Goal: Task Accomplishment & Management: Manage account settings

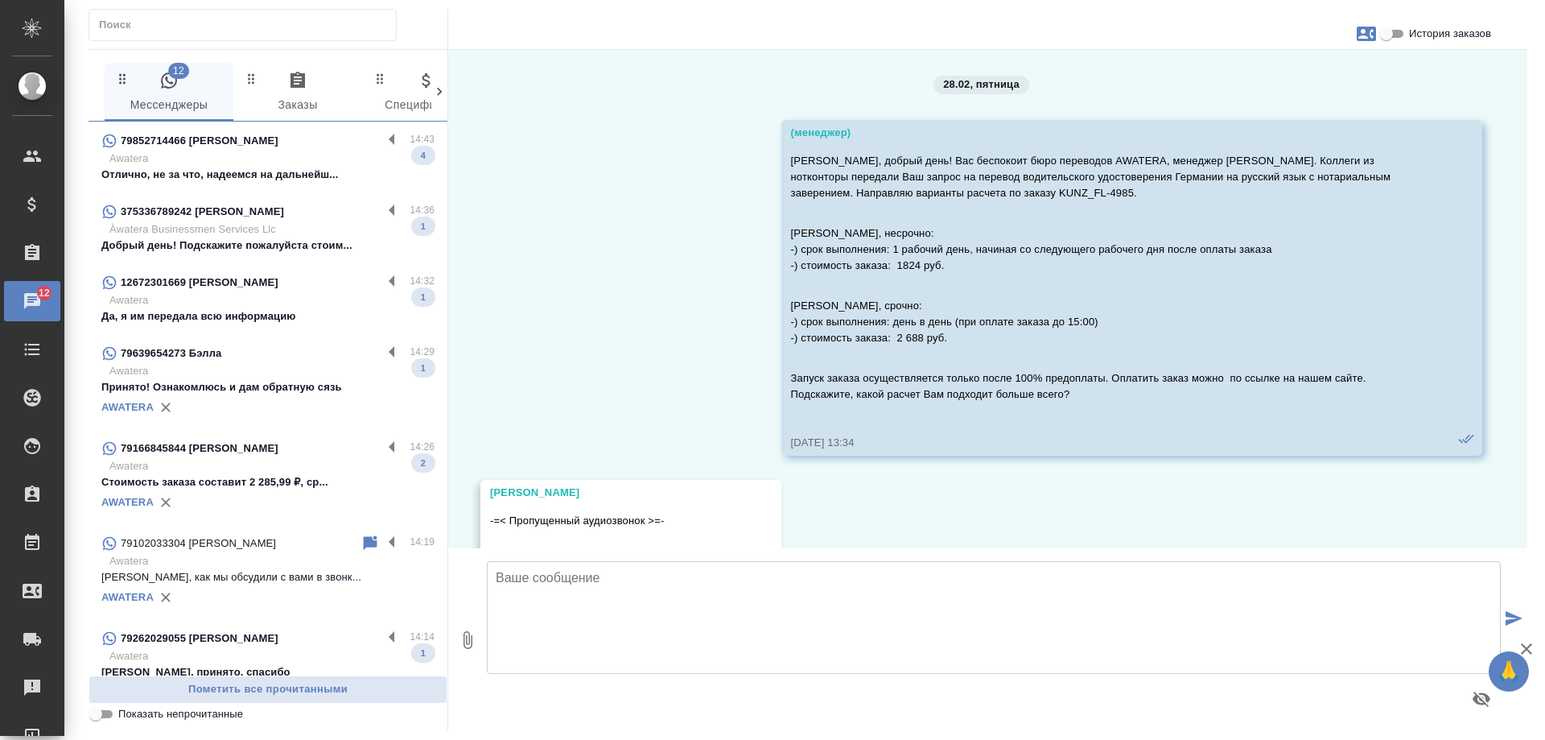
scroll to position [4821, 0]
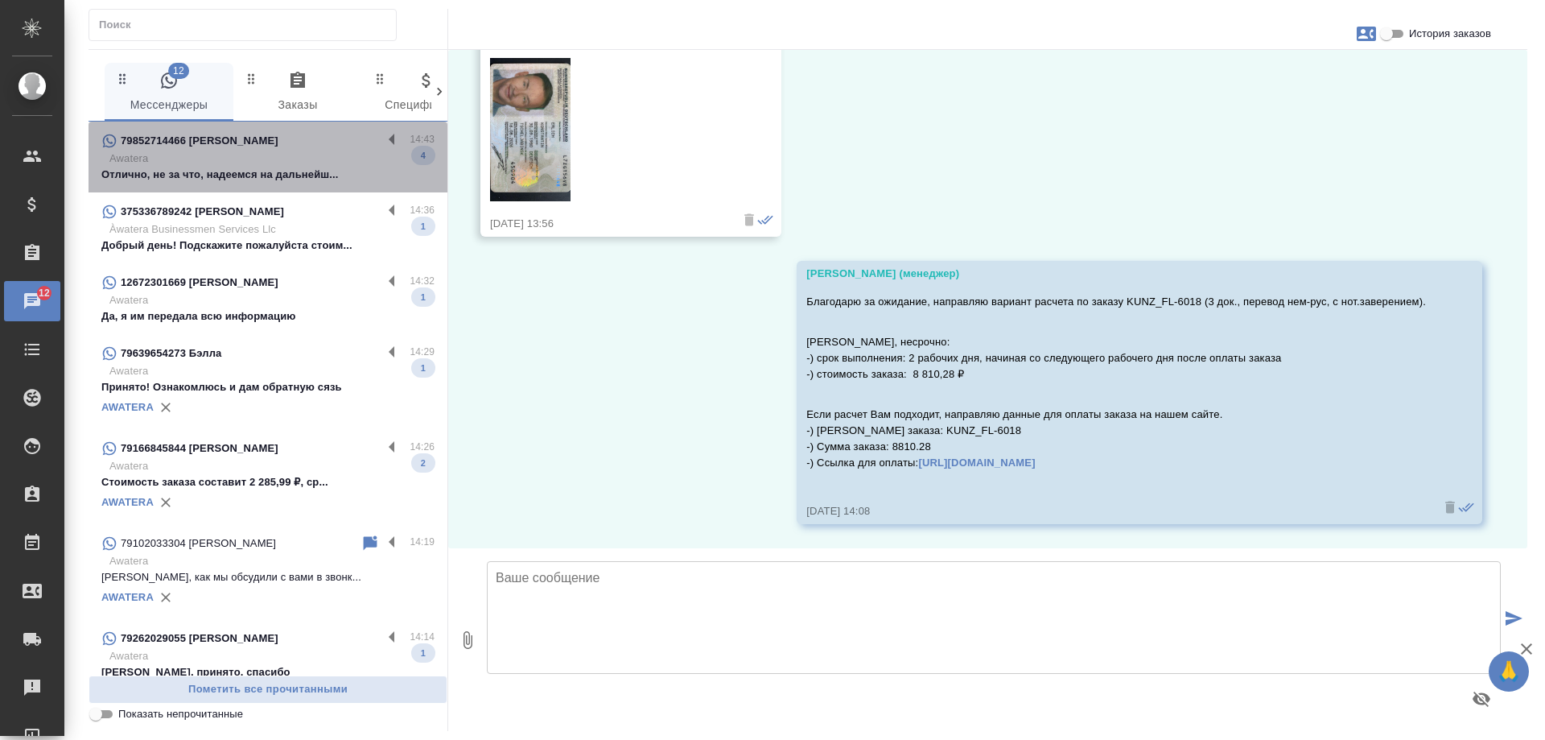
click at [309, 150] on div "79852714466 [PERSON_NAME]" at bounding box center [241, 140] width 281 height 19
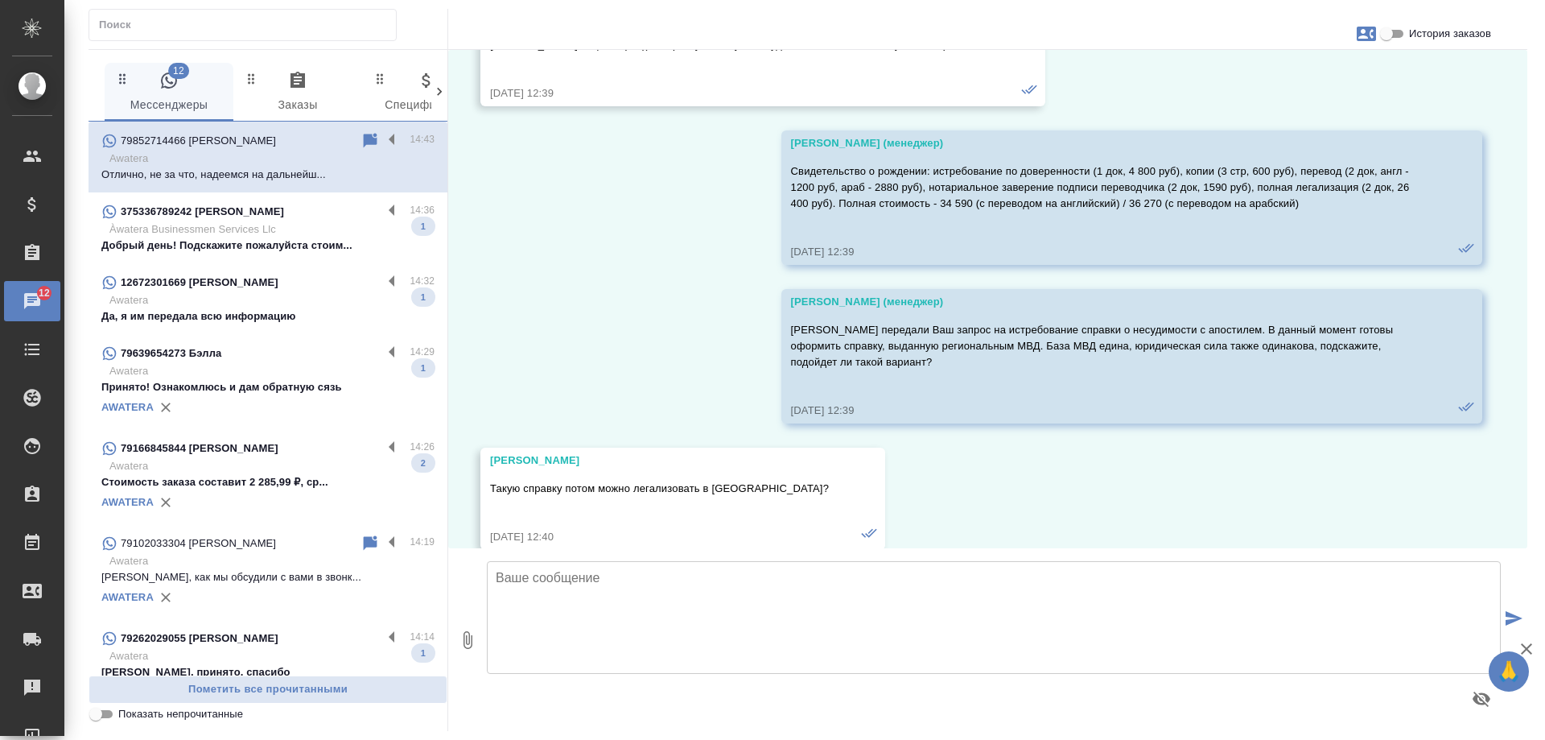
scroll to position [28806, 0]
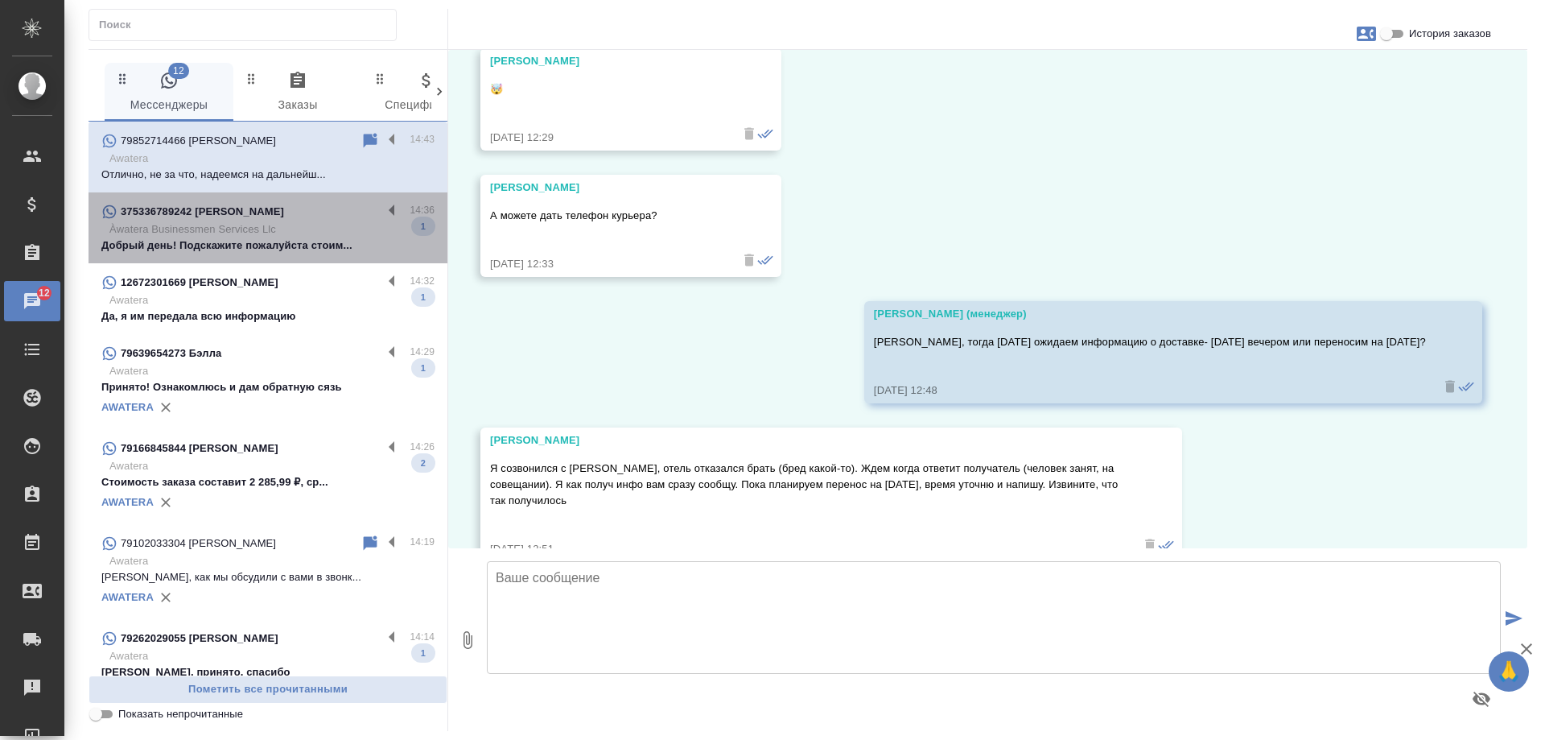
click at [331, 244] on p "Добрый день! Подскажите пожалуйста стоим..." at bounding box center [267, 245] width 333 height 16
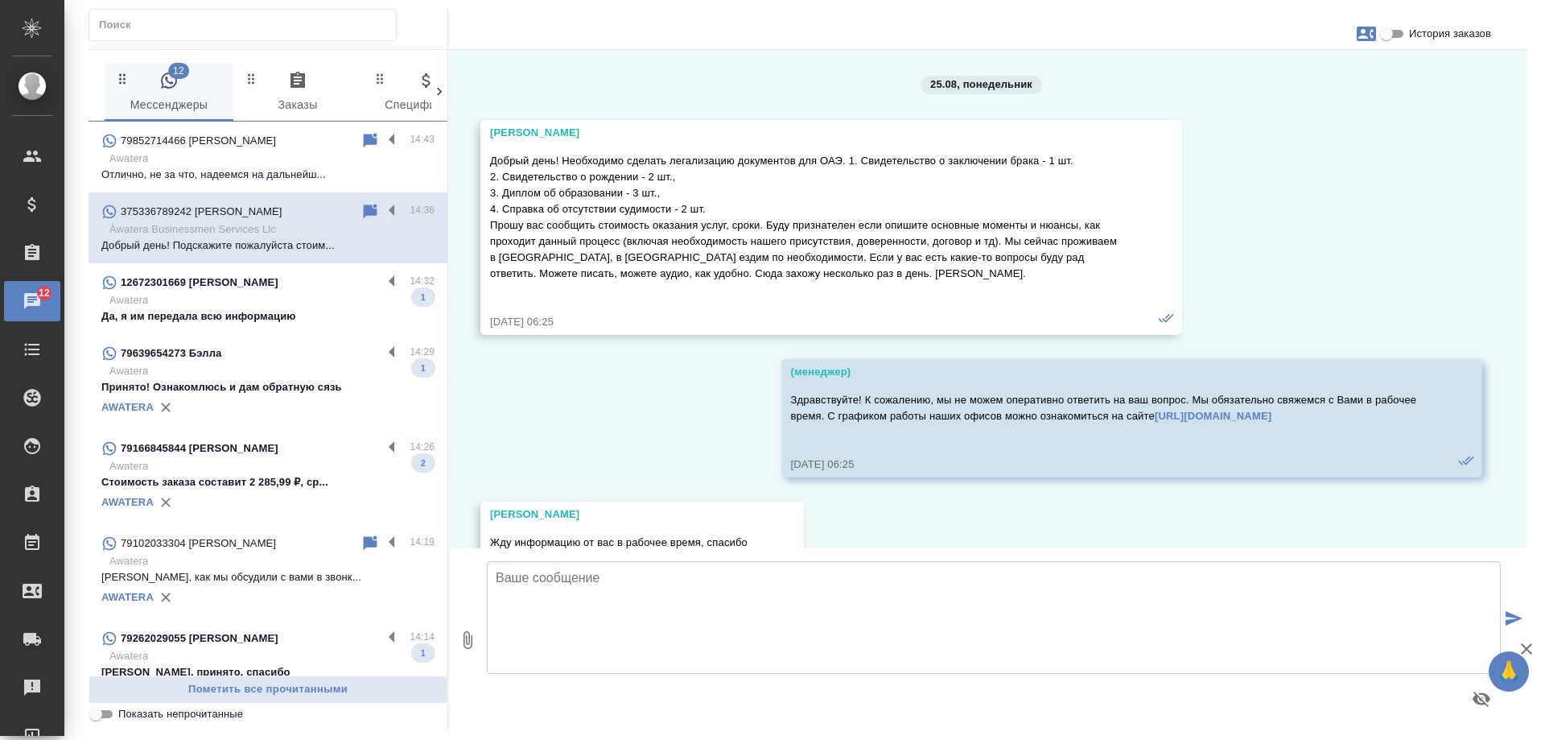
scroll to position [0, 0]
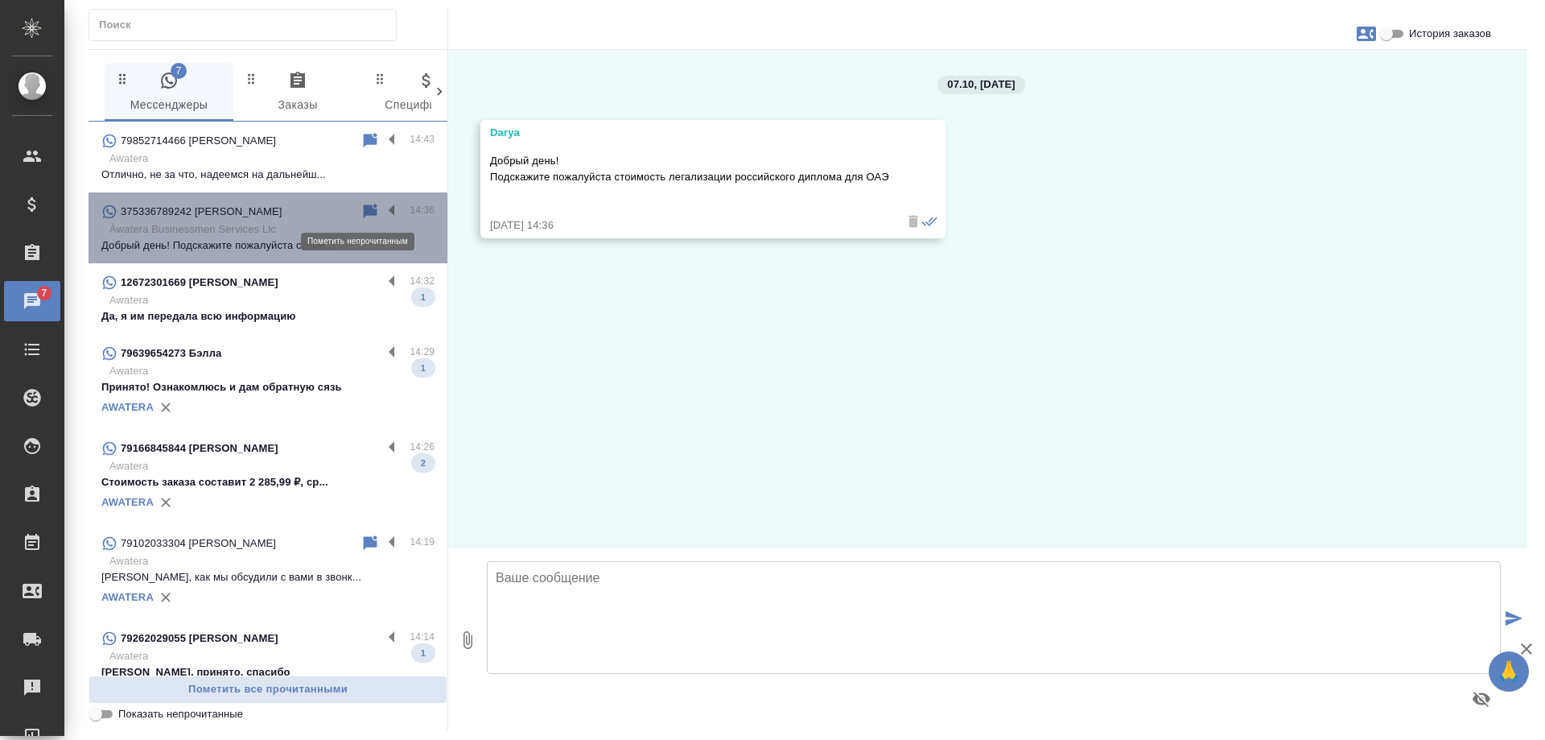
click at [364, 214] on icon at bounding box center [371, 211] width 14 height 14
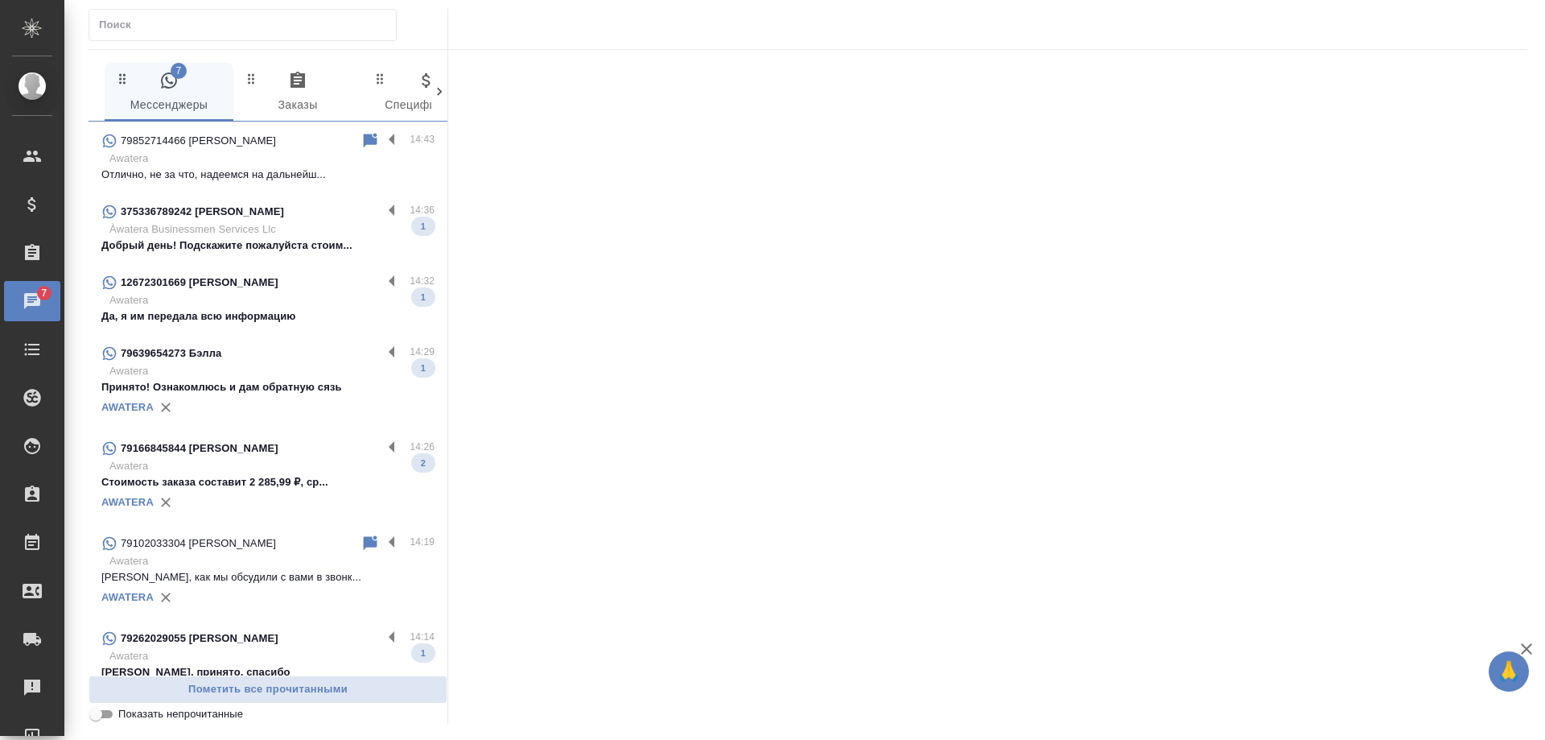
click at [311, 313] on p "Да, я им передала всю информацию" at bounding box center [267, 316] width 333 height 16
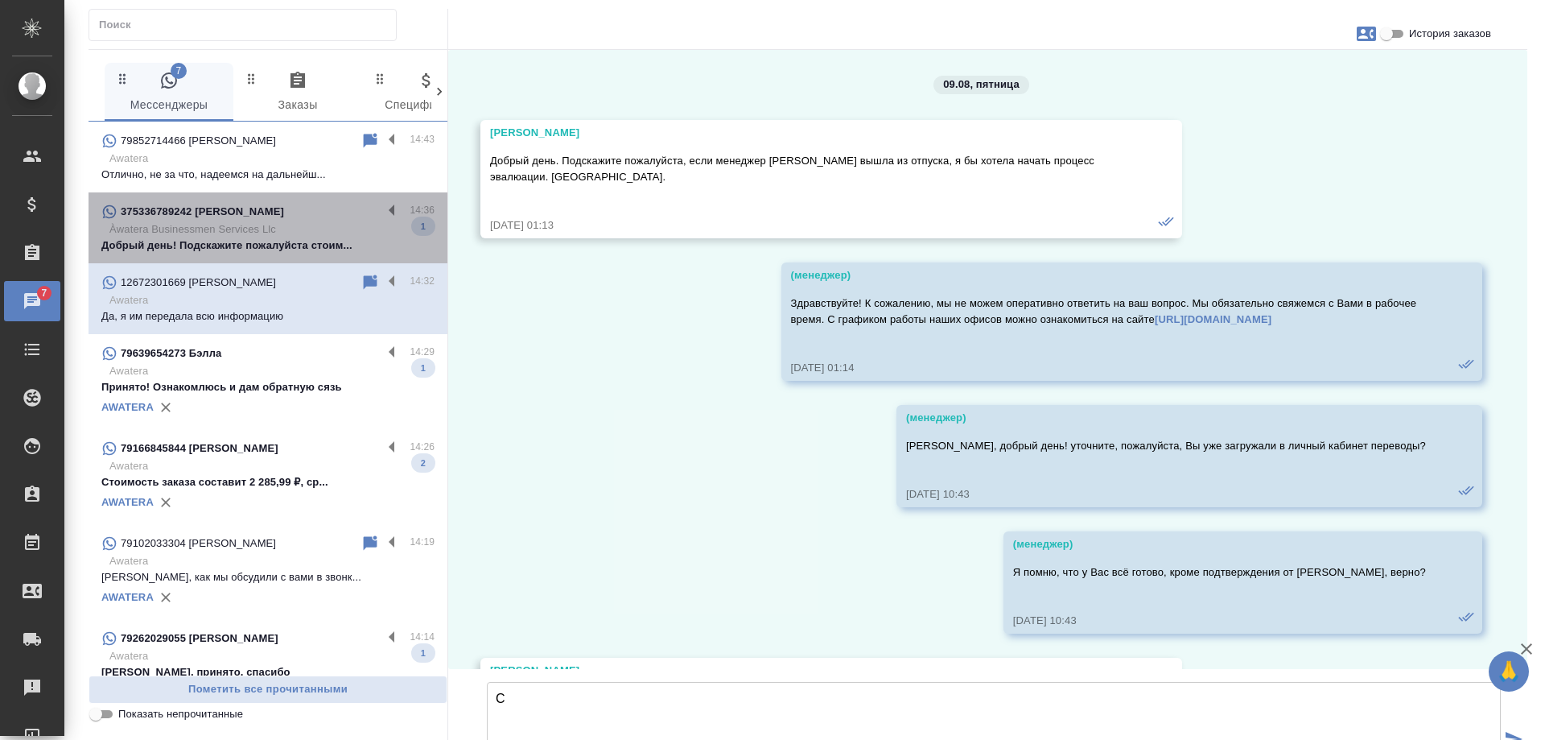
click at [284, 236] on p "Àwatera Businessmen Services Llc" at bounding box center [271, 229] width 325 height 16
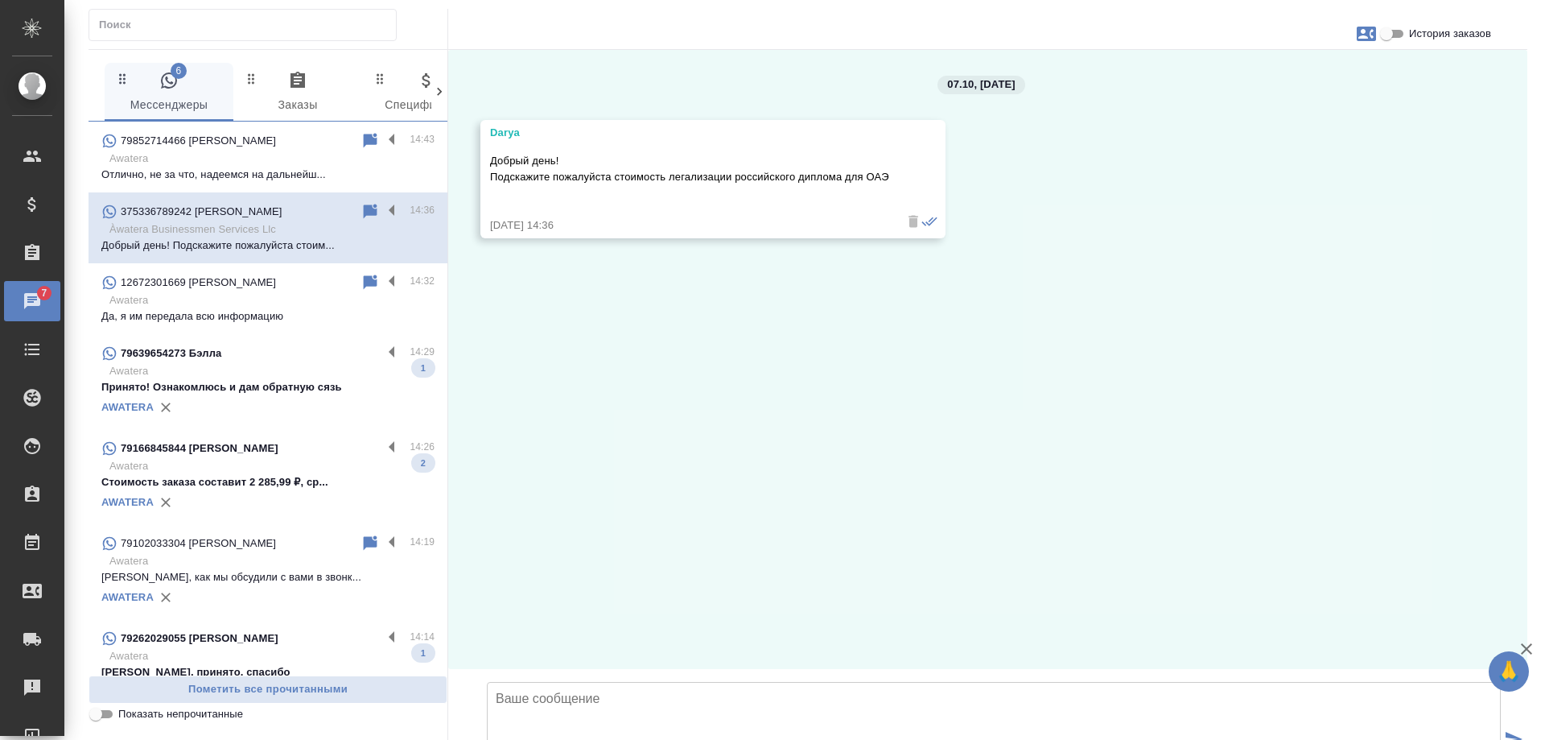
click at [298, 369] on p "Awatera" at bounding box center [271, 371] width 325 height 16
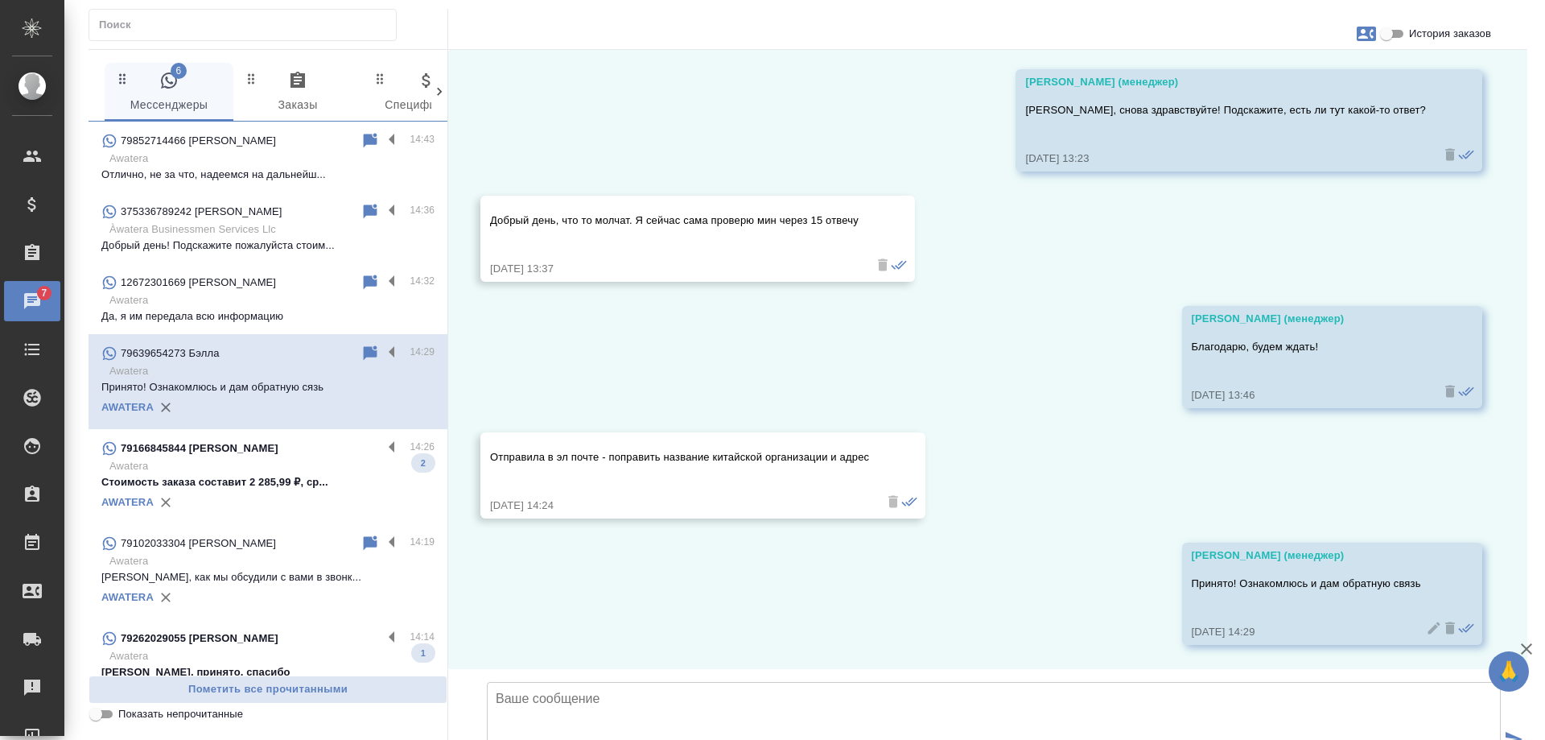
click at [342, 476] on p "Стоимость заказа составит 2 285,99 ₽, ср..." at bounding box center [267, 482] width 333 height 16
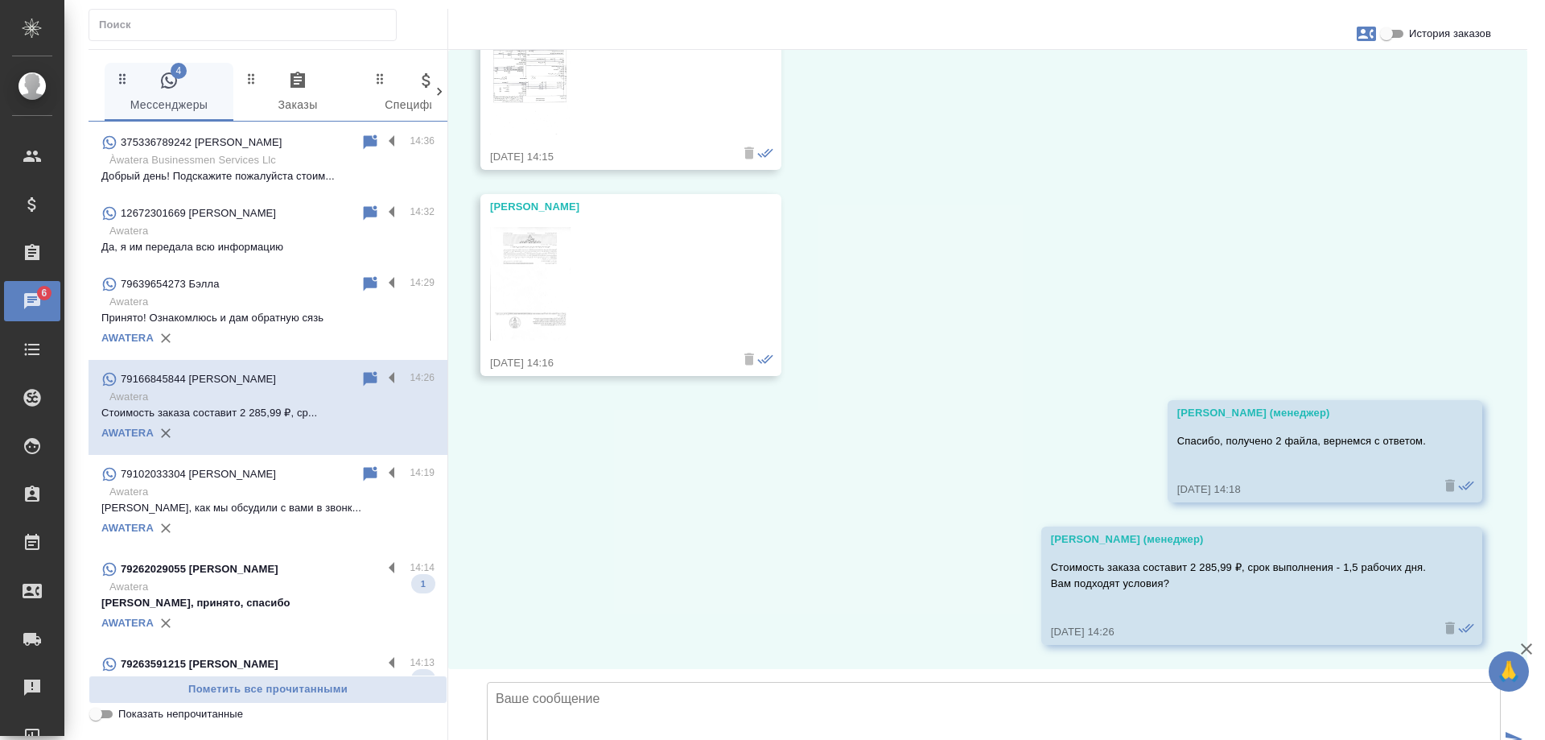
scroll to position [161, 0]
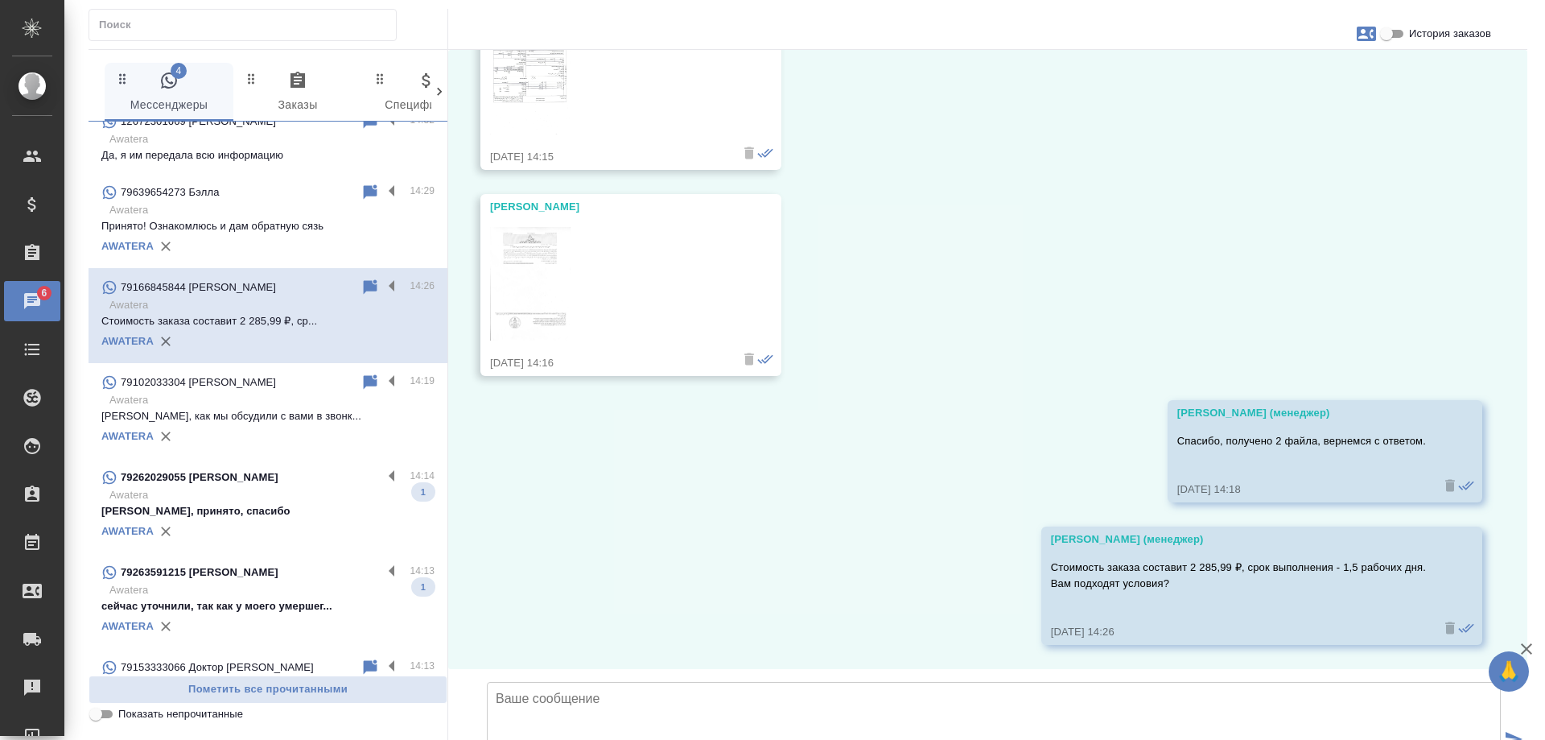
click at [237, 497] on p "Awatera" at bounding box center [271, 495] width 325 height 16
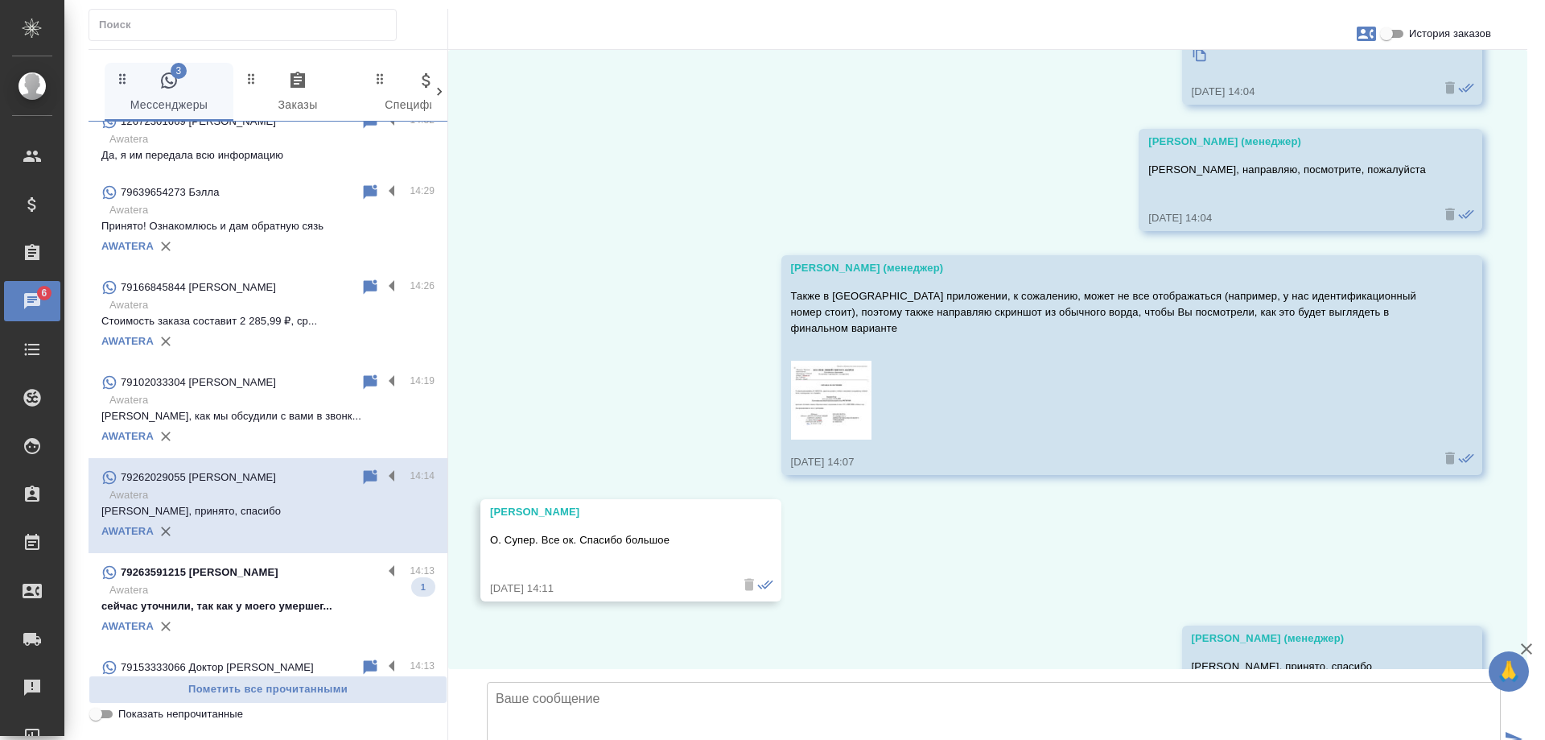
click at [270, 592] on p "Awatera" at bounding box center [271, 590] width 325 height 16
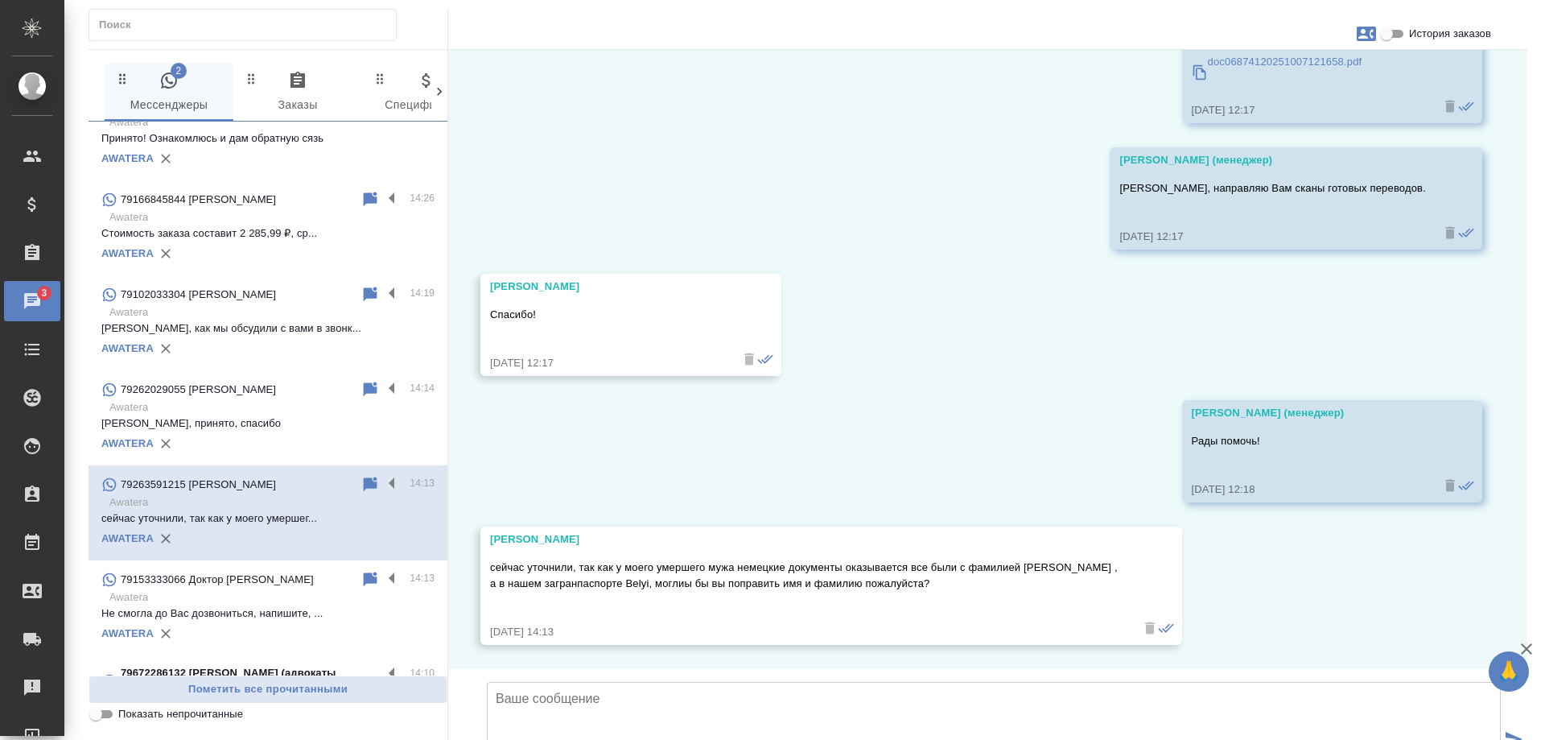
scroll to position [483, 0]
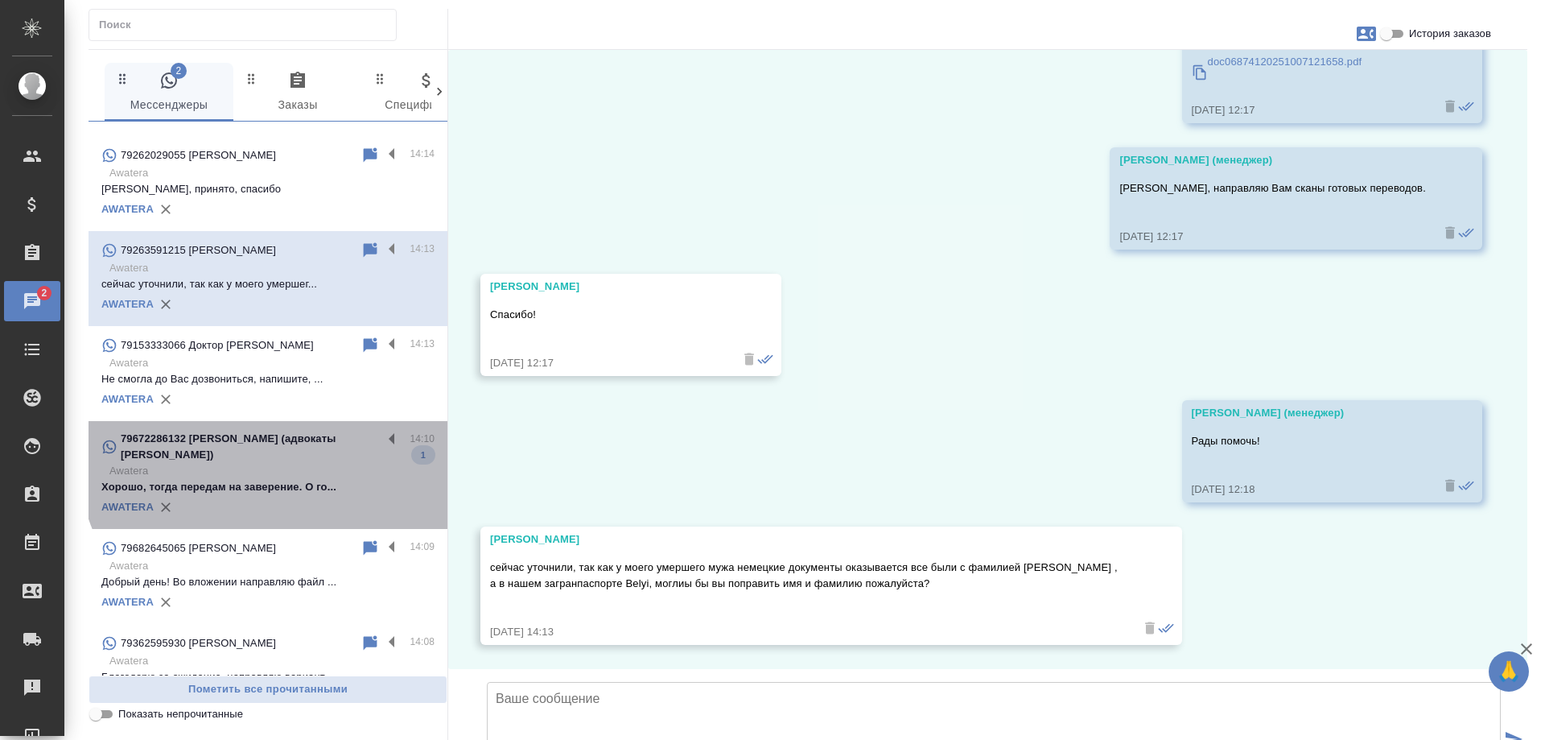
click at [311, 442] on p "79672286132 Арсений (адвокаты КАЛОЙ)" at bounding box center [252, 447] width 262 height 32
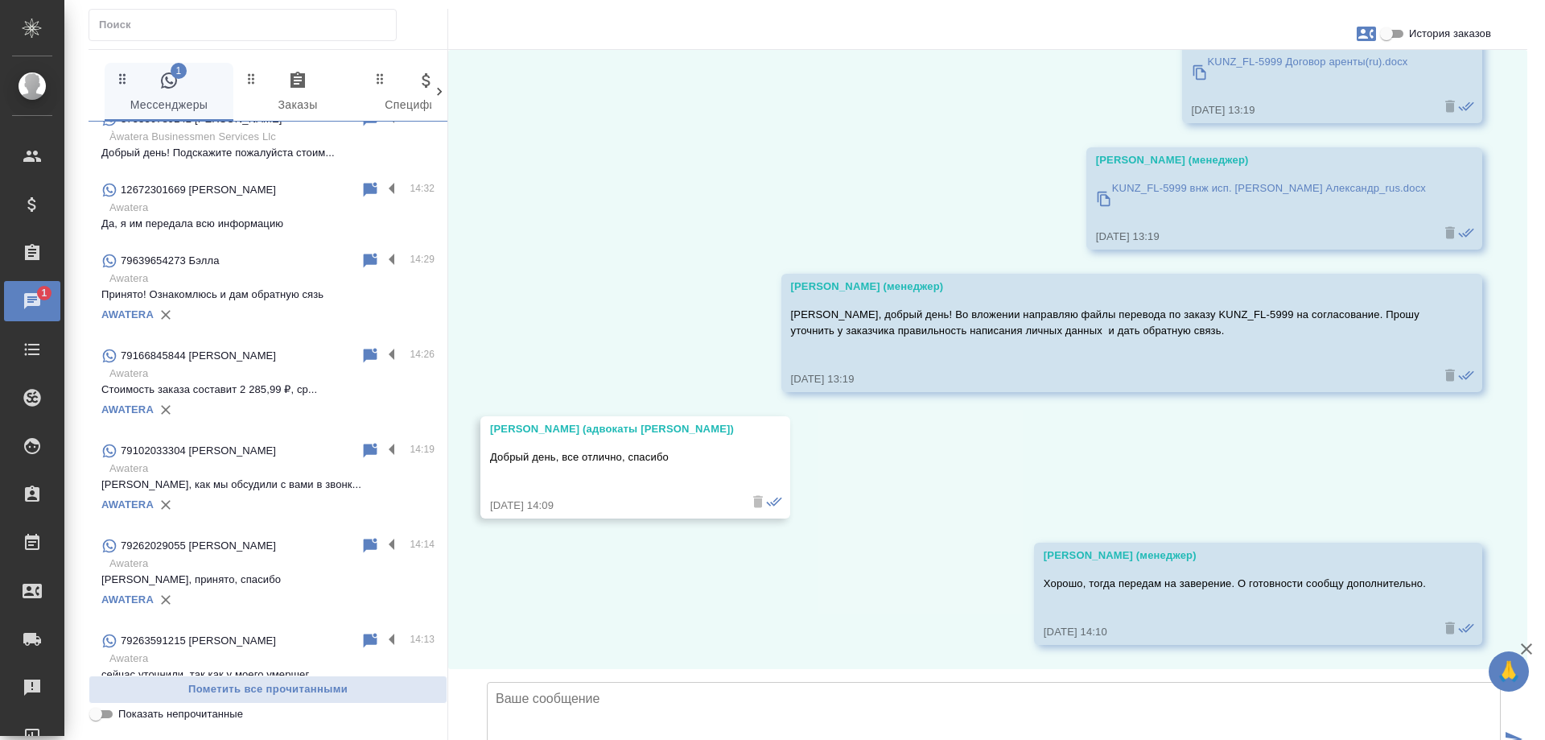
scroll to position [0, 0]
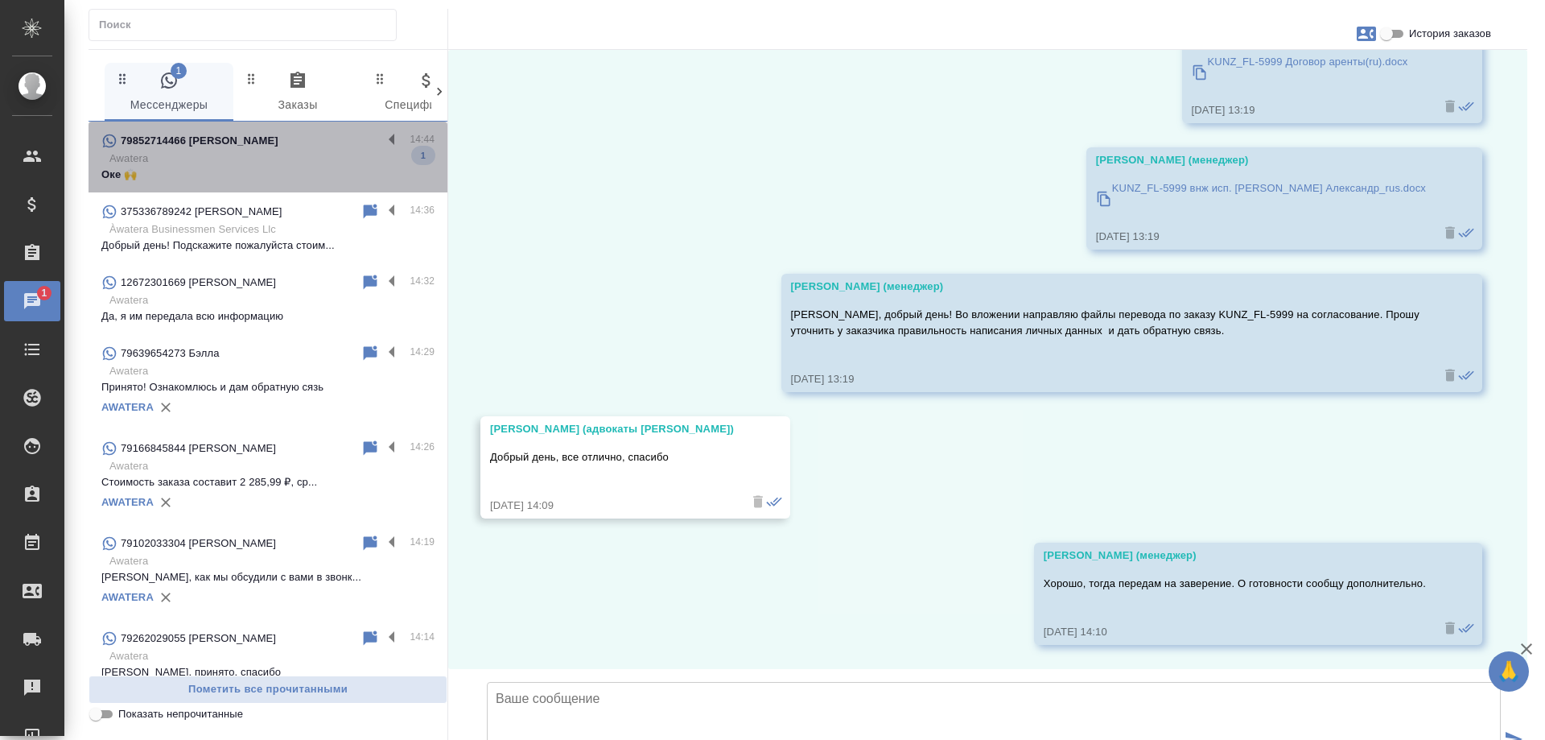
click at [294, 159] on p "Awatera" at bounding box center [271, 159] width 325 height 16
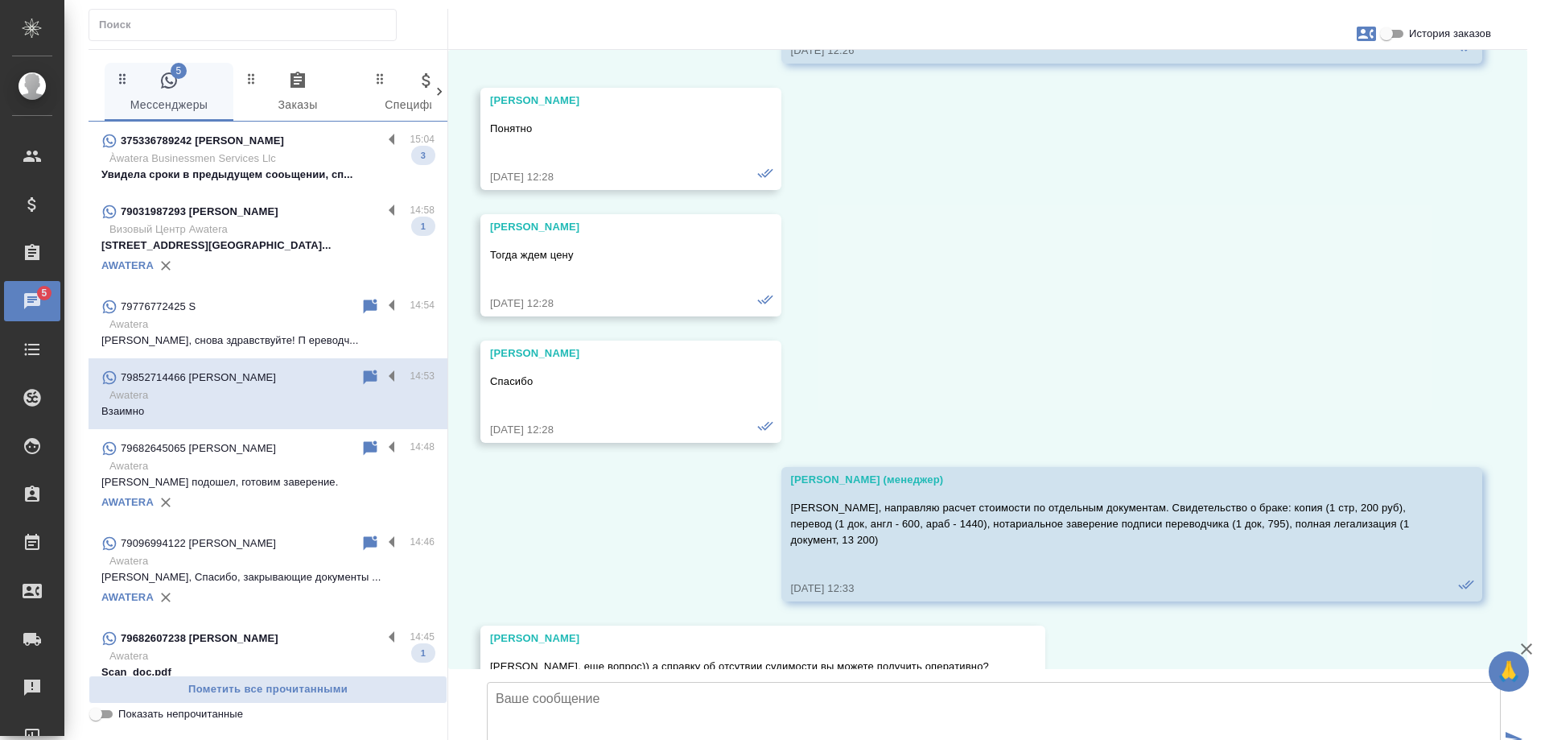
scroll to position [13744, 0]
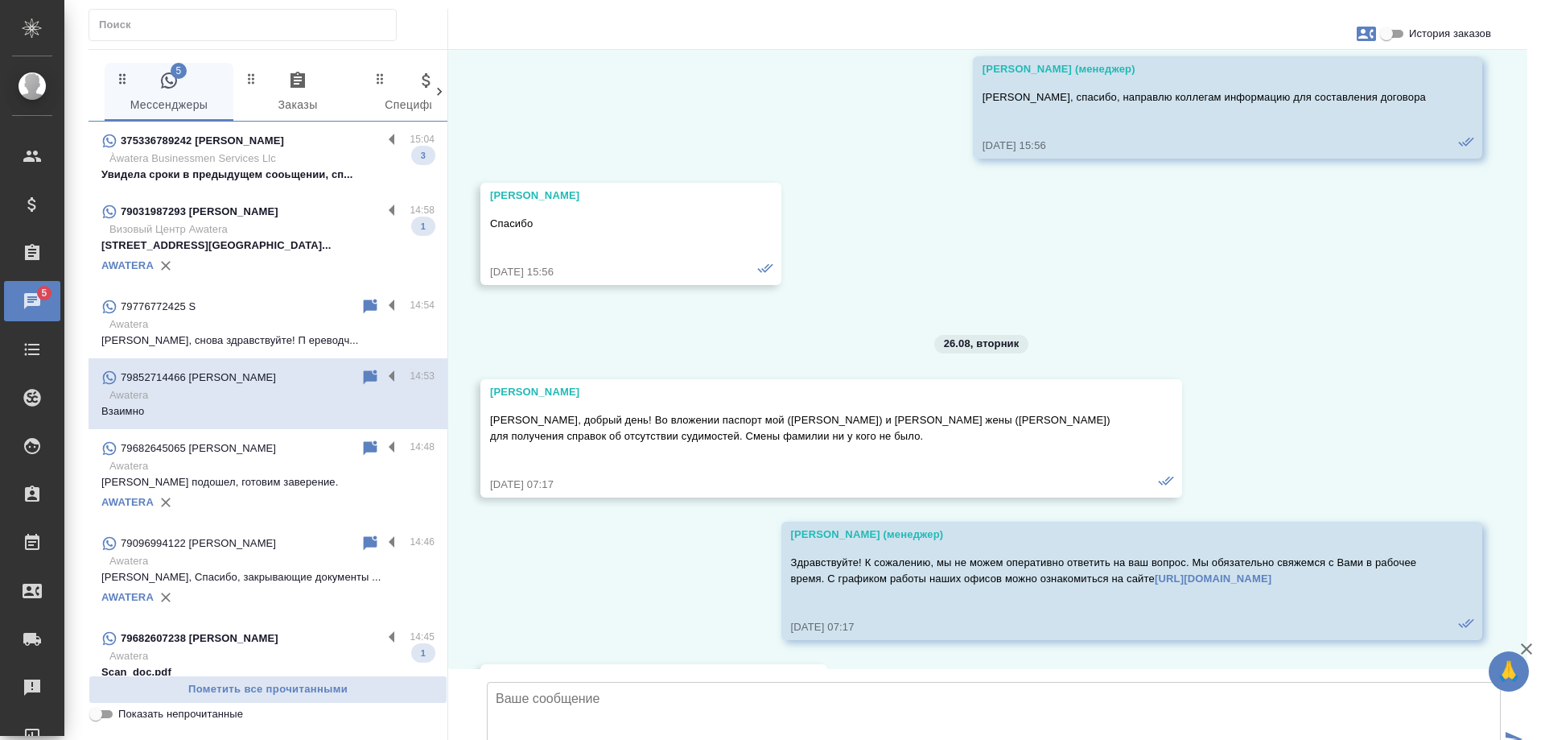
click at [309, 238] on p "308024, Россия, Москва, ул. 1-ая Тверска..." at bounding box center [267, 245] width 333 height 16
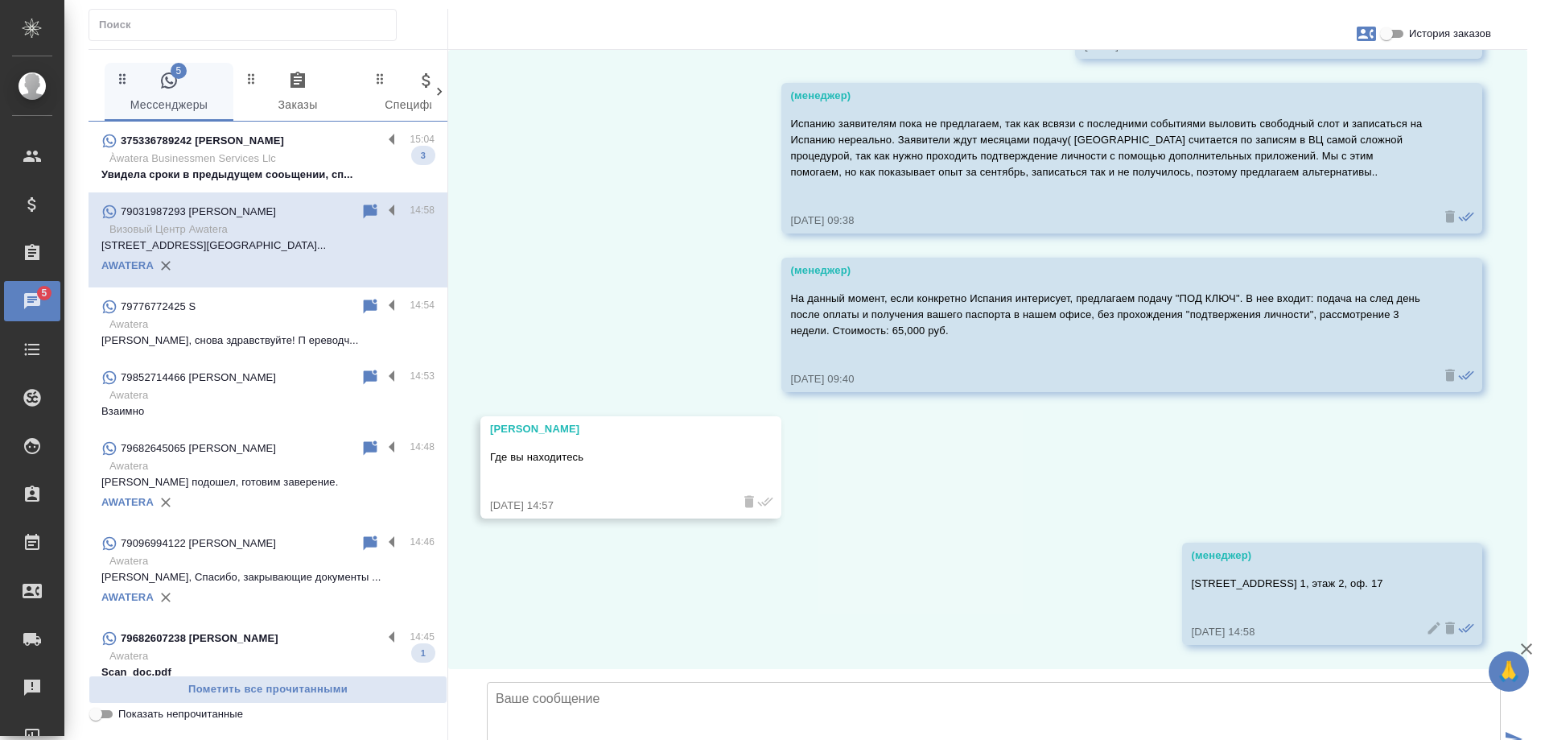
scroll to position [3534, 0]
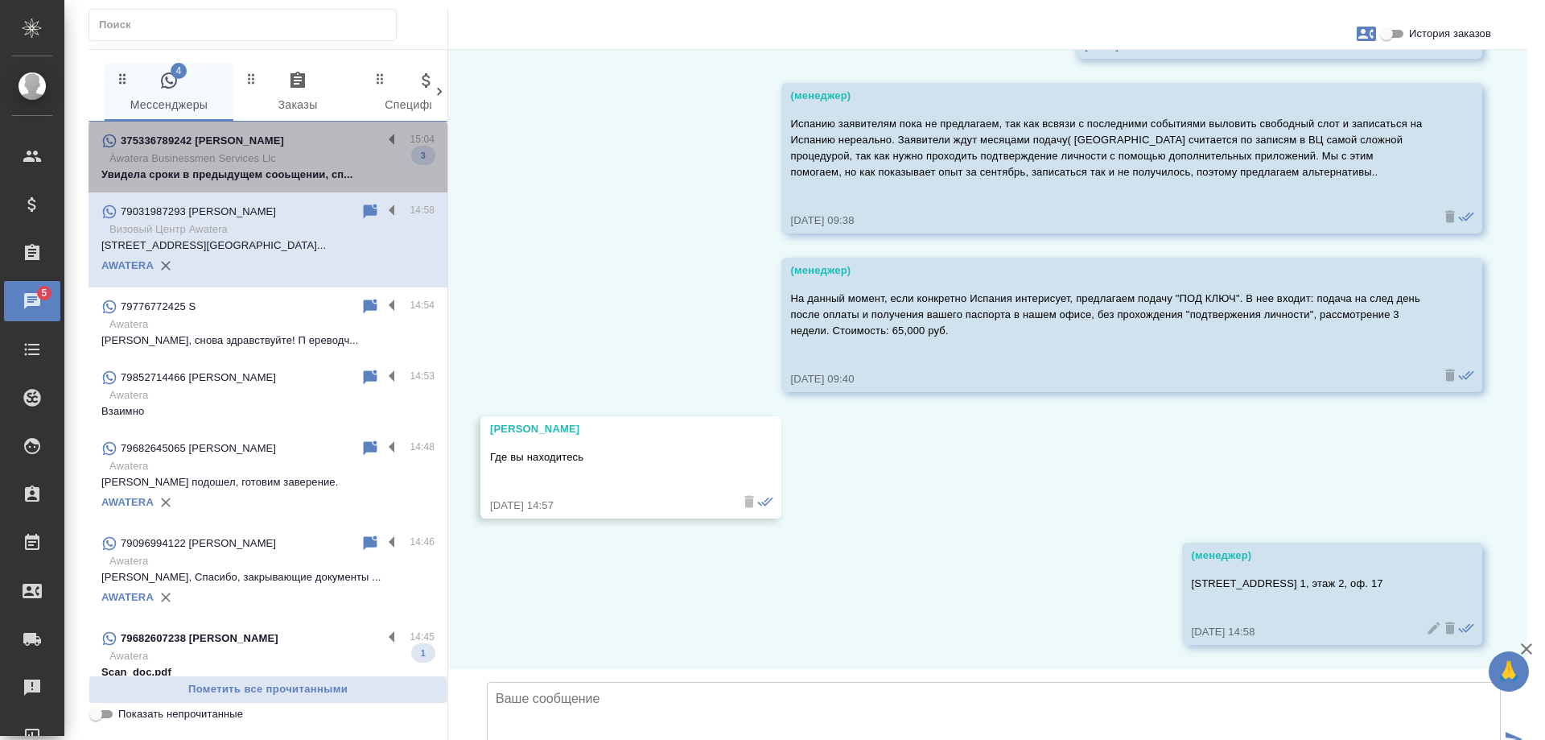
click at [307, 163] on p "Àwatera Businessmen Services Llc" at bounding box center [271, 159] width 325 height 16
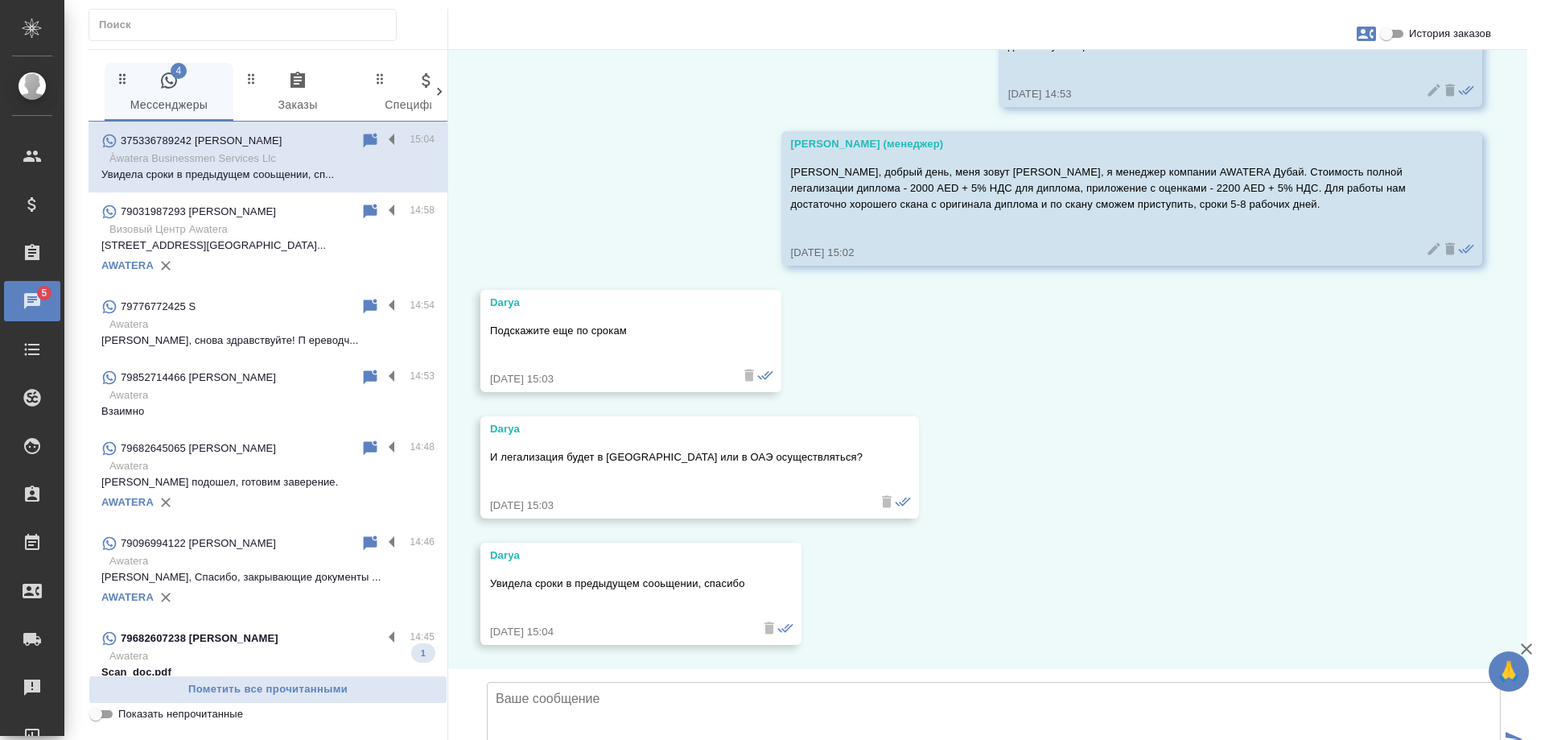
scroll to position [410, 0]
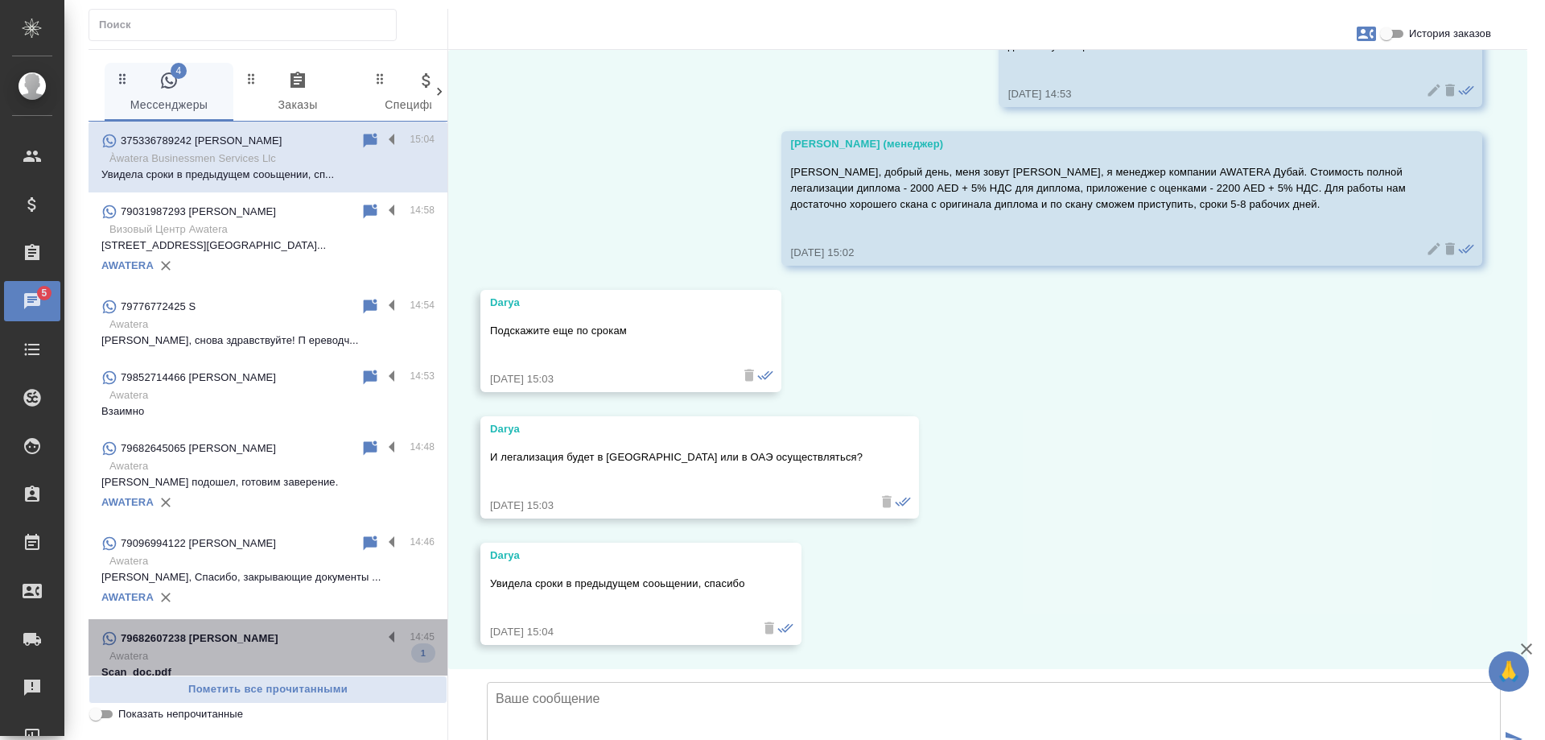
click at [278, 642] on p "79682607238 [PERSON_NAME]" at bounding box center [200, 638] width 158 height 16
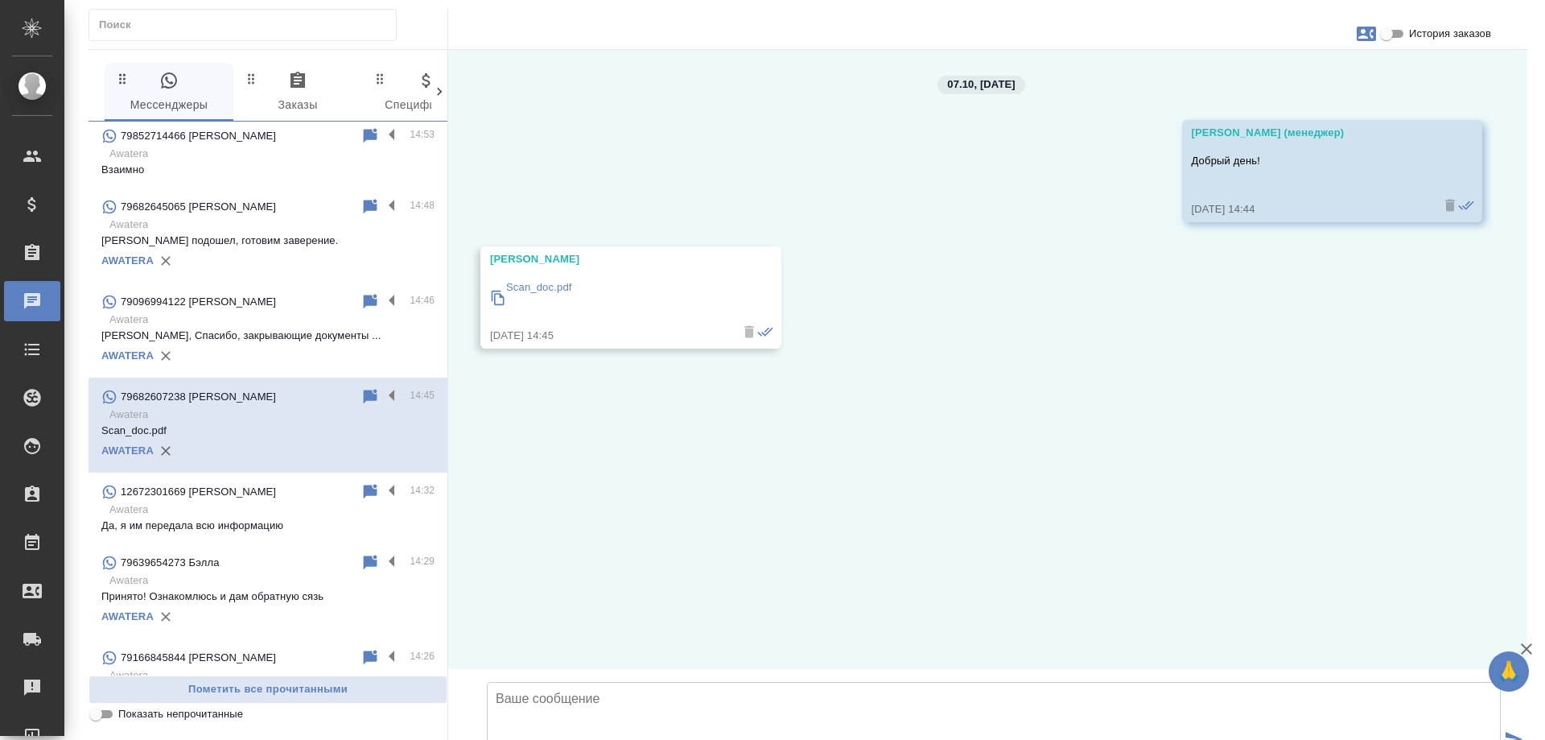
scroll to position [0, 0]
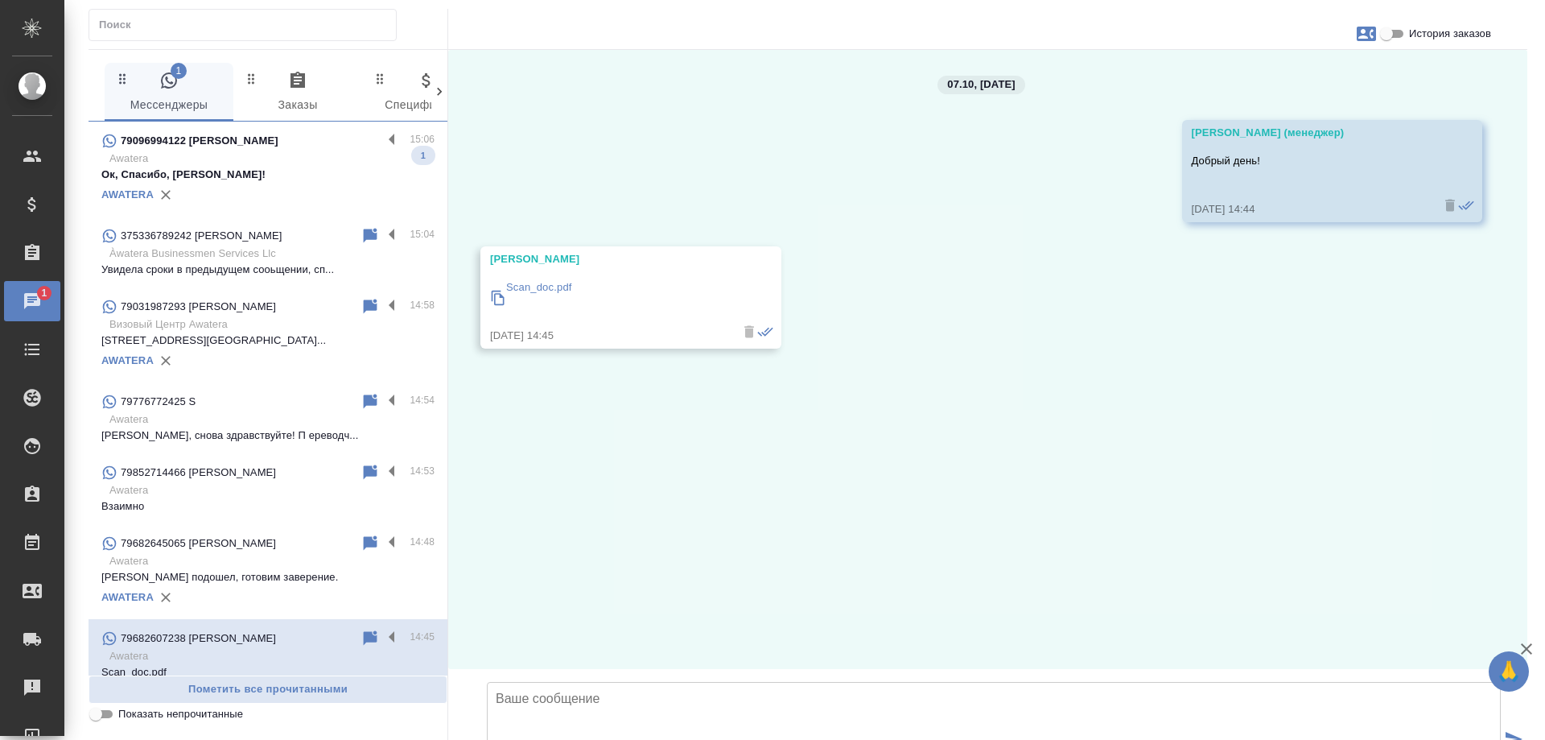
click at [225, 166] on p "Awatera" at bounding box center [271, 159] width 325 height 16
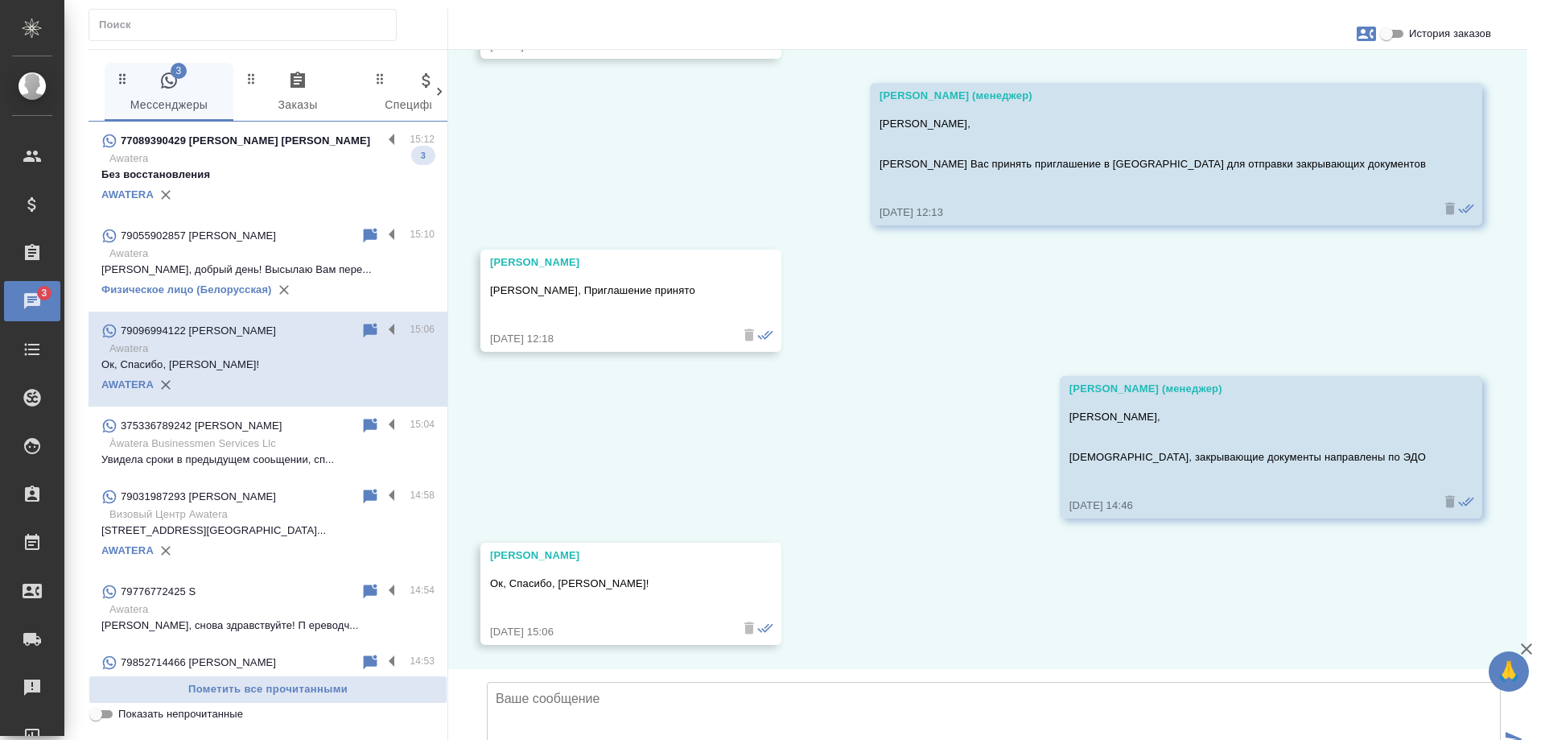
click at [263, 167] on p "Без восстановления" at bounding box center [267, 175] width 333 height 16
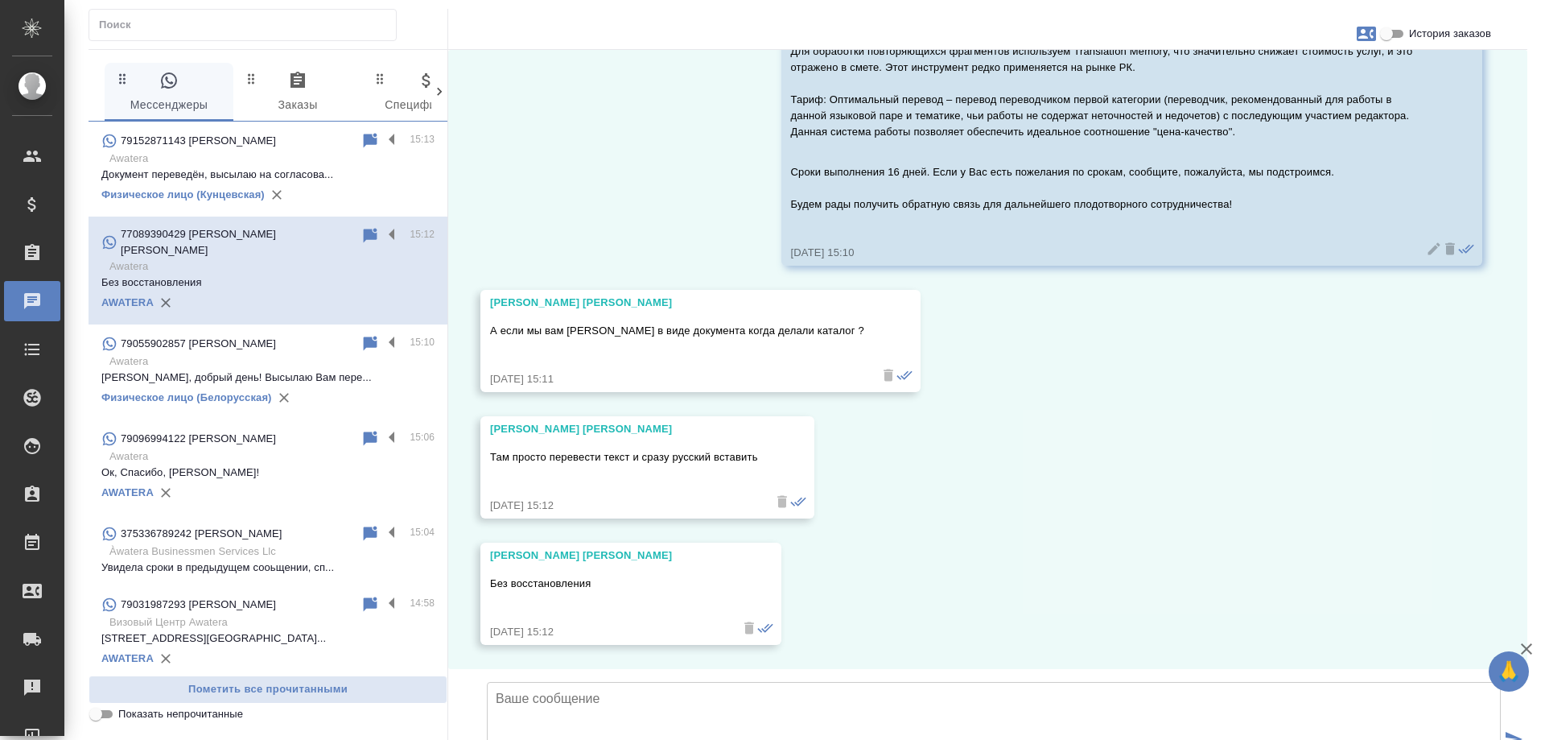
scroll to position [3897, 0]
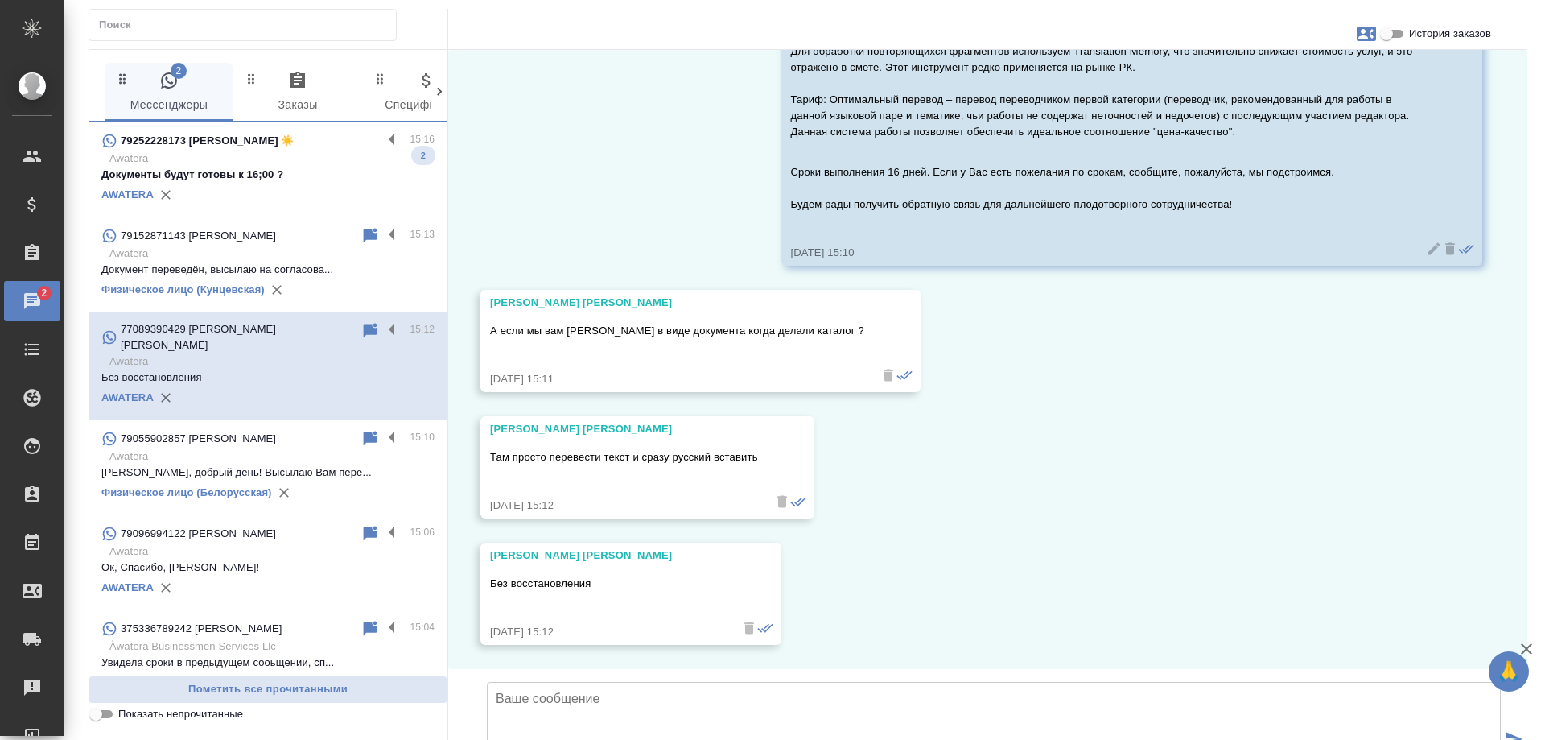
click at [299, 162] on p "Awatera" at bounding box center [271, 159] width 325 height 16
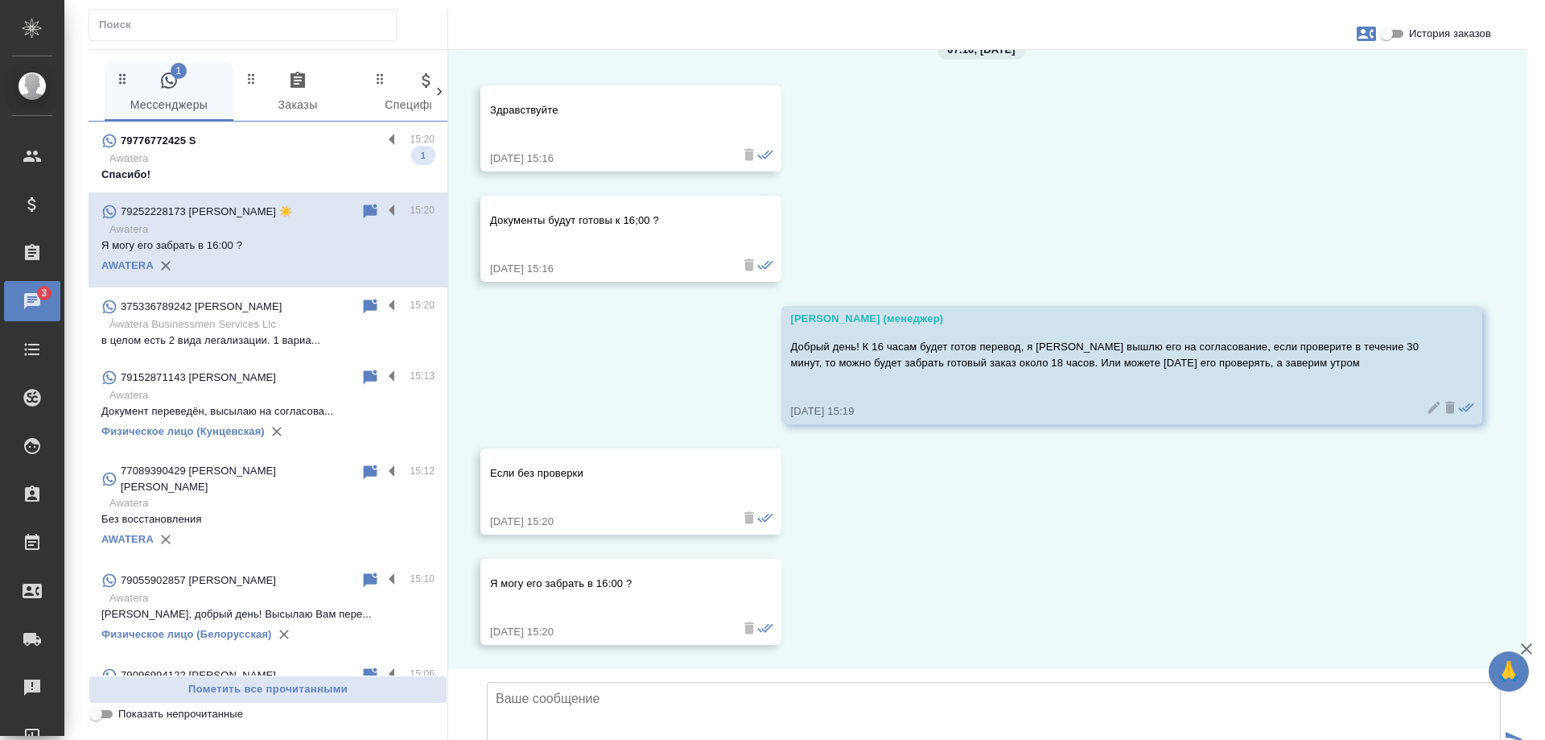
scroll to position [462, 0]
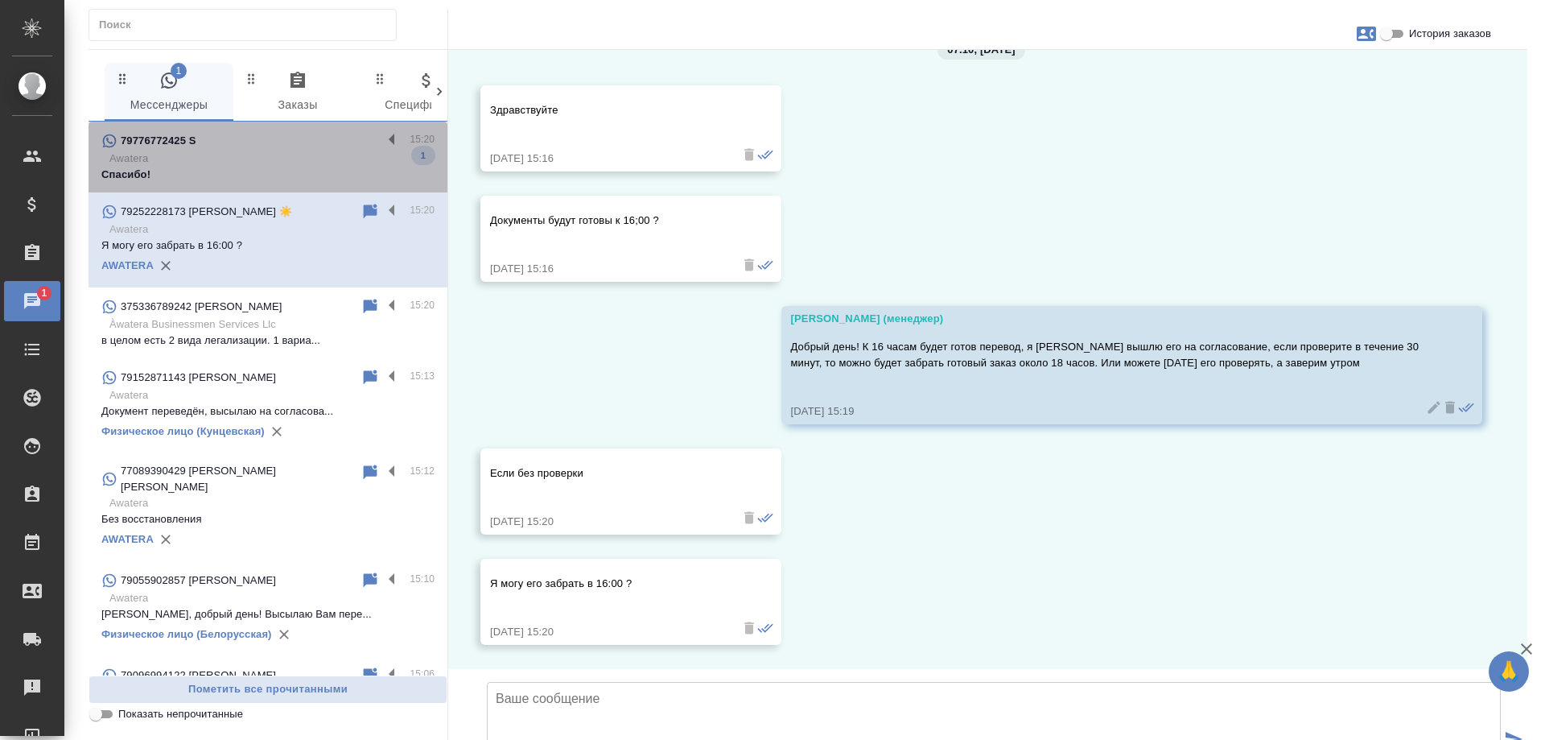
click at [316, 167] on p "Спасибо!" at bounding box center [267, 175] width 333 height 16
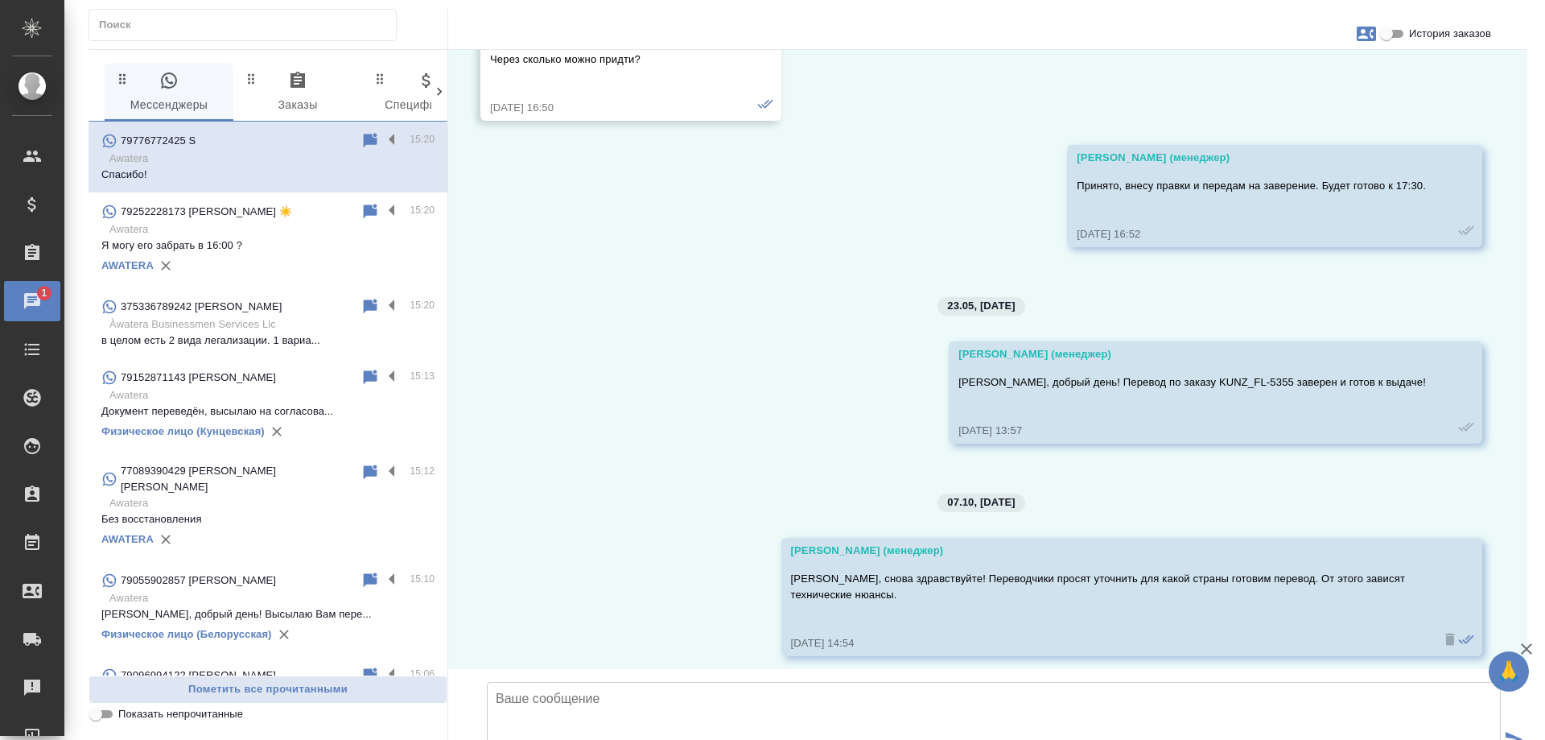
scroll to position [7197, 0]
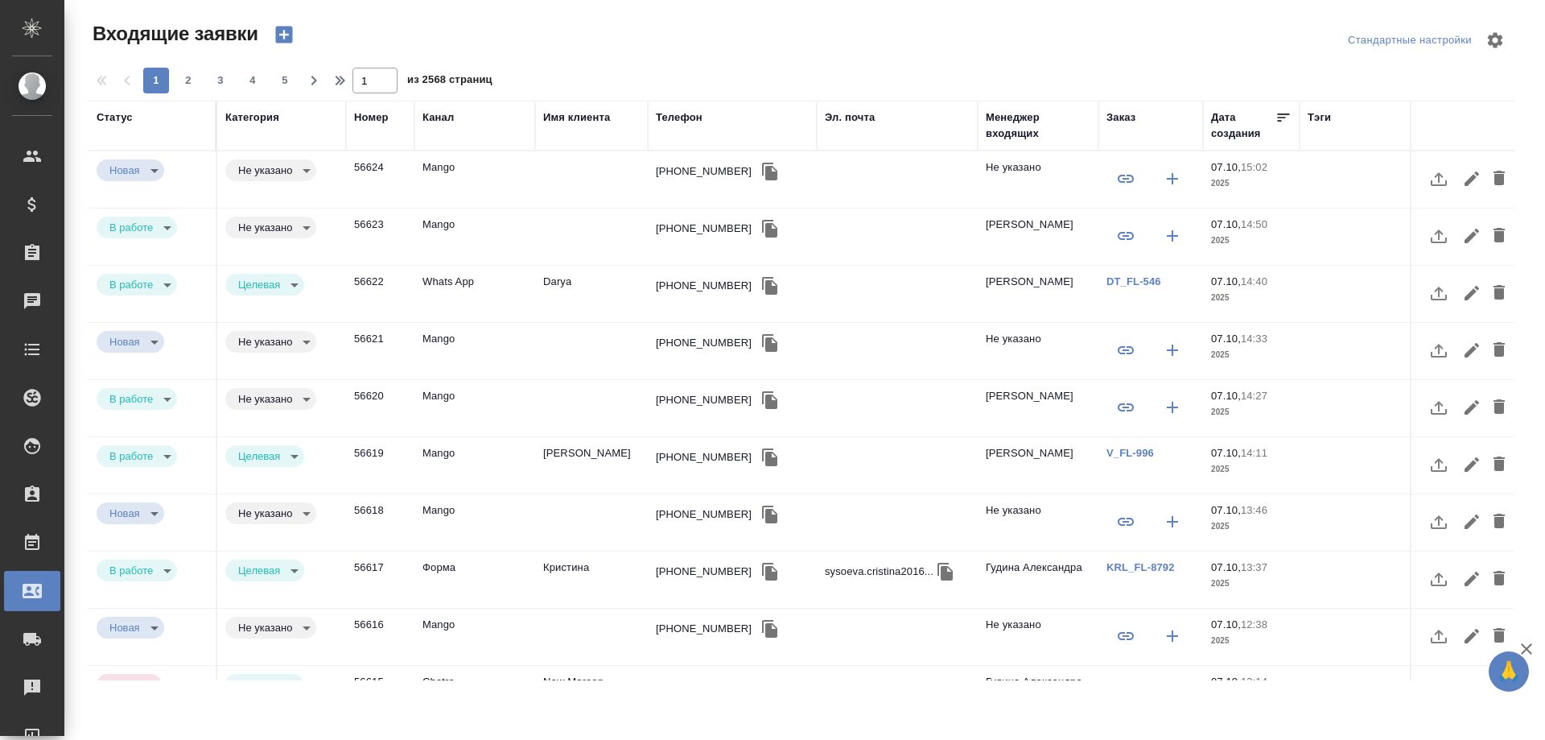
select select "RU"
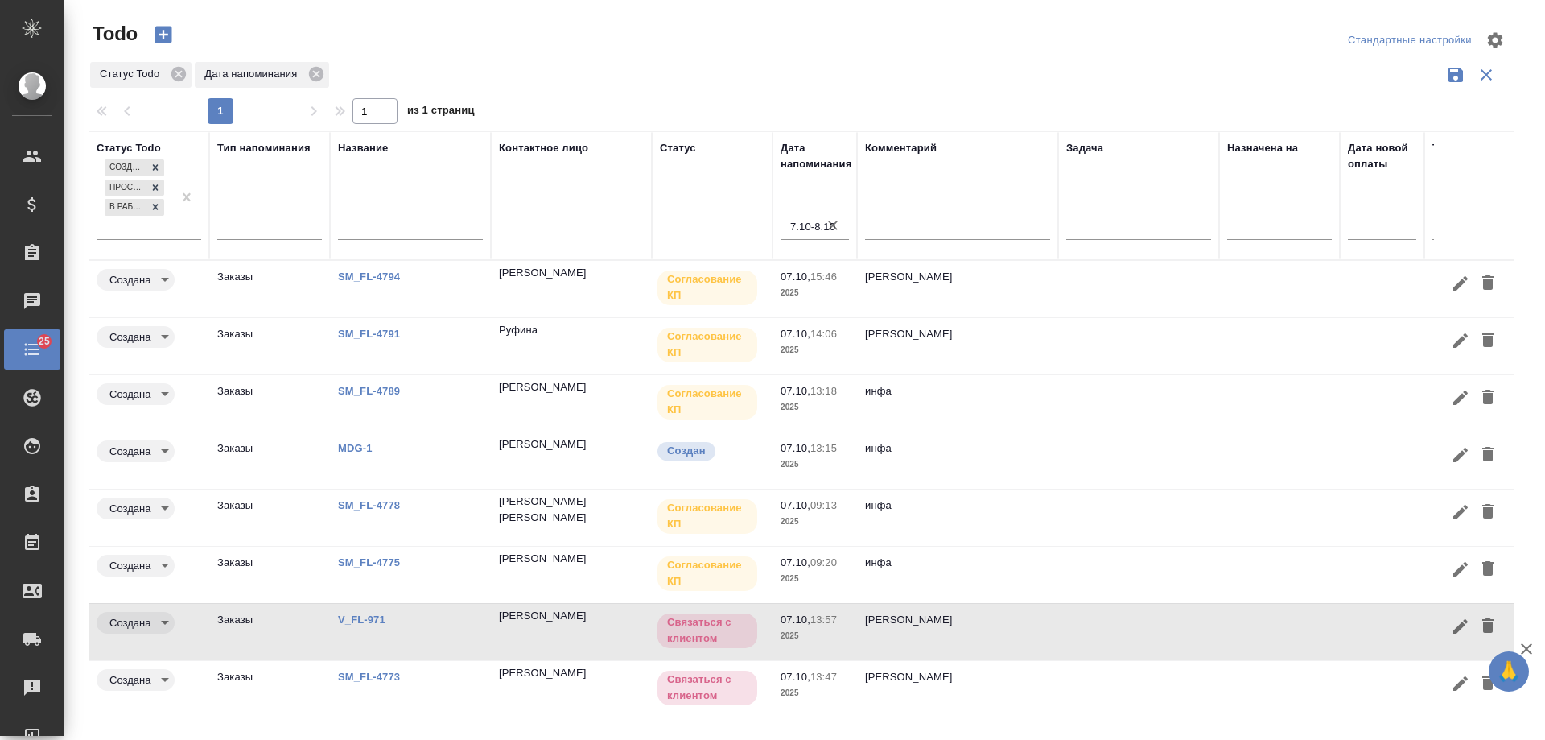
scroll to position [76, 0]
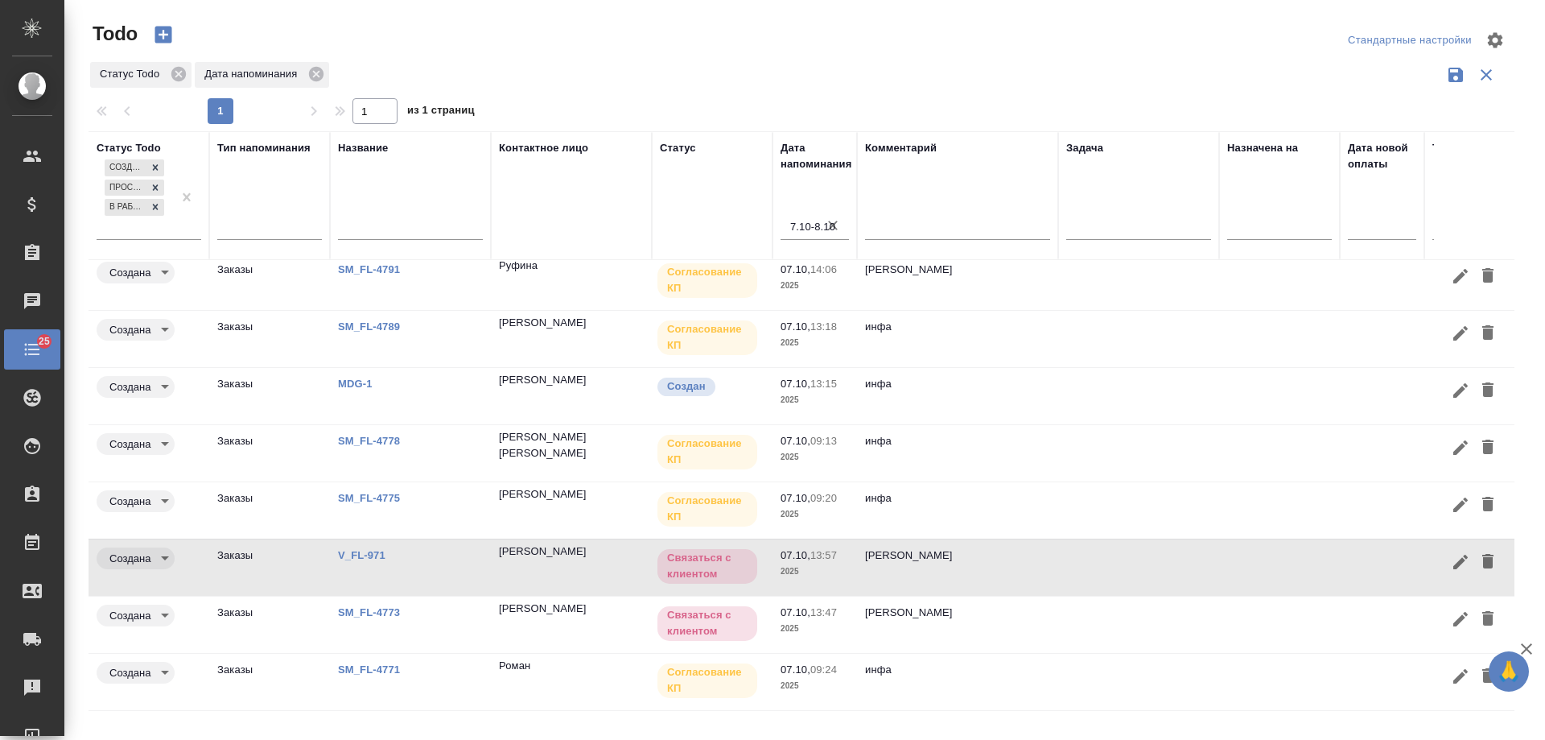
click at [367, 549] on link "V_FL-971" at bounding box center [361, 555] width 47 height 12
click at [1451, 559] on icon "button" at bounding box center [1460, 561] width 19 height 19
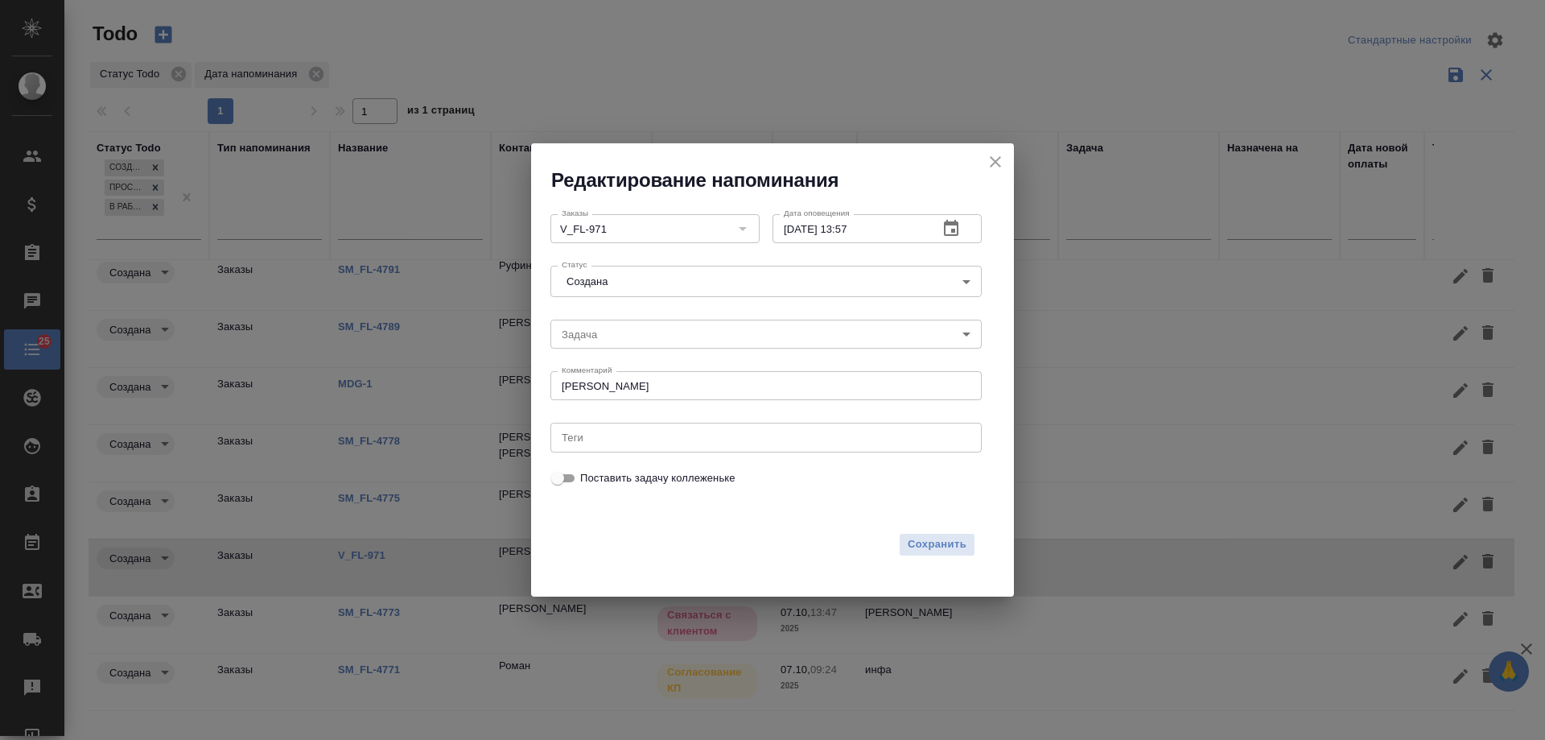
click at [956, 231] on icon "button" at bounding box center [951, 228] width 19 height 19
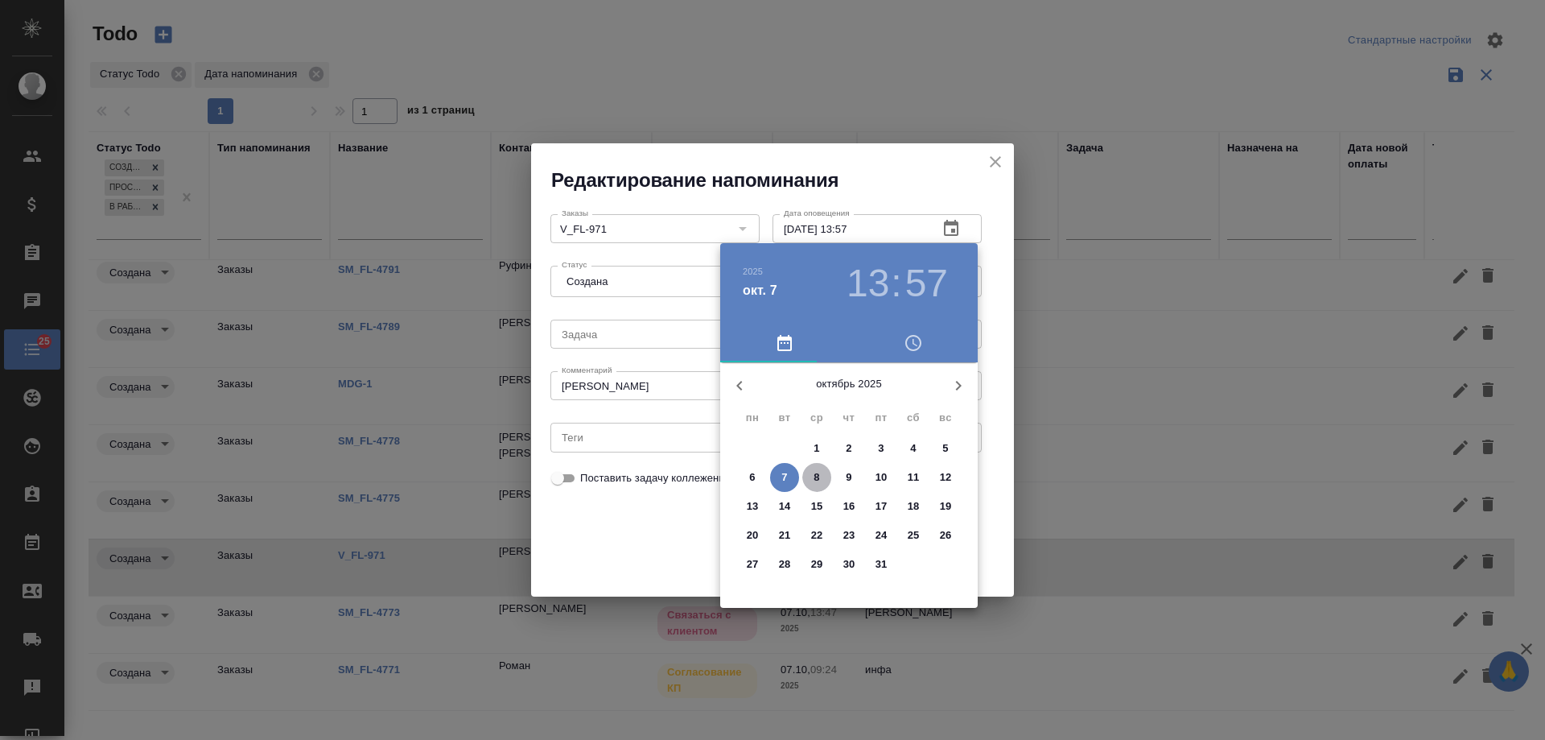
click at [815, 476] on p "8" at bounding box center [817, 477] width 6 height 16
type input "08.10.2025 13:57"
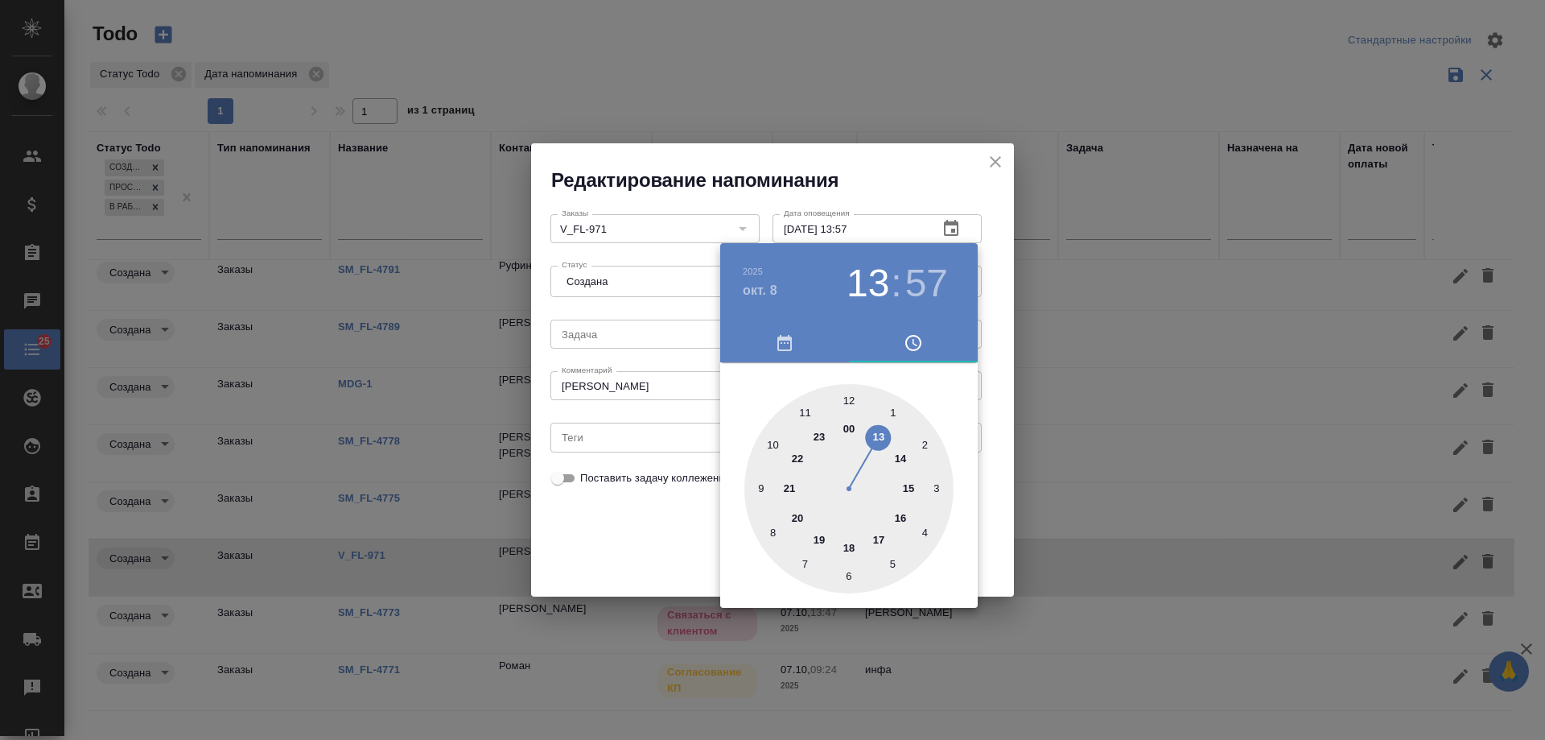
drag, startPoint x: 650, startPoint y: 529, endPoint x: 899, endPoint y: 521, distance: 249.6
click at [650, 527] on div at bounding box center [772, 370] width 1545 height 740
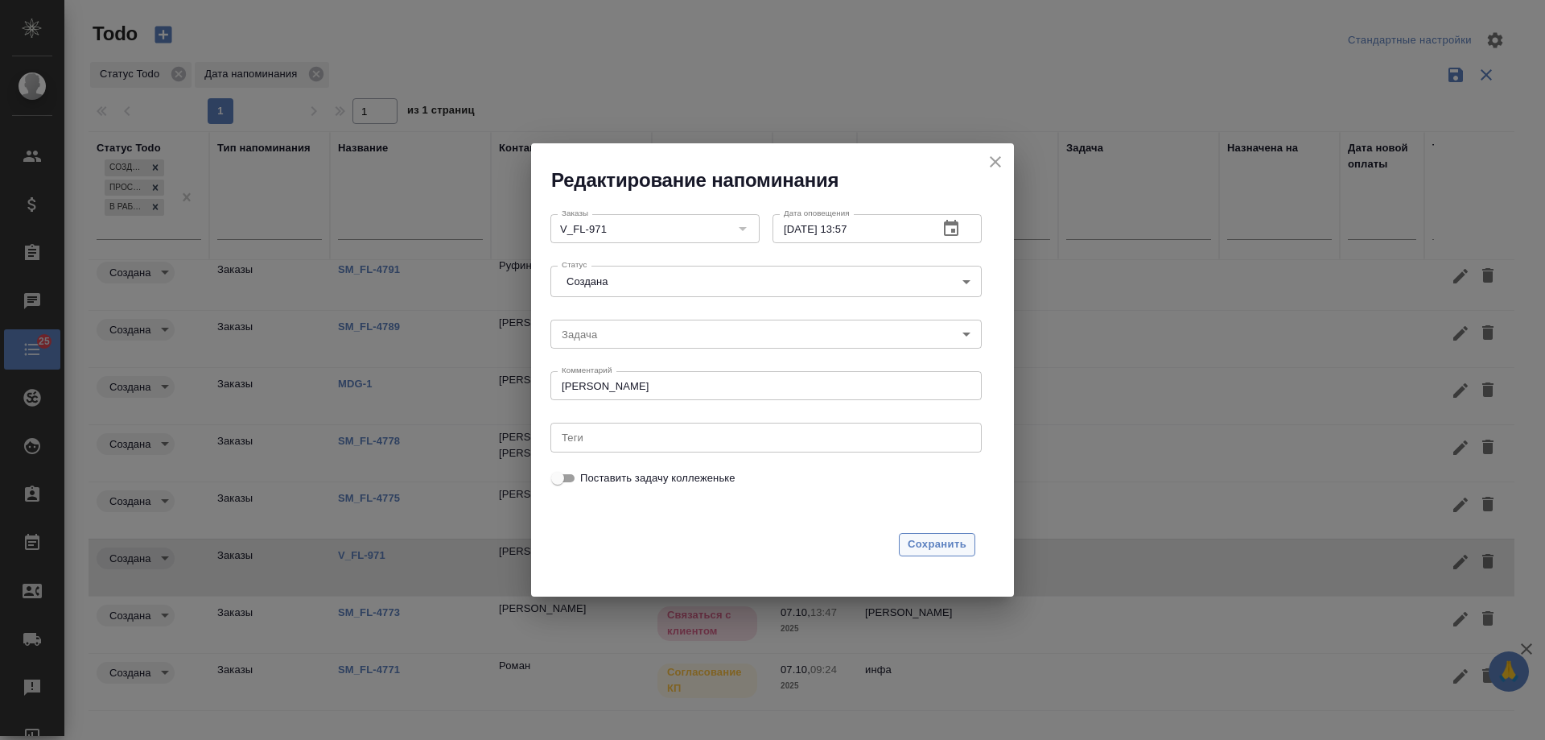
click at [934, 542] on span "Сохранить" at bounding box center [937, 544] width 59 height 19
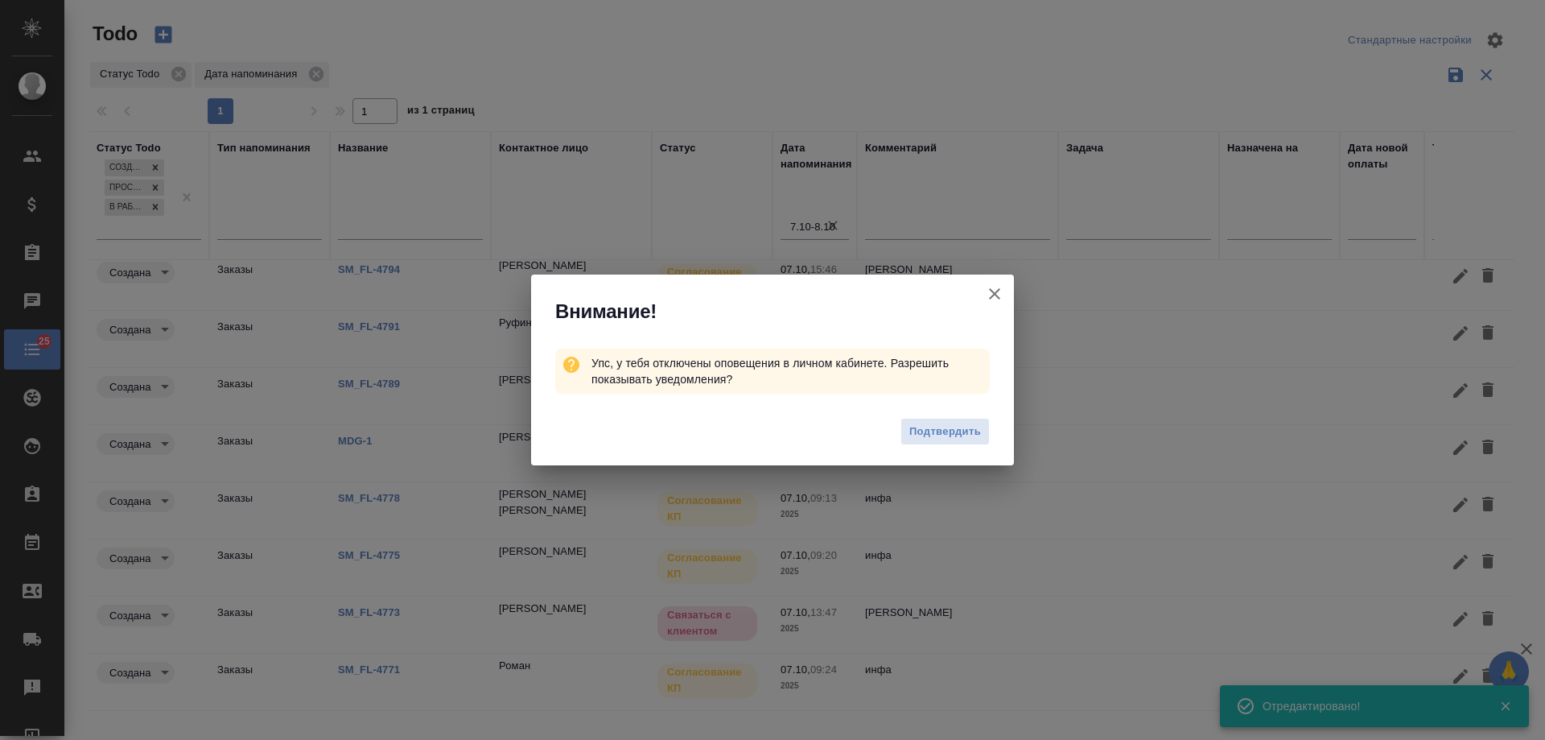
scroll to position [19, 0]
click at [995, 299] on icon "button" at bounding box center [994, 293] width 19 height 19
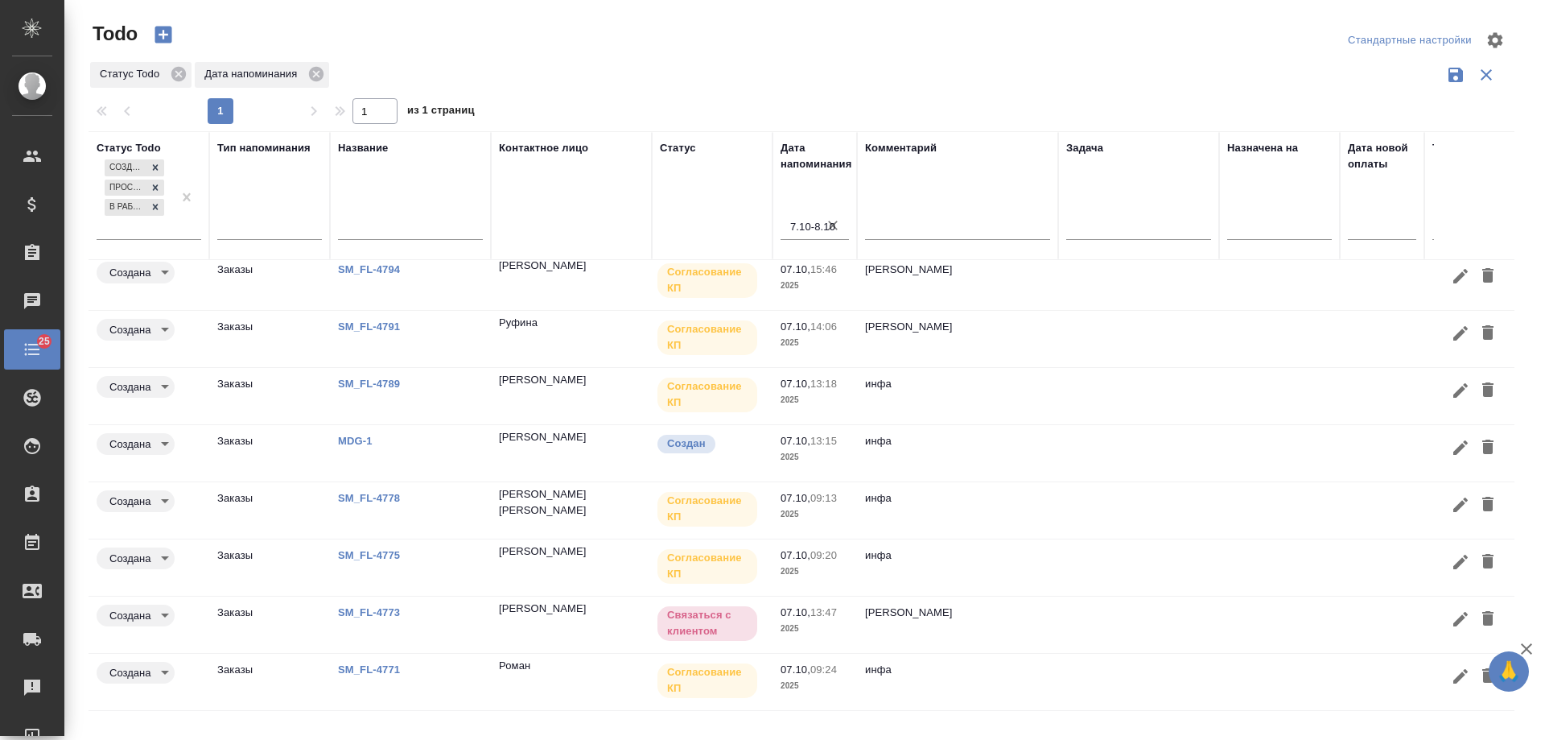
scroll to position [0, 0]
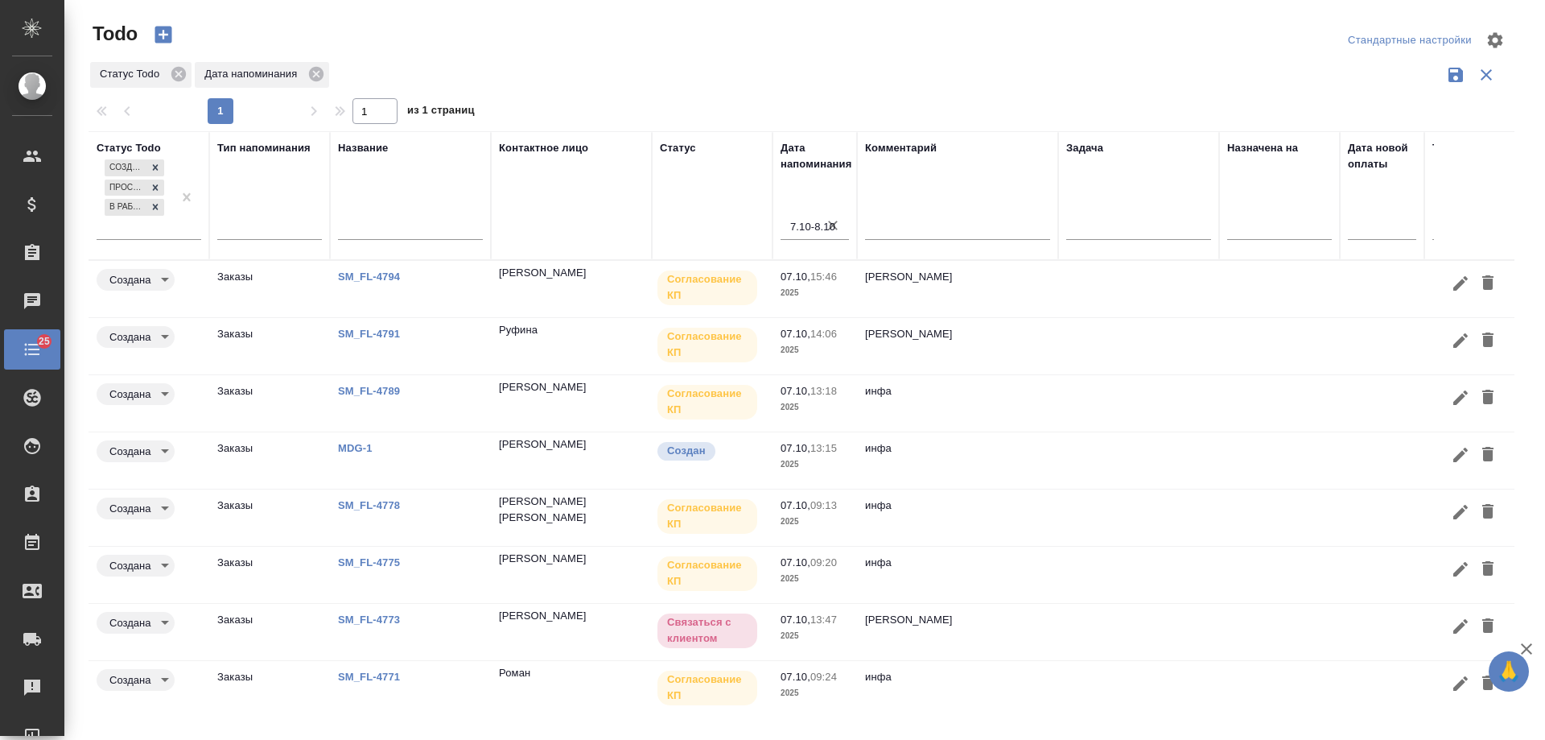
click at [367, 438] on td "MDG-1" at bounding box center [410, 460] width 161 height 56
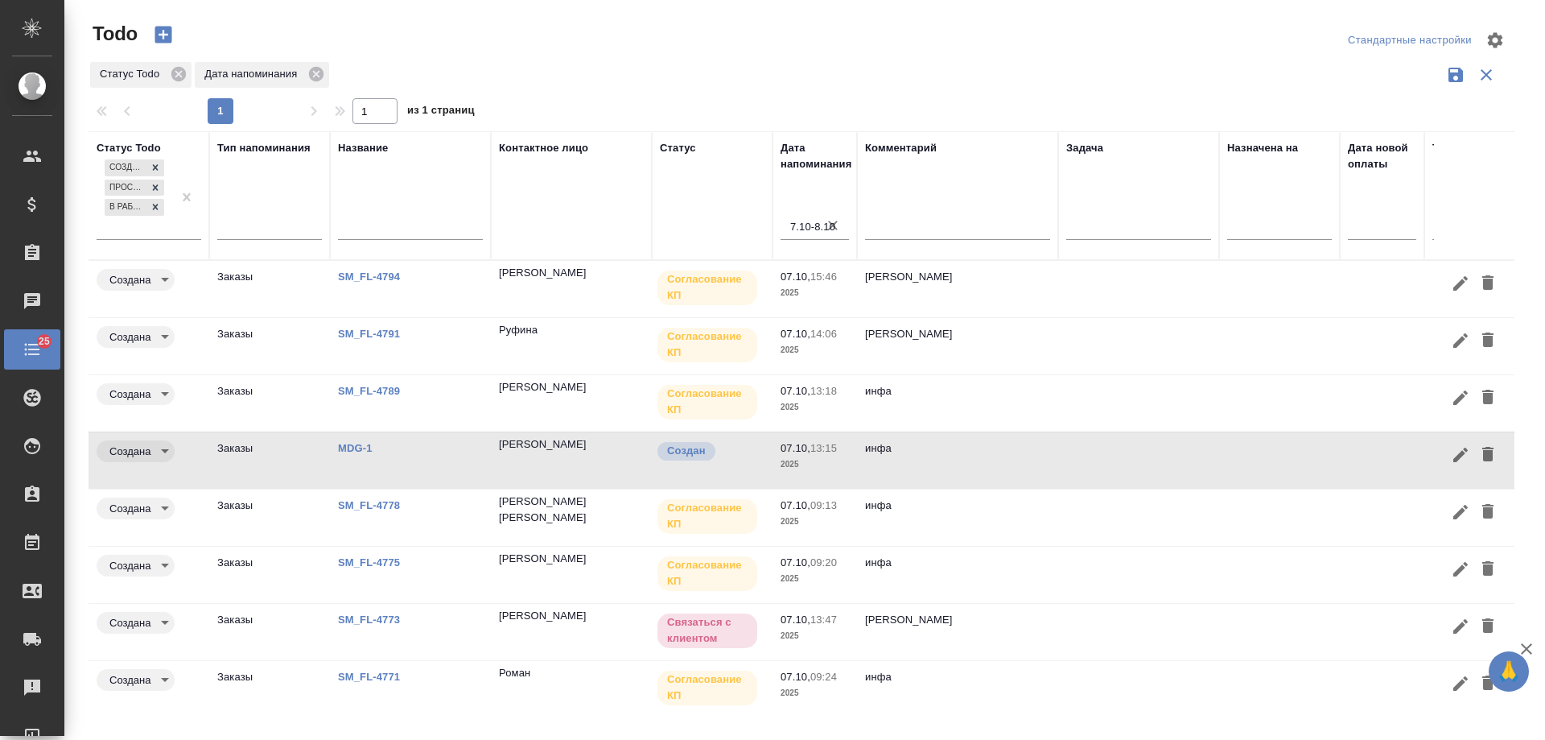
click at [357, 448] on link "MDG-1" at bounding box center [355, 448] width 35 height 12
click at [948, 226] on body "🙏 .cls-1 fill:#fff; AWATERA Gudina Alexandra Клиенты Спецификации Заказы 0 Чаты…" at bounding box center [772, 370] width 1545 height 740
click at [1451, 453] on icon "button" at bounding box center [1460, 454] width 19 height 19
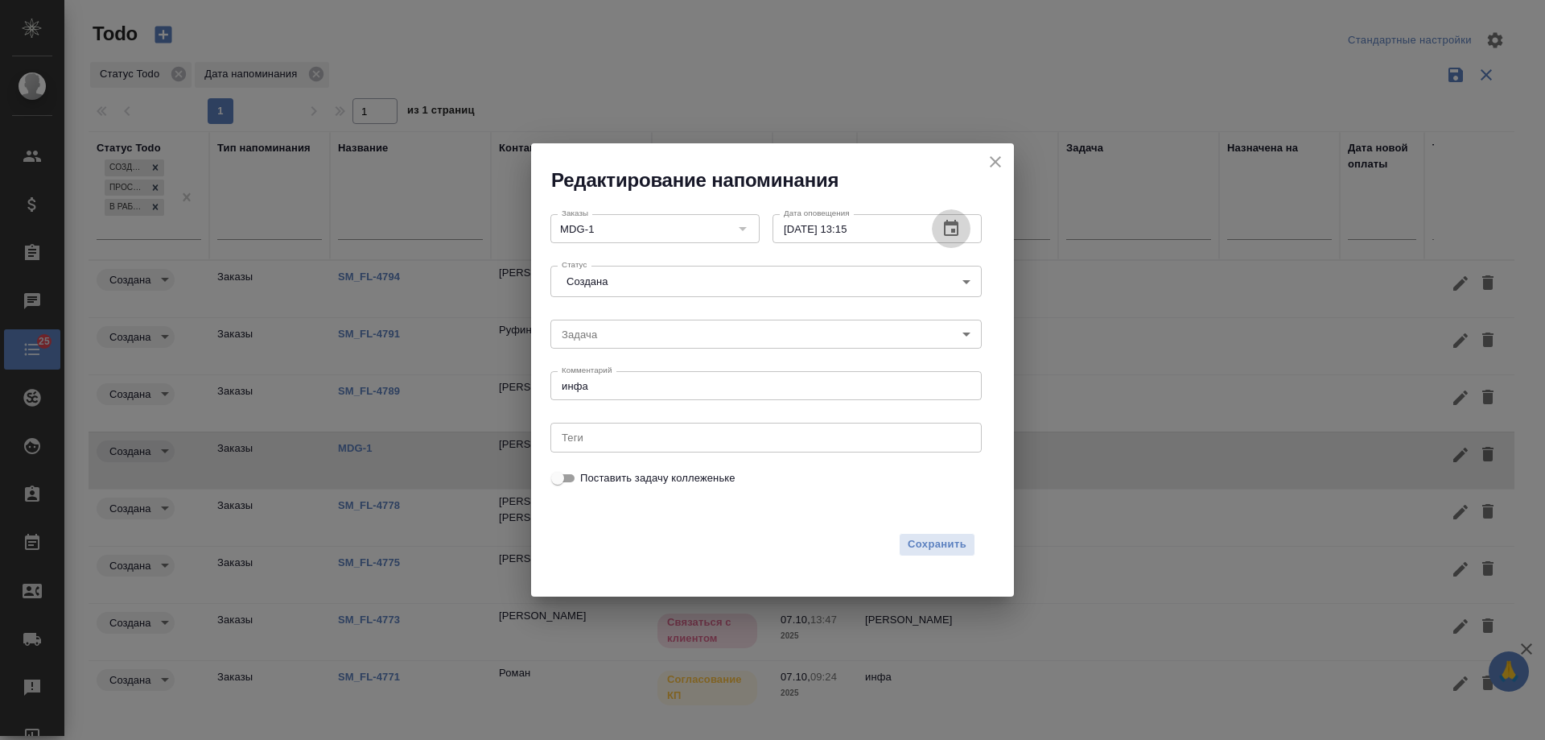
click at [959, 229] on icon "button" at bounding box center [951, 228] width 19 height 19
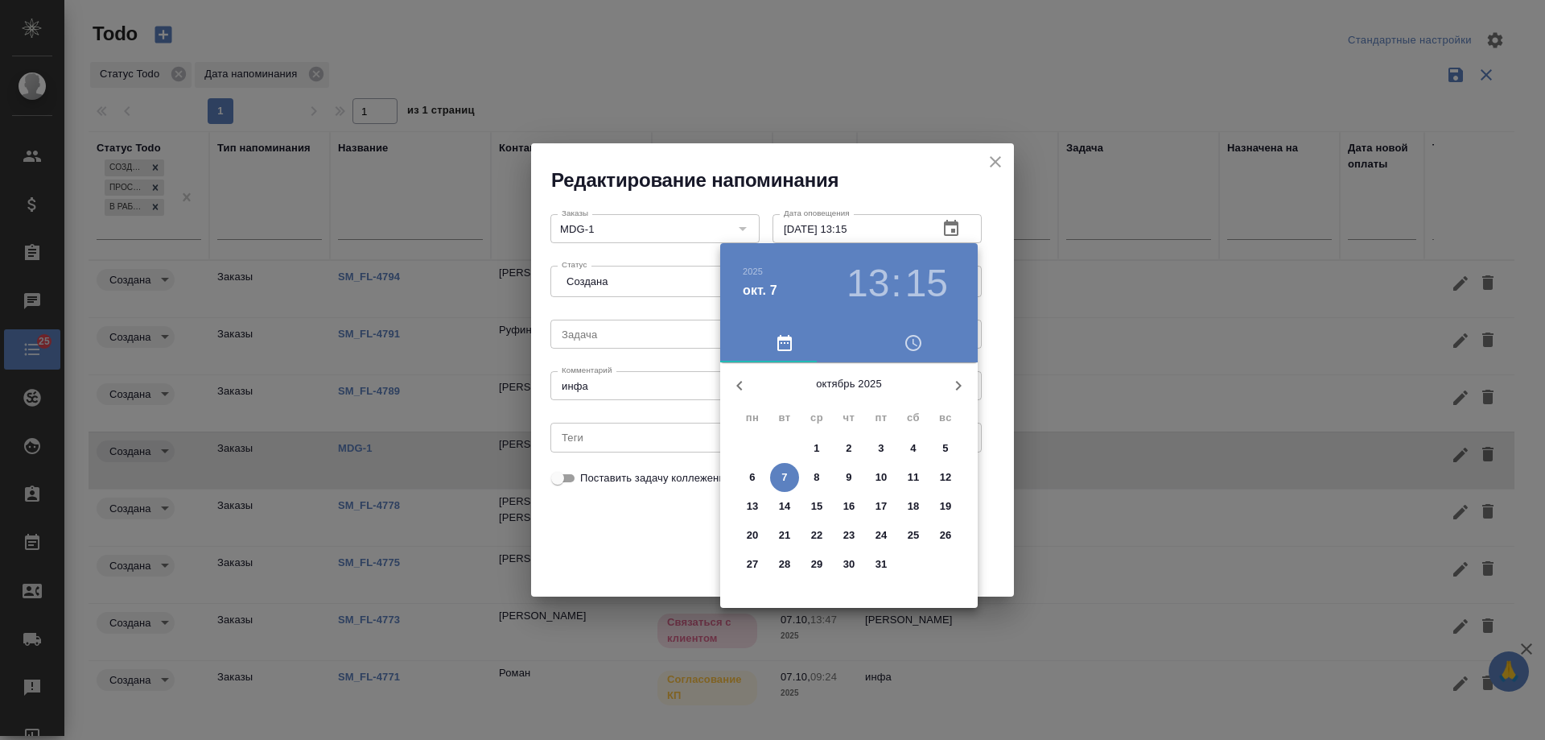
click at [853, 475] on span "9" at bounding box center [849, 477] width 29 height 16
type input "09.10.2025 13:15"
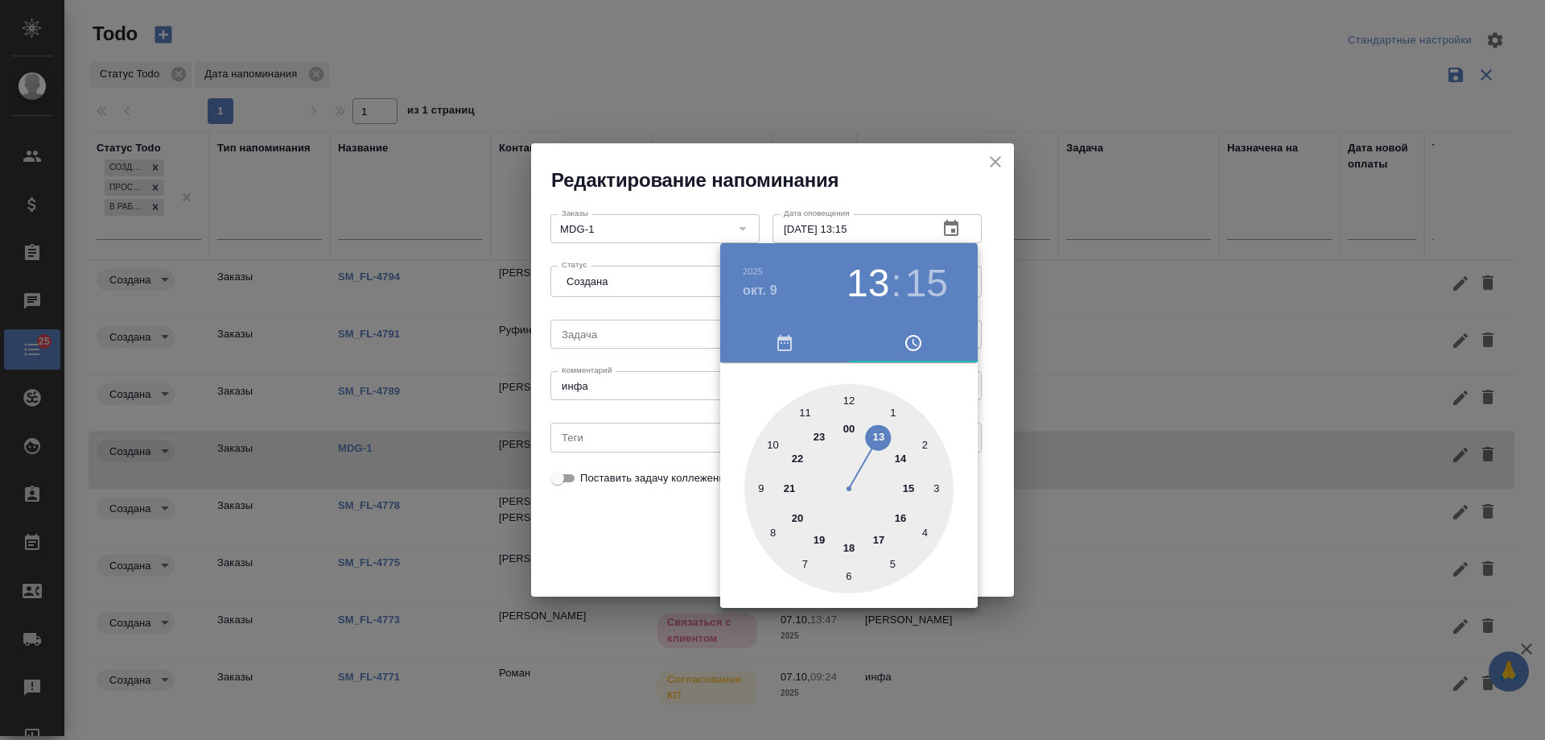
click at [608, 526] on div at bounding box center [772, 370] width 1545 height 740
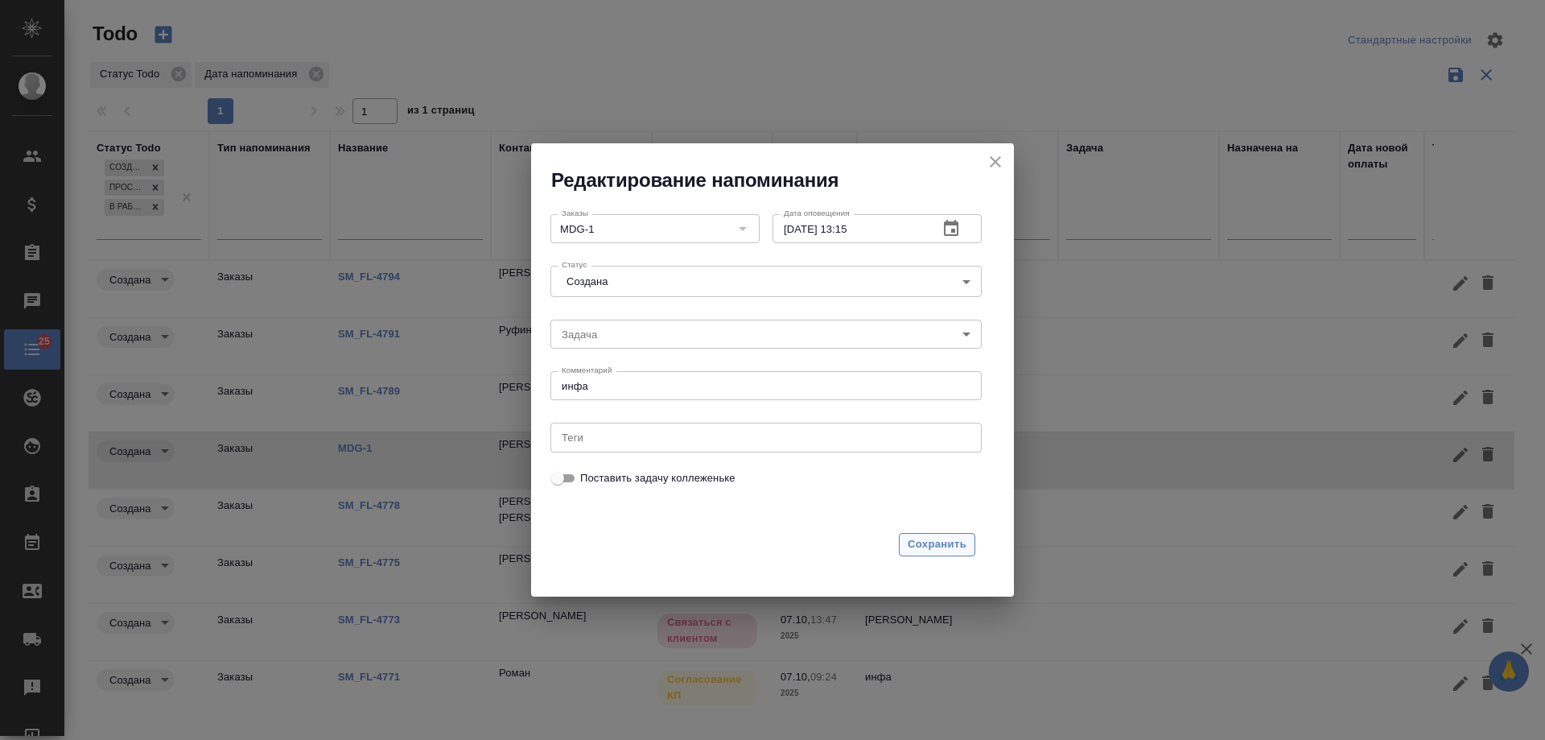
click at [923, 545] on span "Сохранить" at bounding box center [937, 544] width 59 height 19
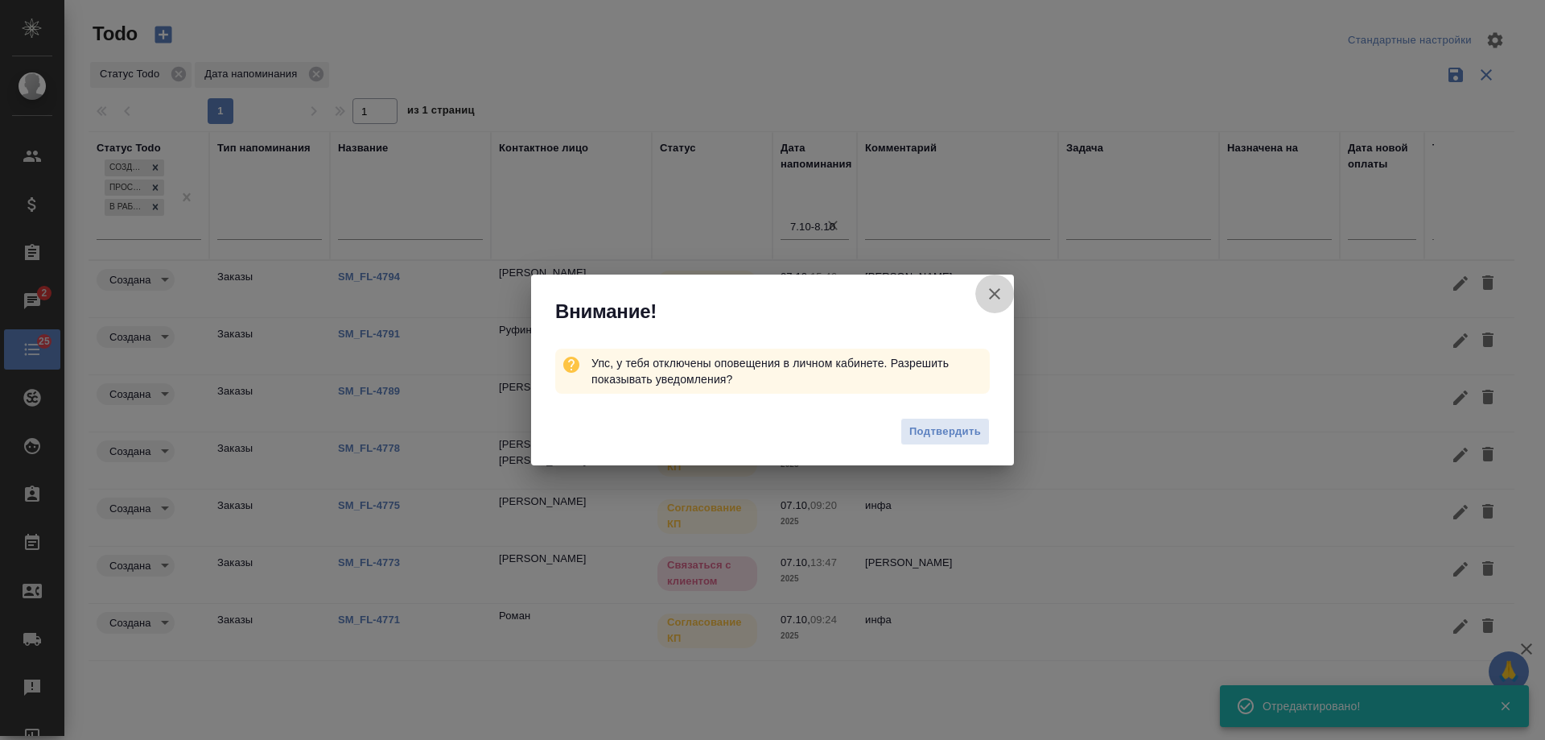
click at [998, 291] on icon "button" at bounding box center [994, 293] width 11 height 11
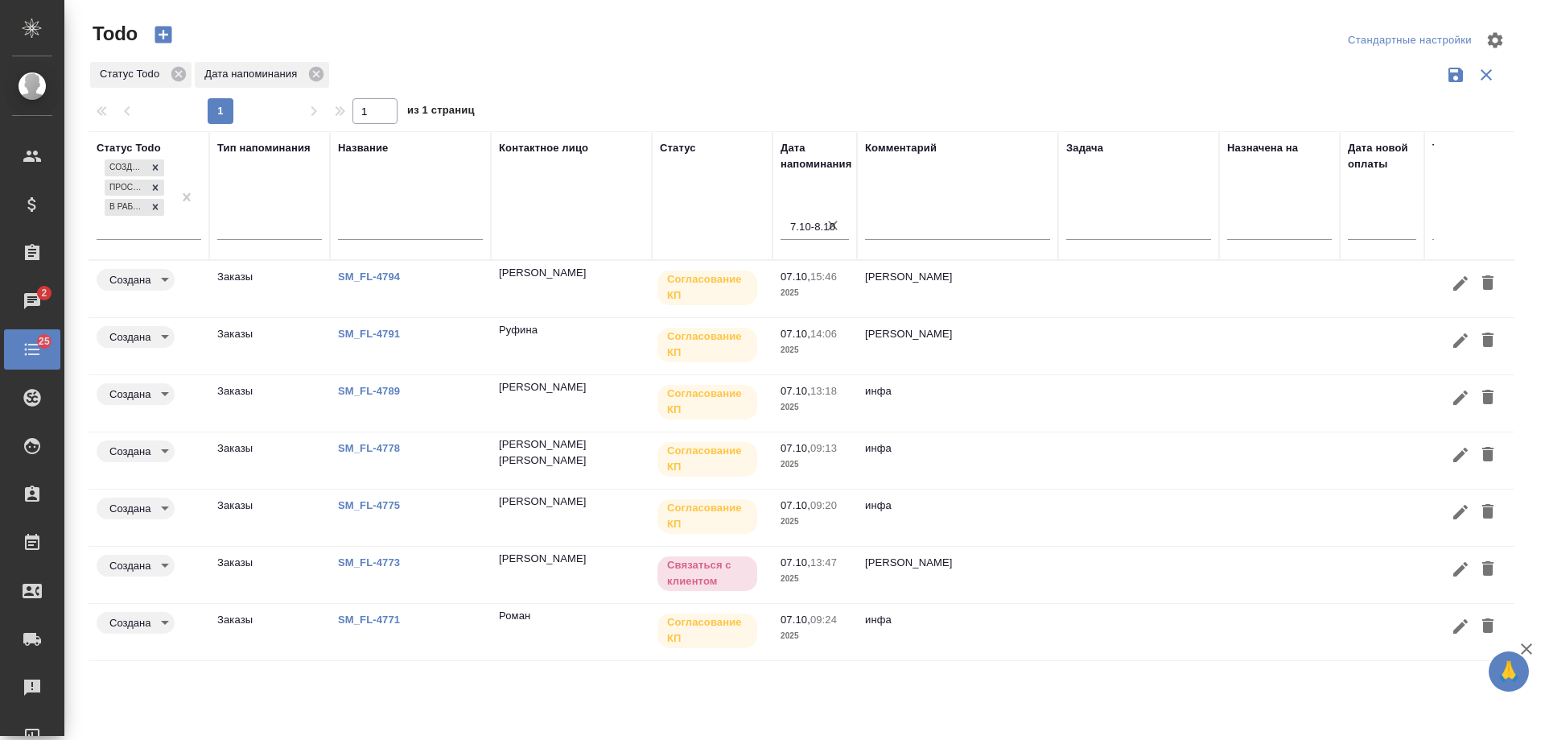
click at [377, 623] on link "SM_FL-4771" at bounding box center [369, 619] width 62 height 12
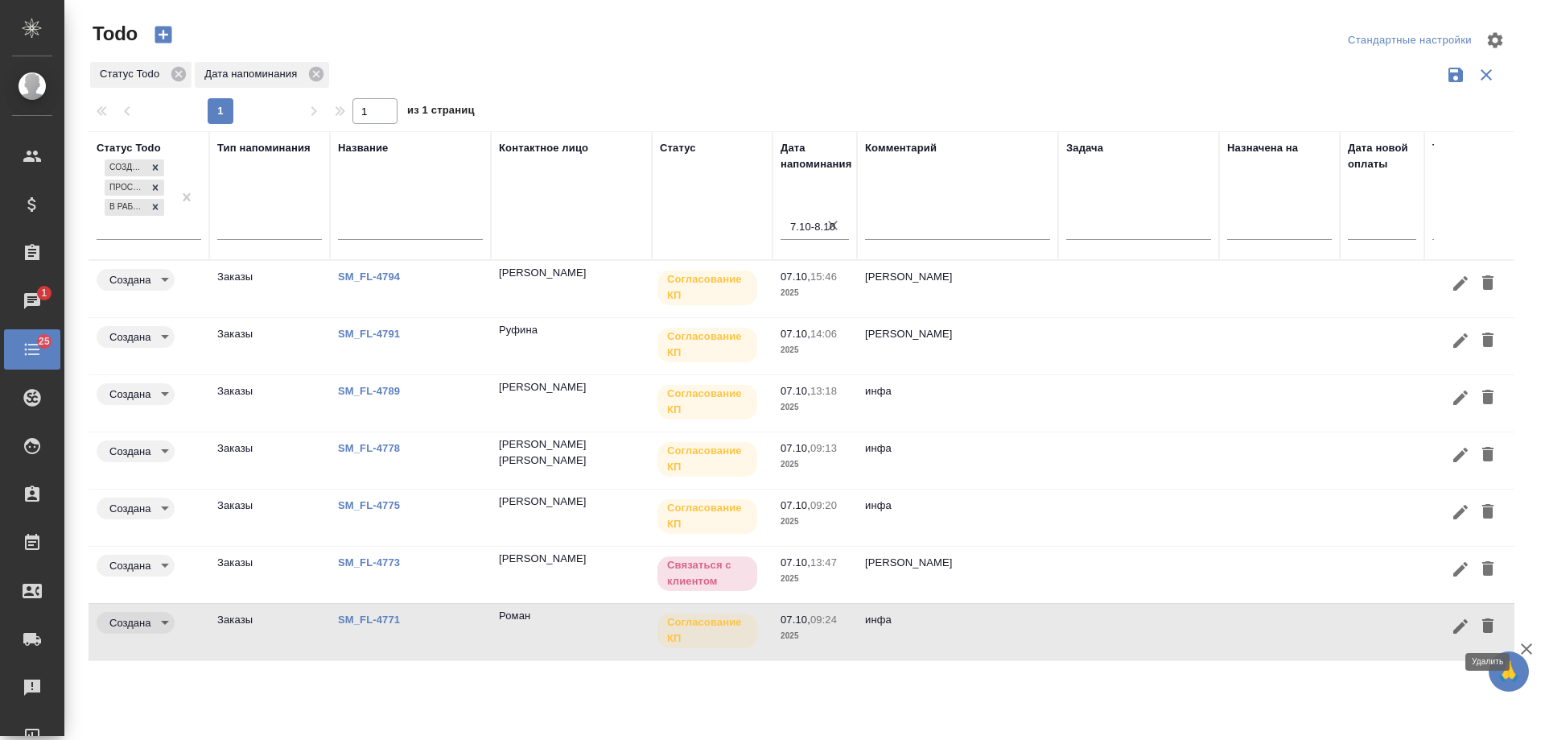
click at [1484, 623] on icon "button" at bounding box center [1488, 625] width 11 height 14
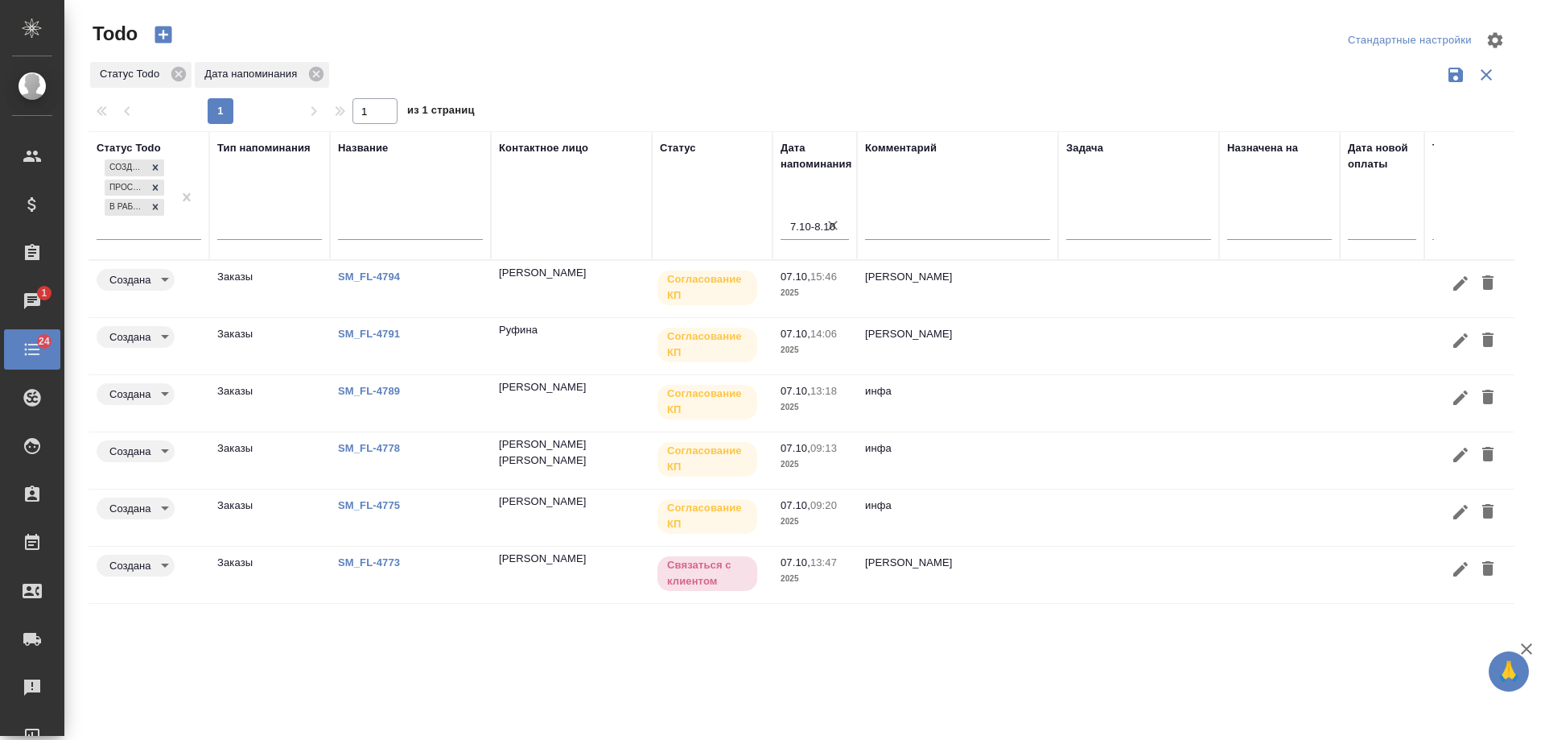
click at [382, 566] on link "SM_FL-4773" at bounding box center [369, 562] width 62 height 12
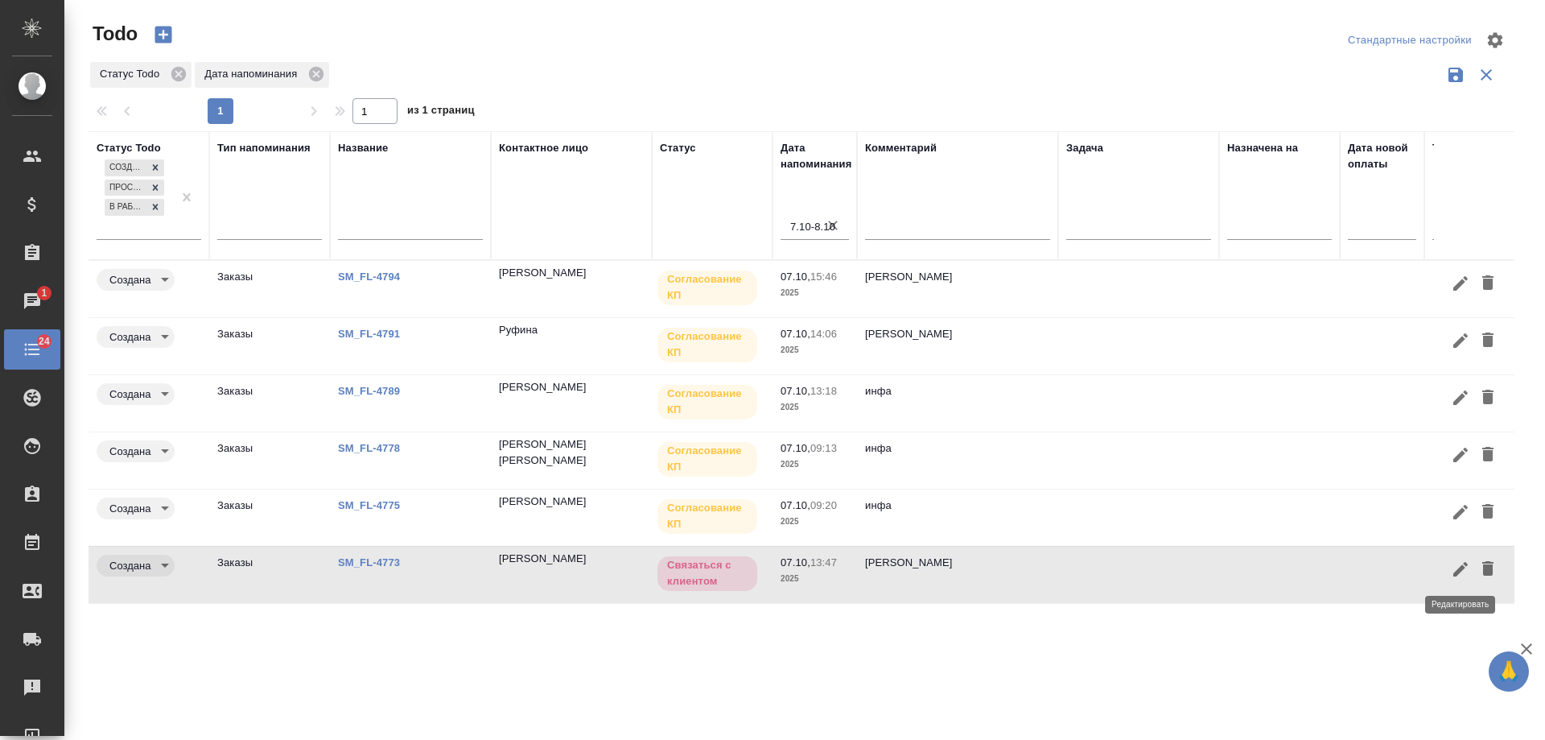
click at [1457, 571] on icon "button" at bounding box center [1461, 569] width 14 height 14
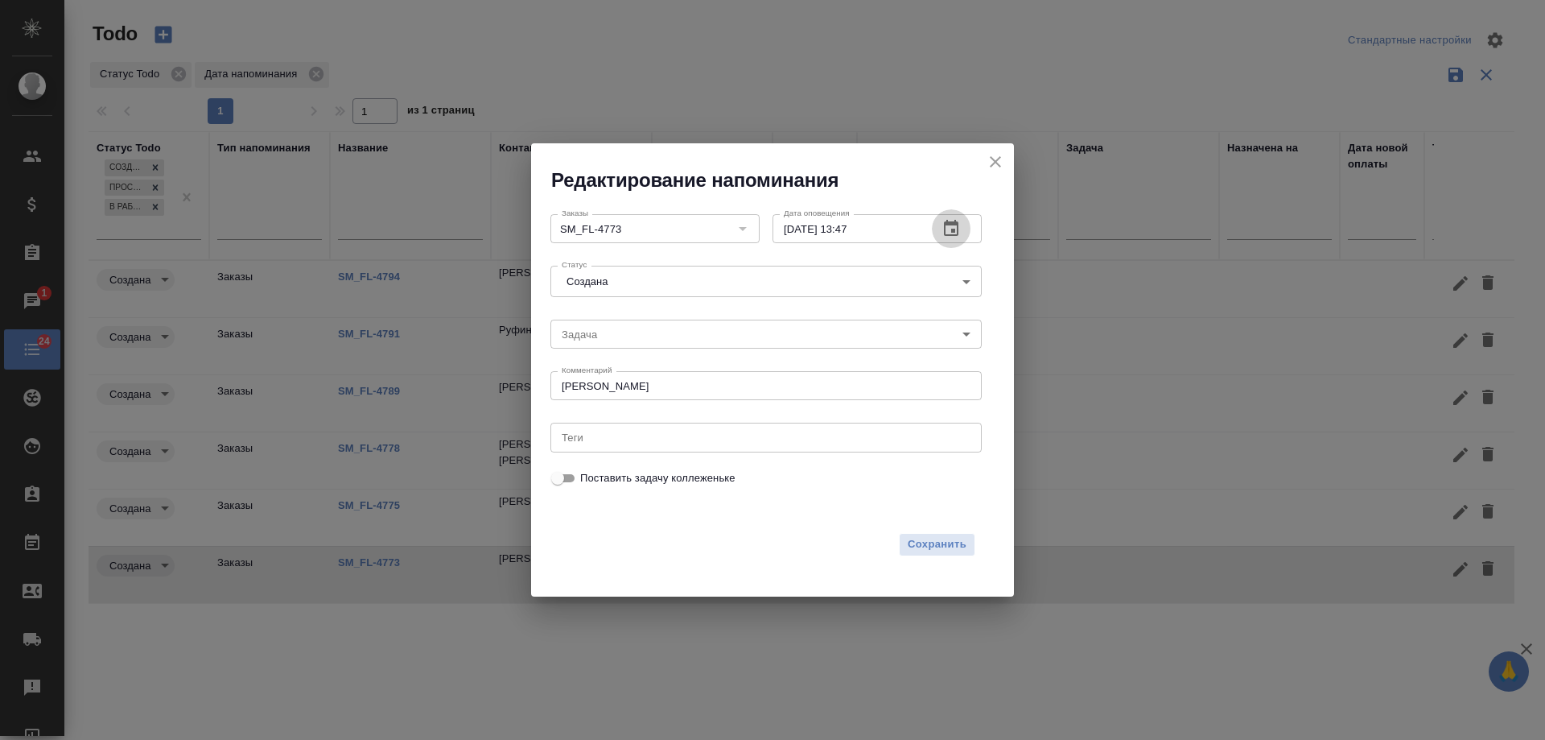
click at [956, 231] on icon "button" at bounding box center [951, 228] width 19 height 19
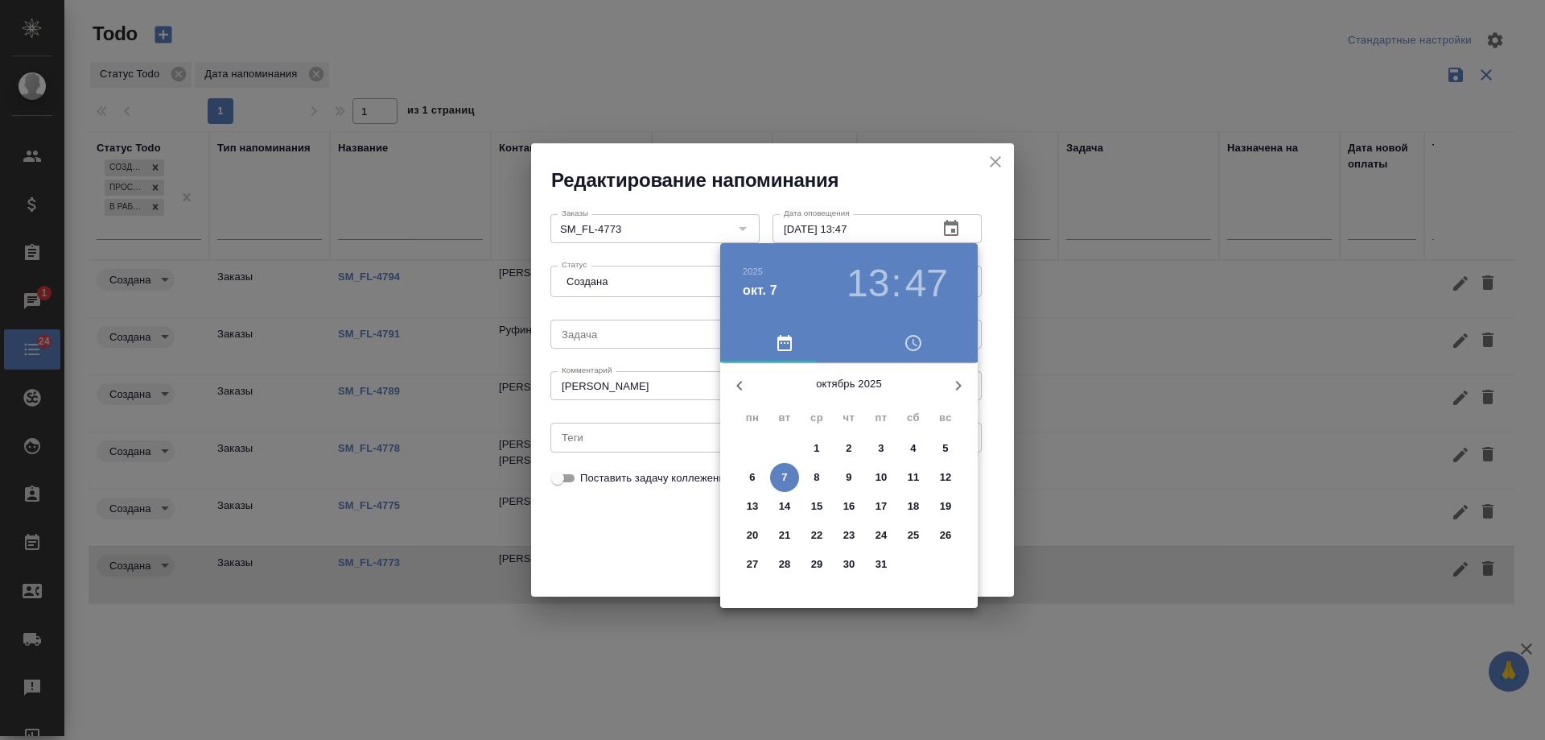
click at [820, 473] on span "8" at bounding box center [816, 477] width 29 height 16
type input "08.10.2025 13:47"
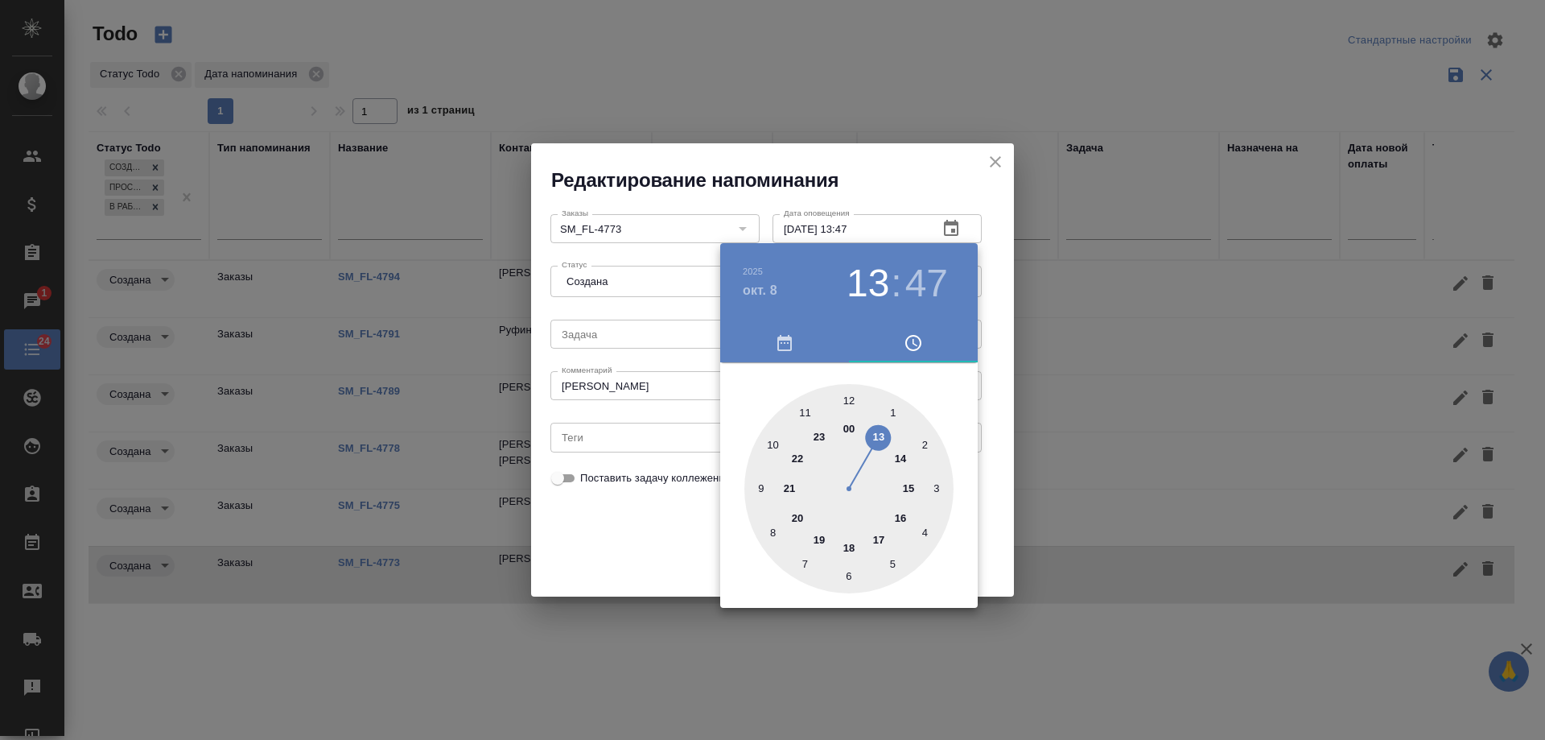
click at [647, 509] on div at bounding box center [772, 370] width 1545 height 740
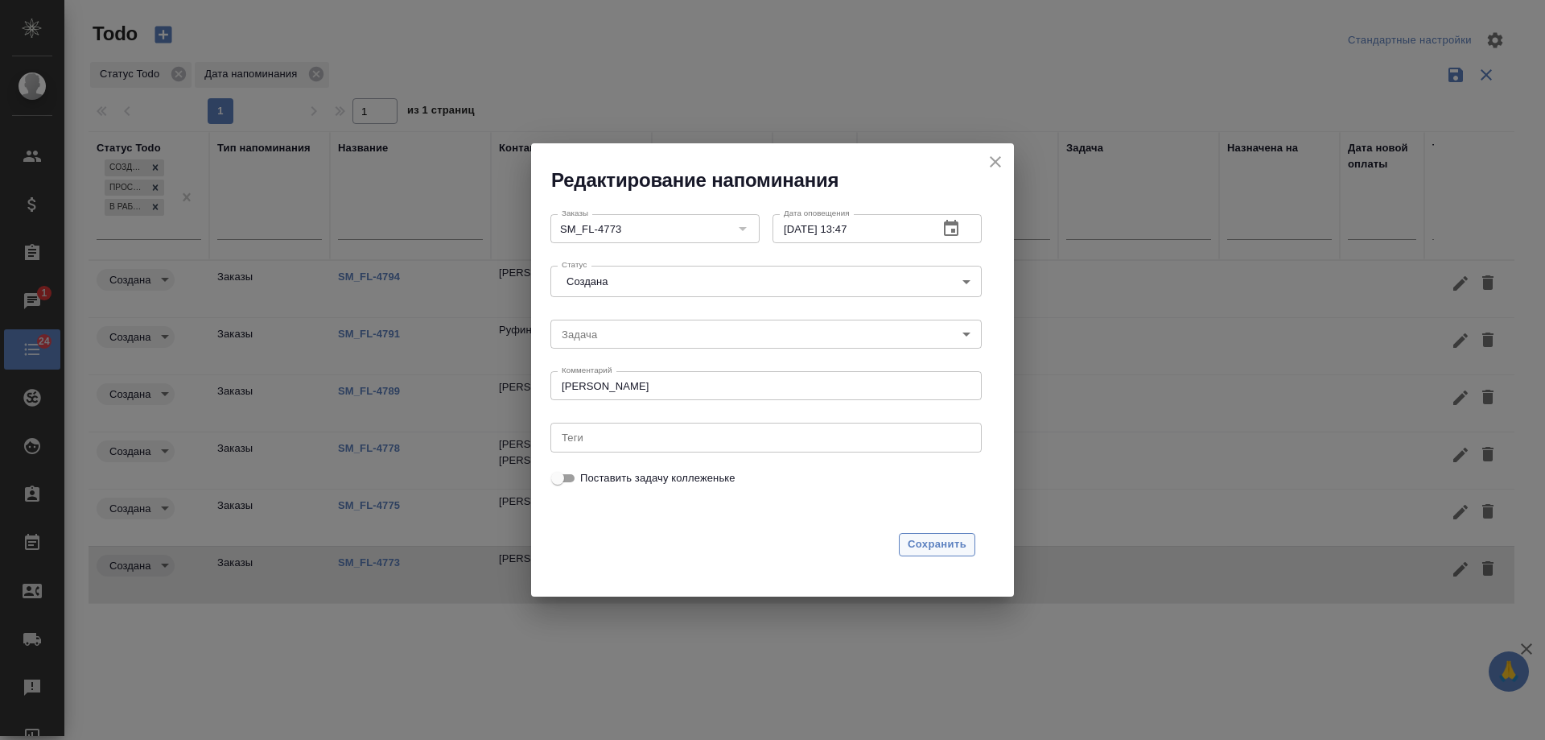
click at [944, 547] on span "Сохранить" at bounding box center [937, 544] width 59 height 19
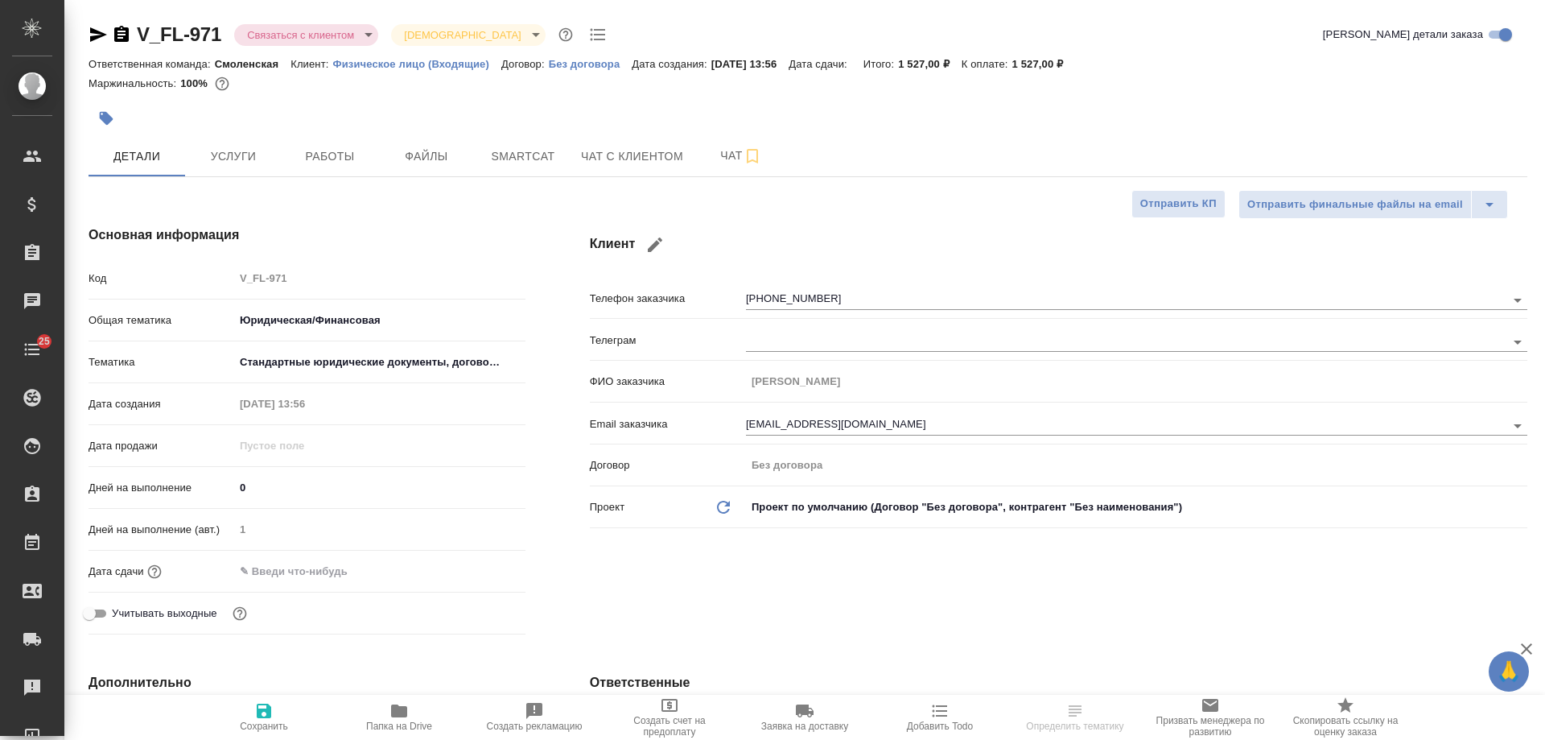
select select "RU"
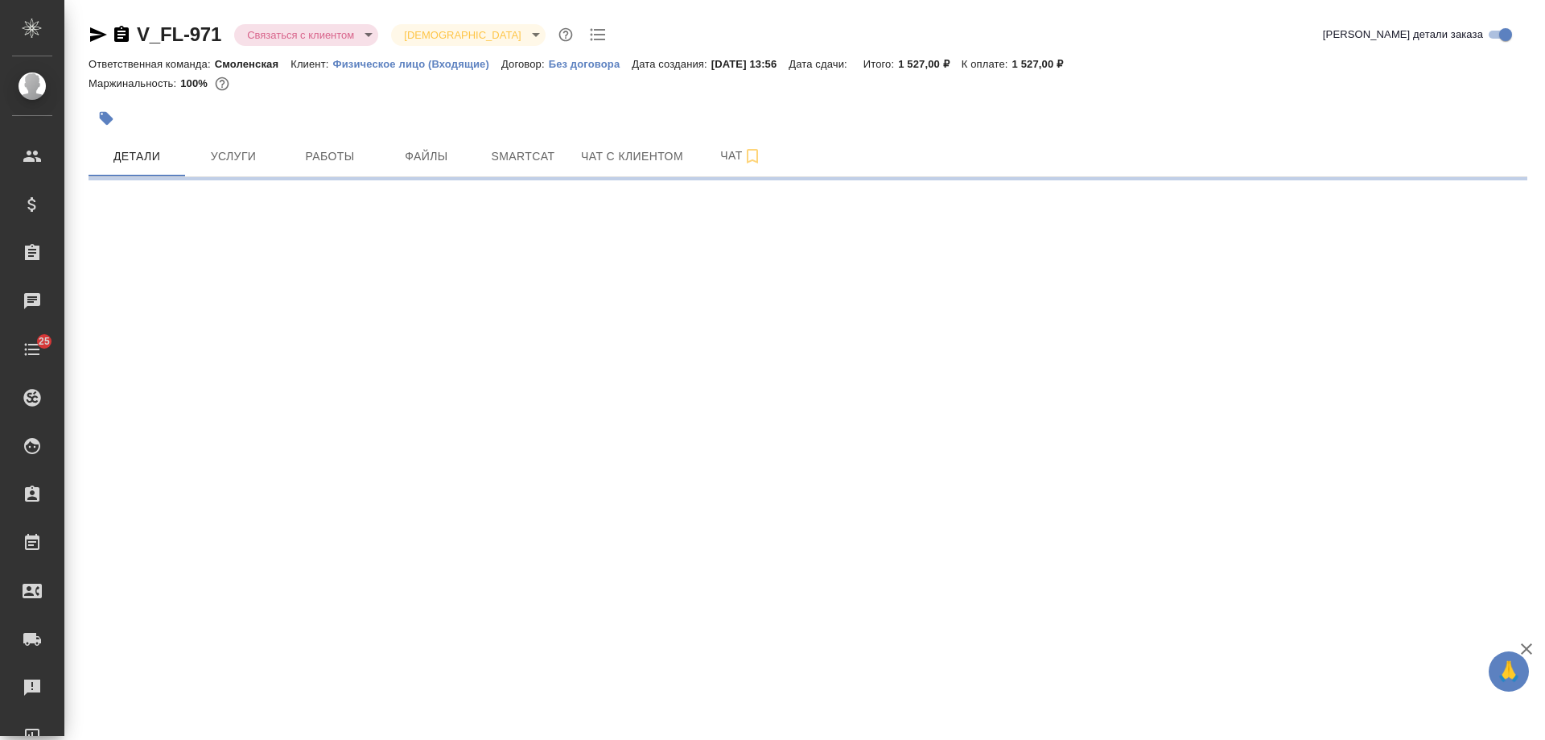
select select "RU"
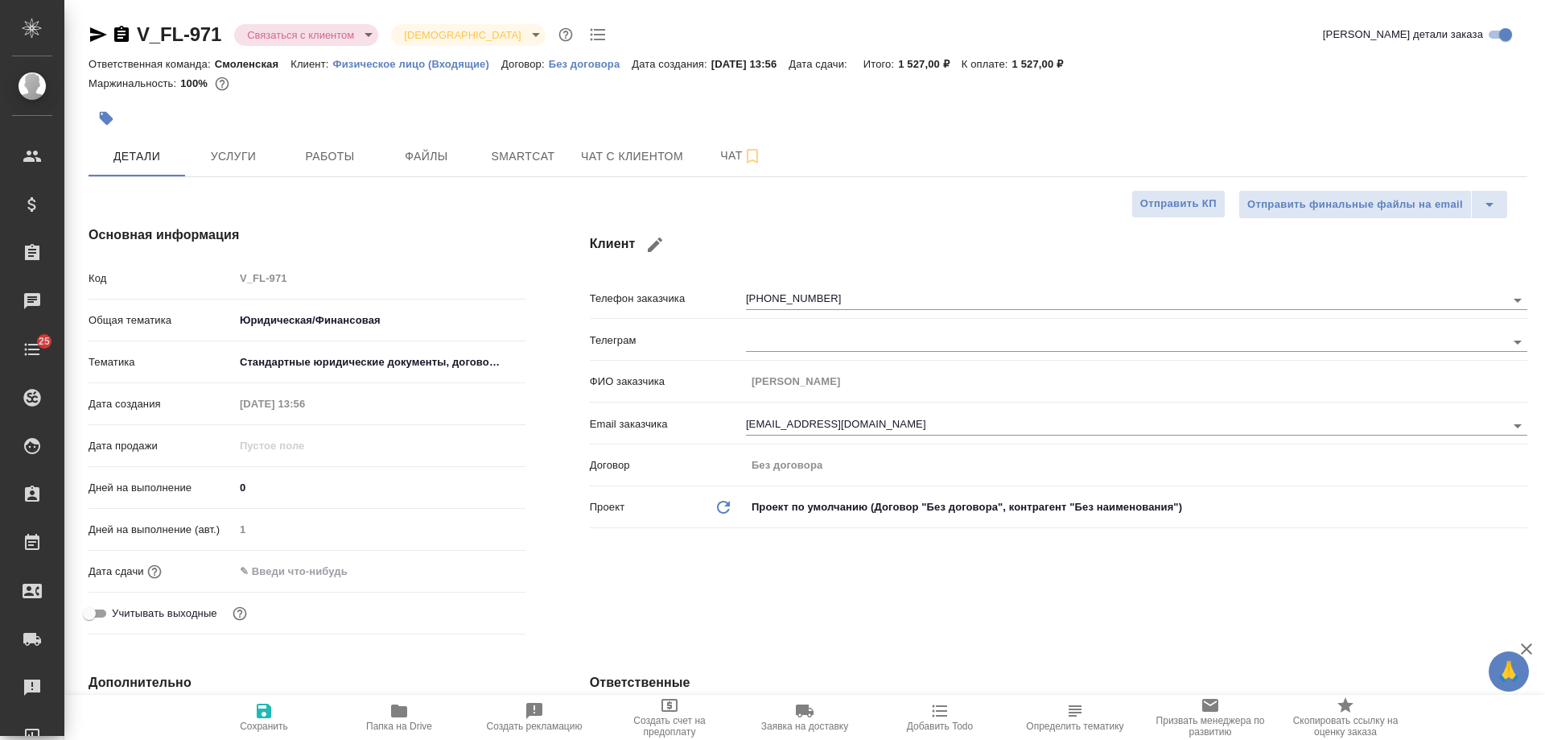
type textarea "x"
click at [642, 146] on span "Чат с клиентом" at bounding box center [632, 156] width 102 height 20
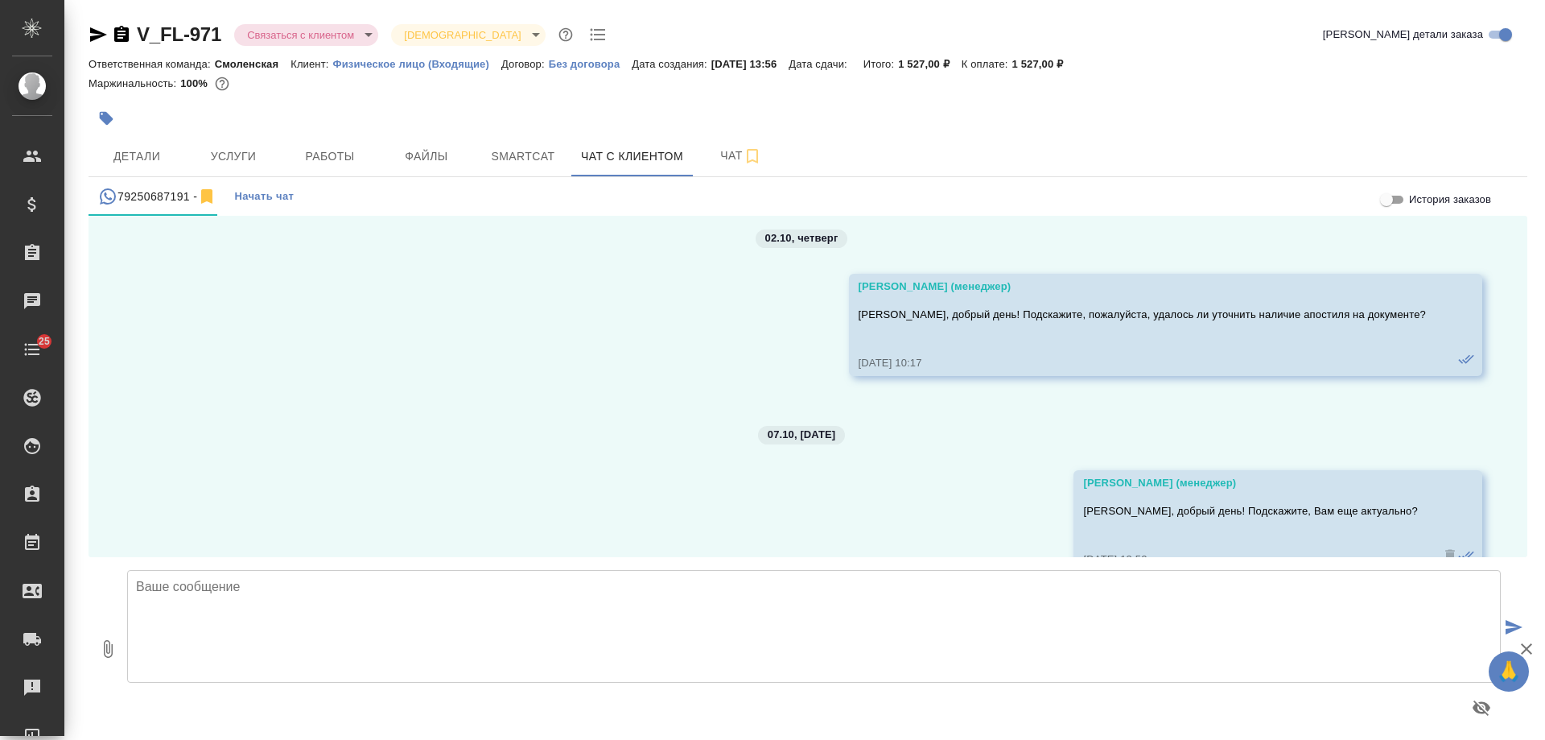
scroll to position [2073, 0]
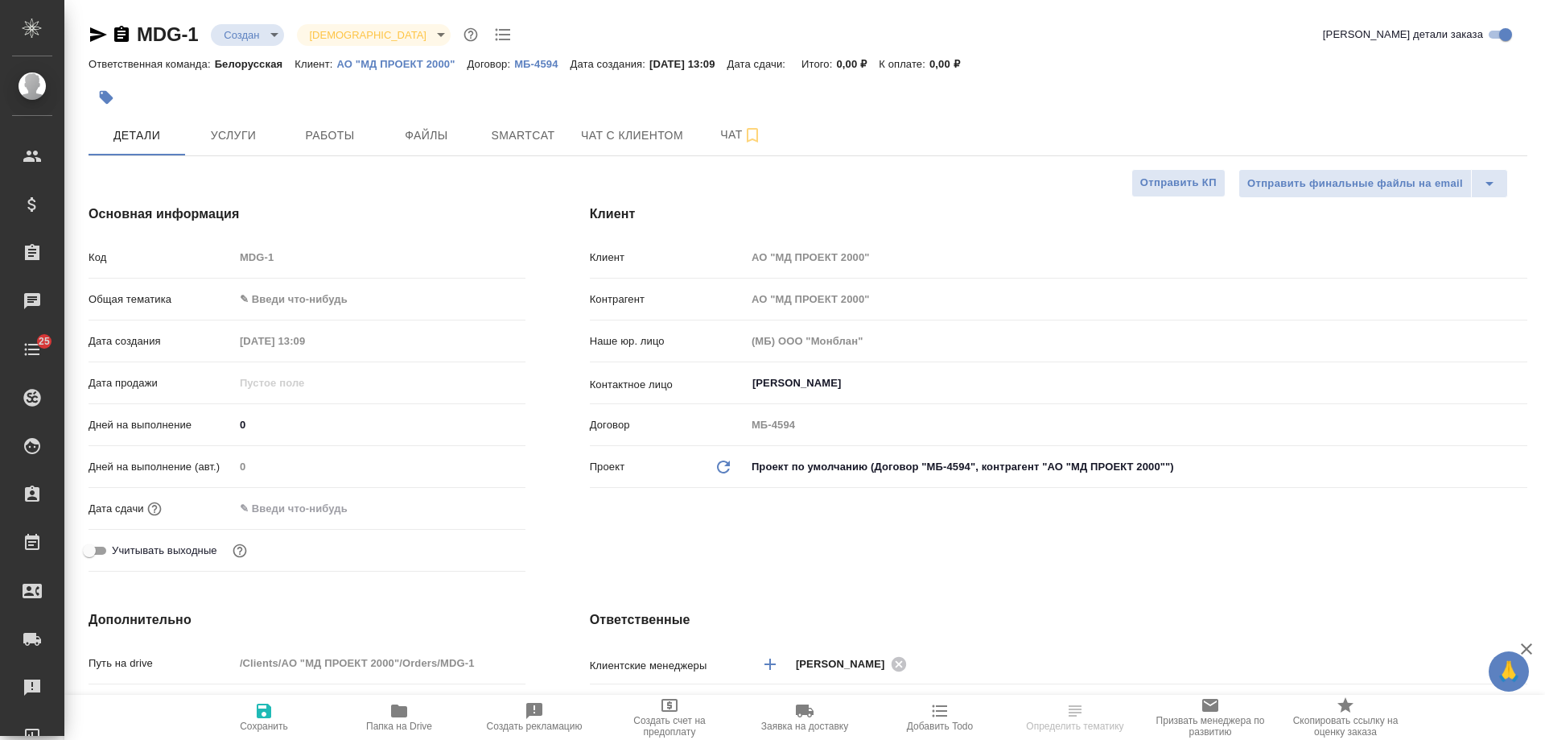
select select "RU"
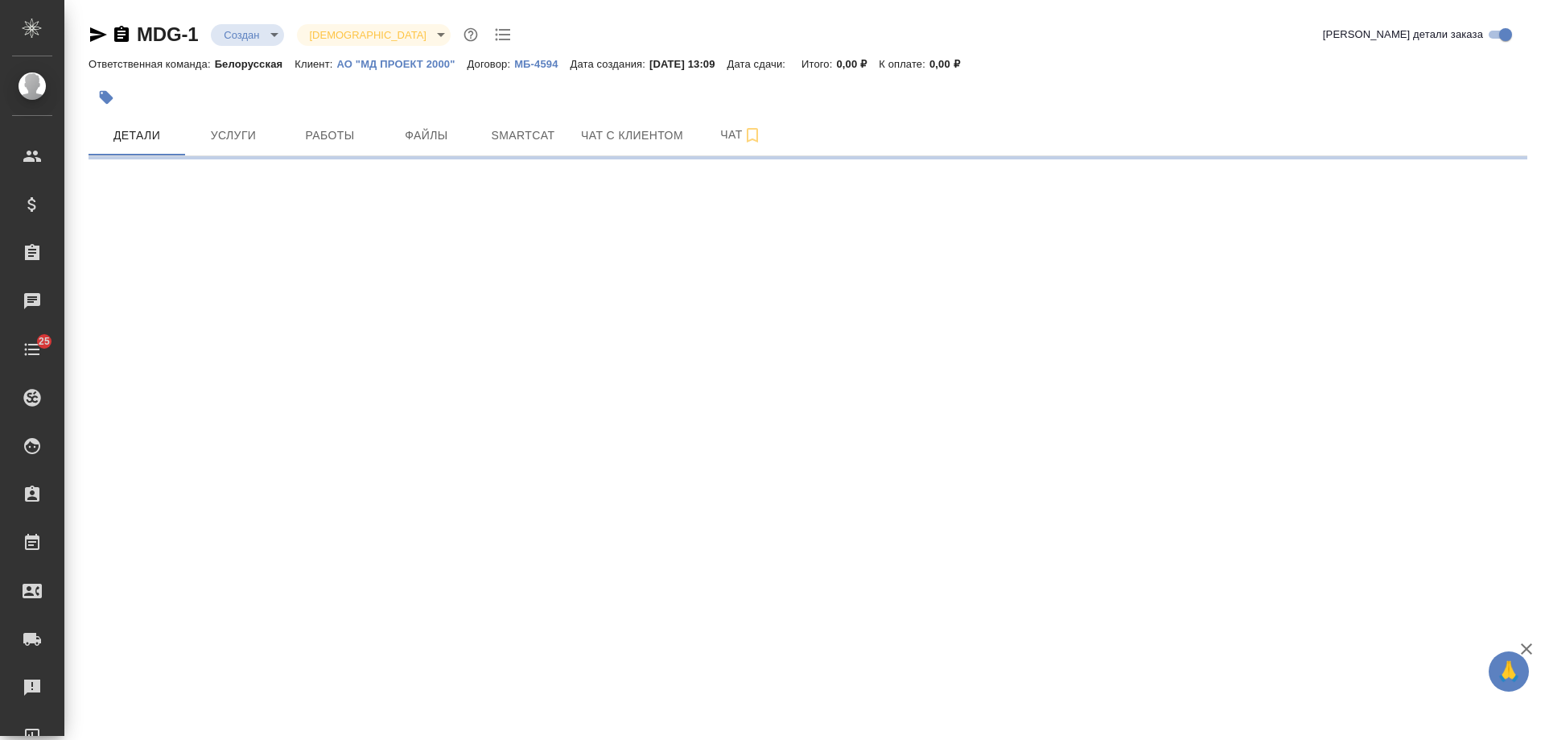
select select "RU"
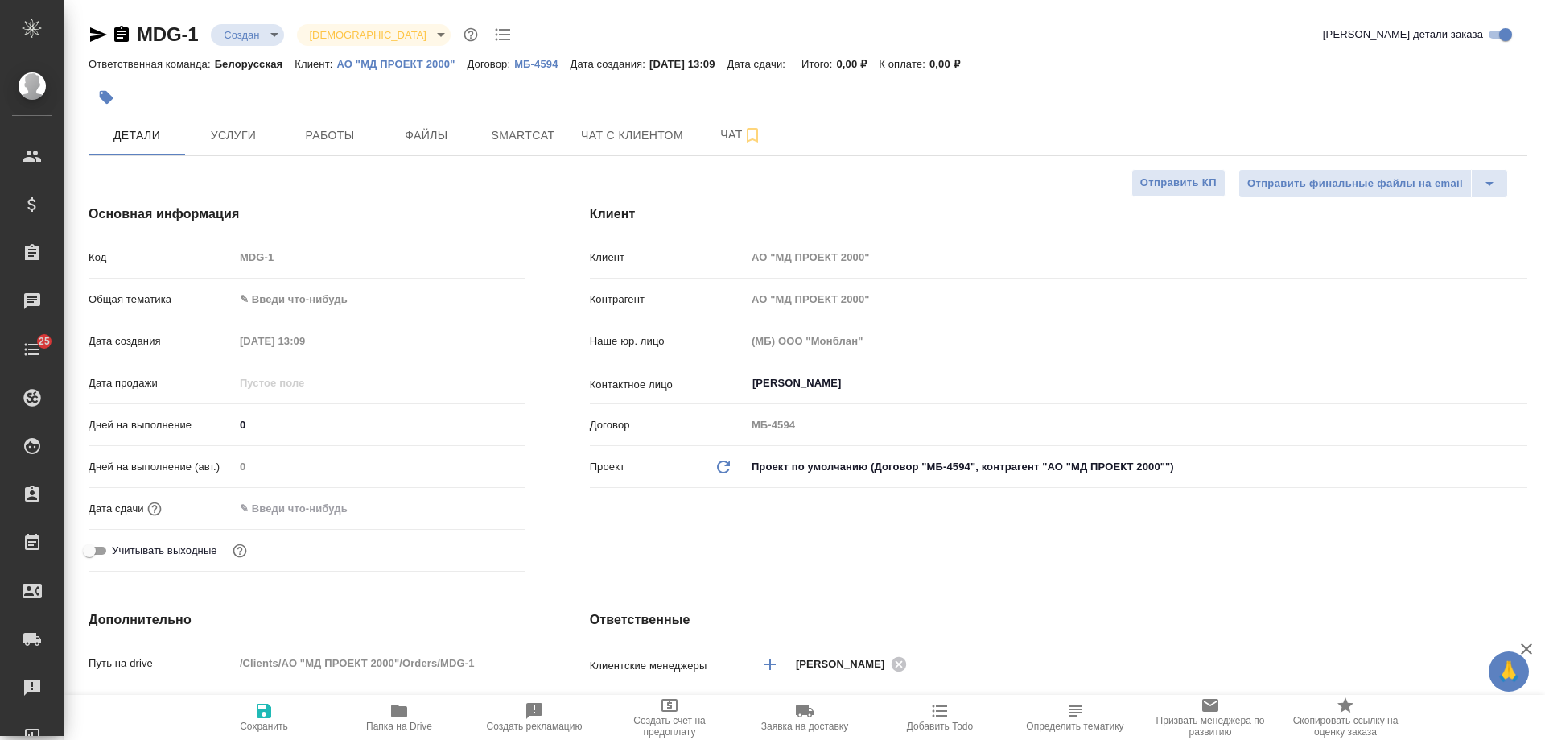
type textarea "x"
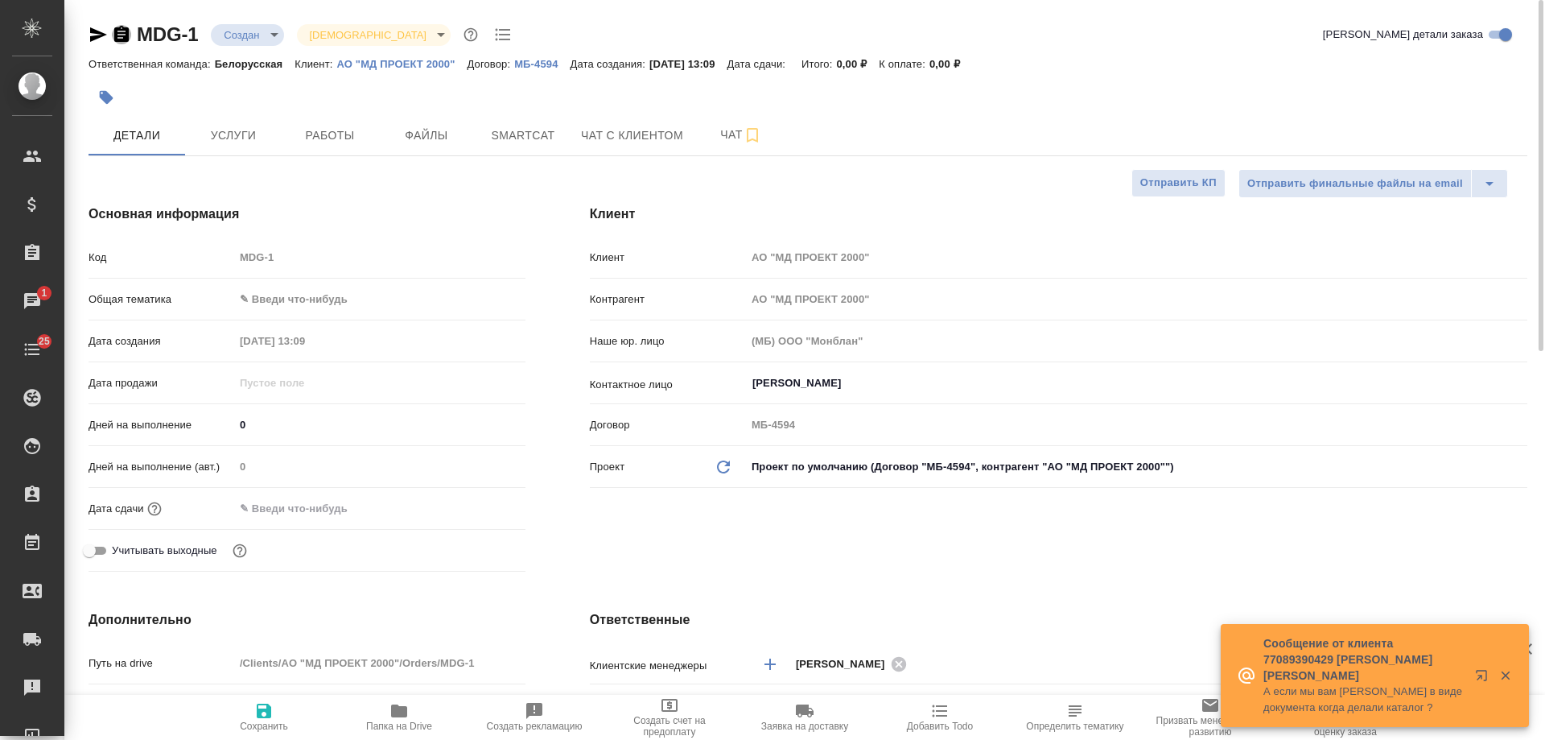
click at [123, 38] on icon "button" at bounding box center [121, 34] width 14 height 16
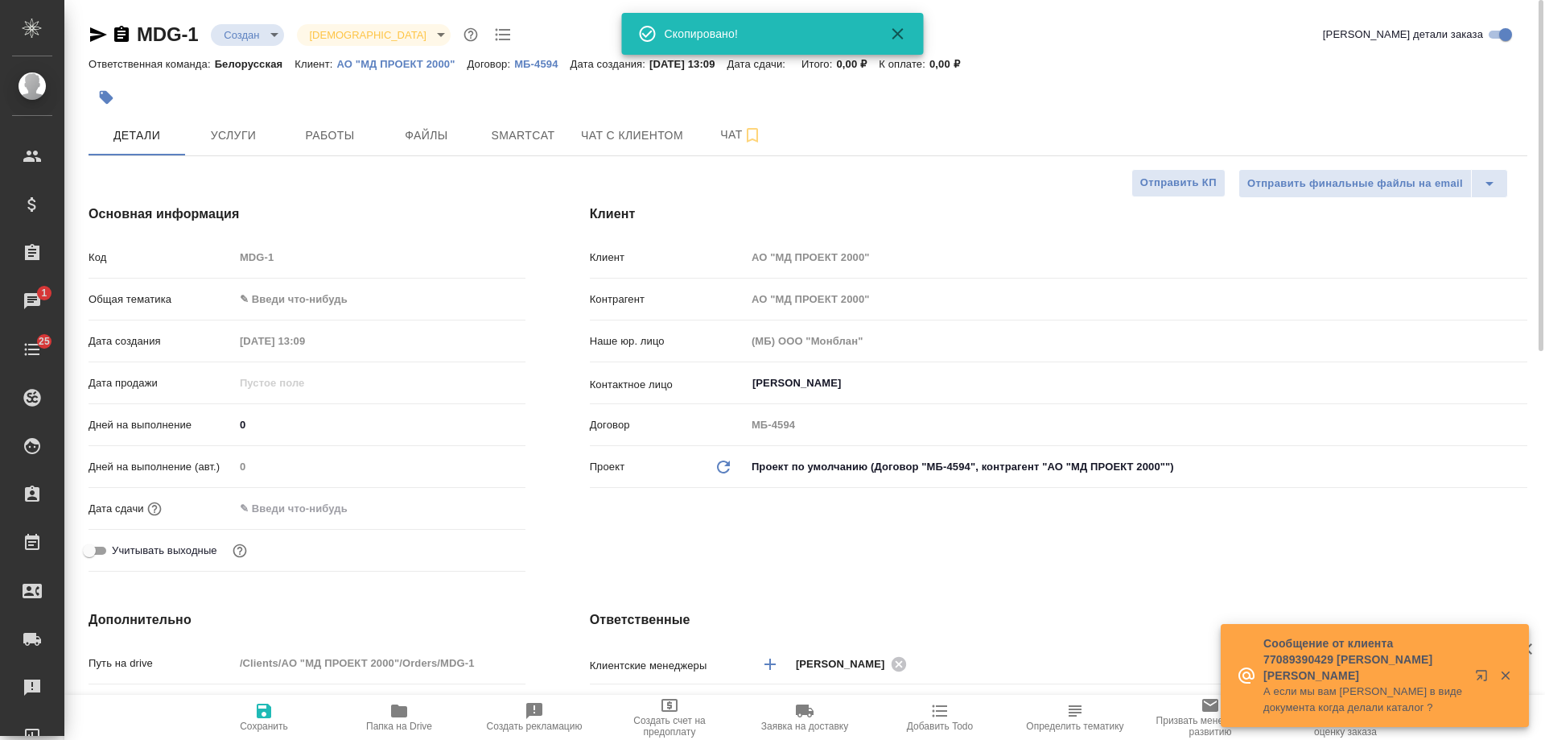
type textarea "x"
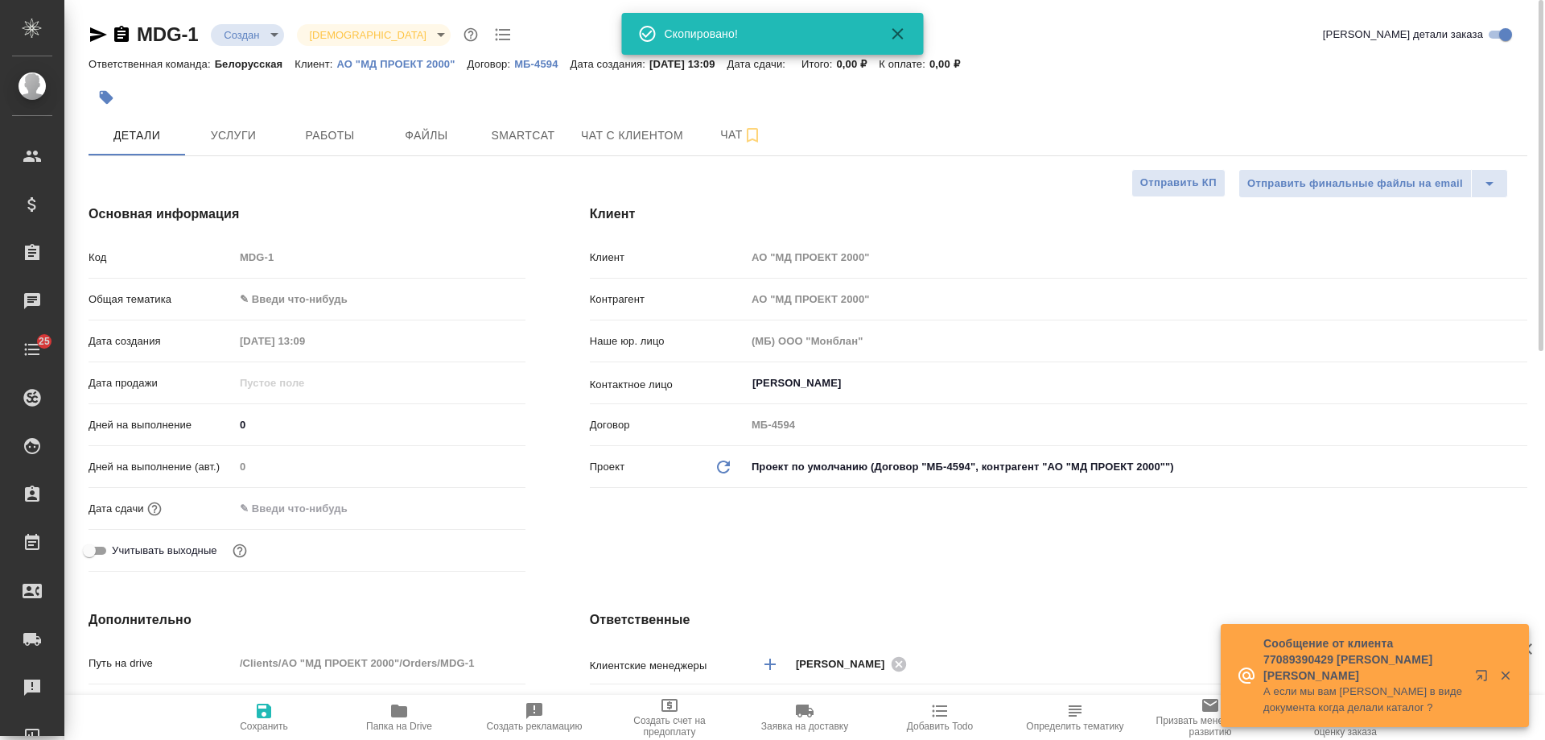
type textarea "x"
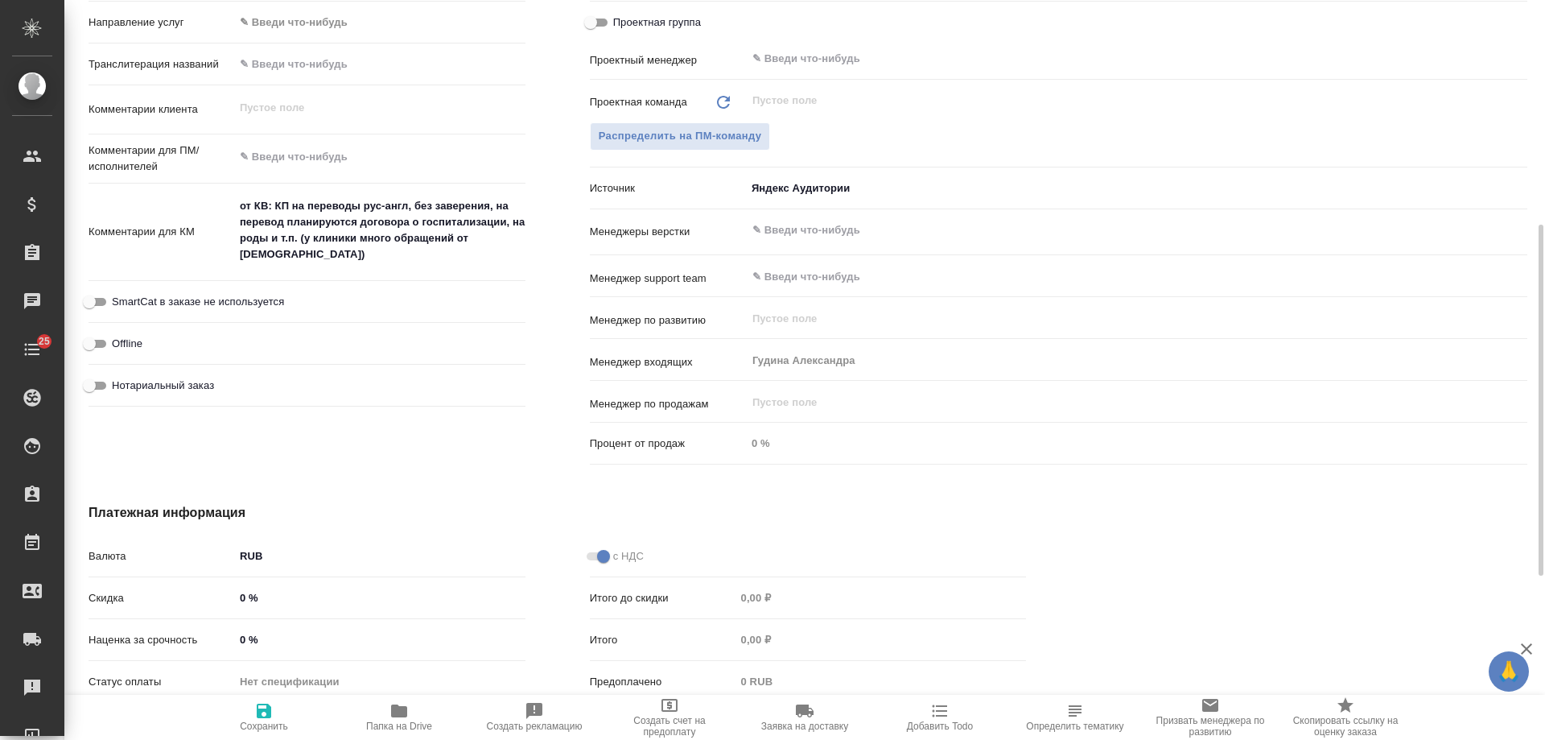
scroll to position [322, 0]
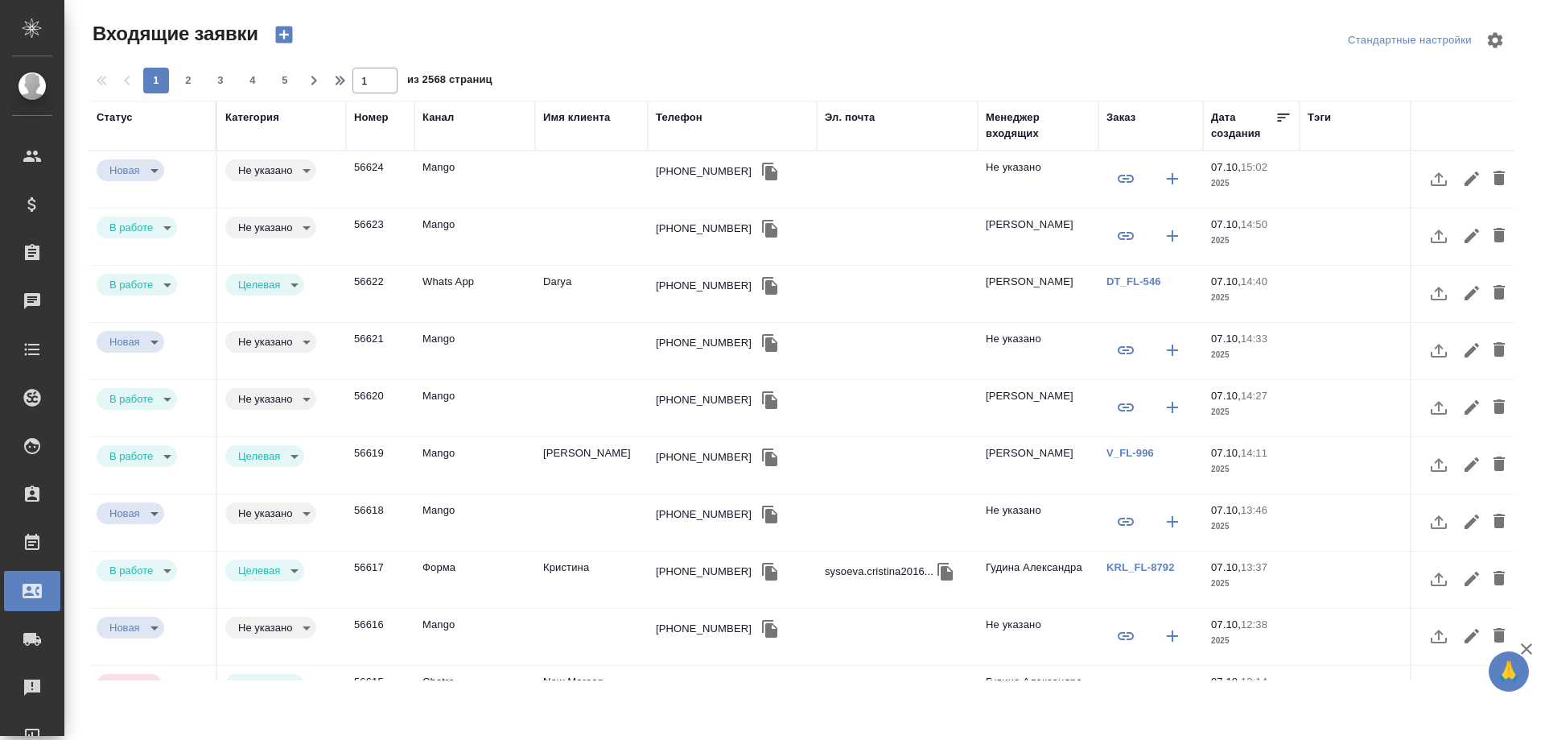
select select "RU"
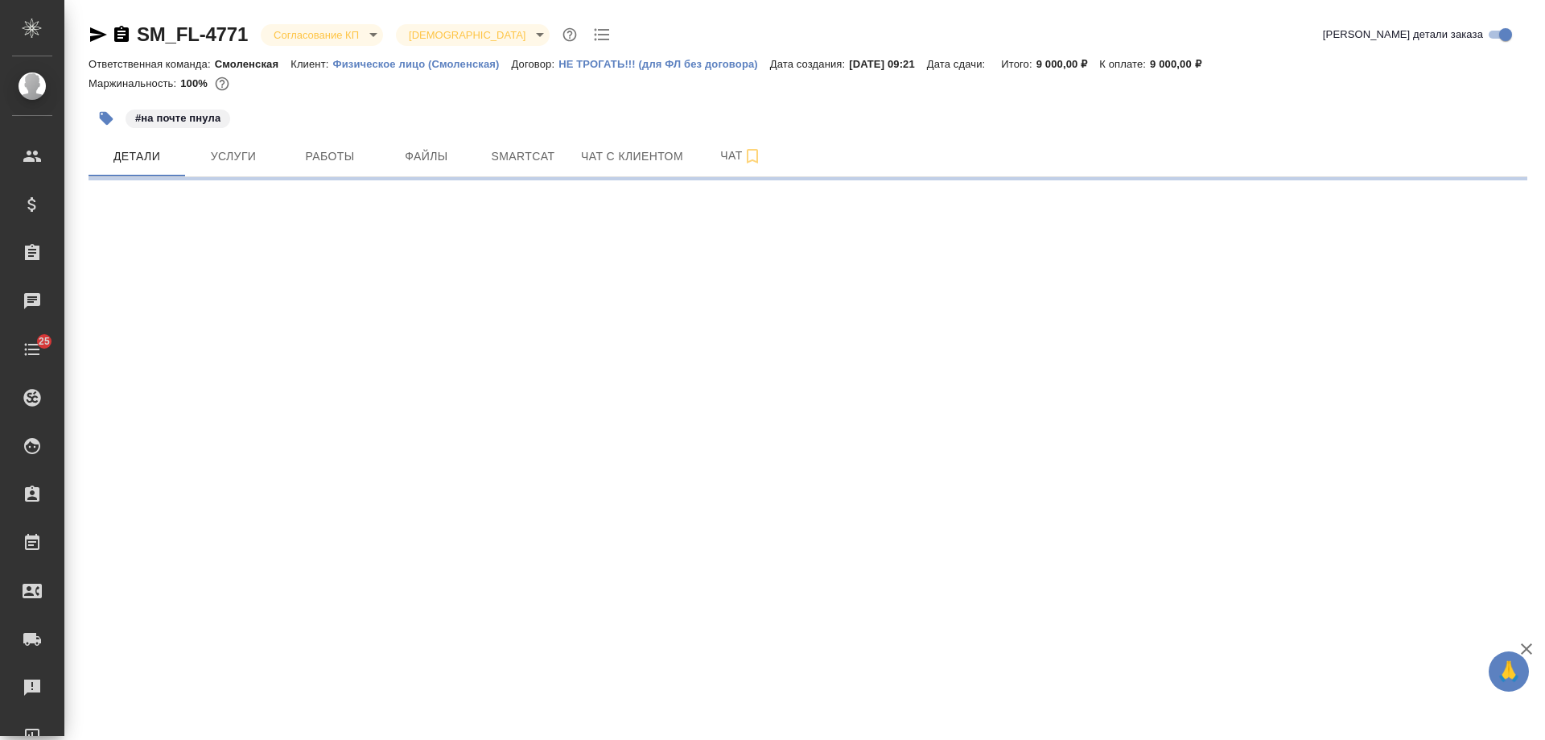
select select "RU"
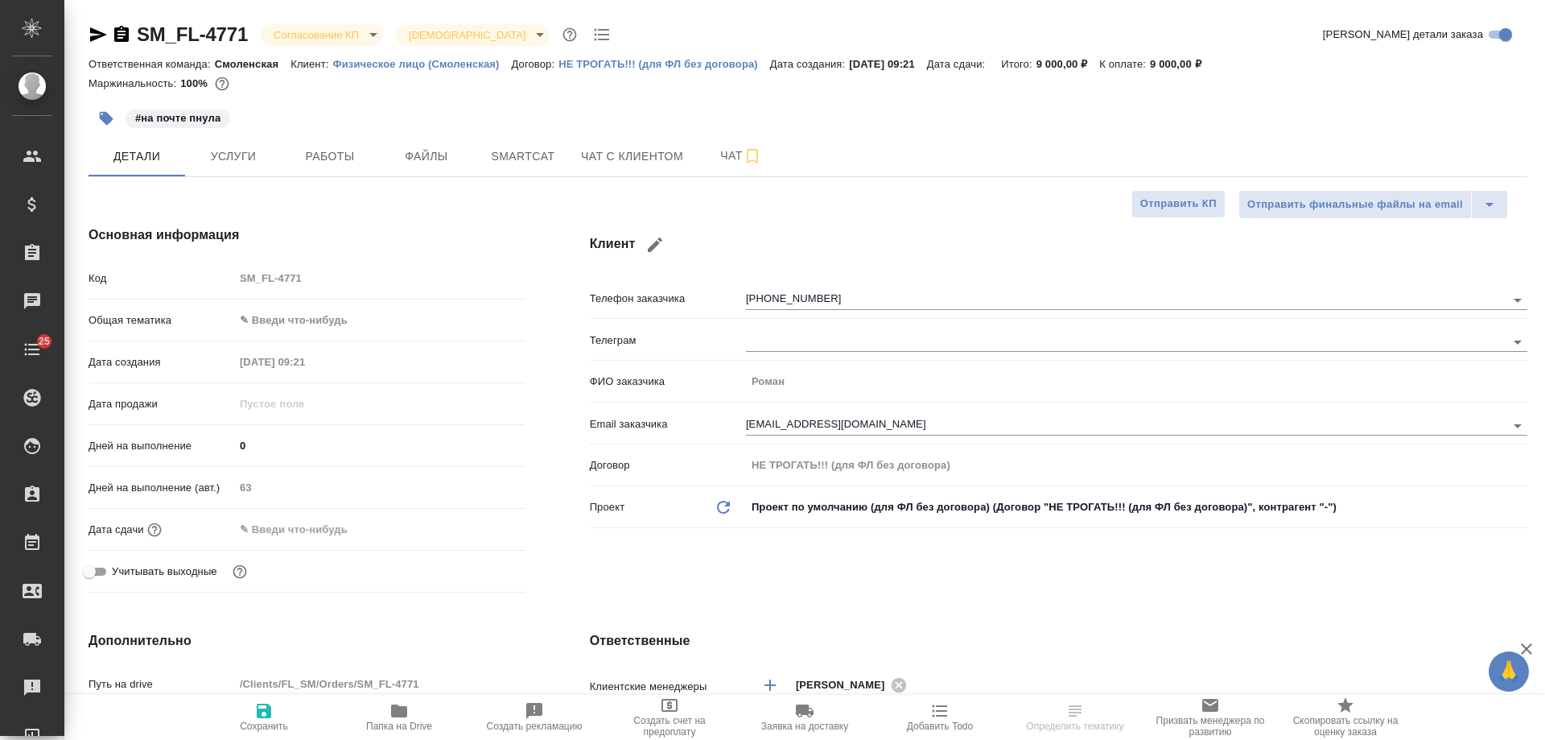
type textarea "x"
click at [607, 164] on span "Чат с клиентом" at bounding box center [632, 156] width 102 height 20
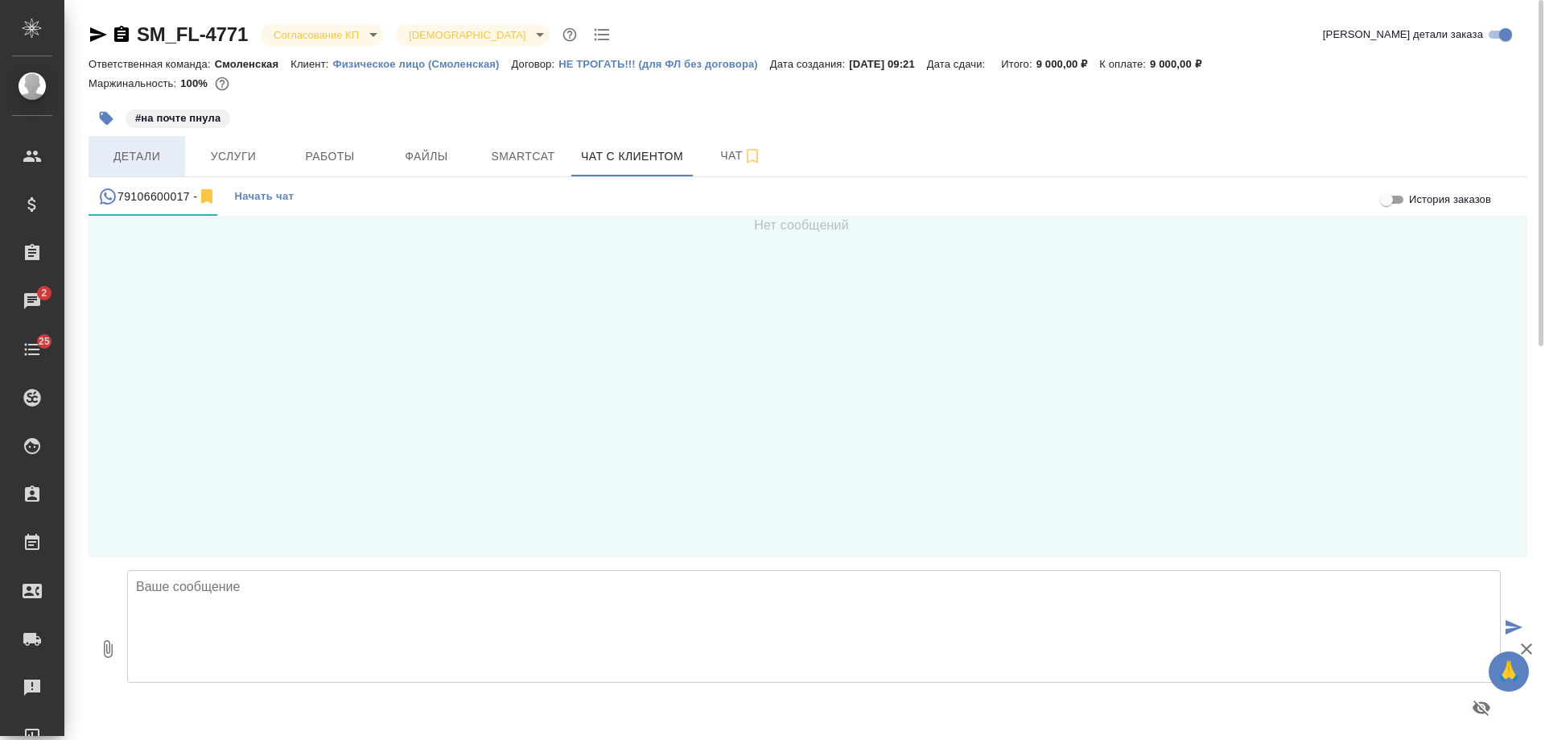
click at [141, 161] on span "Детали" at bounding box center [136, 156] width 77 height 20
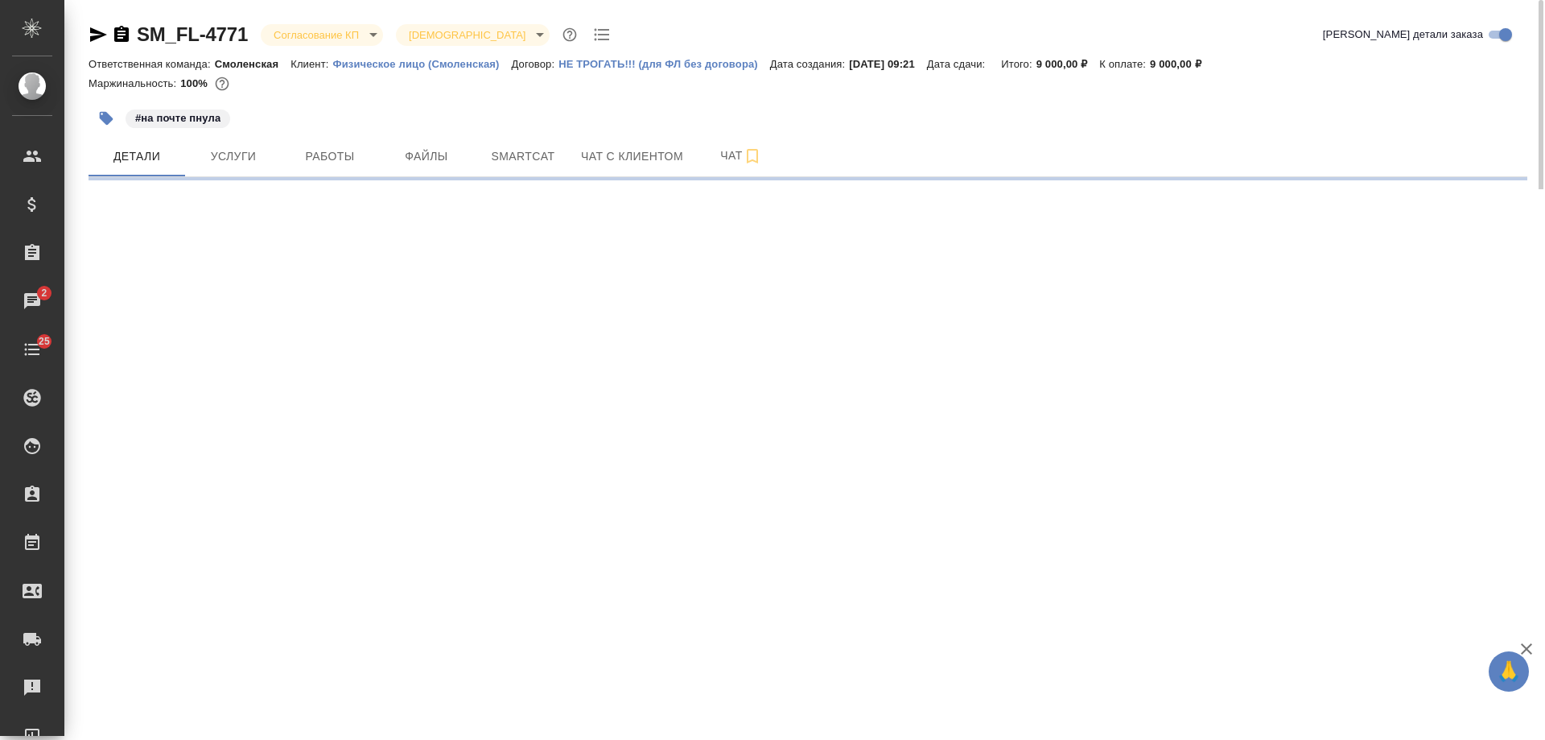
drag, startPoint x: 121, startPoint y: 31, endPoint x: 232, endPoint y: 0, distance: 115.2
click at [121, 31] on icon "button" at bounding box center [121, 34] width 14 height 16
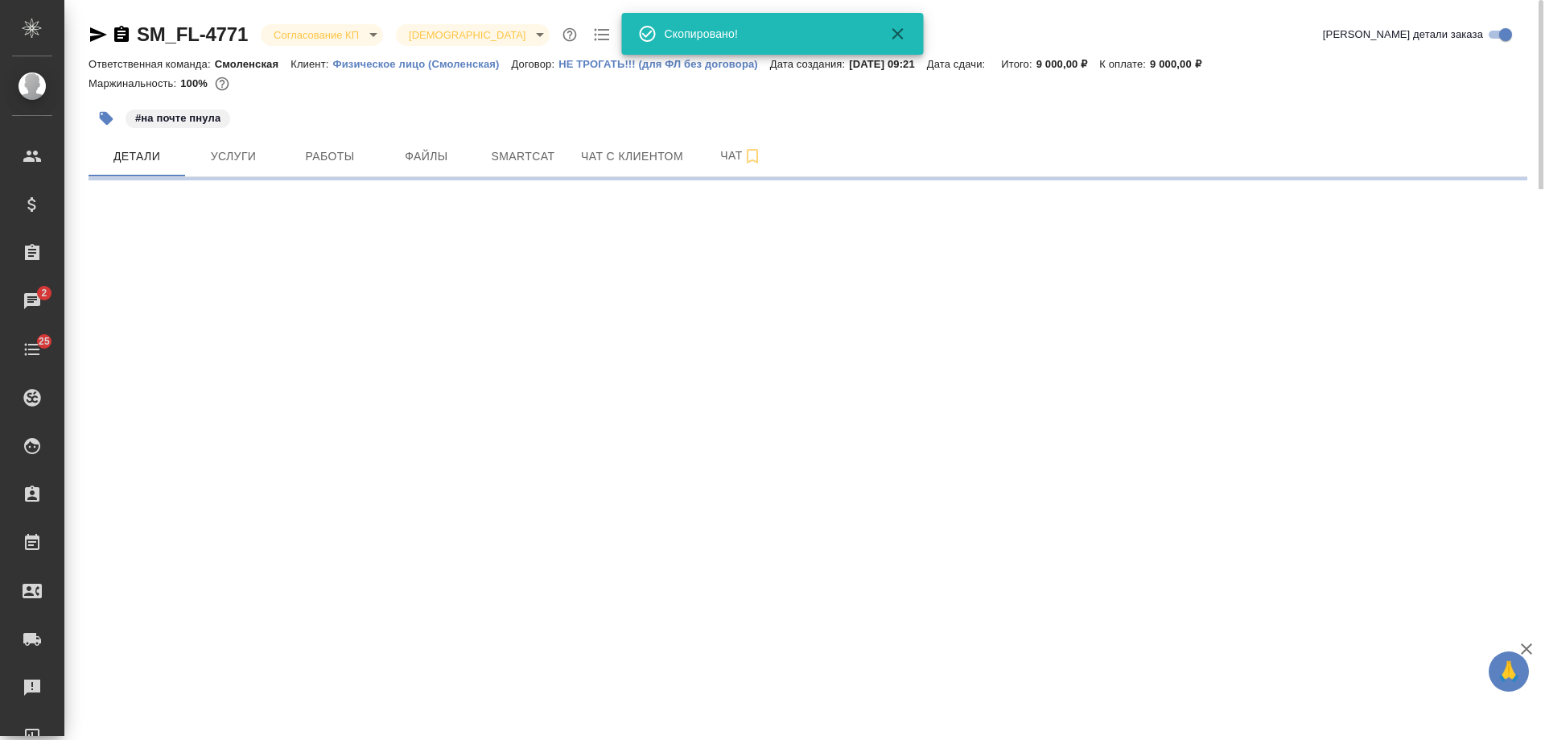
select select "RU"
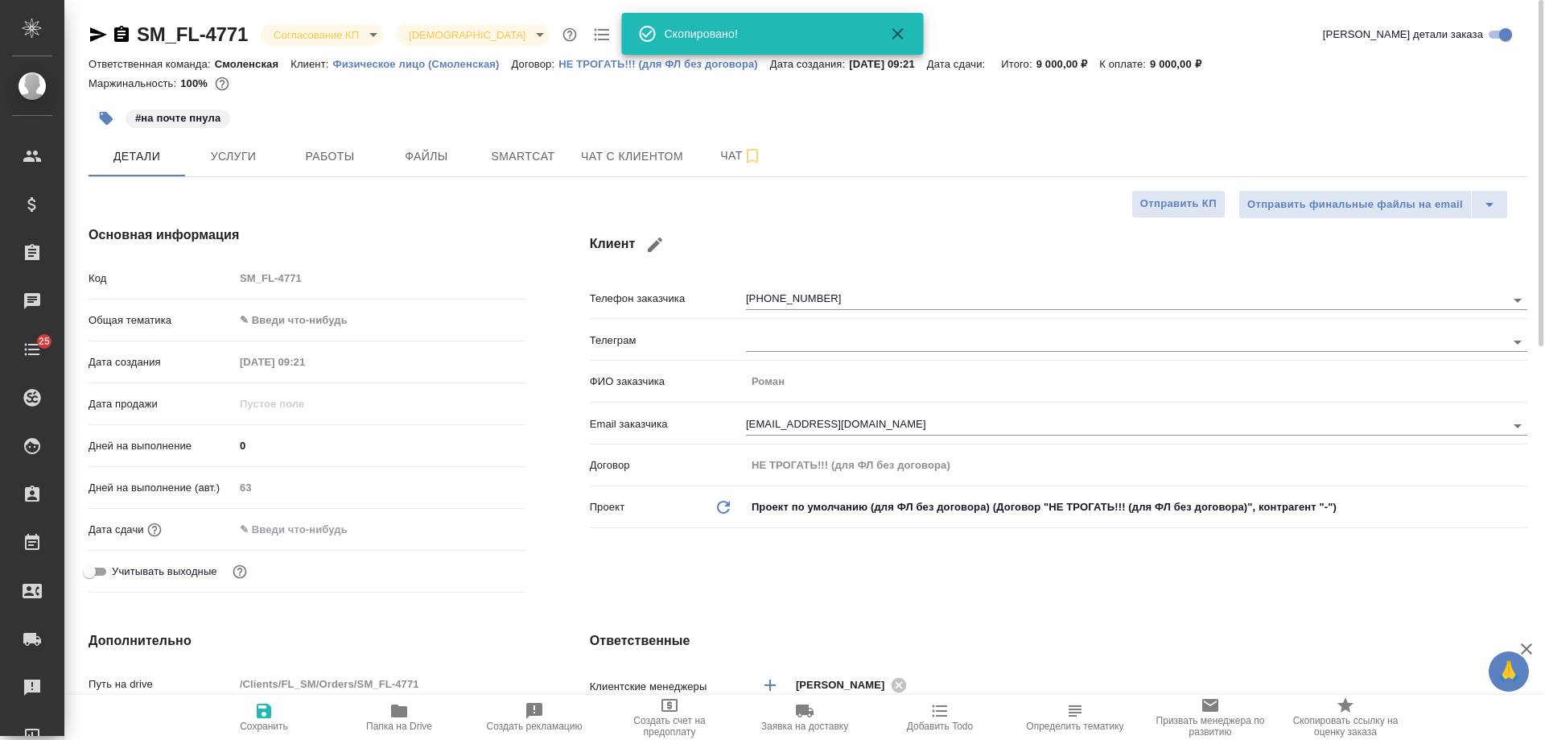
type textarea "x"
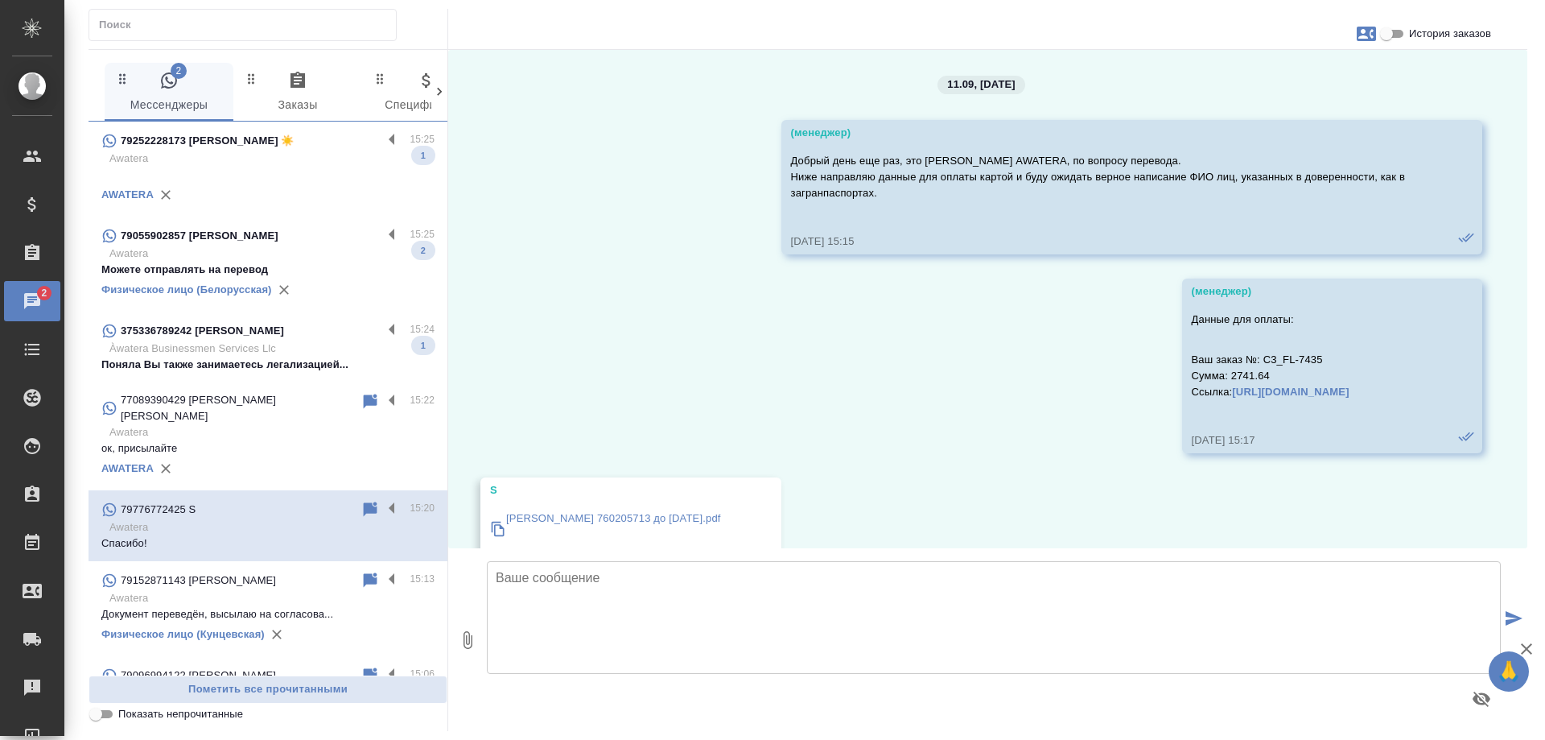
scroll to position [7197, 0]
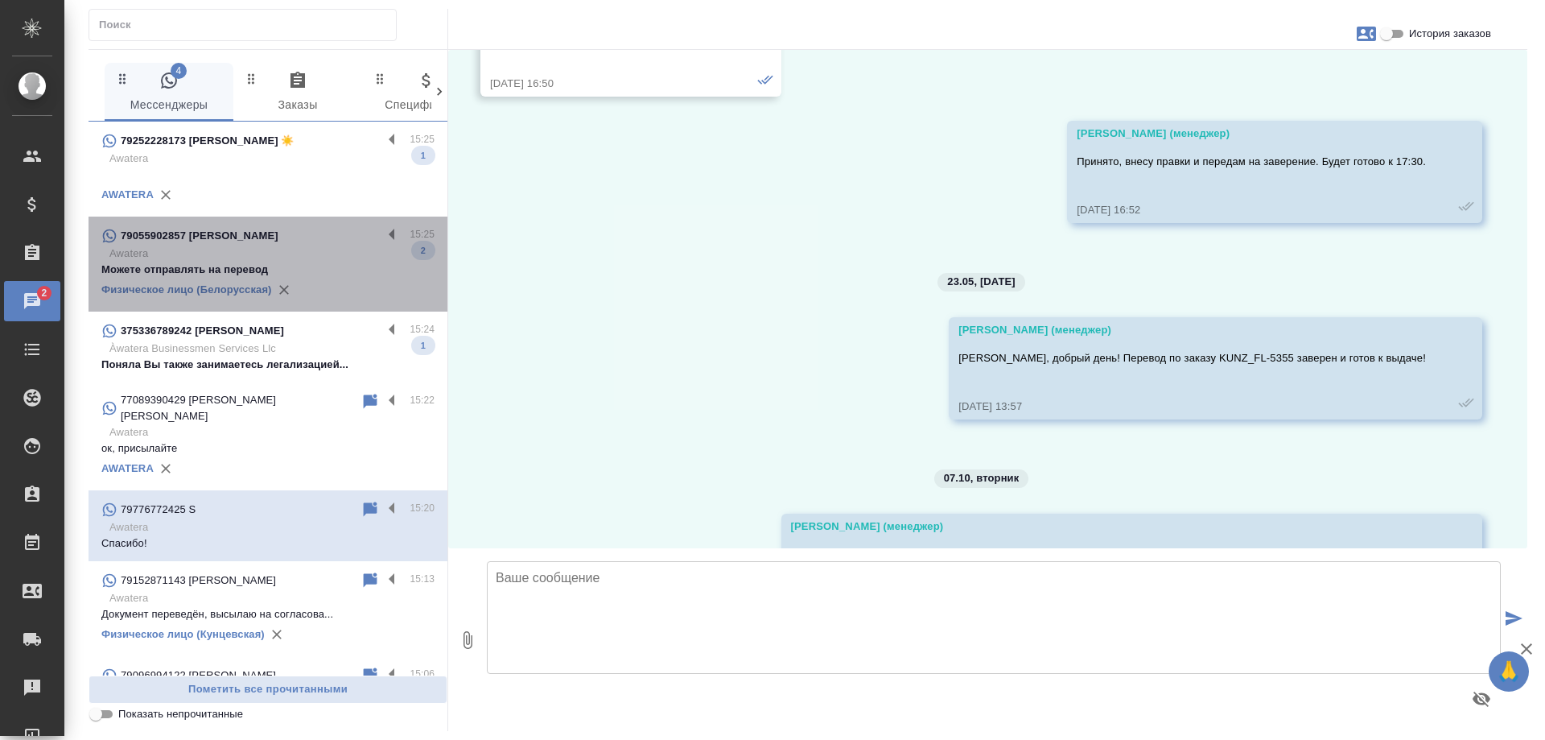
click at [286, 250] on p "Awatera" at bounding box center [271, 253] width 325 height 16
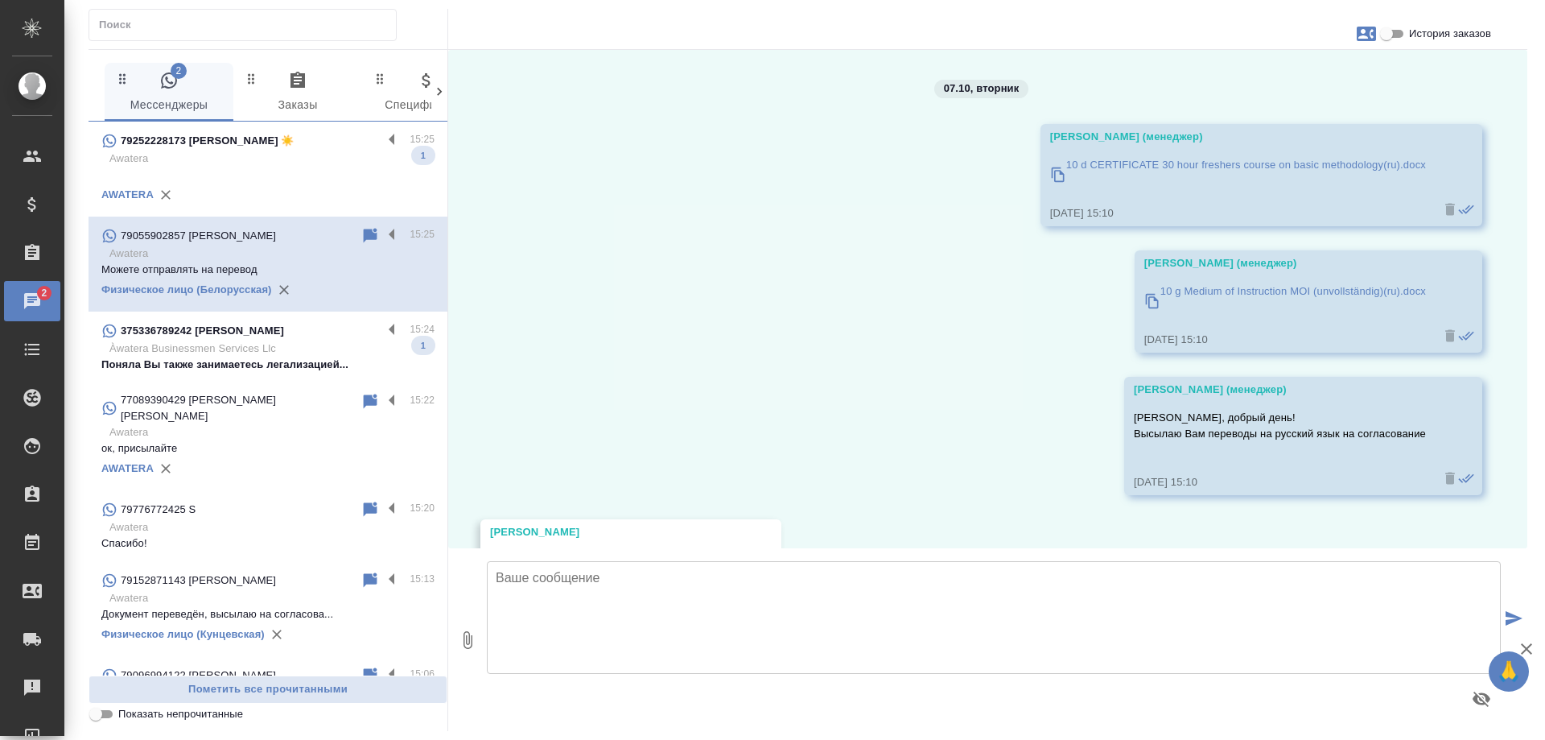
scroll to position [23689, 0]
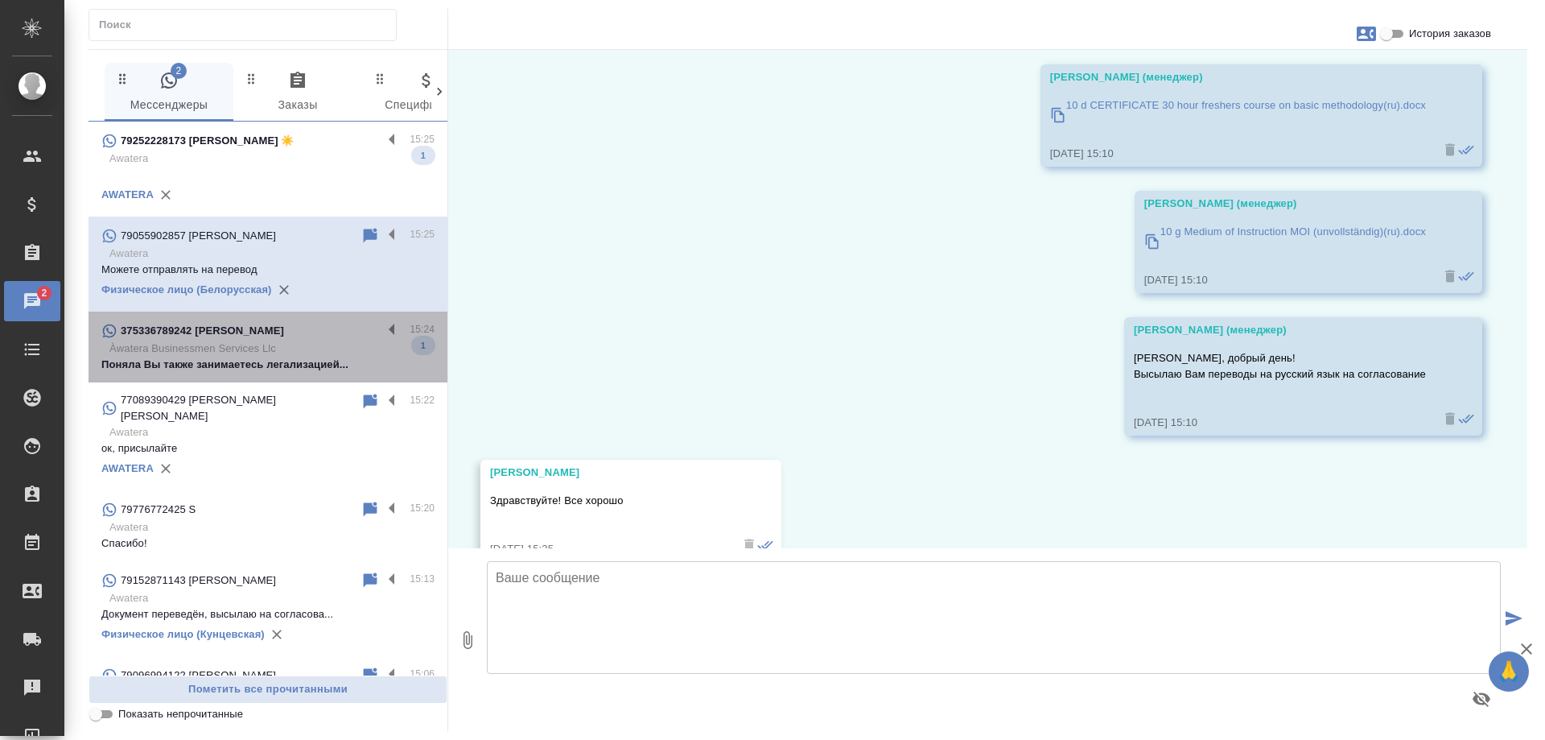
click at [293, 357] on p "Àwatera Businessmen Services Llc" at bounding box center [271, 348] width 325 height 16
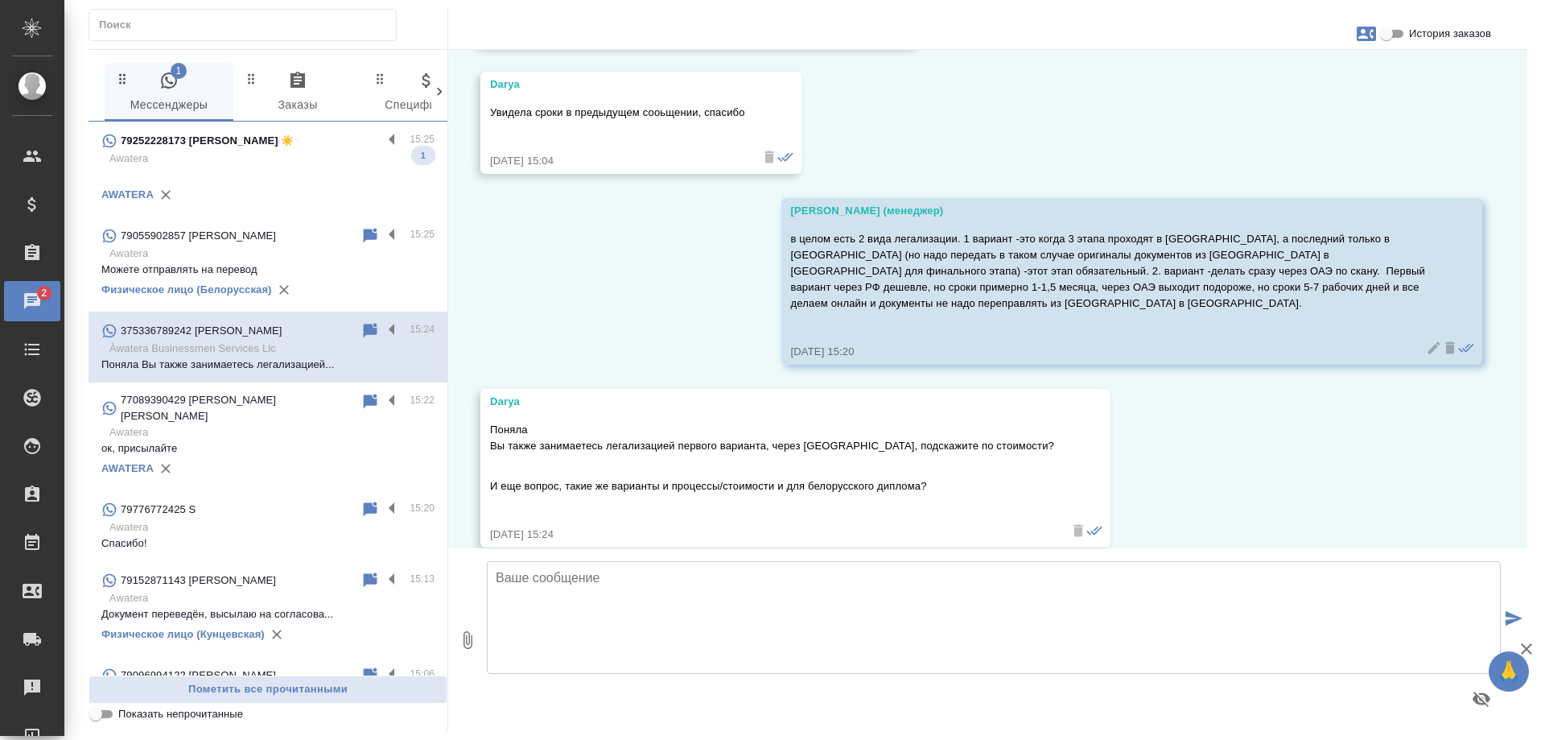
scroll to position [768, 0]
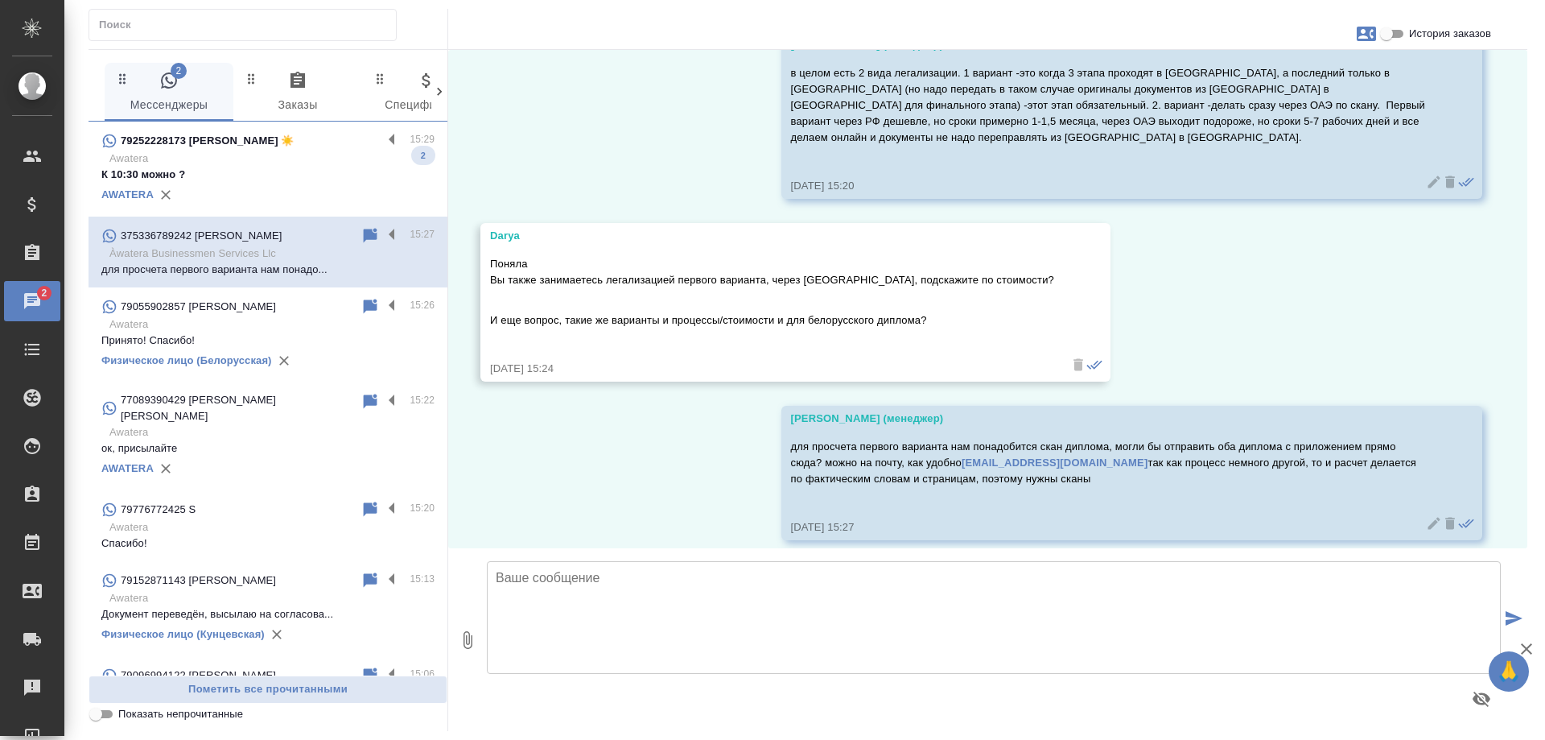
click at [245, 152] on p "Awatera" at bounding box center [271, 159] width 325 height 16
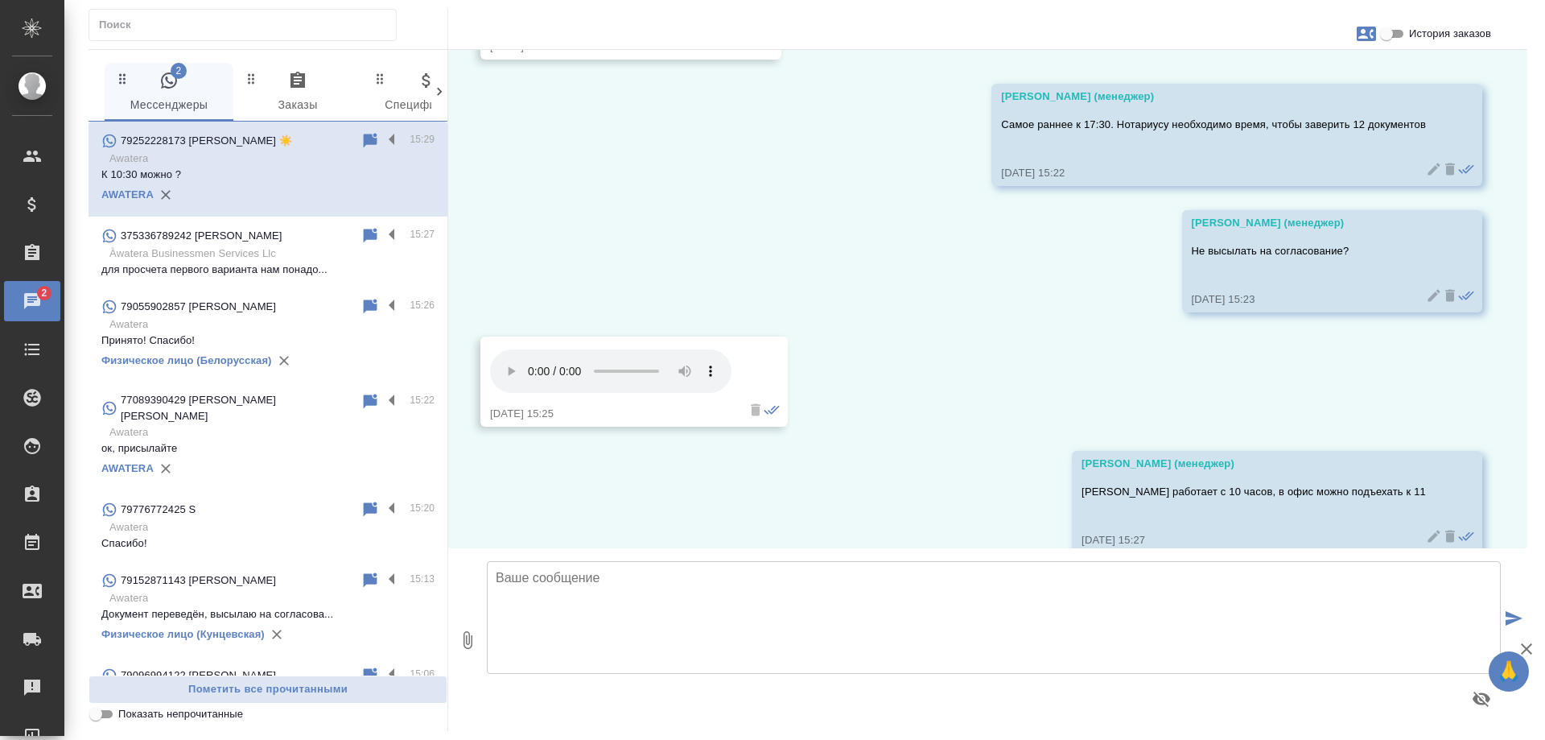
scroll to position [1066, 0]
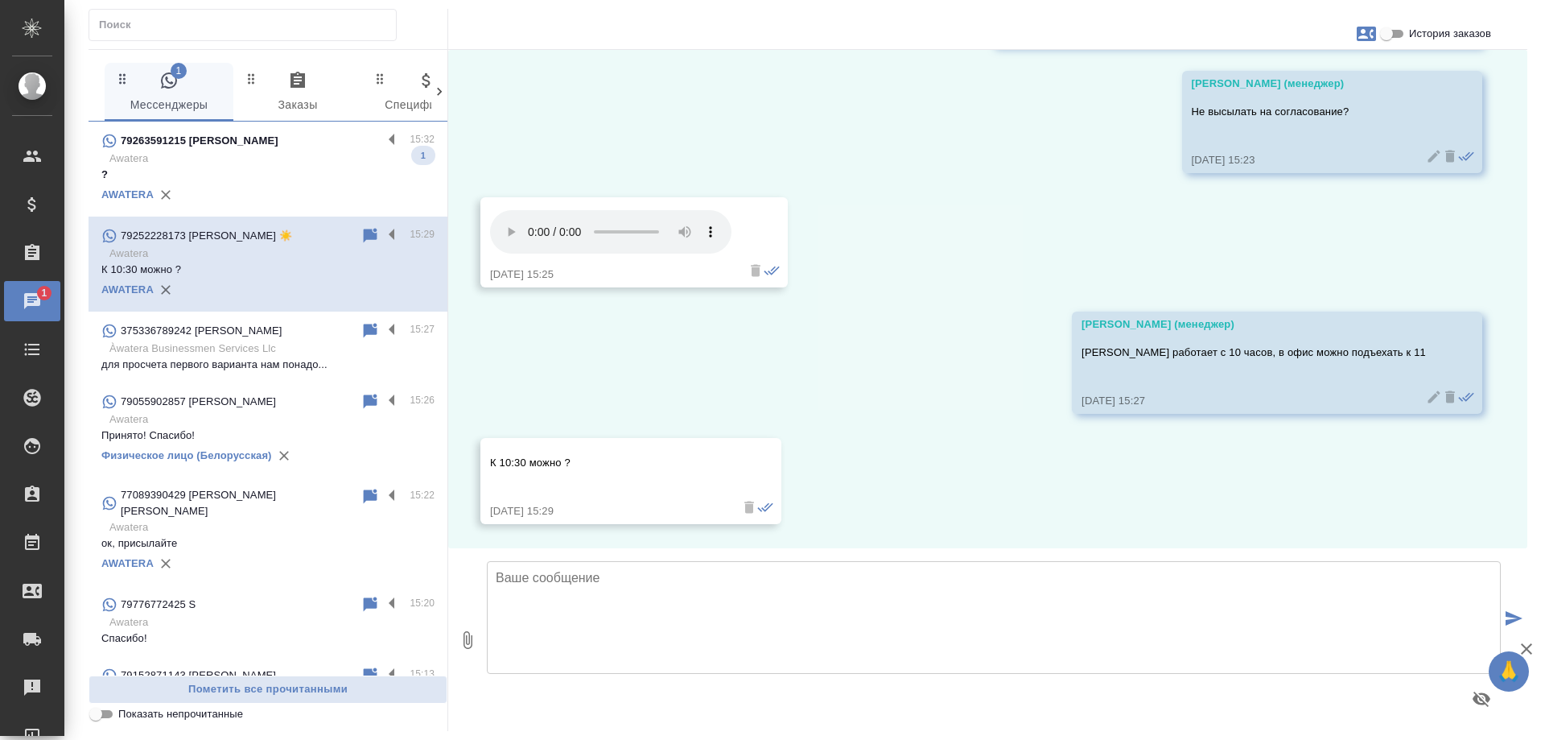
click at [308, 153] on p "Awatera" at bounding box center [271, 159] width 325 height 16
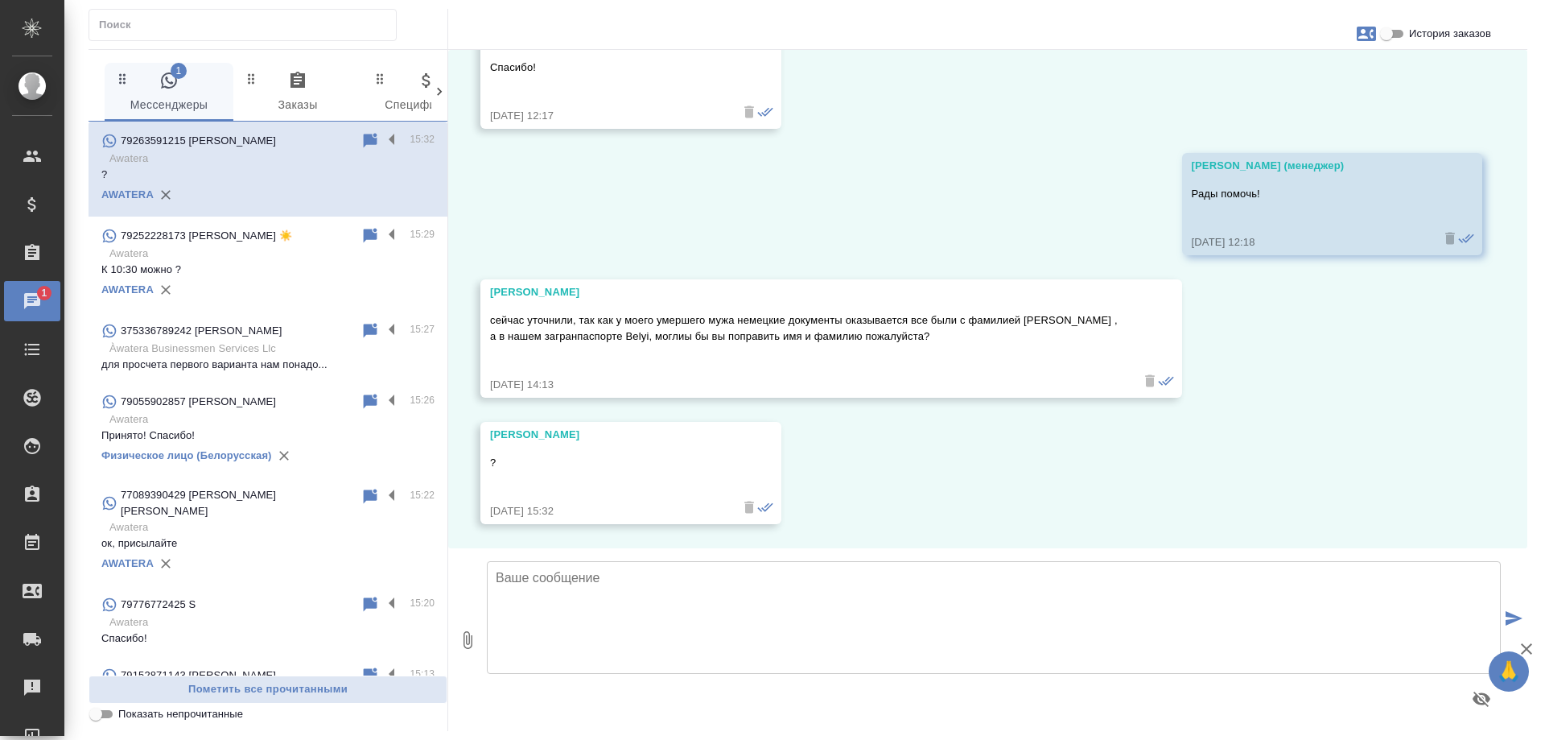
scroll to position [4677, 0]
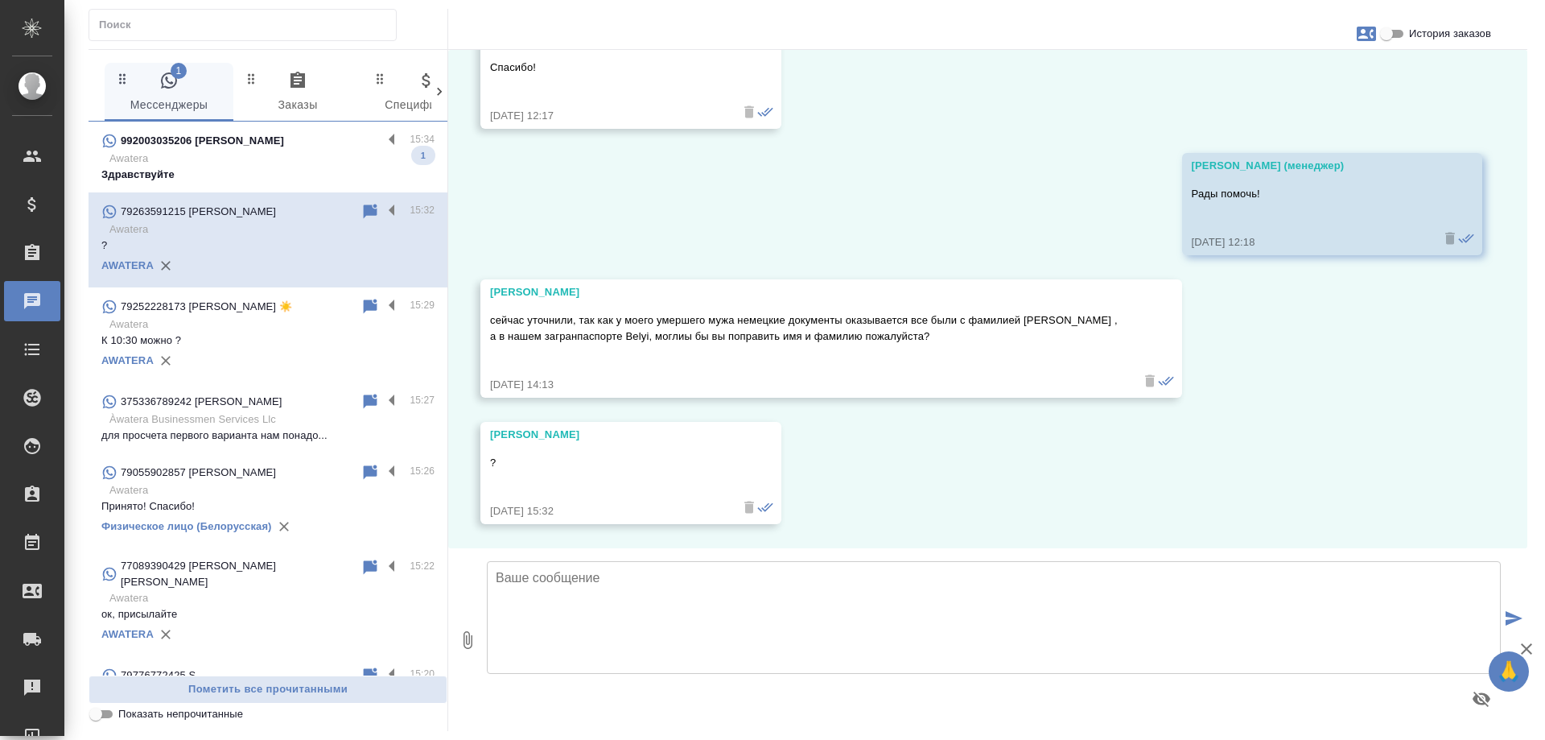
click at [266, 138] on div "992003035206 Юсуф" at bounding box center [241, 140] width 281 height 19
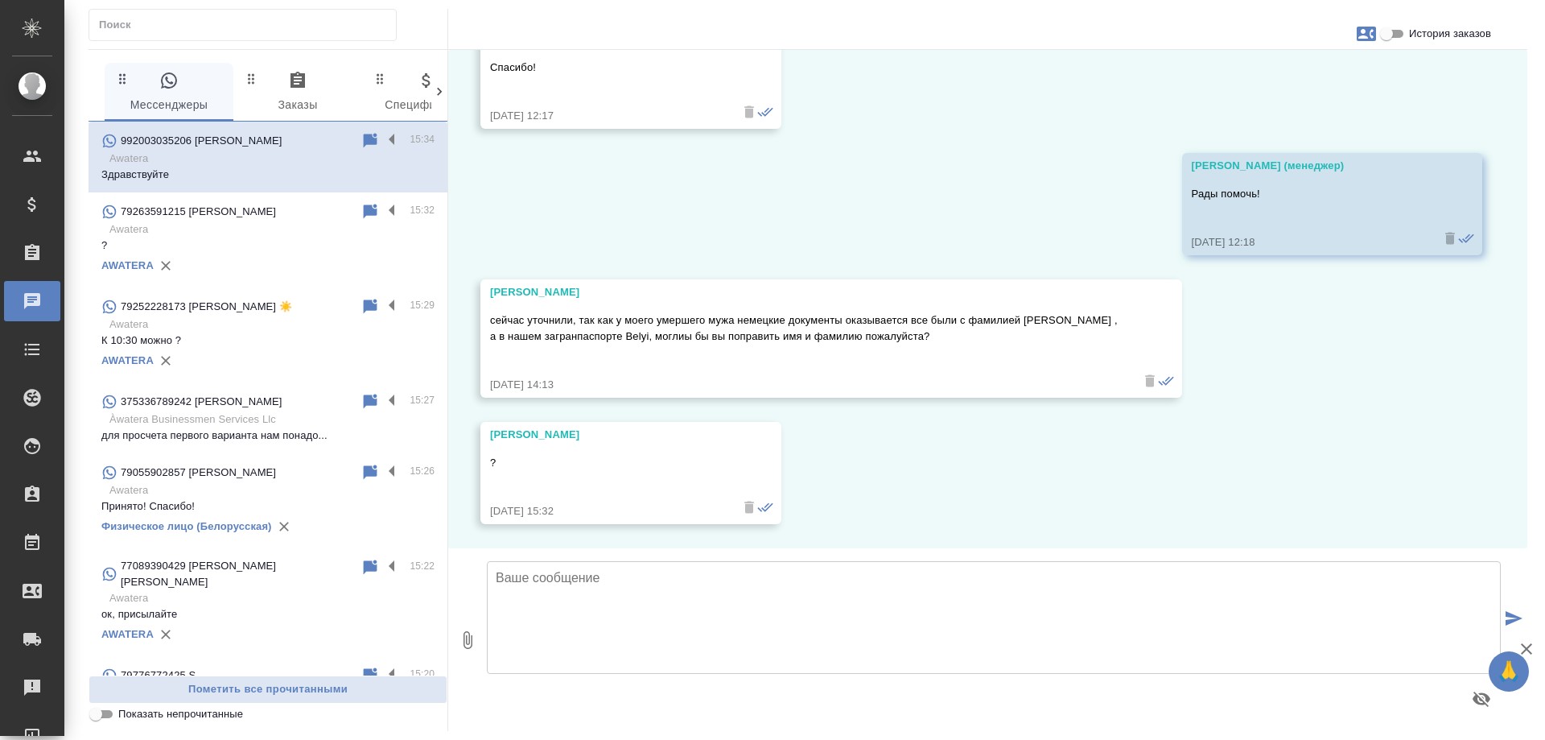
scroll to position [0, 0]
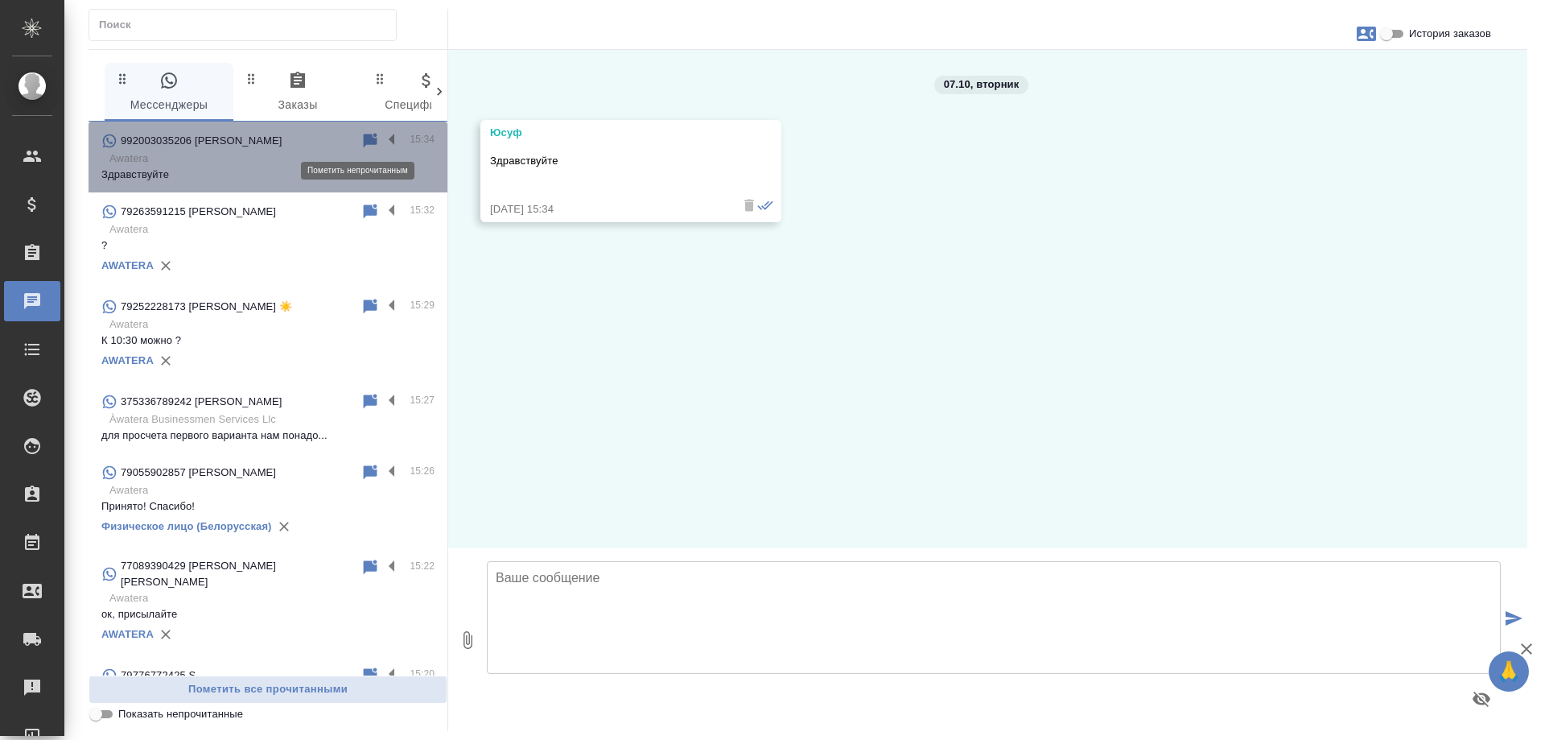
click at [364, 139] on icon at bounding box center [371, 140] width 14 height 14
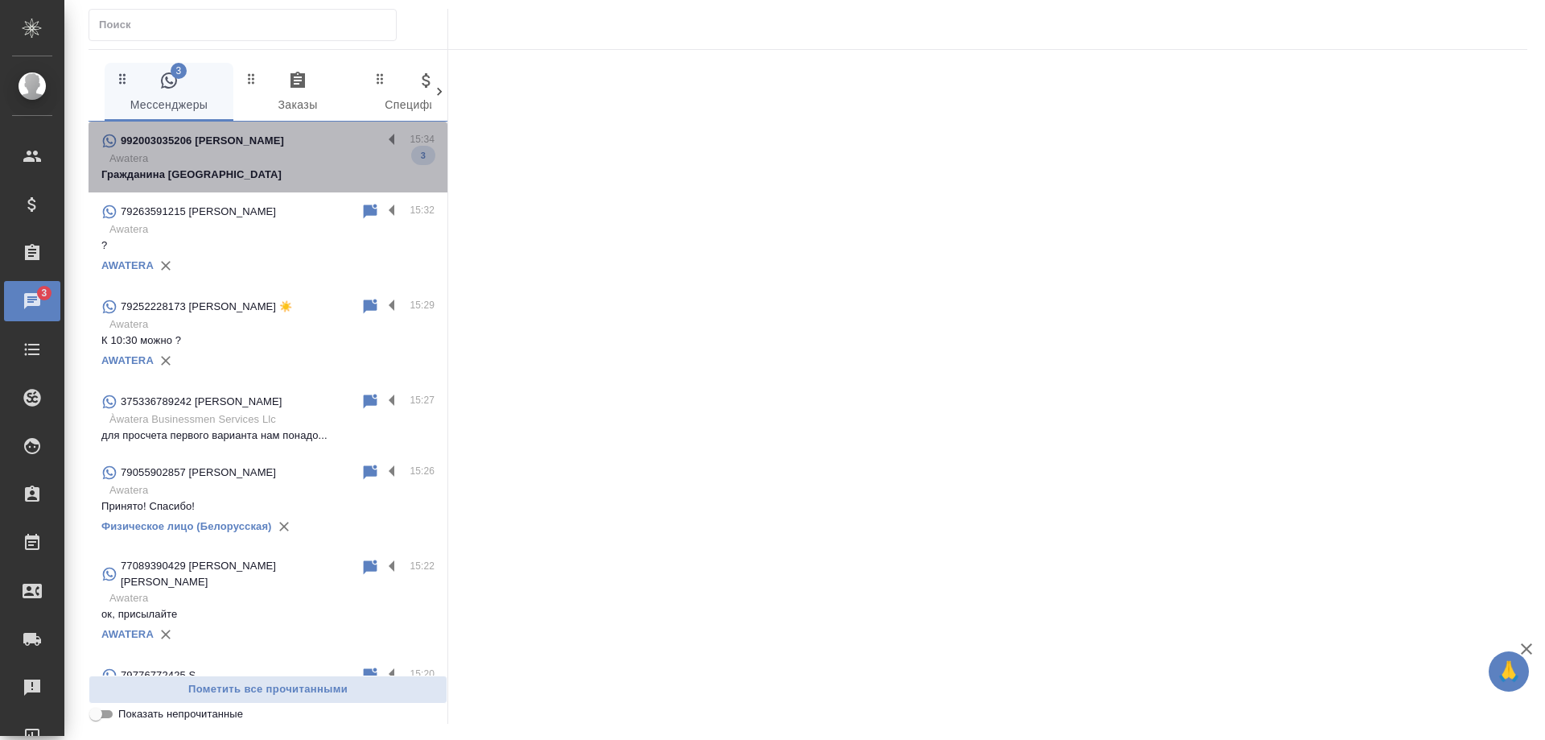
click at [271, 150] on div "992003035206 Юсуф" at bounding box center [241, 140] width 281 height 19
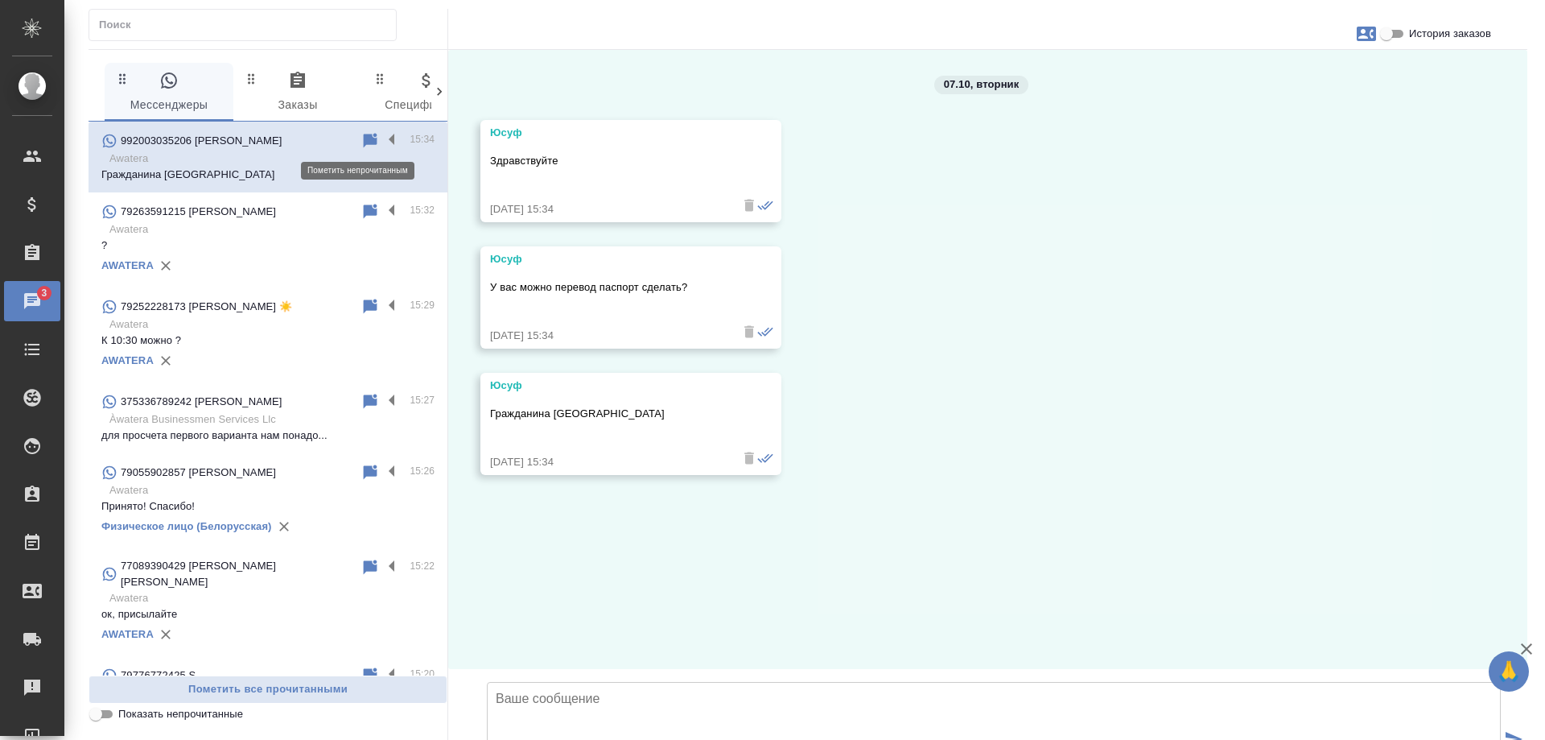
drag, startPoint x: 352, startPoint y: 141, endPoint x: 388, endPoint y: 21, distance: 125.3
click at [364, 138] on icon at bounding box center [371, 140] width 14 height 14
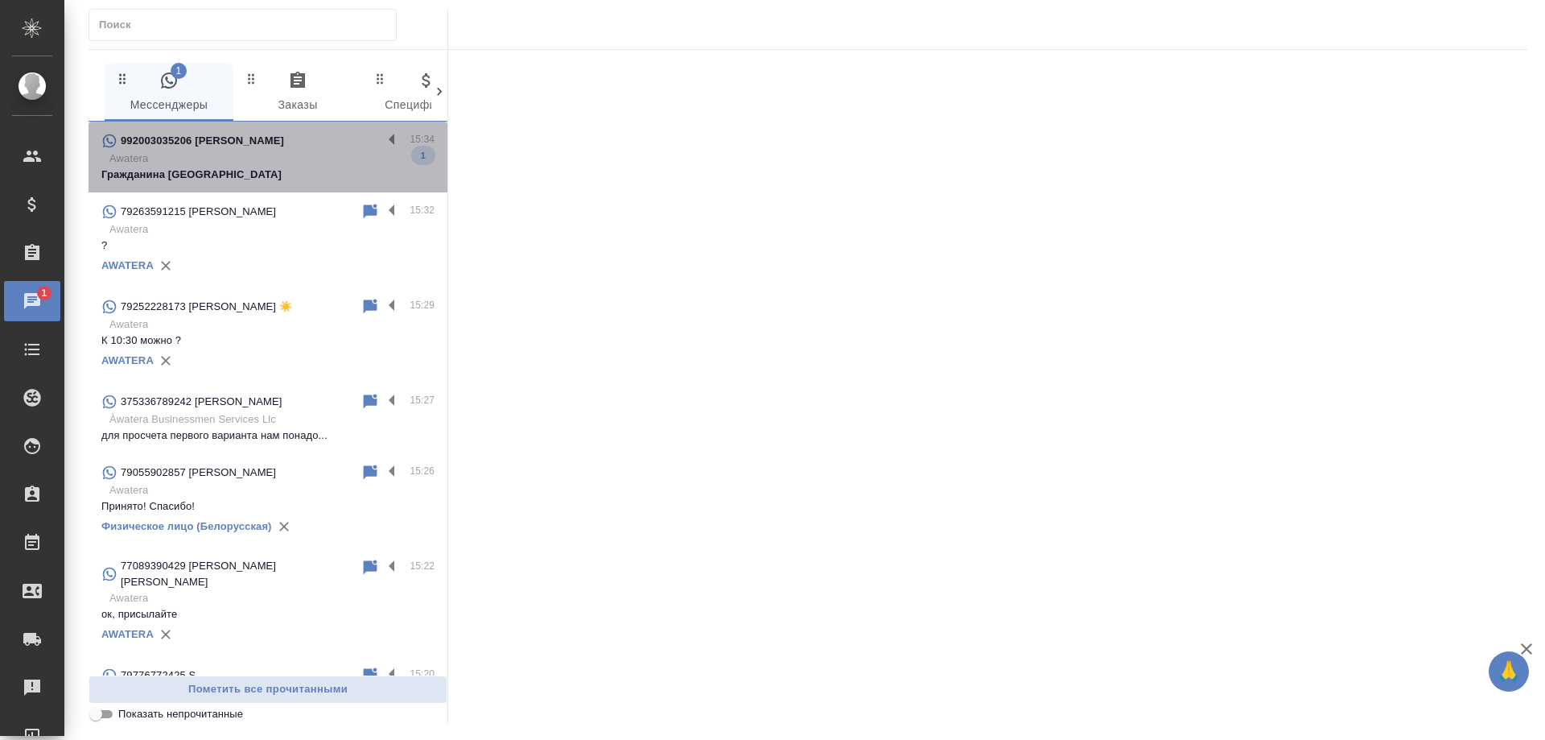
click at [284, 163] on p "Awatera" at bounding box center [271, 159] width 325 height 16
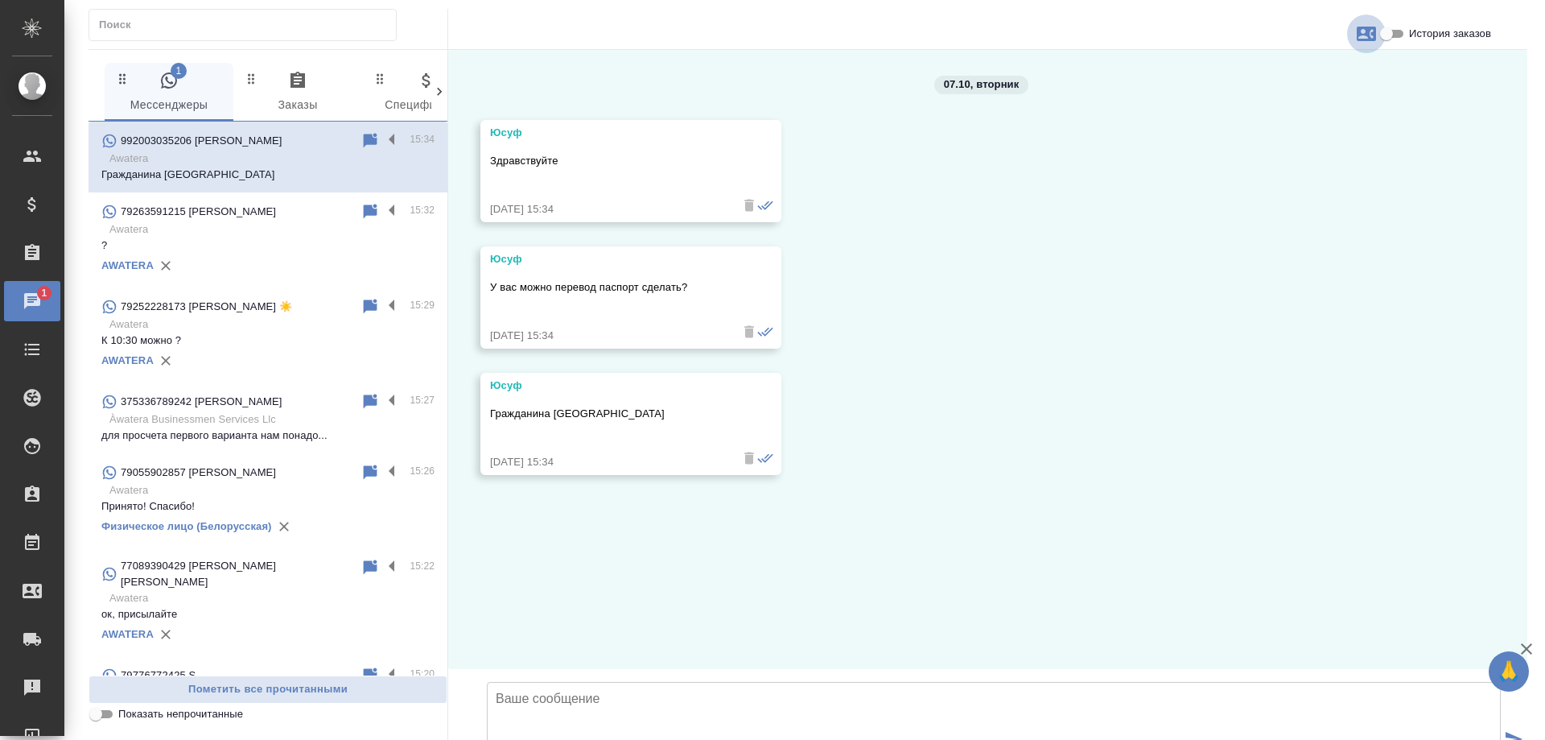
click at [1365, 38] on icon "button" at bounding box center [1366, 33] width 19 height 19
click at [1280, 85] on span "Создать заявку" at bounding box center [1297, 77] width 76 height 16
select select "TJ"
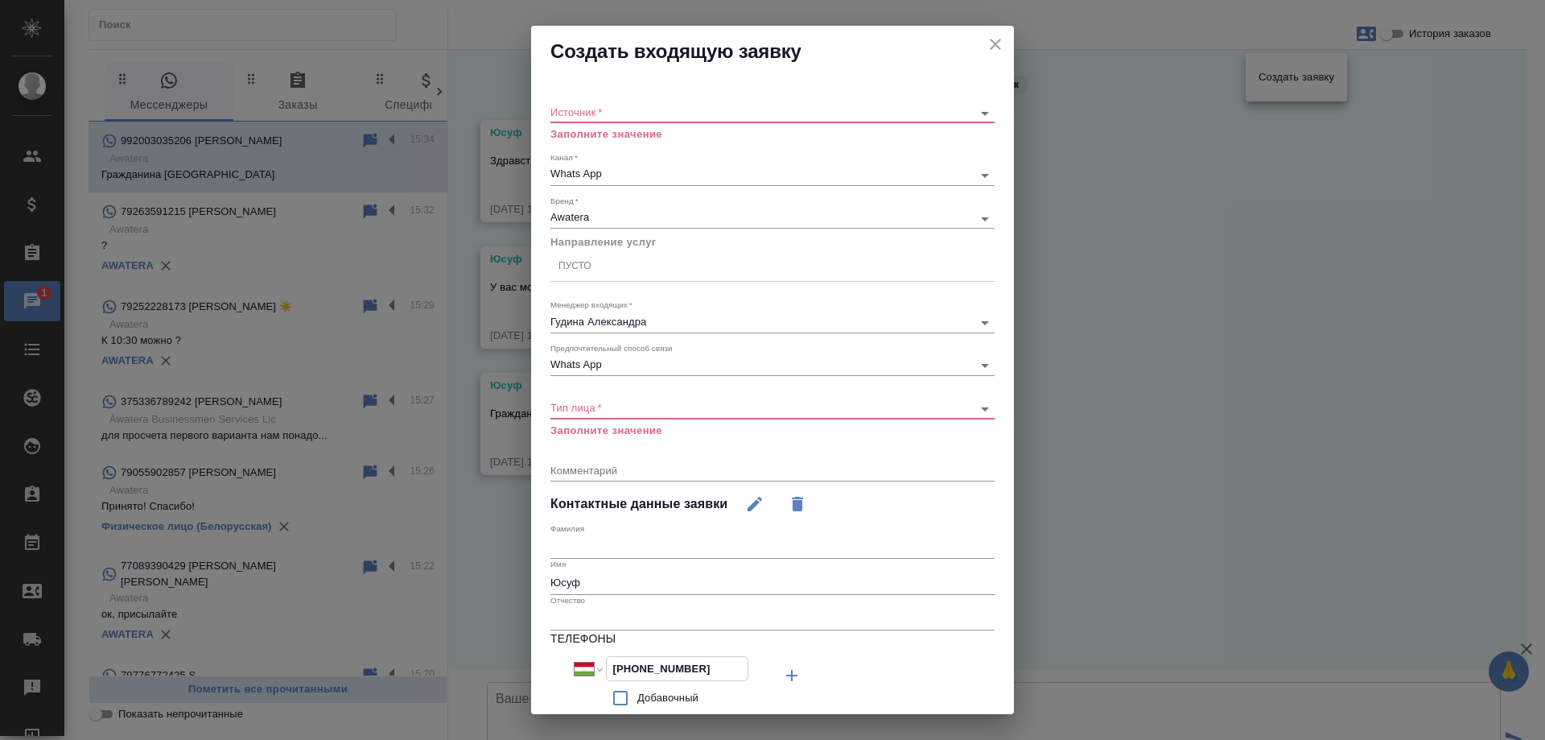
drag, startPoint x: 714, startPoint y: 663, endPoint x: 464, endPoint y: 647, distance: 250.8
click at [464, 647] on div "Создать входящую заявку Источник   * ​ Заполните значение Канал   * Whats App 6…" at bounding box center [772, 370] width 1545 height 740
drag, startPoint x: 984, startPoint y: 56, endPoint x: 901, endPoint y: 2, distance: 99.6
click at [984, 56] on div "Создать входящую заявку" at bounding box center [772, 52] width 483 height 52
click at [986, 49] on icon "close" at bounding box center [995, 44] width 19 height 19
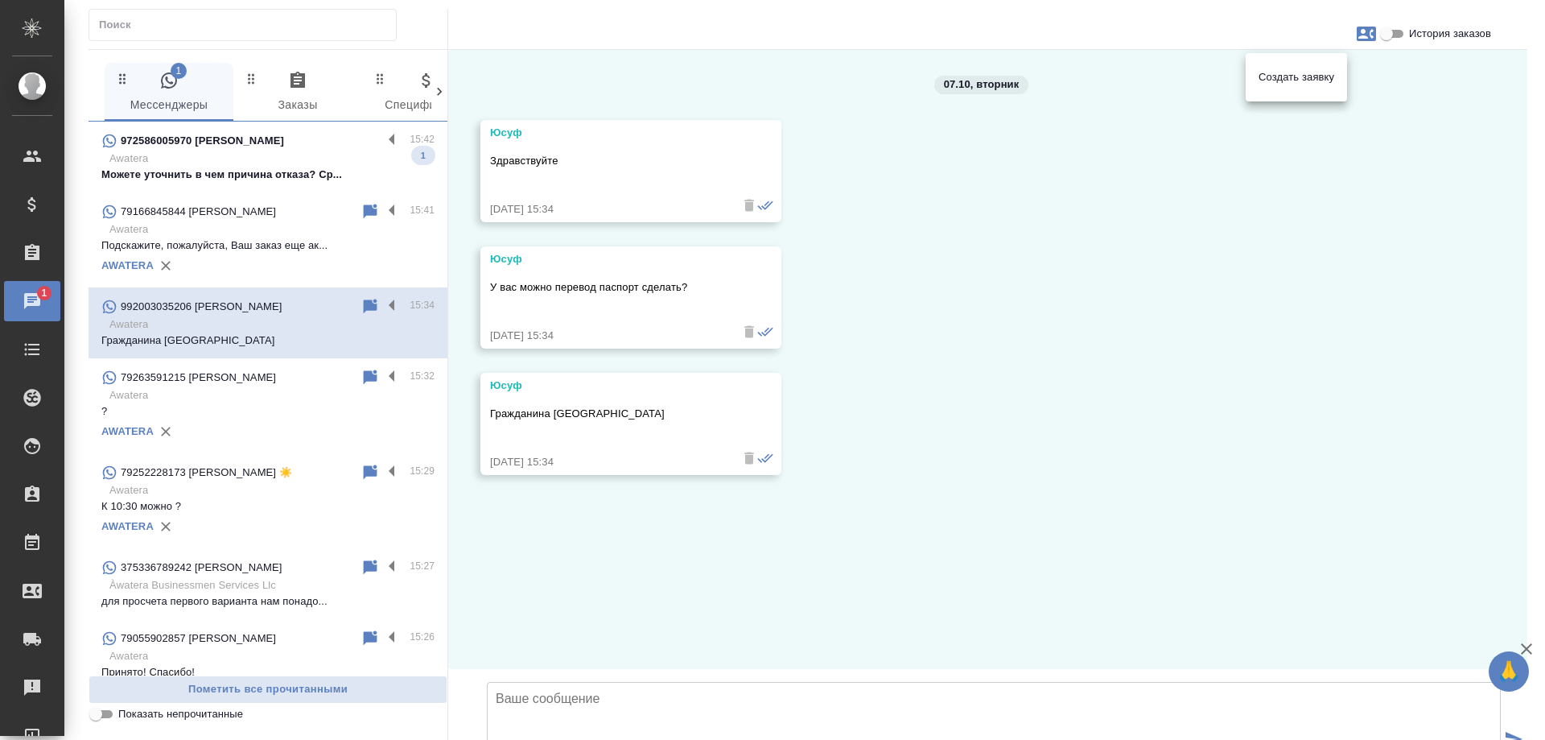
click at [359, 303] on div at bounding box center [772, 370] width 1545 height 740
click at [364, 303] on icon at bounding box center [371, 306] width 14 height 14
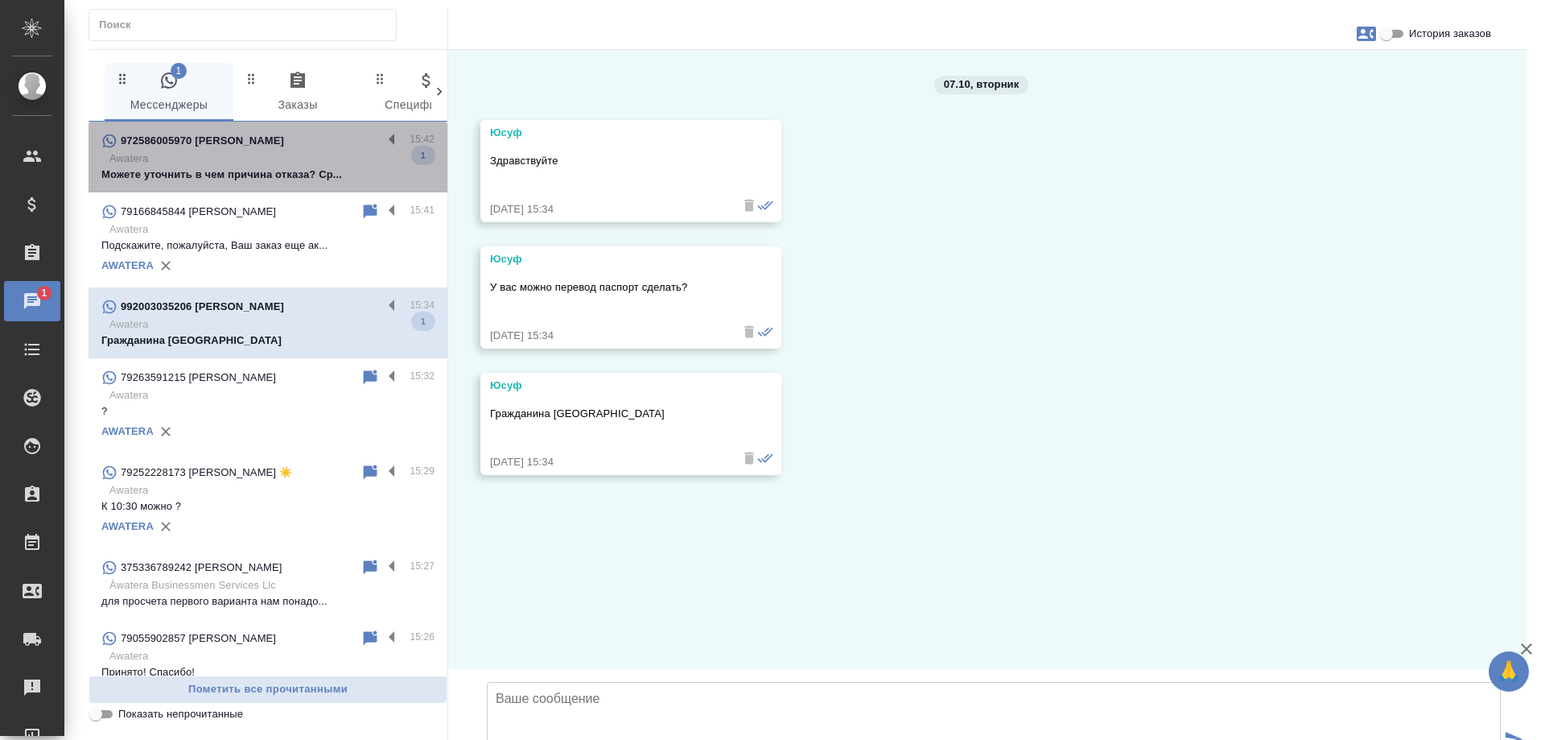
click at [314, 158] on p "Awatera" at bounding box center [271, 159] width 325 height 16
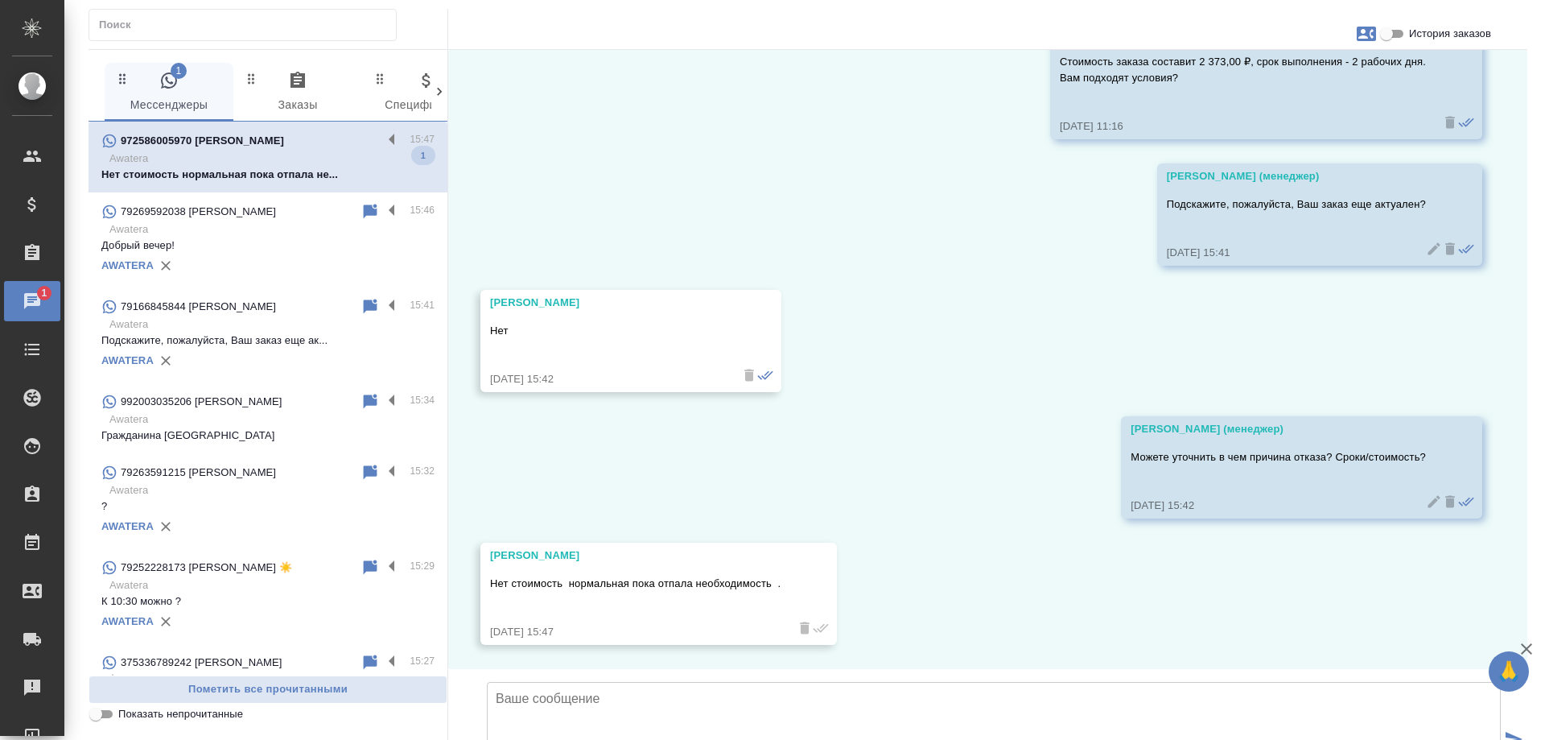
scroll to position [1568, 0]
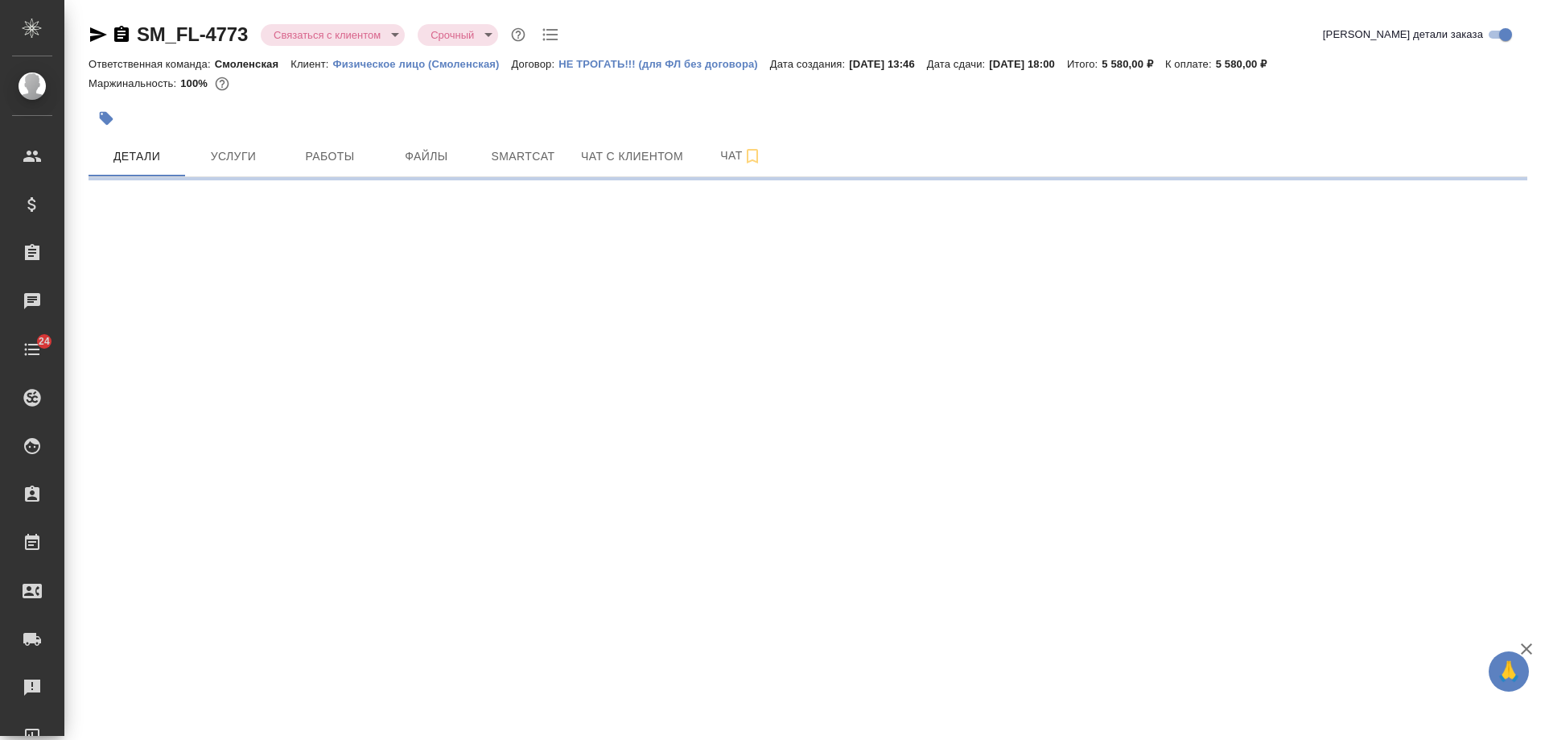
select select "RU"
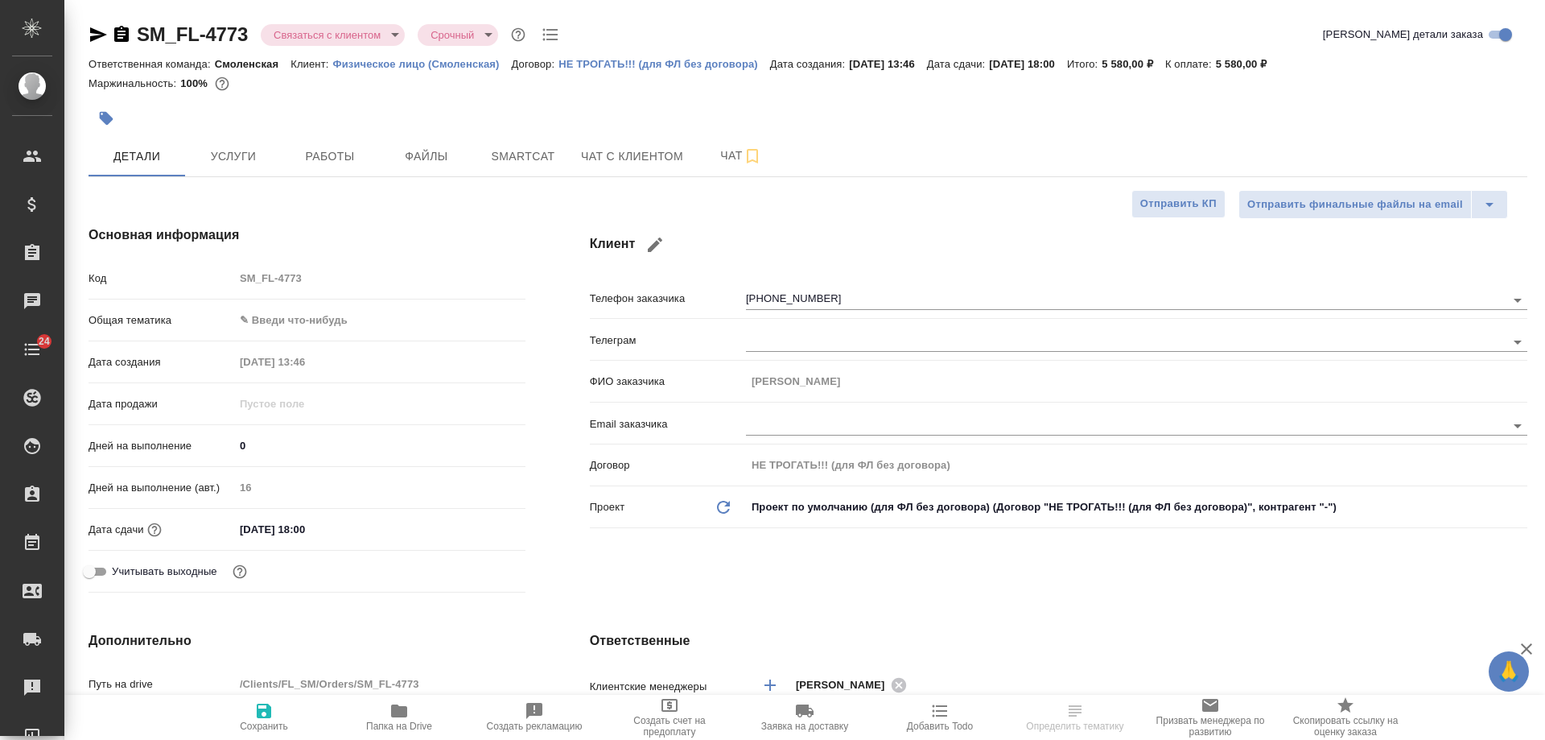
type textarea "x"
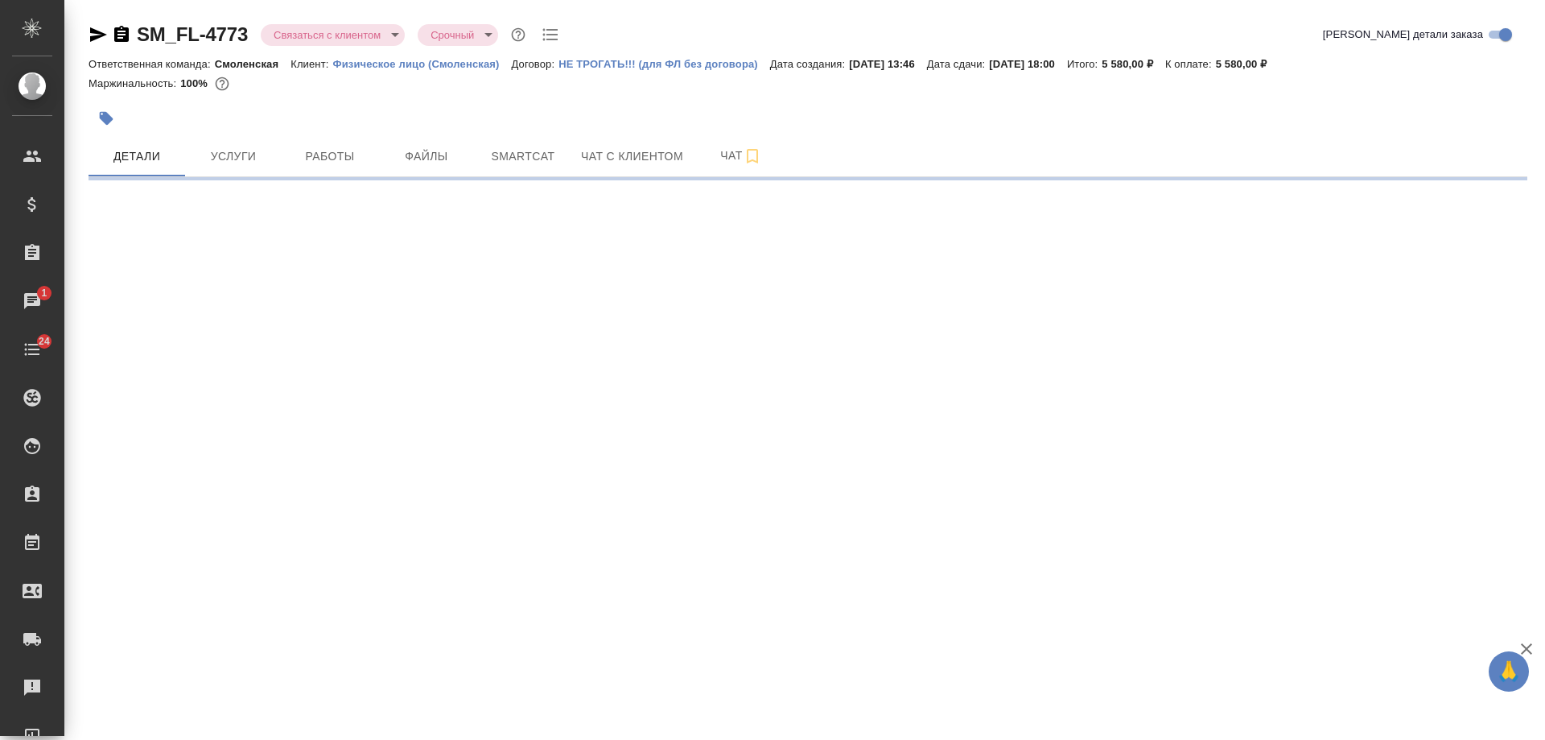
select select "RU"
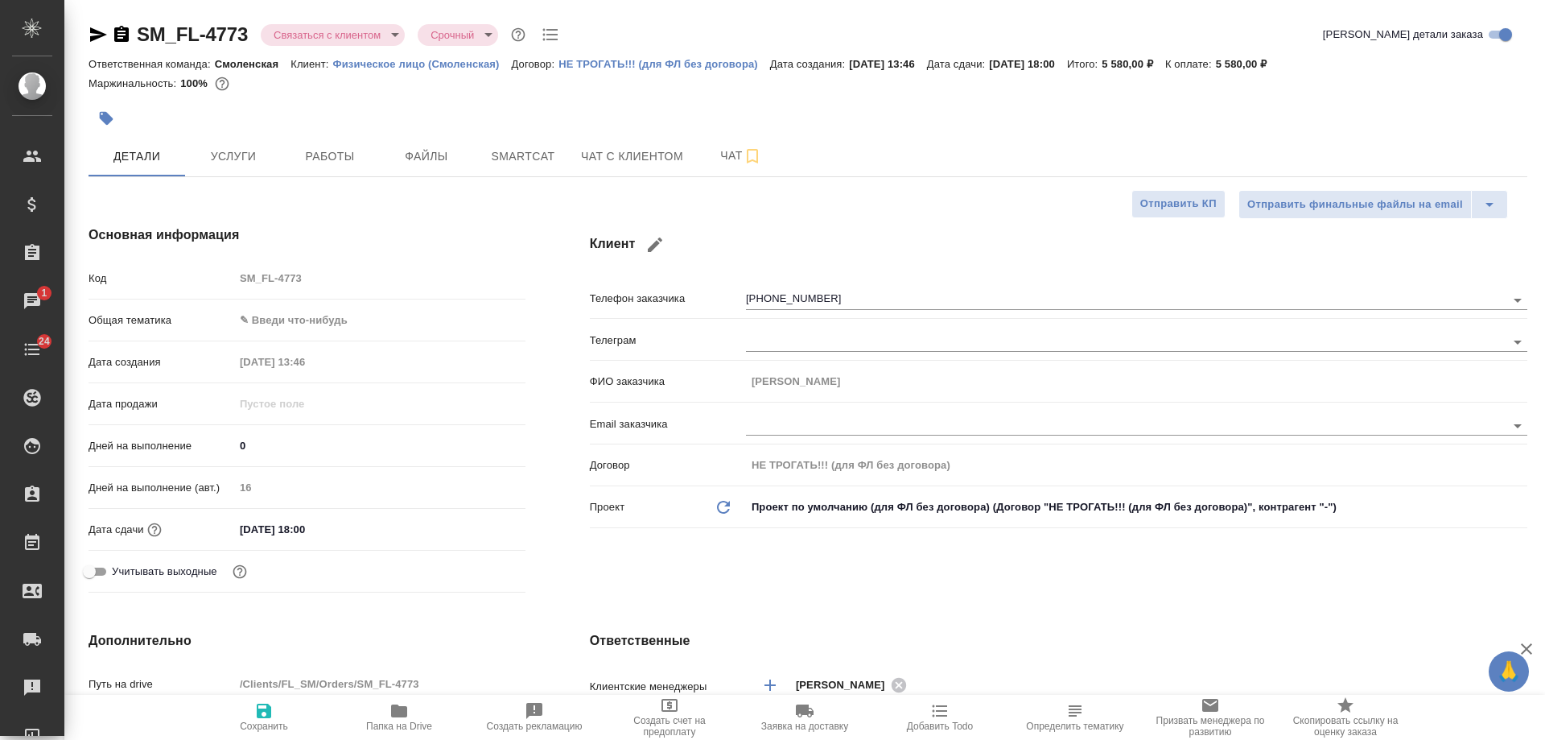
type textarea "x"
click at [620, 153] on span "Чат с клиентом" at bounding box center [632, 156] width 102 height 20
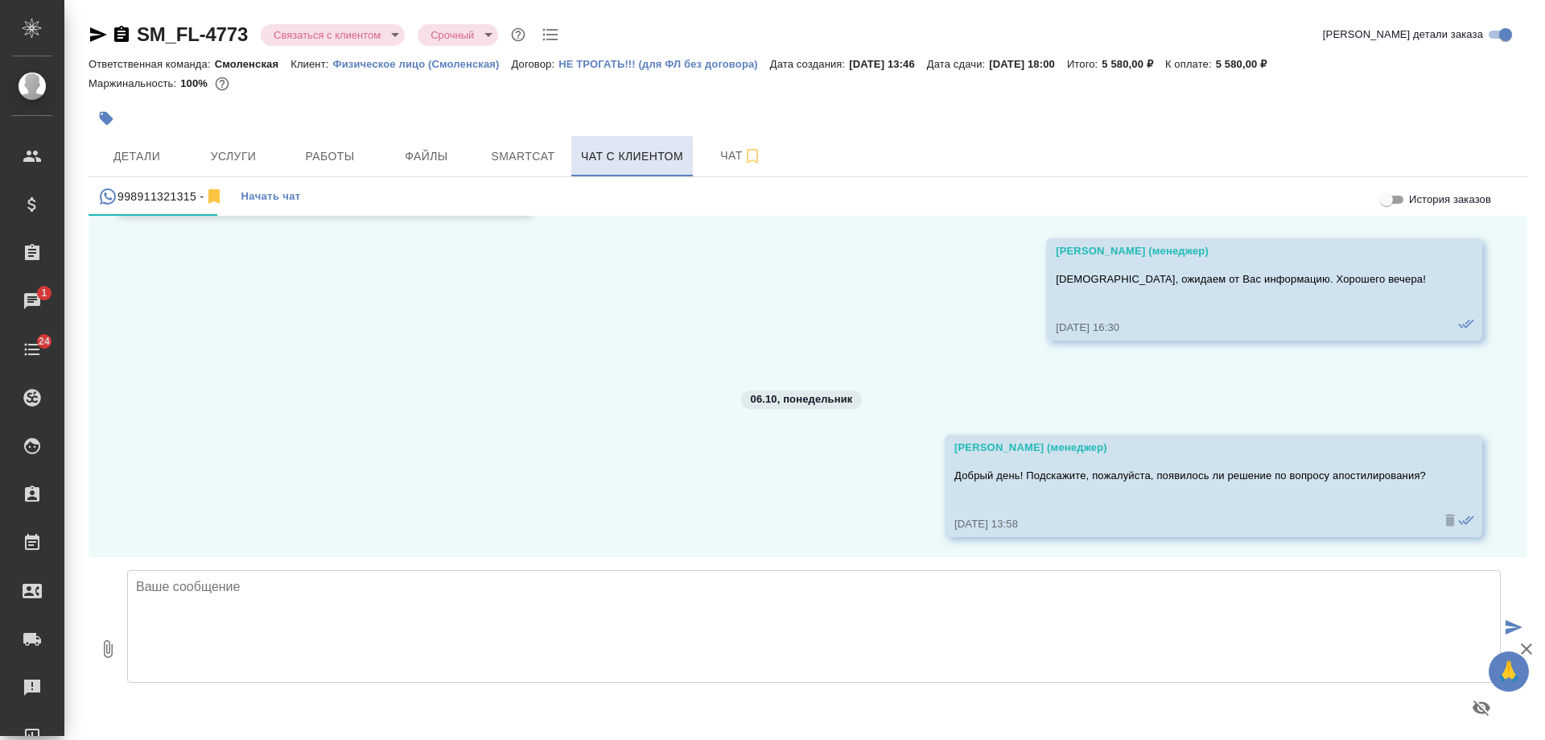
scroll to position [1772, 0]
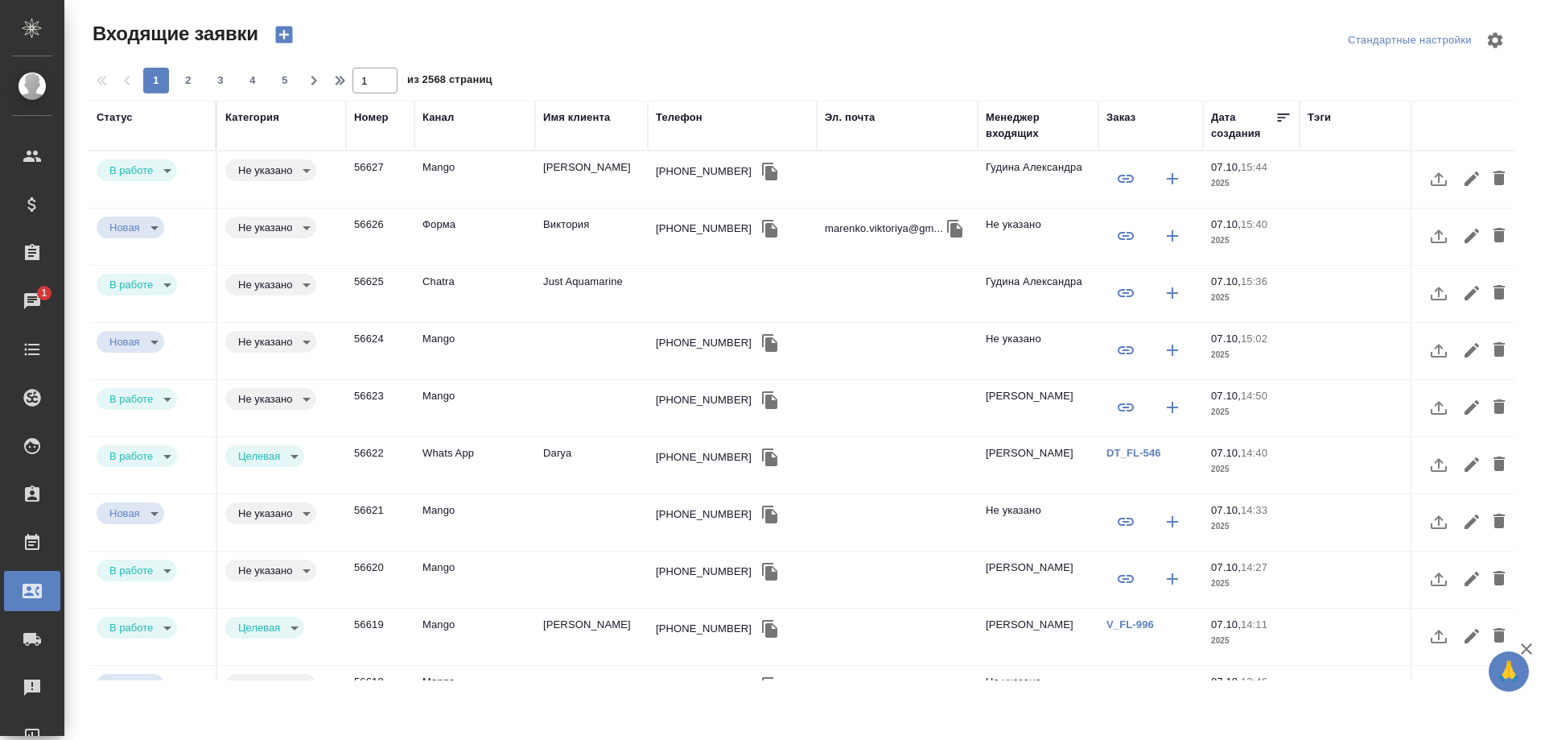
select select "RU"
click at [762, 167] on icon "button" at bounding box center [769, 172] width 15 height 18
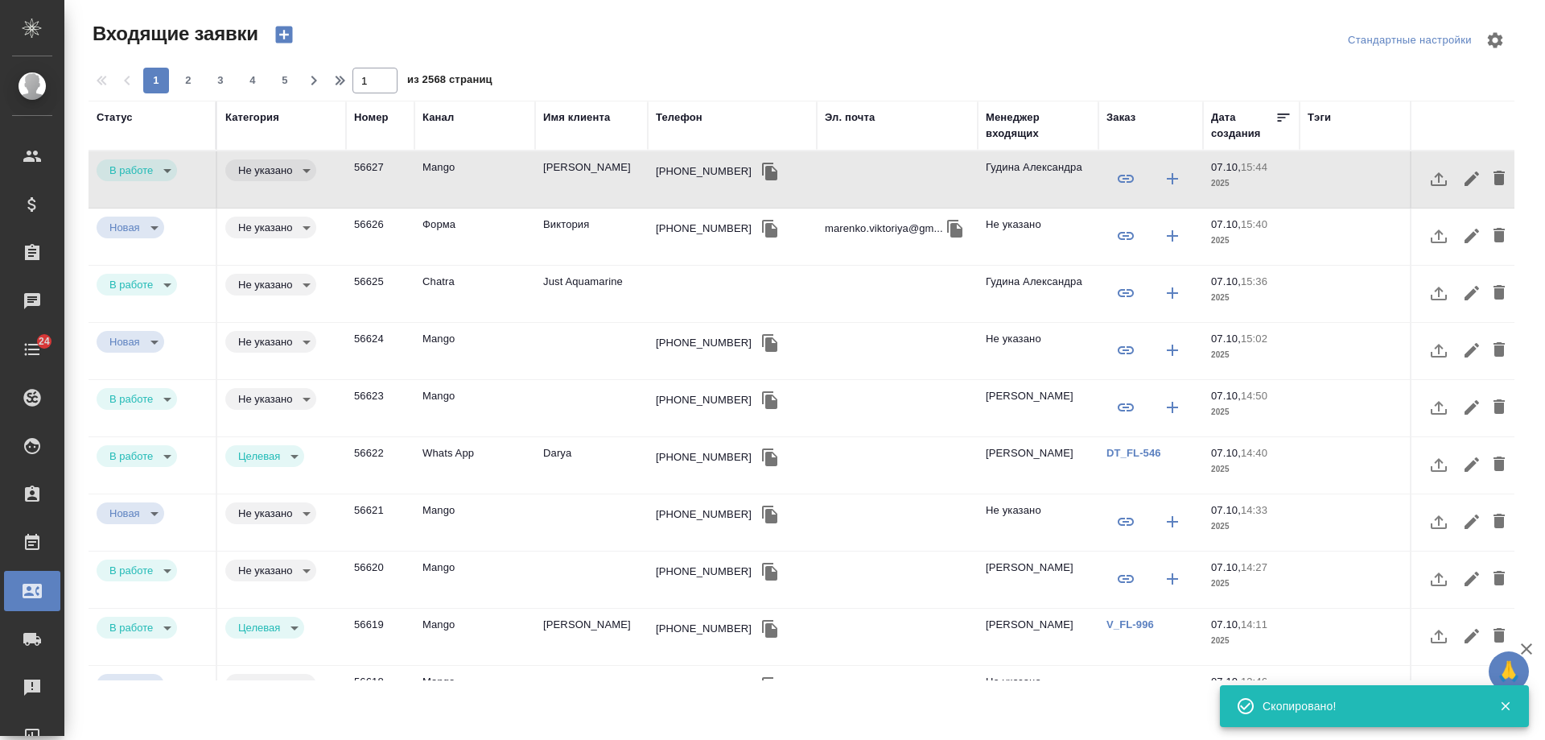
click at [695, 118] on div "Телефон" at bounding box center [679, 117] width 47 height 16
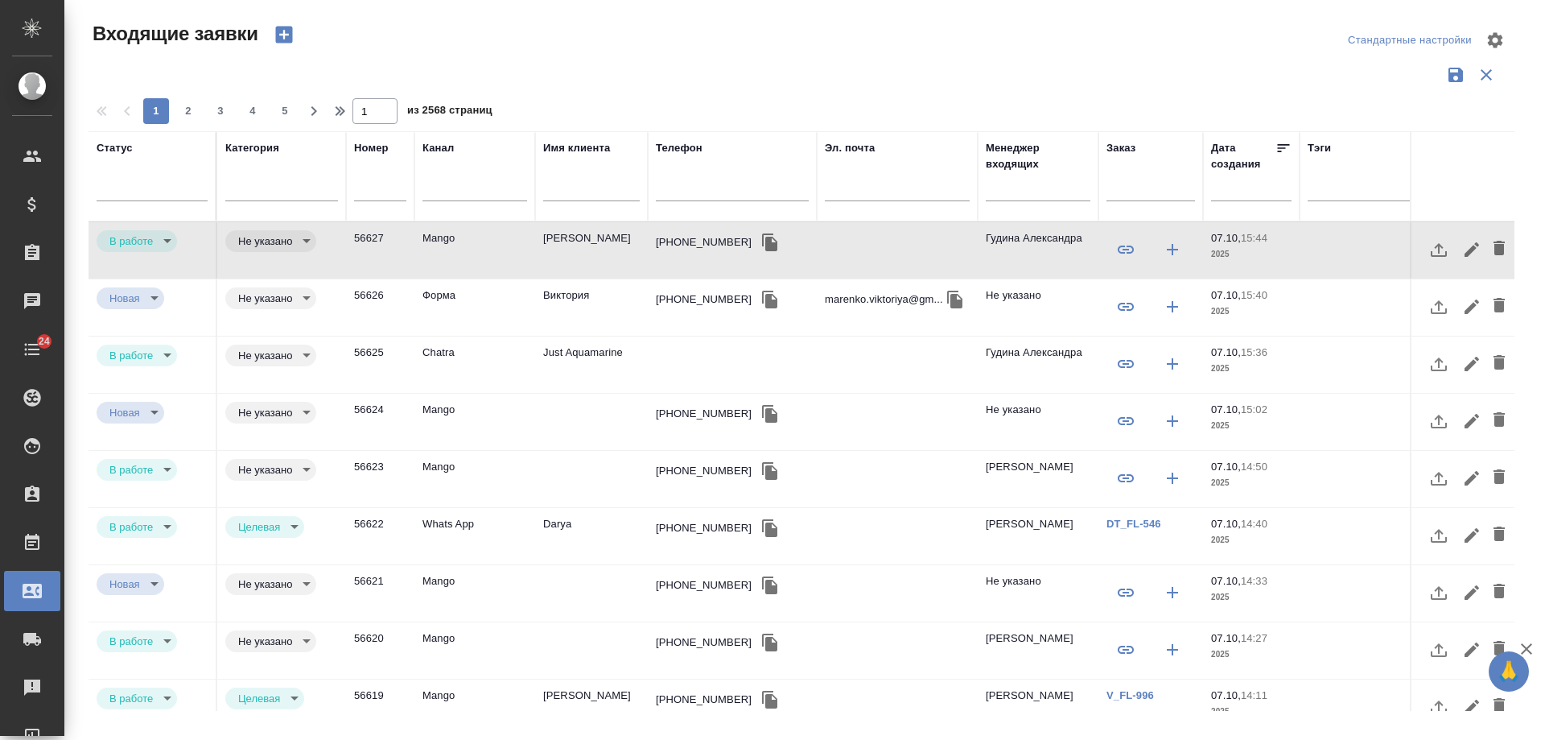
click at [706, 192] on input "text" at bounding box center [732, 190] width 153 height 20
type input "м"
paste input "+79776388687"
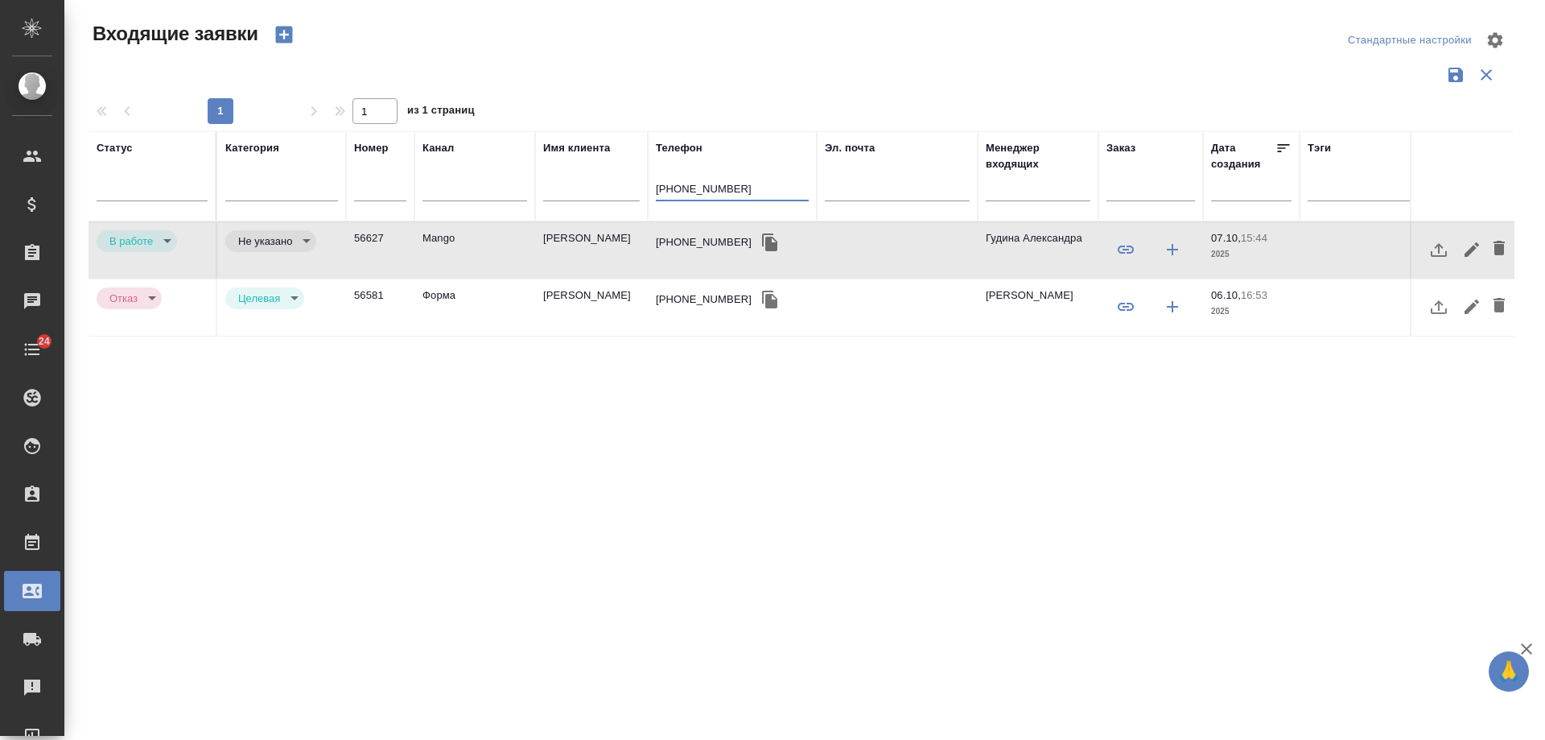
type input "+79776388687"
click at [574, 298] on td "Бондаренко Екатерина" at bounding box center [591, 307] width 113 height 56
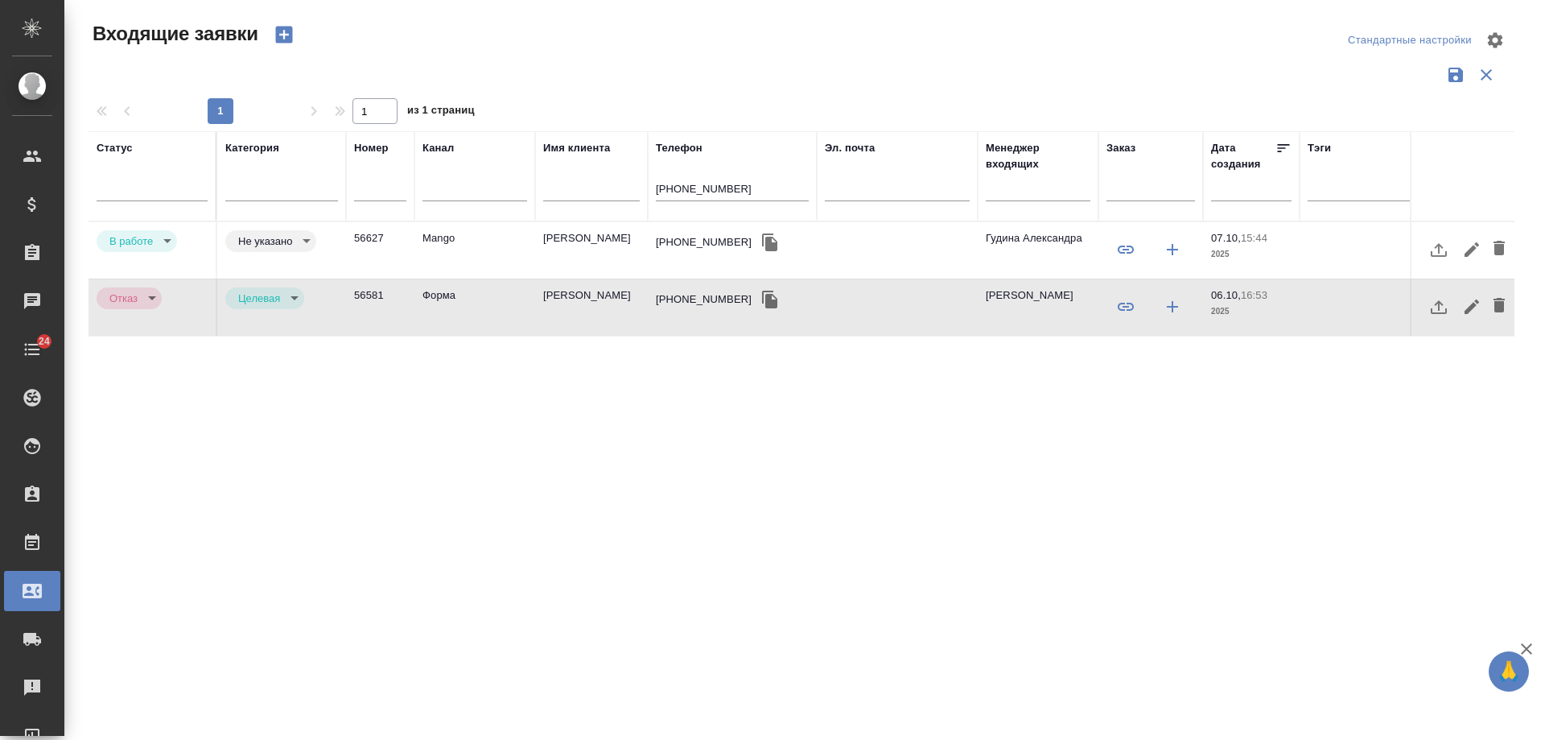
click at [574, 298] on td "Бондаренко Екатерина" at bounding box center [591, 307] width 113 height 56
click at [578, 315] on td "Бондаренко Екатерина" at bounding box center [591, 307] width 113 height 56
click at [588, 254] on td "Бондаренко Екатерина" at bounding box center [591, 250] width 113 height 56
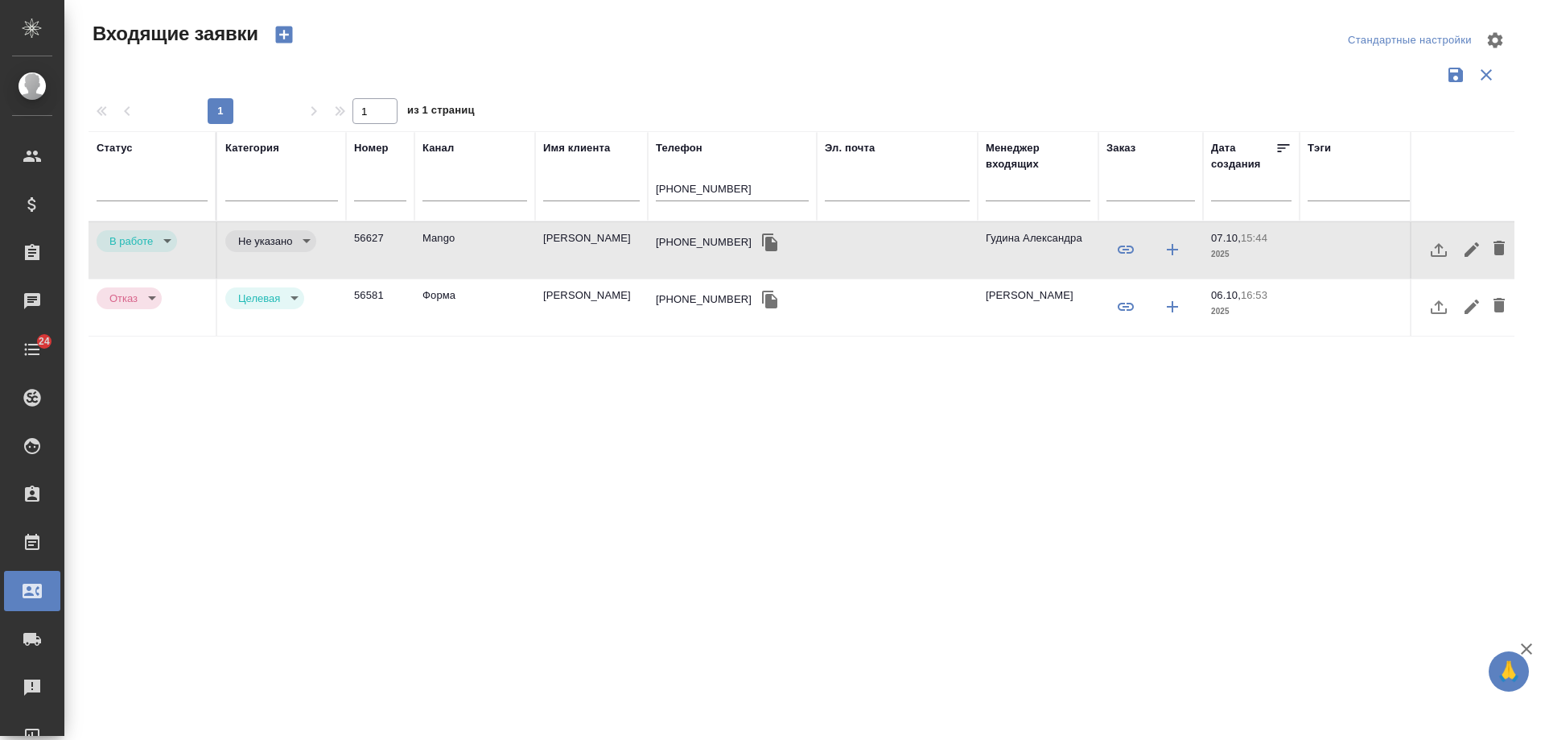
click at [588, 254] on td "Бондаренко Екатерина" at bounding box center [591, 250] width 113 height 56
drag, startPoint x: 745, startPoint y: 185, endPoint x: 511, endPoint y: 186, distance: 234.2
click at [511, 186] on tr "Статус Категория Номер Канал Имя клиента Телефон +79776388687 Эл. почта Менедже…" at bounding box center [1024, 176] width 1871 height 90
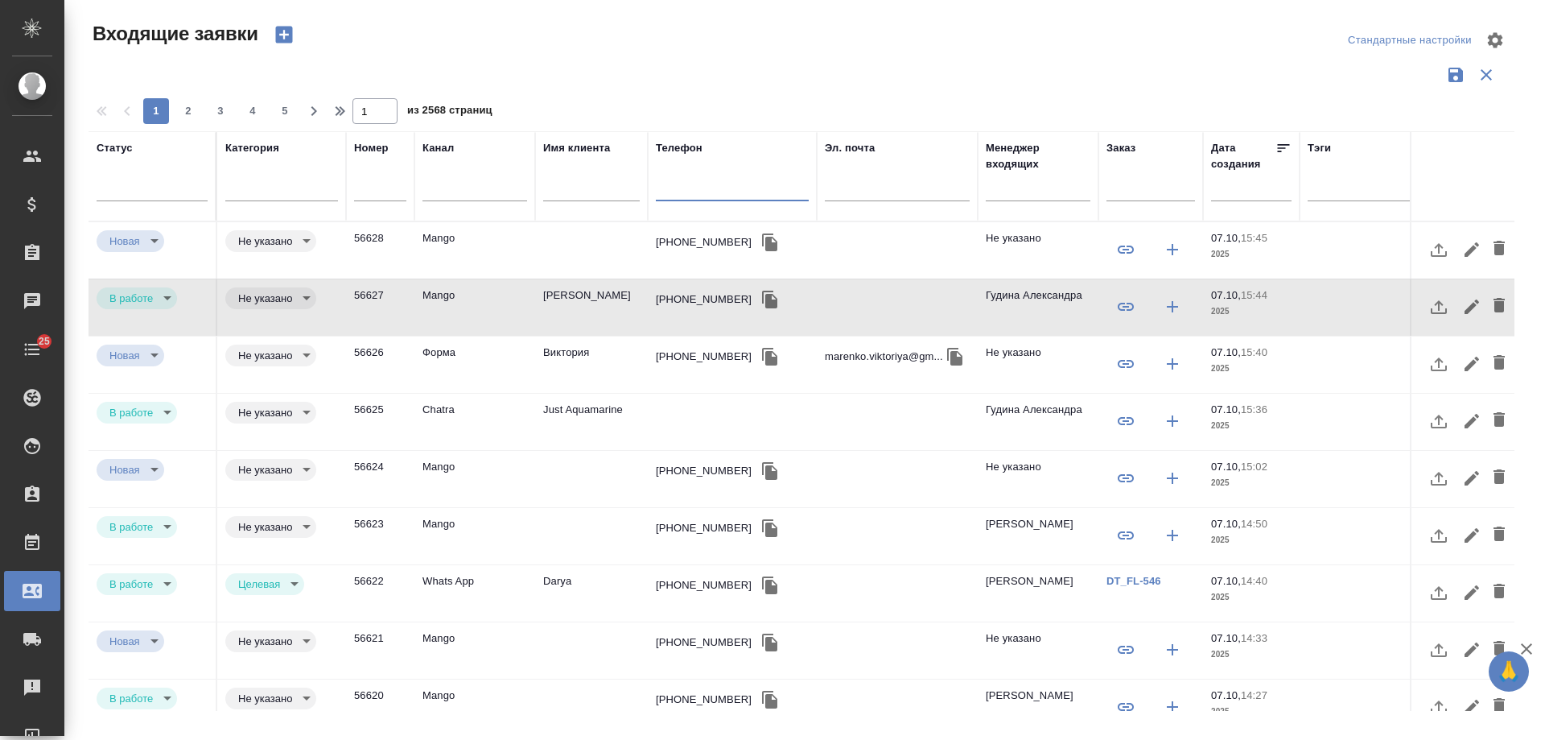
click at [599, 408] on td "Just Aquamarine" at bounding box center [591, 422] width 113 height 56
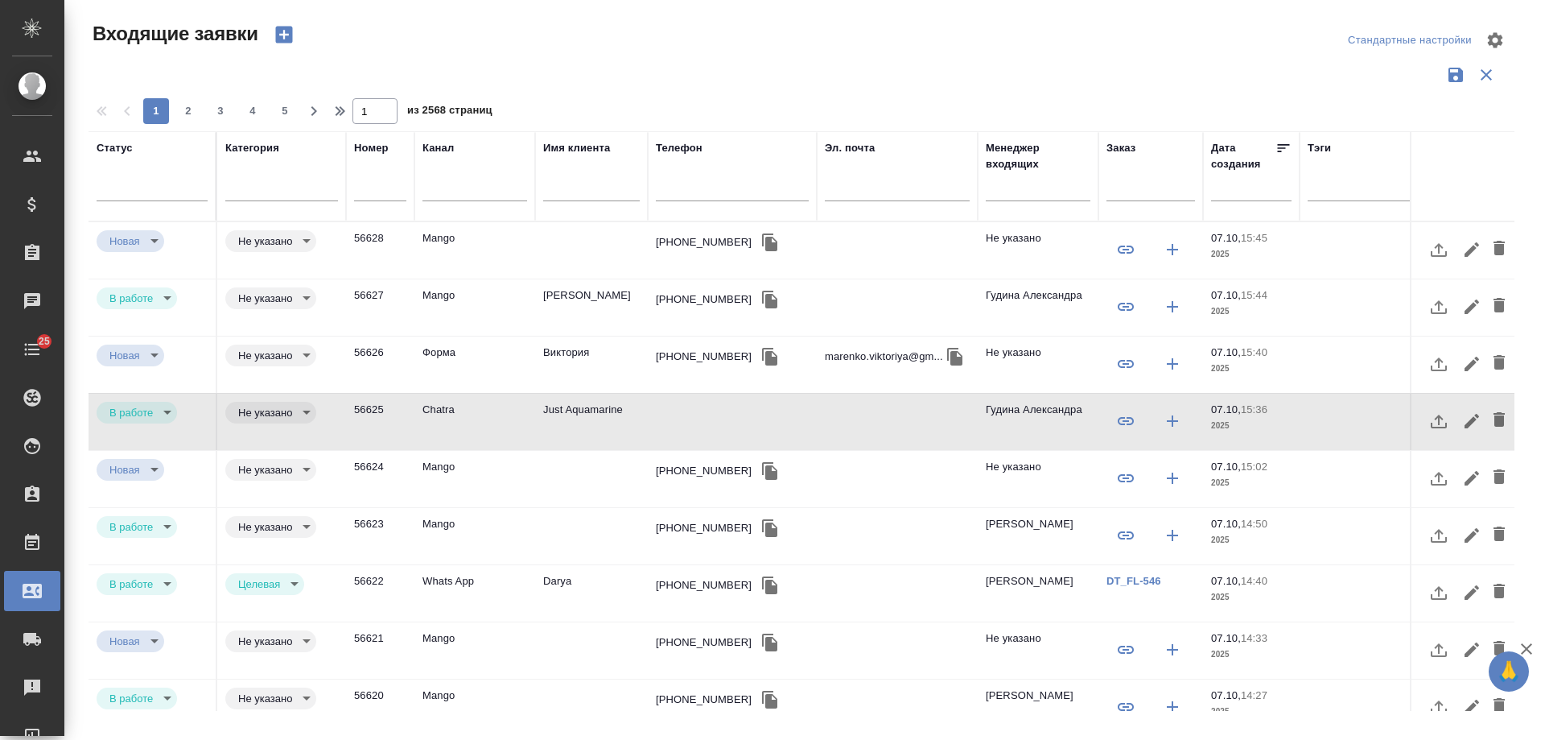
click at [576, 361] on td "Виктория" at bounding box center [591, 364] width 113 height 56
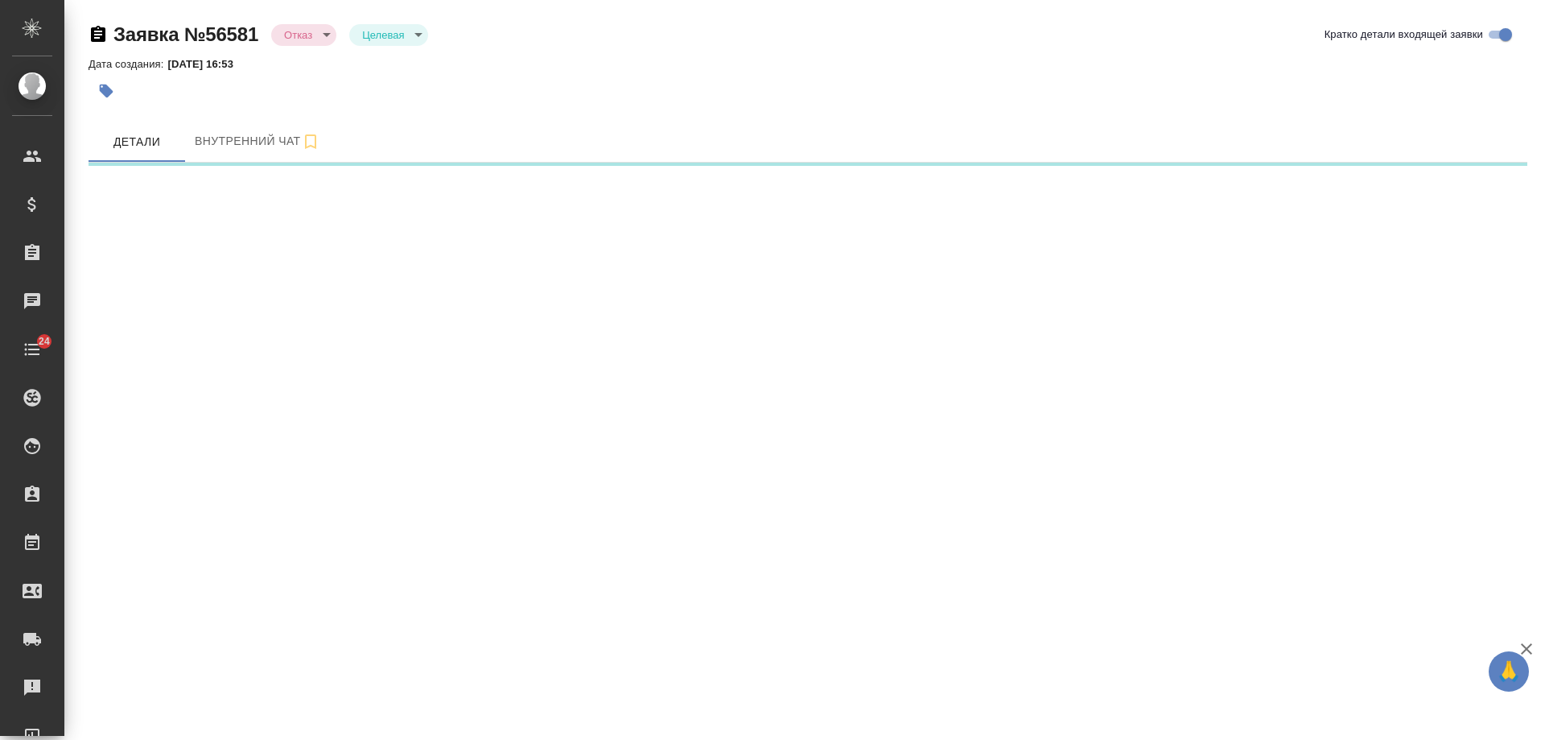
select select "RU"
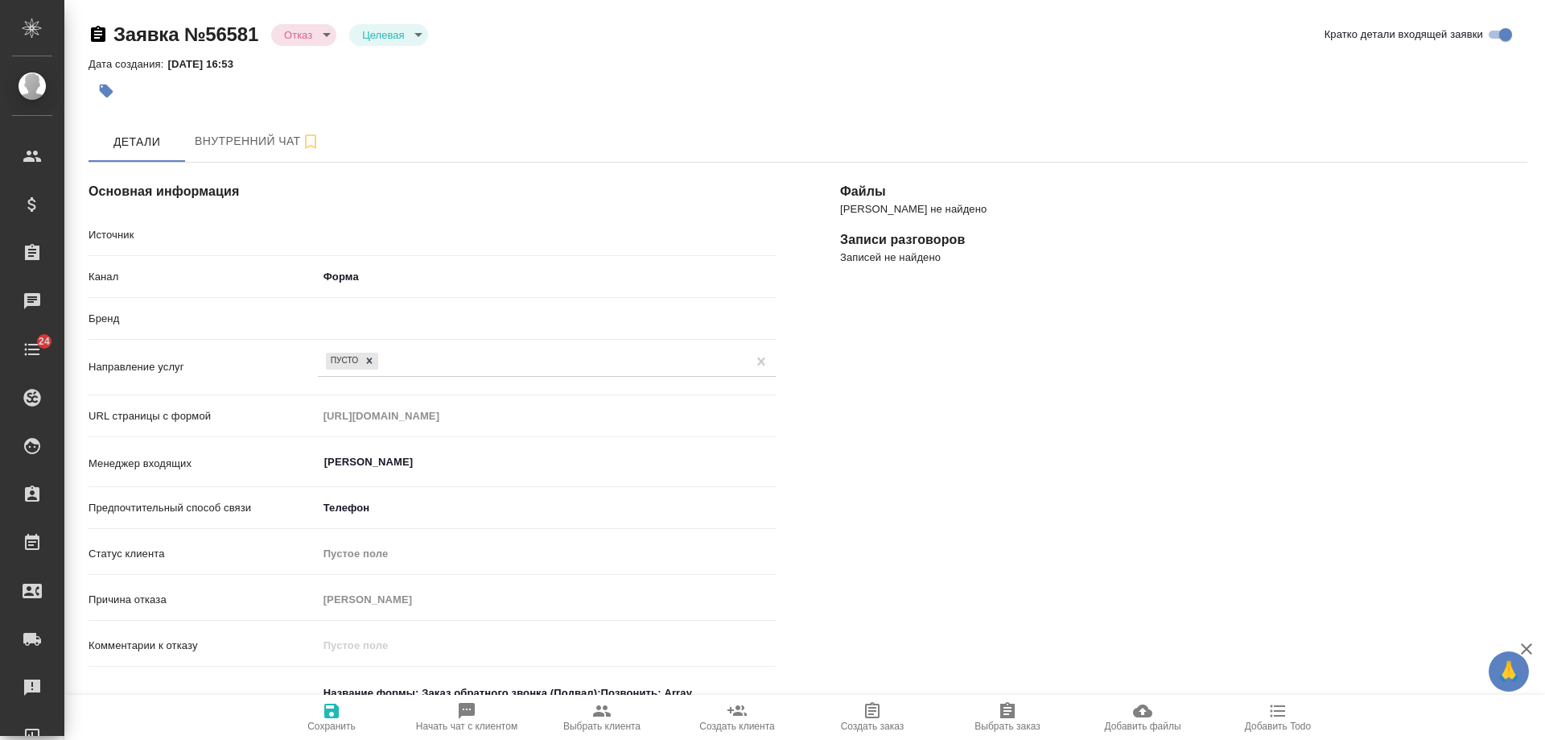
type textarea "x"
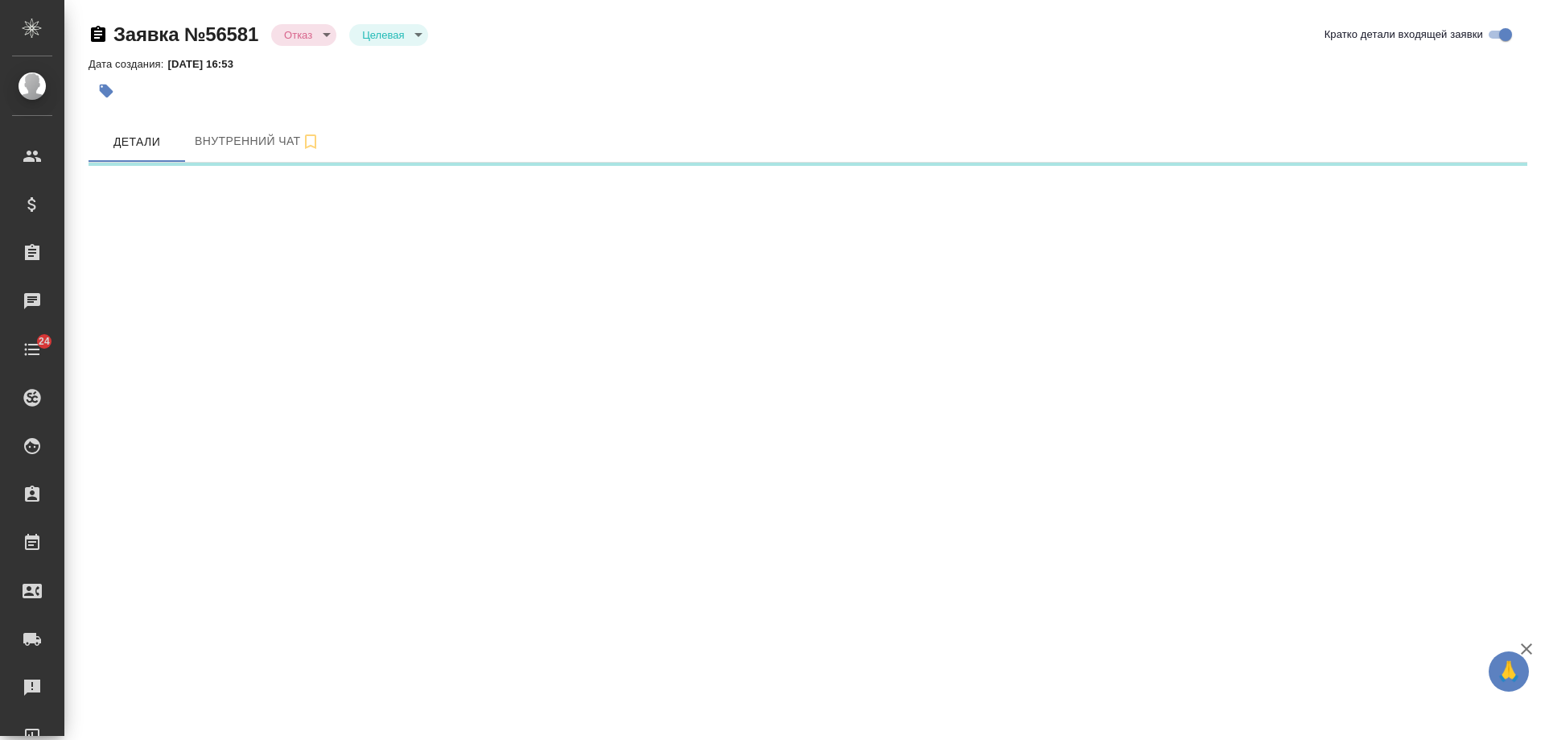
select select "RU"
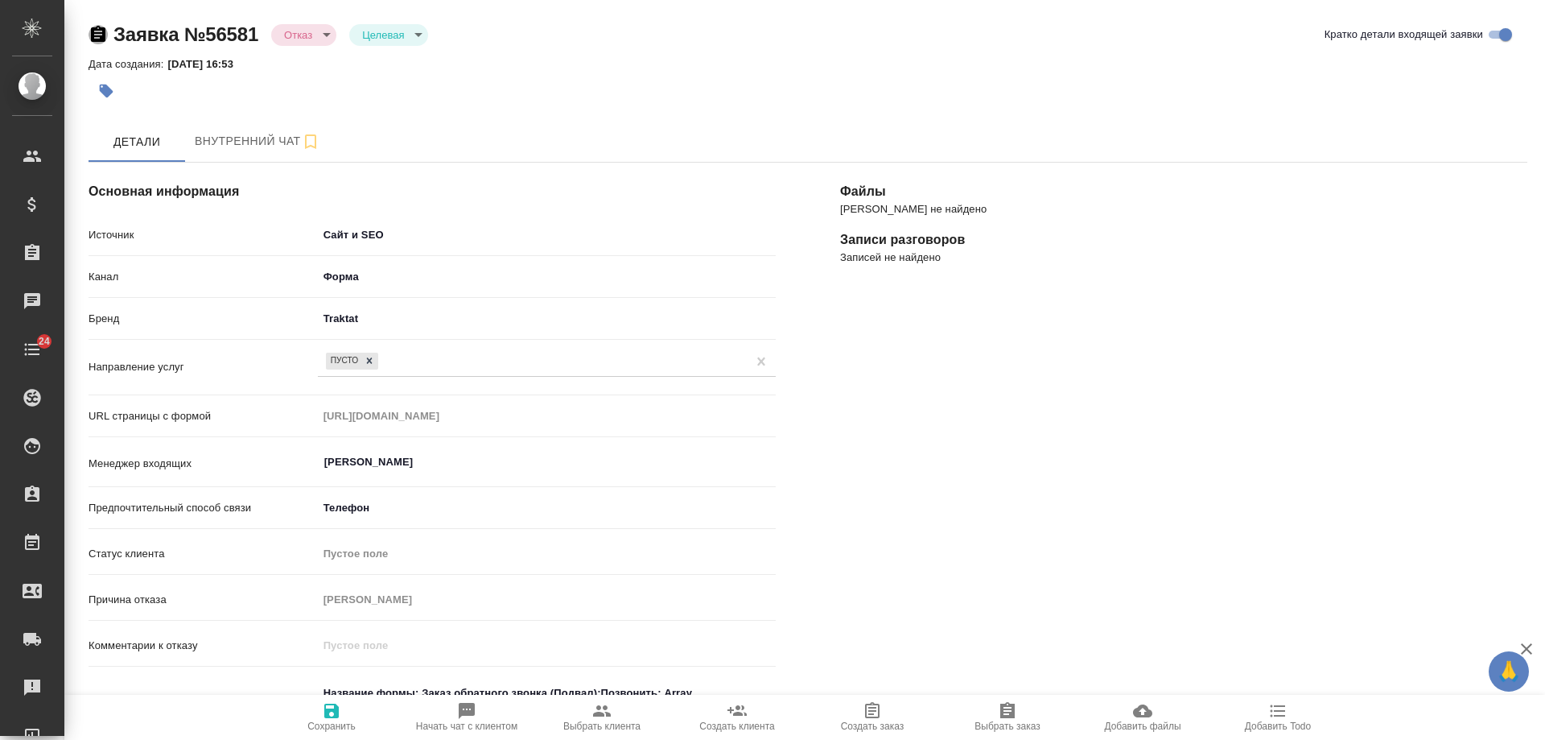
click at [93, 34] on icon "button" at bounding box center [98, 34] width 14 height 16
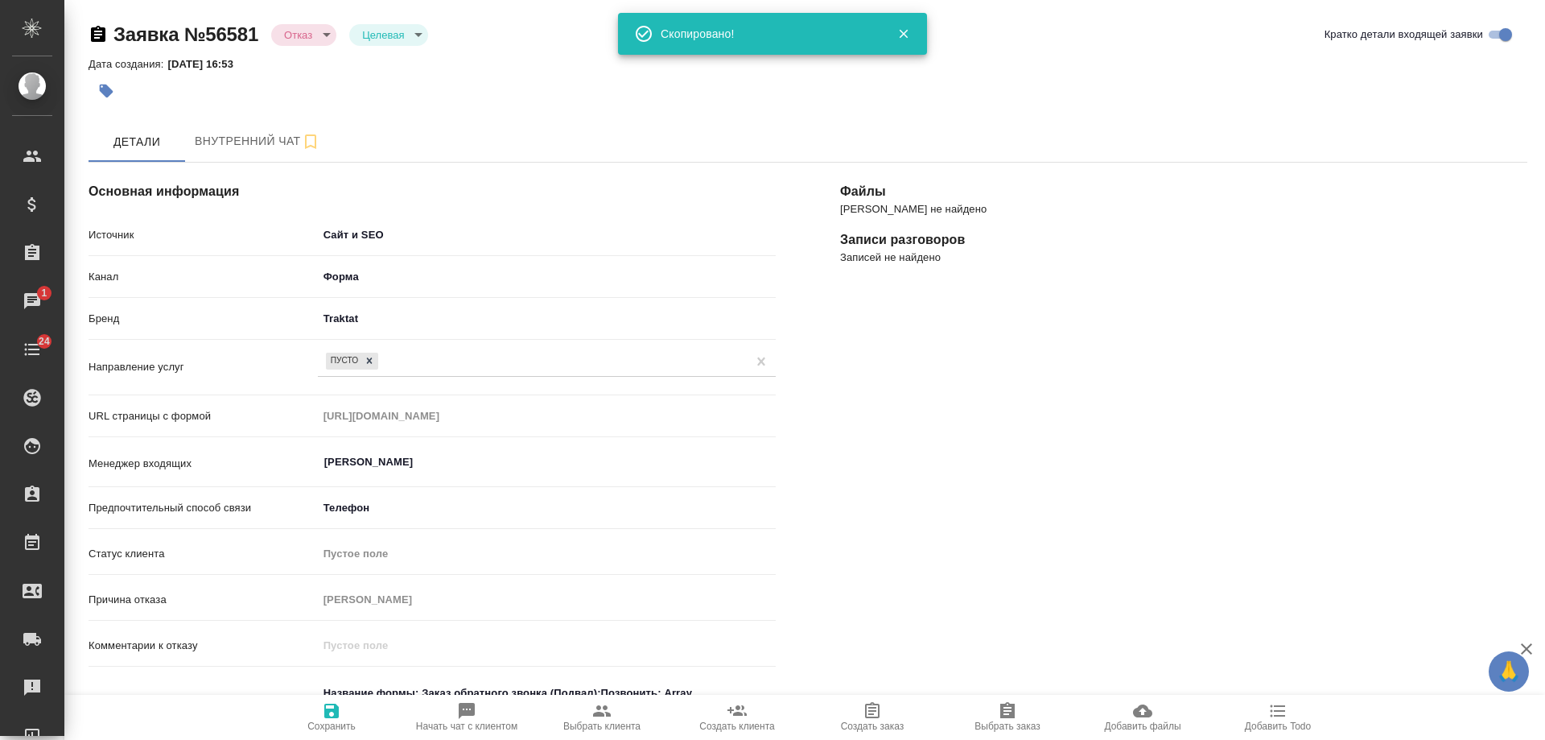
type textarea "x"
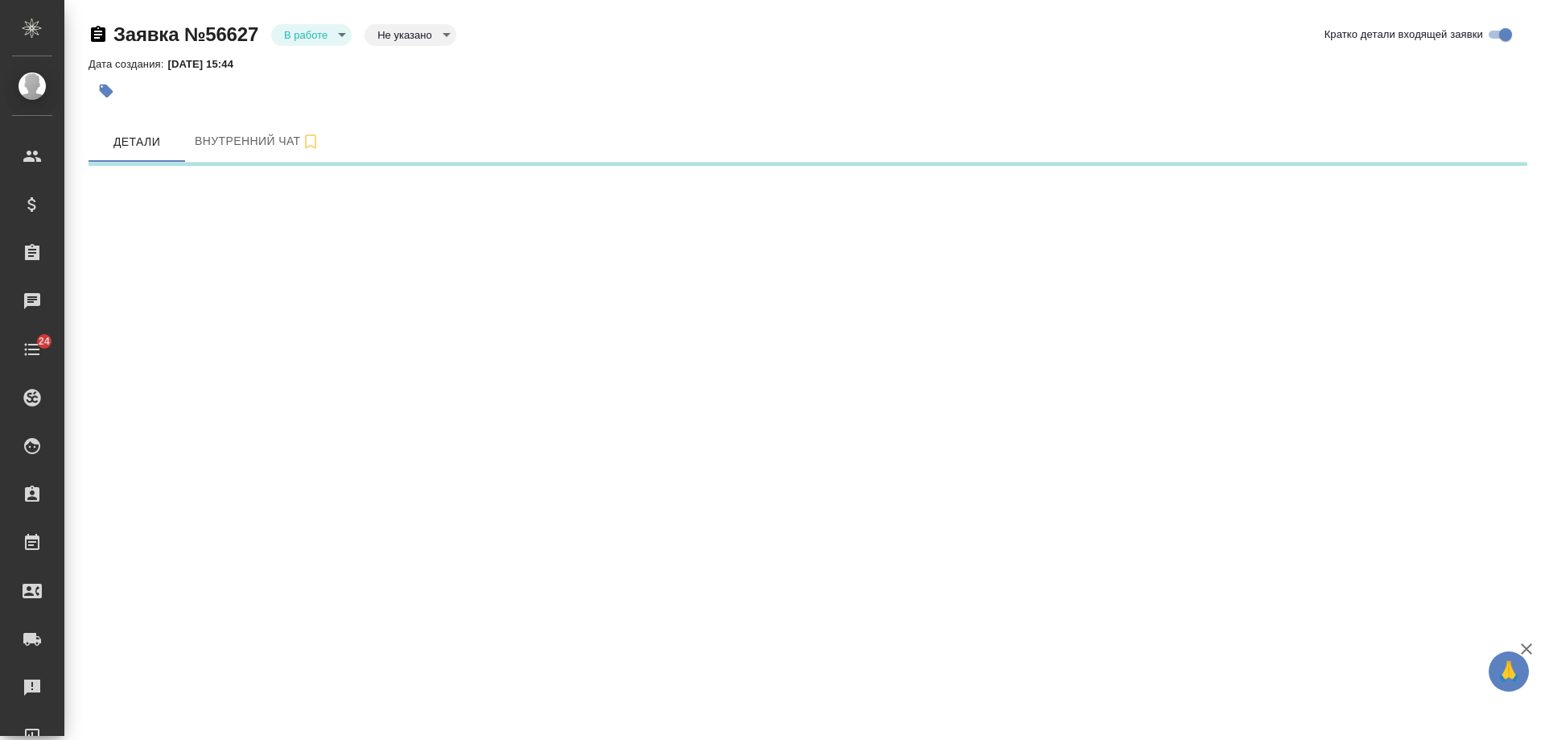
select select "RU"
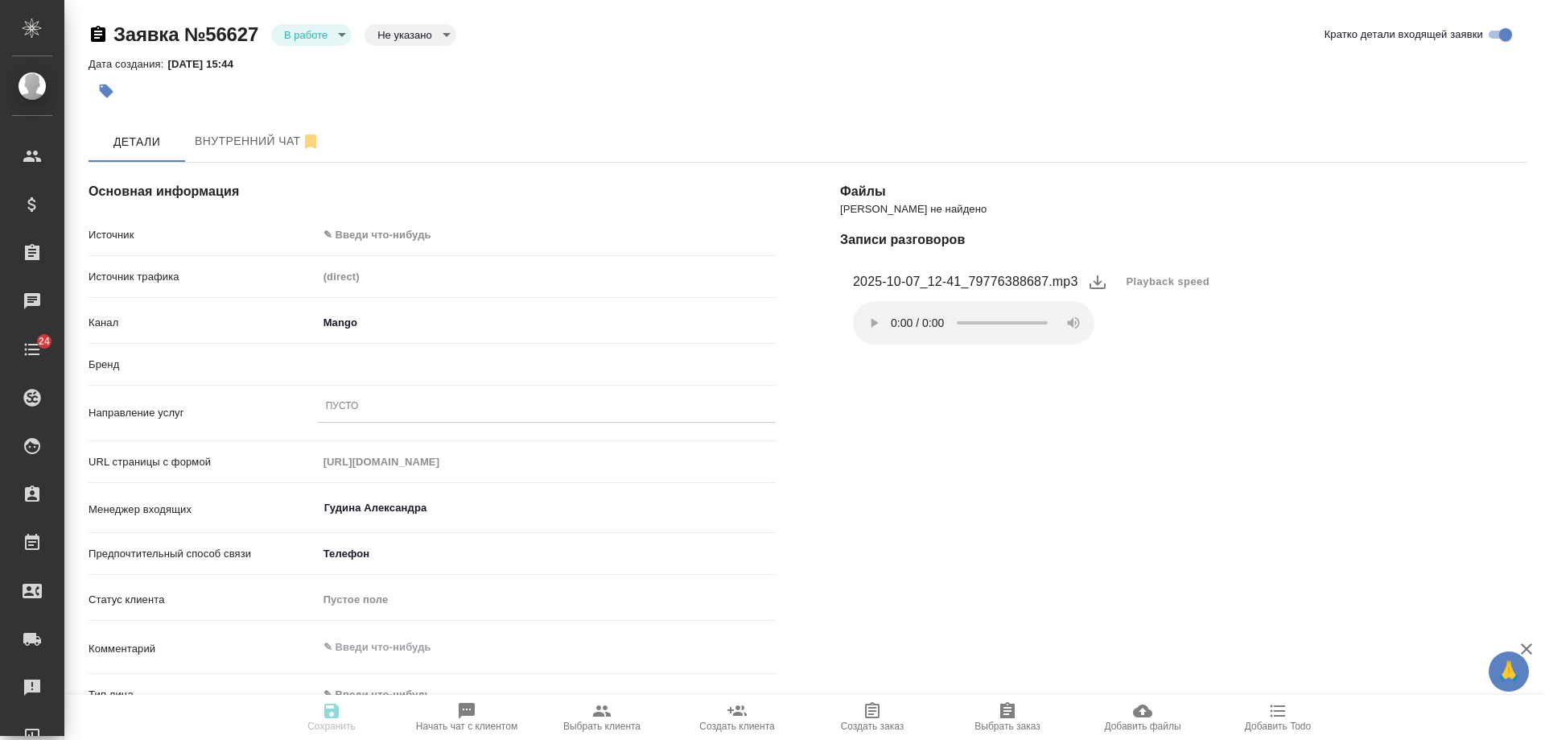
type textarea "x"
click at [397, 233] on body "🙏 .cls-1 fill:#fff; AWATERA Gudina Alexandra Клиенты Спецификации Заказы Чаты 2…" at bounding box center [772, 370] width 1545 height 740
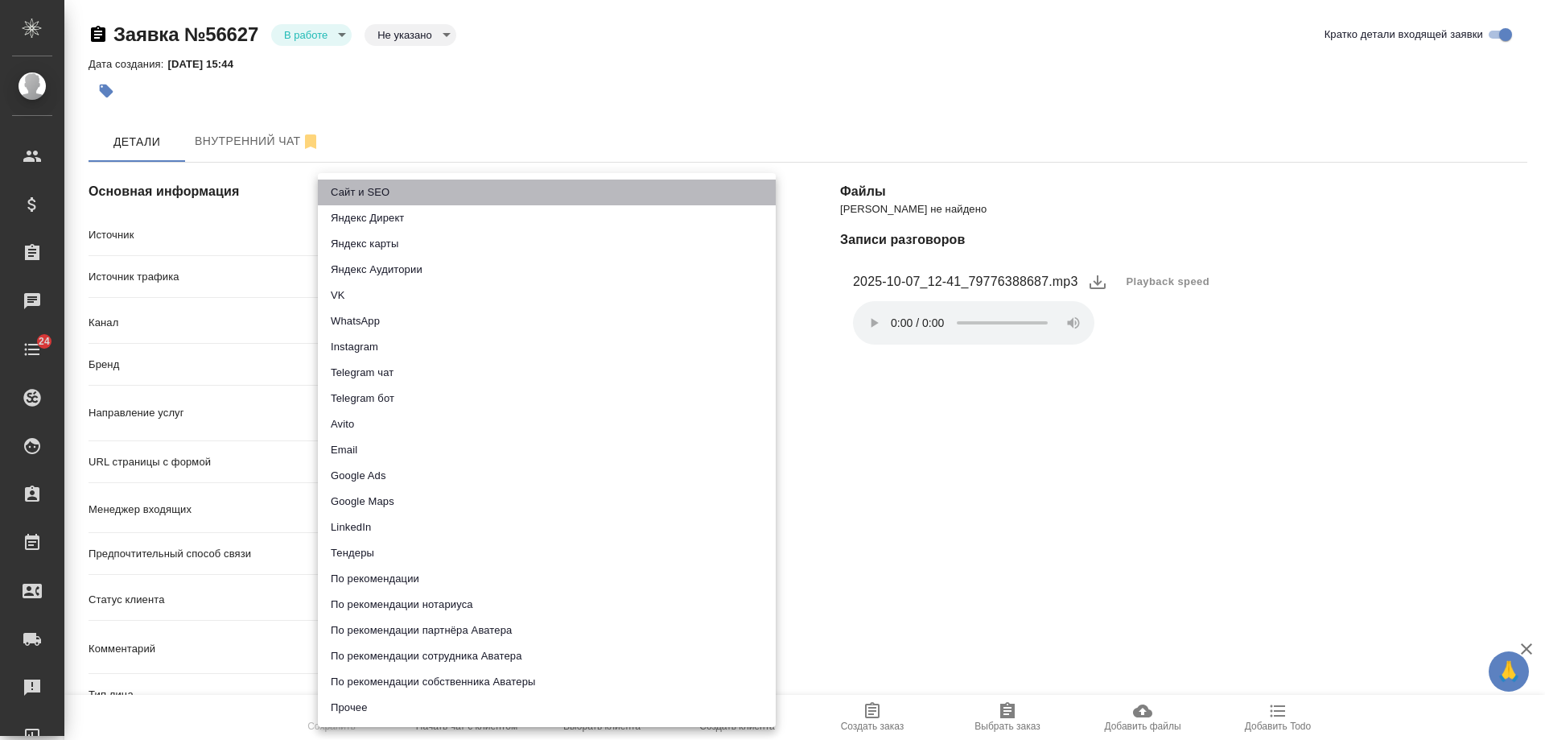
click at [384, 183] on li "Сайт и SEO" at bounding box center [547, 192] width 458 height 26
type input "seo"
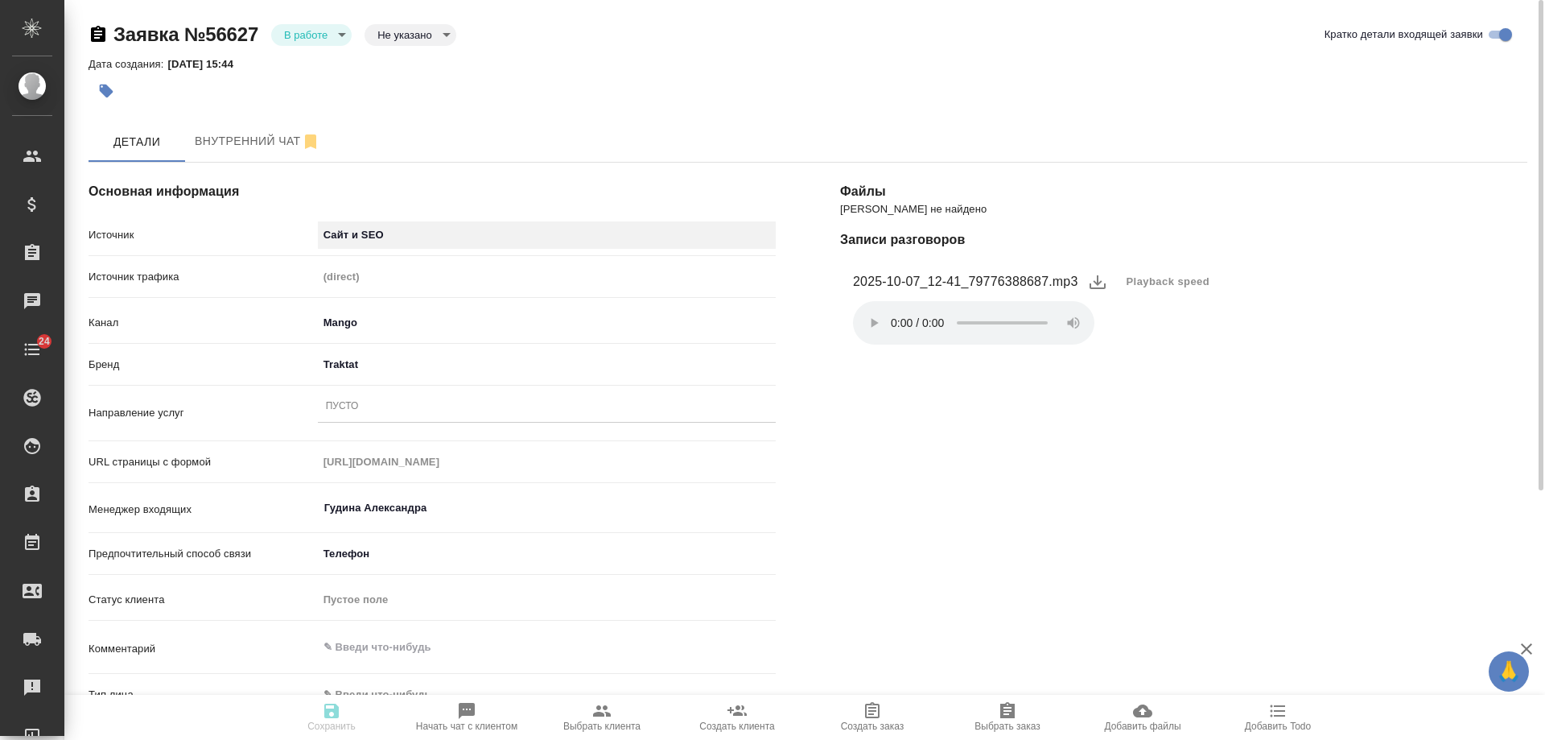
scroll to position [241, 0]
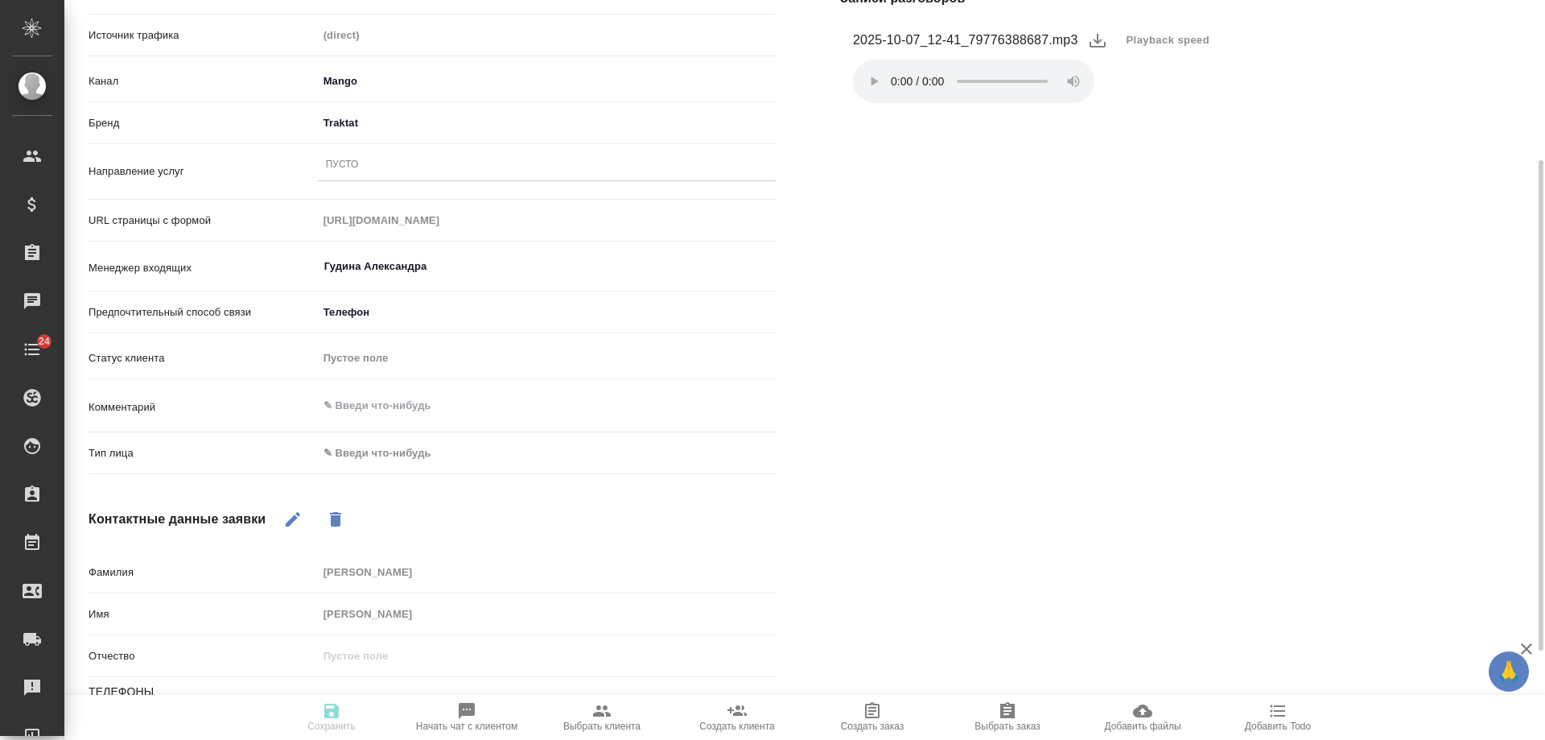
click at [363, 164] on div "Пусто" at bounding box center [547, 165] width 458 height 23
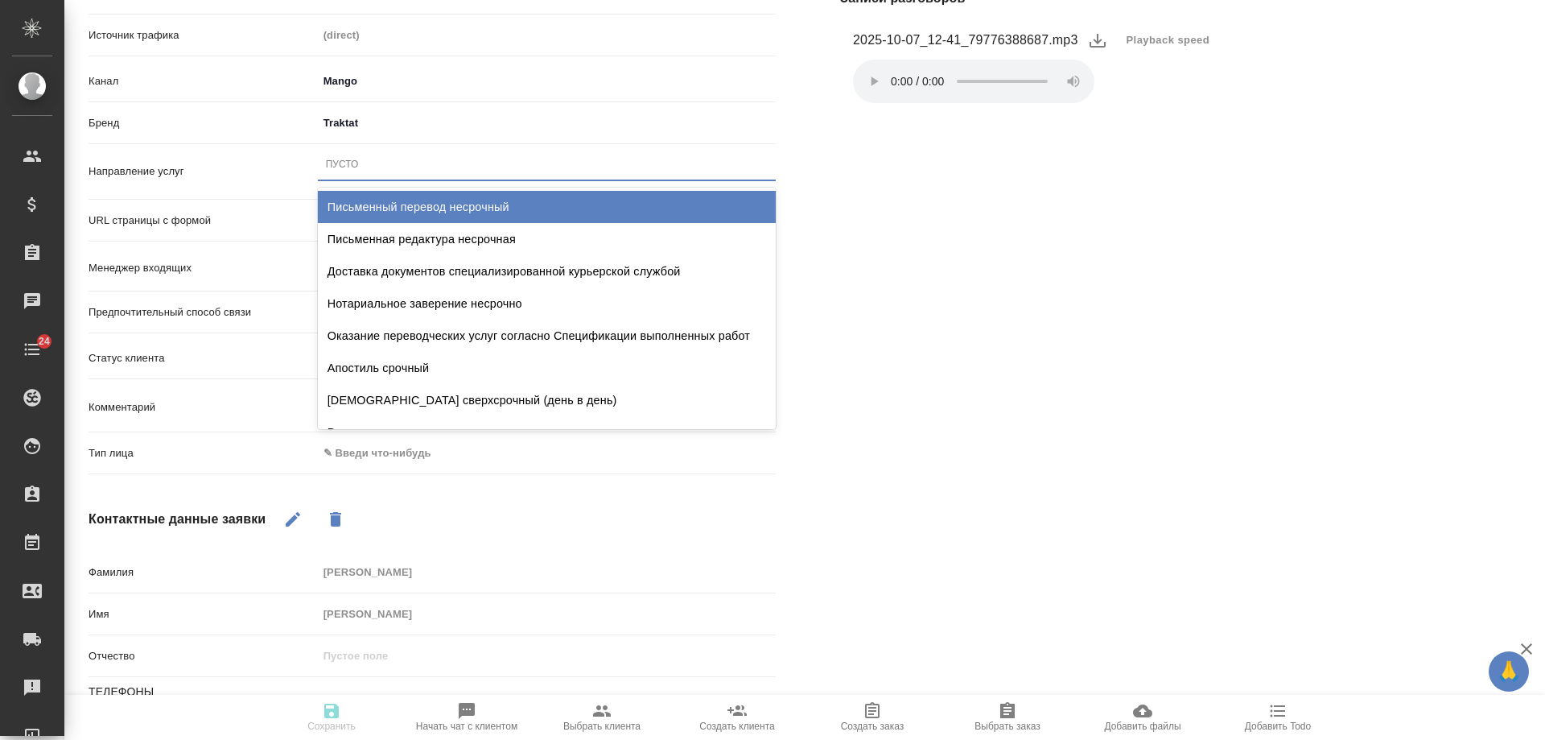
click at [407, 204] on div "Письменный перевод несрочный" at bounding box center [547, 207] width 458 height 32
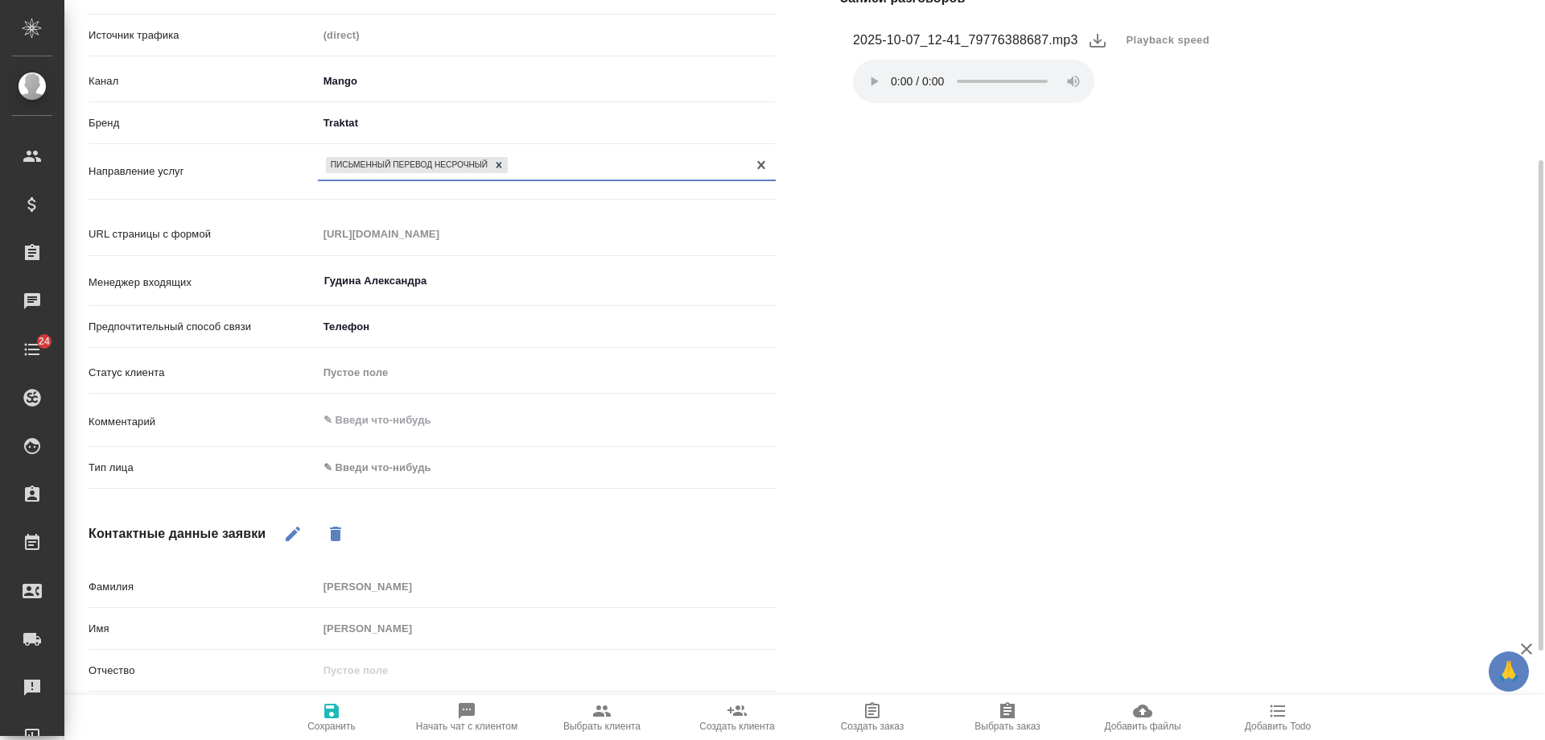
click at [391, 476] on body "🙏 .cls-1 fill:#fff; AWATERA Gudina Alexandra Клиенты Спецификации Заказы 0 Чаты…" at bounding box center [772, 370] width 1545 height 740
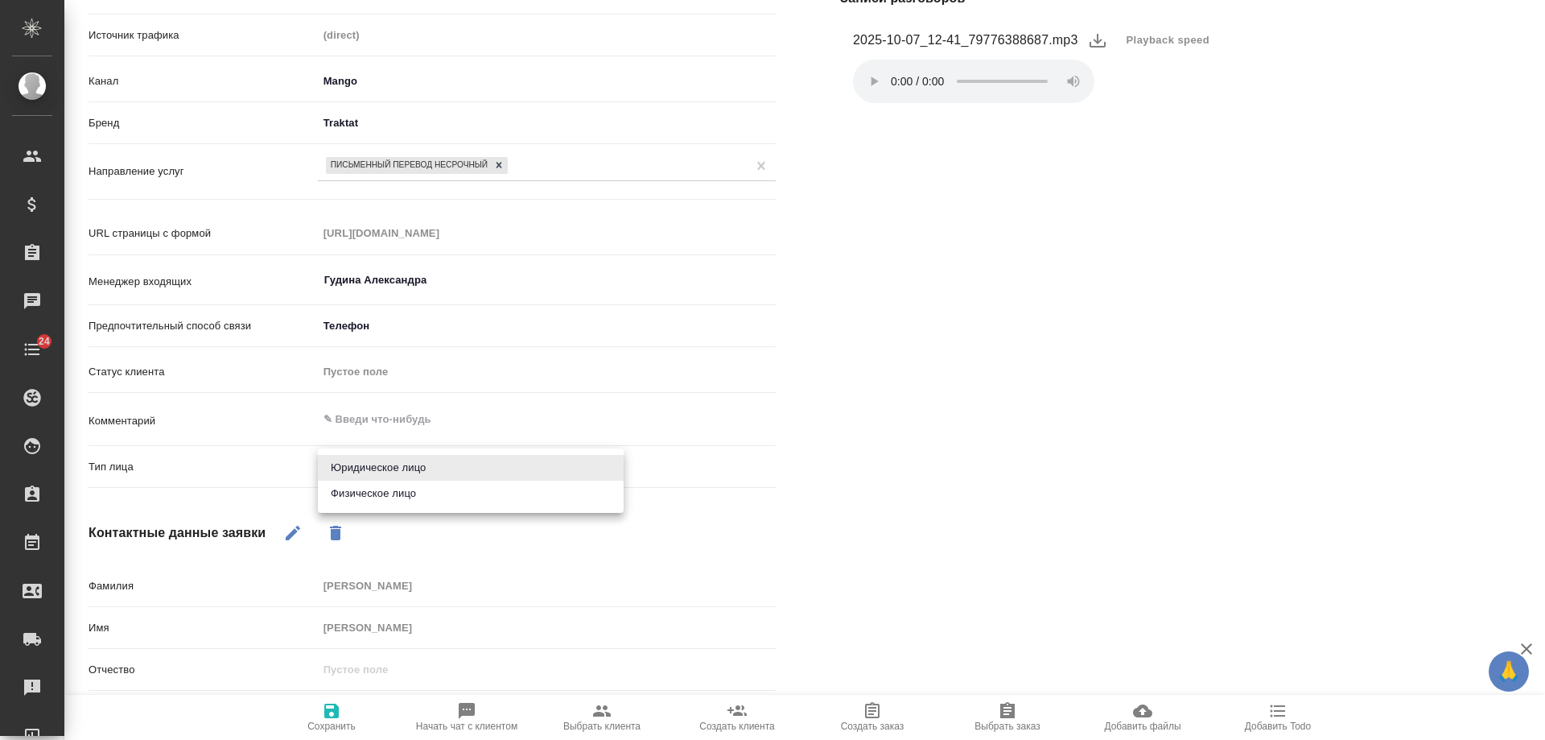
click at [390, 497] on li "Физическое лицо" at bounding box center [471, 494] width 306 height 26
type textarea "x"
type input "private"
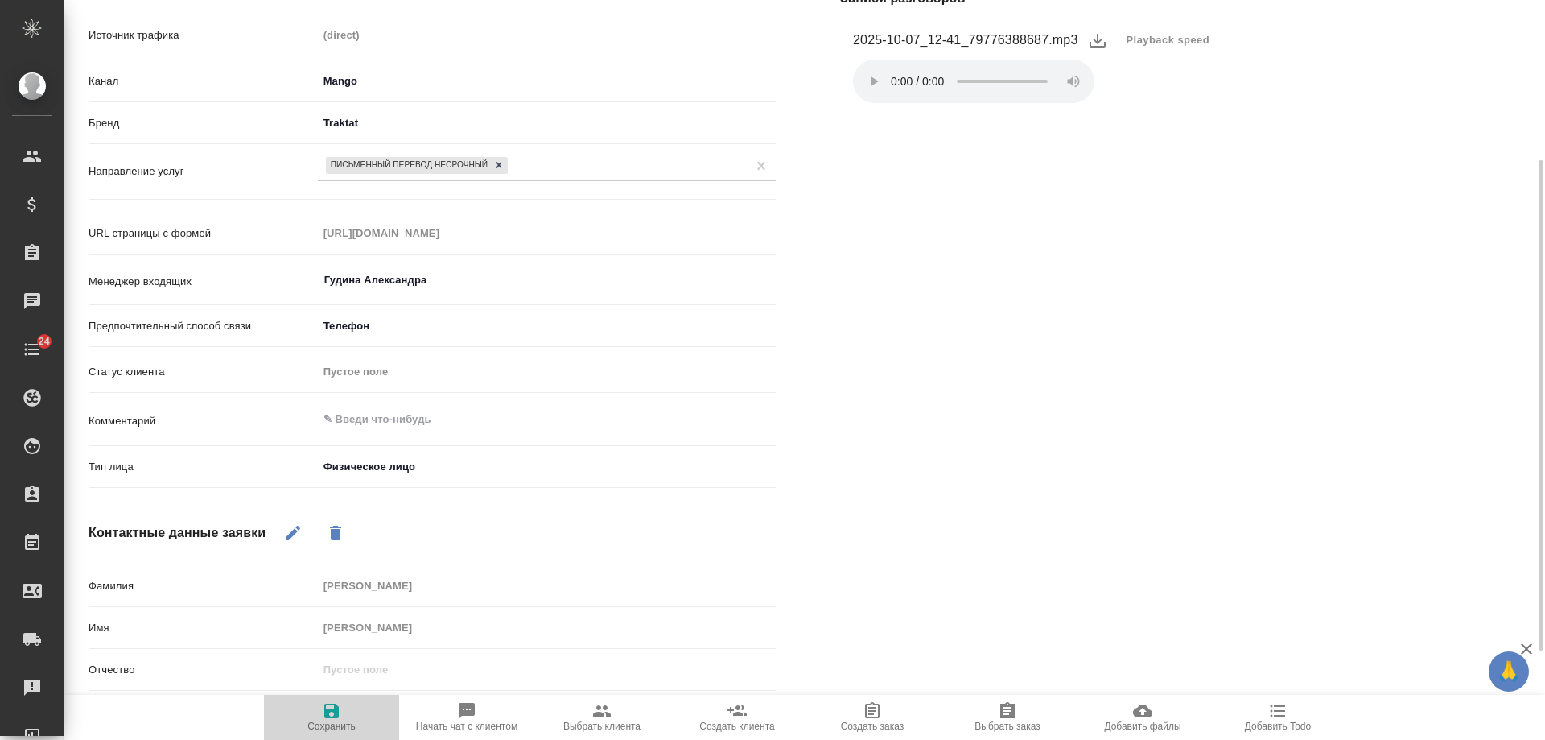
click at [329, 702] on icon "button" at bounding box center [331, 710] width 19 height 19
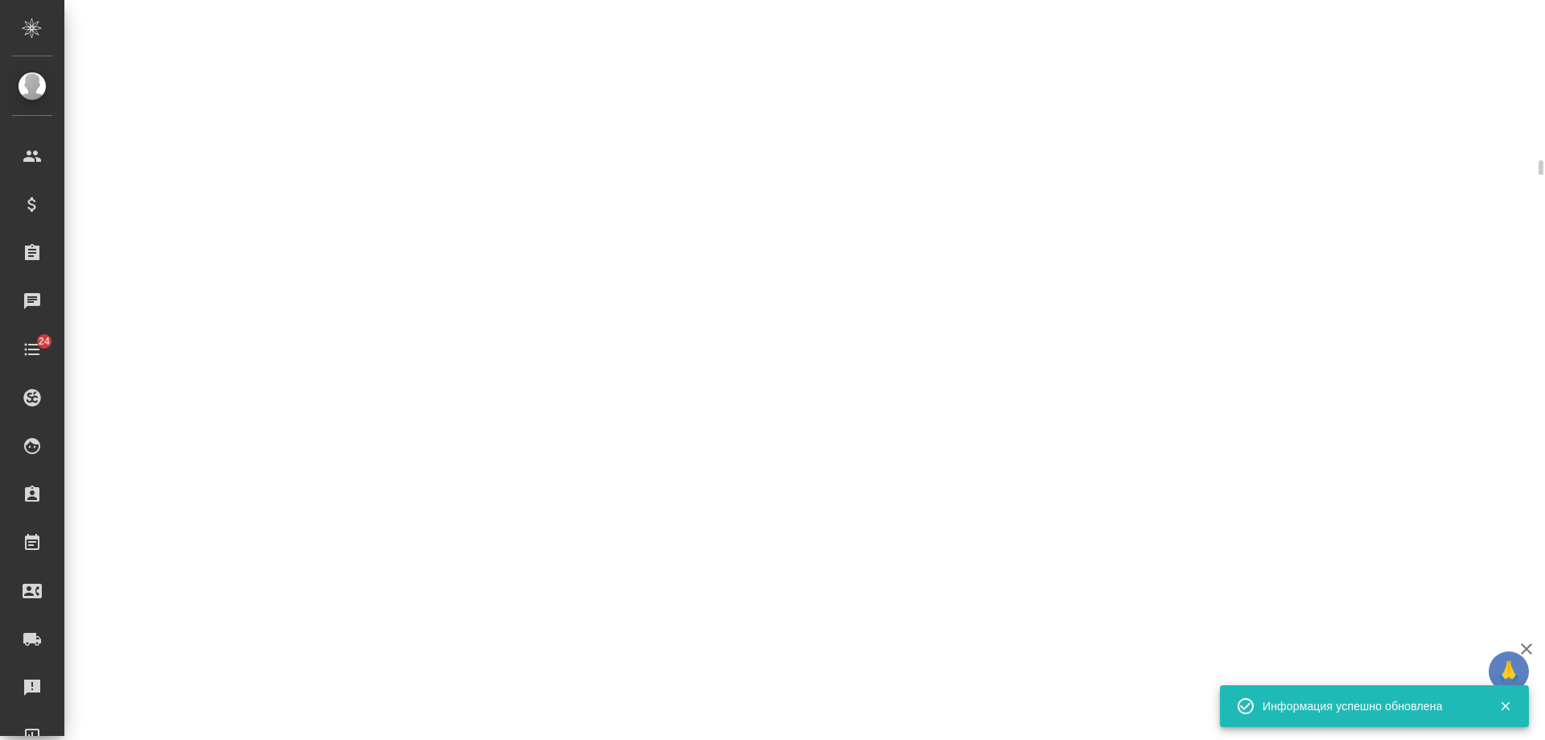
select select "RU"
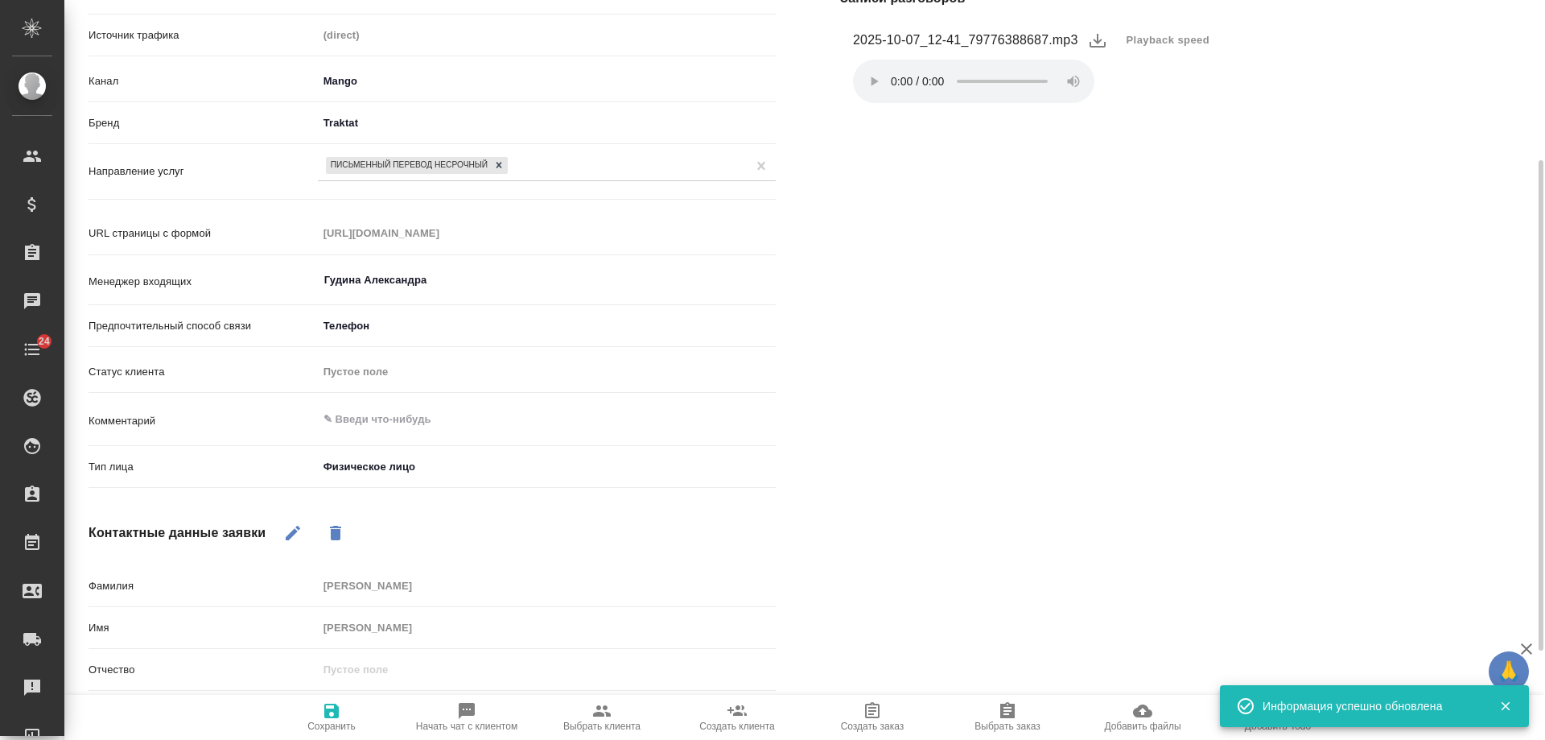
type textarea "x"
click at [406, 423] on textarea at bounding box center [547, 419] width 456 height 27
type textarea "Б"
type textarea "x"
type textarea "Бе"
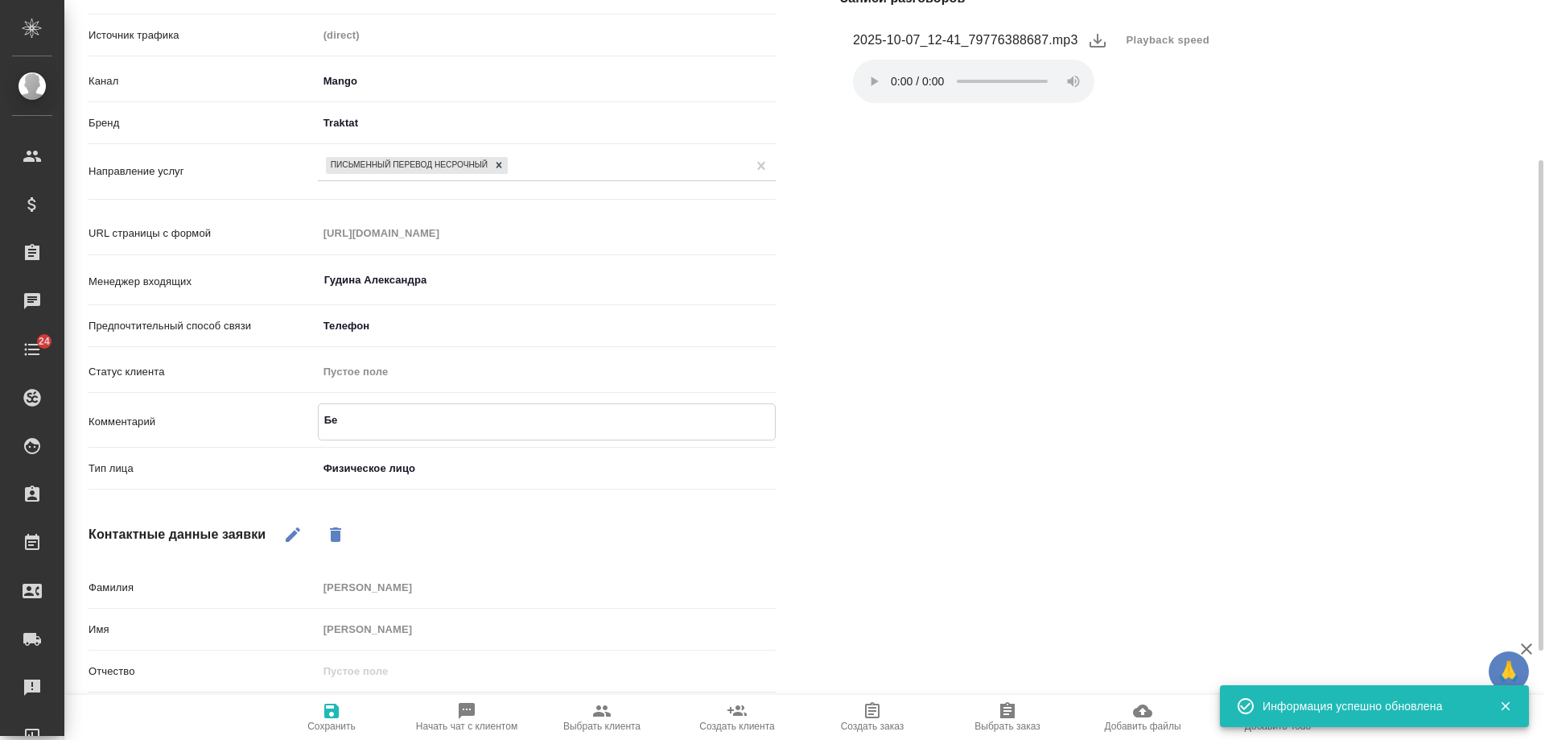
type textarea "x"
type textarea "Бел"
type textarea "x"
type textarea "Бело"
type textarea "x"
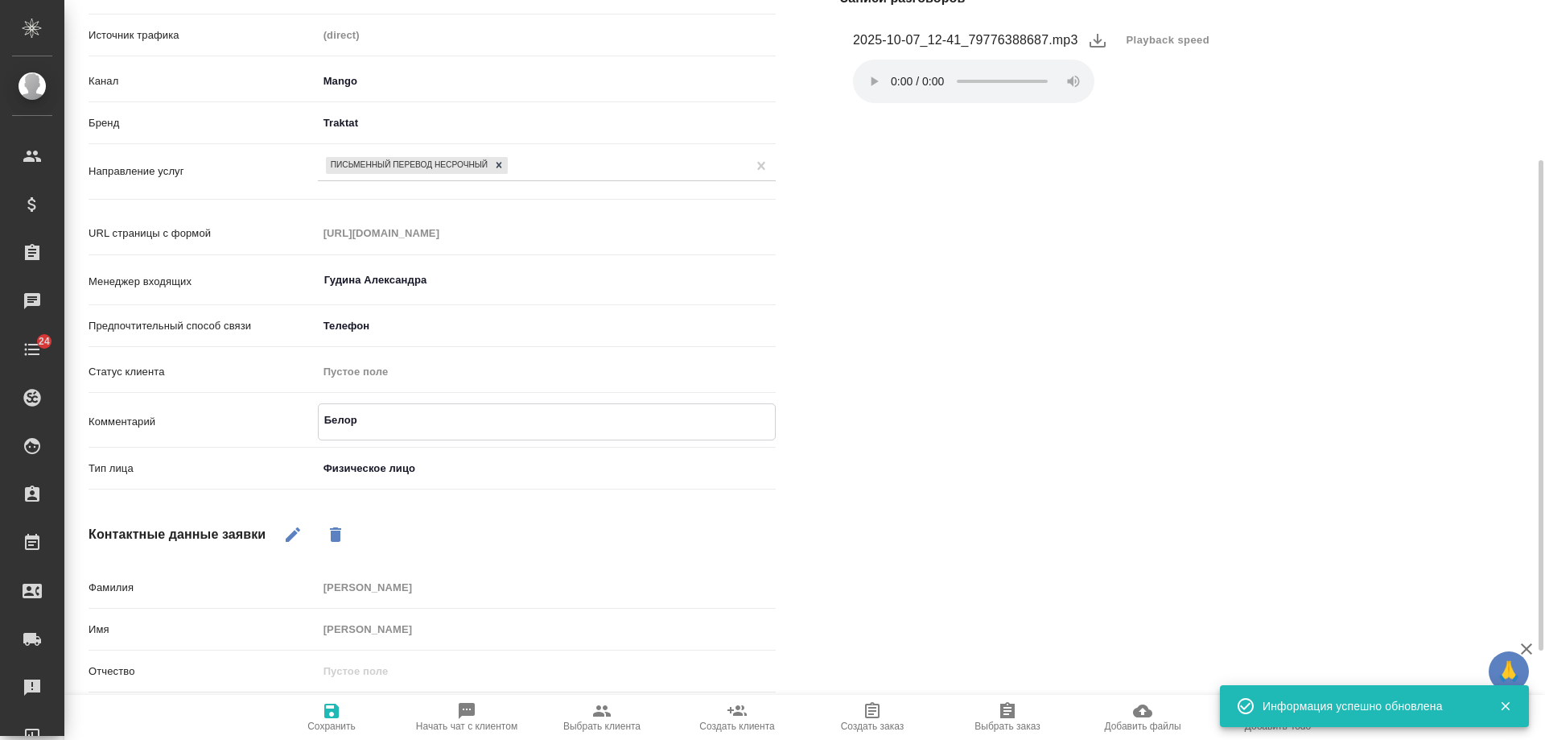
type textarea "Белору"
type textarea "x"
type textarea "Белорус"
type textarea "x"
type textarea "Белорусс"
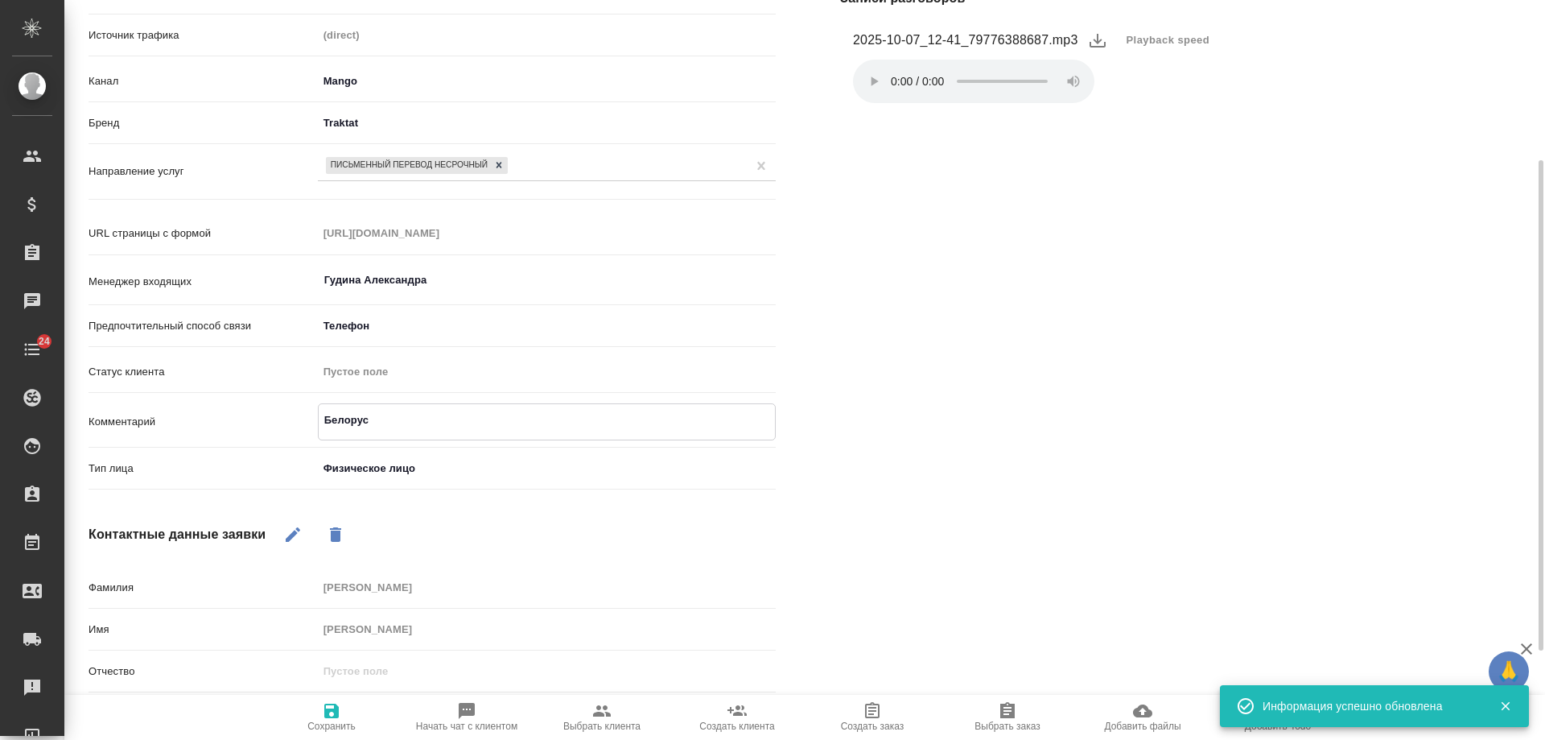
type textarea "x"
type textarea "Белорусск"
type textarea "x"
type textarea "Белорусска"
type textarea "x"
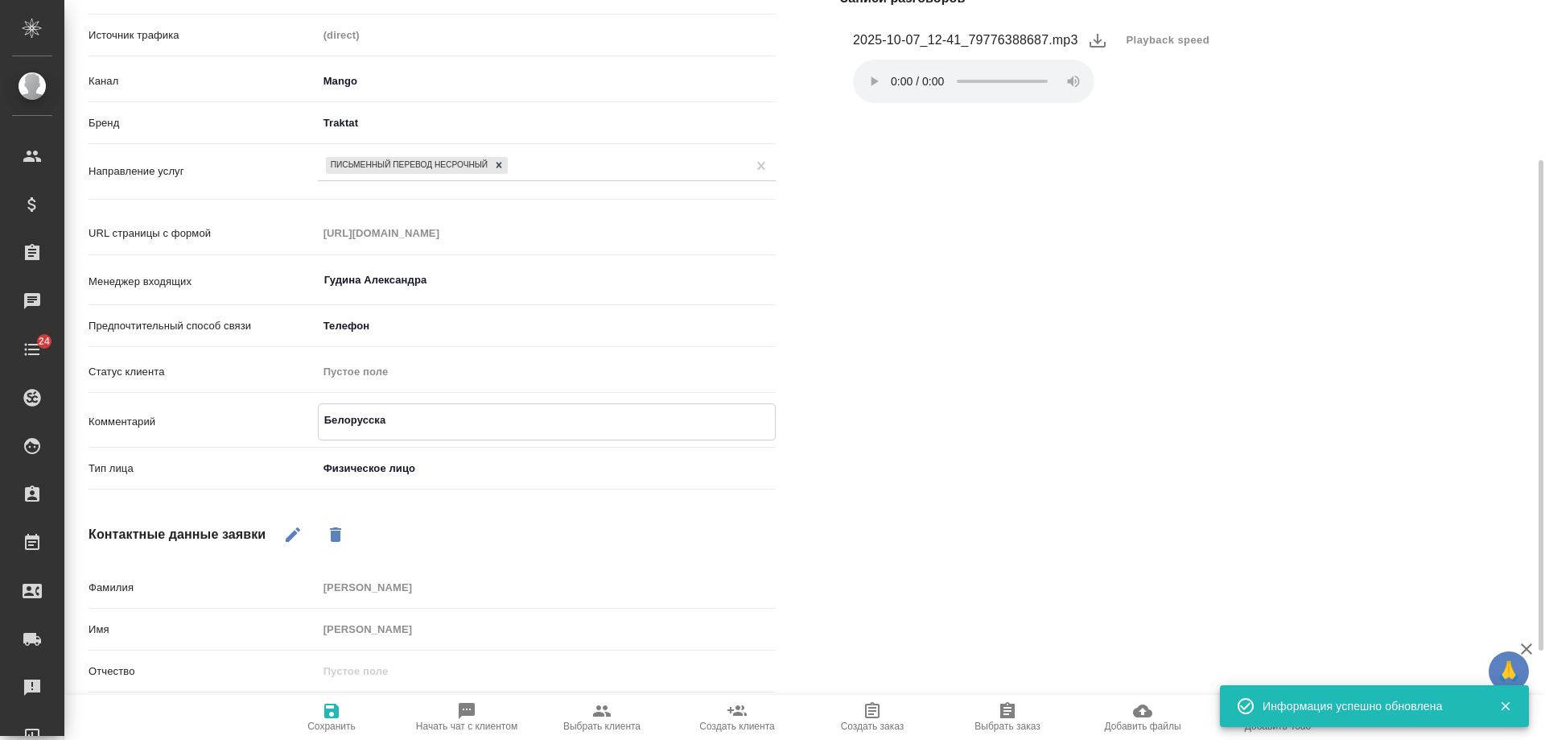
type textarea "Белорусская"
type textarea "x"
type textarea "Белорусская,"
type textarea "x"
type textarea "Белорусская,"
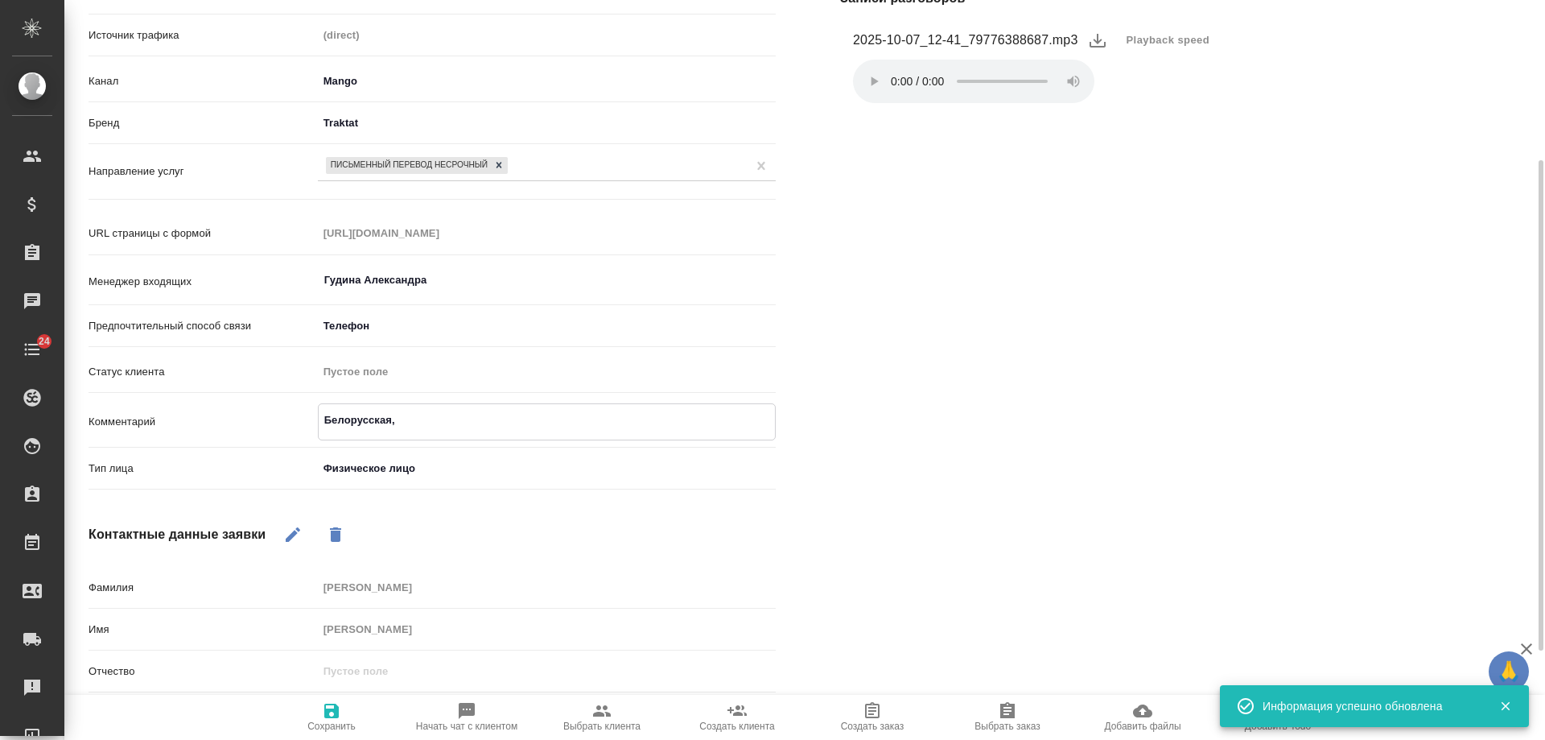
type textarea "x"
type textarea "Белорусская, а"
type textarea "x"
type textarea "Белорусская, ат"
type textarea "x"
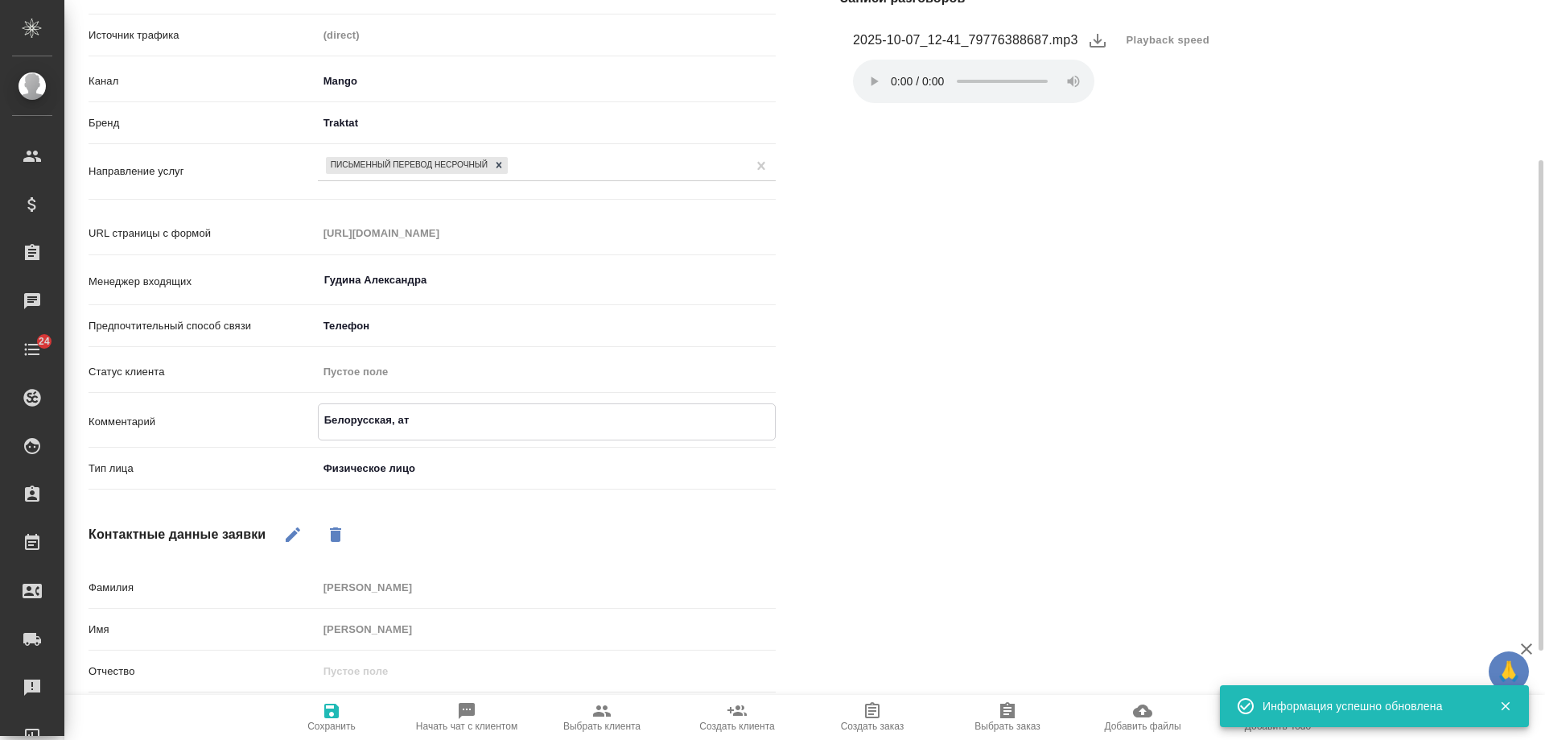
type textarea "Белорусская, атт"
type textarea "x"
type textarea "Белорусская, атте"
type textarea "x"
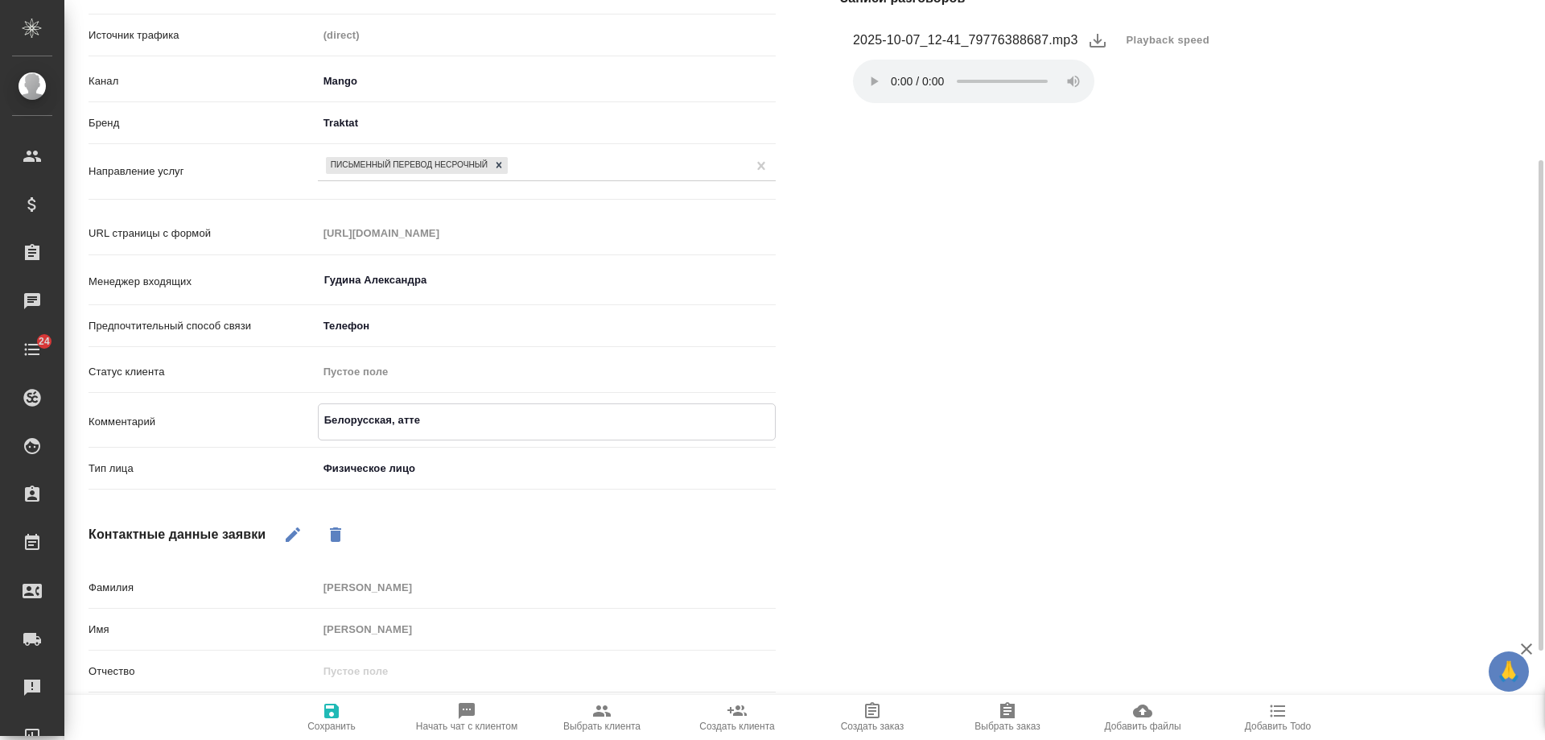
type textarea "Белорусская, аттес"
type textarea "x"
type textarea "Белорусская, аттест"
type textarea "x"
type textarea "Белорусская, аттеста"
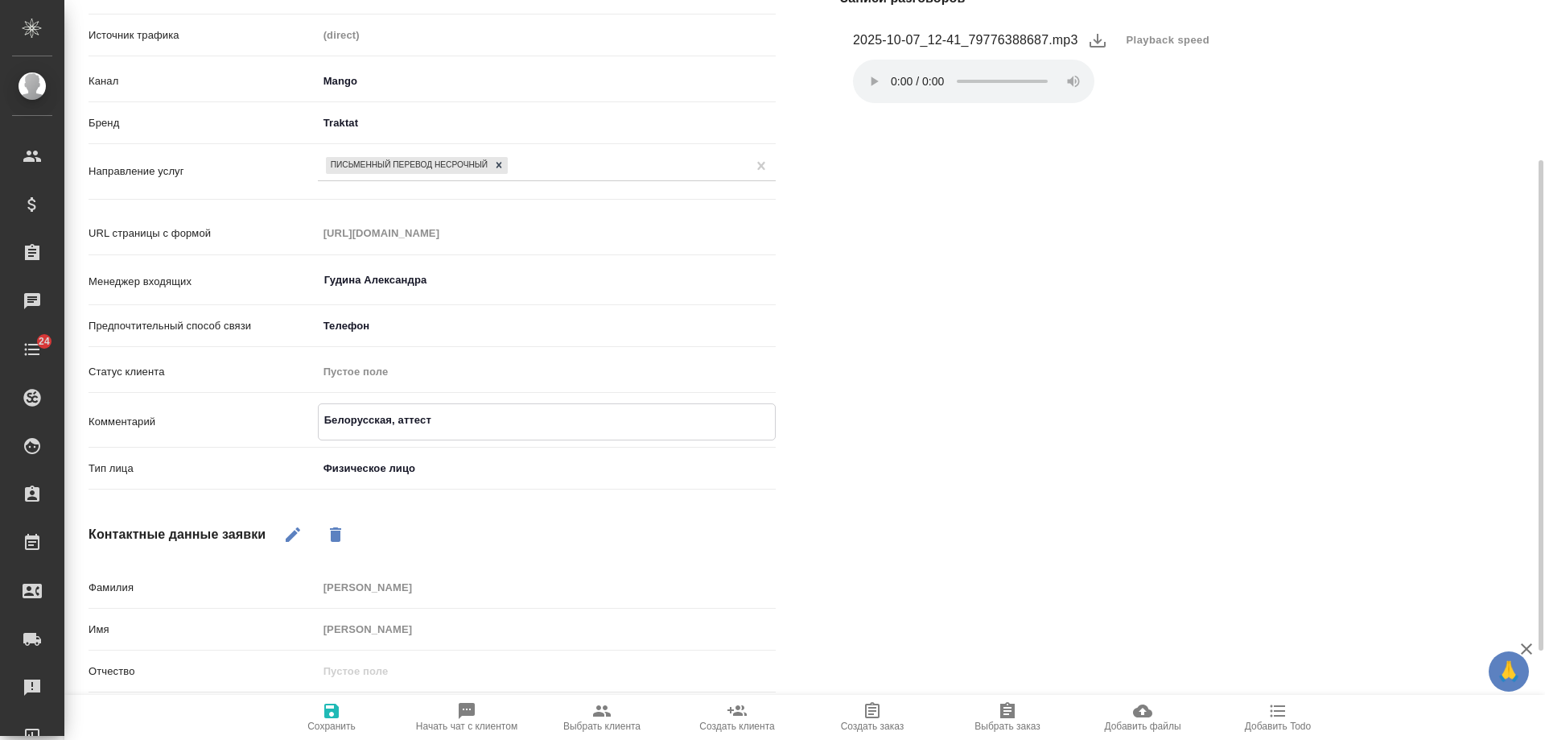
type textarea "x"
type textarea "Белорусская, аттестат"
type textarea "x"
type textarea "Белорусская, аттестат"
type textarea "x"
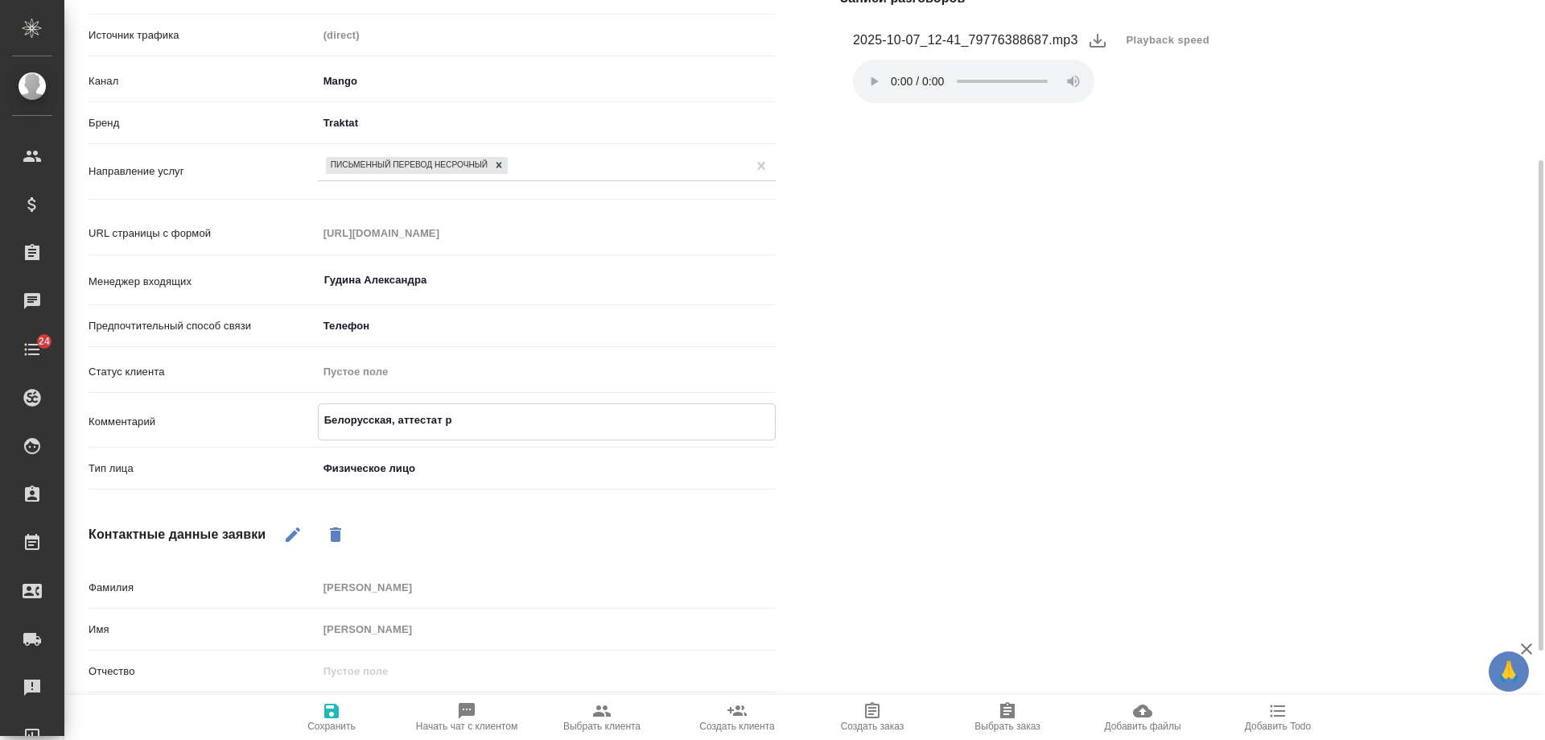
type textarea "Белорусская, аттестат ру"
type textarea "x"
type textarea "Белорусская, аттестат рус"
type textarea "x"
type textarea "Белорусская, аттестат рус-"
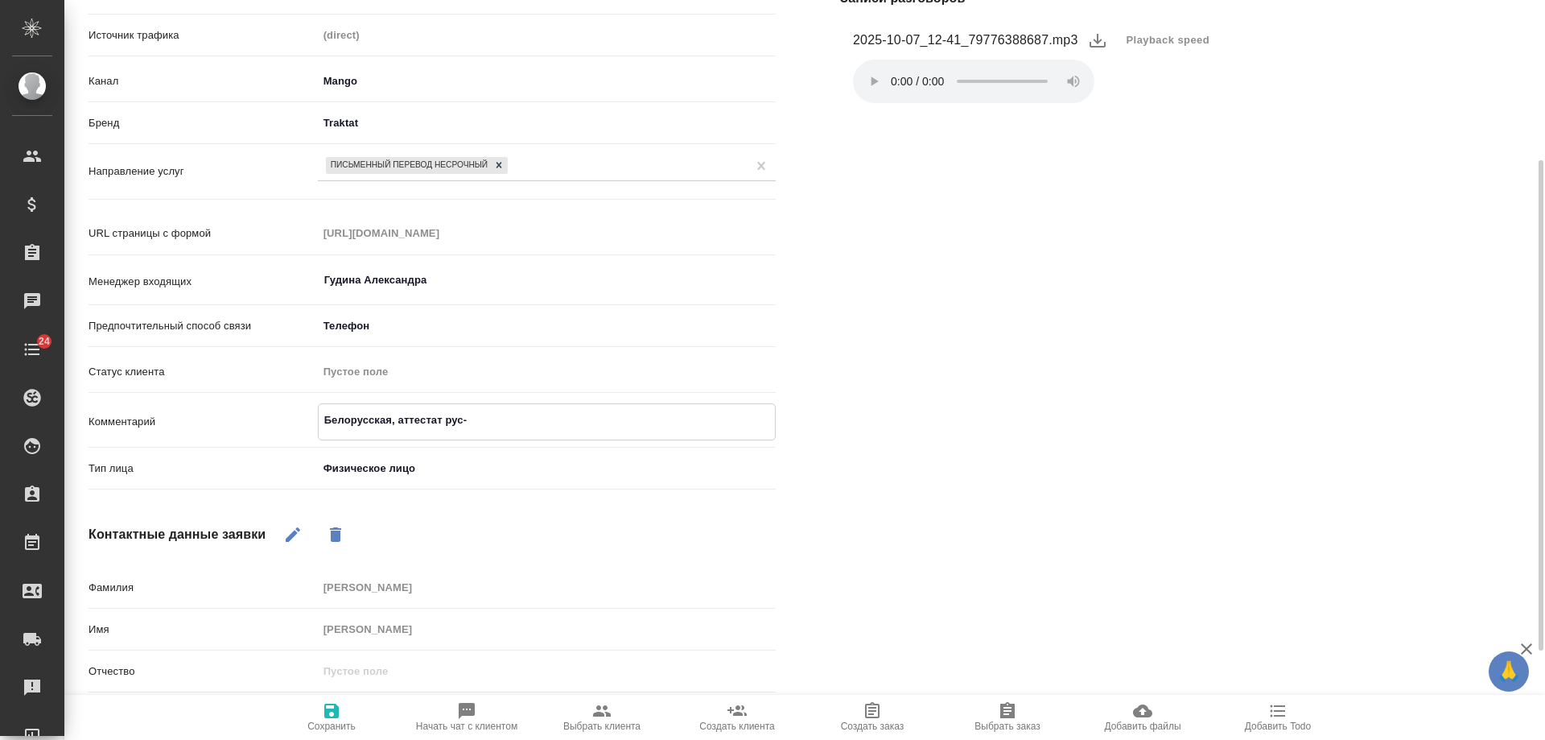
type textarea "x"
type textarea "Белорусская, аттестат рус-а"
type textarea "x"
type textarea "Белорусская, аттестат рус-анг"
type textarea "x"
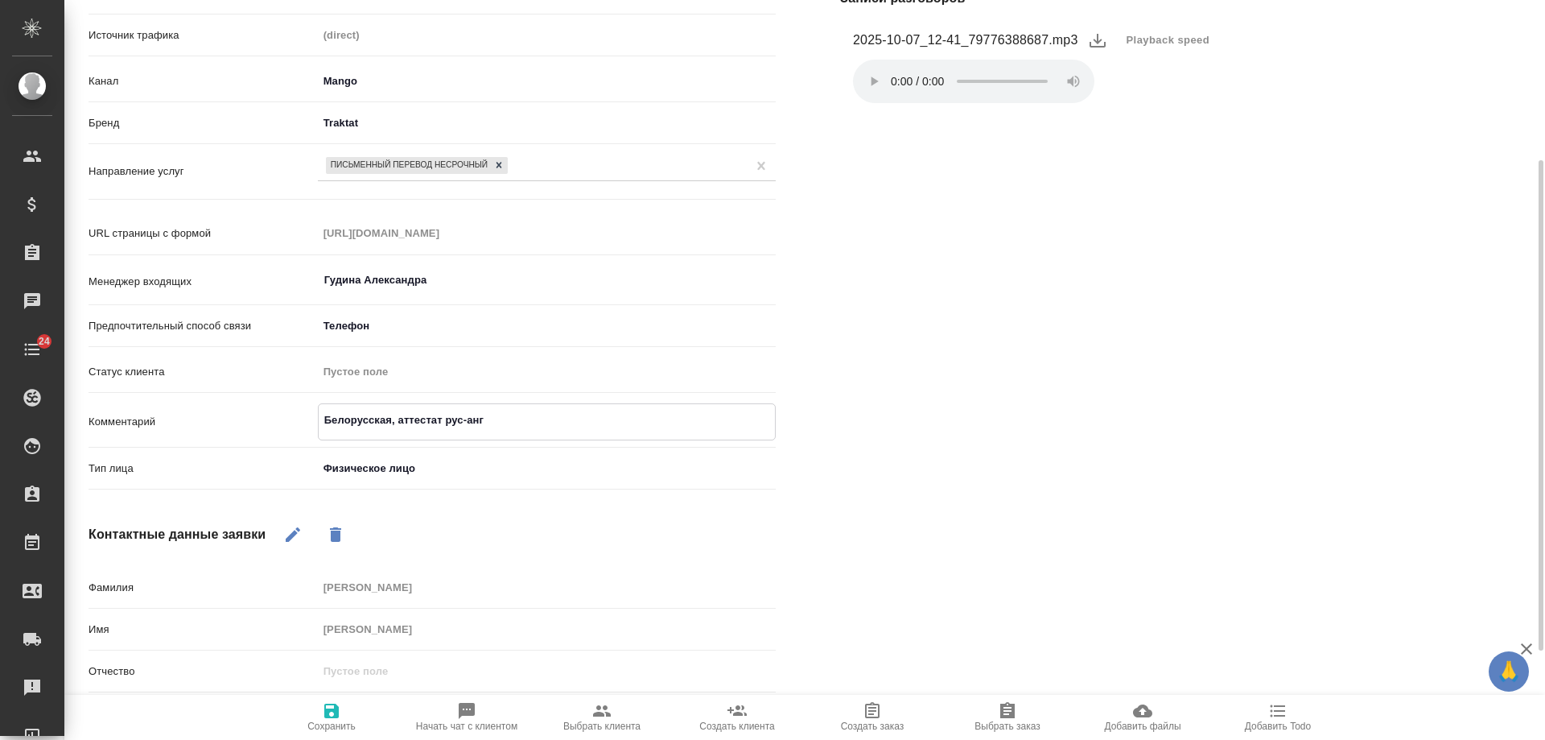
type textarea "Белорусская, аттестат рус-англ"
type textarea "x"
type textarea "Белорусская, аттестат рус-англ"
type textarea "x"
type textarea "Белорусская, аттестат рус-англ с"
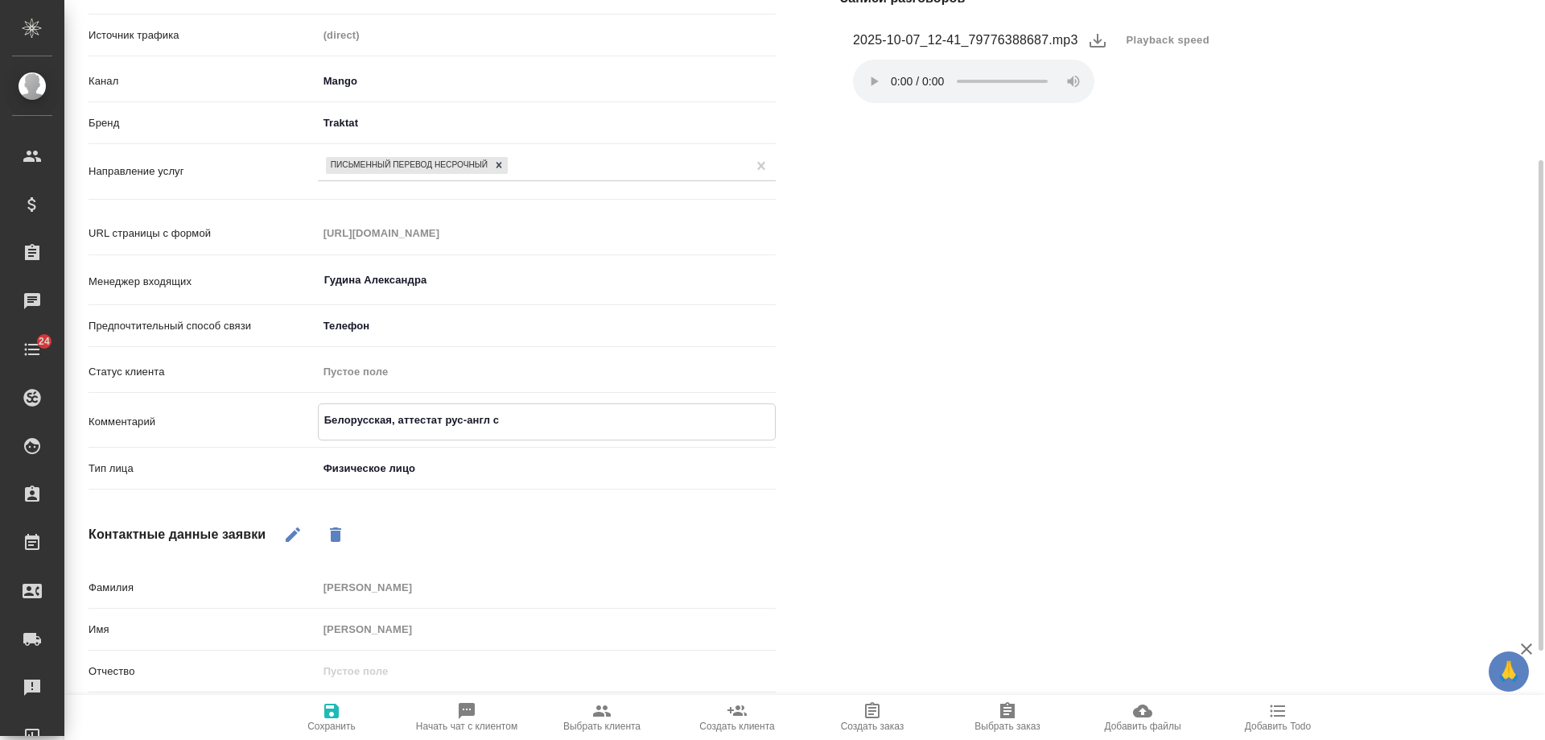
type textarea "x"
type textarea "Белорусская, аттестат рус-англ с"
type textarea "x"
type textarea "Белорусская, аттестат рус-англ с Н"
type textarea "x"
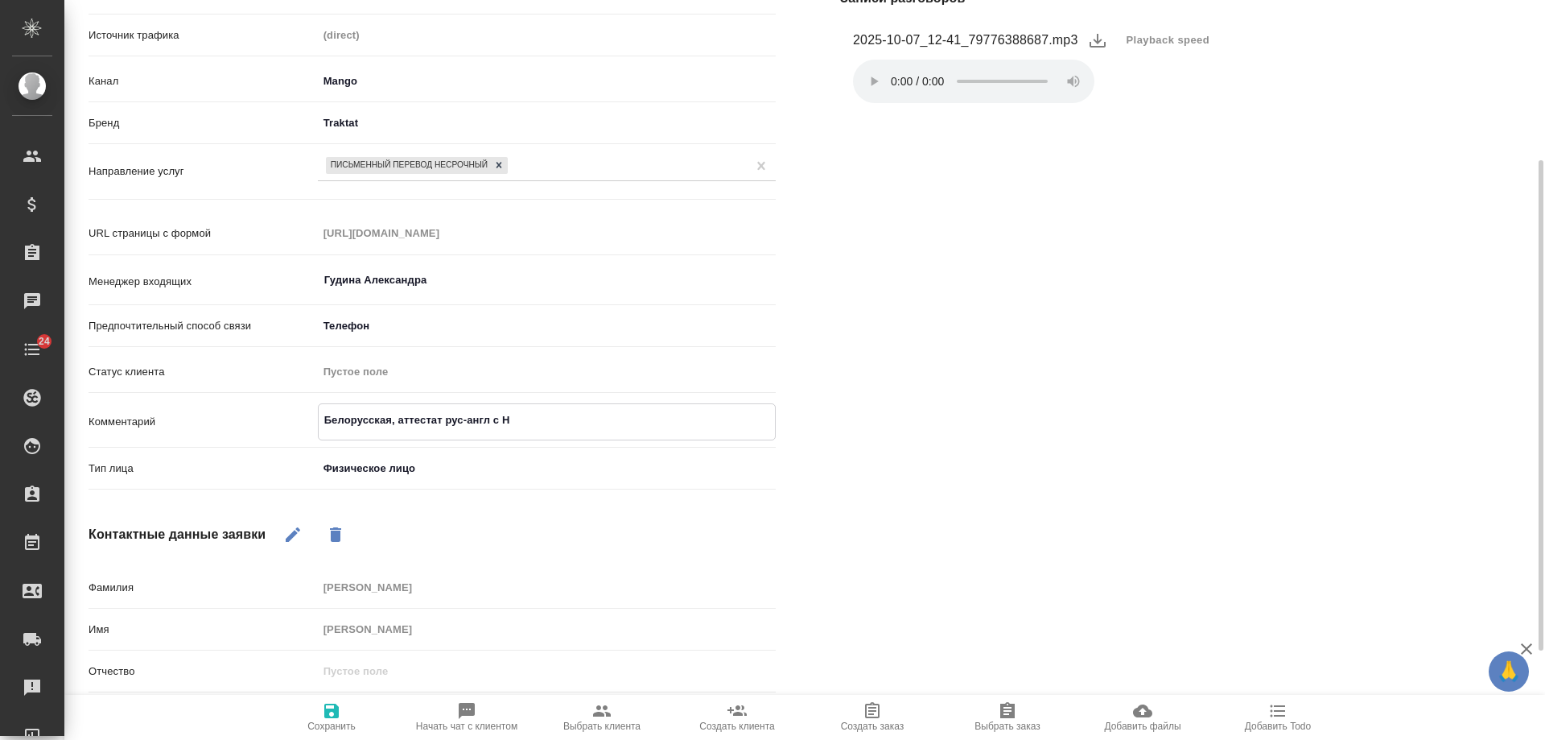
type textarea "Белорусская, аттестат рус-англ с НЗ"
type textarea "x"
type textarea "Белорусская, аттестат рус-англ с НЗ"
type textarea "x"
type textarea "Белорусская, аттестат рус-англ с НЗ и"
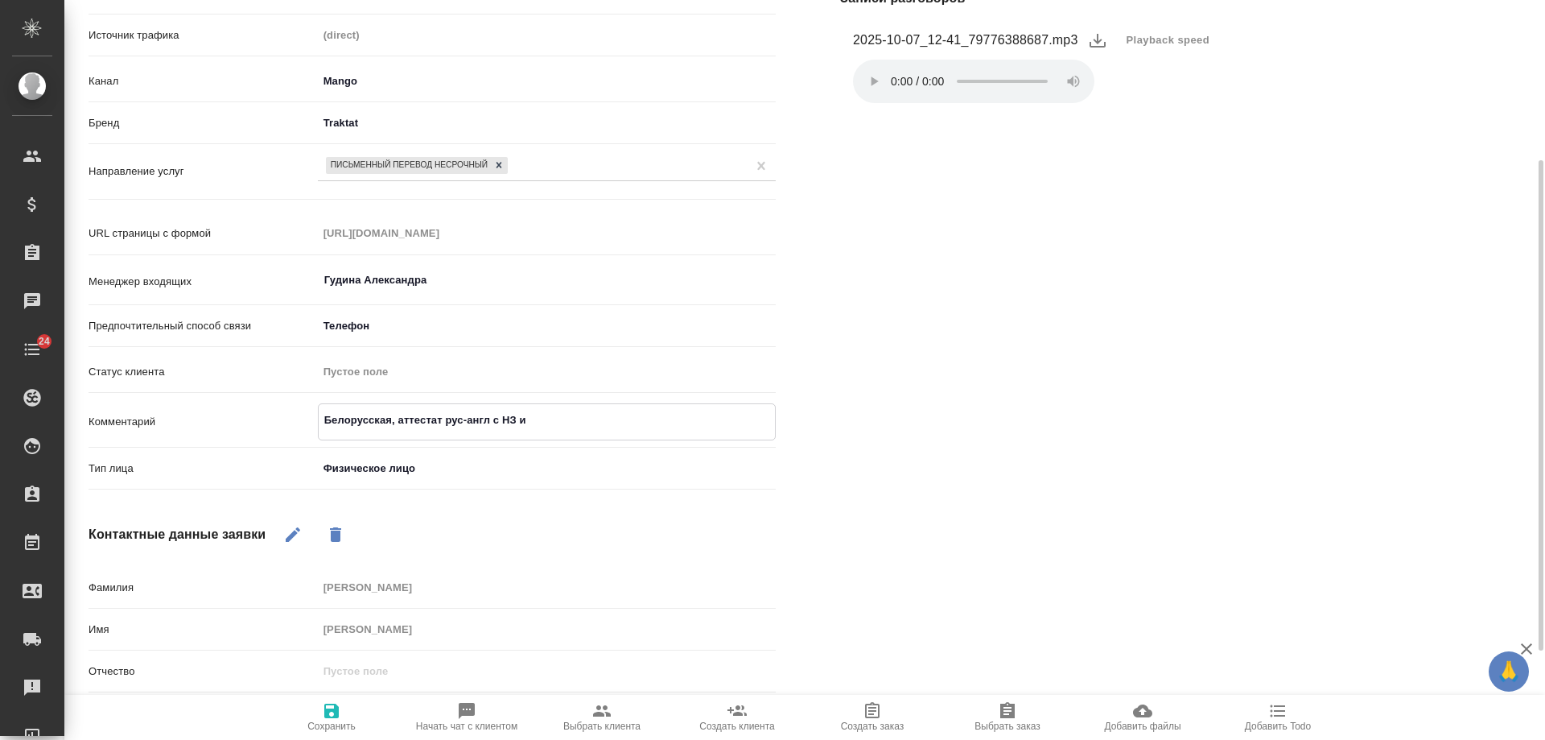
type textarea "x"
type textarea "Белорусская, аттестат рус-англ с НЗ ил"
type textarea "x"
type textarea "Белорусская, аттестат рус-англ с НЗ или"
type textarea "x"
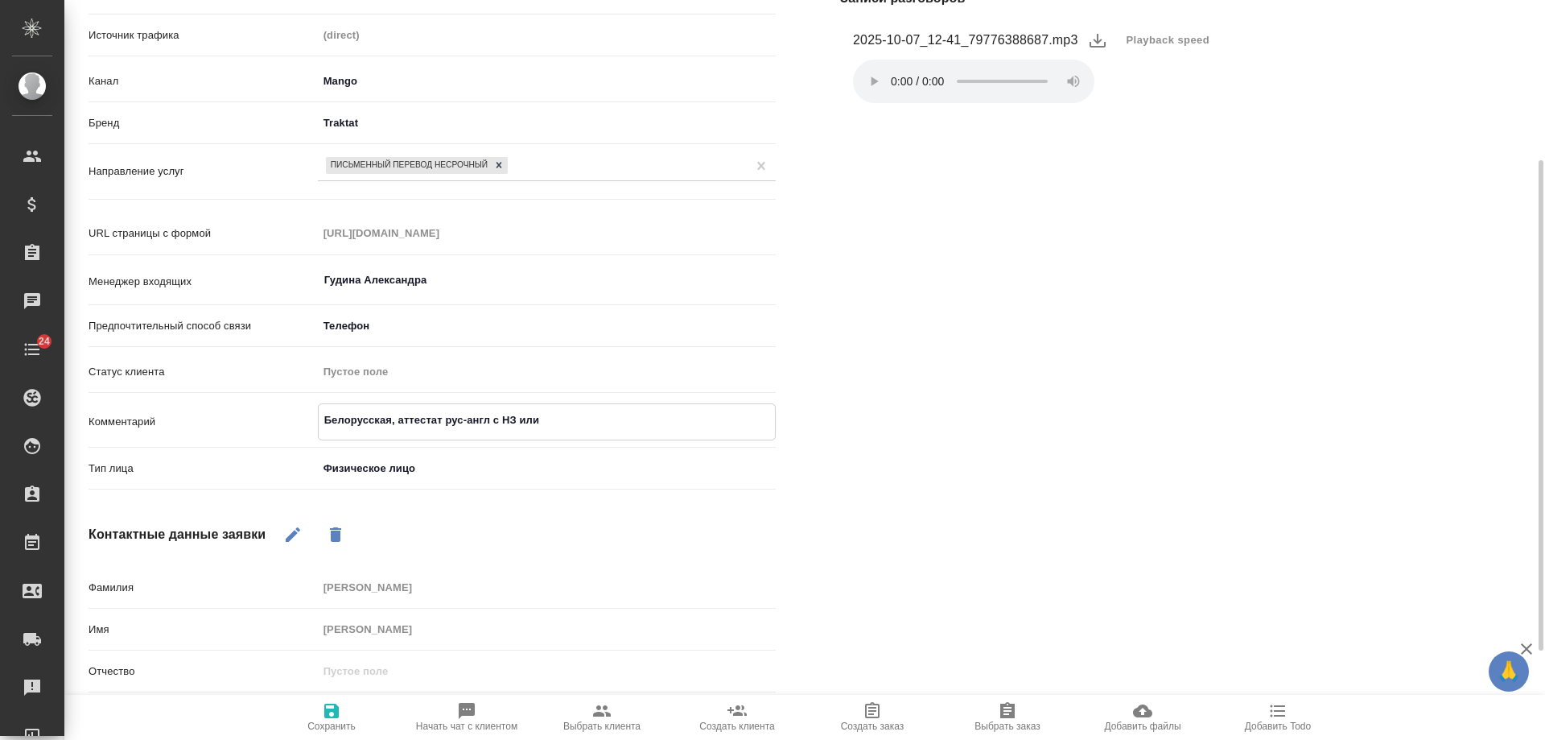
type textarea "Белорусская, аттестат рус-англ с НЗ или"
type textarea "x"
type textarea "Белорусская, аттестат рус-англ с НЗ или З"
type textarea "x"
type textarea "Белорусская, аттестат рус-англ с НЗ или ЗПК"
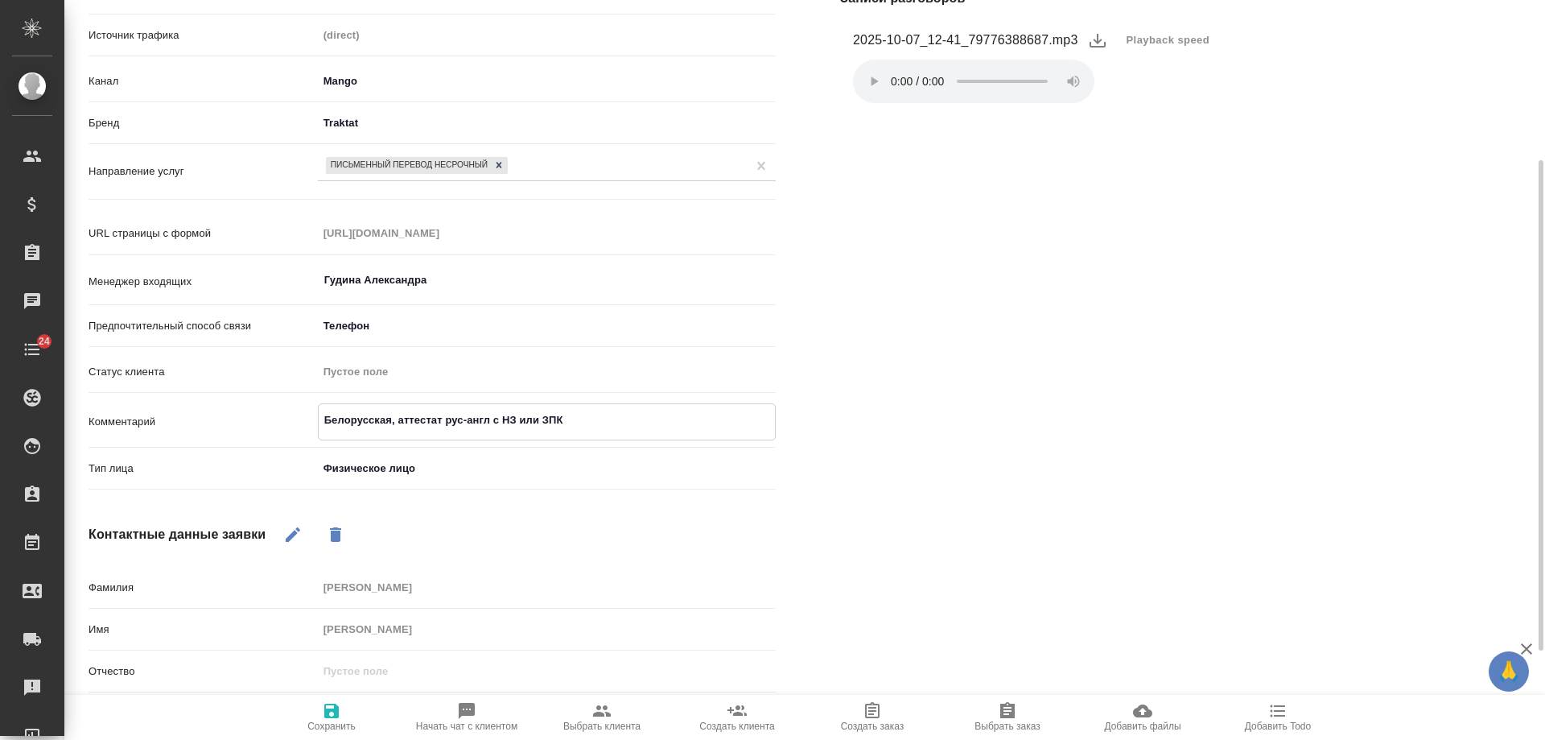
type textarea "x"
type textarea "Белорусская, аттестат рус-англ с НЗ или ЗПК"
type textarea "x"
type textarea "Белорусская, аттестат рус-англ с НЗ или ЗПК ("
type textarea "x"
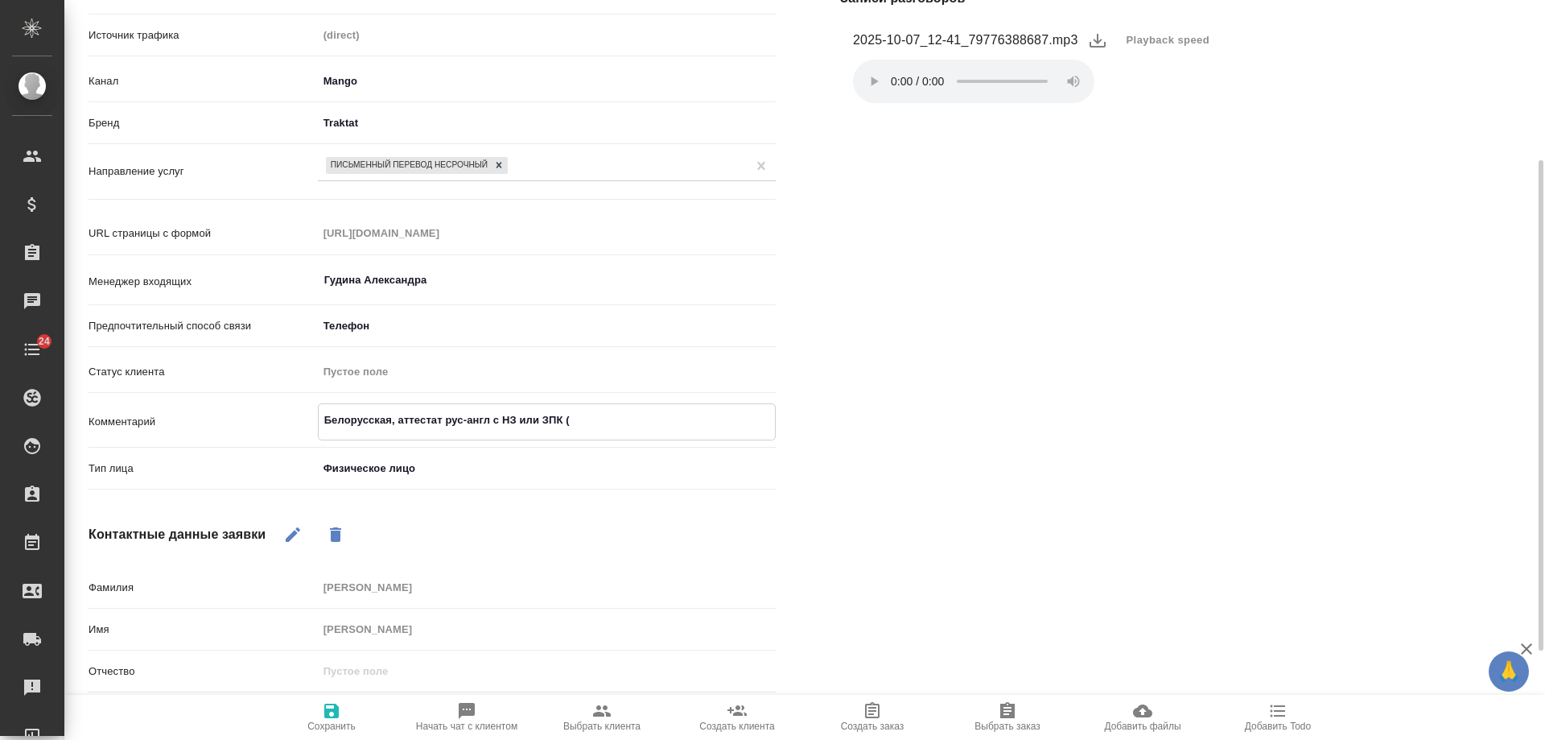
type textarea "Белорусская, аттестат рус-англ с НЗ или ЗПК (н"
type textarea "x"
type textarea "Белорусская, аттестат рус-англ с НЗ или ЗПК (не"
type textarea "x"
type textarea "Белорусская, аттестат рус-англ с НЗ или ЗПК (не"
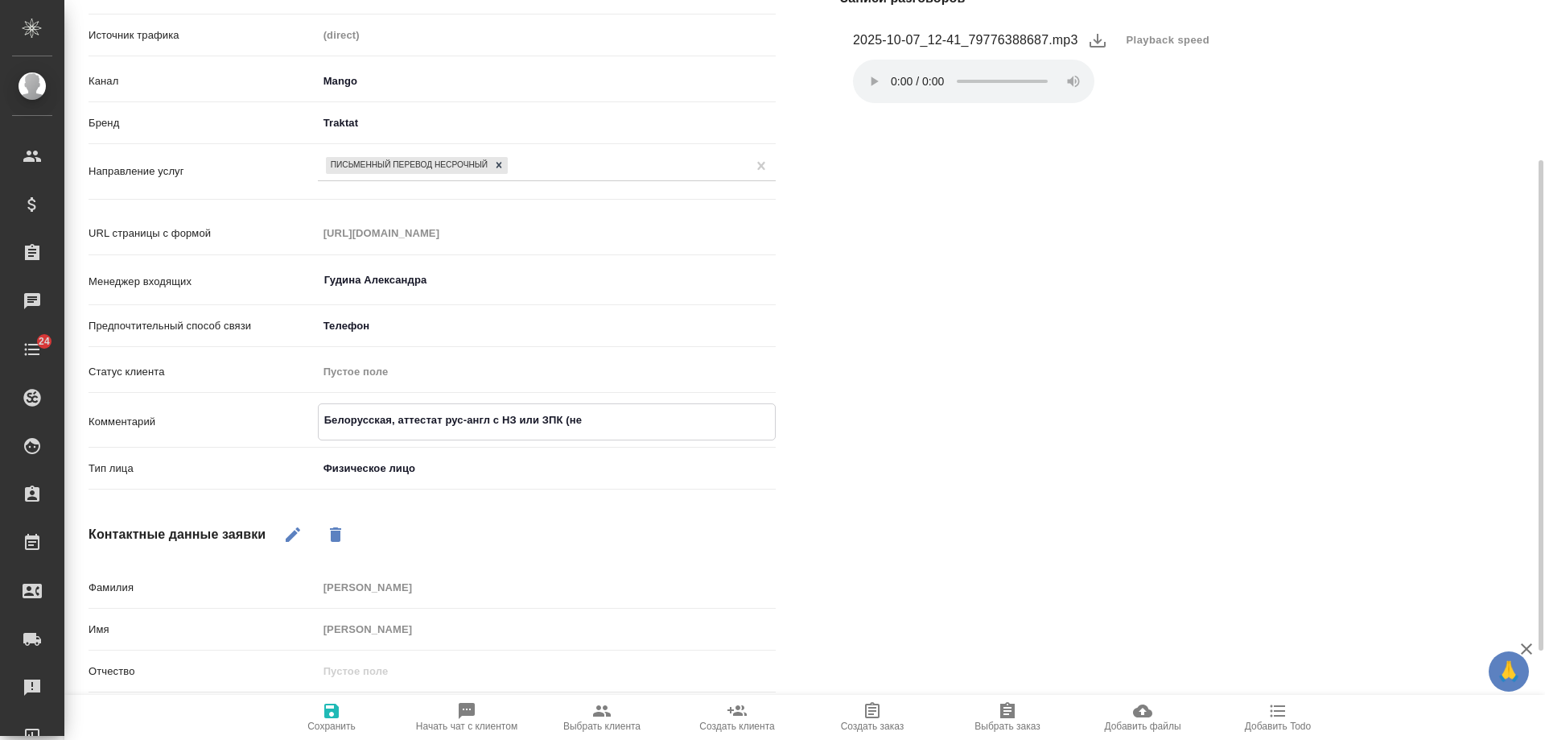
type textarea "x"
type textarea "Белорусская, аттестат рус-англ с НЗ или ЗПК (не з"
type textarea "x"
type textarea "Белорусская, аттестат рус-англ с НЗ или ЗПК (не зна"
type textarea "x"
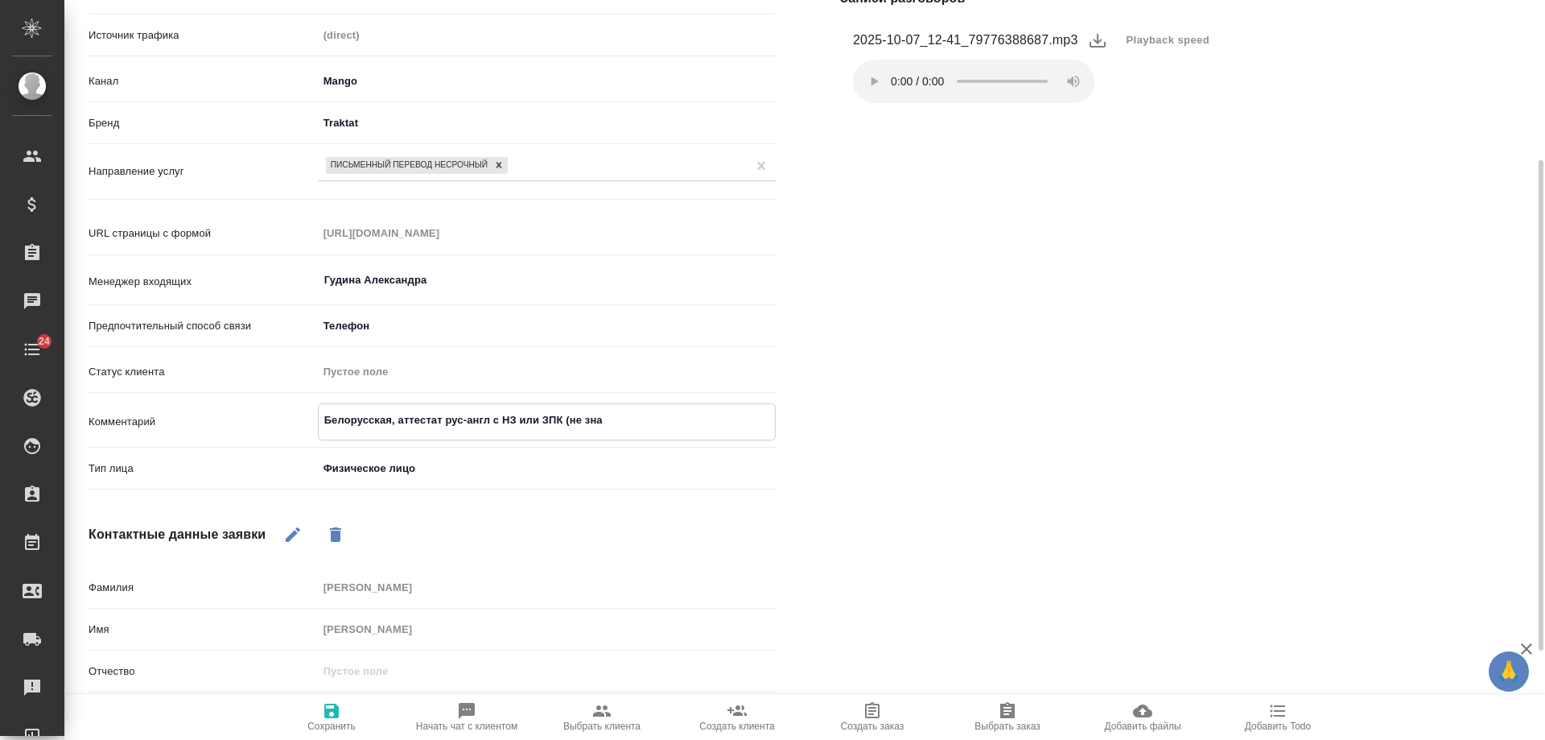
type textarea "Белорусская, аттестат рус-англ с НЗ или ЗПК (не знае"
type textarea "x"
type textarea "Белорусская, аттестат рус-англ с НЗ или ЗПК (не знает"
type textarea "x"
type textarea "Белорусская, аттестат рус-англ с НЗ или ЗПК (не знает)"
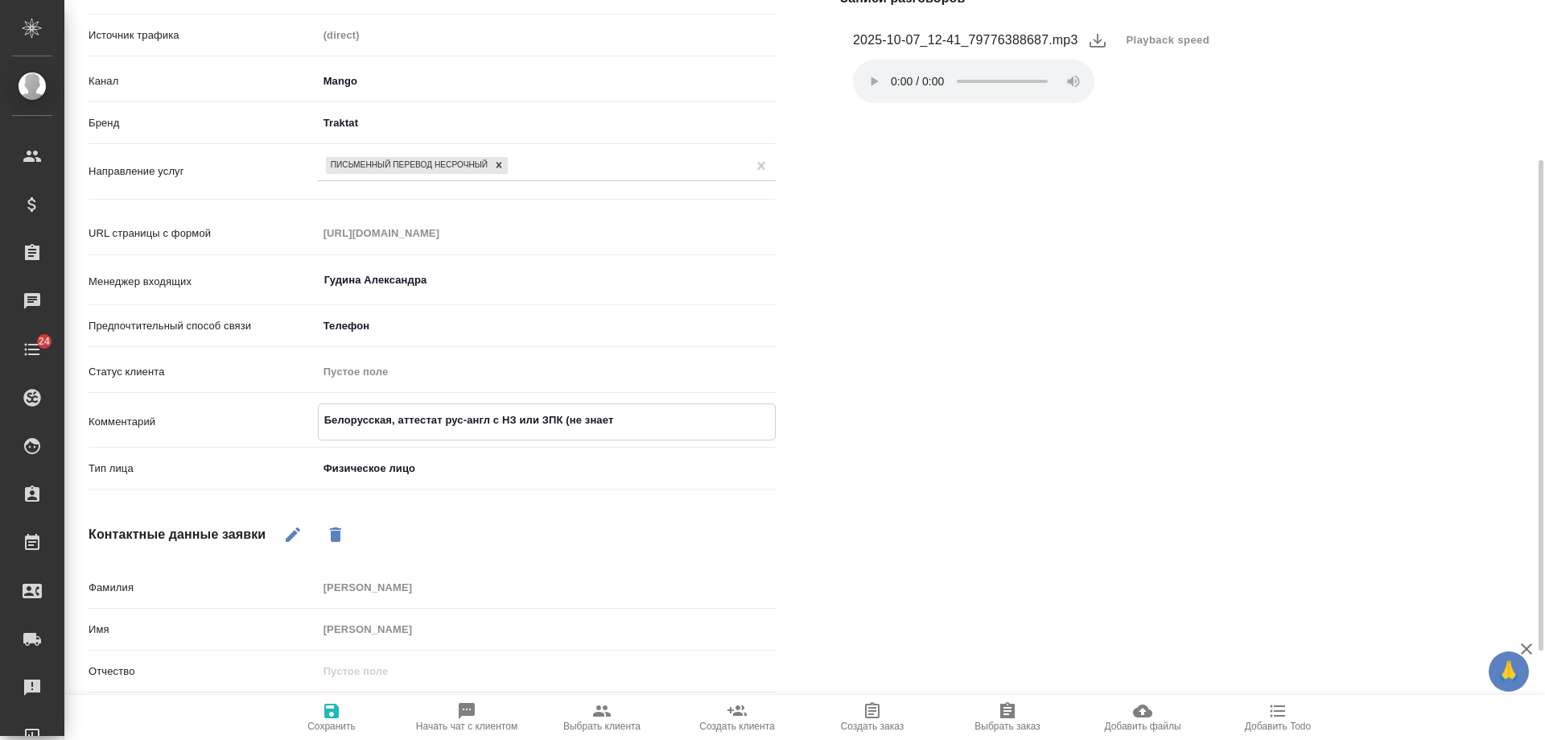
type textarea "x"
type textarea "Белорусская, аттестат рус-англ с НЗ или ЗПК (не знает),"
type textarea "x"
type textarea "Белорусская, аттестат рус-англ с НЗ или ЗПК (не знает),"
type textarea "x"
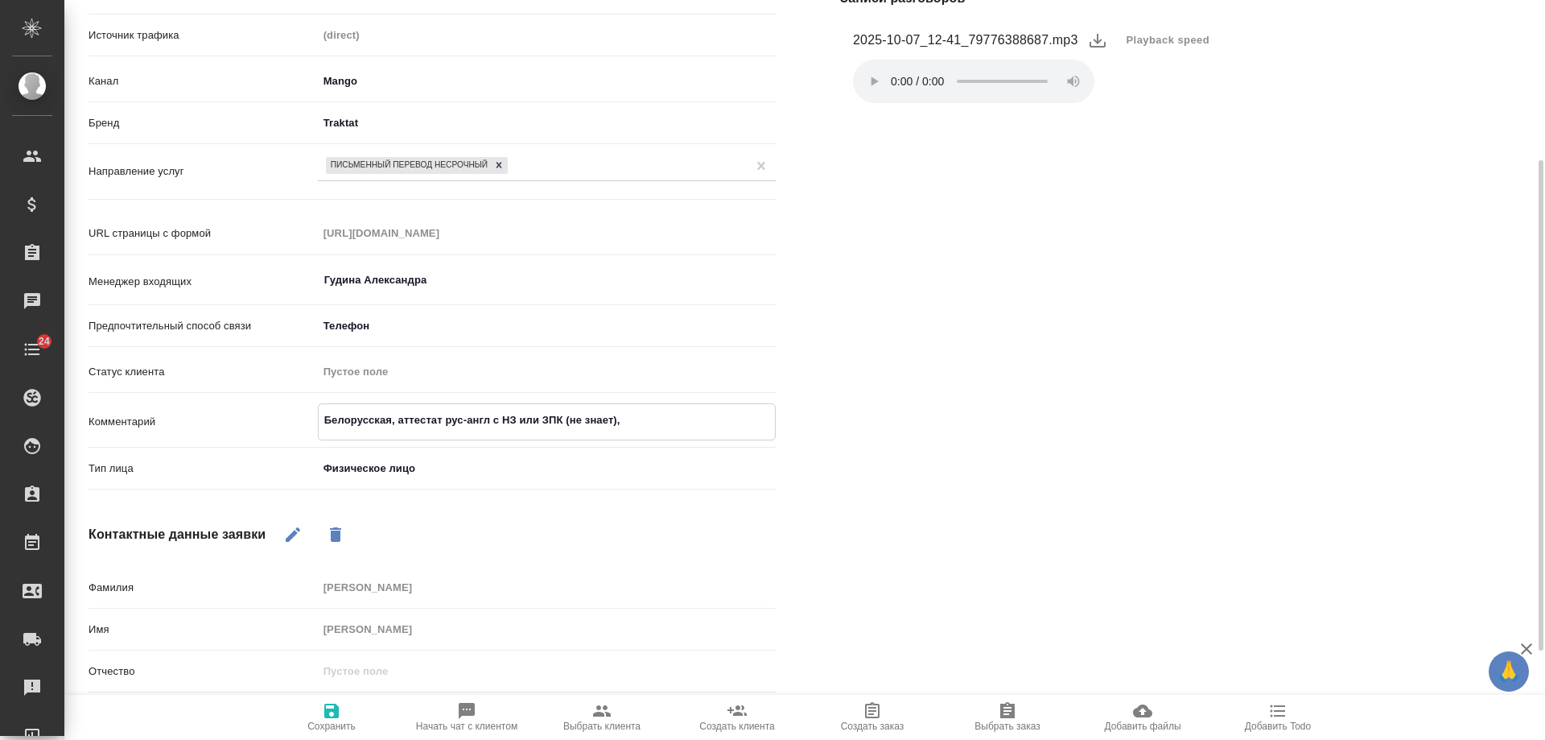
type textarea "Белорусская, аттестат рус-англ с НЗ или ЗПК (не знает), д"
type textarea "x"
type textarea "Белорусская, аттестат рус-англ с НЗ или ЗПК (не знает), дл"
type textarea "x"
type textarea "Белорусская, аттестат рус-англ с НЗ или ЗПК (не знает), для"
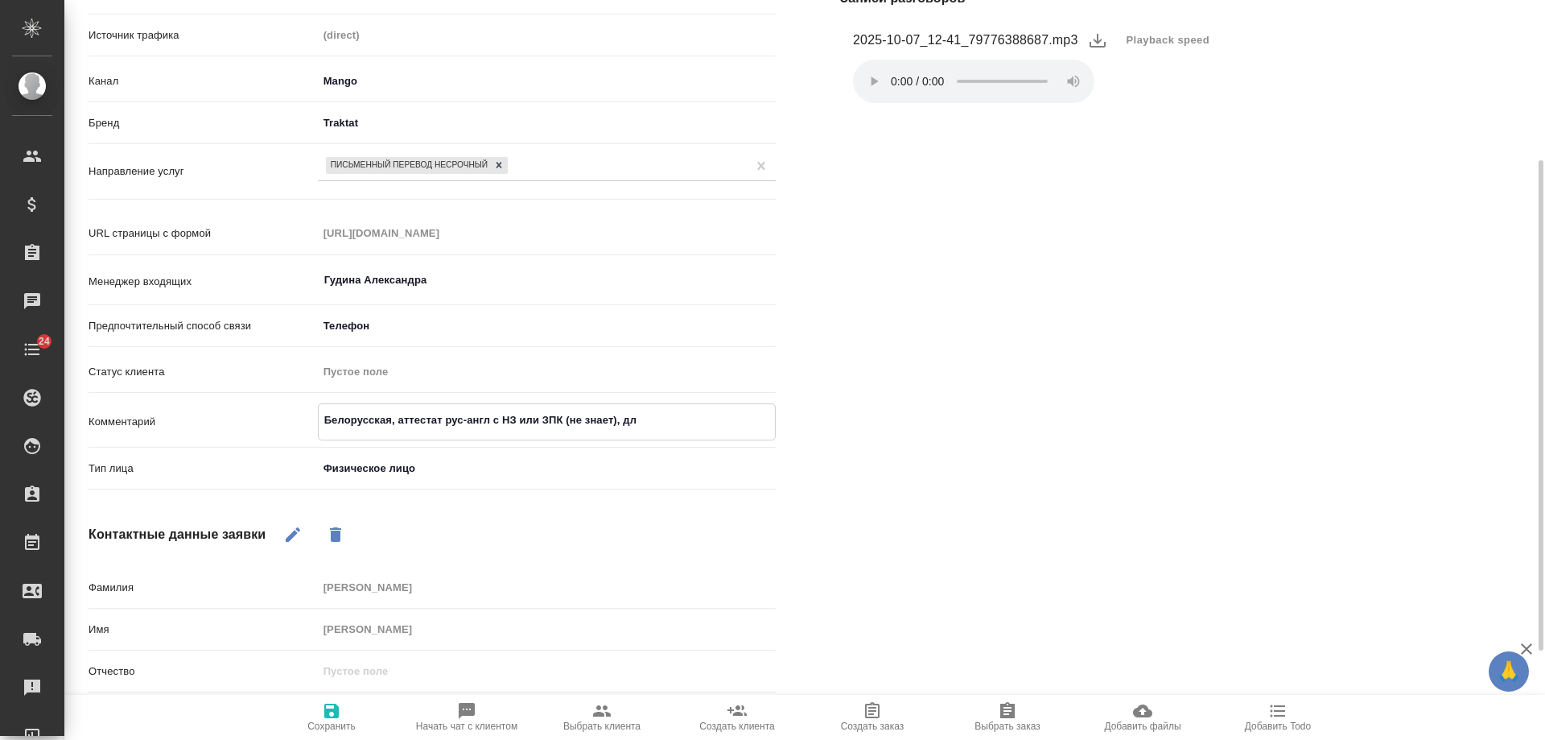
type textarea "x"
type textarea "Белорусская, аттестат рус-англ с НЗ или ЗПК (не знает), для"
type textarea "x"
type textarea "Белорусская, аттестат рус-англ с НЗ или ЗПК (не знает), для з"
type textarea "x"
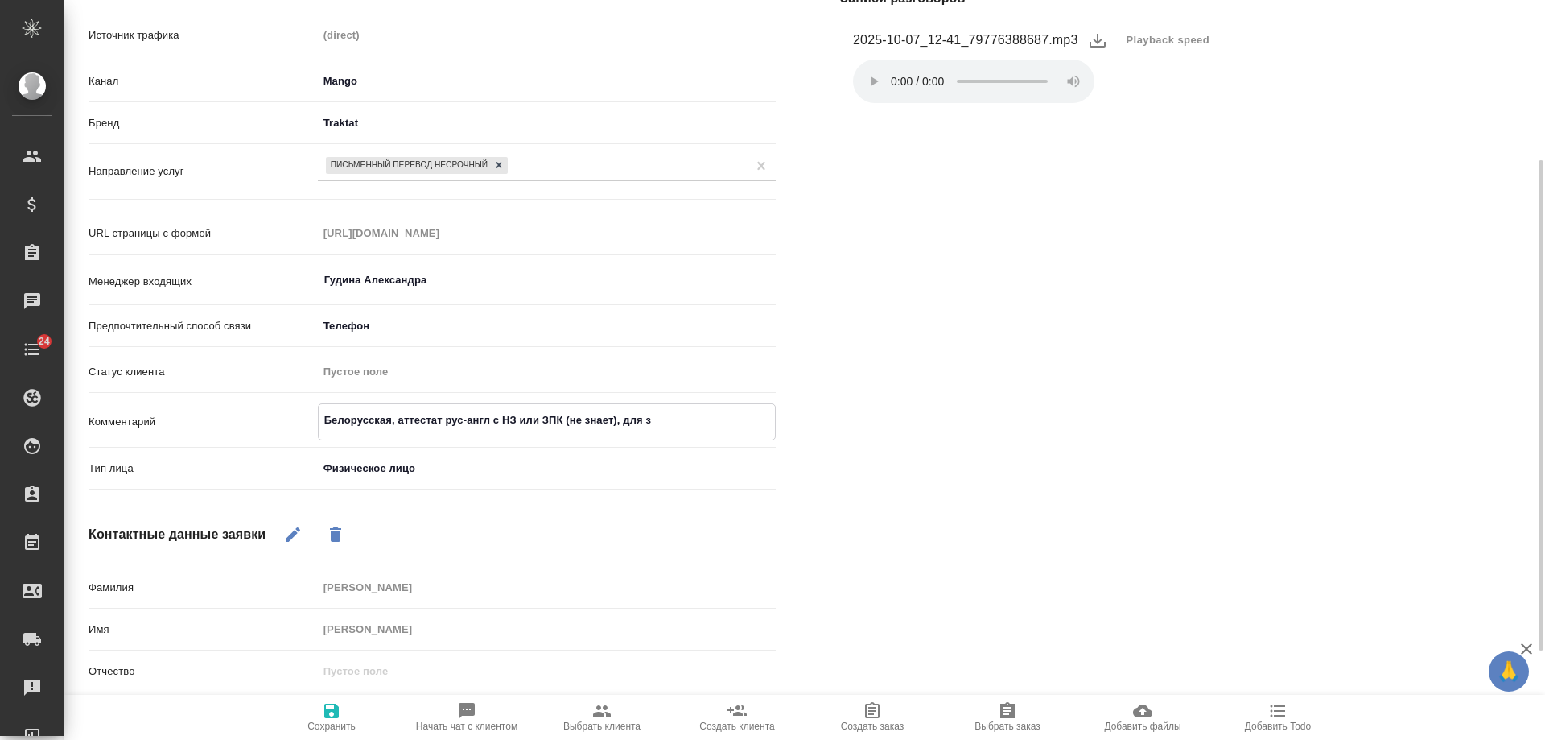
type textarea "Белорусская, аттестат рус-англ с НЗ или ЗПК (не знает), для за"
type textarea "x"
type textarea "Белорусская, аттестат рус-англ с НЗ или ЗПК (не знает), для зар"
type textarea "x"
type textarea "Белорусская, аттестат рус-англ с НЗ или ЗПК (не знает), для зару"
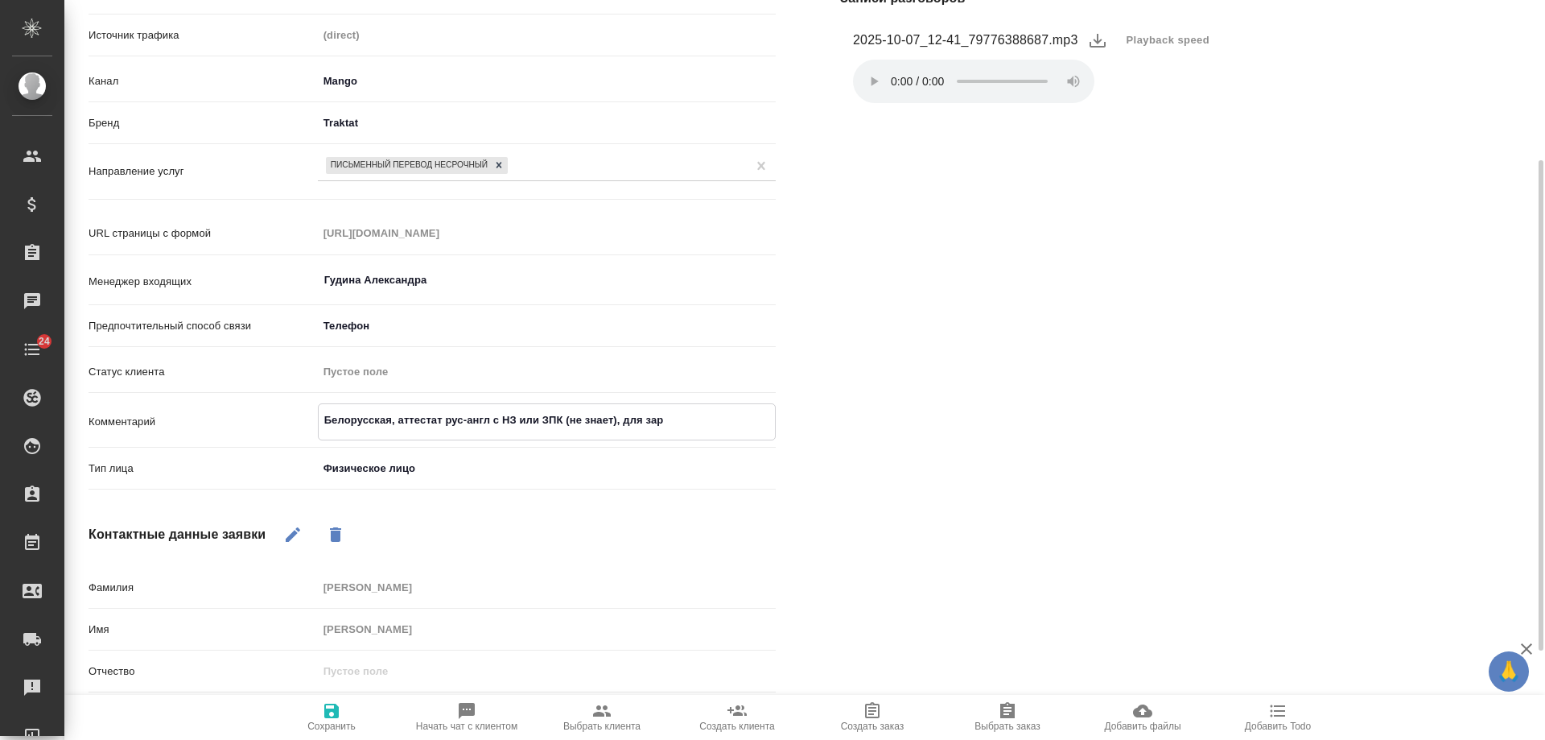
type textarea "x"
type textarea "Белорусская, аттестат рус-англ с НЗ или ЗПК (не знает), для заруб"
type textarea "x"
type textarea "Белорусская, аттестат рус-англ с НЗ или ЗПК (не знает), для зарубе"
type textarea "x"
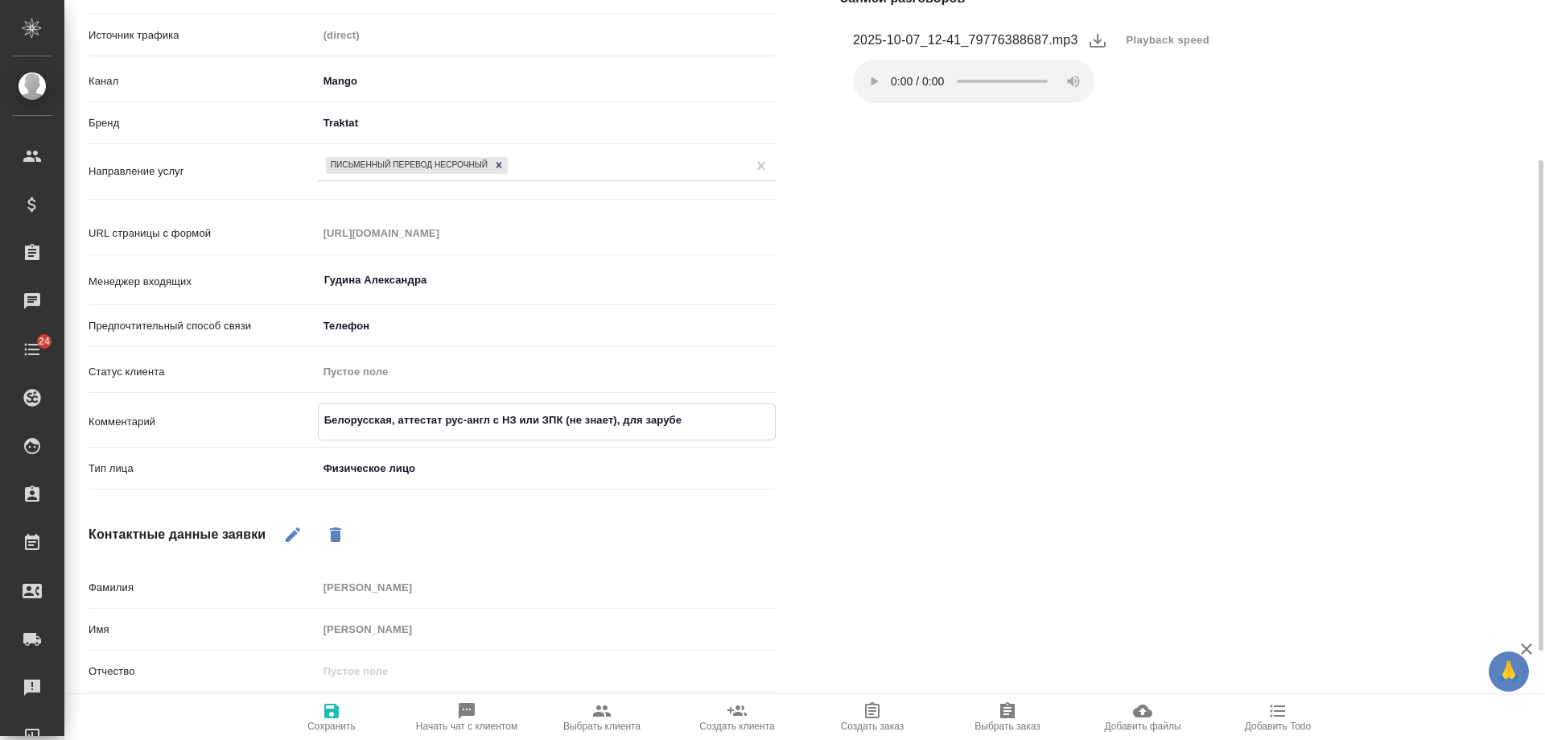
type textarea "Белорусская, аттестат рус-англ с НЗ или ЗПК (не знает), для зарубеж"
type textarea "x"
type textarea "Белорусская, аттестат рус-англ с НЗ или ЗПК (не знает), для зарубежн"
type textarea "x"
type textarea "Белорусская, аттестат рус-англ с НЗ или ЗПК (не знает), для зарубежно"
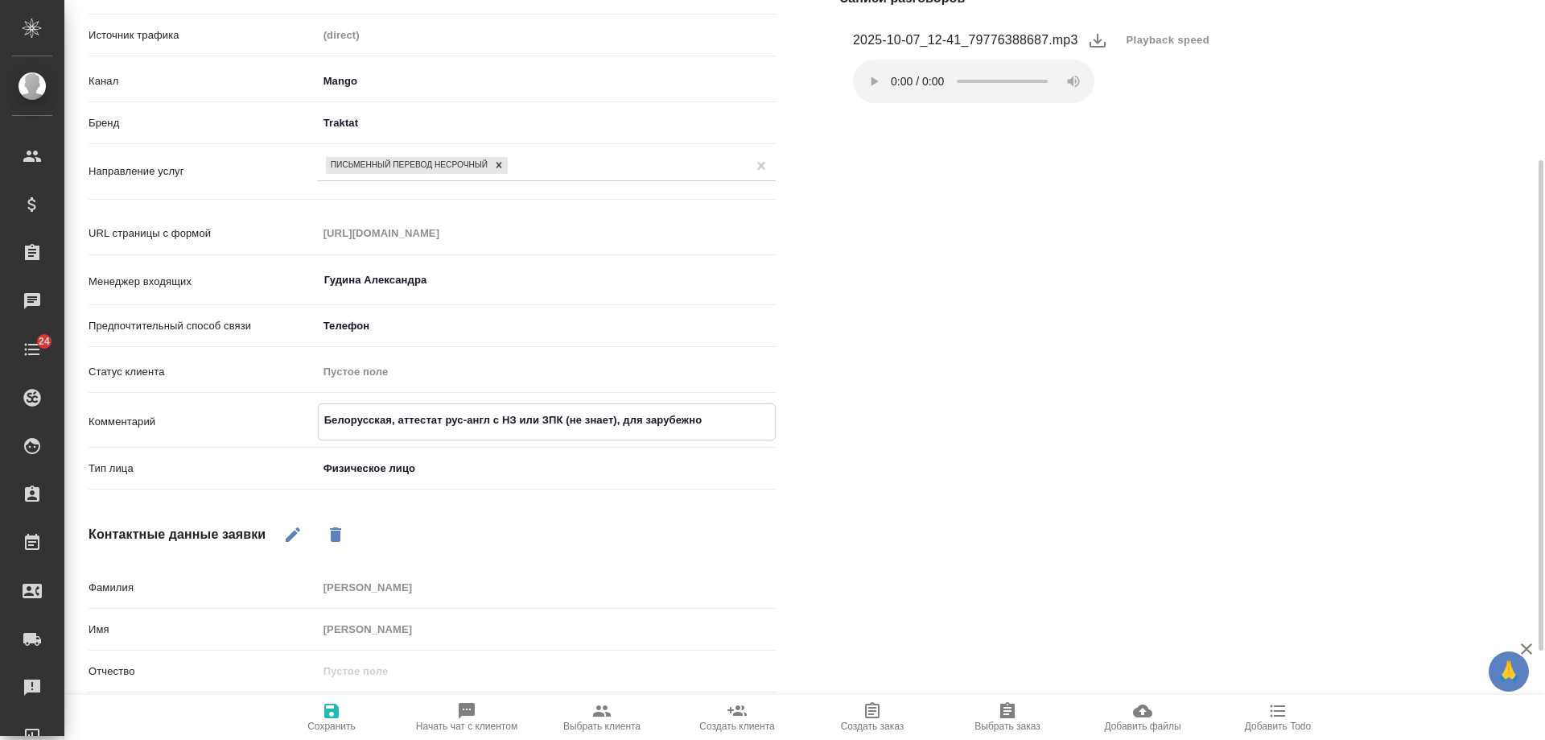
type textarea "x"
type textarea "Белорусская, аттестат рус-англ с НЗ или ЗПК (не знает), для зарубежног"
type textarea "x"
type textarea "Белорусская, аттестат рус-англ с НЗ или ЗПК (не знает), для зарубежного"
type textarea "x"
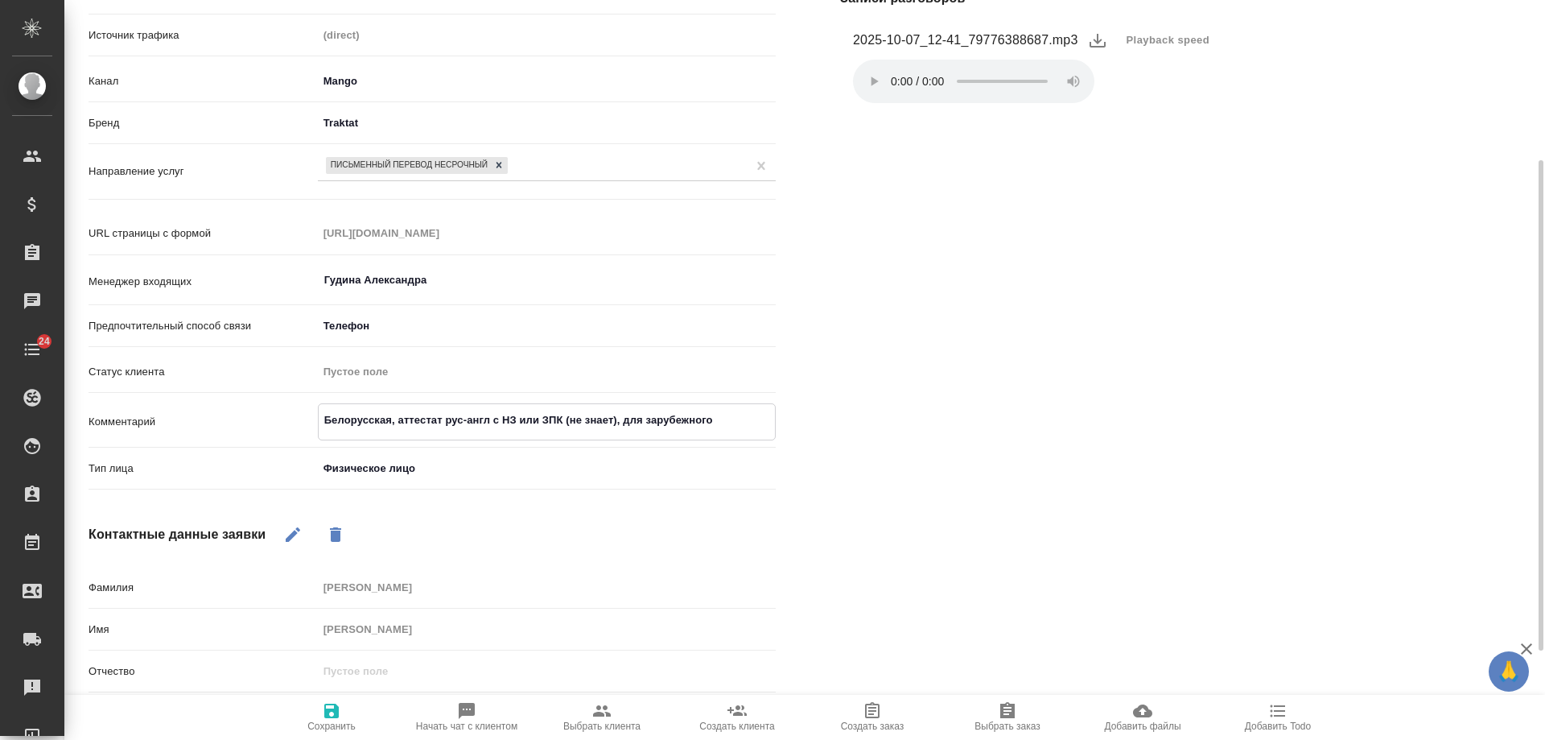
type textarea "Белорусская, аттестат рус-англ с НЗ или ЗПК (не знает), для зарубежного"
type textarea "x"
type textarea "Белорусская, аттестат рус-англ с НЗ или ЗПК (не знает), для зарубежного в"
type textarea "x"
type textarea "Белорусская, аттестат рус-англ с НЗ или ЗПК (не знает), для зарубежного ву"
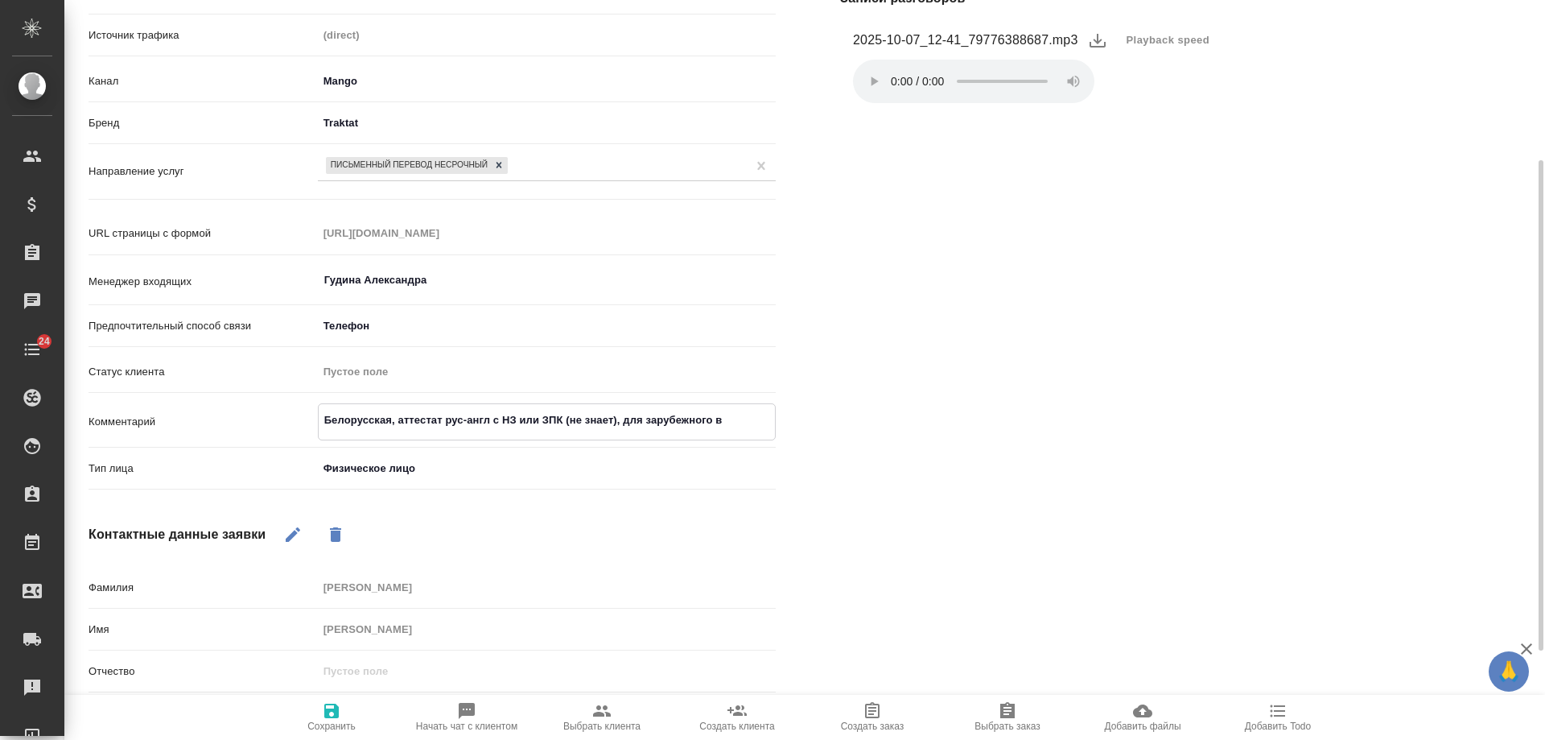
type textarea "x"
type textarea "Белорусская, аттестат рус-англ с НЗ или ЗПК (не знает), для зарубежного вуз"
type textarea "x"
type textarea "Белорусская, аттестат рус-англ с НЗ или ЗПК (не знает), для зарубежного вуза"
type textarea "x"
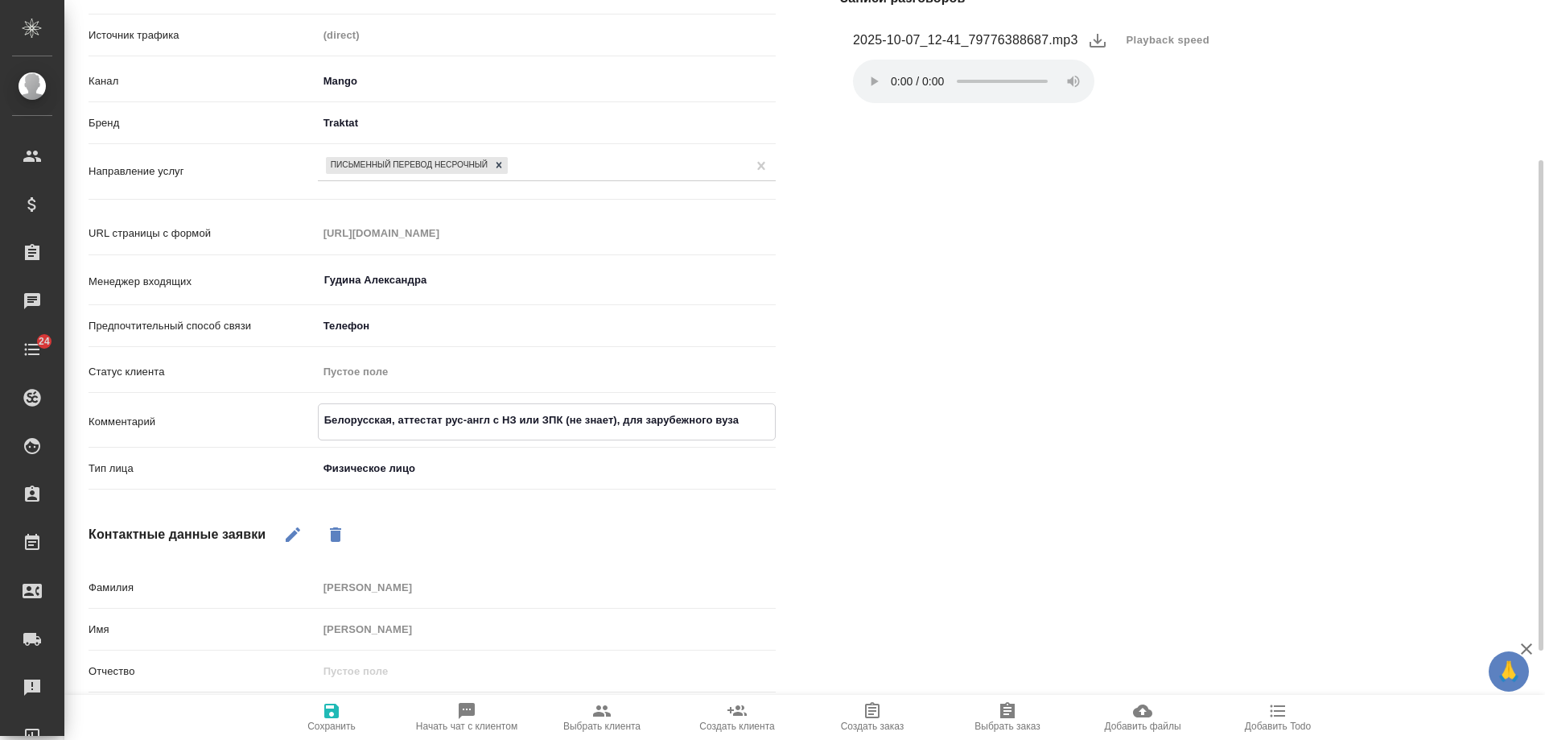
type textarea "Белорусская, аттестат рус-англ с НЗ или ЗПК (не знает), для зарубежного вуза"
type textarea "x"
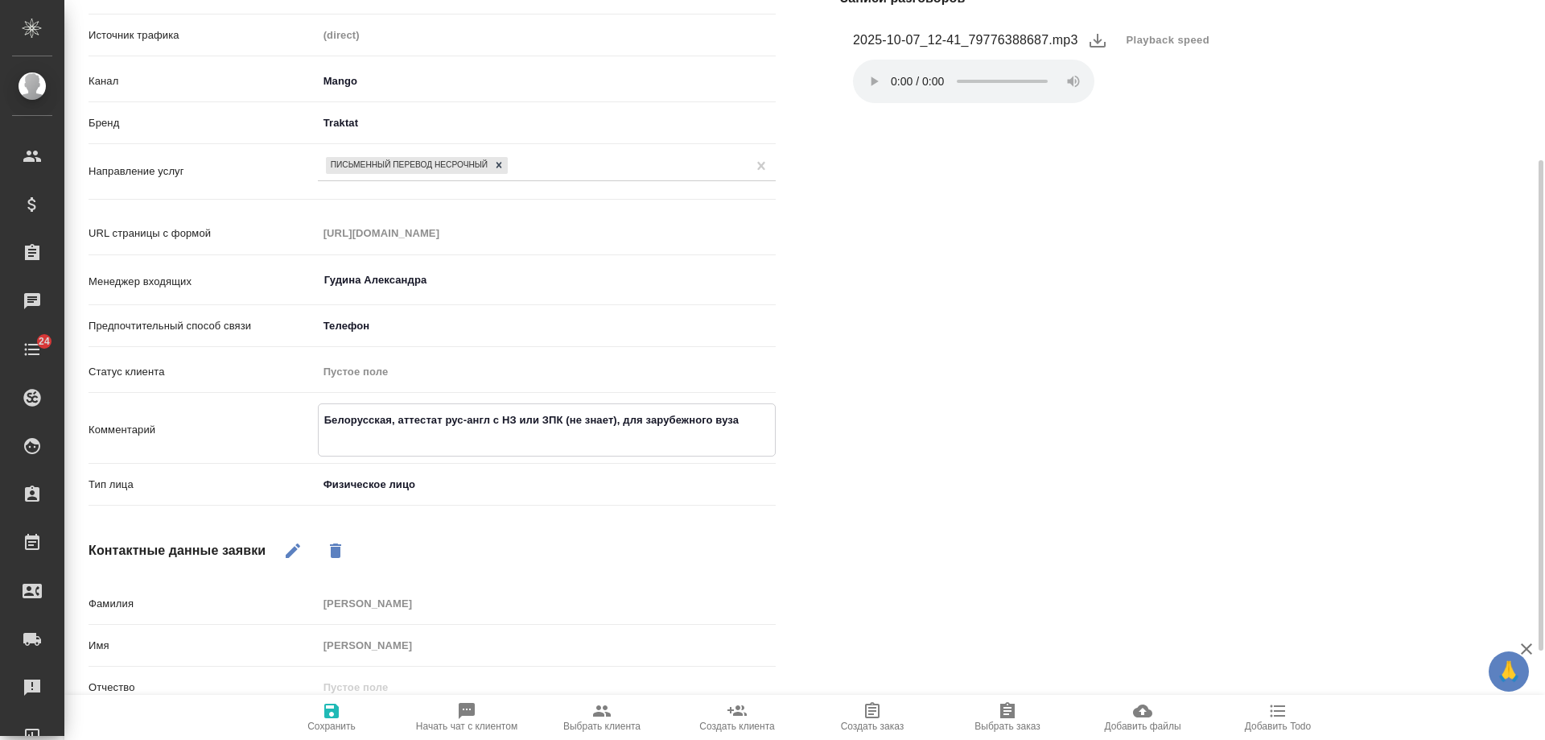
type textarea "Белорусская, аттестат рус-англ с НЗ или ЗПК (не знает), для зарубежного вуза"
type textarea "x"
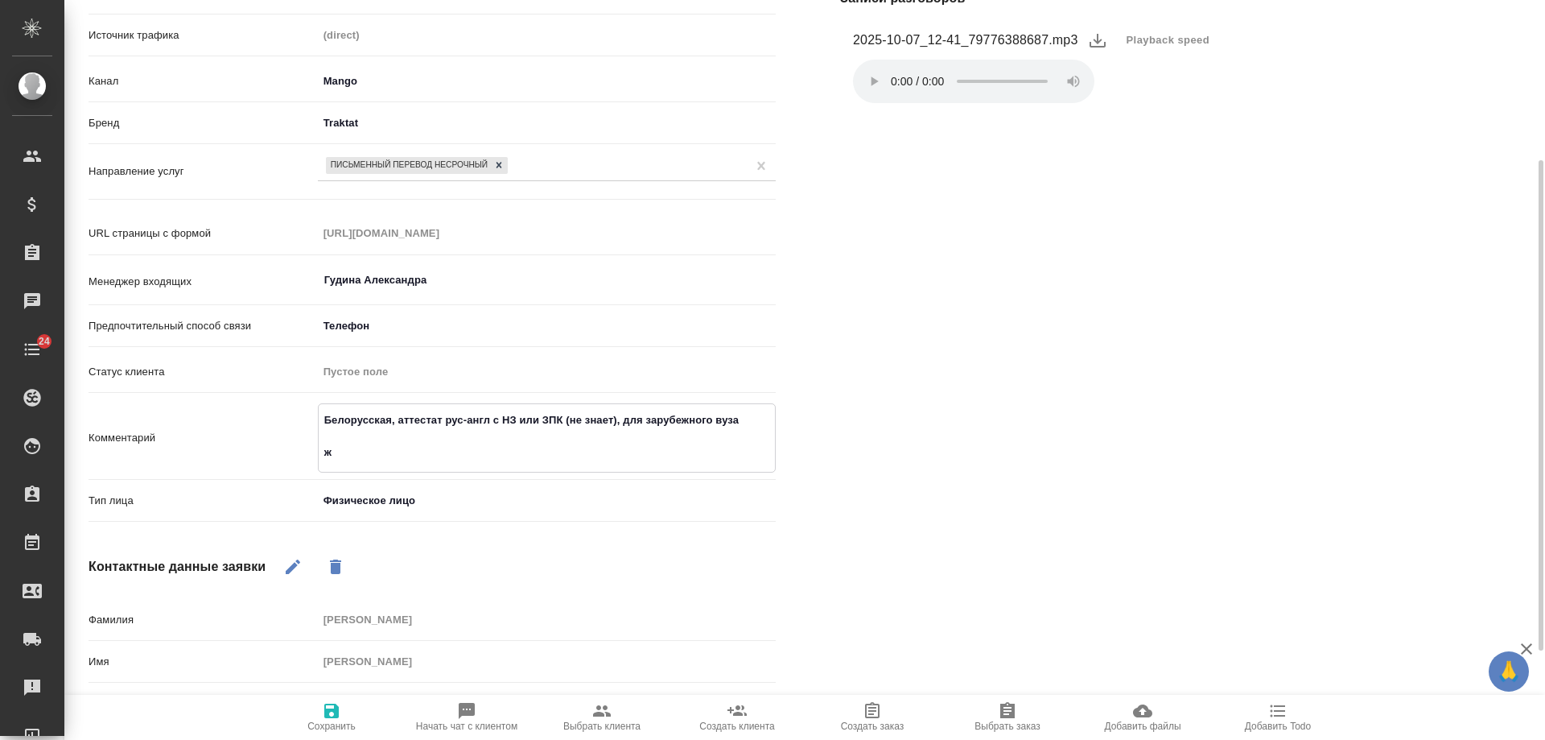
type textarea "Белорусская, аттестат рус-англ с НЗ или ЗПК (не знает), для зарубежного вуза жд"
type textarea "x"
type textarea "Белорусская, аттестат рус-англ с НЗ или ЗПК (не знает), для зарубежного вуза жде"
type textarea "x"
type textarea "Белорусская, аттестат рус-англ с НЗ или ЗПК (не знает), для зарубежного вуза жд…"
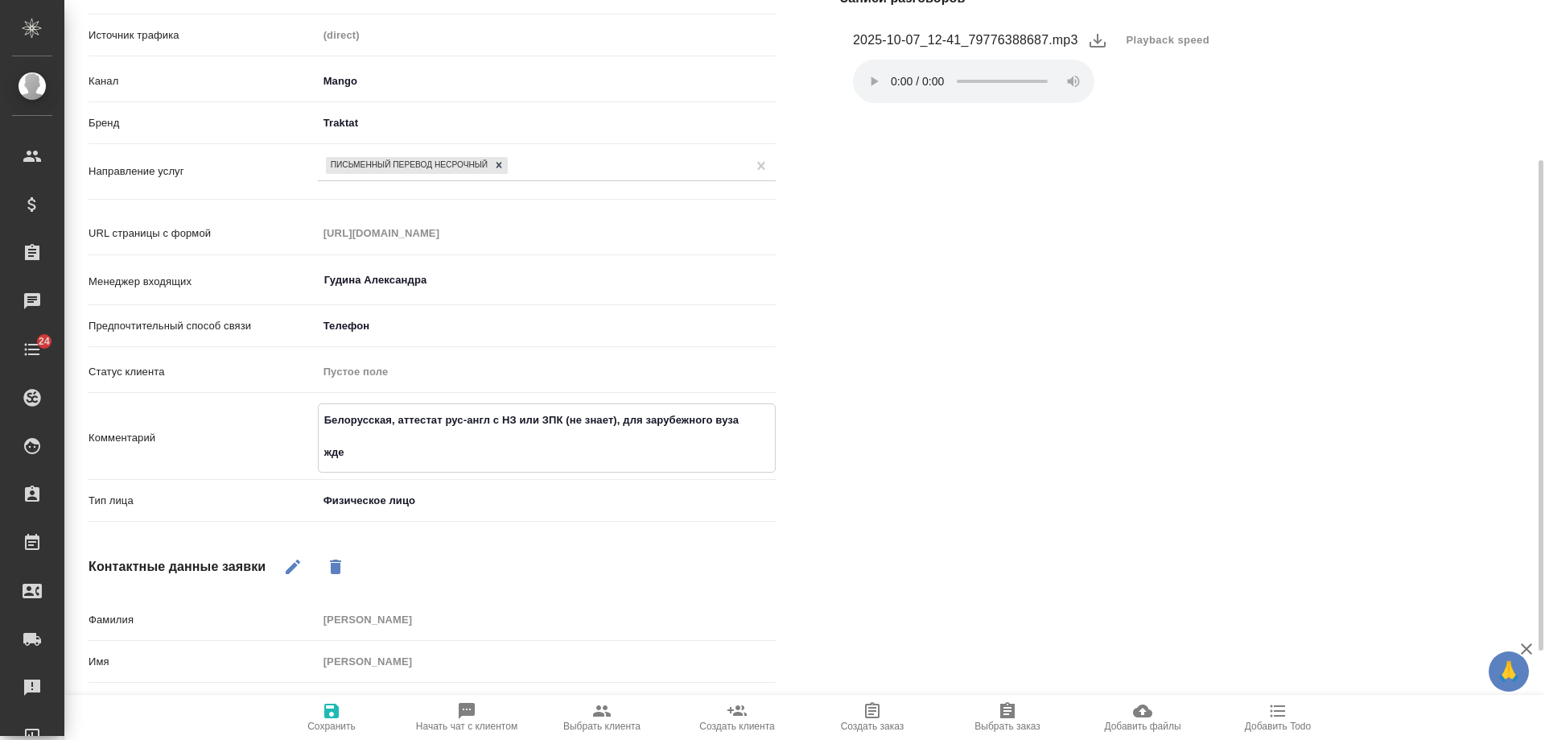
type textarea "x"
type textarea "Белорусская, аттестат рус-англ с НЗ или ЗПК (не знает), для зарубежного вуза жд…"
type textarea "x"
type textarea "Белорусская, аттестат рус-англ с НЗ или ЗПК (не знает), для зарубежного вуза жд…"
type textarea "x"
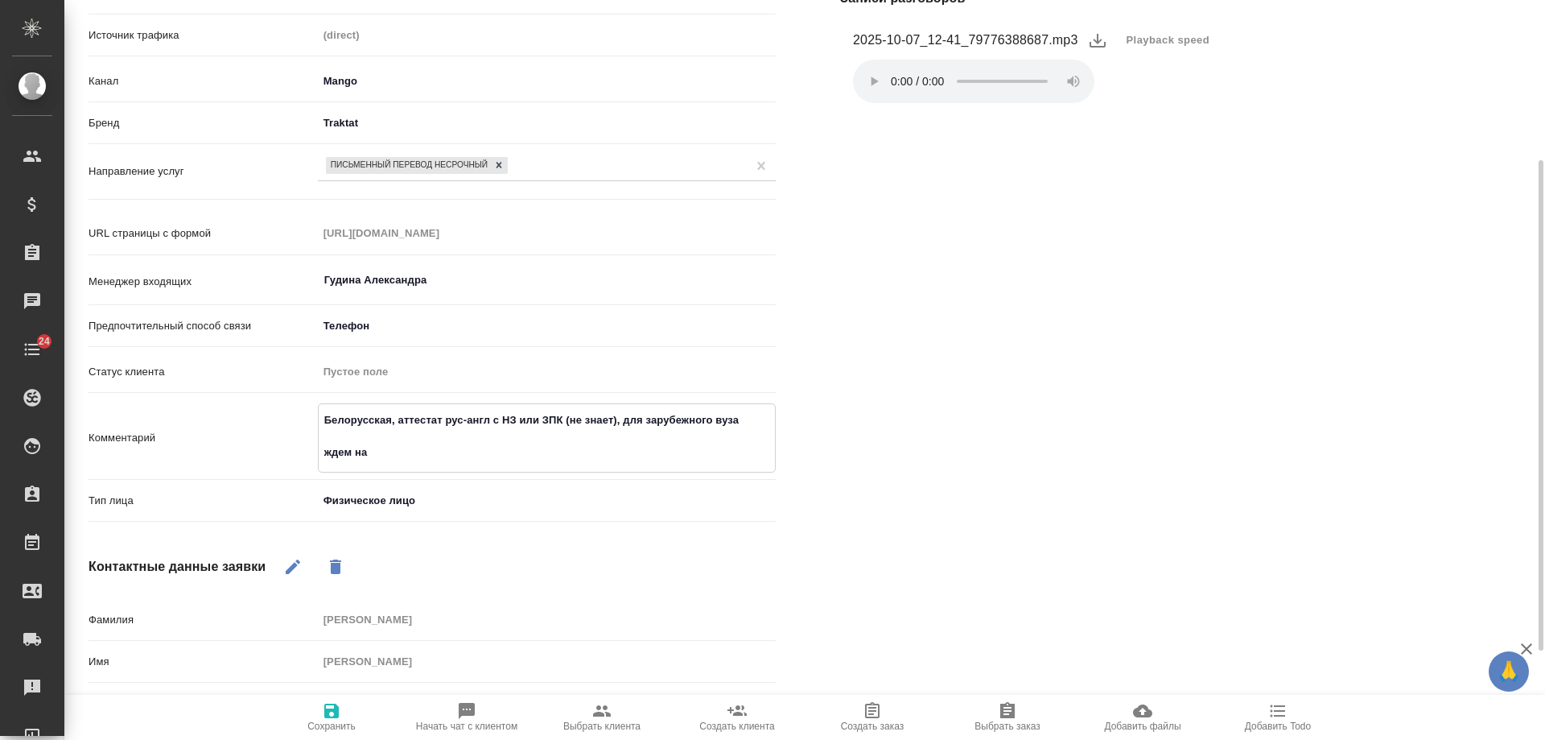
type textarea "Белорусская, аттестат рус-англ с НЗ или ЗПК (не знает), для зарубежного вуза жд…"
type textarea "x"
type textarea "Белорусская, аттестат рус-англ с НЗ или ЗПК (не знает), для зарубежного вуза жд…"
type textarea "x"
type textarea "Белорусская, аттестат рус-англ с НЗ или ЗПК (не знает), для зарубежного вуза жд…"
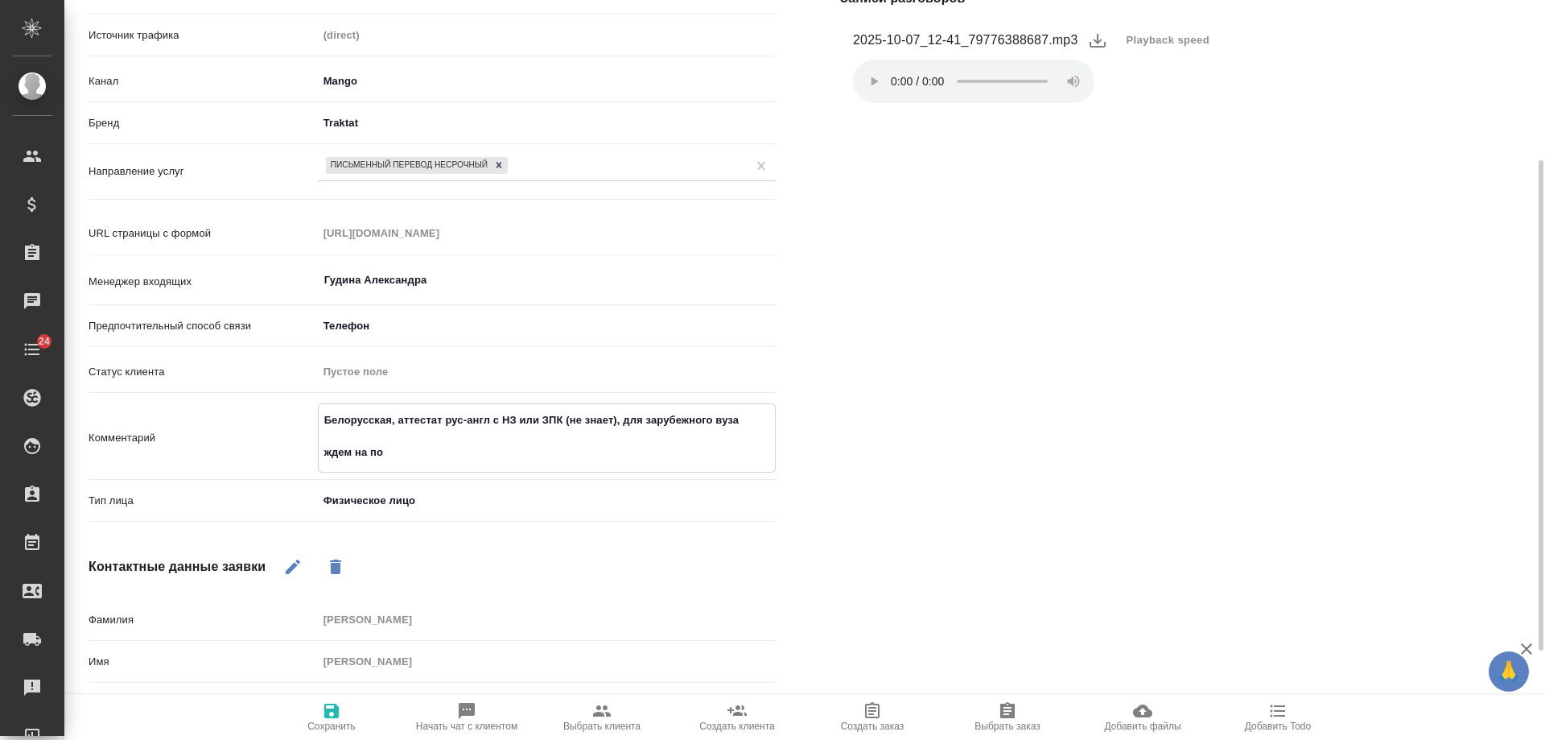
type textarea "x"
type textarea "Белорусская, аттестат рус-англ с НЗ или ЗПК (не знает), для зарубежного вуза жд…"
type textarea "x"
type textarea "Белорусская, аттестат рус-англ с НЗ или ЗПК (не знает), для зарубежного вуза жд…"
type textarea "x"
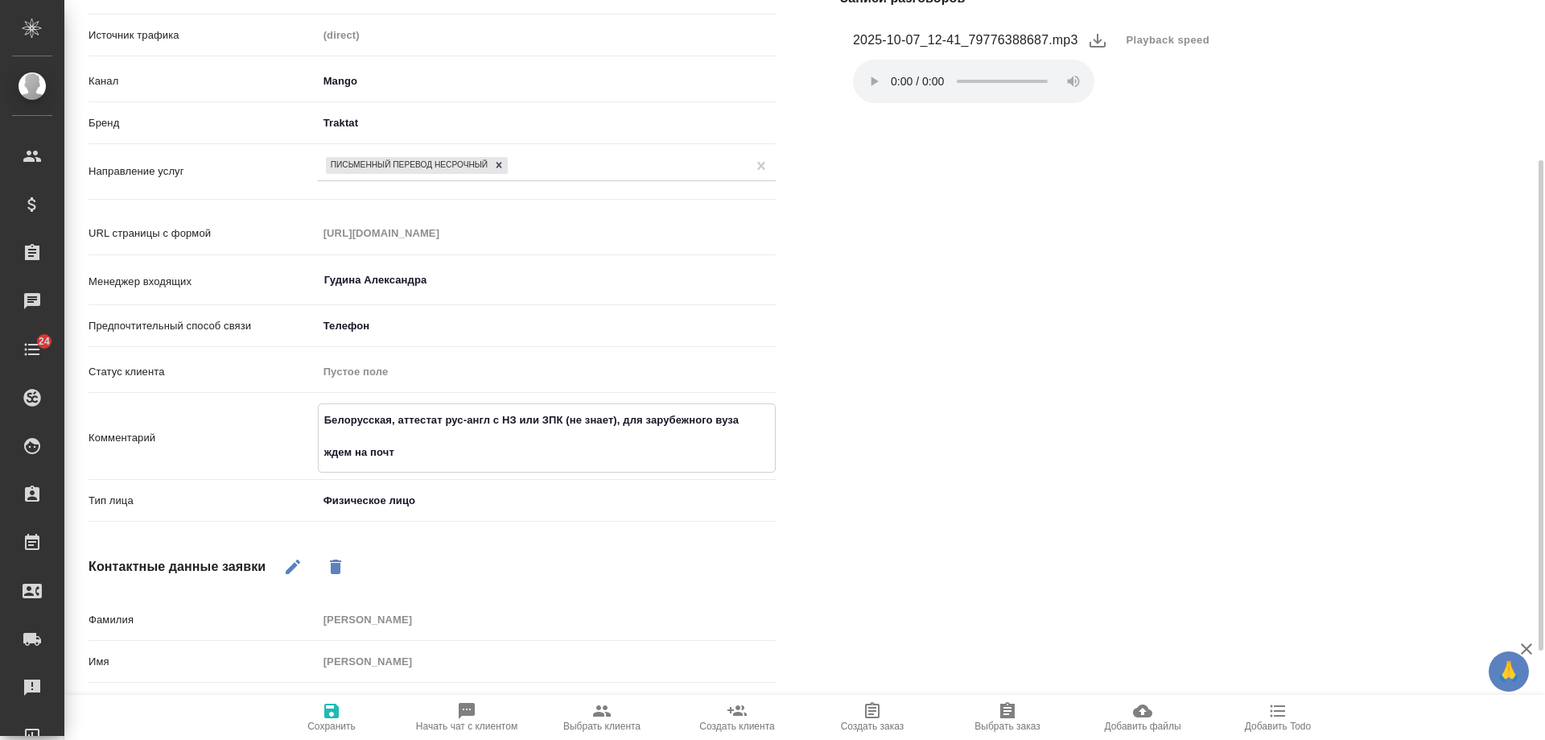
type textarea "Белорусская, аттестат рус-англ с НЗ или ЗПК (не знает), для зарубежного вуза жд…"
type textarea "x"
type textarea "Белорусская, аттестат рус-англ с НЗ или ЗПК (не знает), для зарубежного вуза жд…"
type textarea "x"
click at [340, 712] on icon "button" at bounding box center [331, 710] width 19 height 19
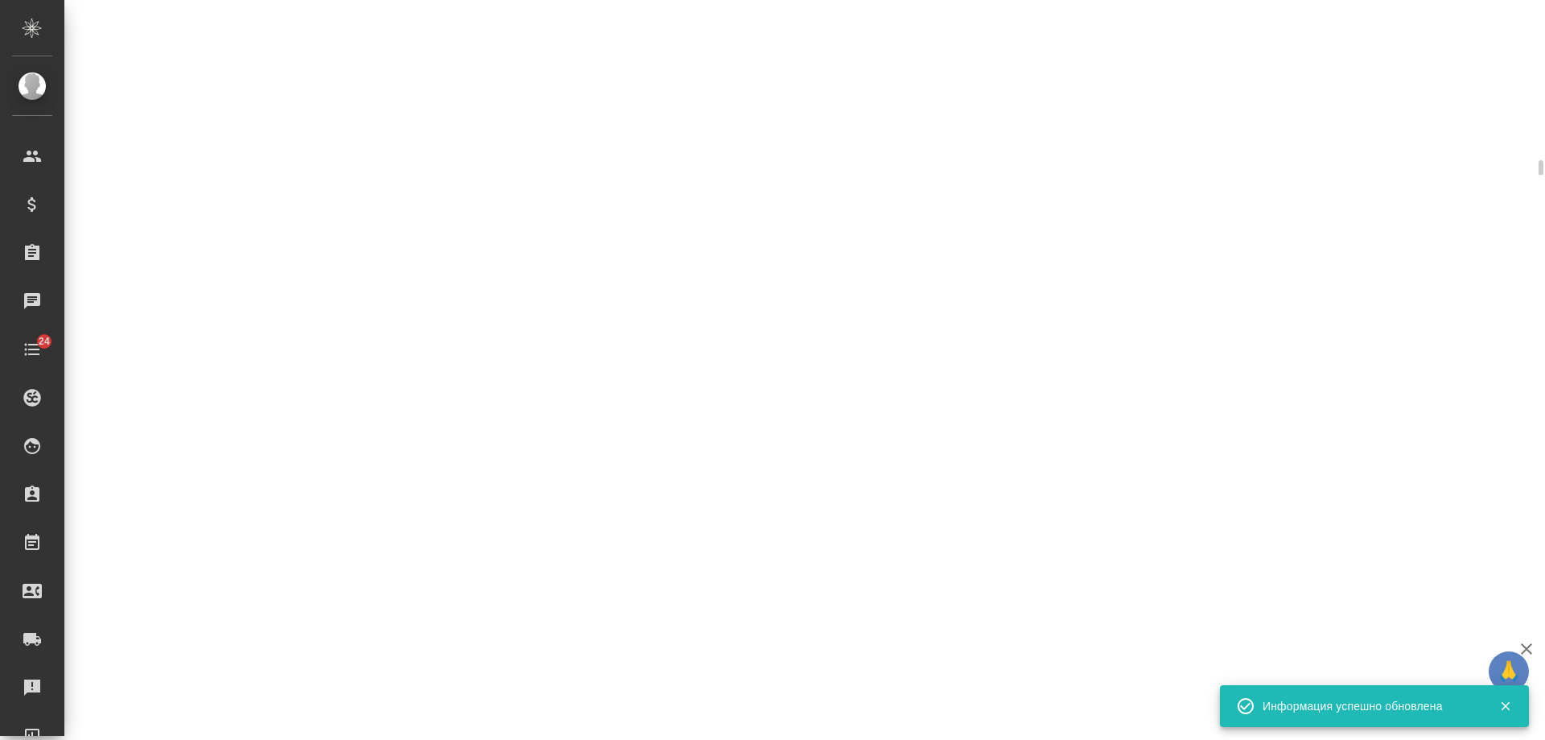
select select "RU"
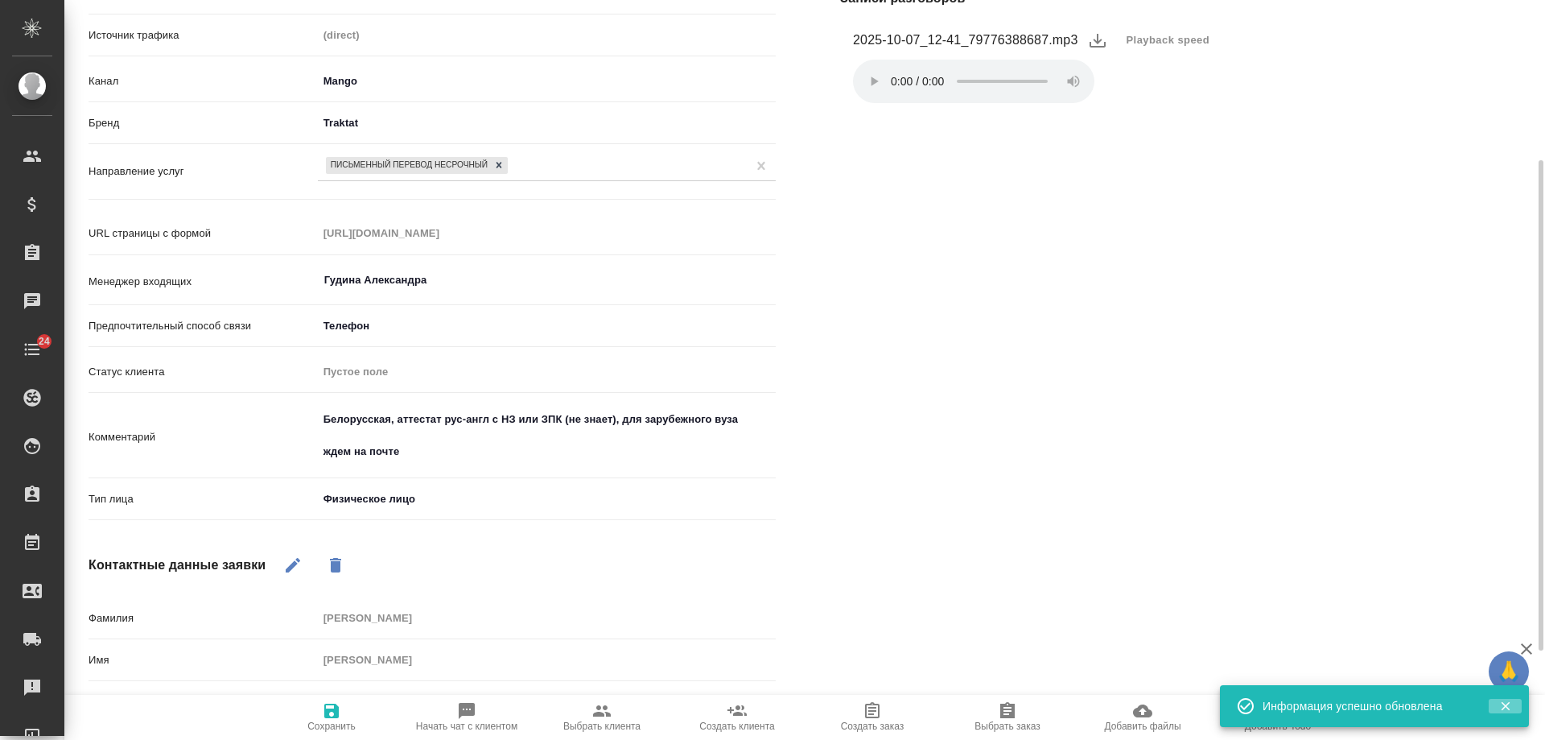
drag, startPoint x: 1504, startPoint y: 703, endPoint x: 1351, endPoint y: 714, distance: 152.5
click at [1504, 703] on icon "button" at bounding box center [1505, 706] width 9 height 9
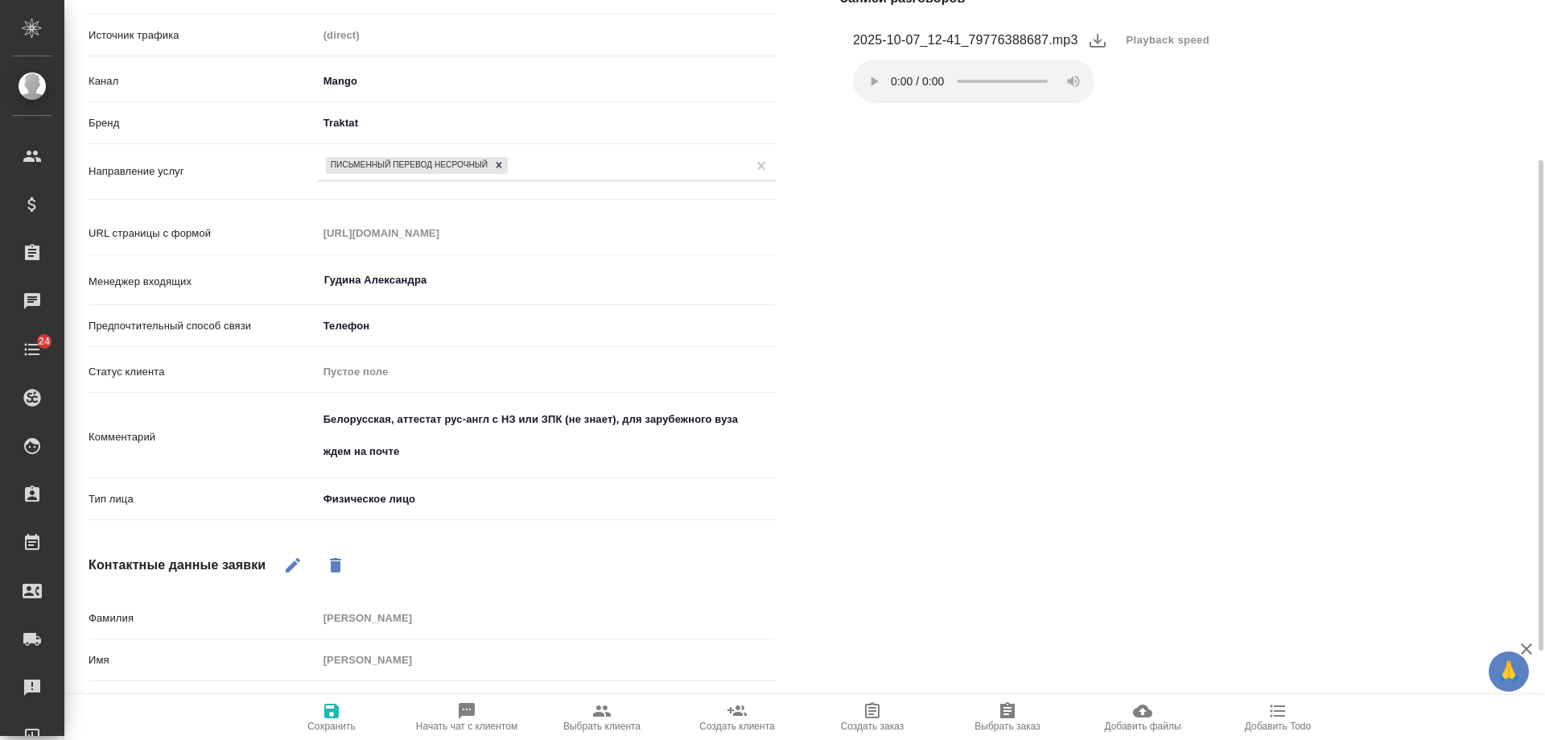
click at [1269, 725] on span "Добавить Todo" at bounding box center [1278, 725] width 66 height 11
type textarea "x"
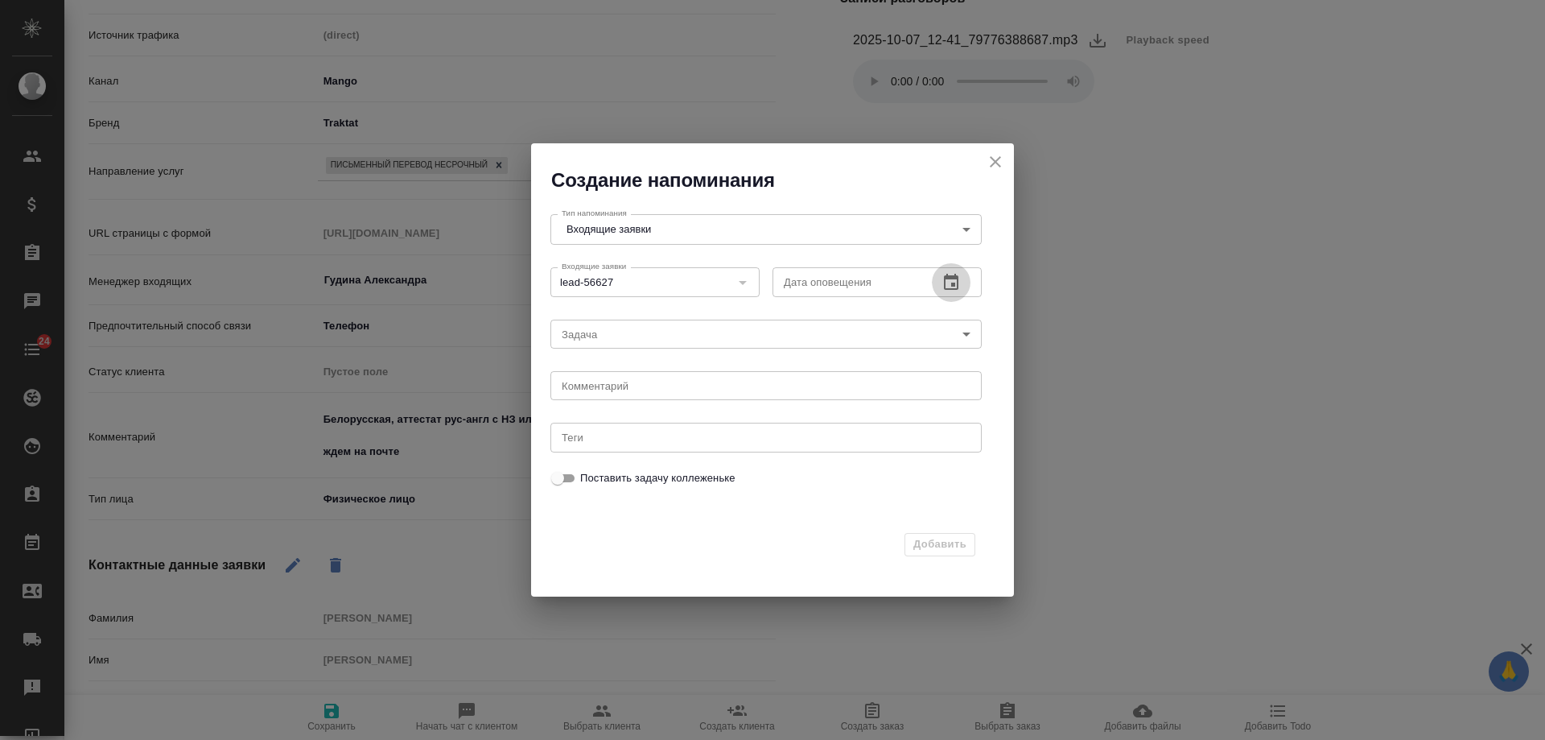
click at [954, 283] on icon "button" at bounding box center [951, 282] width 14 height 16
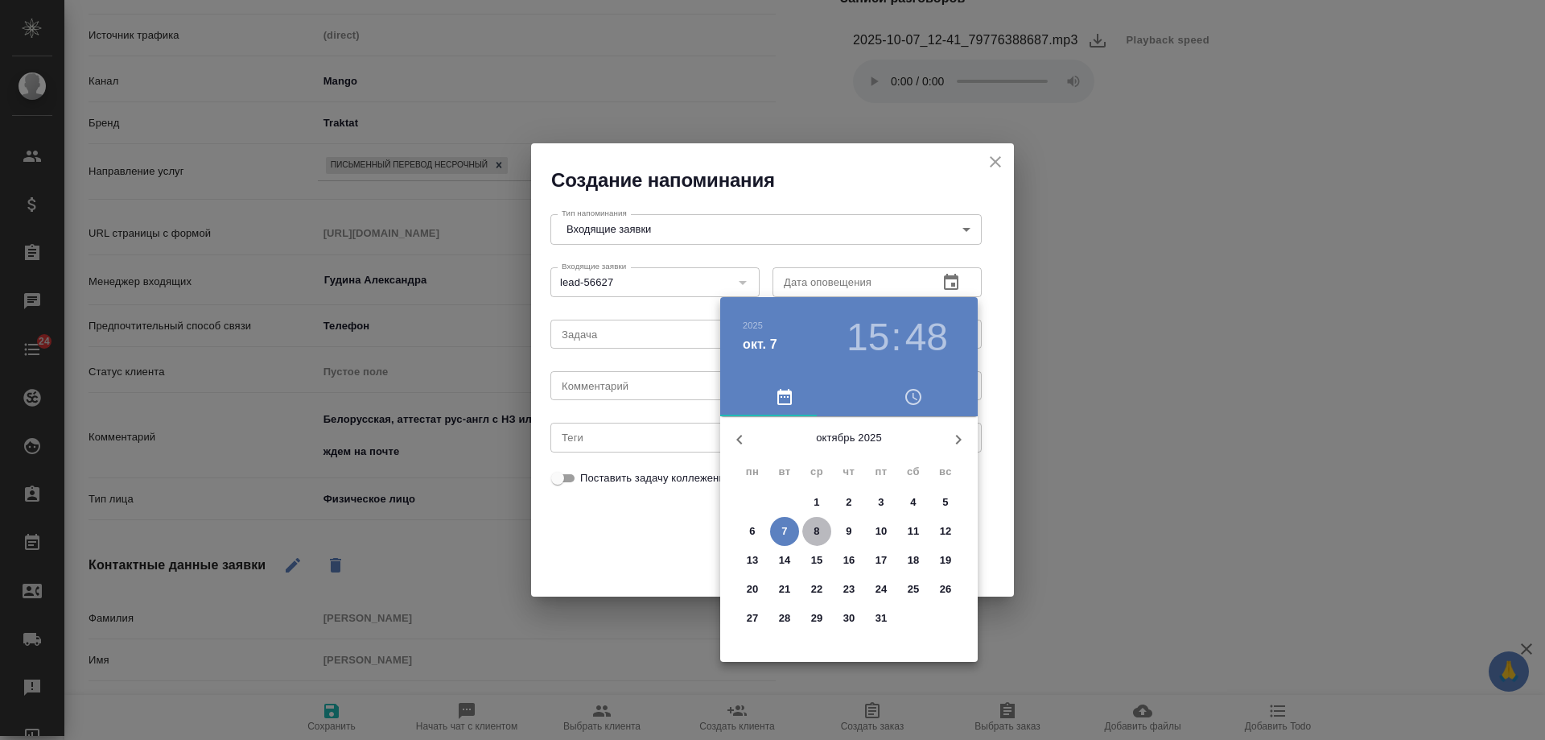
click at [816, 531] on p "8" at bounding box center [817, 531] width 6 height 16
type input "08.10.2025 15:48"
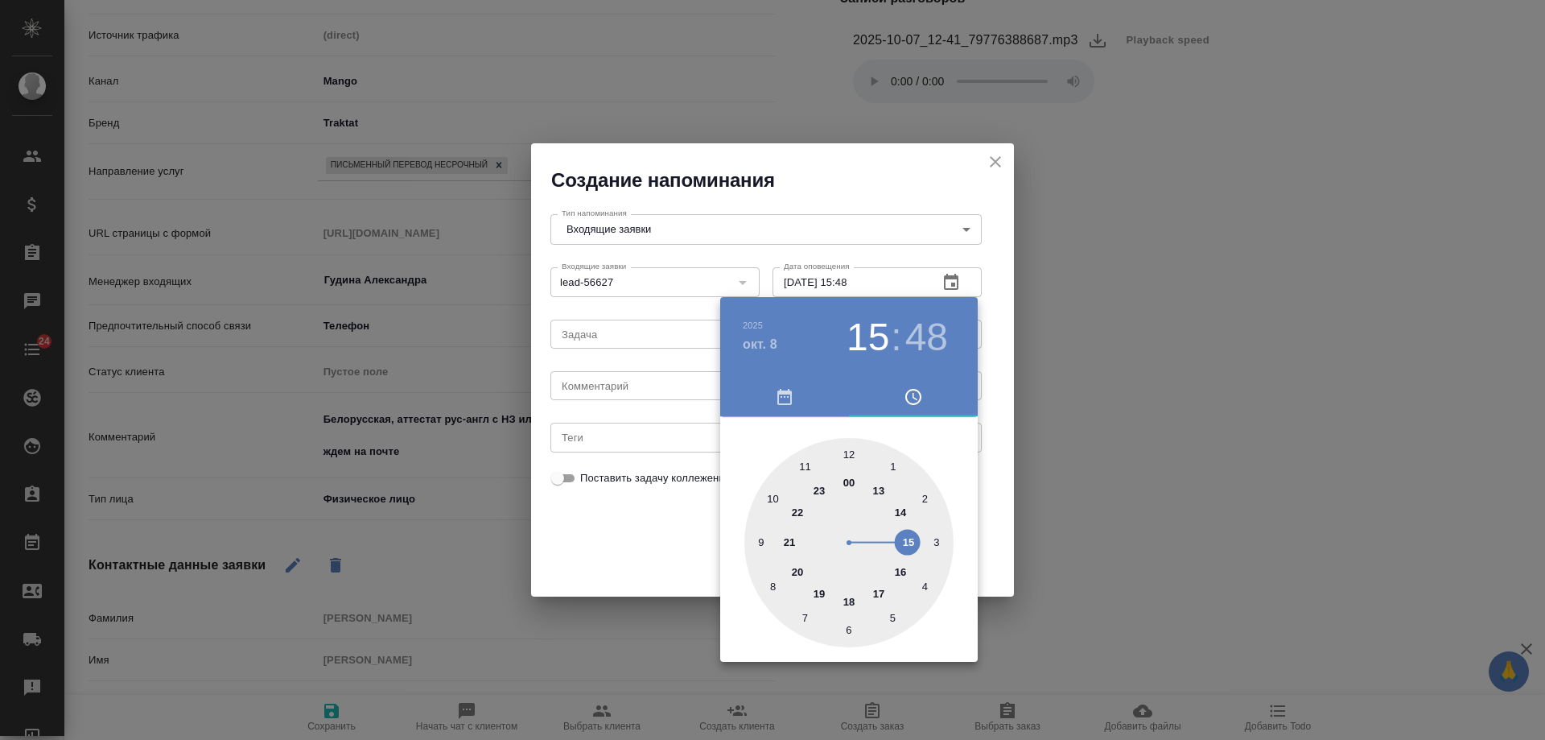
click at [626, 371] on div at bounding box center [772, 370] width 1545 height 740
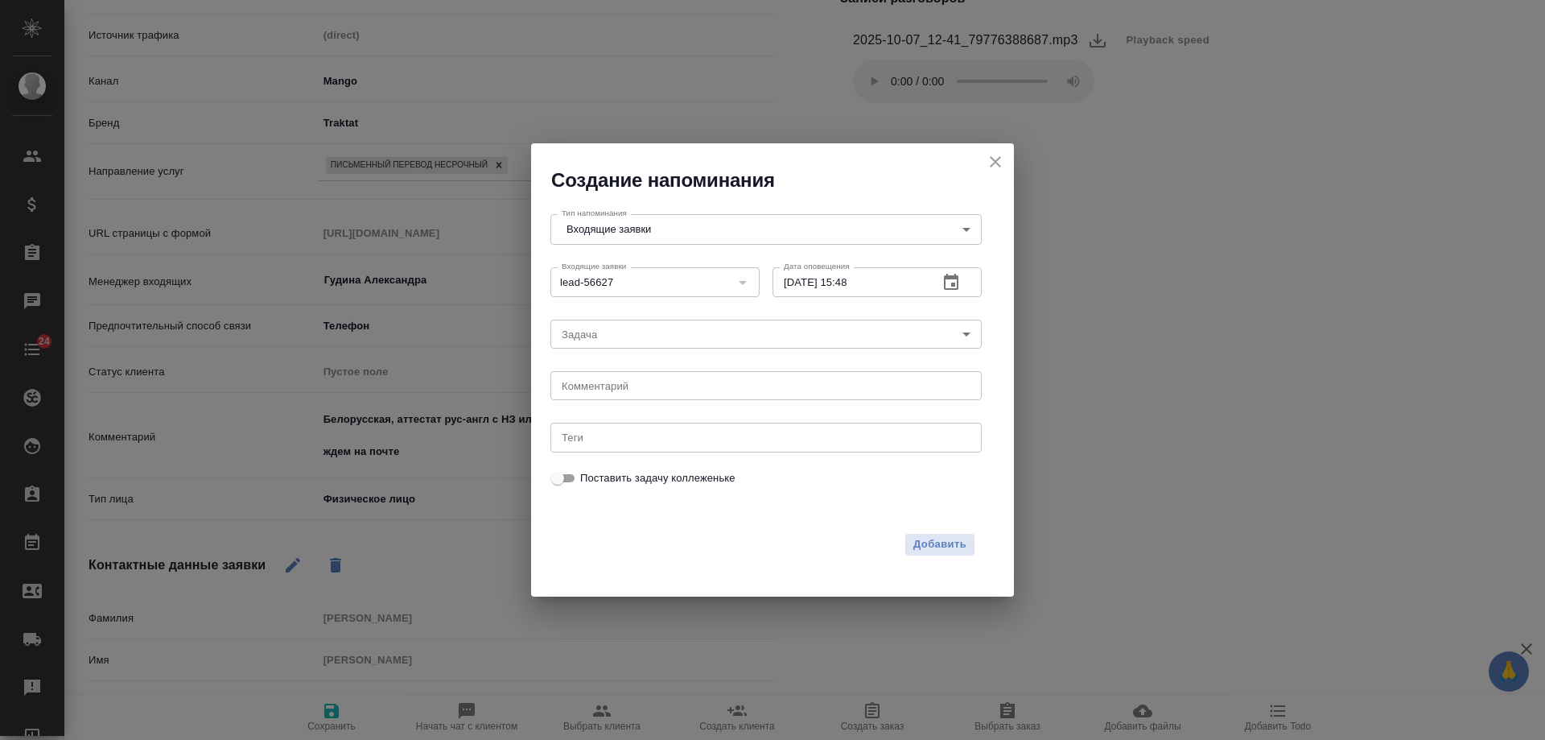
click at [619, 389] on div "2025 окт. 8 15 : 48 00 1 2 3 4 5 6 7 8 9 10 11 12 13 14 15 16 17 18 19 20 21 22…" at bounding box center [772, 370] width 1545 height 740
click at [616, 382] on textarea at bounding box center [766, 386] width 409 height 12
type textarea "прислала док на почту?"
click at [958, 545] on span "Добавить" at bounding box center [940, 544] width 53 height 19
type textarea "x"
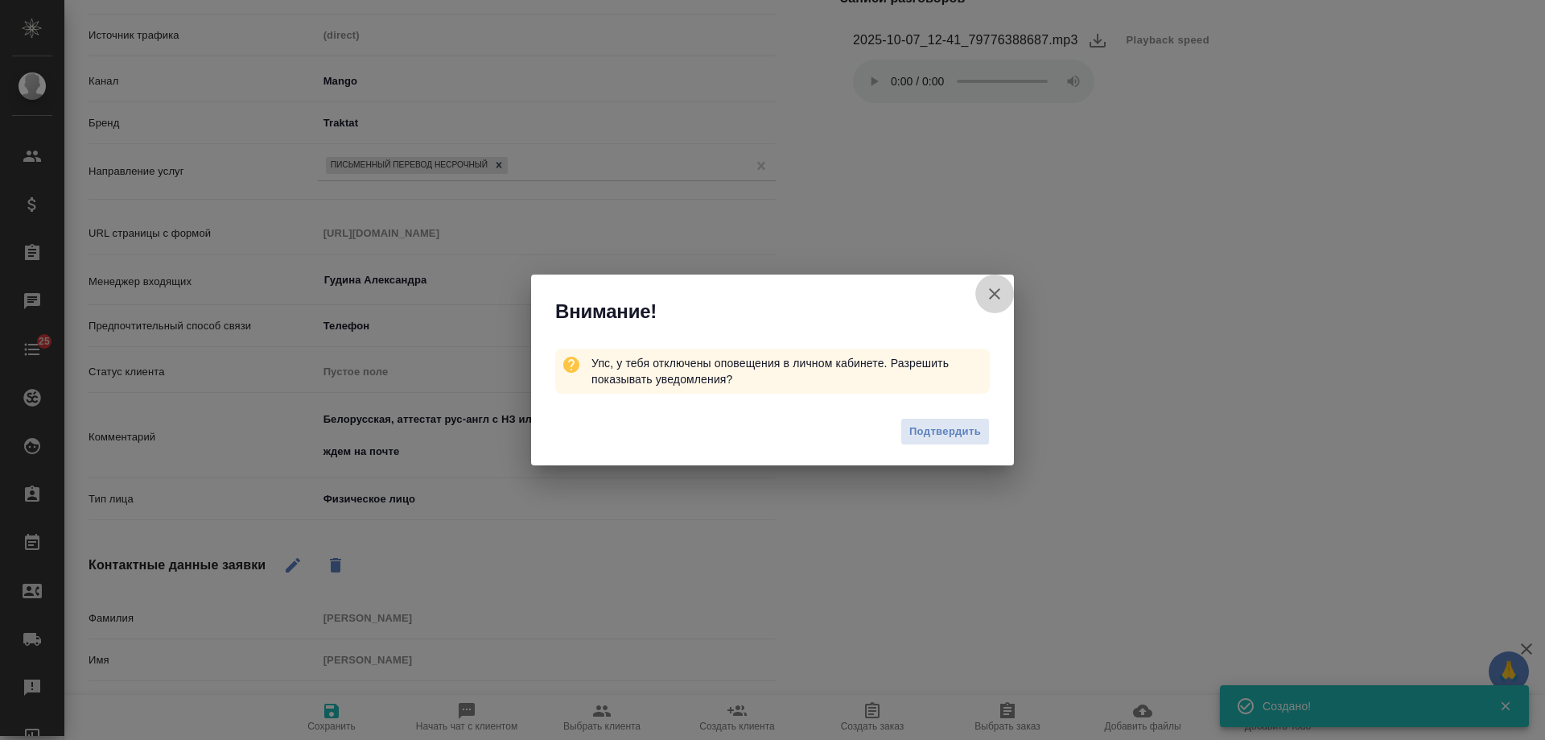
click at [996, 293] on icon "button" at bounding box center [994, 293] width 11 height 11
type textarea "x"
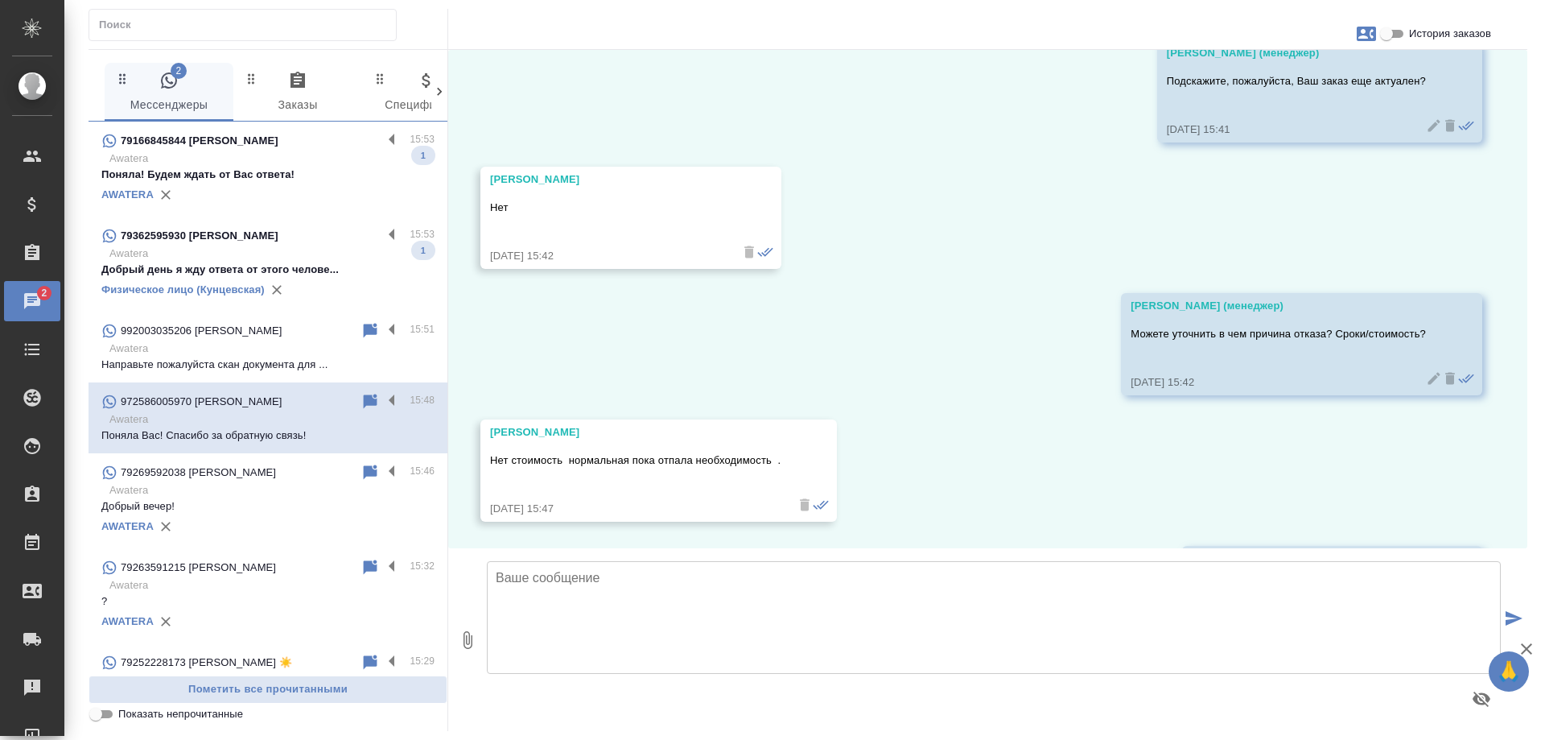
scroll to position [1710, 0]
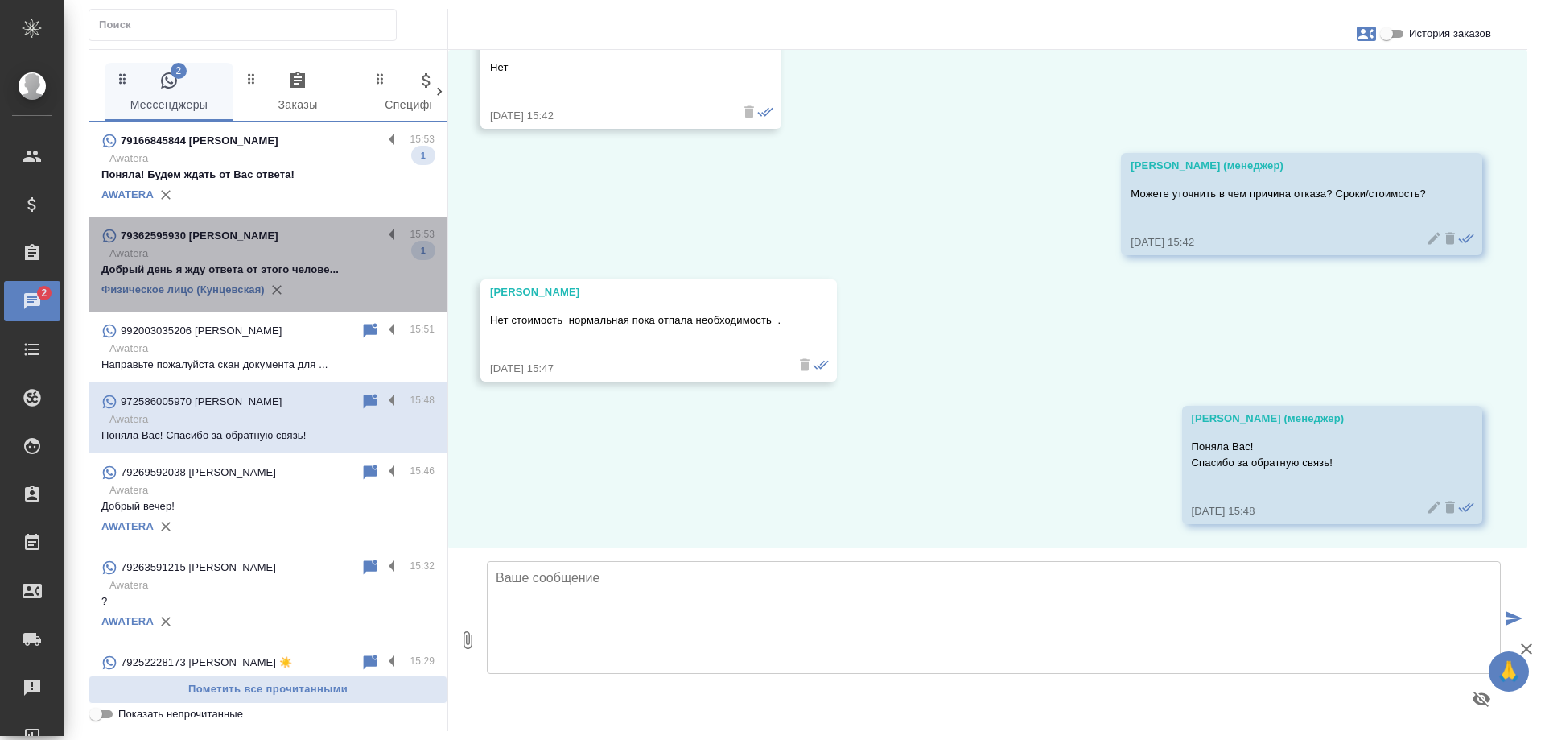
click at [324, 277] on p "Добрый день я жду ответа от этого челове..." at bounding box center [267, 270] width 333 height 16
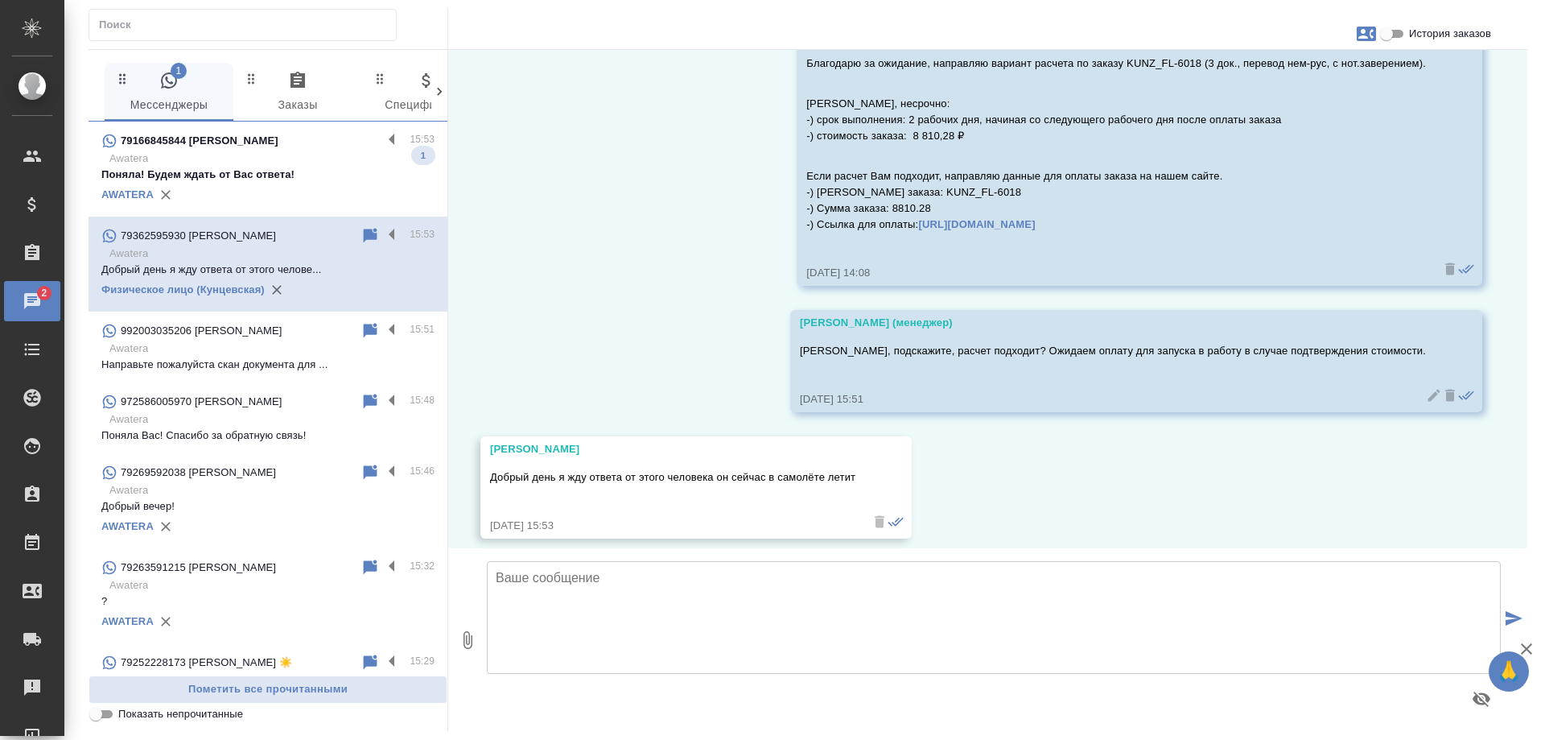
scroll to position [5073, 0]
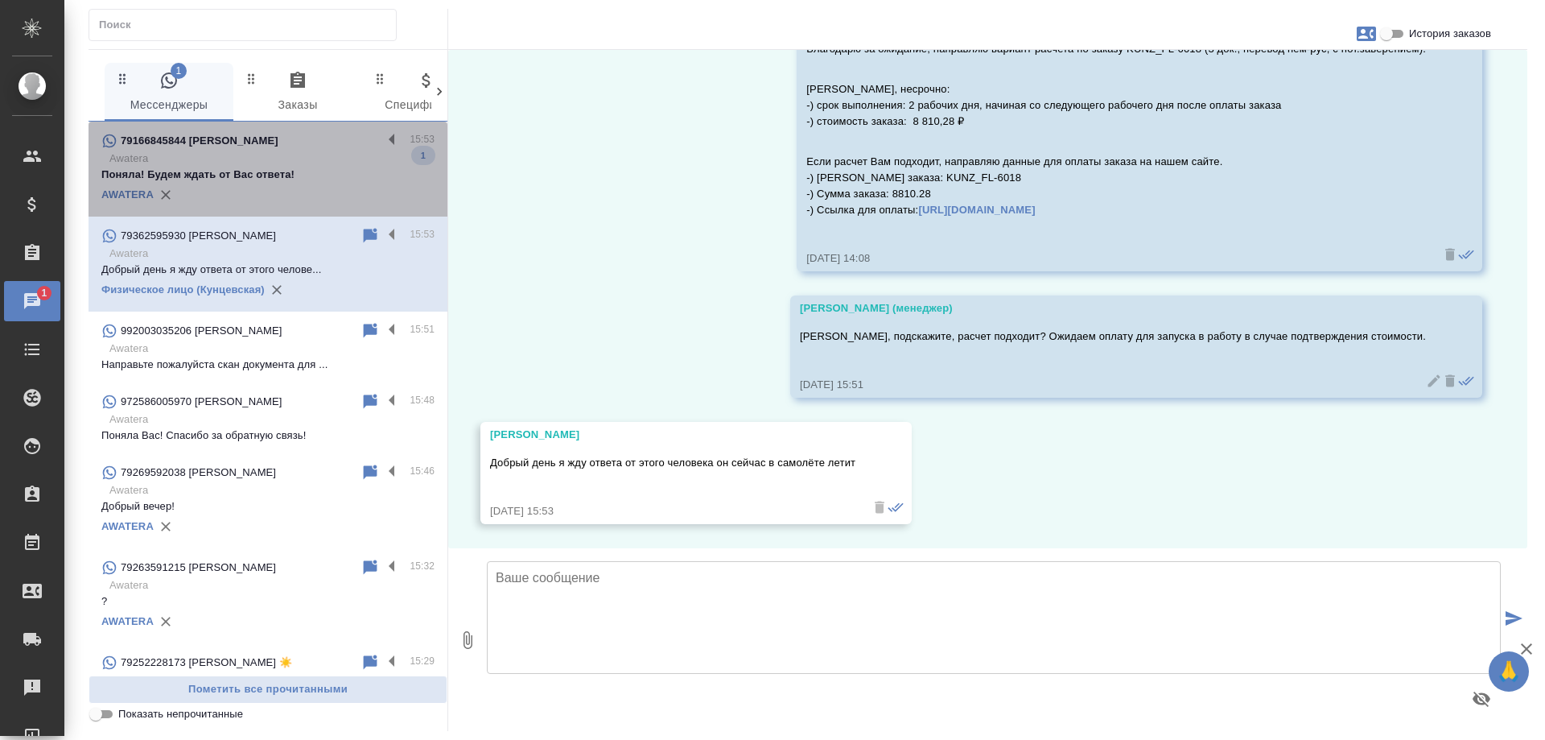
click at [299, 155] on p "Awatera" at bounding box center [271, 159] width 325 height 16
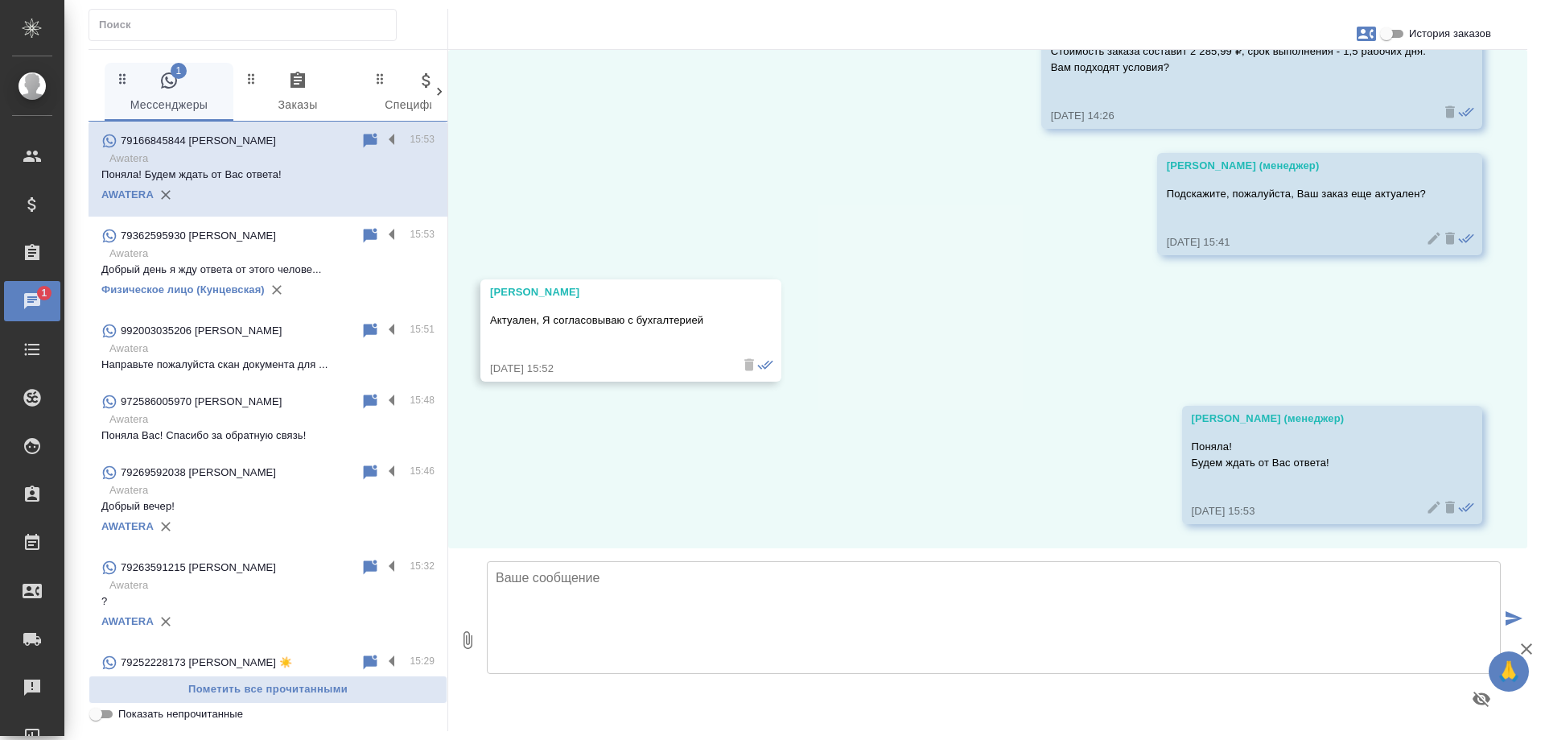
scroll to position [831, 0]
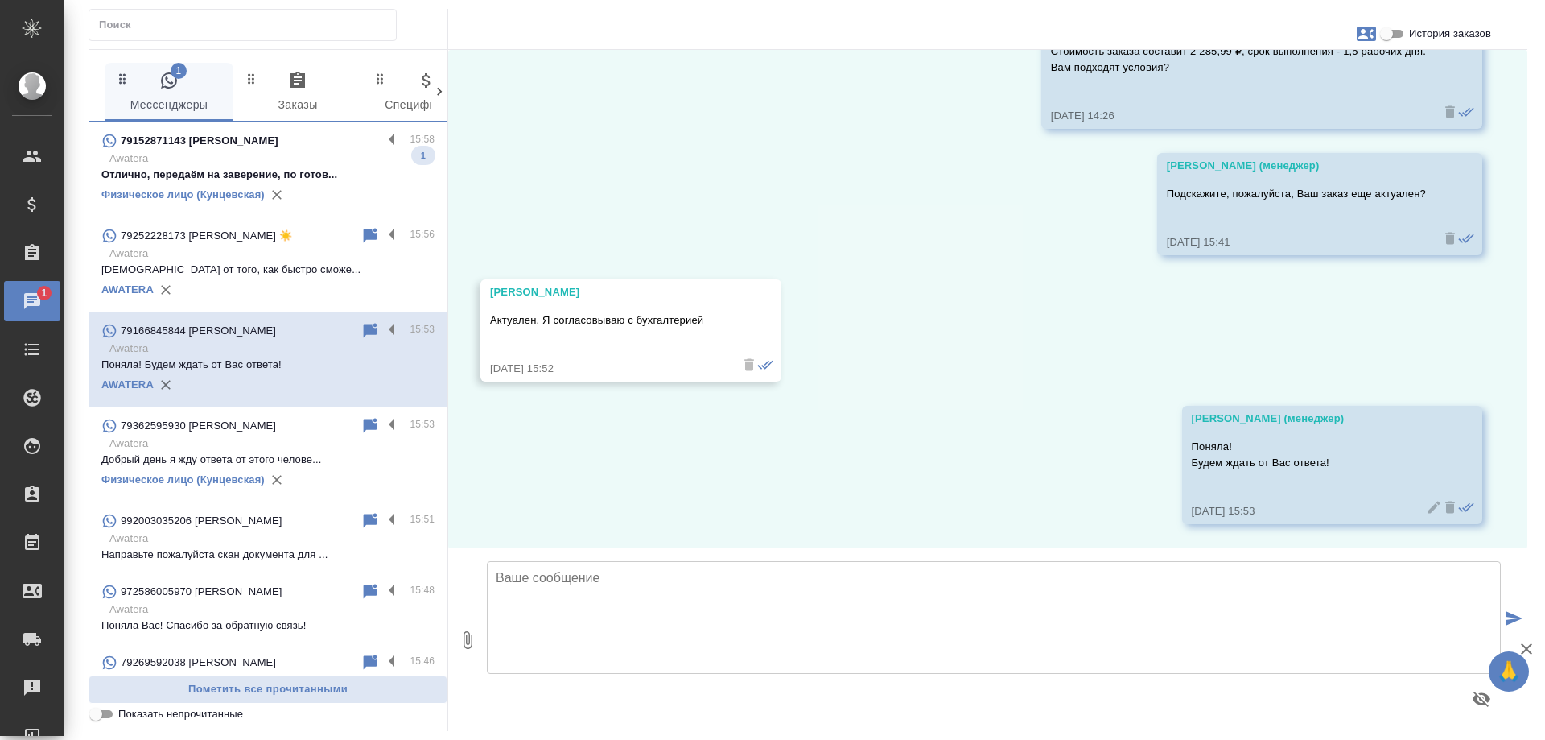
click at [322, 160] on p "Awatera" at bounding box center [271, 159] width 325 height 16
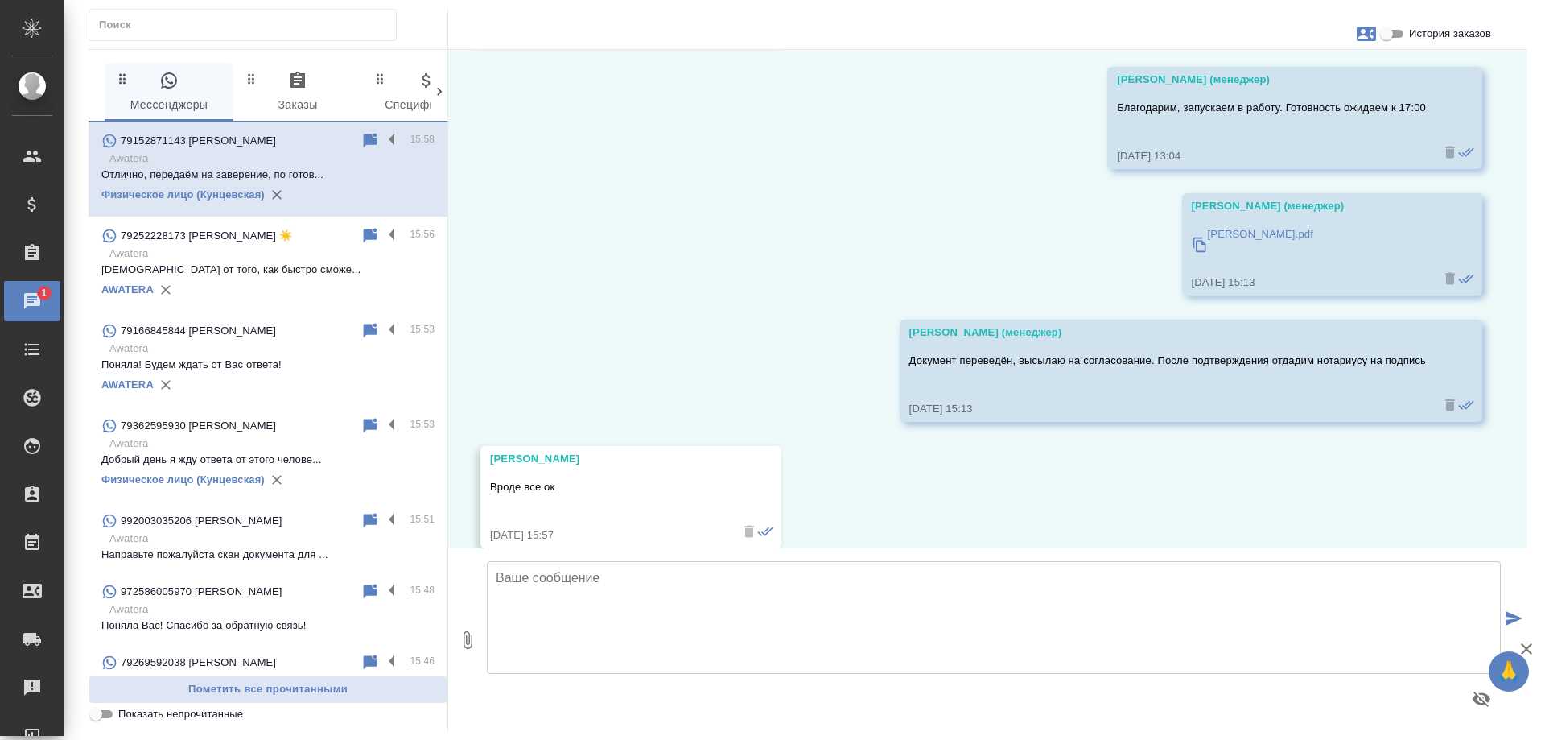
scroll to position [3725, 0]
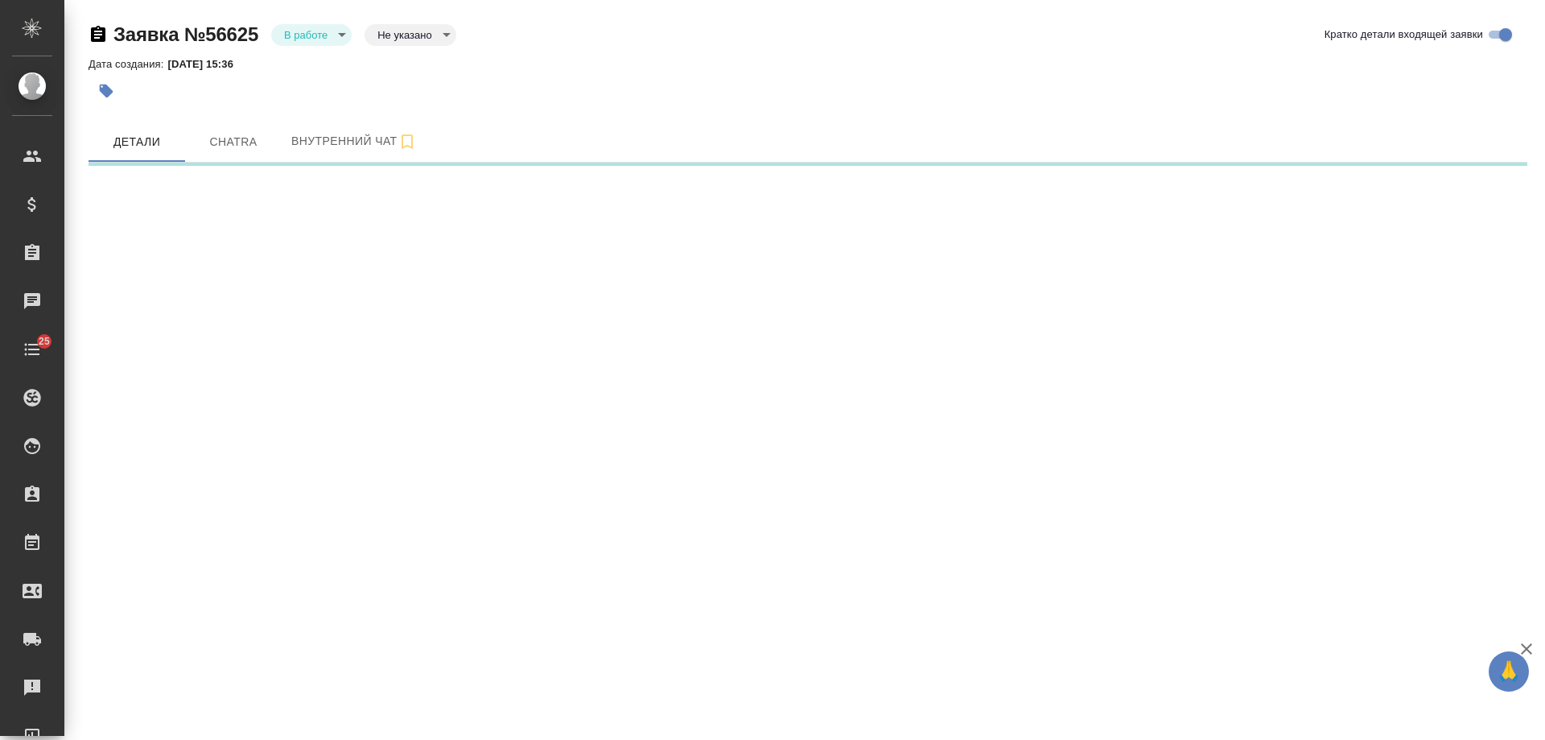
select select "RU"
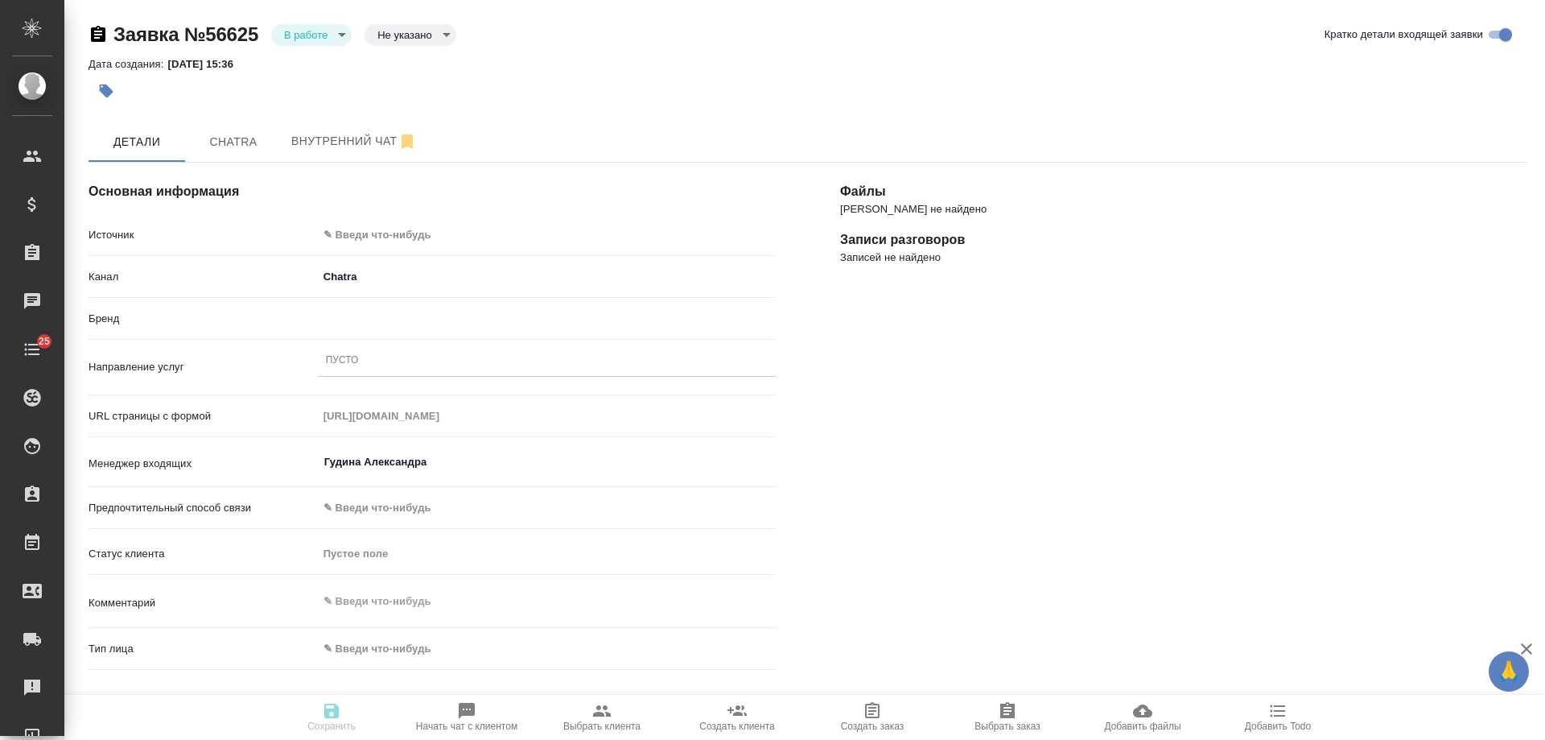
type textarea "x"
click at [390, 235] on body "🙏 .cls-1 fill:#fff; AWATERA [PERSON_NAME] Спецификации Заказы 0 Чаты 25 Todo Пр…" at bounding box center [772, 370] width 1545 height 740
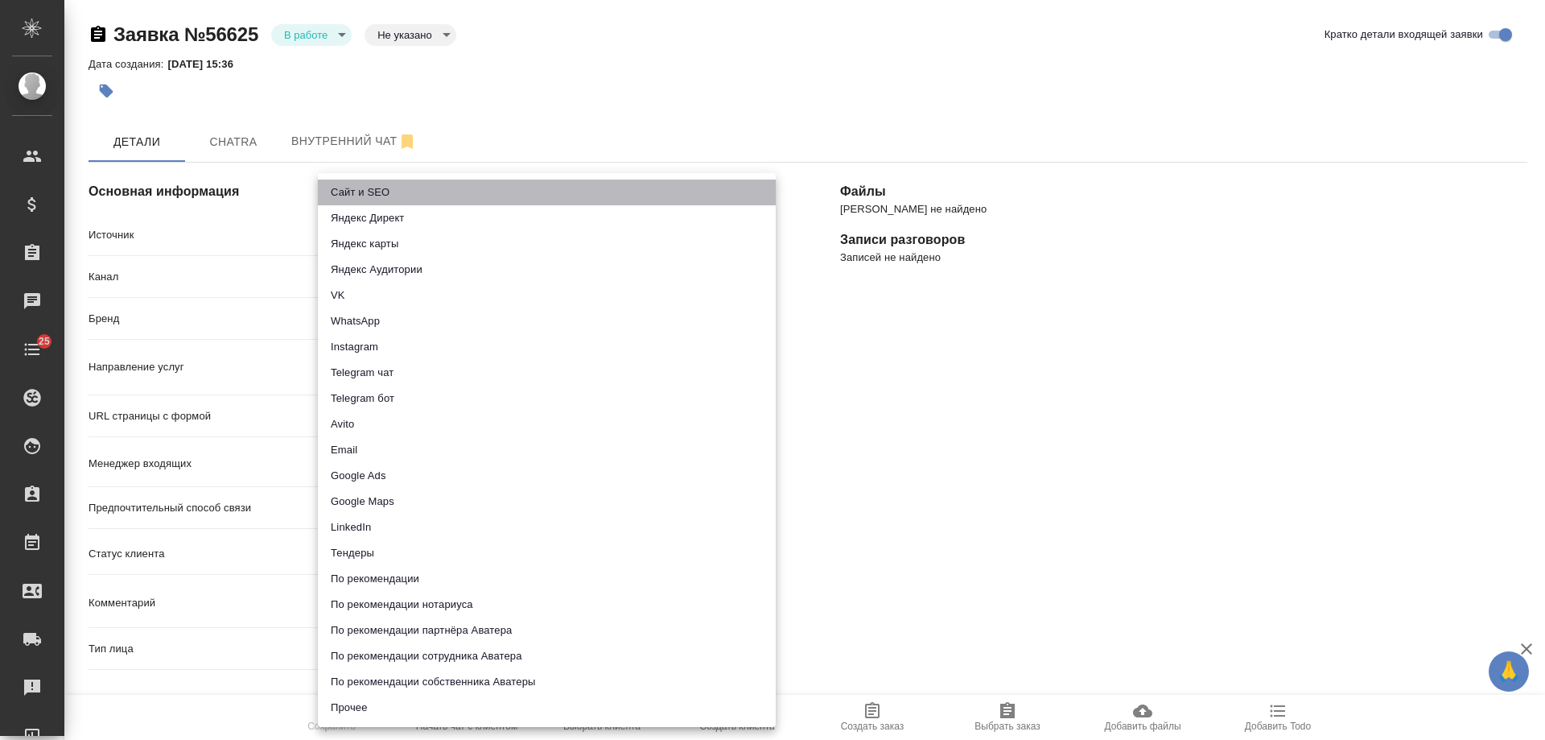
click at [391, 192] on li "Сайт и SEO" at bounding box center [547, 192] width 458 height 26
type input "seo"
type textarea "x"
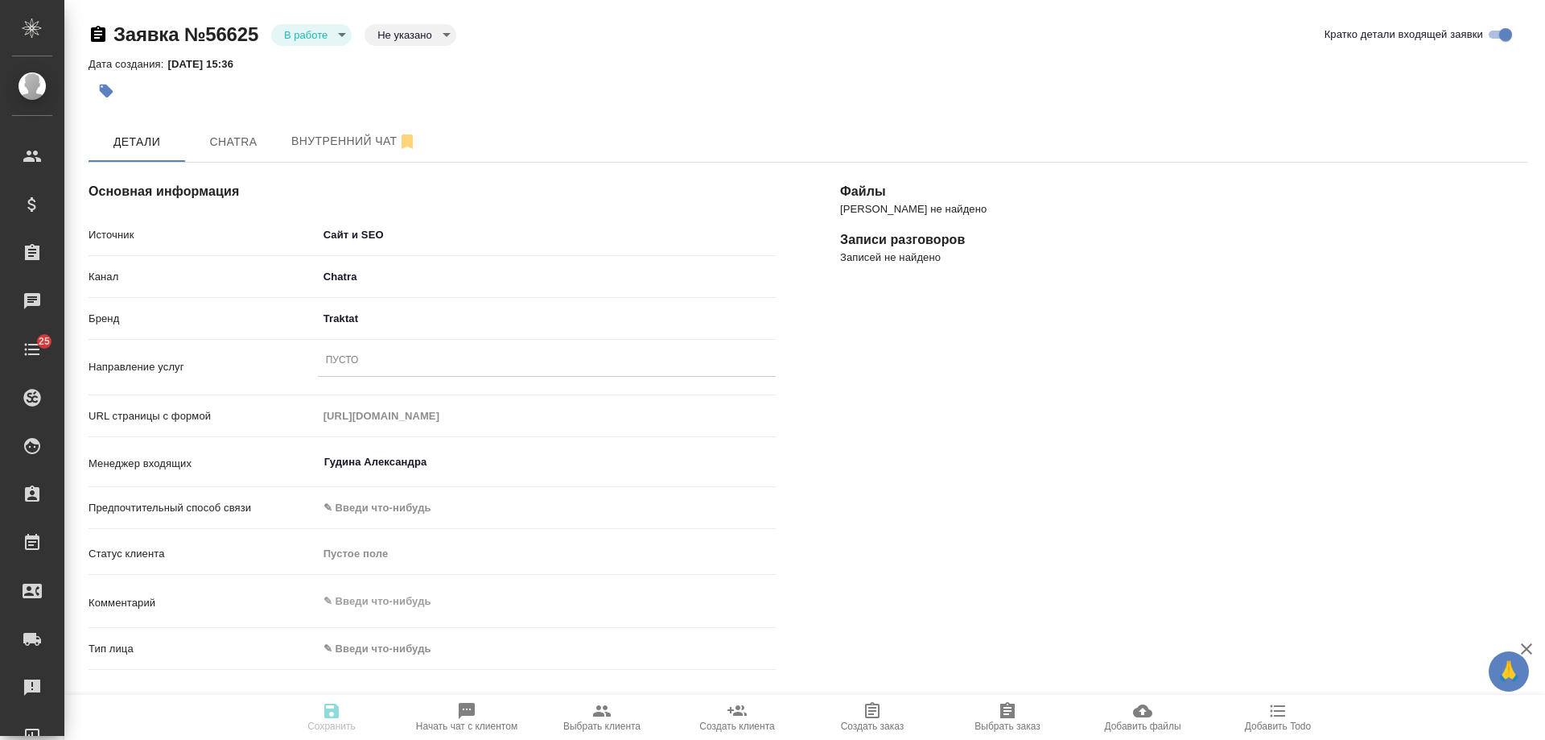
click at [365, 362] on div "Пусто" at bounding box center [547, 360] width 458 height 23
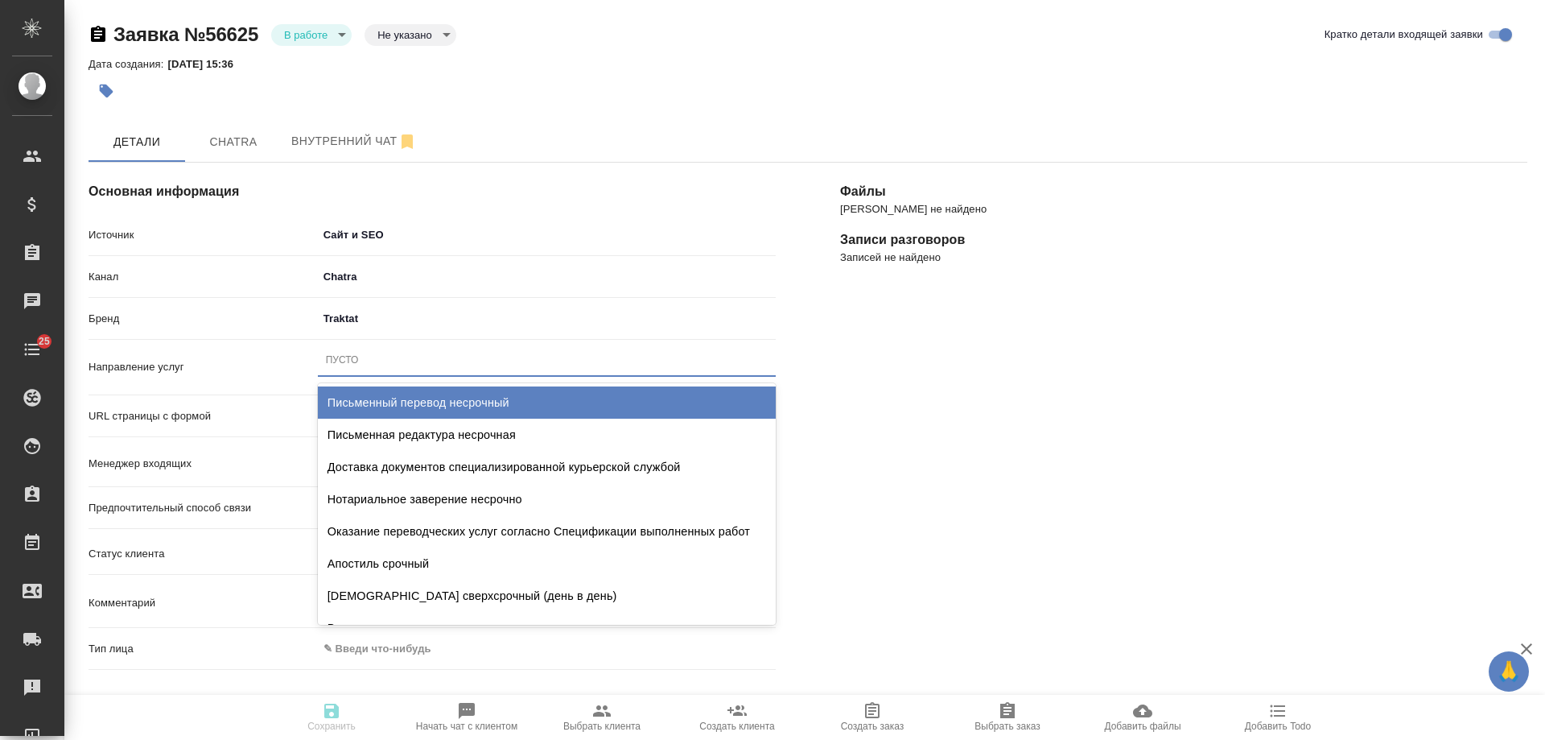
click at [1002, 420] on div "Файлы Файлов не найдено Записи разговоров Записей не найдено" at bounding box center [1184, 599] width 752 height 939
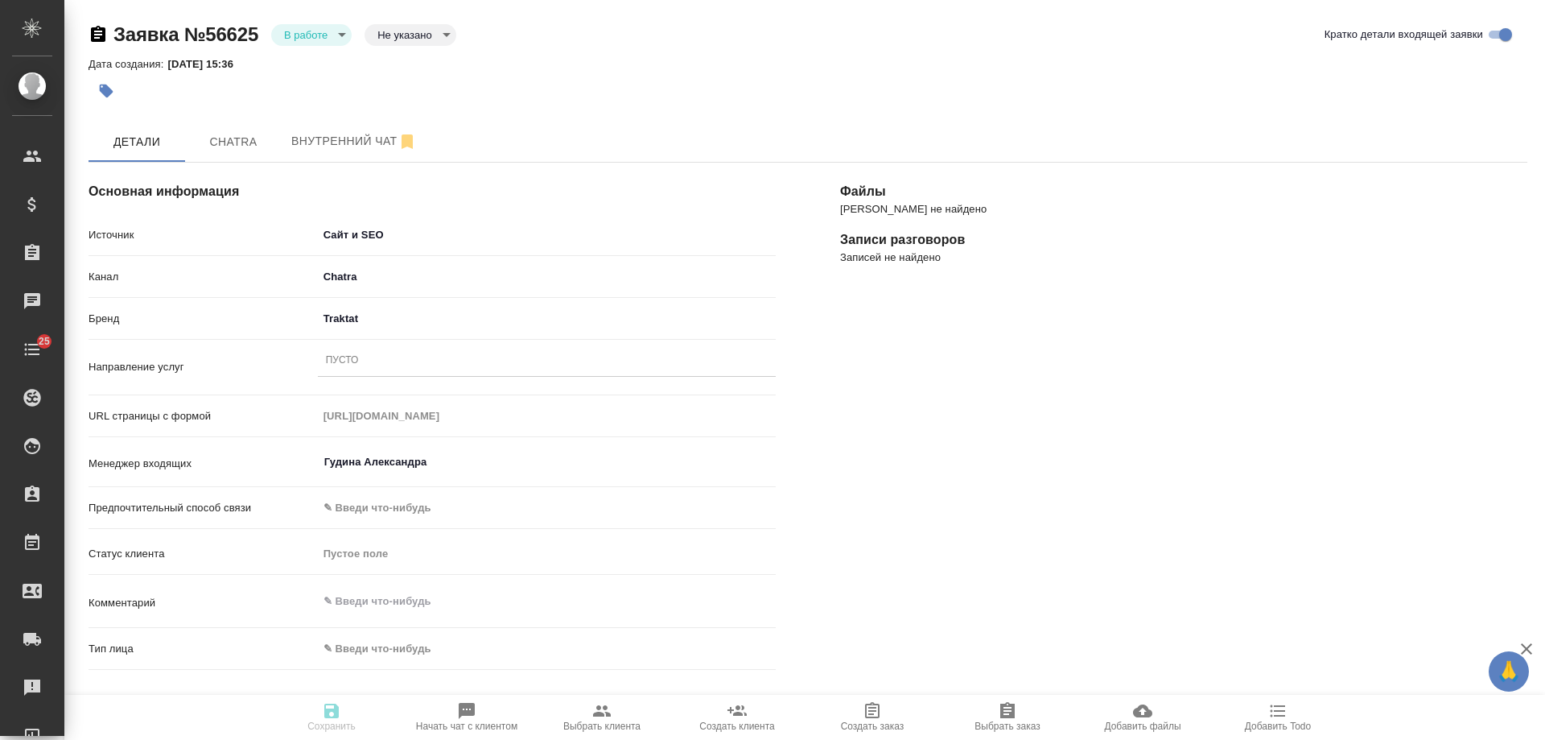
click at [395, 358] on div "Пусто" at bounding box center [547, 360] width 458 height 23
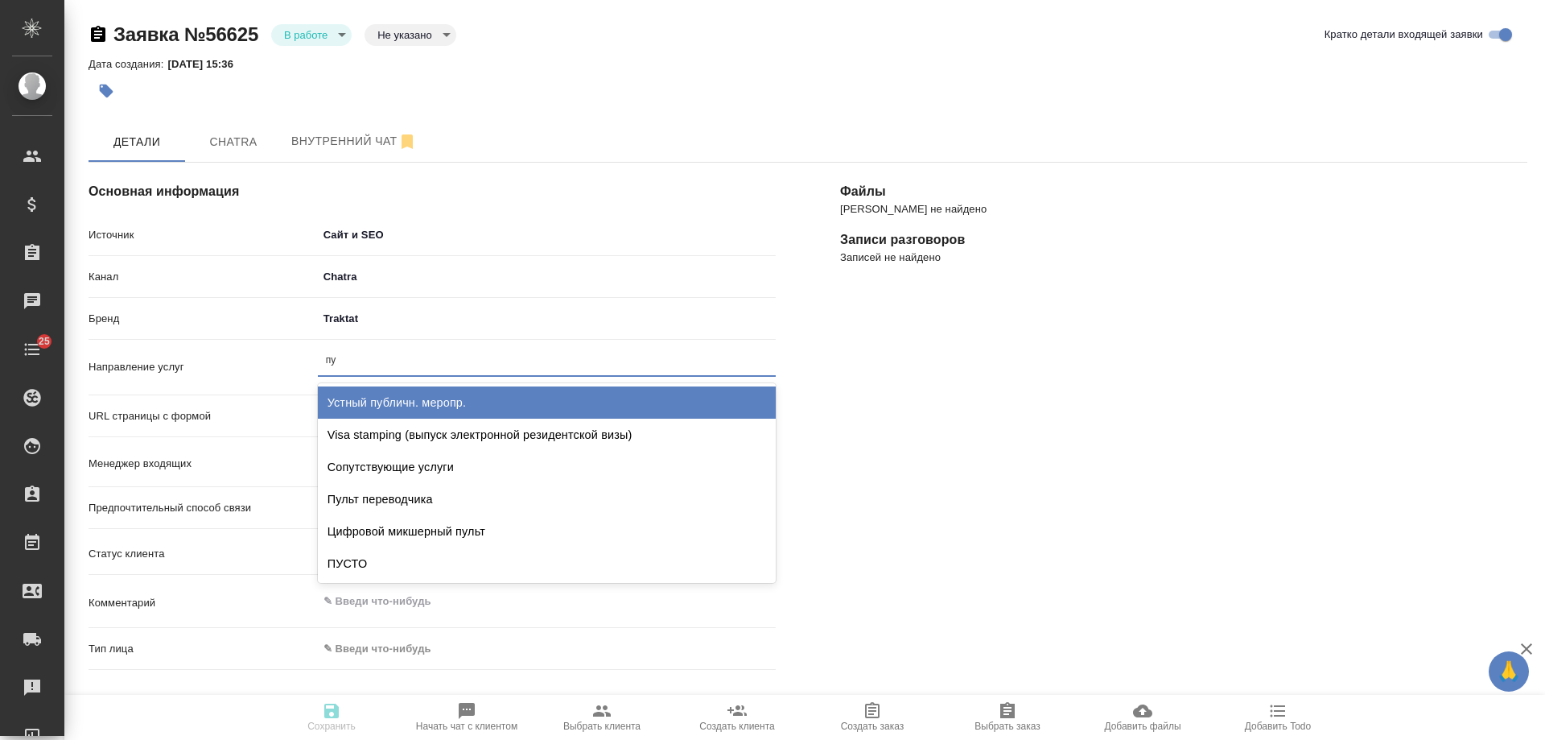
type input "пус"
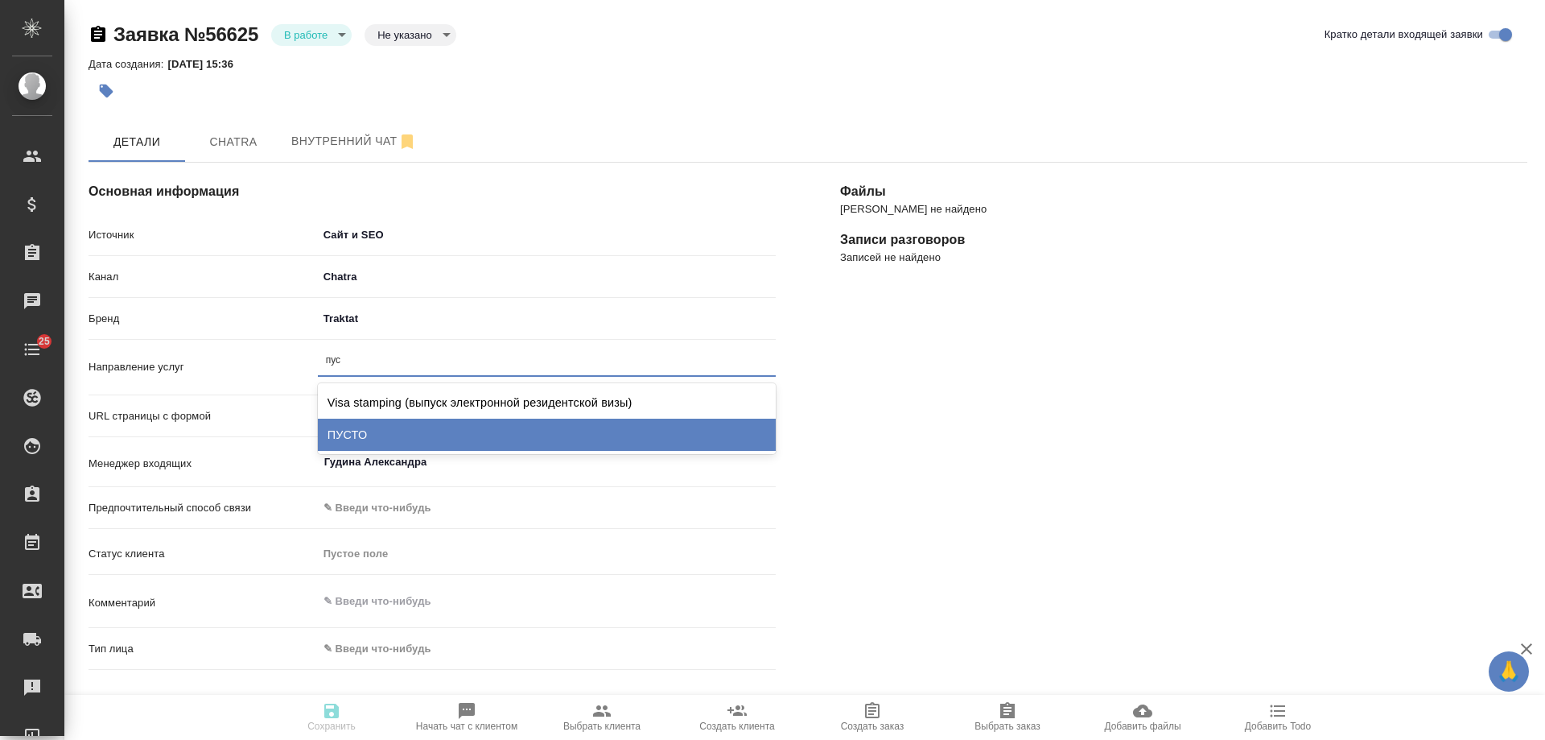
click at [402, 425] on div "ПУСТО" at bounding box center [547, 435] width 458 height 32
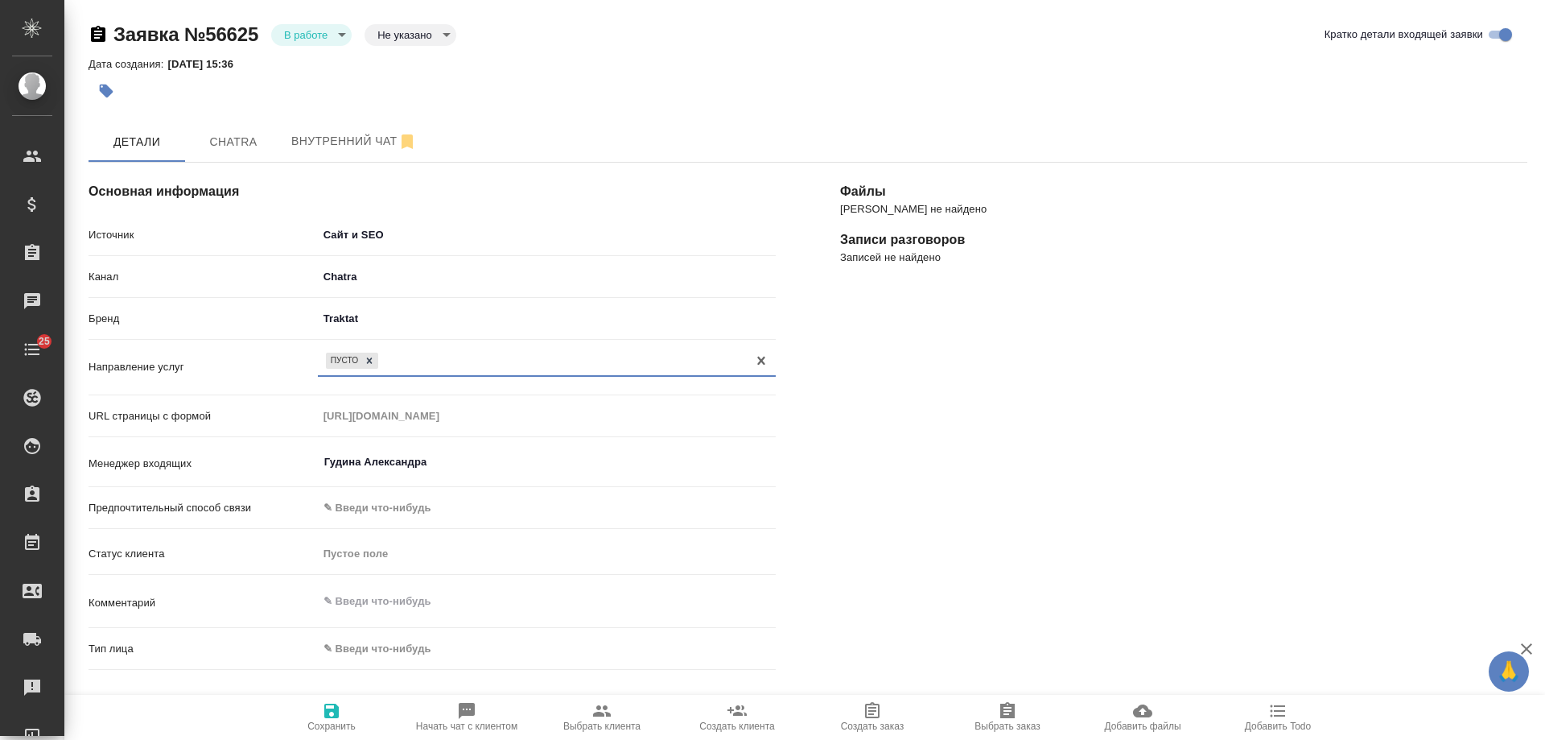
scroll to position [322, 0]
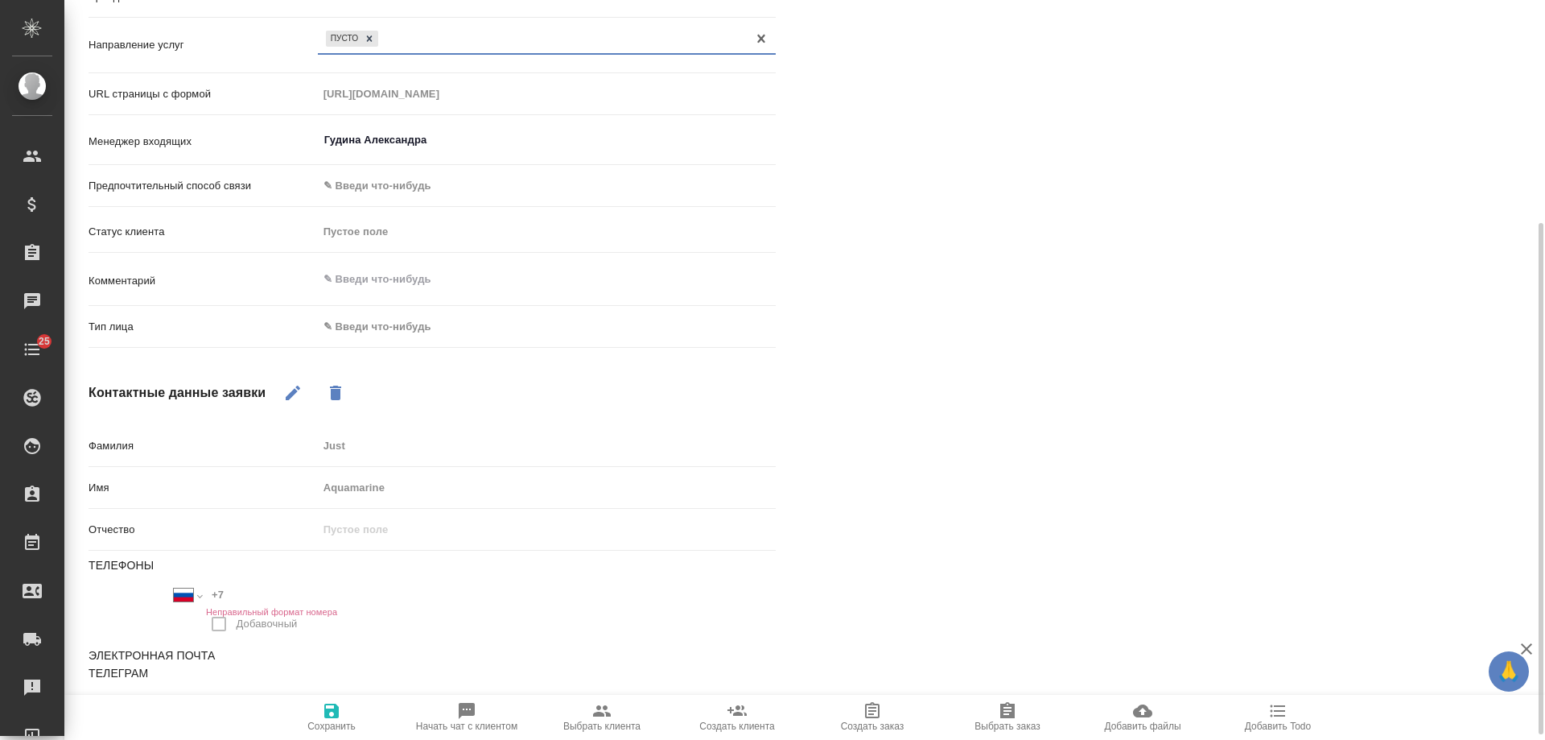
drag, startPoint x: 360, startPoint y: 345, endPoint x: 360, endPoint y: 332, distance: 13.7
click at [360, 343] on div "Тип лица ✎ Введи что-нибудь" at bounding box center [432, 333] width 687 height 42
click at [361, 332] on body "🙏 .cls-1 fill:#fff; AWATERA Gudina Alexandra Клиенты Спецификации Заказы 0 Чаты…" at bounding box center [772, 370] width 1545 height 740
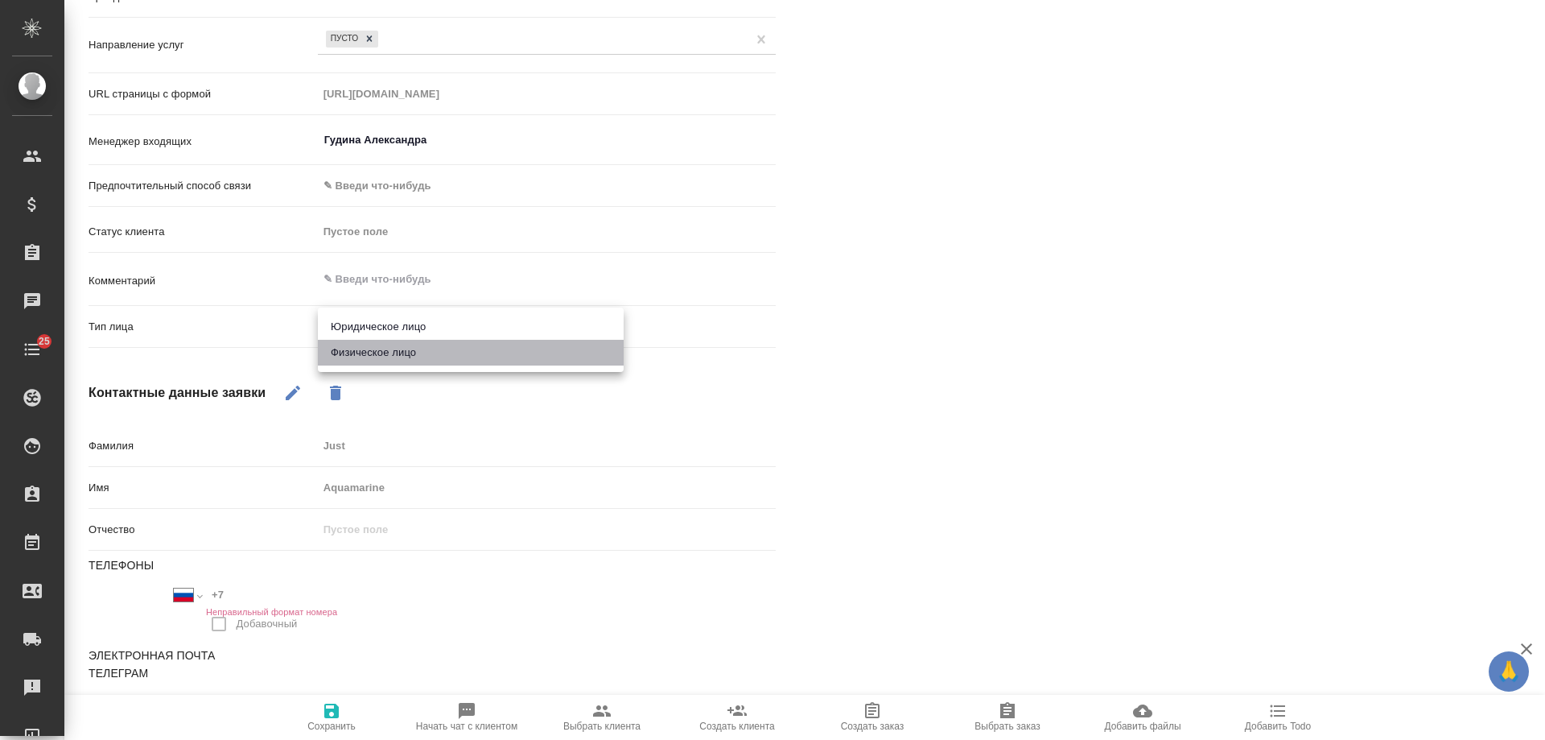
click at [361, 361] on li "Физическое лицо" at bounding box center [471, 353] width 306 height 26
type textarea "x"
type input "private"
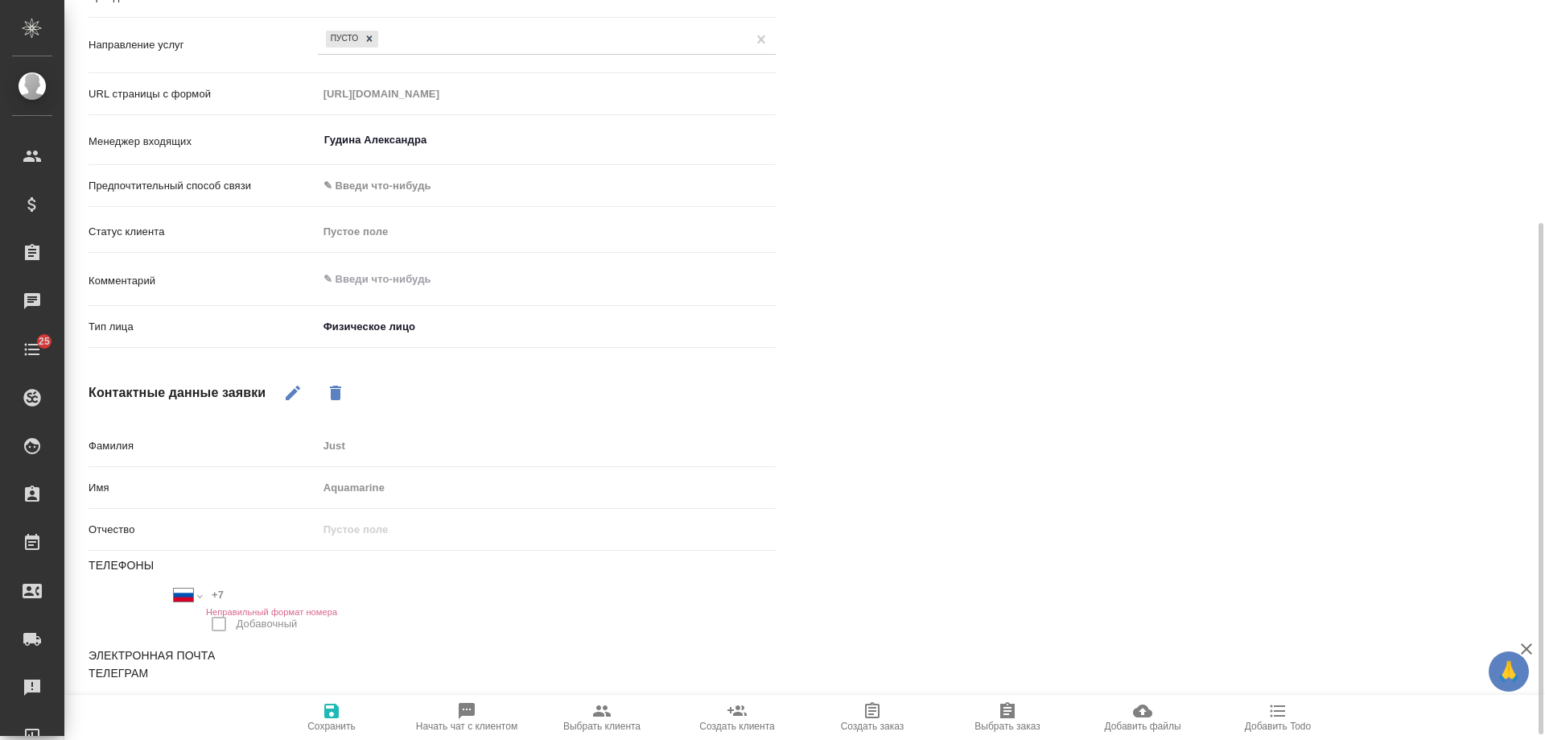
click at [338, 713] on icon "button" at bounding box center [331, 710] width 14 height 14
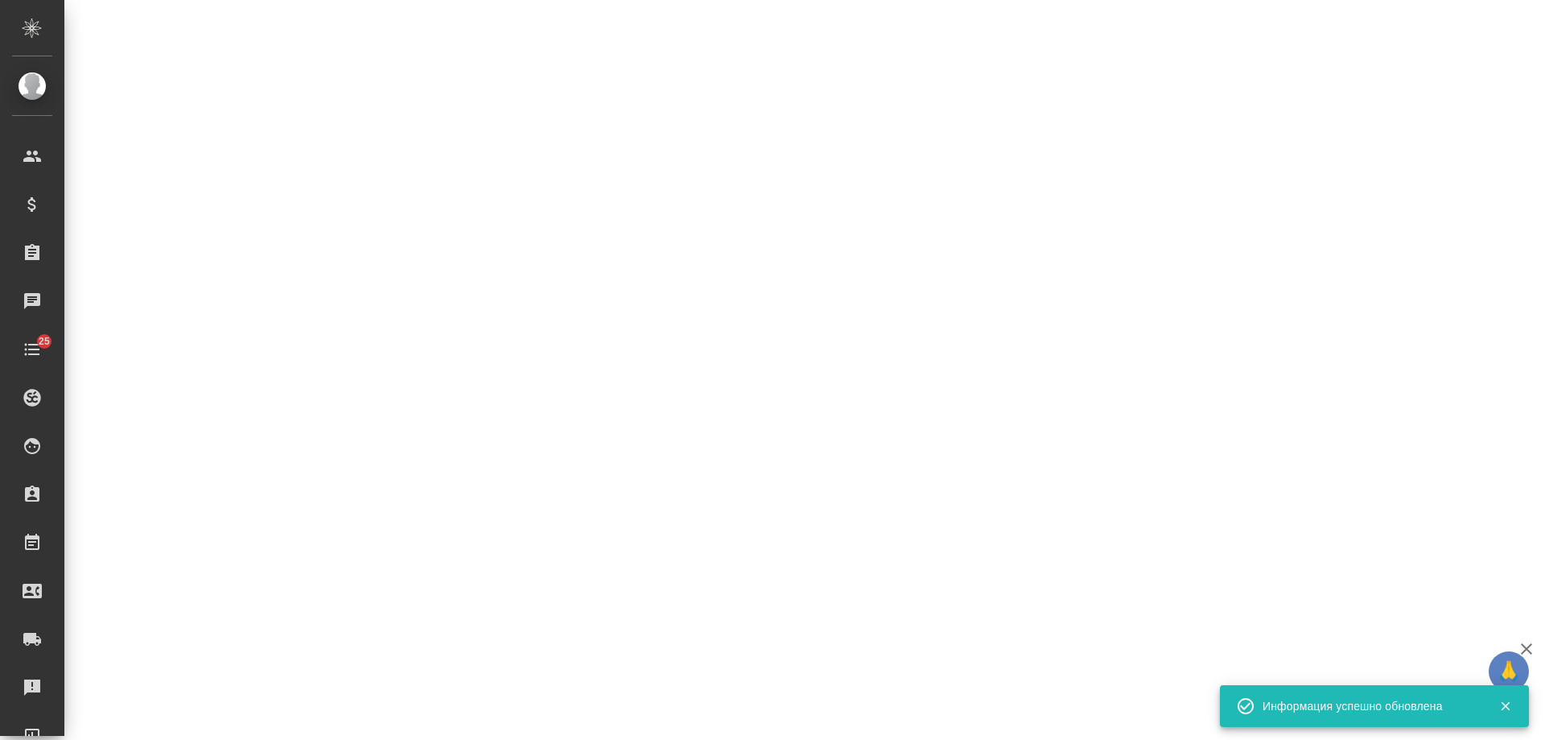
select select "RU"
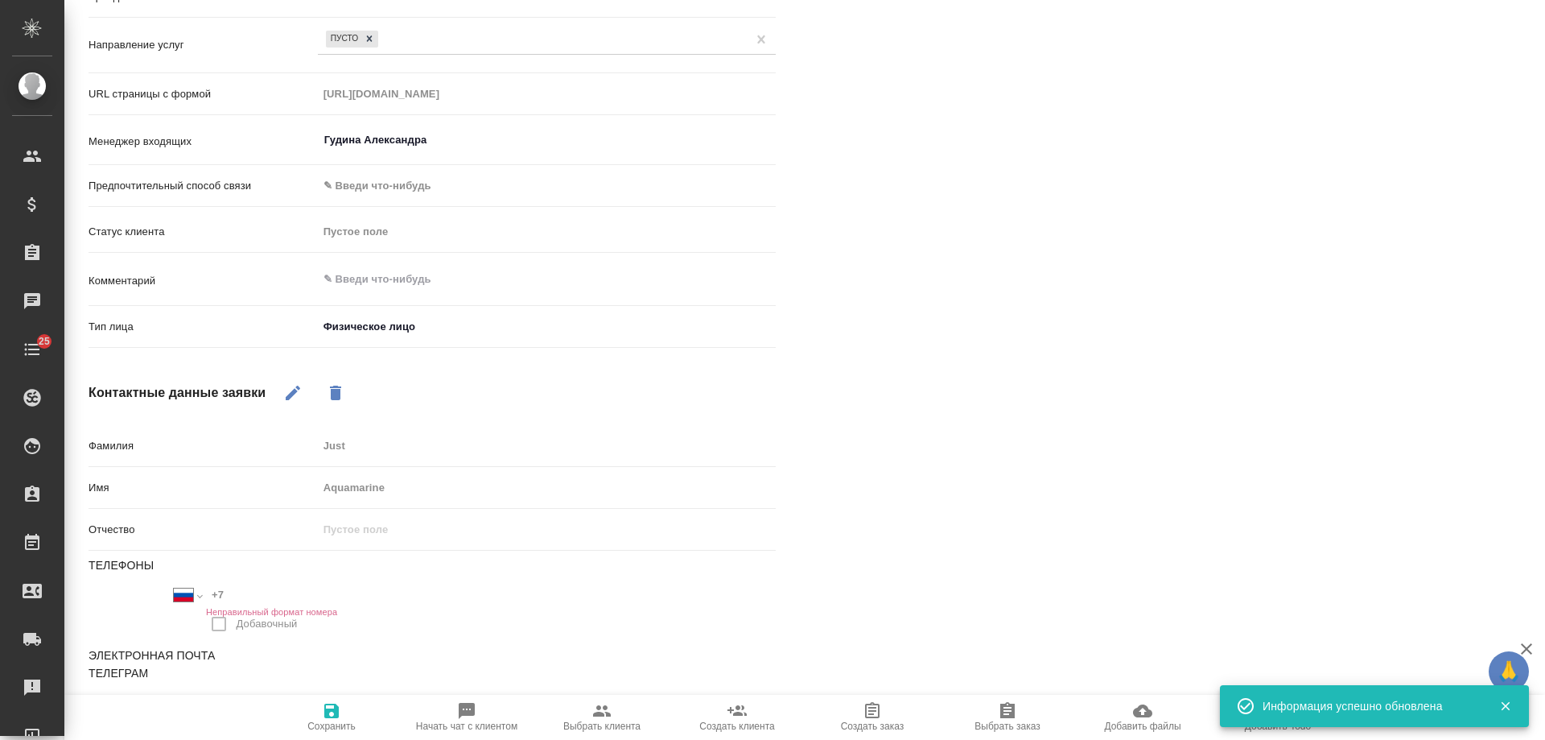
type textarea "x"
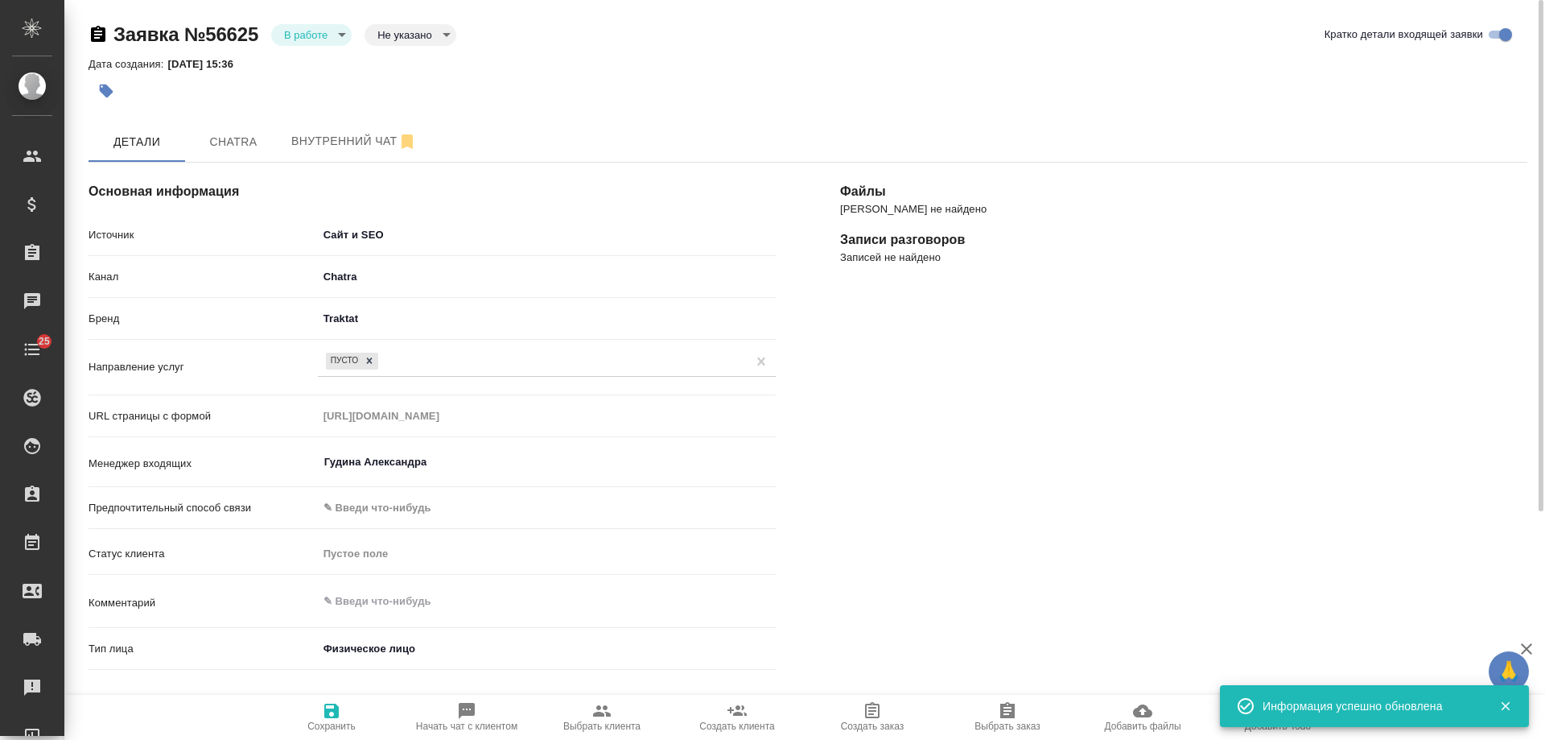
click at [340, 36] on body "🙏 .cls-1 fill:#fff; AWATERA Gudina Alexandra Клиенты Спецификации Заказы 0 Чаты…" at bounding box center [772, 370] width 1545 height 740
click at [316, 77] on ul "В работе Отказ" at bounding box center [311, 48] width 80 height 68
click at [316, 63] on button "Отказ" at bounding box center [303, 62] width 38 height 18
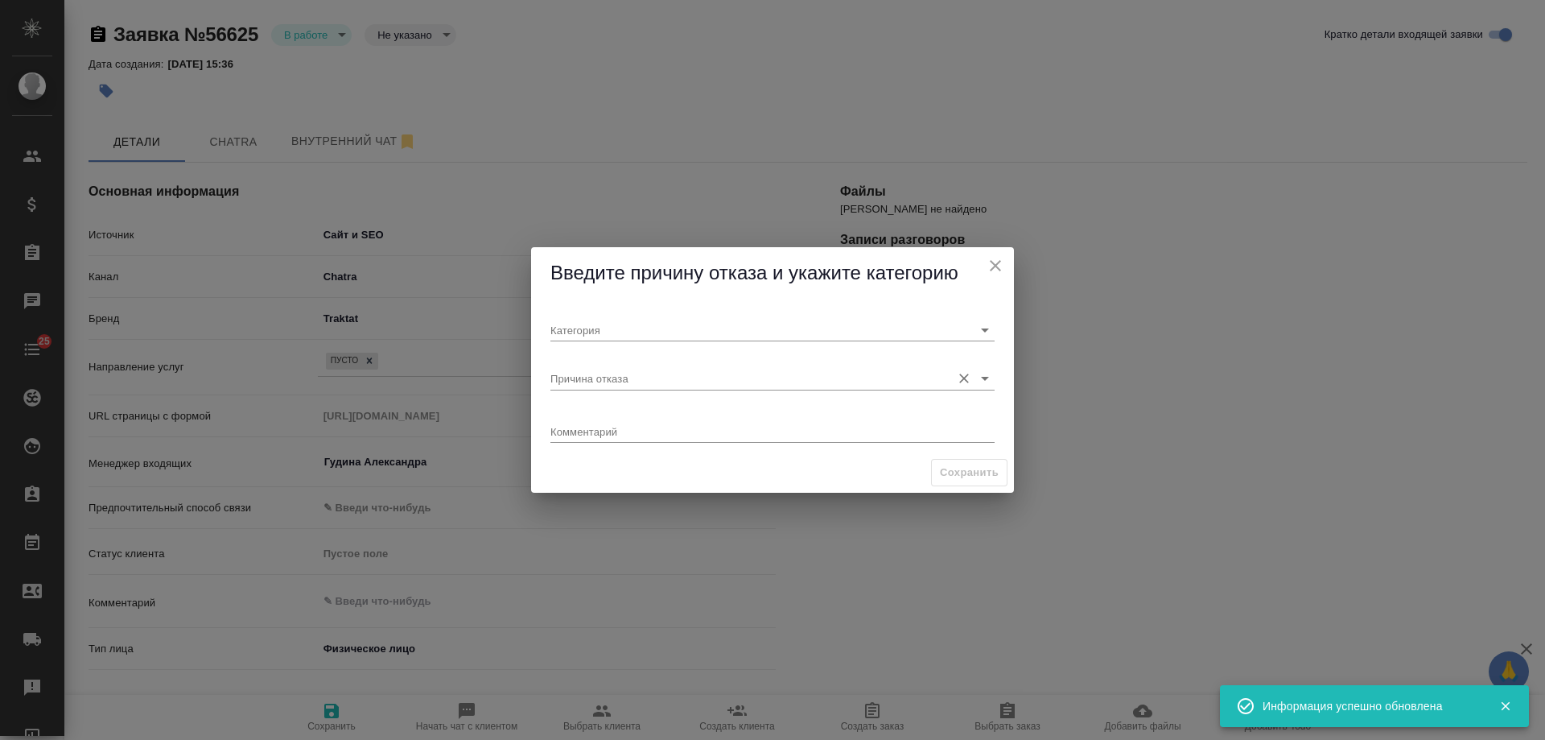
click at [611, 381] on input "Причина отказа" at bounding box center [747, 378] width 393 height 22
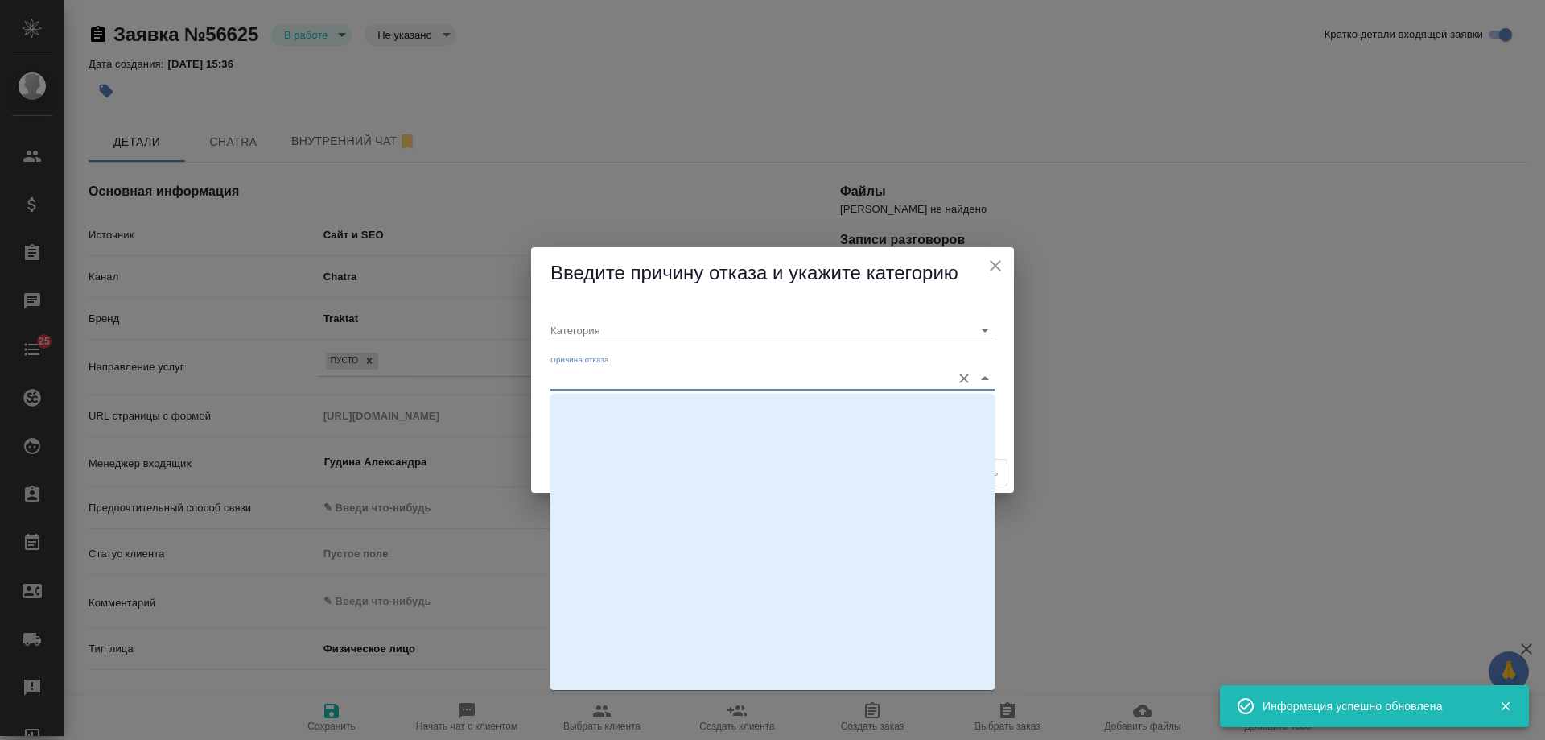
scroll to position [483, 0]
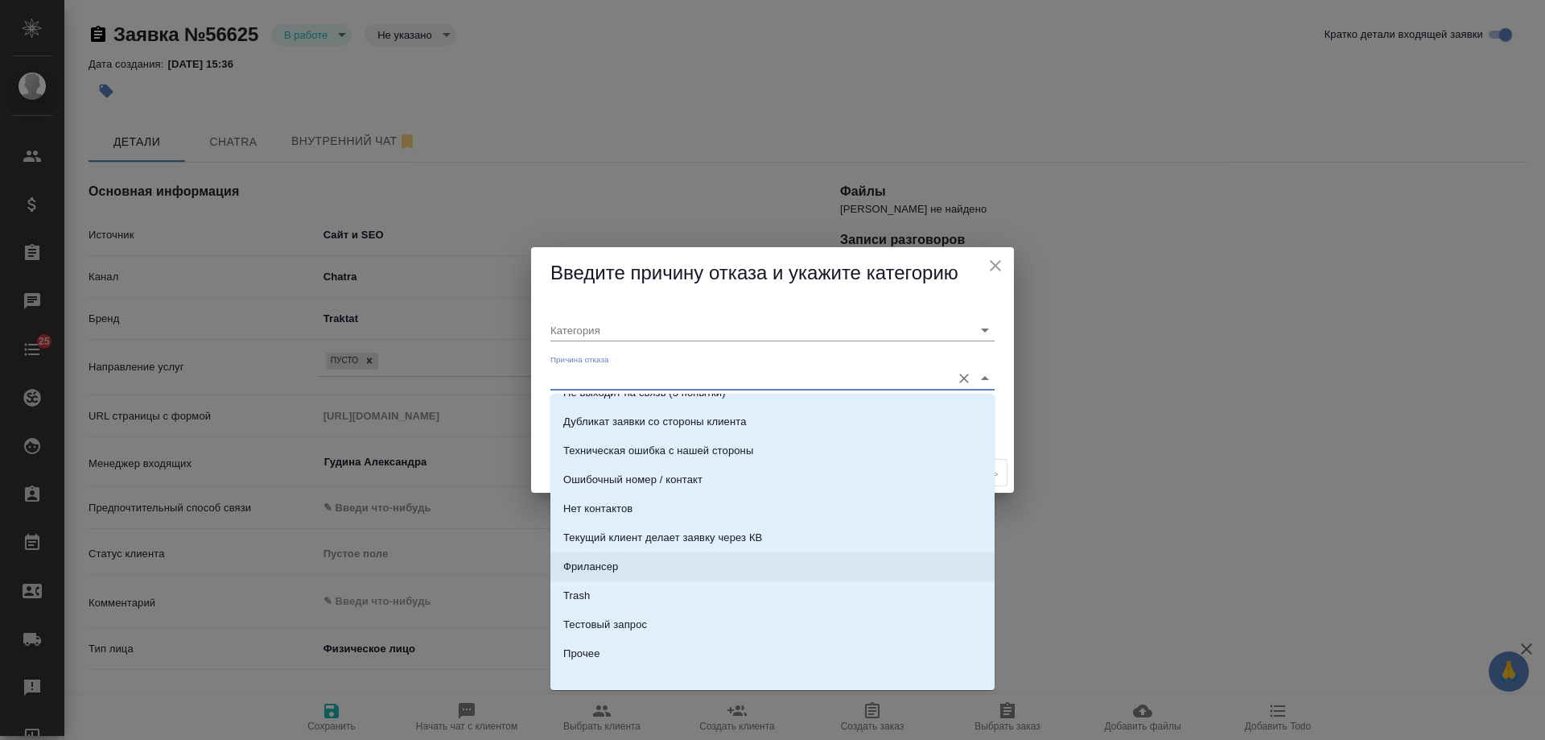
click at [623, 562] on li "Фрилансер" at bounding box center [773, 566] width 444 height 29
type input "Не лиды"
type input "Фрилансер"
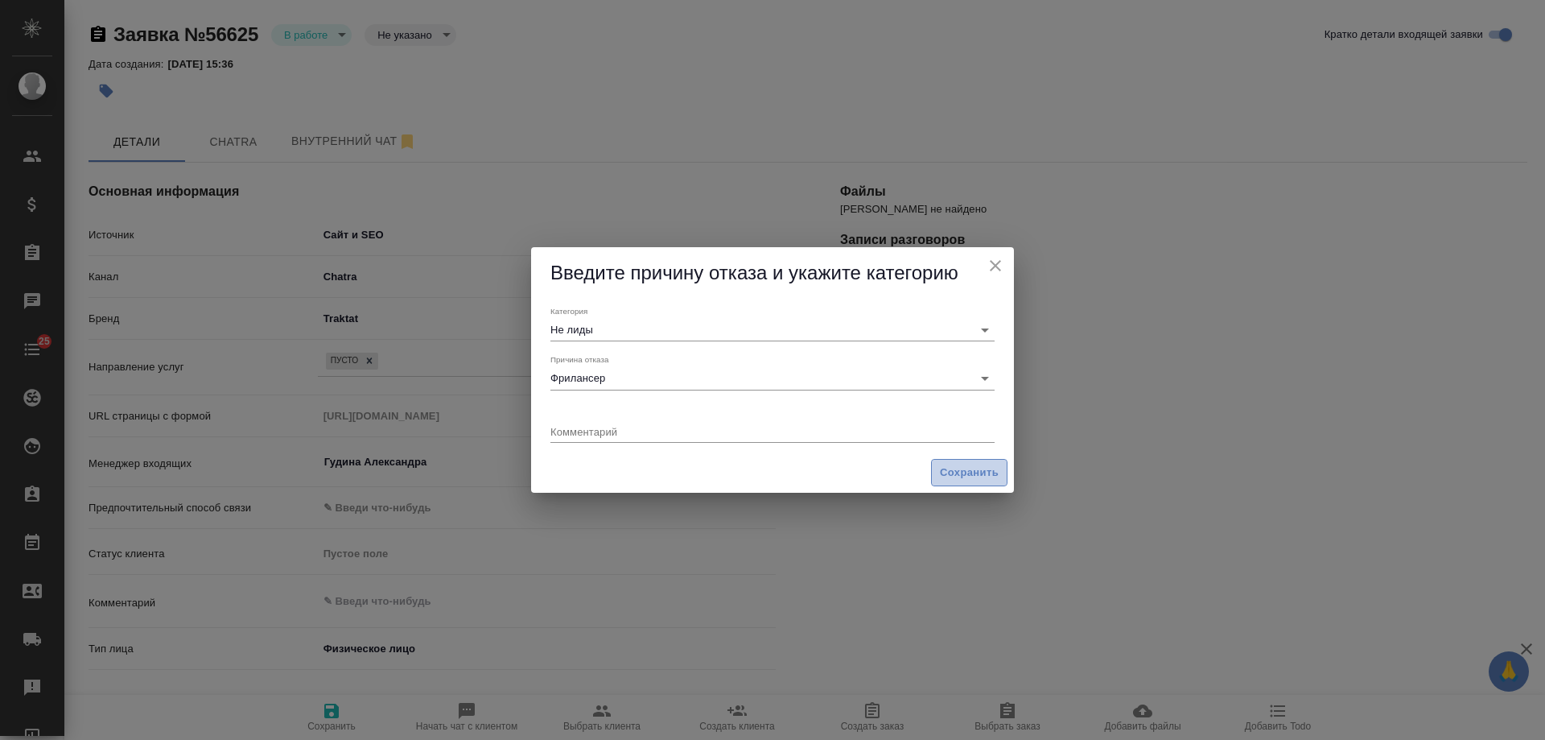
click at [953, 477] on span "Сохранить" at bounding box center [969, 473] width 59 height 19
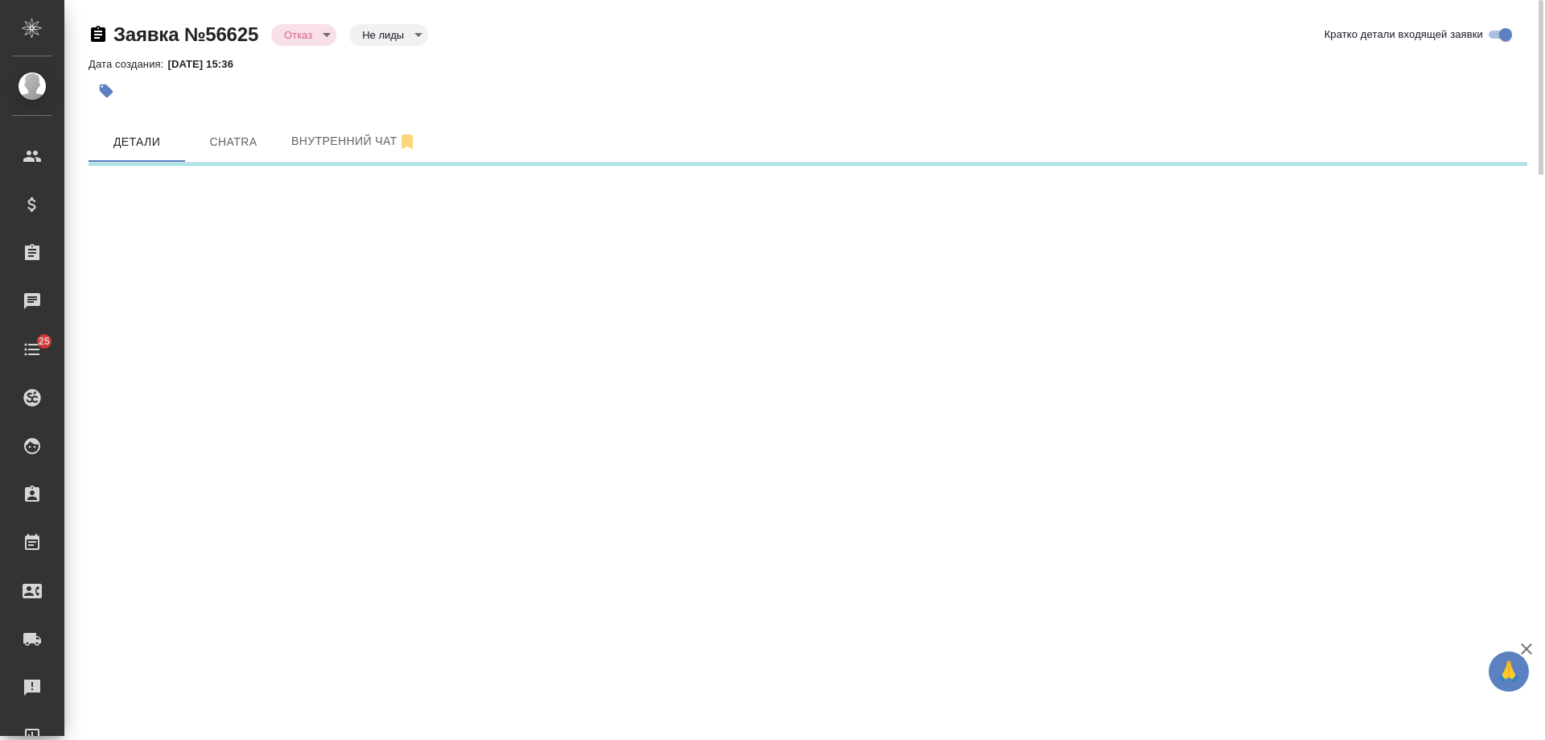
select select "RU"
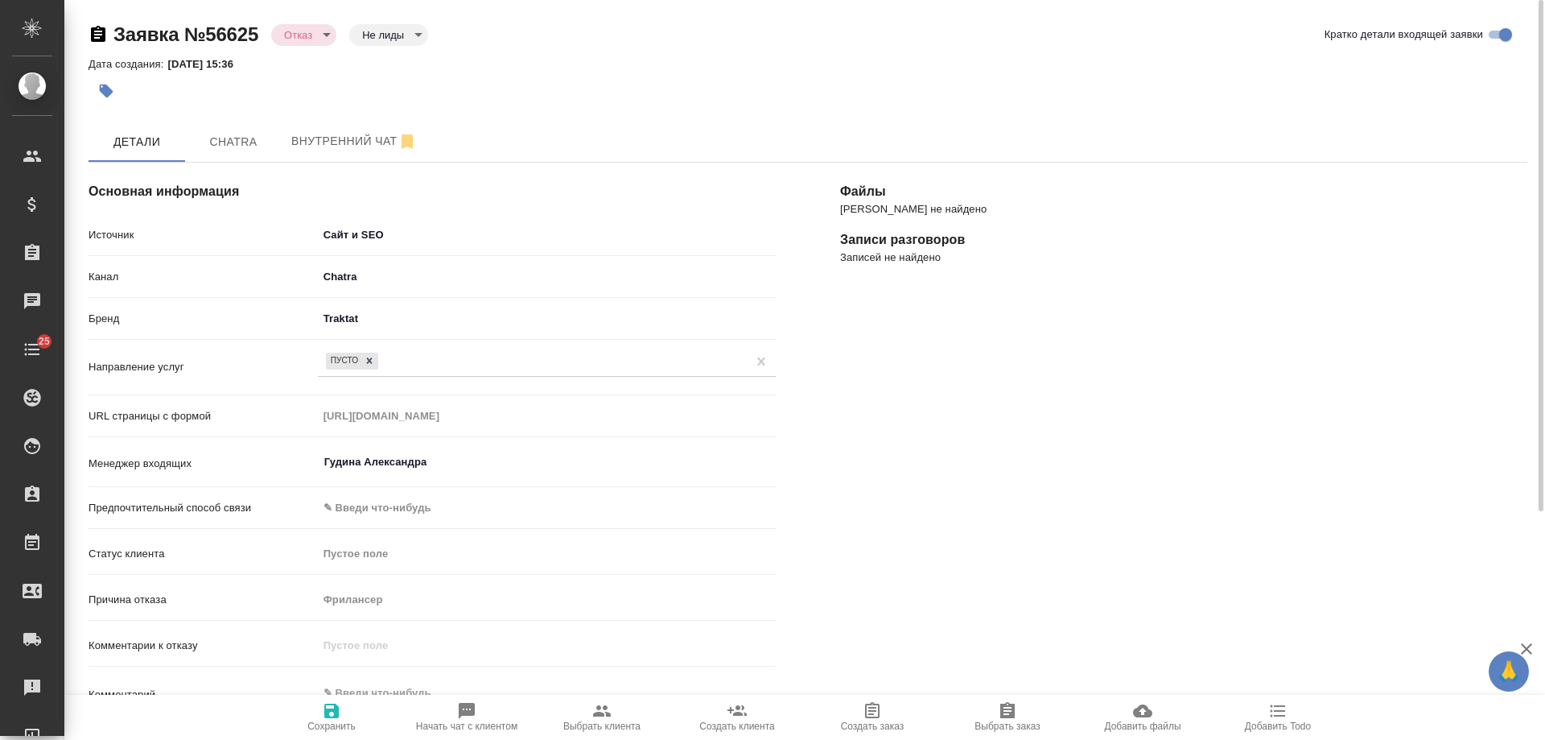
type textarea "x"
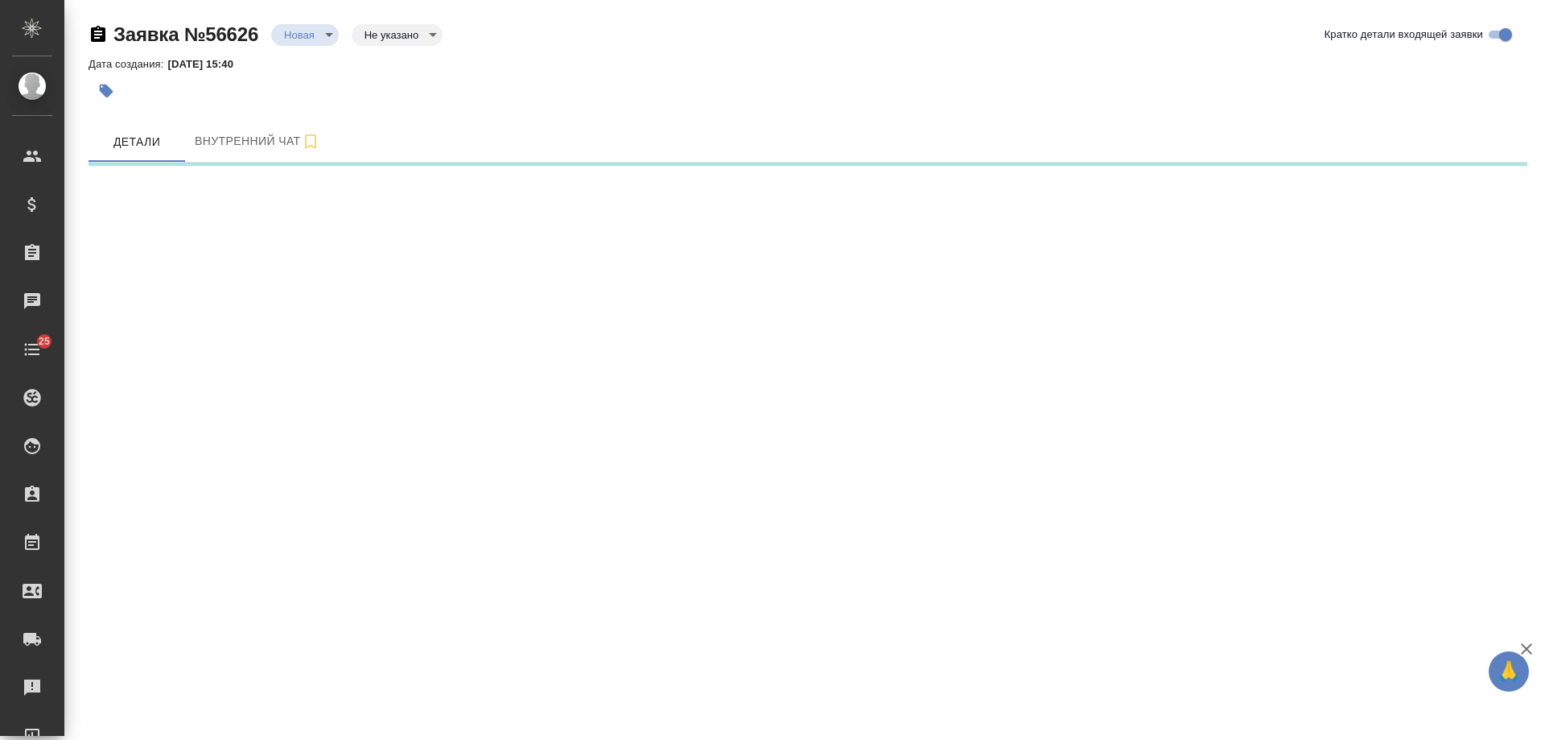
select select "RU"
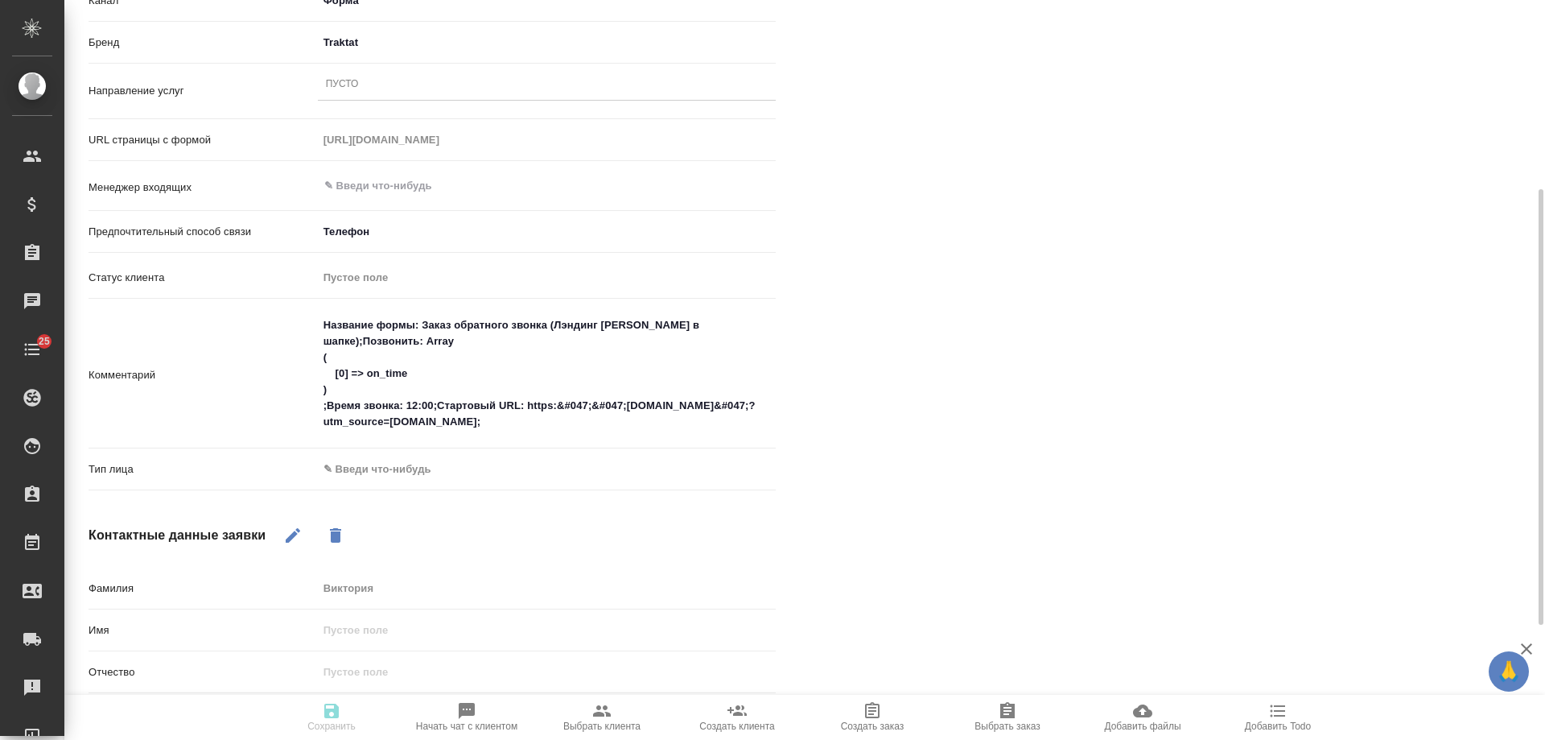
scroll to position [516, 0]
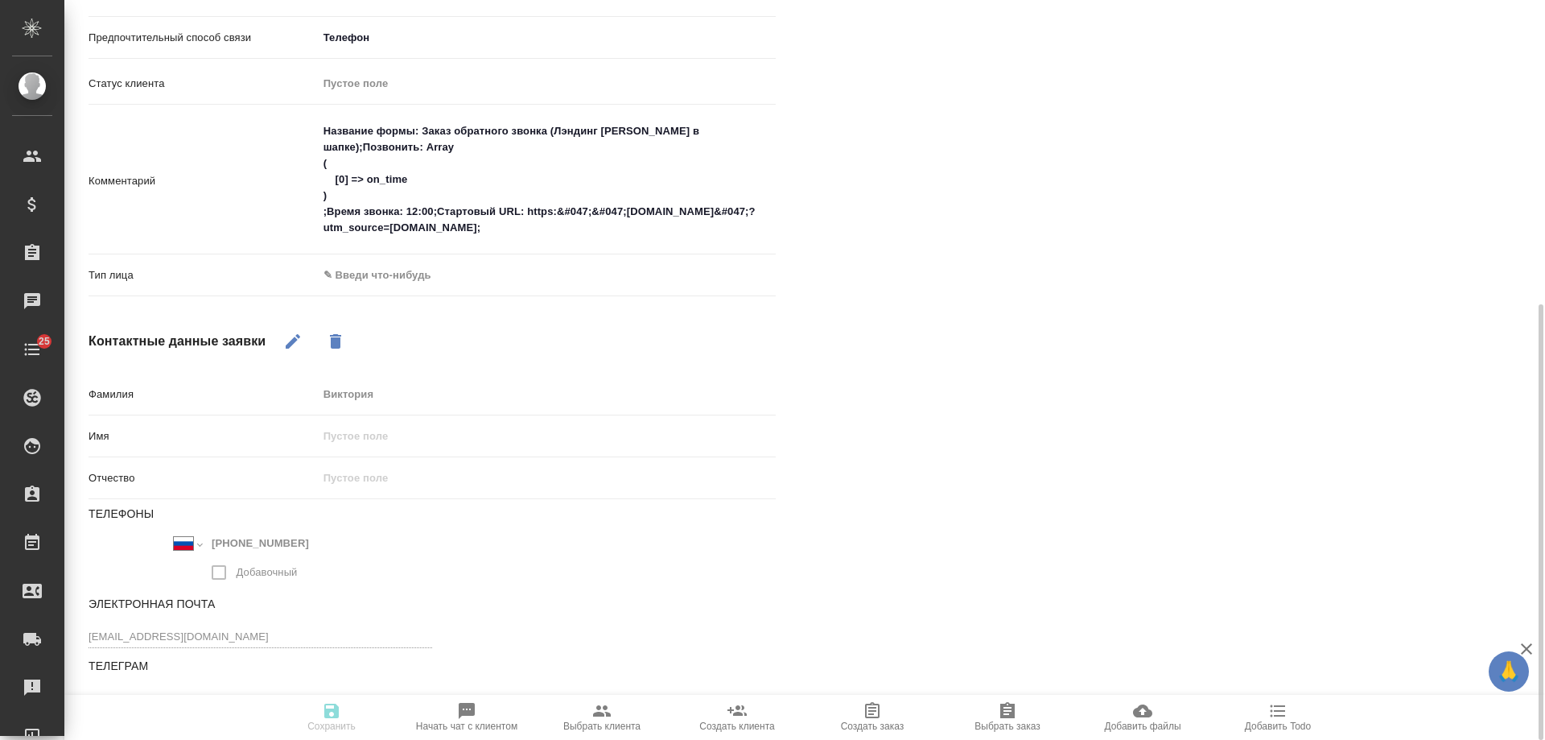
click at [299, 333] on icon "button" at bounding box center [292, 341] width 19 height 19
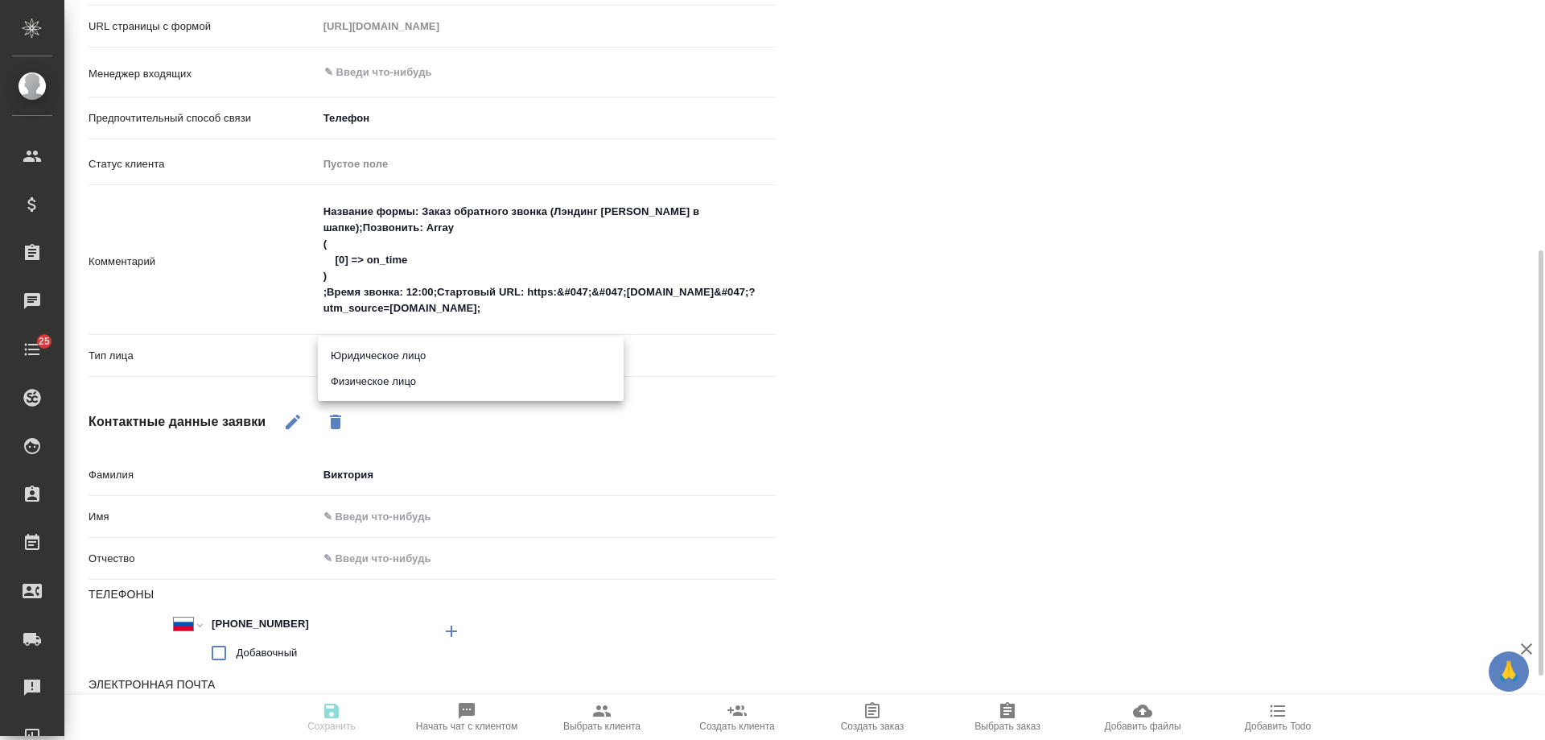
click at [418, 350] on body "🙏 .cls-1 fill:#fff; AWATERA [PERSON_NAME] Спецификации Заказы 0 Чаты 25 Todo Пр…" at bounding box center [772, 370] width 1545 height 740
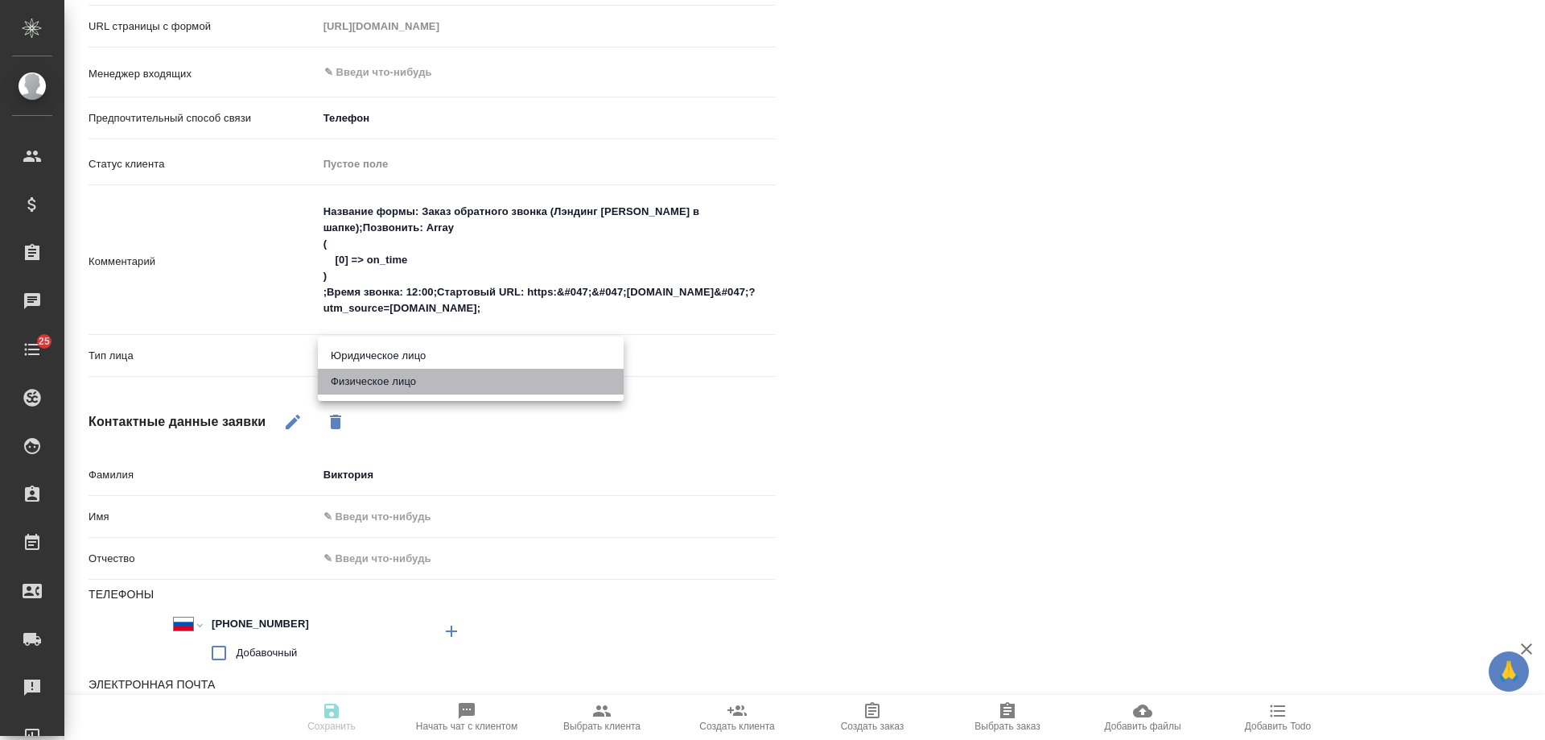
click at [417, 379] on li "Физическое лицо" at bounding box center [471, 382] width 306 height 26
type textarea "x"
type input "private"
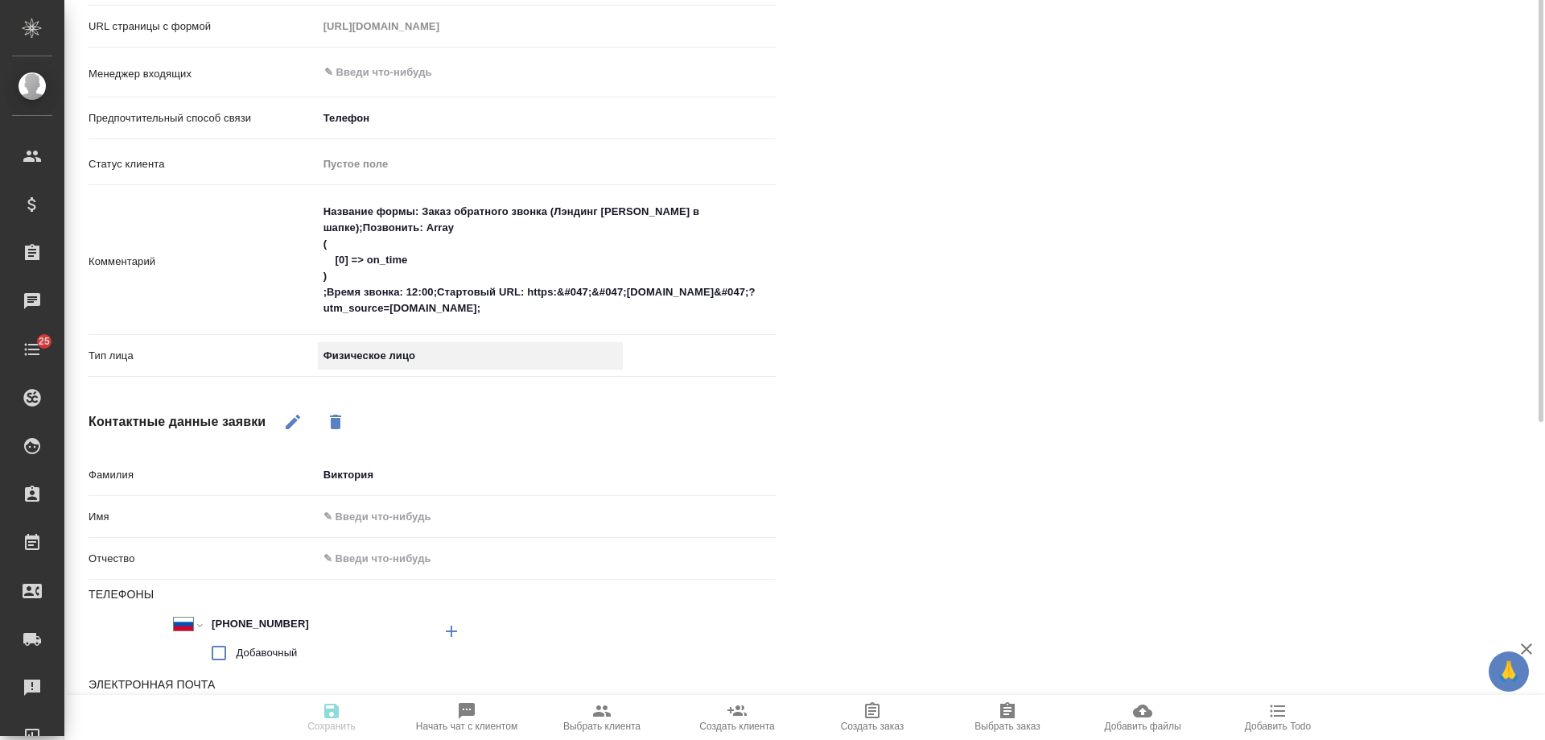
scroll to position [194, 0]
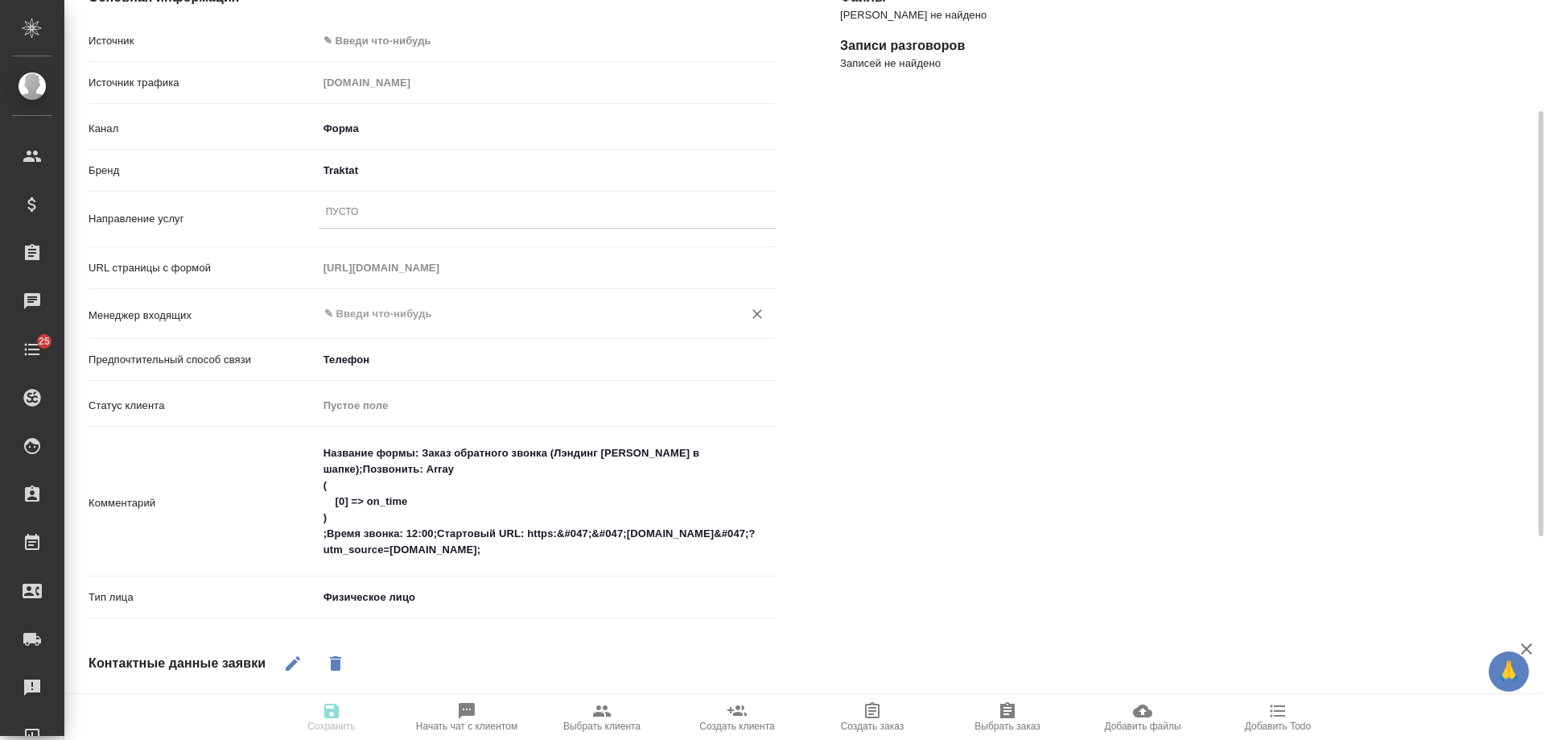
click at [403, 322] on input "text" at bounding box center [520, 313] width 394 height 19
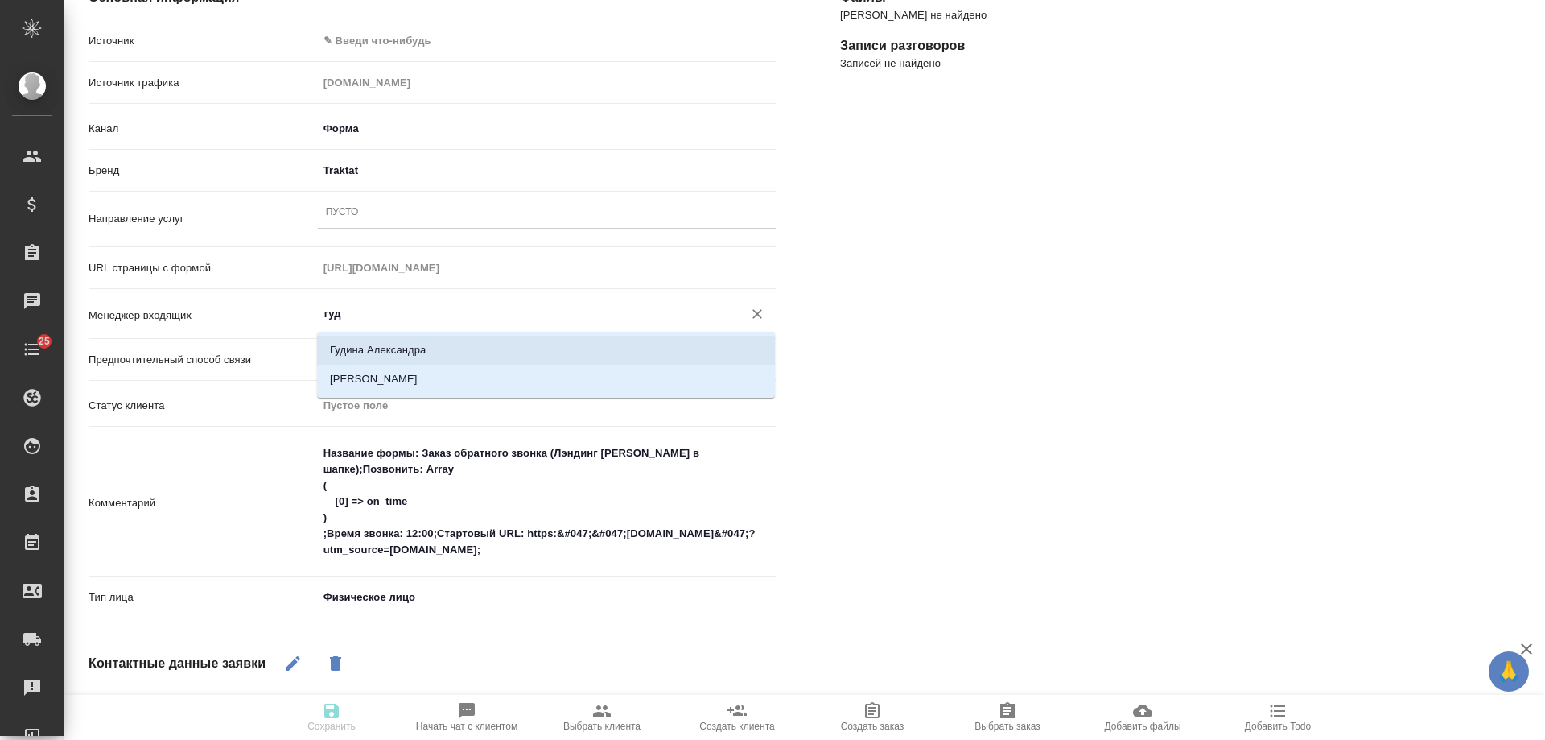
click at [411, 353] on li "Гудина Александра" at bounding box center [546, 350] width 458 height 29
type input "Гудина Александра"
type textarea "x"
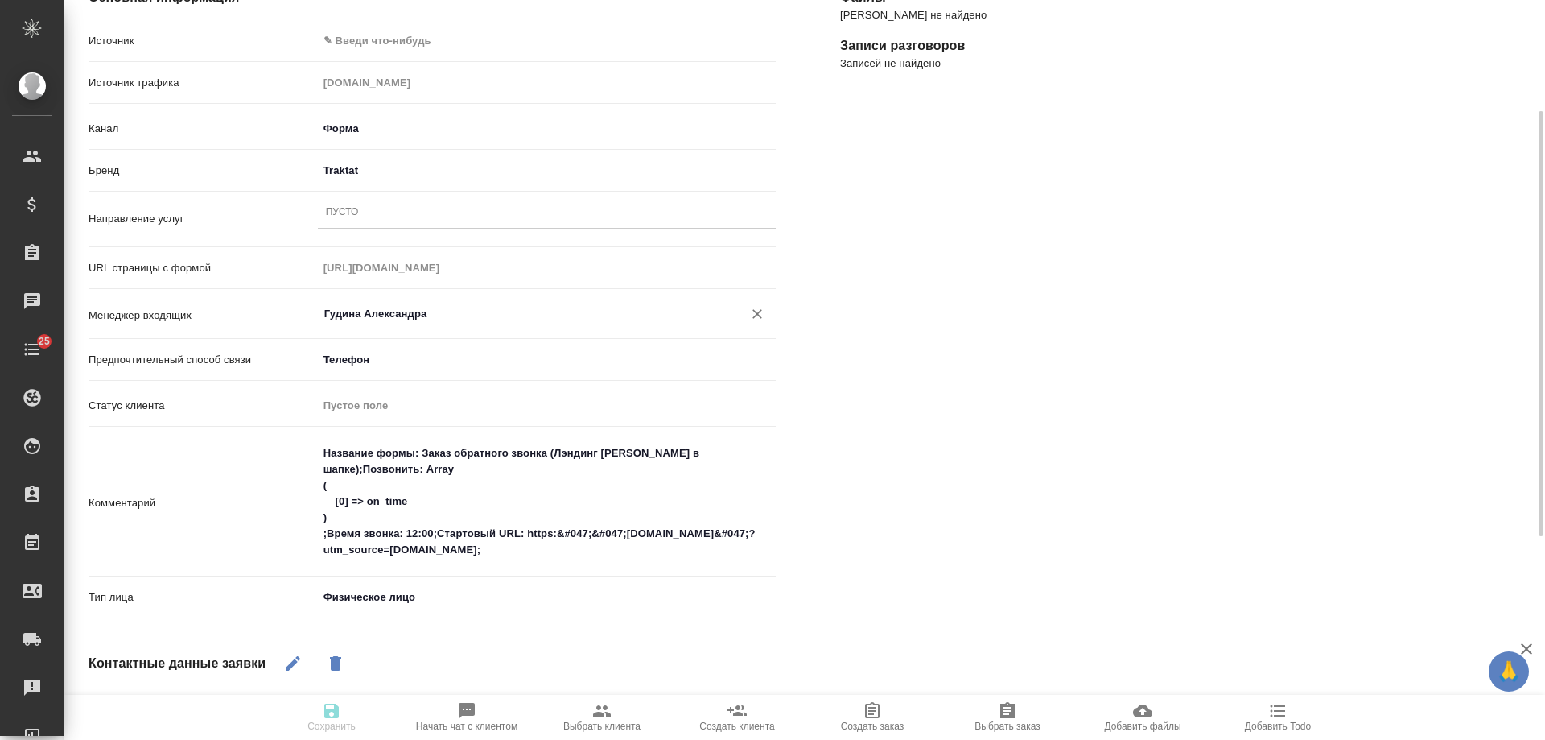
type input "Гудина Александра"
click at [386, 222] on div "Пусто" at bounding box center [547, 212] width 458 height 23
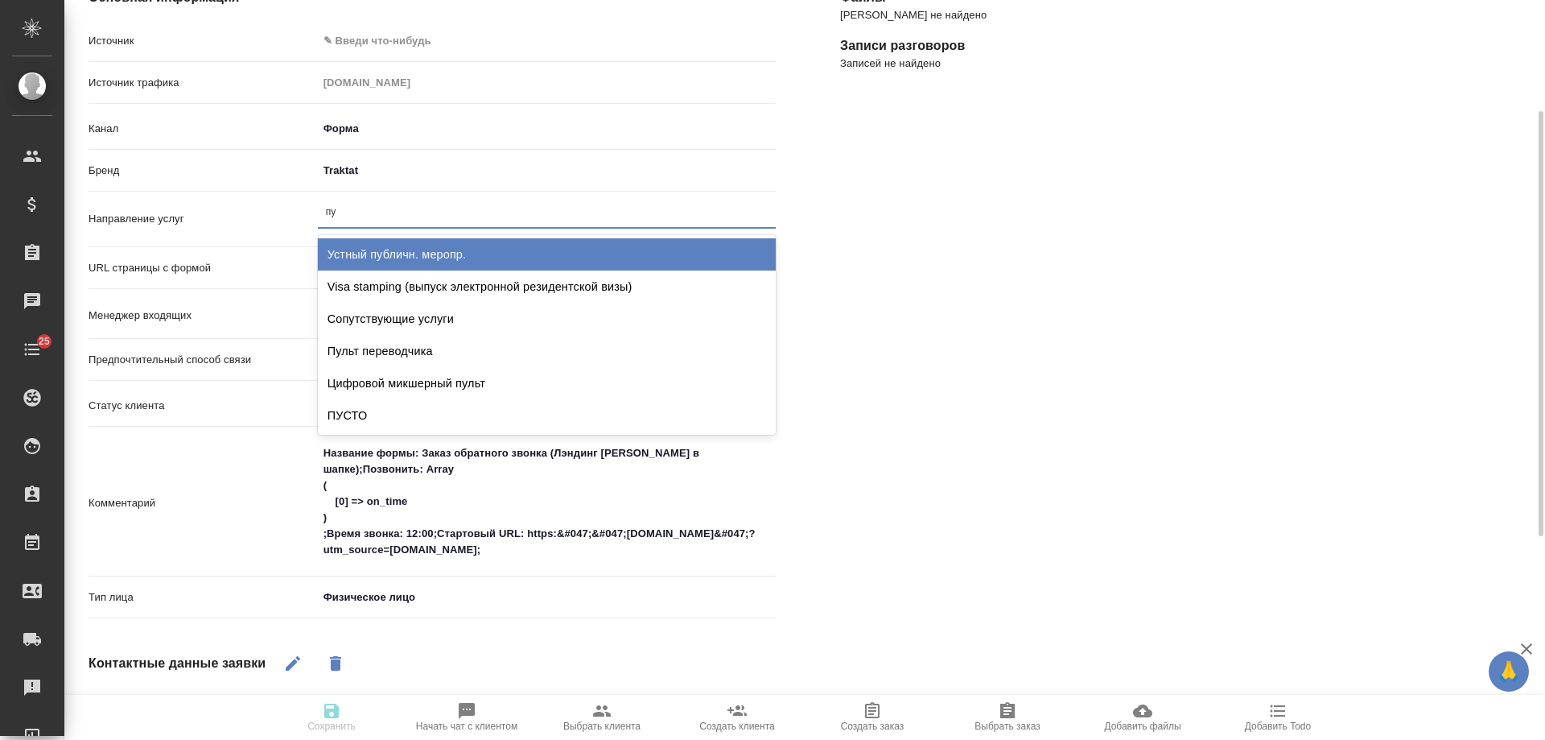
type input "пус"
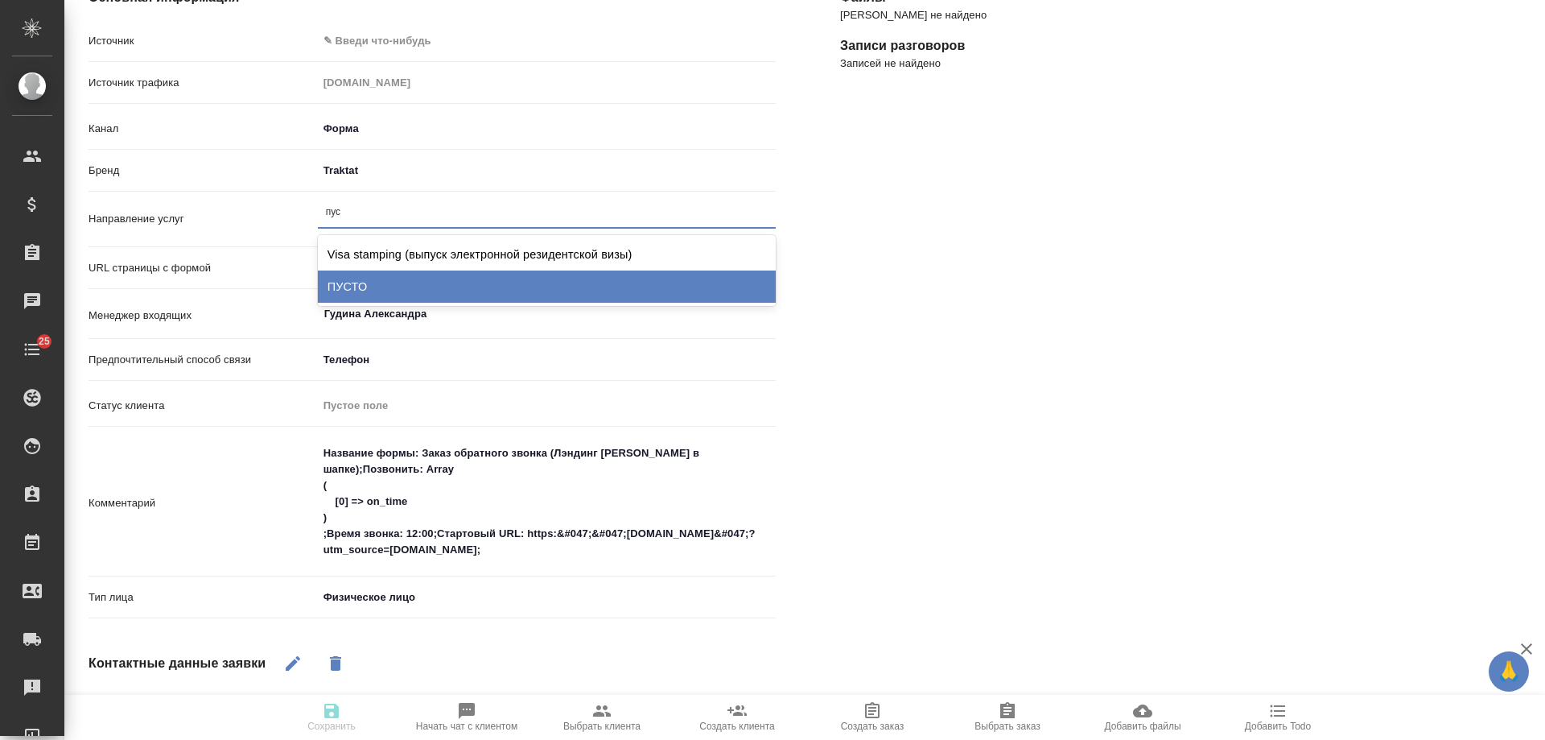
click at [391, 276] on div "ПУСТО" at bounding box center [547, 286] width 458 height 32
type textarea "x"
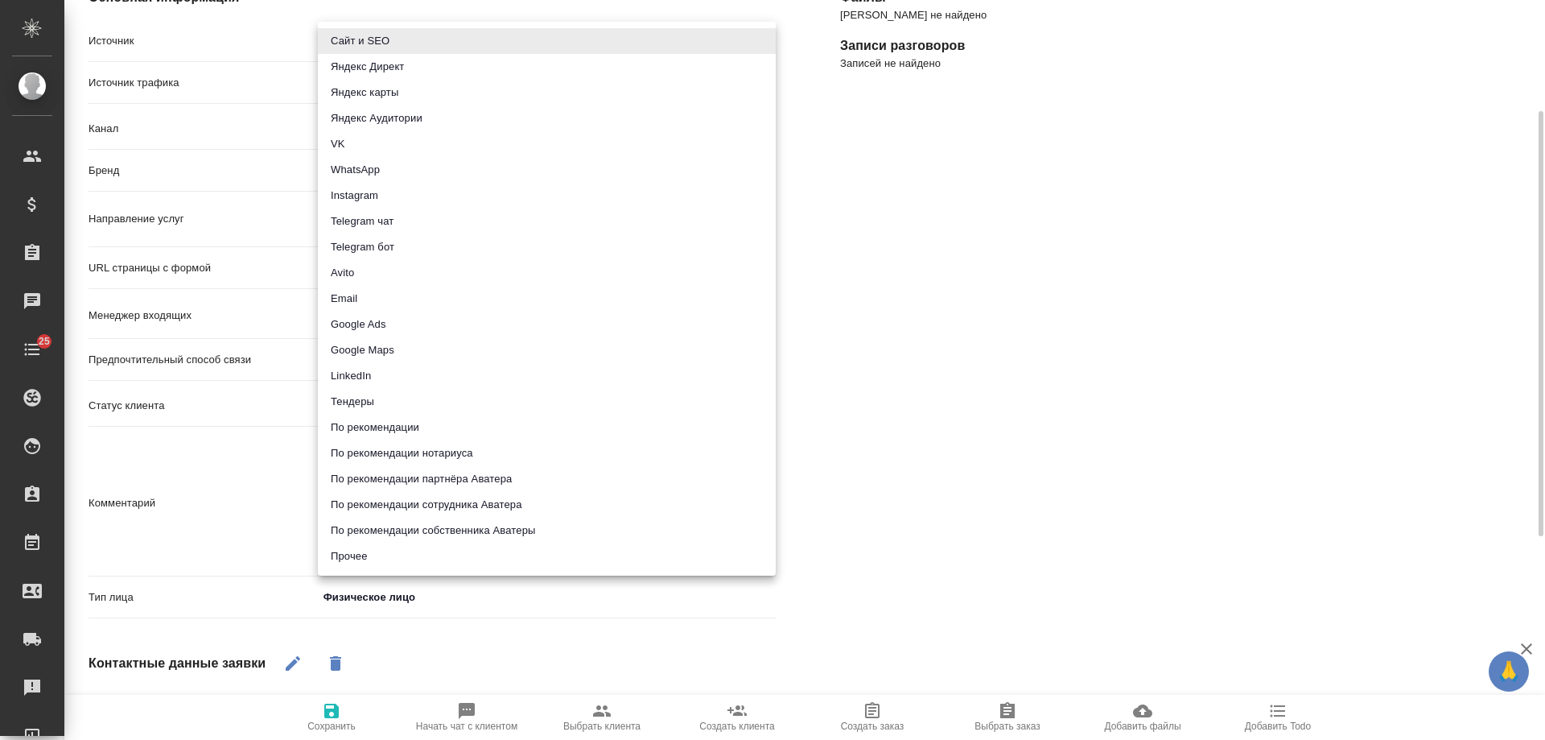
click at [373, 43] on body "🙏 .cls-1 fill:#fff; AWATERA Gudina Alexandra Клиенты Спецификации Заказы 0 Чаты…" at bounding box center [772, 370] width 1545 height 740
click at [380, 48] on li "Сайт и SEO" at bounding box center [547, 41] width 458 height 26
type input "seo"
type textarea "x"
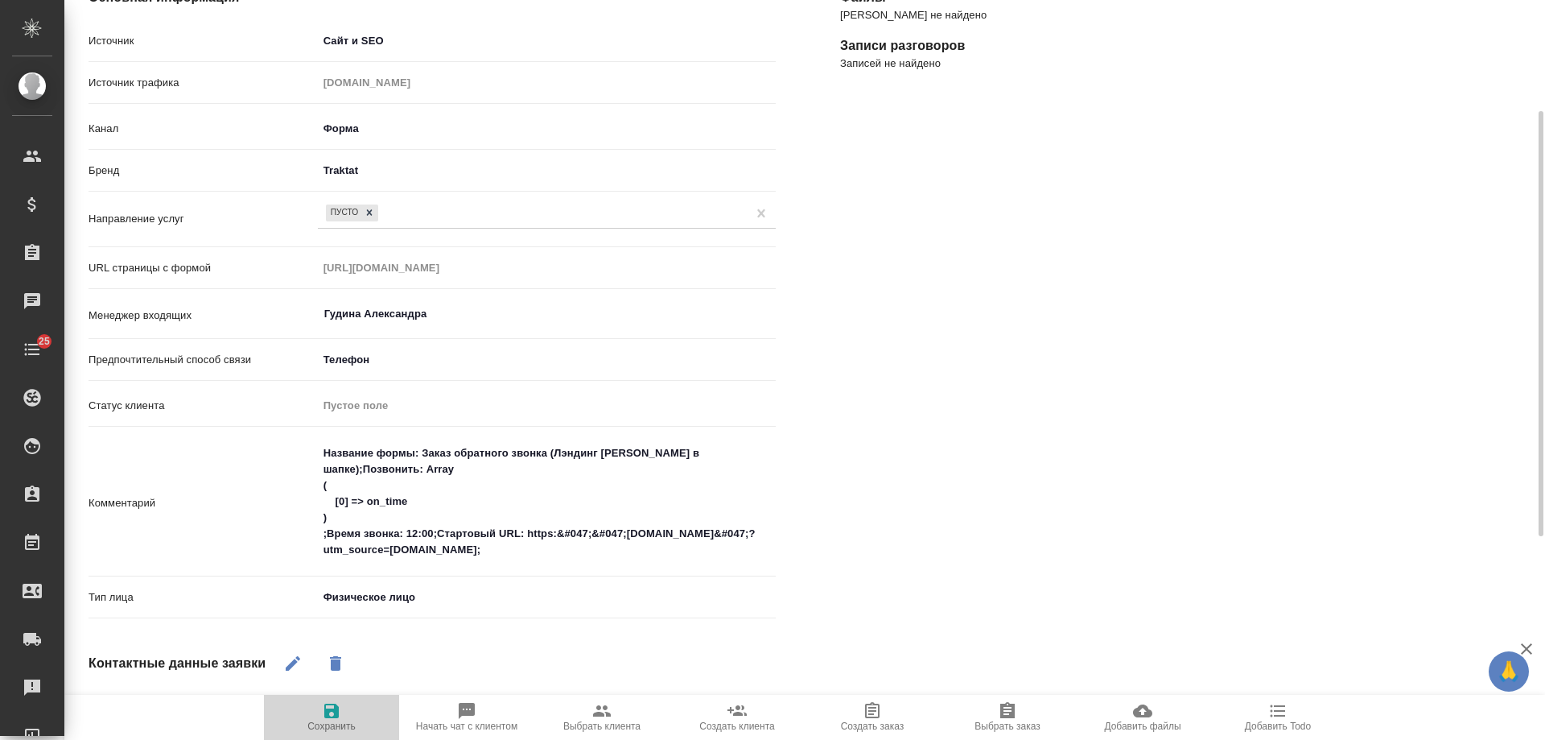
click at [339, 718] on icon "button" at bounding box center [331, 710] width 19 height 19
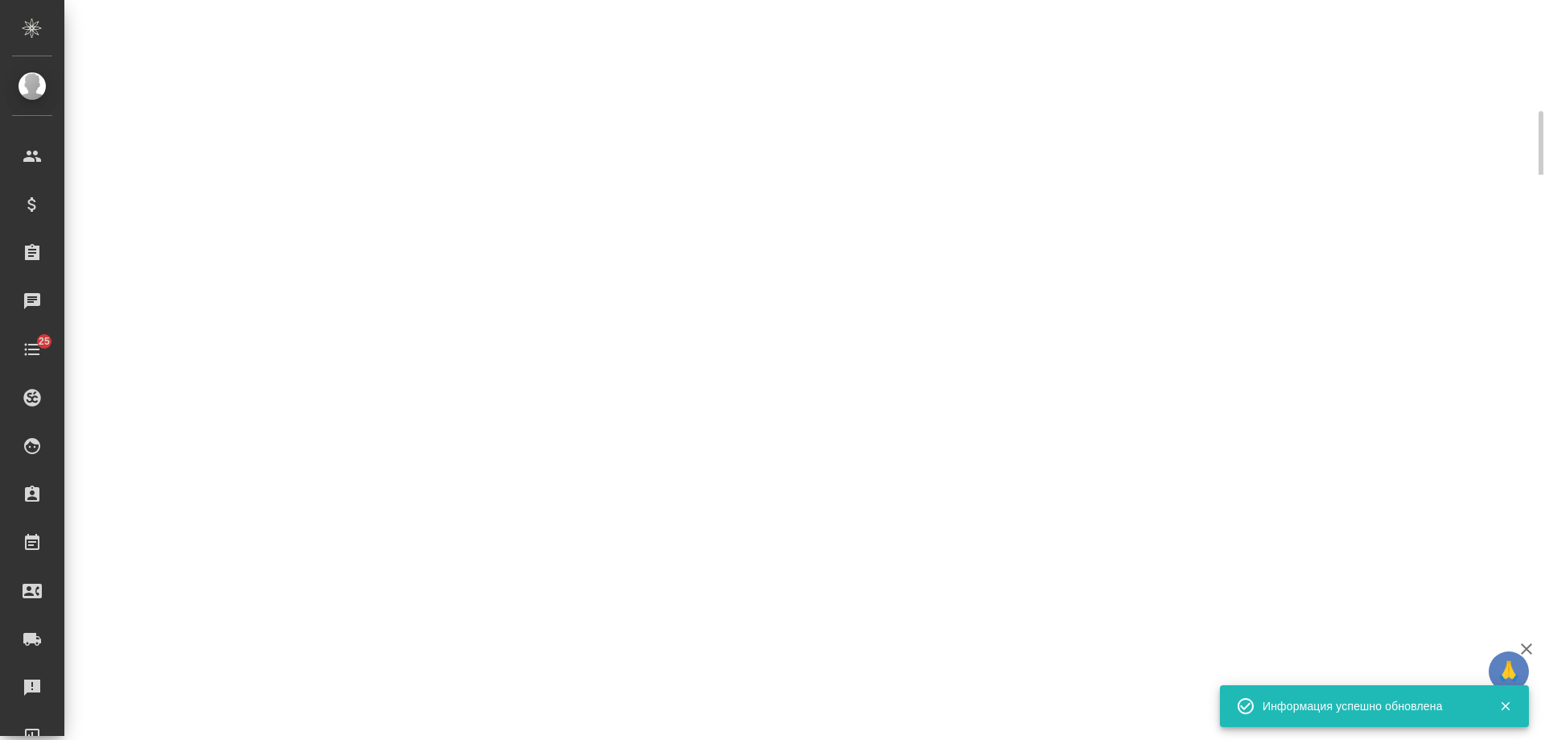
select select "RU"
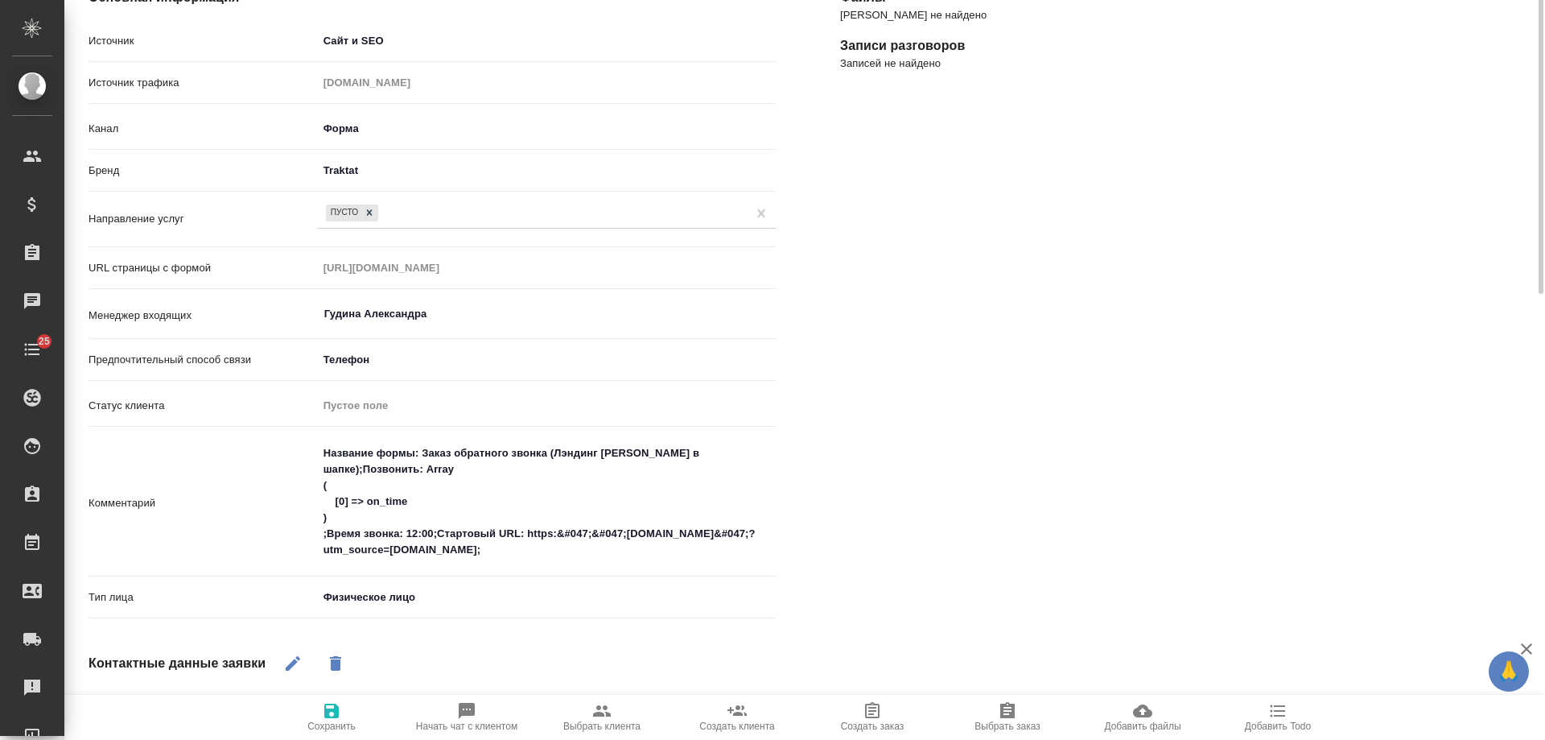
scroll to position [0, 0]
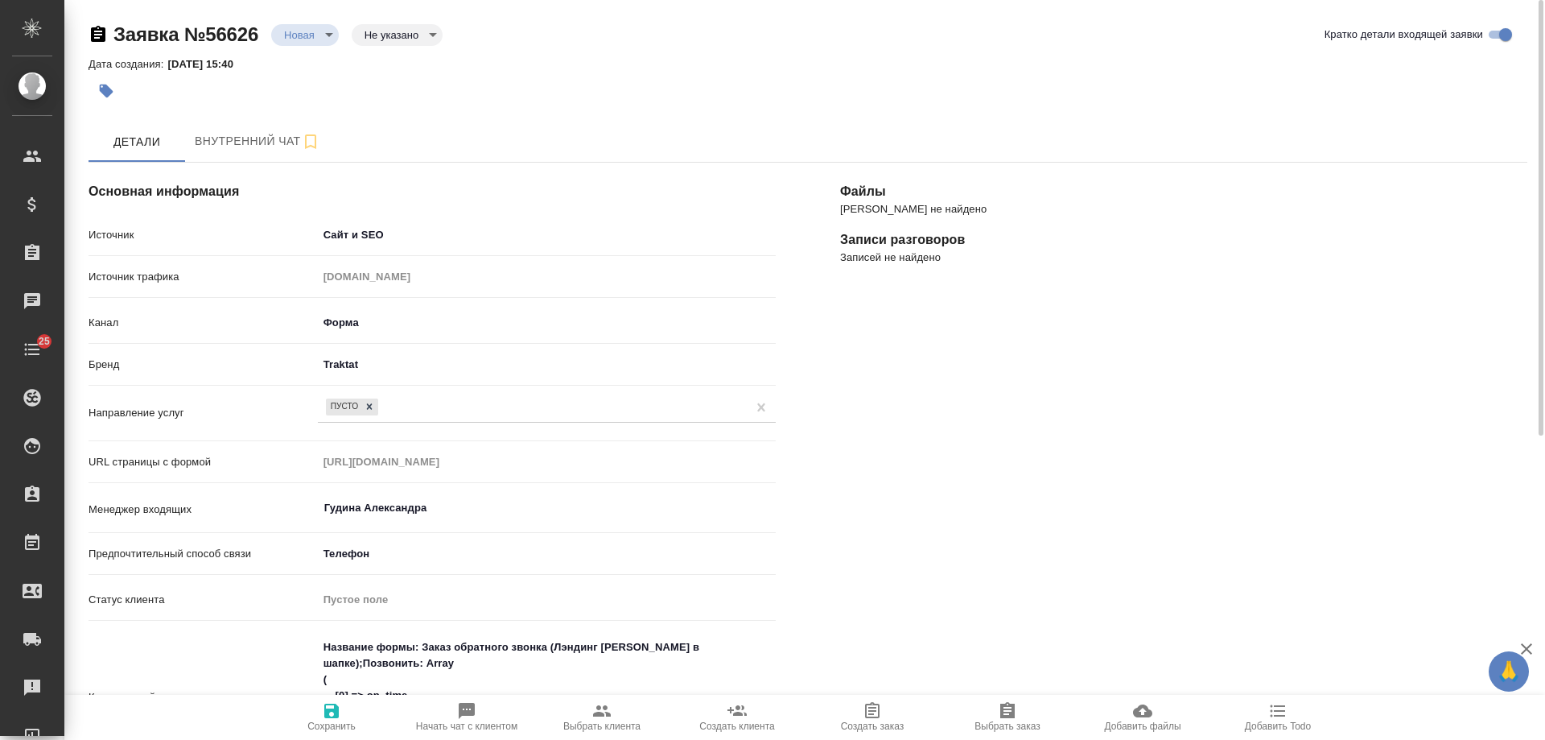
click at [1278, 717] on icon "button" at bounding box center [1278, 710] width 19 height 19
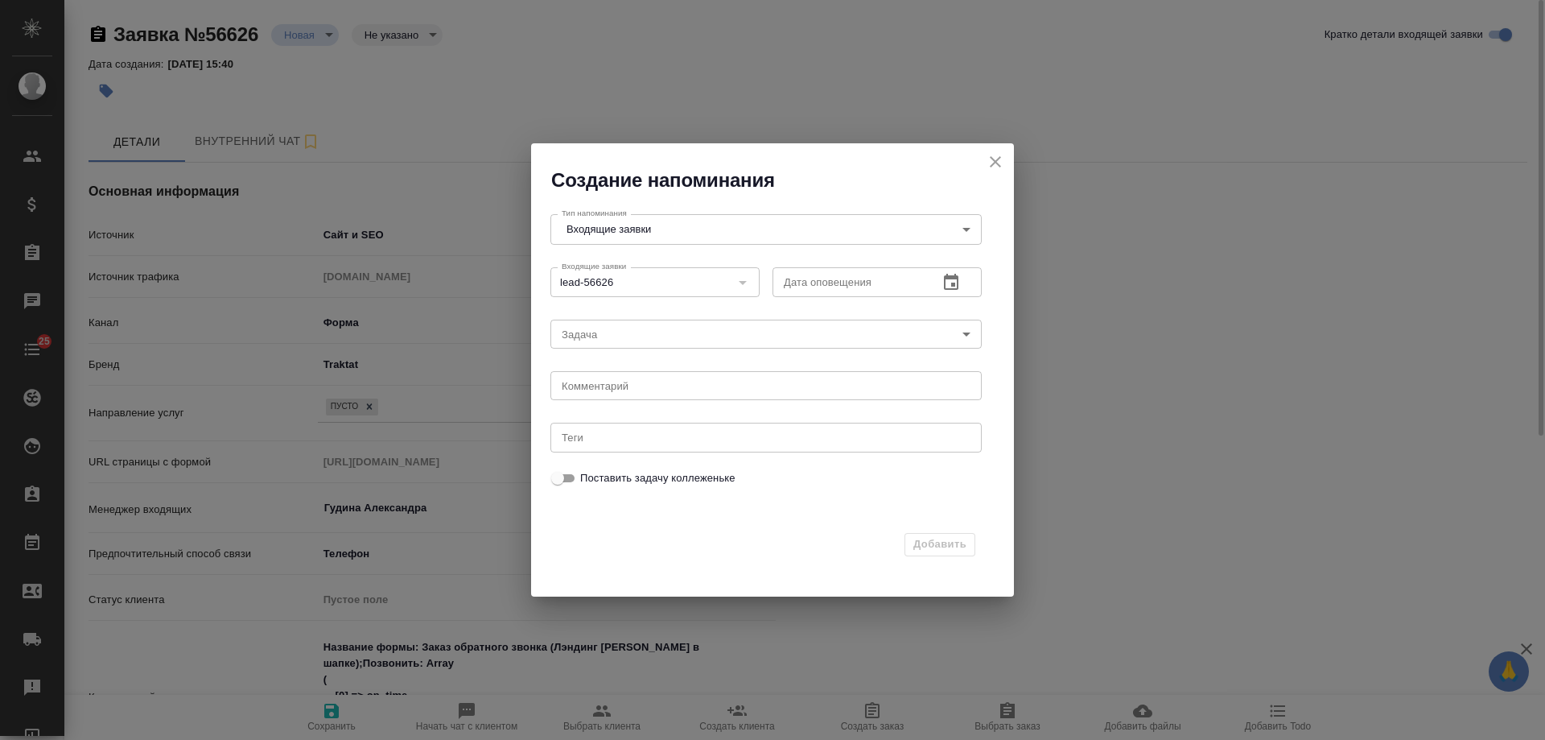
type textarea "x"
click at [958, 283] on icon "button" at bounding box center [951, 282] width 14 height 16
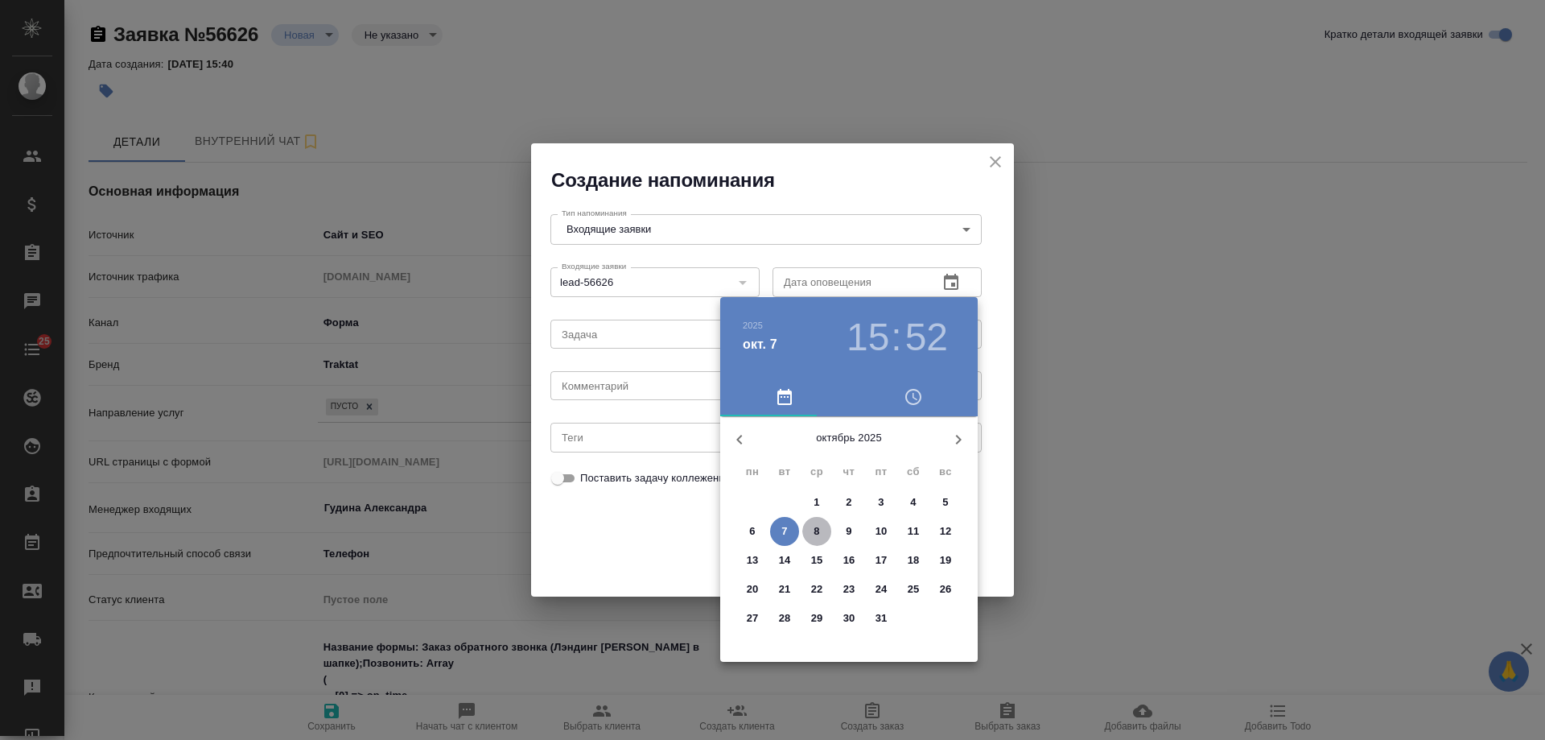
click at [819, 525] on p "8" at bounding box center [817, 531] width 6 height 16
type input "08.10.2025 15:52"
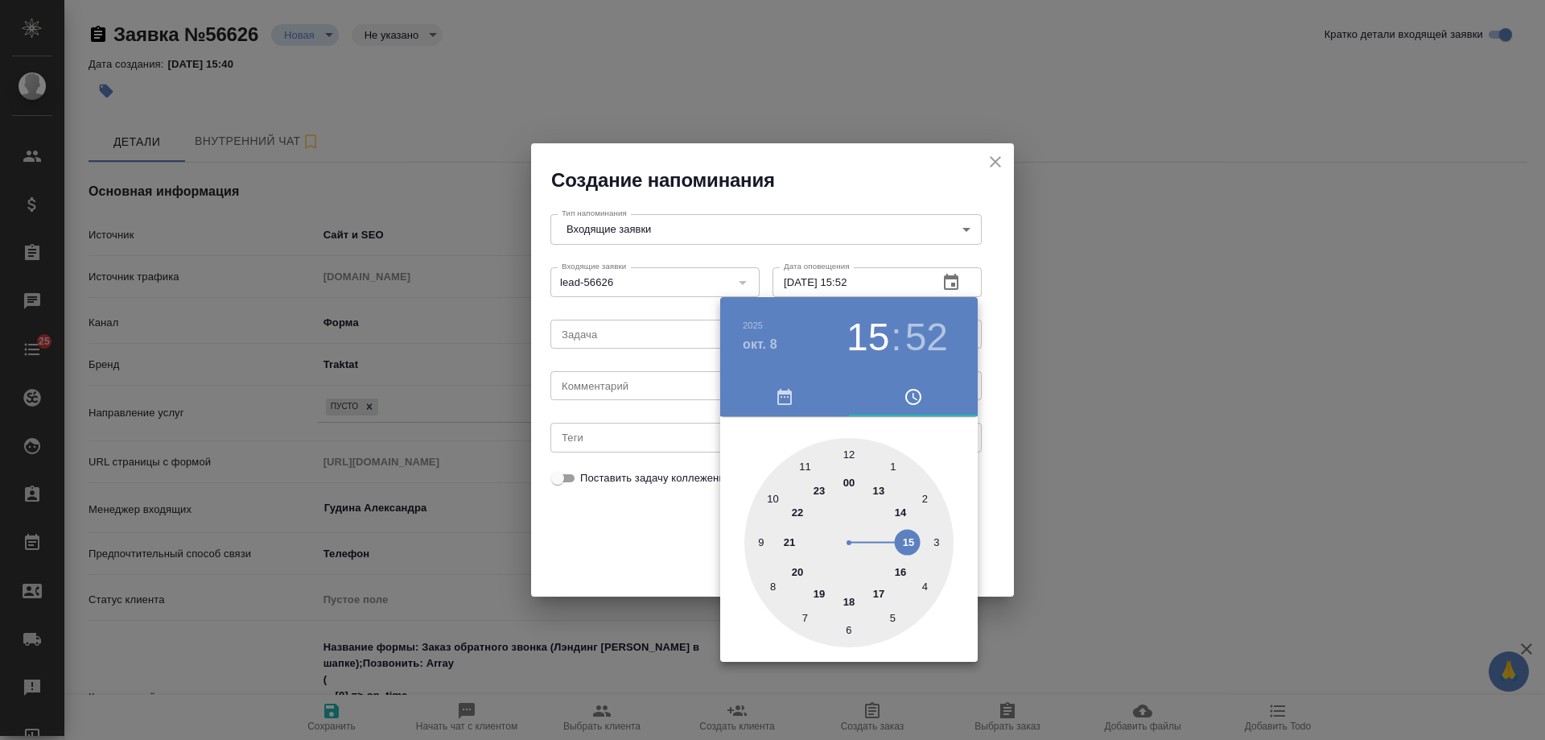
click at [669, 387] on div at bounding box center [772, 370] width 1545 height 740
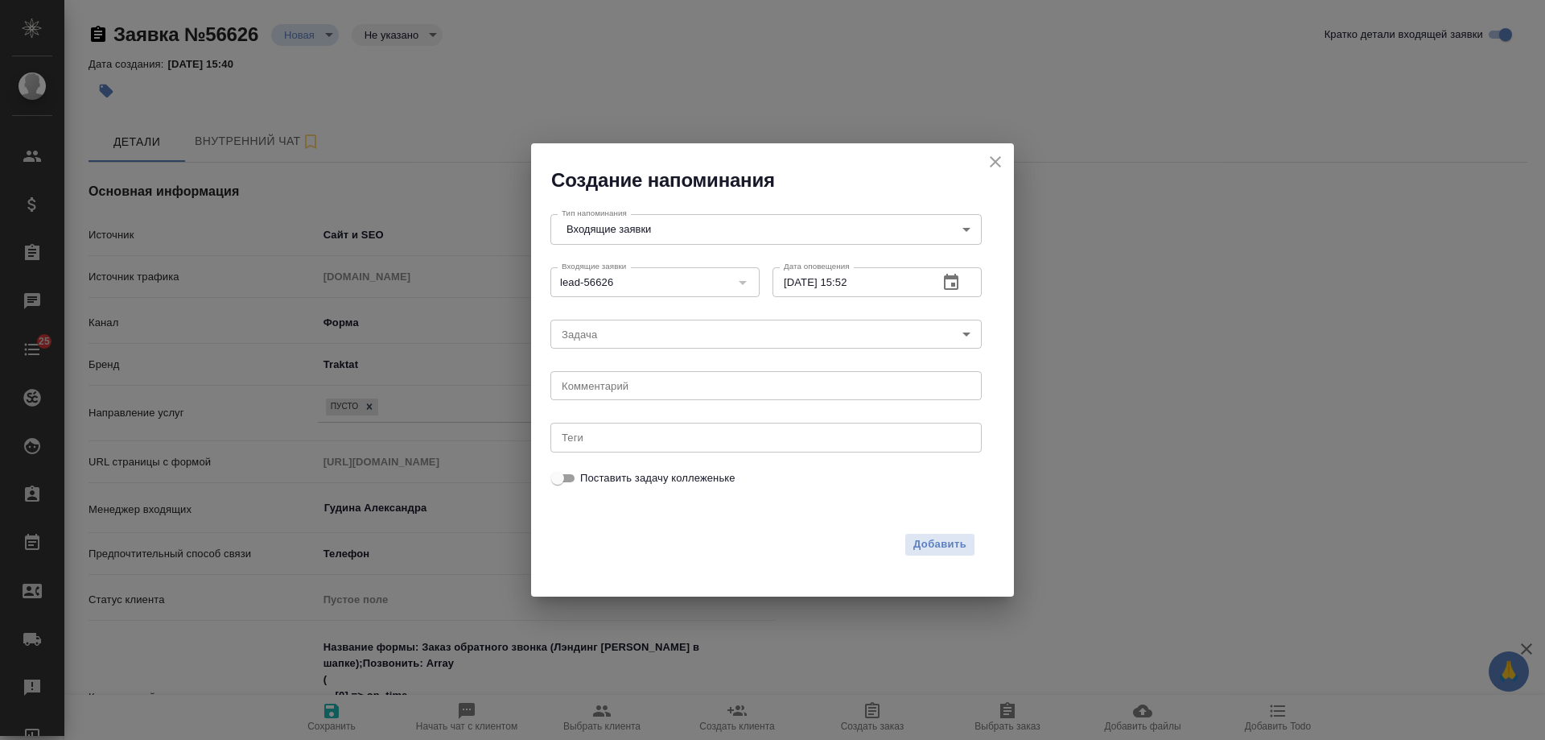
drag, startPoint x: 669, startPoint y: 387, endPoint x: 648, endPoint y: 383, distance: 21.3
click at [661, 386] on div "2025 окт. 8 15 : 52 00 1 2 3 4 5 6 7 8 9 10 11 12 13 14 15 16 17 18 19 20 21 22…" at bounding box center [772, 370] width 1545 height 740
click at [647, 383] on div "2025 окт. 8 15 : 52 00 1 2 3 4 5 6 7 8 9 10 11 12 13 14 15 16 17 18 19 20 21 22…" at bounding box center [772, 370] width 1545 height 740
click at [647, 383] on textarea at bounding box center [766, 386] width 409 height 12
type textarea "ответила на почте?"
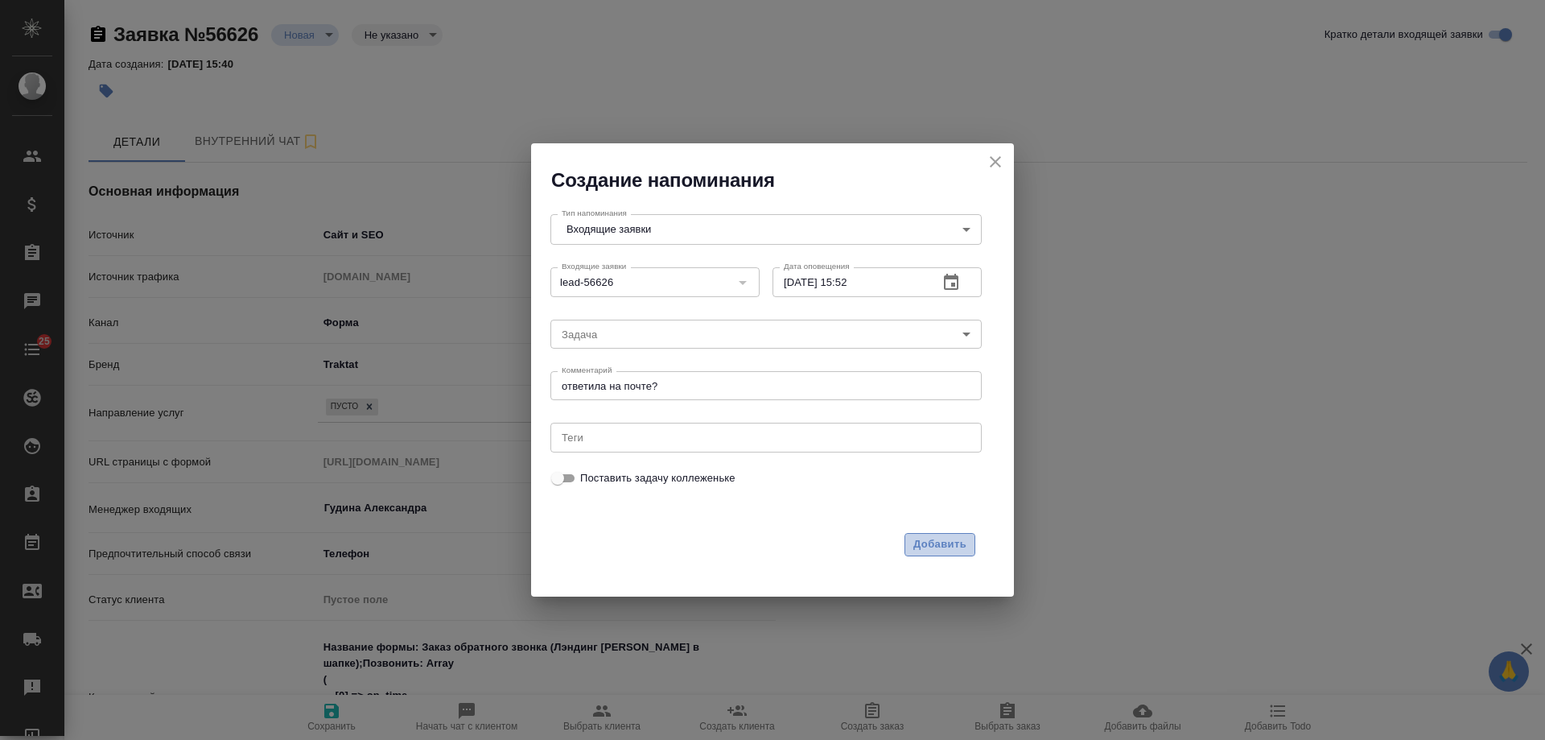
click at [950, 539] on span "Добавить" at bounding box center [940, 544] width 53 height 19
type textarea "x"
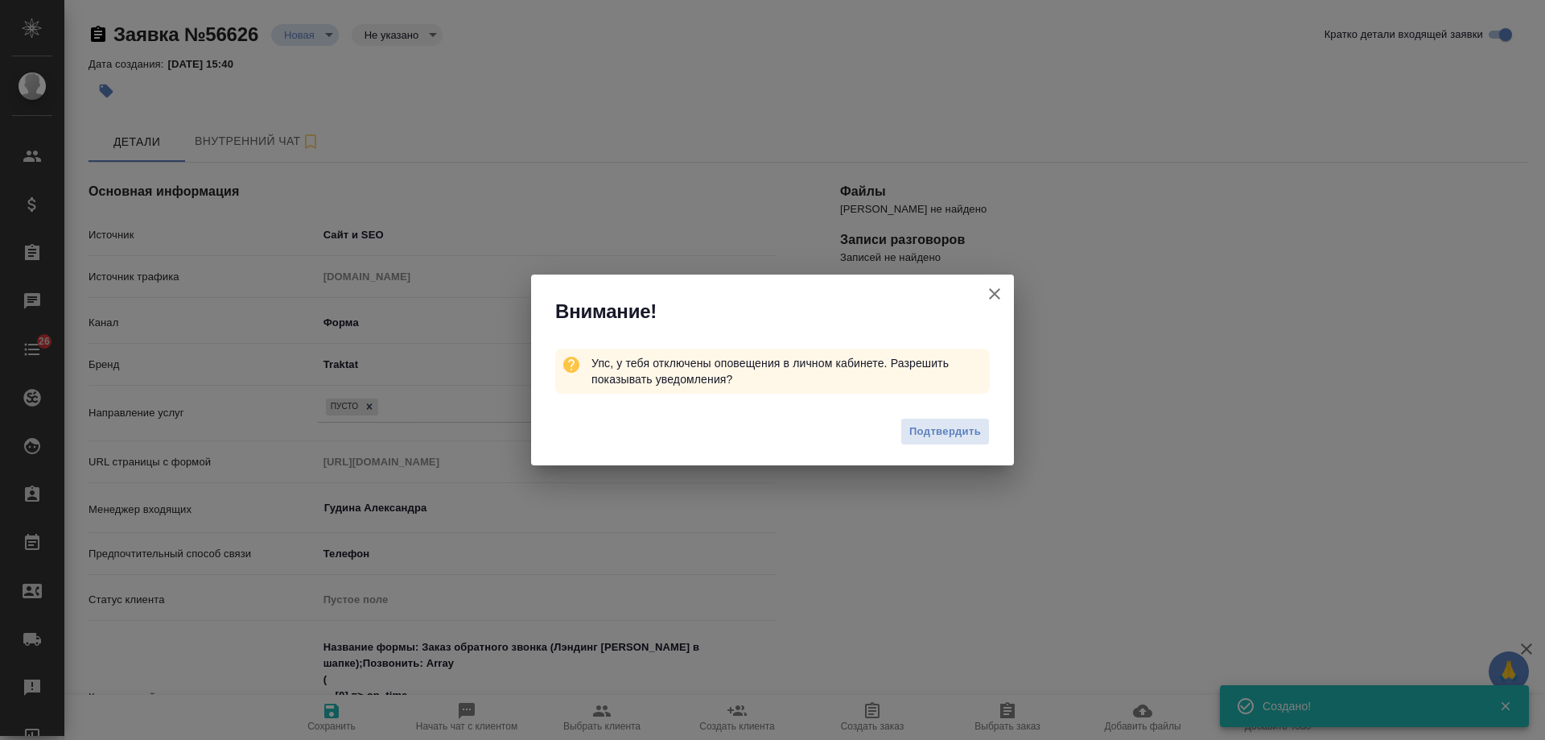
click at [996, 286] on icon "button" at bounding box center [994, 293] width 19 height 19
type textarea "x"
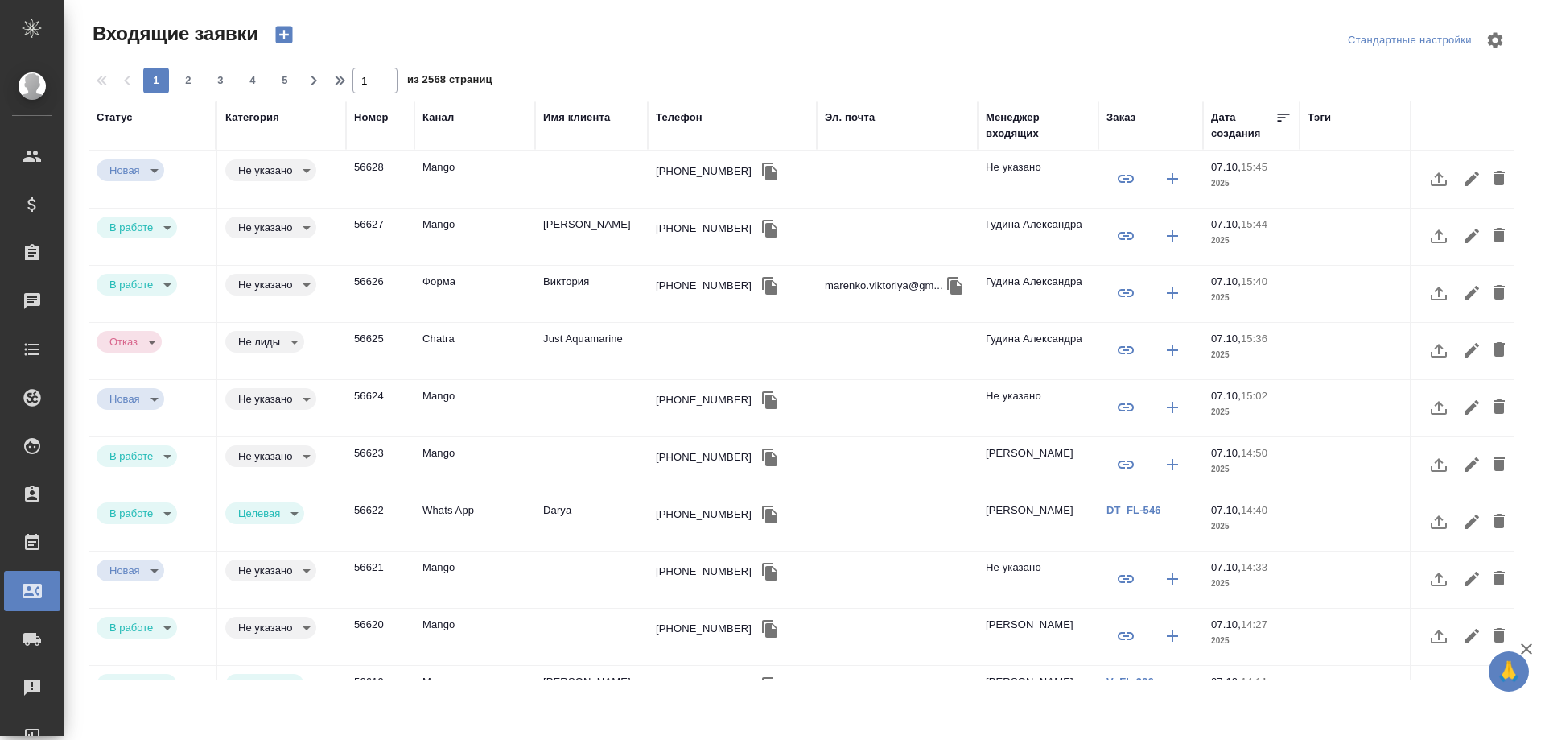
select select "RU"
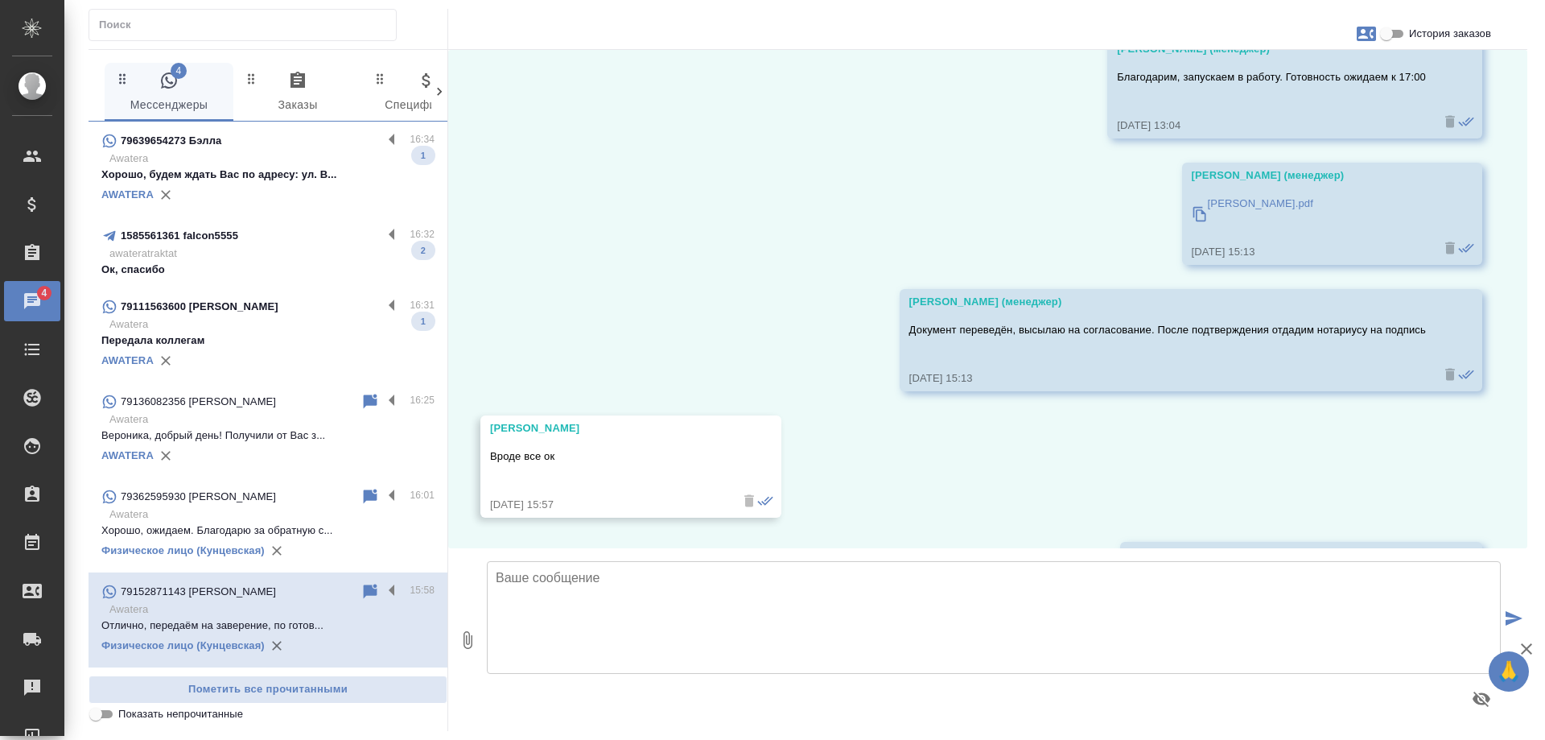
click at [315, 334] on p "Передала коллегам" at bounding box center [267, 340] width 333 height 16
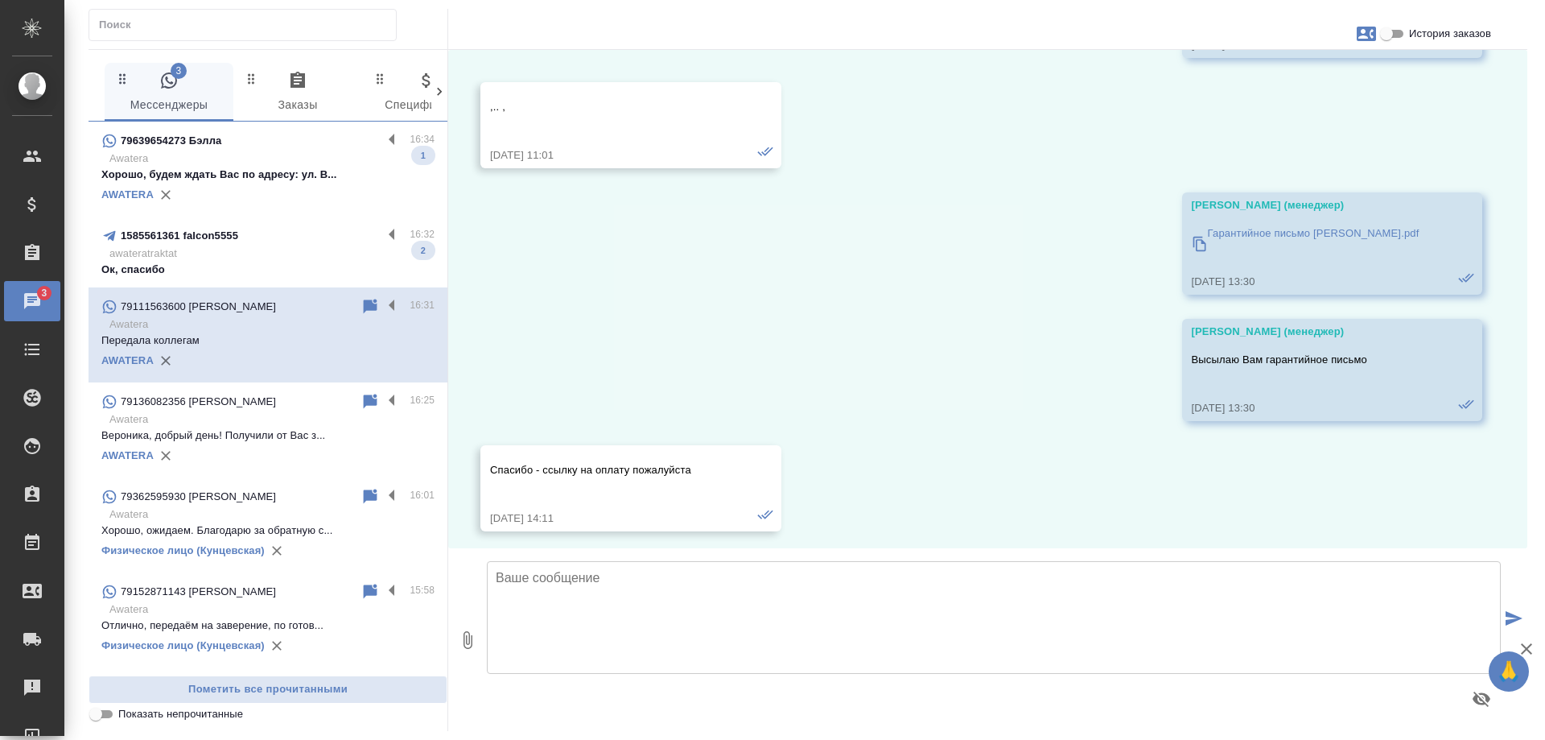
scroll to position [6990, 0]
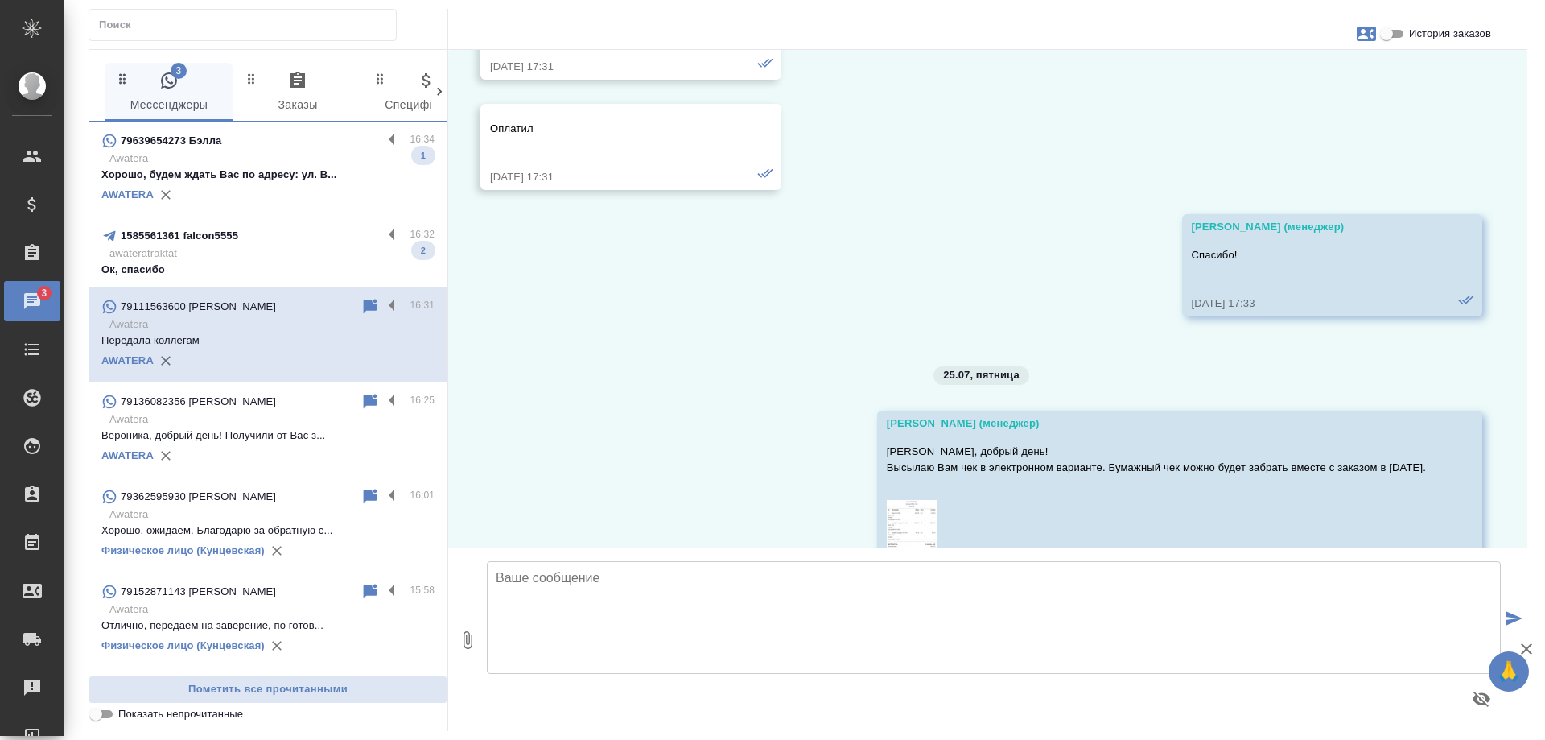
click at [260, 258] on p "awateratraktat" at bounding box center [271, 253] width 325 height 16
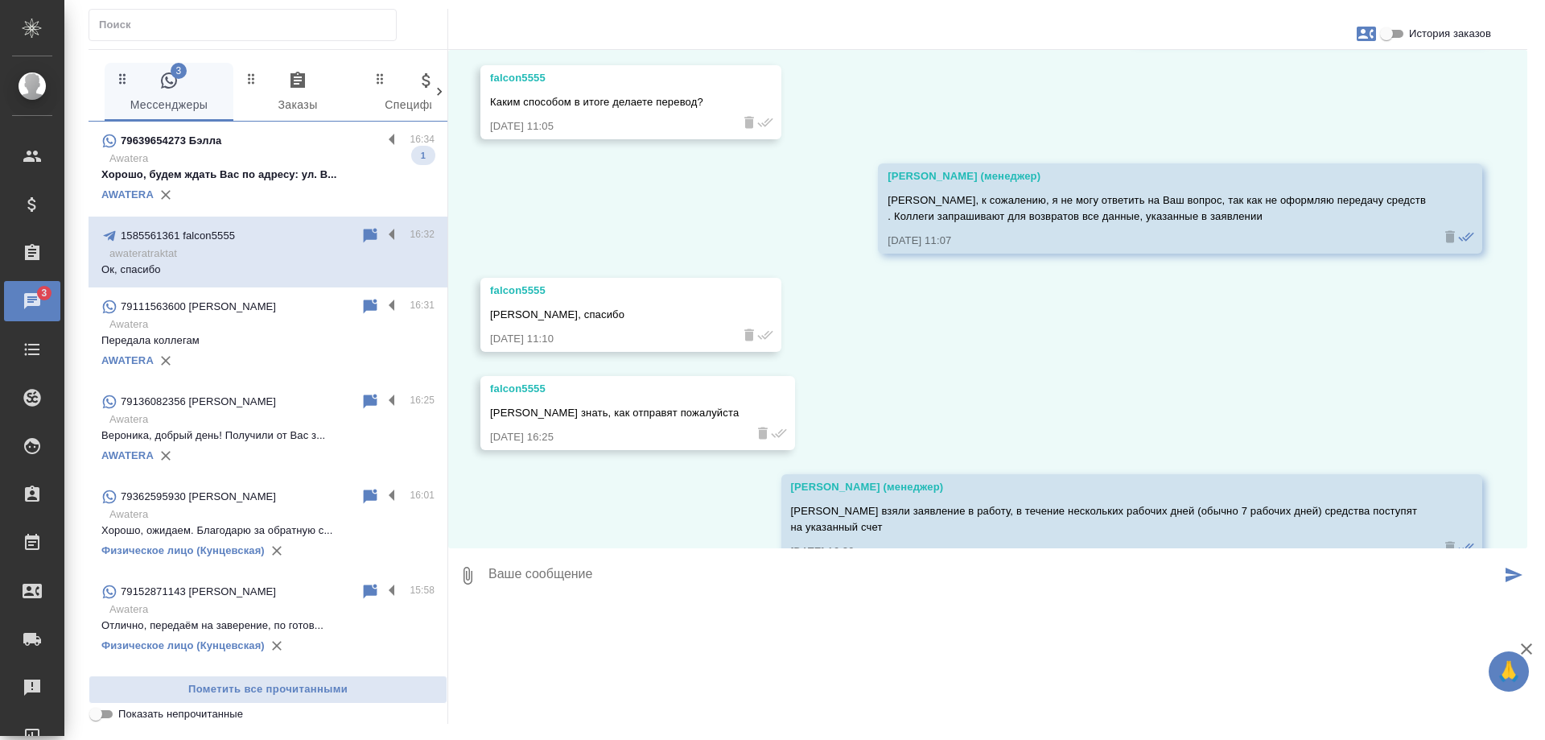
scroll to position [8647, 0]
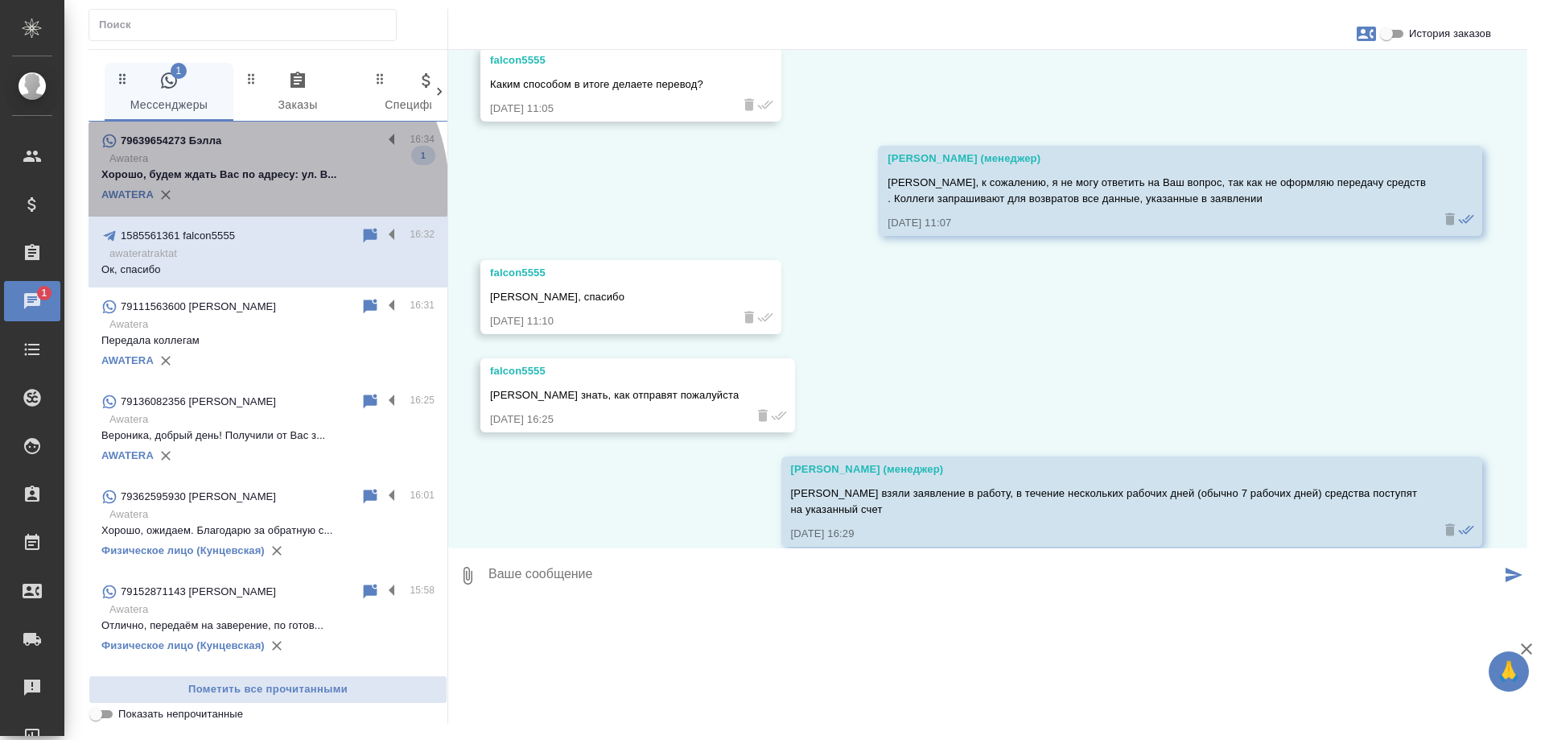
click at [259, 190] on div "AWATERA" at bounding box center [267, 195] width 333 height 24
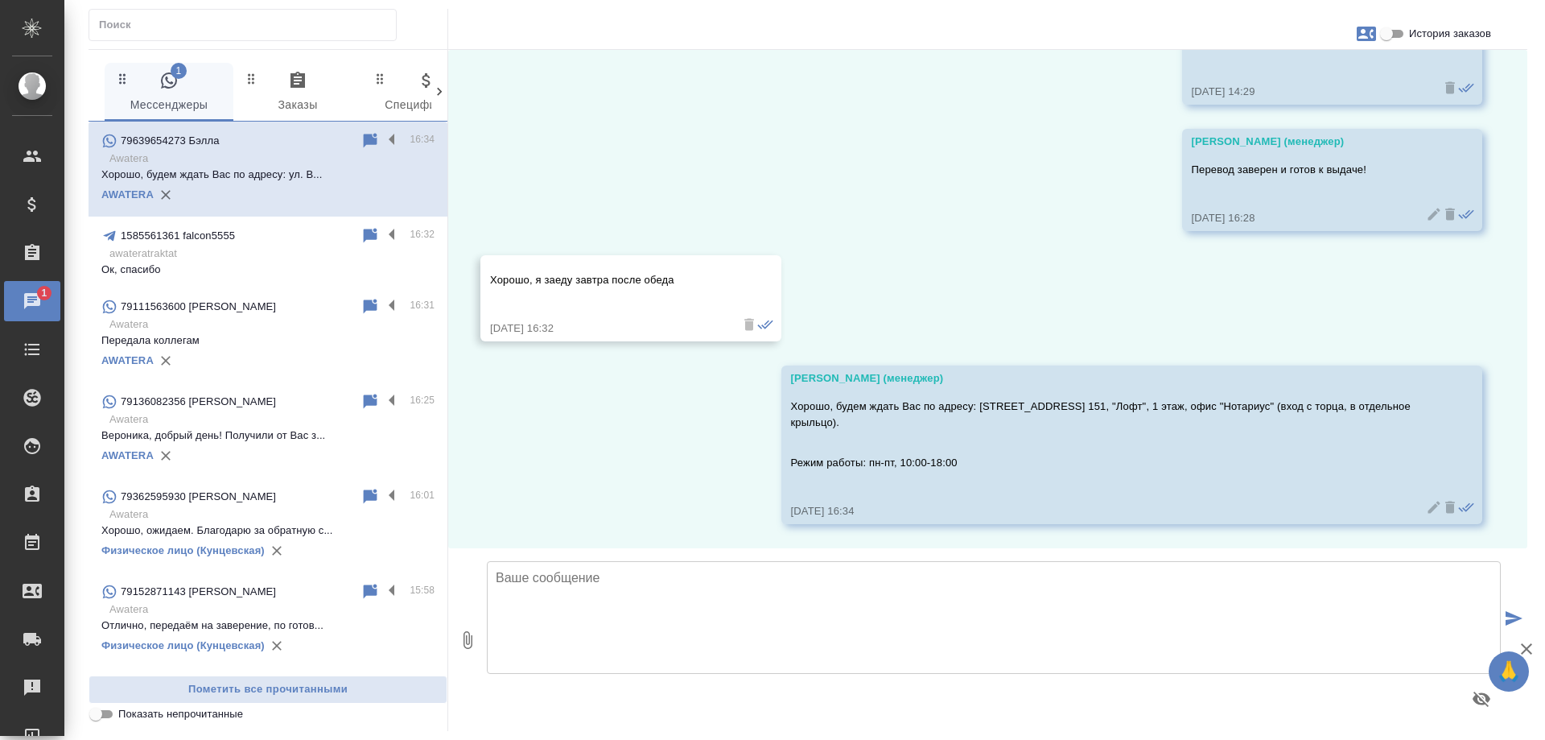
scroll to position [1930, 0]
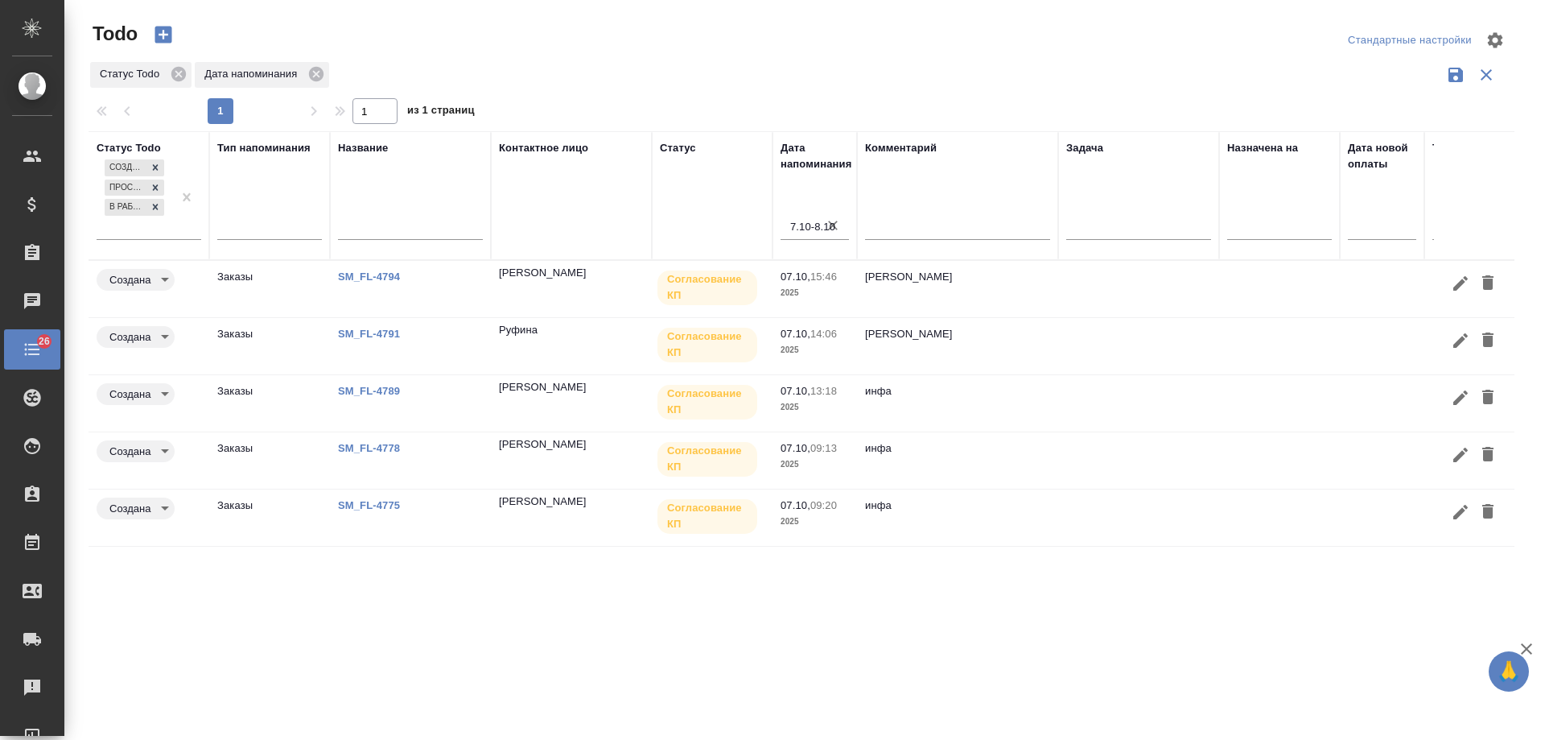
click at [367, 503] on link "SM_FL-4775" at bounding box center [369, 505] width 62 height 12
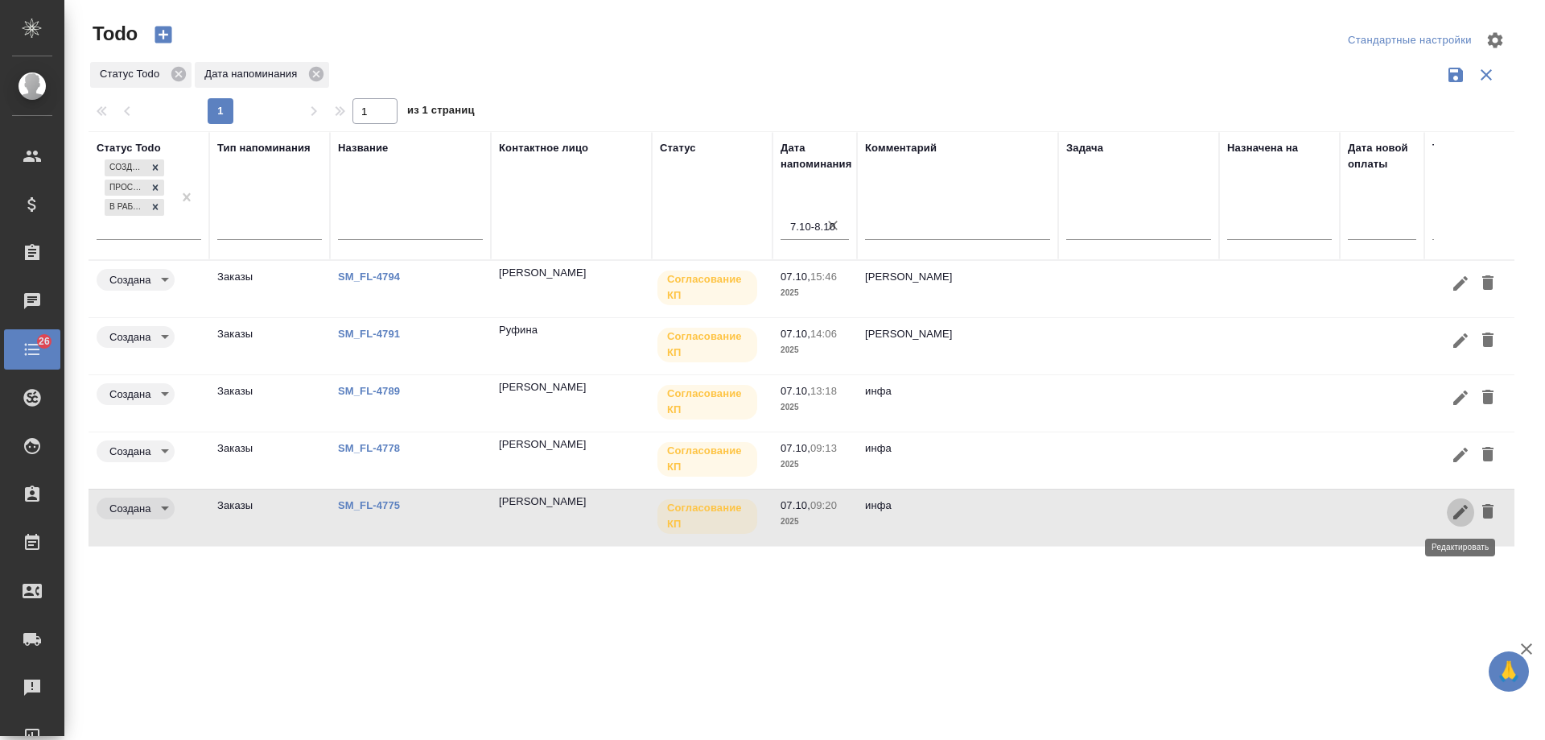
click at [1459, 515] on icon "button" at bounding box center [1461, 512] width 14 height 14
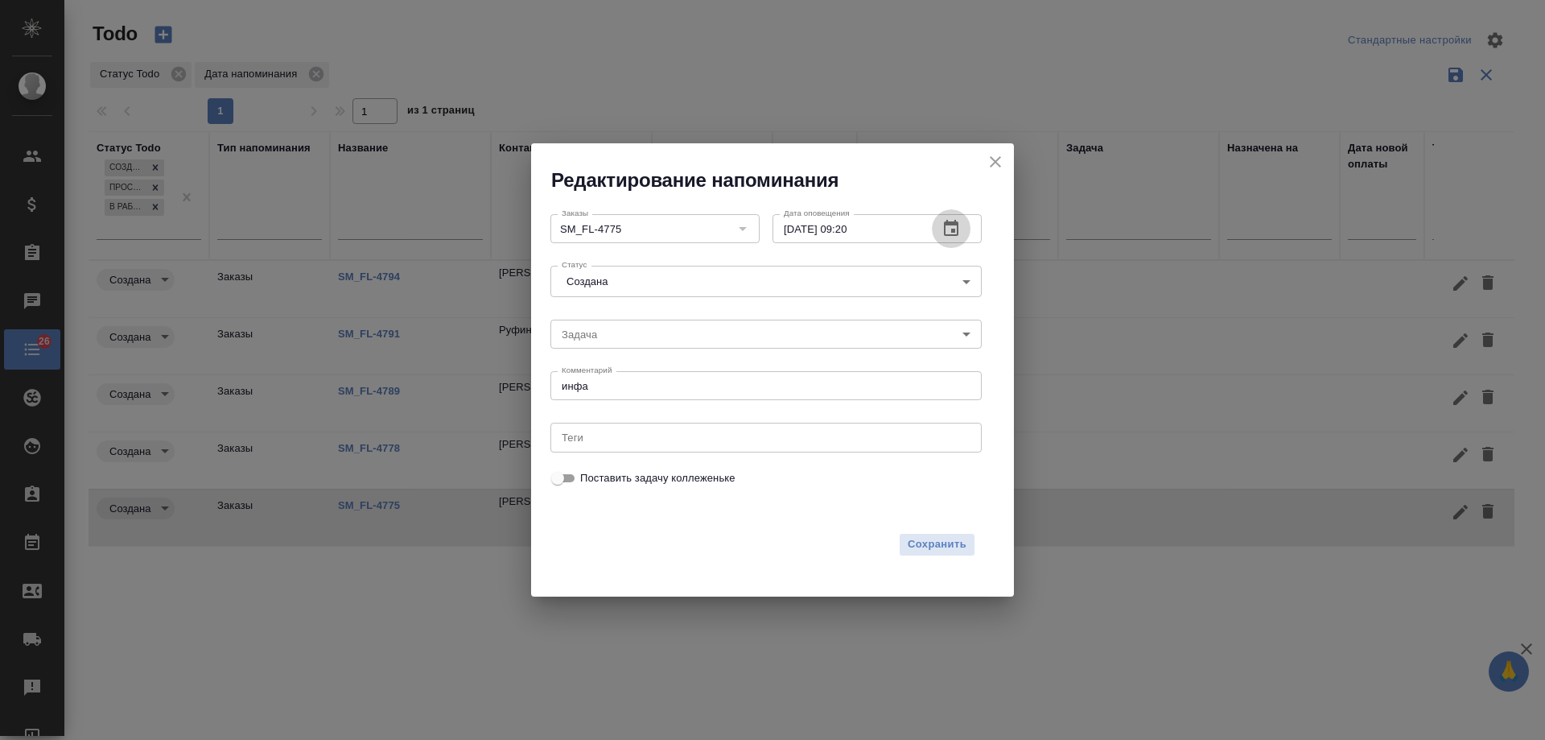
click at [946, 233] on icon "button" at bounding box center [951, 228] width 14 height 16
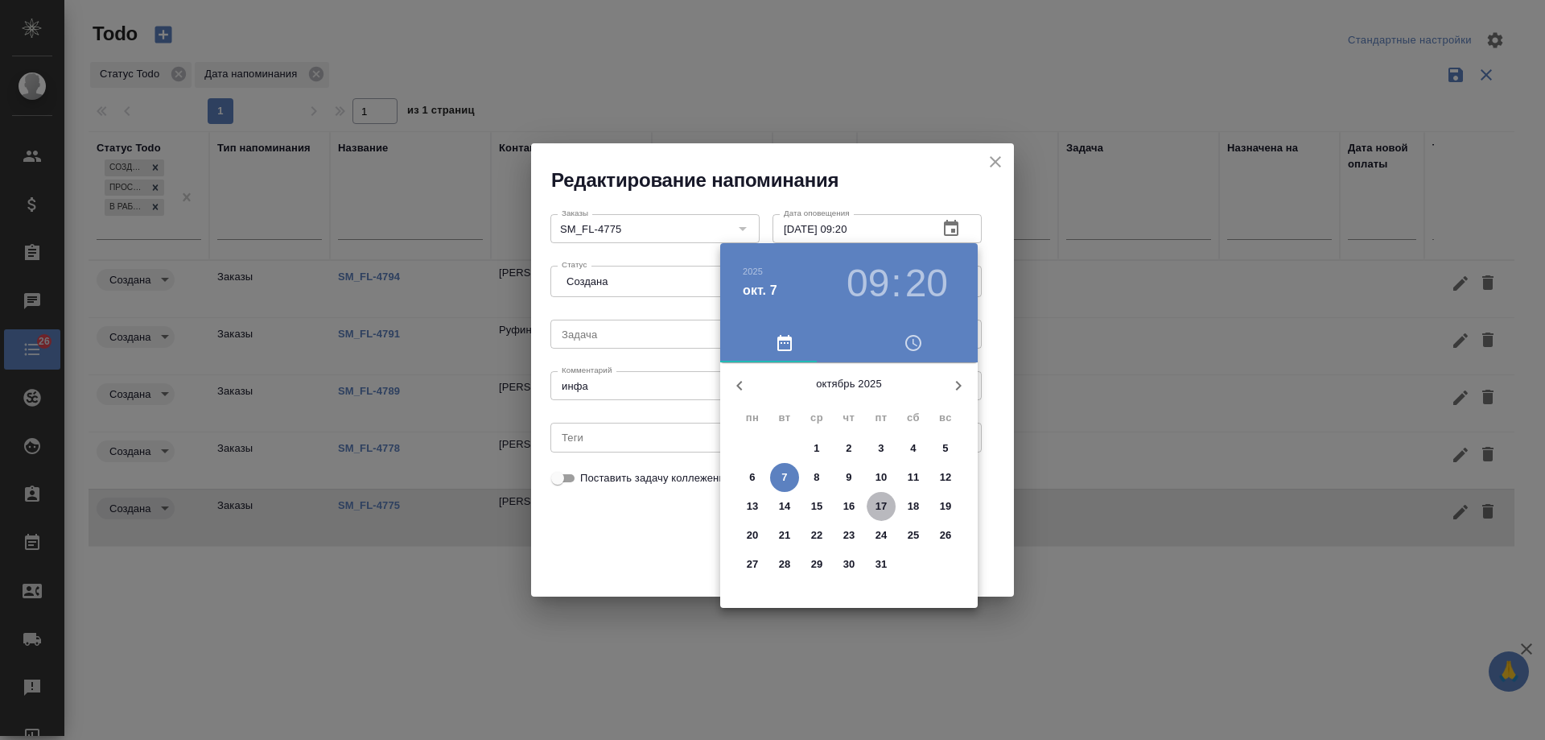
click at [888, 506] on span "17" at bounding box center [881, 506] width 29 height 16
type input "17.10.2025 09:20"
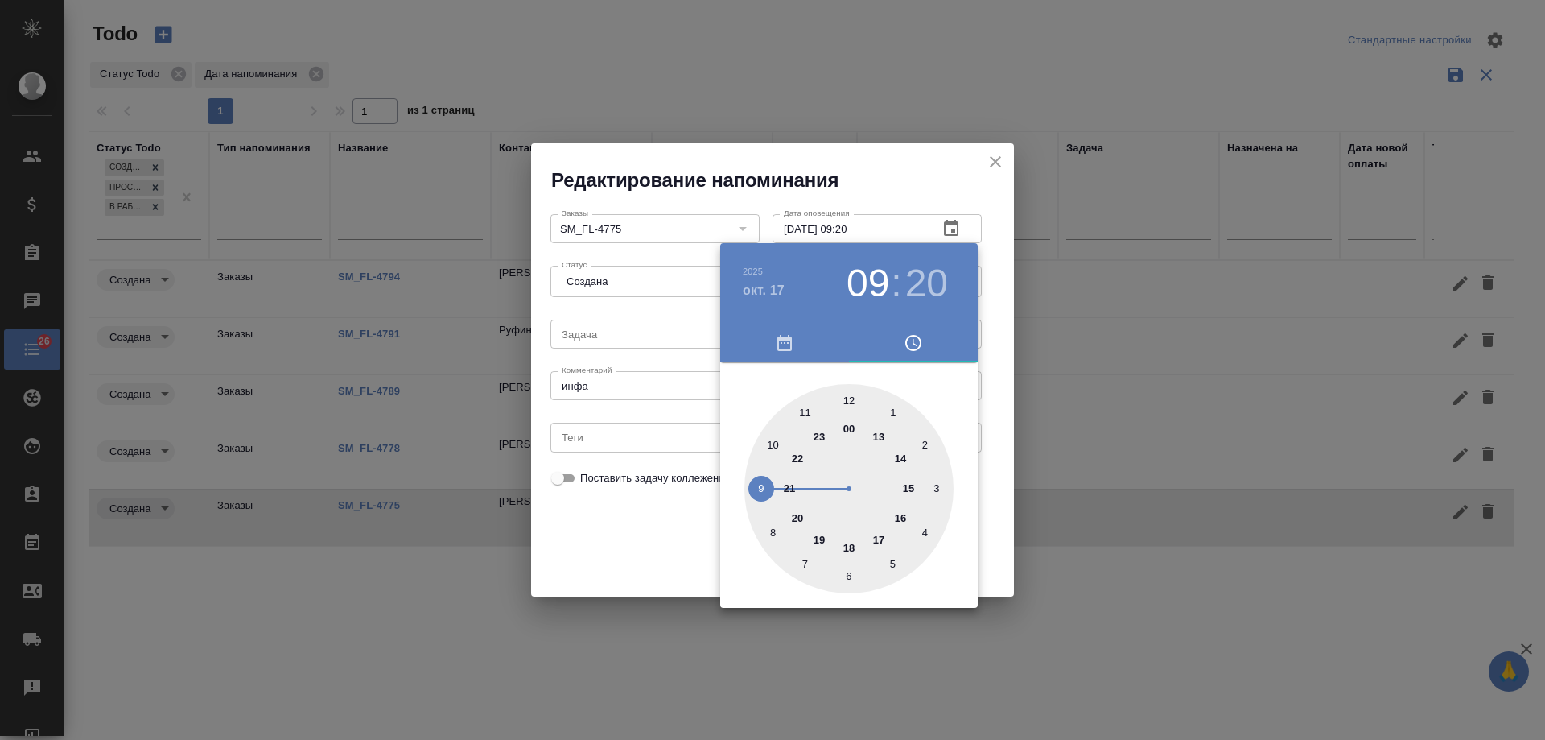
click at [677, 380] on div at bounding box center [772, 370] width 1545 height 740
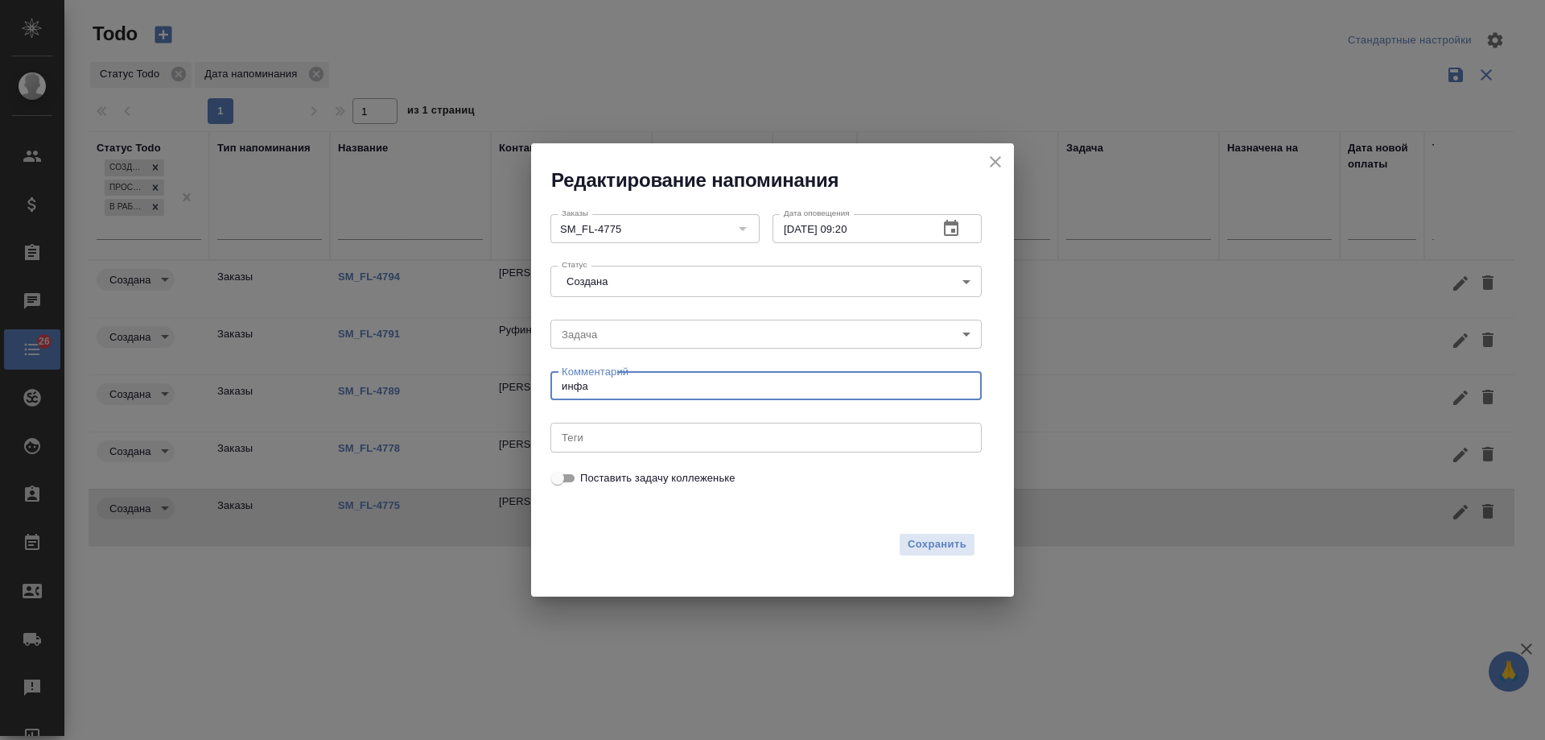
click at [612, 382] on textarea "инфа" at bounding box center [766, 386] width 409 height 12
type textarea "инфа /ждем доверенность"
click at [933, 555] on button "Сохранить" at bounding box center [937, 544] width 76 height 23
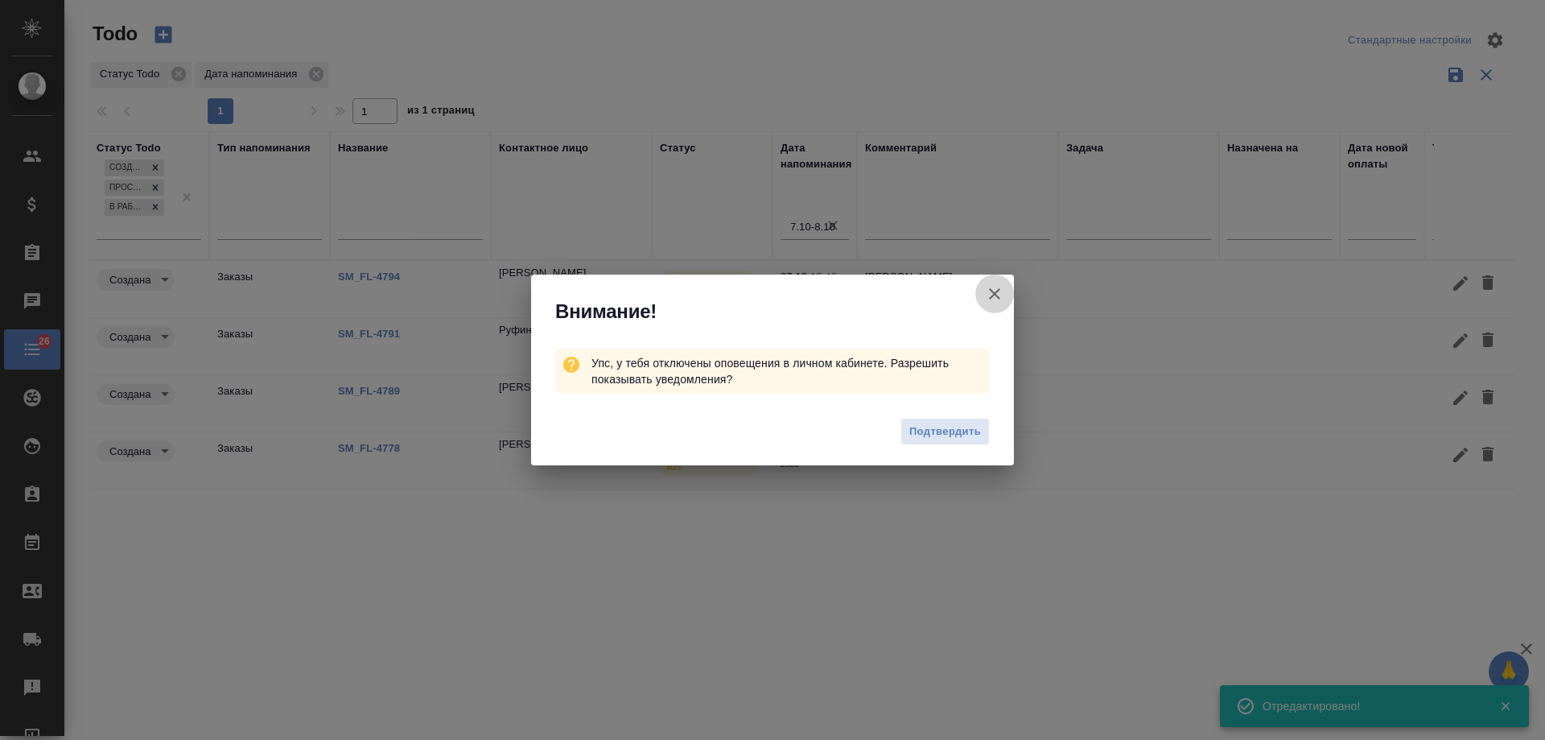
click at [997, 291] on icon "button" at bounding box center [994, 293] width 11 height 11
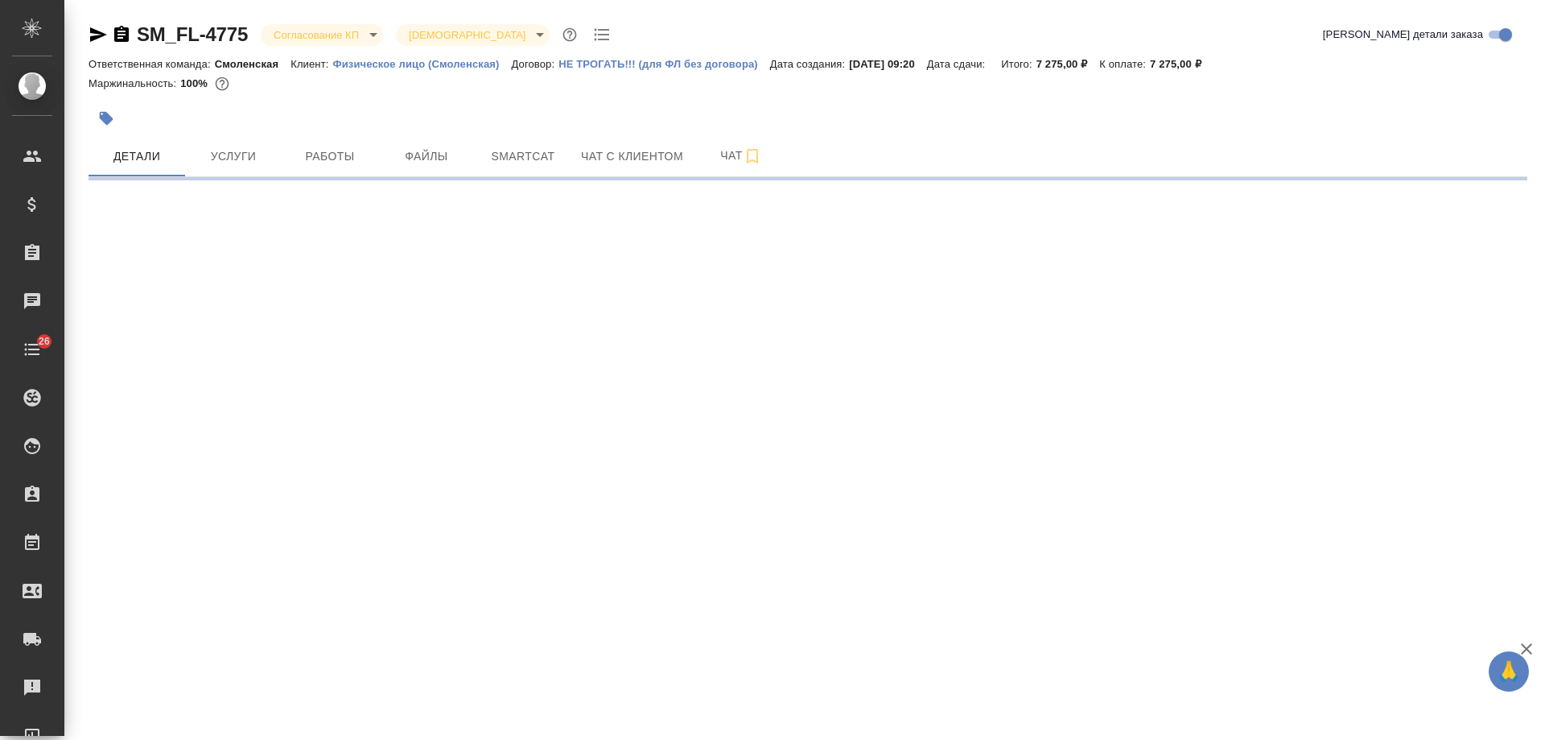
select select "RU"
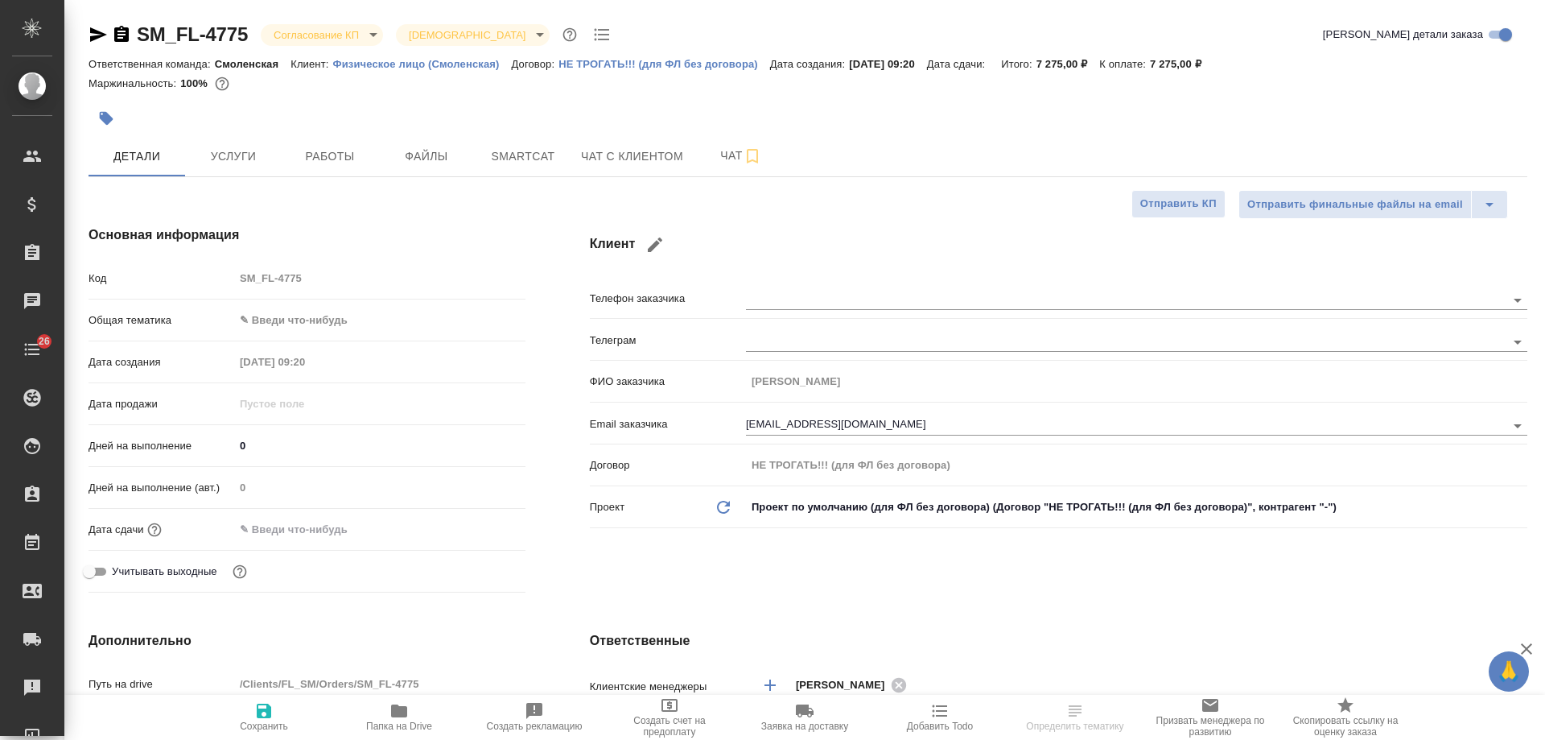
type textarea "x"
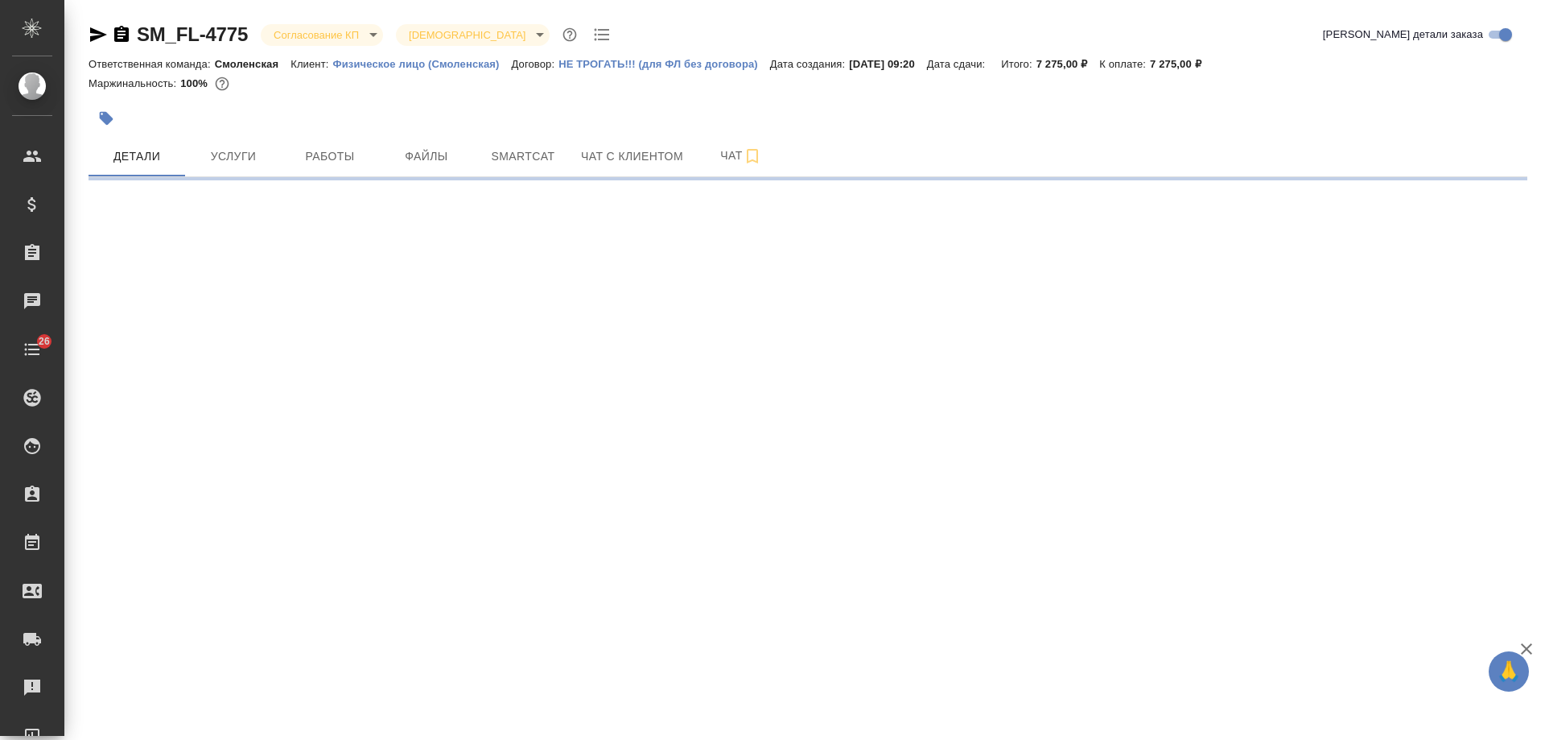
select select "RU"
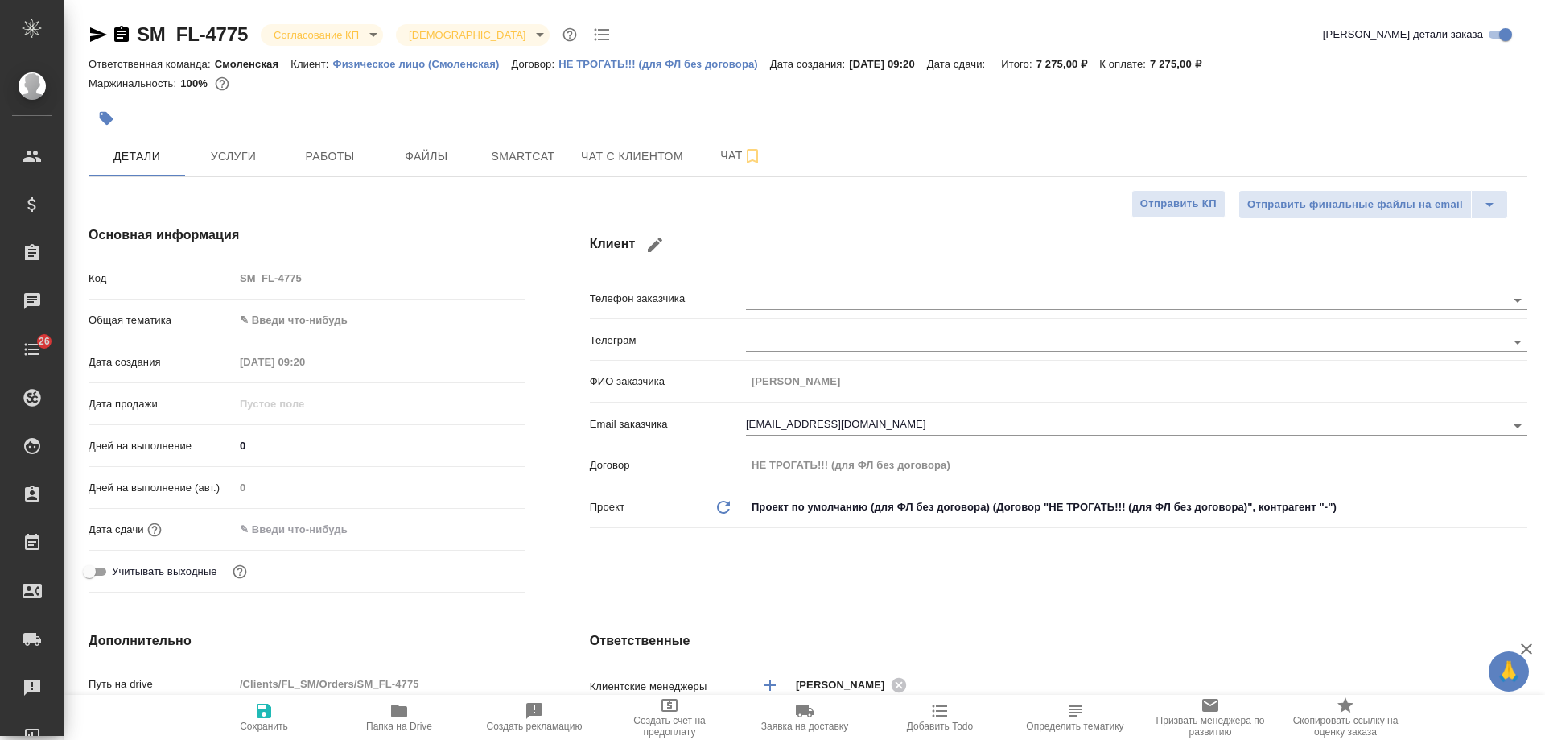
type textarea "x"
click at [120, 35] on icon "button" at bounding box center [121, 34] width 19 height 19
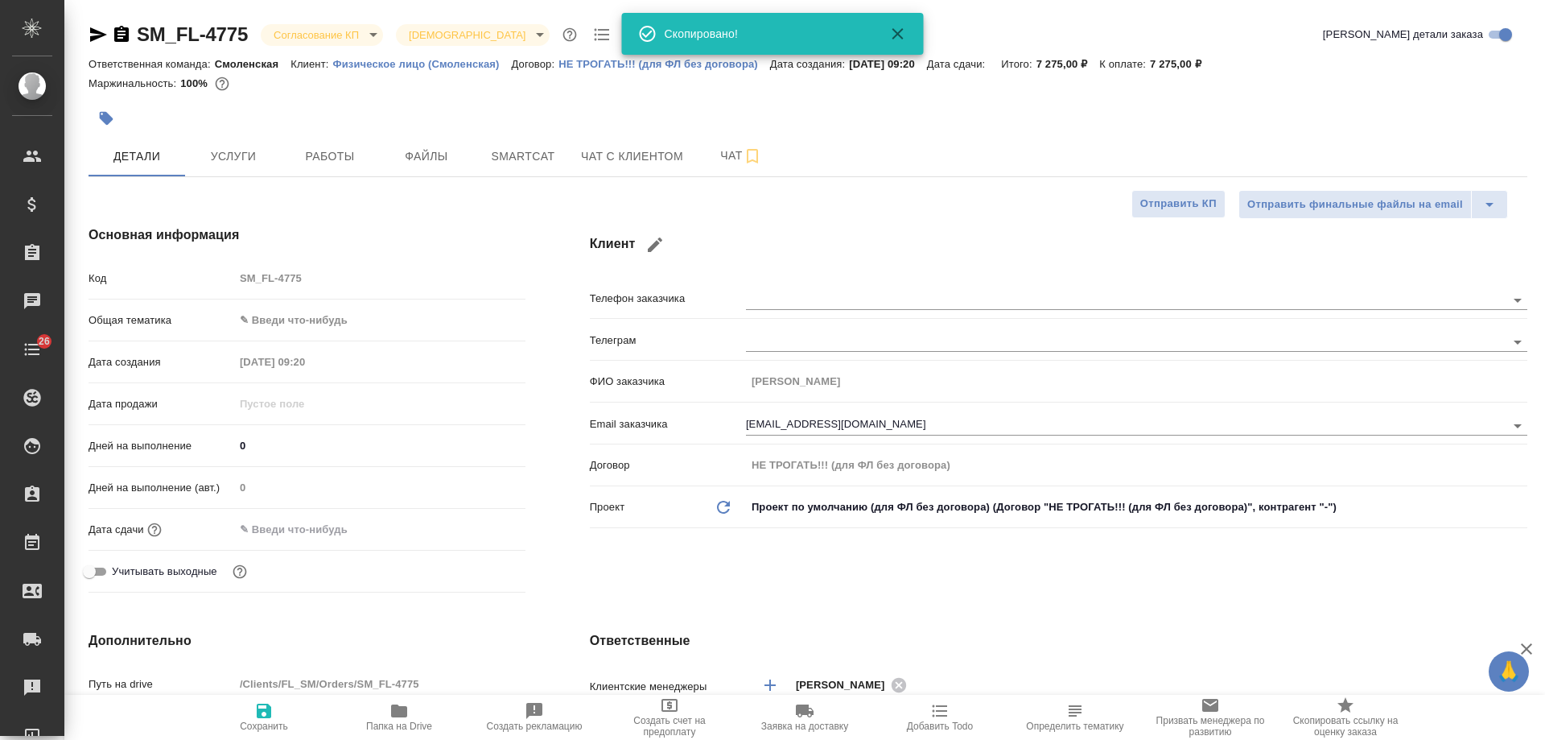
type textarea "x"
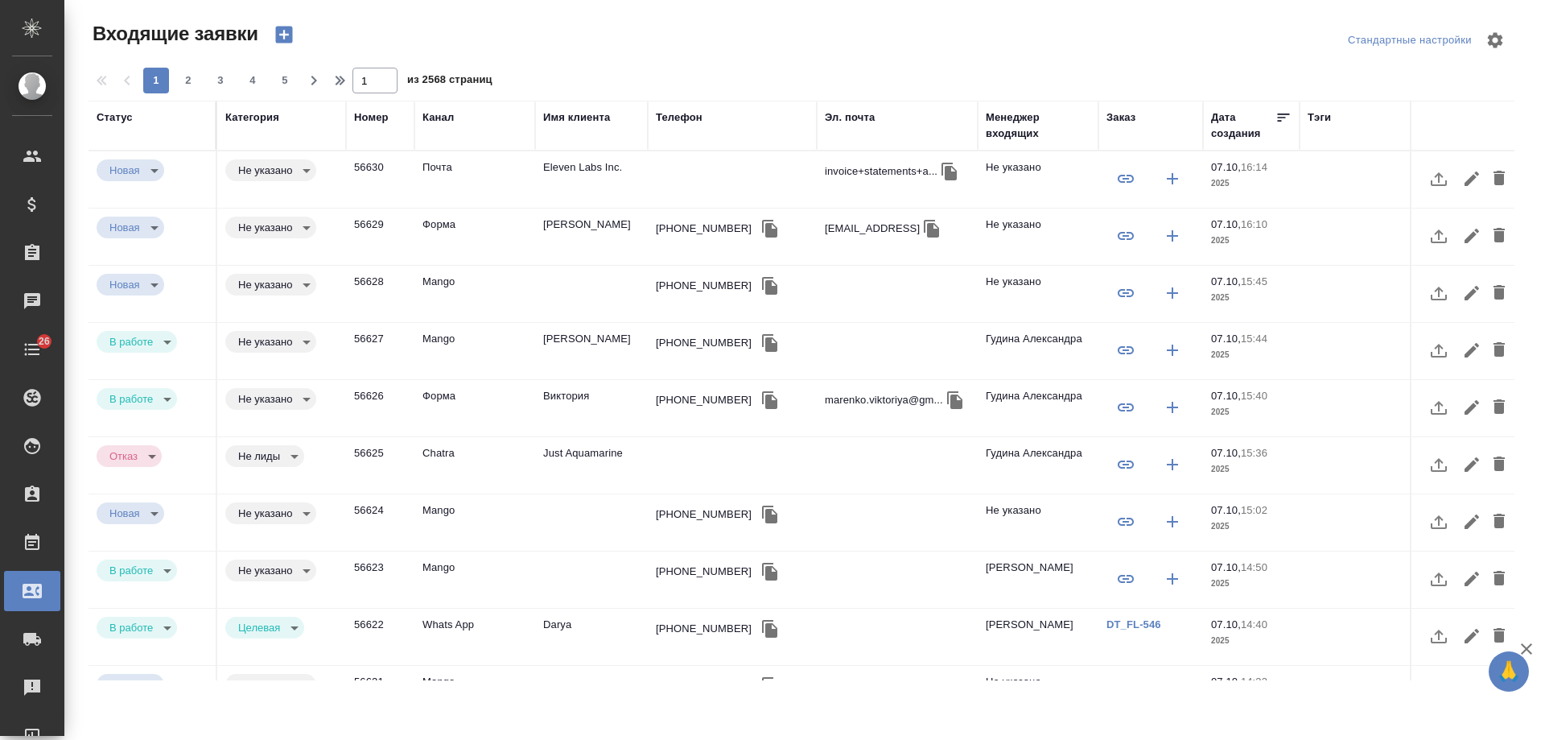
select select "RU"
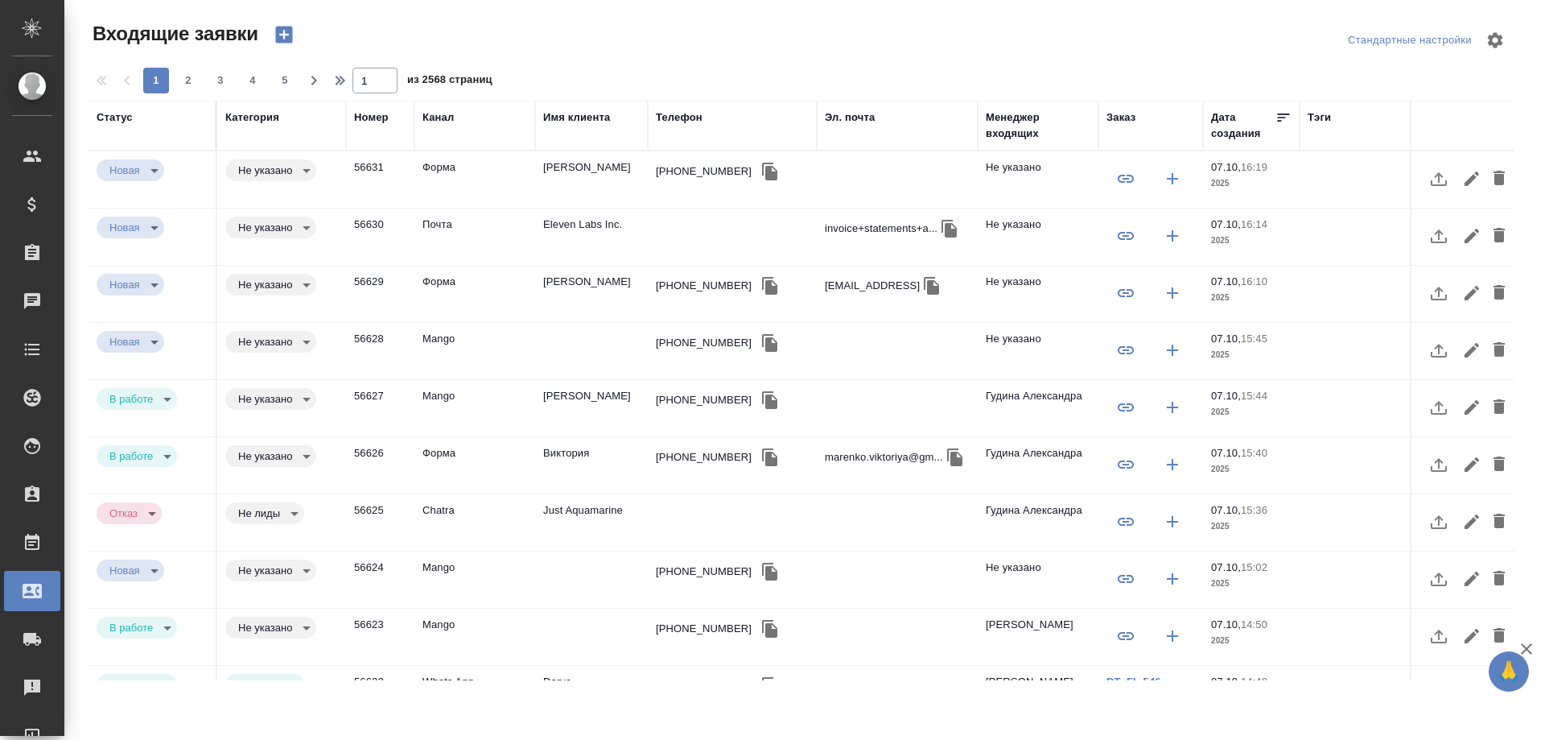
select select "RU"
click at [574, 171] on td "Шмундина Вероника Владимировна" at bounding box center [591, 179] width 113 height 56
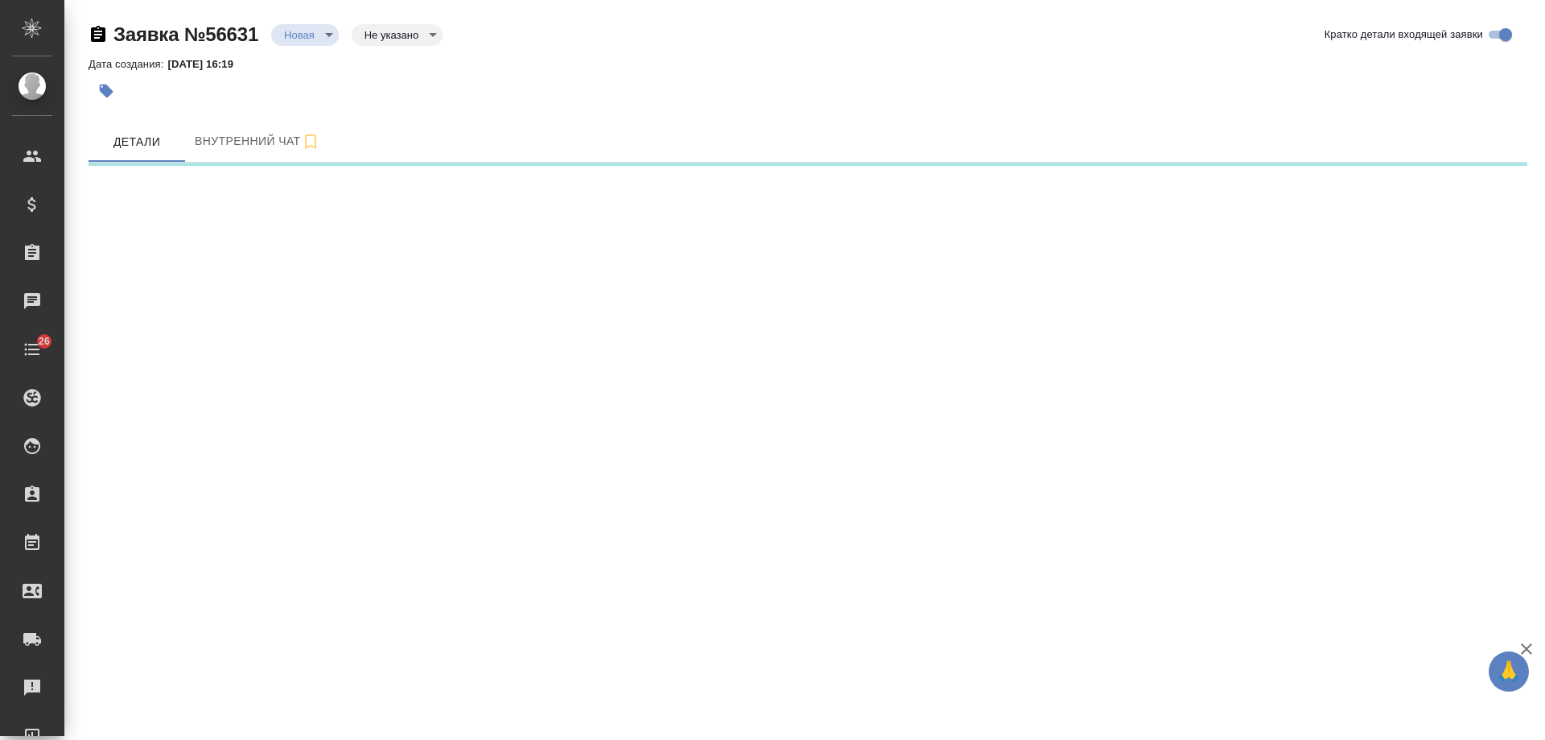
select select "RU"
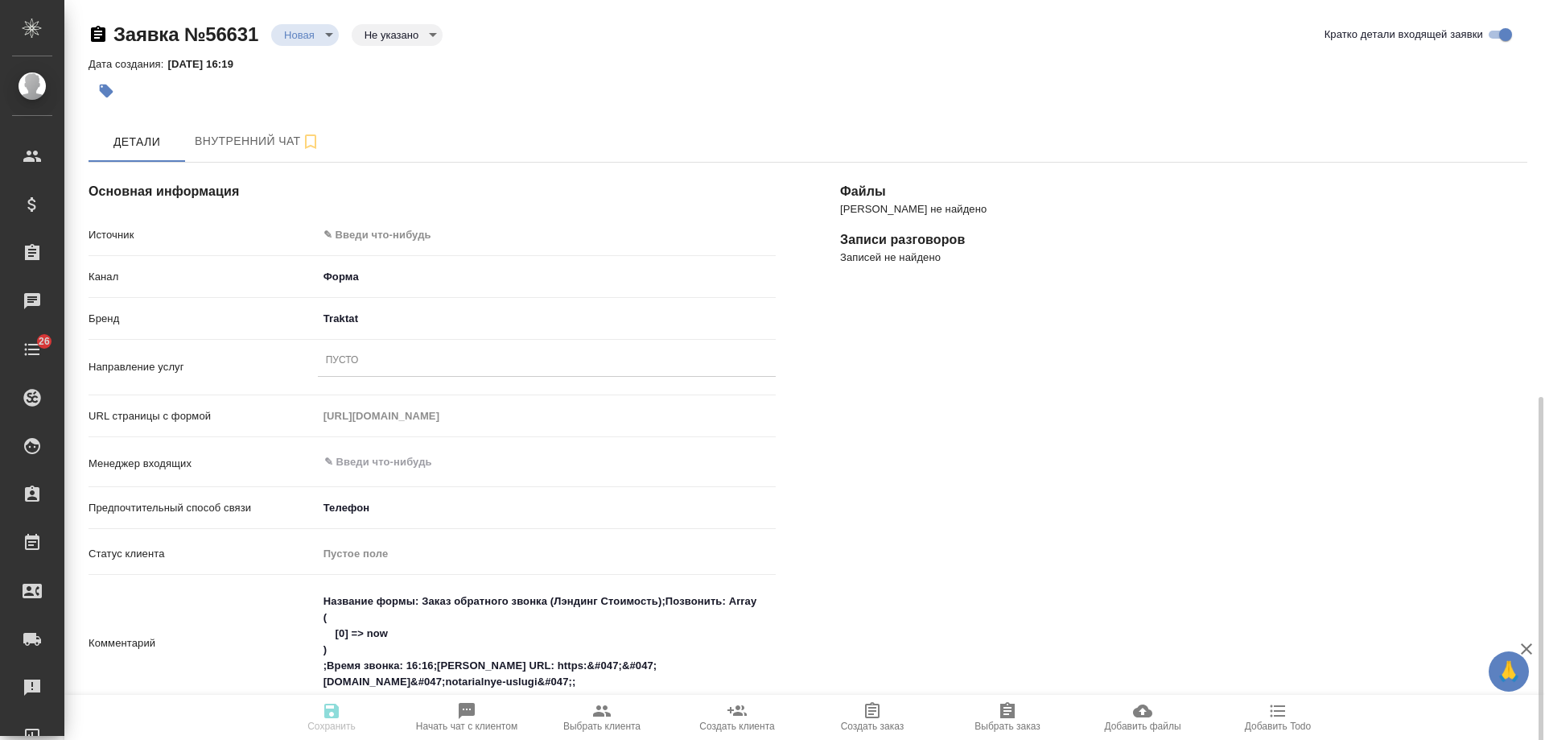
scroll to position [402, 0]
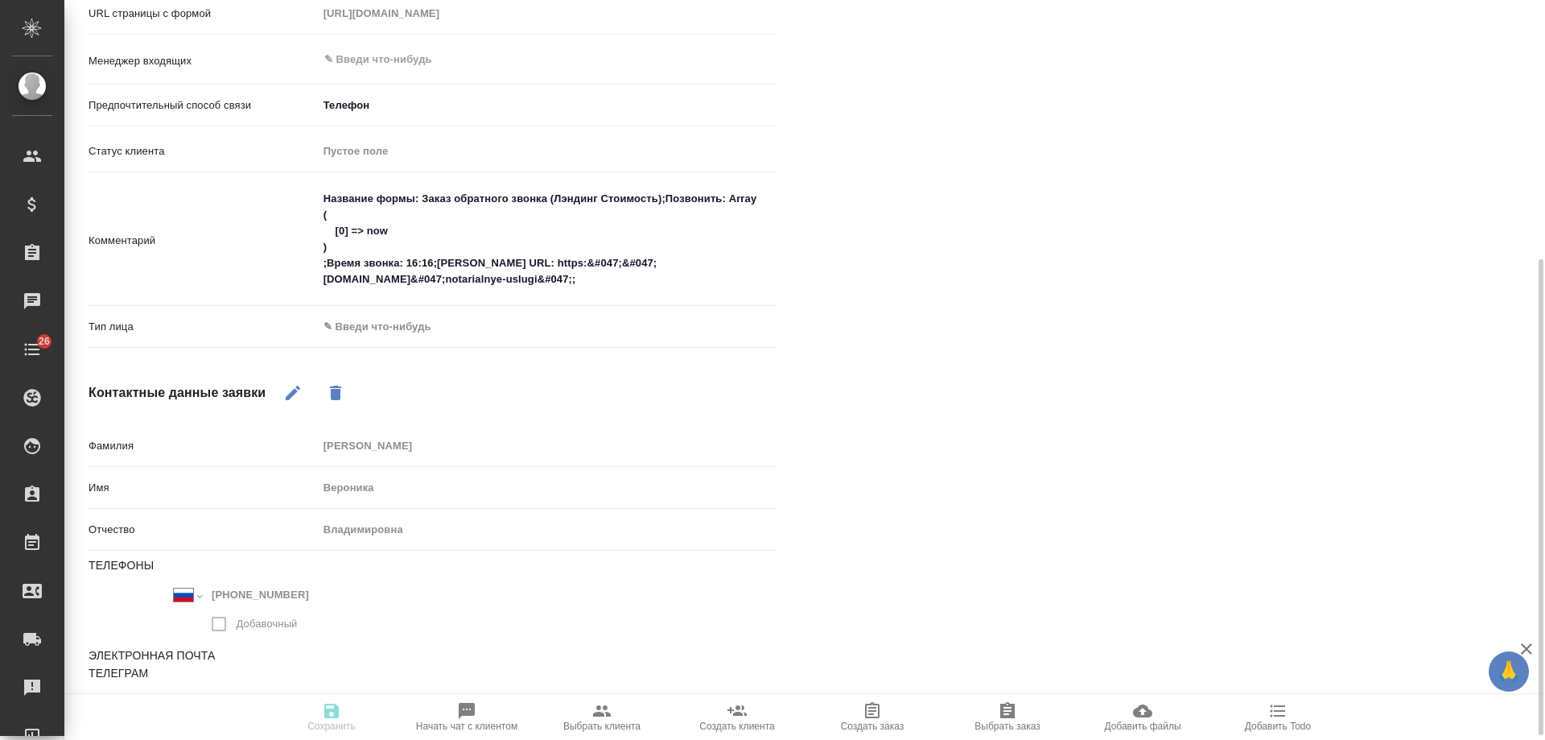
click at [423, 326] on body "🙏 .cls-1 fill:#fff; AWATERA [PERSON_NAME] Спецификации Заказы 0 Чаты 26 Todo Пр…" at bounding box center [772, 370] width 1545 height 740
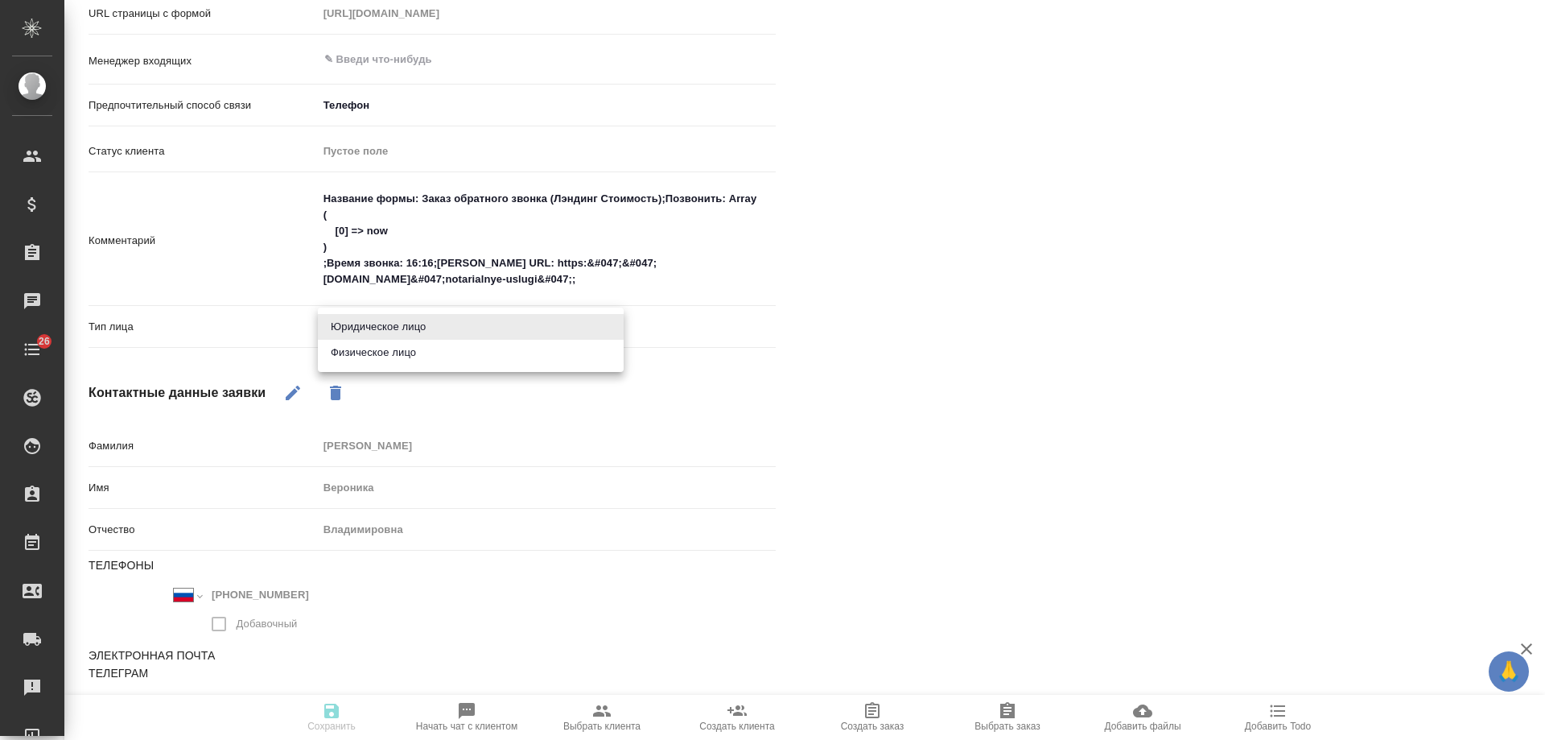
click at [416, 357] on li "Физическое лицо" at bounding box center [471, 353] width 306 height 26
type textarea "x"
type input "private"
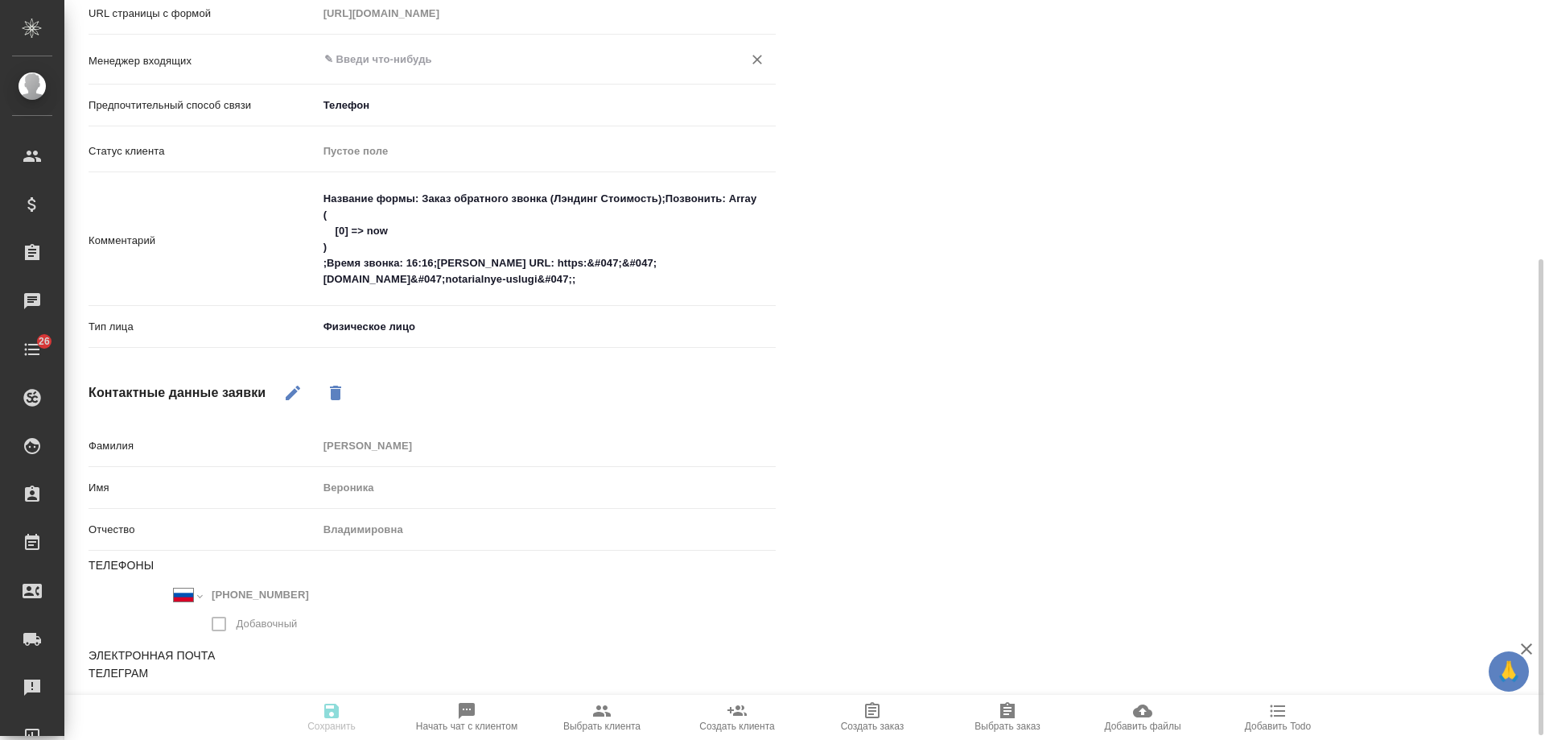
click at [386, 64] on input "text" at bounding box center [520, 59] width 394 height 19
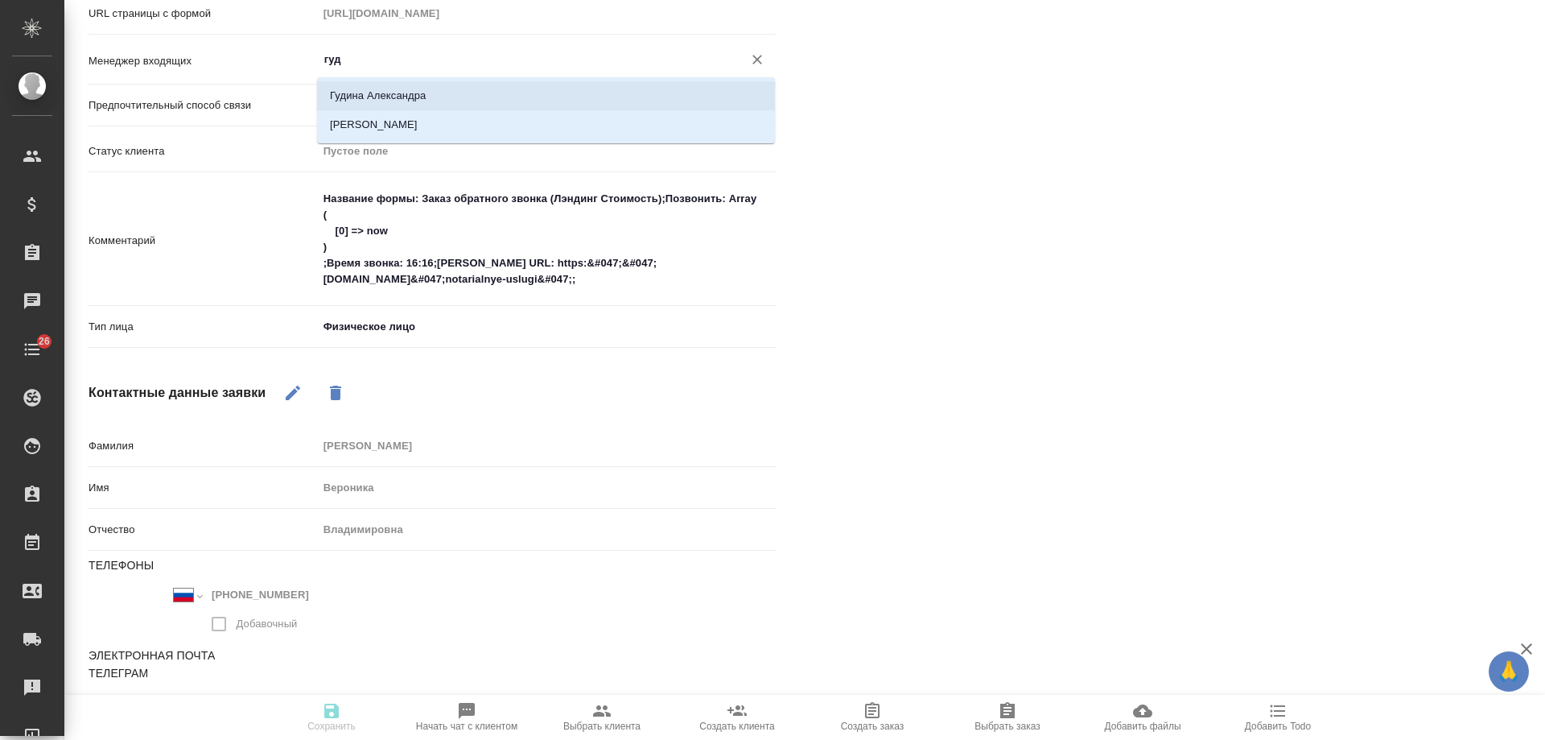
click at [402, 91] on li "Гудина Александра" at bounding box center [546, 95] width 458 height 29
type input "Гудина Александра"
type textarea "x"
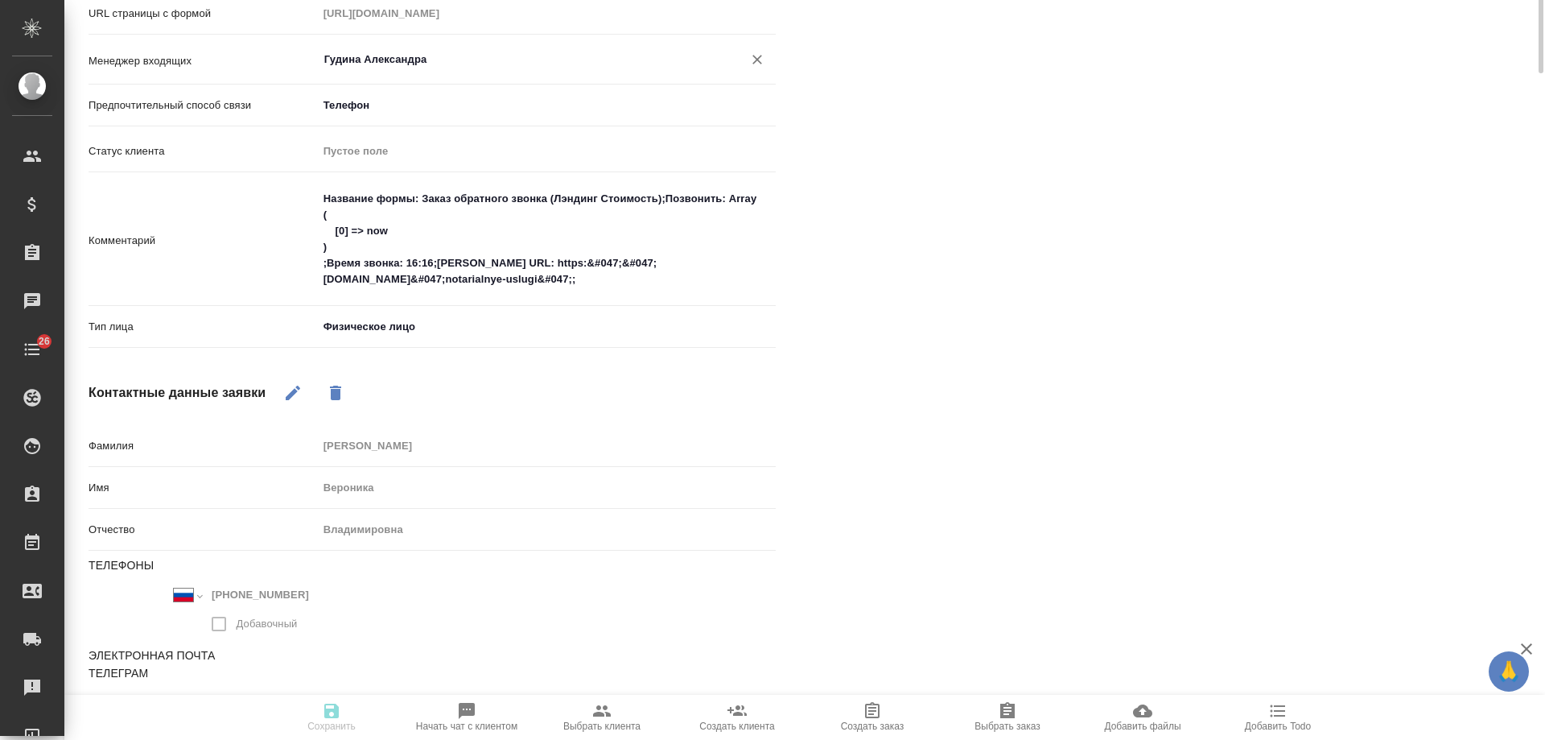
scroll to position [0, 0]
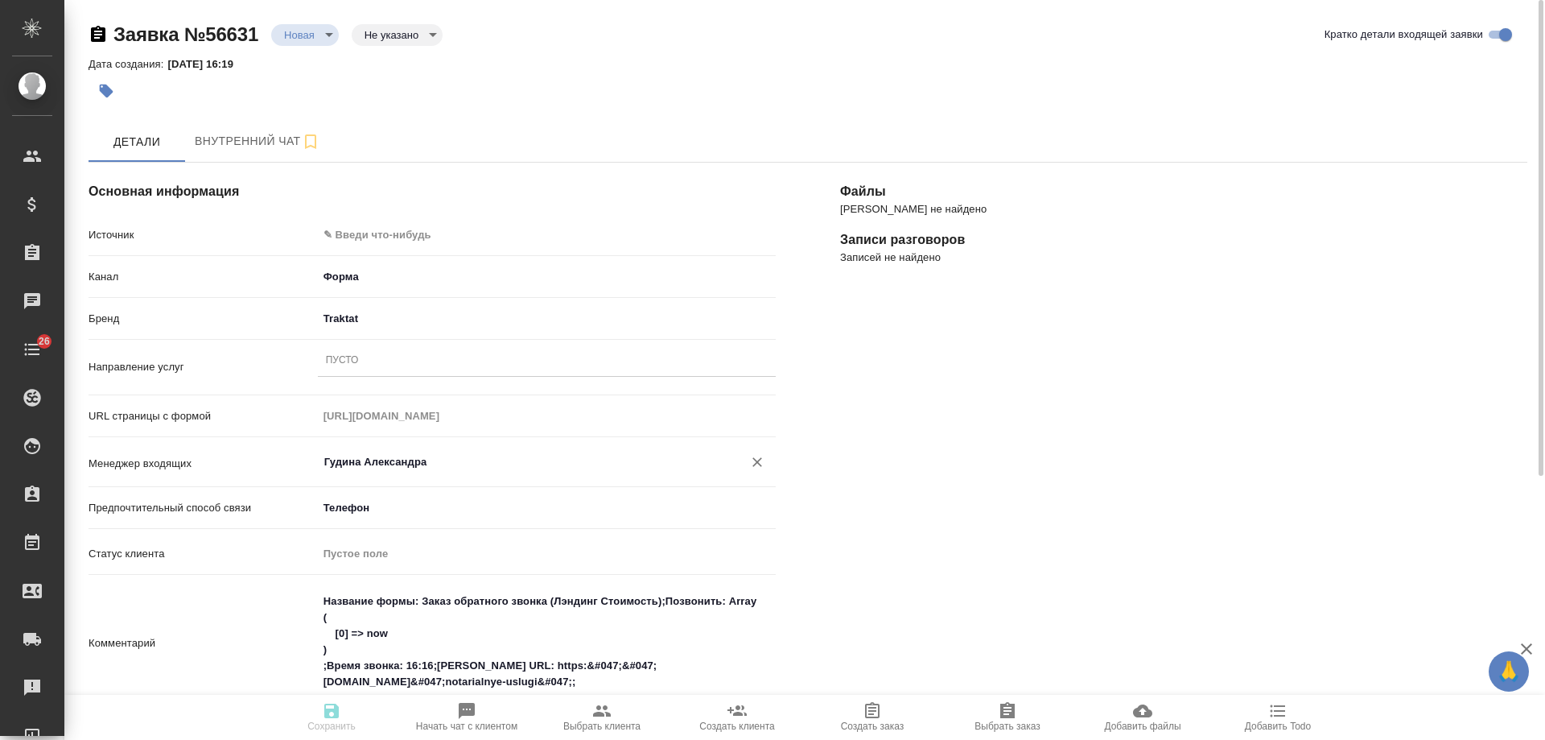
type input "Гудина Александра"
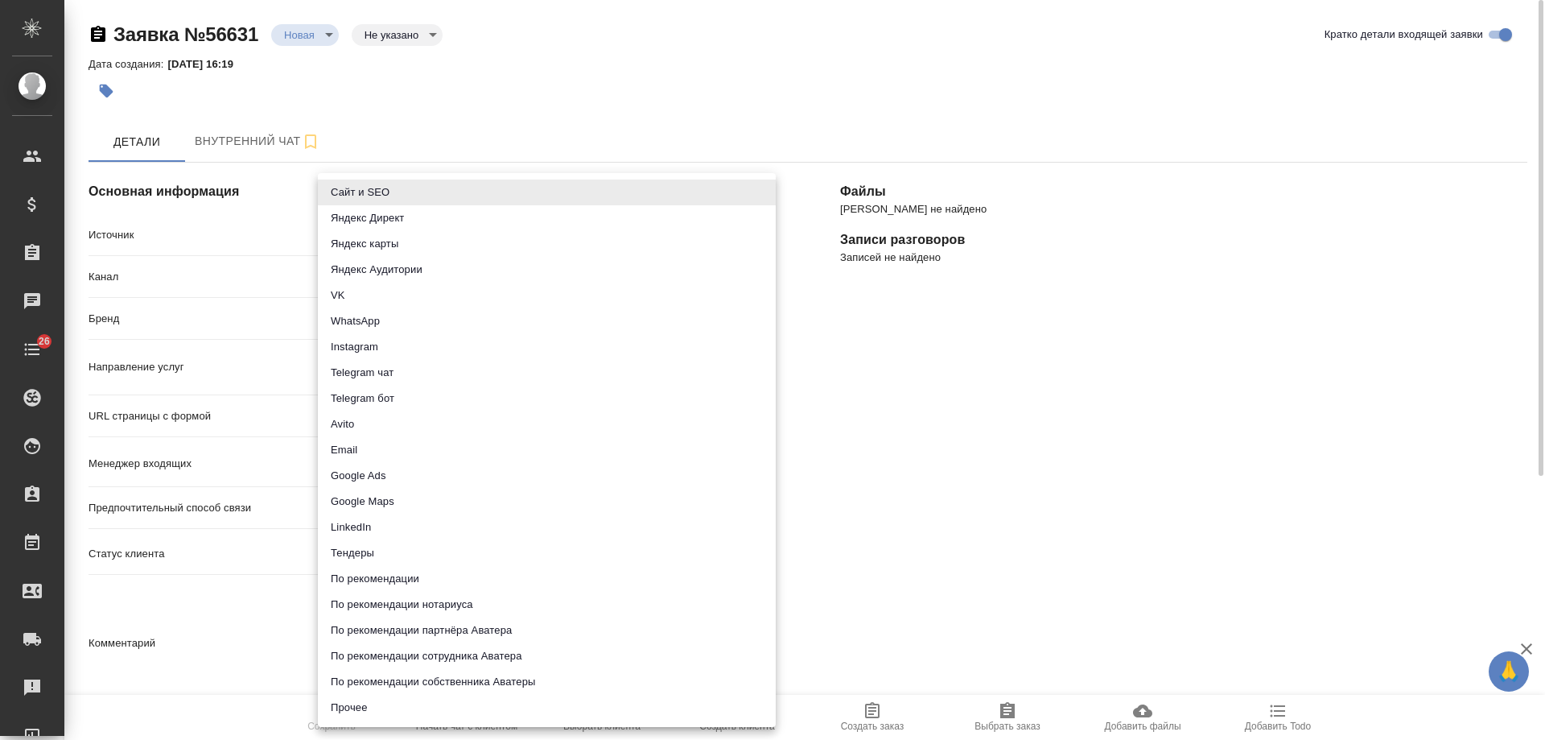
click at [414, 237] on body "🙏 .cls-1 fill:#fff; AWATERA [PERSON_NAME] Спецификации Заказы 0 Чаты 26 Todo Пр…" at bounding box center [772, 370] width 1545 height 740
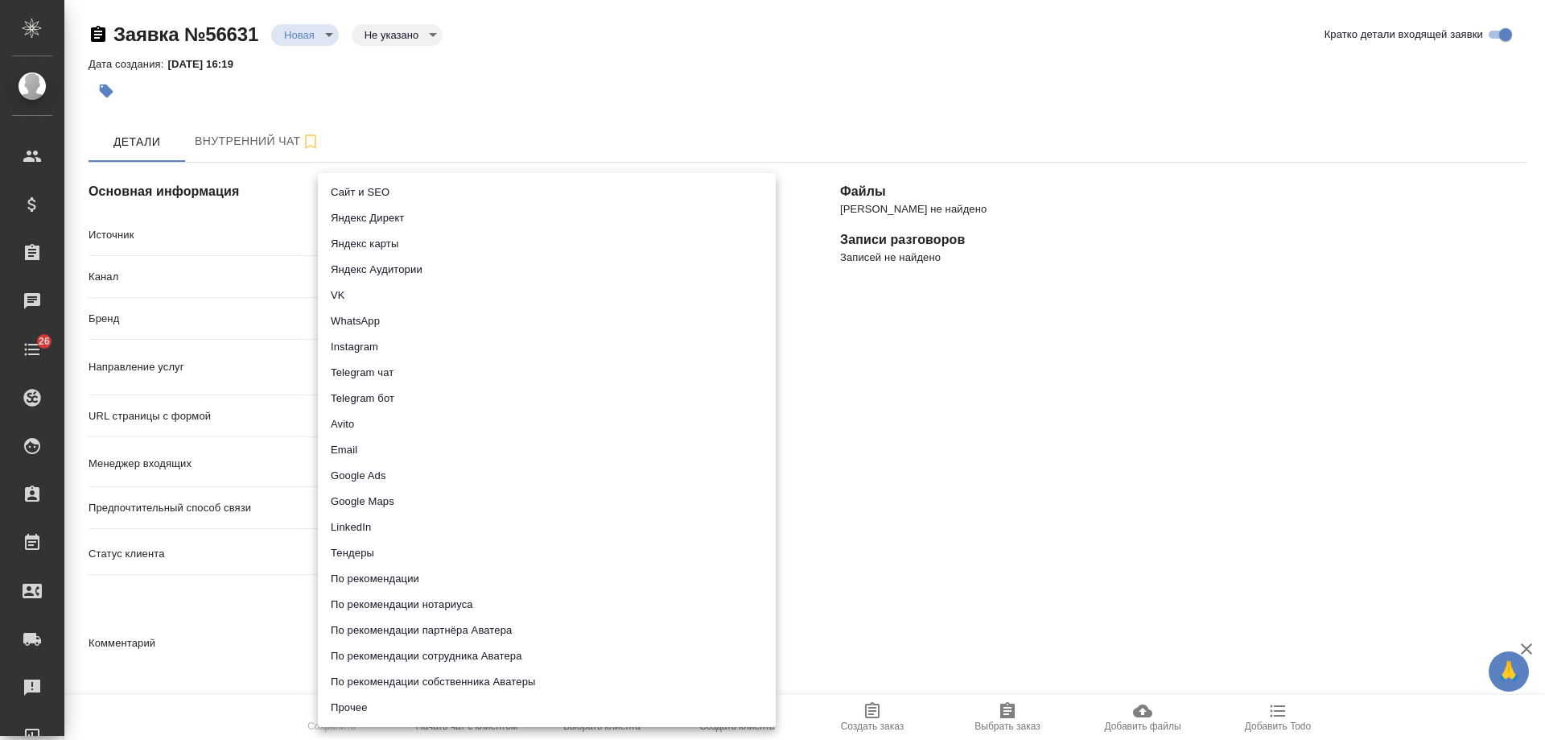
click at [394, 192] on li "Сайт и SEO" at bounding box center [547, 192] width 458 height 26
type input "seo"
type textarea "x"
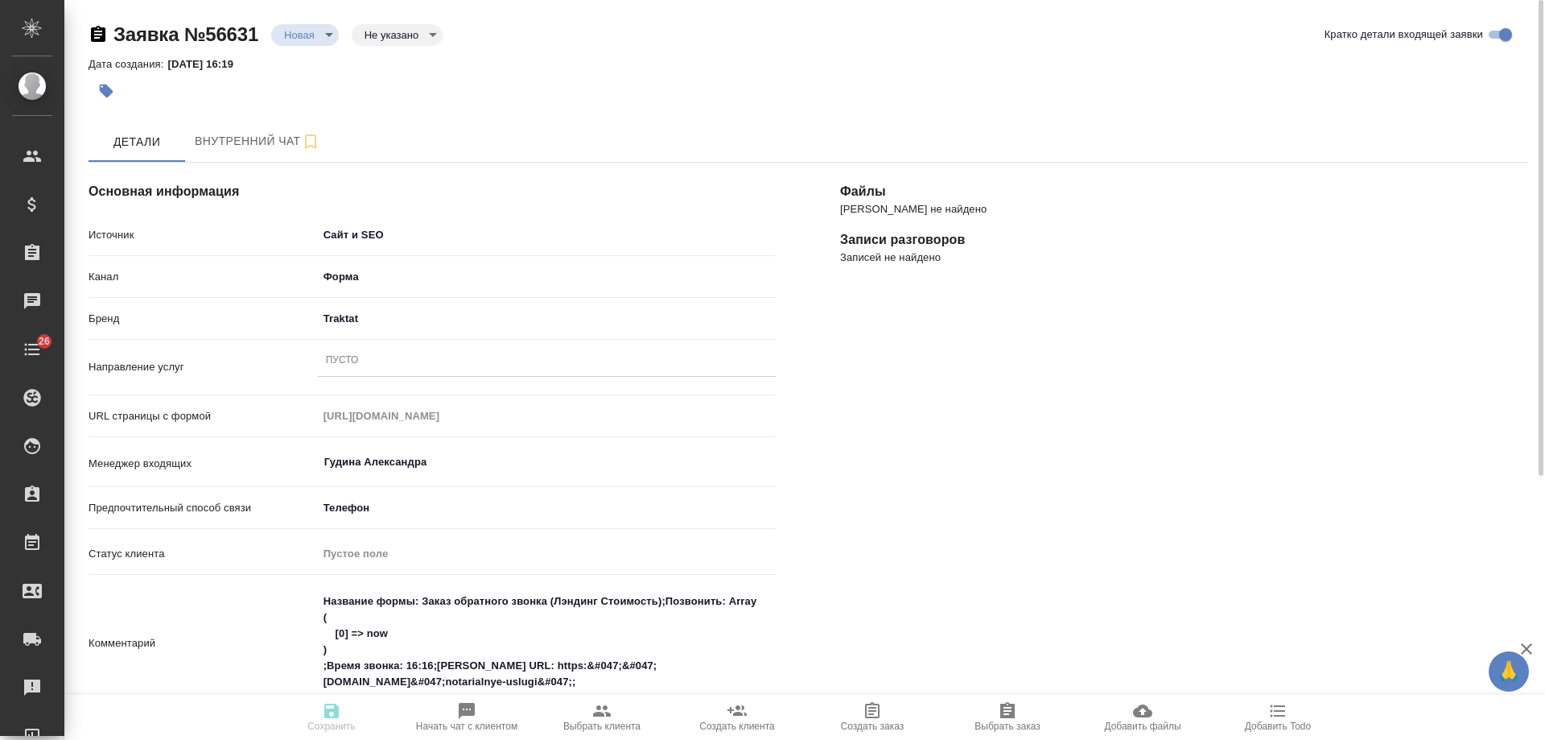
click at [386, 365] on div "Пусто" at bounding box center [547, 360] width 458 height 23
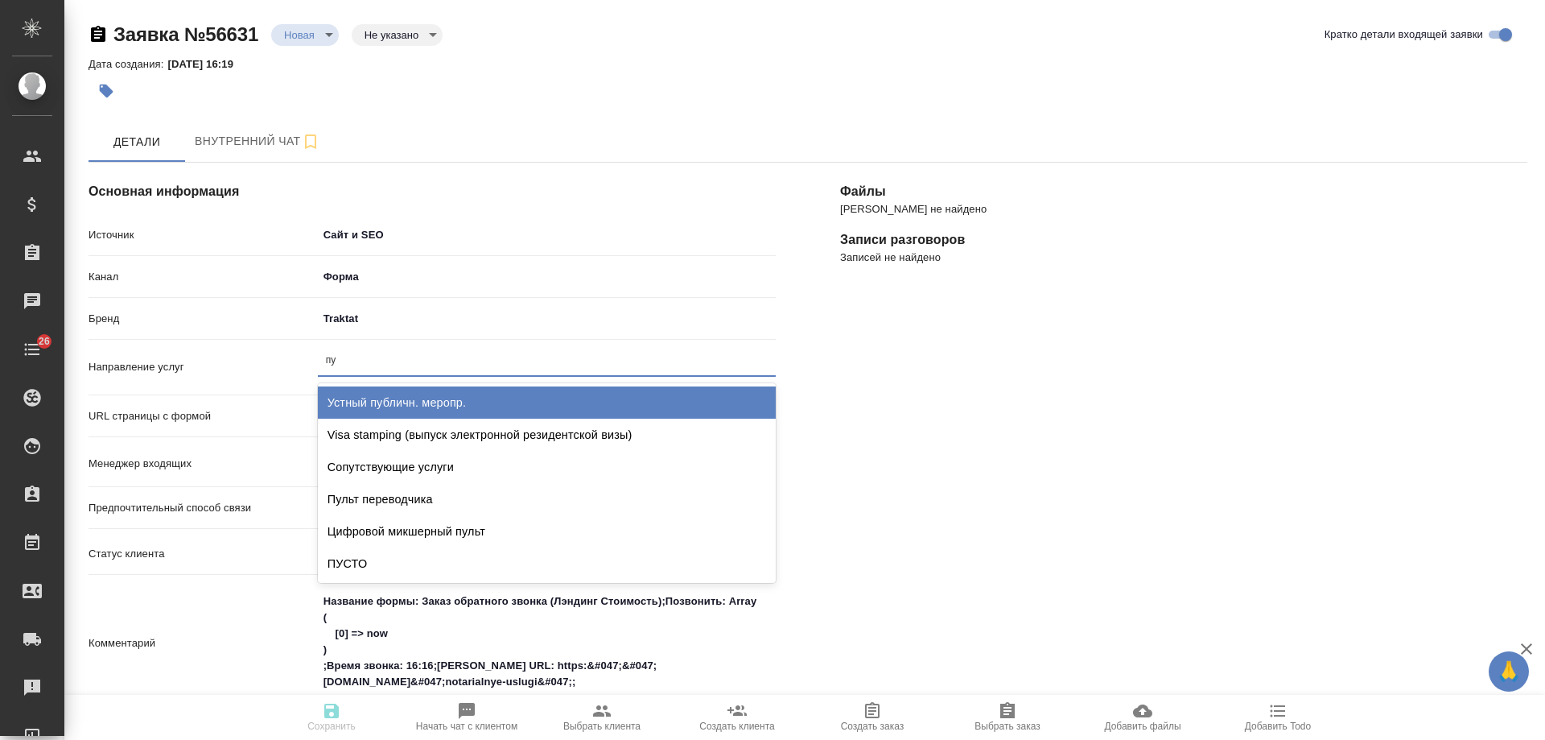
type input "пус"
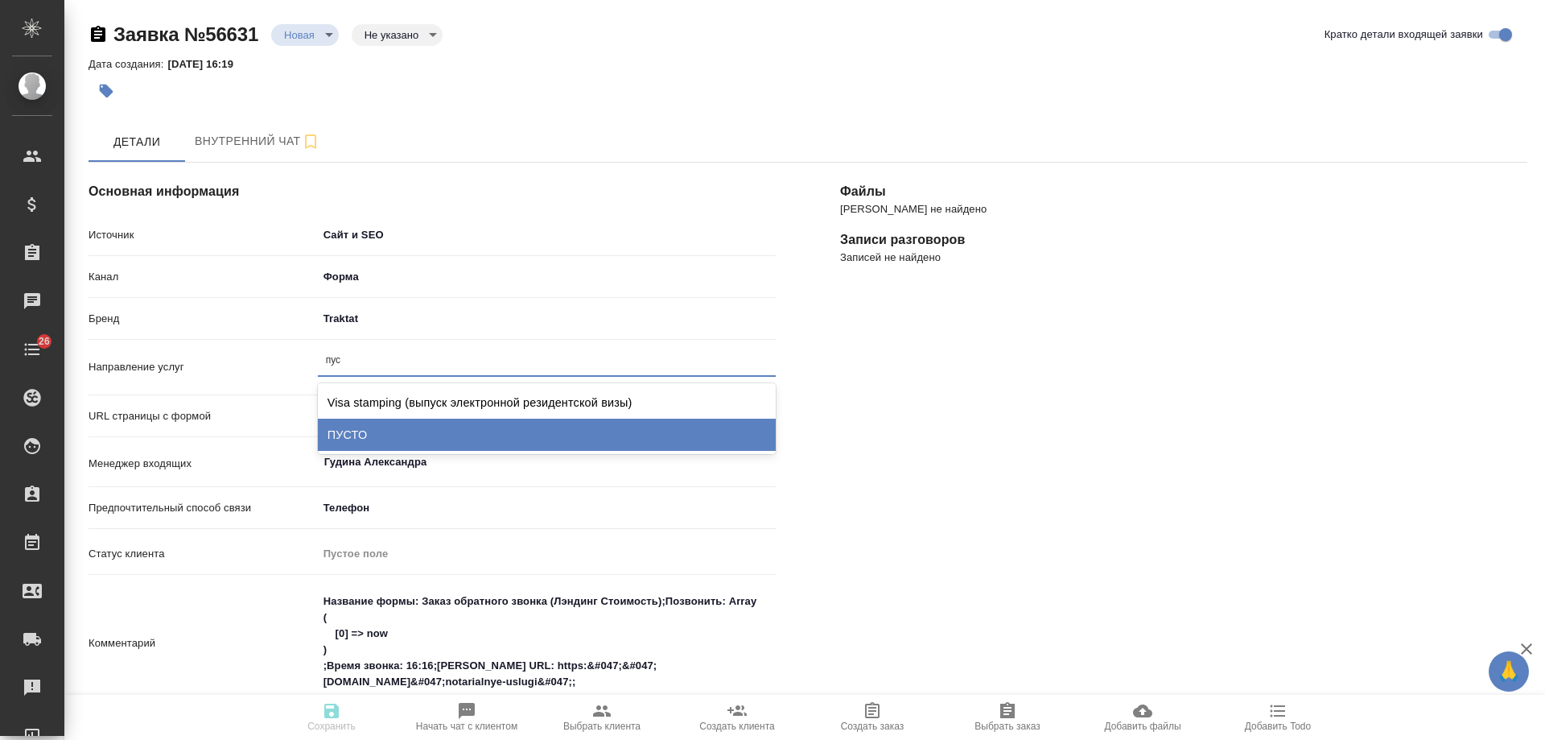
click at [402, 431] on div "ПУСТО" at bounding box center [547, 435] width 458 height 32
type textarea "x"
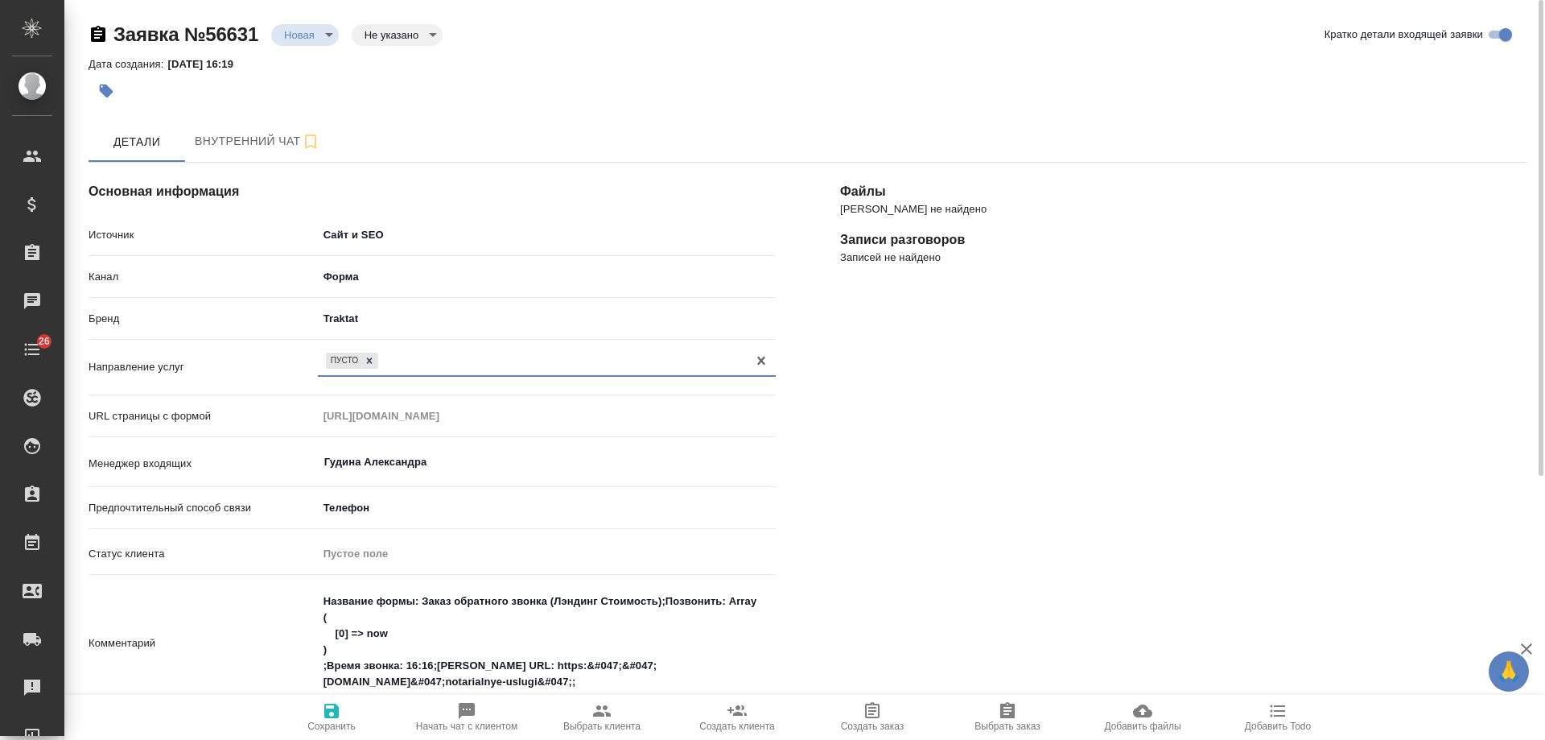
click at [328, 716] on icon "button" at bounding box center [331, 710] width 14 height 14
select select "RU"
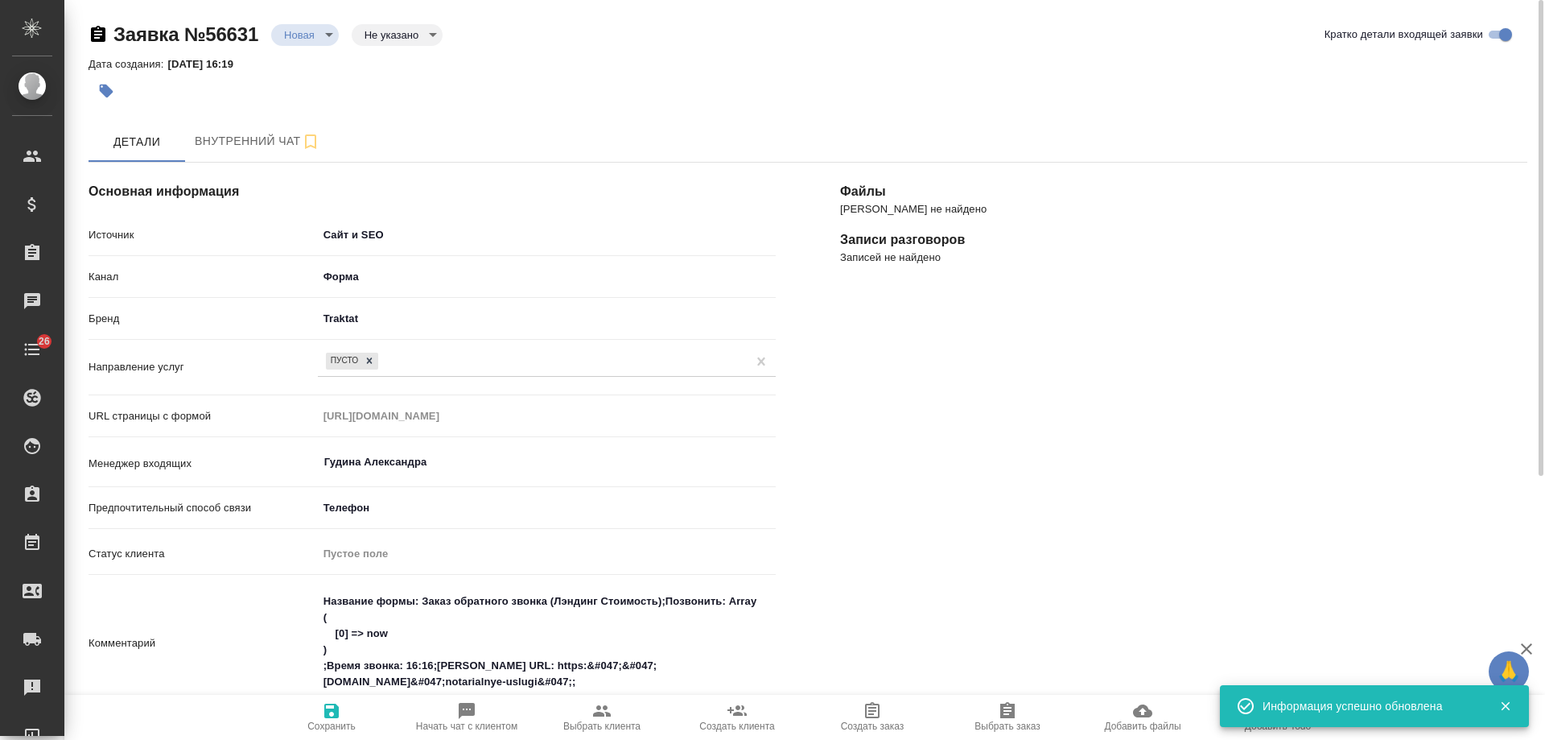
click at [471, 723] on span "Начать чат с клиентом" at bounding box center [466, 725] width 101 height 11
type textarea "x"
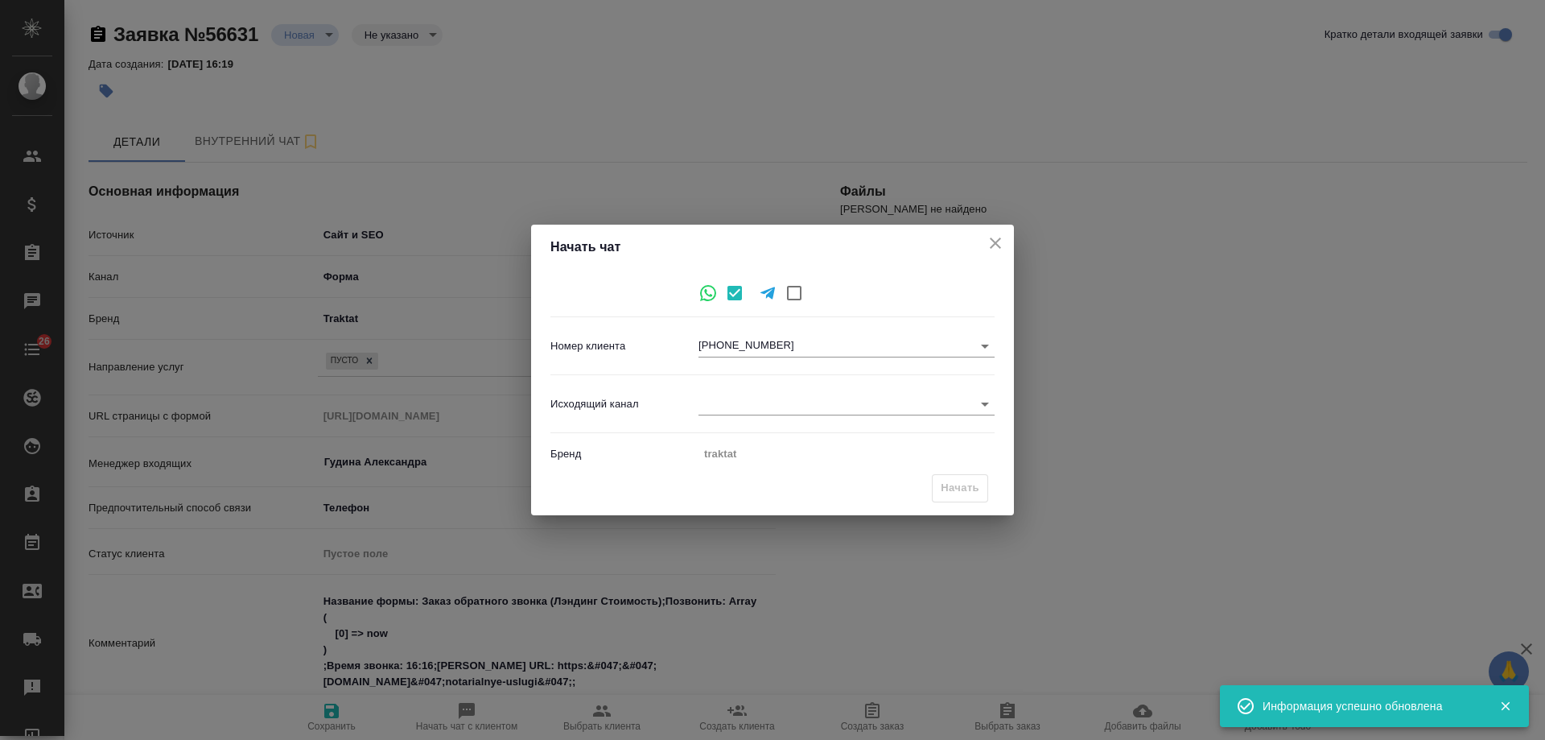
click at [750, 403] on body "🙏 .cls-1 fill:#fff; AWATERA Gudina Alexandra Клиенты Спецификации Заказы 0 Чаты…" at bounding box center [772, 370] width 1545 height 740
click at [750, 406] on li "Awatera" at bounding box center [847, 404] width 296 height 26
type input "2"
click at [960, 487] on span "Начать" at bounding box center [960, 488] width 39 height 19
type input "inProcess"
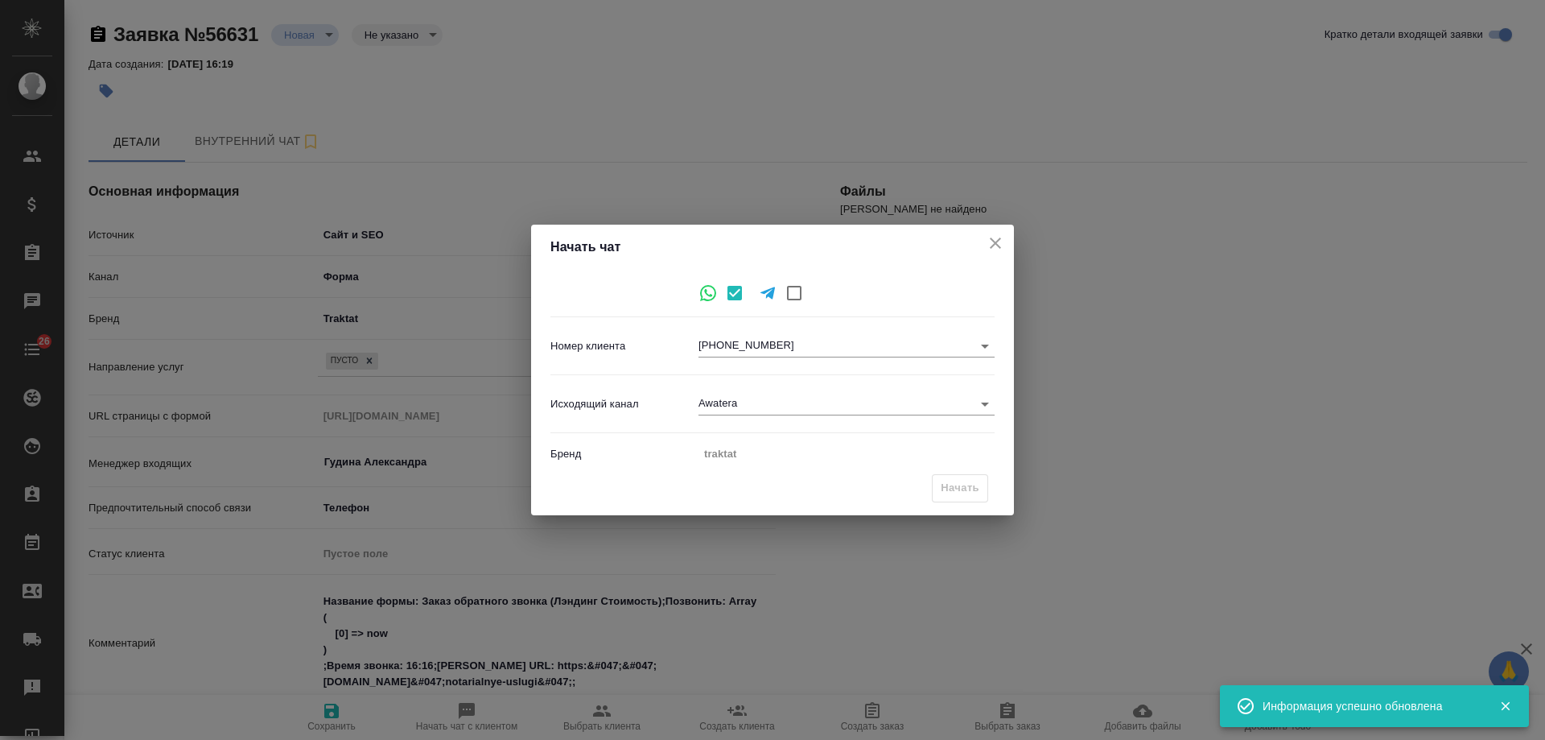
type textarea "x"
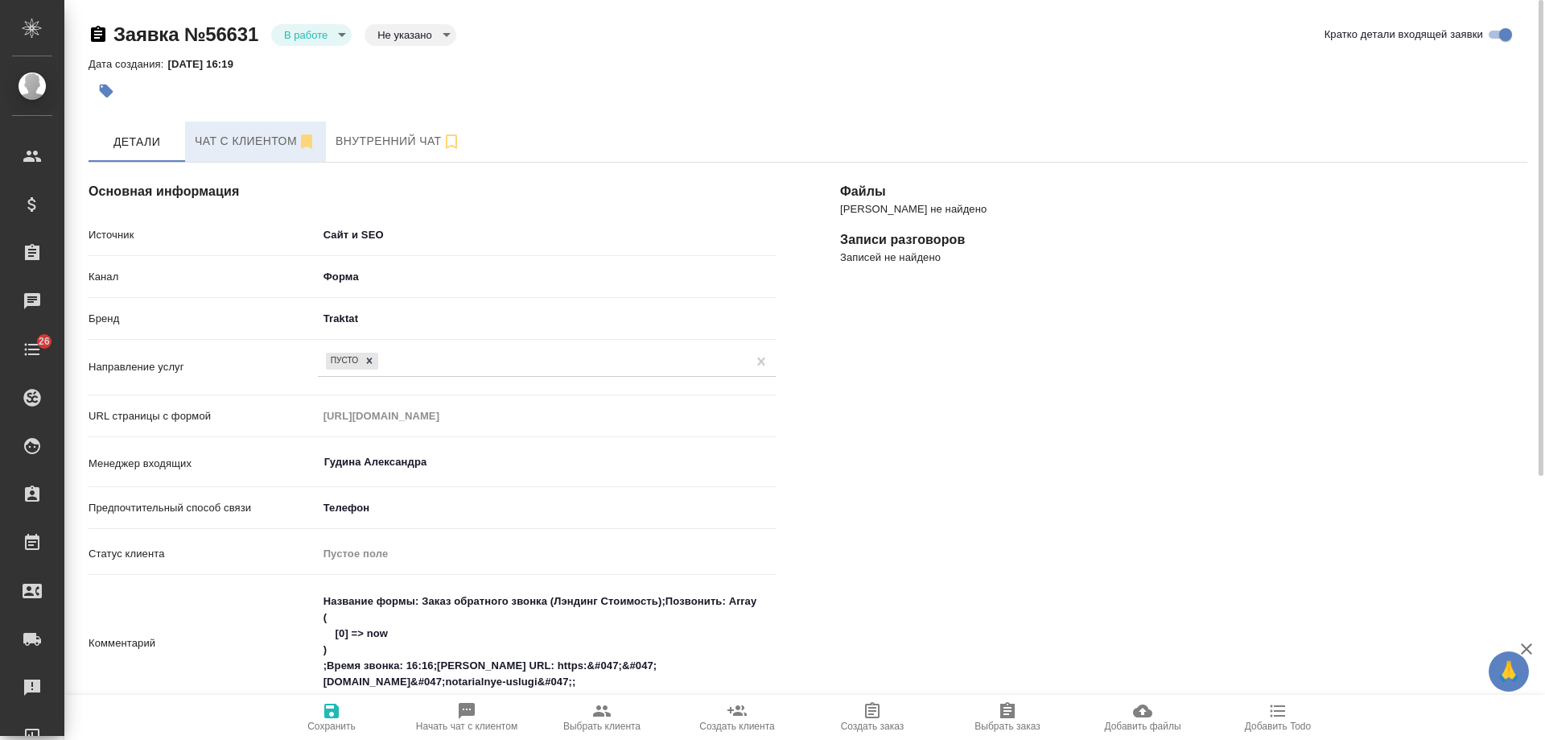
click at [211, 140] on span "Чат с клиентом" at bounding box center [256, 141] width 122 height 20
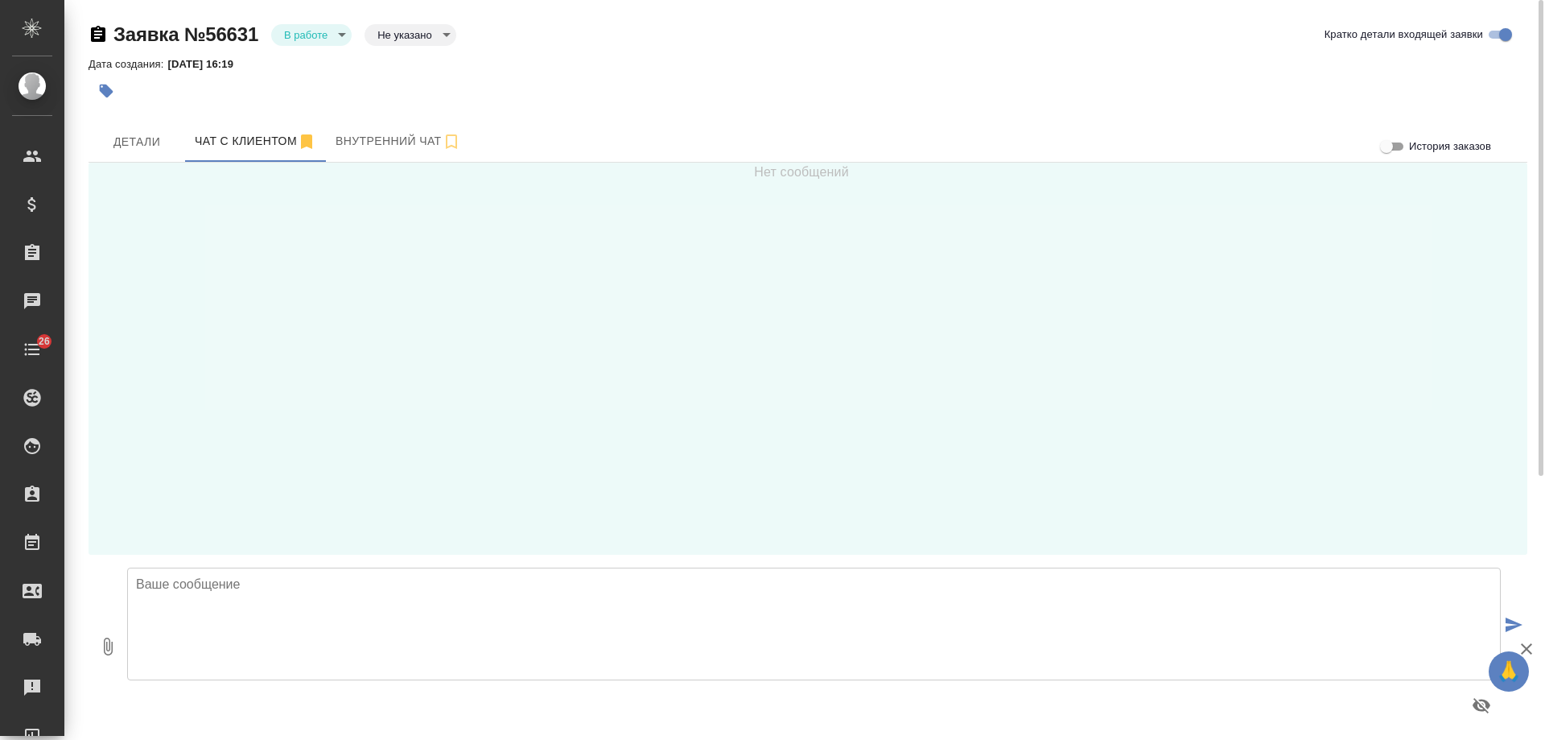
click at [432, 625] on textarea at bounding box center [814, 623] width 1374 height 113
drag, startPoint x: 144, startPoint y: 587, endPoint x: 135, endPoint y: 587, distance: 8.9
click at [135, 587] on textarea "вероника" at bounding box center [814, 623] width 1374 height 113
click at [322, 580] on textarea "Вероника" at bounding box center [814, 623] width 1374 height 113
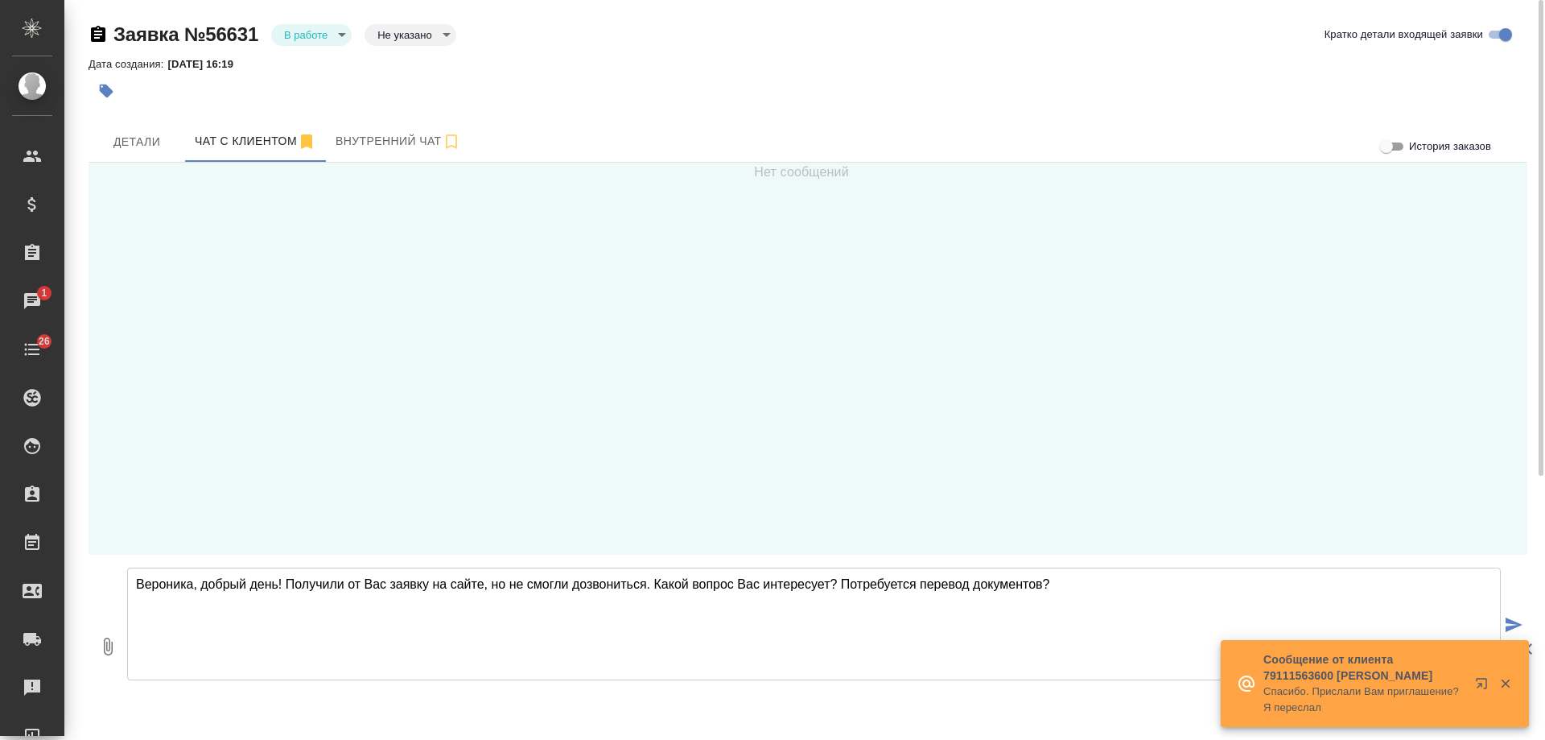
click at [655, 588] on textarea "Вероника, добрый день! Получили от Вас заявку на сайте, но не смогли дозвонитьс…" at bounding box center [814, 623] width 1374 height 113
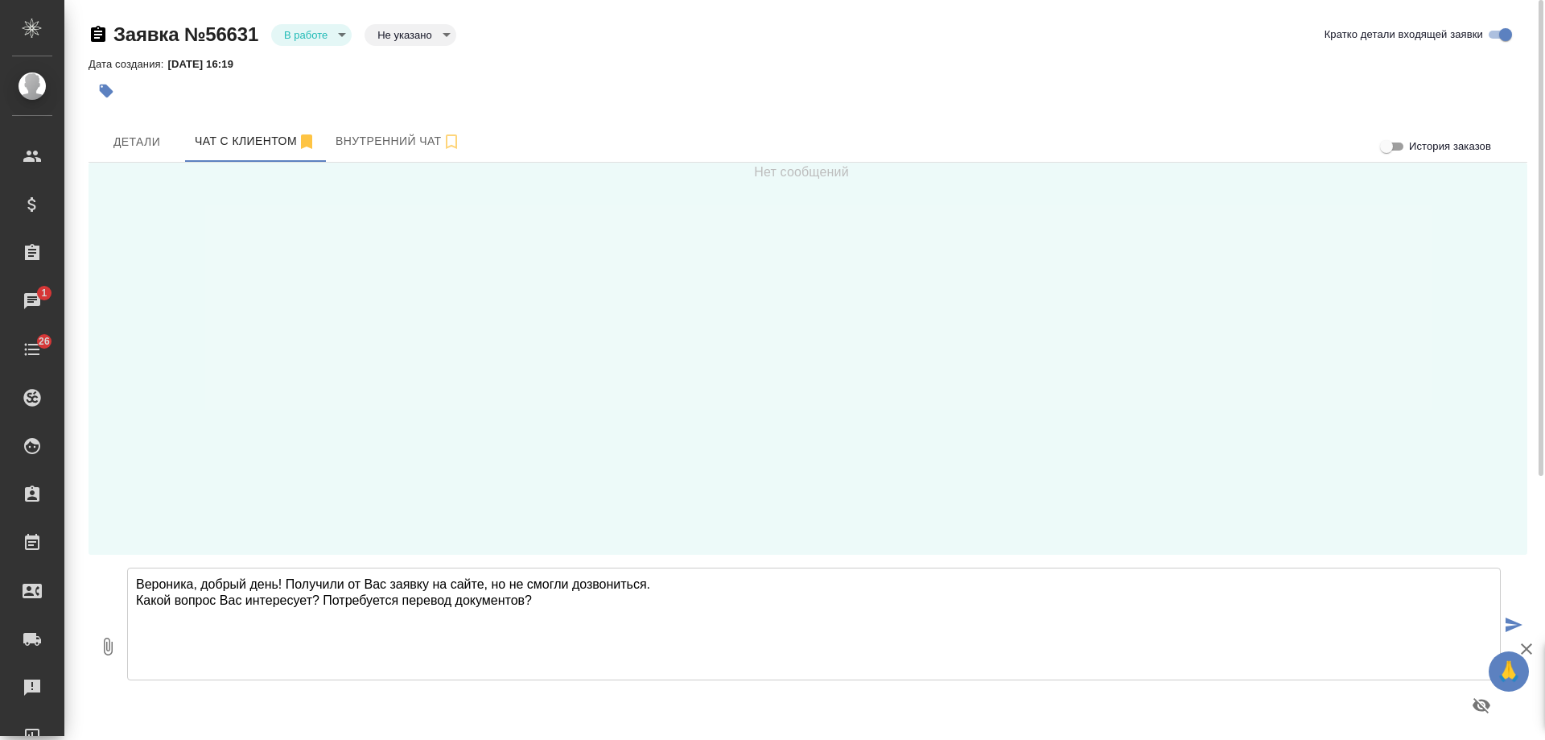
click at [575, 600] on textarea "Вероника, добрый день! Получили от Вас заявку на сайте, но не смогли дозвонитьс…" at bounding box center [814, 623] width 1374 height 113
type textarea "Вероника, добрый день! Получили от Вас заявку на сайте, но не смогли дозвонитьс…"
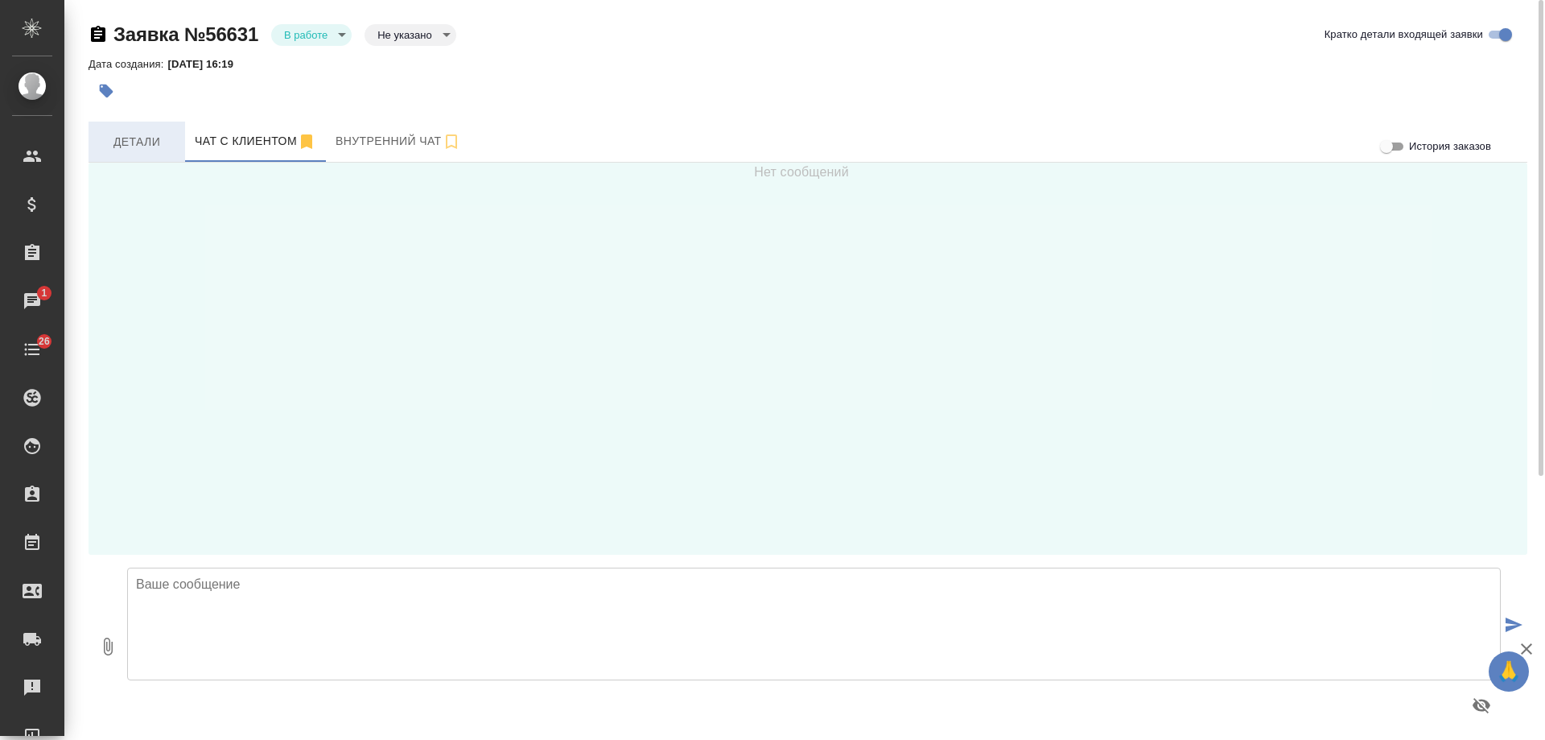
click at [142, 155] on button "Детали" at bounding box center [137, 142] width 97 height 40
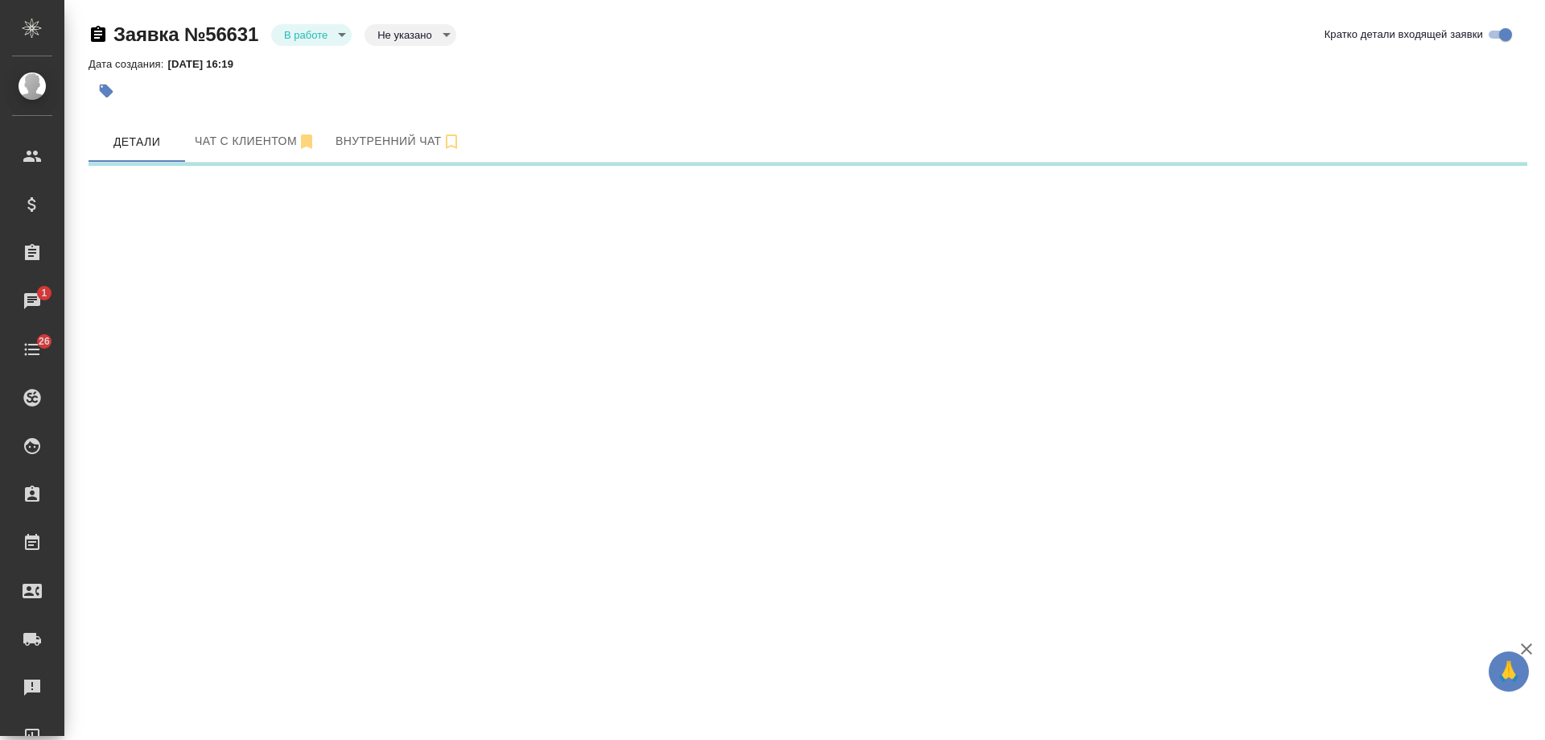
select select "RU"
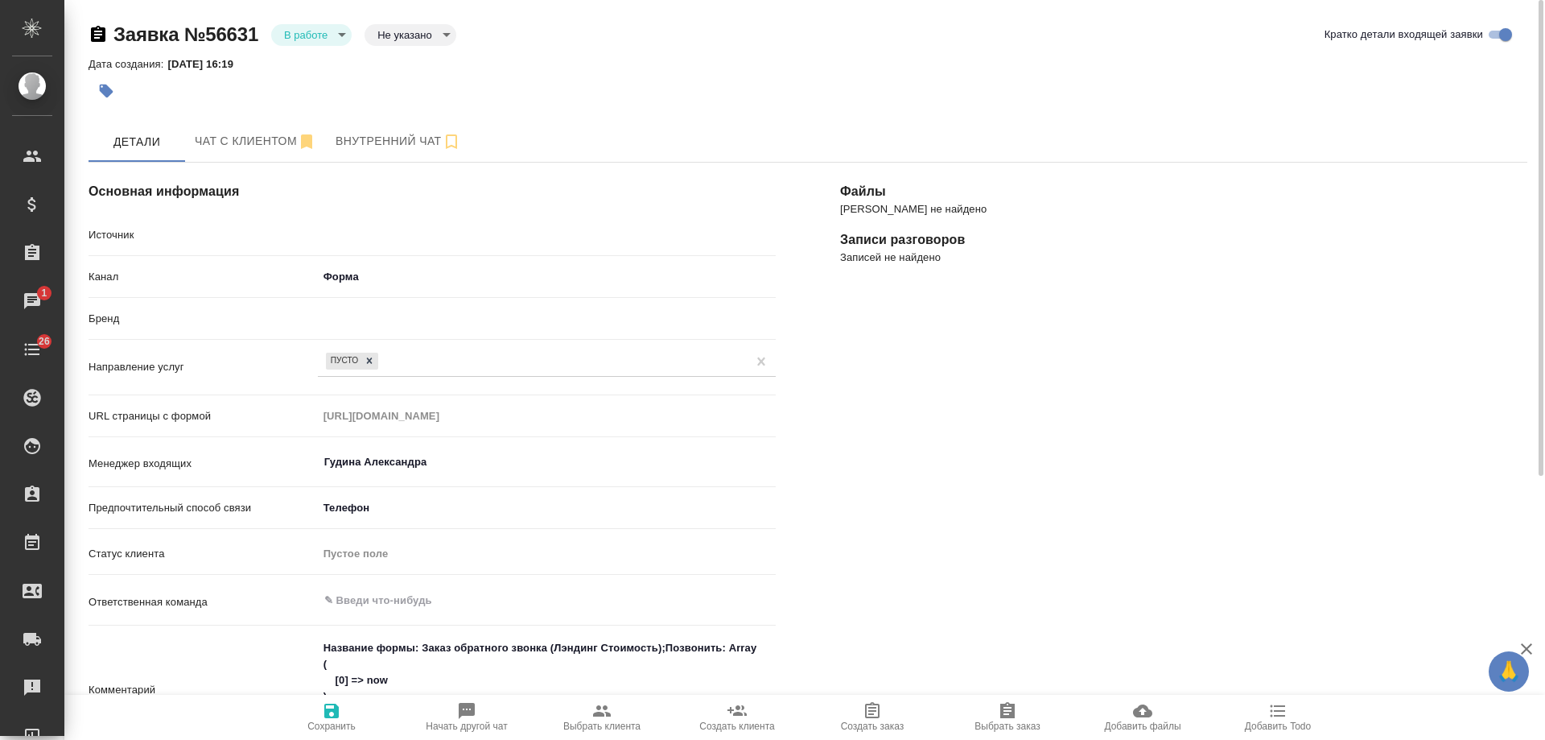
type textarea "x"
click at [252, 141] on span "Чат с клиентом" at bounding box center [256, 141] width 122 height 20
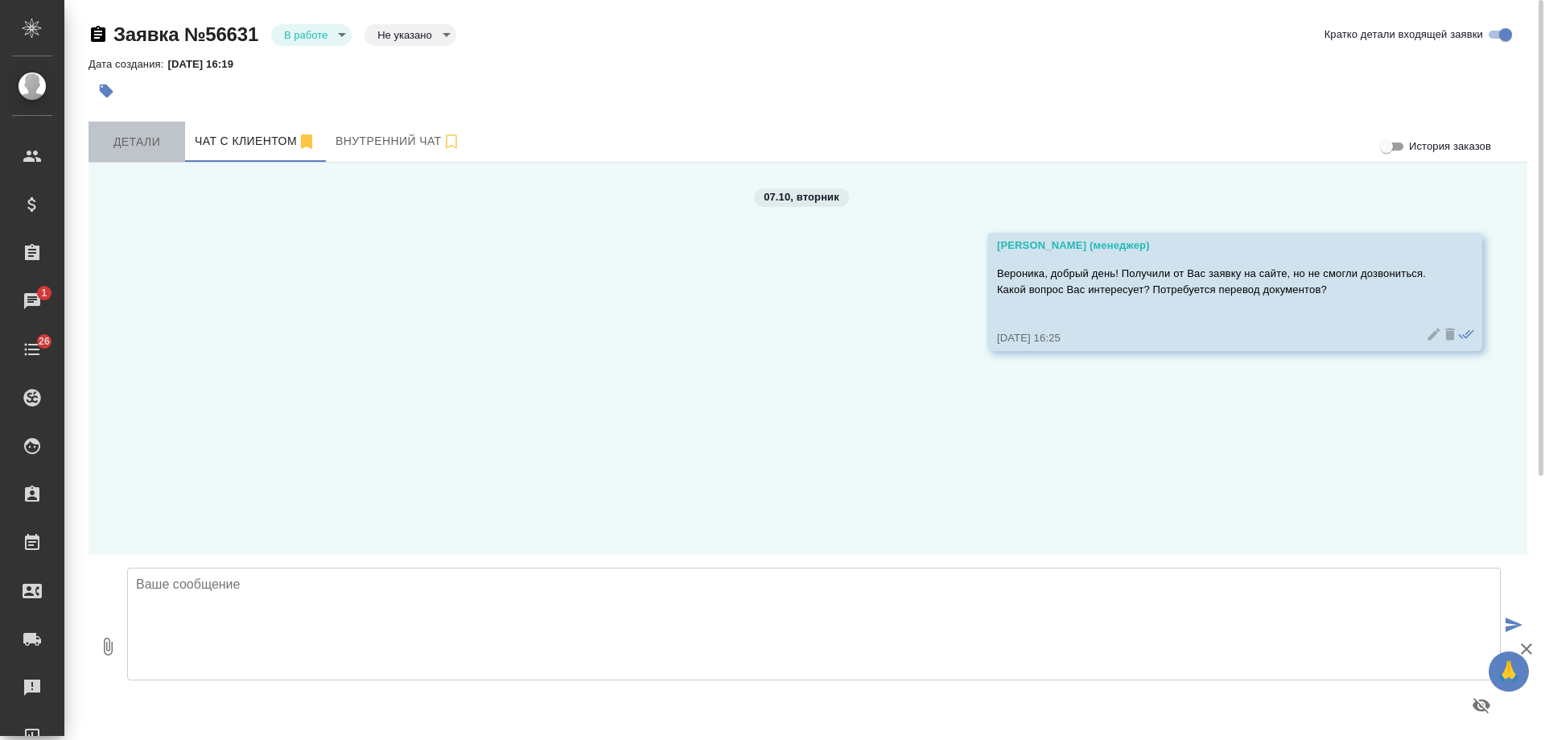
drag, startPoint x: 157, startPoint y: 142, endPoint x: 1521, endPoint y: 467, distance: 1402.3
click at [159, 142] on span "Детали" at bounding box center [136, 142] width 77 height 20
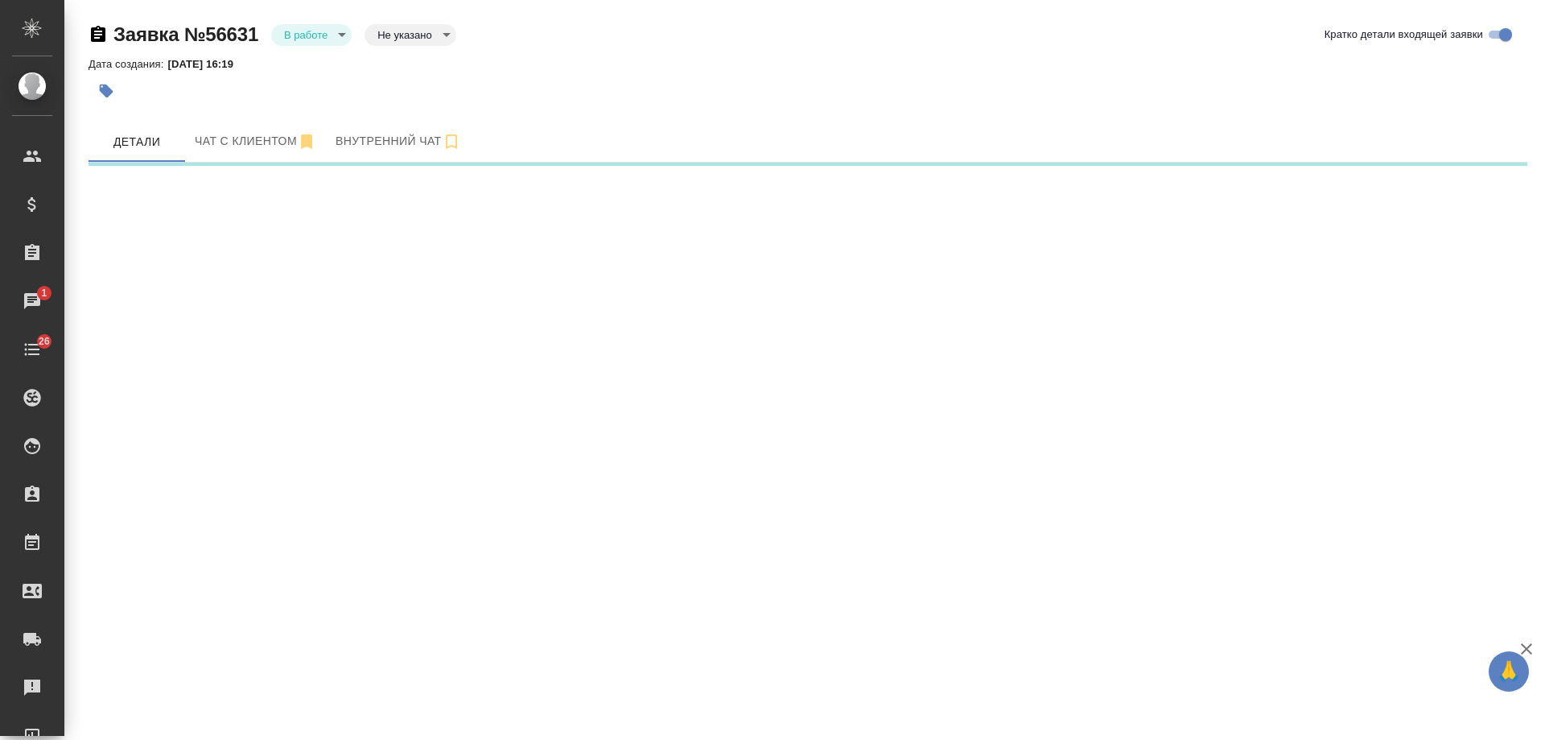
select select "RU"
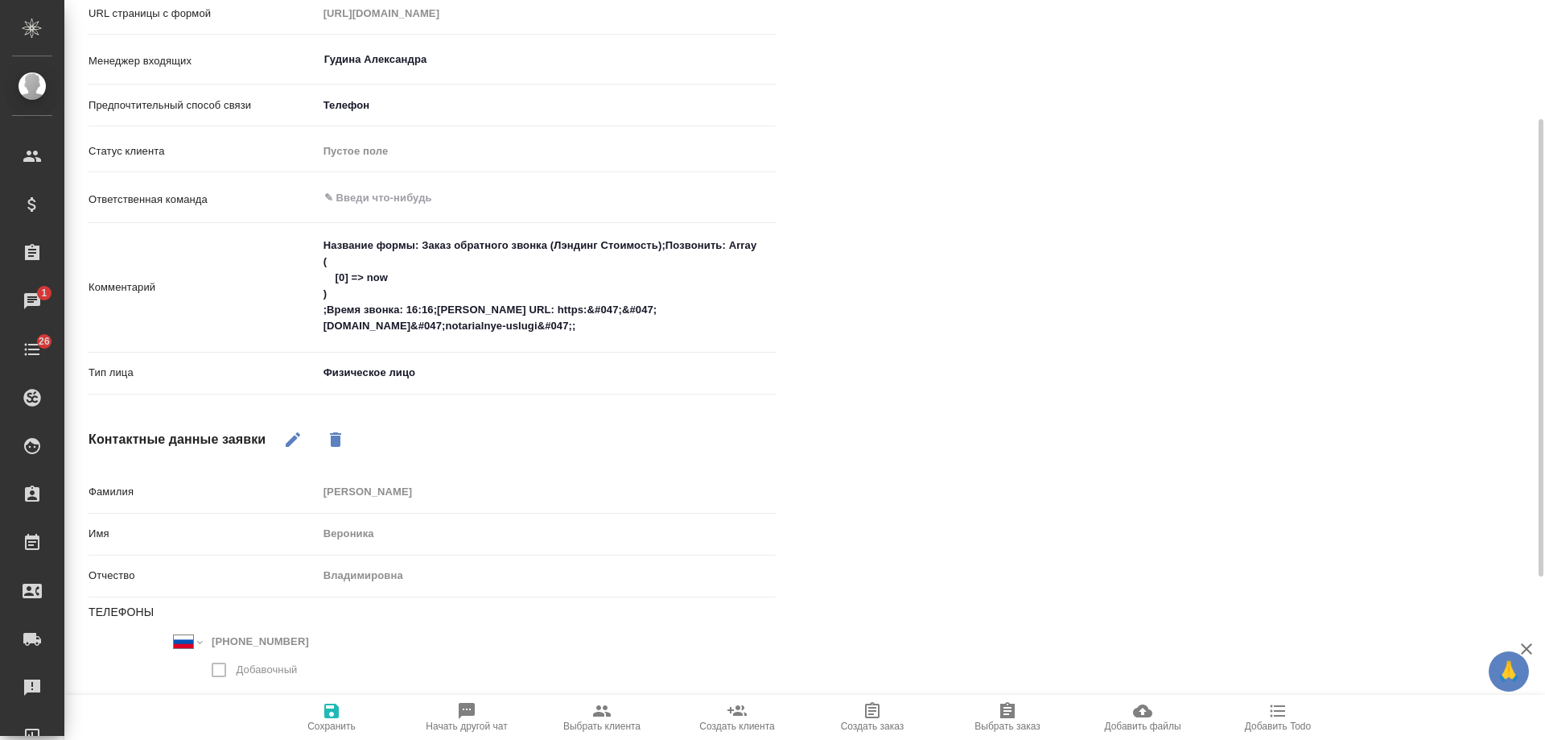
scroll to position [456, 0]
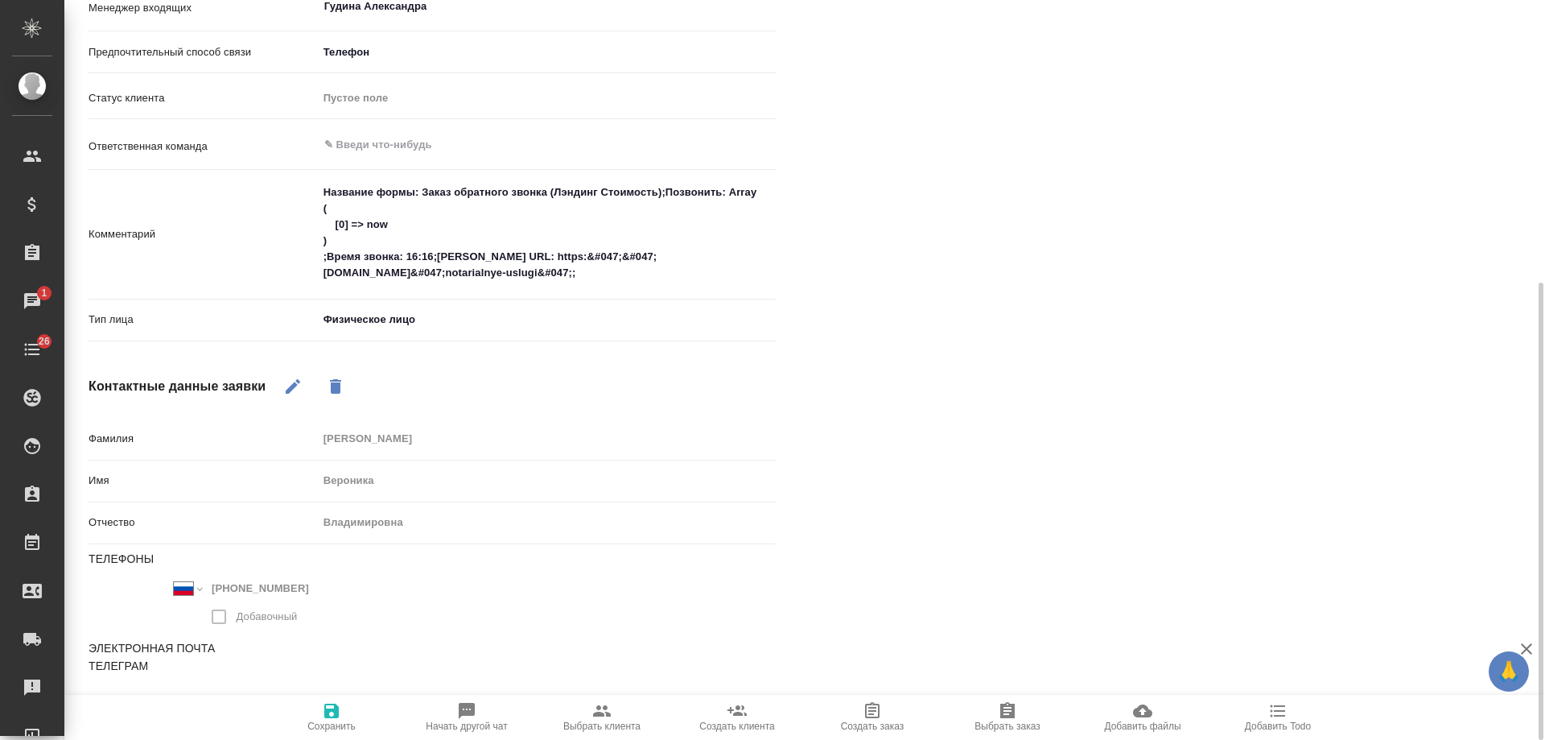
click at [1281, 712] on icon "button" at bounding box center [1278, 711] width 15 height 12
type textarea "x"
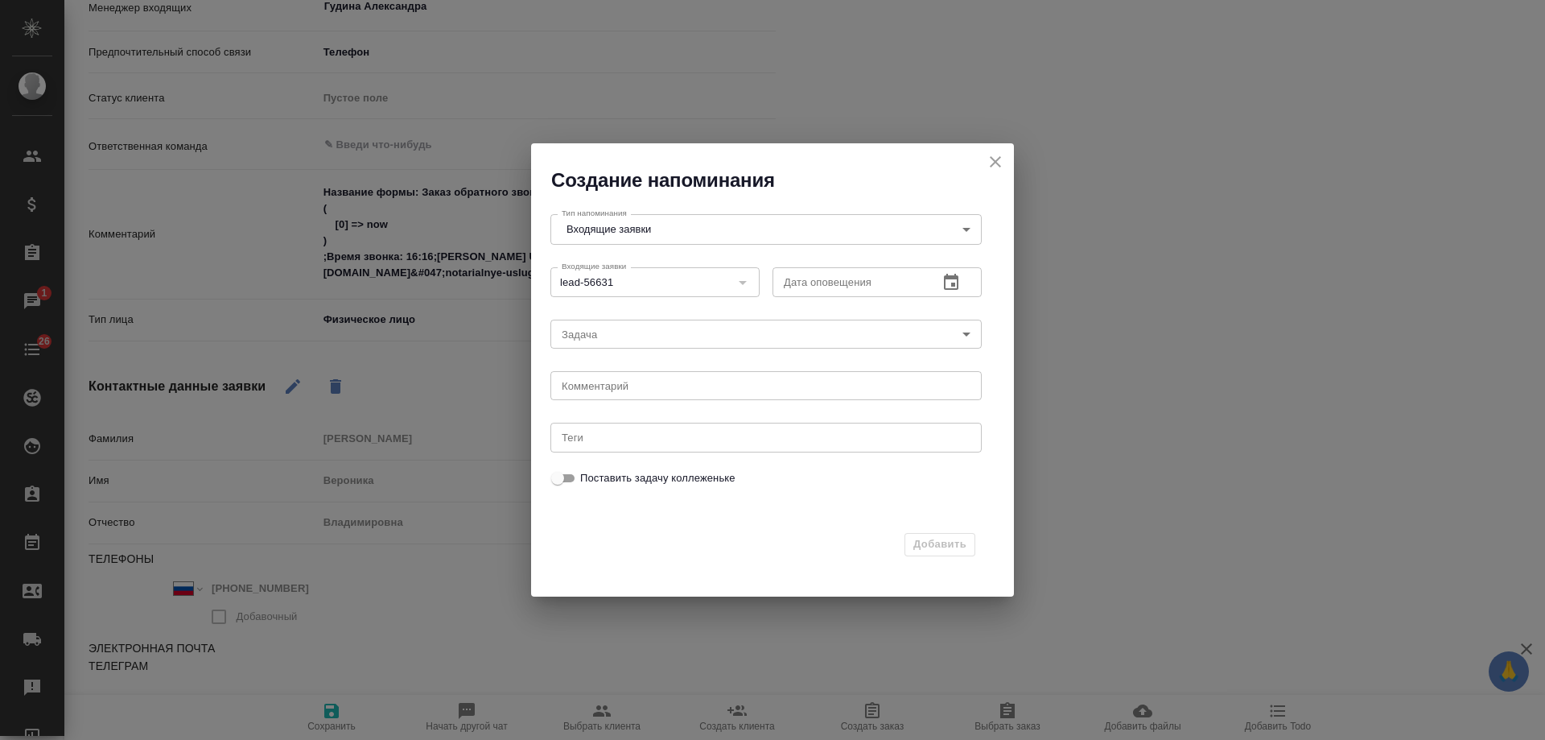
click at [963, 284] on button "button" at bounding box center [951, 282] width 39 height 39
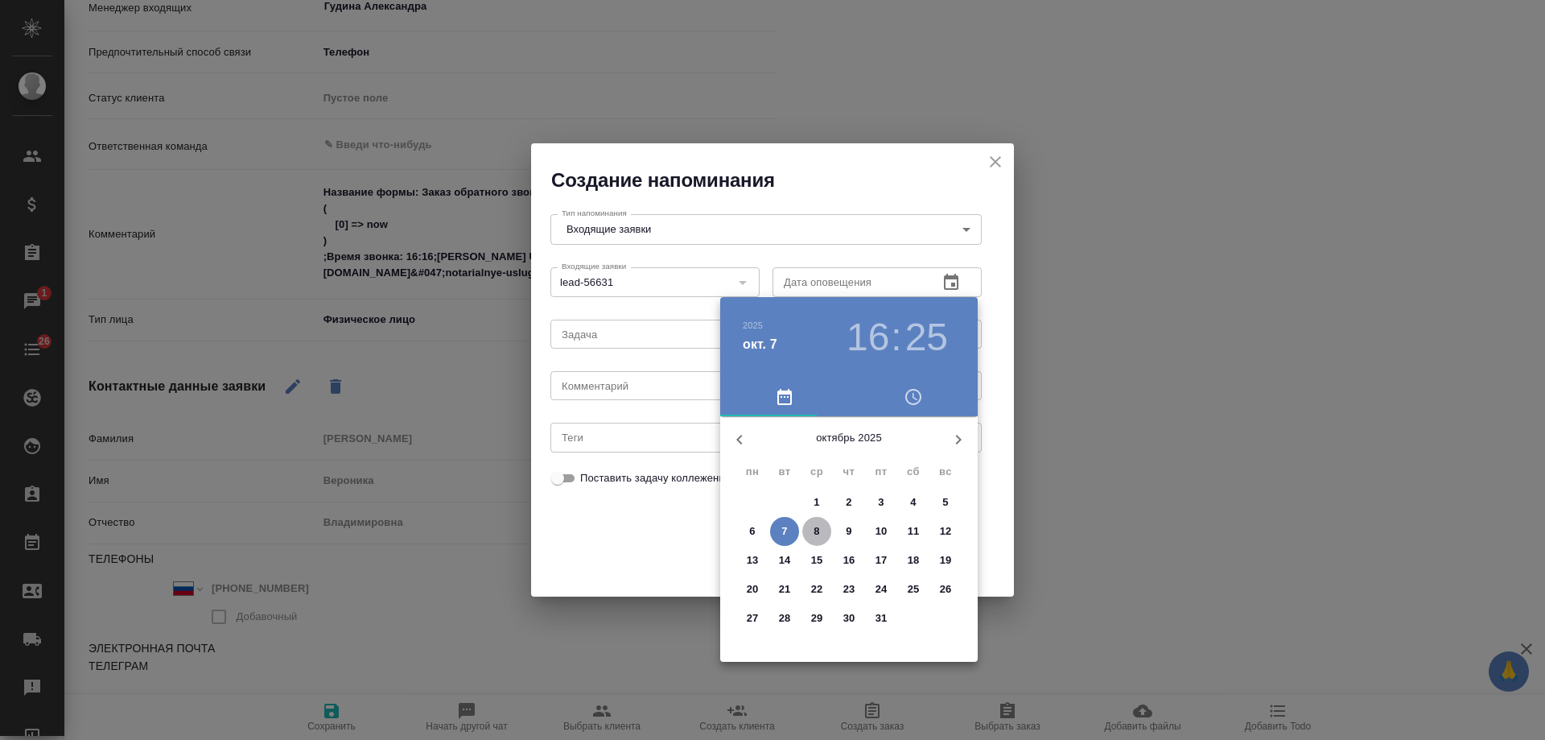
click at [816, 533] on p "8" at bounding box center [817, 531] width 6 height 16
type input "08.10.2025 16:25"
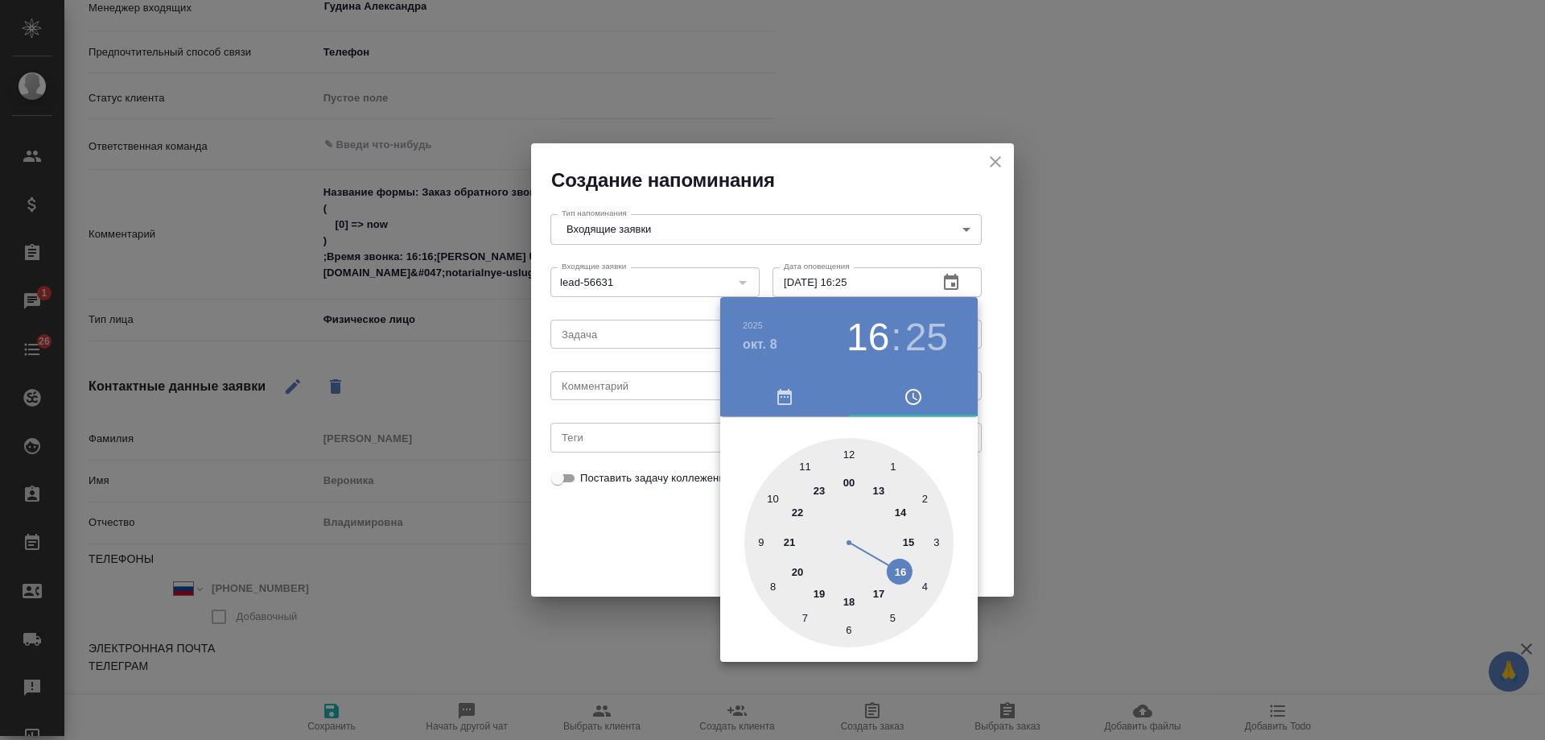
click at [653, 394] on div at bounding box center [772, 370] width 1545 height 740
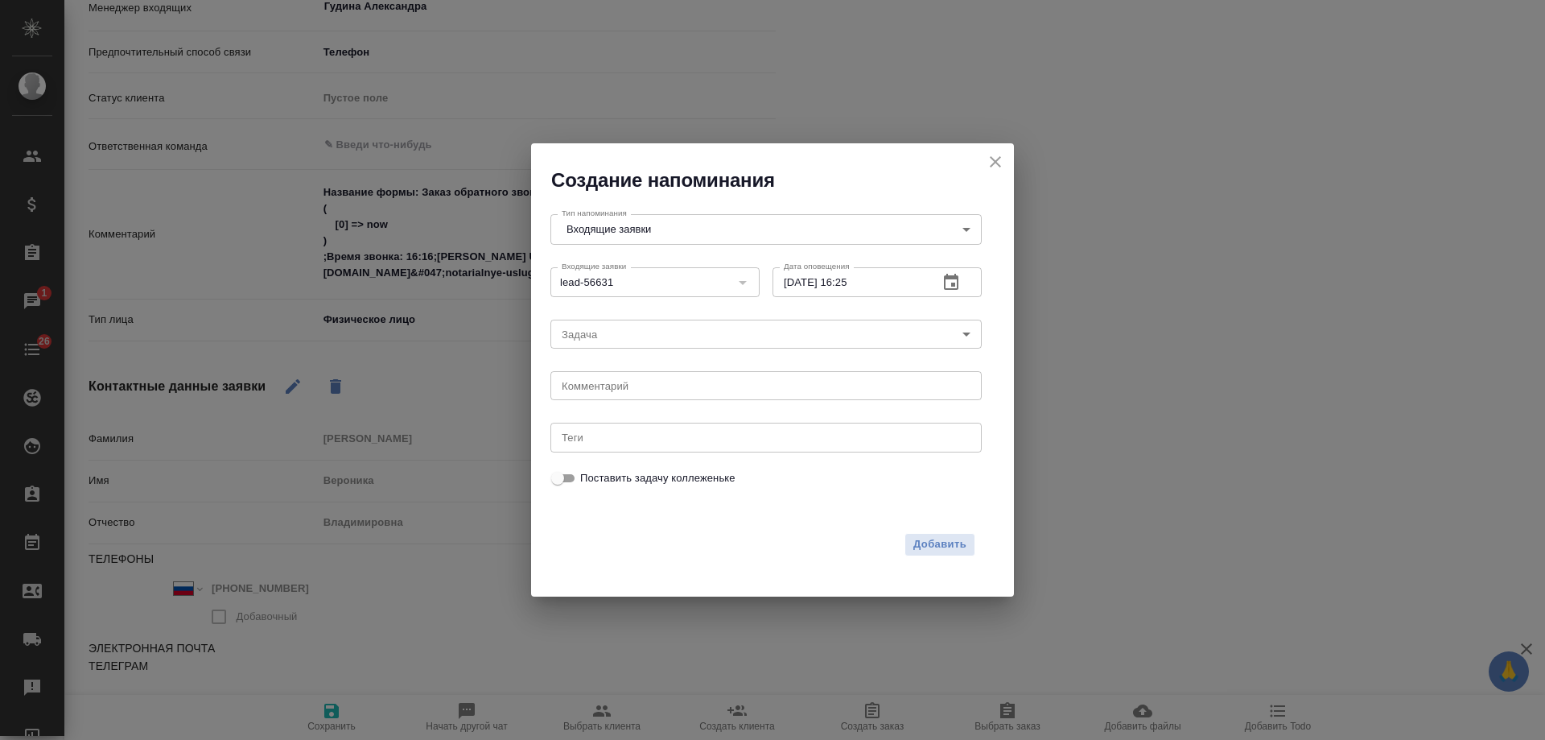
click at [629, 386] on div "2025 окт. 8 16 : 25 00 1 2 3 4 5 6 7 8 9 10 11 12 13 14 15 16 17 18 19 20 21 22…" at bounding box center [772, 370] width 1545 height 740
click at [626, 384] on div "2025 окт. 8 16 : 25 00 1 2 3 4 5 6 7 8 9 10 11 12 13 14 15 16 17 18 19 20 21 22…" at bounding box center [772, 370] width 1545 height 740
click at [624, 385] on textarea at bounding box center [766, 386] width 409 height 12
type textarea "ответила вотс?"
click at [930, 537] on span "Добавить" at bounding box center [940, 544] width 53 height 19
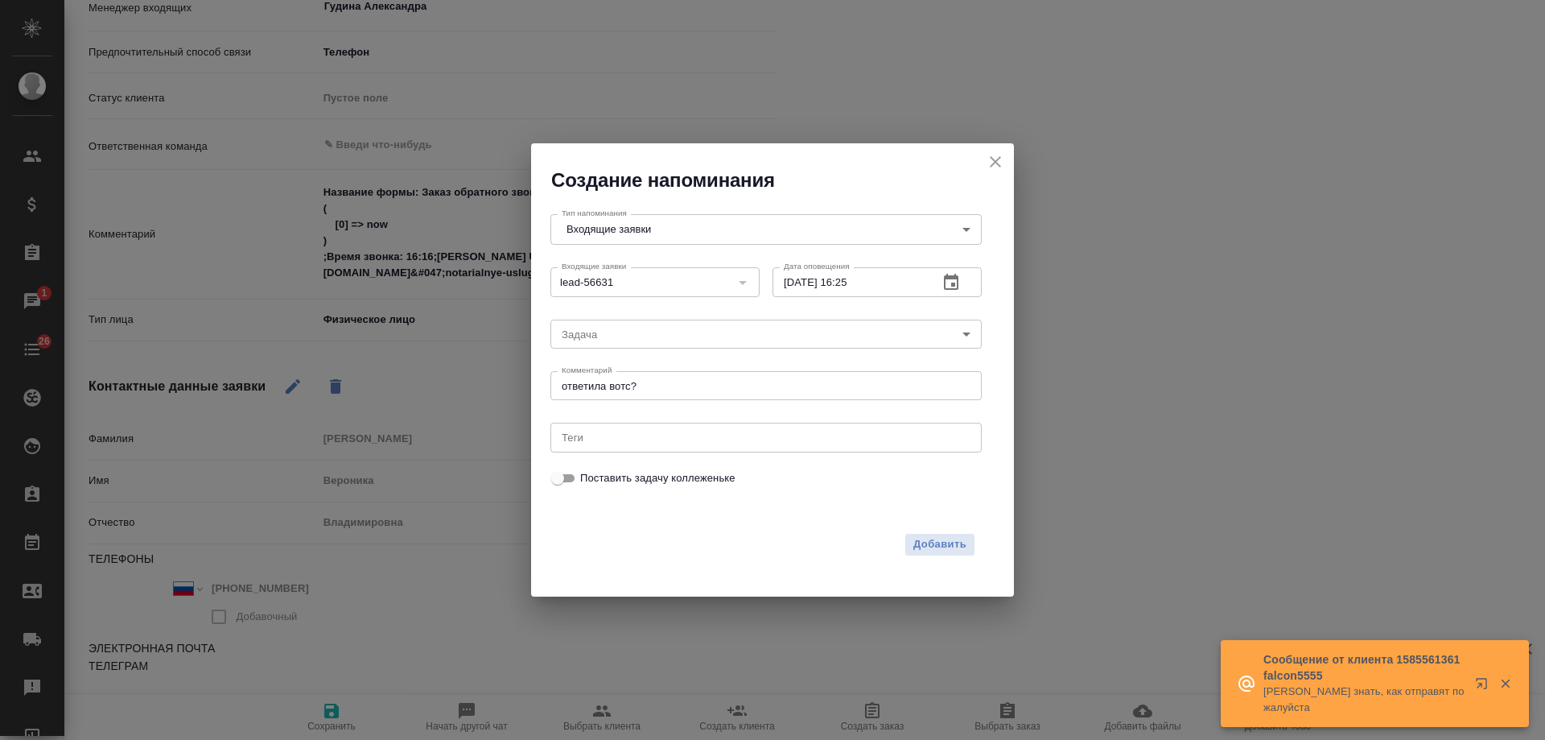
type textarea "x"
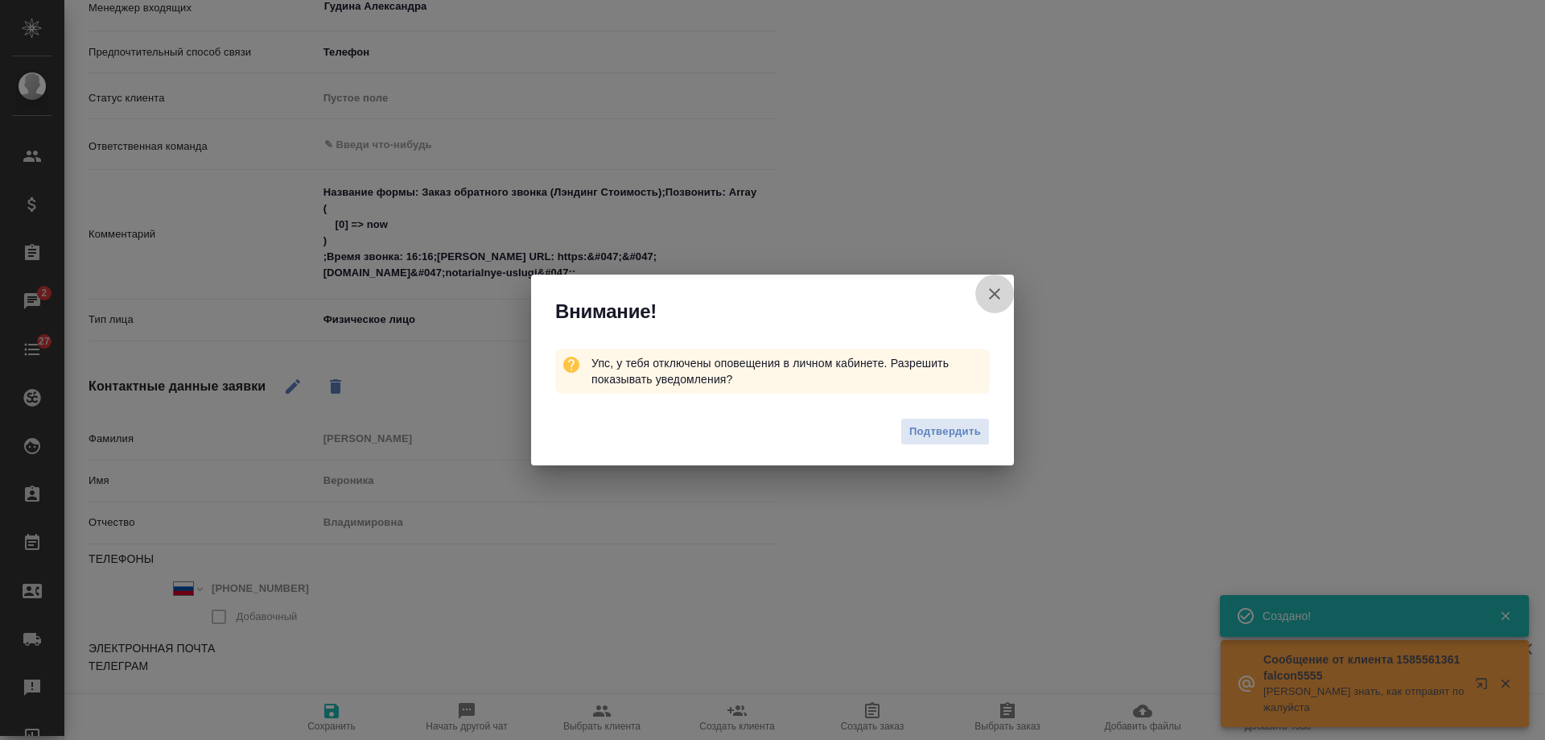
click at [995, 284] on icon "button" at bounding box center [994, 293] width 19 height 19
type textarea "x"
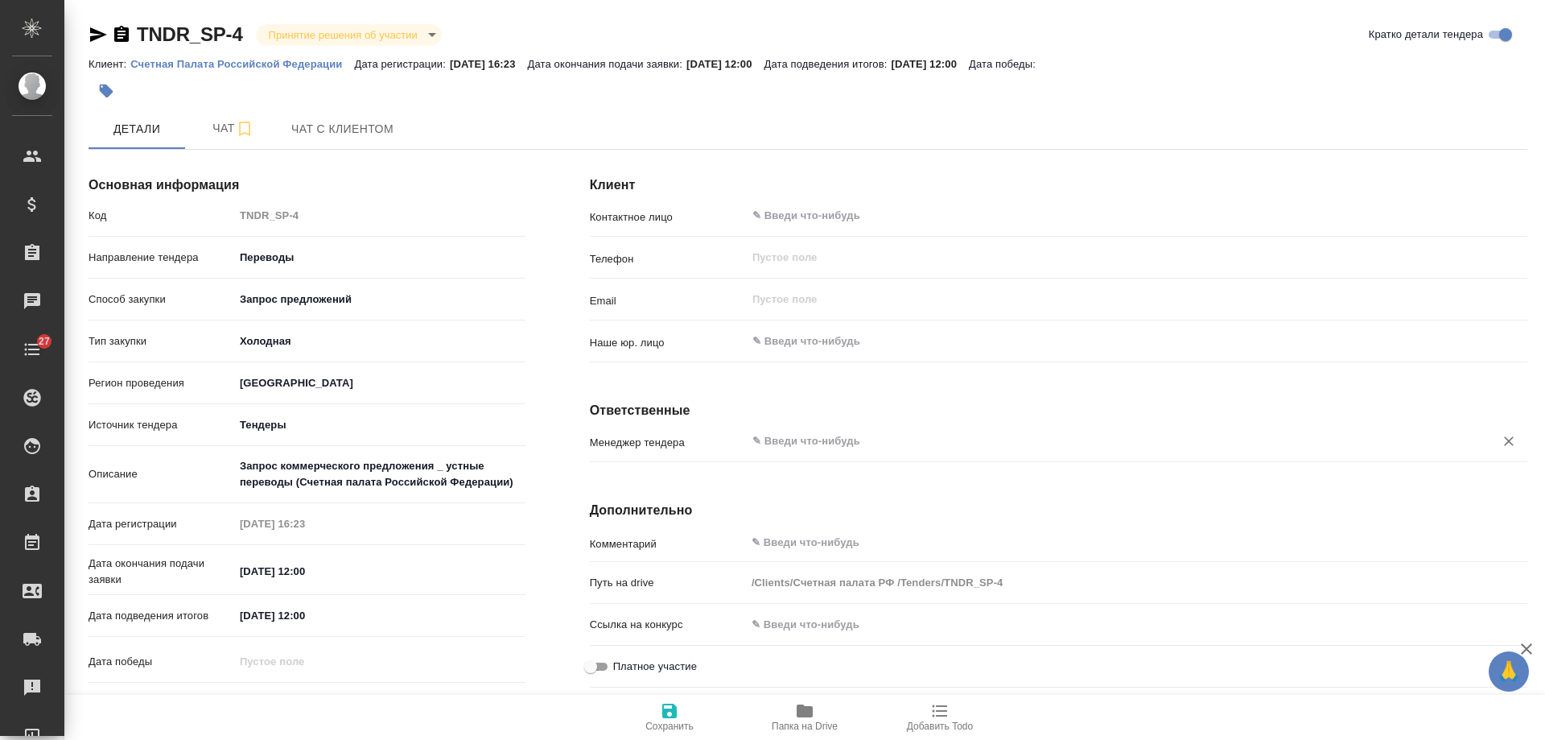
click at [821, 444] on input "text" at bounding box center [1110, 440] width 718 height 19
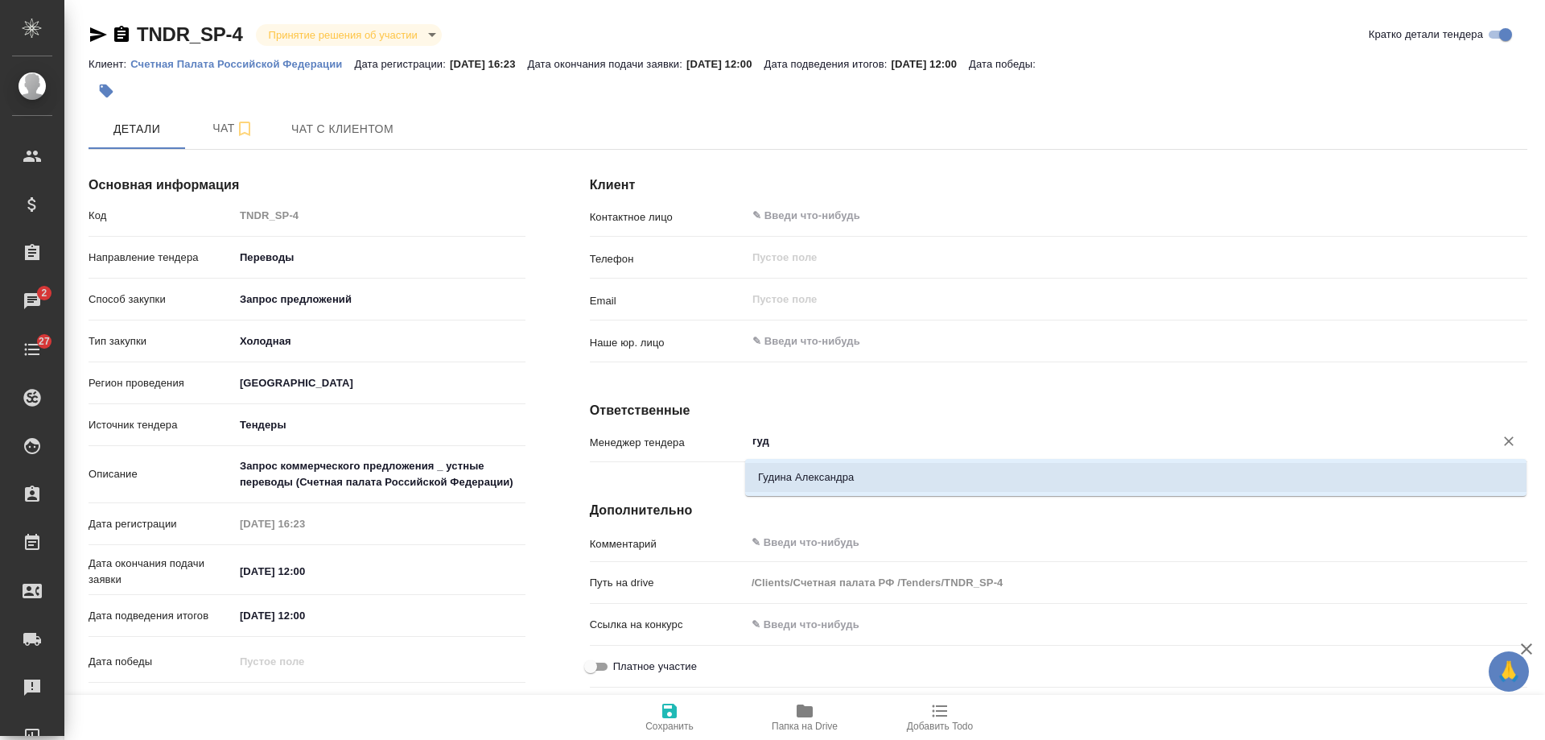
click at [831, 474] on li "Гудина Александра" at bounding box center [1136, 477] width 782 height 29
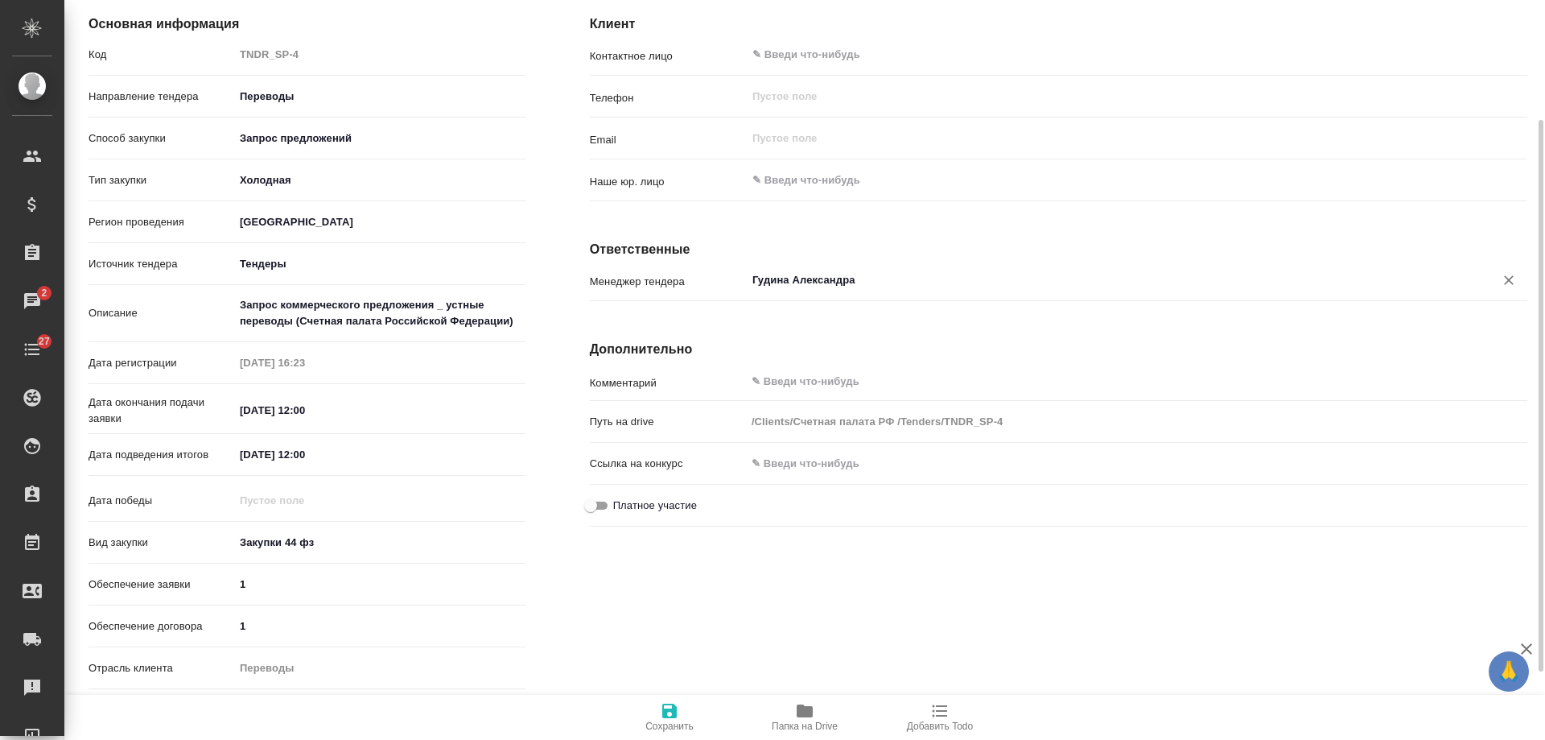
scroll to position [241, 0]
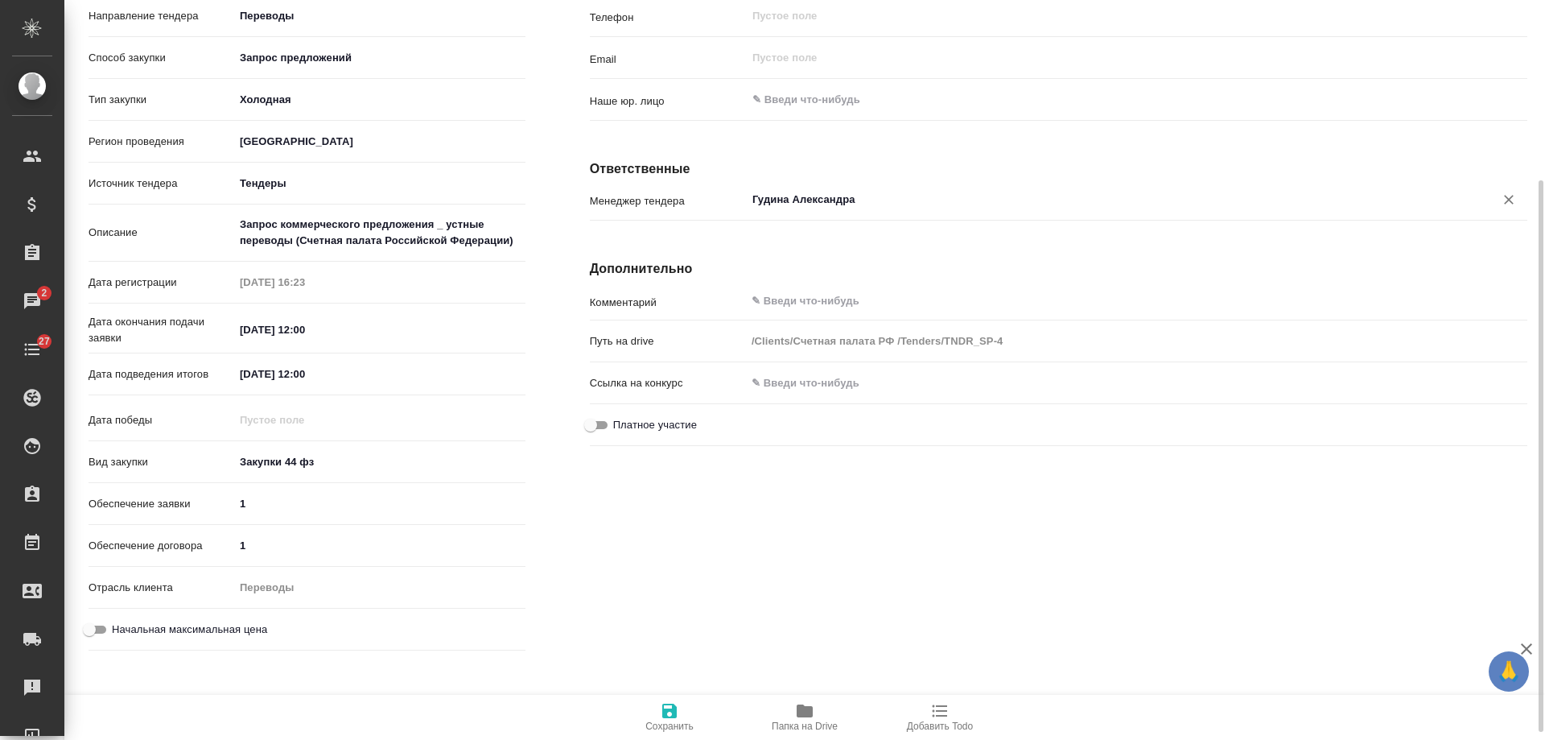
type input "Гудина Александра"
click at [669, 723] on span "Сохранить" at bounding box center [670, 725] width 48 height 11
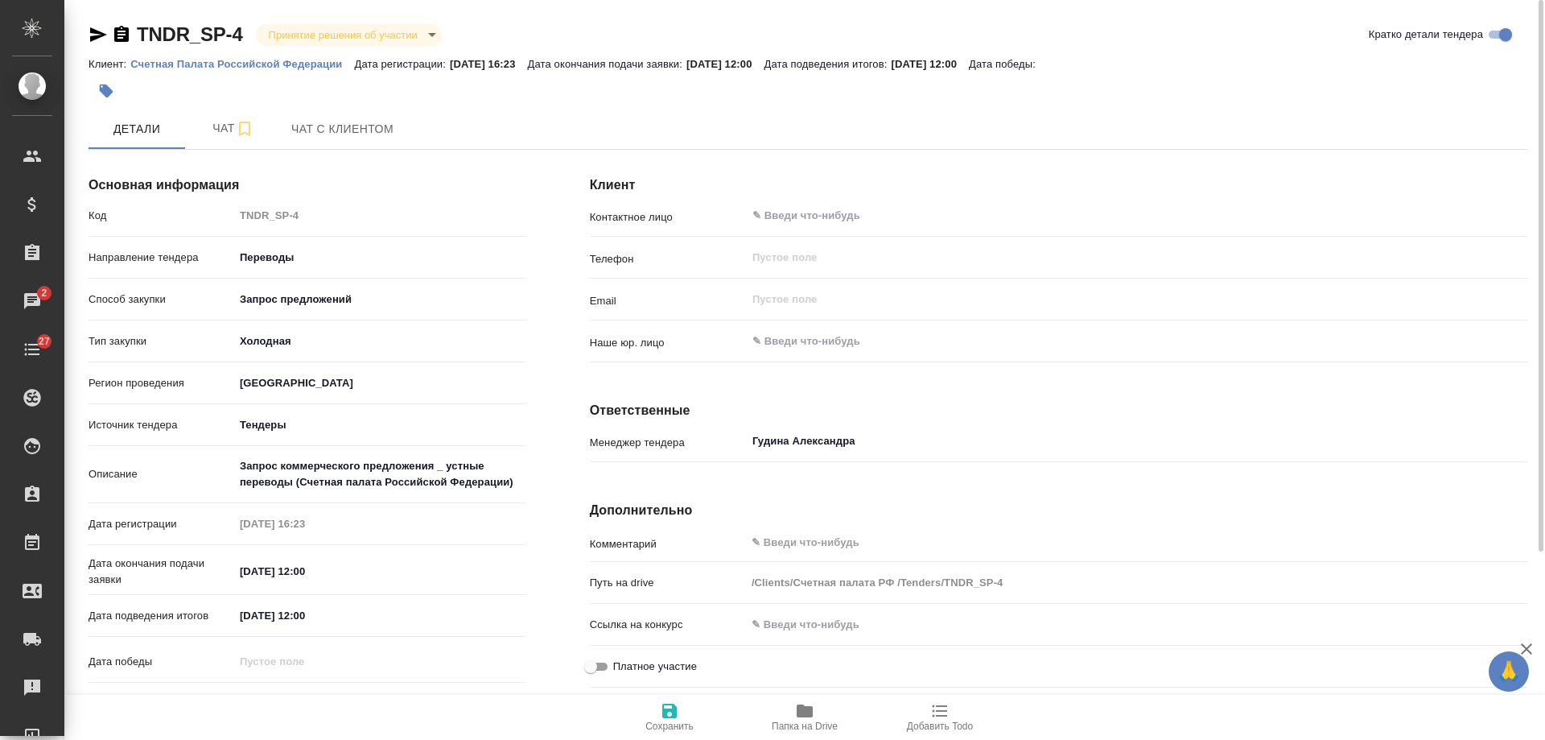
scroll to position [252, 0]
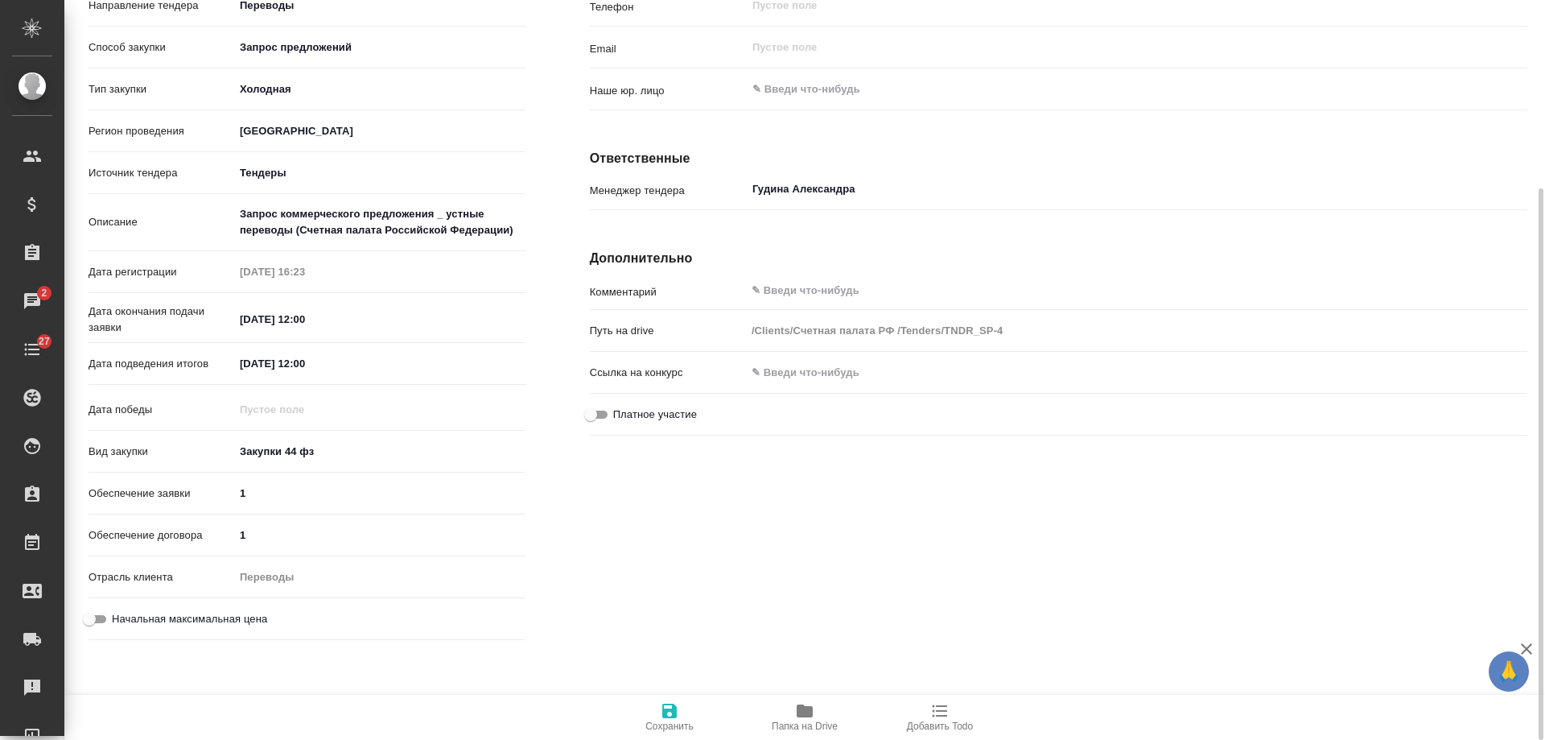
click at [801, 710] on icon "button" at bounding box center [805, 710] width 16 height 13
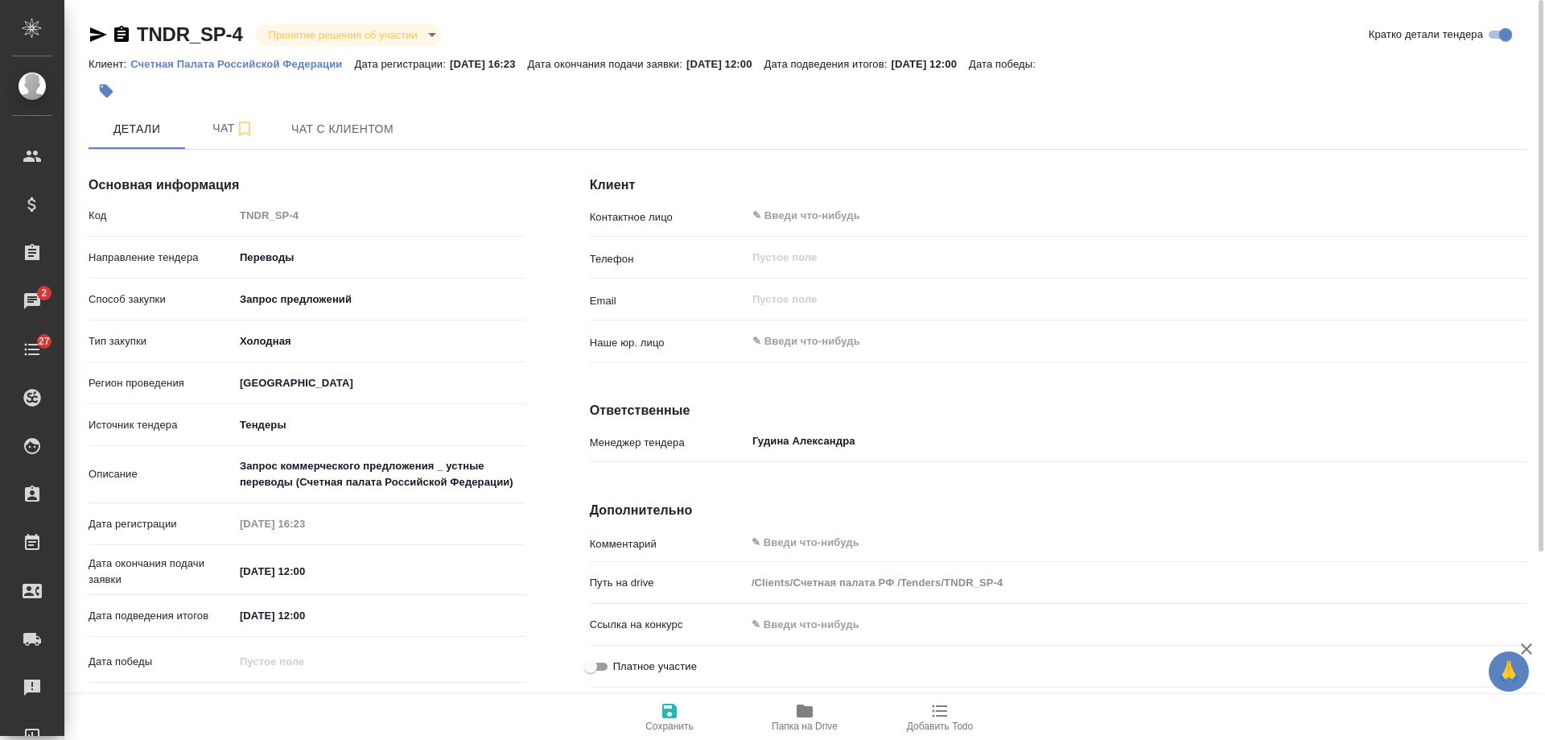
drag, startPoint x: 1190, startPoint y: 18, endPoint x: 1170, endPoint y: 23, distance: 20.7
click at [1190, 18] on div "TNDR_SP-4 Принятие решения об участии decision [PERSON_NAME] детали [PERSON_NAM…" at bounding box center [808, 496] width 1457 height 992
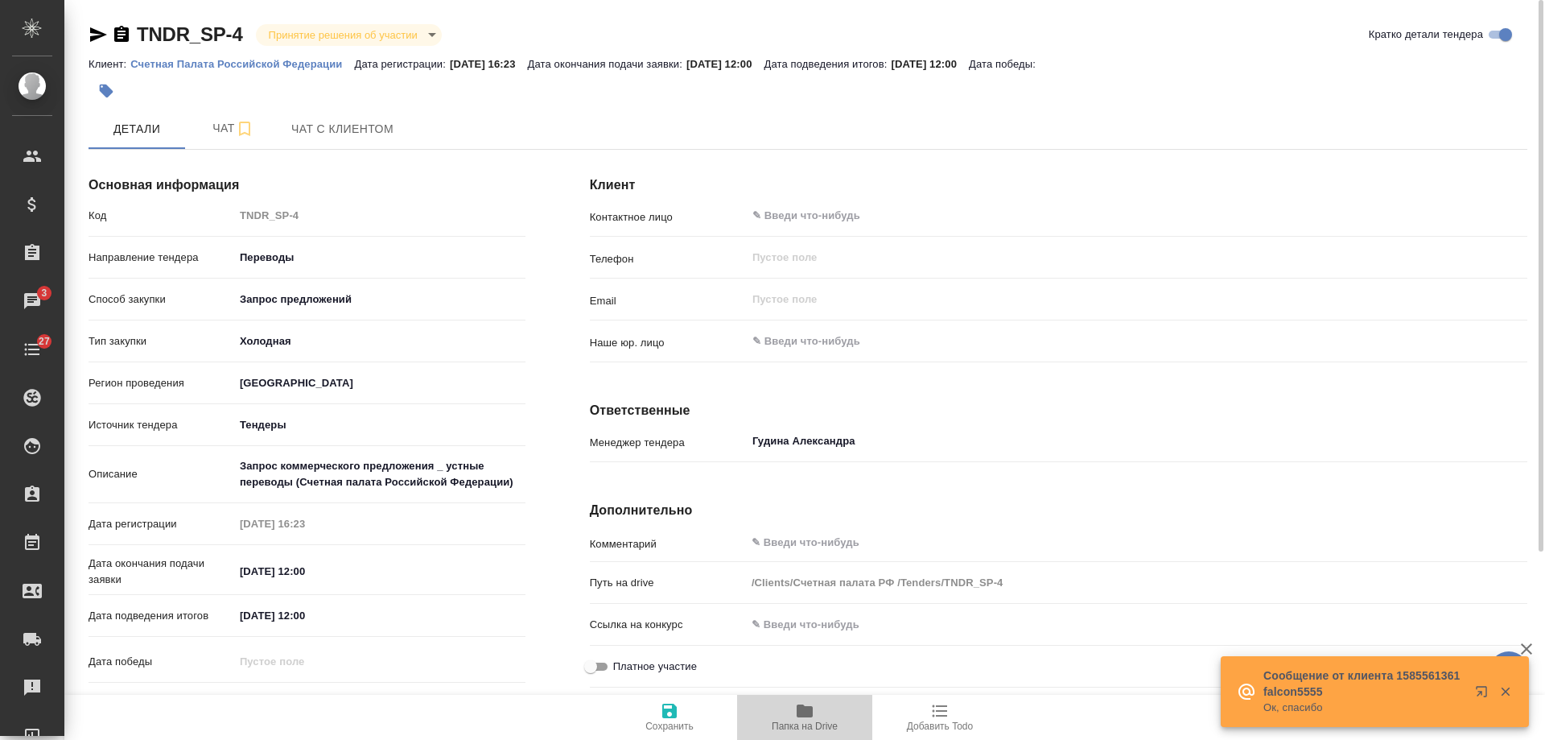
click at [800, 708] on icon "button" at bounding box center [805, 710] width 16 height 13
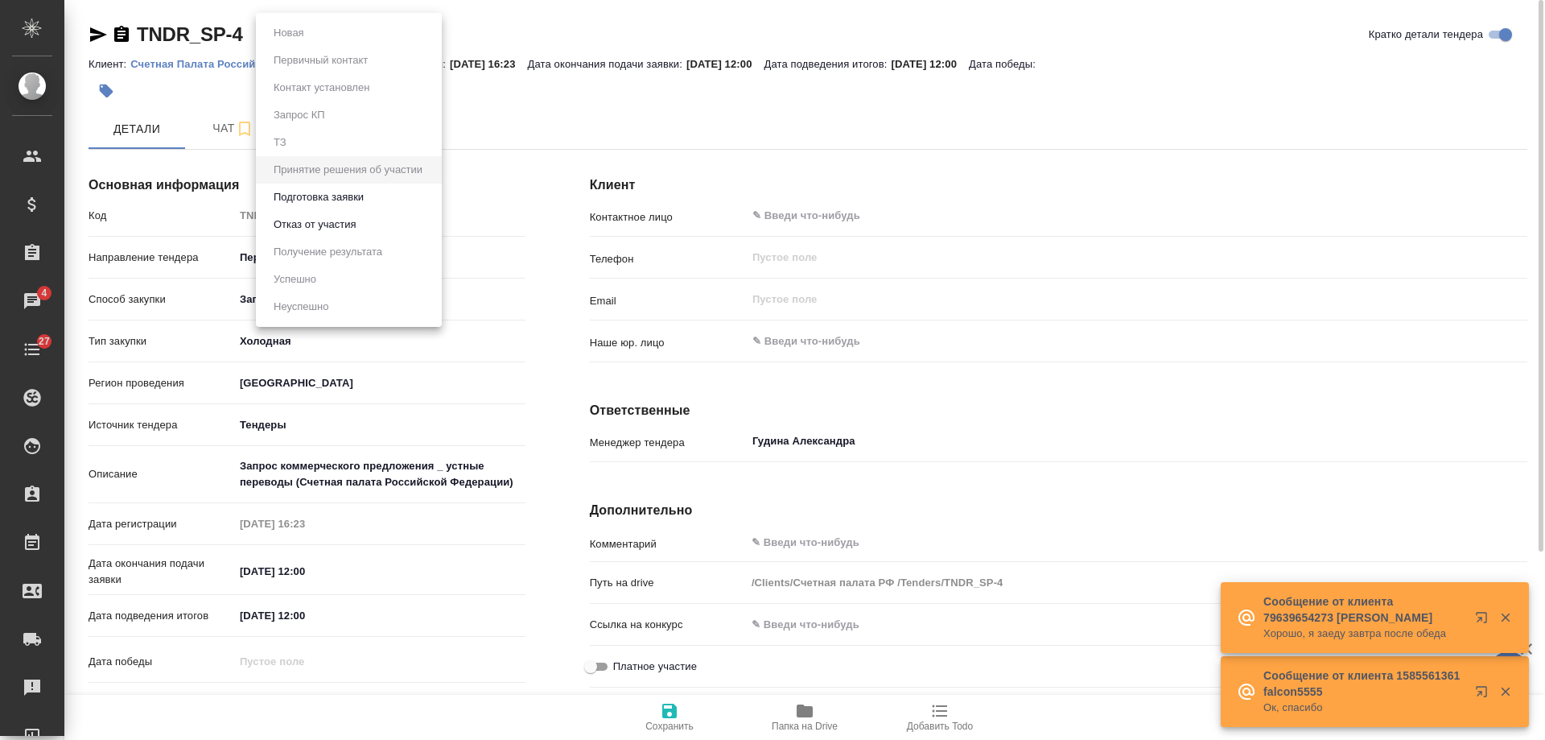
click at [419, 37] on body "🙏 .cls-1 fill:#fff; AWATERA [PERSON_NAME] Спецификации Заказы 4 Чаты 27 Todo Пр…" at bounding box center [772, 370] width 1545 height 740
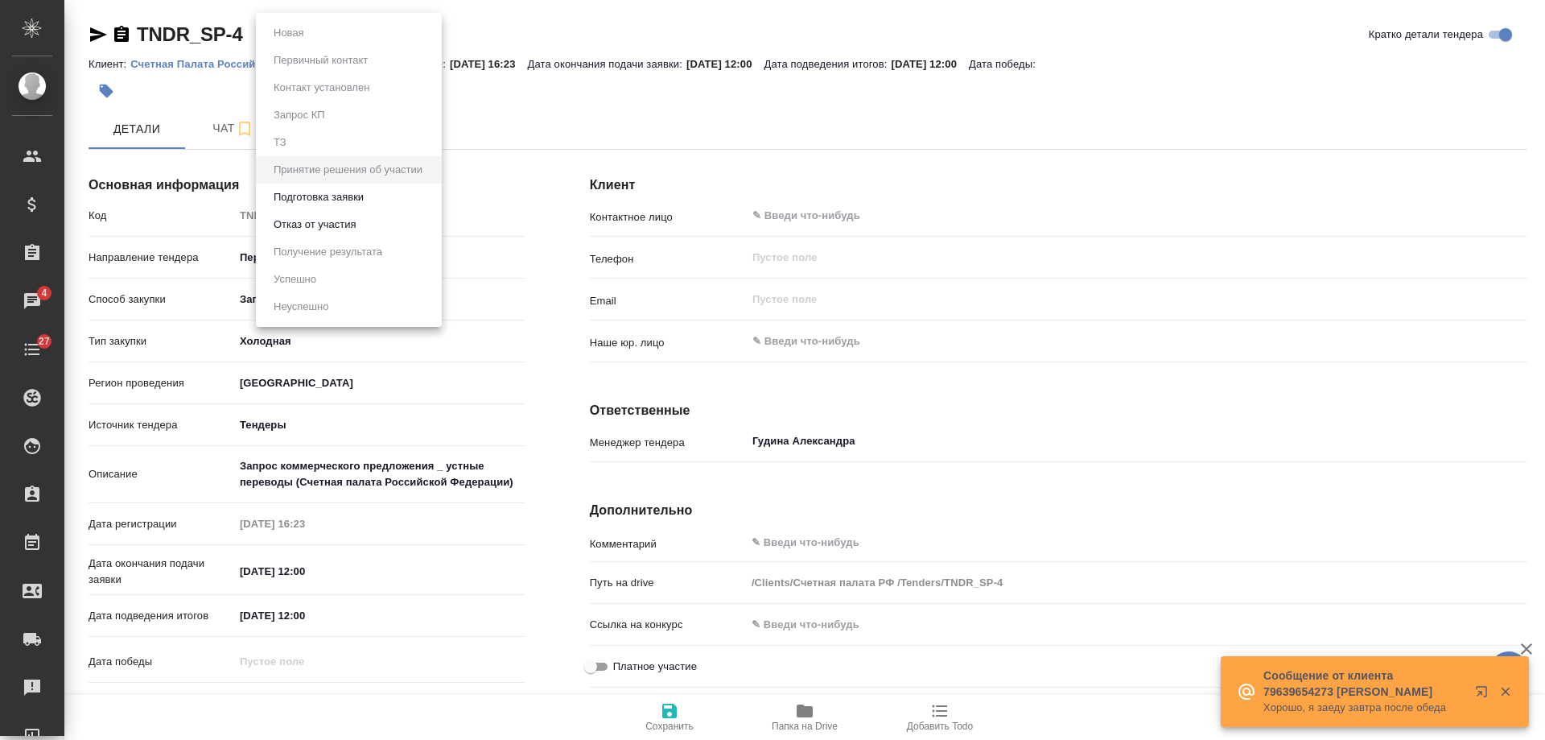
click at [873, 101] on div at bounding box center [772, 370] width 1545 height 740
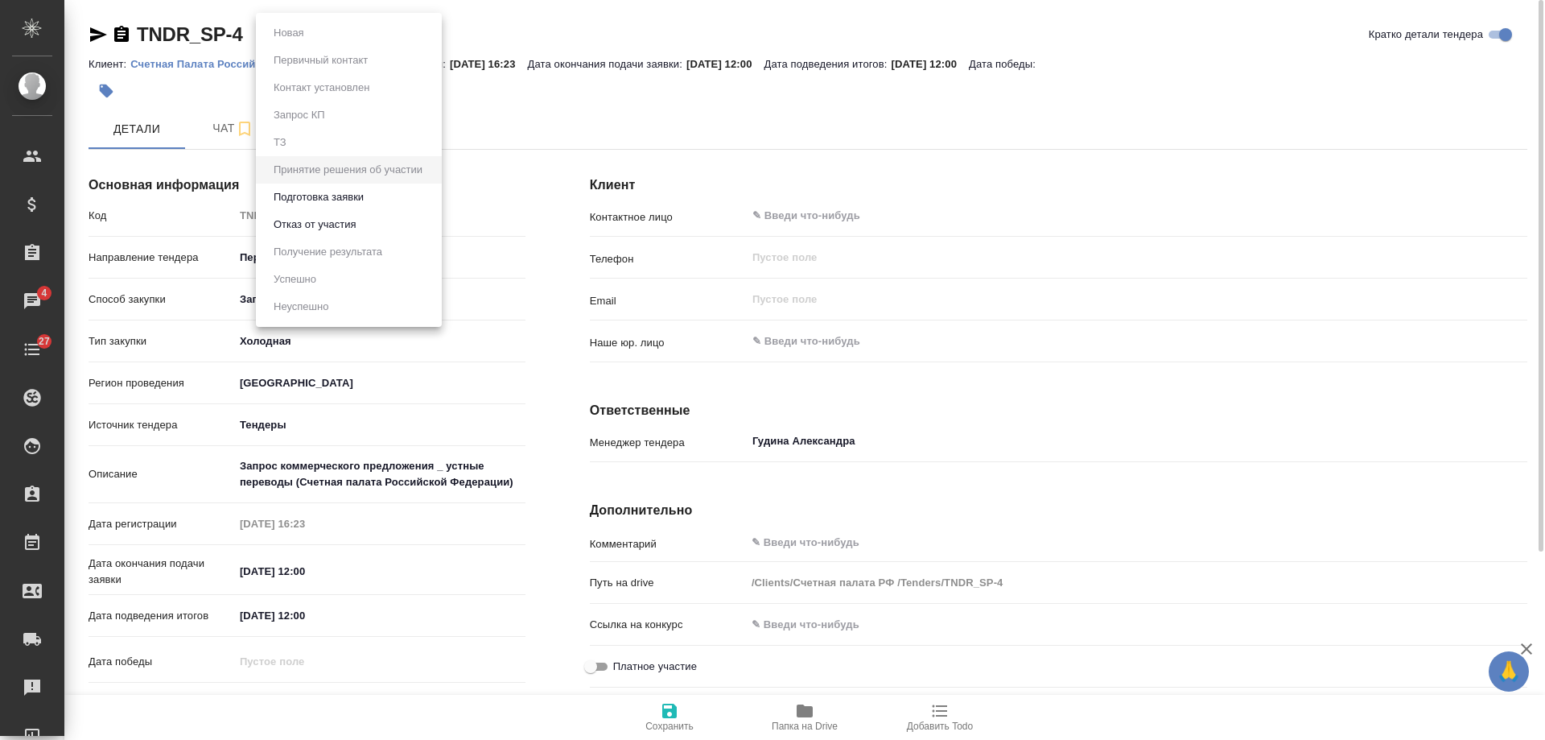
click at [429, 34] on body "🙏 .cls-1 fill:#fff; AWATERA [PERSON_NAME] Спецификации Заказы 4 Чаты 27 Todo Пр…" at bounding box center [772, 370] width 1545 height 740
click at [324, 230] on button "Отказ от участия" at bounding box center [315, 225] width 92 height 18
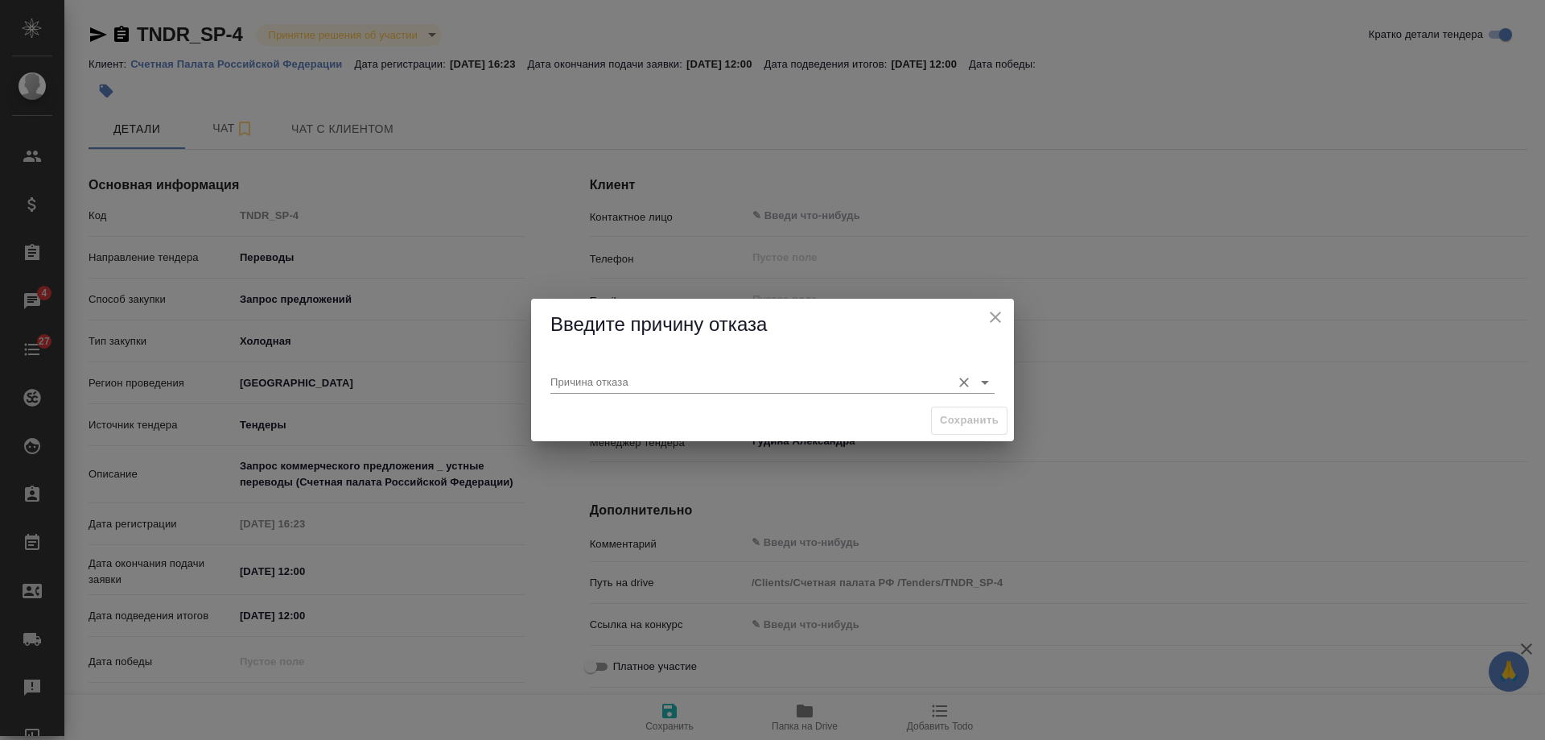
click at [613, 379] on input "Причина отказа" at bounding box center [747, 381] width 393 height 22
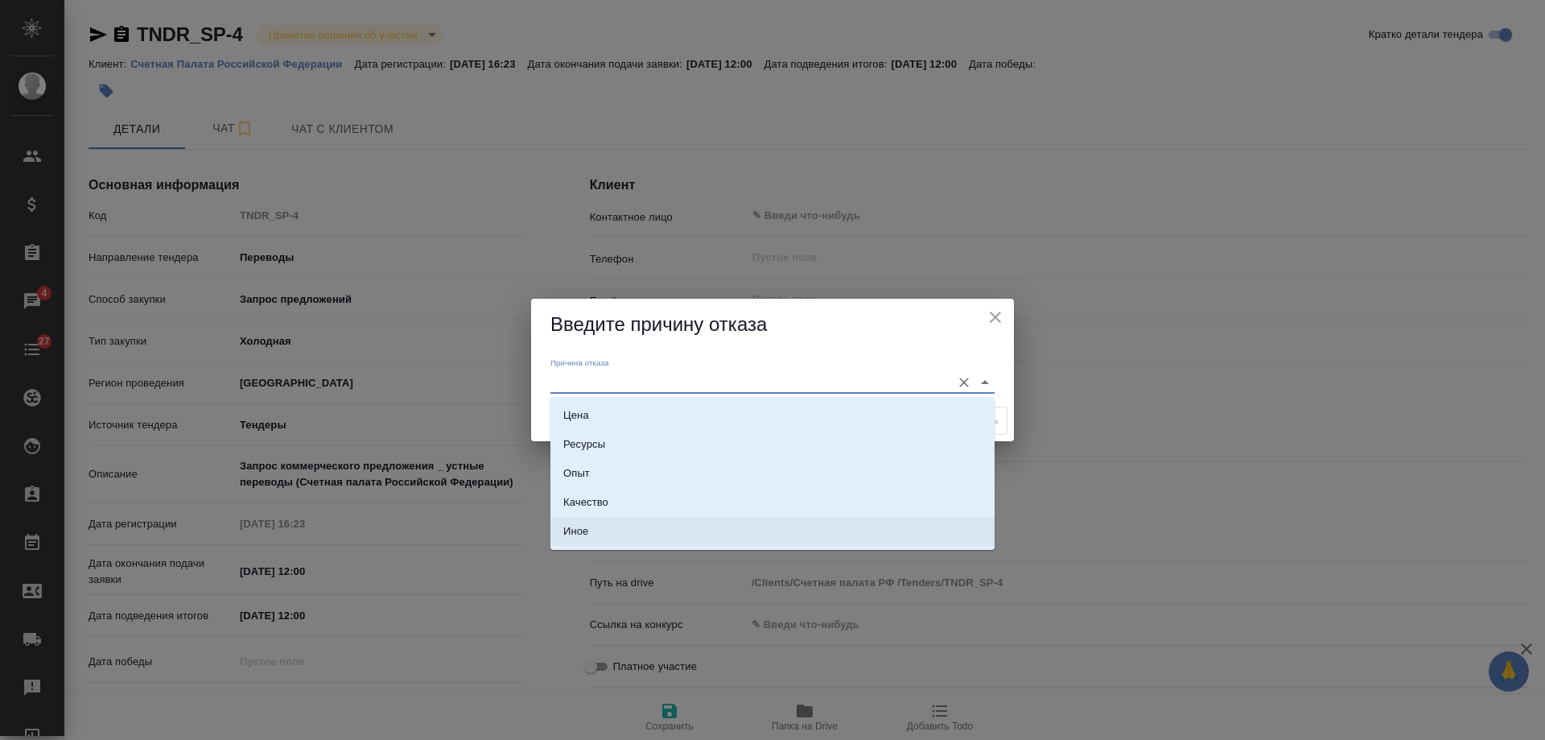
click at [600, 537] on li "Иное" at bounding box center [773, 531] width 444 height 29
type input "Иное"
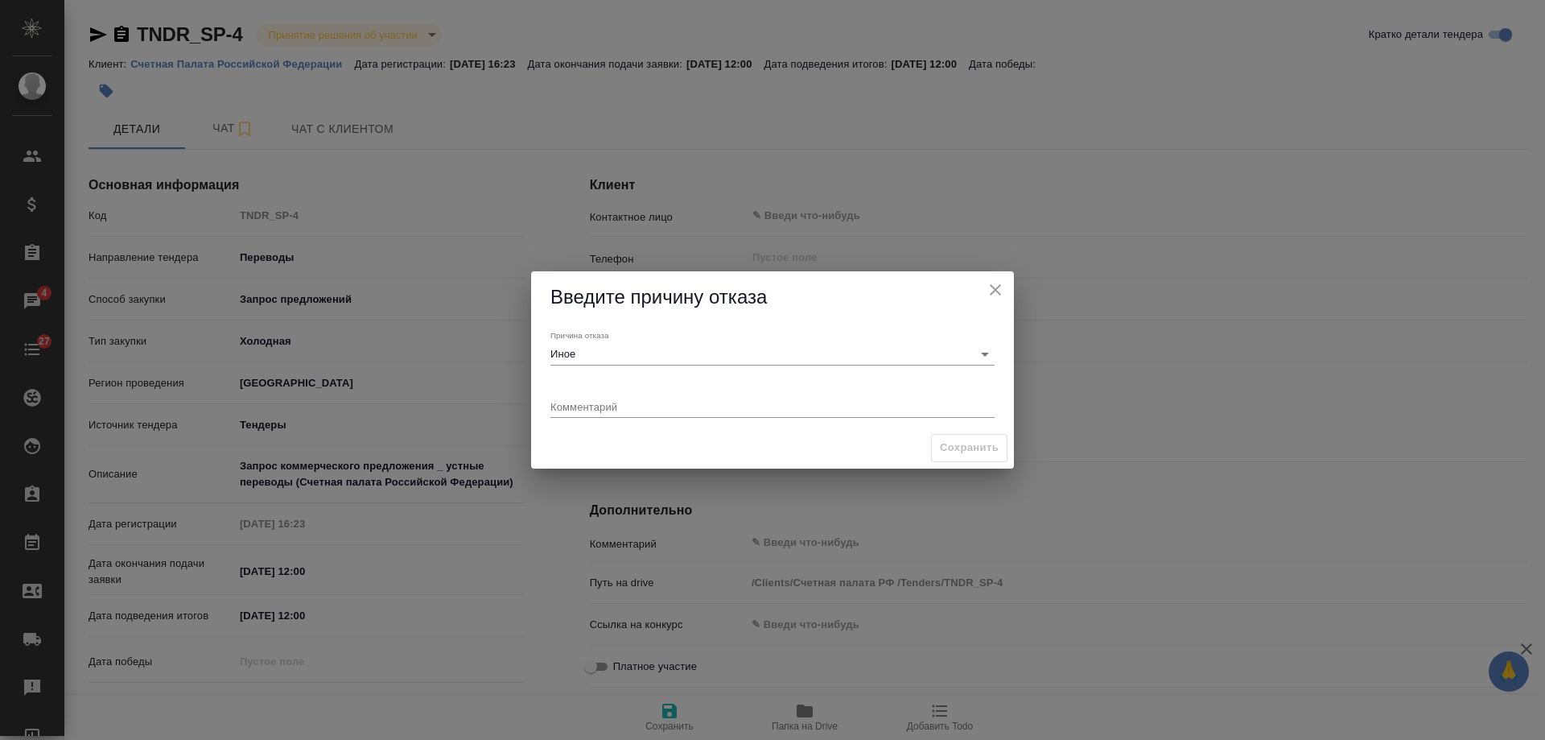
drag, startPoint x: 660, startPoint y: 418, endPoint x: 662, endPoint y: 408, distance: 9.8
click at [660, 414] on div "Комментарий x" at bounding box center [772, 400] width 457 height 56
click at [662, 406] on textarea at bounding box center [773, 406] width 444 height 12
type textarea "судились с ними"
click at [970, 448] on span "Сохранить" at bounding box center [969, 448] width 59 height 19
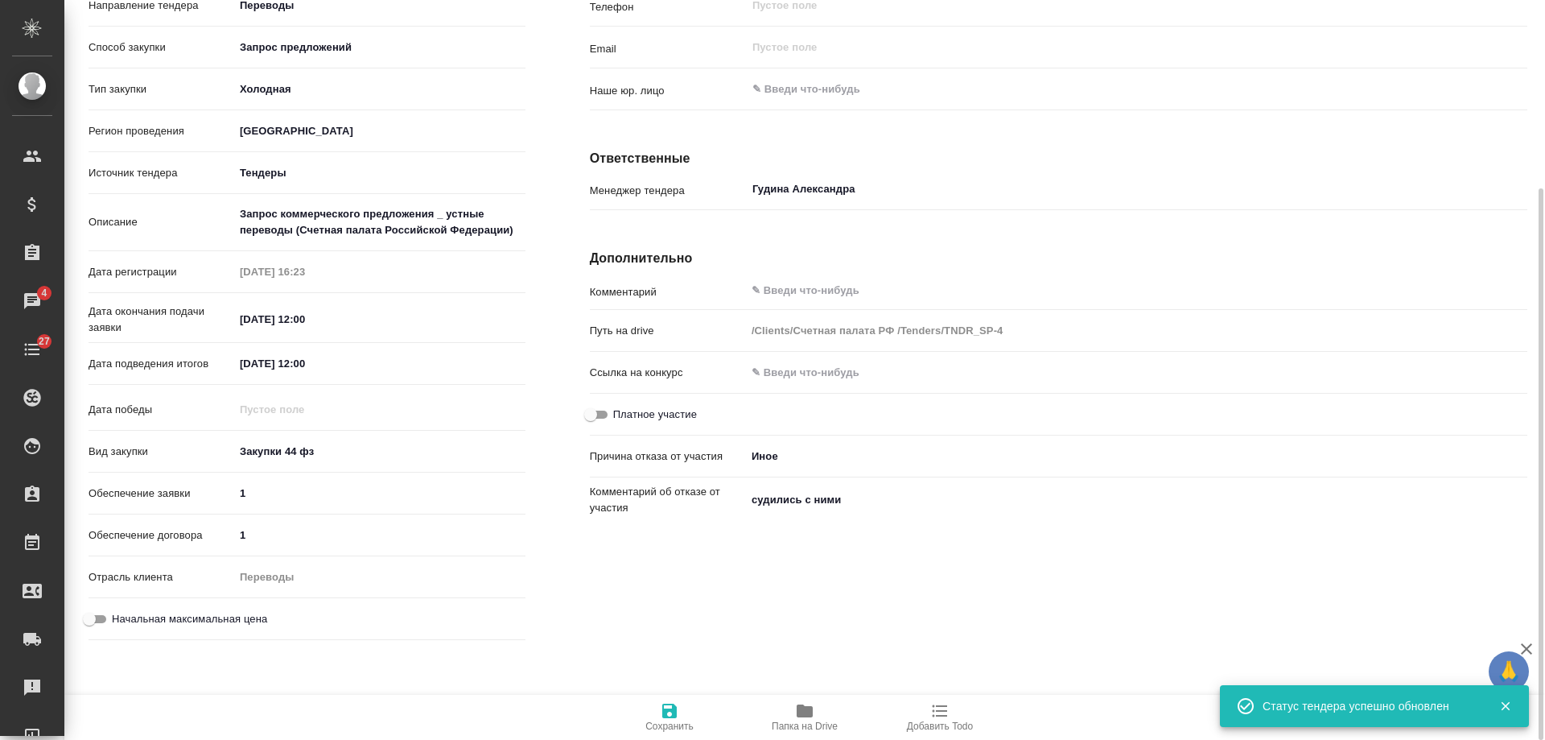
scroll to position [10, 0]
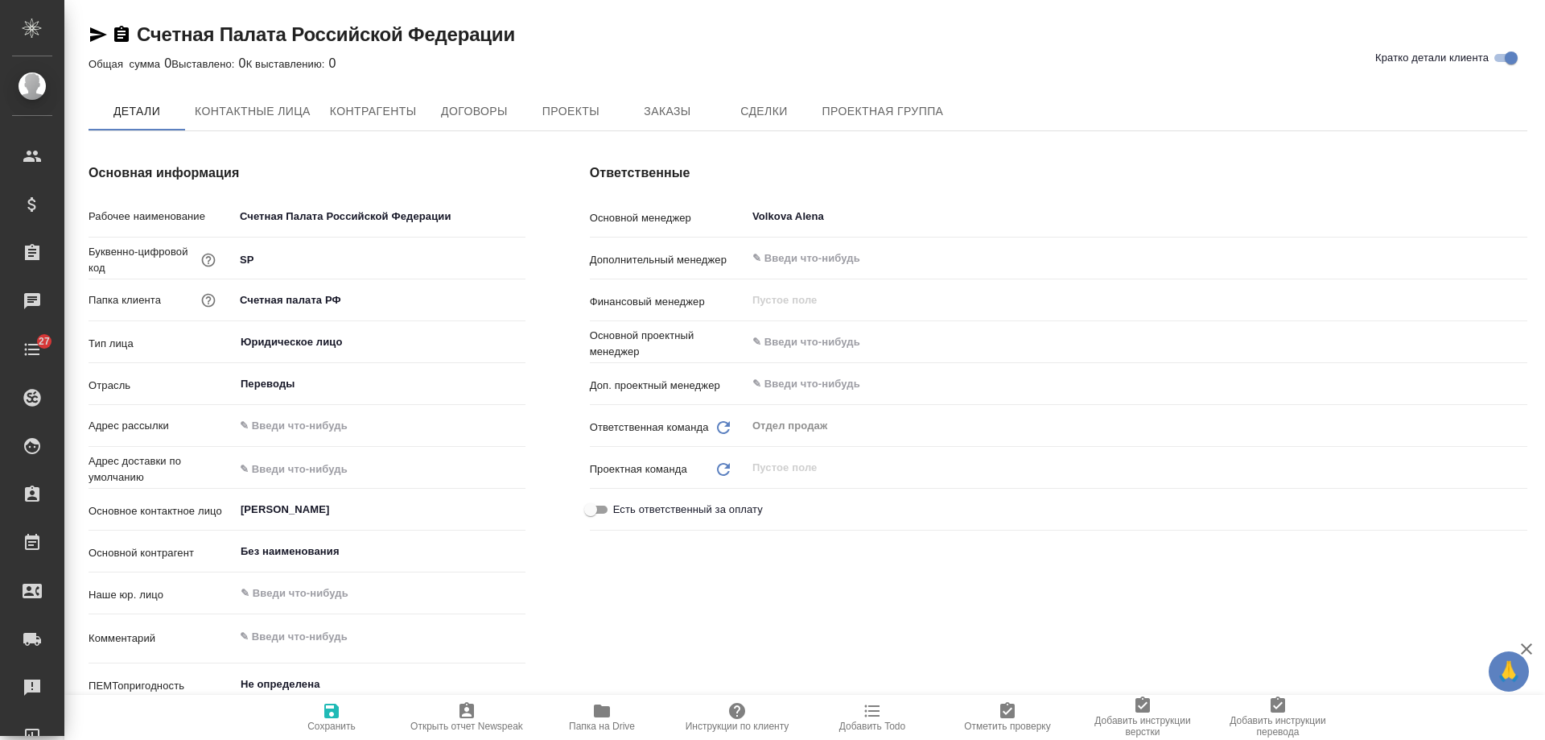
type textarea "x"
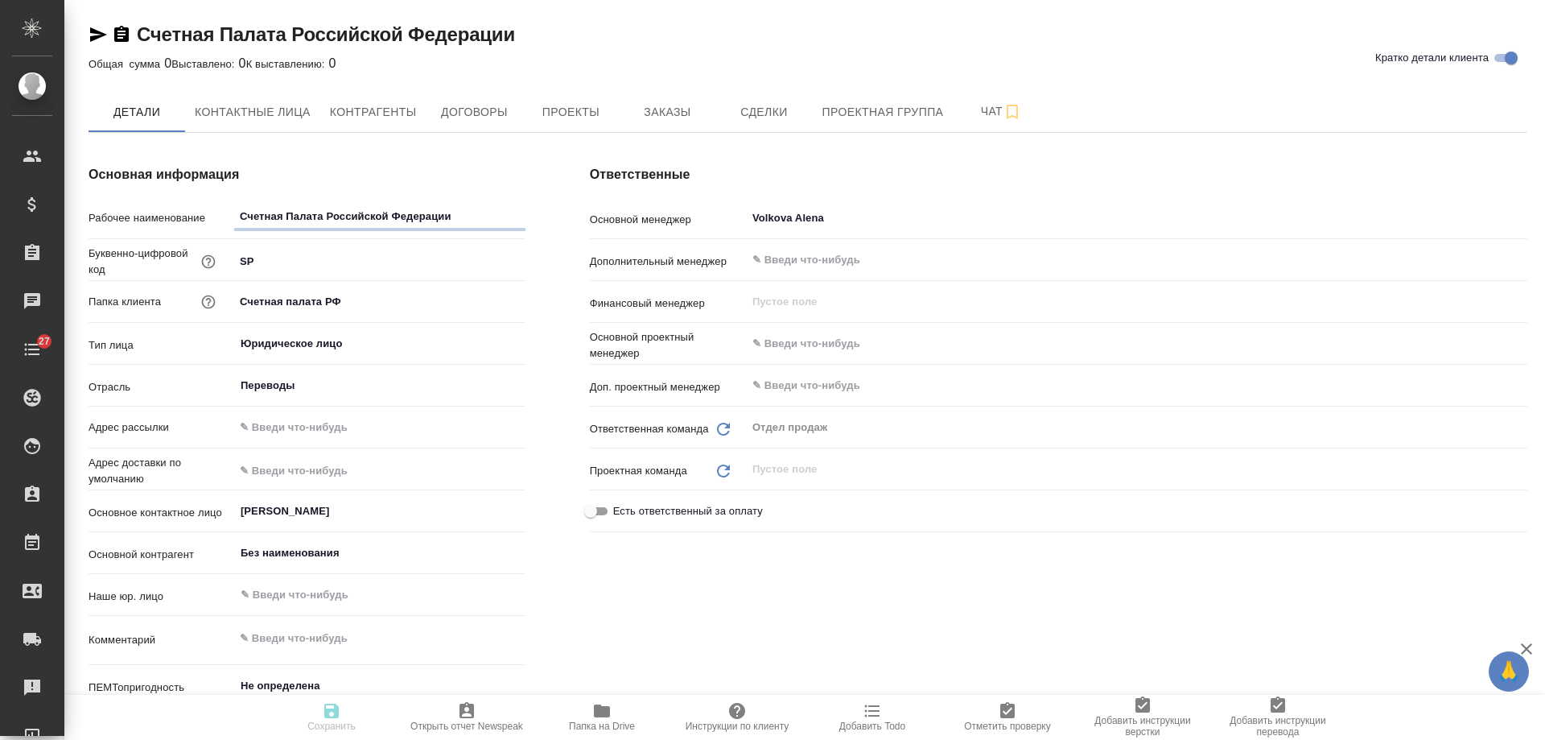
type textarea "x"
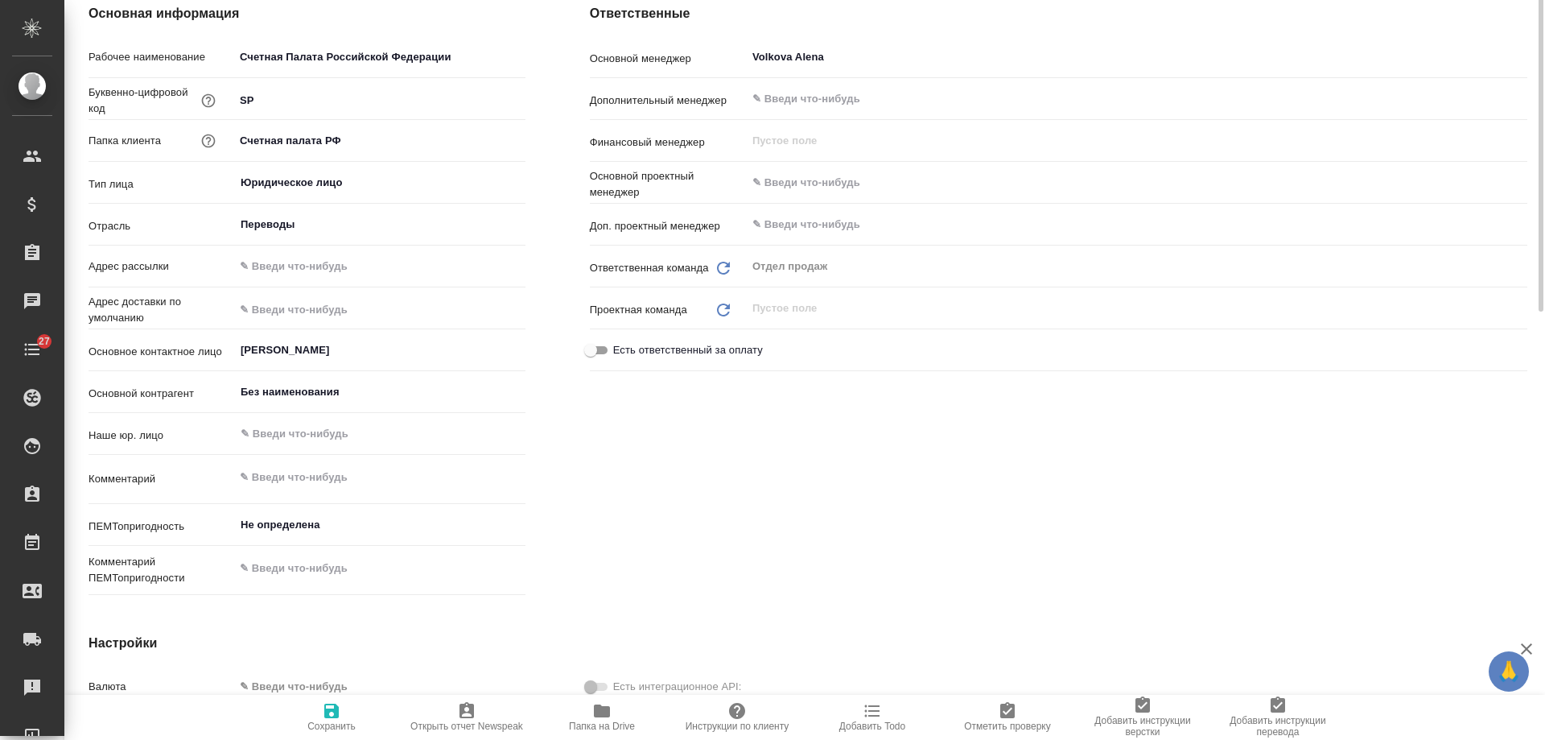
scroll to position [322, 0]
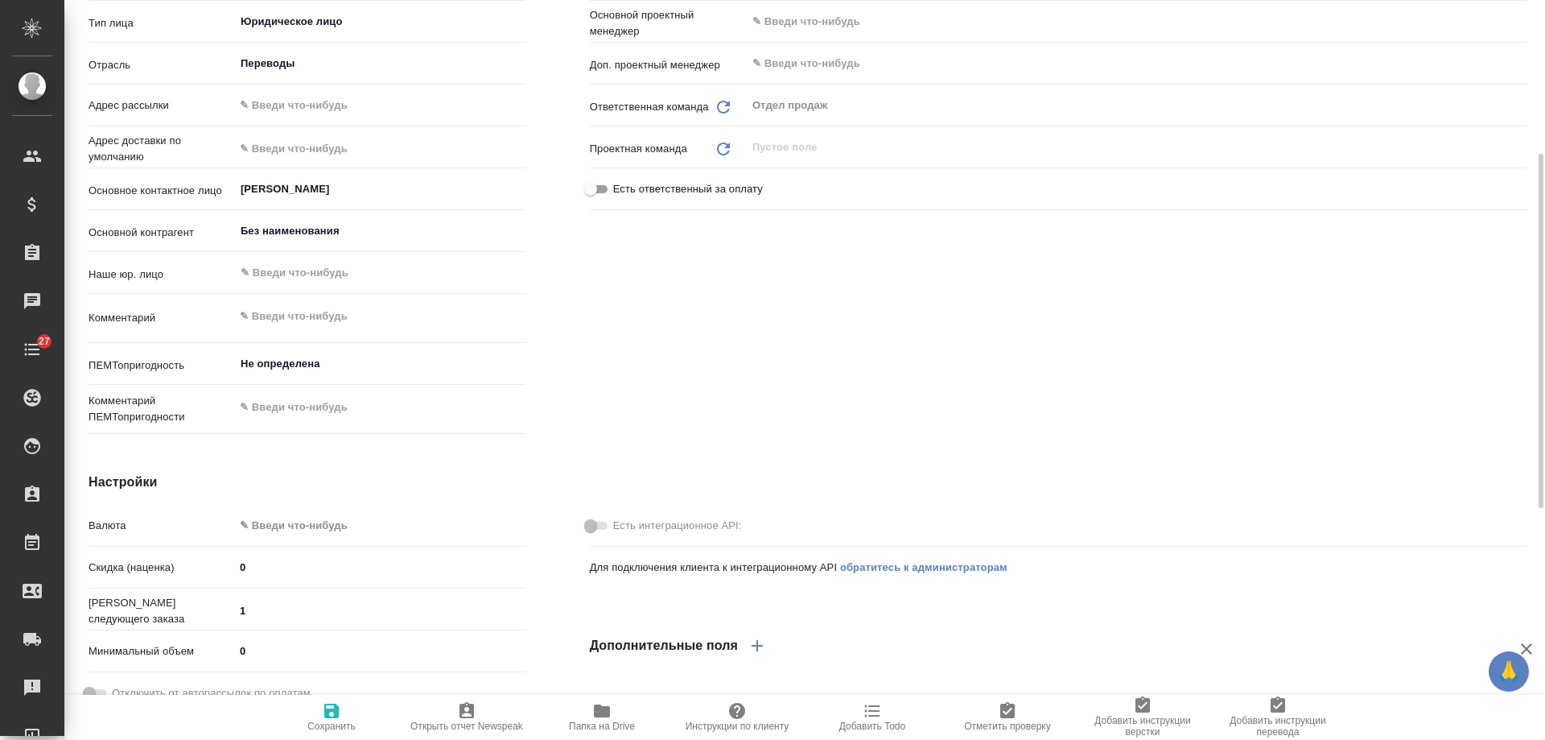
type textarea "x"
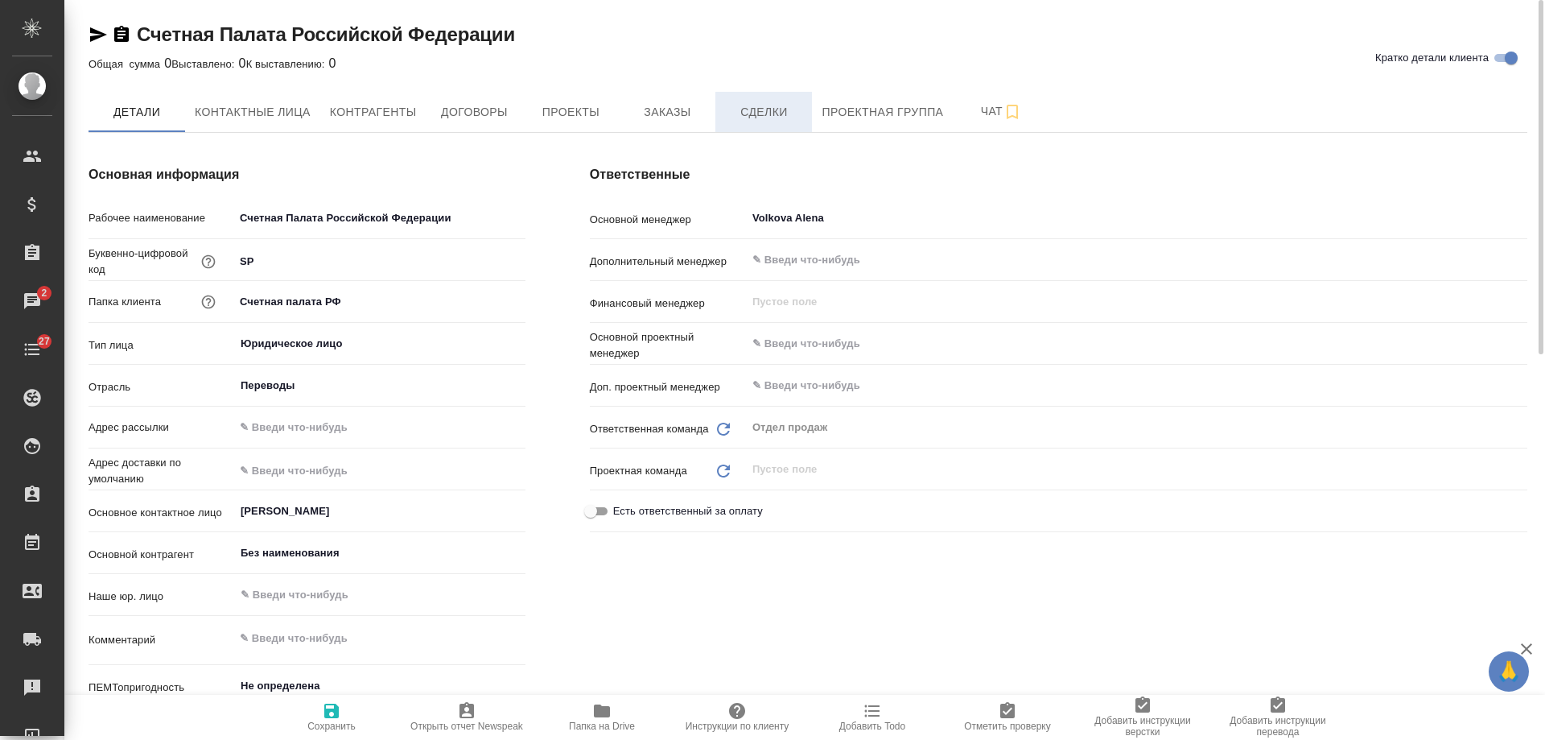
click at [774, 109] on span "Сделки" at bounding box center [763, 112] width 77 height 20
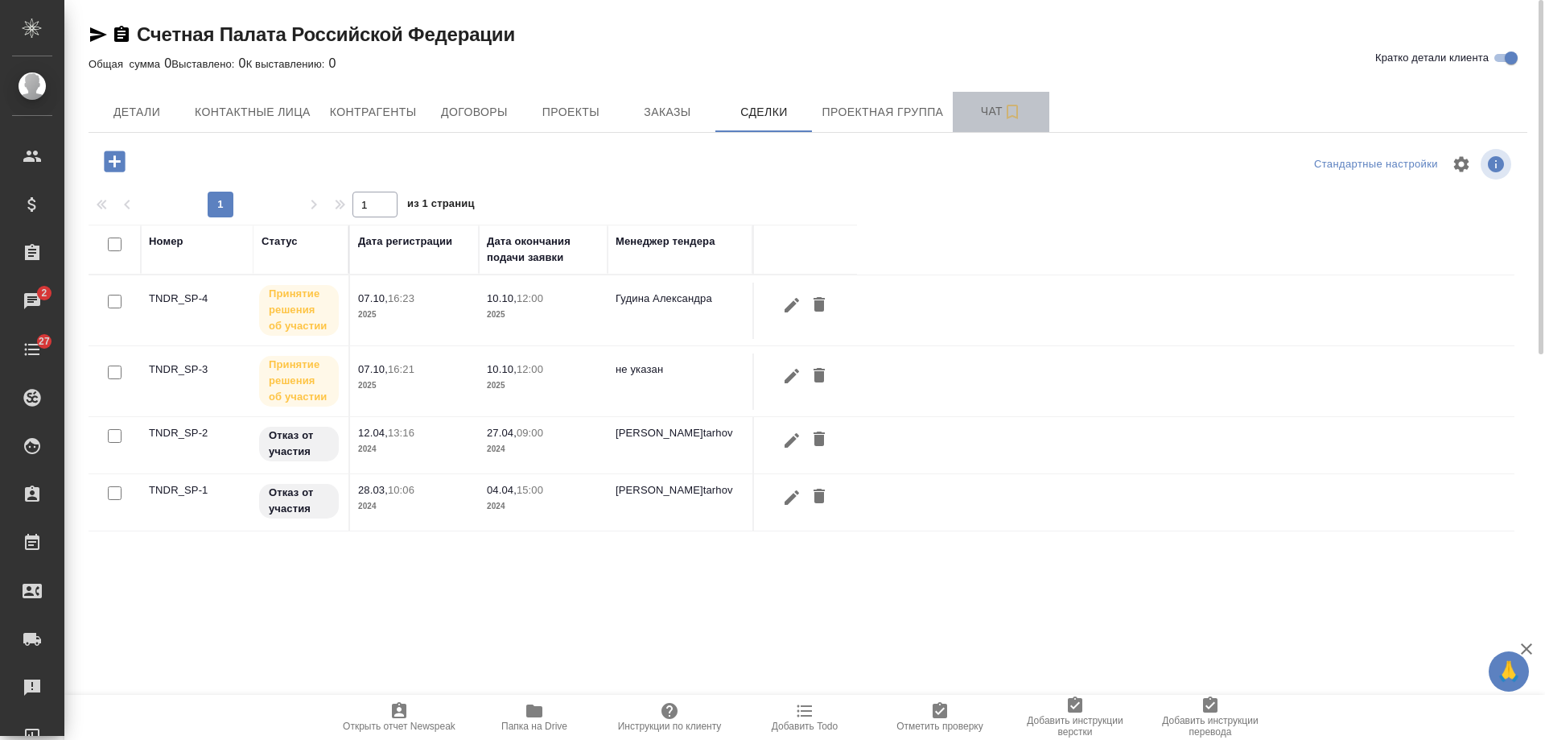
click at [983, 113] on span "Чат" at bounding box center [1001, 111] width 77 height 20
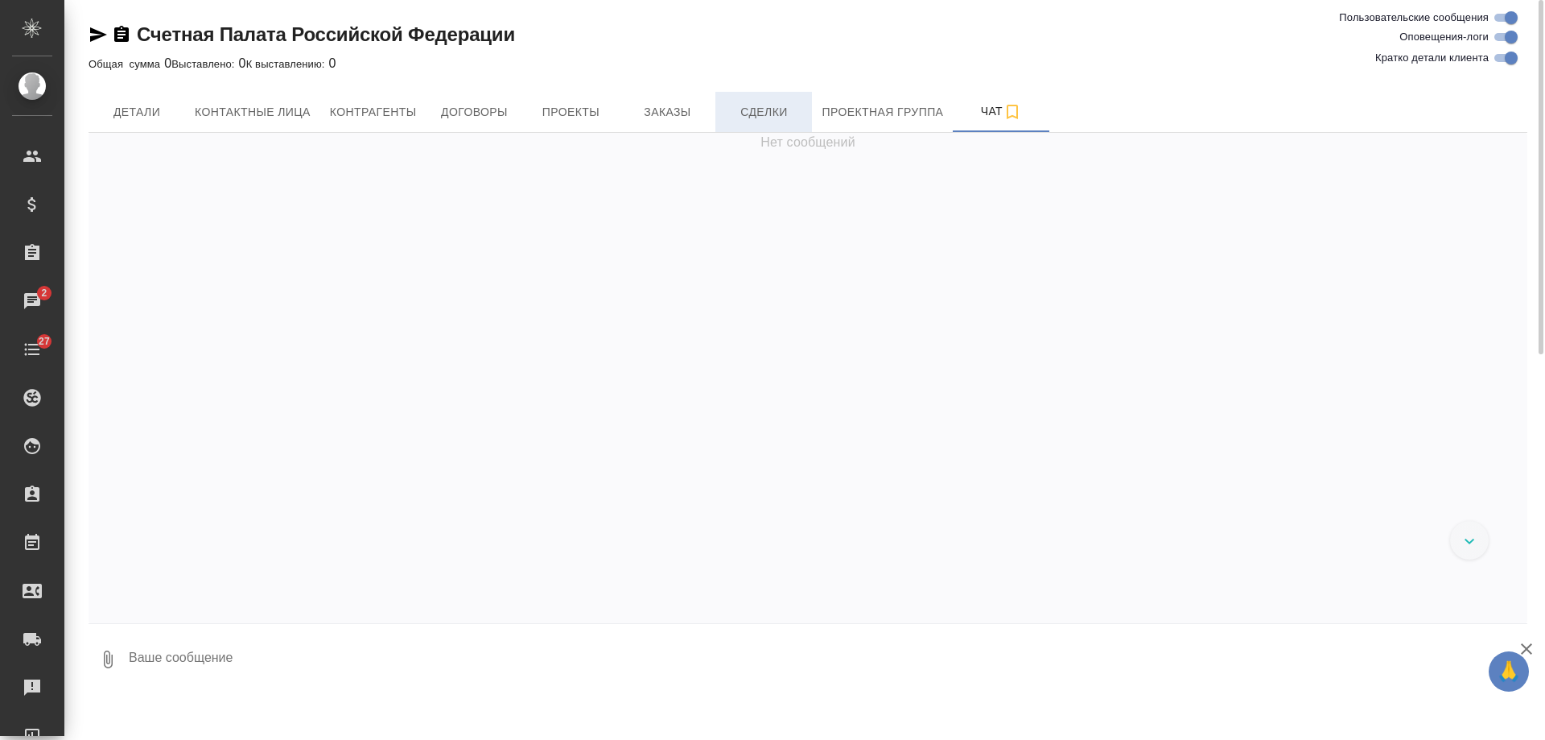
click at [763, 110] on span "Сделки" at bounding box center [763, 112] width 77 height 20
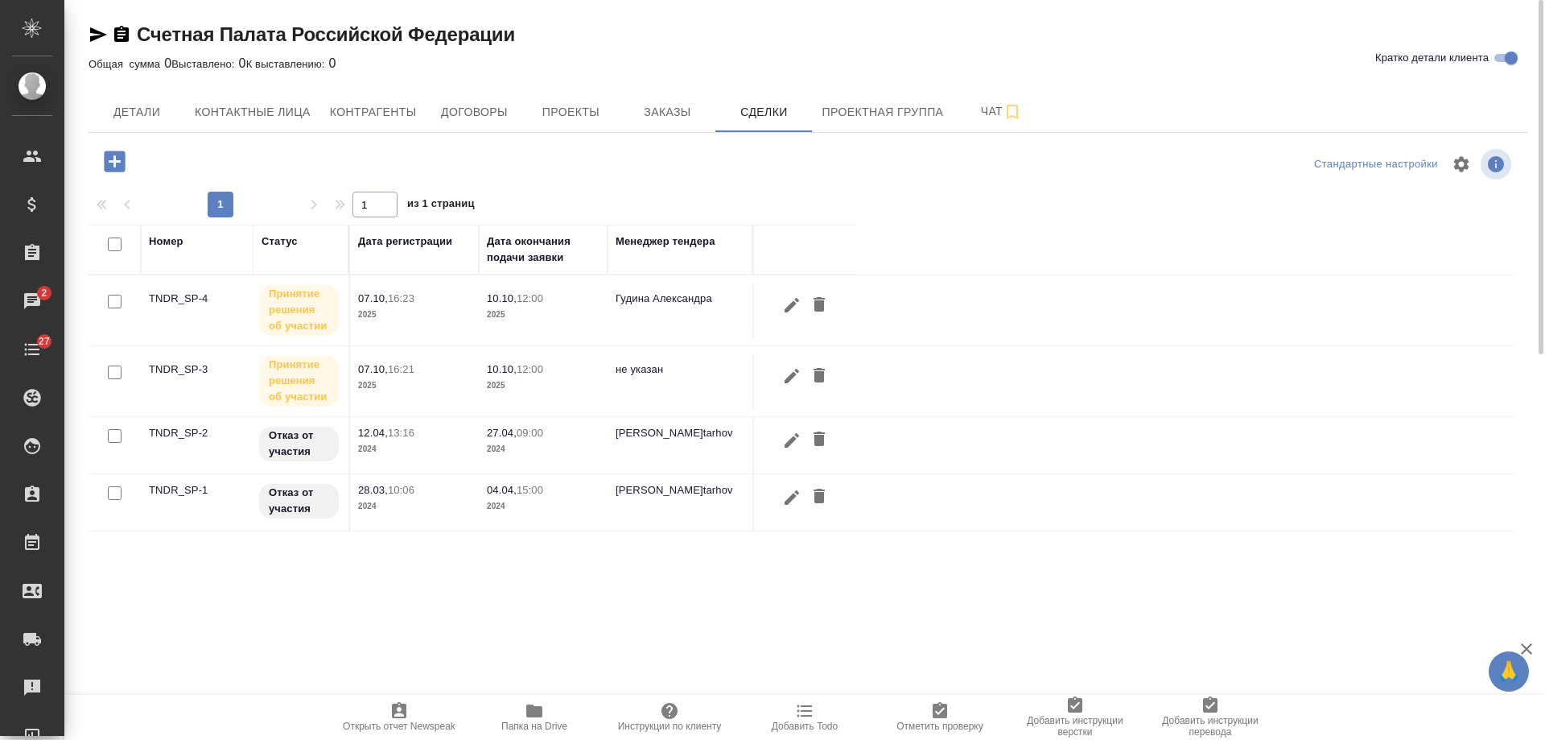
click at [539, 452] on p "2024" at bounding box center [543, 449] width 113 height 16
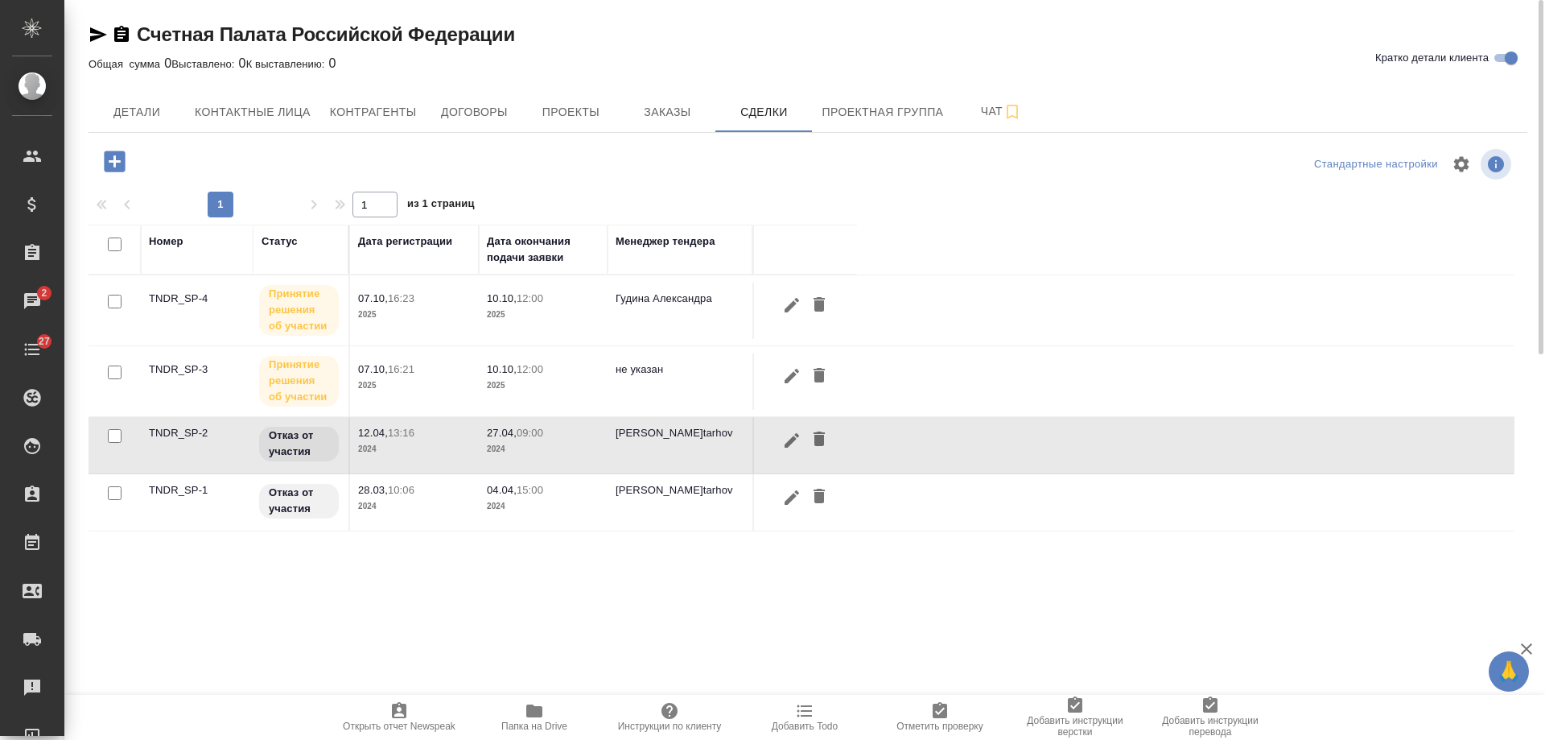
click at [539, 452] on p "2024" at bounding box center [543, 449] width 113 height 16
click at [572, 494] on span "04.04, 15:00" at bounding box center [543, 490] width 113 height 16
click at [572, 493] on span "04.04, 15:00" at bounding box center [543, 490] width 113 height 16
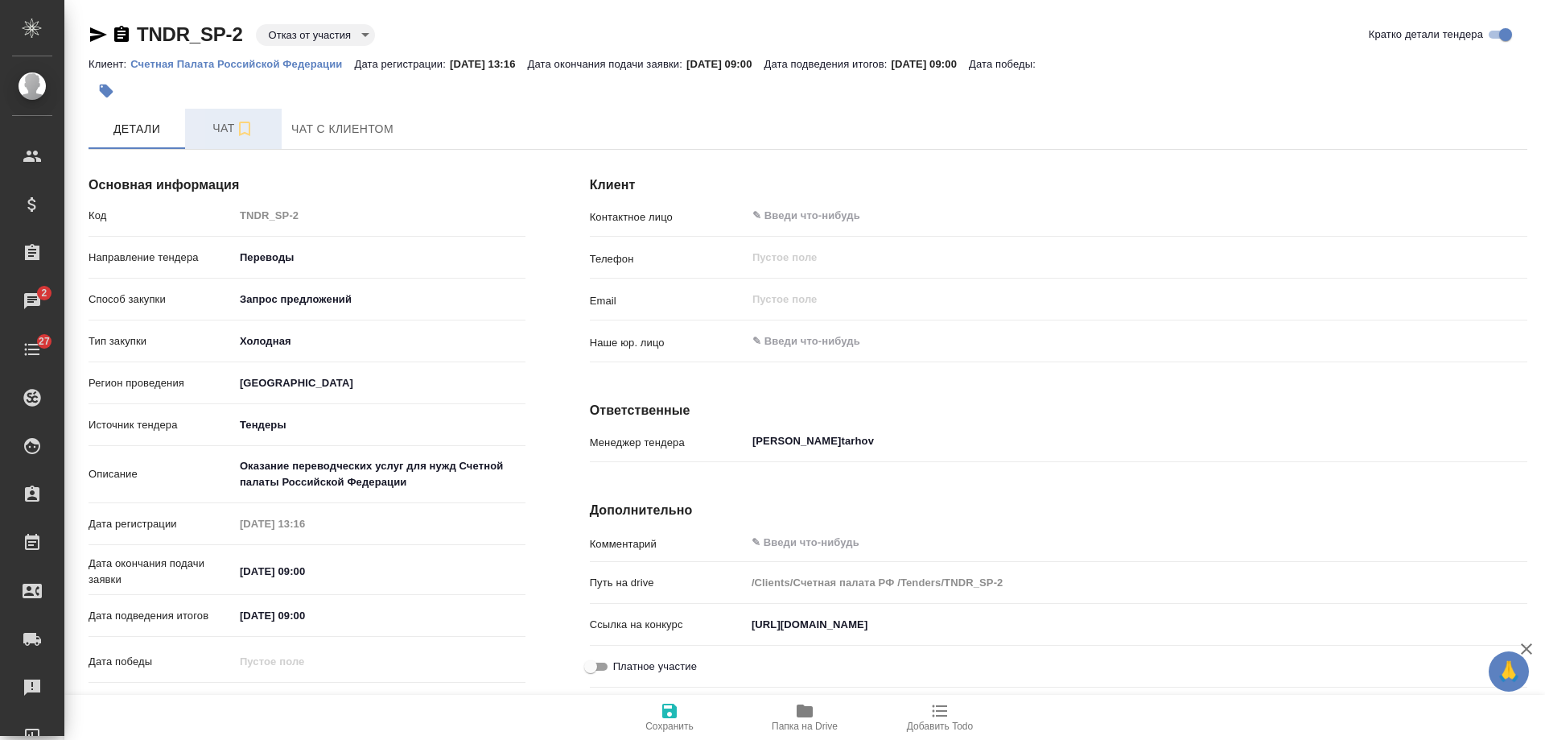
click at [206, 122] on span "Чат" at bounding box center [233, 128] width 77 height 20
click at [357, 130] on span "Чат с клиентом" at bounding box center [342, 129] width 102 height 20
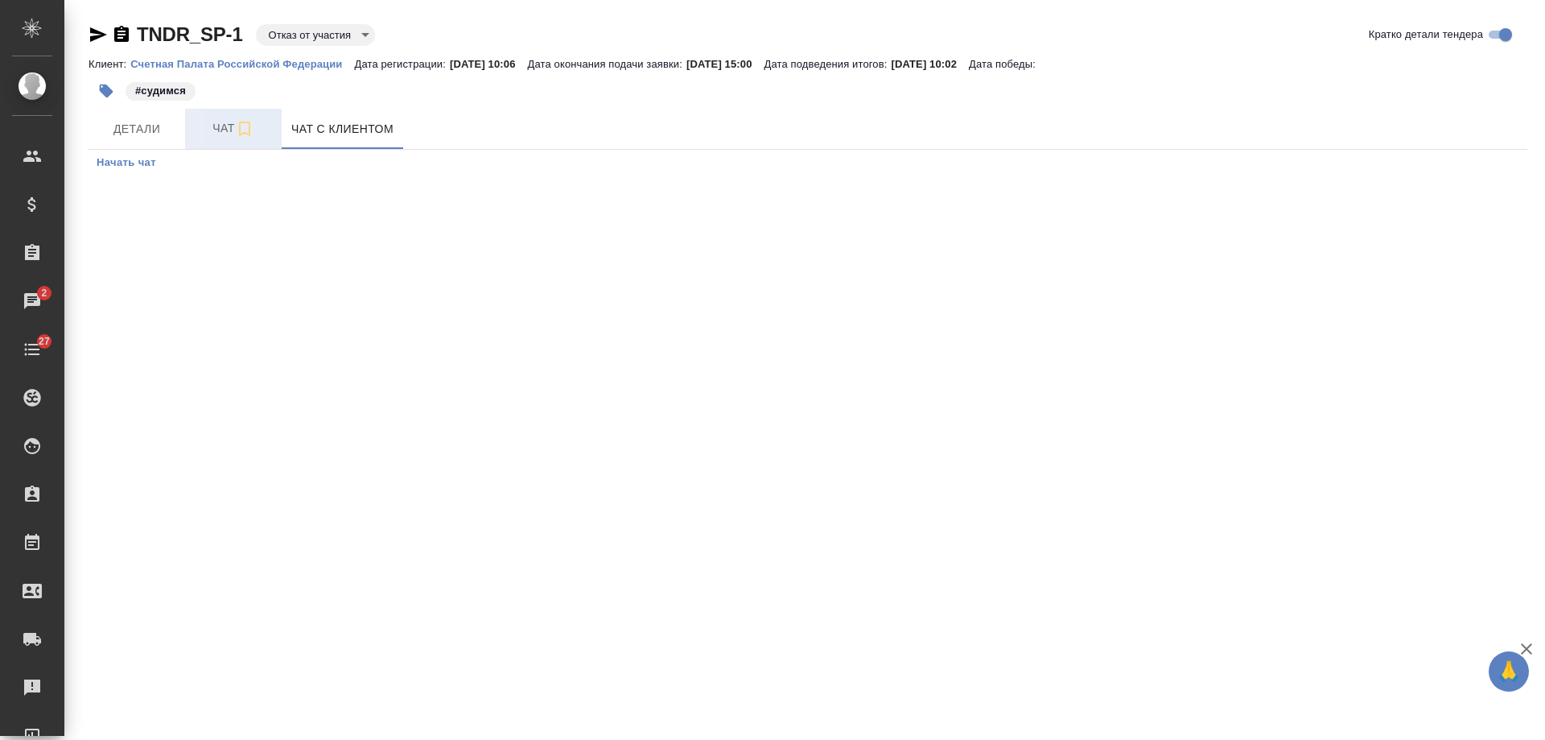
click at [225, 116] on button "Чат" at bounding box center [233, 129] width 97 height 40
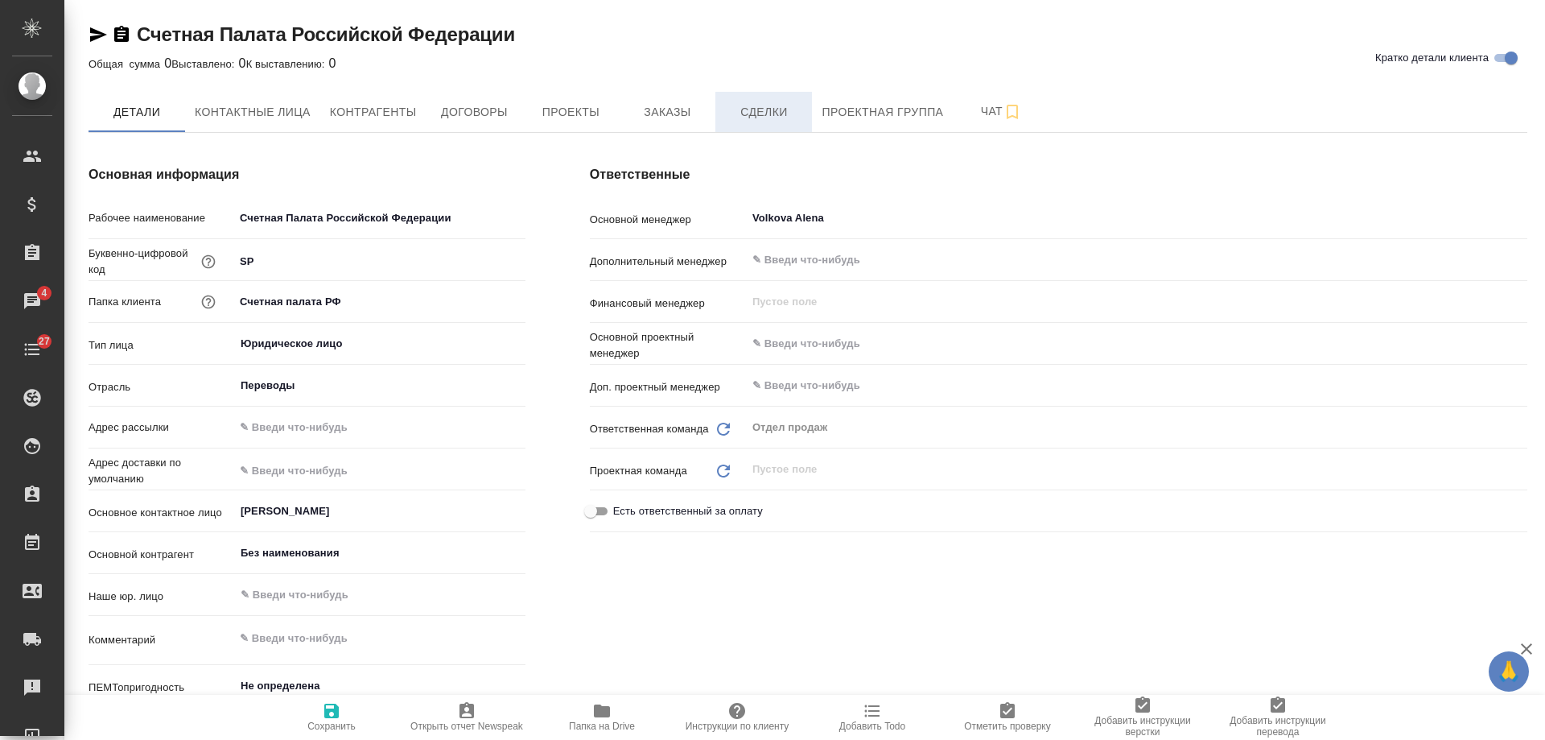
click at [769, 109] on span "Сделки" at bounding box center [763, 112] width 77 height 20
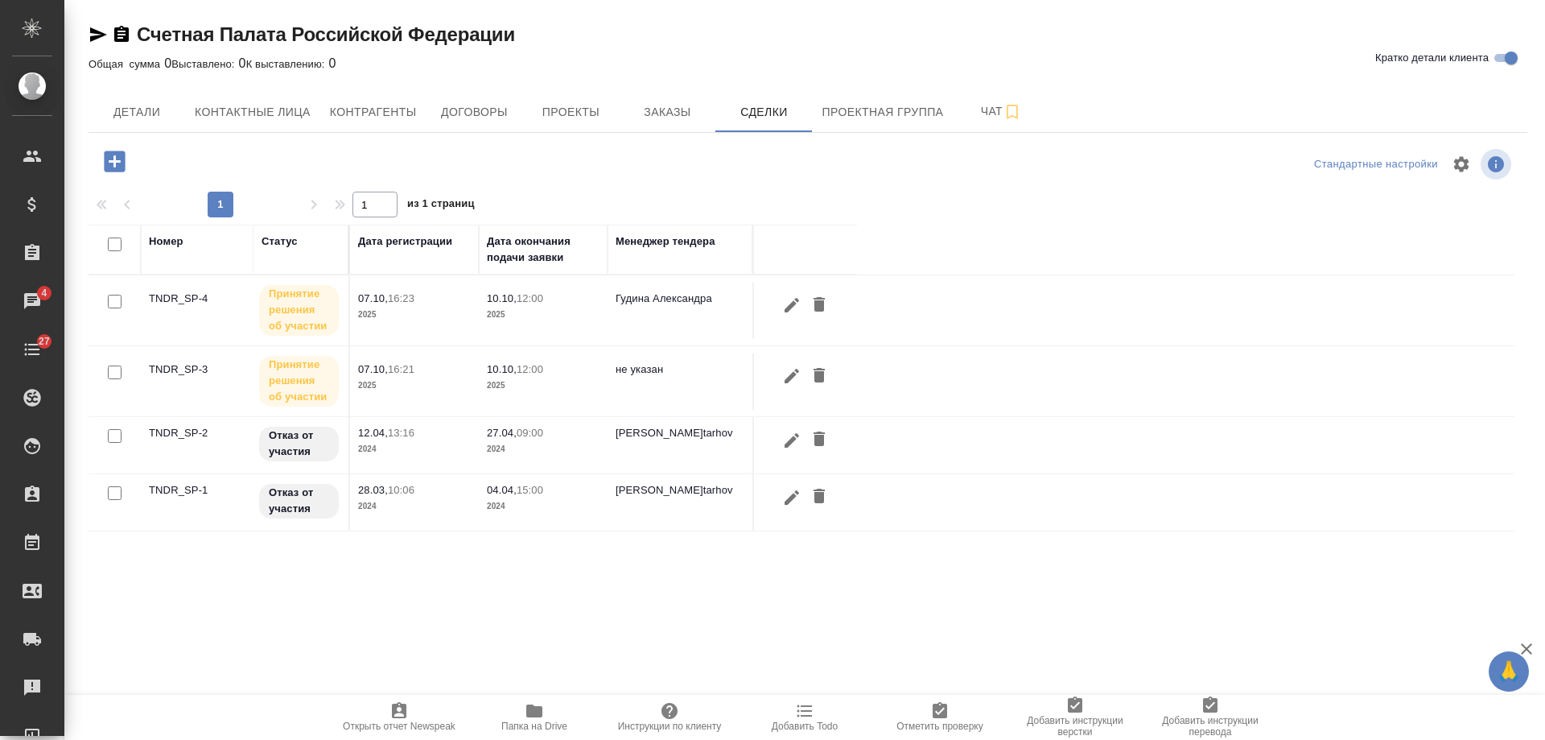
click at [529, 440] on span "27.04, 09:00" at bounding box center [543, 433] width 113 height 16
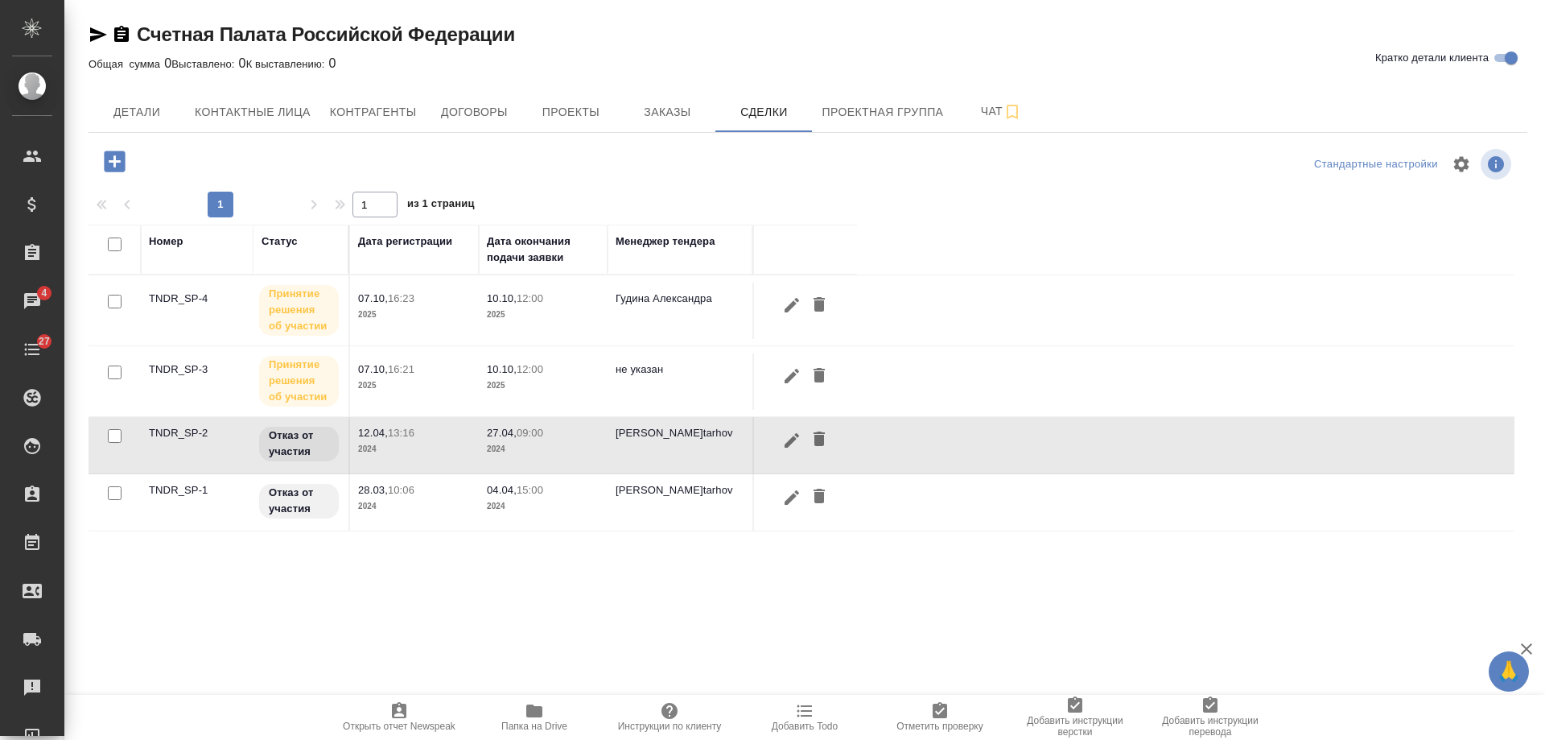
click at [529, 440] on span "27.04, 09:00" at bounding box center [543, 433] width 113 height 16
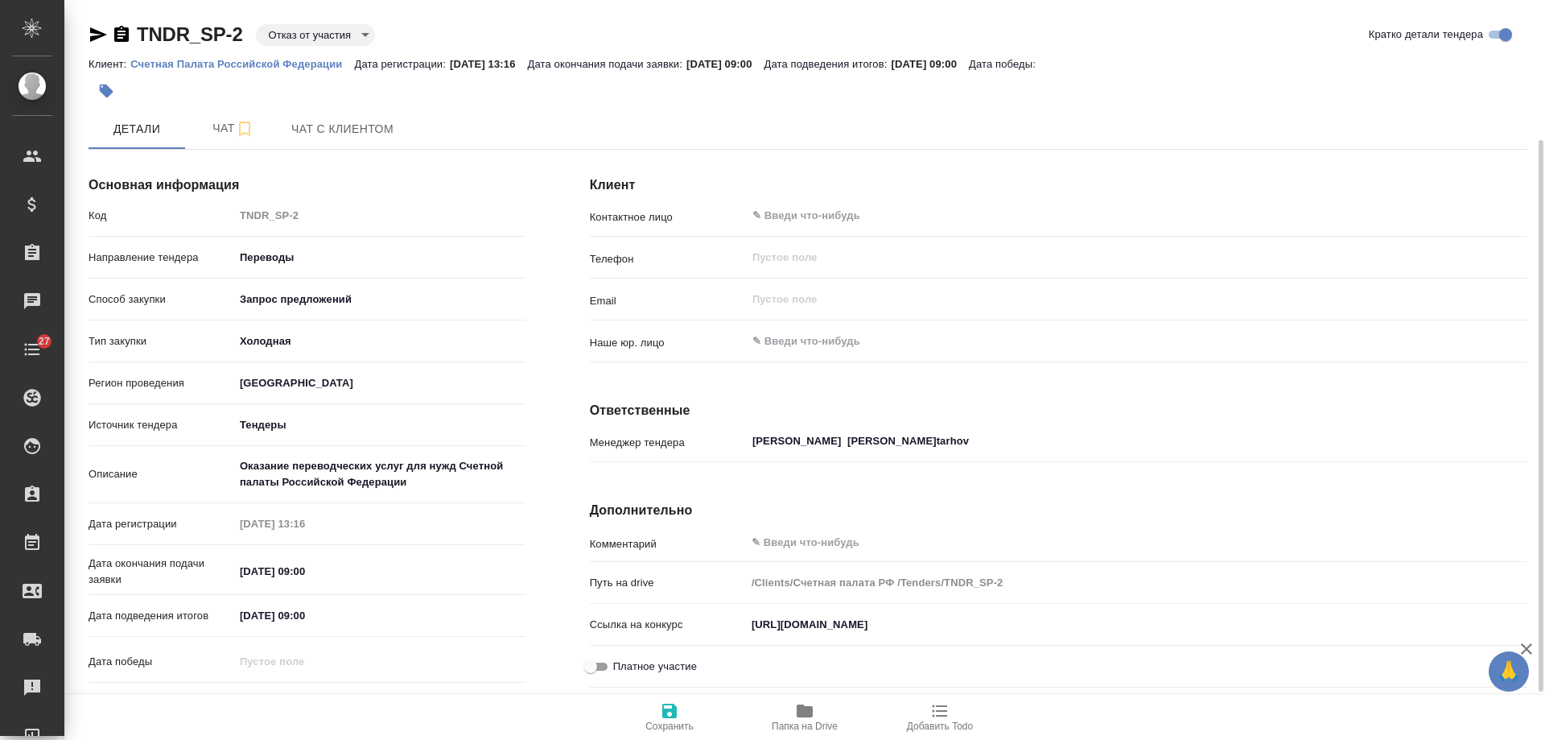
scroll to position [161, 0]
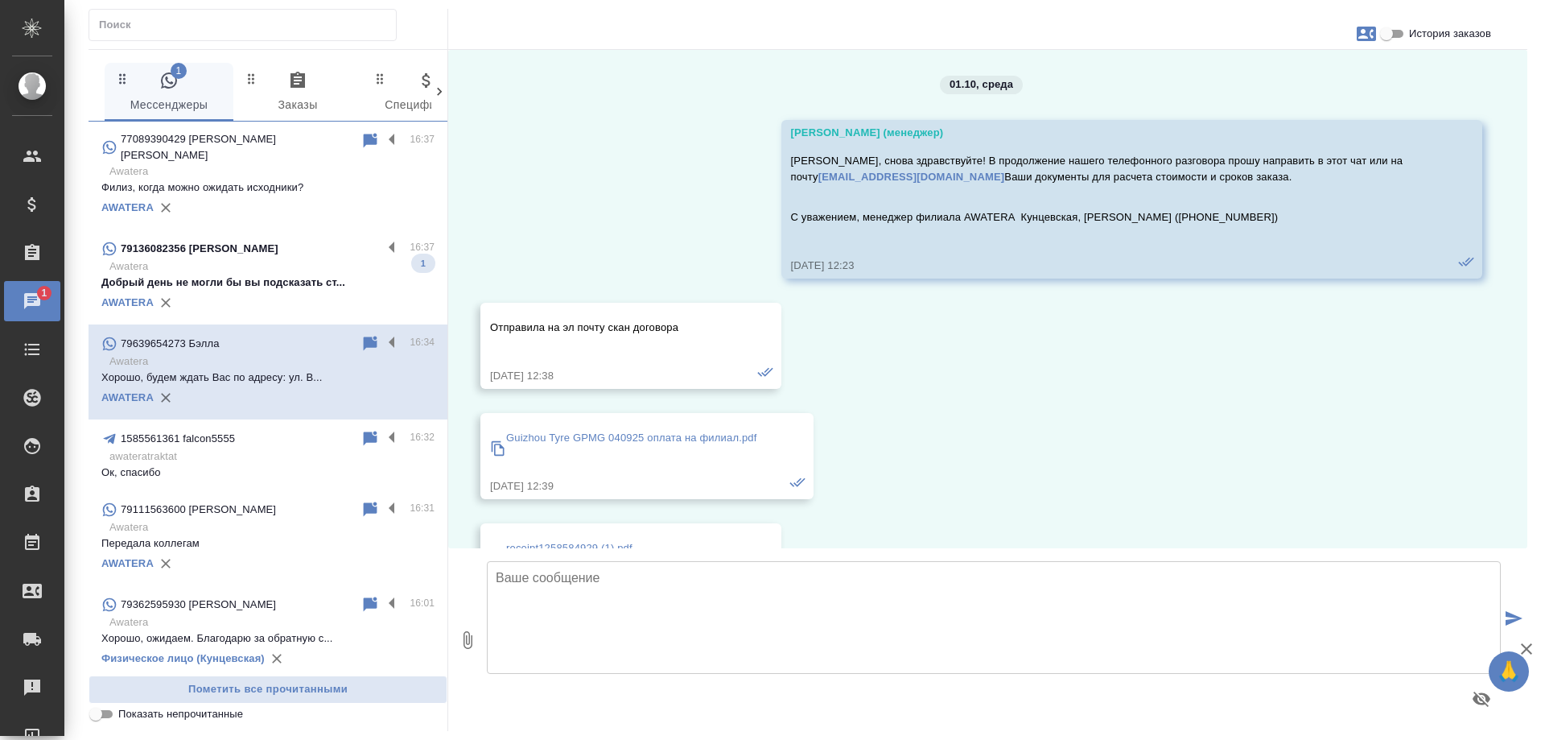
scroll to position [1930, 0]
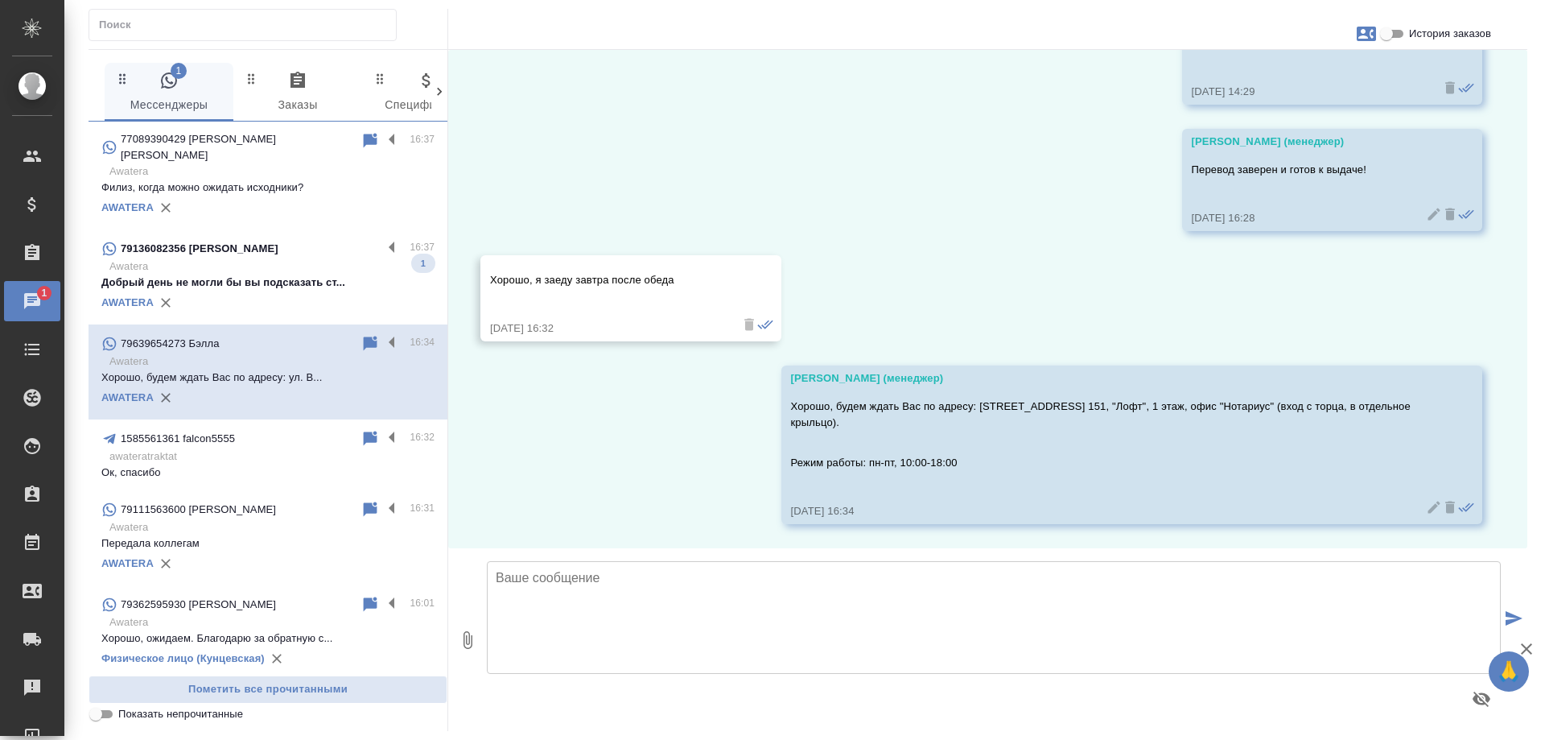
click at [278, 253] on p "79136082356 Шмундина Вероника Владимировна" at bounding box center [200, 249] width 158 height 16
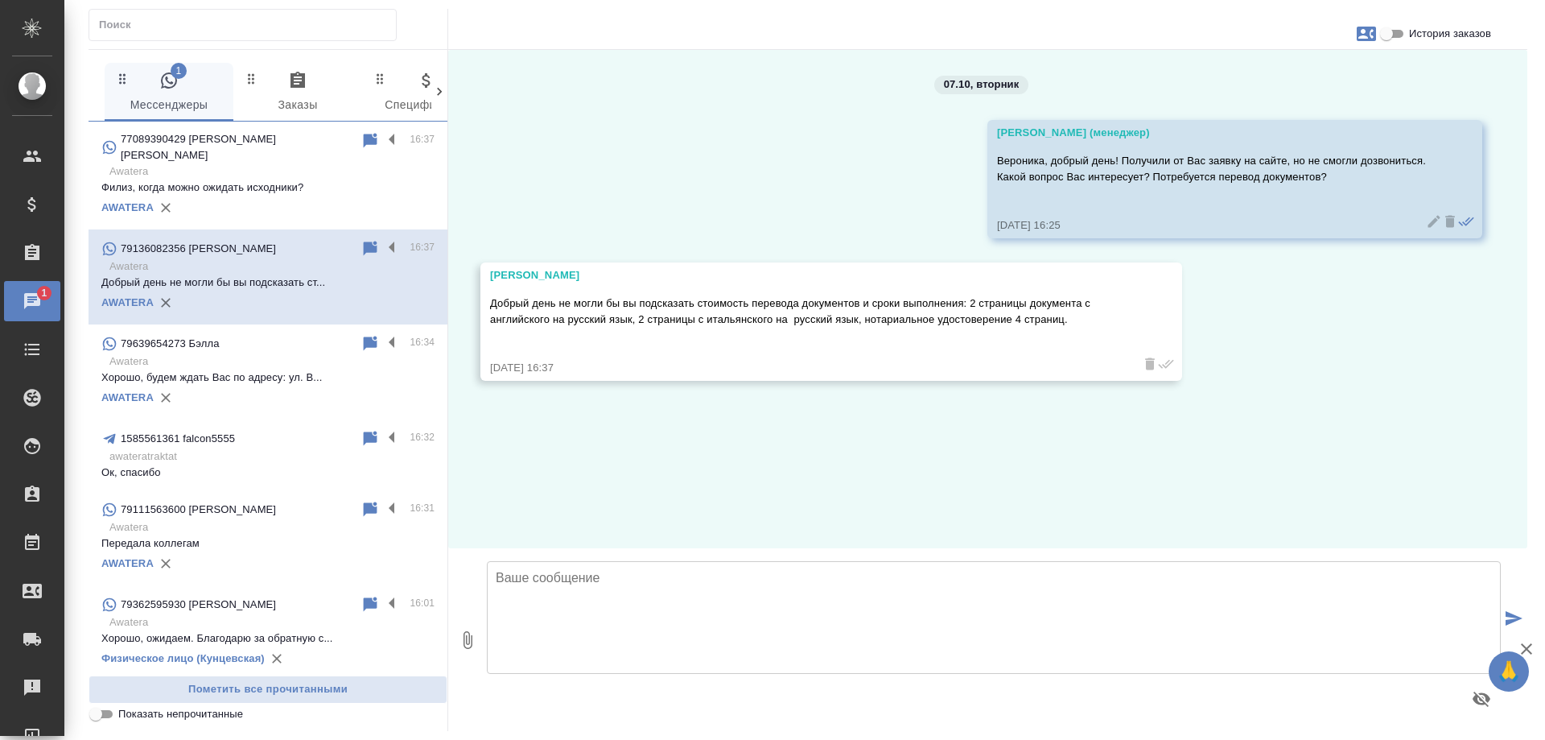
scroll to position [0, 0]
click at [776, 596] on textarea at bounding box center [994, 617] width 1014 height 113
type textarea "Направьте, пожалуйста, сканы документов для оценки."
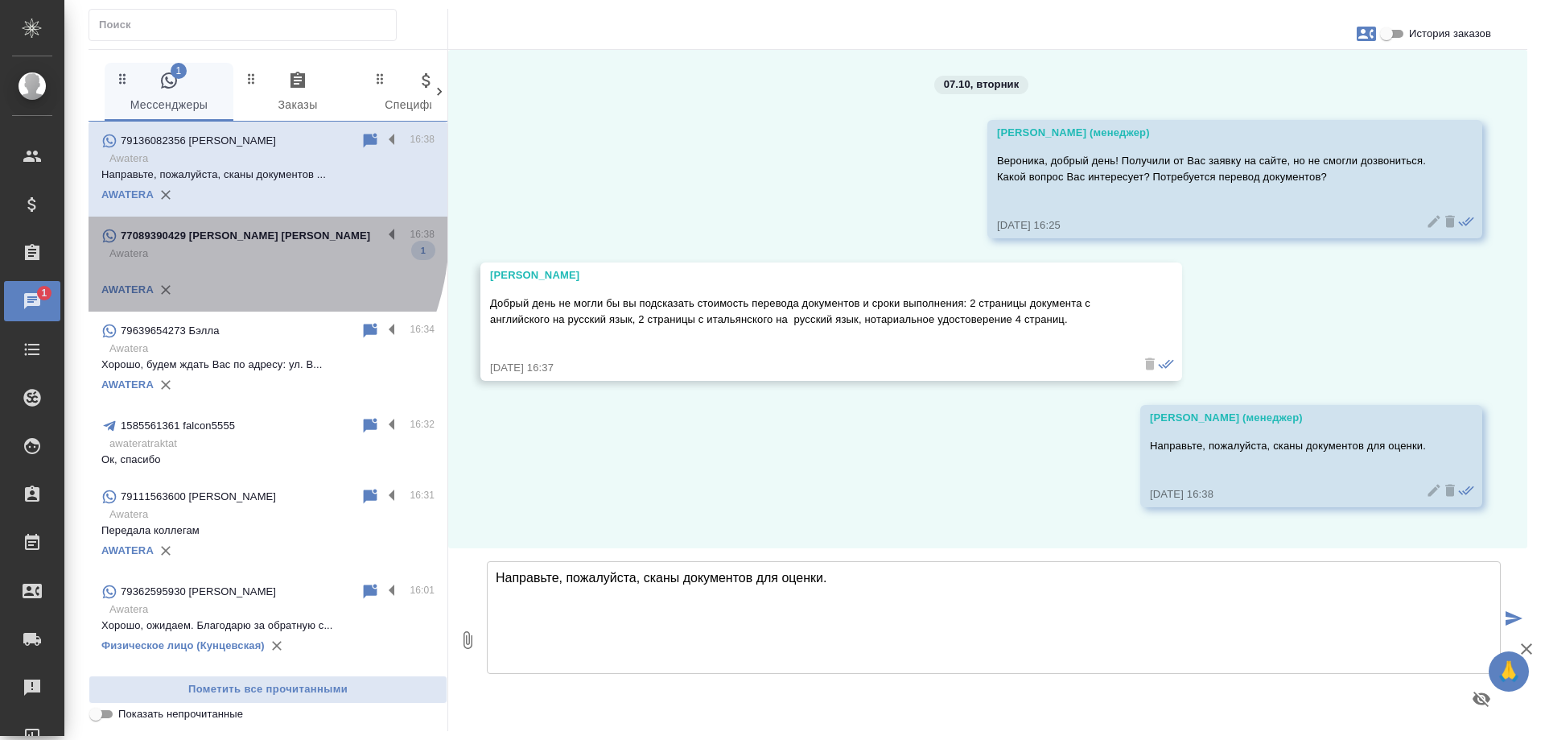
click at [200, 244] on p "77089390429 Мамедова Филиз" at bounding box center [246, 236] width 250 height 16
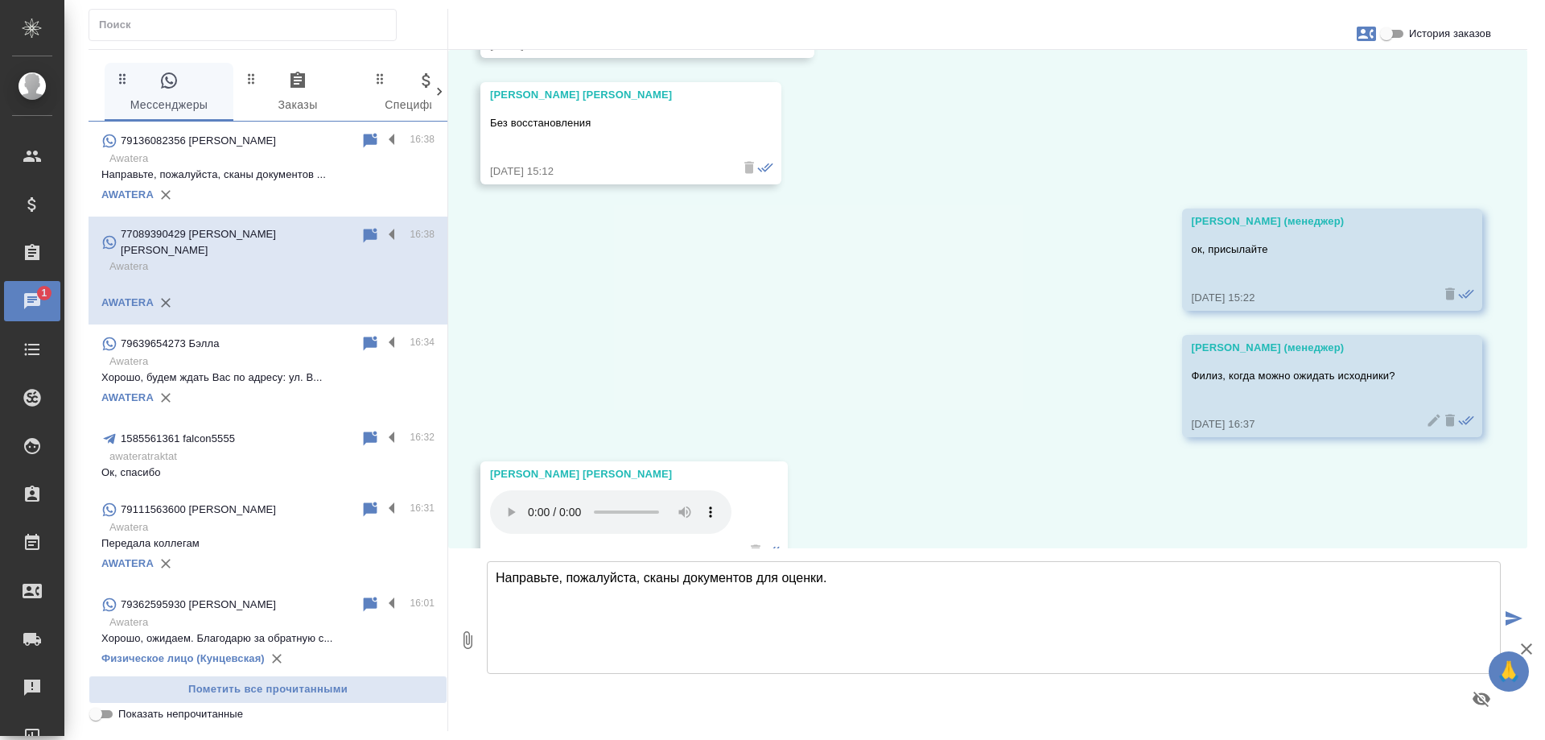
scroll to position [4280, 0]
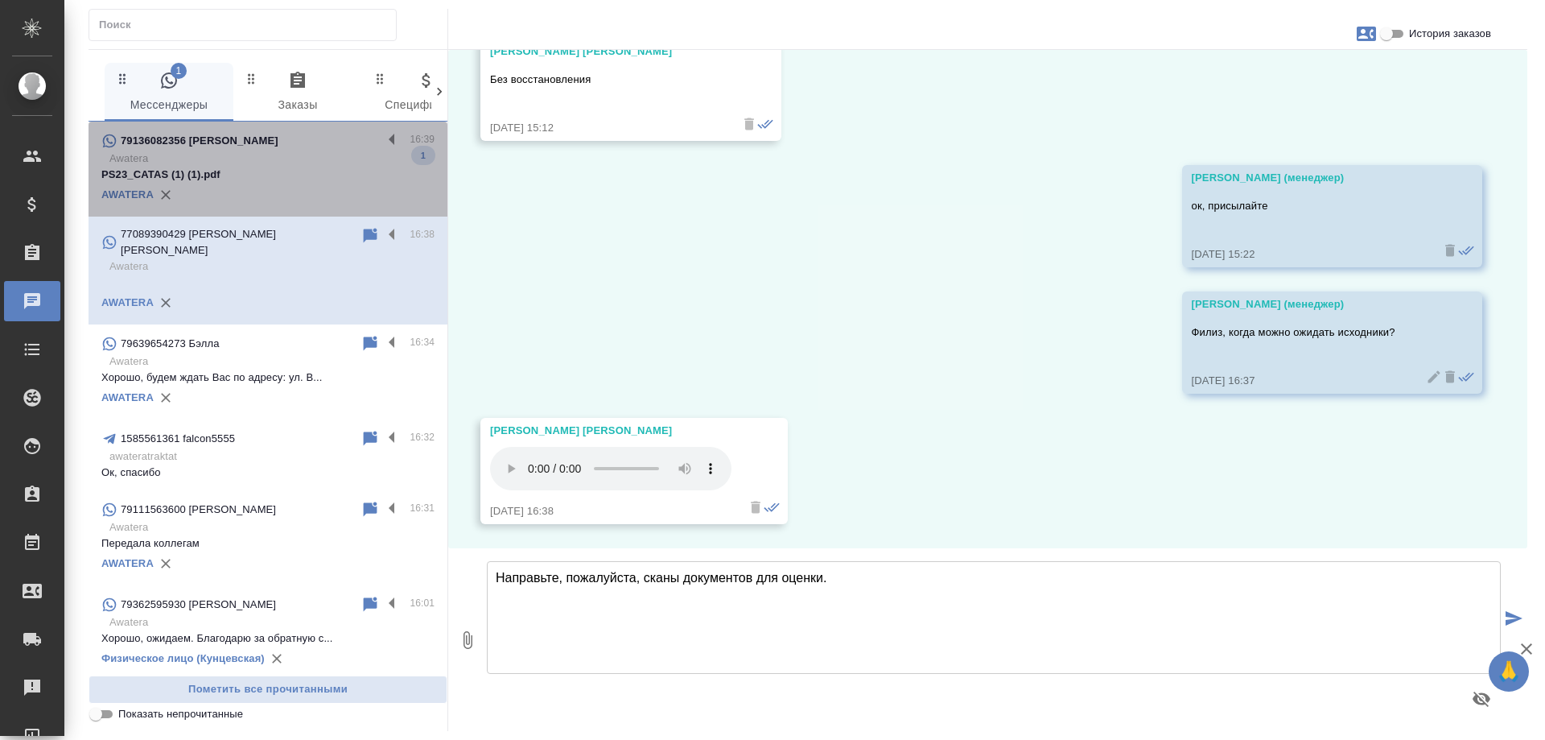
click at [276, 167] on p "Awatera" at bounding box center [271, 159] width 325 height 16
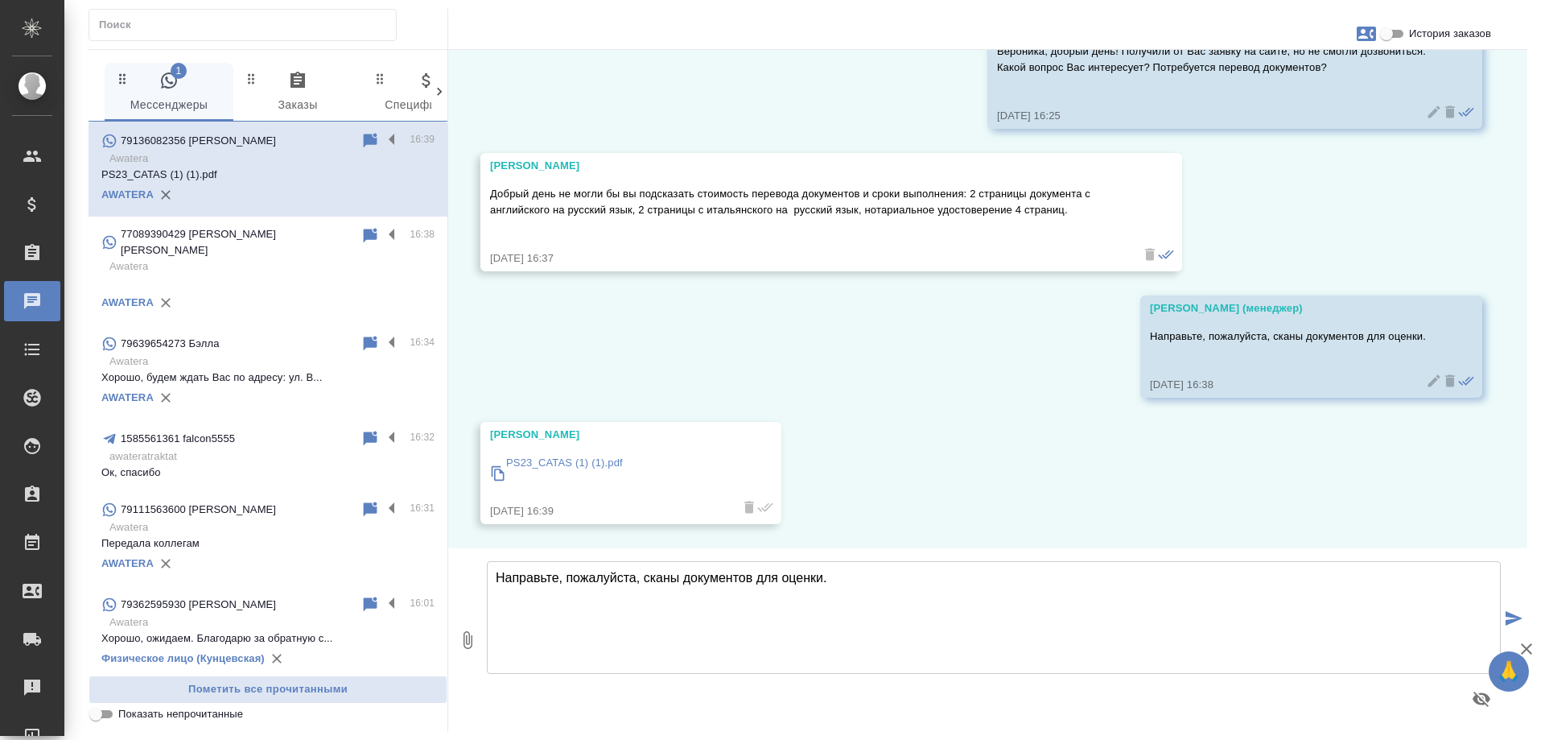
scroll to position [109, 0]
click at [588, 459] on p "PS23_CATAS (1) (1).pdf" at bounding box center [564, 463] width 117 height 16
click at [889, 408] on div "07.10, вторник Гудина Александра (менеджер) Вероника, добрый день! Получили от …" at bounding box center [987, 299] width 1079 height 498
click at [714, 607] on textarea "Направьте, пожалуйста, сканы документов для оценки." at bounding box center [994, 617] width 1014 height 113
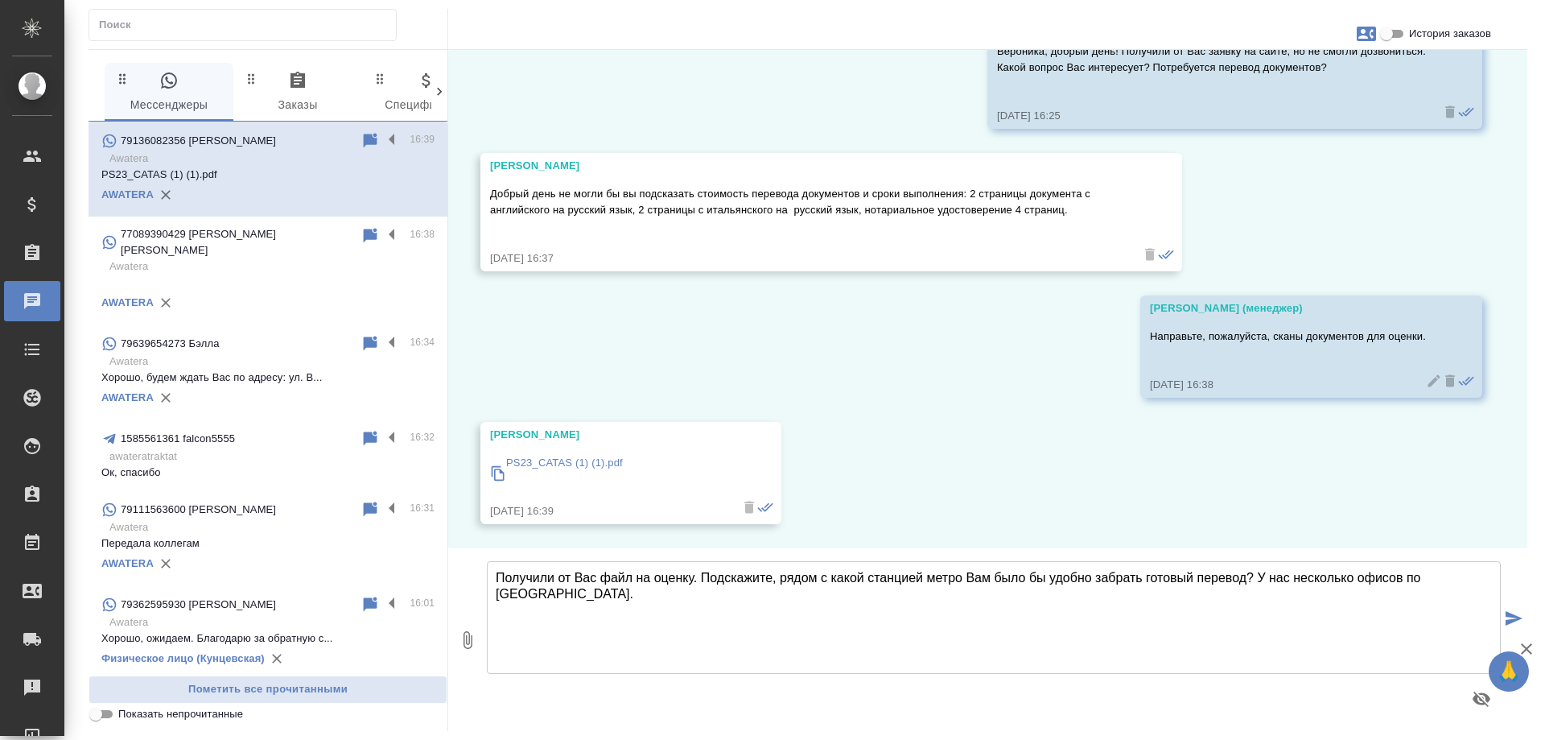
type textarea "Получили от Вас файл на оценку. Подскажите, рядом с какой станцией метро Вам бы…"
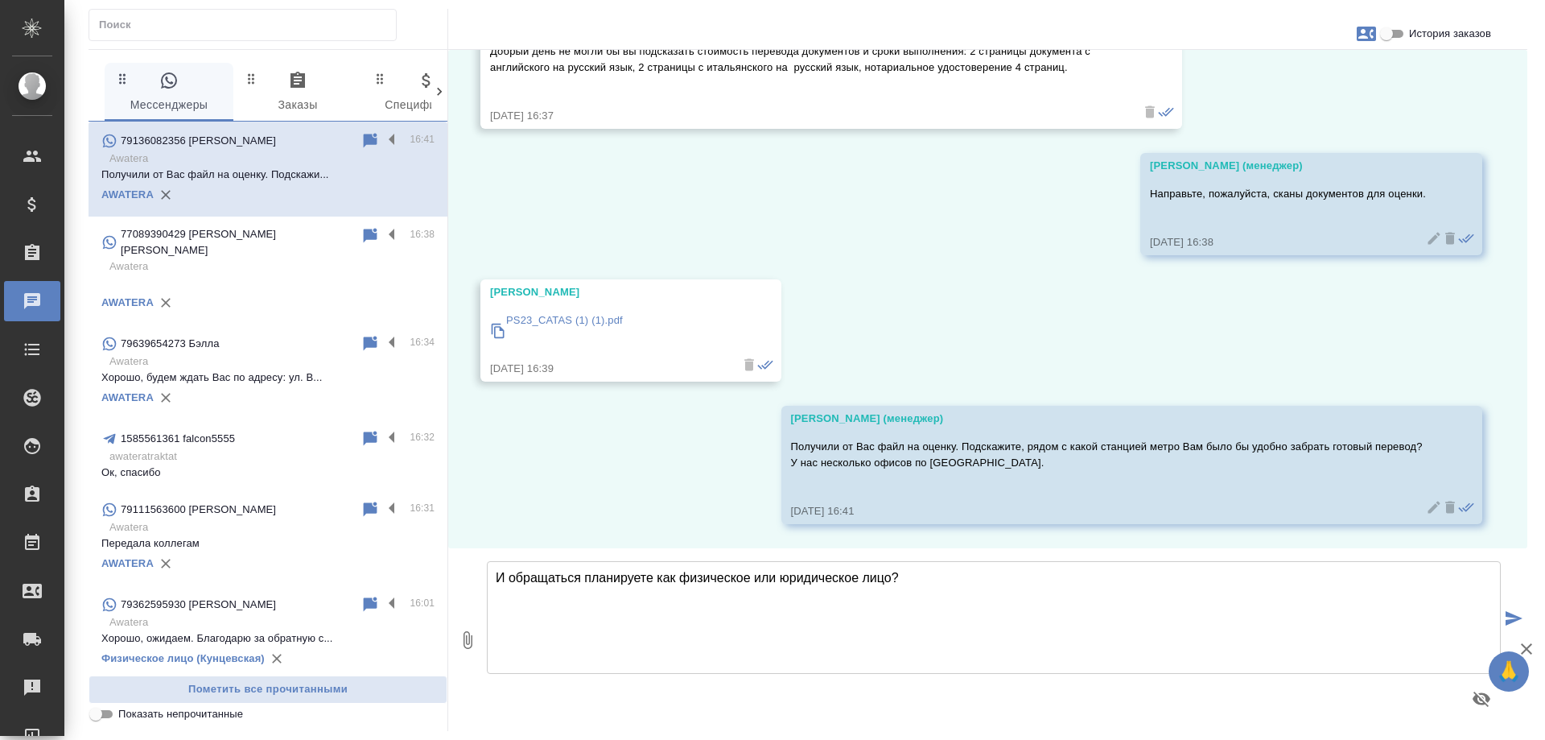
type textarea "И обращаться планируете как физическое или юридическое лицо?"
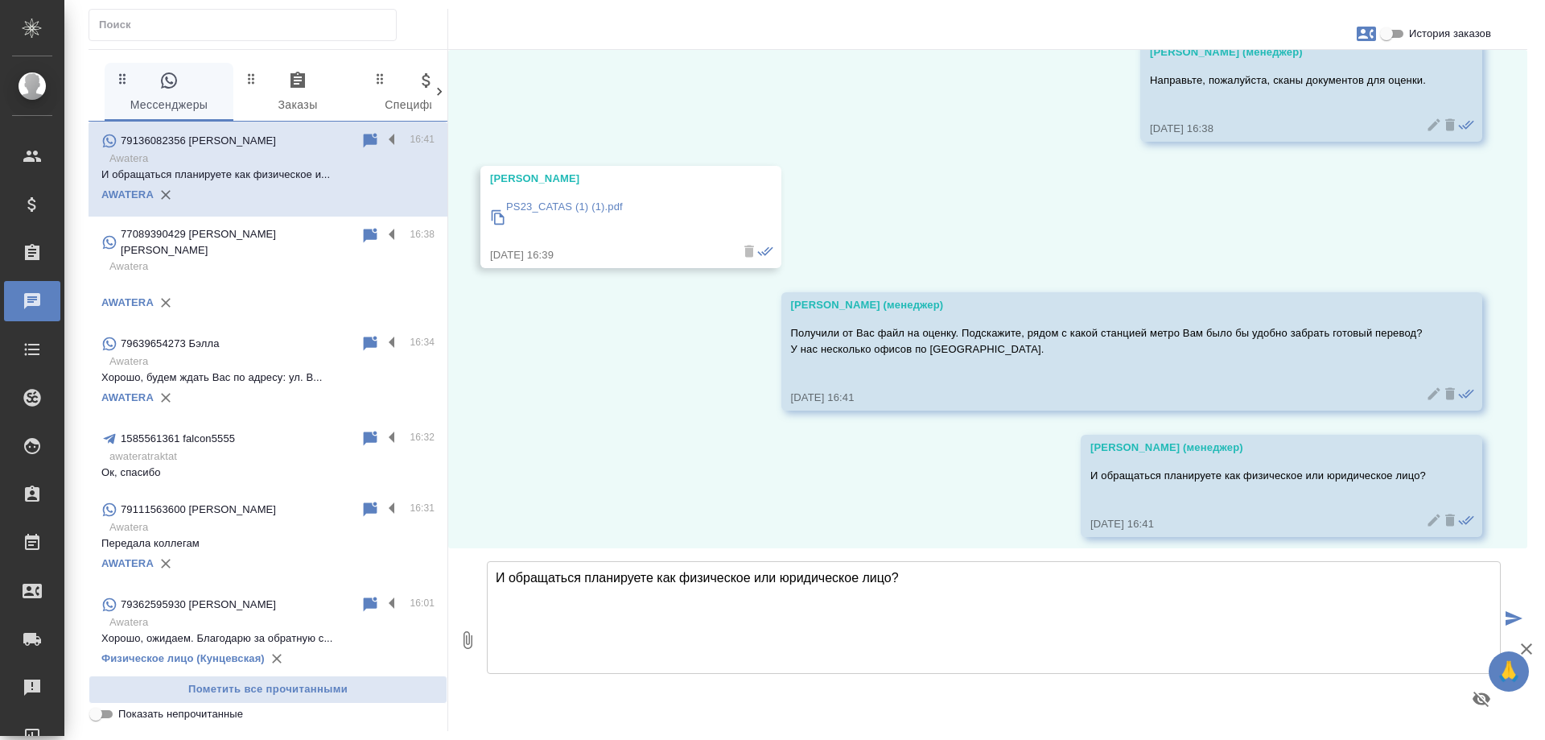
scroll to position [377, 0]
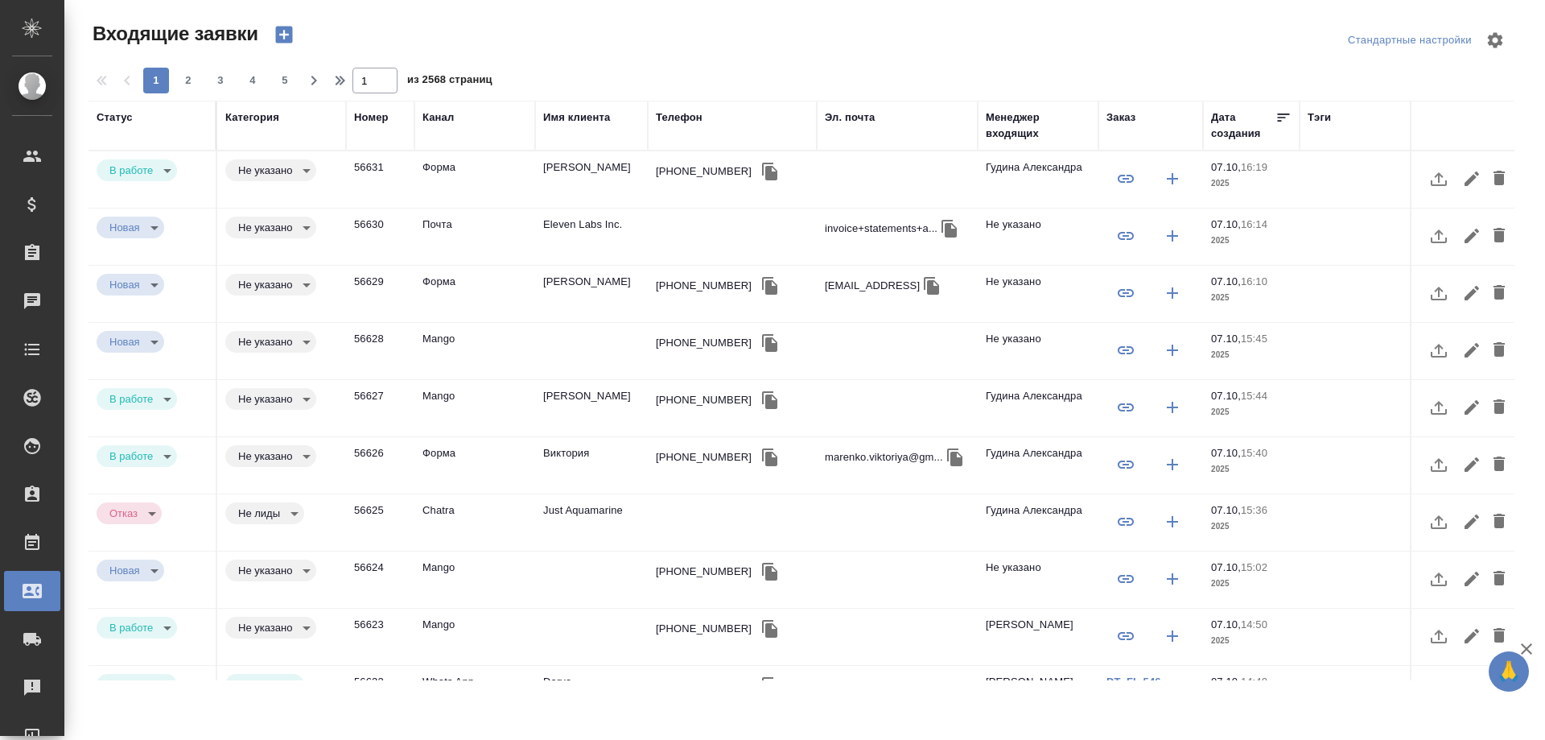
select select "RU"
click at [449, 114] on div "Канал" at bounding box center [438, 117] width 31 height 16
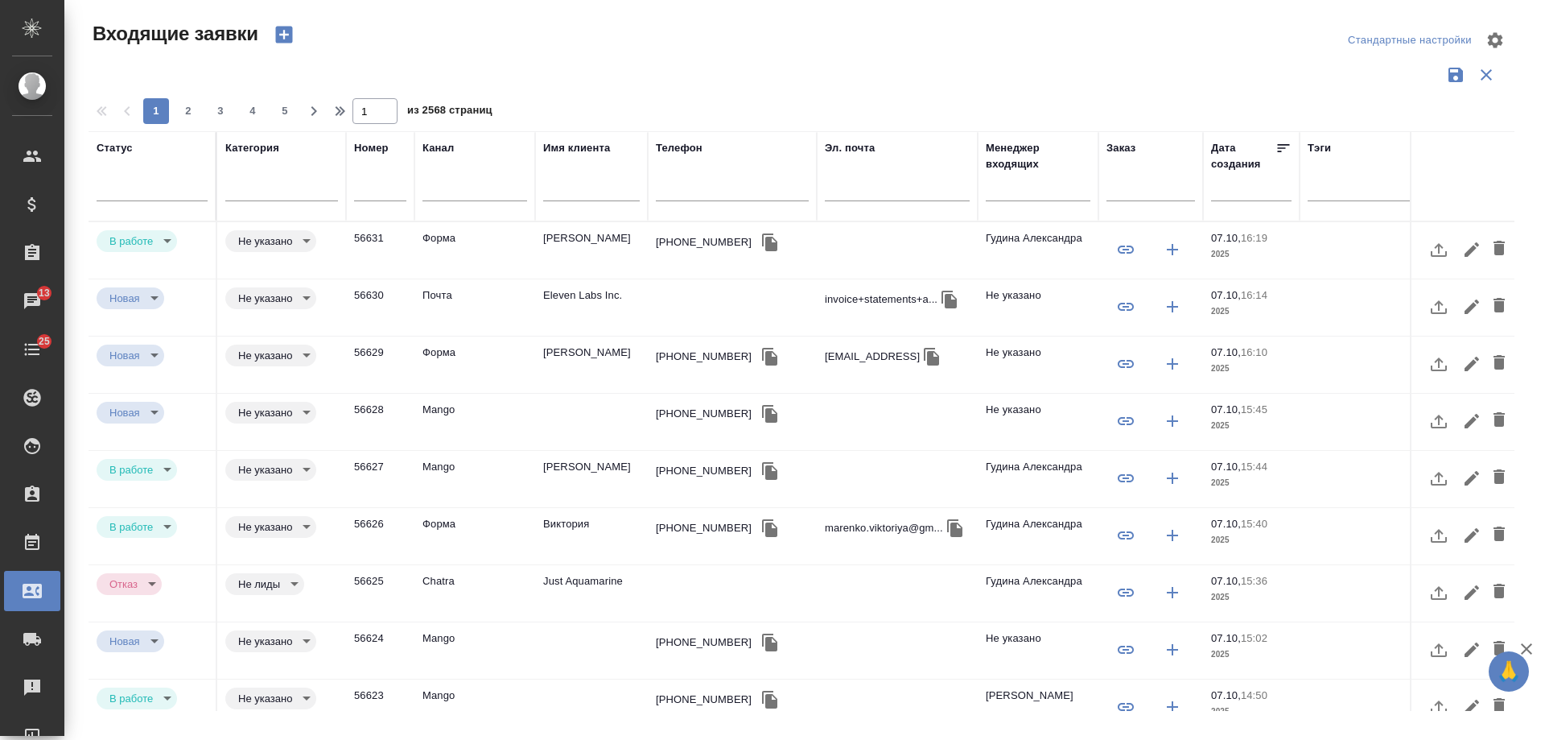
click at [579, 155] on div "Имя клиента" at bounding box center [576, 148] width 67 height 16
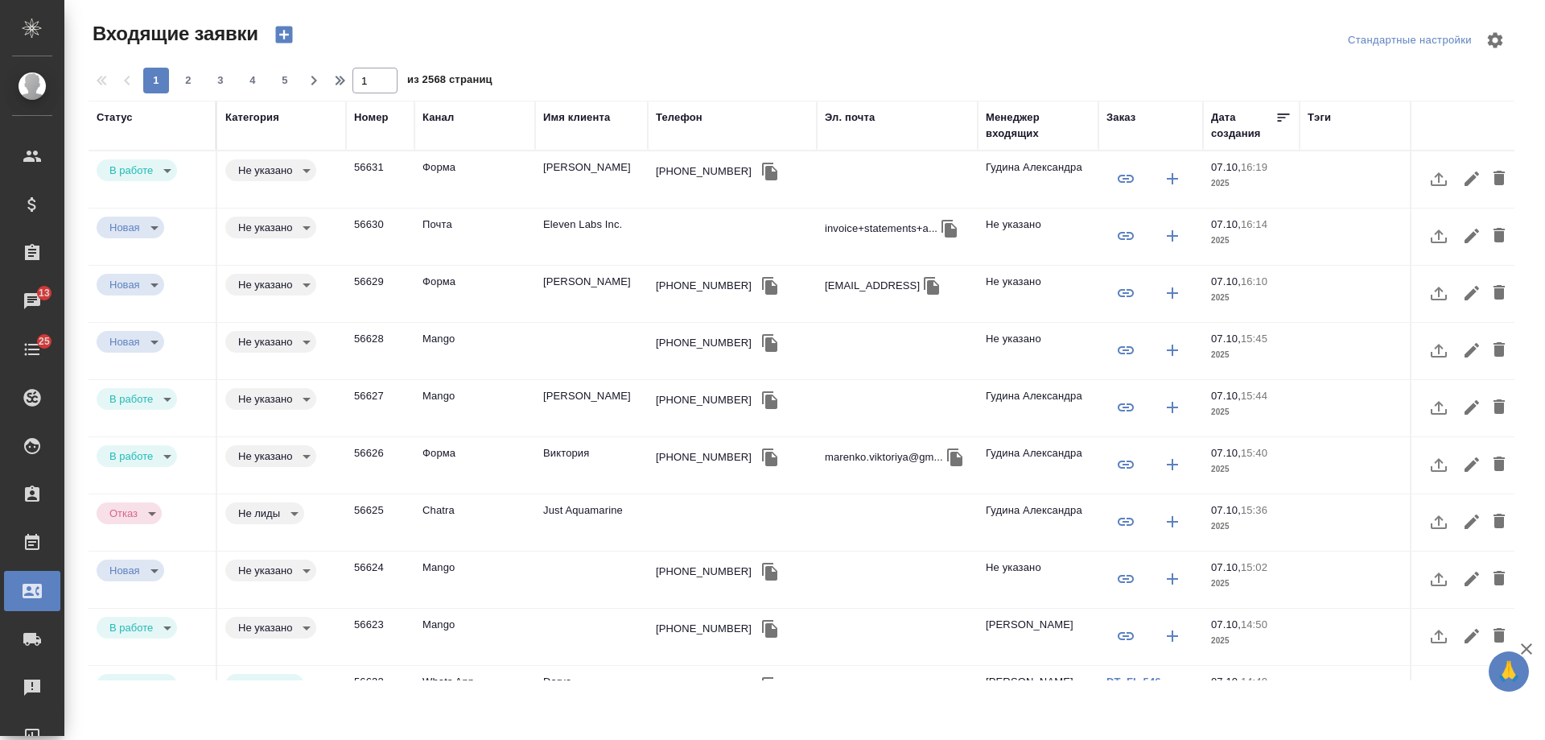
click at [579, 122] on div "Имя клиента" at bounding box center [576, 117] width 67 height 16
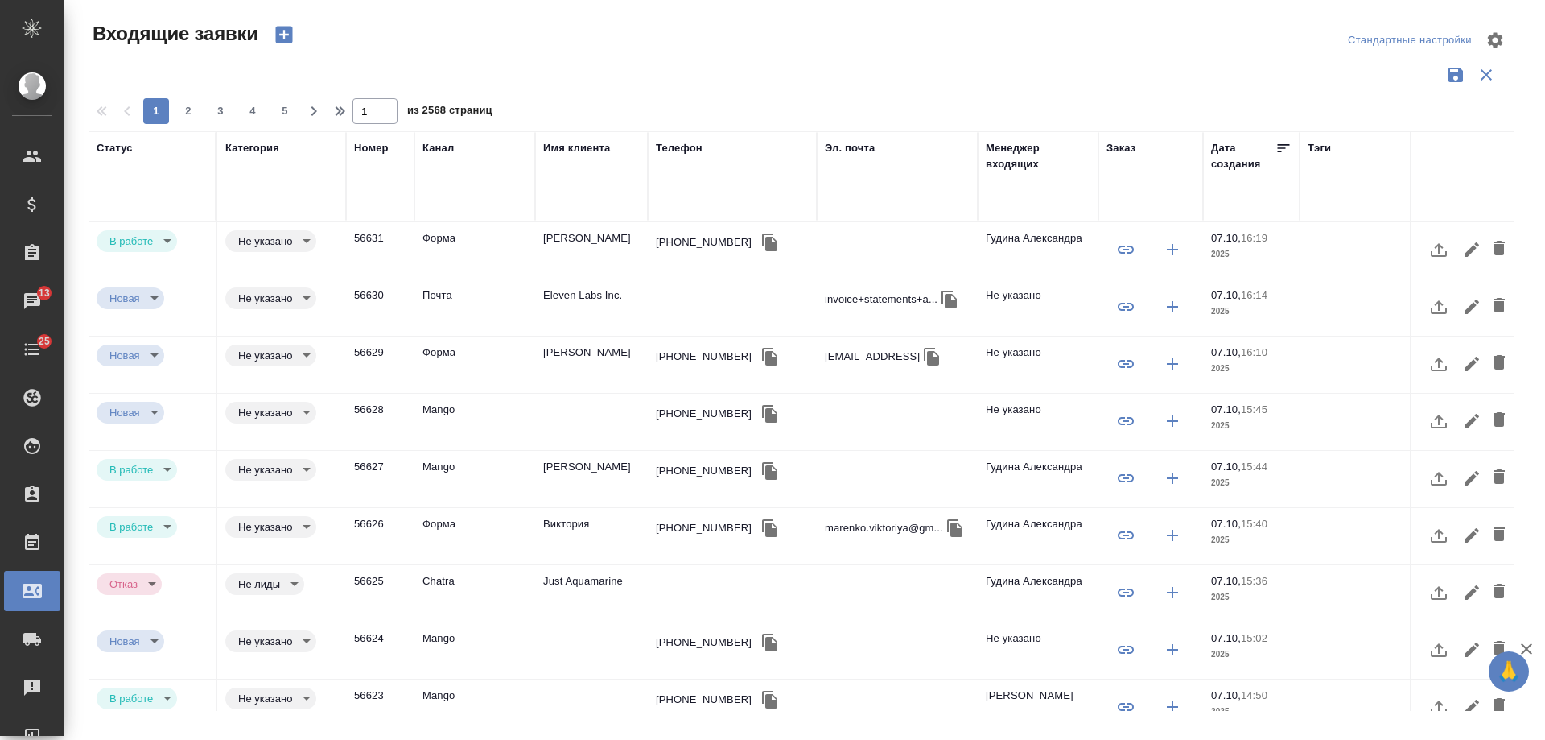
click at [579, 197] on div at bounding box center [591, 191] width 97 height 39
click at [579, 195] on input "text" at bounding box center [591, 190] width 97 height 20
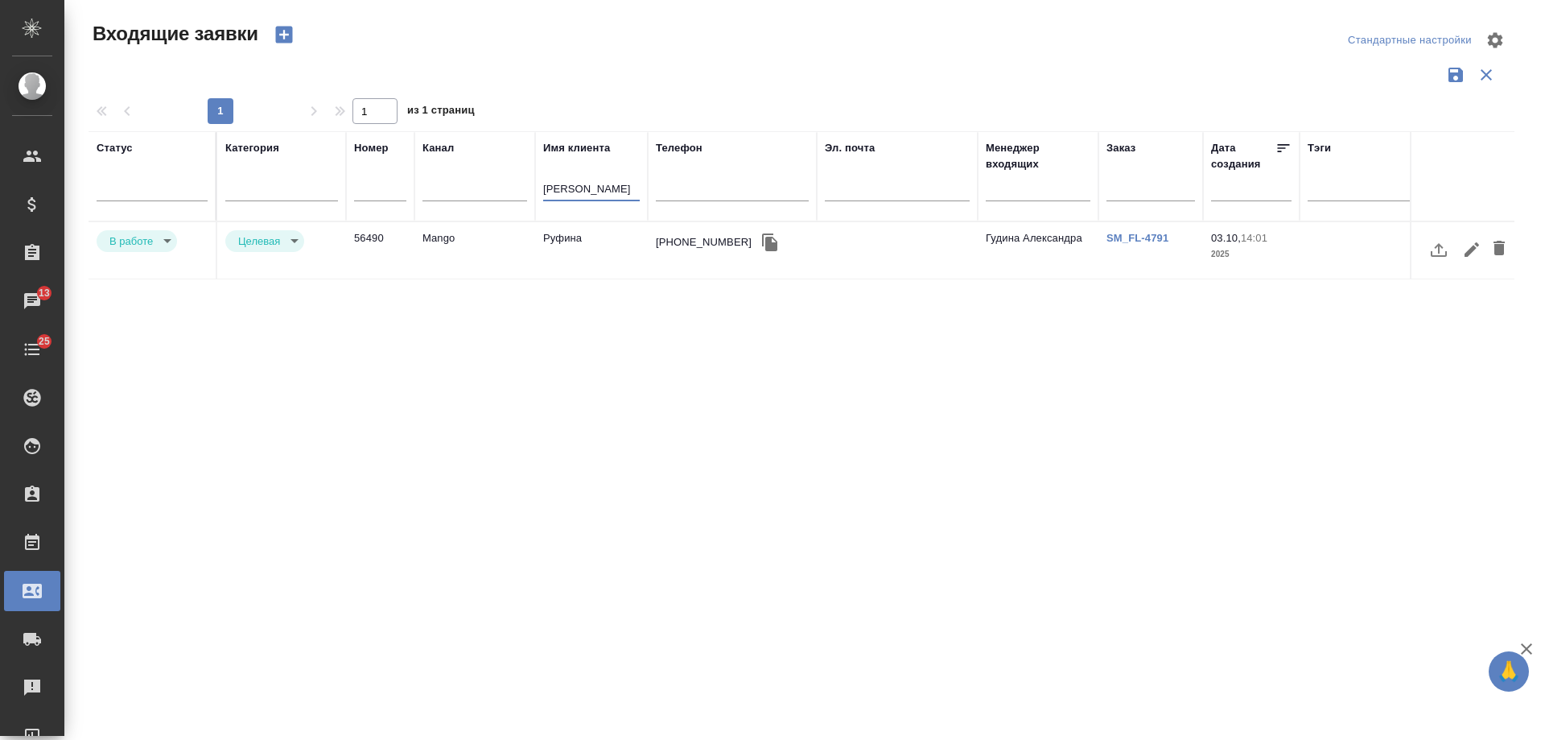
type input "[PERSON_NAME]"
click at [583, 252] on td "Руфина" at bounding box center [591, 250] width 113 height 56
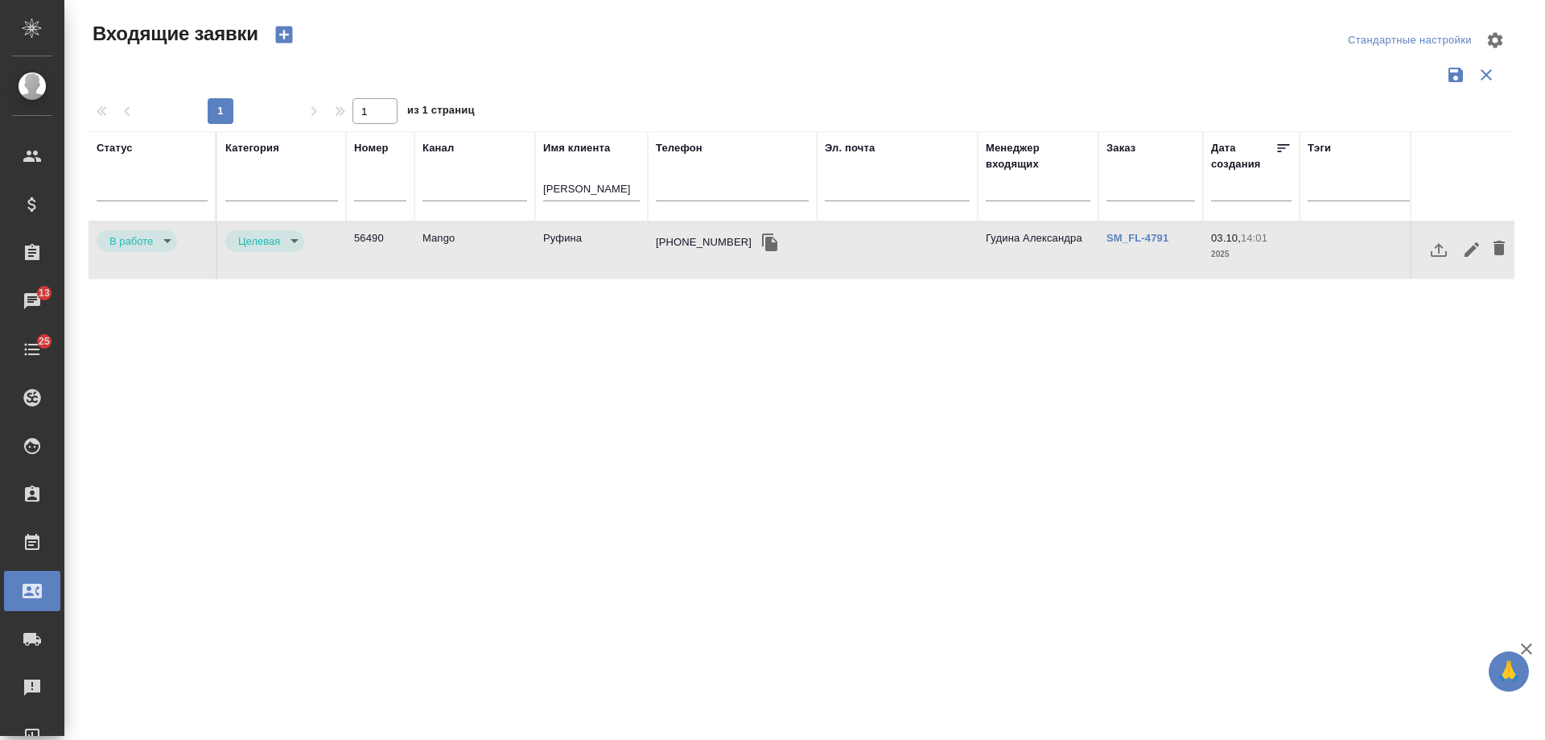
click at [580, 251] on td "Руфина" at bounding box center [591, 250] width 113 height 56
drag, startPoint x: 577, startPoint y: 196, endPoint x: 447, endPoint y: 180, distance: 131.4
click at [447, 180] on tr "Статус [PERSON_NAME] Имя клиента [PERSON_NAME] Телефон Эл. почта Менеджер входя…" at bounding box center [1024, 176] width 1871 height 90
click at [596, 174] on div "[PERSON_NAME]" at bounding box center [591, 191] width 97 height 39
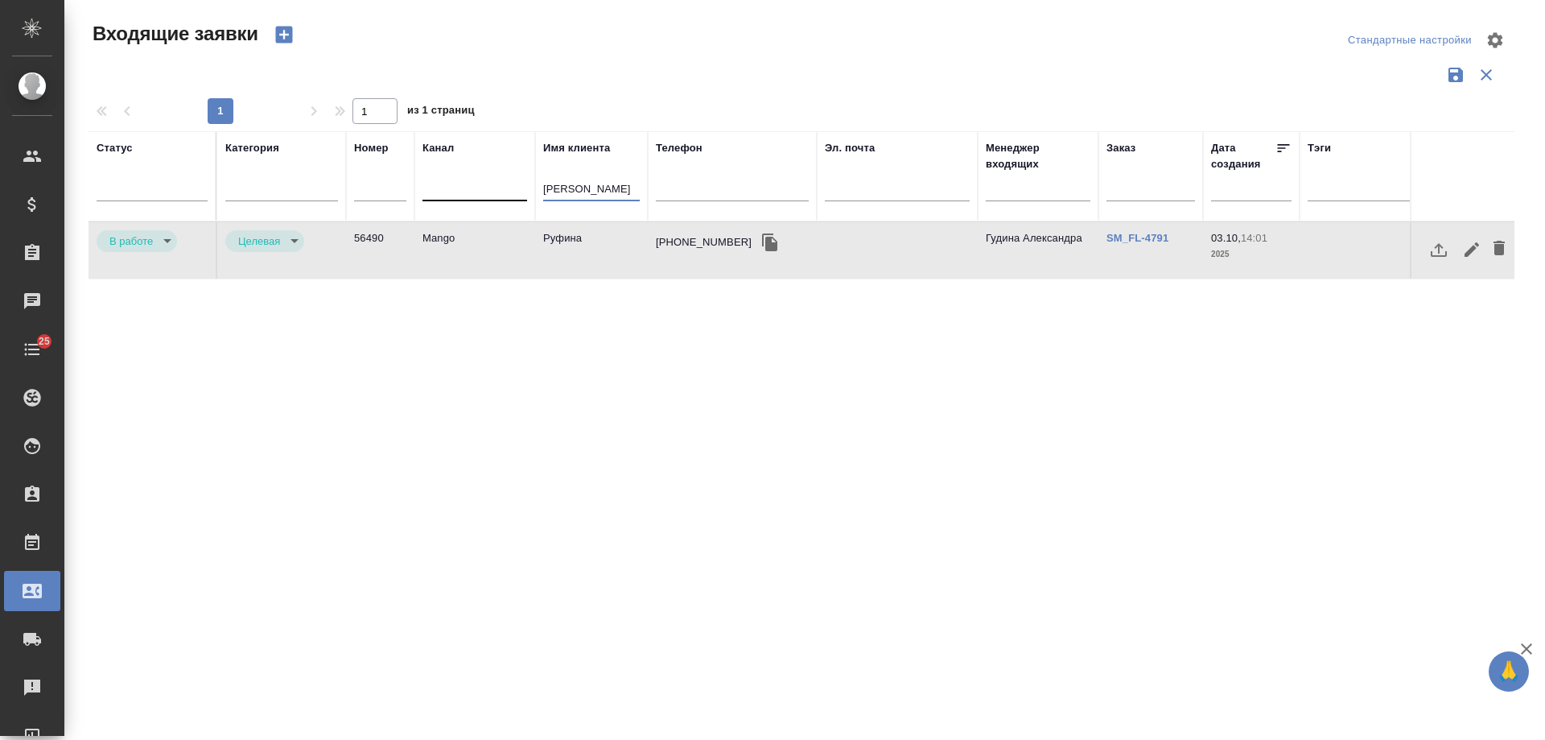
drag, startPoint x: 596, startPoint y: 189, endPoint x: 464, endPoint y: 192, distance: 132.0
click at [464, 192] on tr "Статус [PERSON_NAME] Имя клиента [PERSON_NAME] Телефон Эл. почта Менеджер входя…" at bounding box center [1024, 176] width 1871 height 90
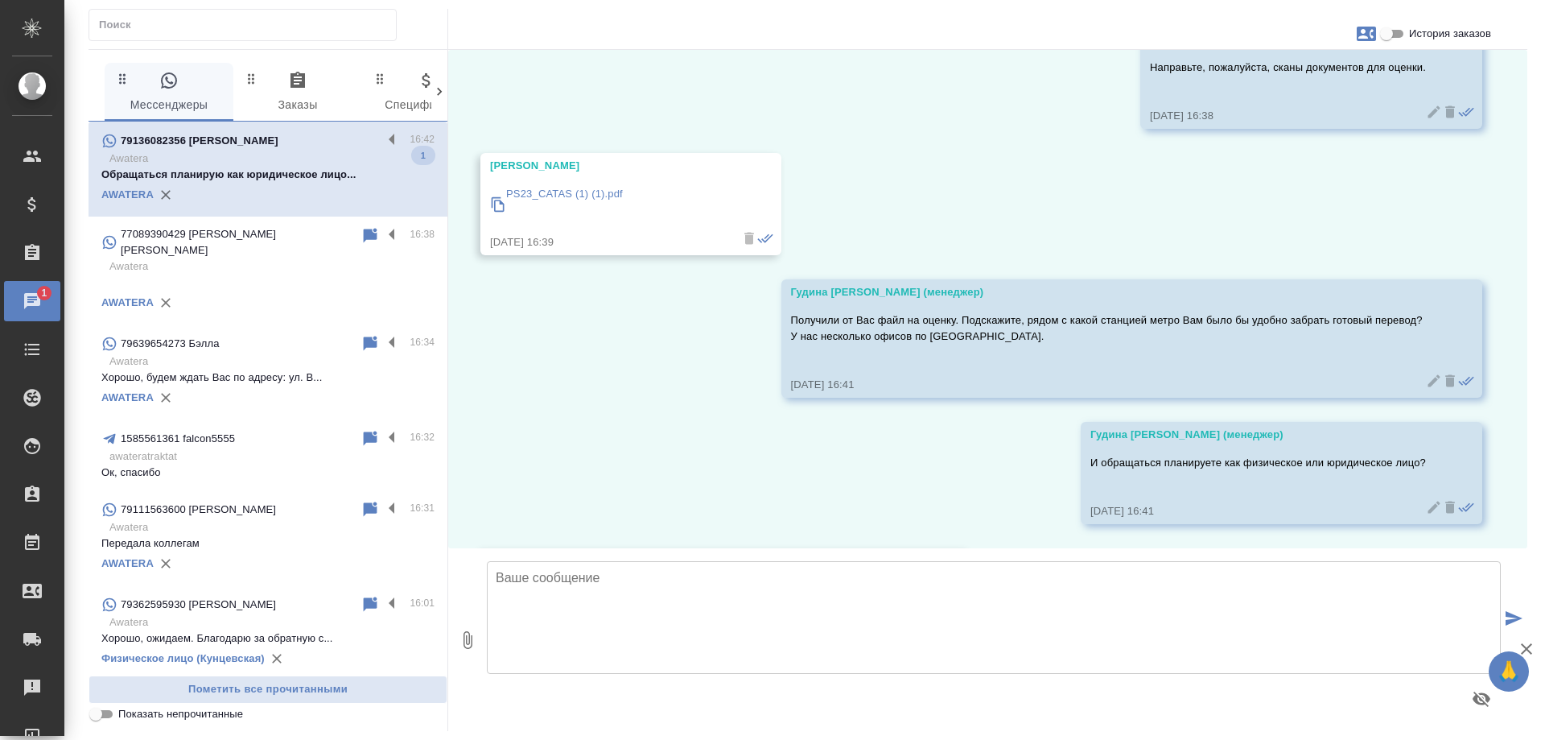
scroll to position [505, 0]
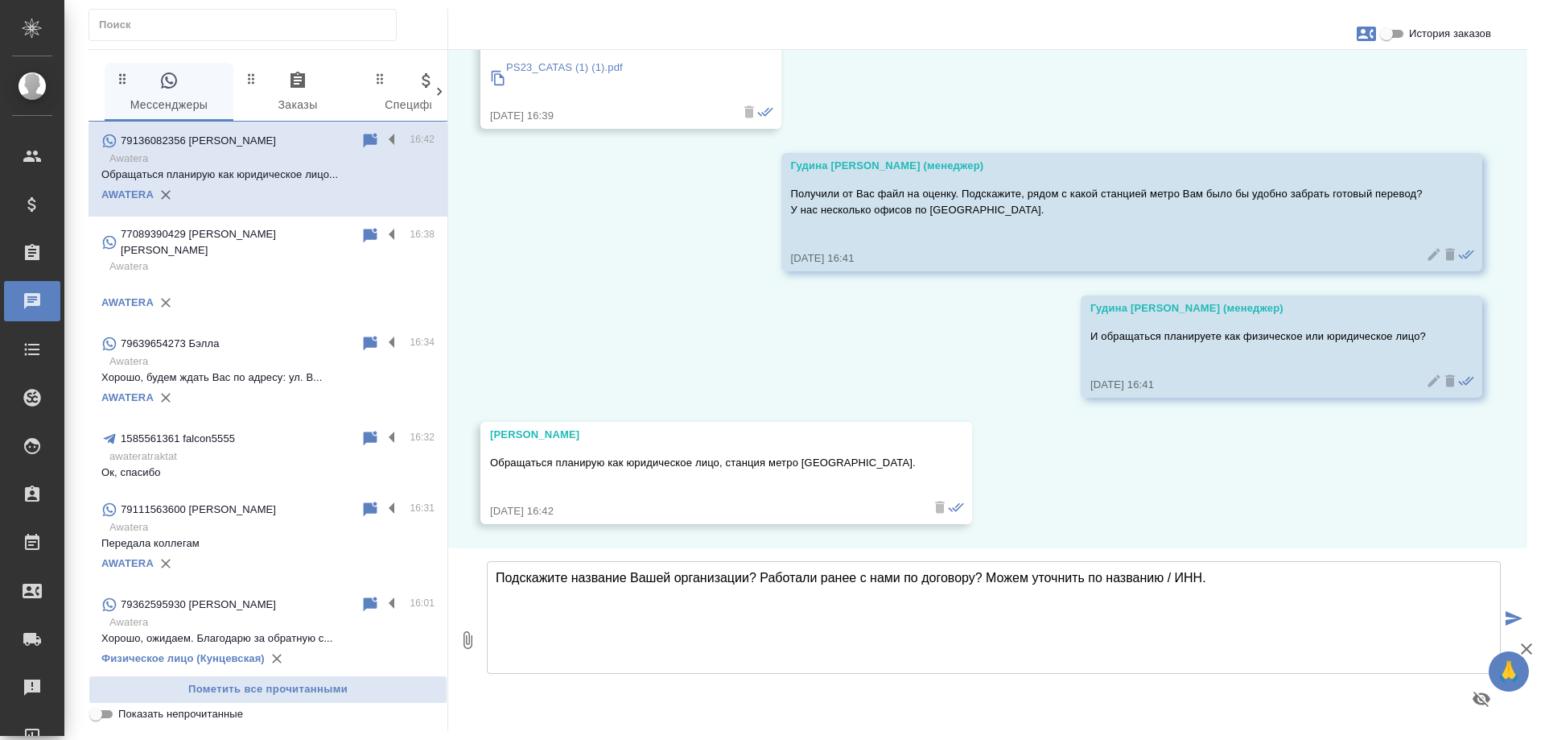
click at [986, 582] on textarea "Подскажите название Вашей организации? Работали ранее с нами по договору? Можем…" at bounding box center [994, 617] width 1014 height 113
click at [1236, 575] on textarea "Подскажите название Вашей организации? Работали ранее с нами по договору? Можем…" at bounding box center [994, 617] width 1014 height 113
type textarea "Подскажите название Вашей организации? Работали ранее с нами по договору? Можем…"
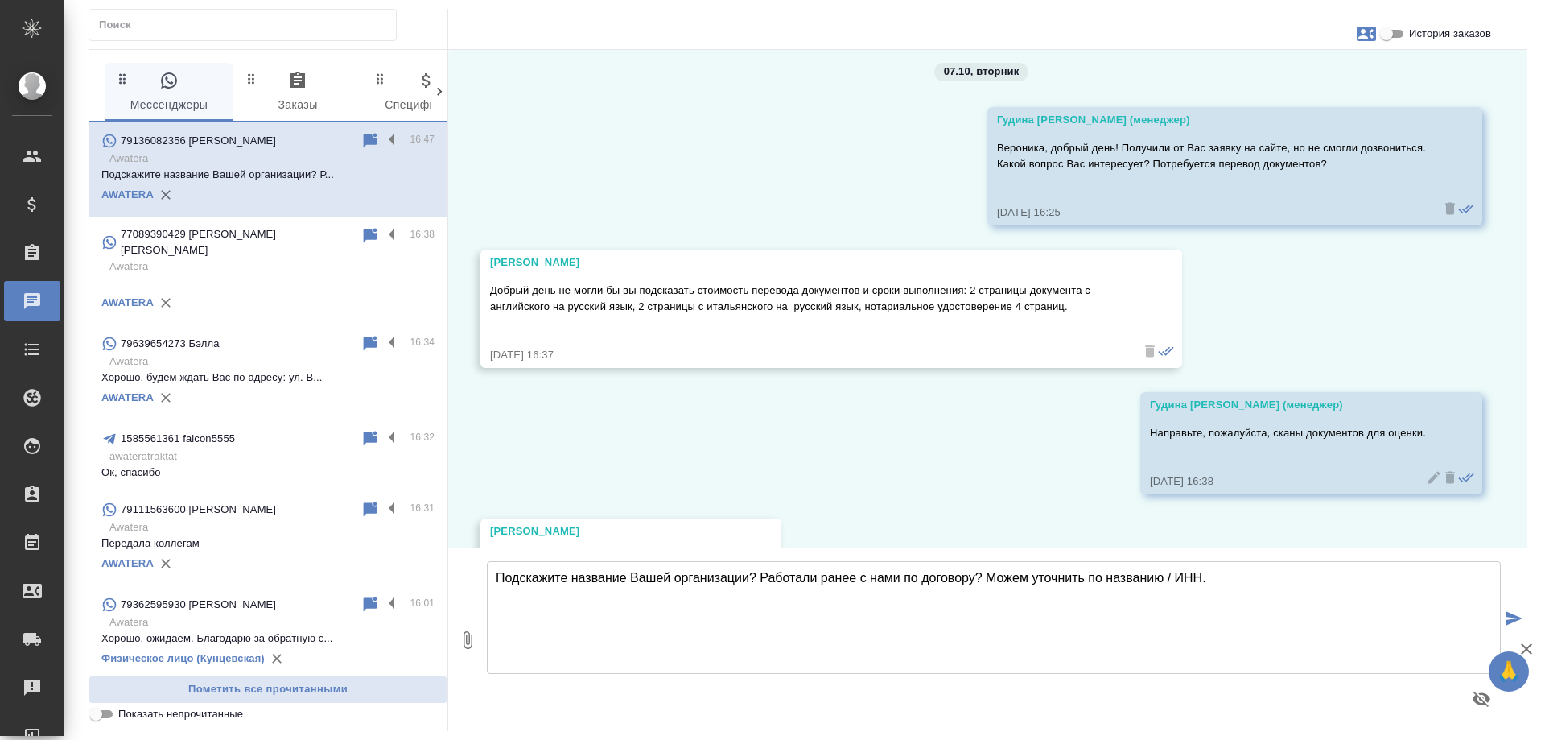
scroll to position [0, 0]
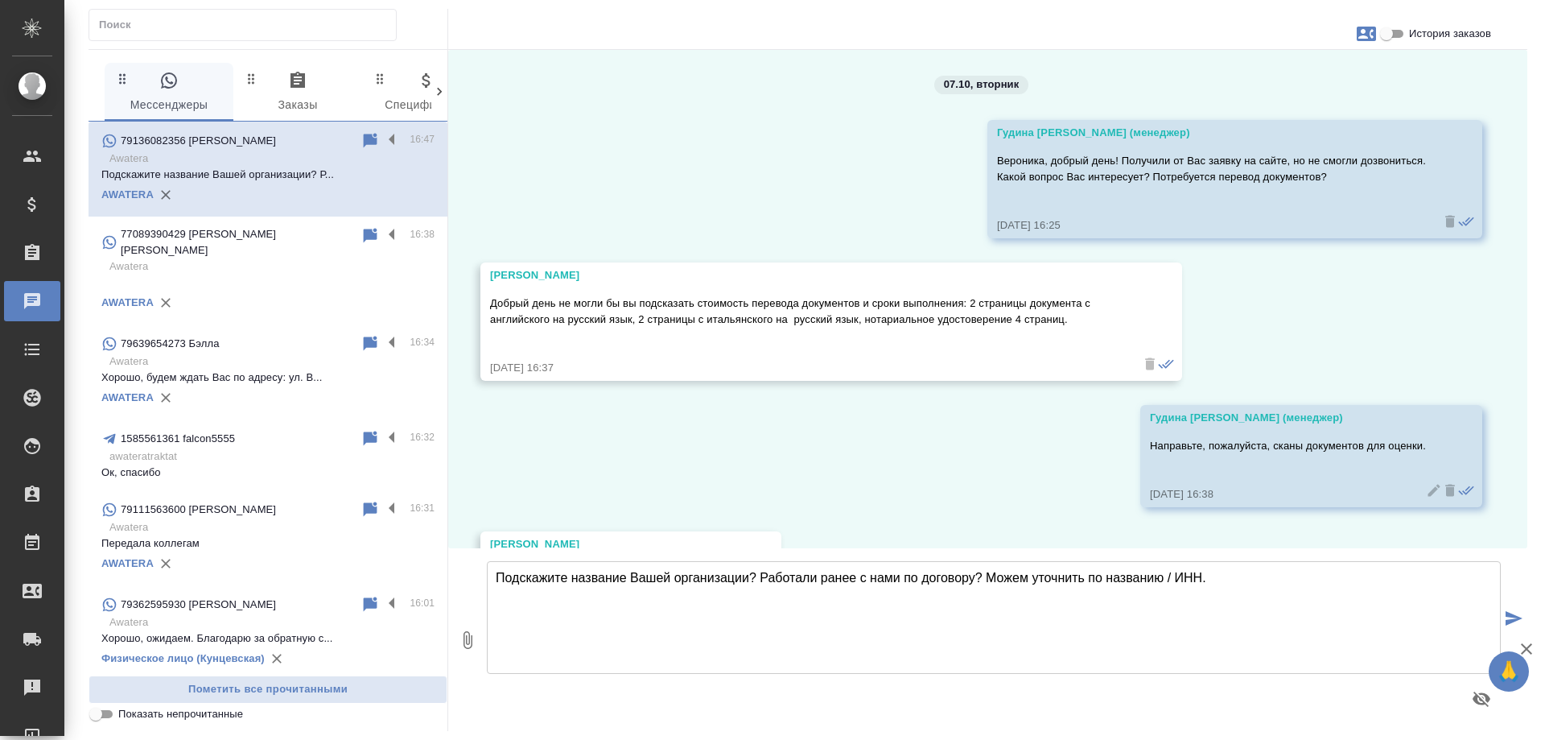
click at [1369, 36] on icon "button" at bounding box center [1366, 34] width 19 height 14
click at [1288, 112] on span "Заявка №56631" at bounding box center [1295, 113] width 79 height 16
click at [970, 415] on div at bounding box center [772, 370] width 1545 height 740
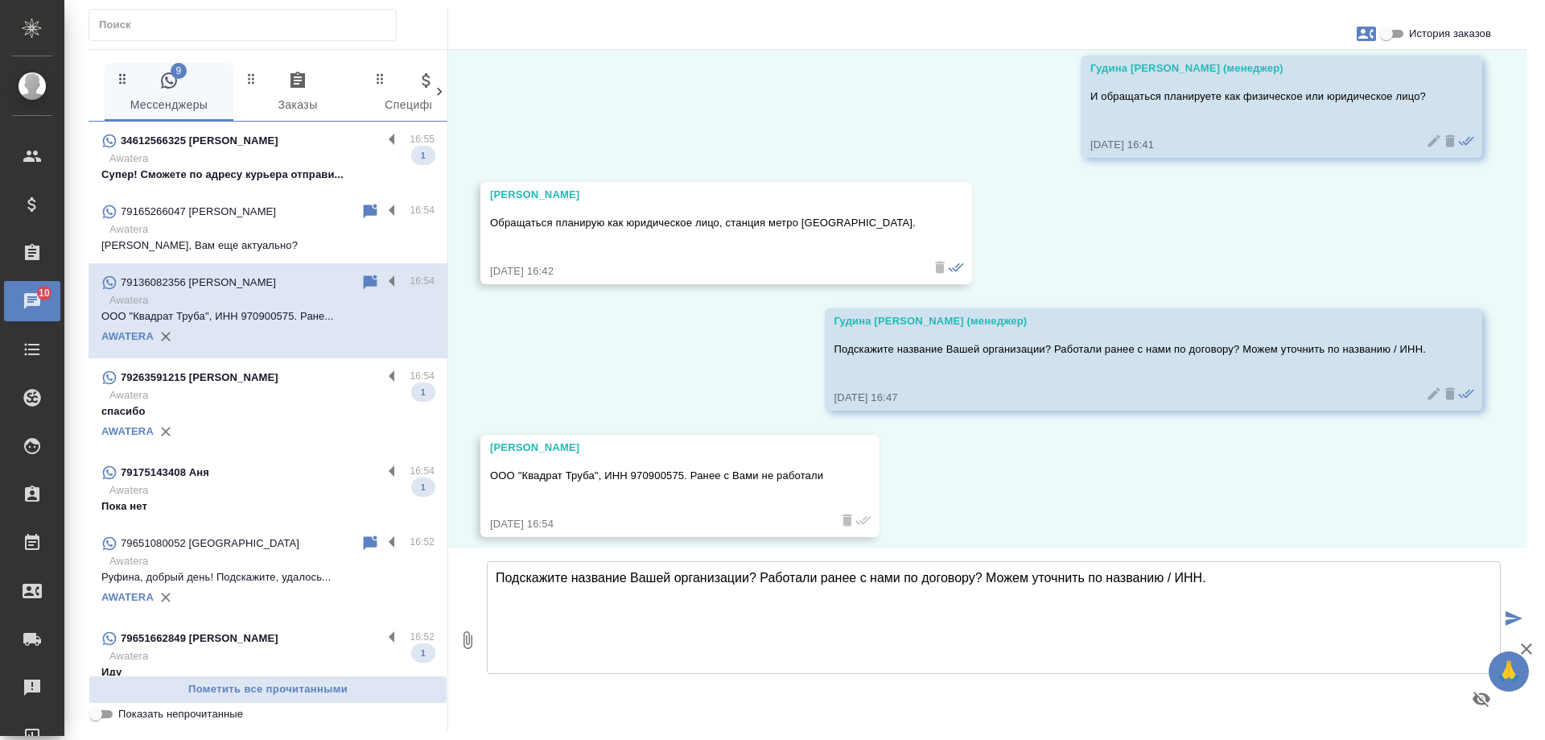
scroll to position [757, 0]
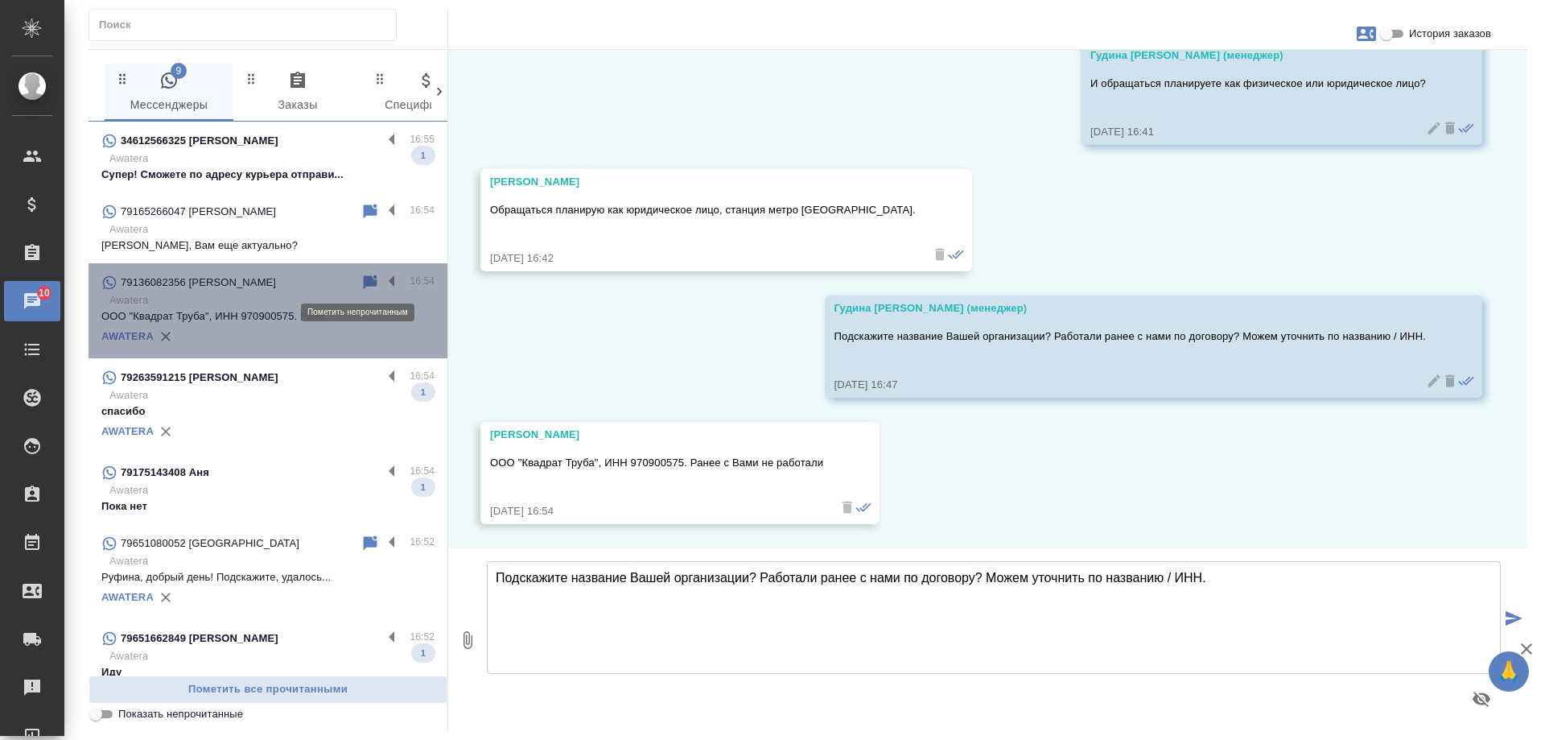
click at [364, 278] on icon at bounding box center [371, 281] width 14 height 14
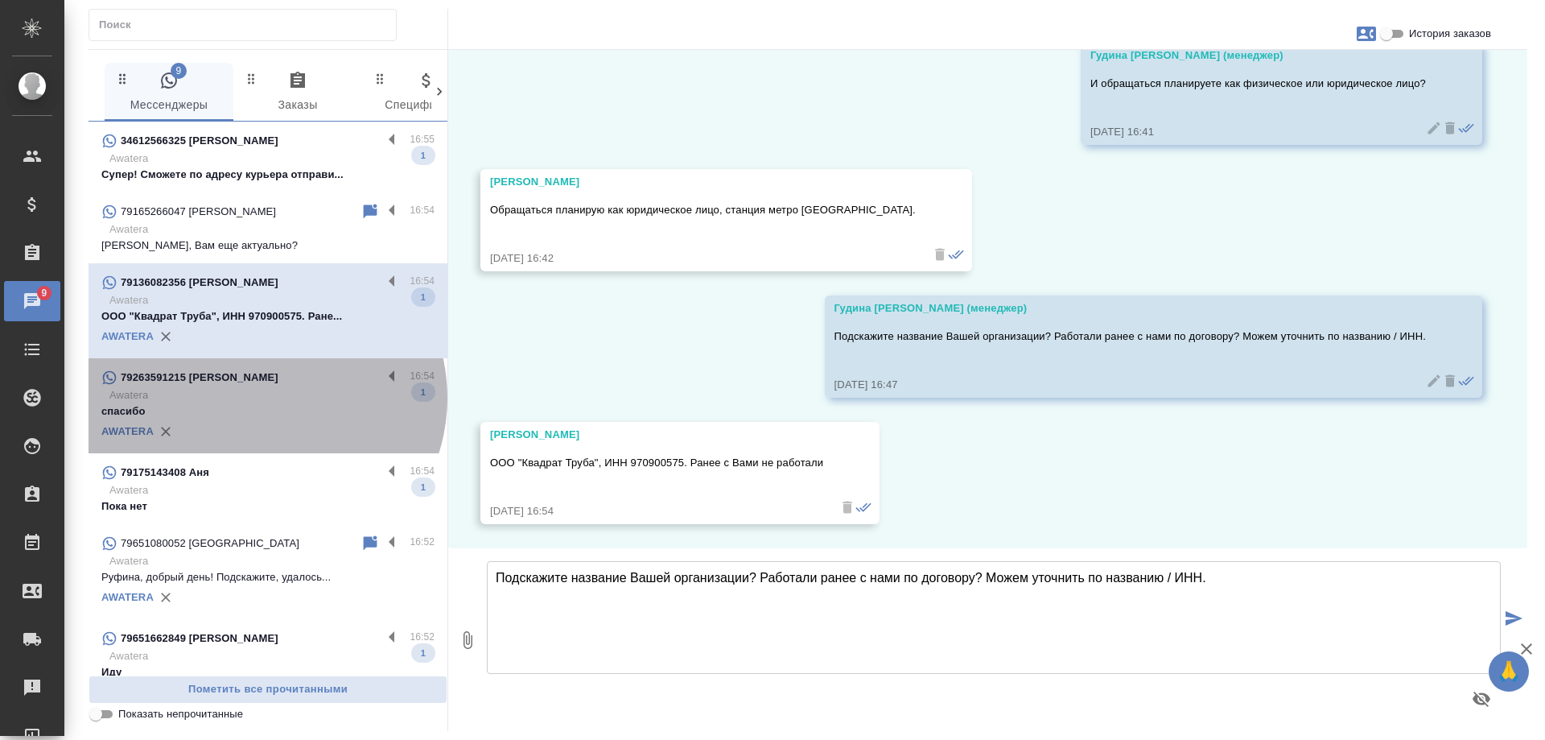
click at [263, 403] on p "Awatera" at bounding box center [271, 395] width 325 height 16
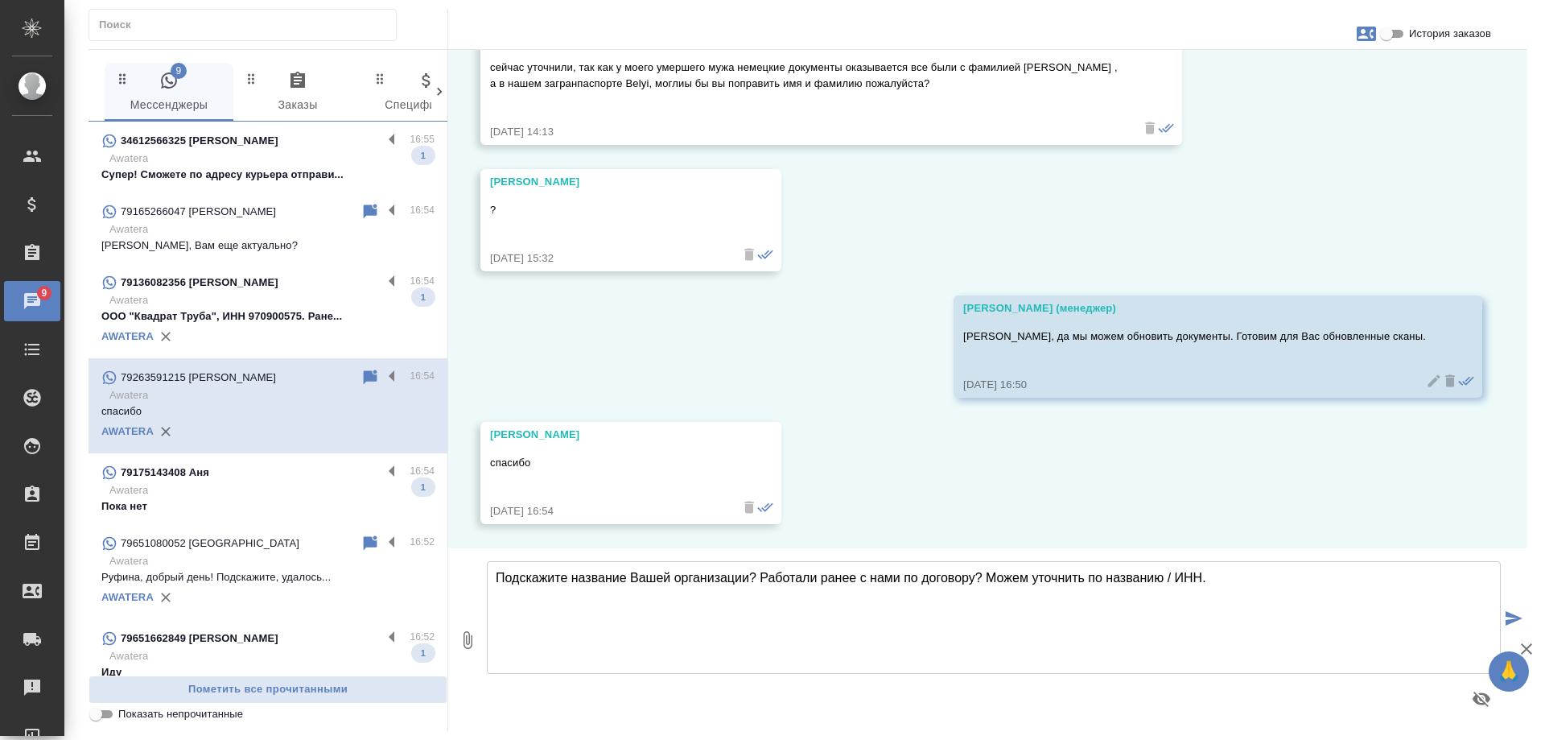
scroll to position [4930, 0]
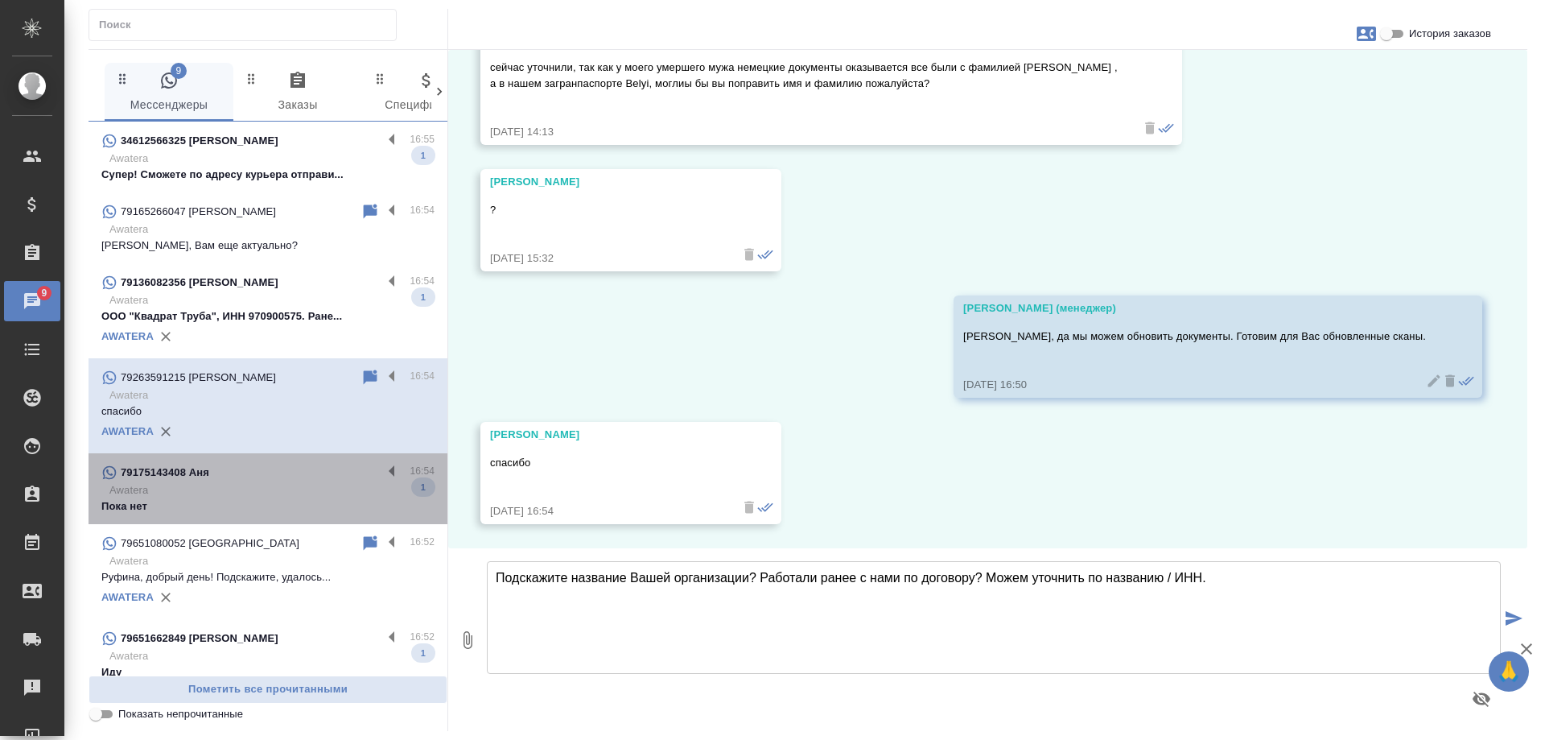
click at [290, 482] on div "79175143408 Аня" at bounding box center [241, 472] width 281 height 19
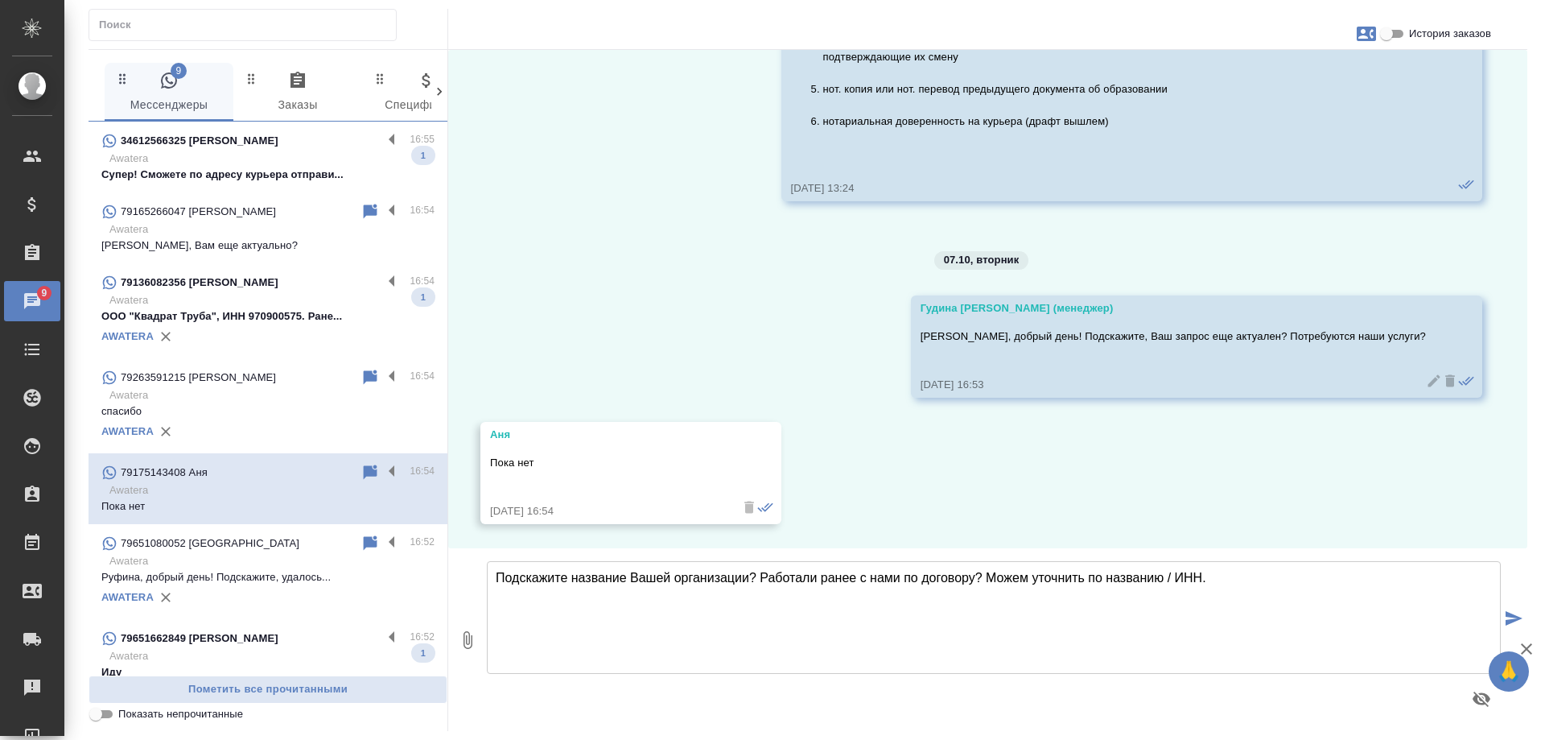
scroll to position [1485, 0]
click at [1369, 35] on icon "button" at bounding box center [1366, 34] width 19 height 14
click at [1299, 114] on span "Заявка №56482" at bounding box center [1295, 113] width 79 height 16
click at [609, 208] on div at bounding box center [772, 370] width 1545 height 740
click at [240, 141] on div "34612566325 Olga" at bounding box center [241, 140] width 281 height 19
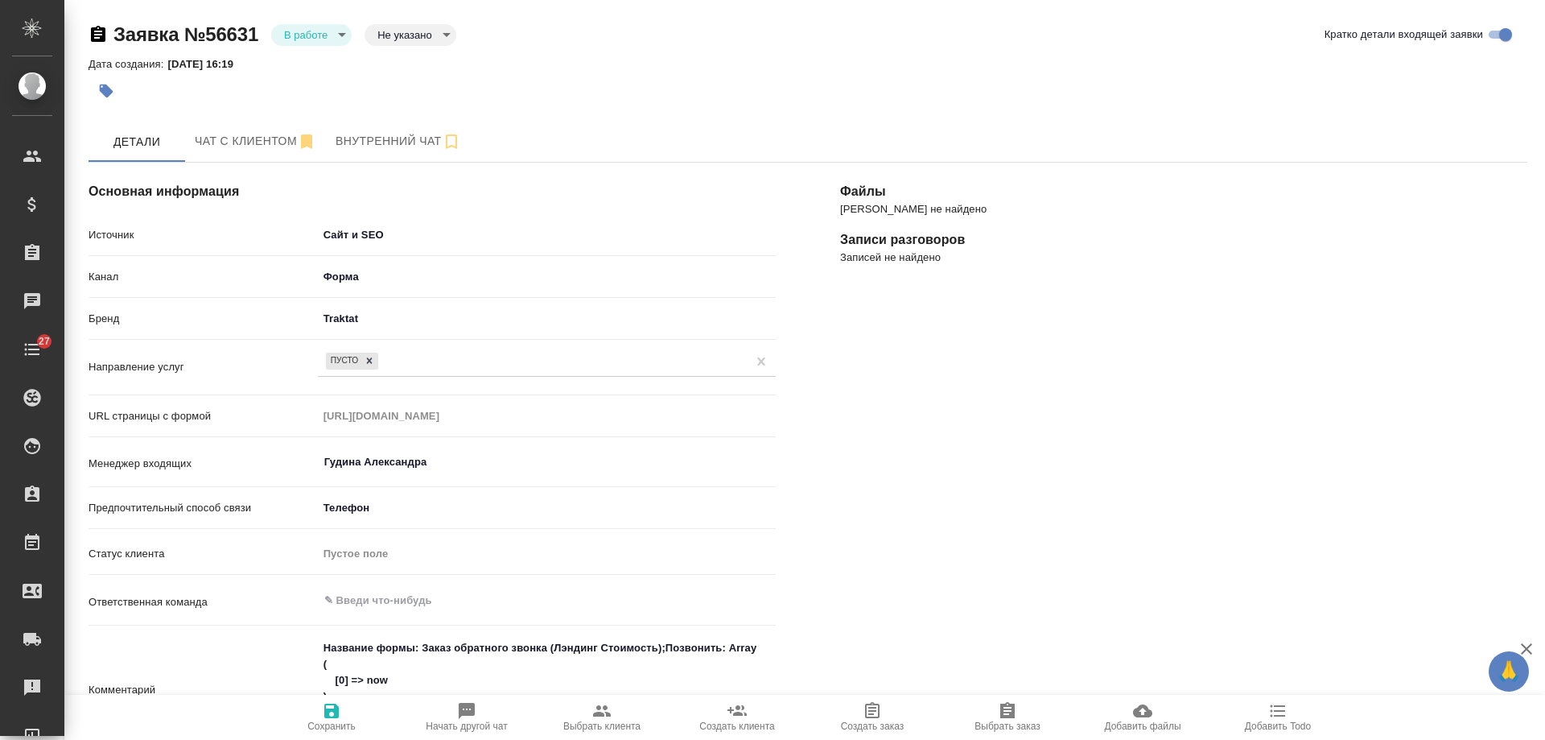
select select "RU"
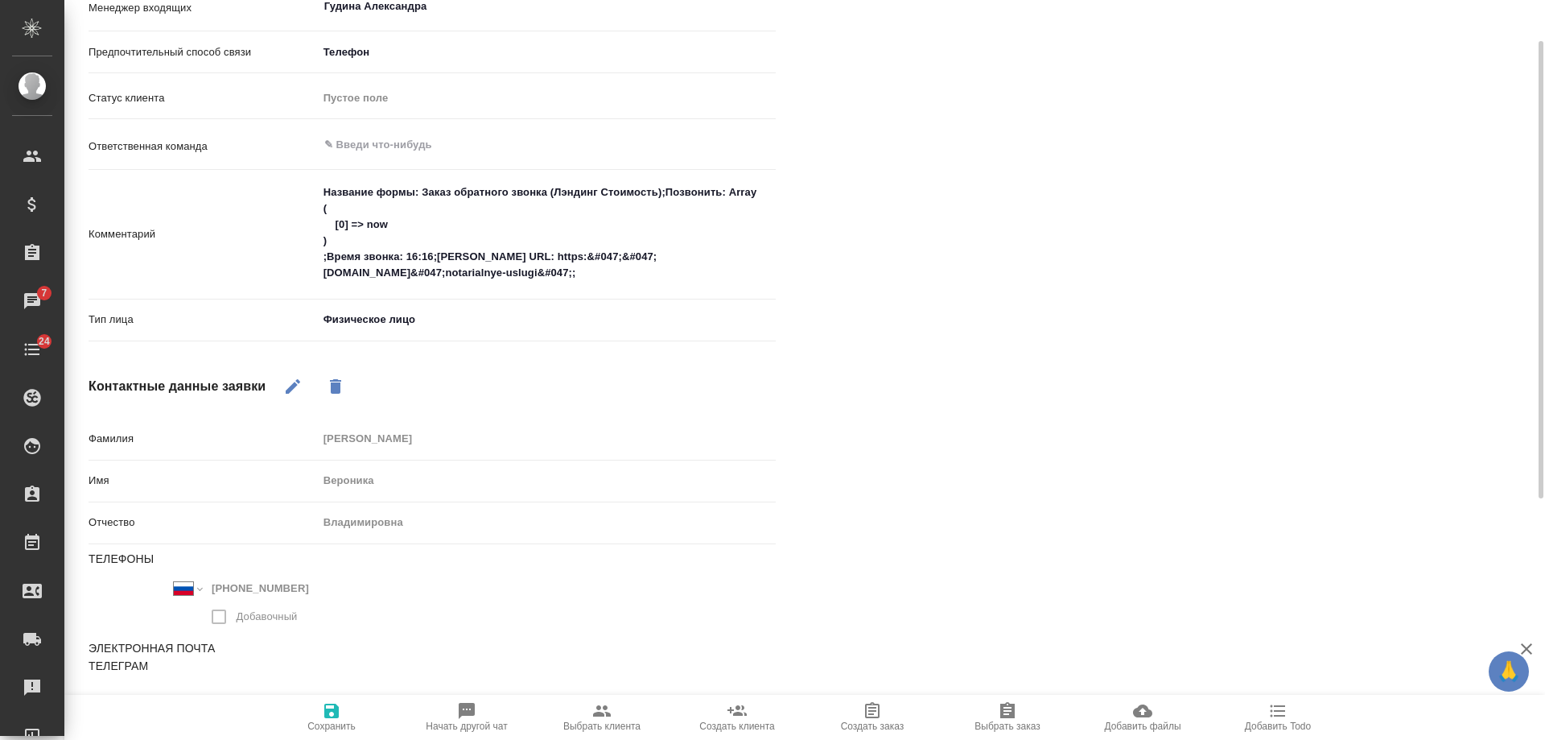
scroll to position [226, 0]
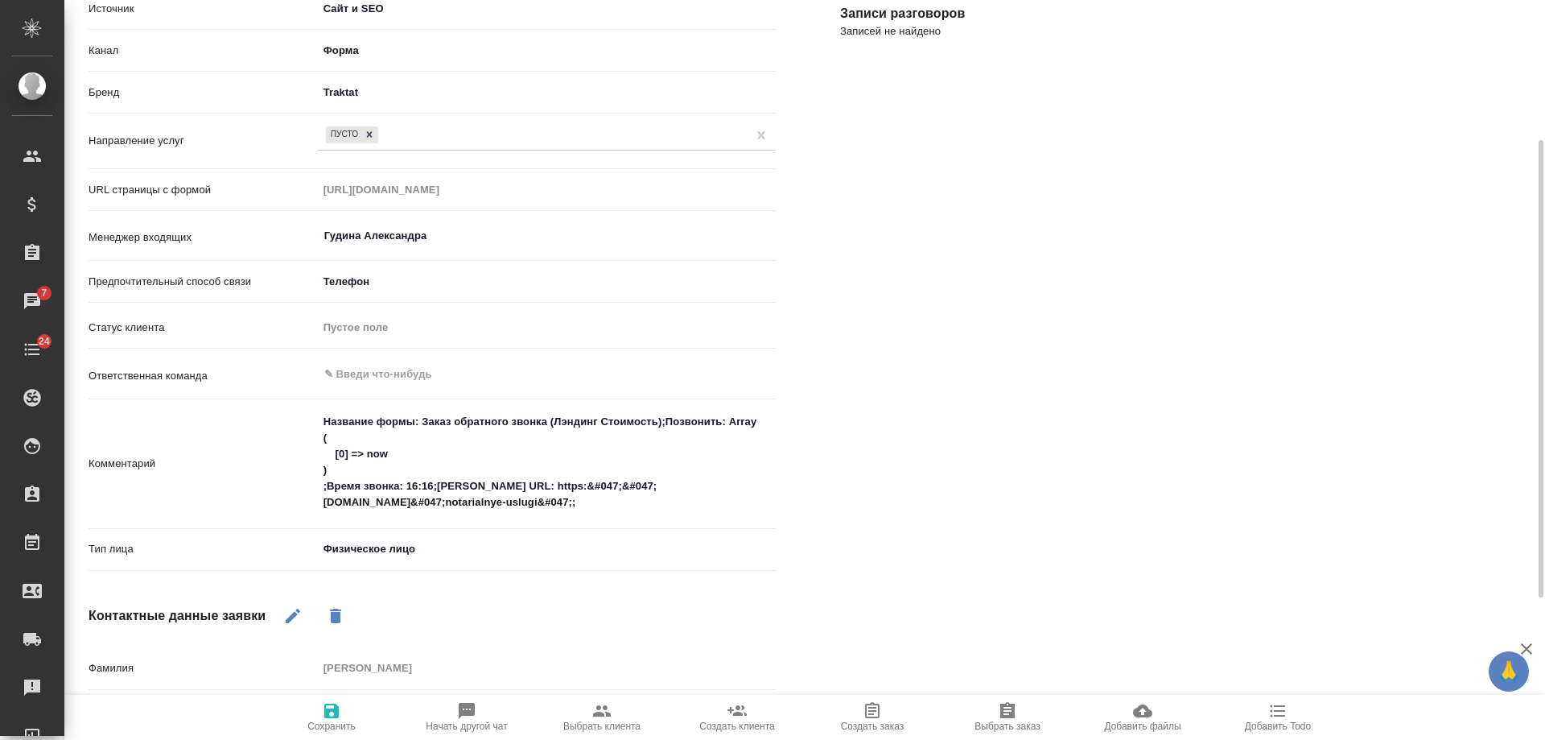
click at [419, 132] on div "ПУСТО" at bounding box center [532, 134] width 429 height 23
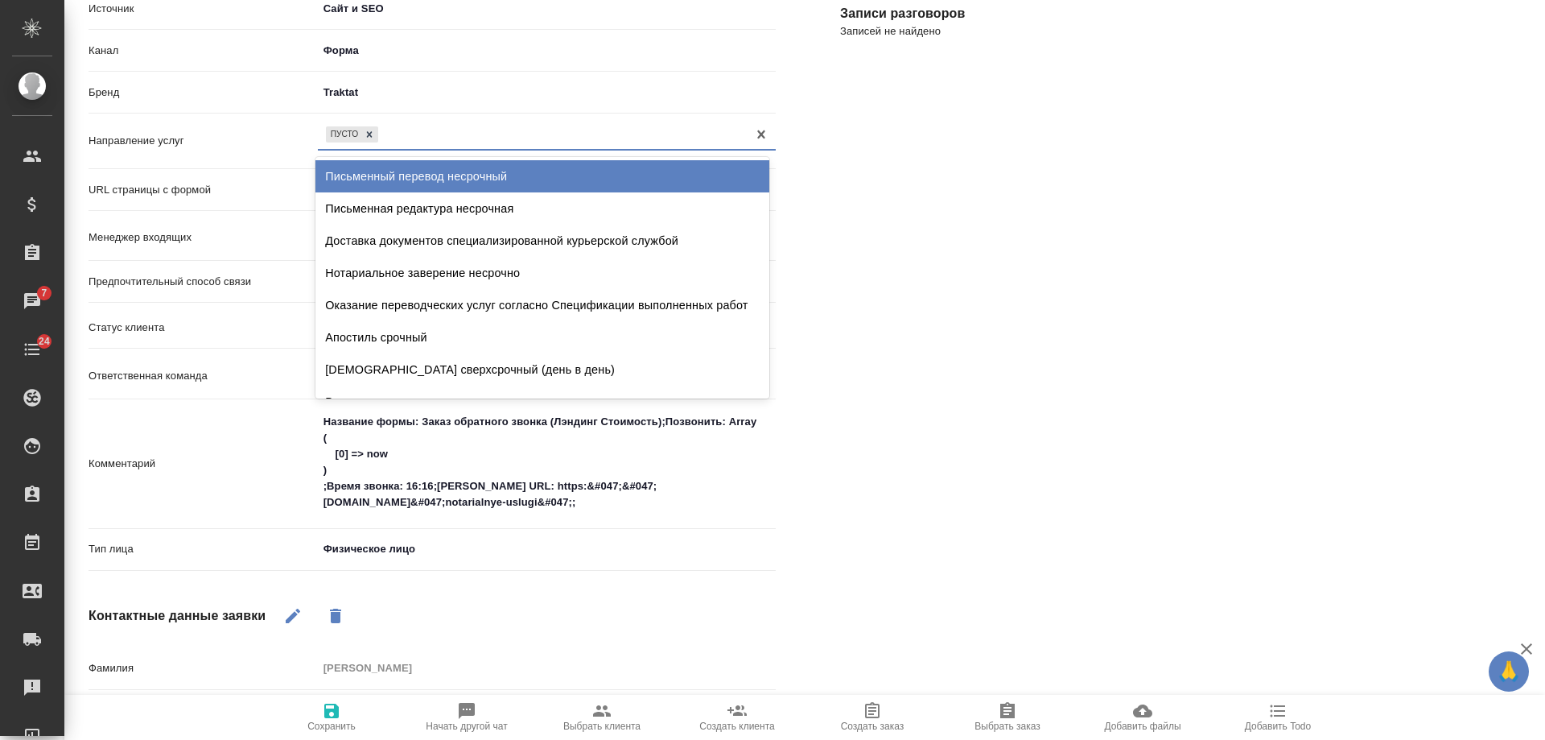
click at [455, 167] on div "Письменный перевод несрочный" at bounding box center [543, 176] width 454 height 32
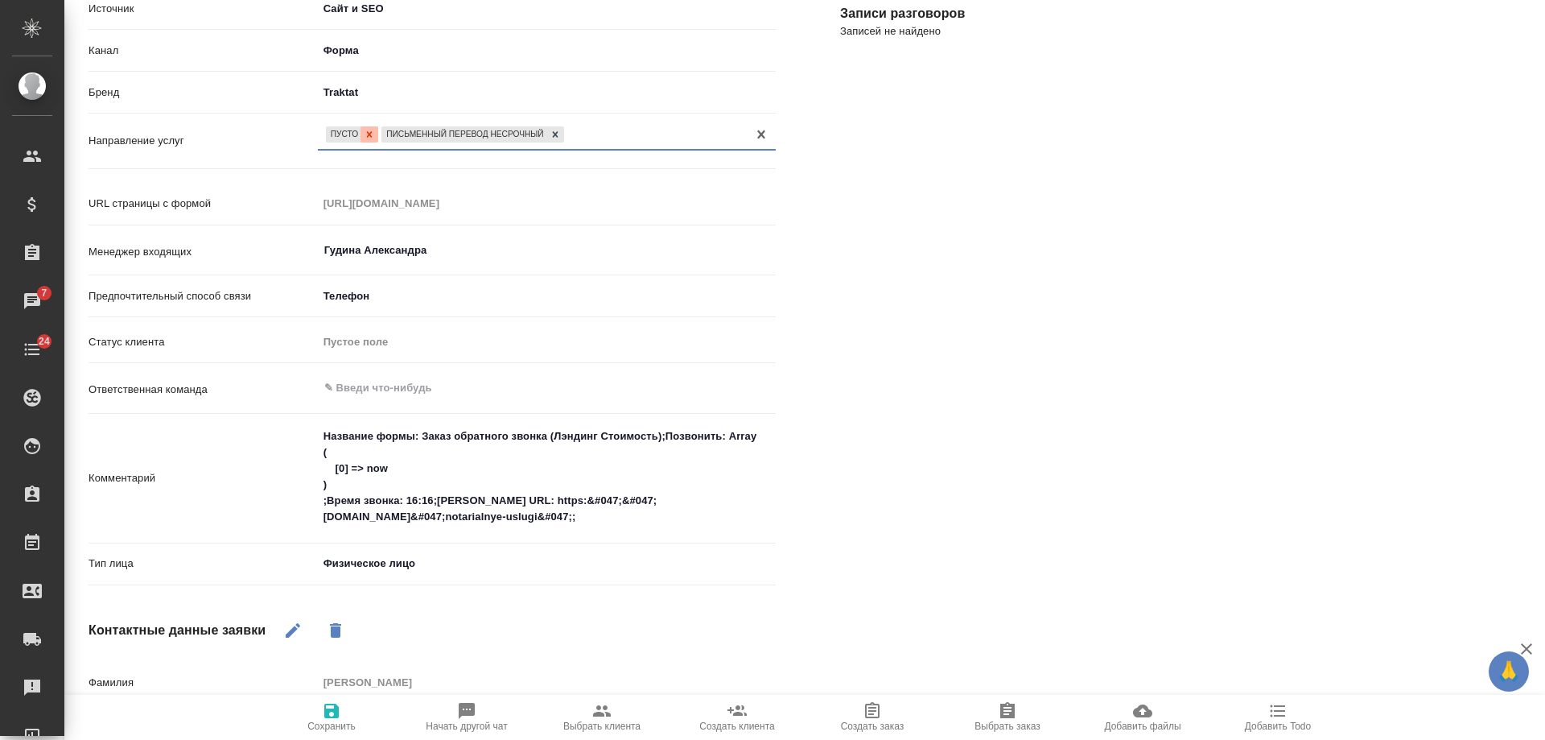
click at [370, 136] on icon at bounding box center [369, 134] width 11 height 11
click at [531, 126] on div "Письменный перевод несрочный" at bounding box center [532, 133] width 429 height 23
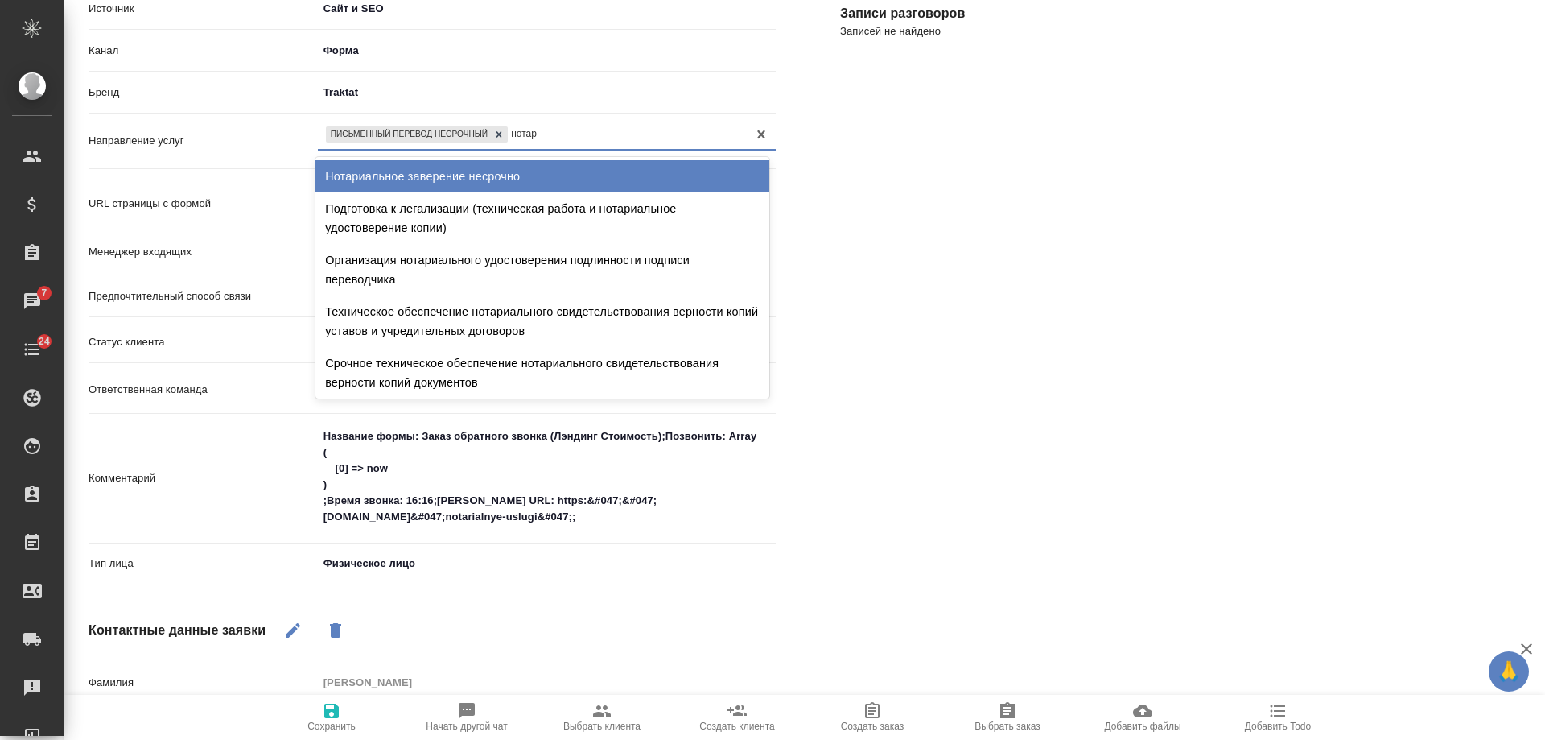
type input "нотари"
click at [475, 168] on div "Нотариальное заверение несрочно" at bounding box center [543, 176] width 454 height 32
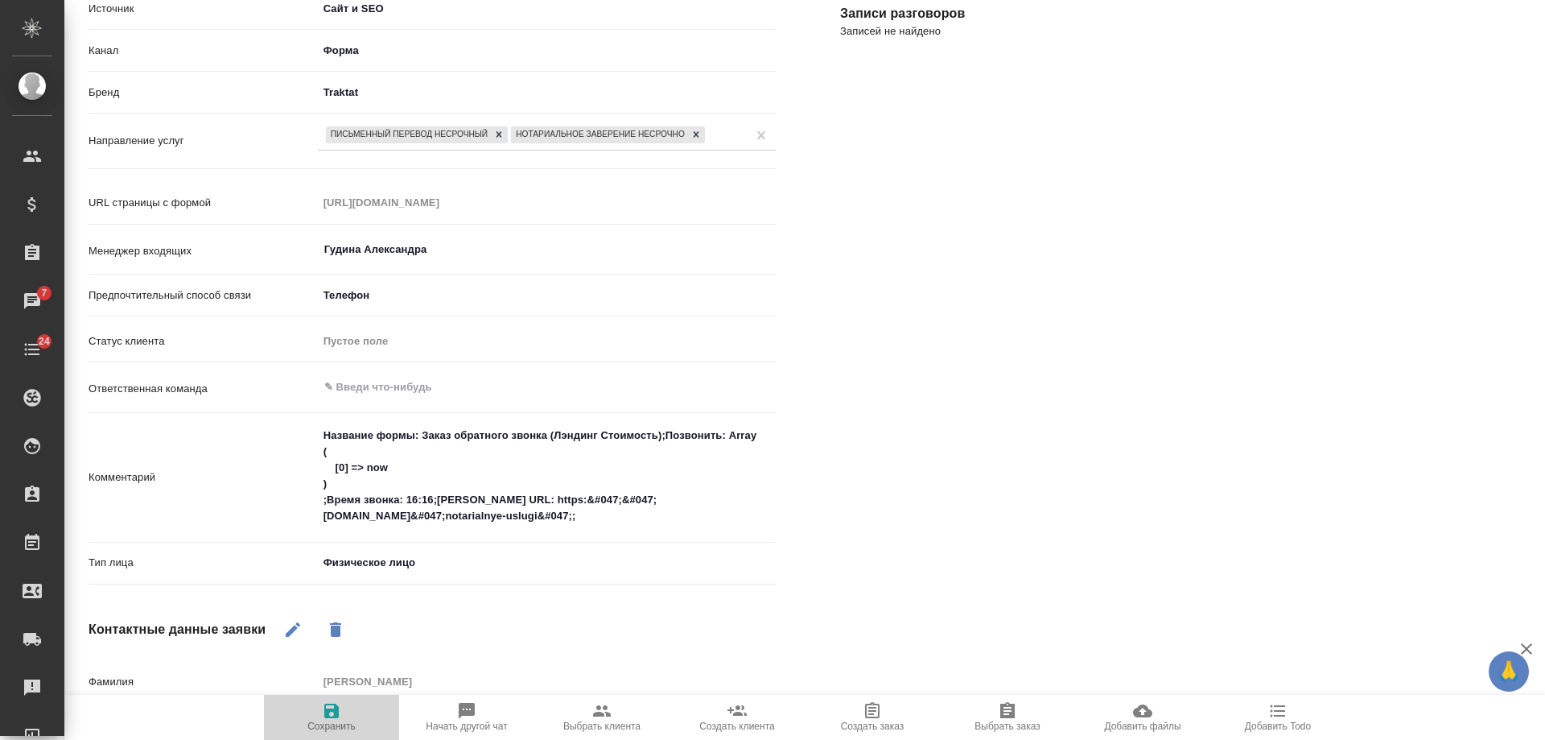
click at [338, 713] on icon "button" at bounding box center [331, 710] width 14 height 14
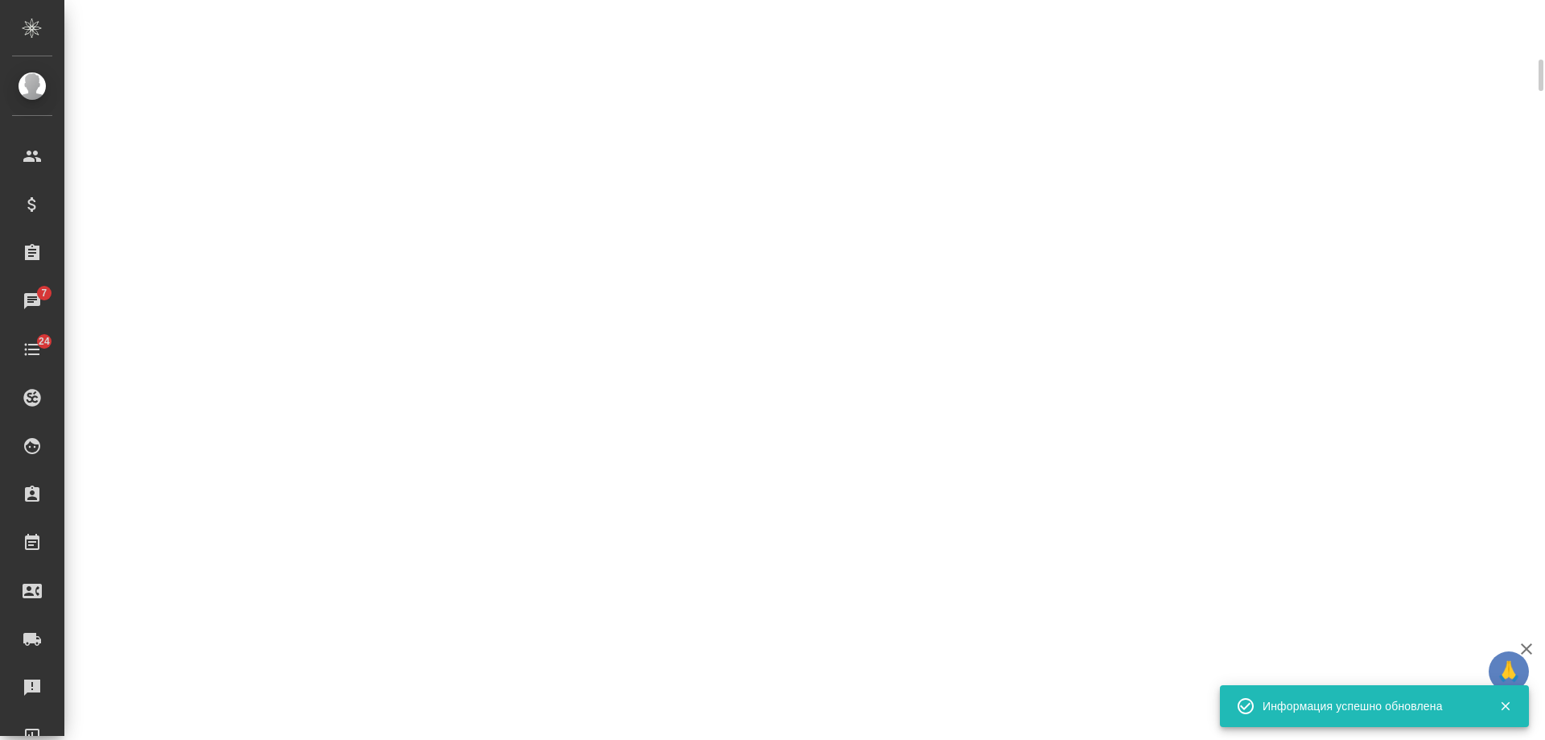
scroll to position [242, 0]
select select "RU"
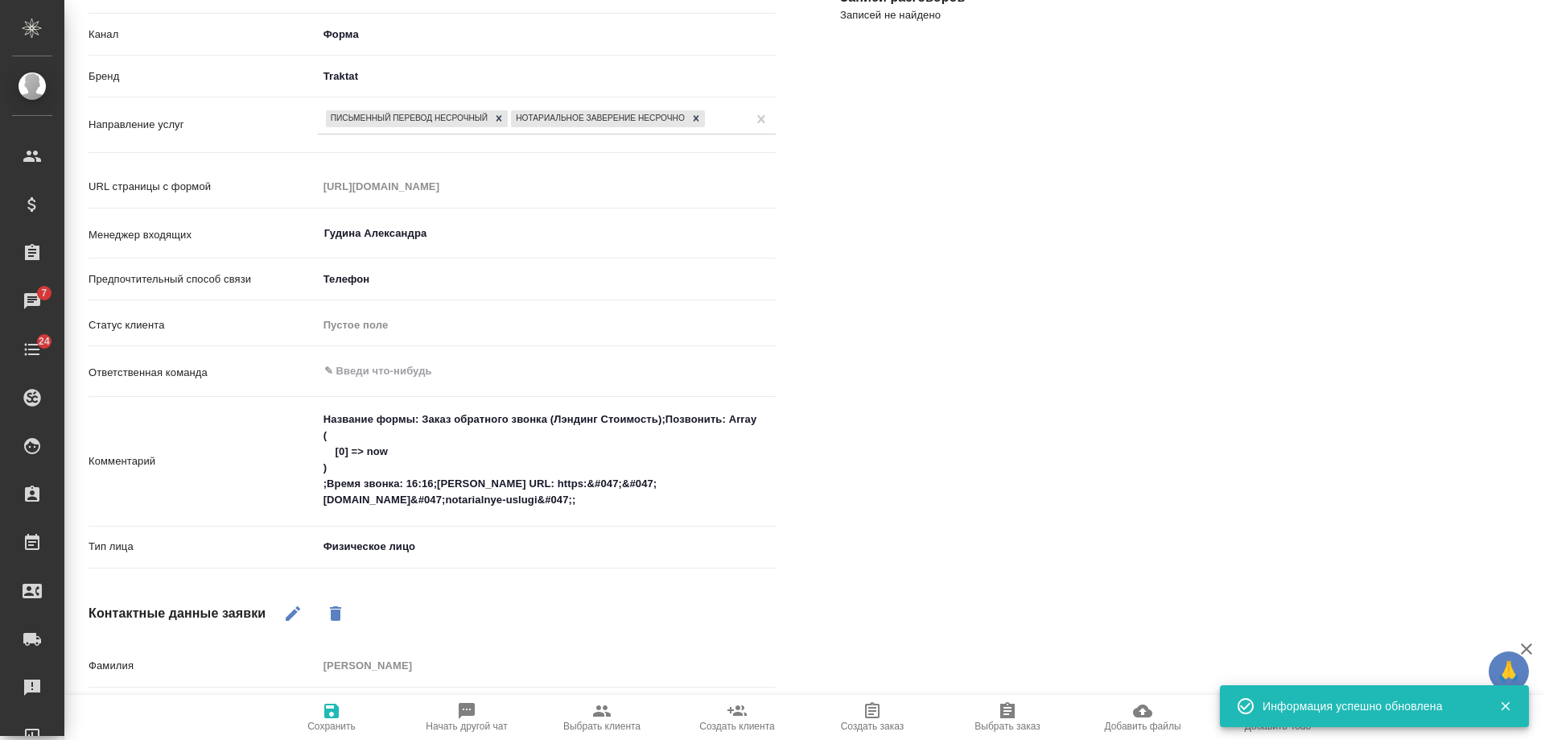
click at [396, 551] on body "🙏 .cls-1 fill:#fff; AWATERA Gudina Alexandra Клиенты Спецификации Заказы 7 Чаты…" at bounding box center [772, 370] width 1545 height 740
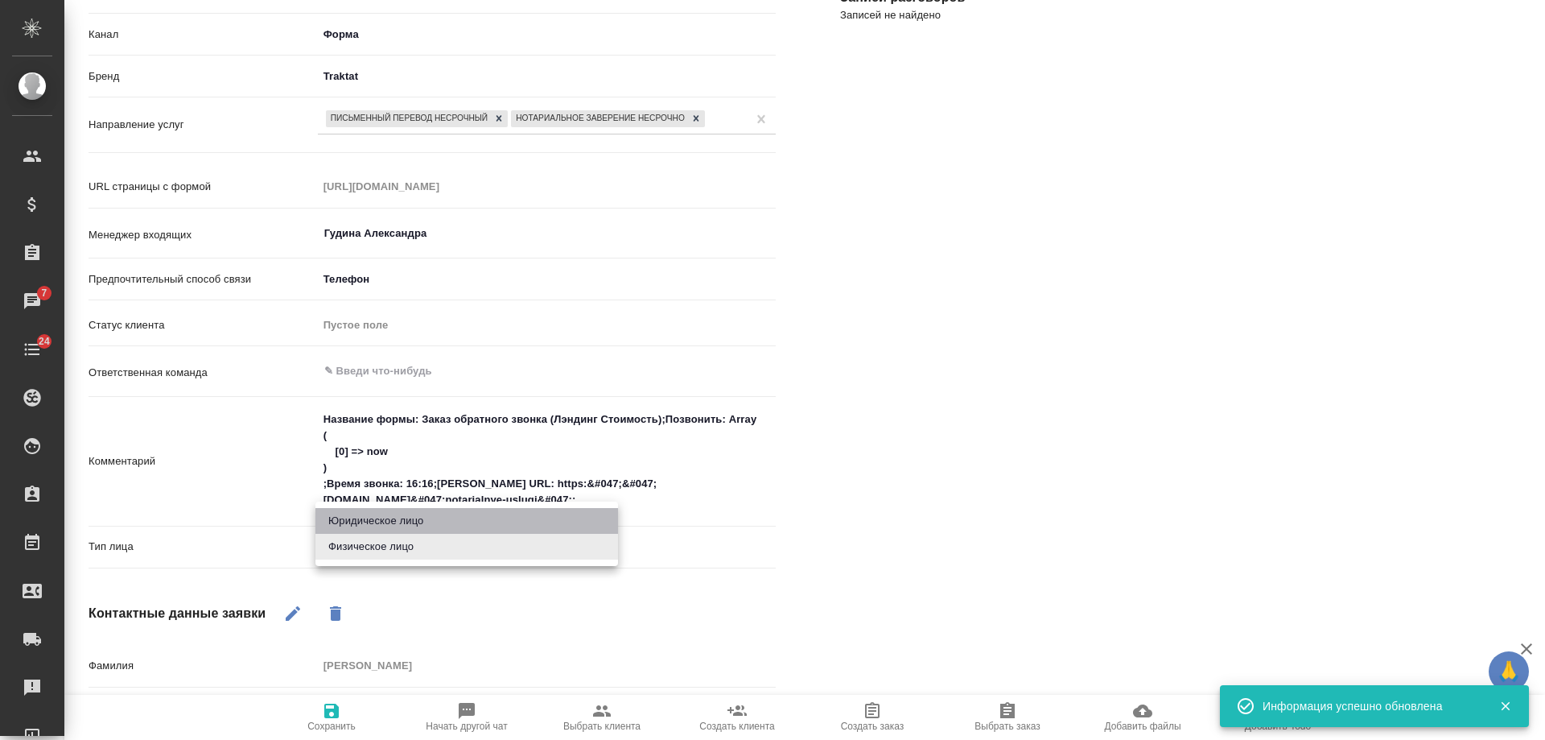
click at [398, 524] on li "Юридическое лицо" at bounding box center [467, 521] width 303 height 26
type textarea "x"
type input "company"
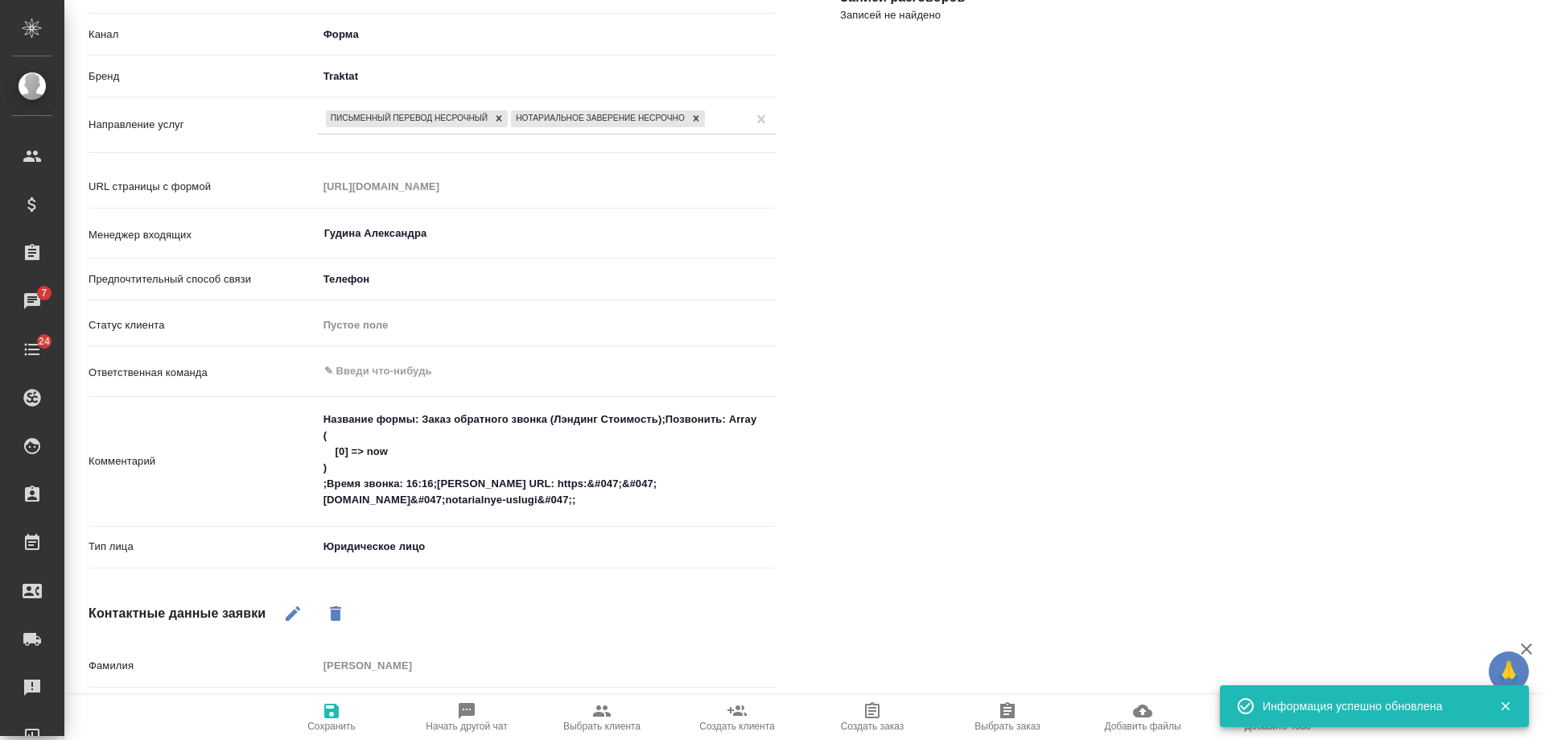
click at [323, 715] on icon "button" at bounding box center [331, 710] width 19 height 19
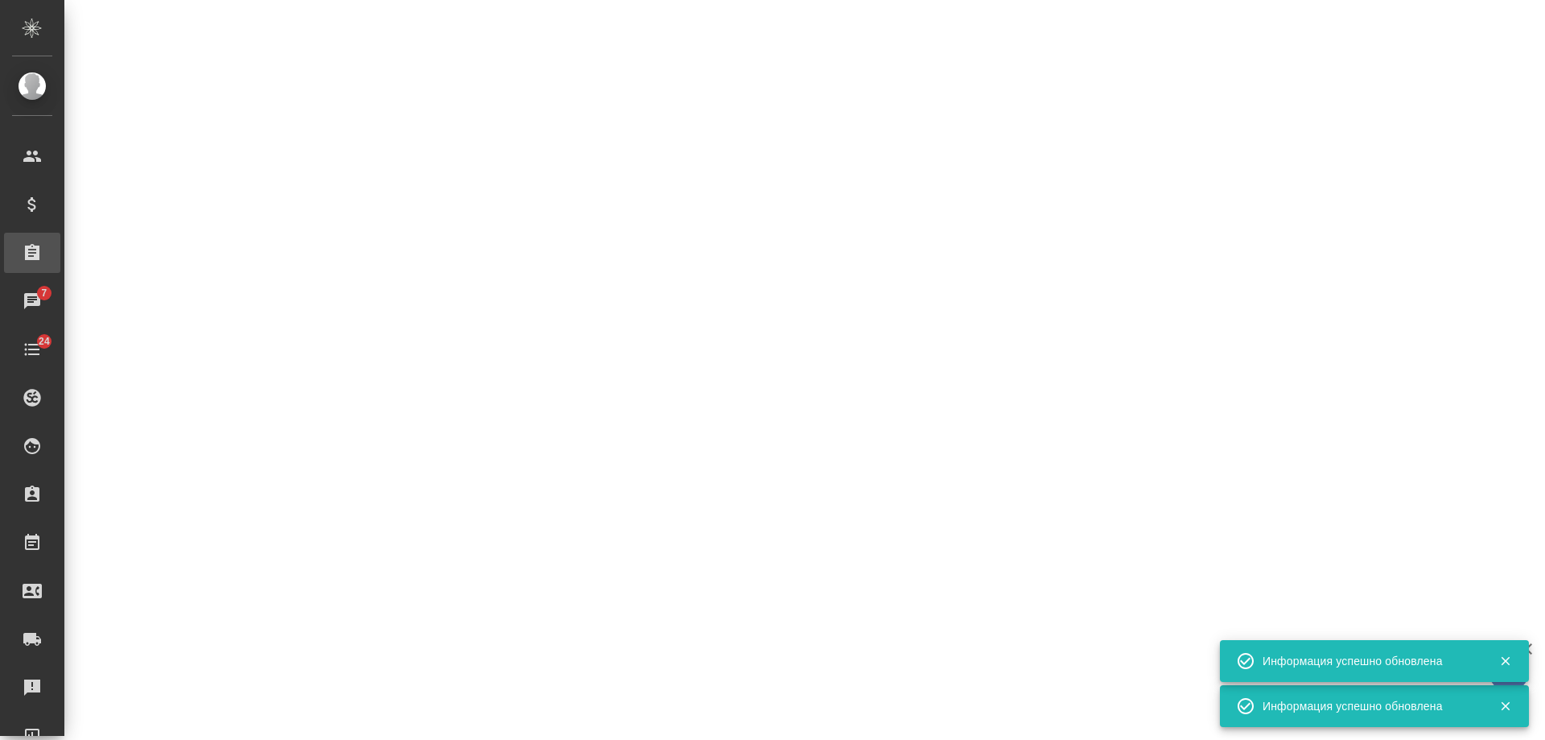
select select "RU"
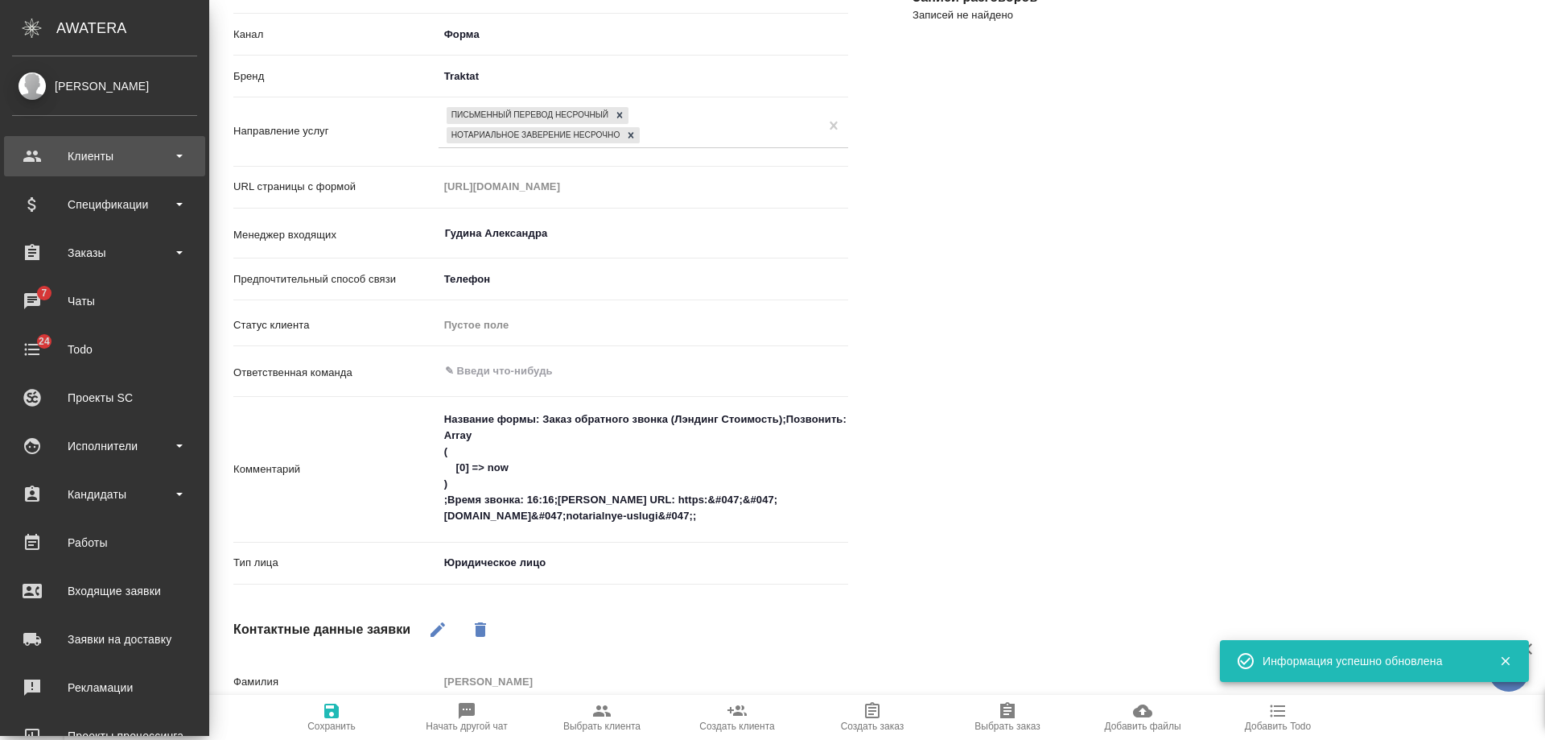
scroll to position [245, 0]
click at [76, 155] on div "Клиенты" at bounding box center [104, 156] width 185 height 24
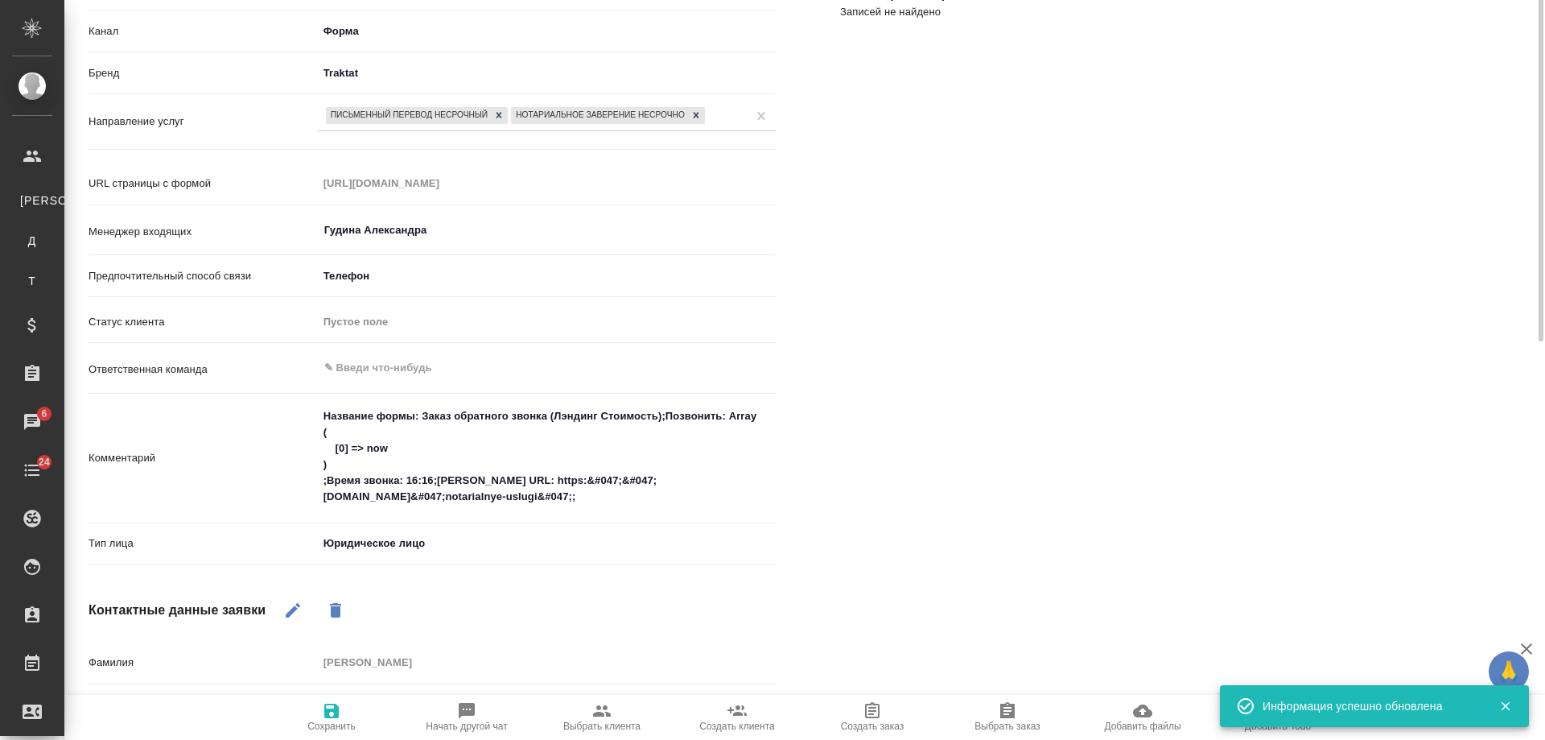
scroll to position [0, 0]
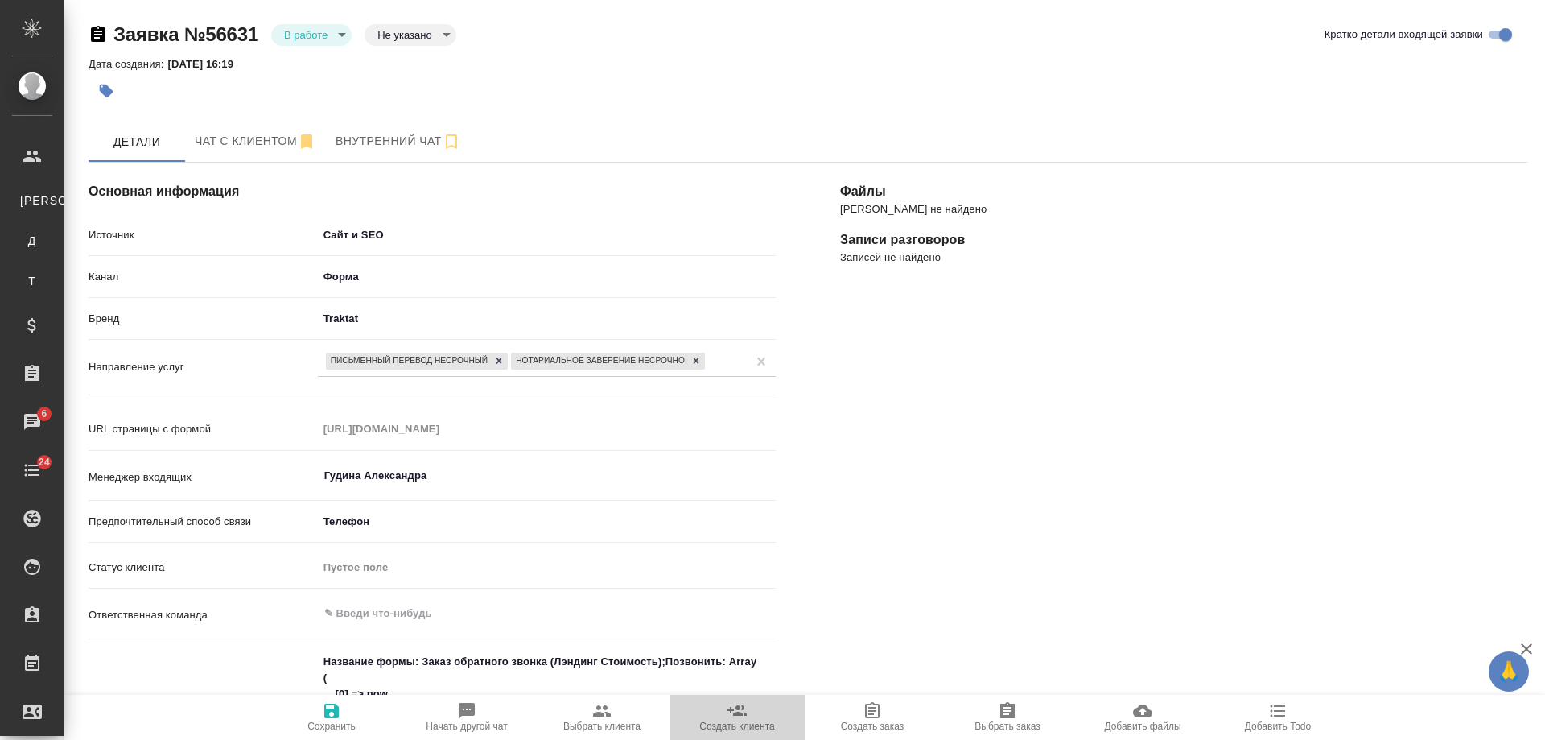
click at [745, 717] on icon "button" at bounding box center [737, 710] width 19 height 19
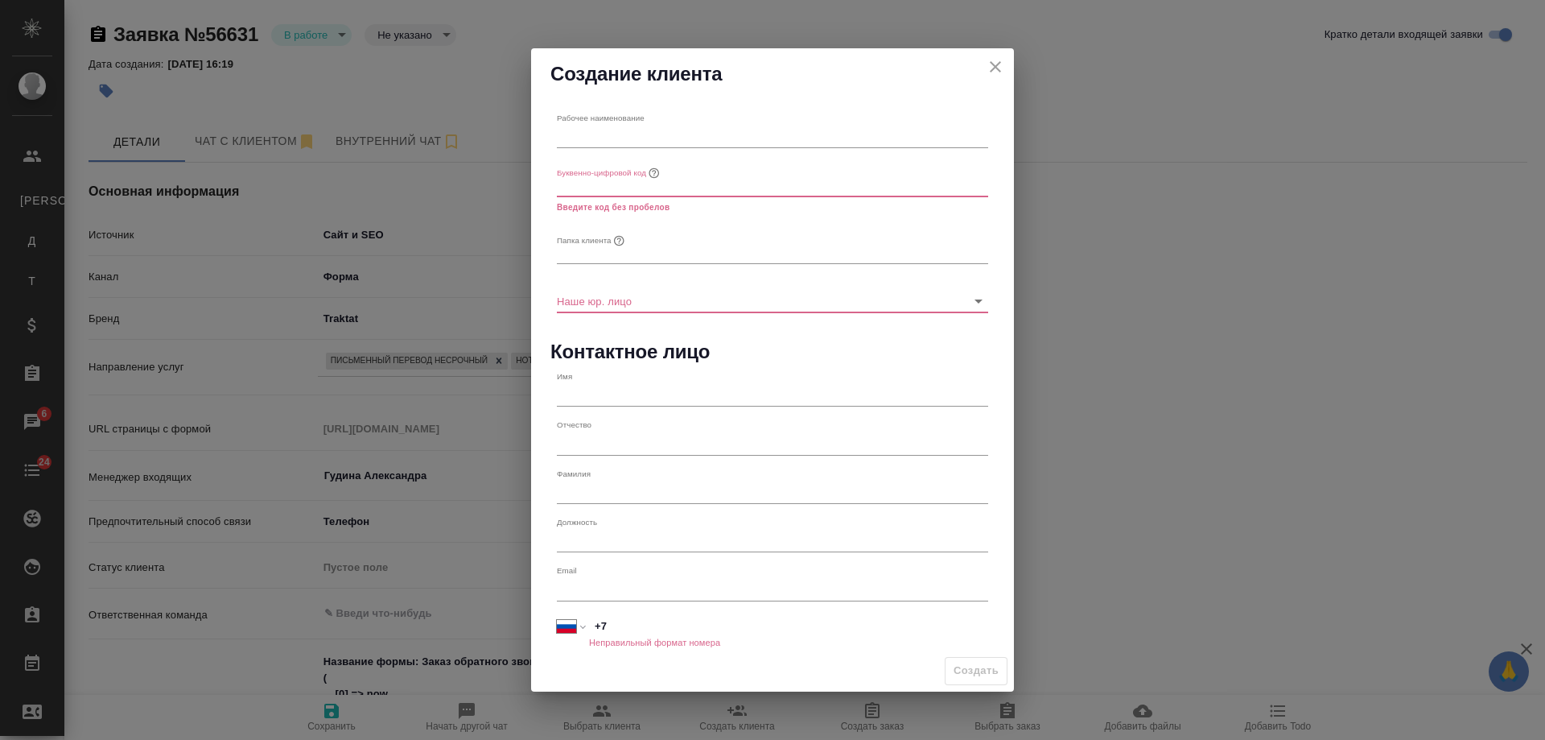
type textarea "x"
click at [618, 131] on input "text" at bounding box center [772, 137] width 431 height 23
paste input "ООО "Квадрат Труба""
type input "ООО "Квадрат Труба""
click at [608, 254] on input "text" at bounding box center [772, 252] width 431 height 23
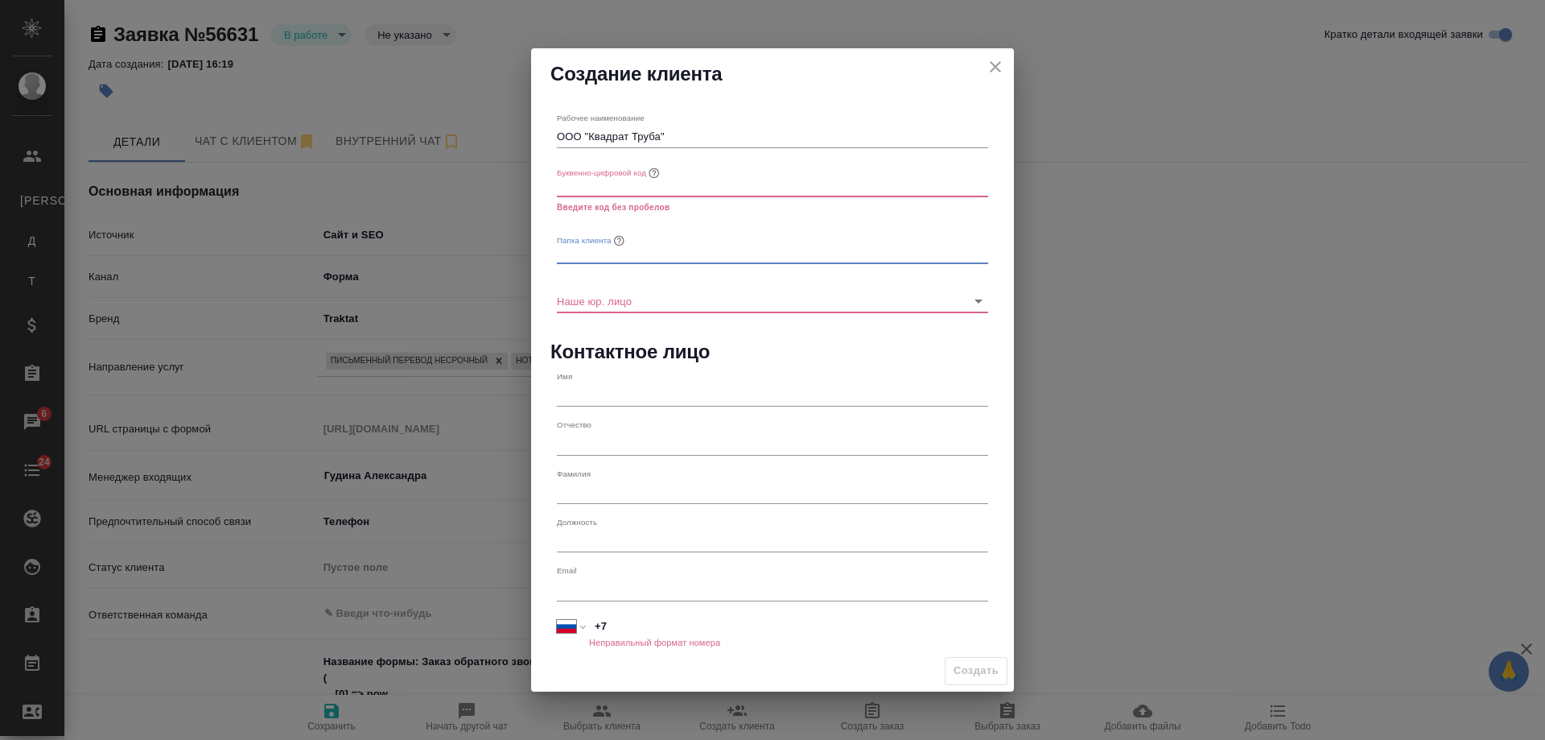
paste input "ООО "Квадрат Труба""
type input "ООО "Квадрат Труба""
click at [605, 188] on input "text" at bounding box center [772, 185] width 431 height 23
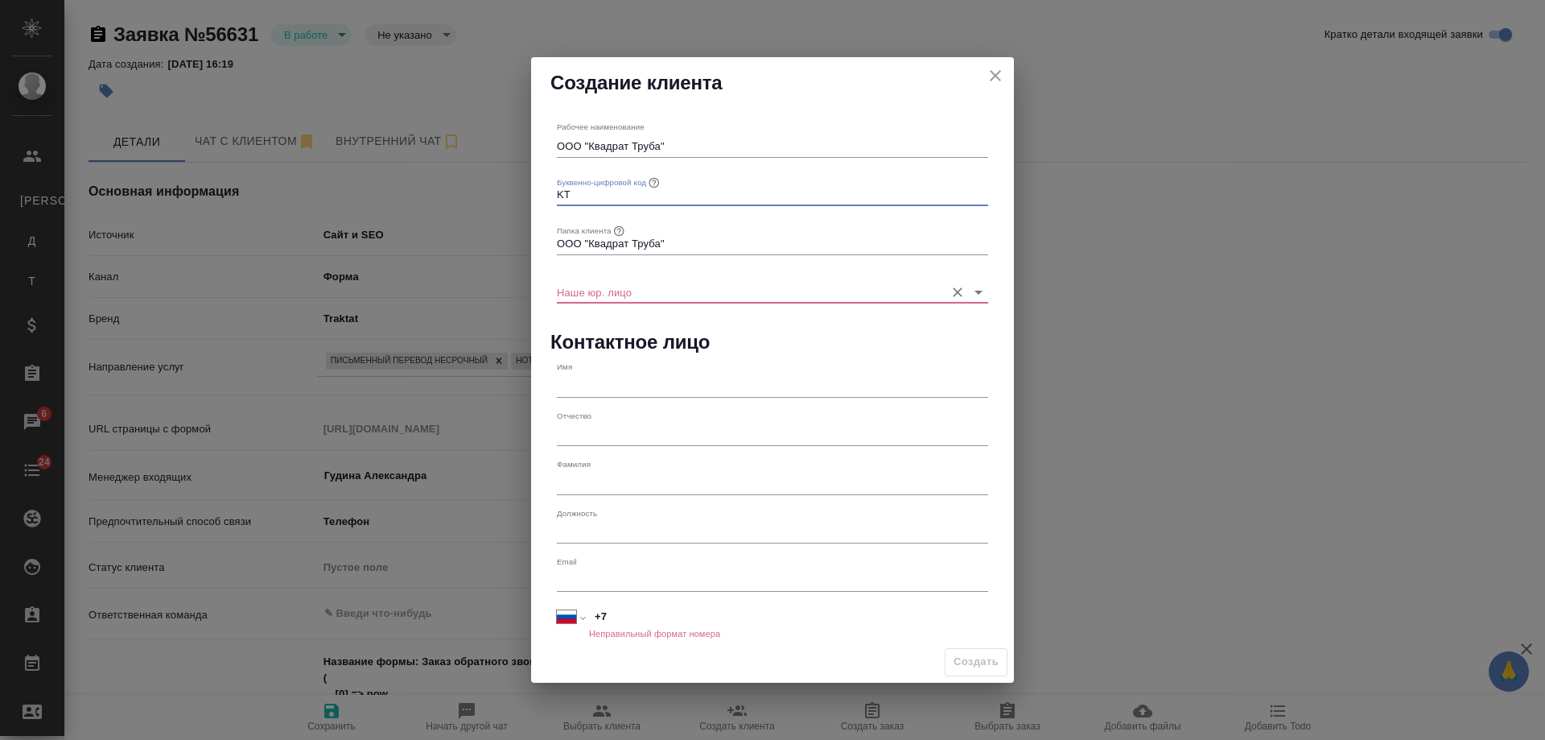
type input "KT"
click at [604, 285] on input "Наше юр. лицо" at bounding box center [747, 292] width 380 height 22
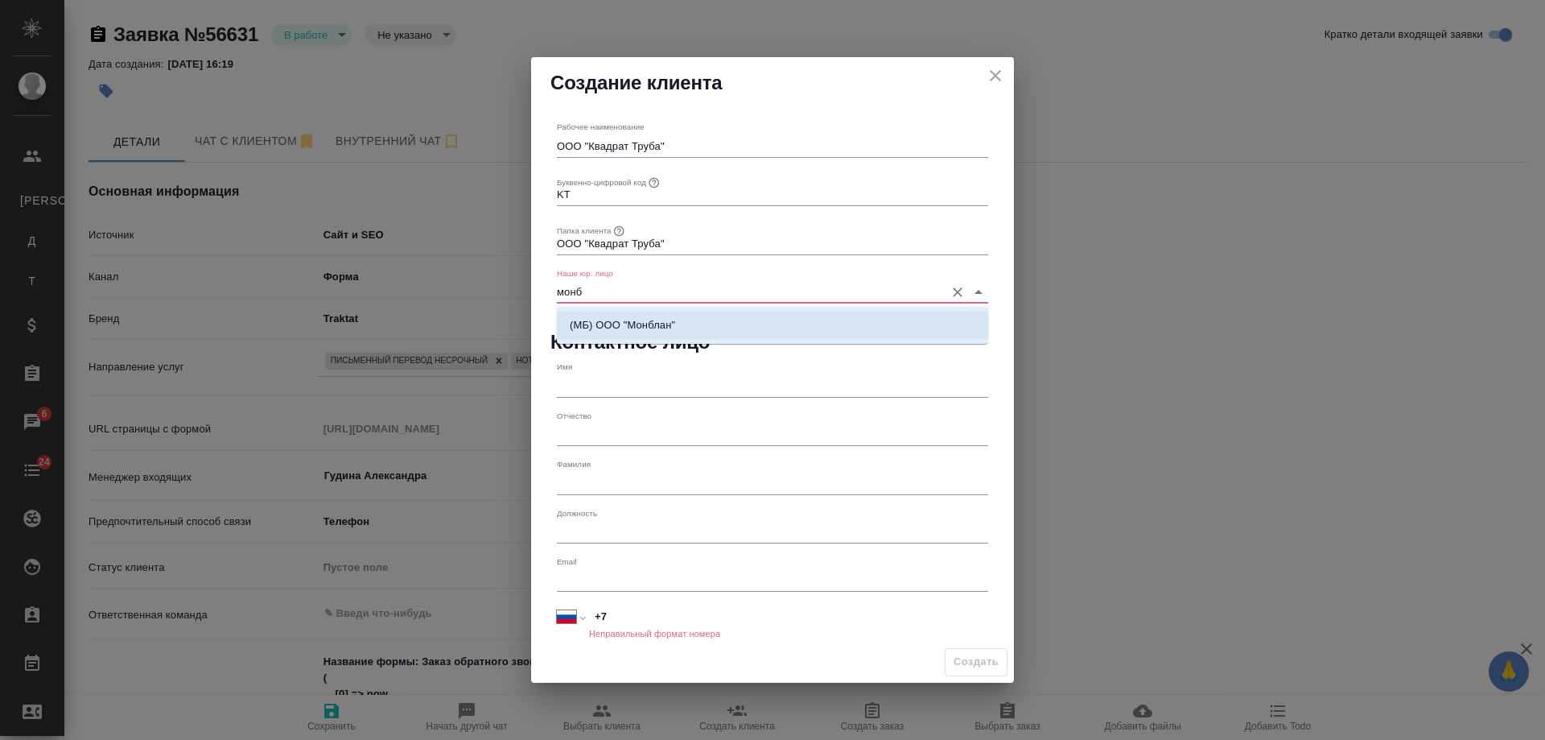
click at [645, 326] on p "(МБ) ООО "Монблан"" at bounding box center [622, 325] width 105 height 16
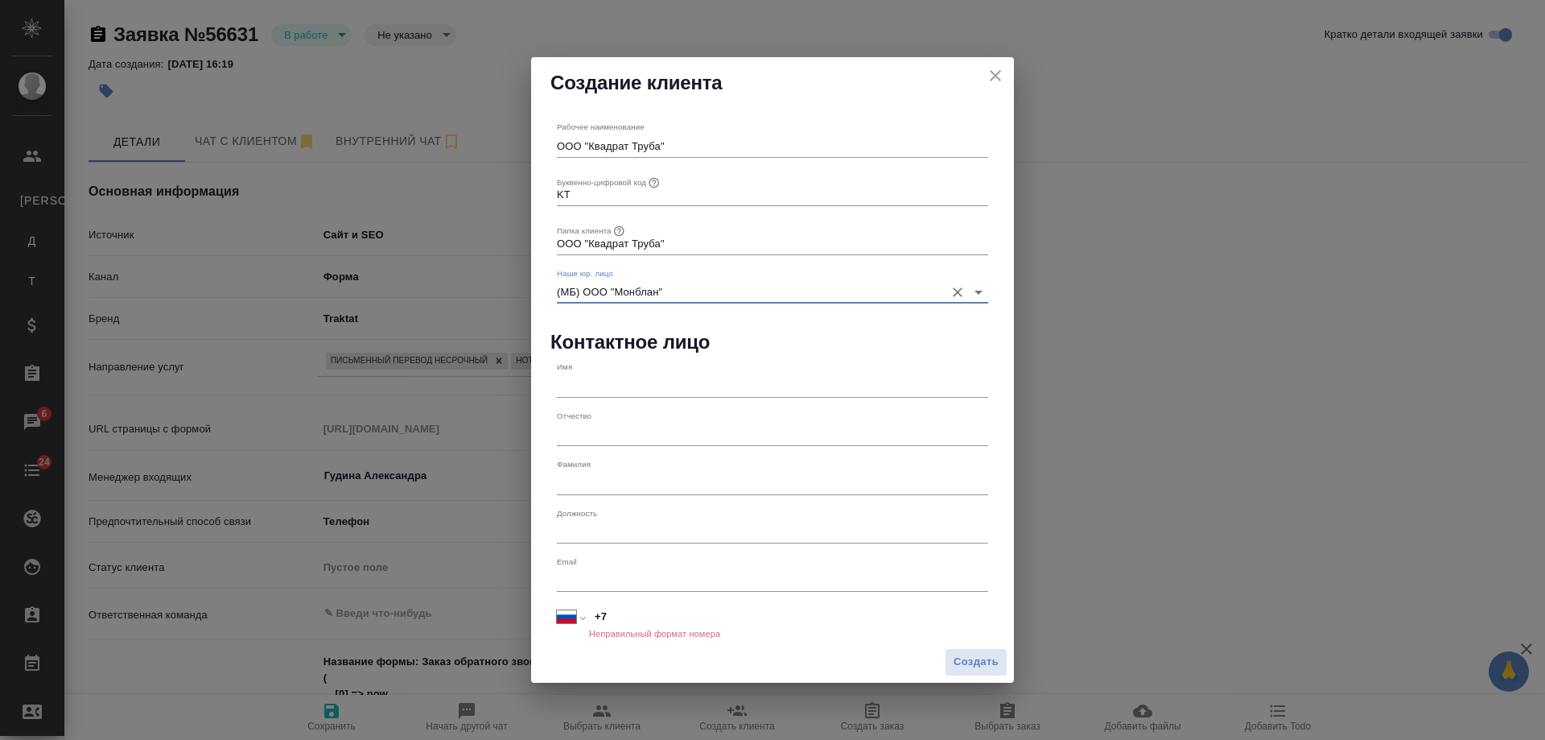
type input "(МБ) ООО "Монблан""
type textarea "x"
click at [599, 391] on input "text" at bounding box center [772, 385] width 431 height 23
type input "Вероника"
type textarea "x"
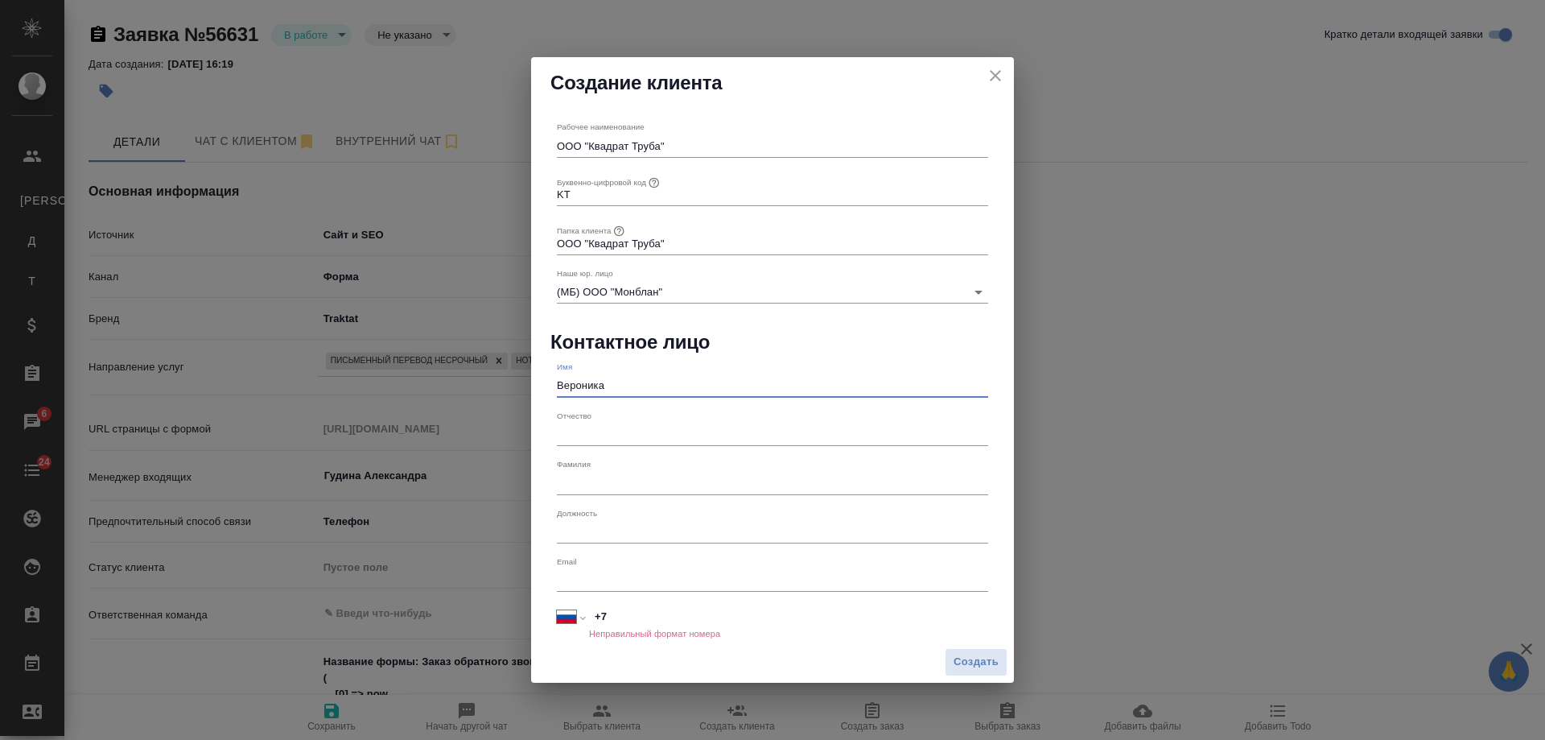
click at [608, 435] on input "text" at bounding box center [772, 434] width 431 height 23
type input "Владимировна"
click at [646, 475] on input "text" at bounding box center [772, 483] width 431 height 23
type input "Шмудинова"
type textarea "x"
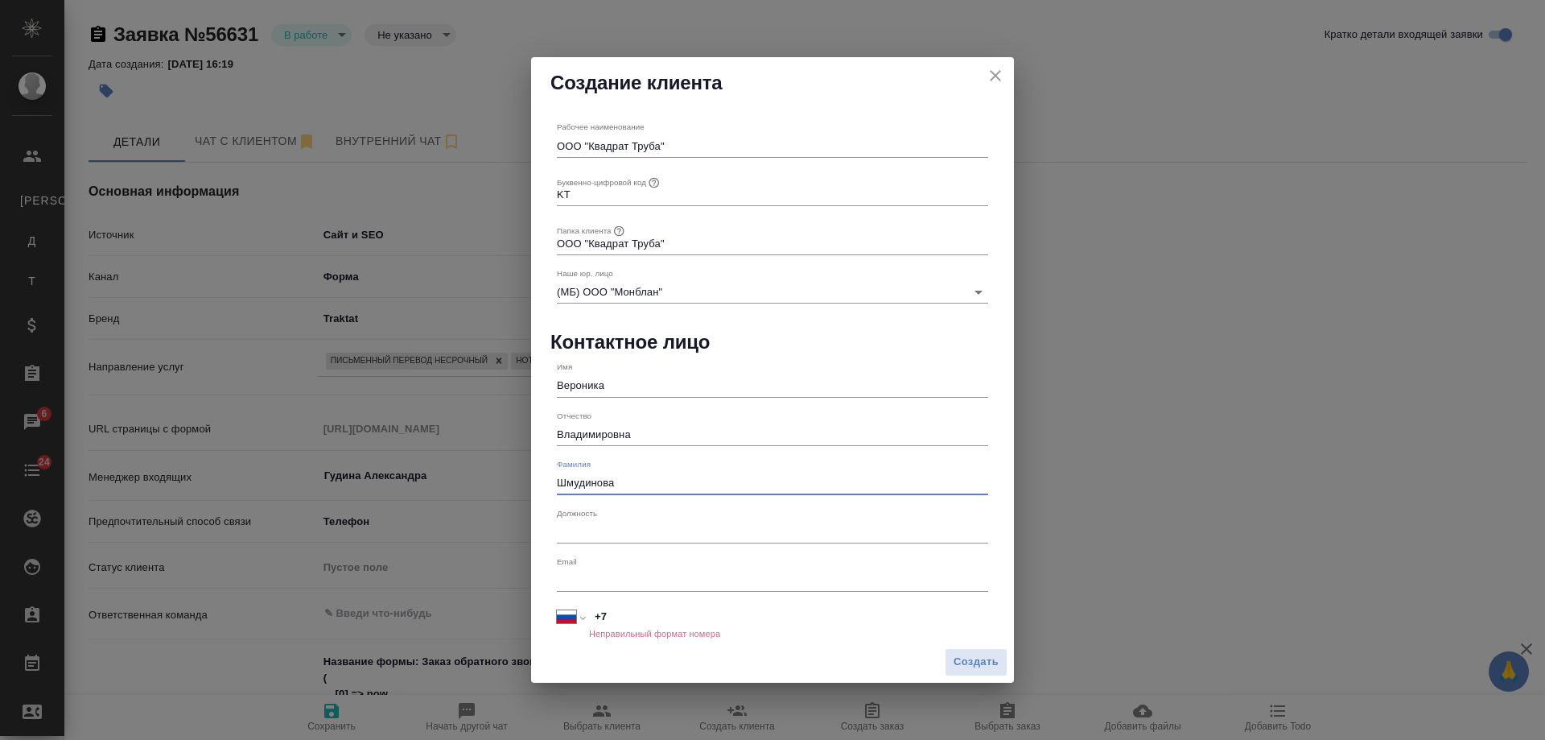
drag, startPoint x: 578, startPoint y: 489, endPoint x: 835, endPoint y: 504, distance: 257.2
click at [835, 504] on div "Рабочее наименование ООО "Квадрат Труба" Буквенно-цифровой код KT Папка клиента…" at bounding box center [773, 374] width 444 height 519
type input "Шмундина"
click at [981, 667] on span "Создать" at bounding box center [976, 662] width 45 height 19
type textarea "x"
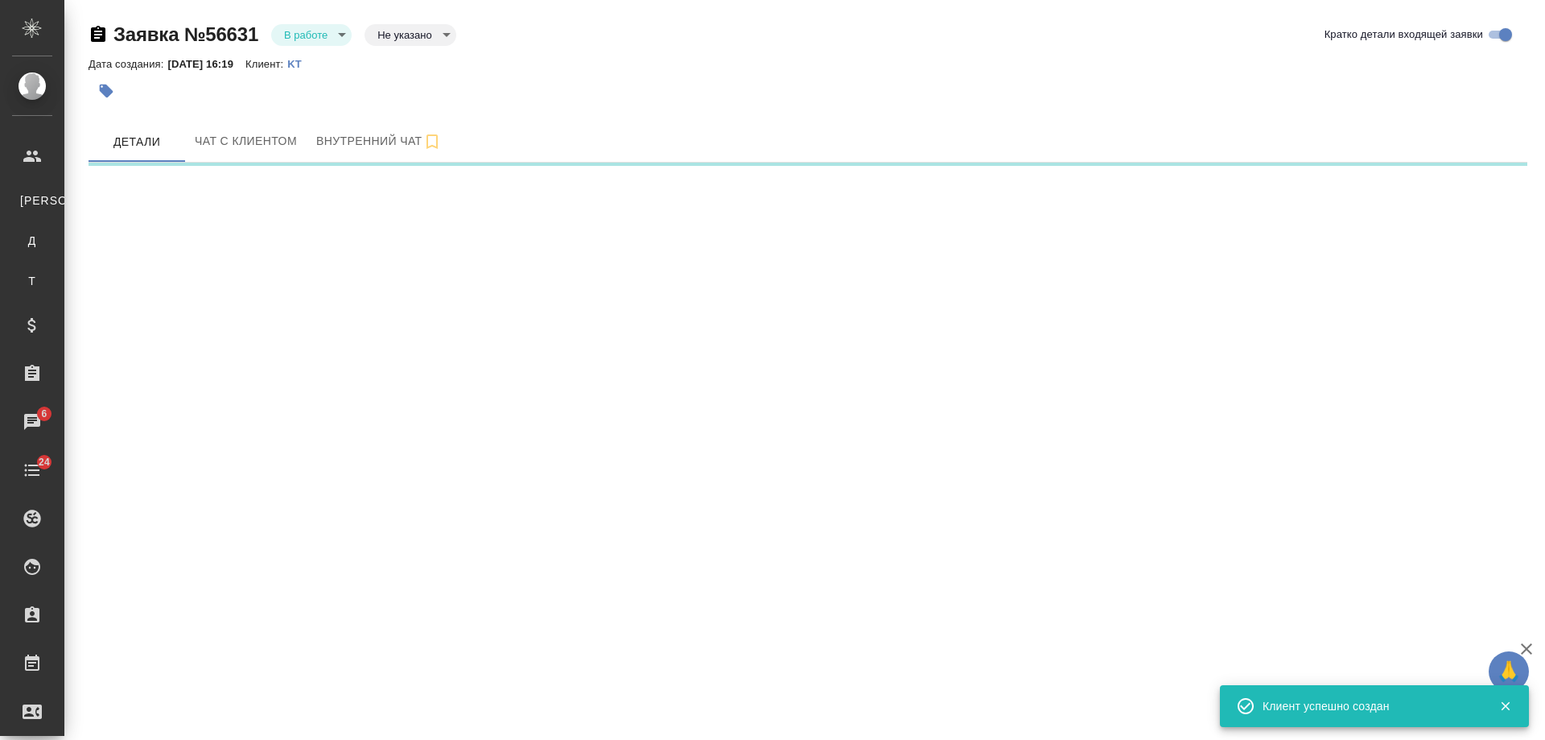
select select "RU"
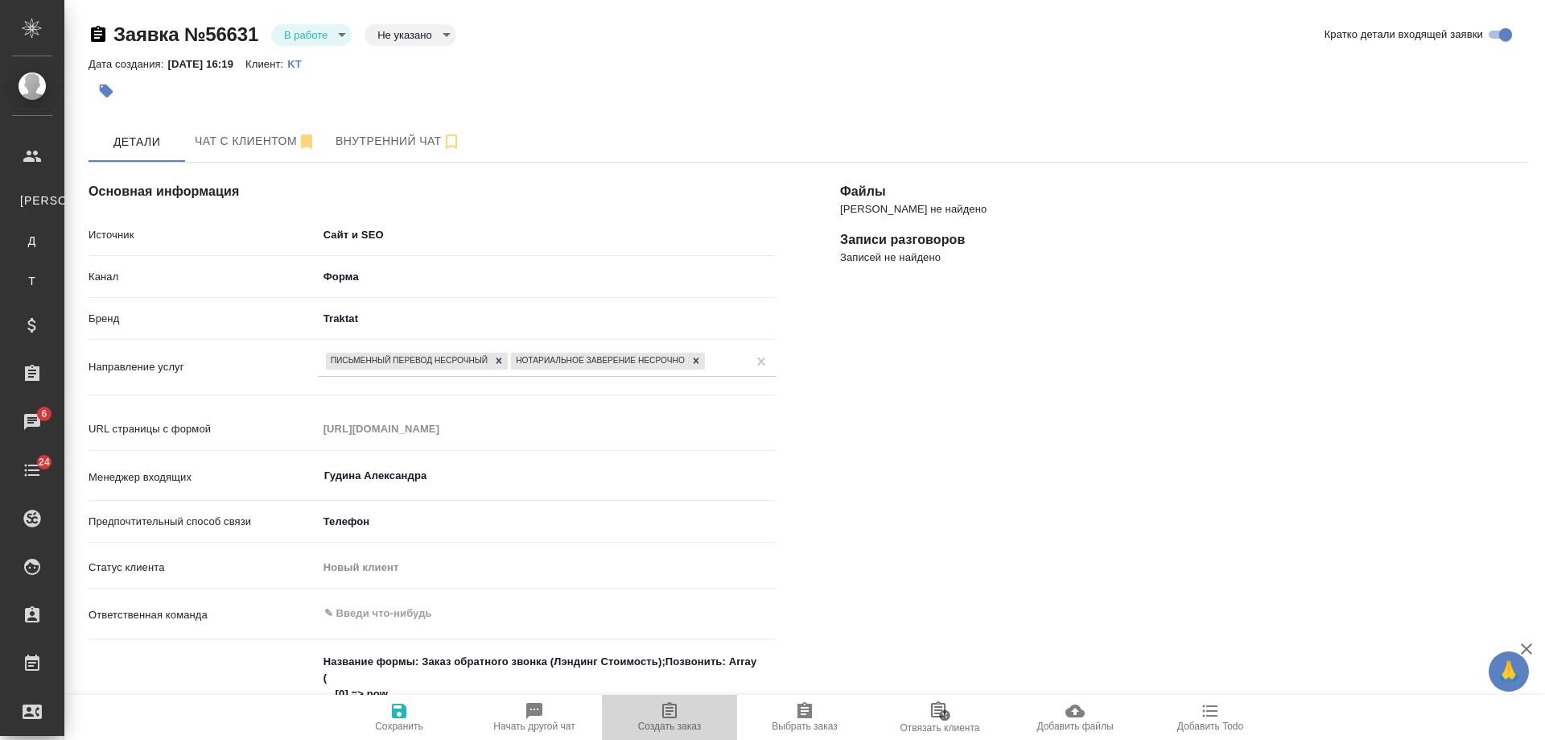
click at [683, 720] on span "Создать заказ" at bounding box center [670, 716] width 116 height 31
type textarea "x"
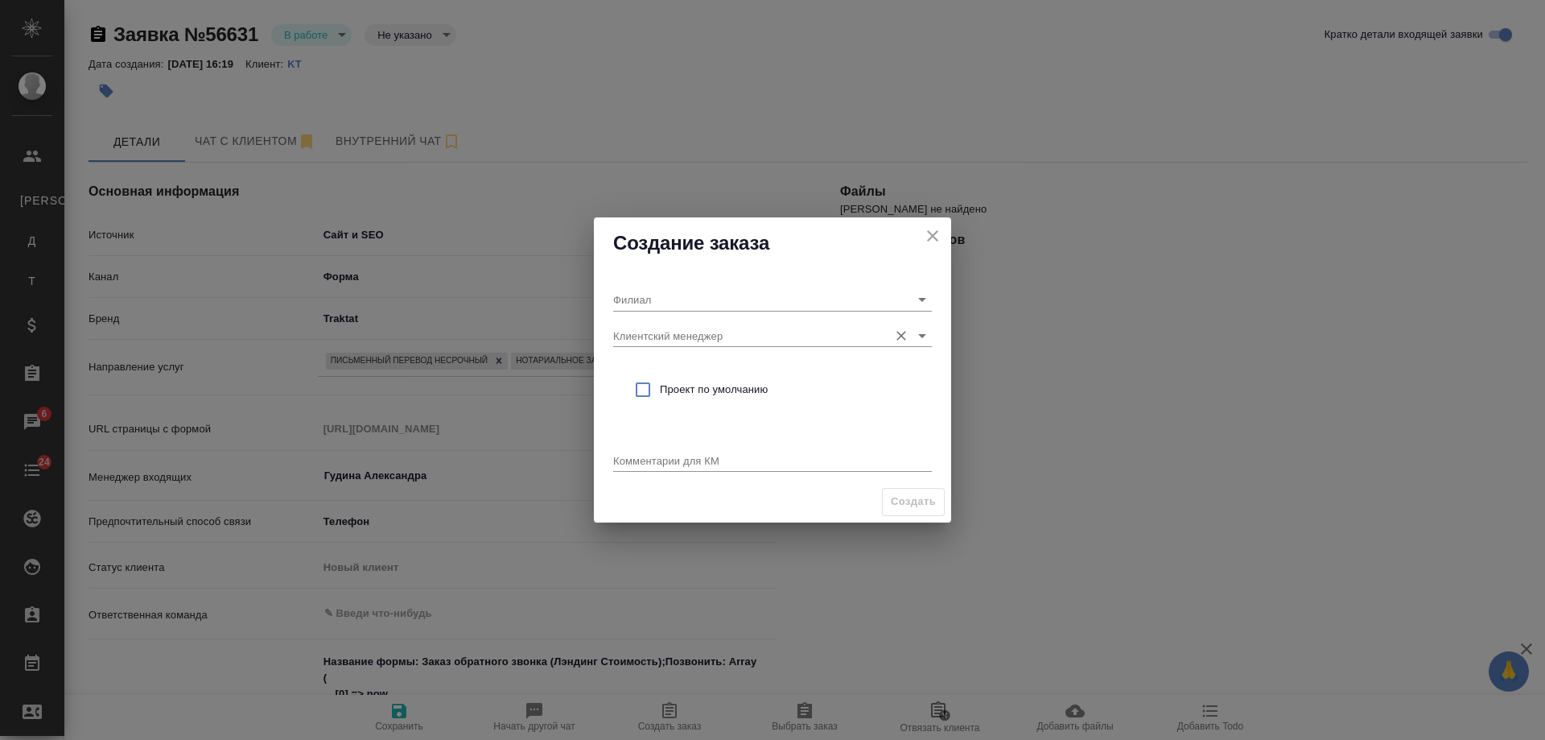
click at [712, 338] on input "Клиентский менеджер" at bounding box center [746, 335] width 267 height 22
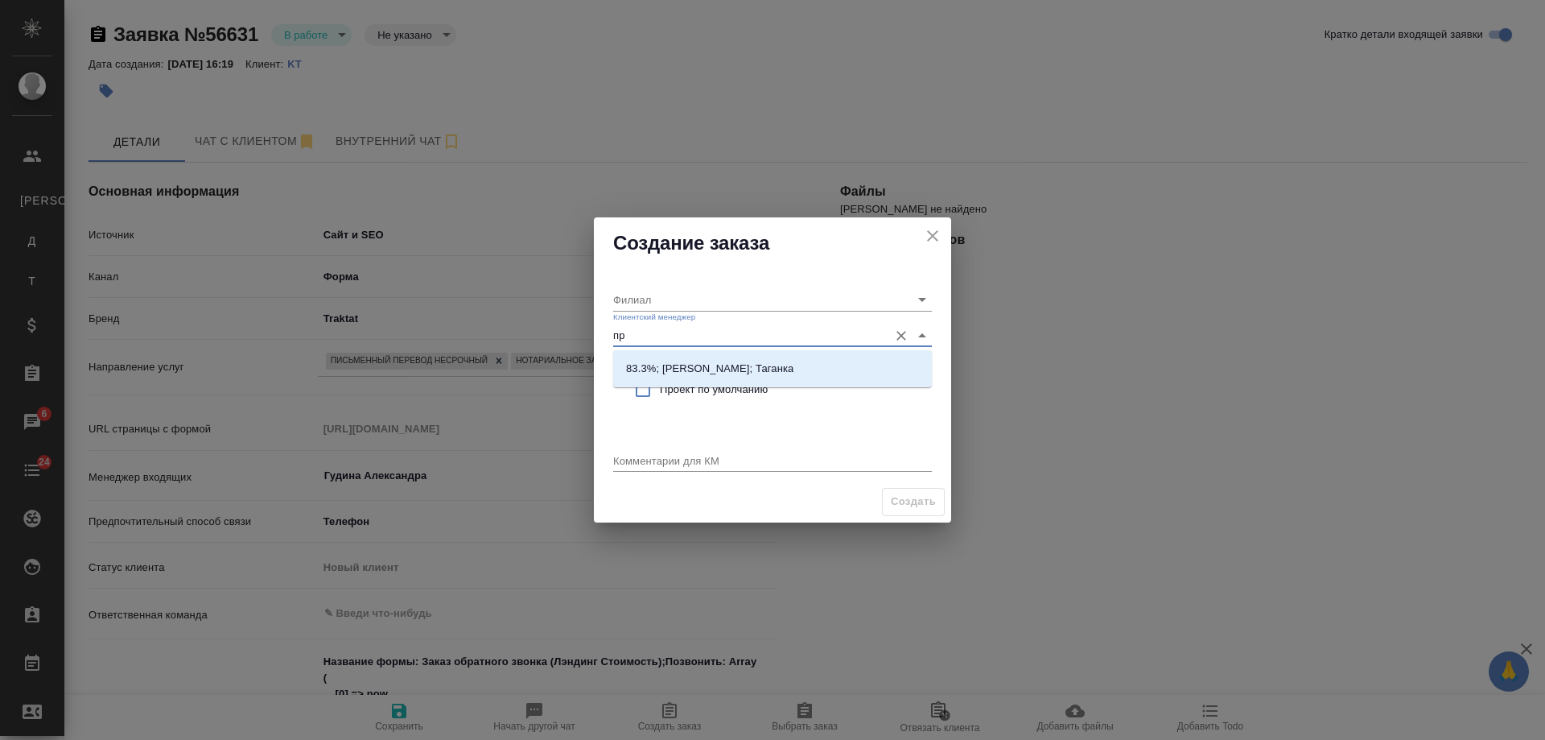
type input "про"
click at [708, 372] on p "83.3%; Прохорова Анастасия; Таганка" at bounding box center [709, 369] width 167 height 16
type input "Таганка"
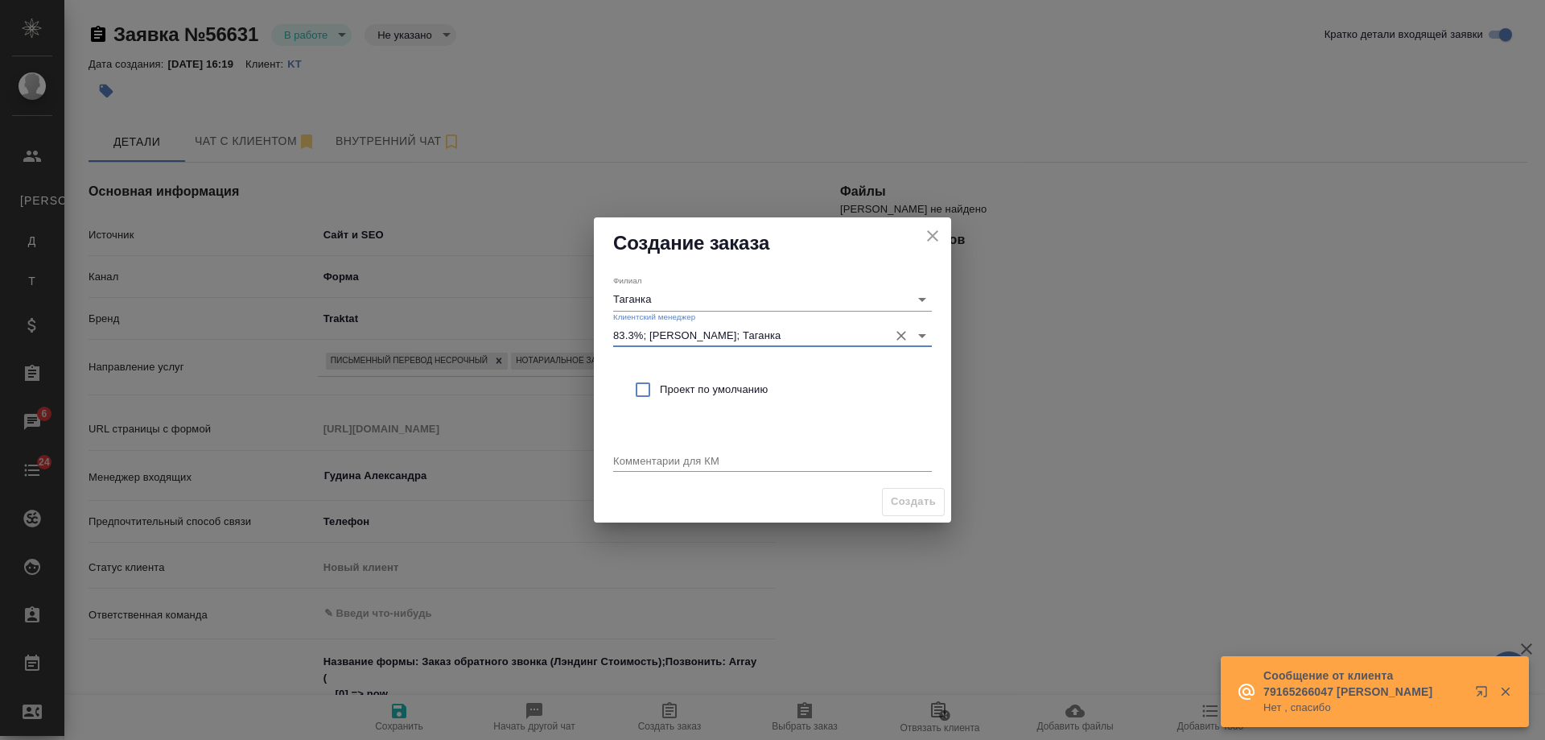
type input "83.3%; Прохорова Анастасия; Таганка"
click at [699, 391] on span "Проект по умолчанию" at bounding box center [789, 390] width 259 height 16
checkbox input "true"
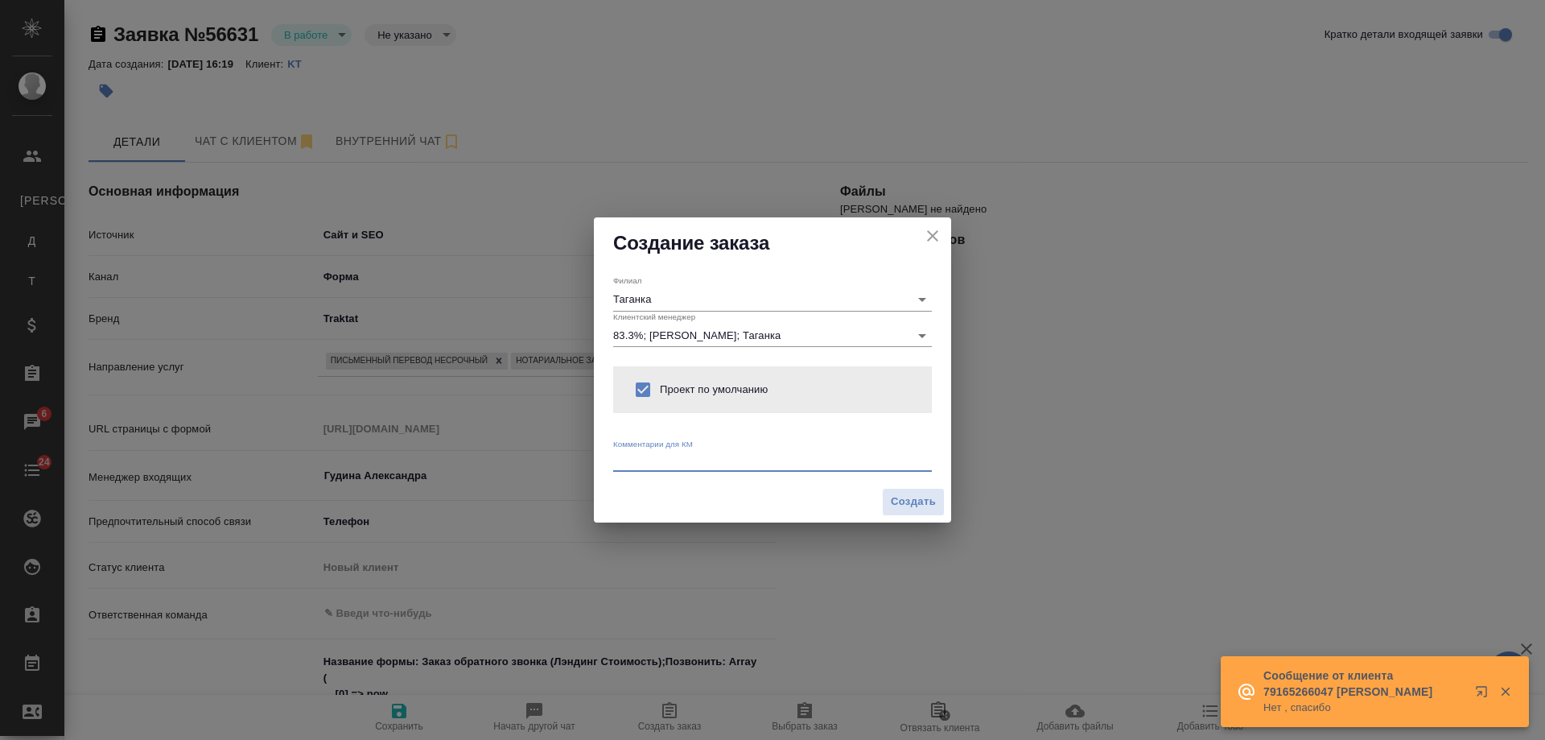
click at [687, 459] on textarea at bounding box center [772, 460] width 319 height 12
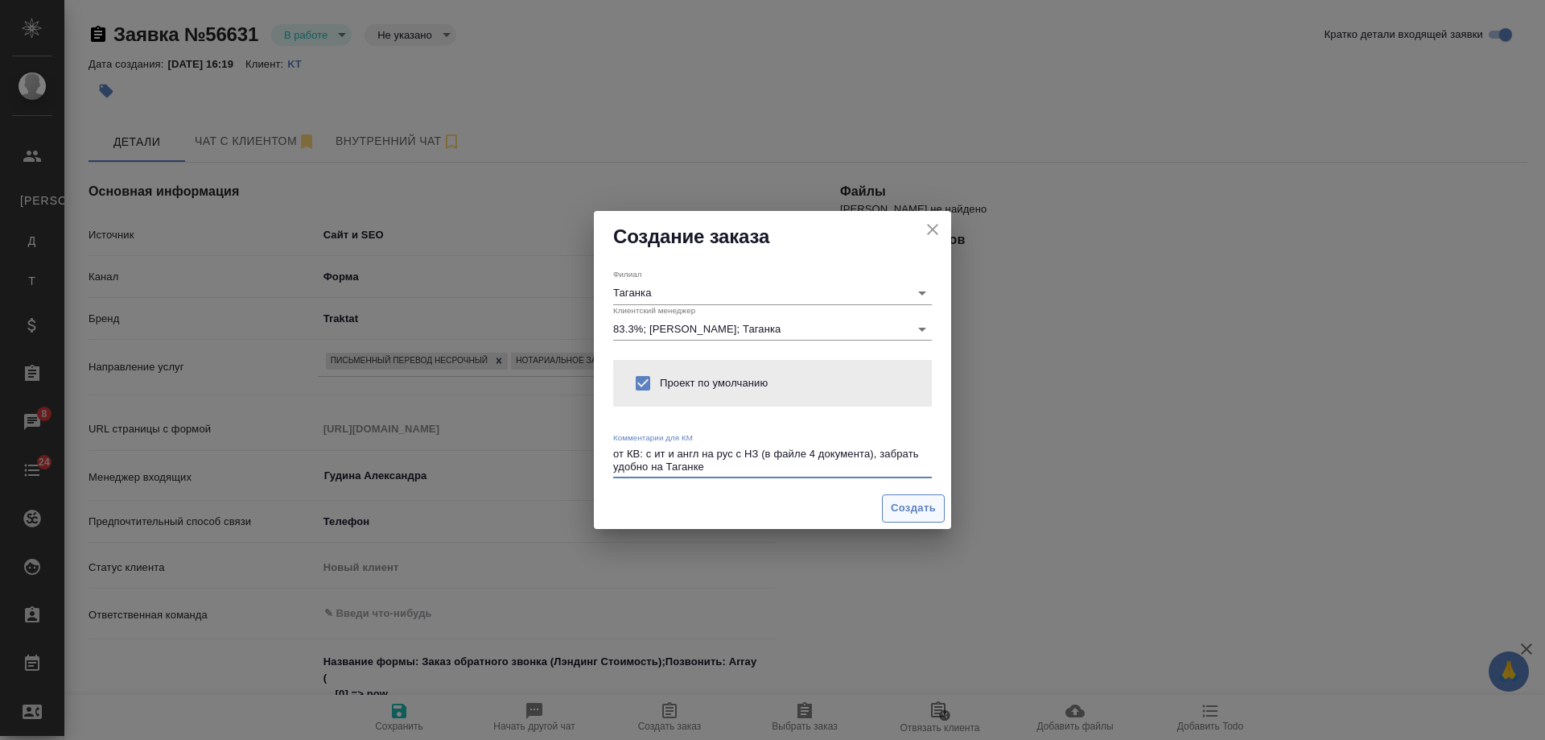
type textarea "от КВ: с ит и англ на рус с НЗ (в файле 4 документа), забрать удобно на Таганке"
click at [922, 510] on span "Создать" at bounding box center [913, 508] width 45 height 19
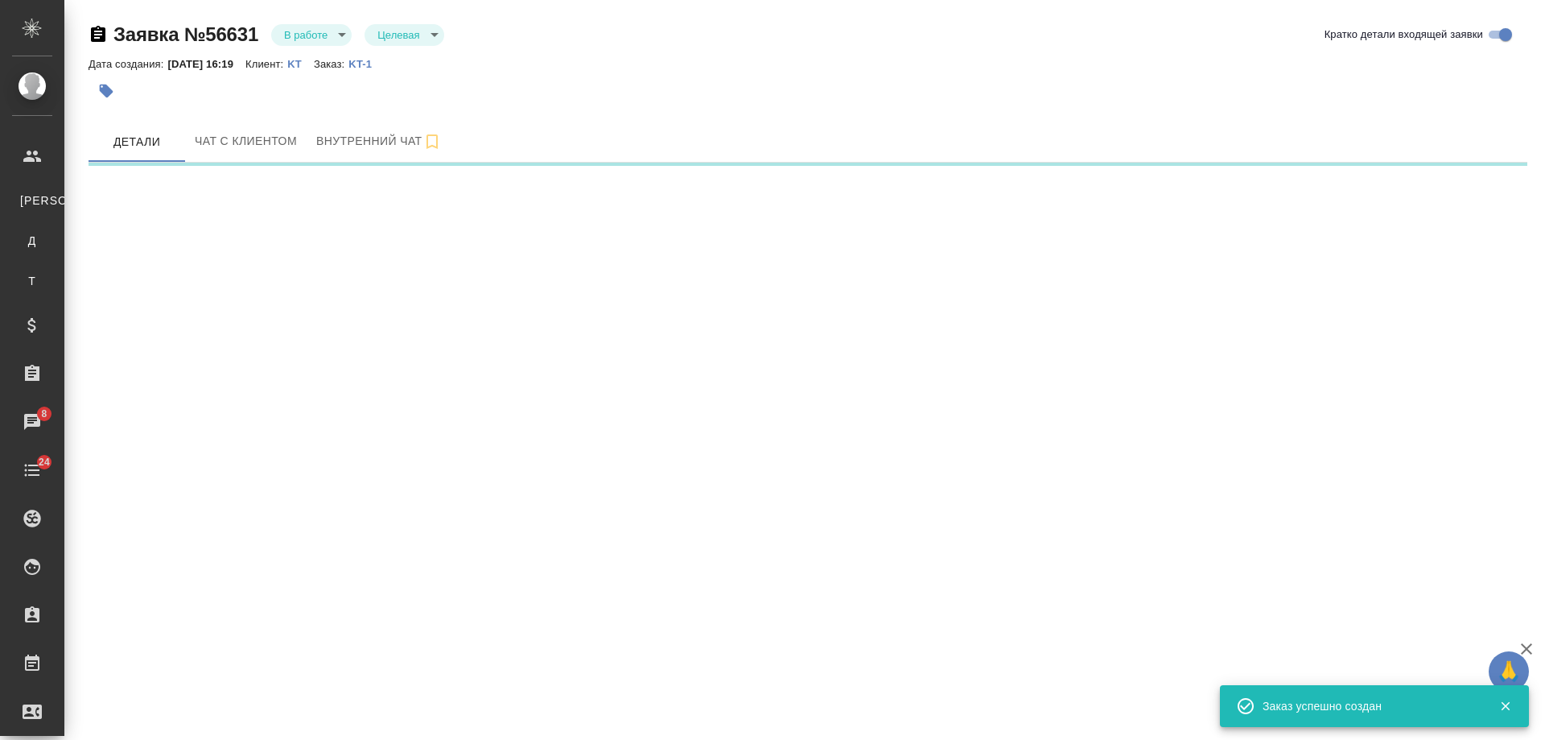
select select "RU"
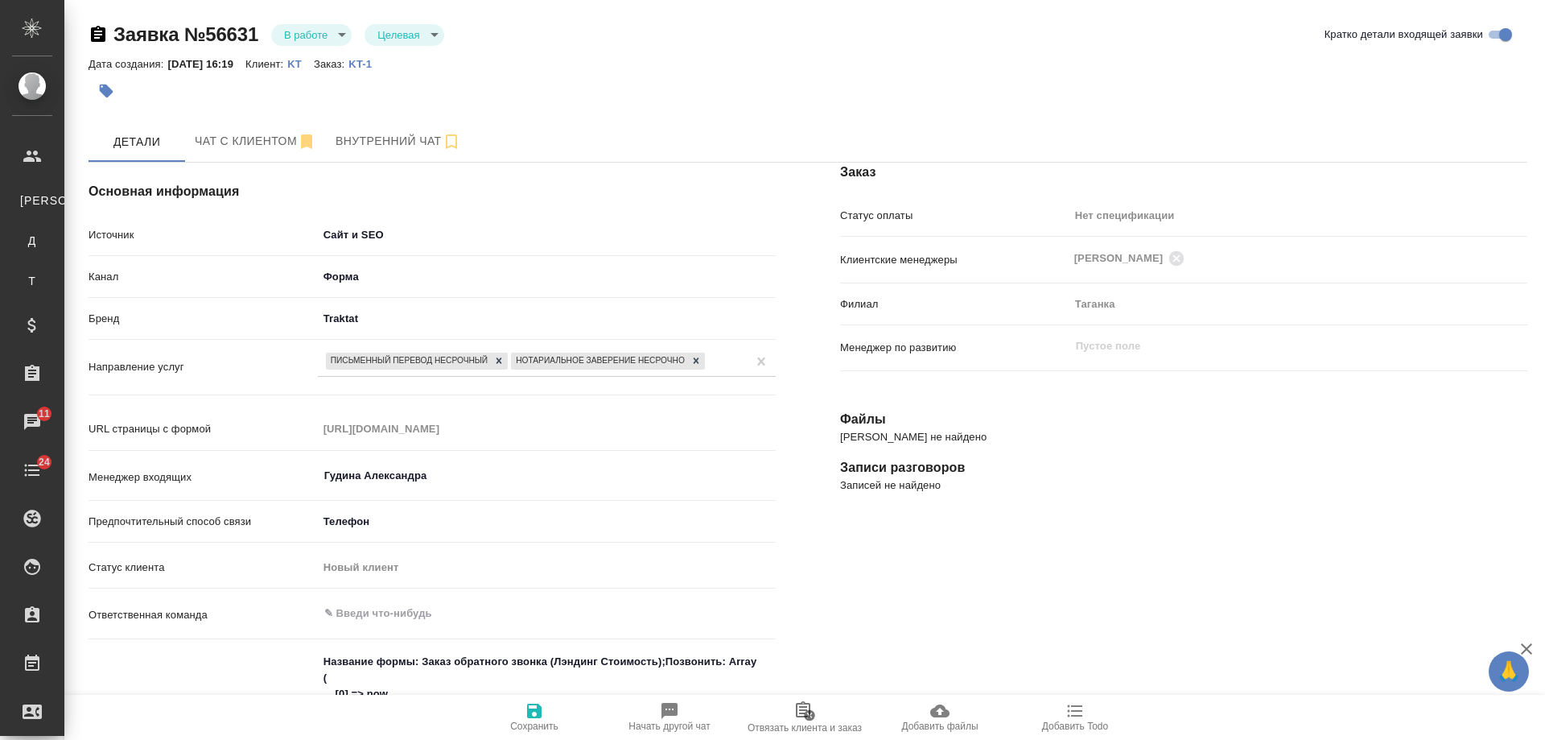
type textarea "x"
click at [261, 150] on span "Чат с клиентом" at bounding box center [256, 141] width 122 height 20
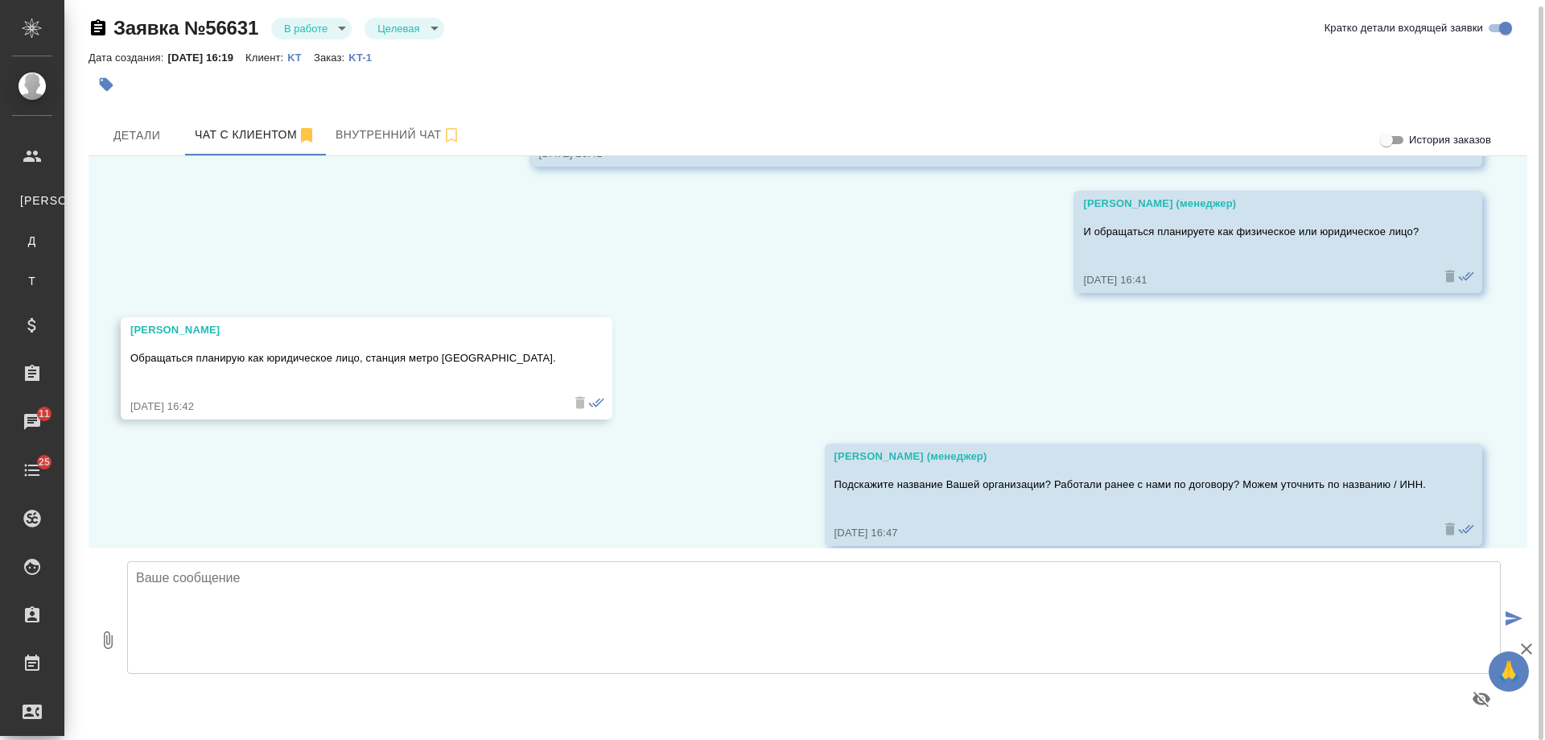
scroll to position [974, 0]
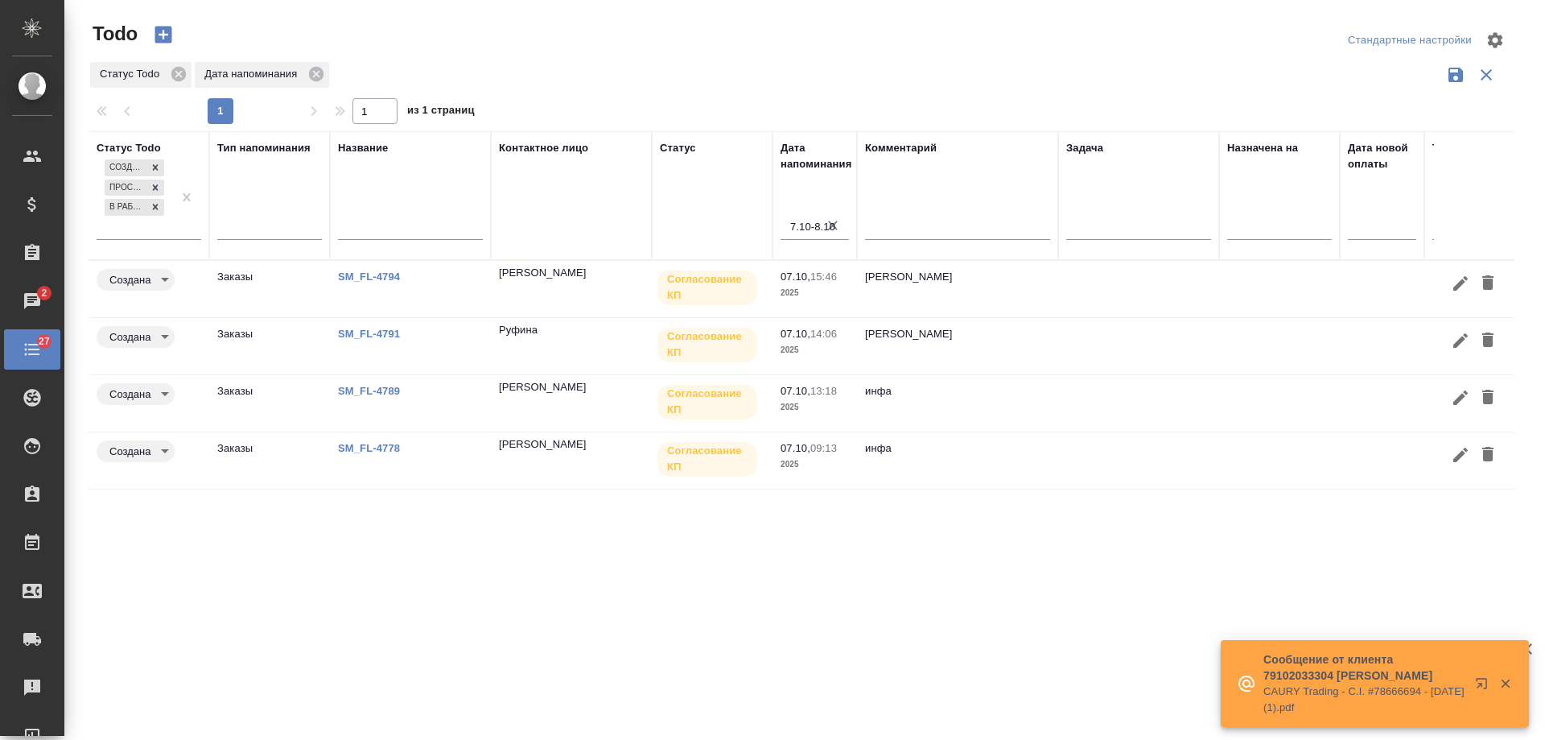
click at [375, 275] on link "SM_FL-4794" at bounding box center [369, 276] width 62 height 12
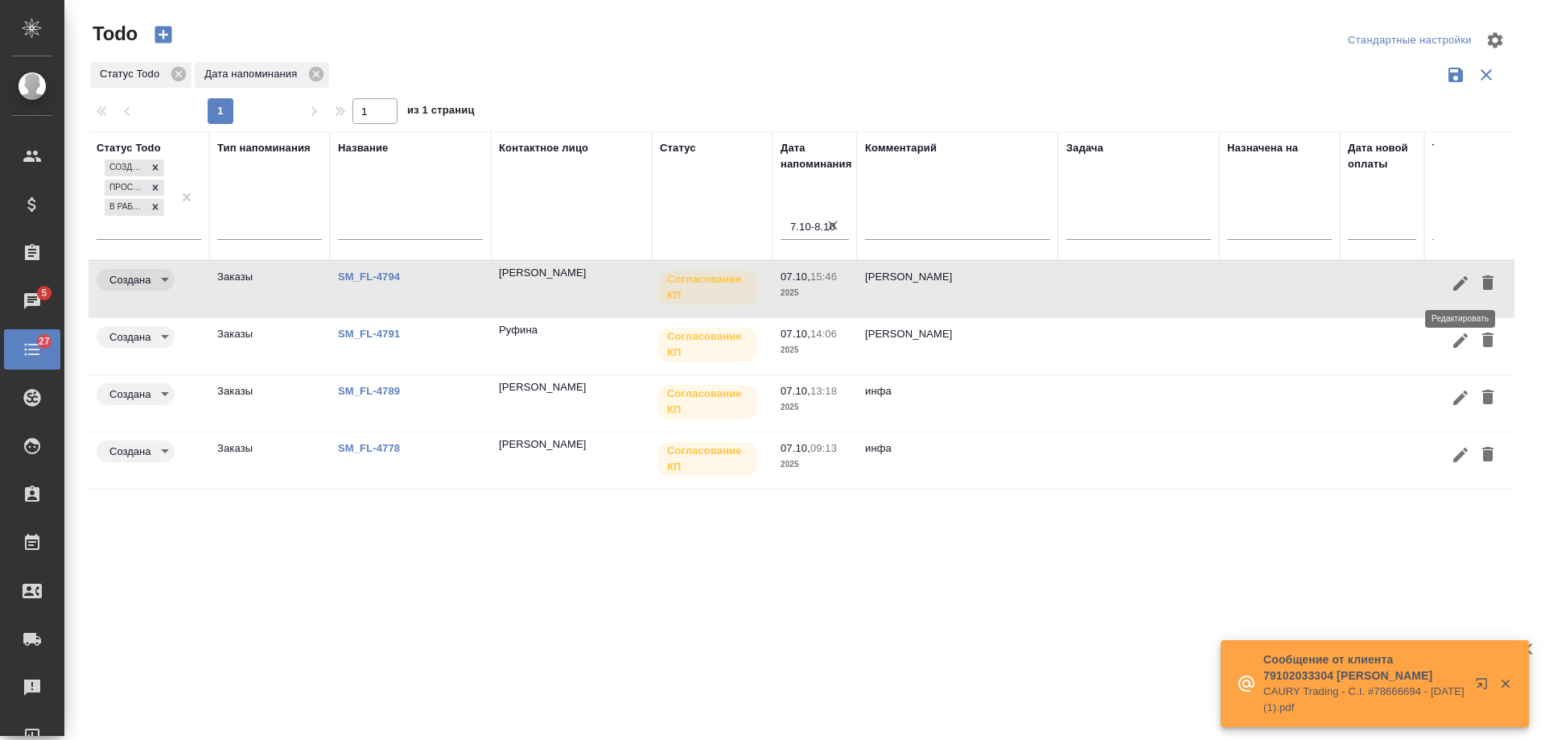
click at [1459, 284] on icon "button" at bounding box center [1461, 283] width 14 height 14
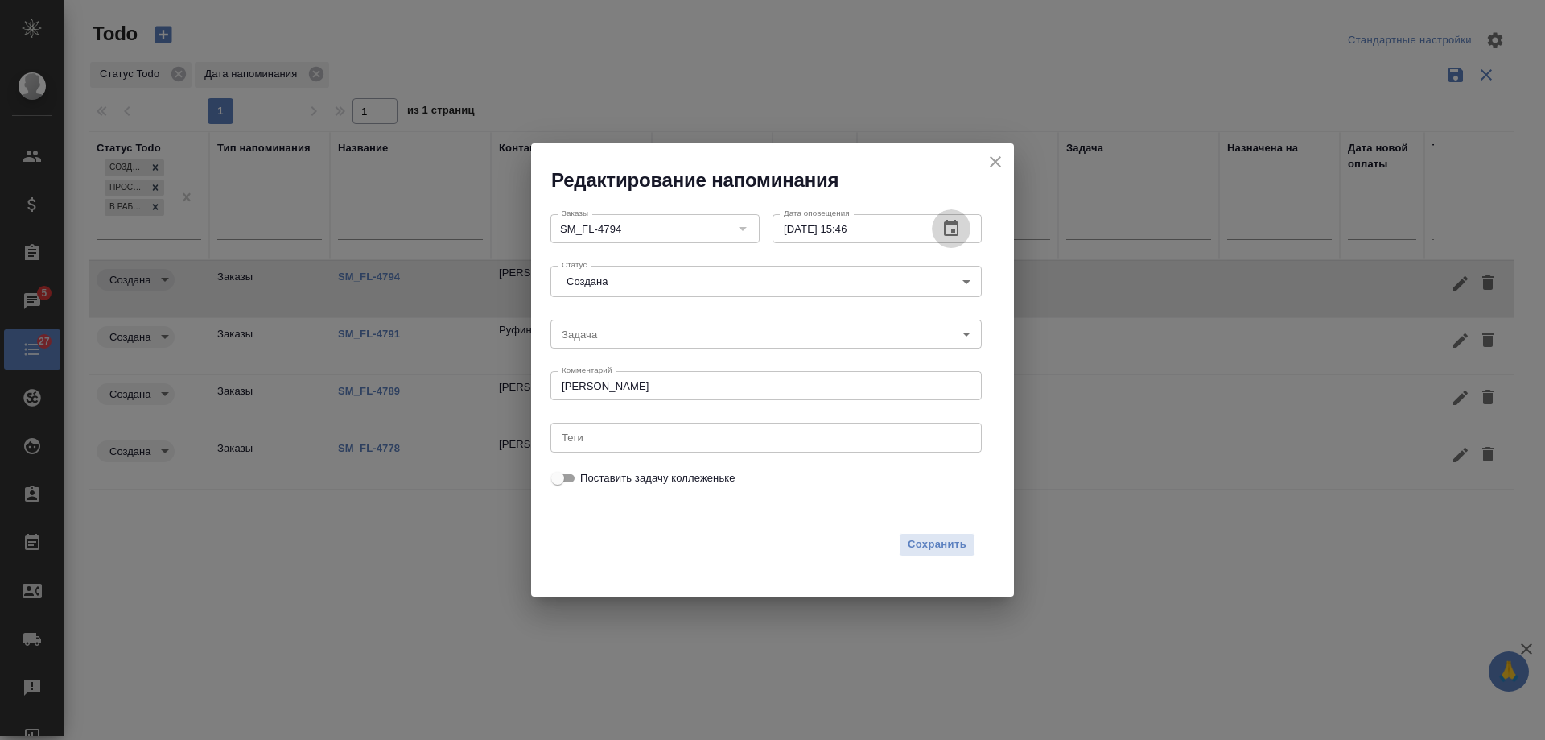
click at [951, 231] on icon "button" at bounding box center [951, 228] width 19 height 19
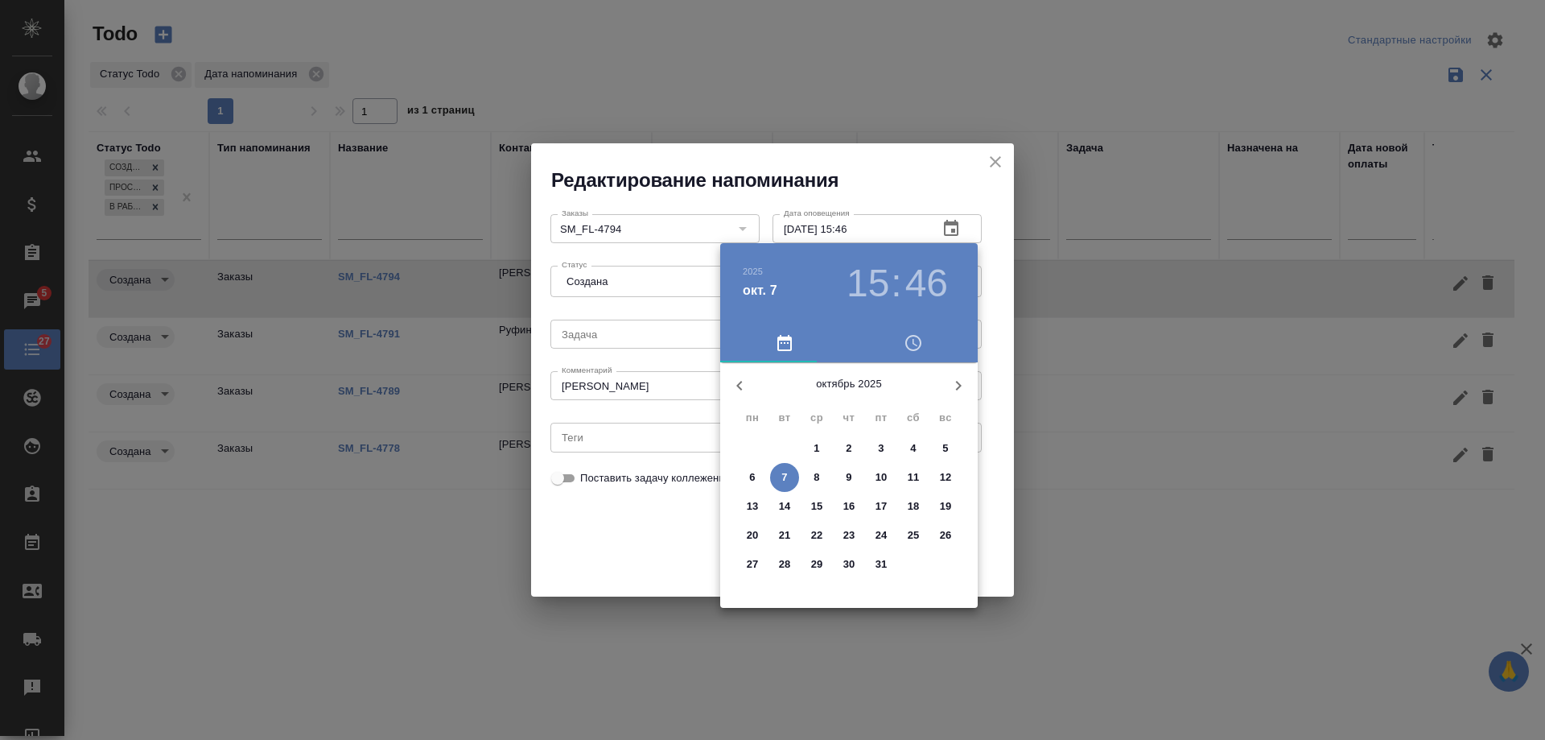
click at [856, 480] on span "9" at bounding box center [849, 477] width 29 height 16
type input "[DATE] 15:46"
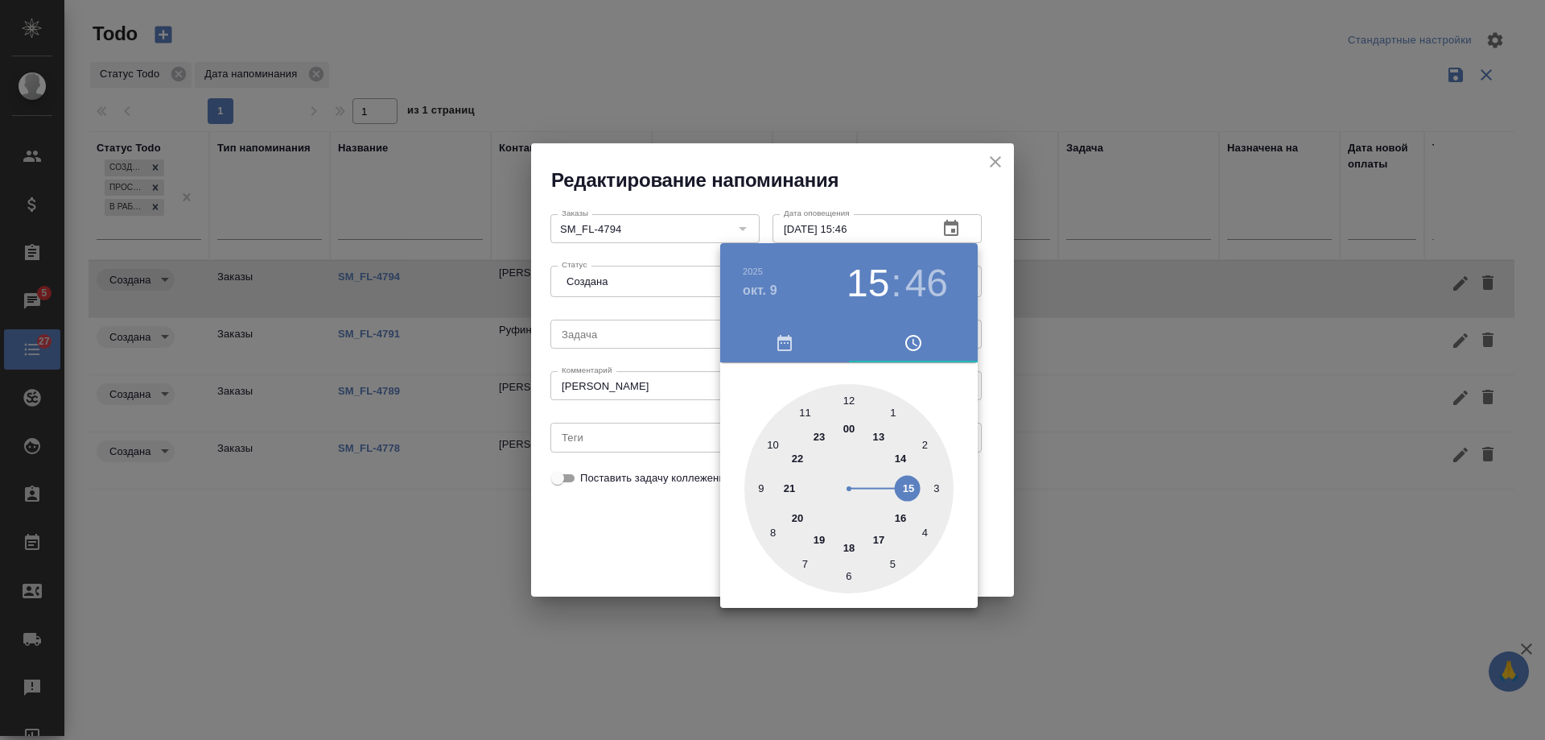
click at [627, 534] on div at bounding box center [772, 370] width 1545 height 740
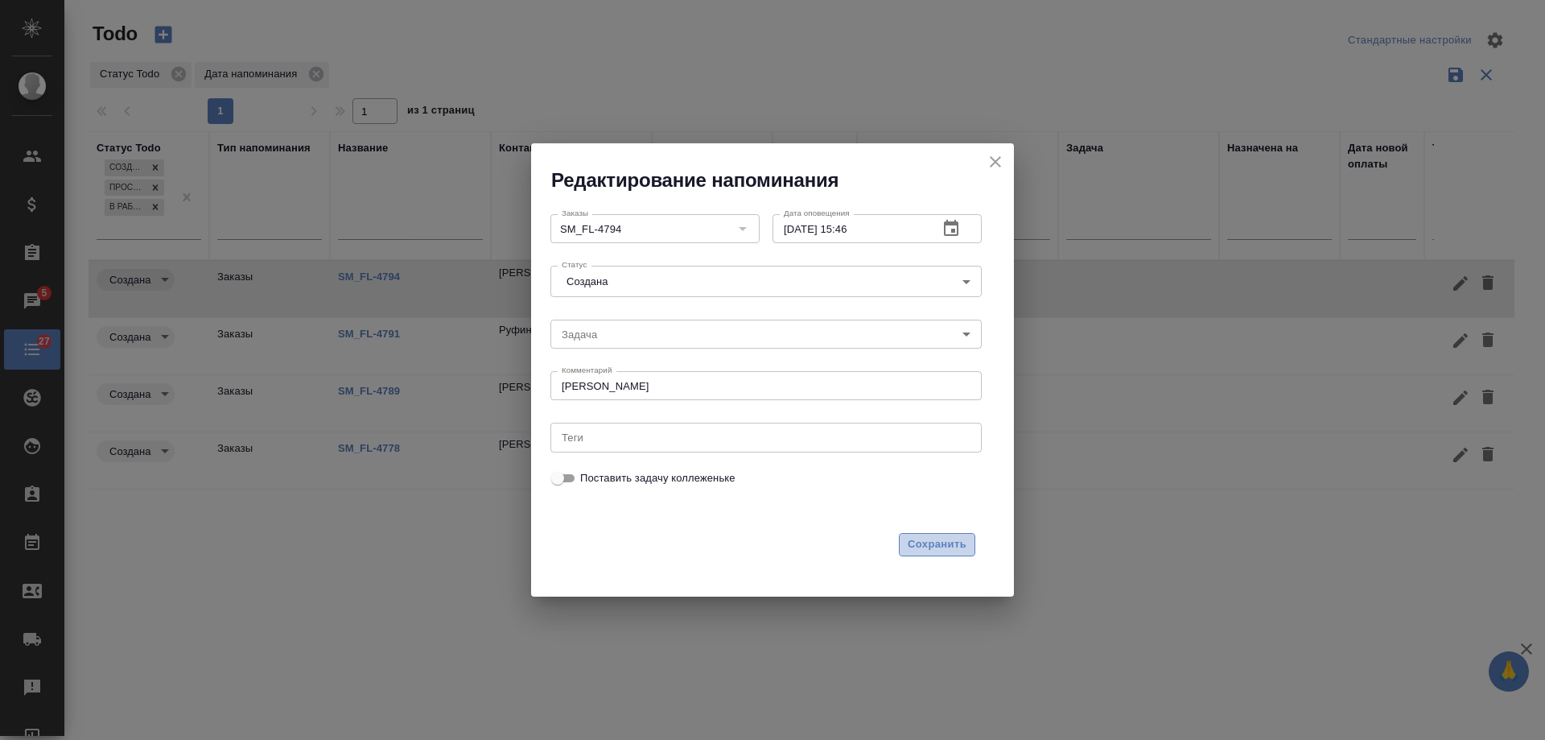
click at [930, 544] on span "Сохранить" at bounding box center [937, 544] width 59 height 19
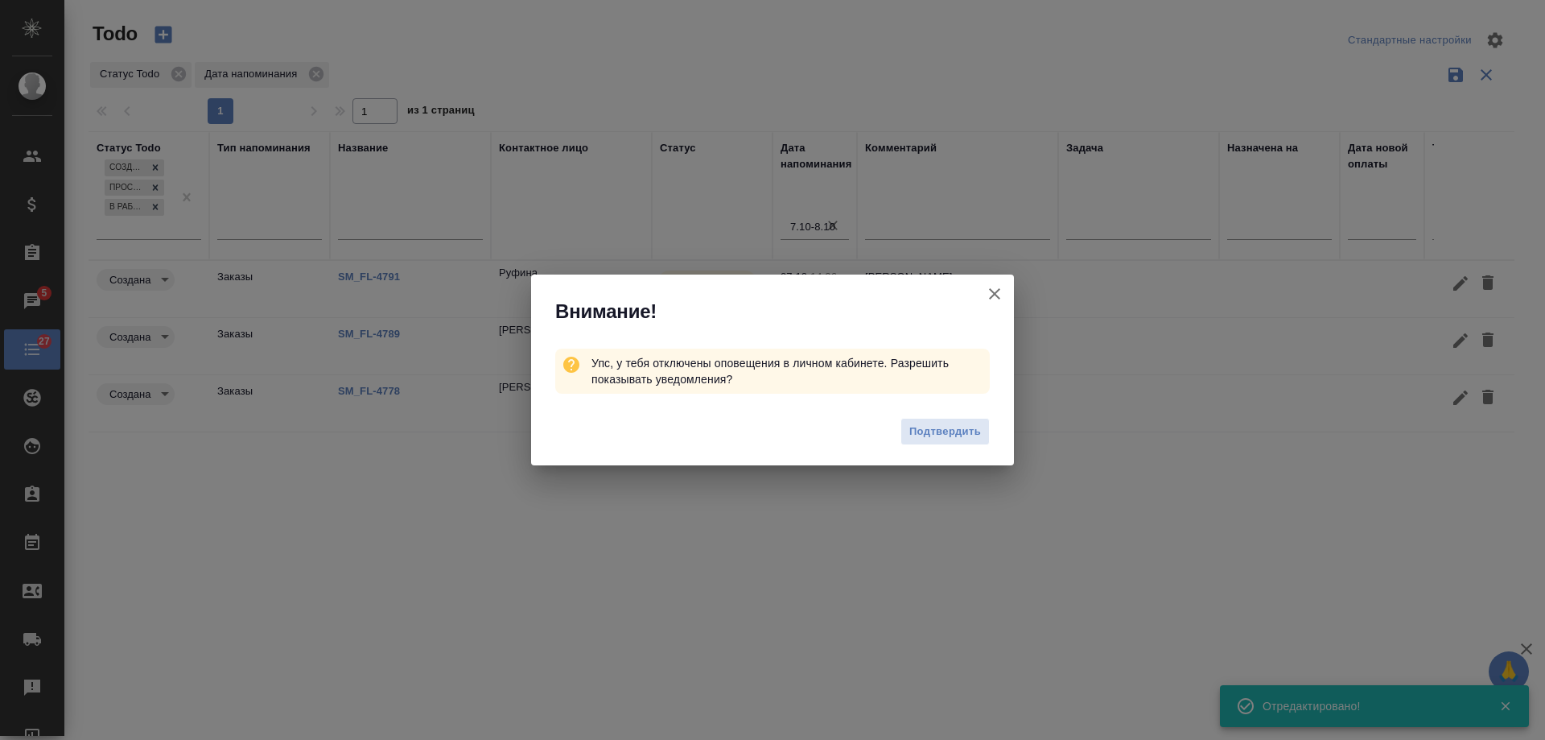
click at [996, 298] on icon "button" at bounding box center [994, 293] width 19 height 19
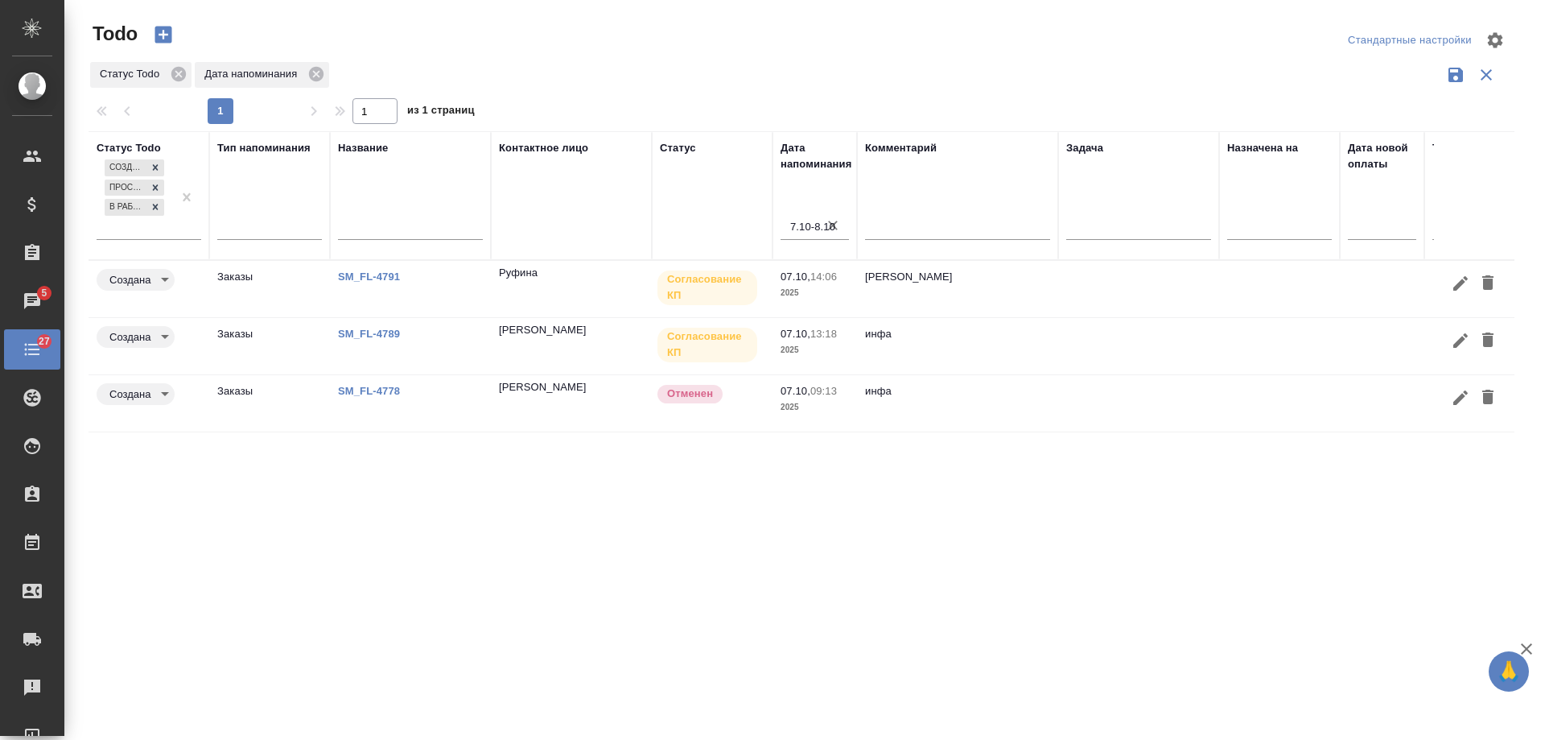
click at [1087, 401] on td at bounding box center [1138, 403] width 161 height 56
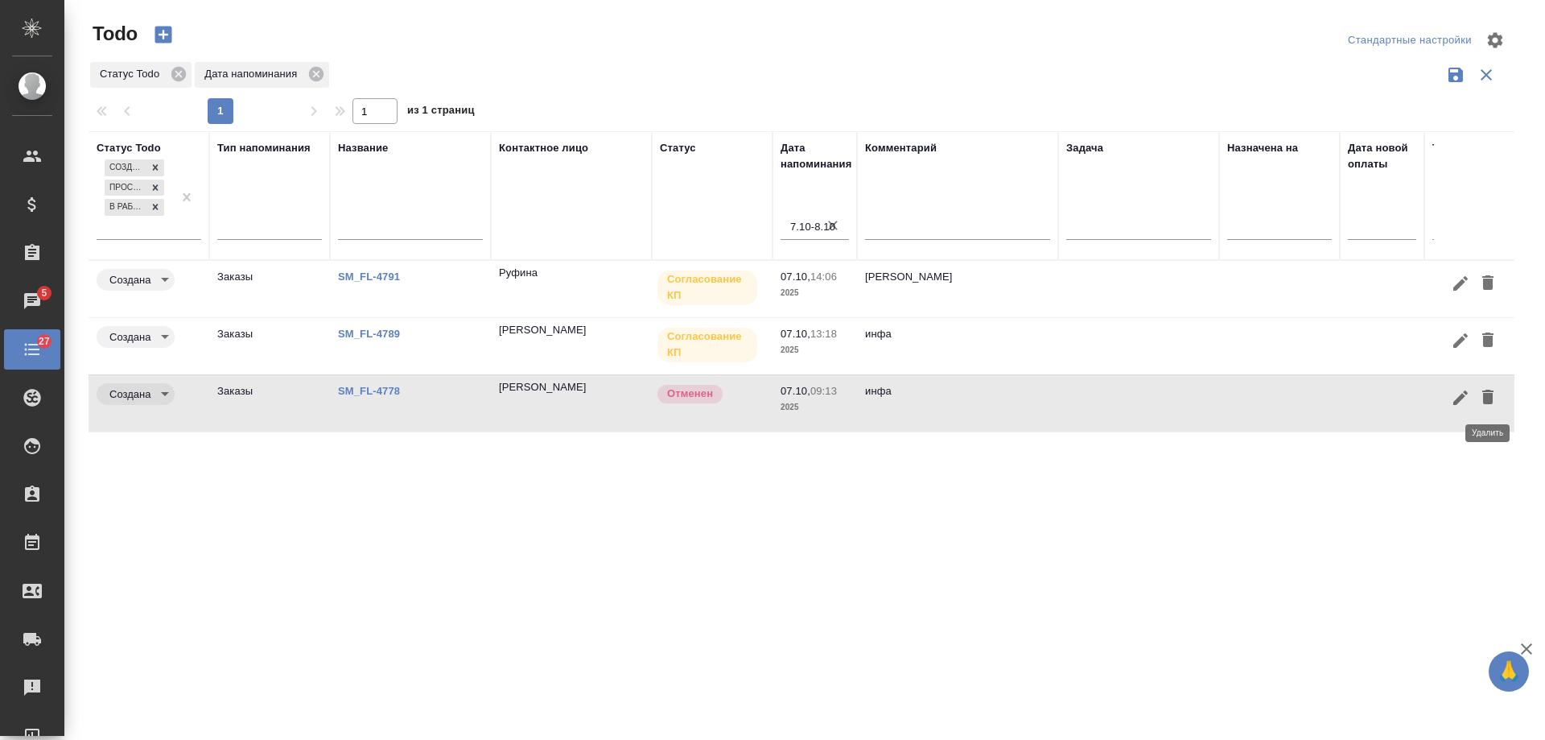
click at [1487, 397] on icon "button" at bounding box center [1488, 397] width 11 height 14
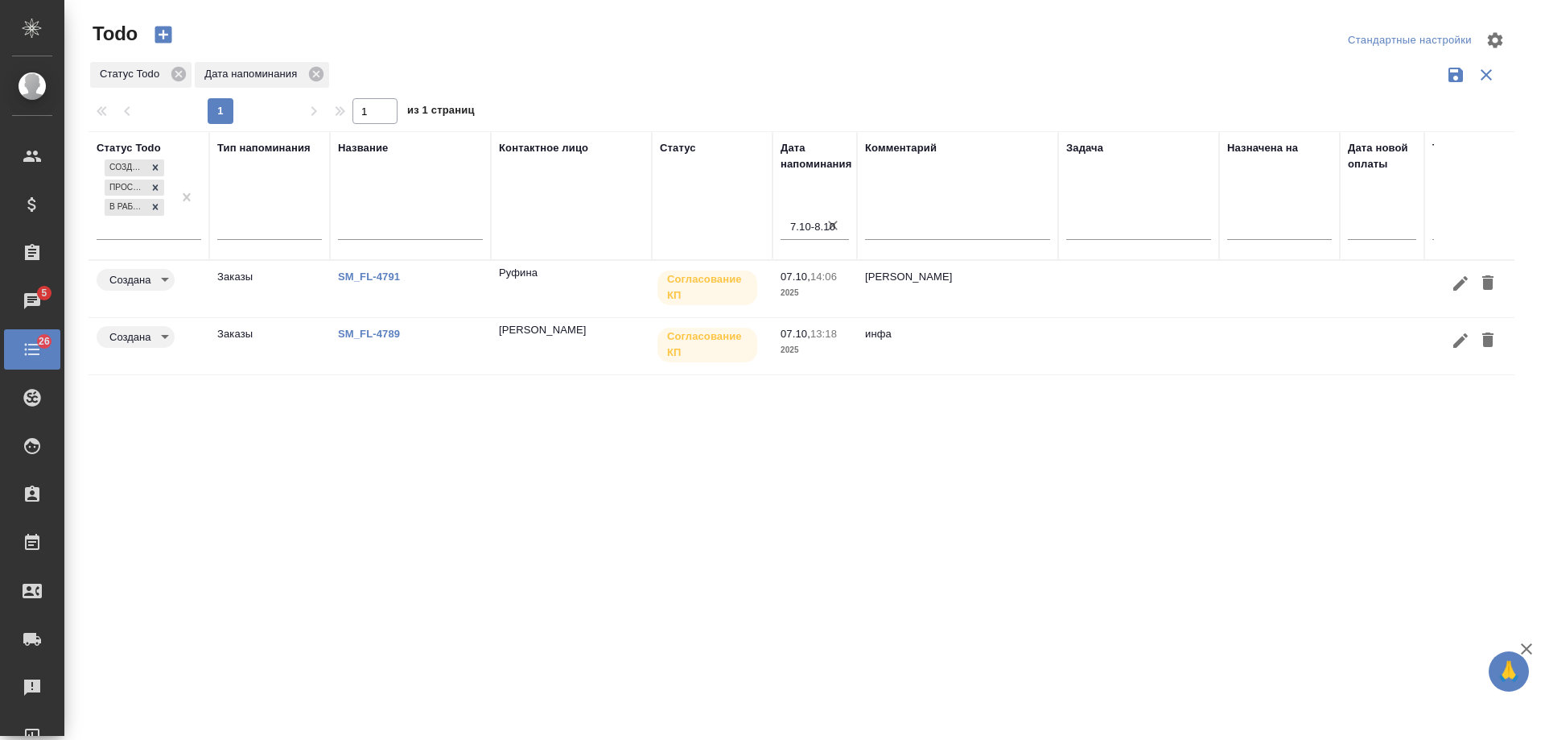
click at [377, 281] on link "SM_FL-4791" at bounding box center [369, 276] width 62 height 12
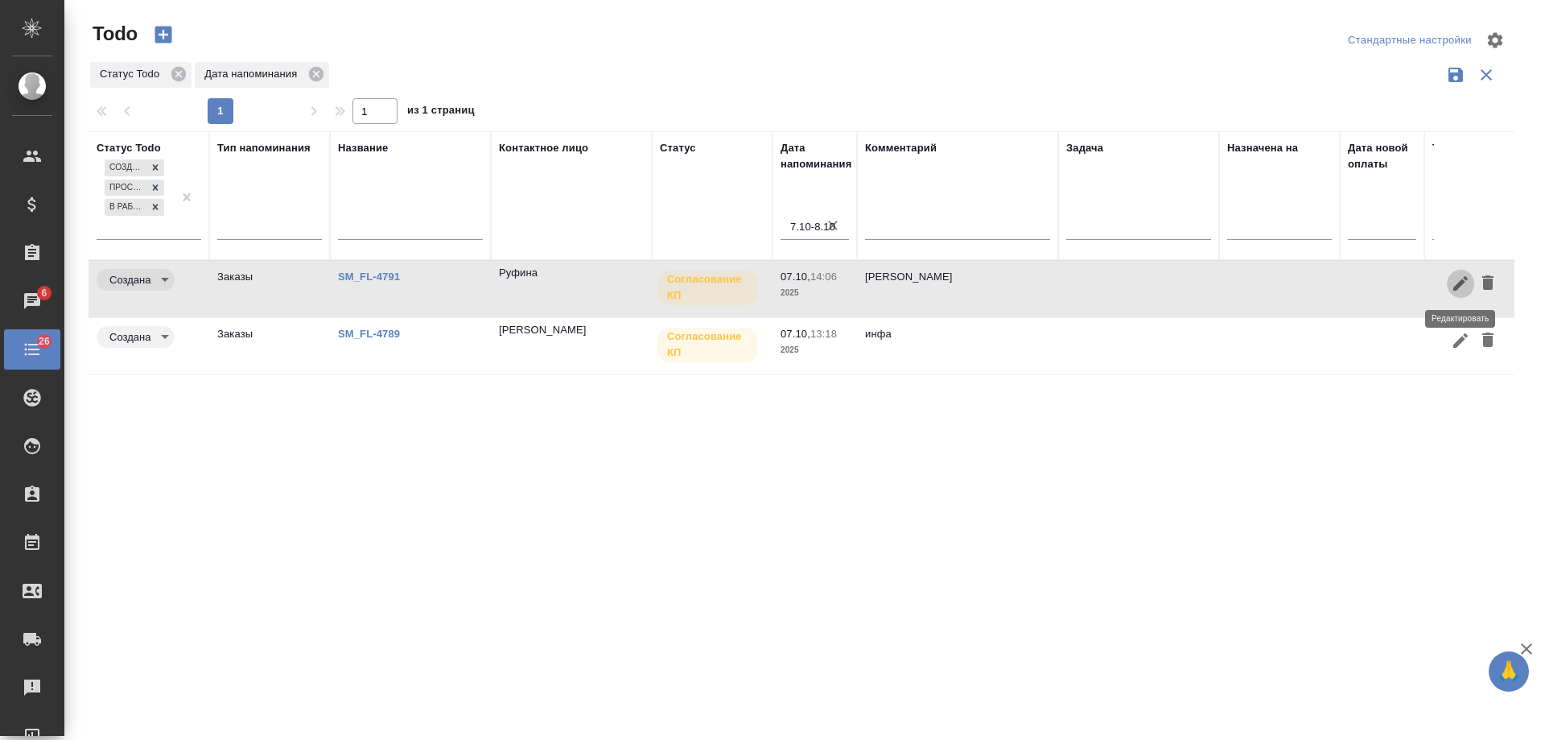
click at [1463, 282] on icon "button" at bounding box center [1461, 283] width 14 height 14
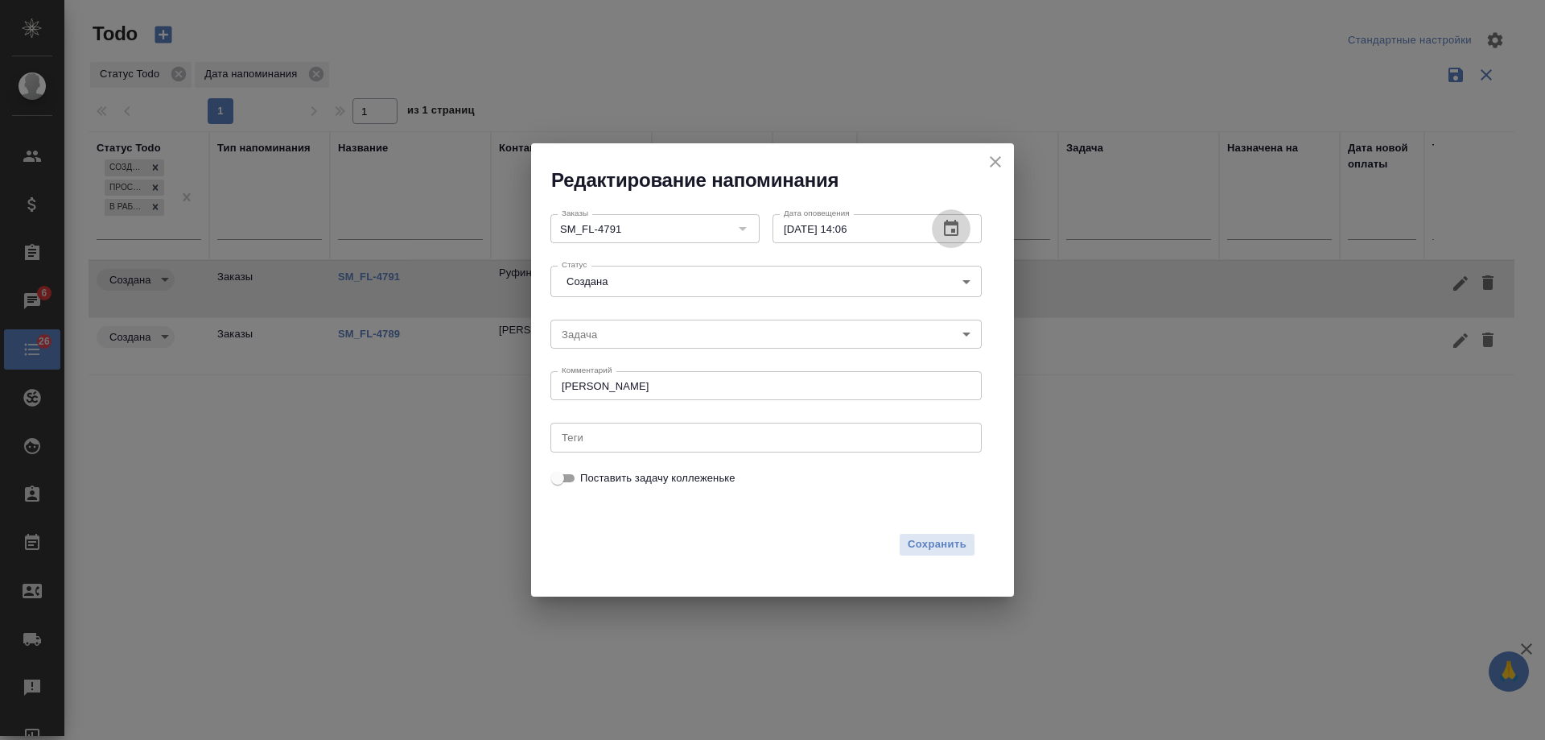
click at [949, 228] on icon "button" at bounding box center [951, 228] width 19 height 19
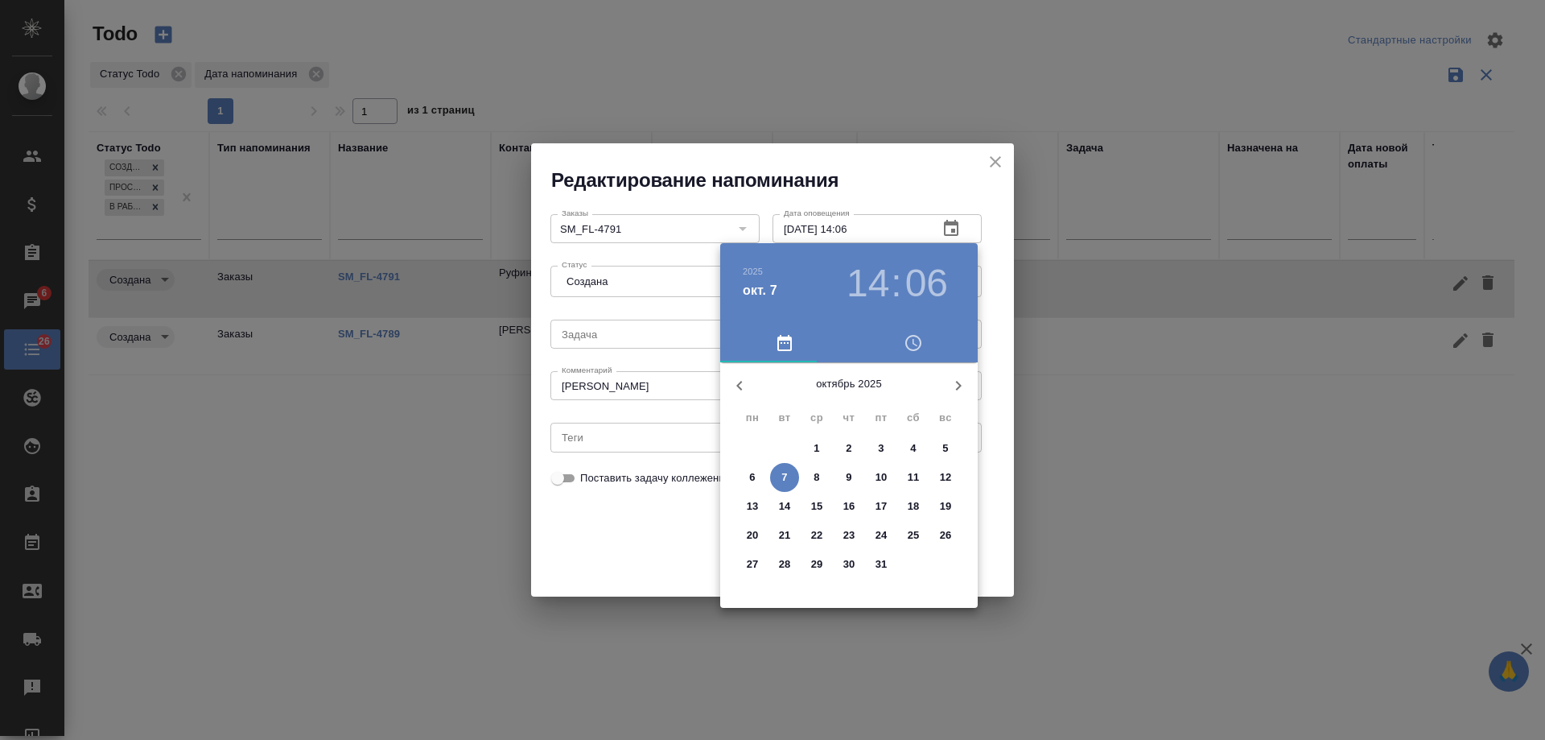
click at [816, 477] on p "8" at bounding box center [817, 477] width 6 height 16
type input "08.10.2025 14:06"
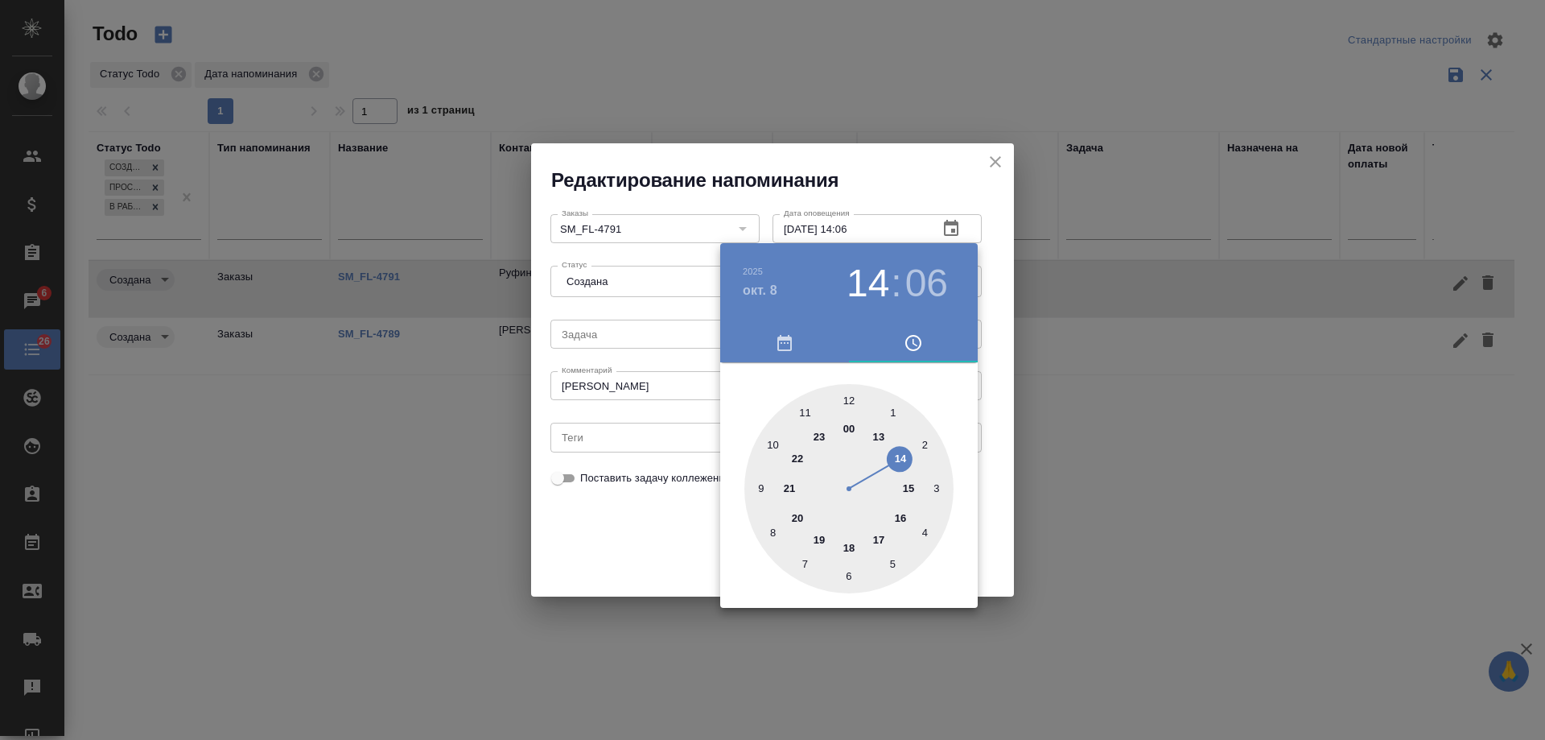
drag, startPoint x: 621, startPoint y: 525, endPoint x: 980, endPoint y: 571, distance: 362.7
click at [621, 525] on div at bounding box center [772, 370] width 1545 height 740
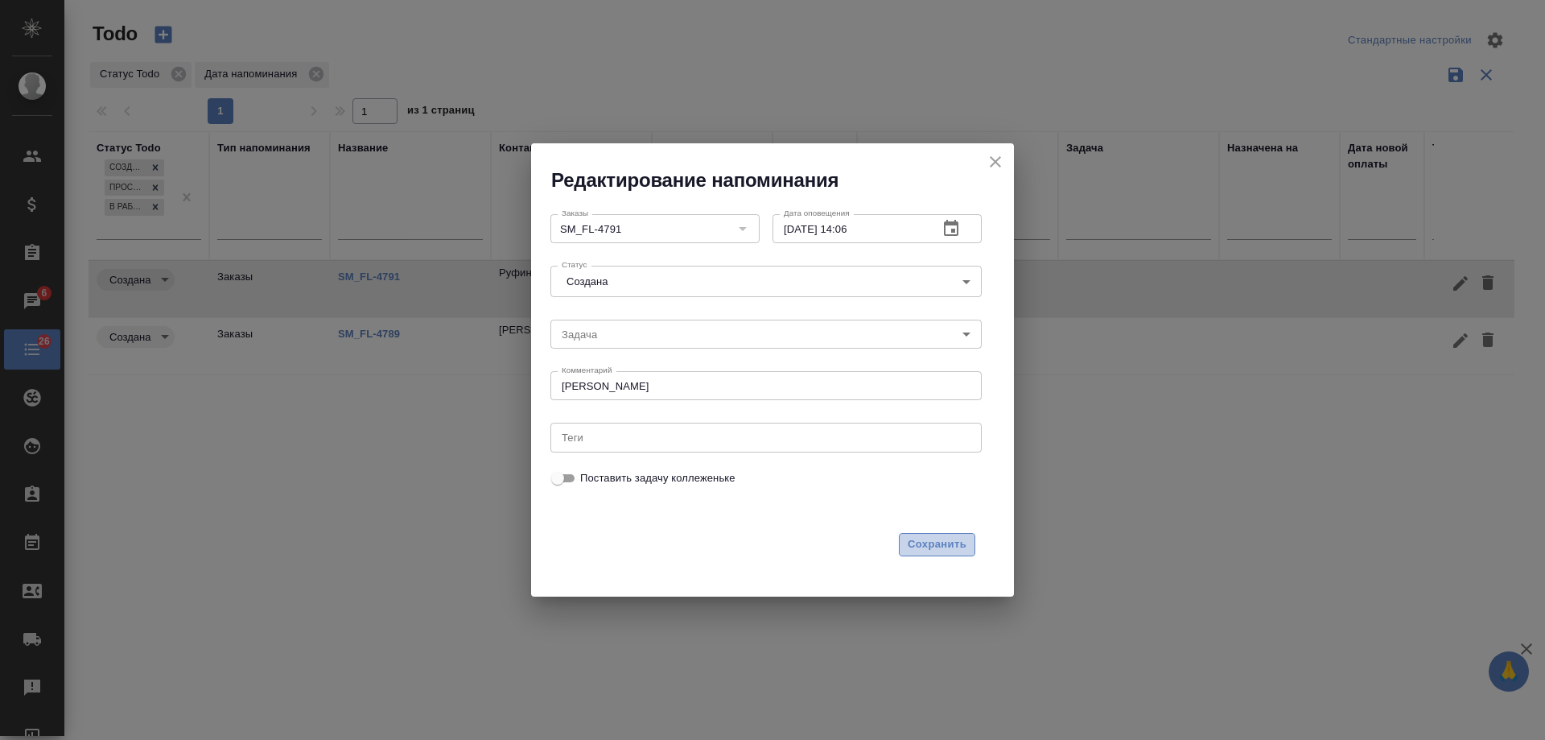
click at [929, 545] on span "Сохранить" at bounding box center [937, 544] width 59 height 19
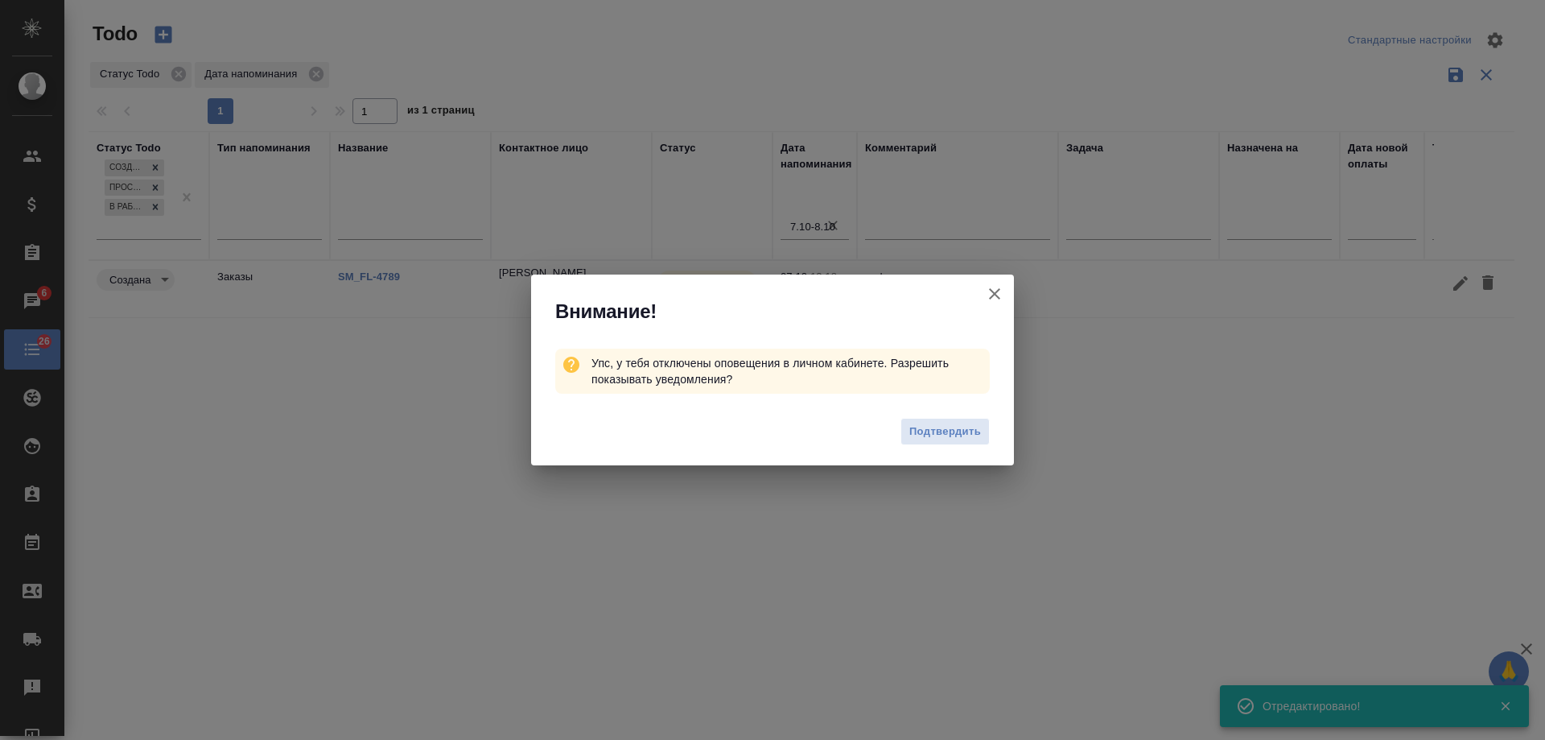
drag, startPoint x: 992, startPoint y: 299, endPoint x: 665, endPoint y: 196, distance: 342.6
click at [991, 298] on icon "button" at bounding box center [994, 293] width 19 height 19
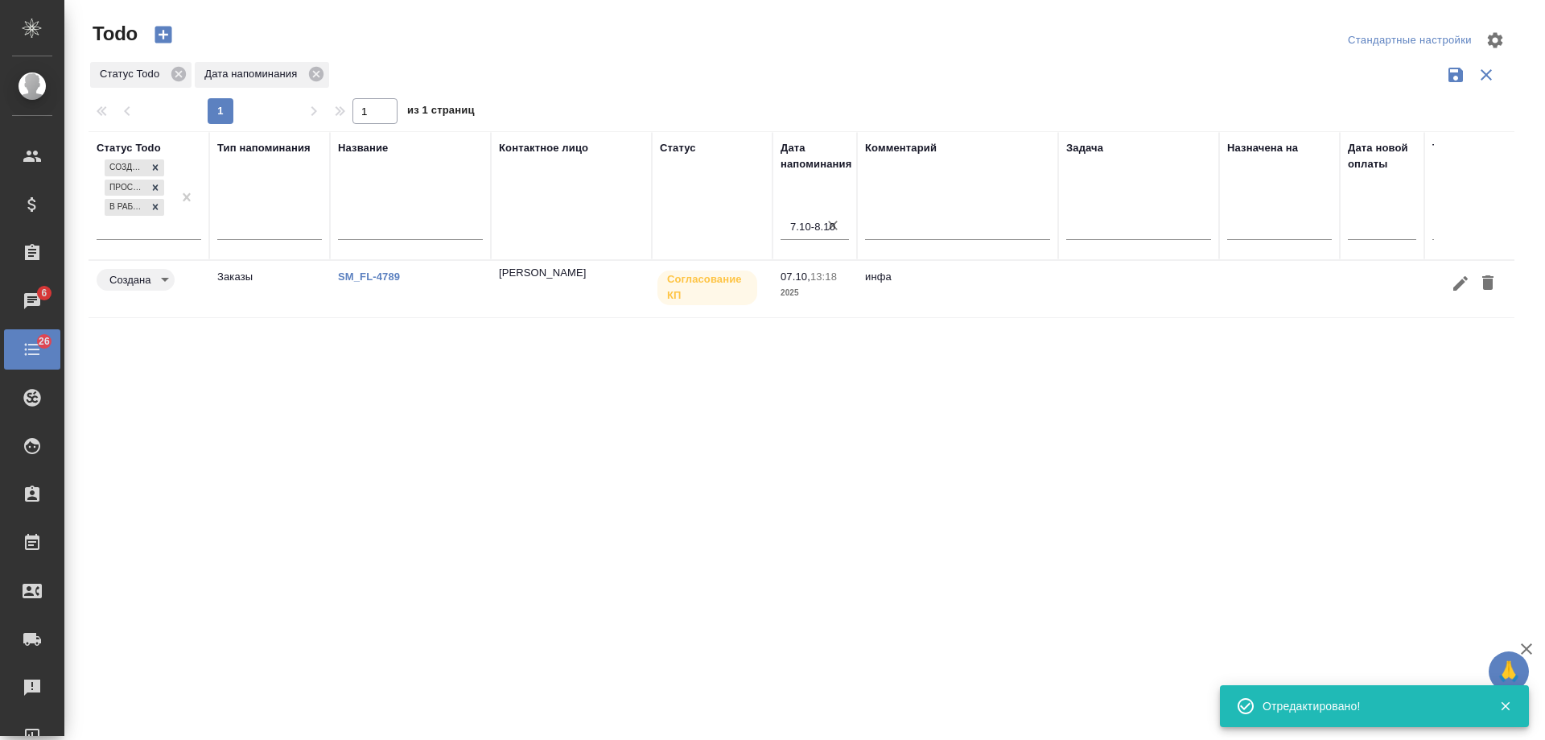
click at [379, 270] on link "SM_FL-4789" at bounding box center [369, 276] width 62 height 12
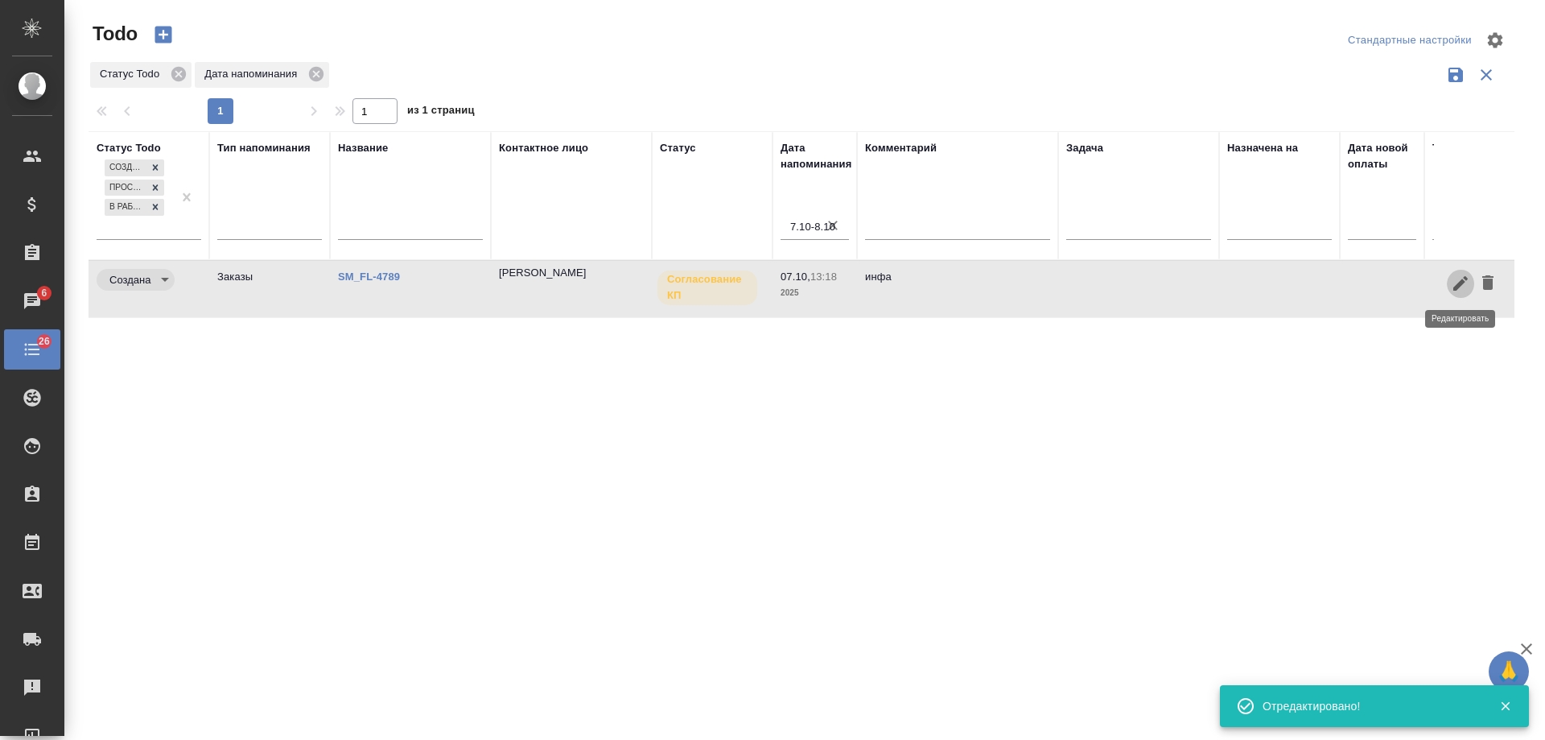
click at [1458, 282] on icon "button" at bounding box center [1460, 283] width 19 height 19
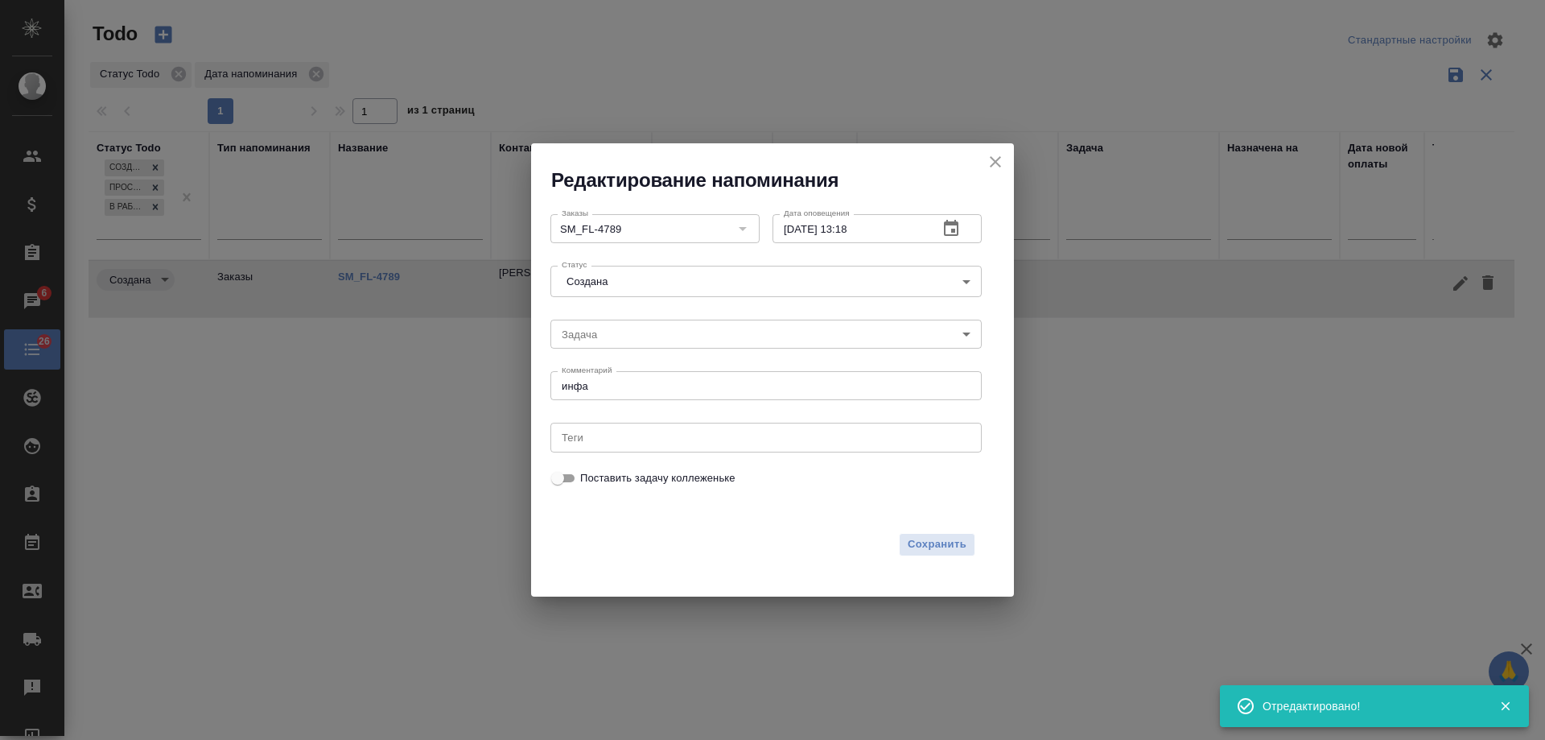
click at [650, 383] on textarea "инфа" at bounding box center [766, 386] width 409 height 12
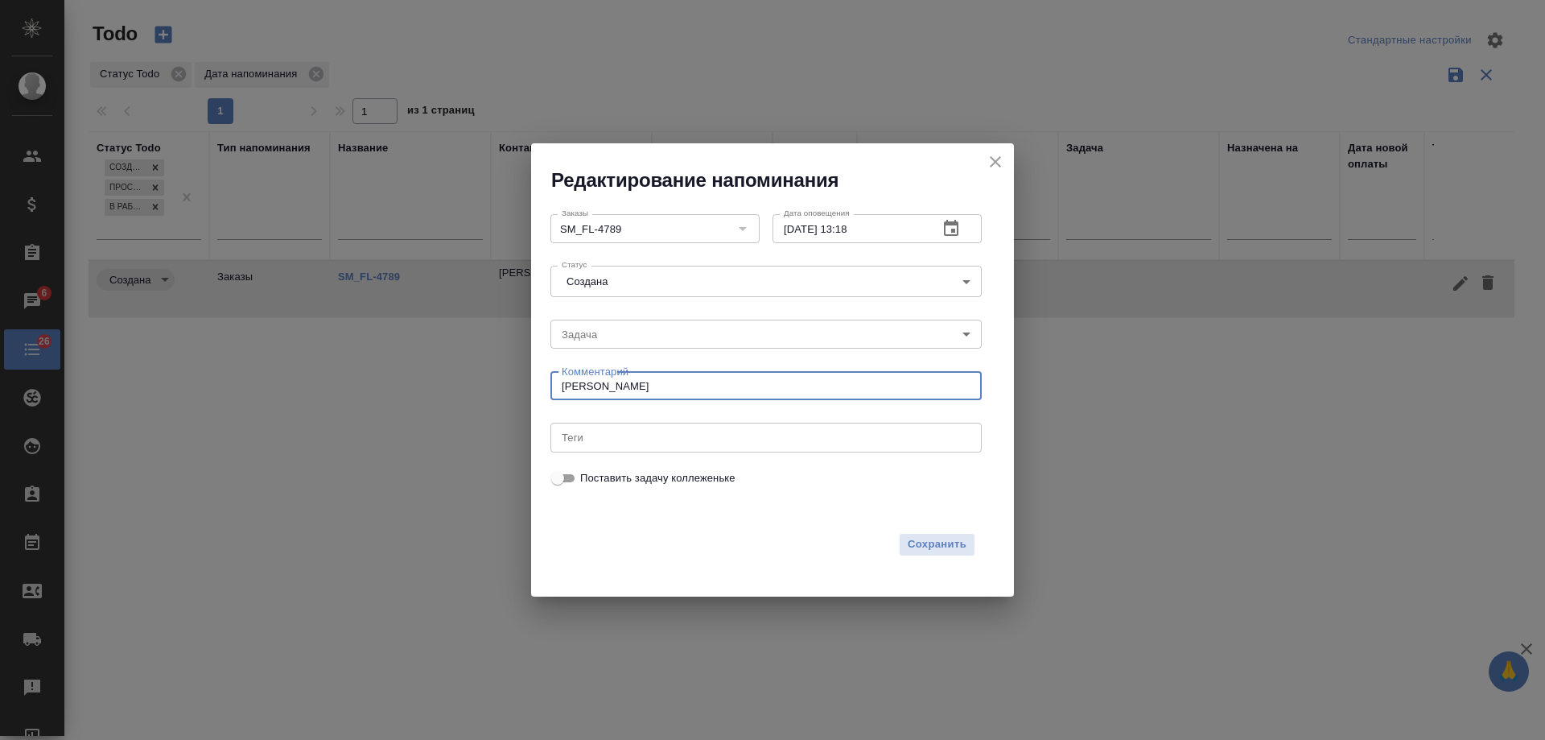
type textarea "инфа вотс"
click at [952, 217] on button "button" at bounding box center [951, 228] width 39 height 39
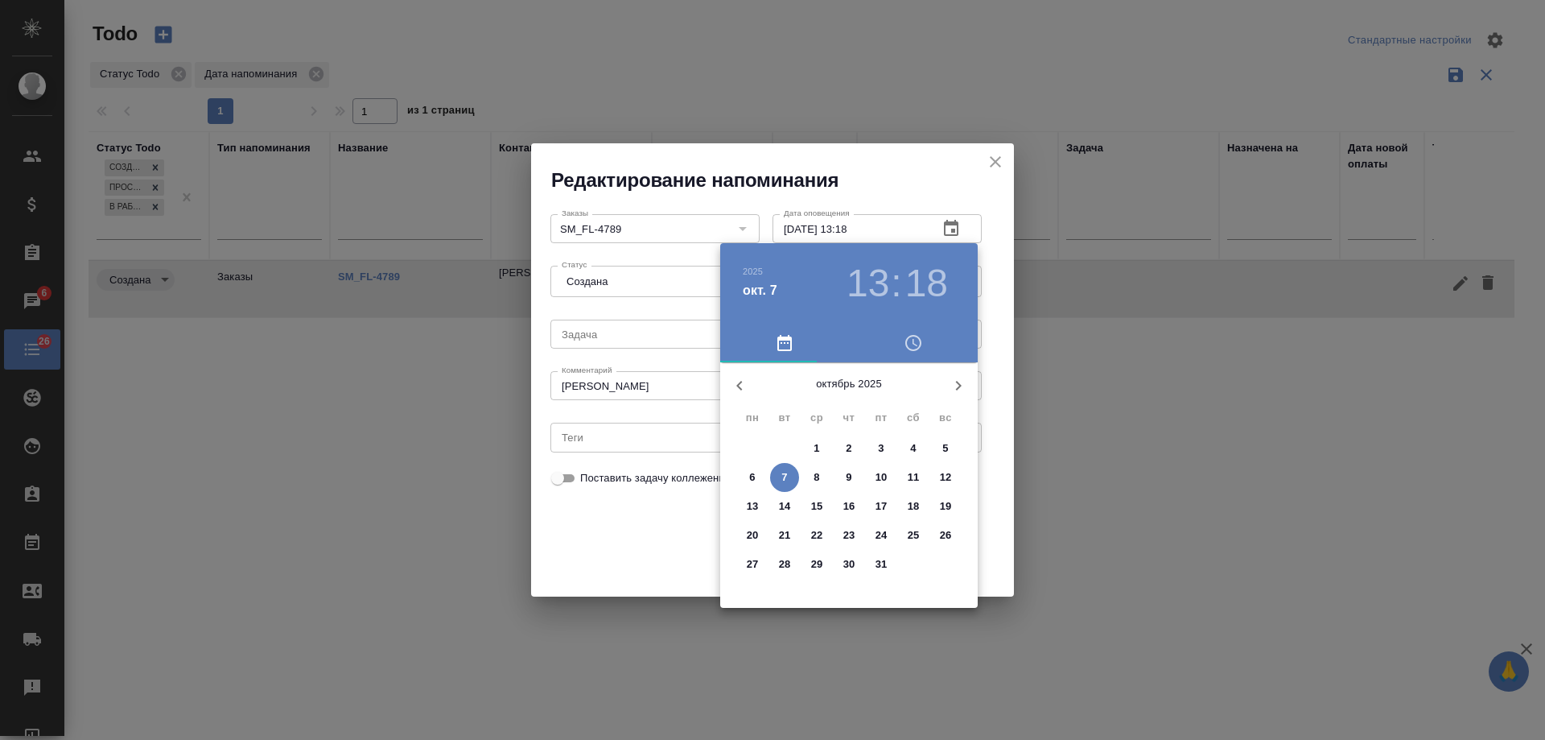
click at [815, 474] on p "8" at bounding box center [817, 477] width 6 height 16
type input "08.10.2025 13:18"
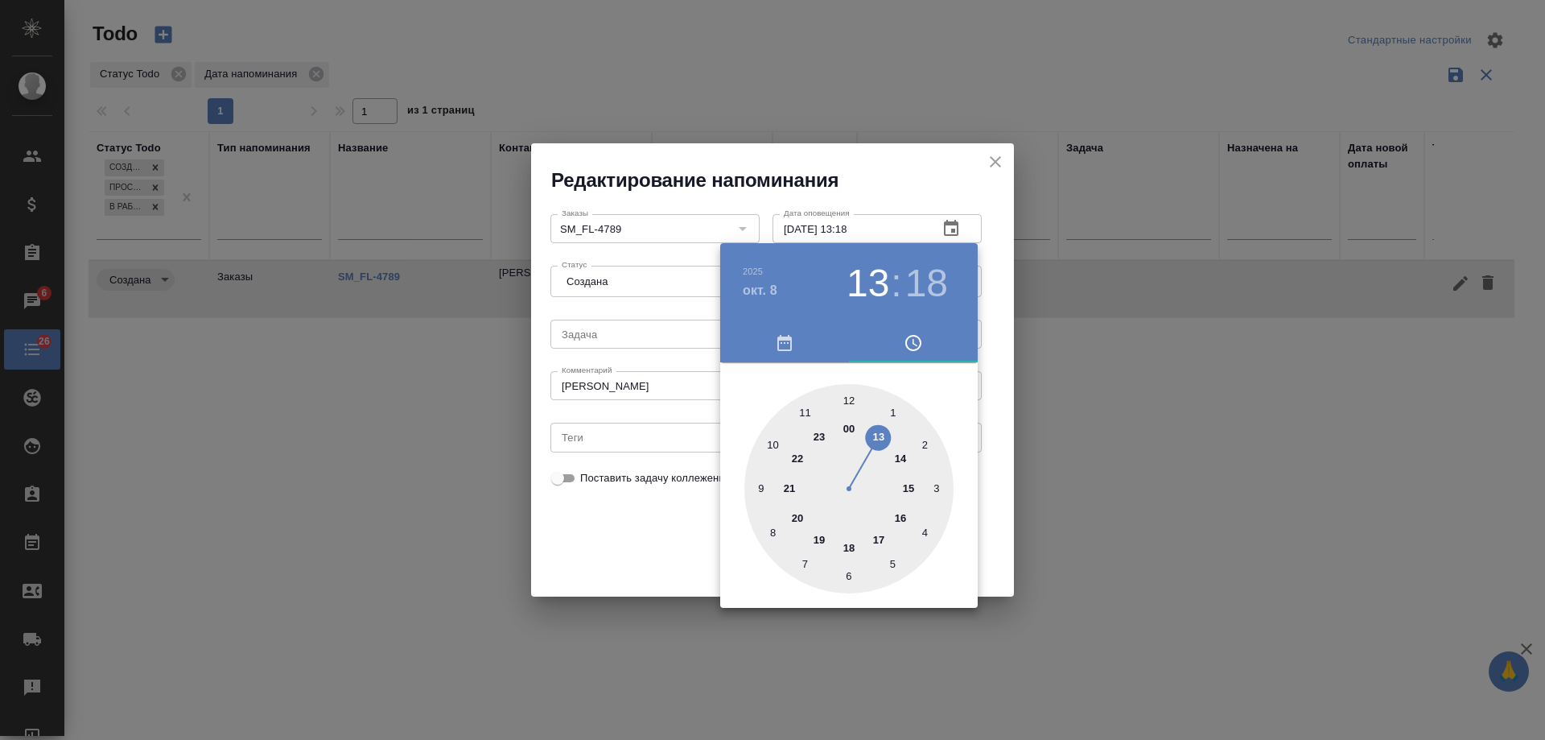
click at [644, 528] on div at bounding box center [772, 370] width 1545 height 740
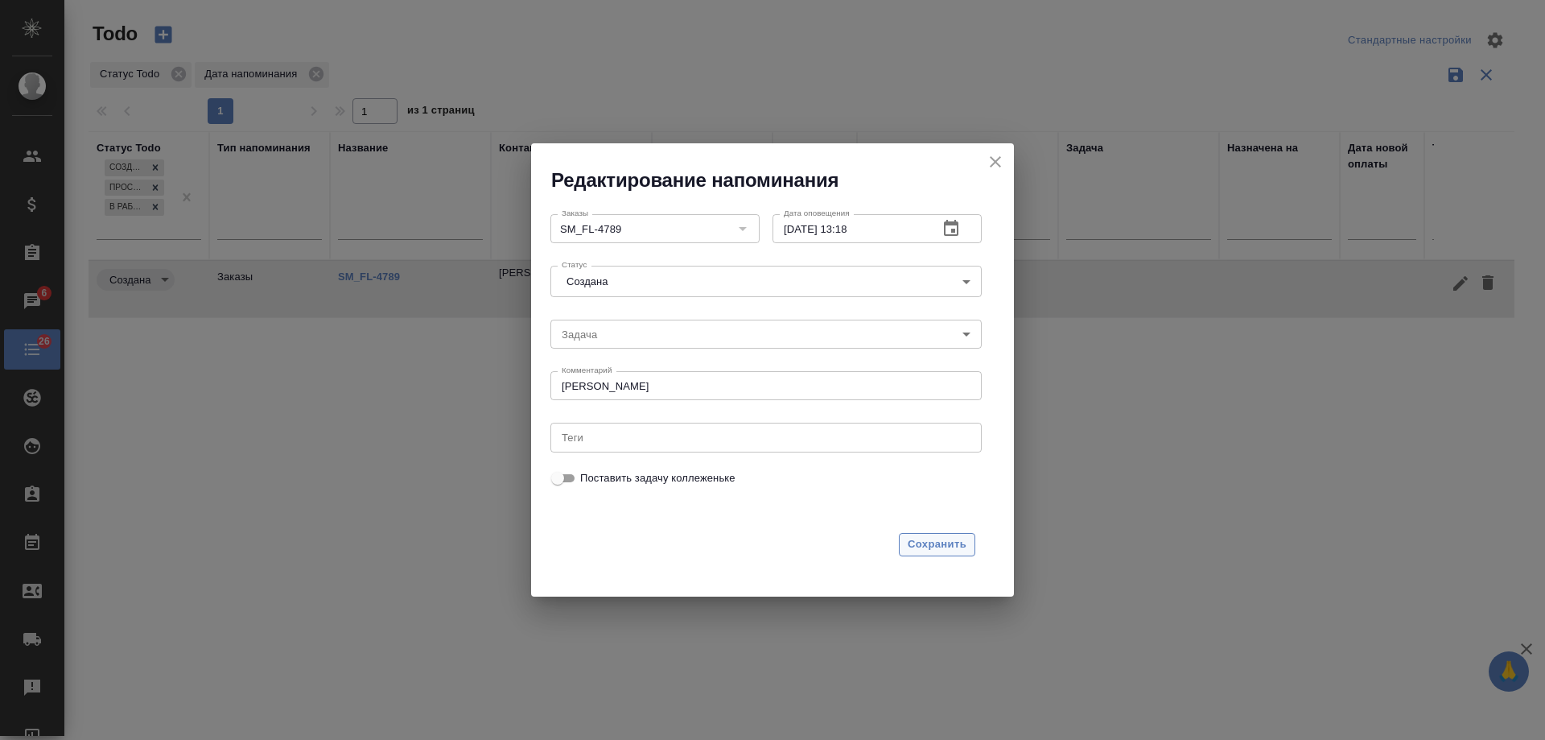
click at [934, 541] on span "Сохранить" at bounding box center [937, 544] width 59 height 19
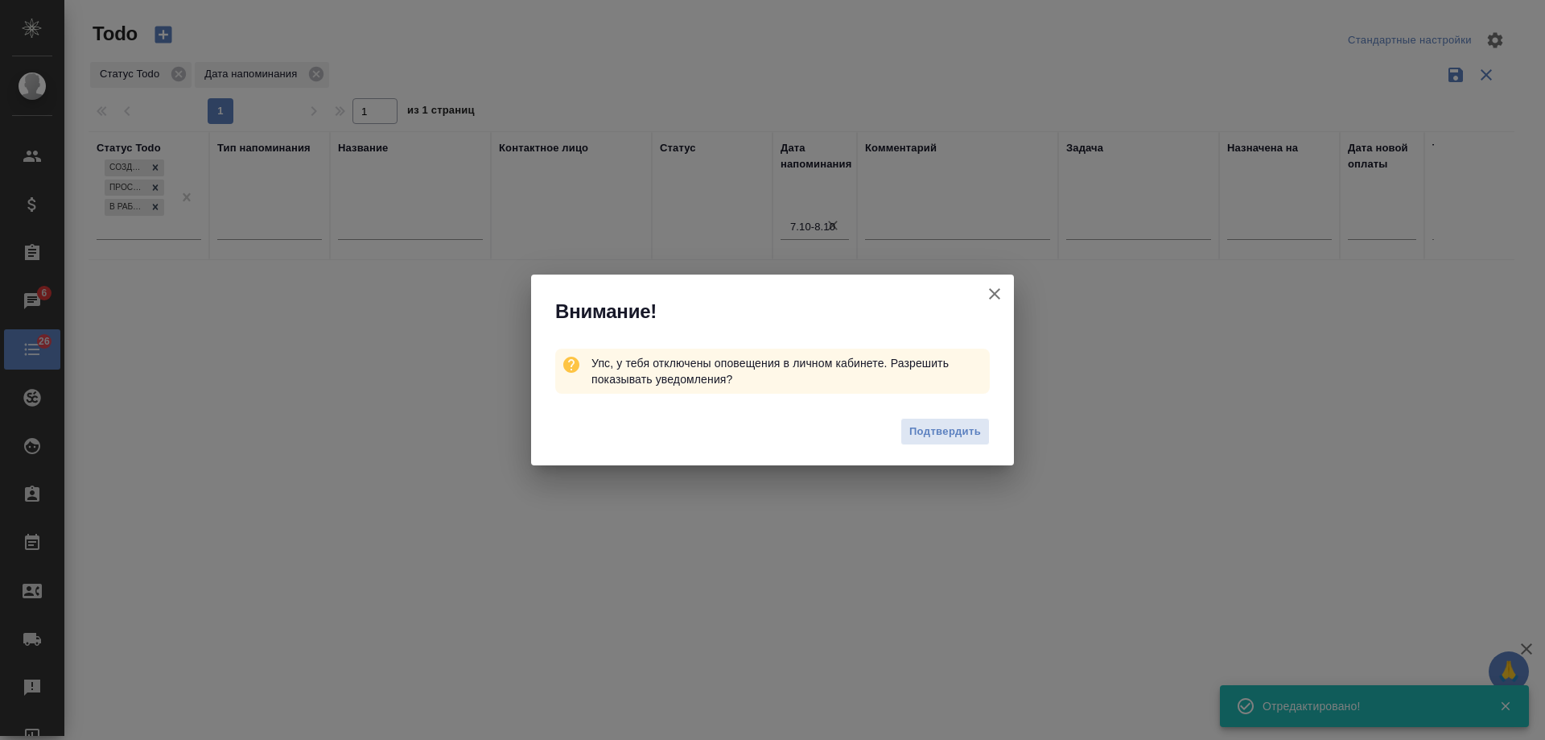
click at [996, 291] on icon "button" at bounding box center [994, 293] width 19 height 19
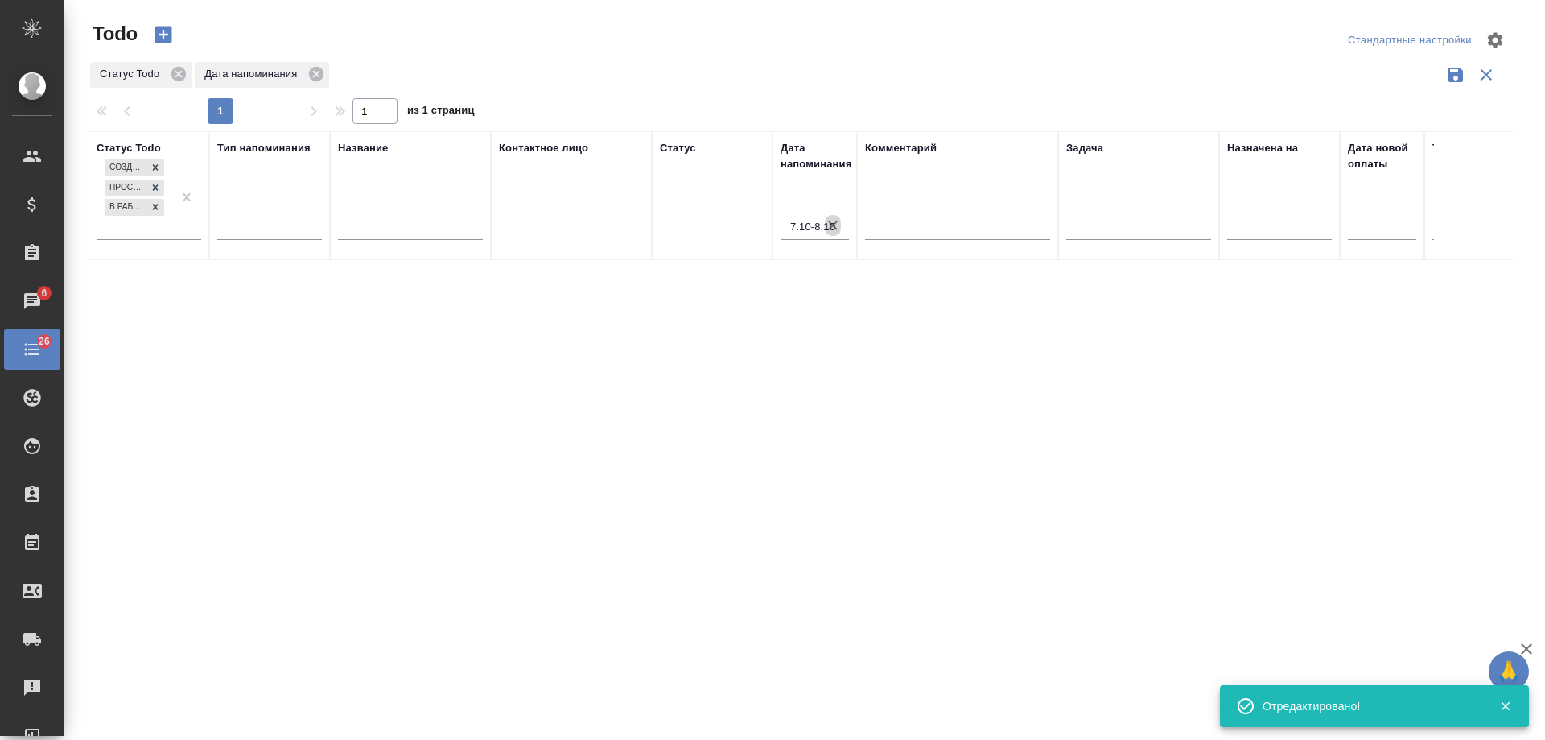
click at [833, 227] on icon "button" at bounding box center [833, 225] width 16 height 16
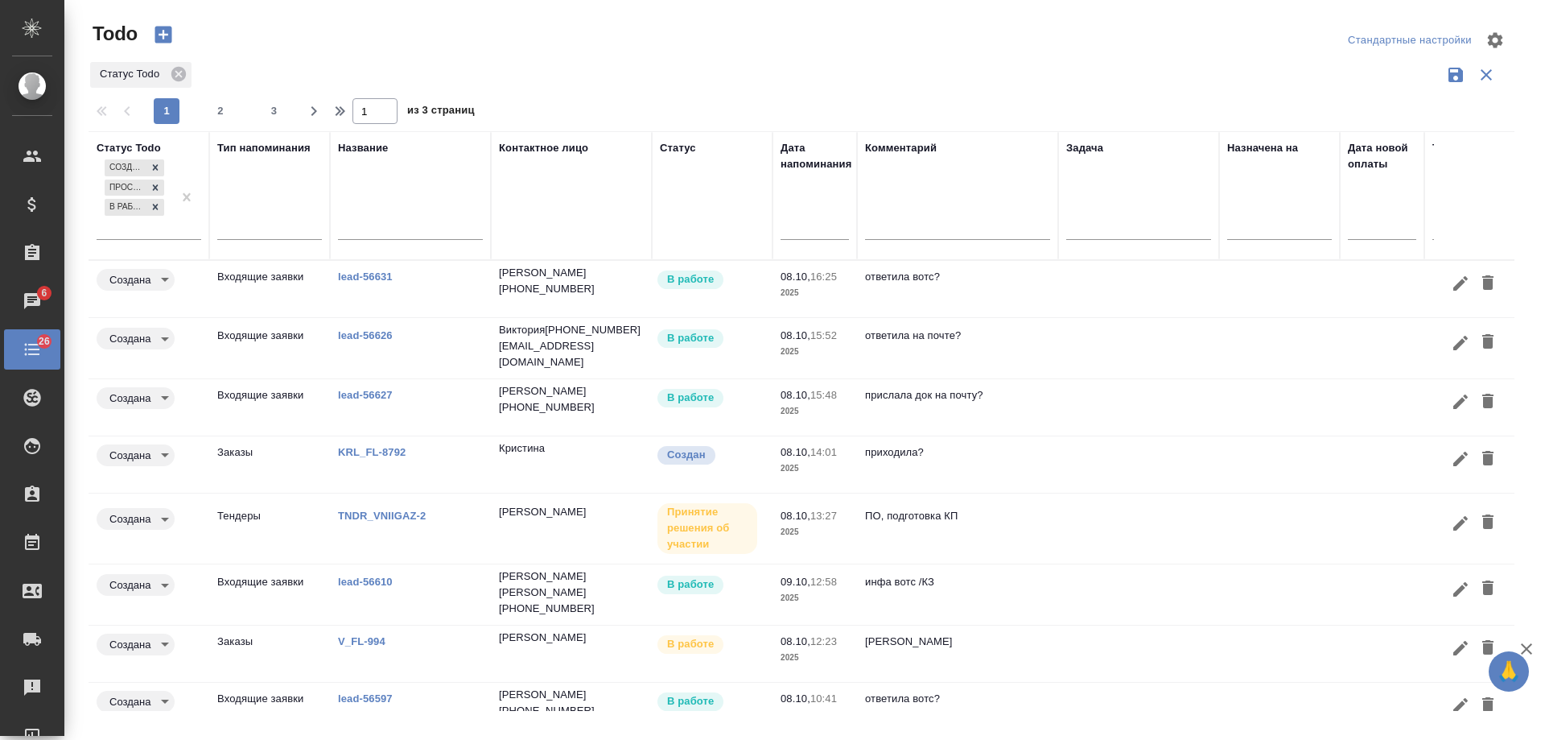
scroll to position [151, 0]
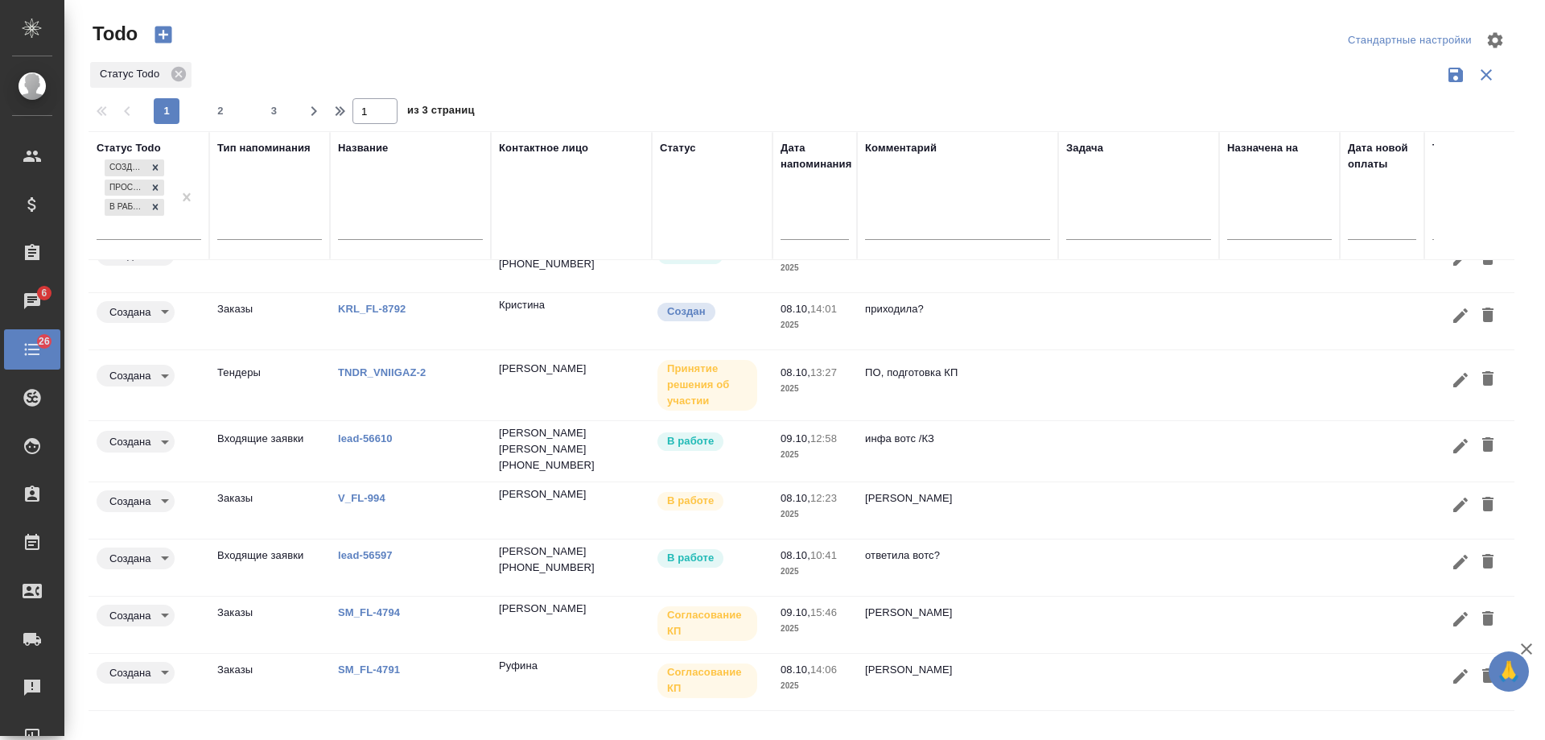
click at [354, 492] on link "V_FL-994" at bounding box center [361, 498] width 47 height 12
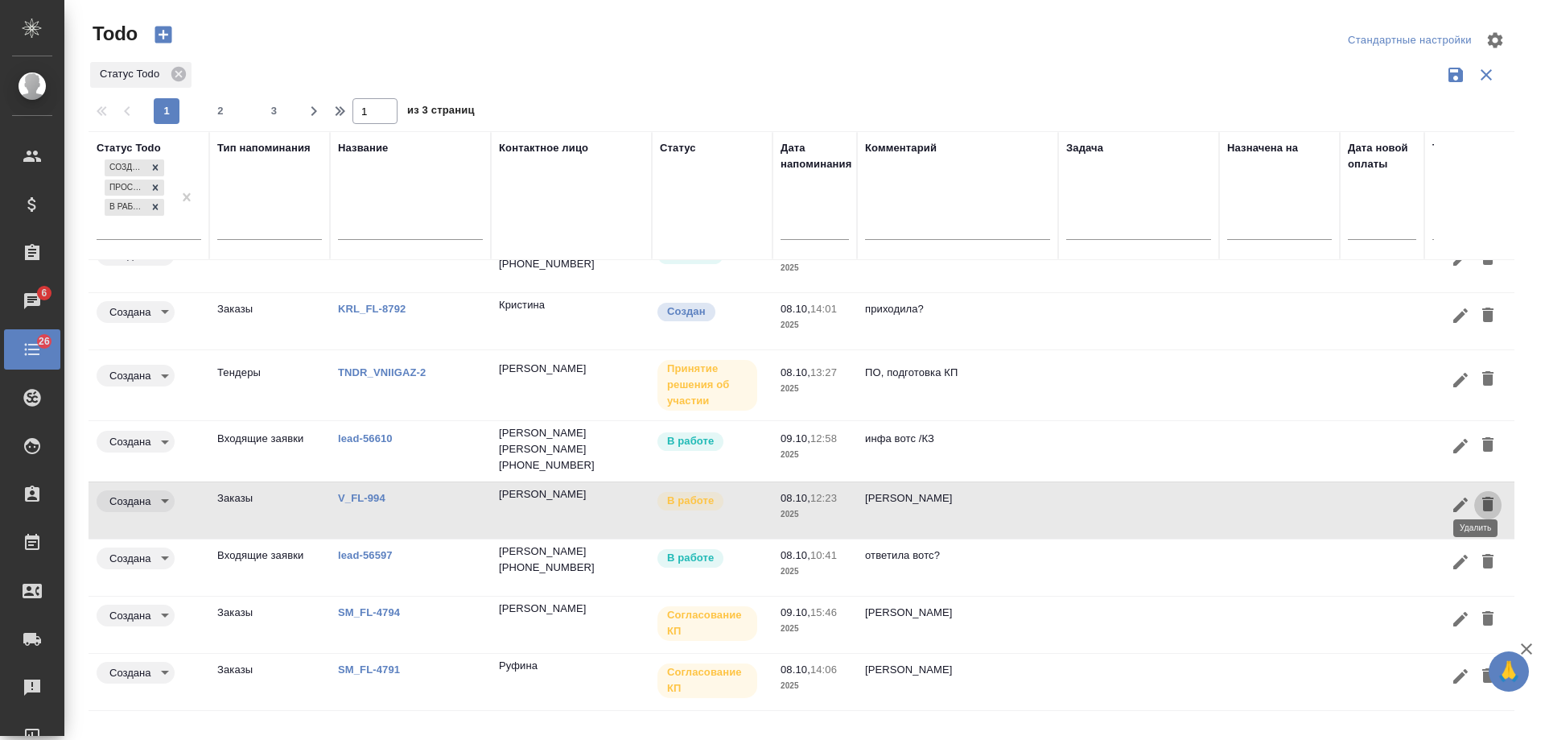
click at [1483, 497] on icon "button" at bounding box center [1488, 504] width 11 height 14
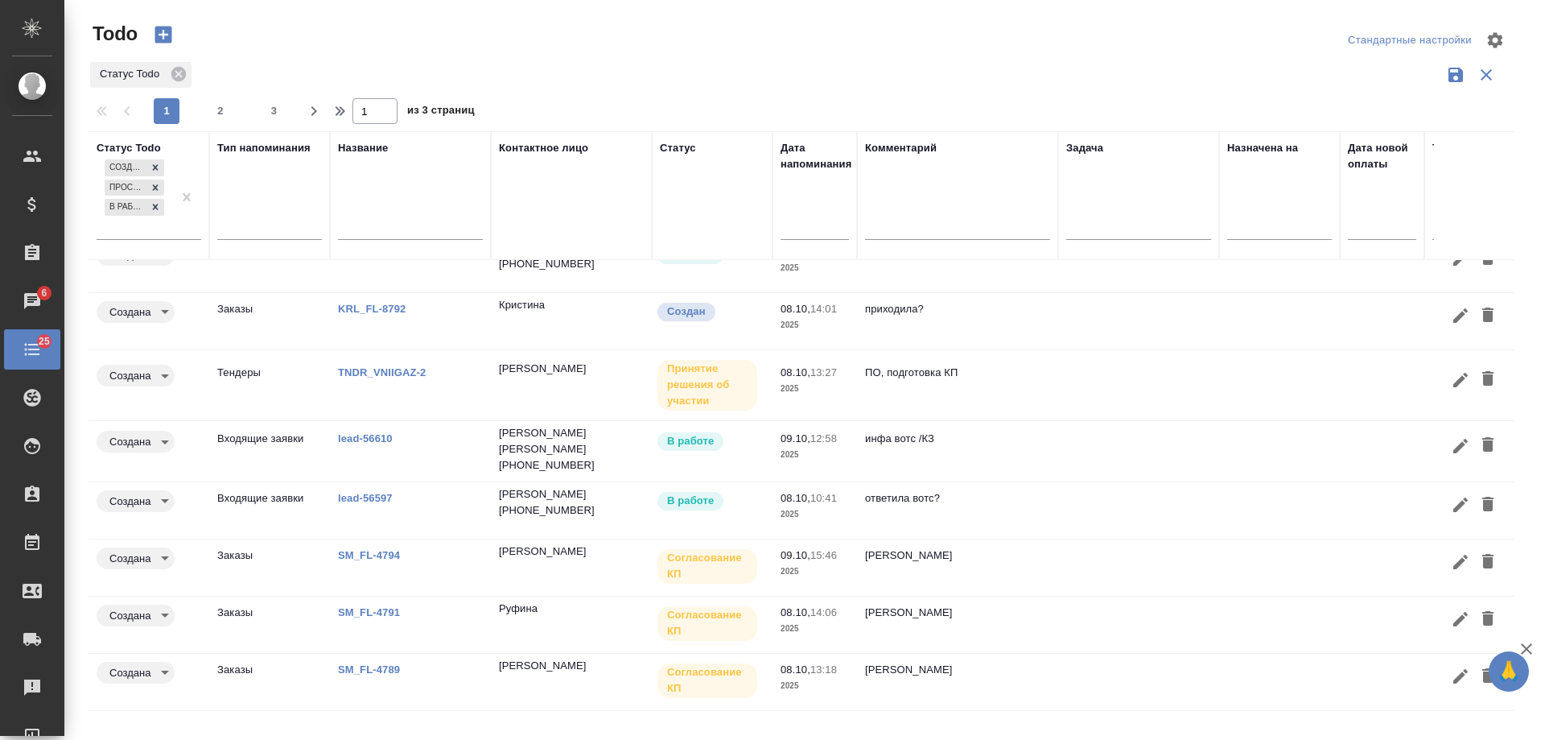
click at [380, 366] on link "TNDR_VNIIGAZ-2" at bounding box center [382, 372] width 88 height 12
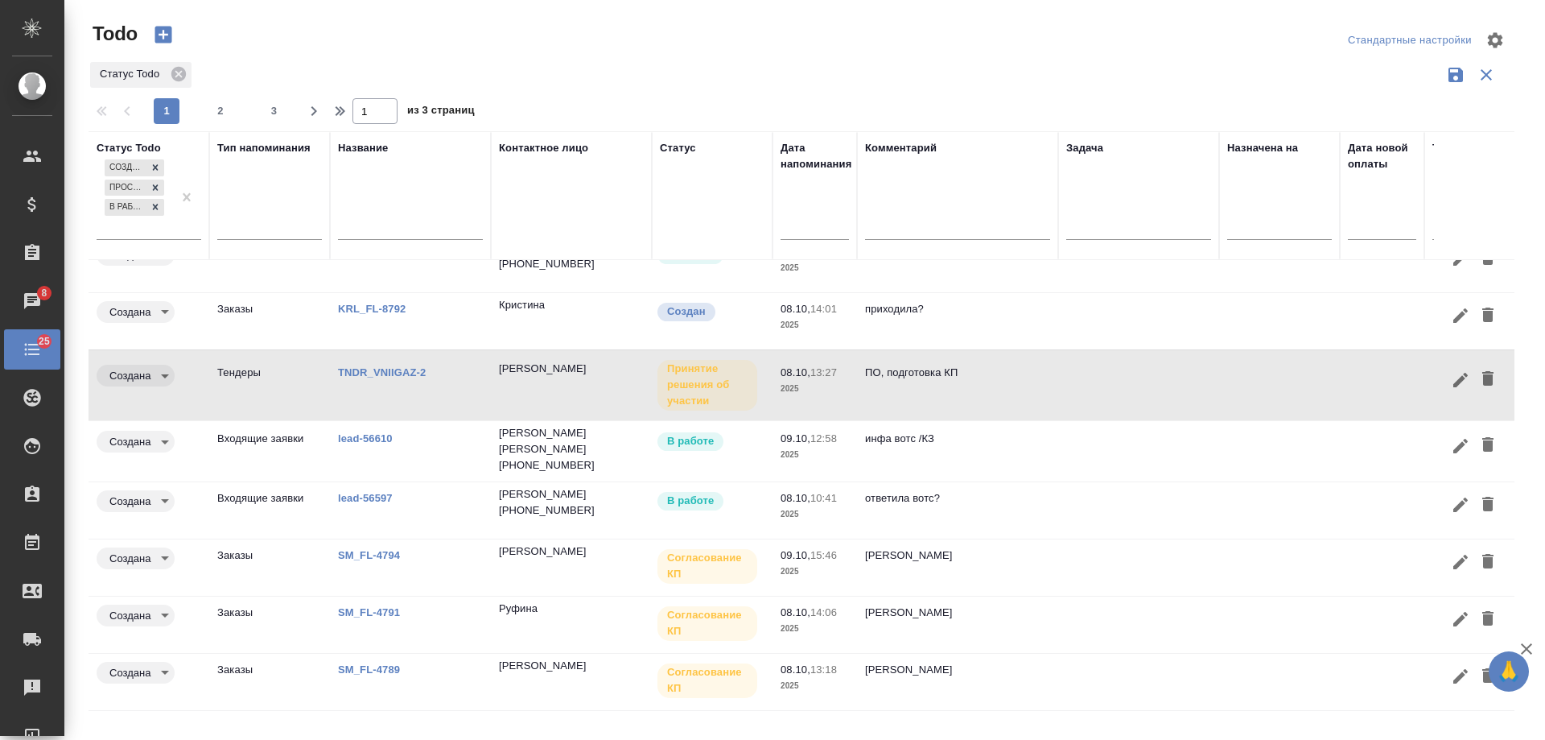
click at [380, 492] on link "lead-56597" at bounding box center [365, 498] width 55 height 12
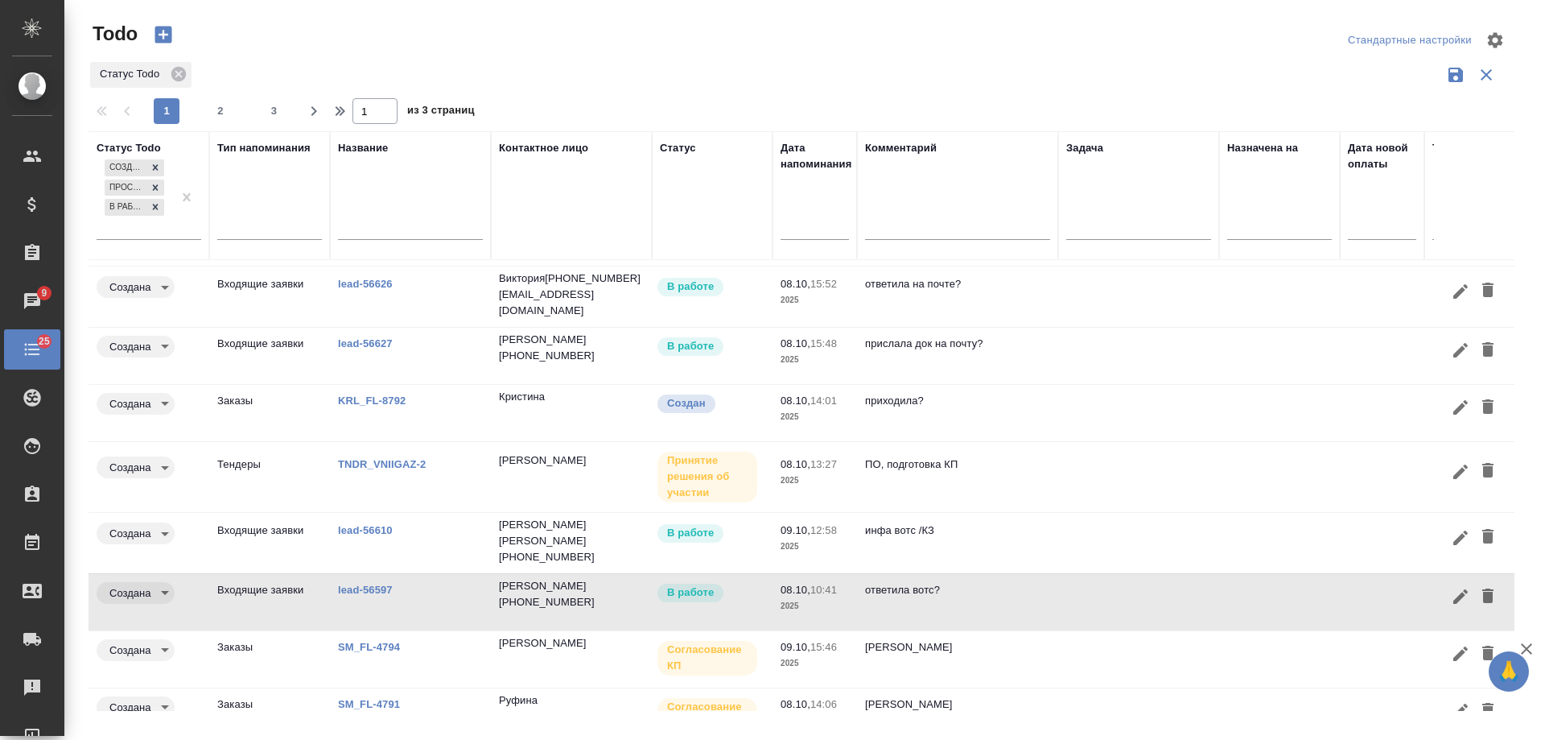
scroll to position [0, 0]
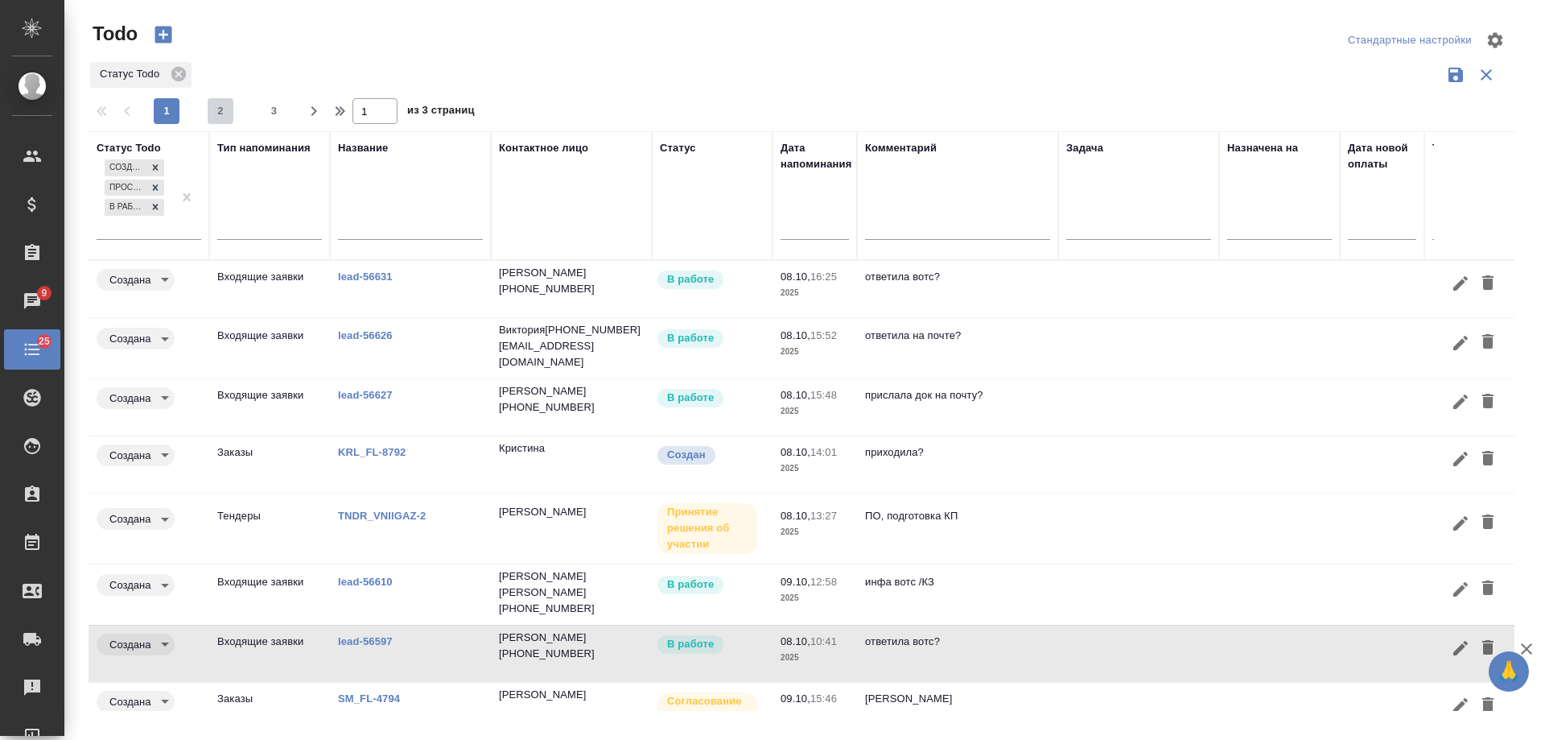
drag, startPoint x: 224, startPoint y: 117, endPoint x: 736, endPoint y: 410, distance: 590.5
click at [225, 117] on span "2" at bounding box center [221, 111] width 26 height 16
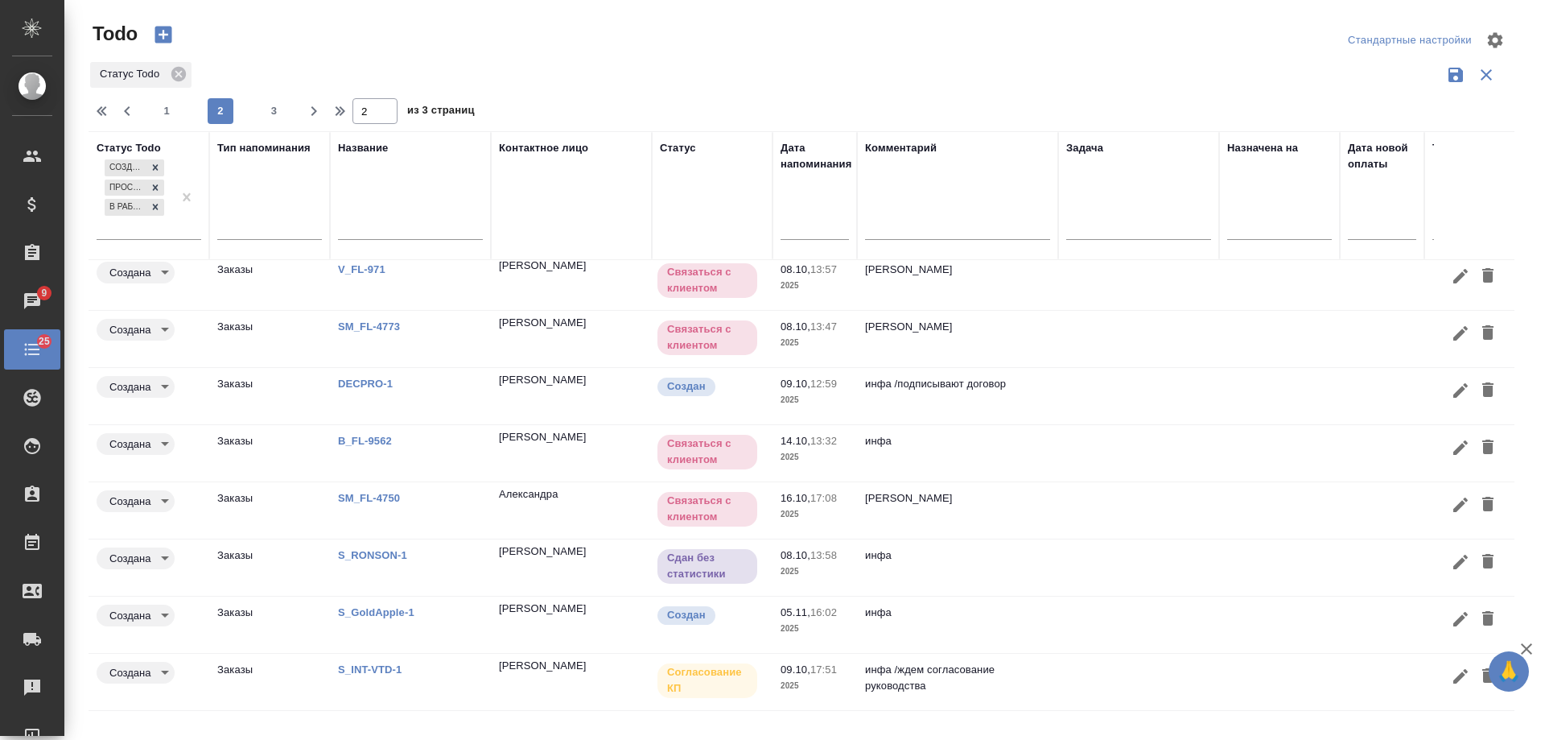
scroll to position [134, 0]
click at [270, 111] on span "3" at bounding box center [275, 111] width 26 height 16
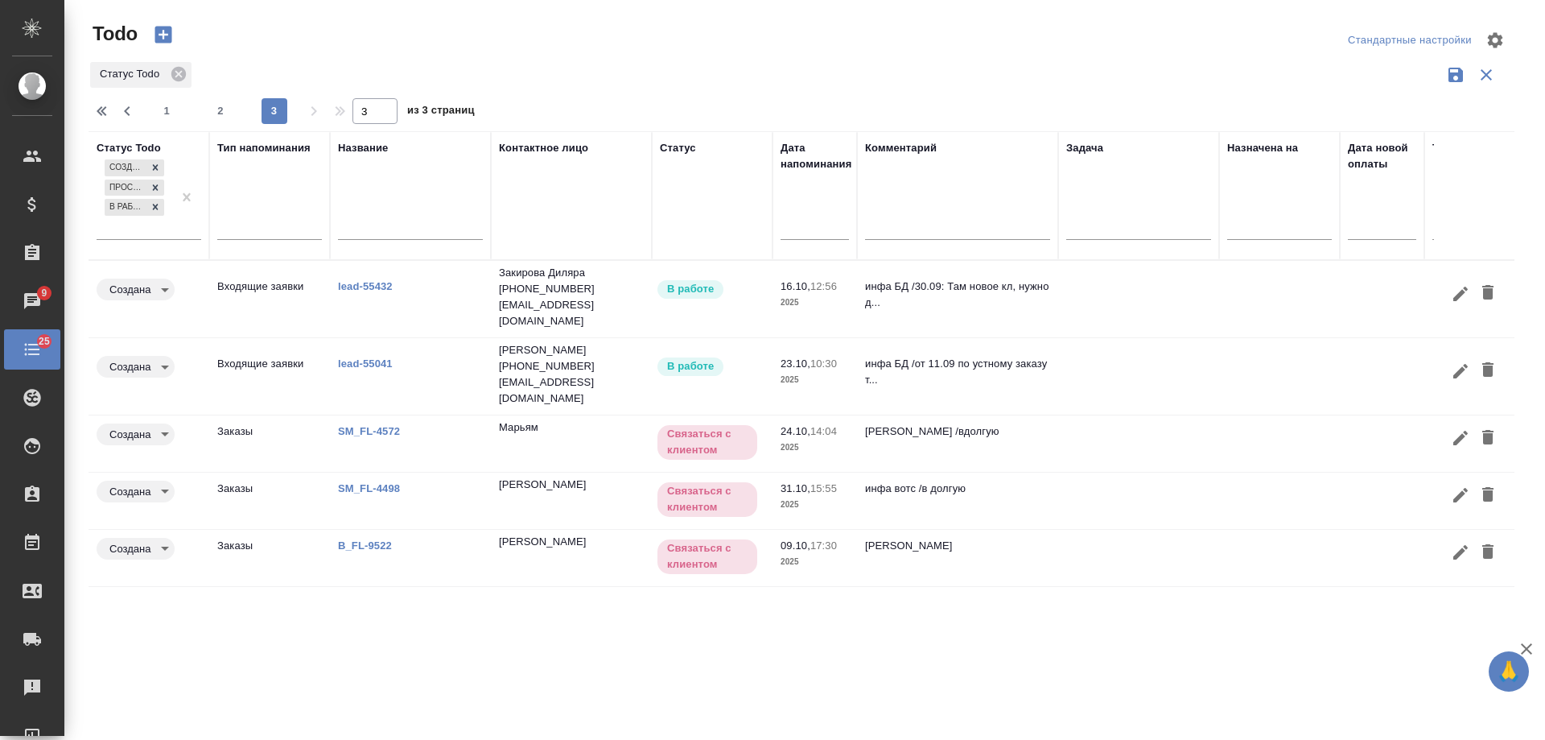
scroll to position [0, 0]
click at [158, 116] on span "1" at bounding box center [167, 111] width 26 height 16
type input "1"
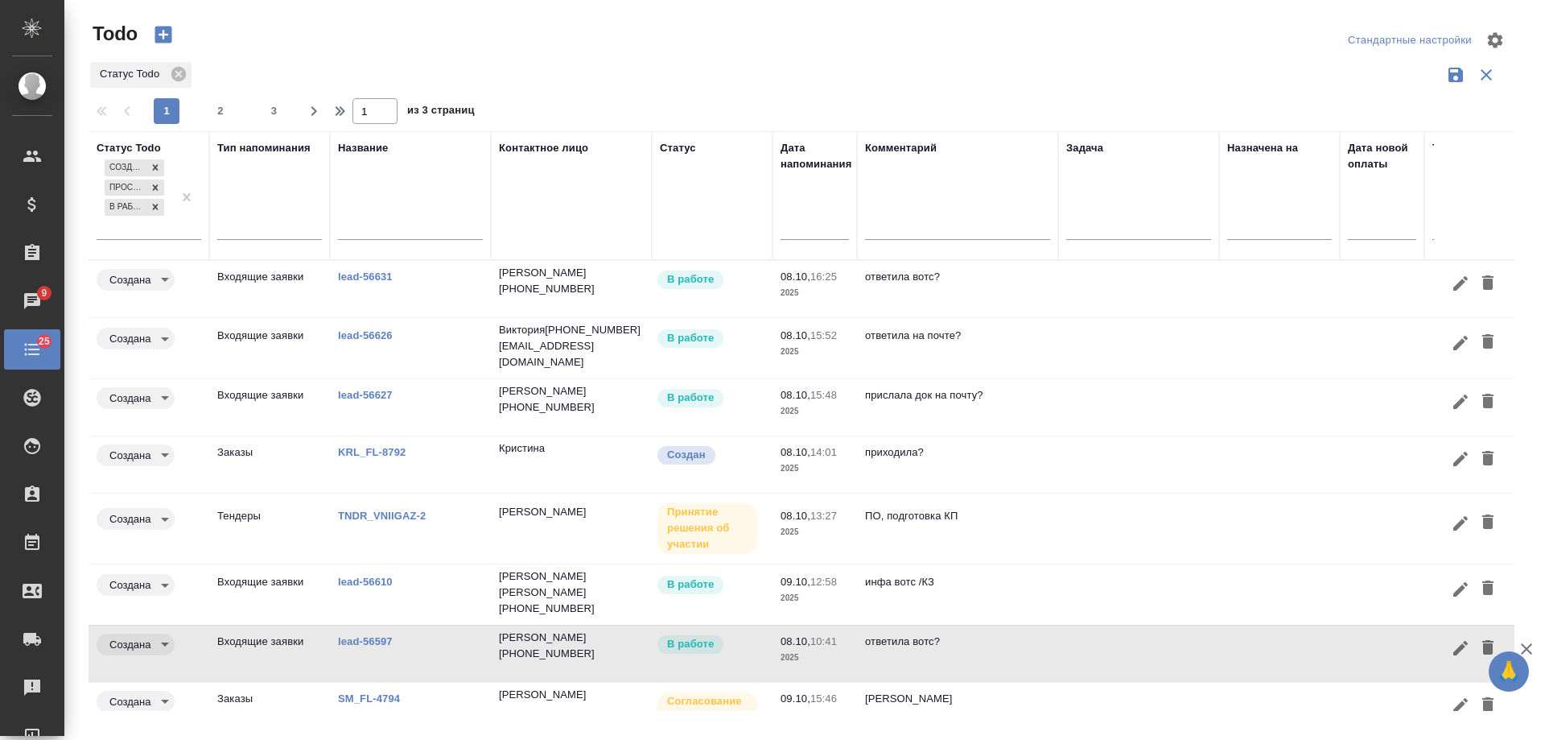
click at [820, 230] on input "text" at bounding box center [819, 226] width 59 height 23
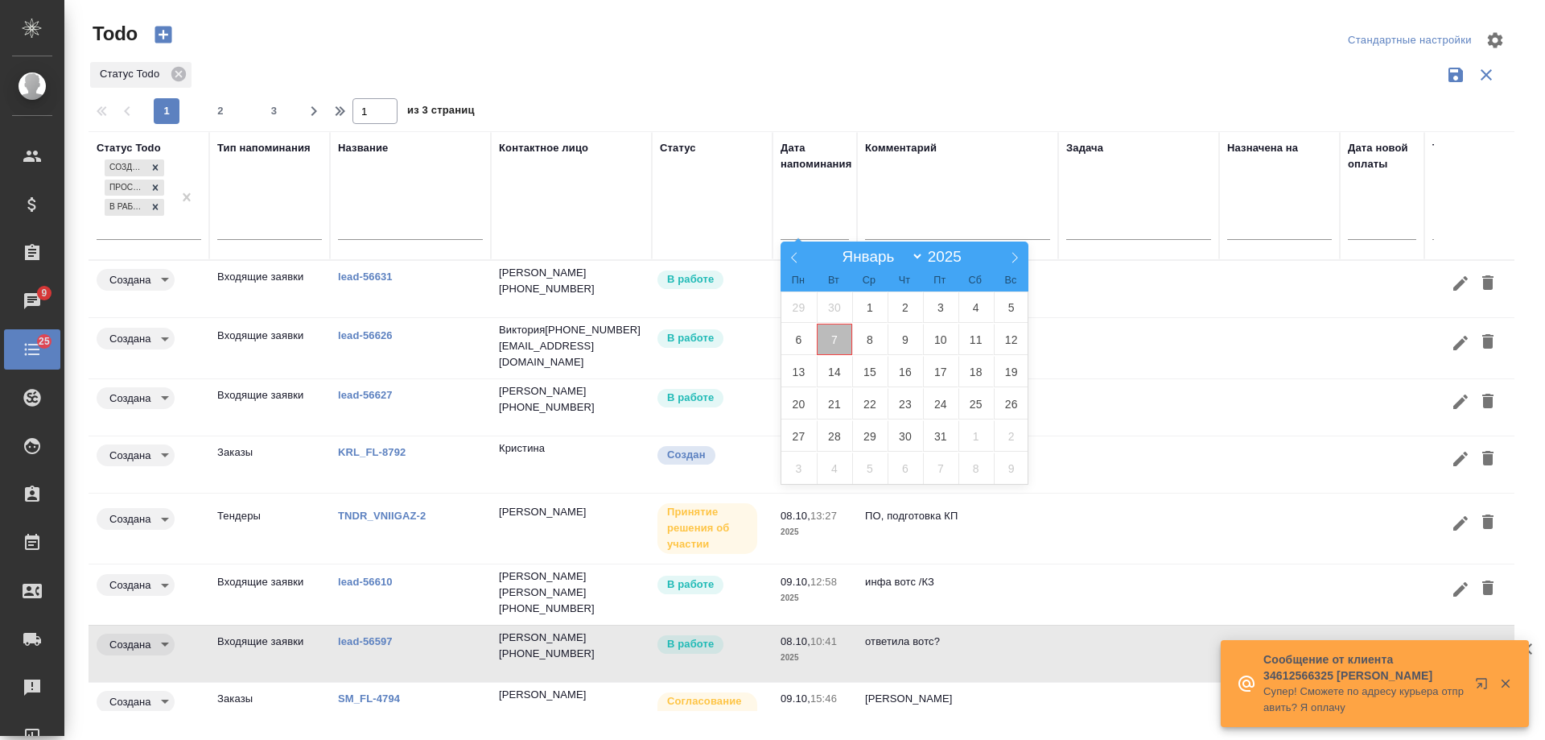
click at [839, 339] on span "7" at bounding box center [834, 339] width 35 height 31
type div "2025-10-06T21:00:00.000Z"
click at [868, 339] on span "8" at bounding box center [869, 339] width 35 height 31
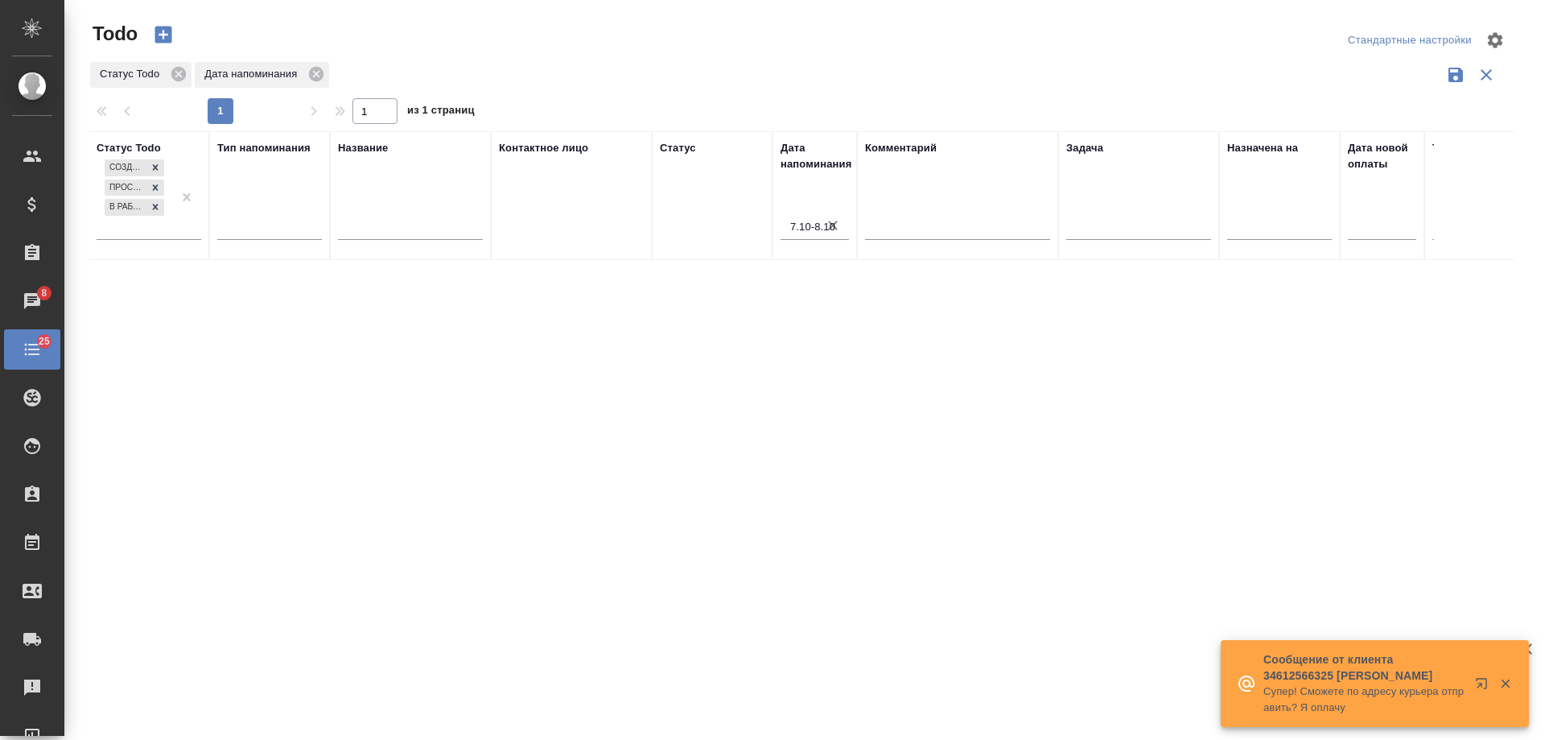
click at [832, 227] on icon "button" at bounding box center [833, 226] width 10 height 10
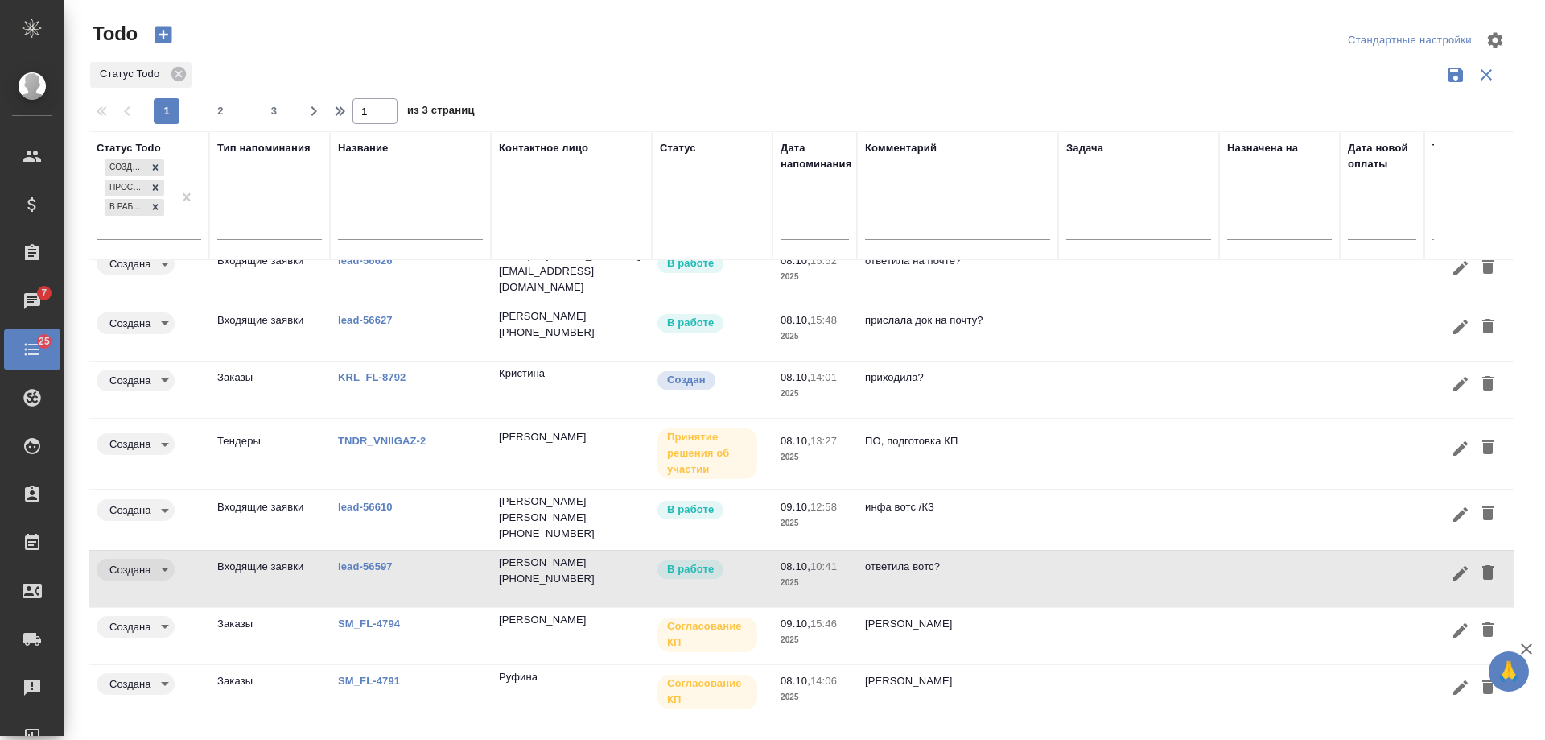
scroll to position [151, 0]
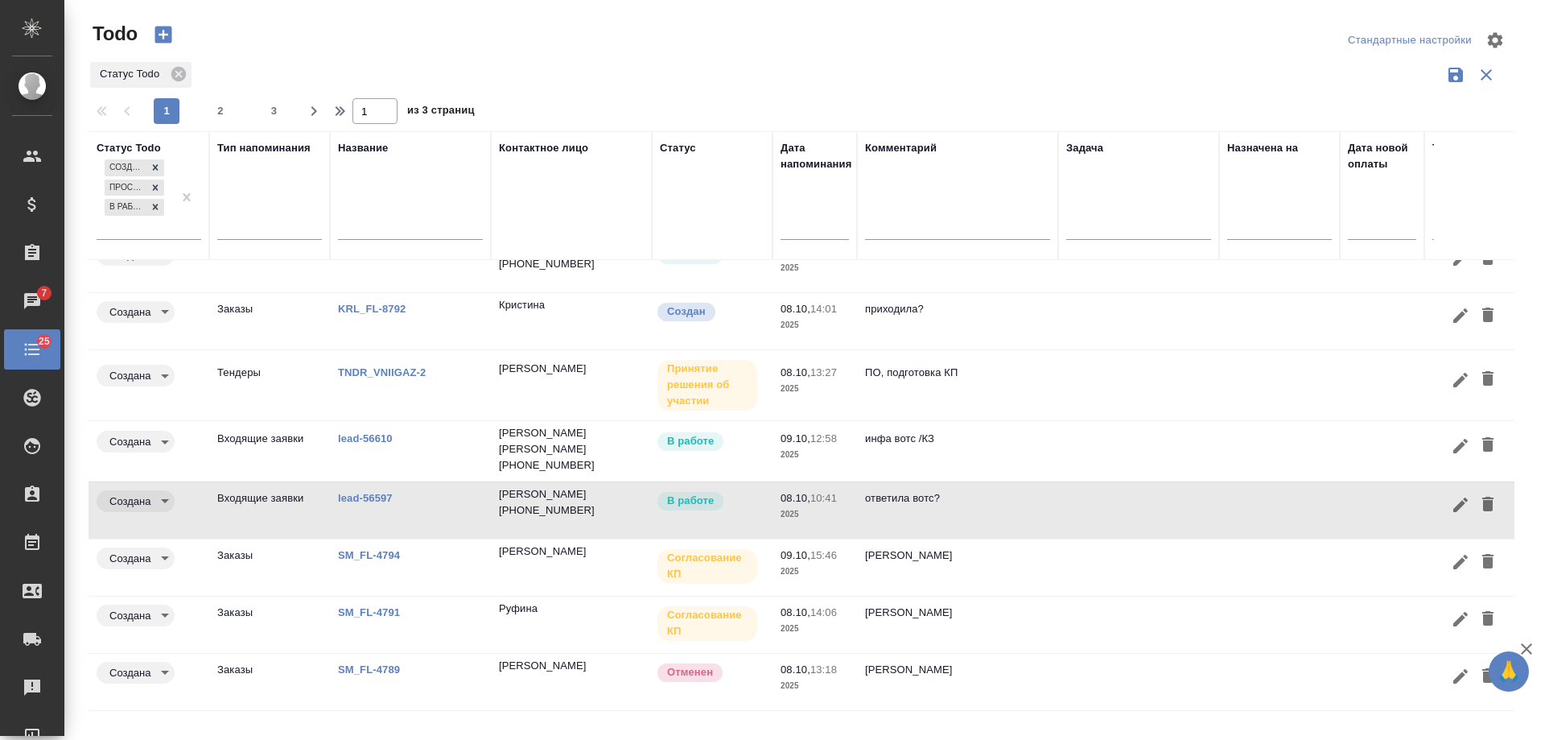
click at [969, 662] on p "инфа вотс" at bounding box center [957, 670] width 185 height 16
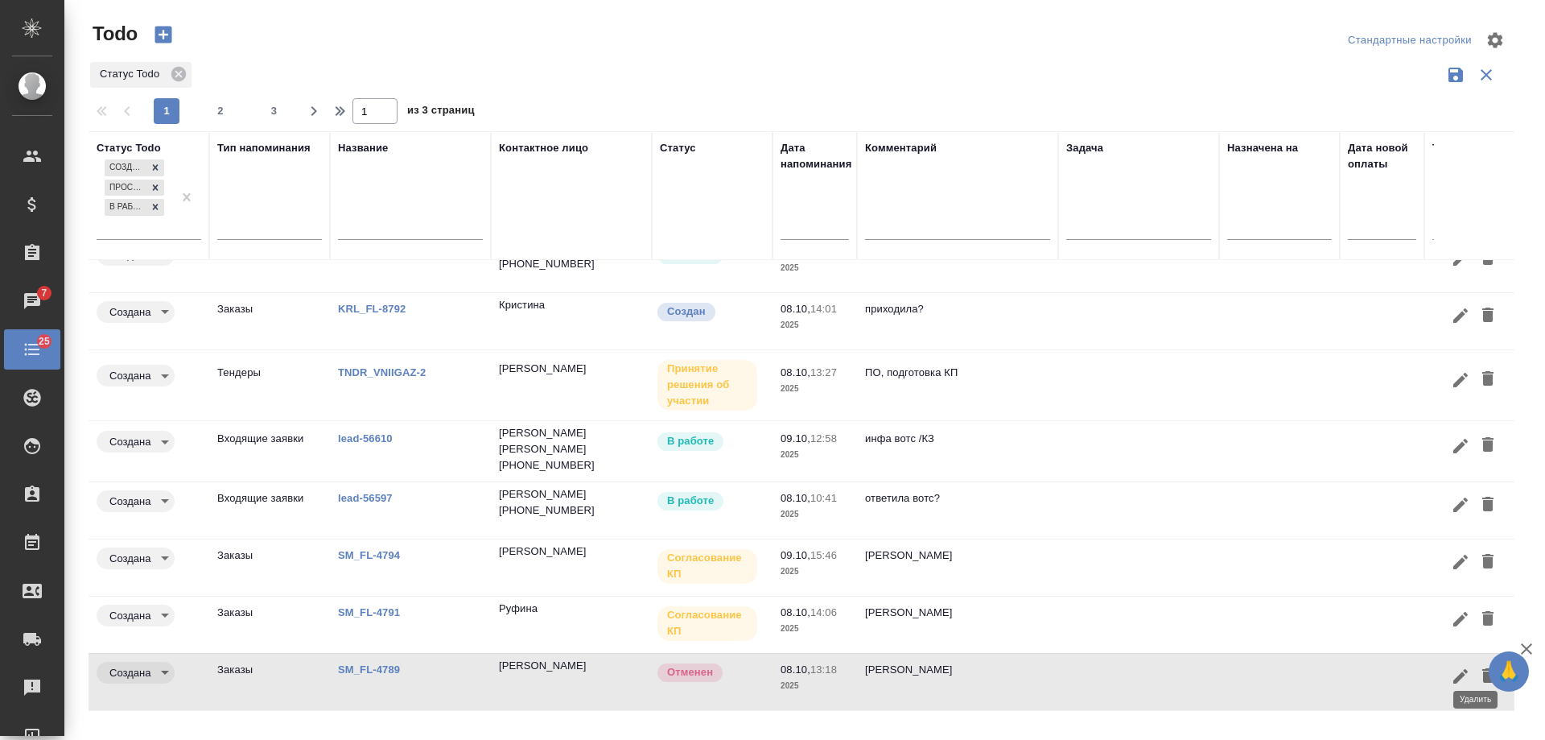
click at [1483, 668] on icon "button" at bounding box center [1488, 675] width 11 height 14
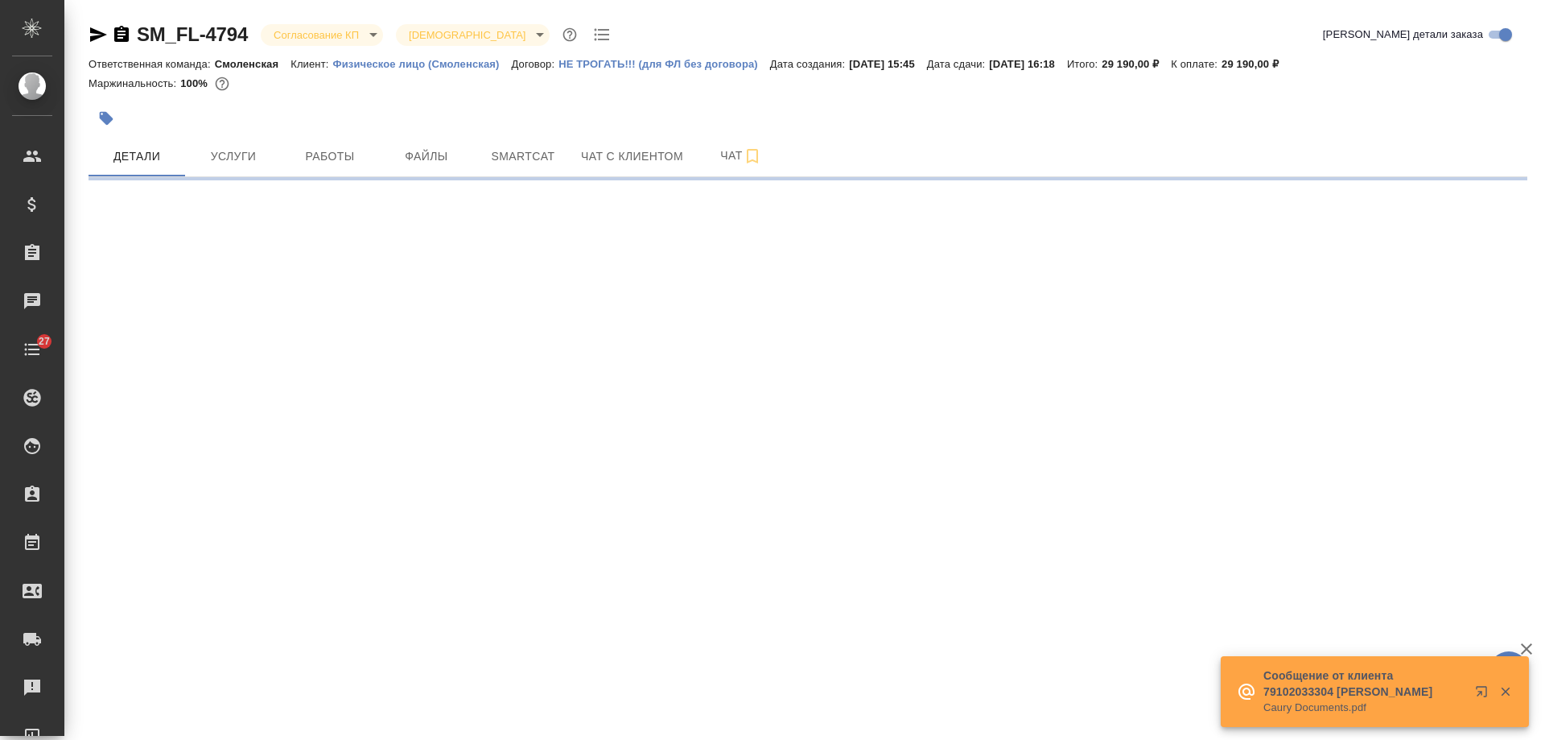
select select "RU"
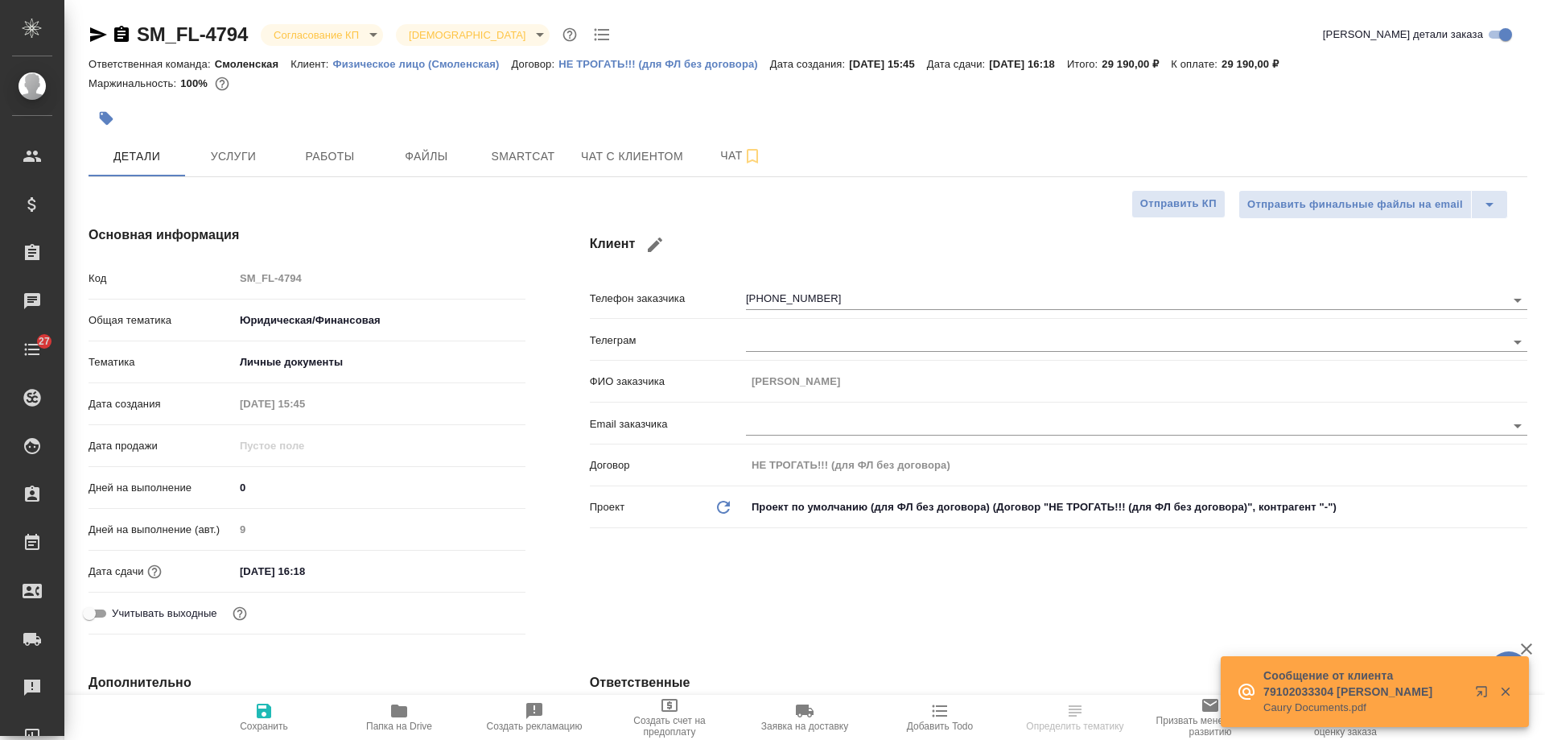
type textarea "x"
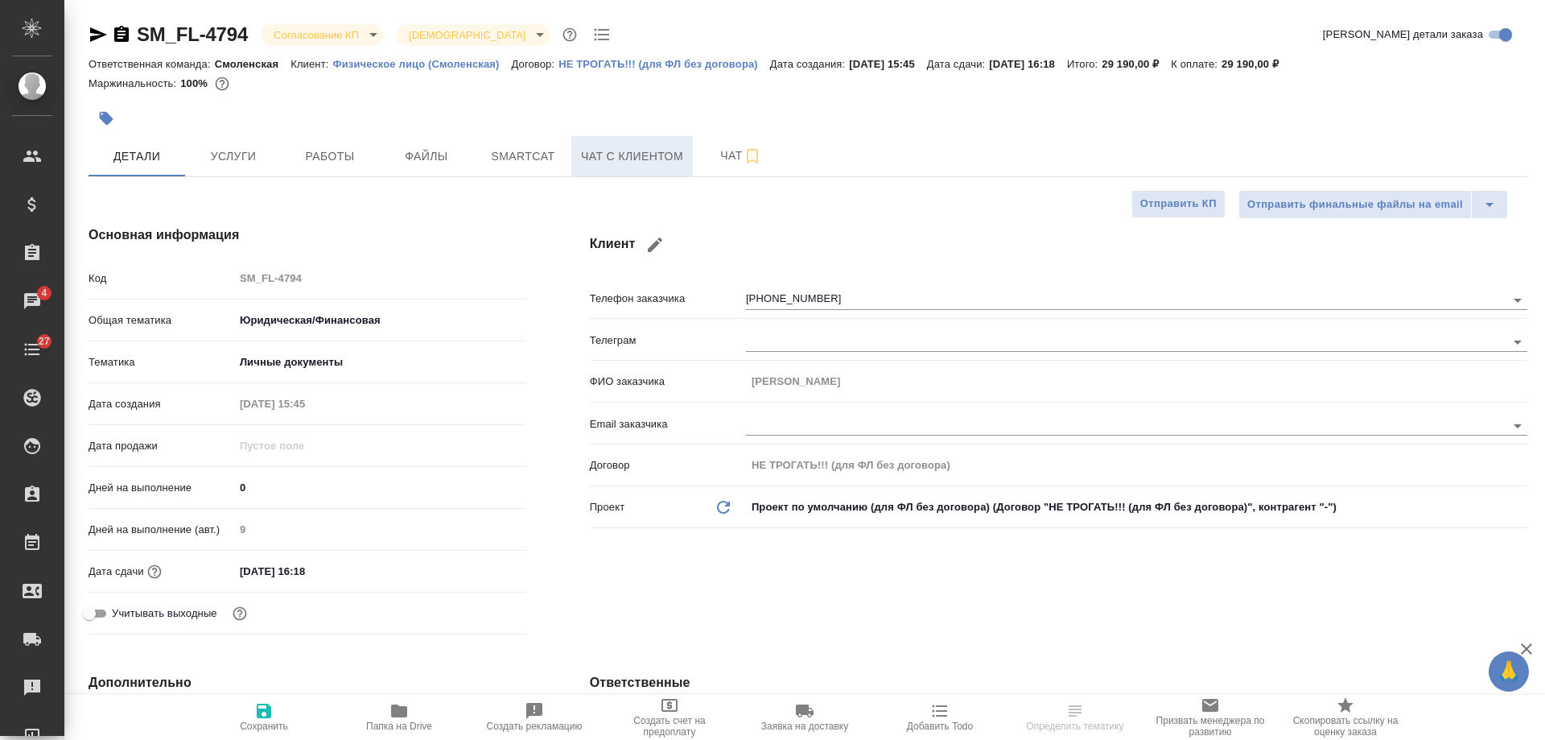
click at [633, 163] on span "Чат с клиентом" at bounding box center [632, 156] width 102 height 20
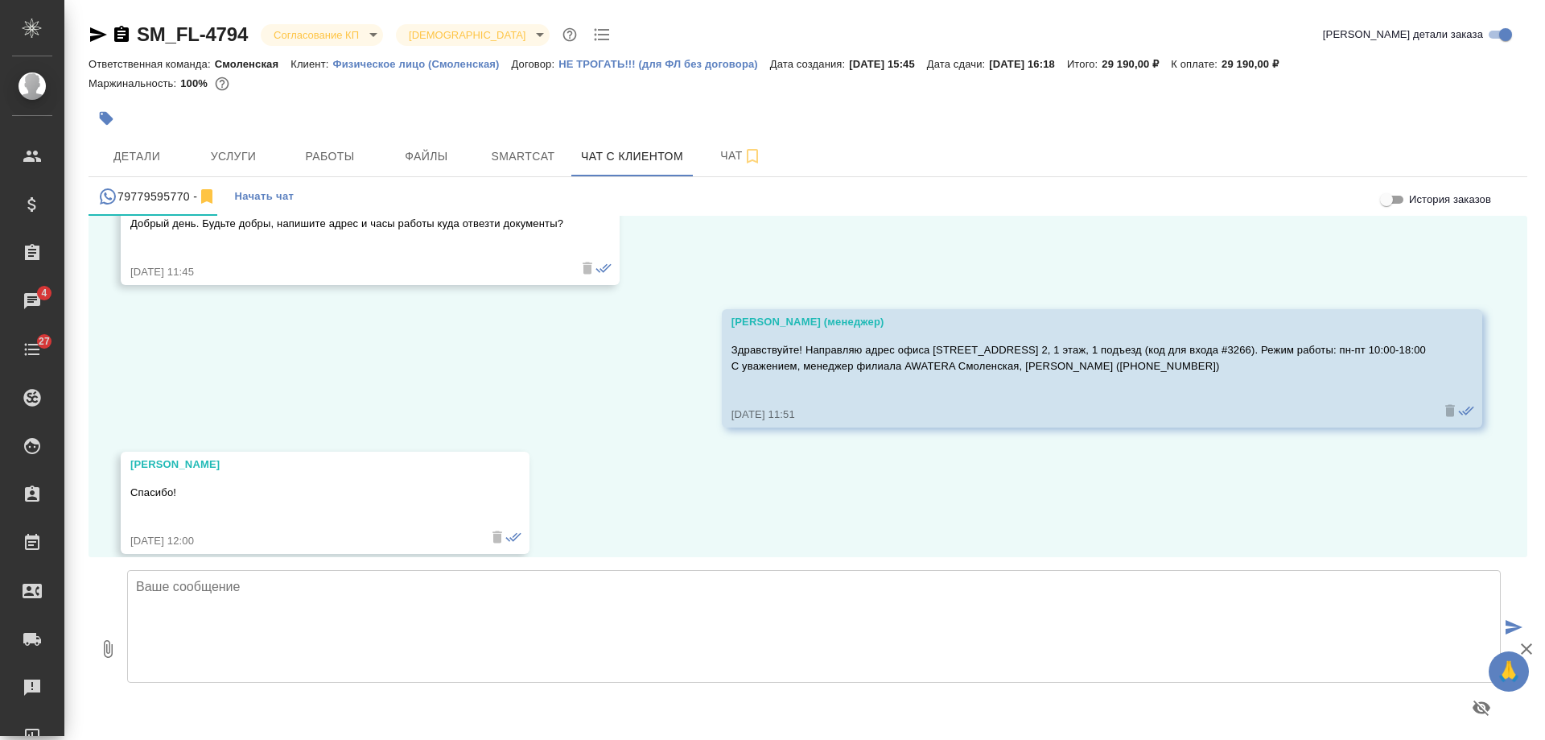
scroll to position [1949, 0]
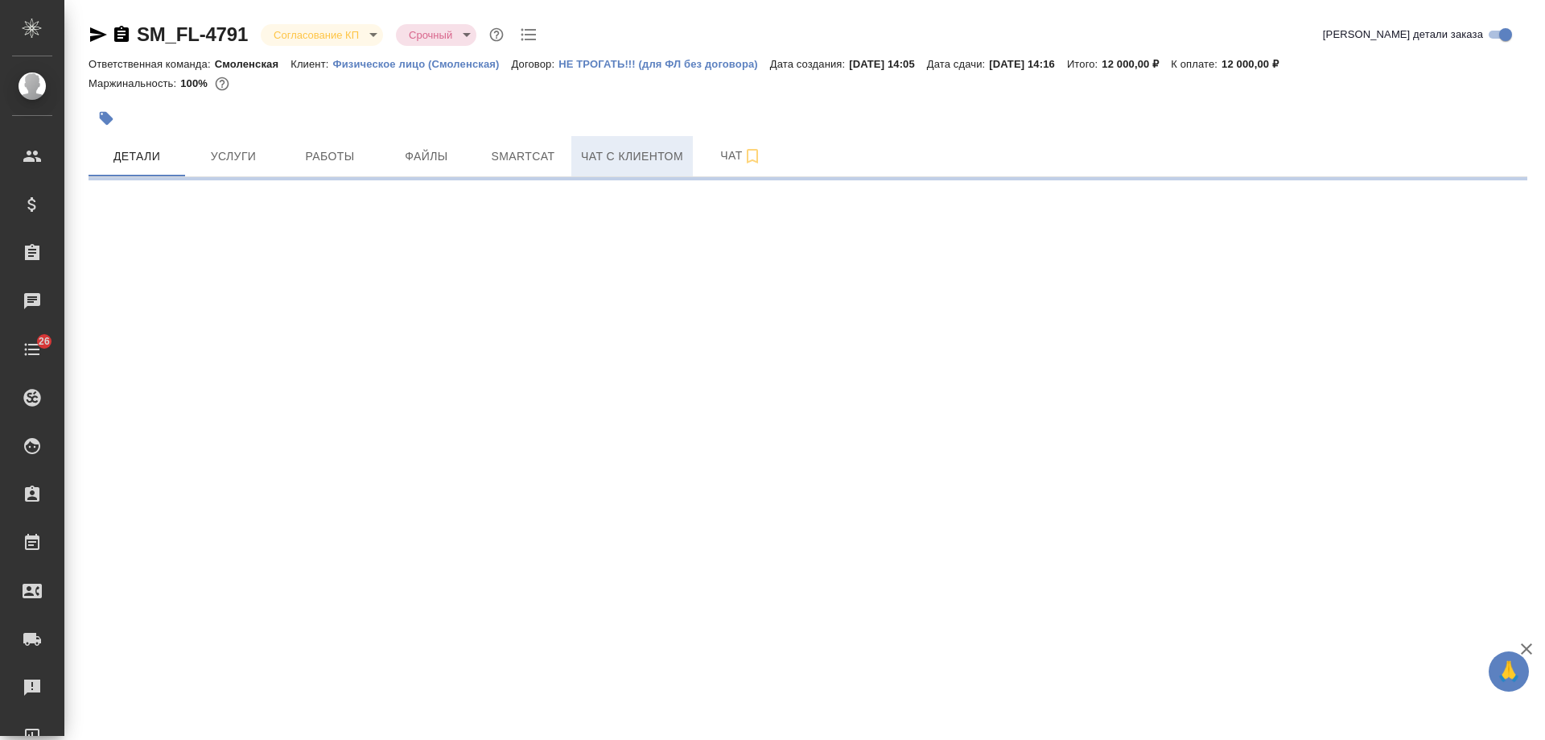
select select "RU"
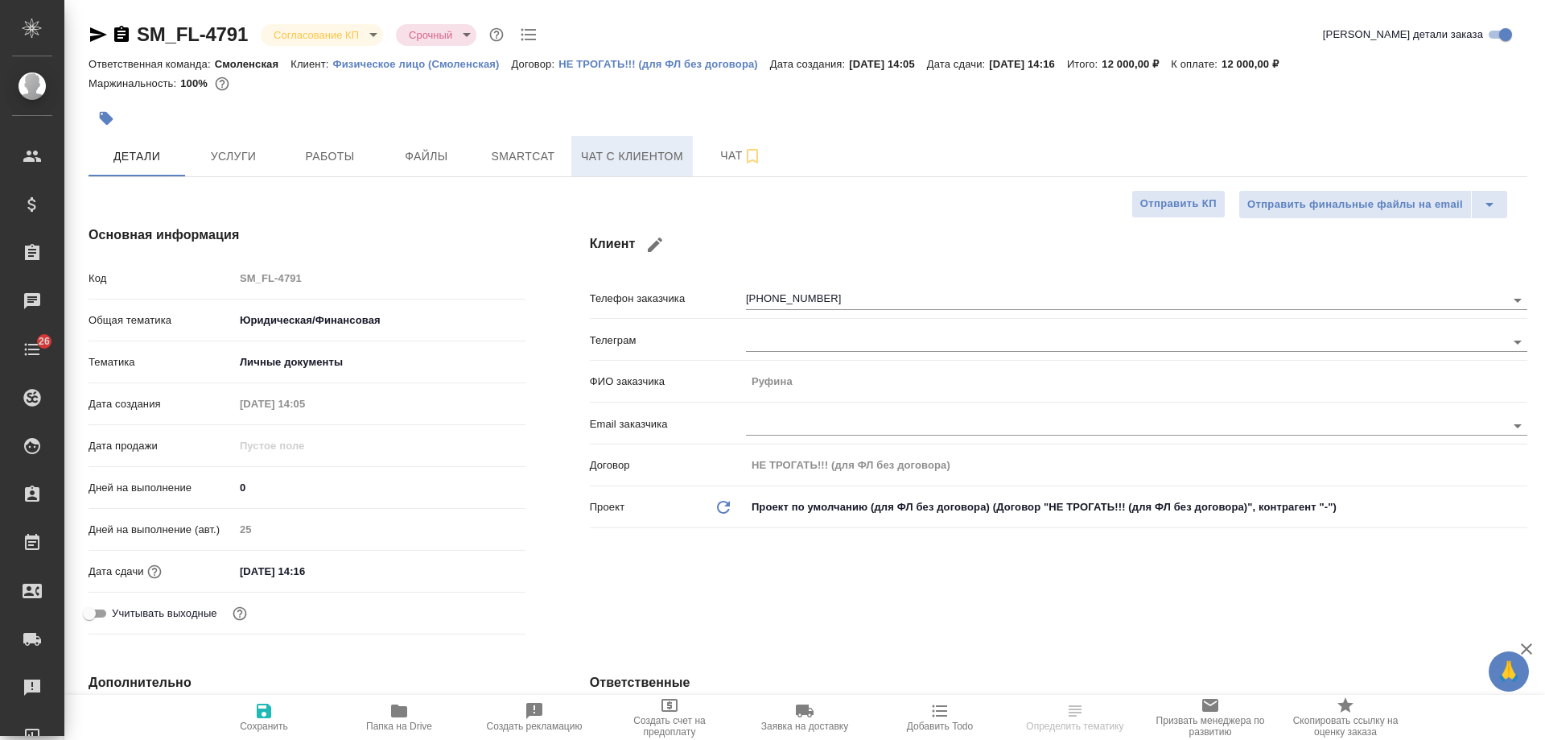
type textarea "x"
click at [638, 157] on span "Чат с клиентом" at bounding box center [632, 156] width 102 height 20
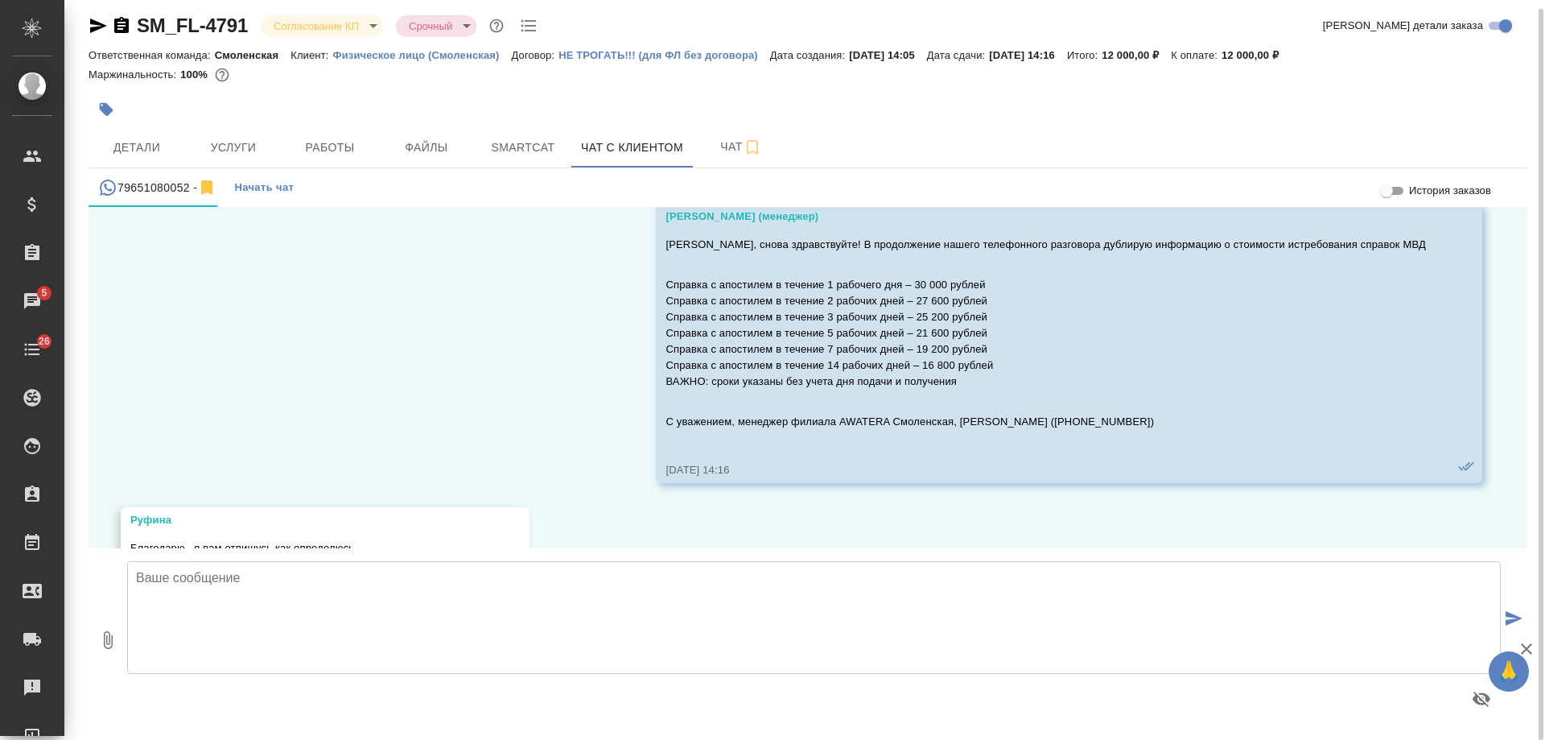
scroll to position [159, 0]
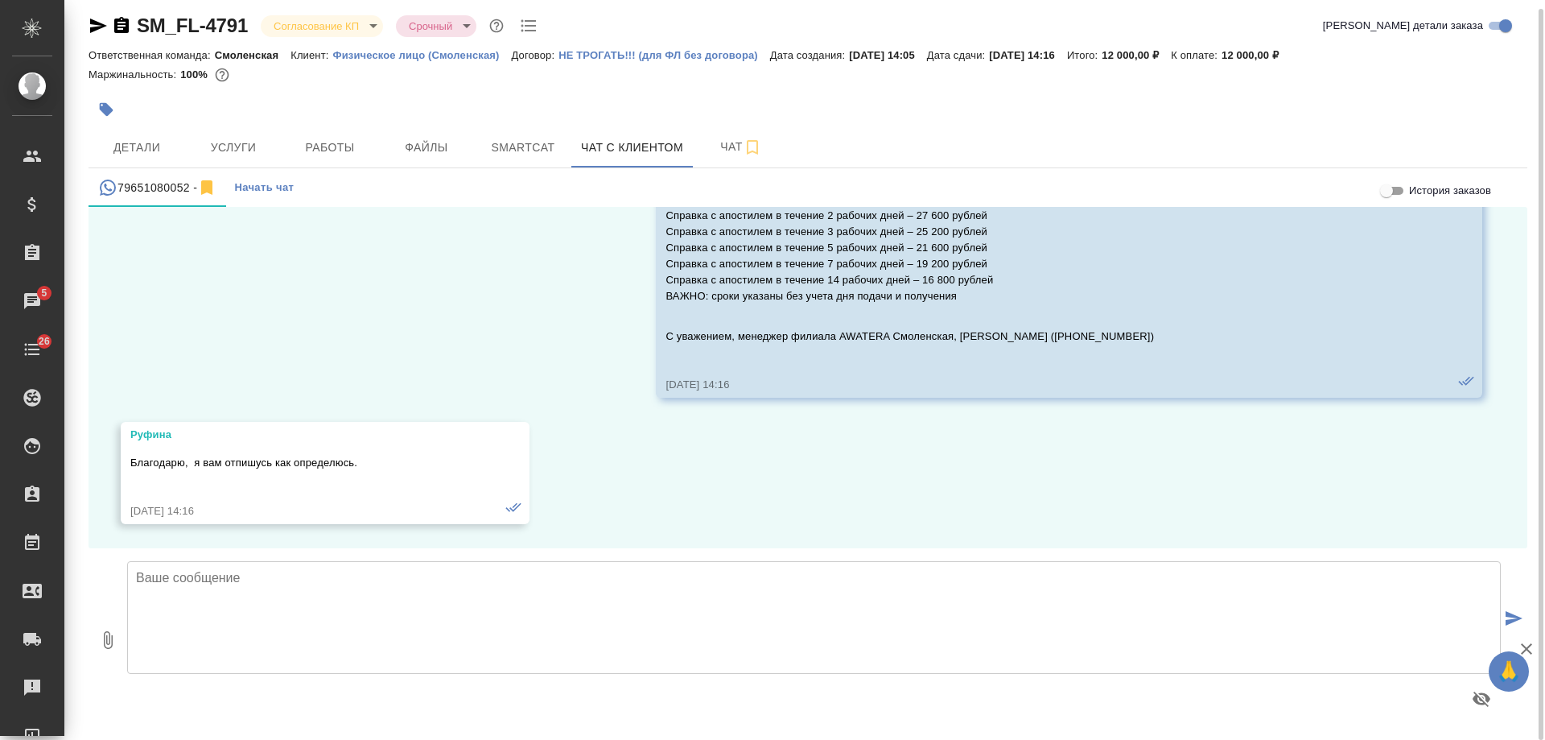
click at [717, 475] on div "03.10, [DATE] [PERSON_NAME] (менеджер) [PERSON_NAME], снова здравствуйте! В про…" at bounding box center [808, 377] width 1439 height 341
click at [586, 604] on textarea at bounding box center [814, 617] width 1374 height 113
click at [625, 571] on textarea "[PERSON_NAME], добрый день! Подскажите, удалось определиться с вариантом?" at bounding box center [814, 617] width 1374 height 113
type textarea "[PERSON_NAME], добрый день! Подскажите, удалось определиться с вариантом?"
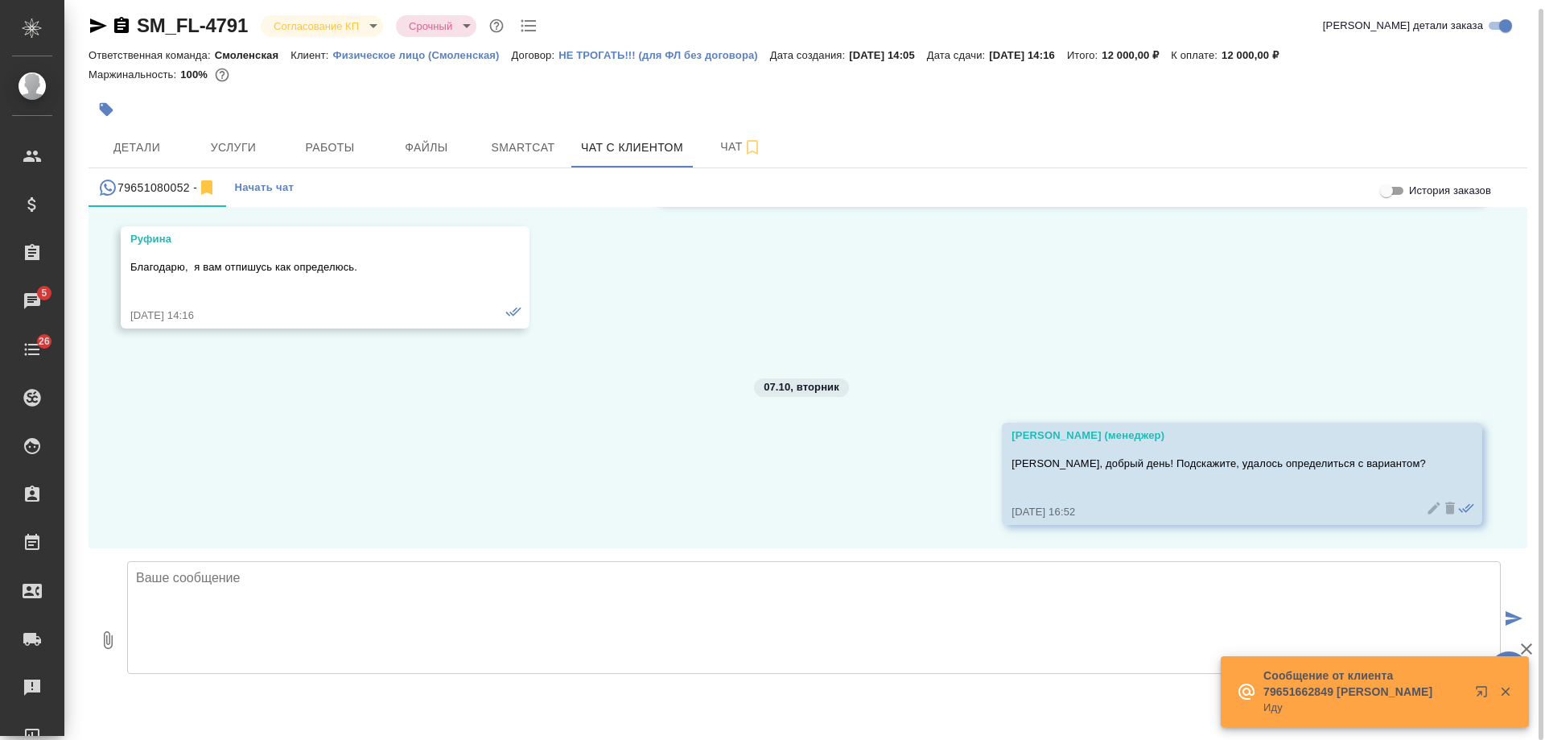
scroll to position [355, 0]
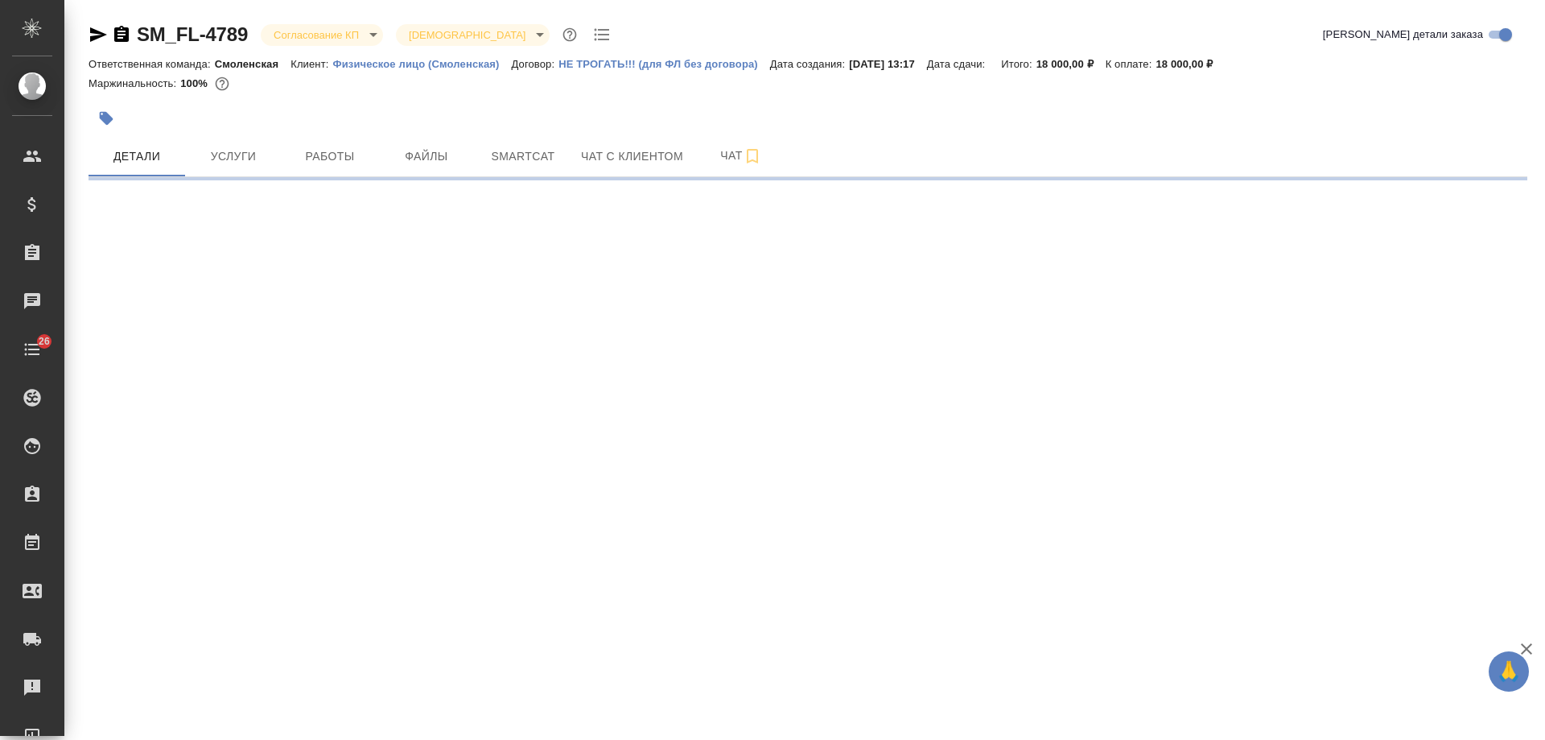
select select "RU"
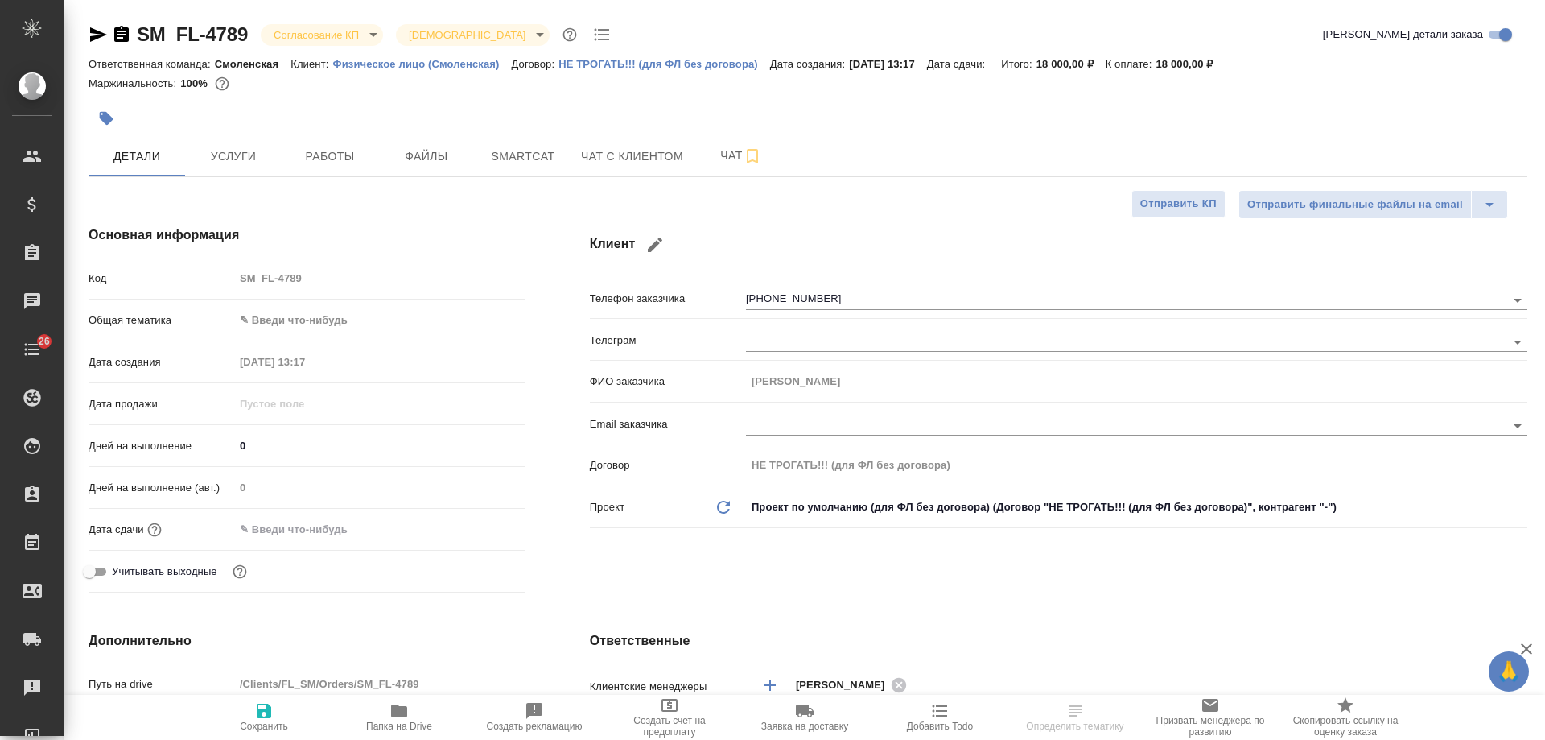
type textarea "x"
click at [641, 155] on span "Чат с клиентом" at bounding box center [632, 156] width 102 height 20
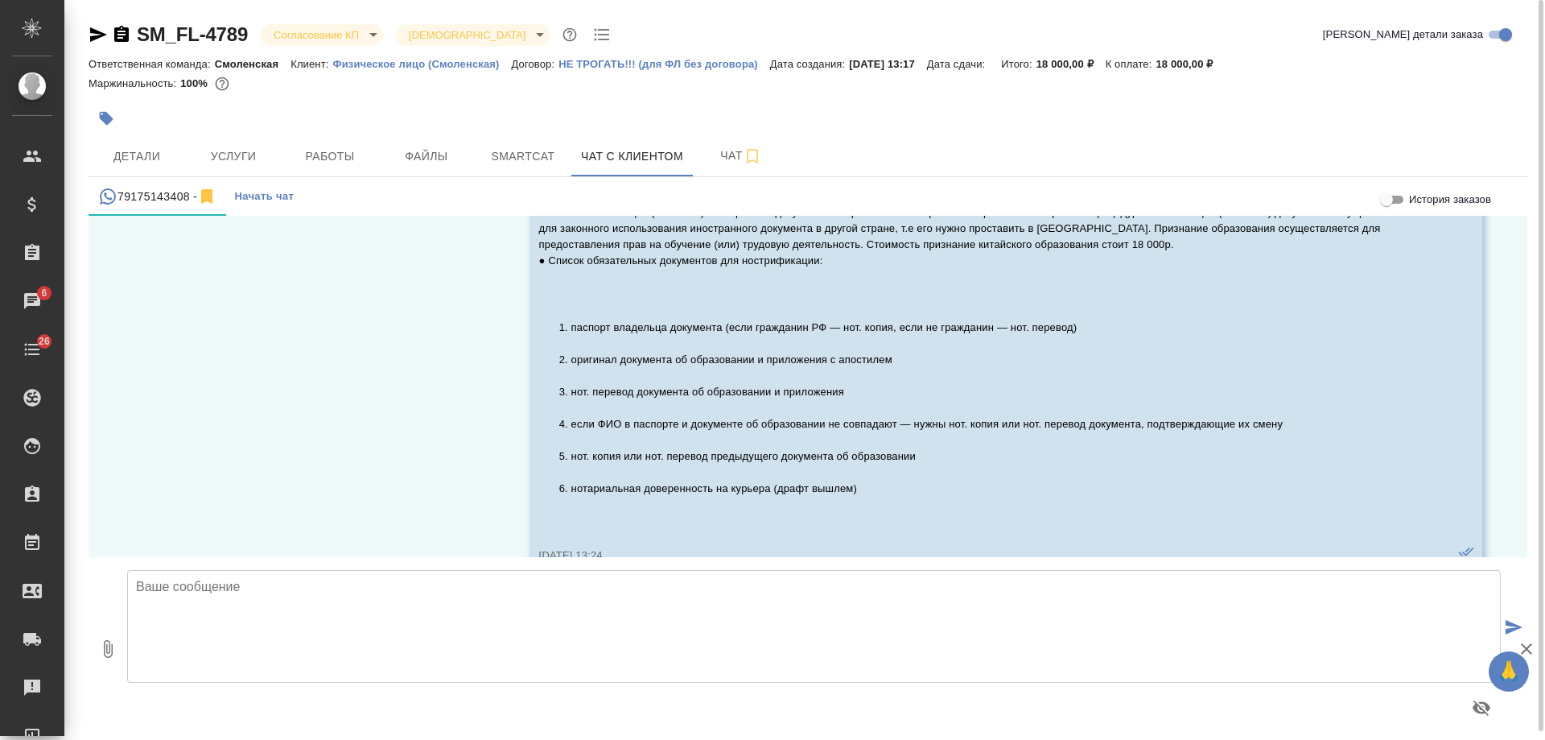
scroll to position [1287, 0]
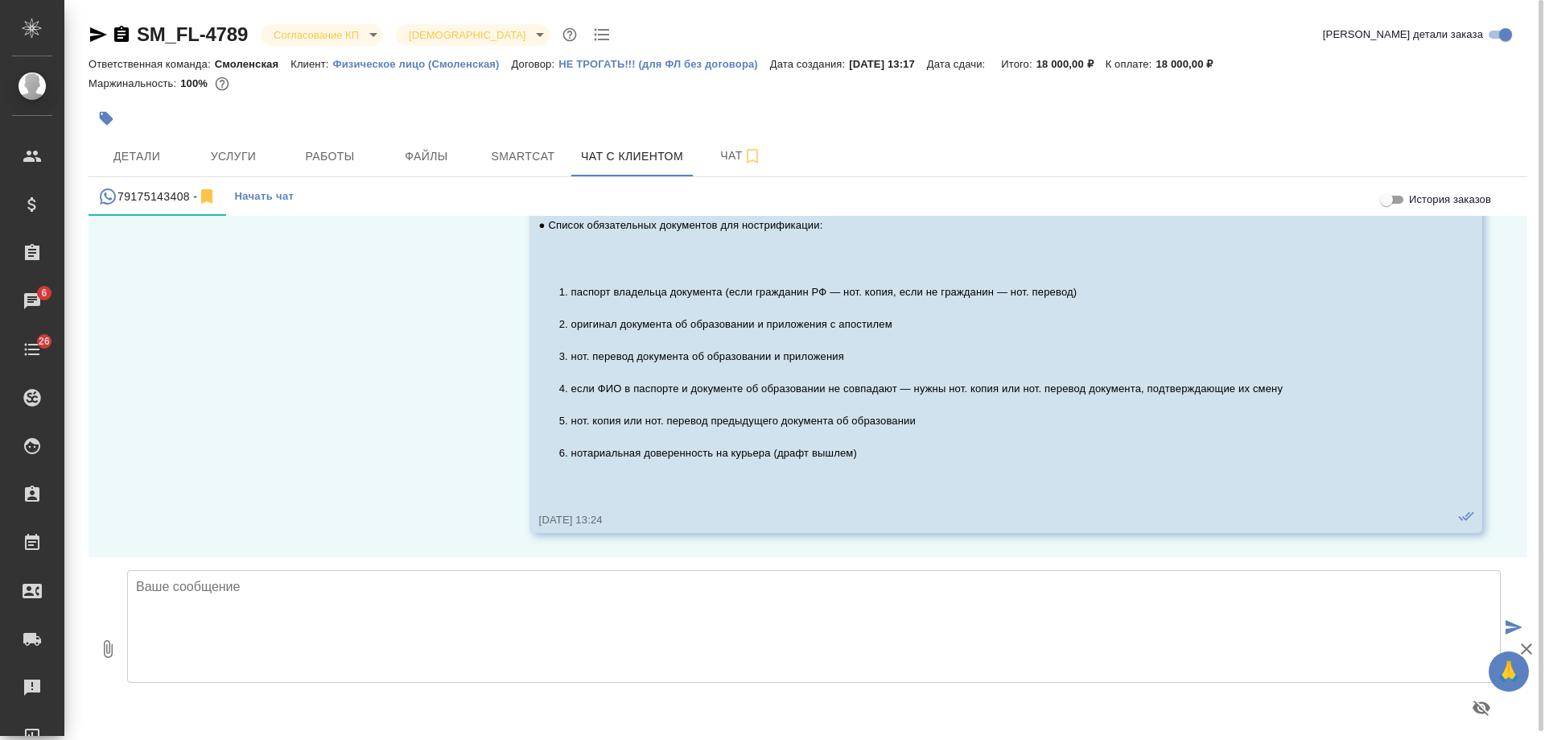
click at [363, 590] on textarea at bounding box center [814, 626] width 1374 height 113
type textarea "Анна, добрый день! Подскажите, Ваш запрос еще актуален? Потребуются наши услуги?"
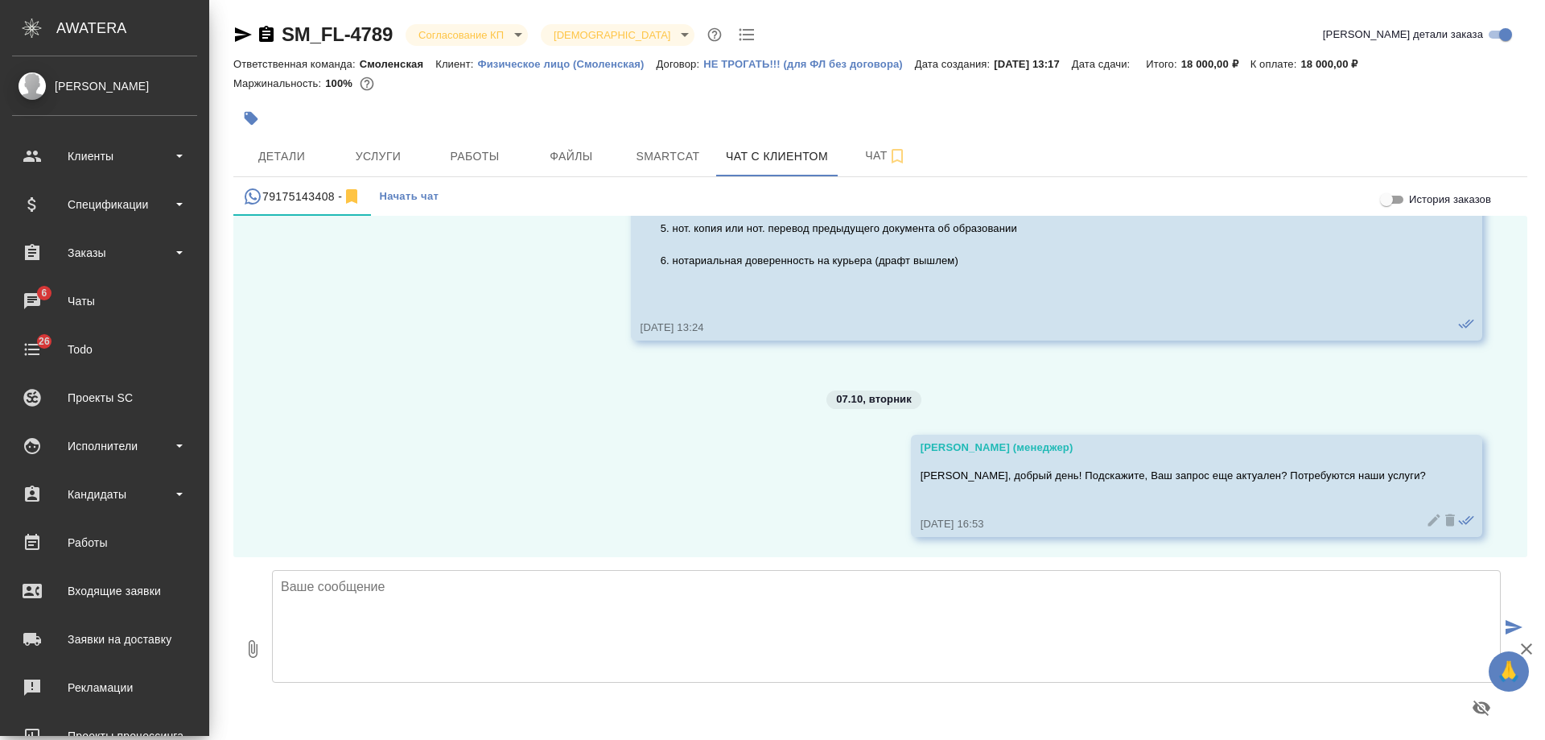
scroll to position [1500, 0]
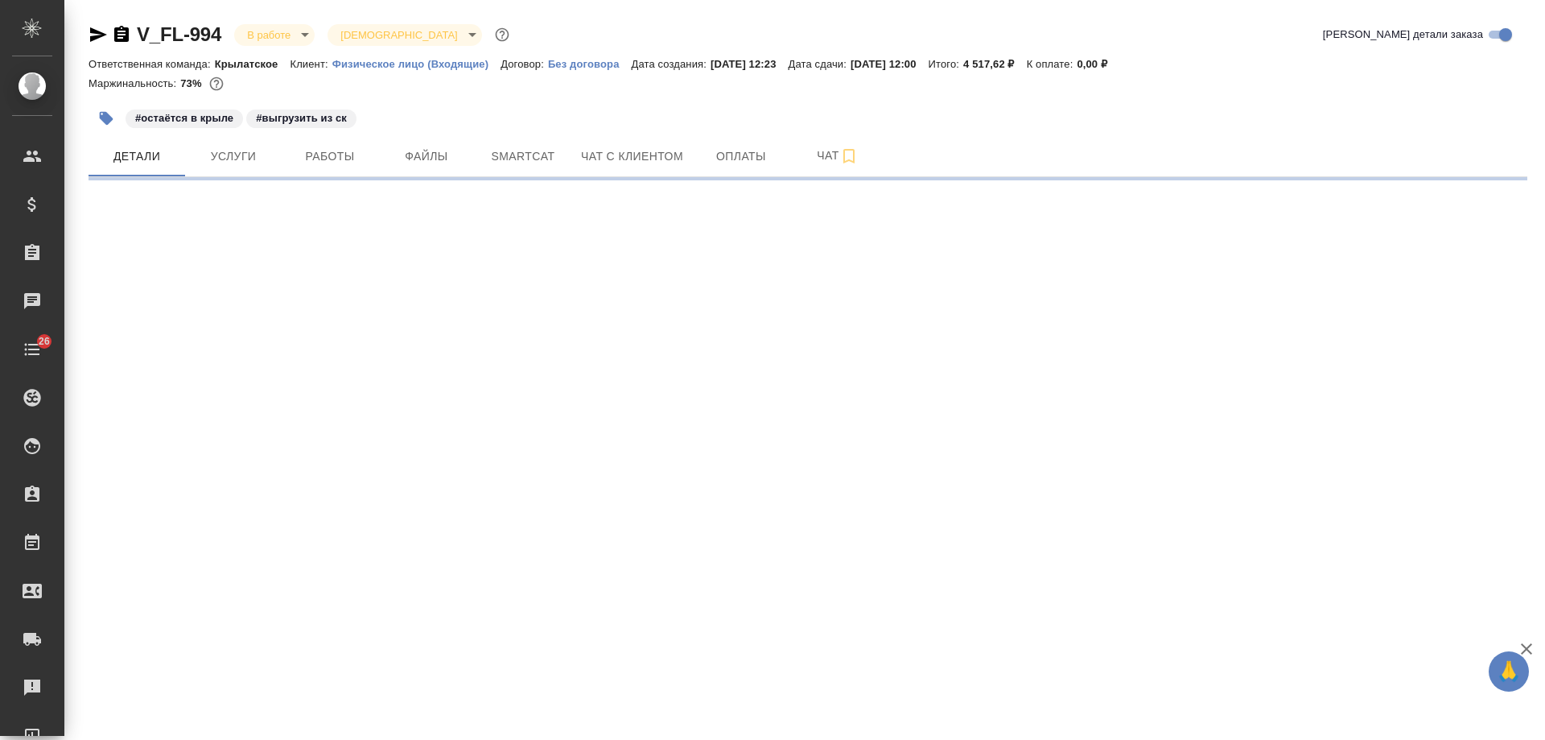
select select "RU"
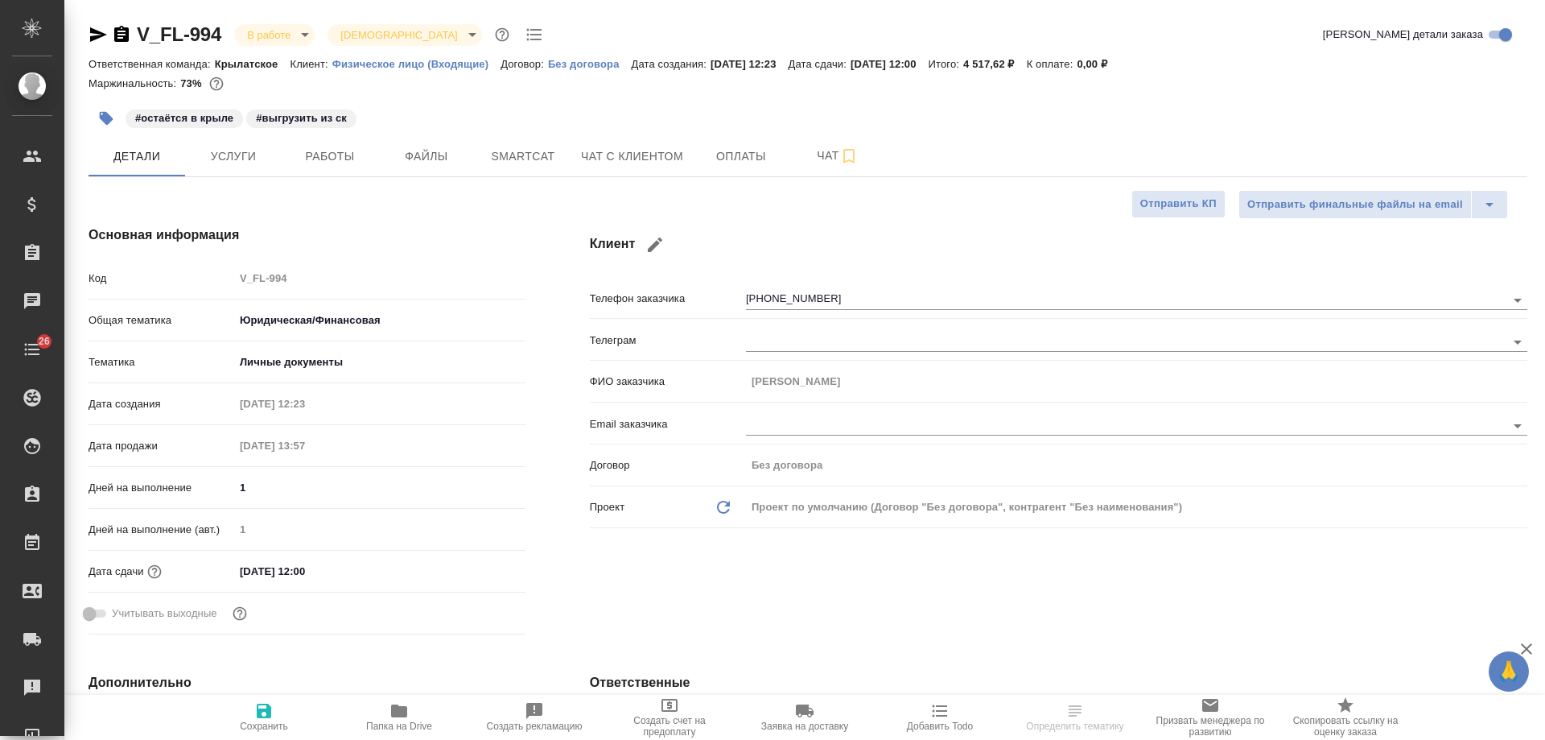
type textarea "x"
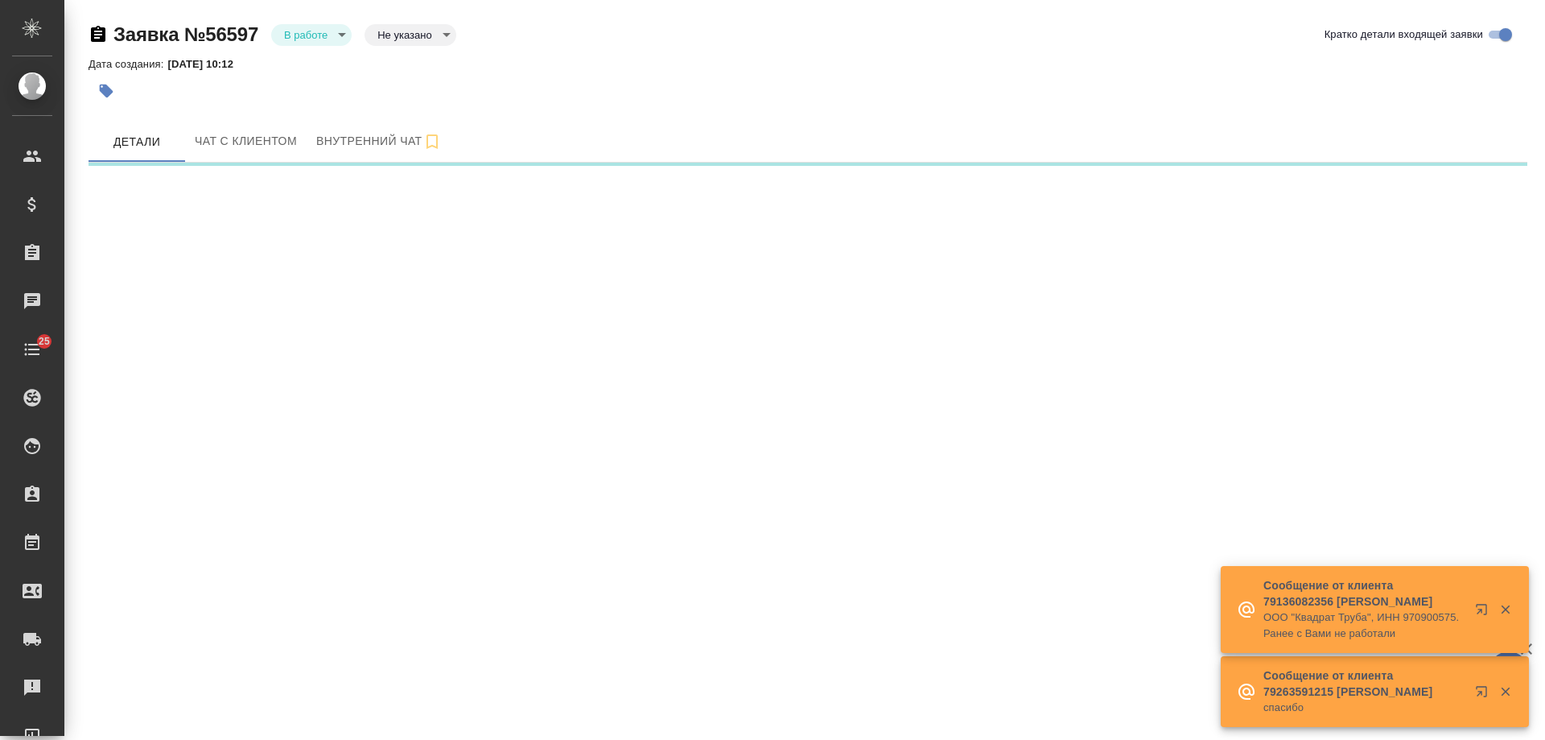
select select "RU"
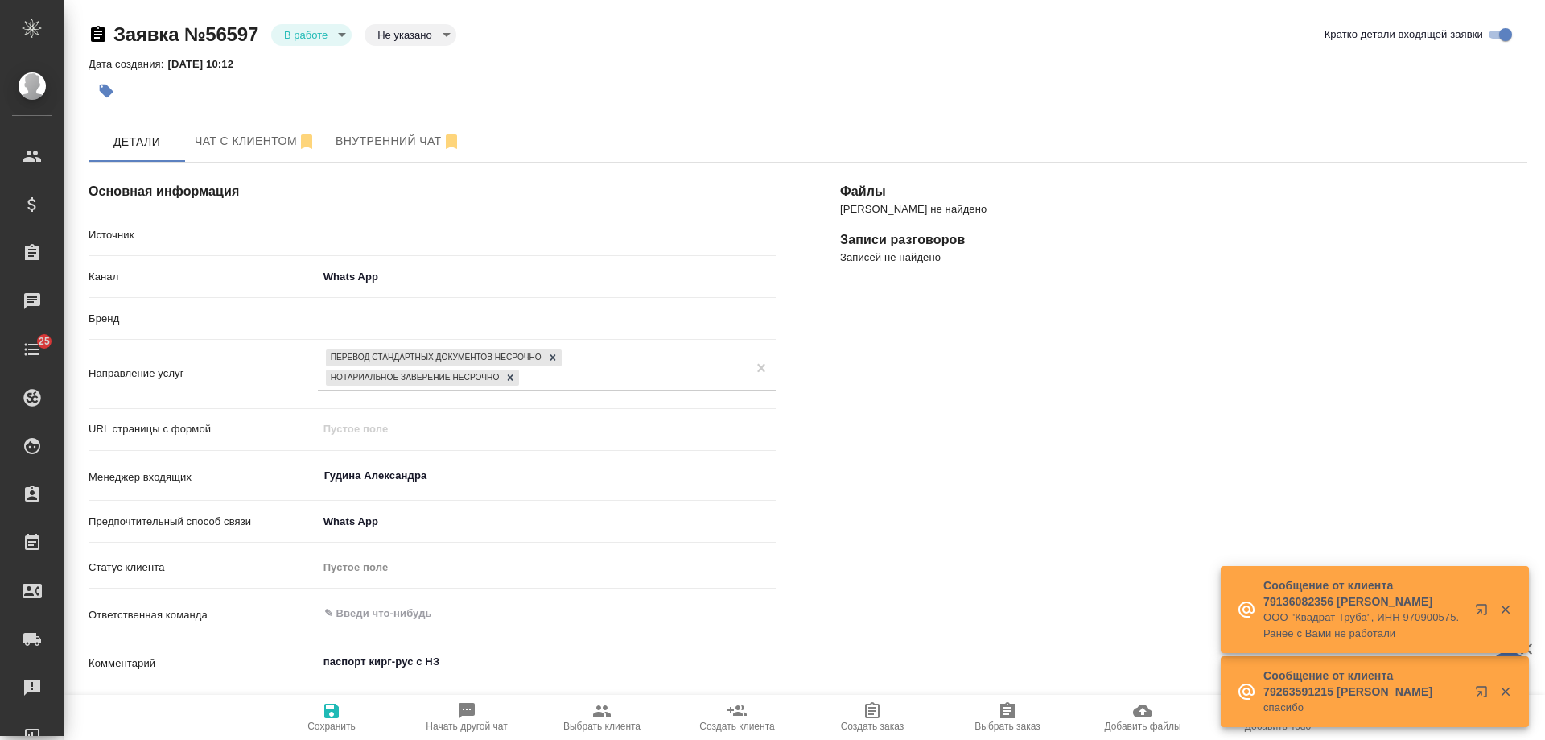
type textarea "x"
click at [247, 139] on span "Чат с клиентом" at bounding box center [256, 141] width 122 height 20
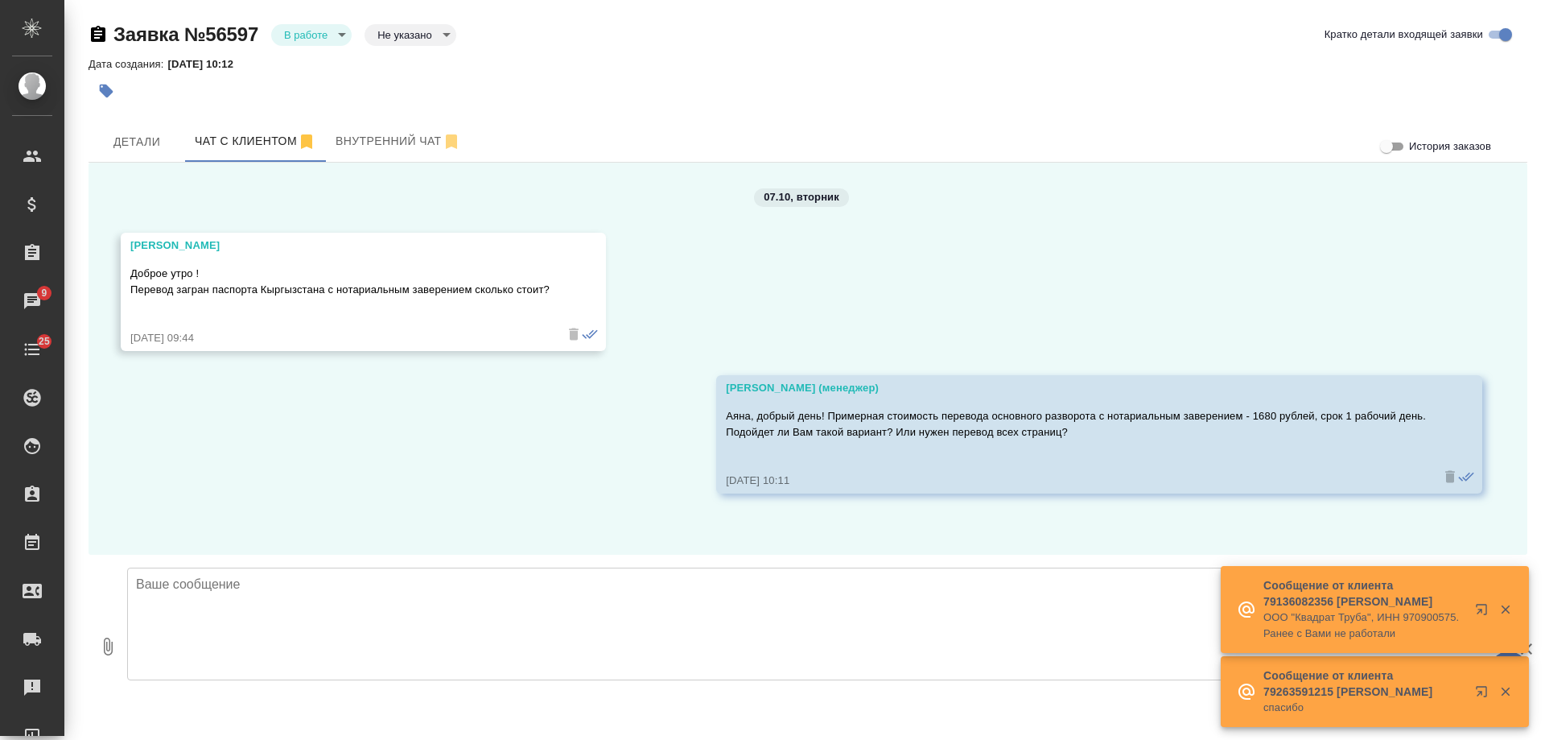
click at [444, 614] on textarea at bounding box center [814, 623] width 1374 height 113
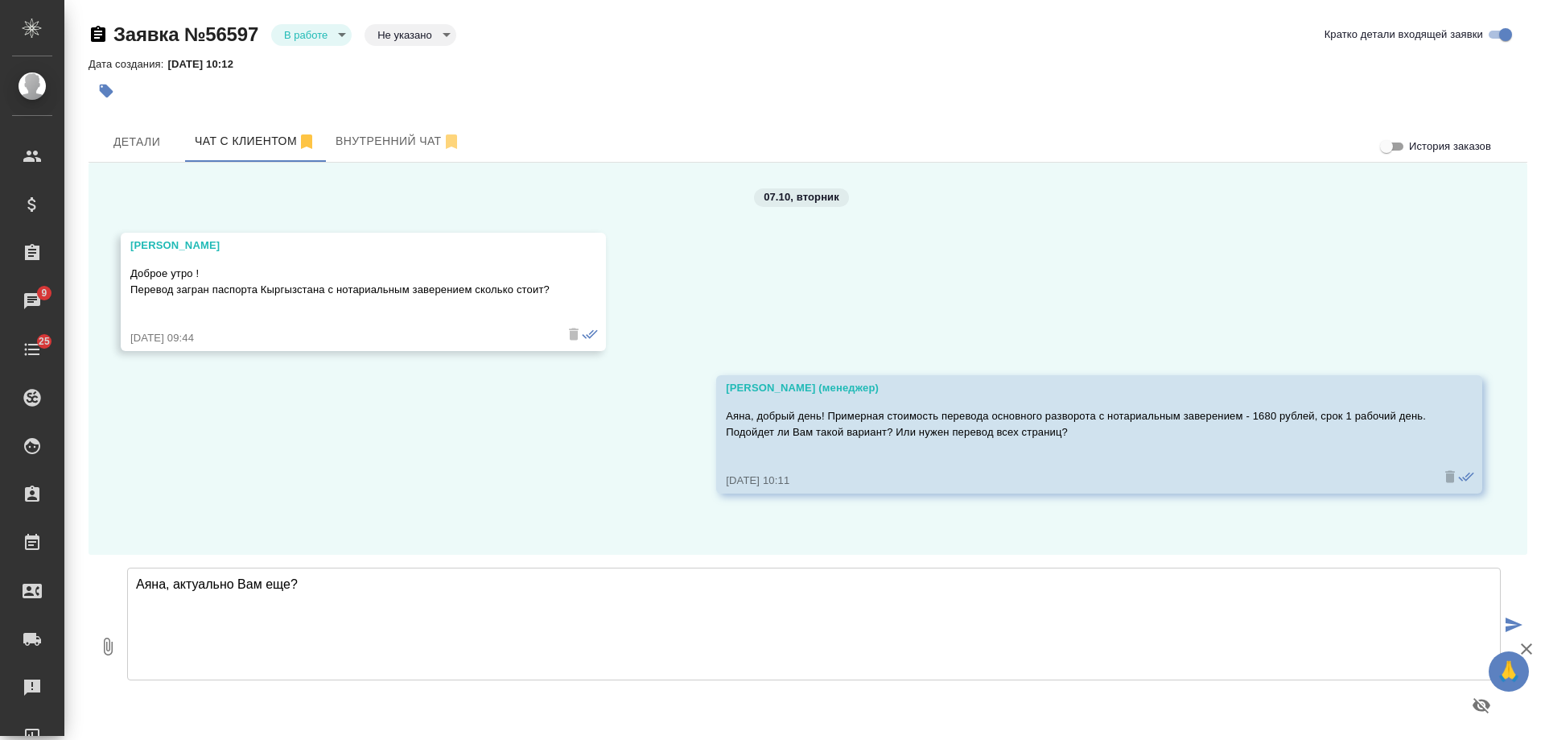
drag, startPoint x: 373, startPoint y: 592, endPoint x: 175, endPoint y: 593, distance: 198.0
click at [175, 593] on textarea "Аяна, актуально Вам еще?" at bounding box center [814, 623] width 1374 height 113
type textarea "[PERSON_NAME], Вам еще актуально?"
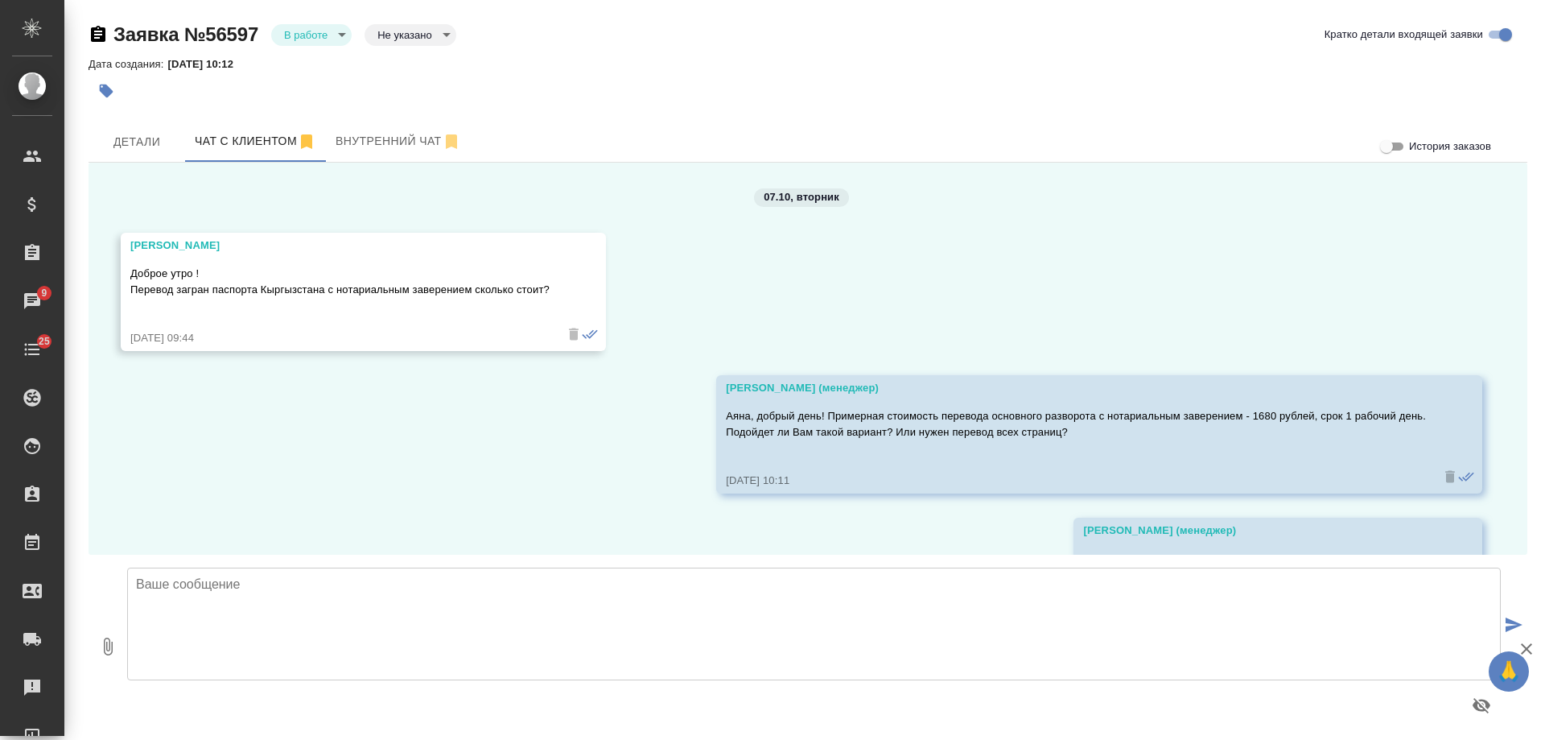
scroll to position [89, 0]
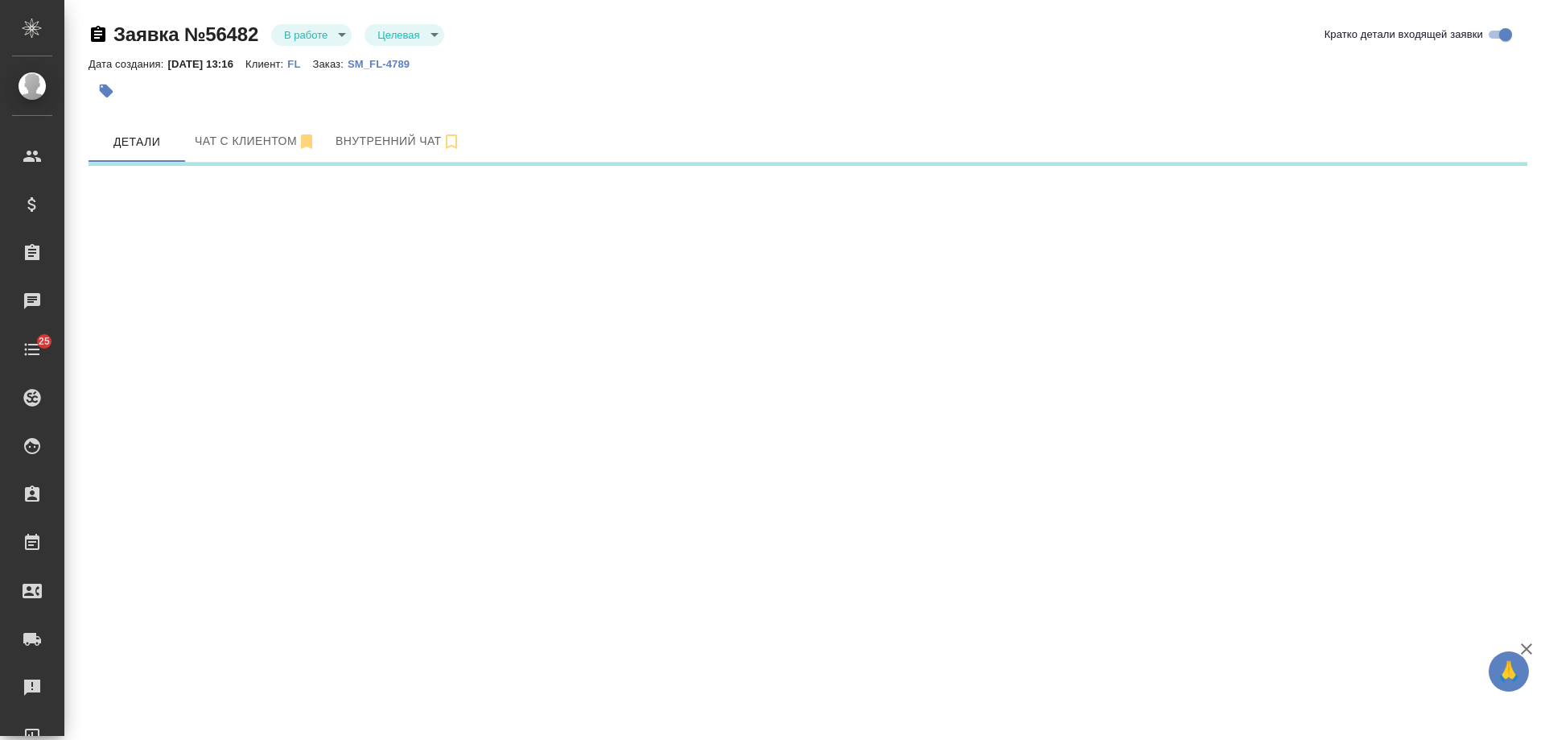
select select "RU"
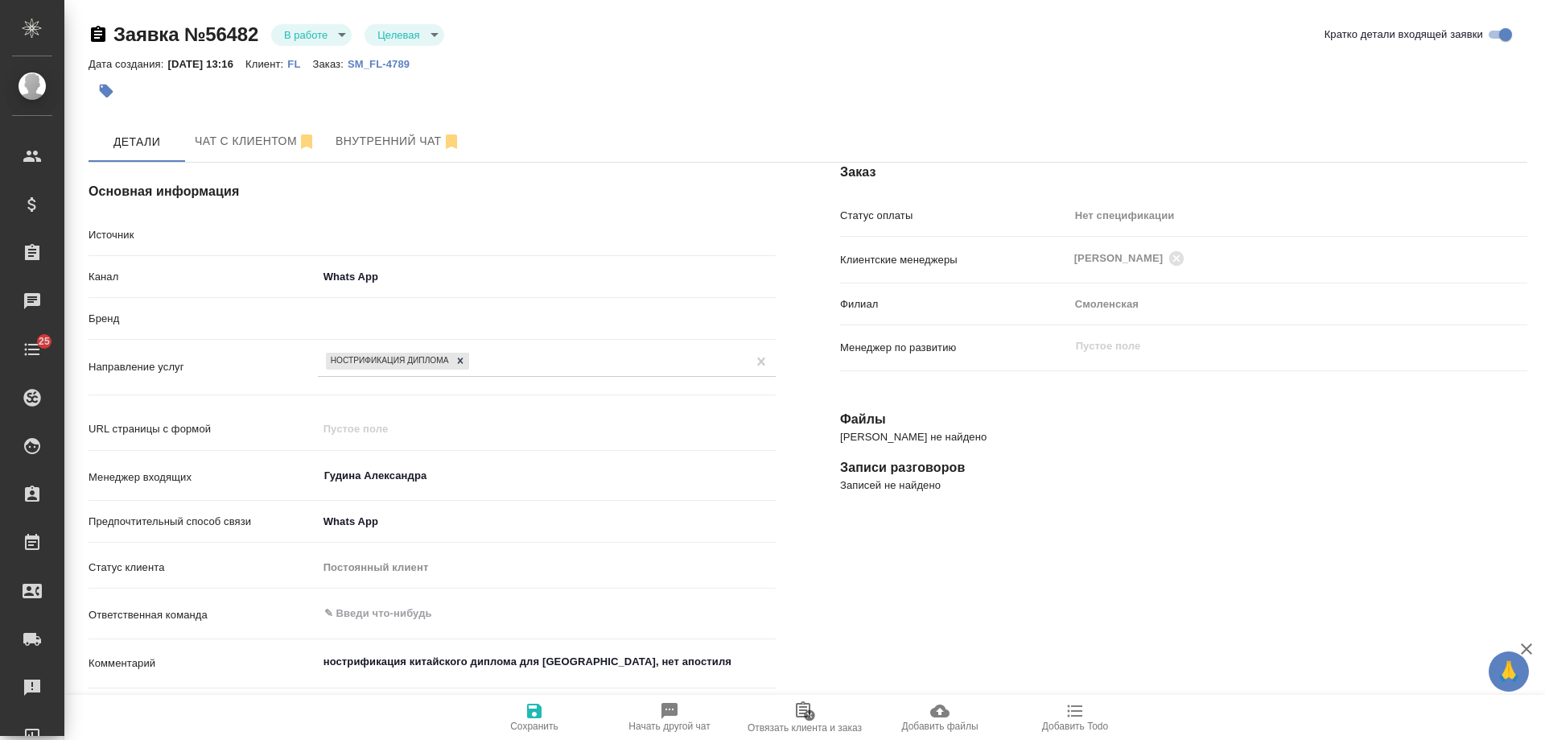
type textarea "x"
click at [319, 33] on body "🙏 .cls-1 fill:#fff; AWATERA Gudina Alexandra Клиенты Спецификации Заказы 8 Чаты…" at bounding box center [772, 370] width 1545 height 740
click at [313, 68] on button "Отказ" at bounding box center [303, 62] width 38 height 18
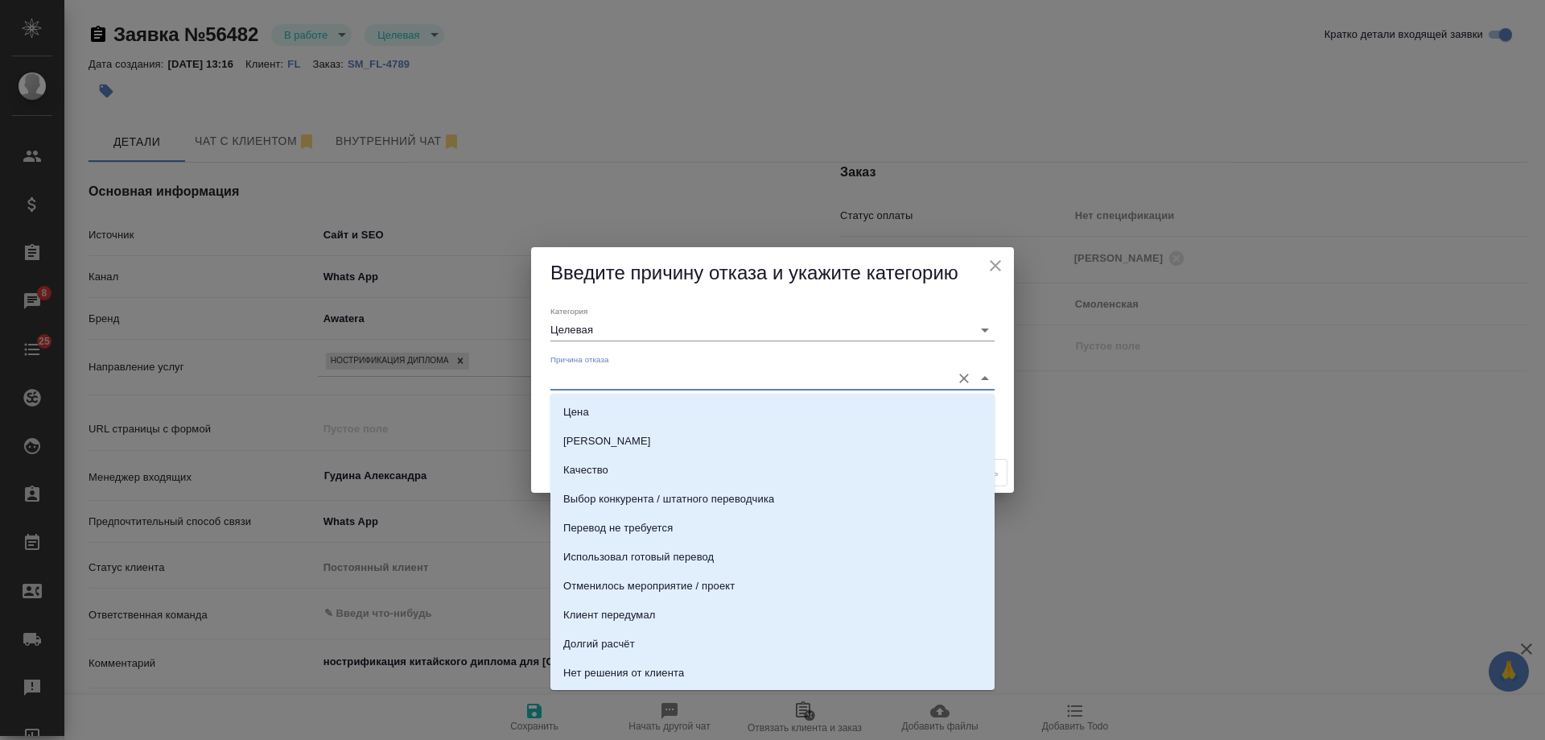
click at [673, 379] on input "Причина отказа" at bounding box center [747, 378] width 393 height 22
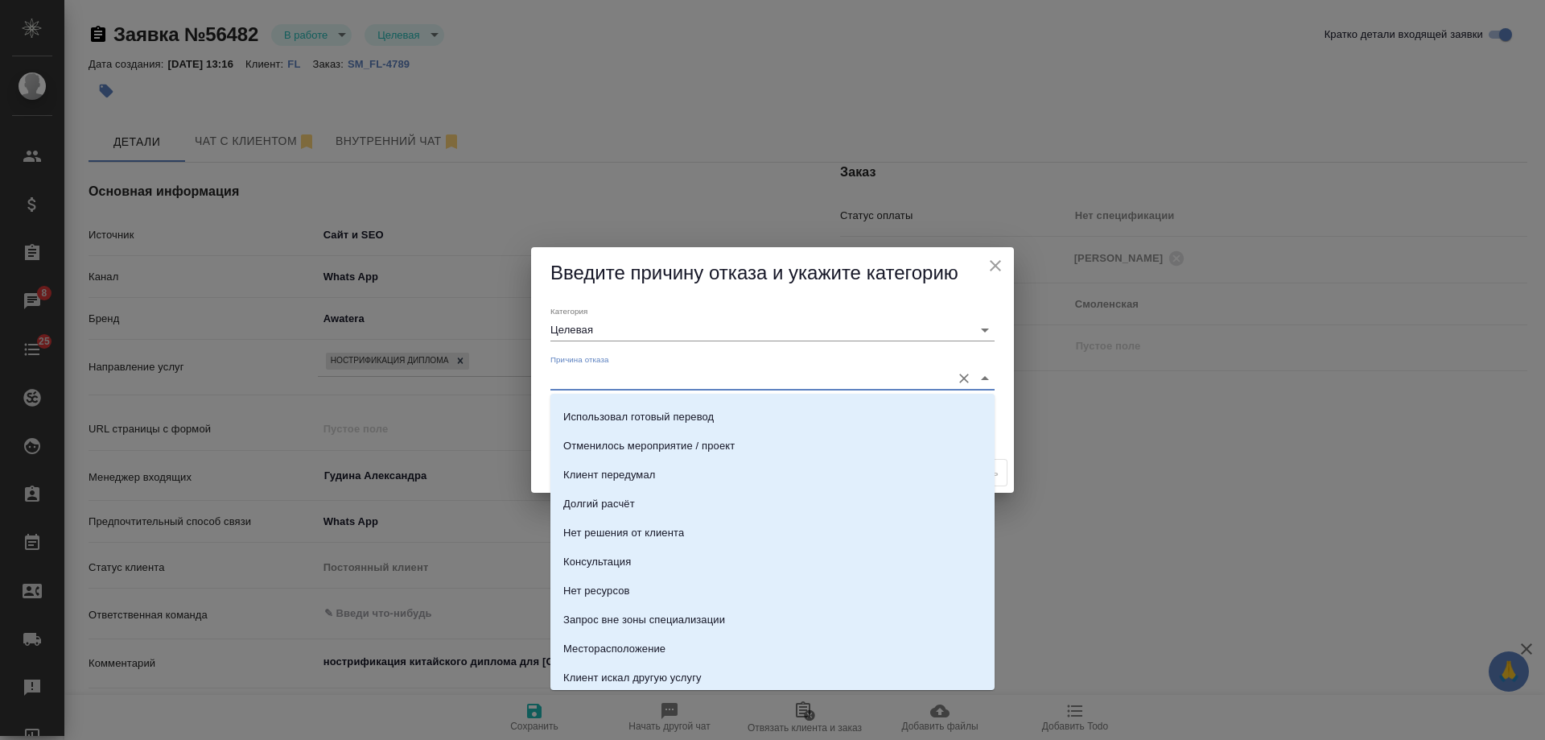
scroll to position [161, 0]
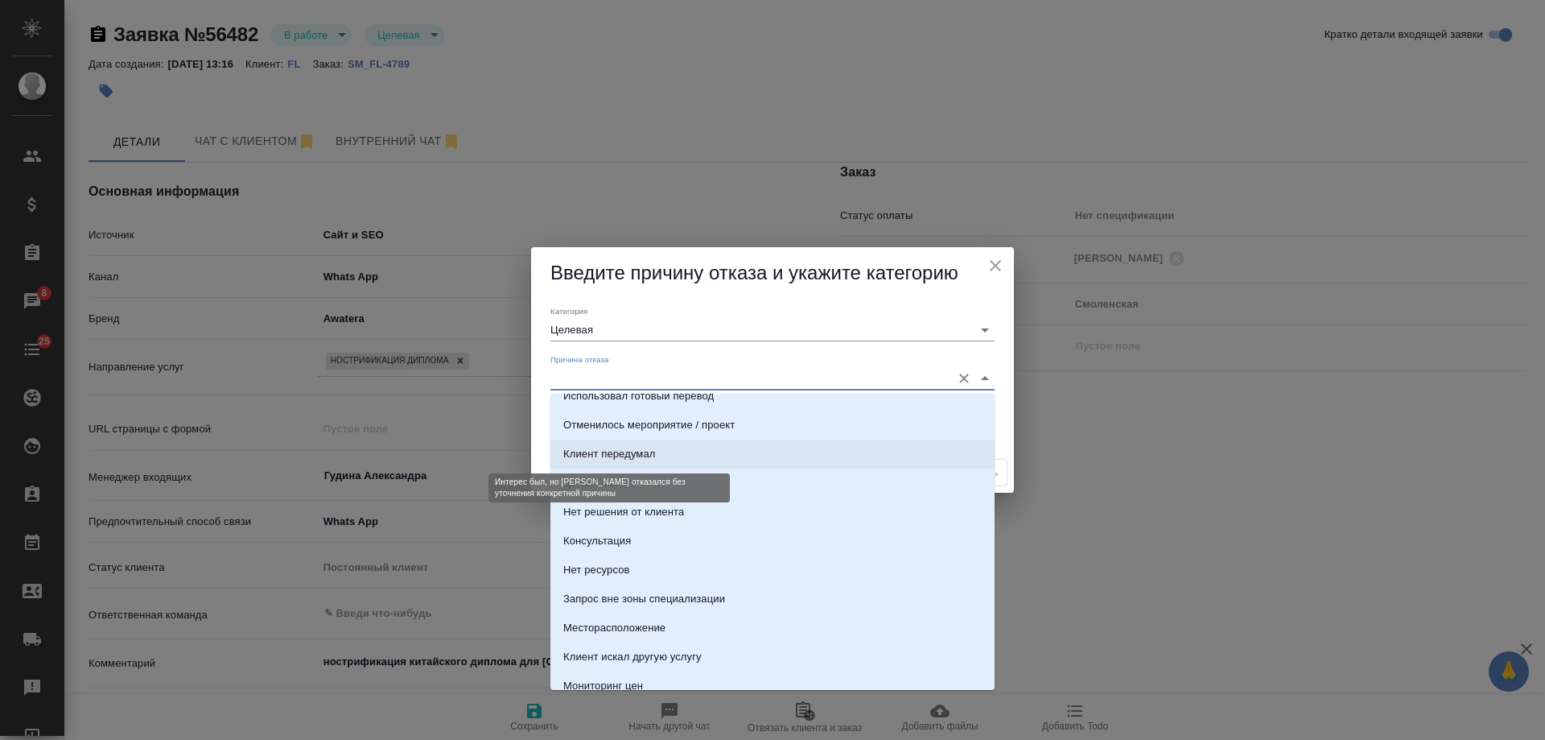
click at [617, 457] on div "Клиент передумал" at bounding box center [609, 454] width 92 height 16
type input "Клиент передумал"
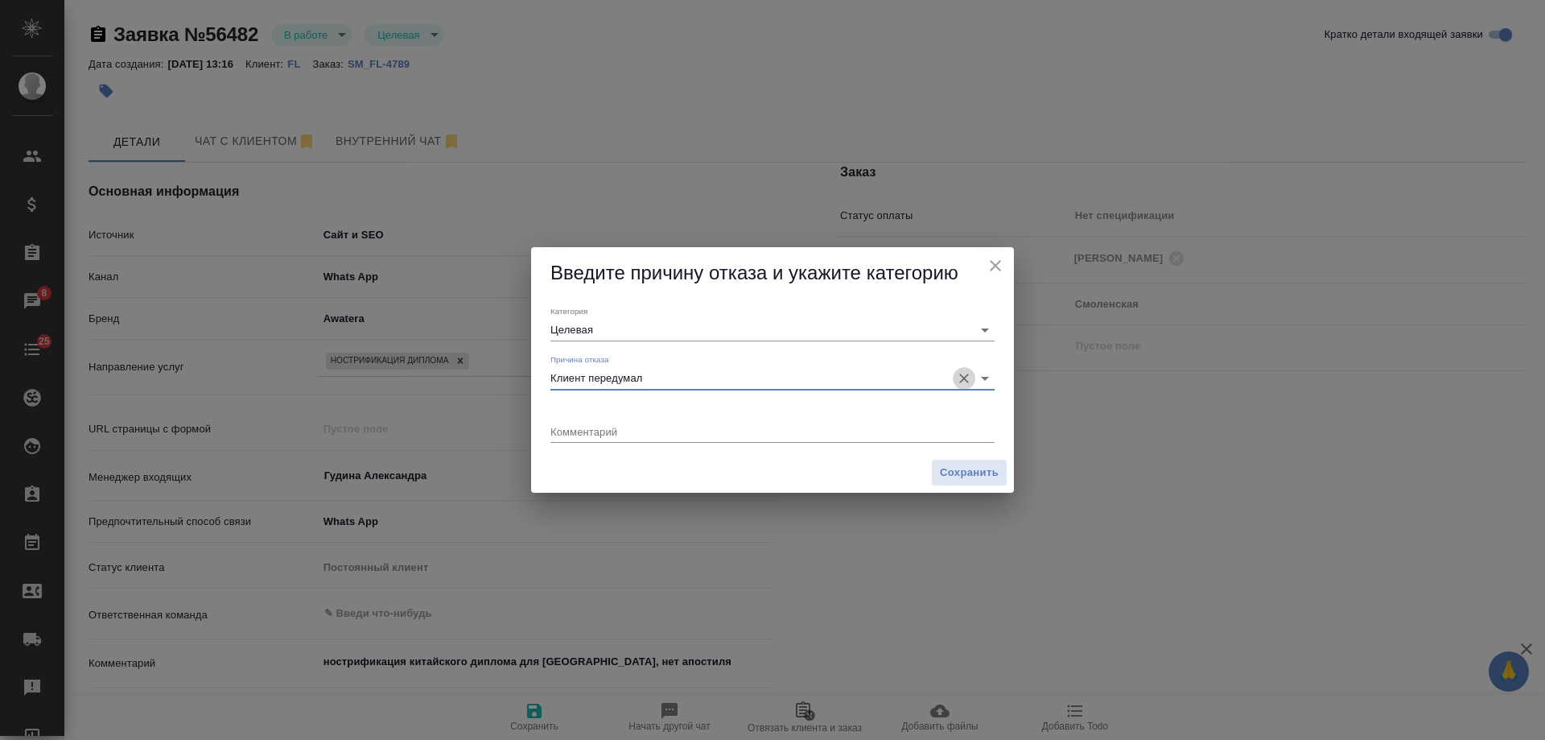
click at [963, 381] on icon "Очистить" at bounding box center [964, 378] width 16 height 16
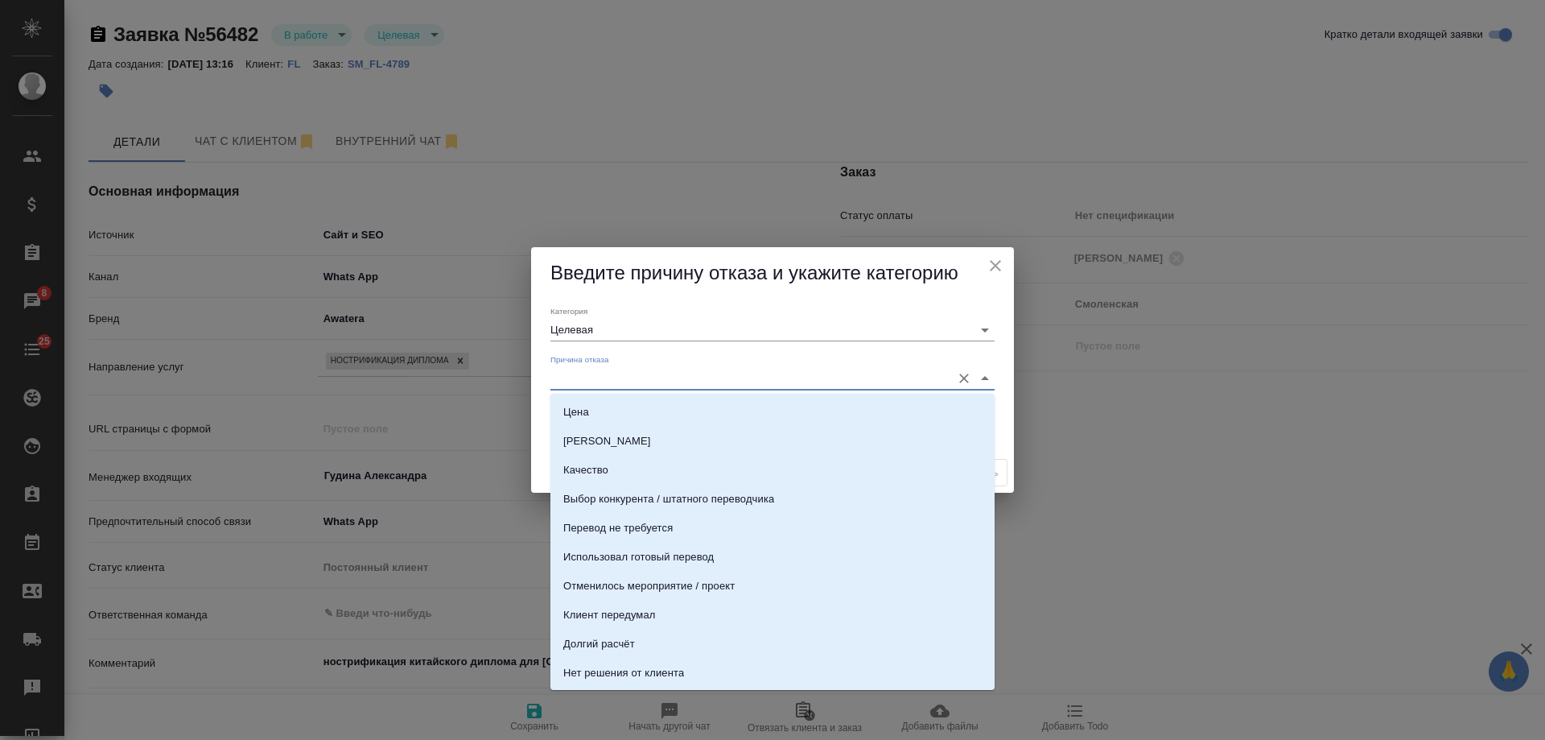
click at [710, 382] on input "Причина отказа" at bounding box center [747, 378] width 393 height 22
click at [610, 616] on div "Клиент передумал" at bounding box center [609, 615] width 92 height 16
type input "Клиент передумал"
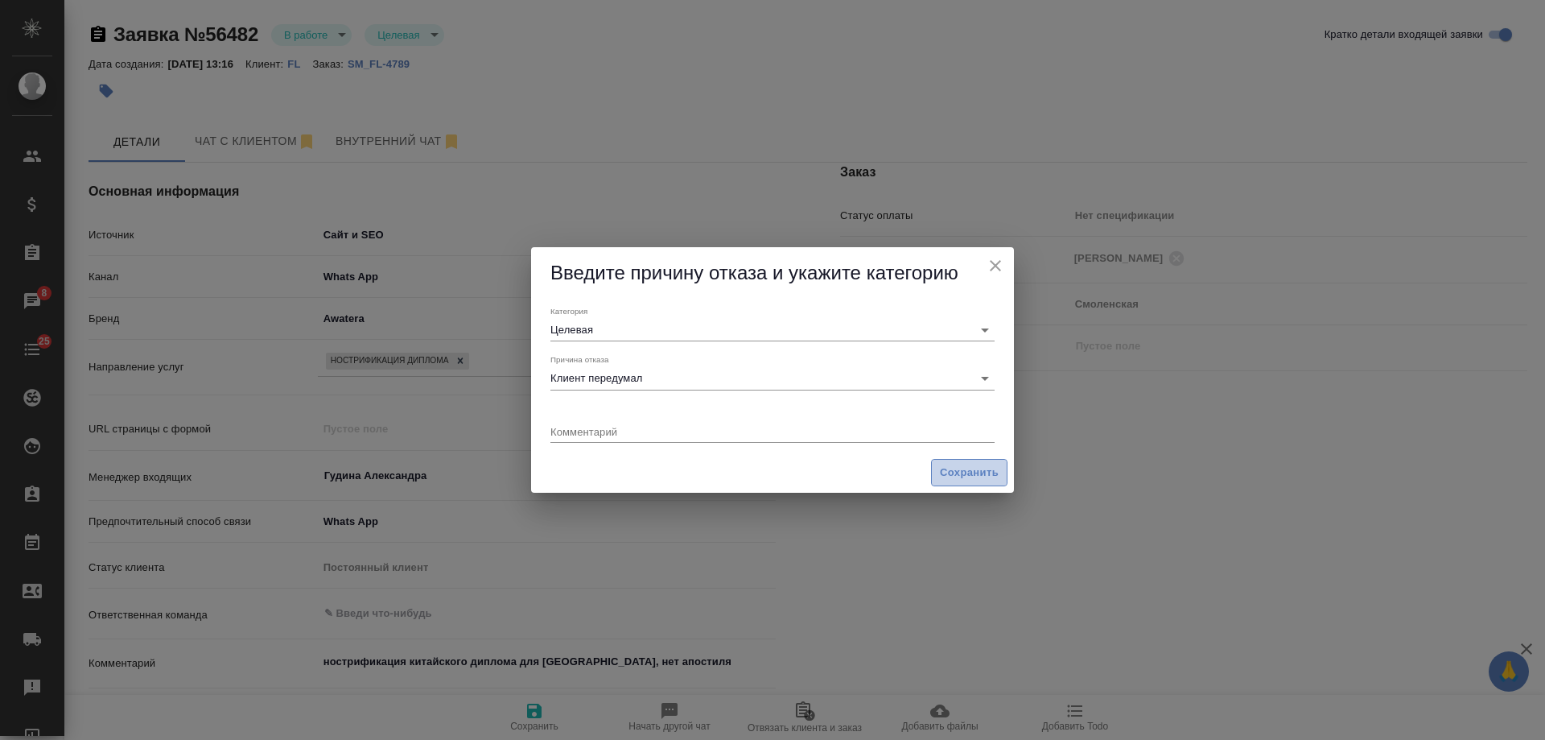
click at [955, 472] on span "Сохранить" at bounding box center [969, 473] width 59 height 19
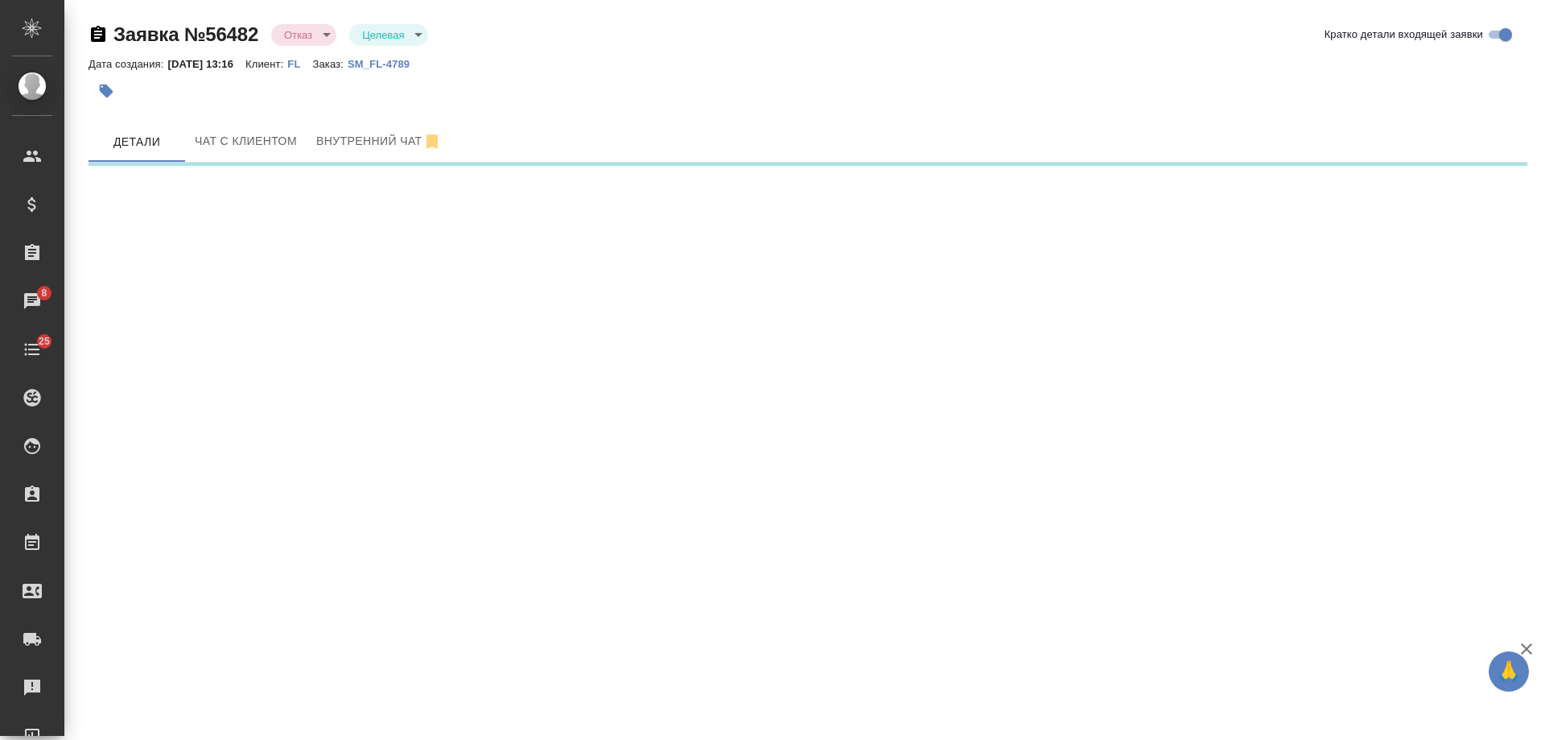
select select "RU"
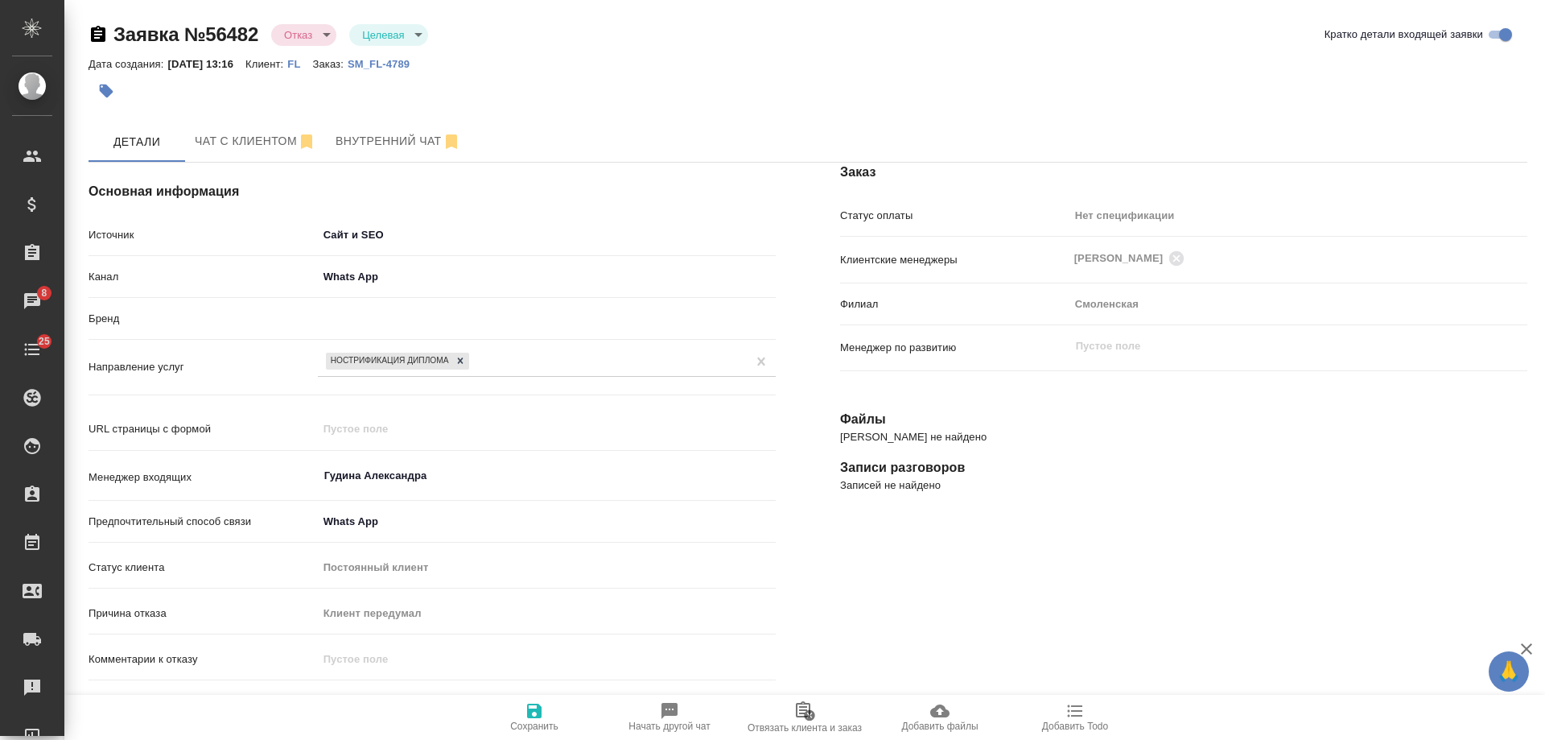
type textarea "x"
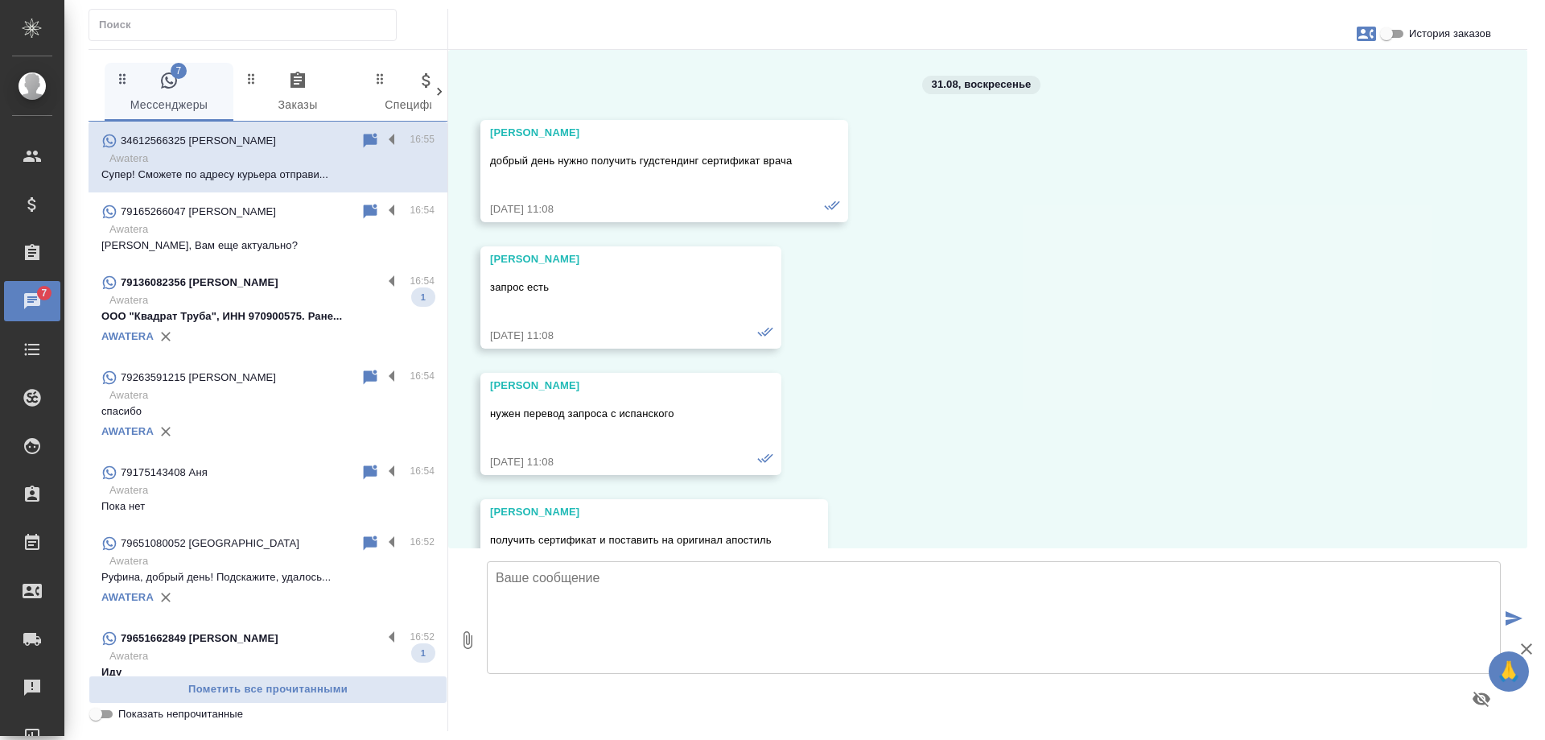
click at [302, 324] on p "ООО "Квадрат Труба", ИНН 970900575. Ране..." at bounding box center [267, 316] width 333 height 16
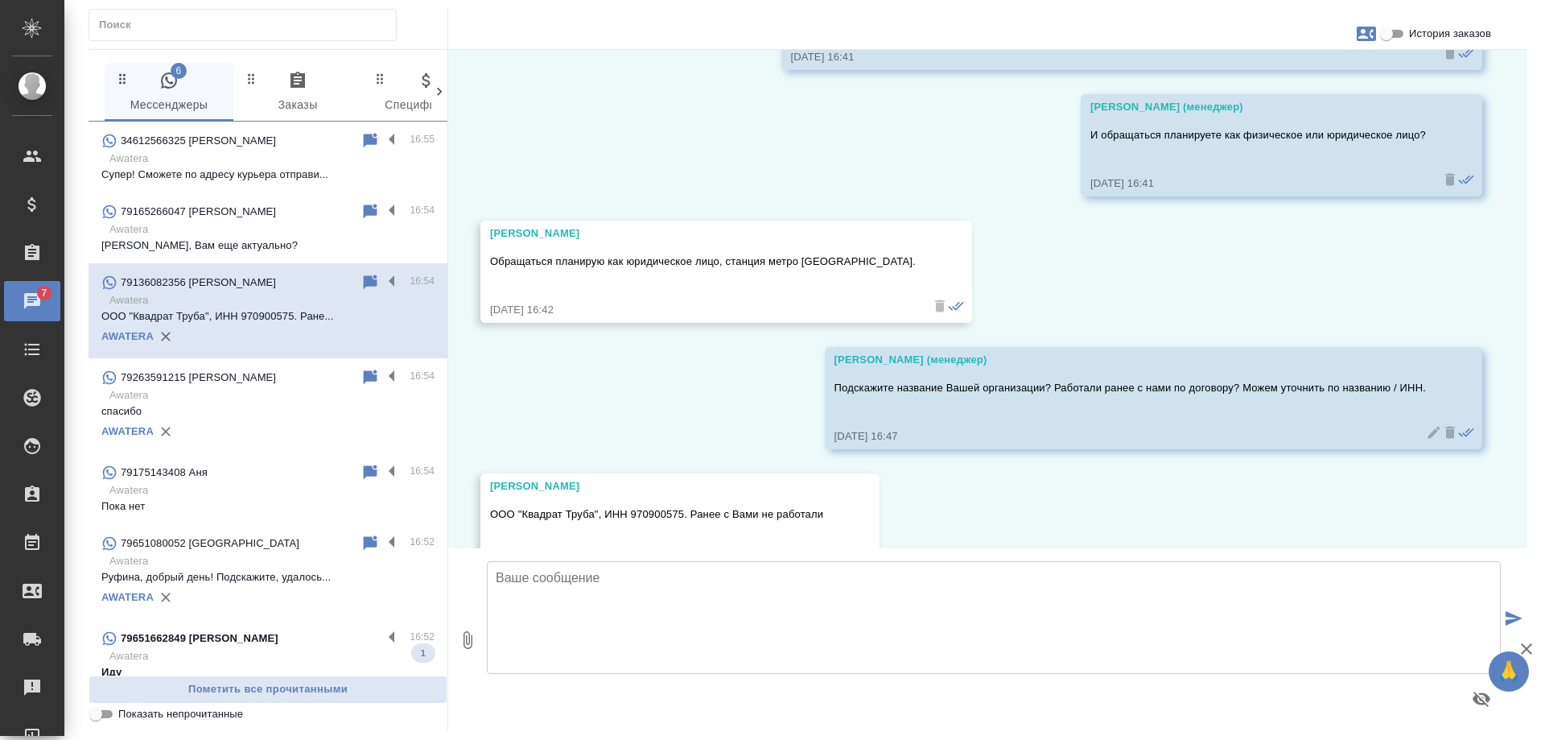
scroll to position [757, 0]
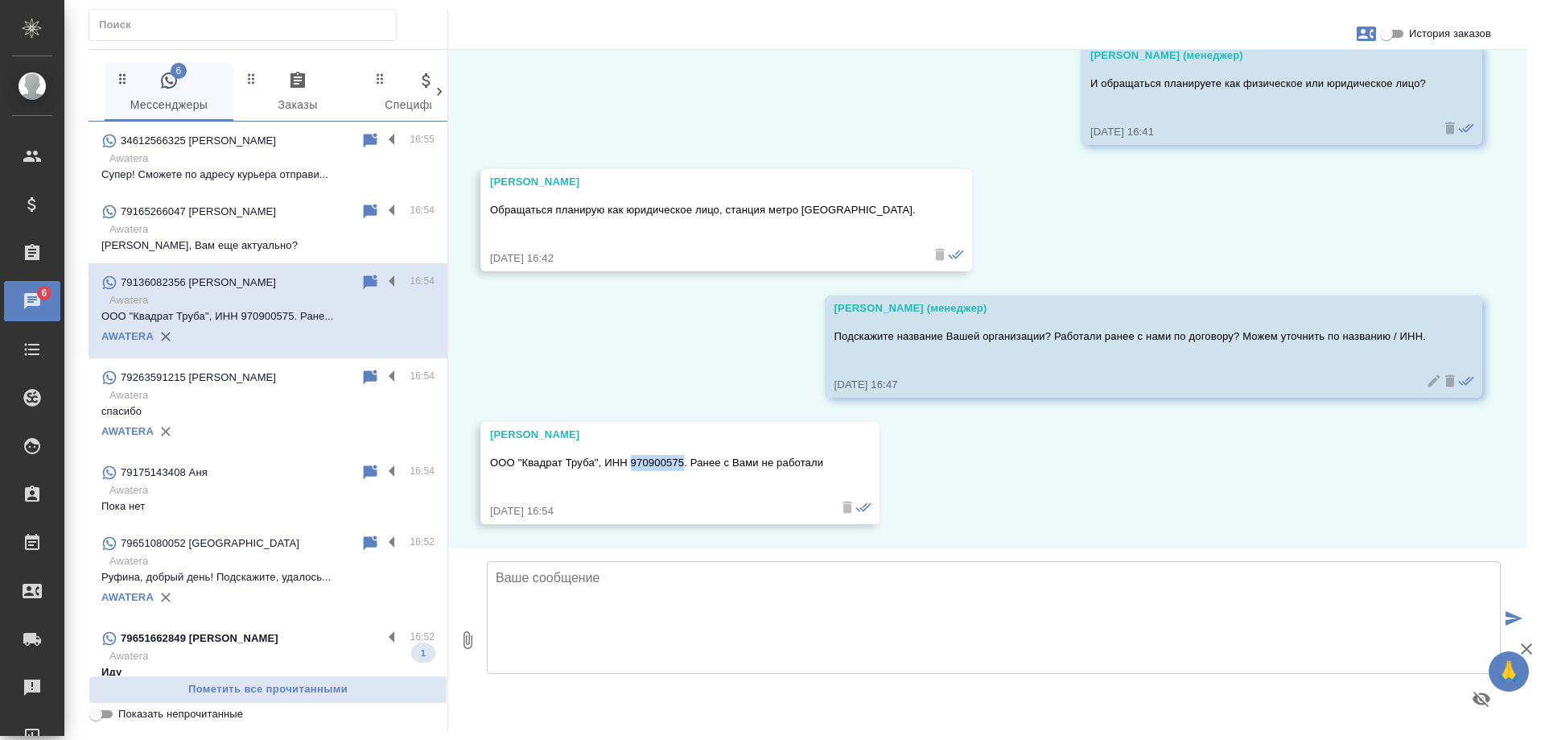
drag, startPoint x: 631, startPoint y: 464, endPoint x: 682, endPoint y: 460, distance: 50.9
click at [682, 460] on p "ООО "Квадрат Труба", ИНН 970900575. Ранее с Вами не работали" at bounding box center [656, 463] width 333 height 16
copy p "970900575"
click at [576, 616] on textarea at bounding box center [994, 617] width 1014 height 113
type textarea "Спасибо за уточнения! Ожидайте расчет в этом чате."
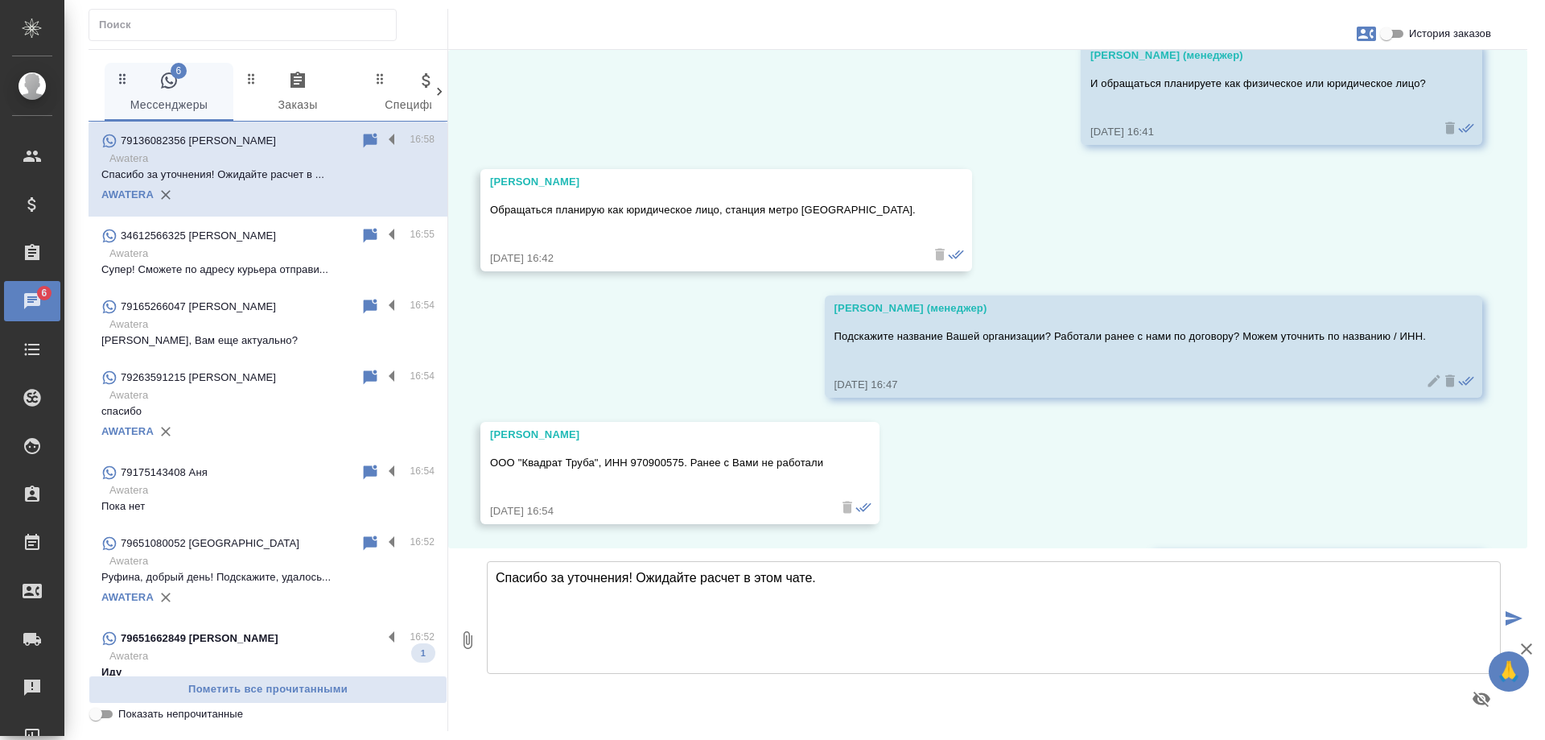
scroll to position [884, 0]
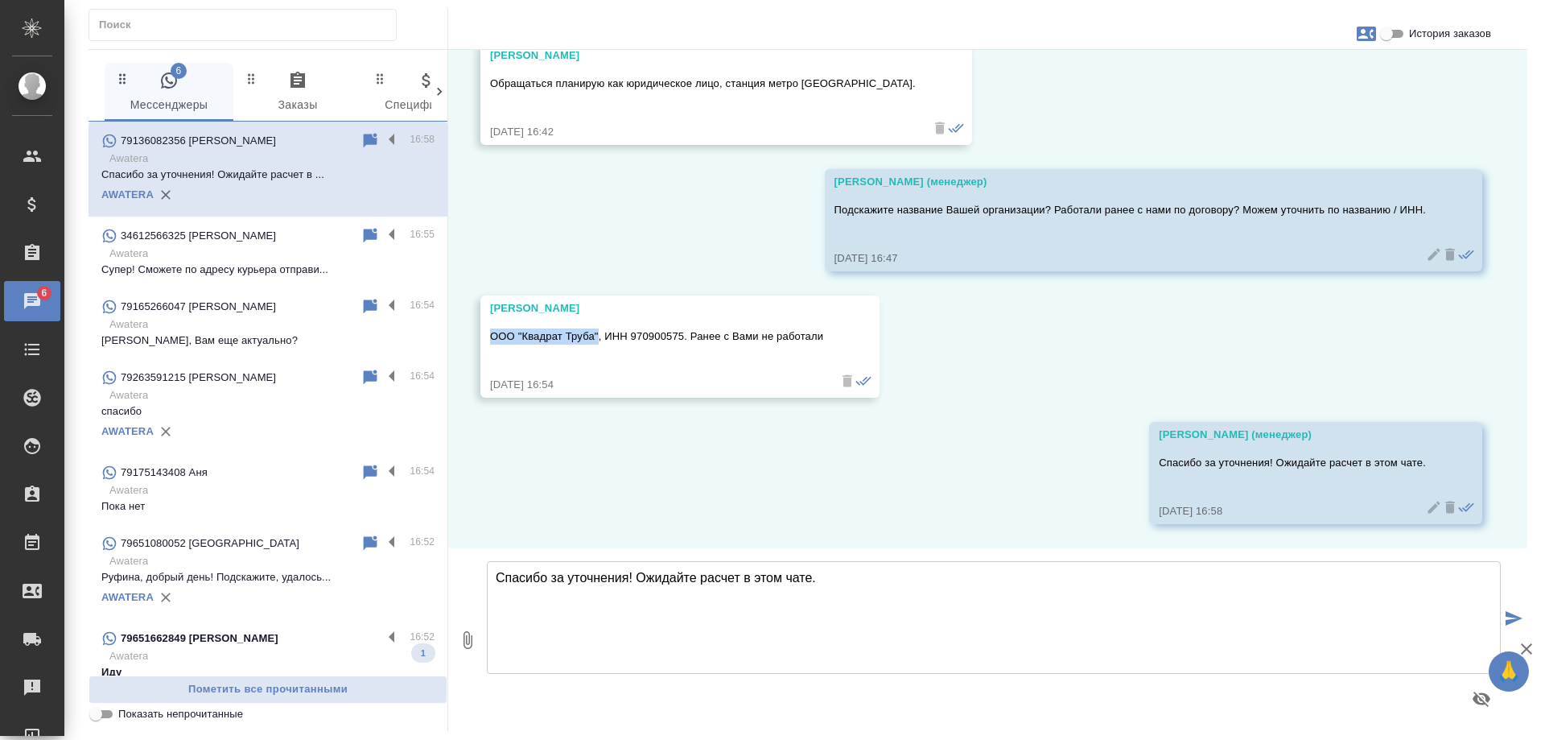
drag, startPoint x: 492, startPoint y: 335, endPoint x: 598, endPoint y: 339, distance: 106.3
click at [598, 339] on p "ООО "Квадрат Труба", ИНН 970900575. Ранее с Вами не работали" at bounding box center [656, 336] width 333 height 16
copy p "ООО "Квадрат Труба""
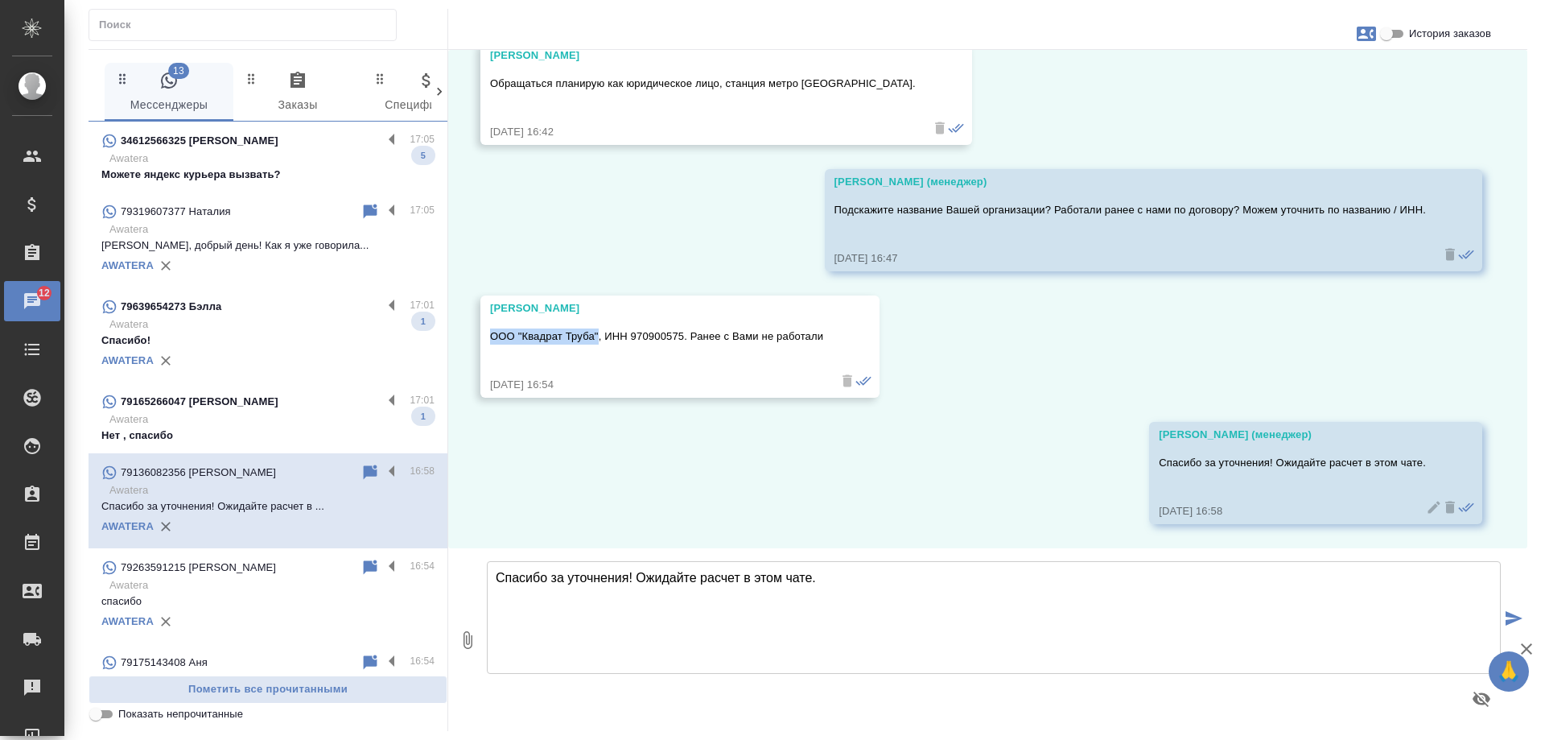
click at [251, 416] on p "Awatera" at bounding box center [271, 419] width 325 height 16
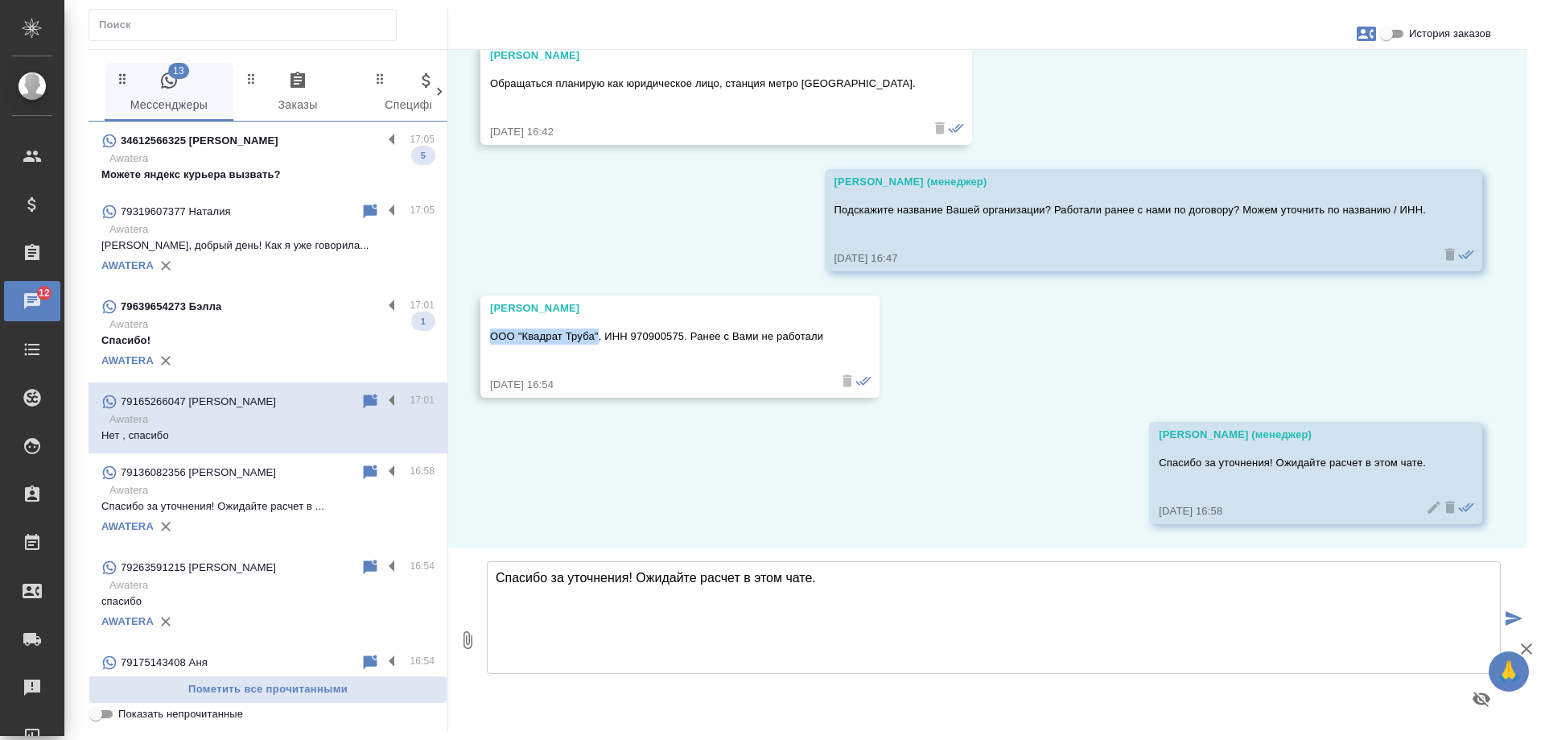
scroll to position [126, 0]
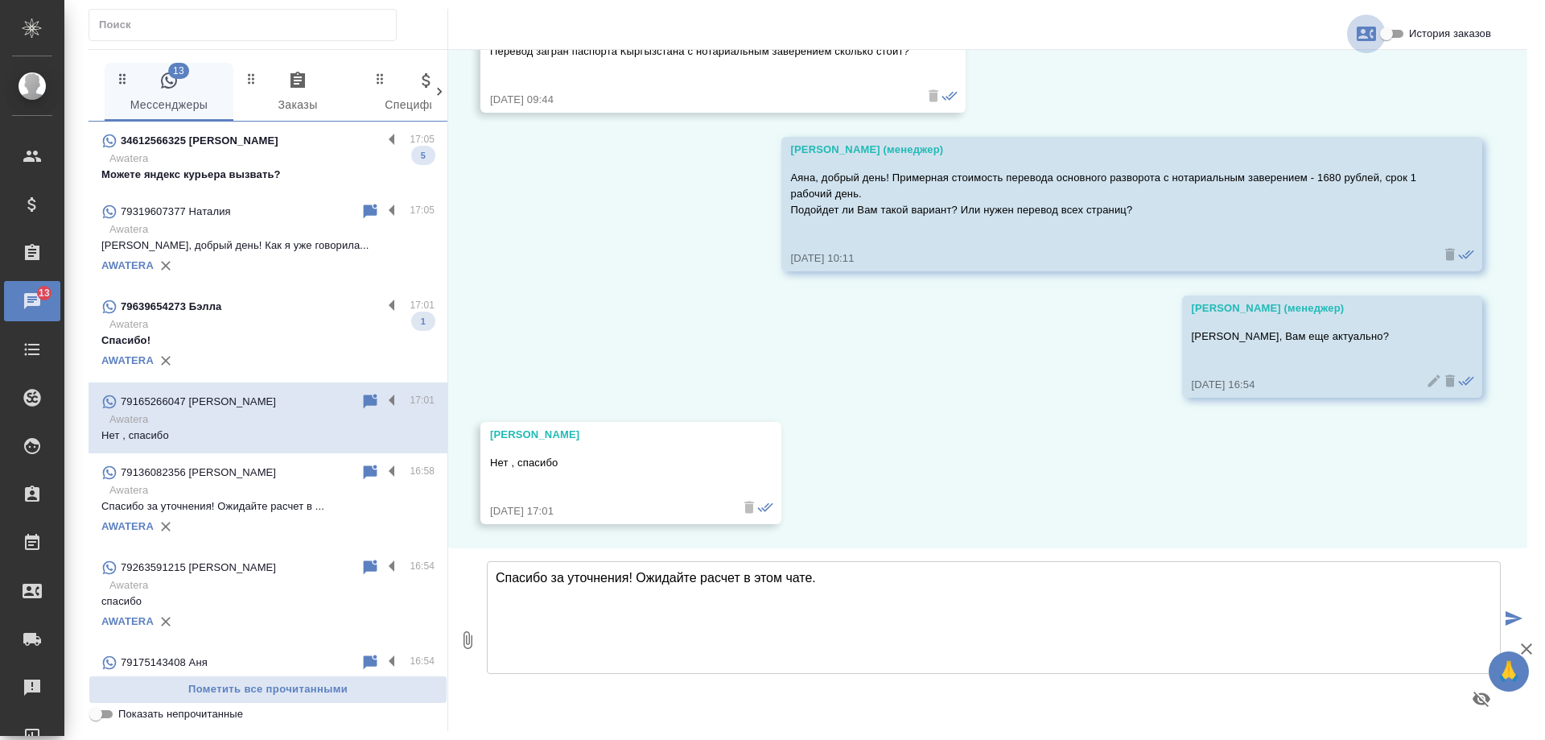
click at [1367, 32] on icon "button" at bounding box center [1366, 34] width 19 height 14
click at [1287, 102] on link "Заявка №56597" at bounding box center [1295, 112] width 79 height 23
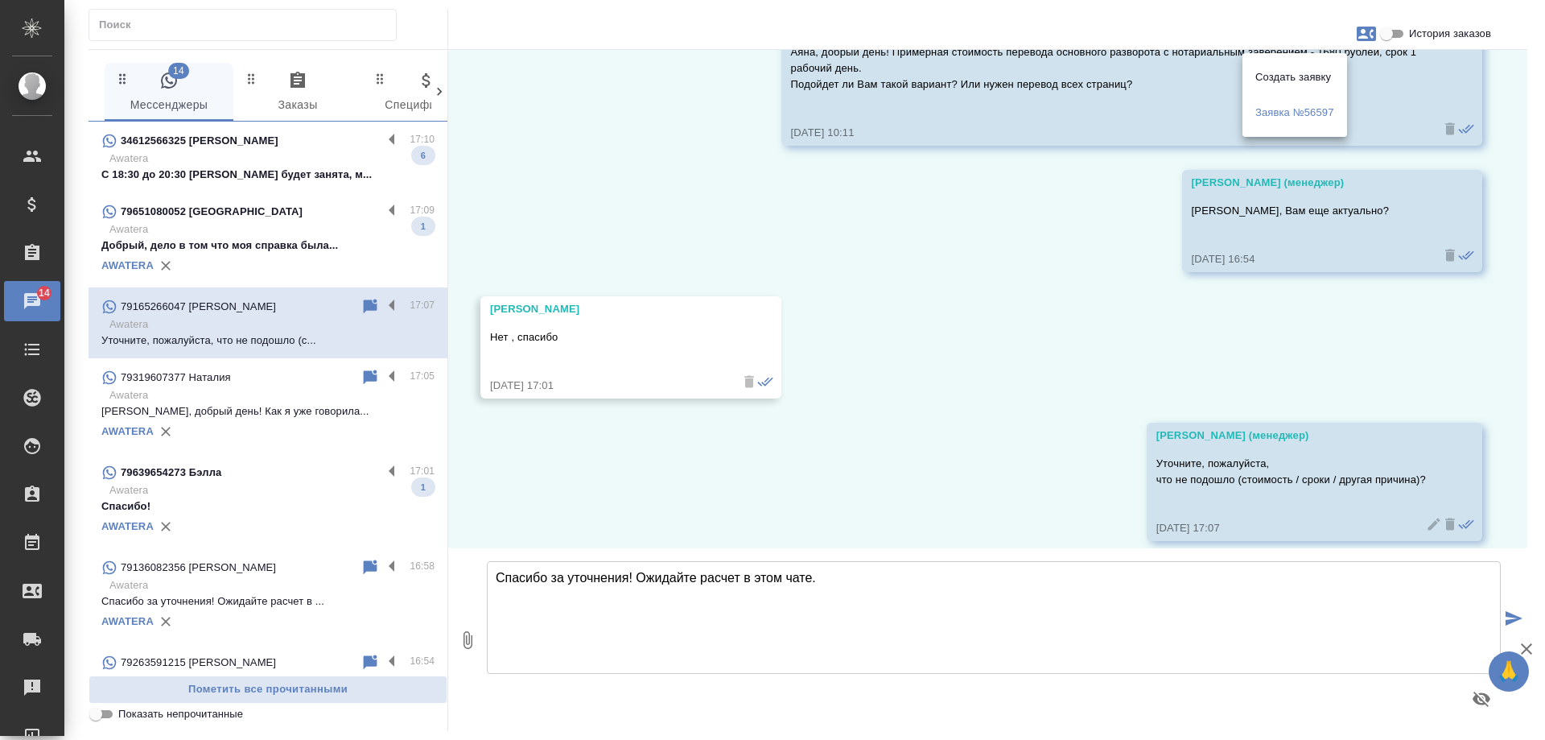
scroll to position [268, 0]
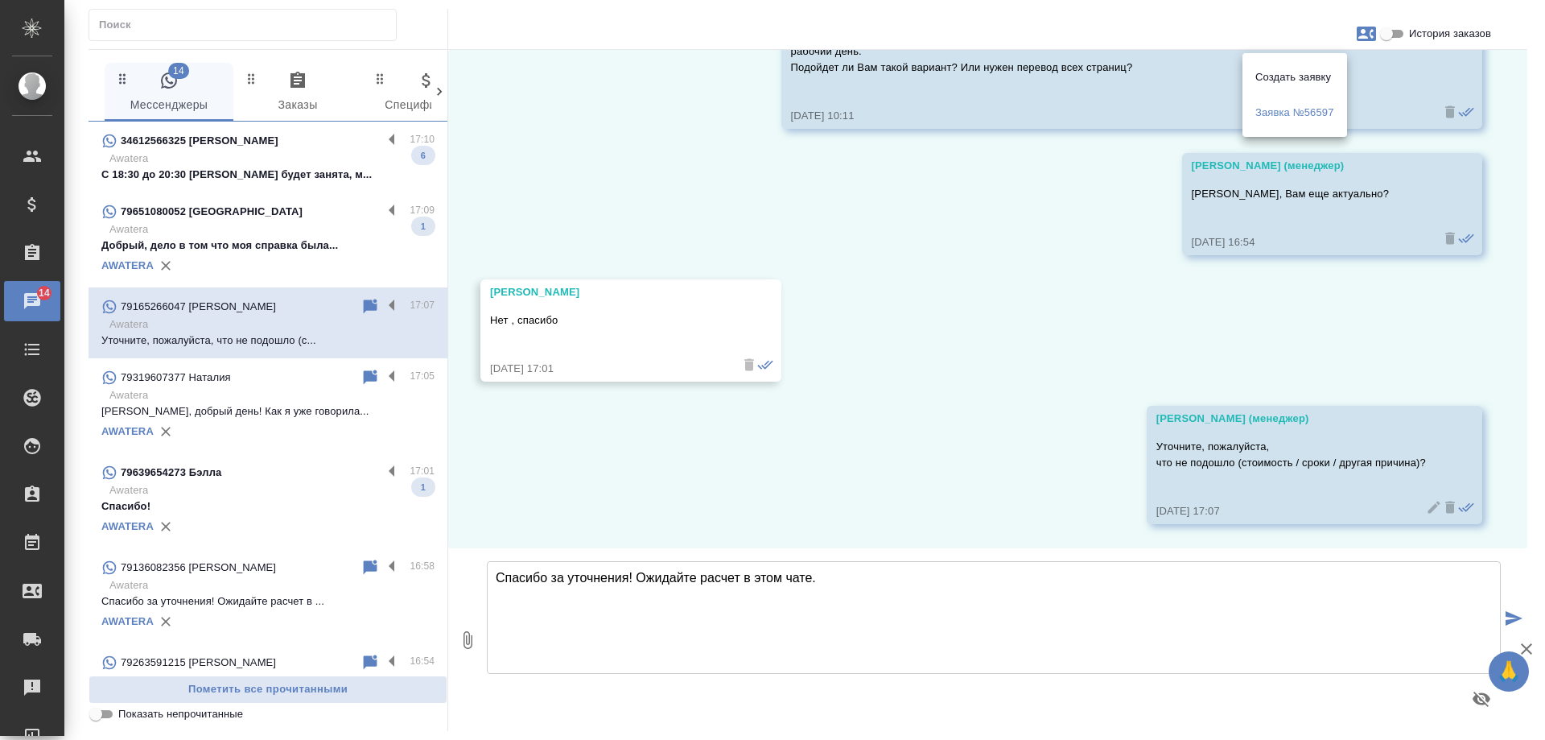
click at [675, 200] on div at bounding box center [772, 370] width 1545 height 740
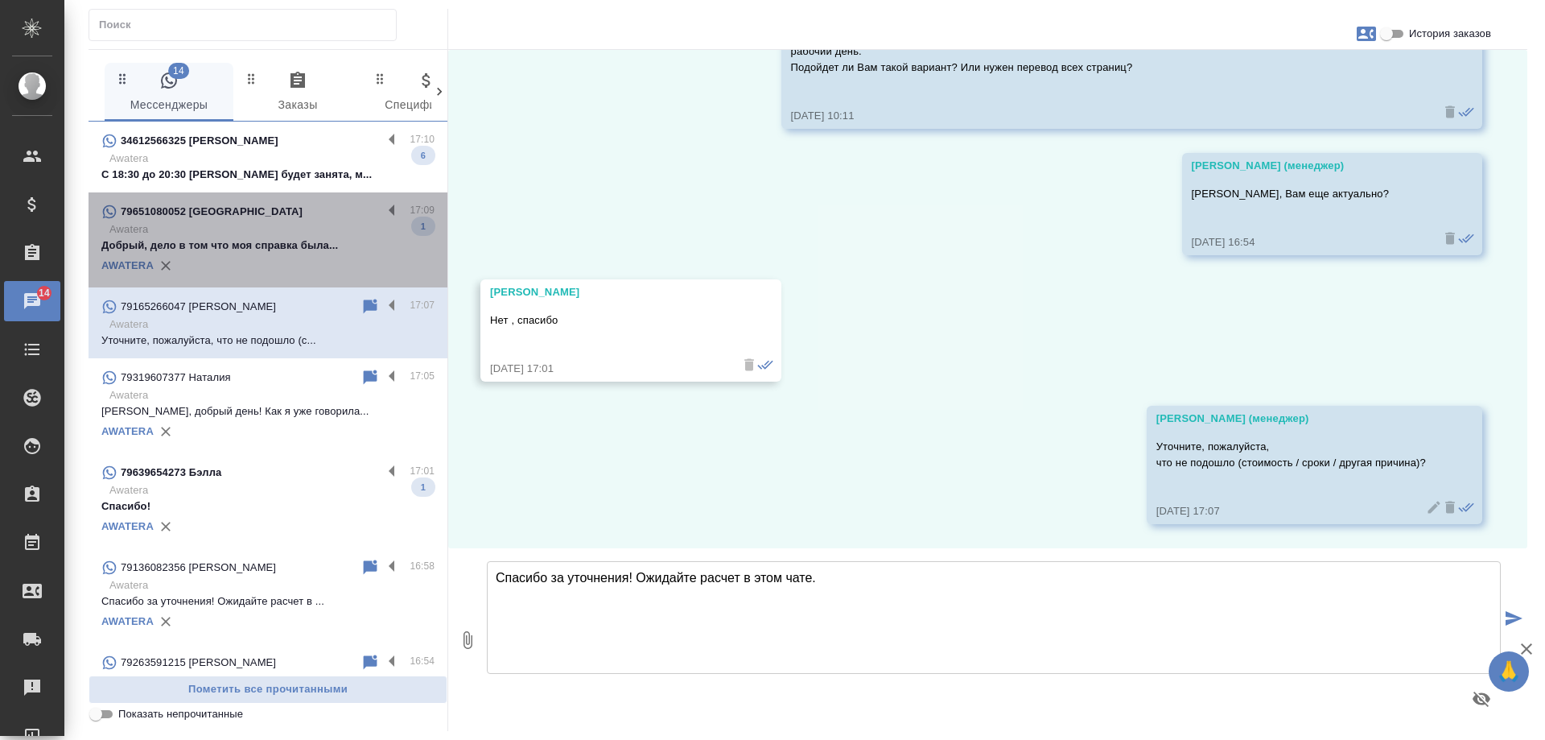
click at [272, 237] on p "Awatera" at bounding box center [271, 229] width 325 height 16
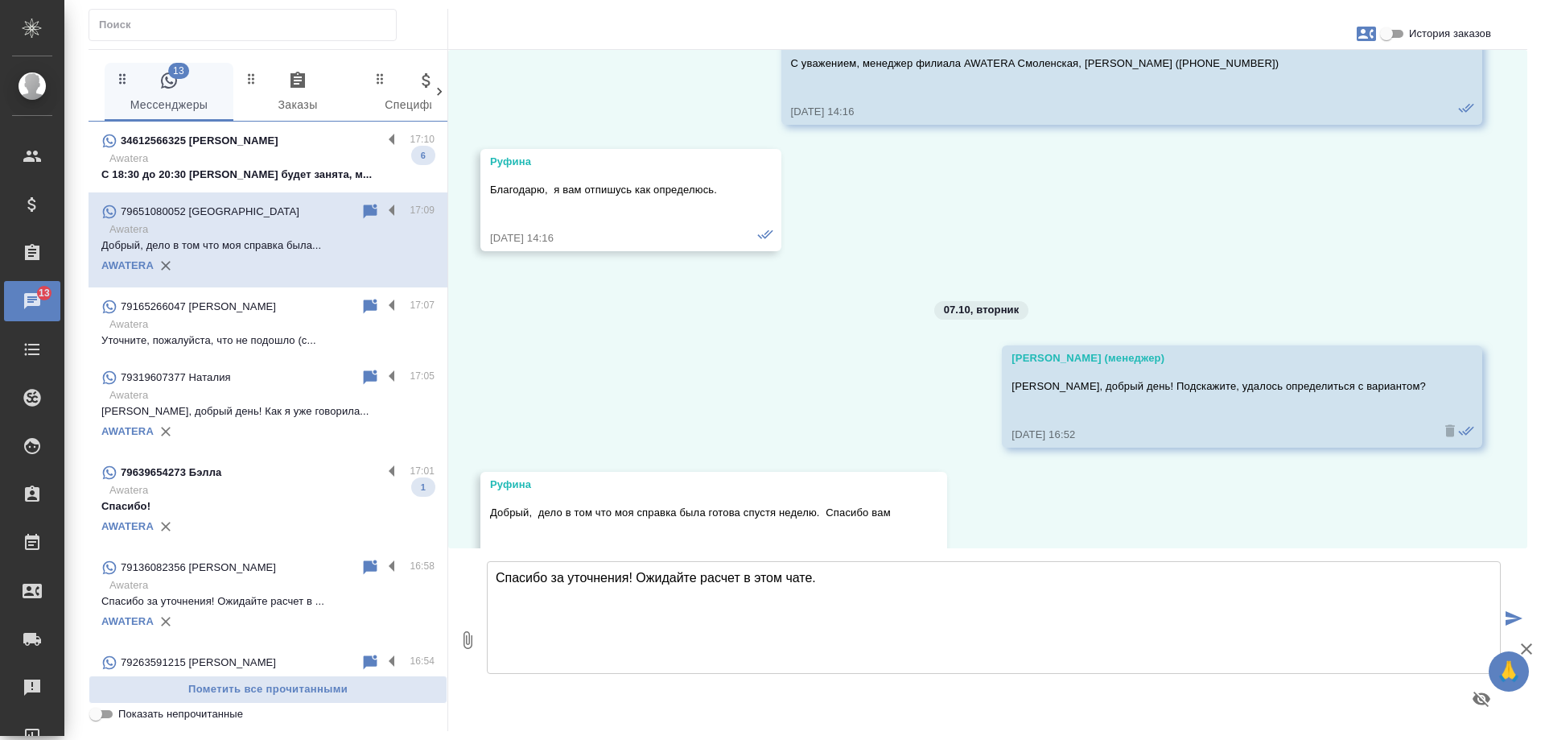
scroll to position [340, 0]
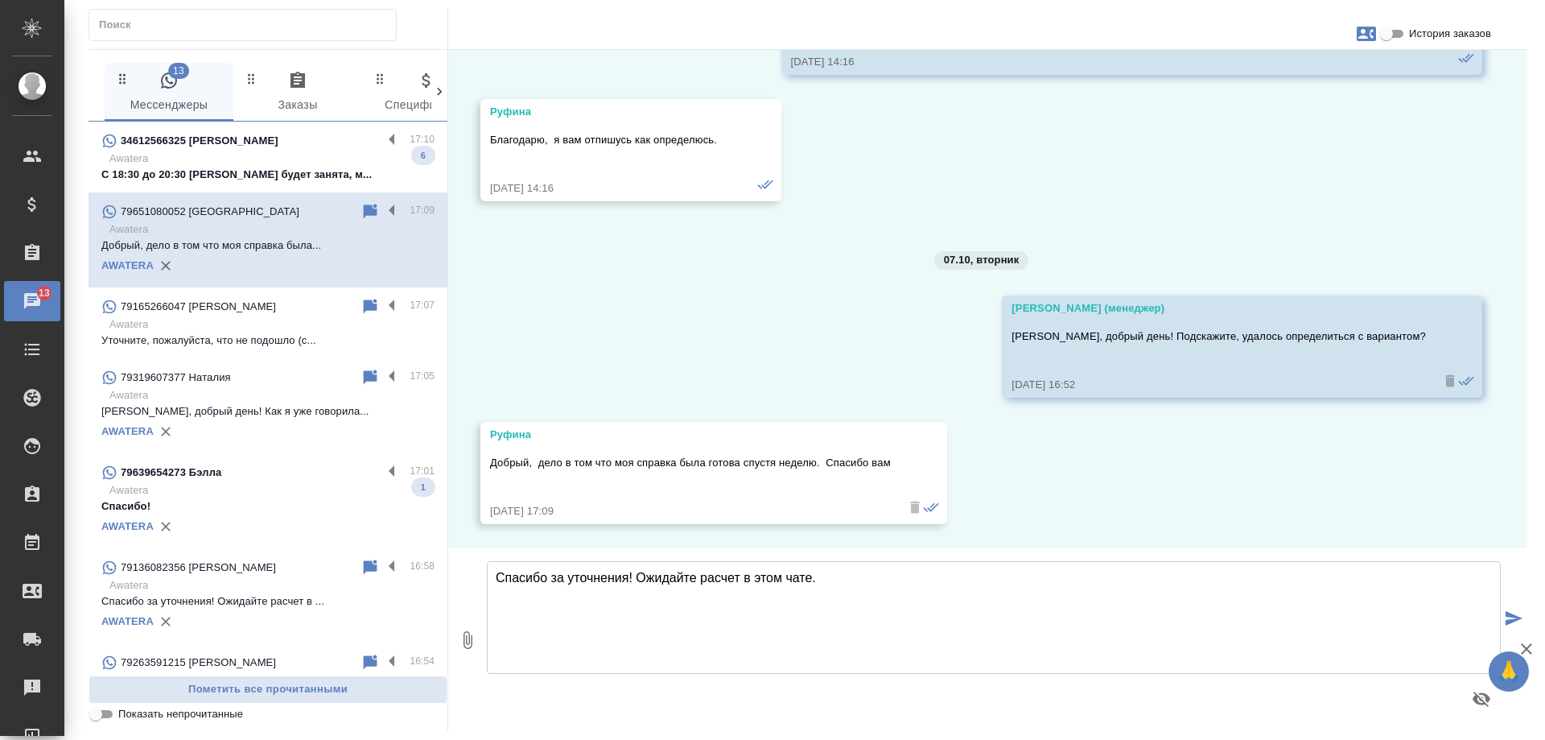
click at [1390, 35] on input "История заказов" at bounding box center [1387, 33] width 58 height 19
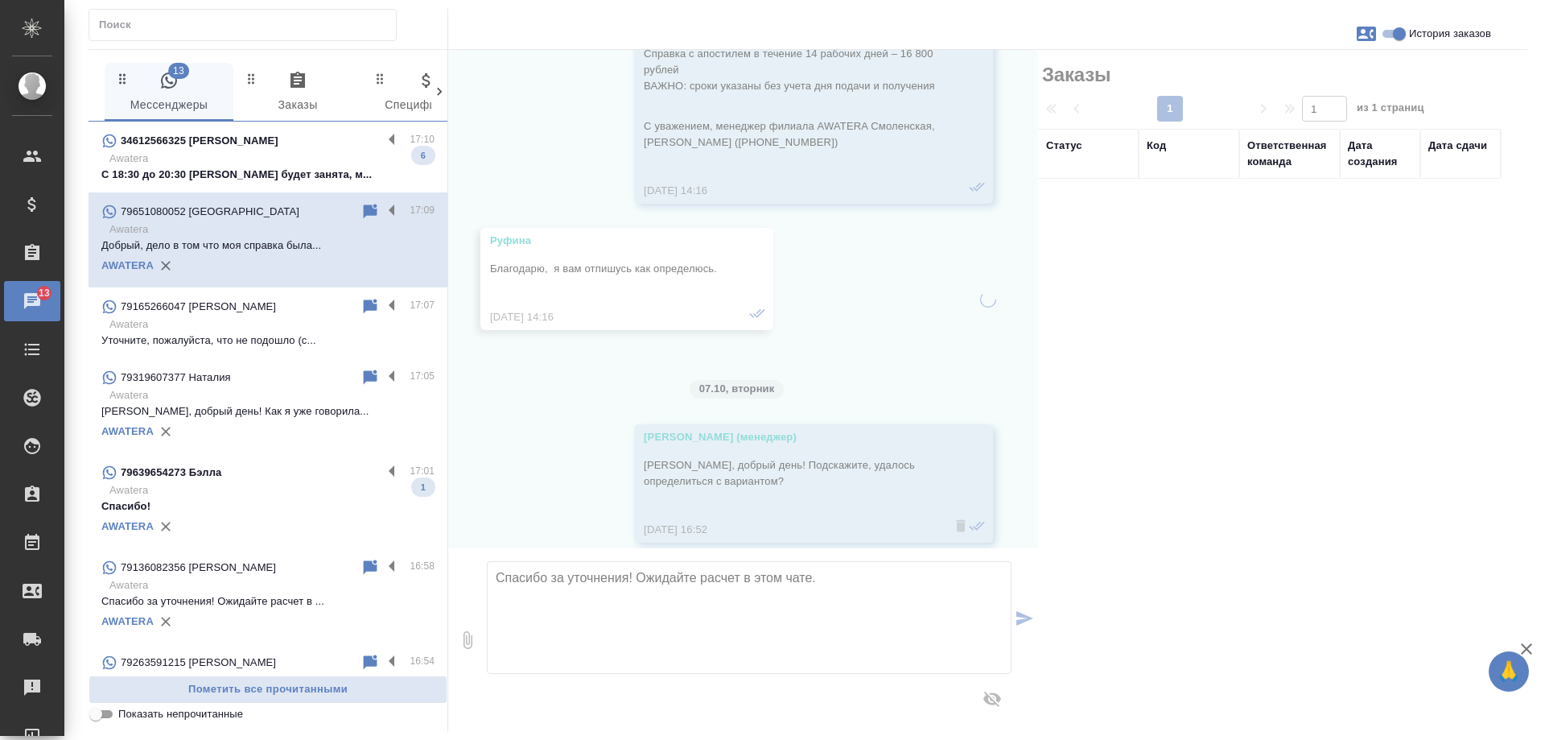
scroll to position [485, 0]
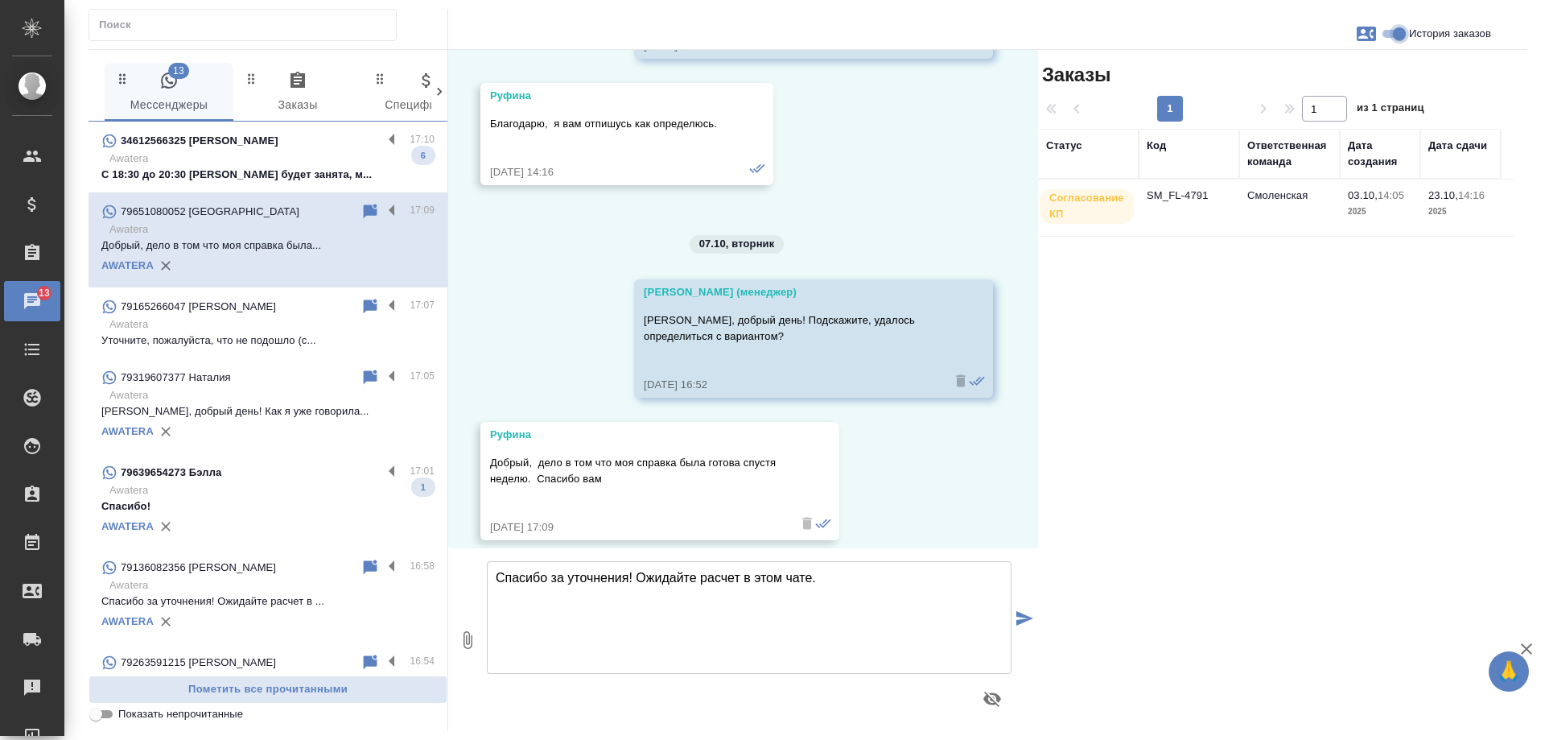
click at [1390, 35] on input "История заказов" at bounding box center [1400, 33] width 58 height 19
checkbox input "false"
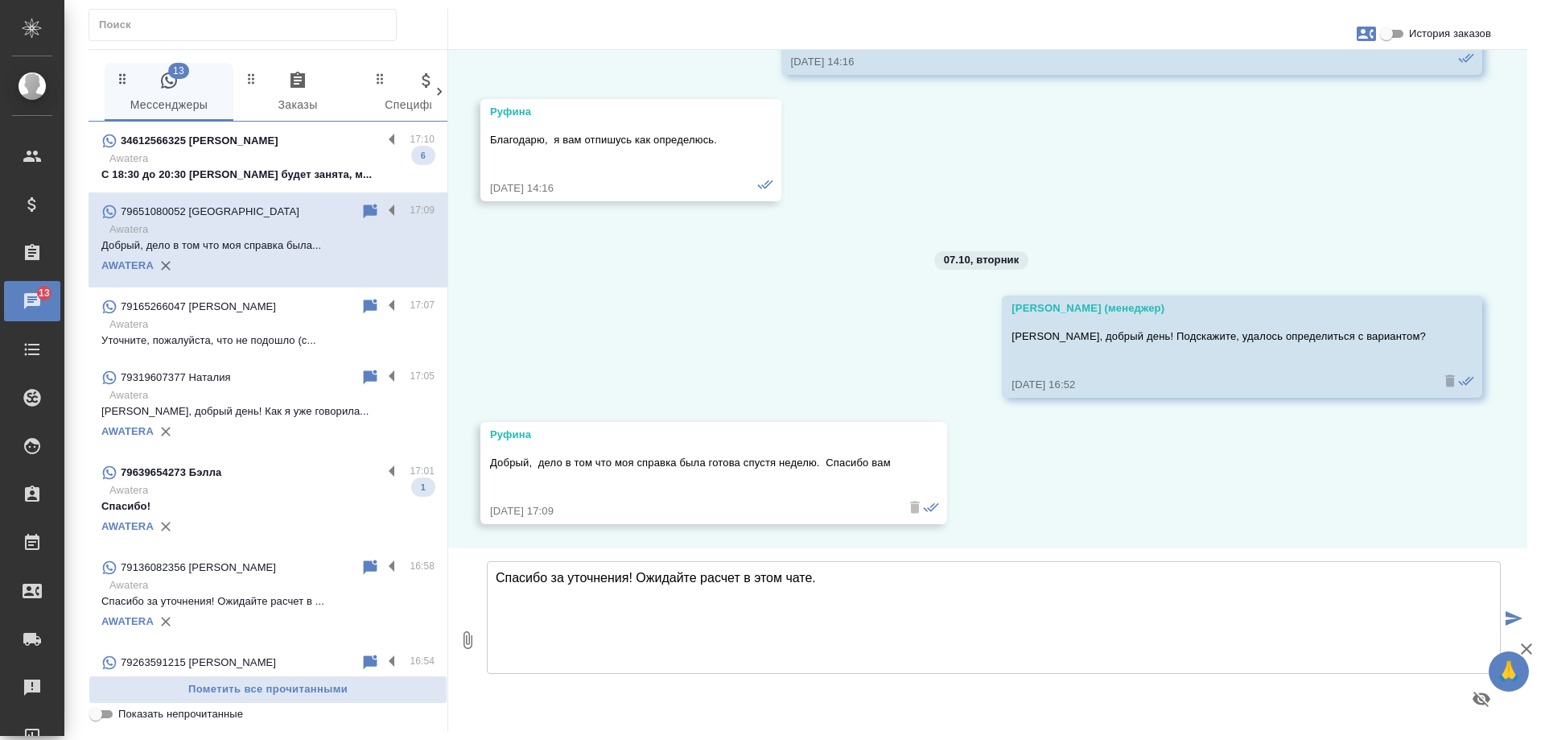
scroll to position [340, 0]
click at [1366, 33] on icon "button" at bounding box center [1366, 34] width 19 height 14
click at [1314, 82] on span "Создать заявку" at bounding box center [1297, 77] width 76 height 16
select select "RU"
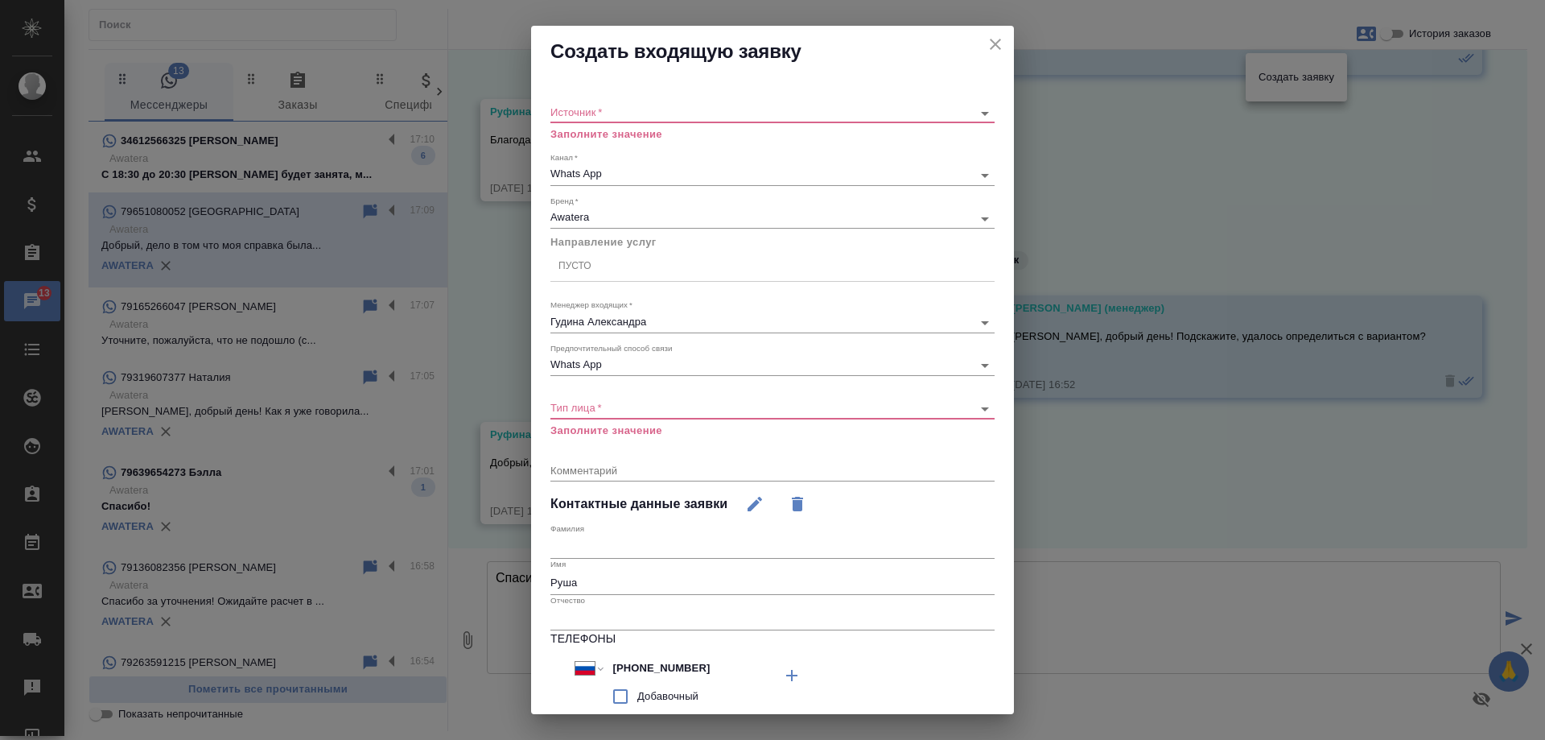
drag, startPoint x: 980, startPoint y: 43, endPoint x: 1179, endPoint y: 56, distance: 200.0
click at [986, 43] on icon "close" at bounding box center [995, 44] width 19 height 19
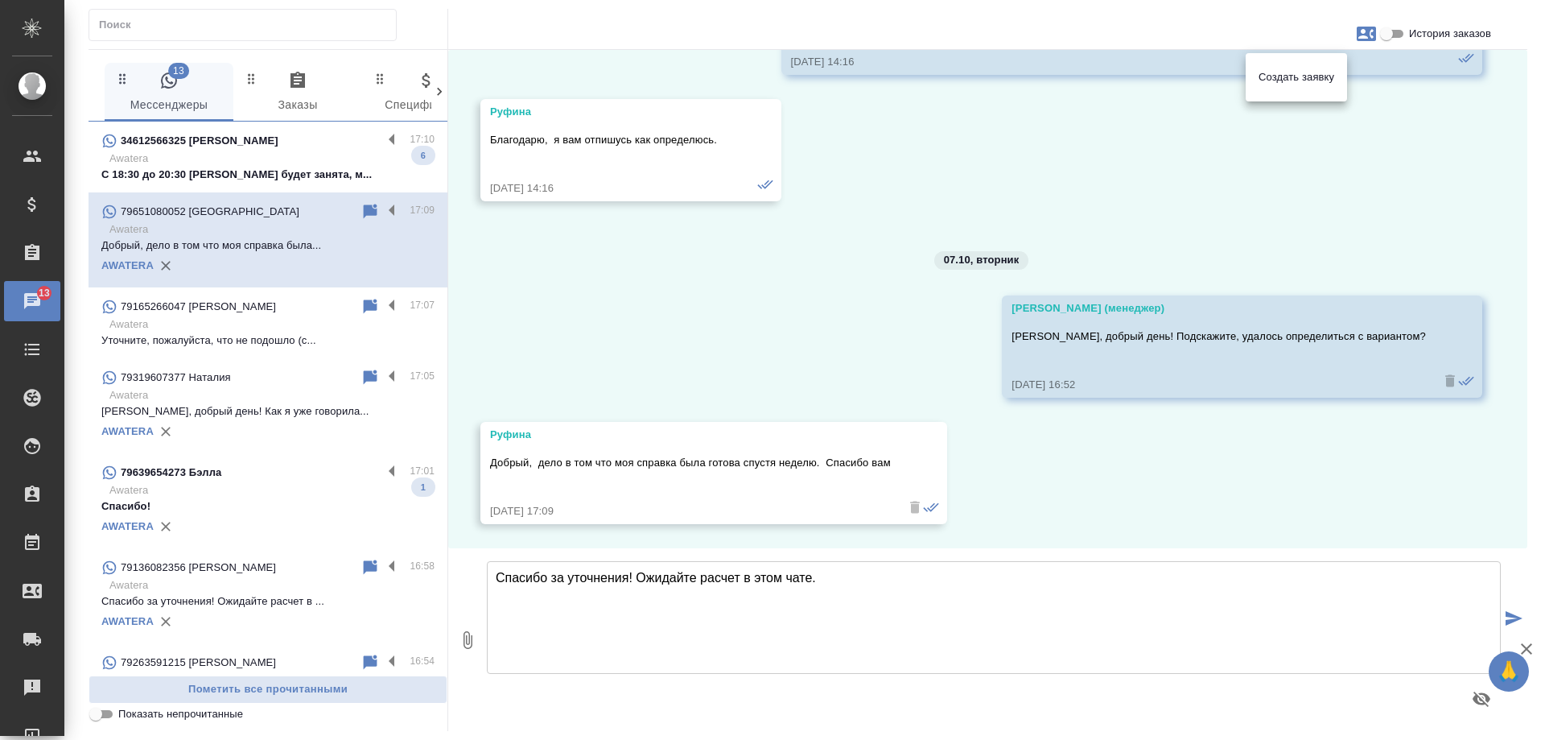
click at [1425, 155] on div at bounding box center [772, 370] width 1545 height 740
click at [1399, 33] on input "История заказов" at bounding box center [1387, 33] width 58 height 19
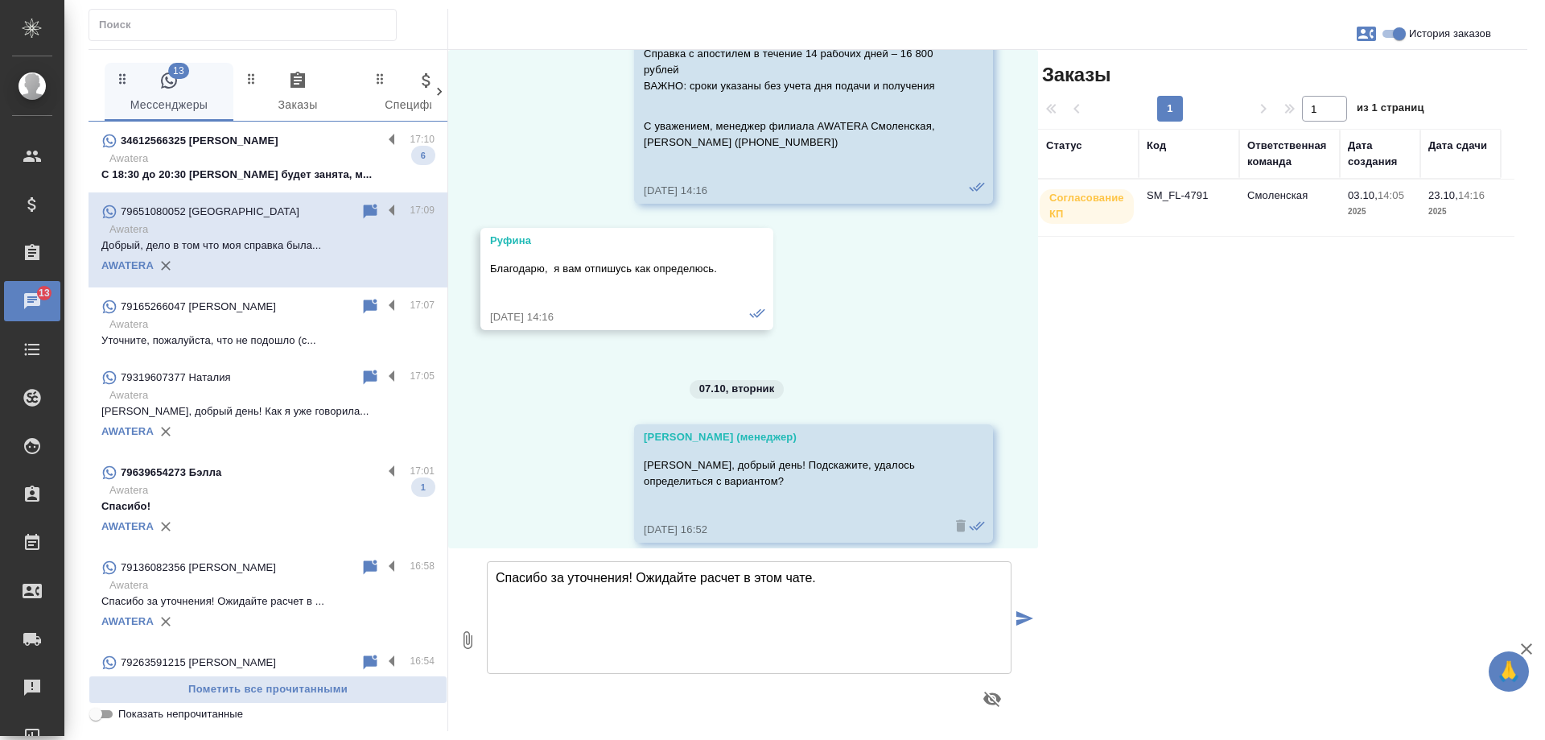
scroll to position [485, 0]
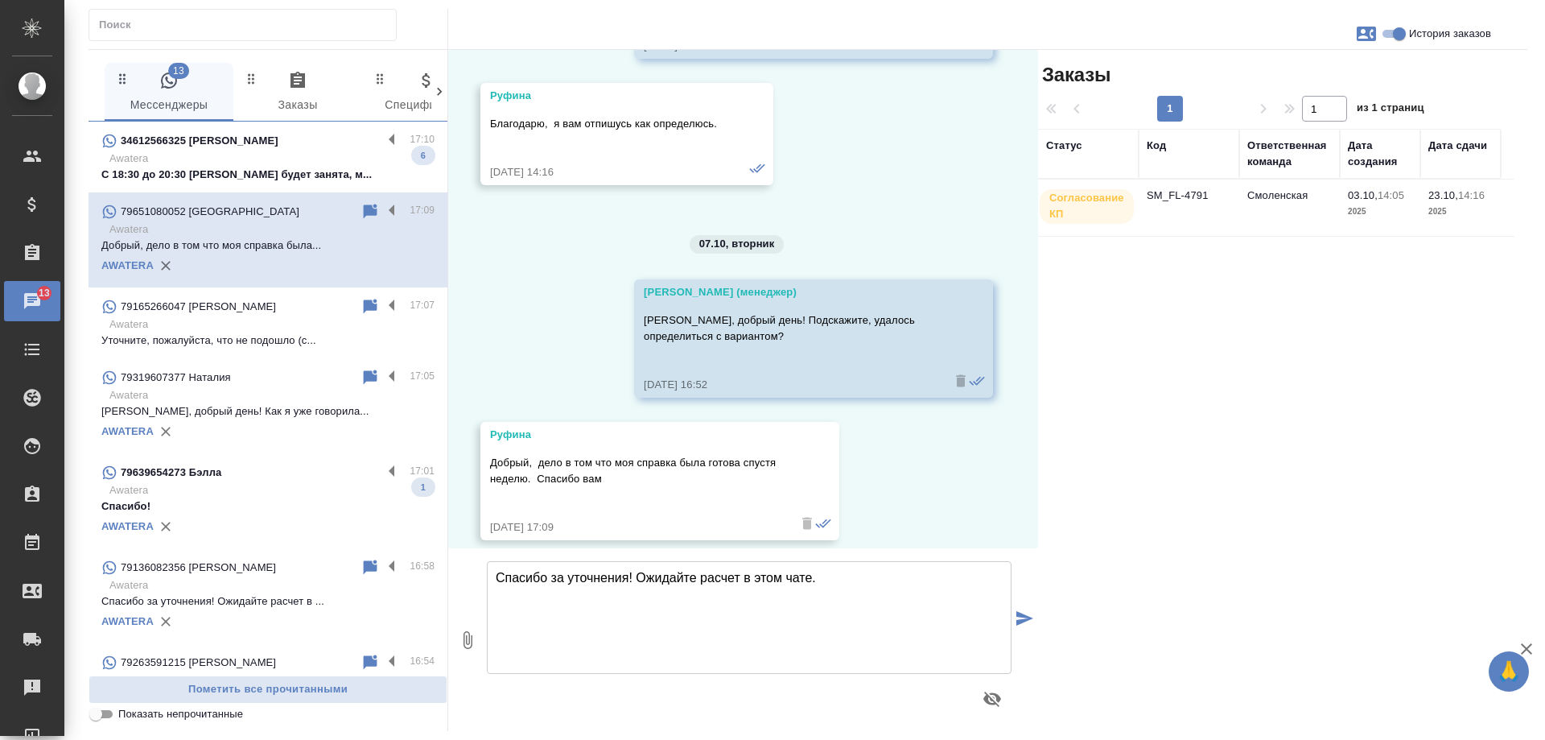
click at [1191, 186] on td "SM_FL-4791" at bounding box center [1189, 207] width 101 height 56
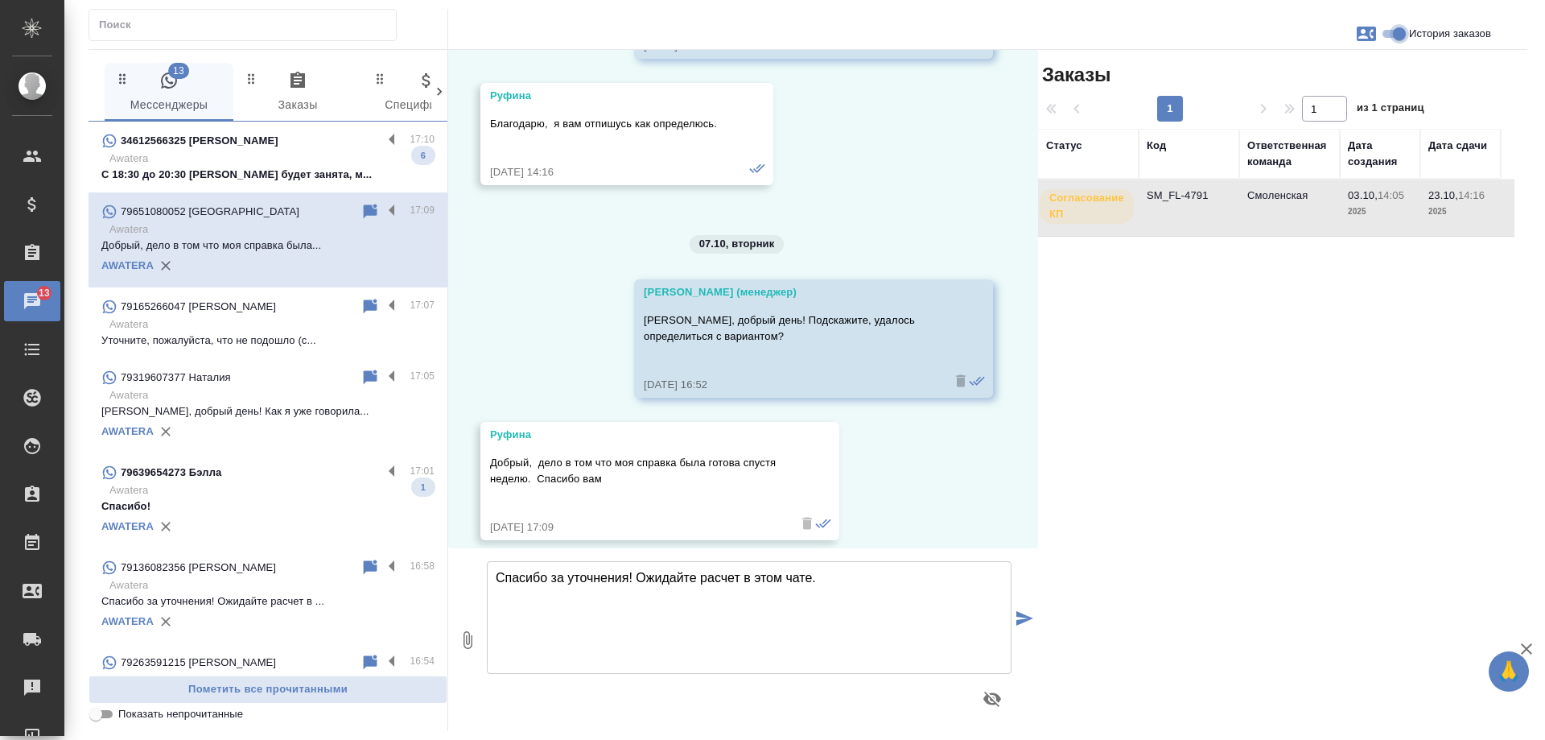
click at [1388, 39] on input "История заказов" at bounding box center [1400, 33] width 58 height 19
checkbox input "false"
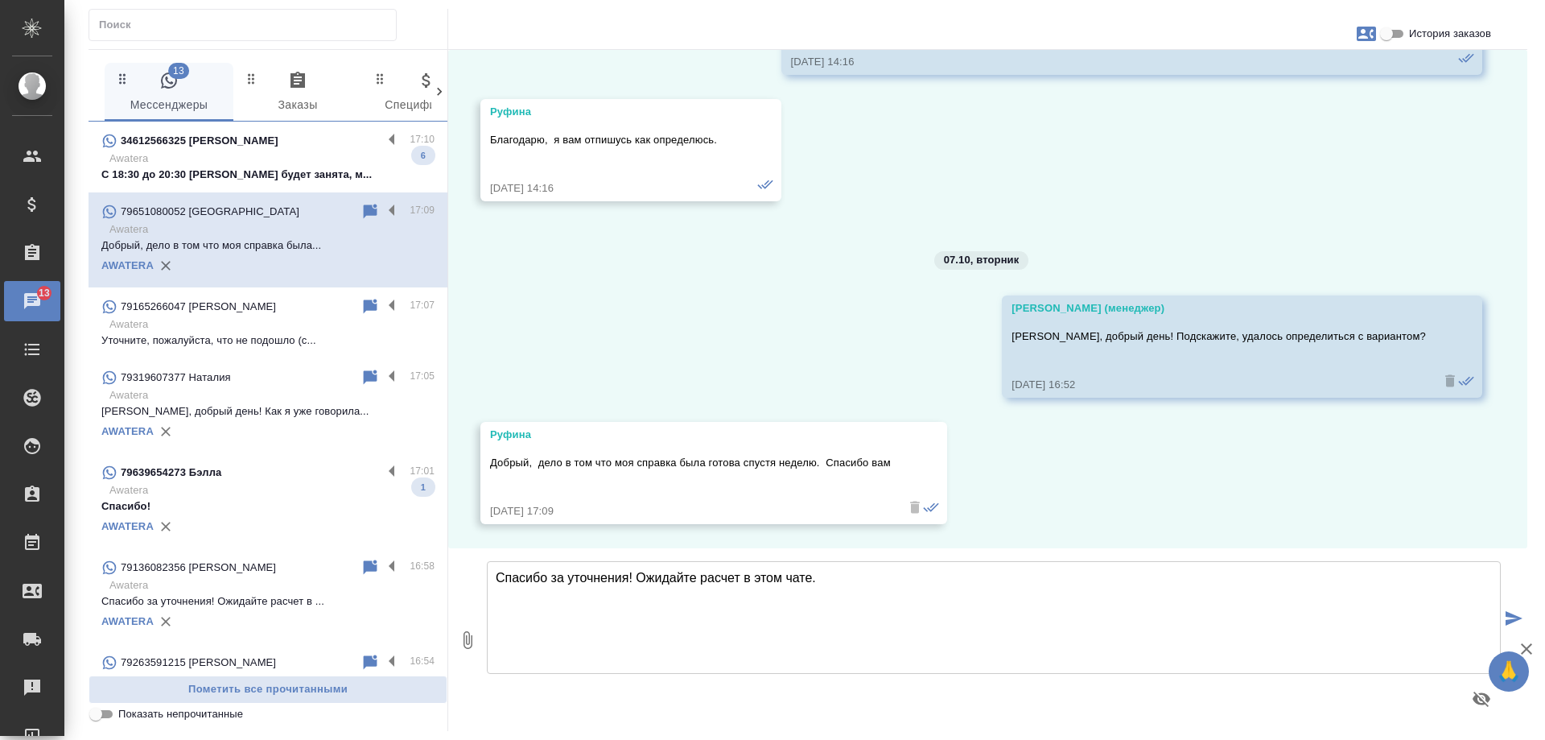
scroll to position [340, 0]
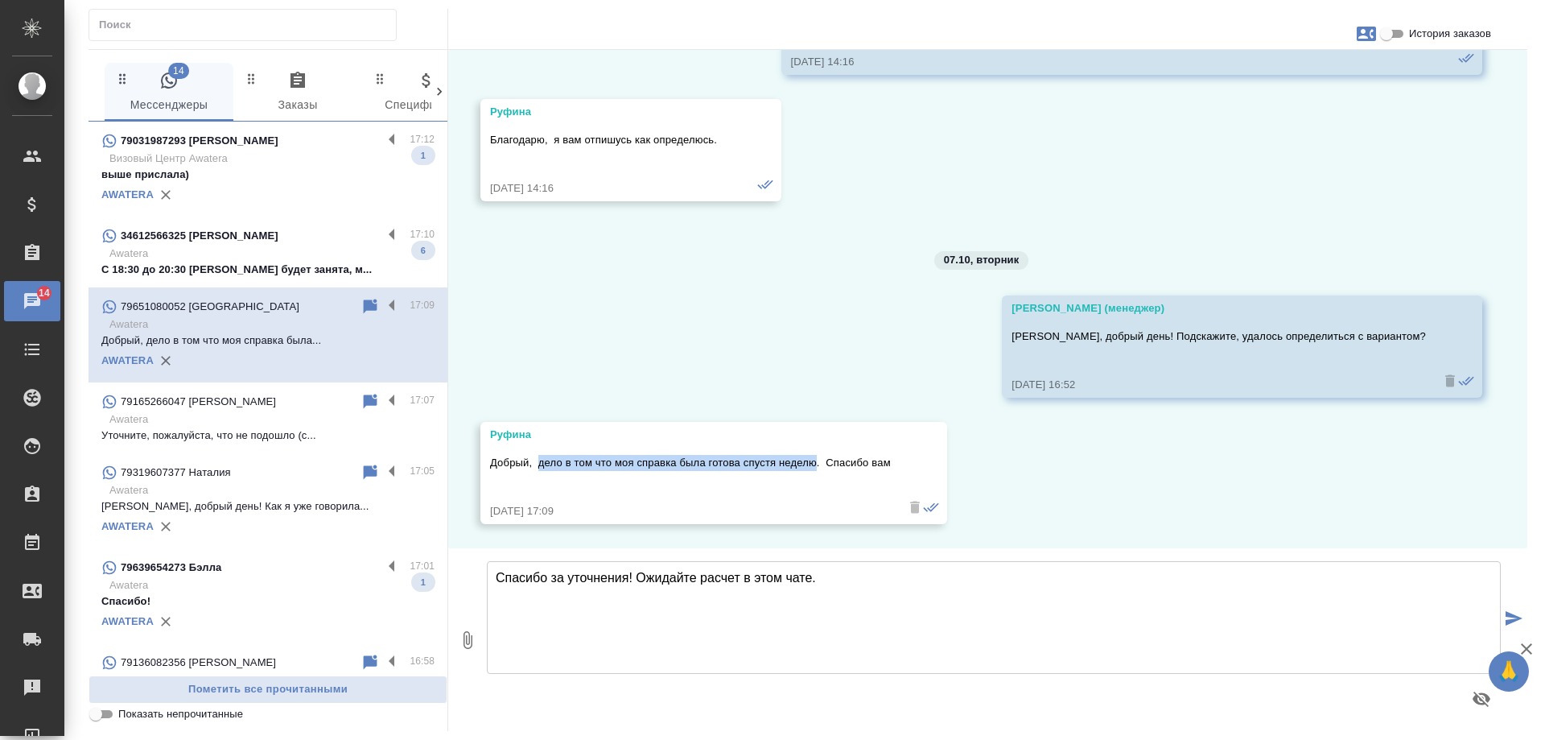
drag, startPoint x: 815, startPoint y: 462, endPoint x: 538, endPoint y: 463, distance: 277.7
click at [538, 463] on p "Добрый, дело в том что моя справка была готова спустя неделю. Спасибо вам" at bounding box center [690, 463] width 401 height 16
copy p "дело в том что моя справка была готова спустя неделю"
click at [244, 263] on p "С 18:30 до 20:30 наталья будет занята, м..." at bounding box center [267, 270] width 333 height 16
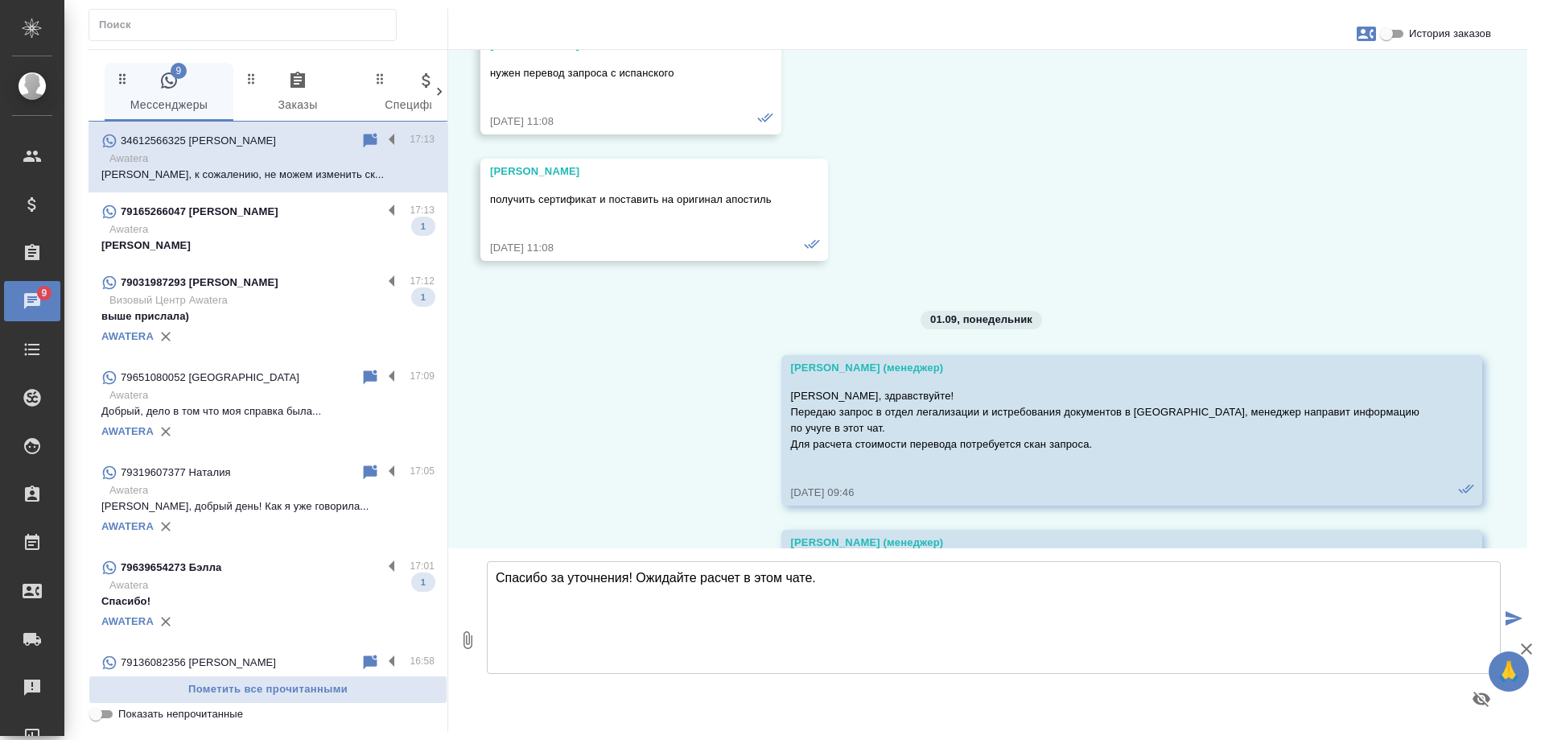
scroll to position [21067, 0]
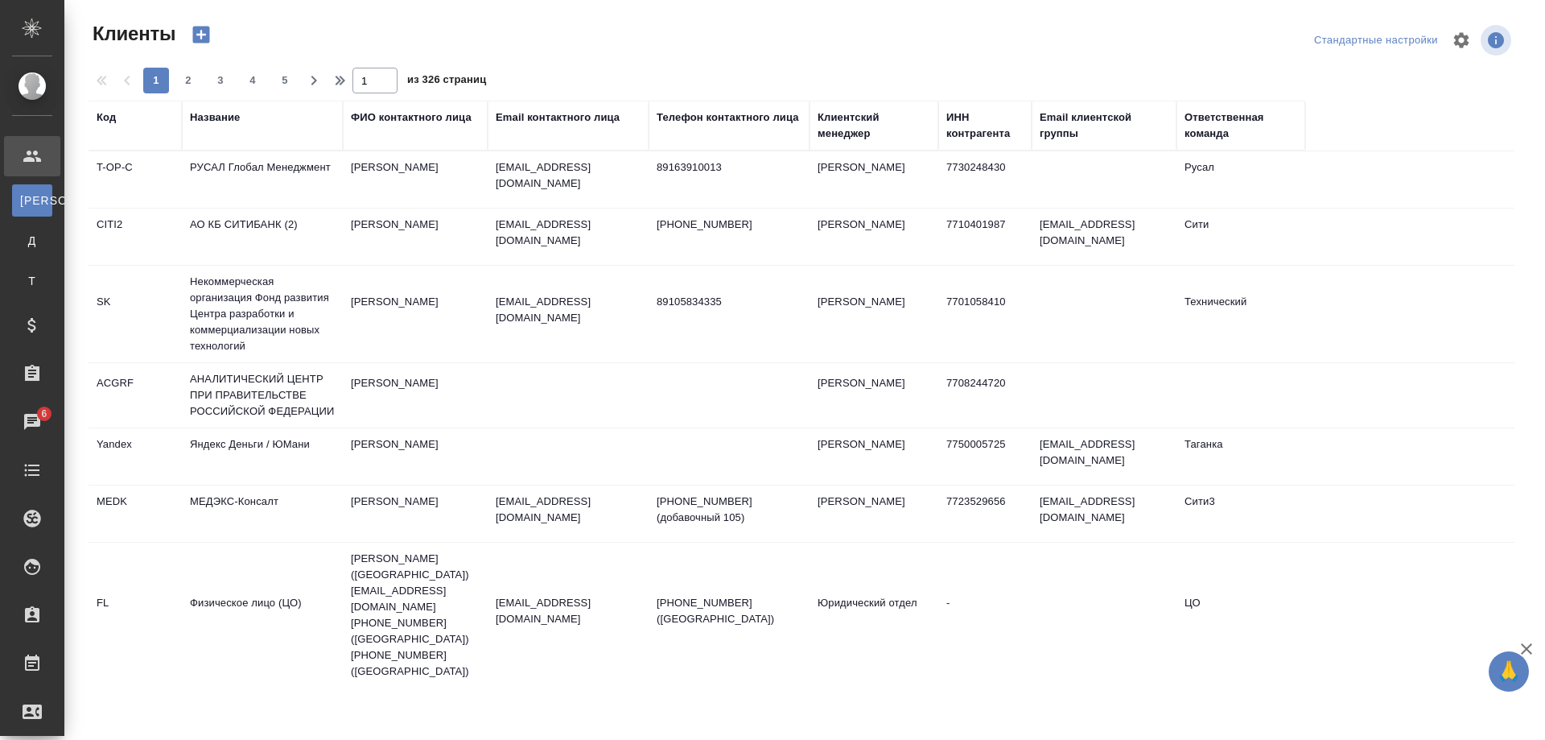
select select "RU"
click at [984, 131] on div "ИНН контрагента" at bounding box center [985, 125] width 77 height 32
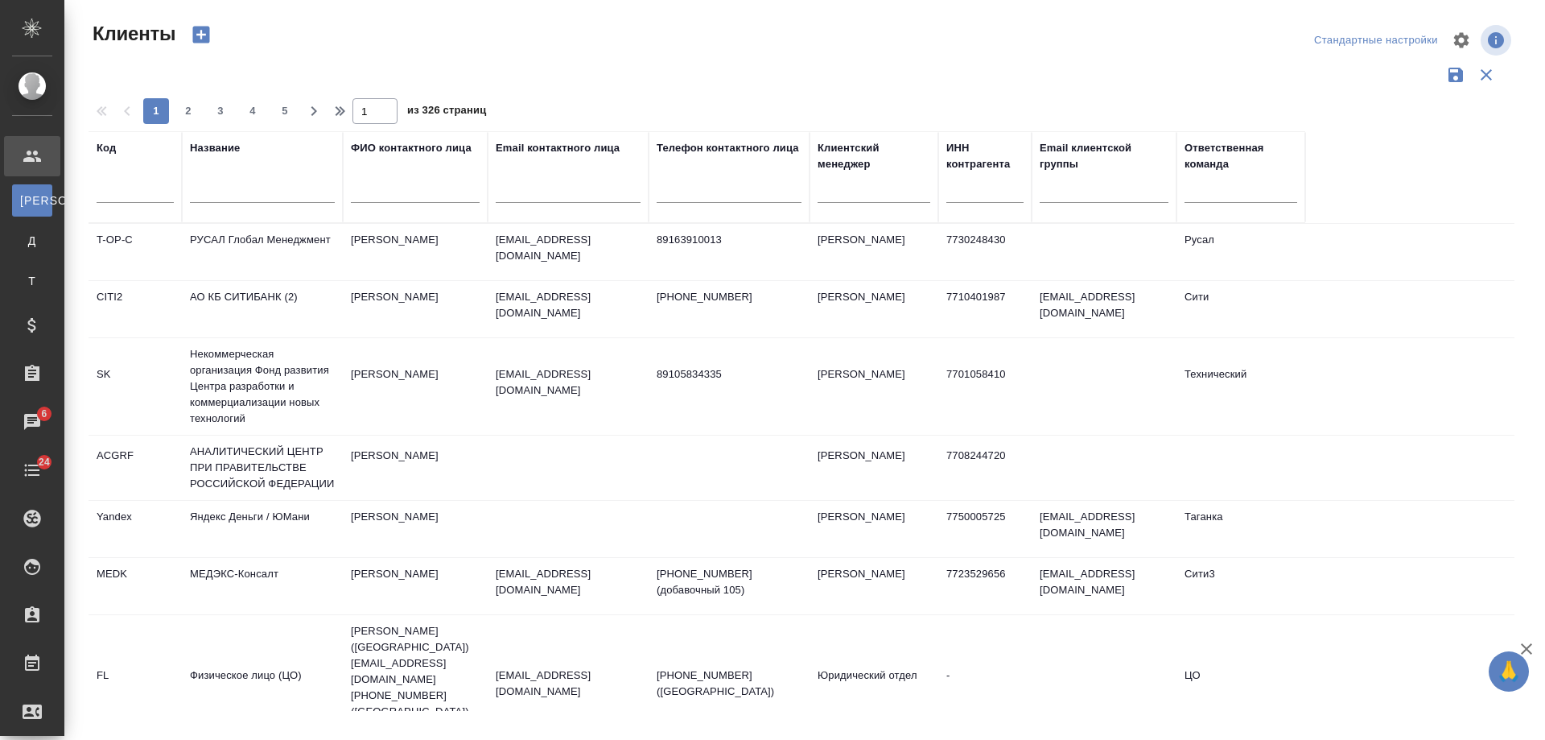
drag, startPoint x: 978, startPoint y: 207, endPoint x: 978, endPoint y: 196, distance: 10.5
click at [977, 206] on div at bounding box center [985, 194] width 77 height 39
click at [978, 196] on input "text" at bounding box center [985, 193] width 77 height 20
paste input "970900575"
type input "970900575"
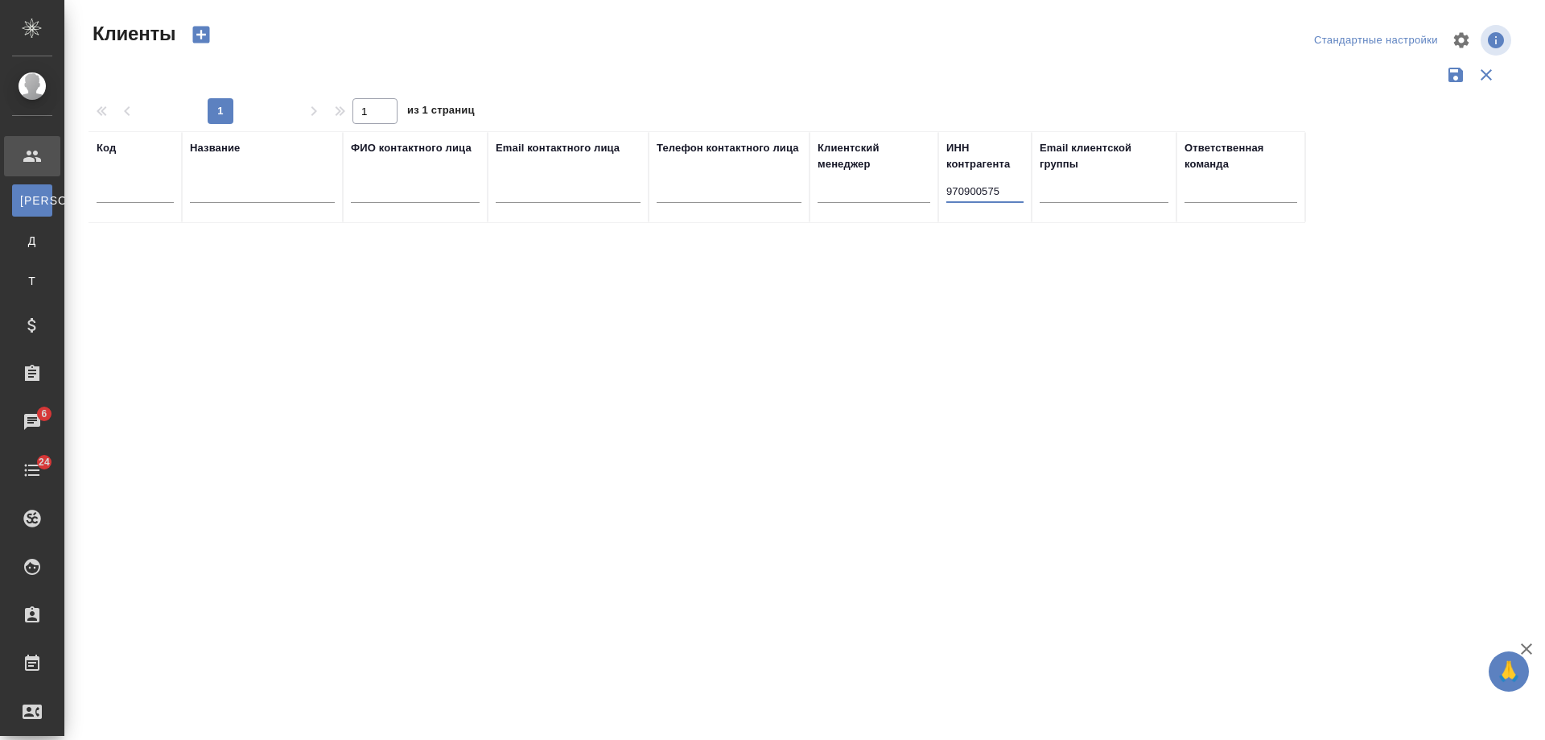
drag, startPoint x: 1012, startPoint y: 192, endPoint x: 777, endPoint y: 196, distance: 235.1
click at [777, 196] on tr "Код Название ФИО контактного лица Email контактного лица Телефон контактного ли…" at bounding box center [697, 177] width 1217 height 92
click at [251, 185] on input "text" at bounding box center [262, 193] width 145 height 20
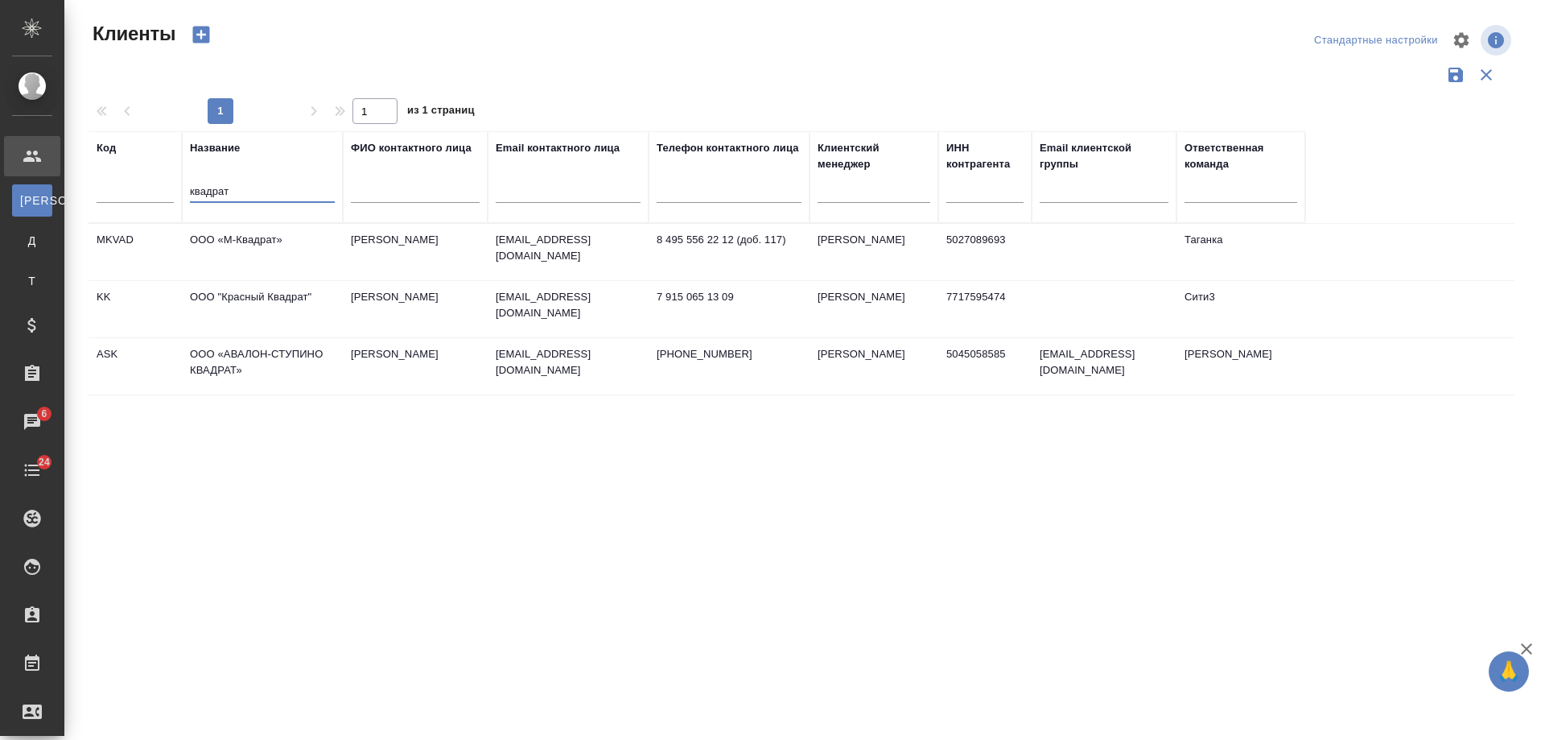
type input "квадрат"
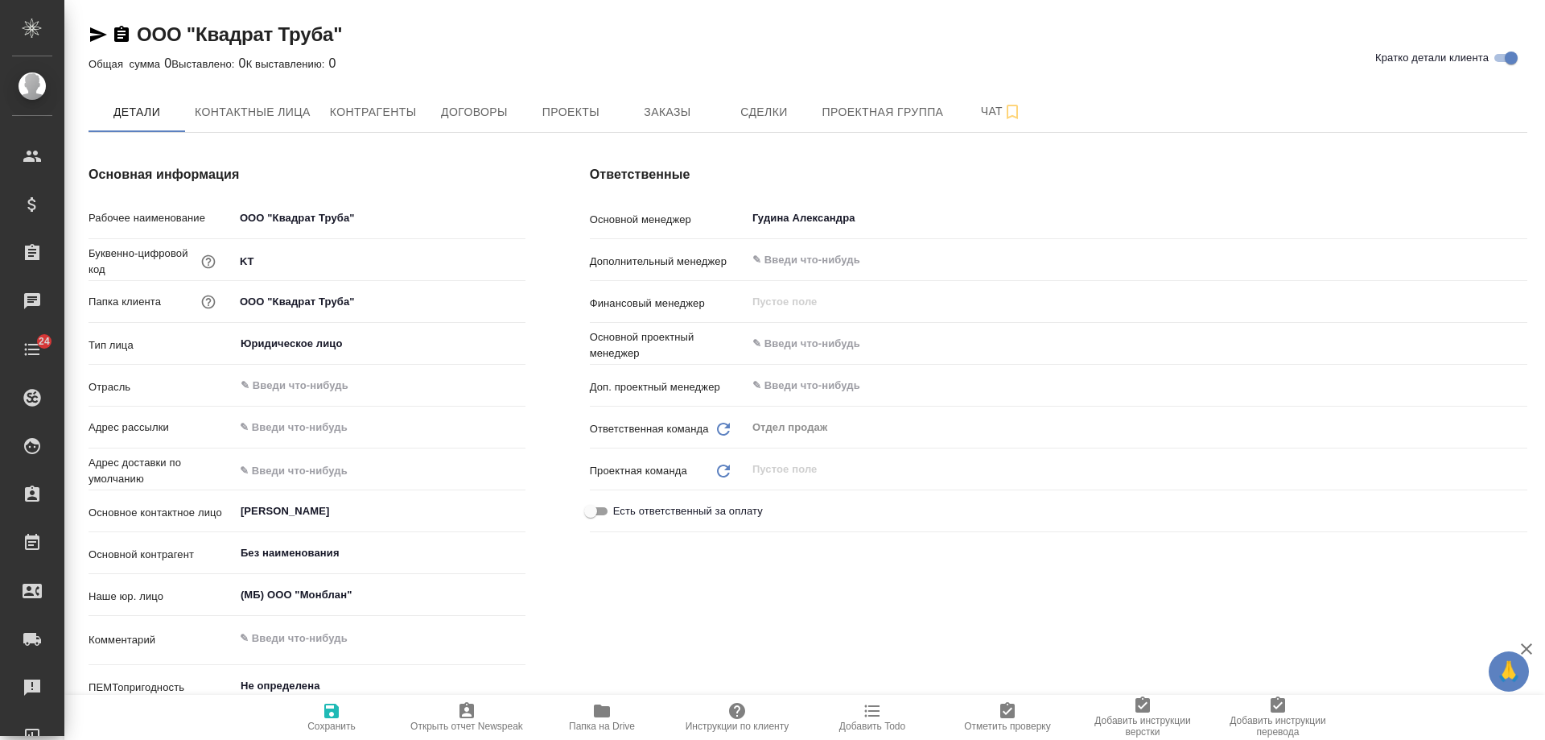
type textarea "x"
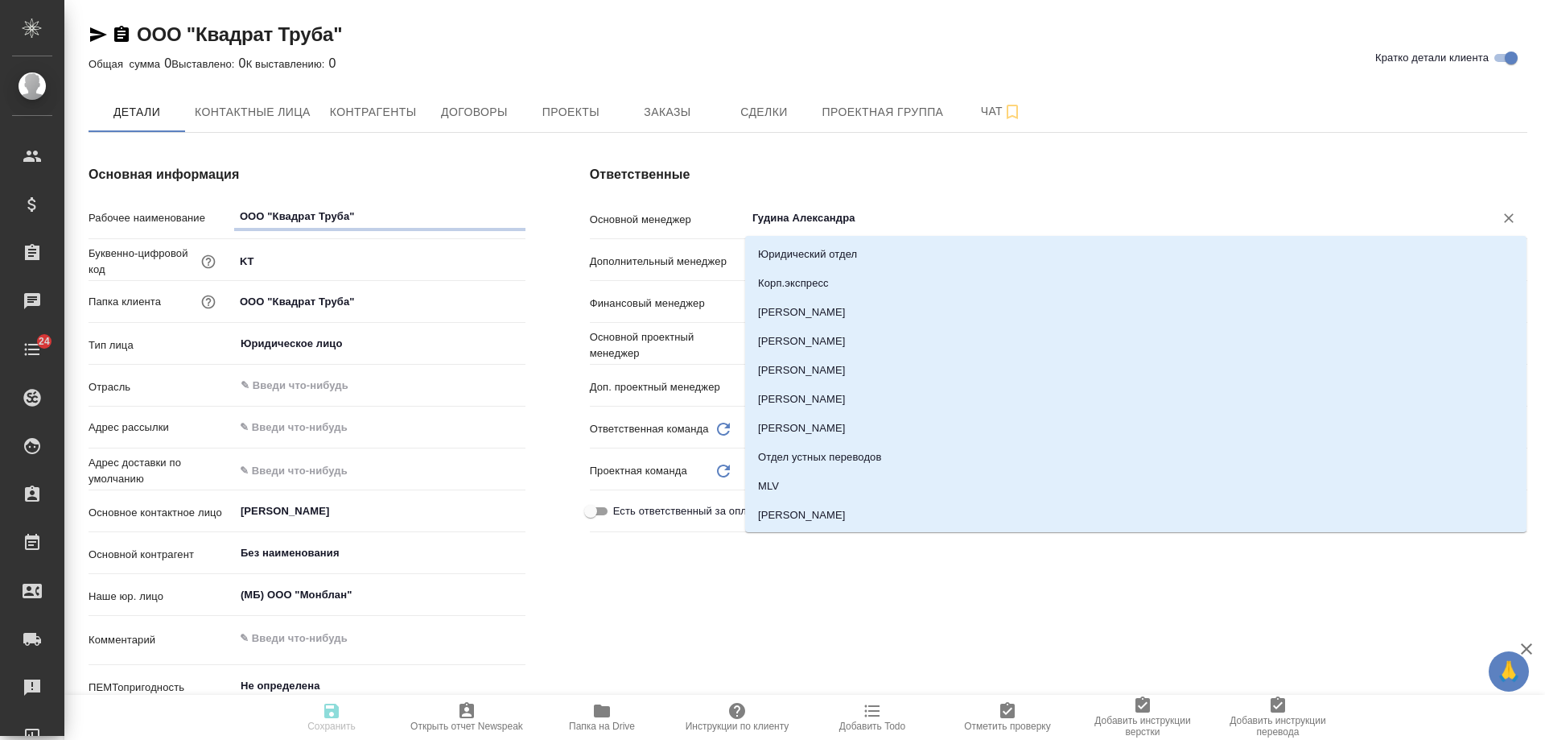
drag, startPoint x: 893, startPoint y: 221, endPoint x: 472, endPoint y: 234, distance: 421.2
click at [472, 234] on div "Основная информация Рабочее наименование ООО "Квадрат Труба" Буквенно-цифровой …" at bounding box center [808, 464] width 1504 height 662
type textarea "x"
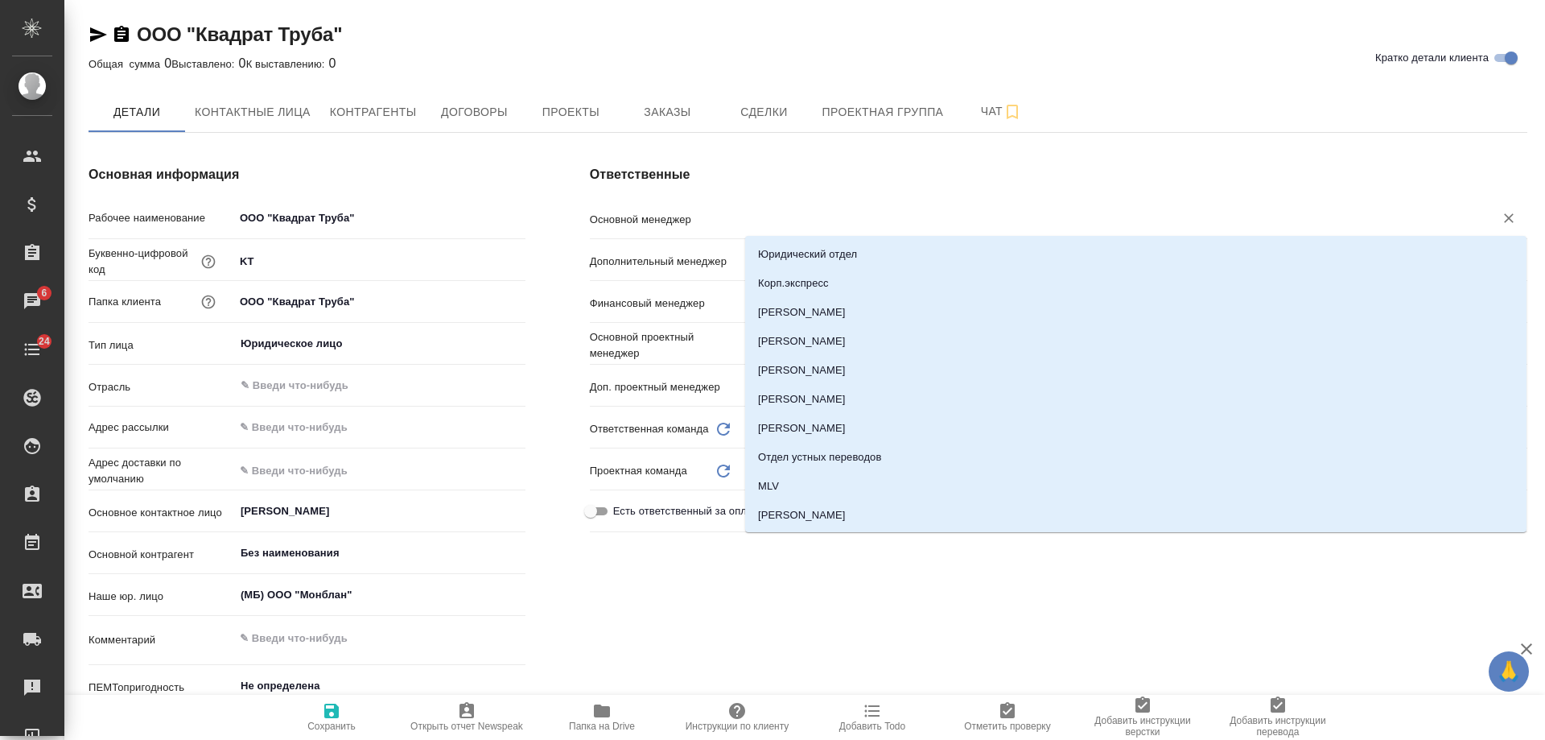
type textarea "x"
click at [328, 723] on span "Сохранить" at bounding box center [331, 725] width 48 height 11
type textarea "x"
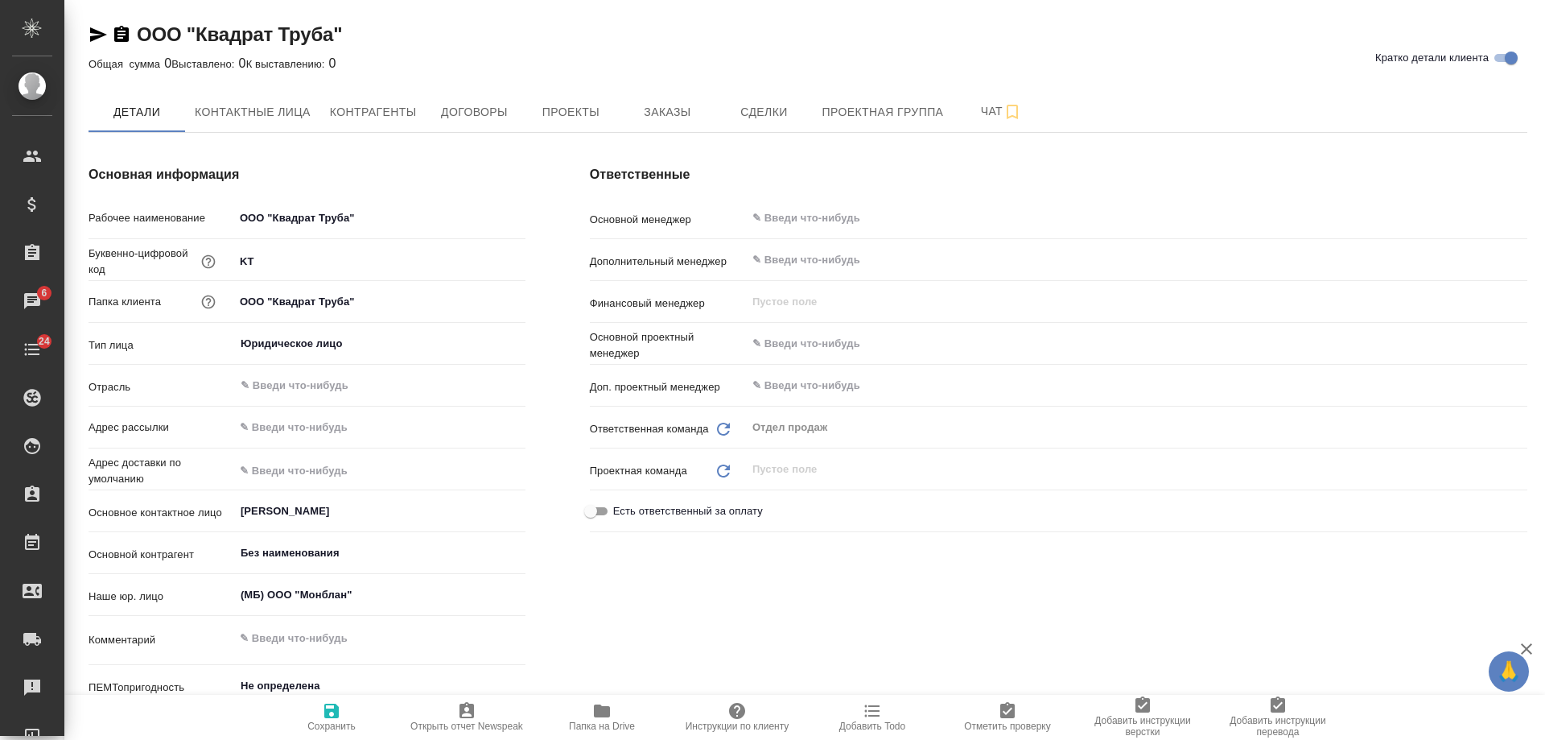
type textarea "x"
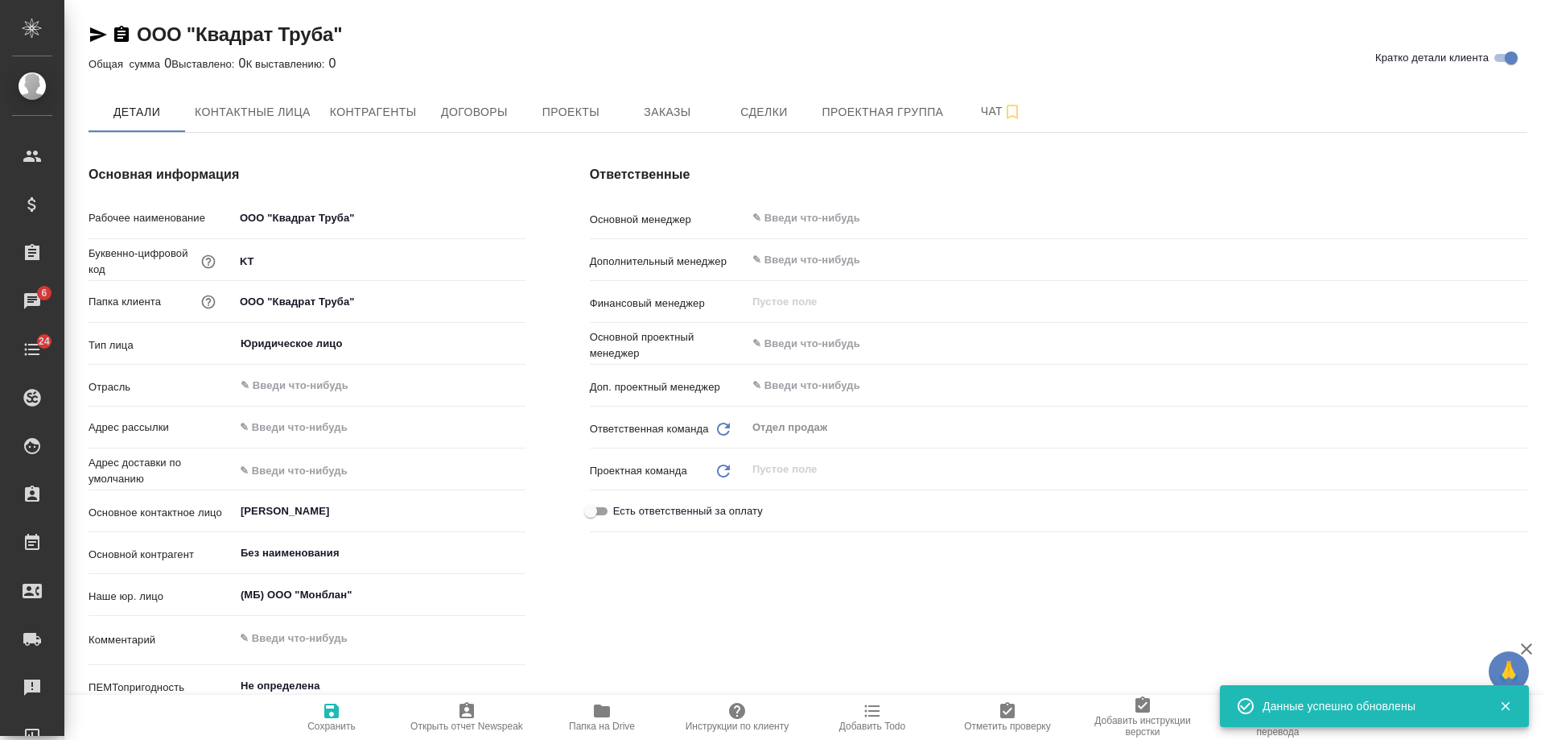
type textarea "x"
click at [573, 121] on span "Проекты" at bounding box center [570, 112] width 77 height 20
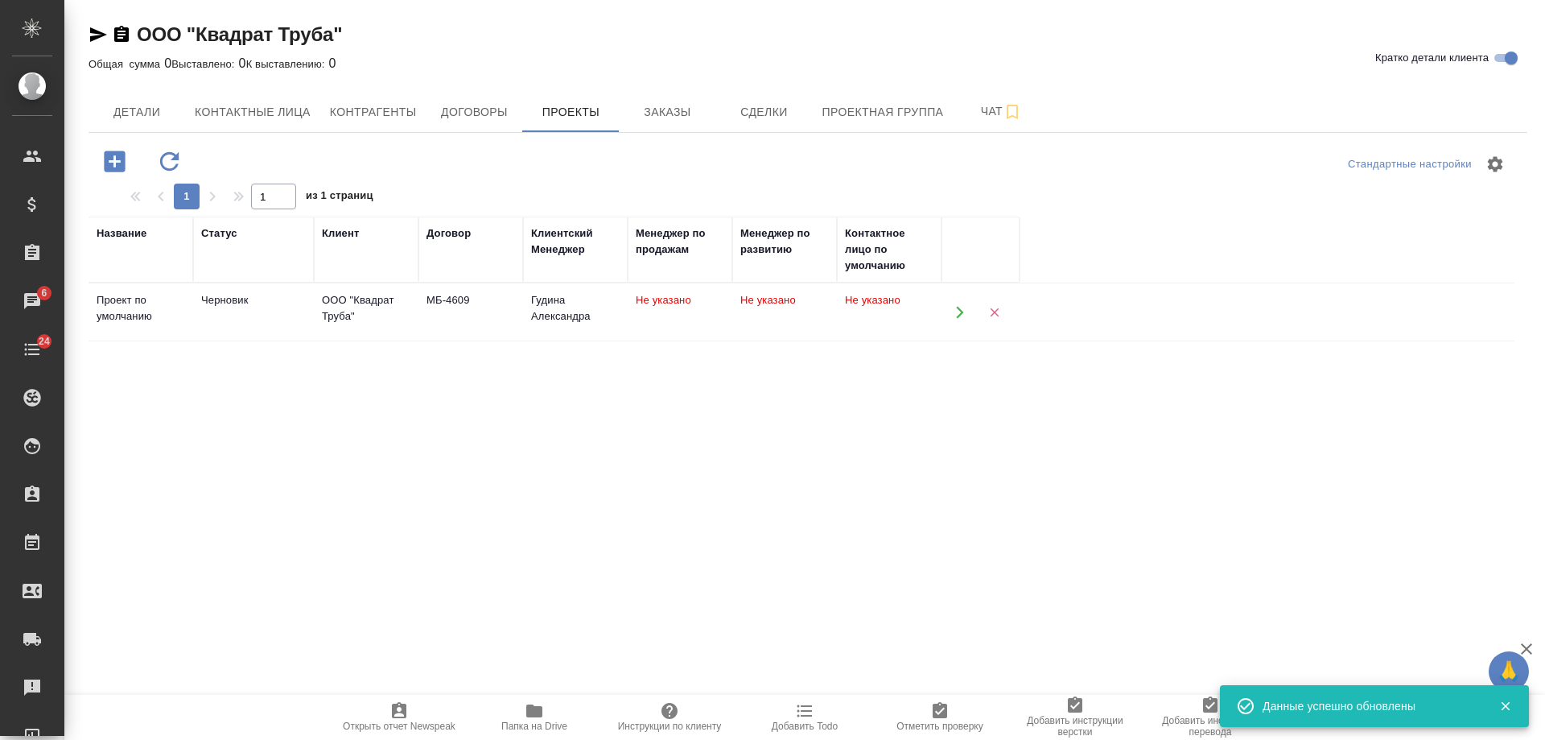
click at [961, 307] on icon "button" at bounding box center [960, 312] width 14 height 14
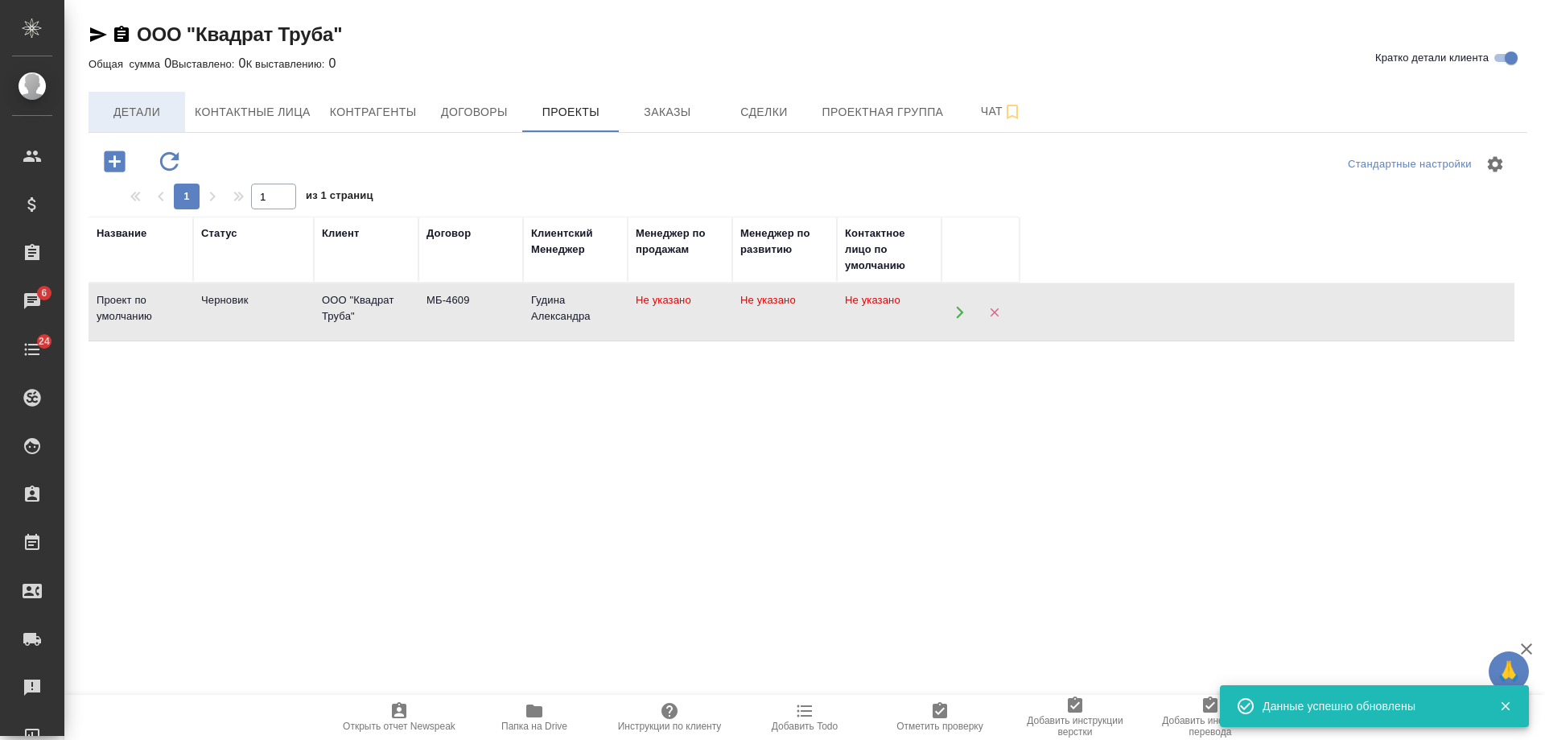
click at [145, 110] on span "Детали" at bounding box center [136, 112] width 77 height 20
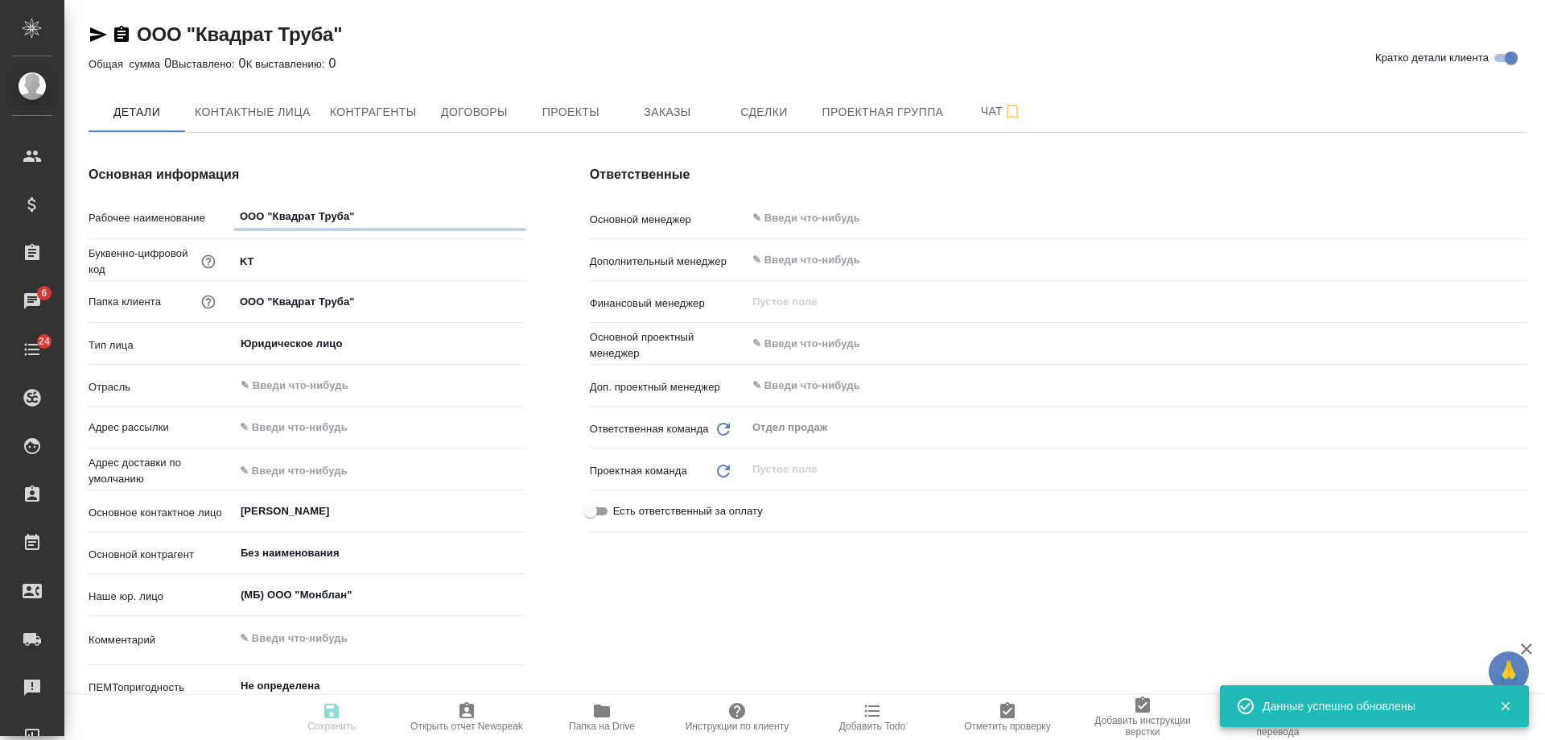
type textarea "x"
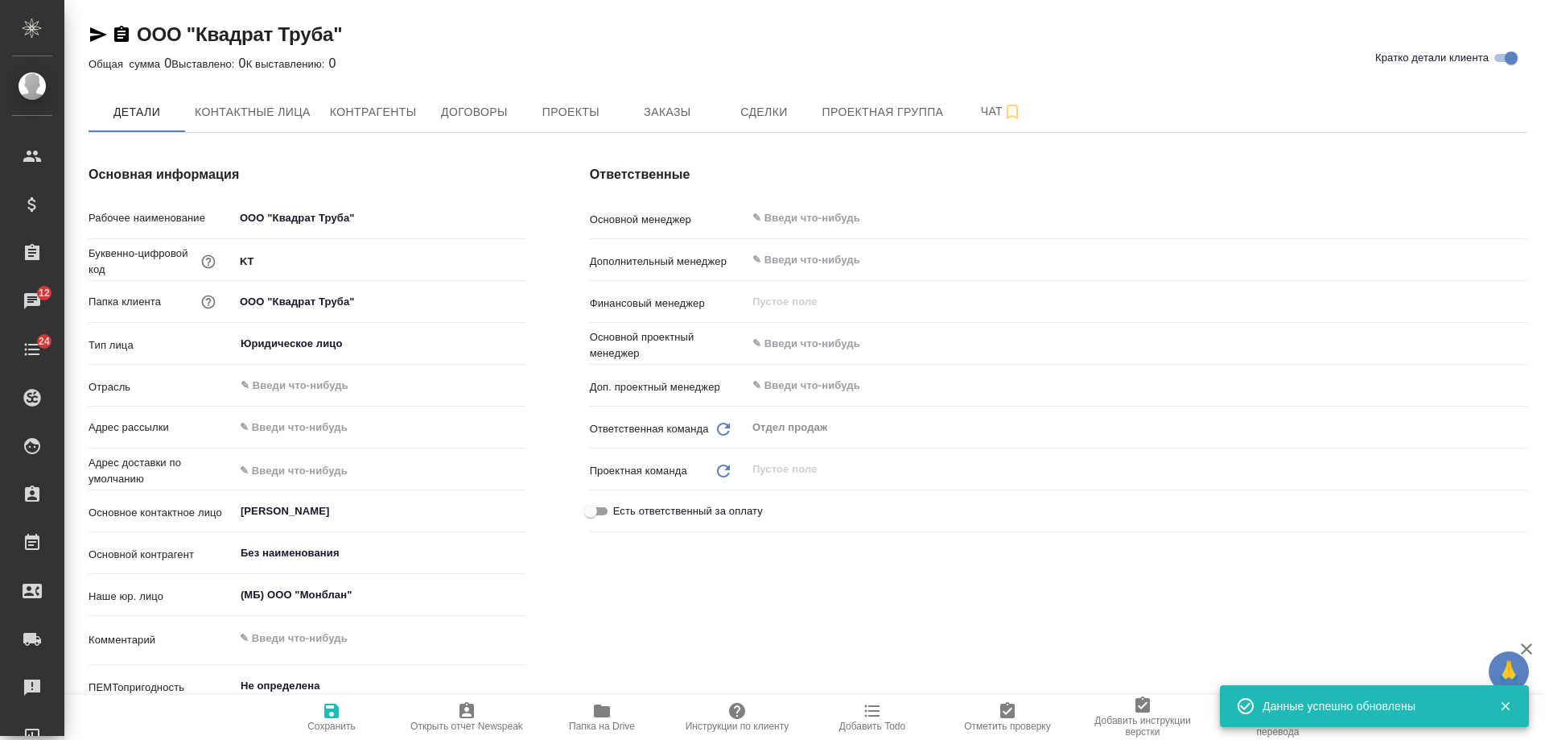
type textarea "x"
click at [119, 34] on icon "button" at bounding box center [121, 34] width 14 height 16
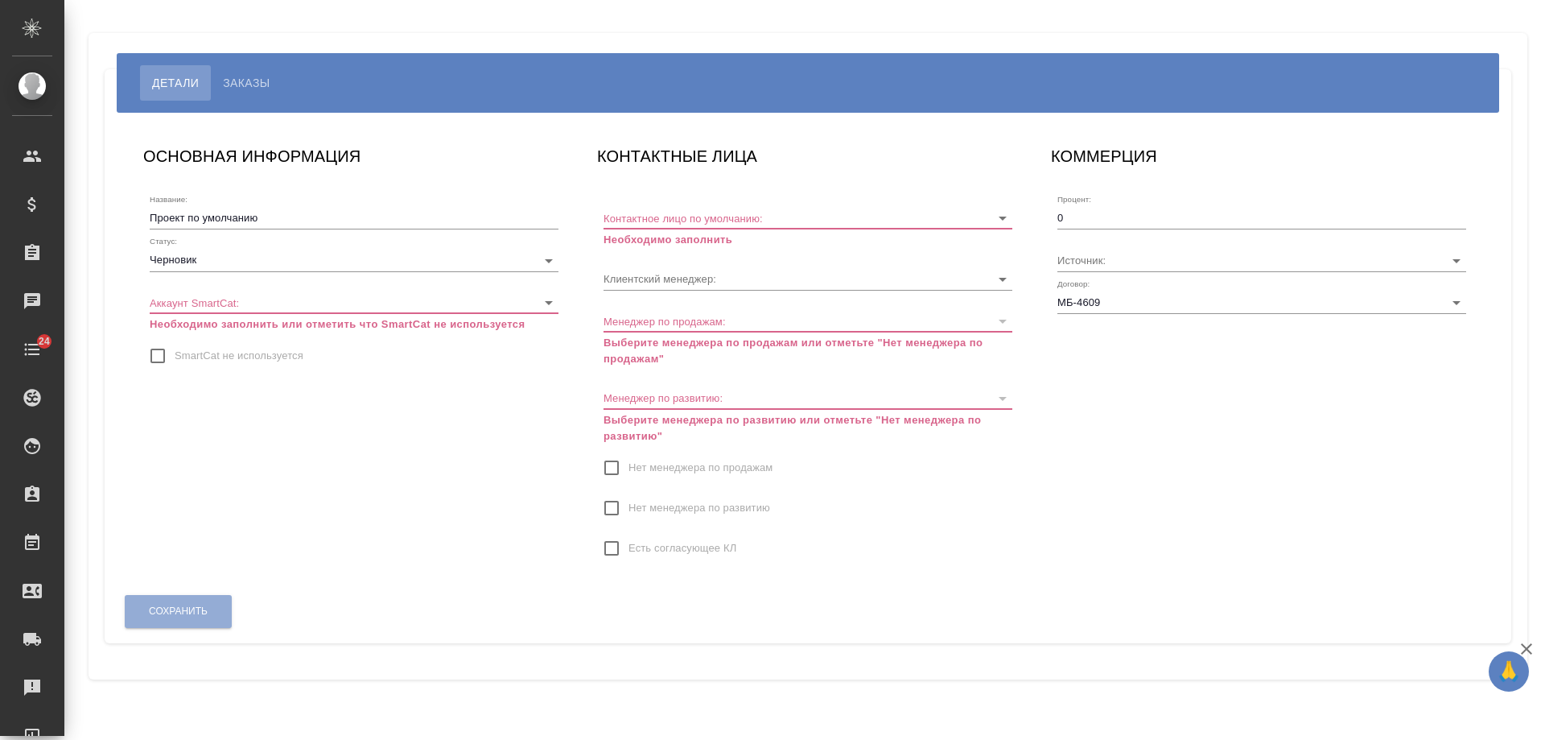
type input "Гудина Александра"
click at [232, 354] on span "SmartCat не используется" at bounding box center [239, 356] width 129 height 16
click at [175, 354] on input "SmartCat не используется" at bounding box center [158, 356] width 34 height 34
checkbox input "true"
click at [625, 456] on input "Нет менеджера по продажам" at bounding box center [612, 468] width 34 height 34
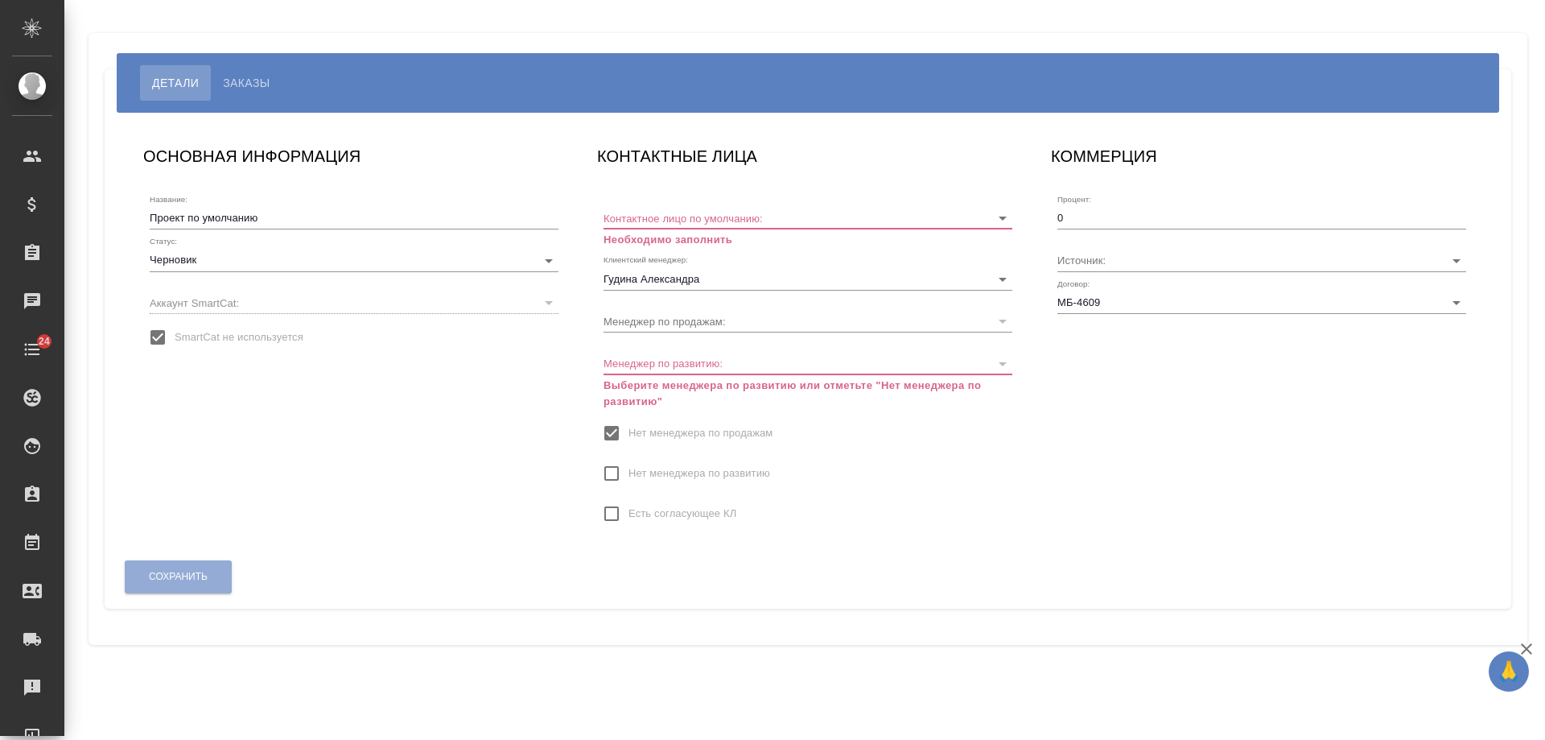
click at [626, 465] on input "Нет менеджера по развитию" at bounding box center [612, 473] width 34 height 34
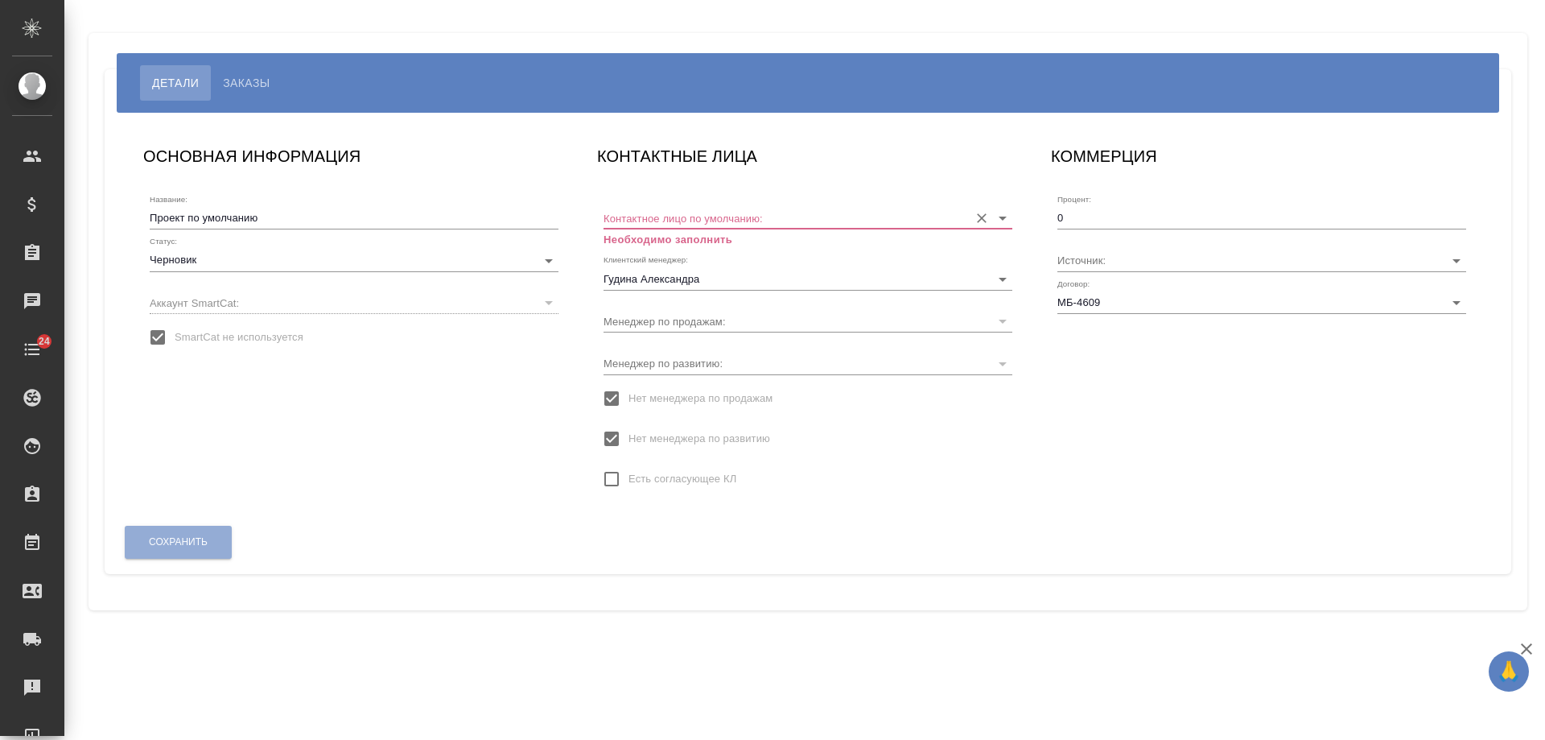
click at [677, 225] on input "Контактное лицо по умолчанию:" at bounding box center [782, 218] width 357 height 22
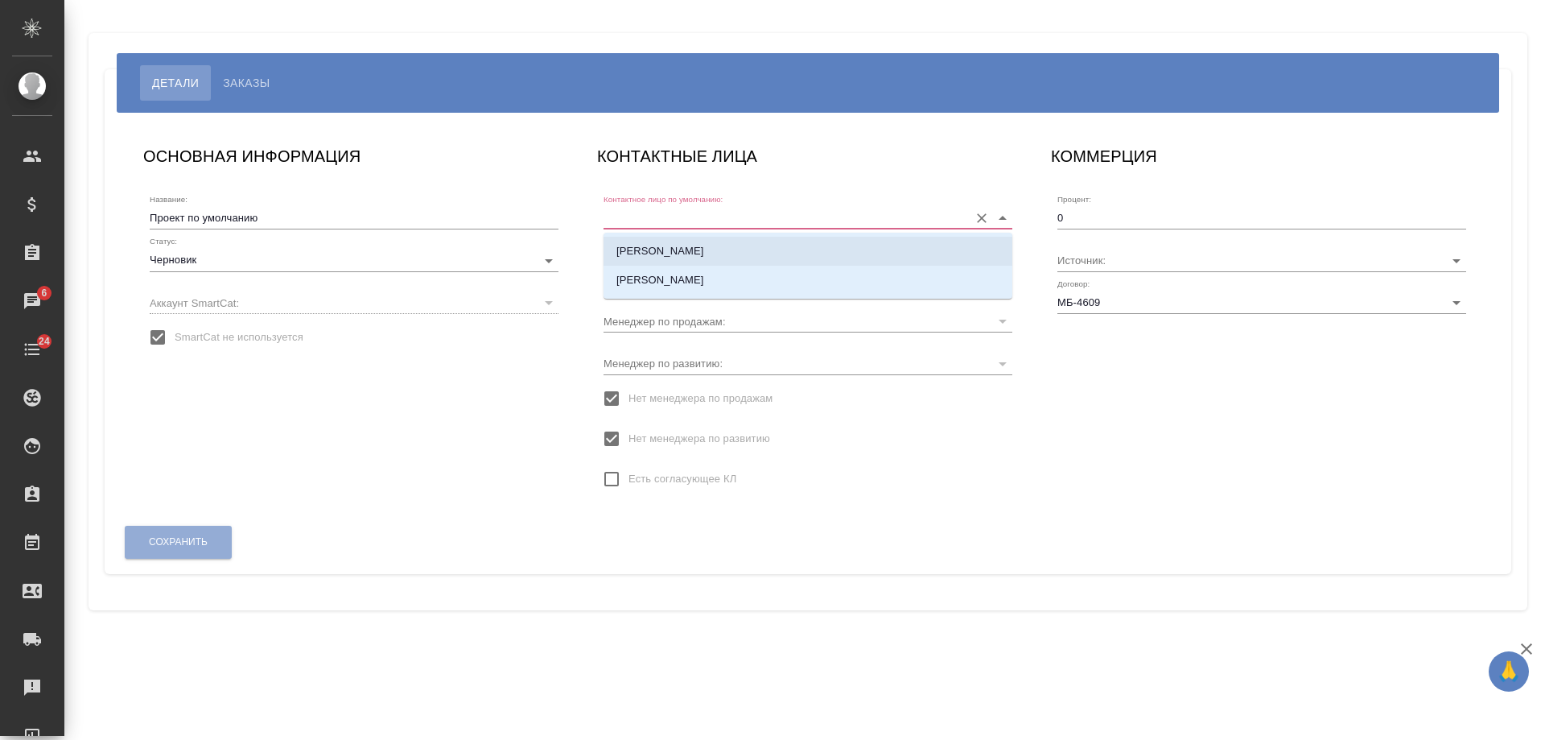
click at [679, 250] on p "[PERSON_NAME]" at bounding box center [661, 251] width 88 height 16
type input "[PERSON_NAME]"
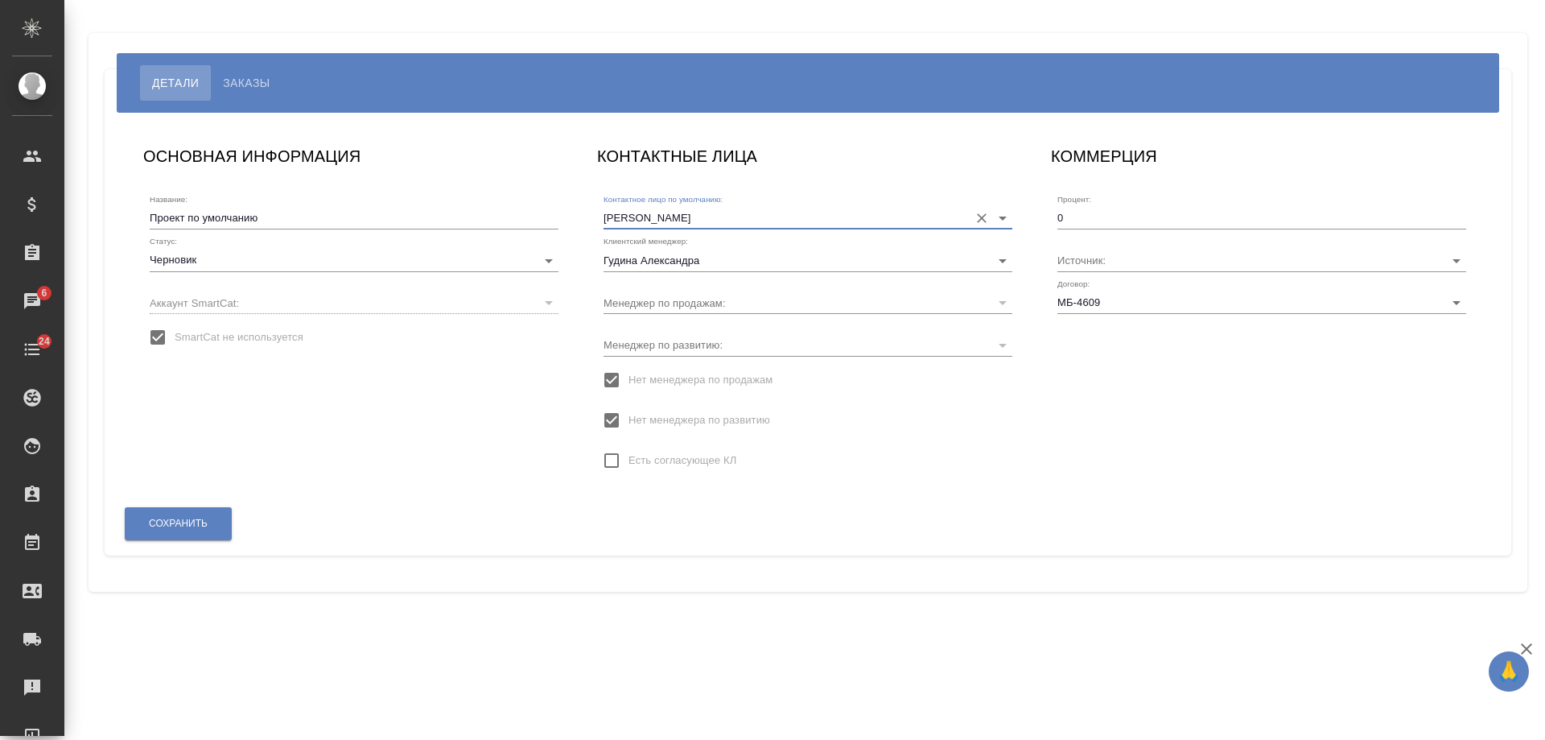
click at [212, 254] on body "🙏 .cls-1 fill:#fff; AWATERA [PERSON_NAME] Спецификации Заказы 6 Чаты 24 Todo Пр…" at bounding box center [772, 370] width 1545 height 740
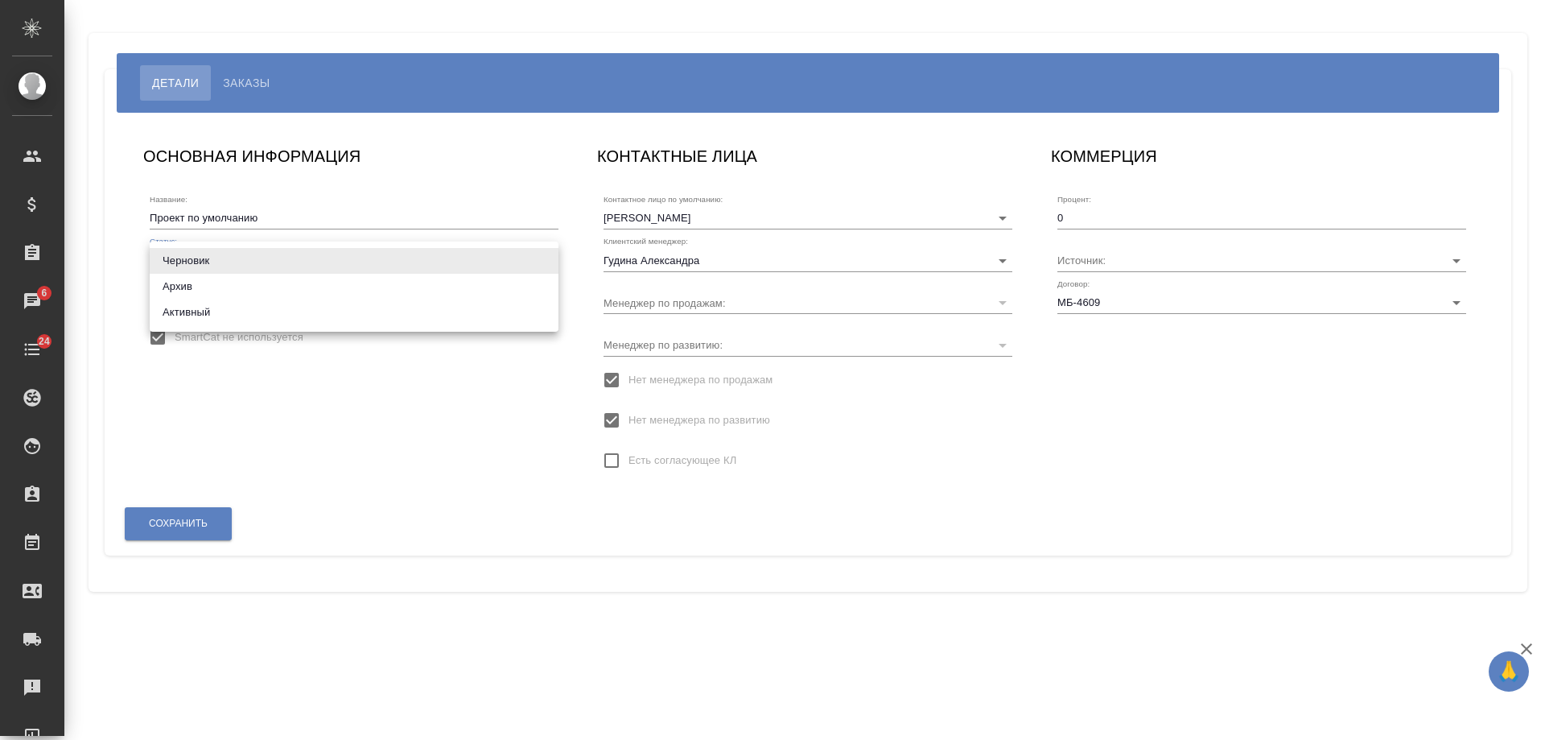
click at [212, 312] on li "Активный" at bounding box center [354, 312] width 409 height 26
type input "active"
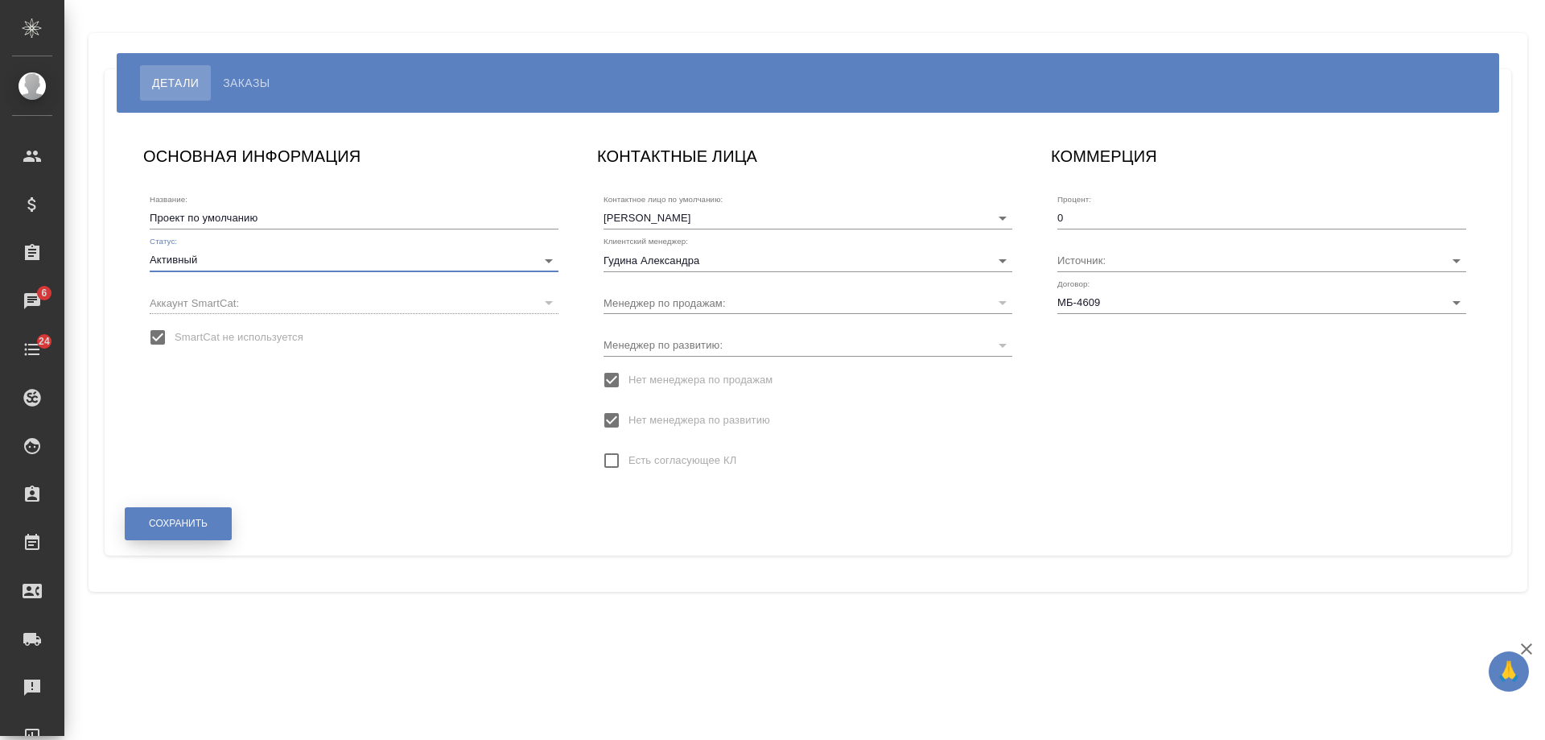
click at [197, 522] on span "Сохранить" at bounding box center [178, 524] width 59 height 14
click at [215, 530] on button "Сохранить" at bounding box center [178, 523] width 107 height 33
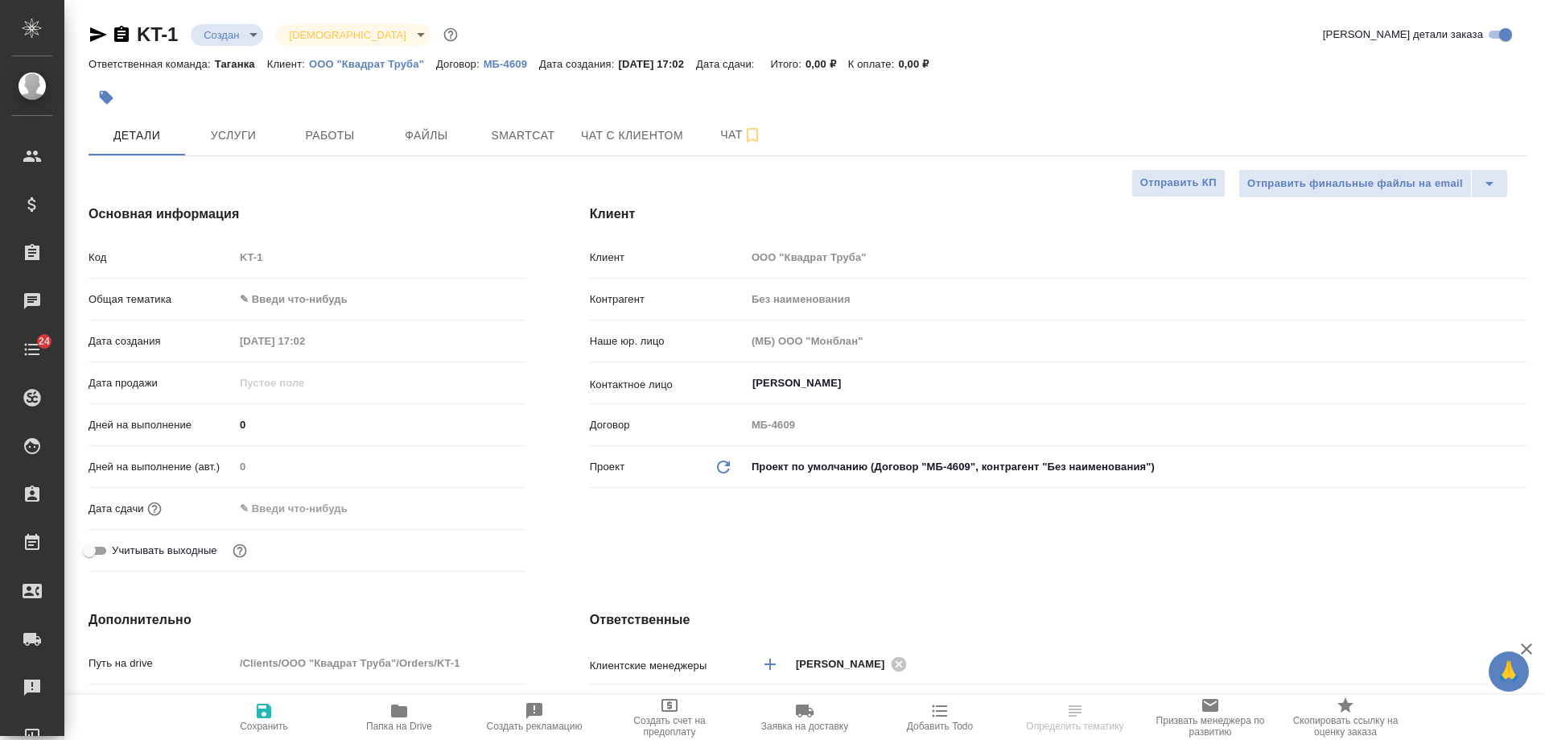
select select "RU"
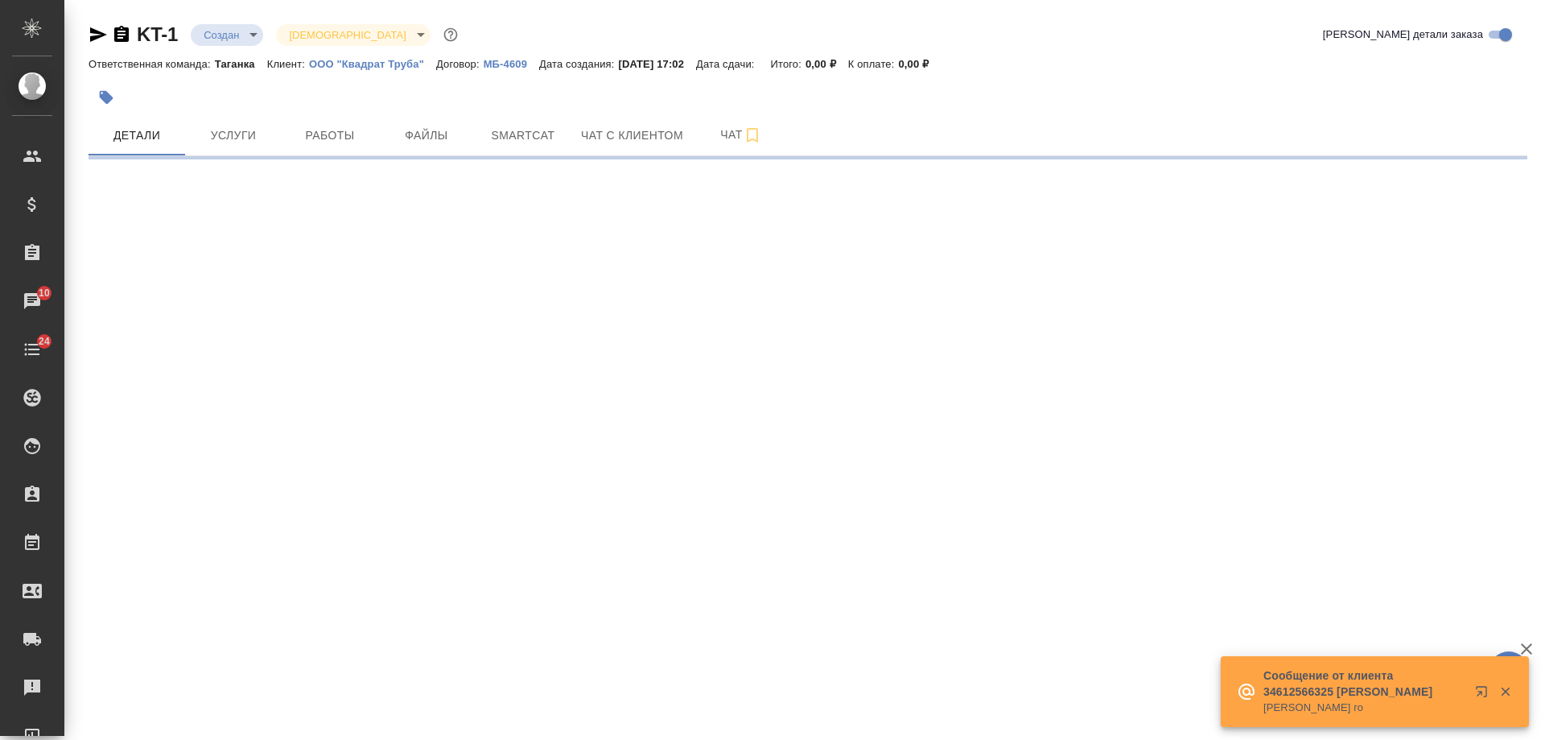
select select "RU"
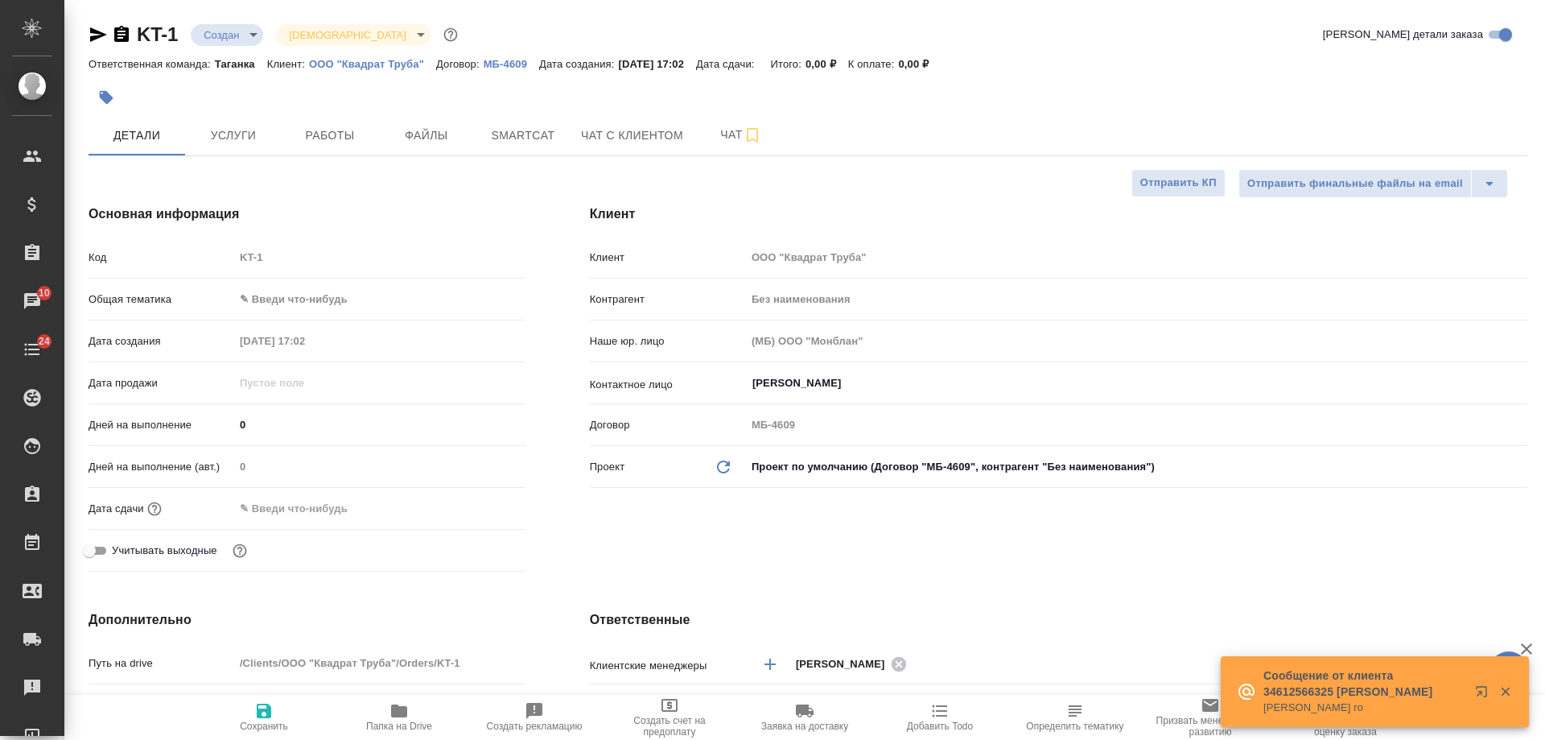
type textarea "x"
drag, startPoint x: 118, startPoint y: 37, endPoint x: 163, endPoint y: 38, distance: 45.1
click at [122, 37] on icon "button" at bounding box center [121, 34] width 14 height 16
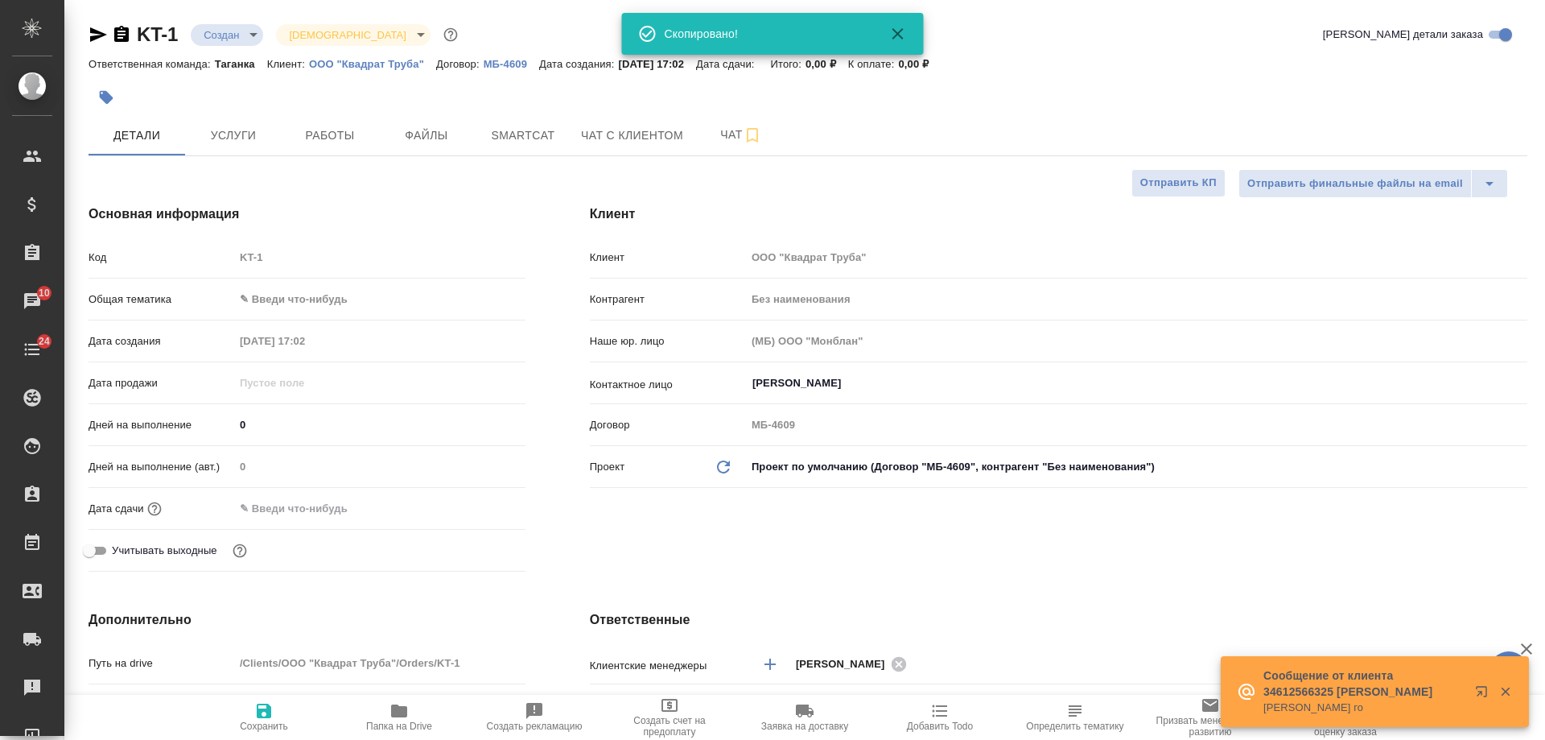
scroll to position [563, 0]
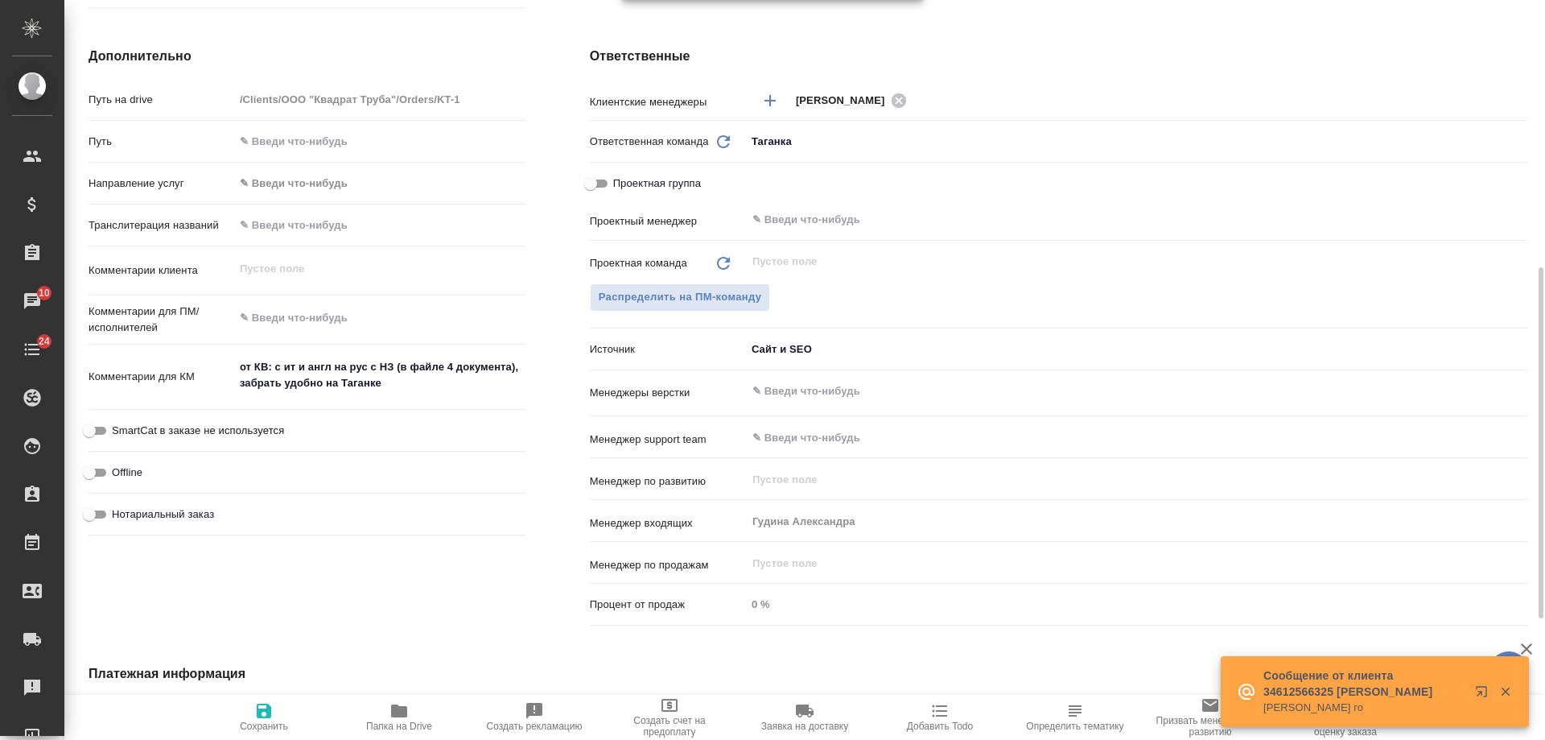
click at [182, 518] on span "Нотариальный заказ" at bounding box center [163, 514] width 102 height 16
click at [118, 518] on input "Нотариальный заказ" at bounding box center [89, 514] width 58 height 19
checkbox input "true"
type textarea "x"
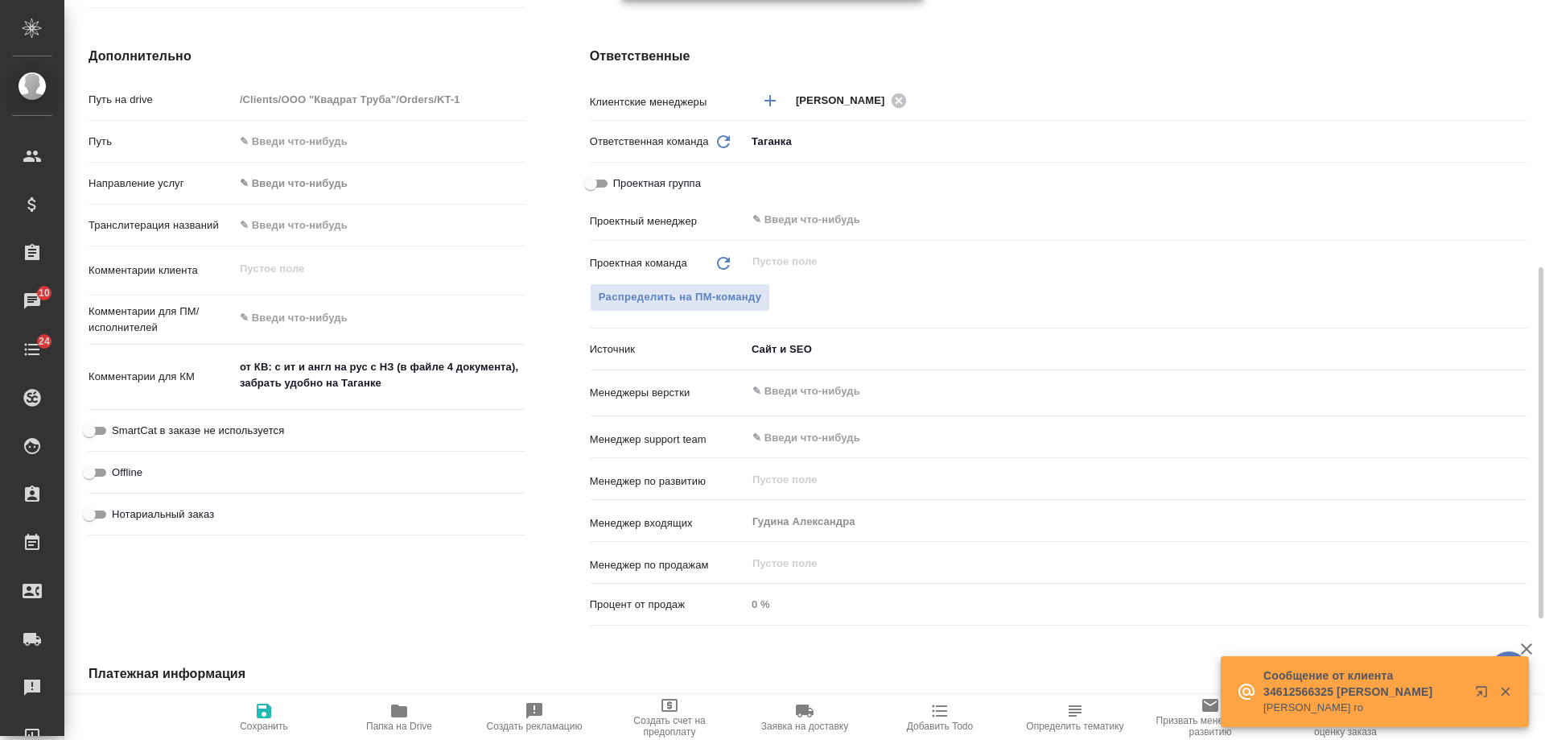
type textarea "x"
click at [269, 711] on icon "button" at bounding box center [264, 710] width 14 height 14
type textarea "x"
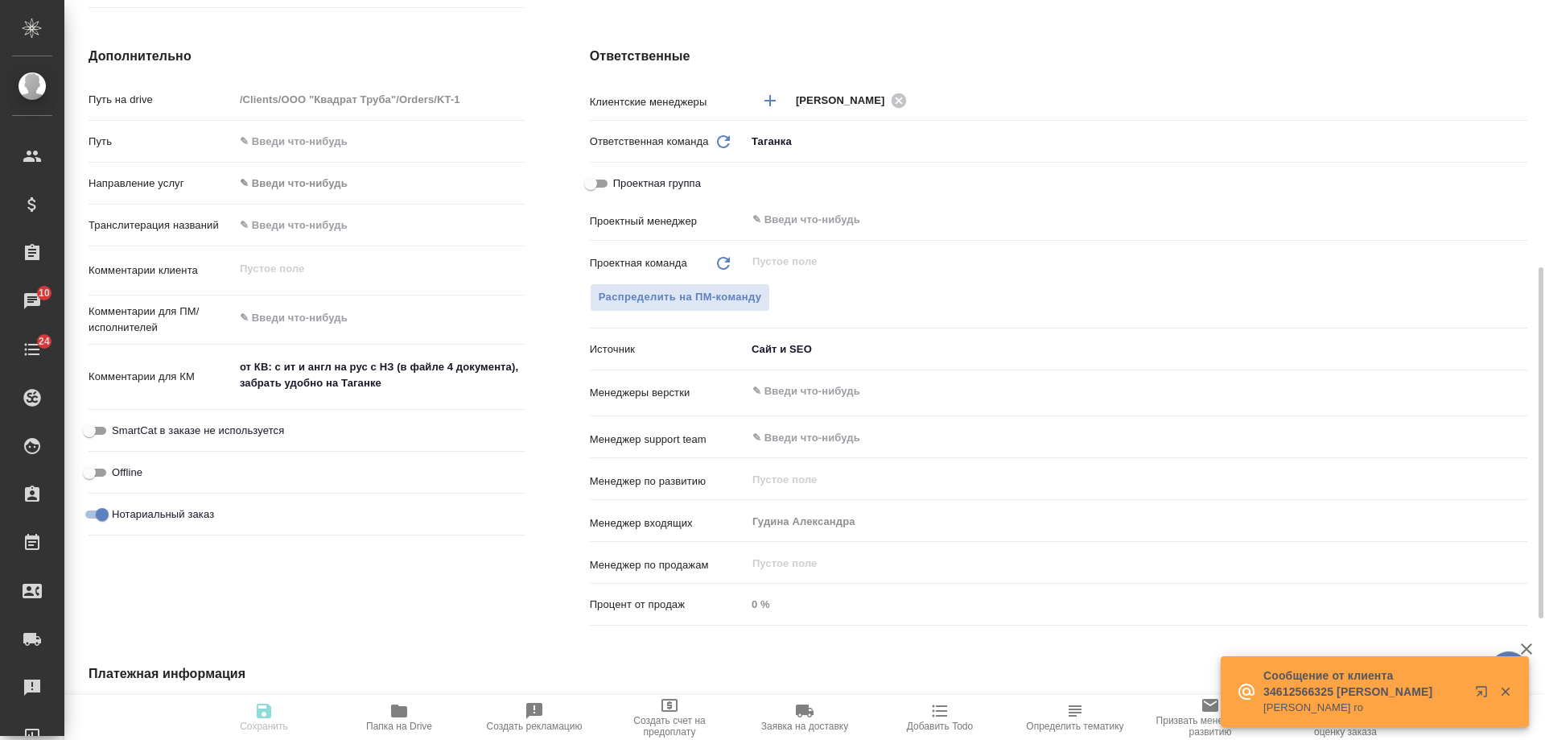
type textarea "x"
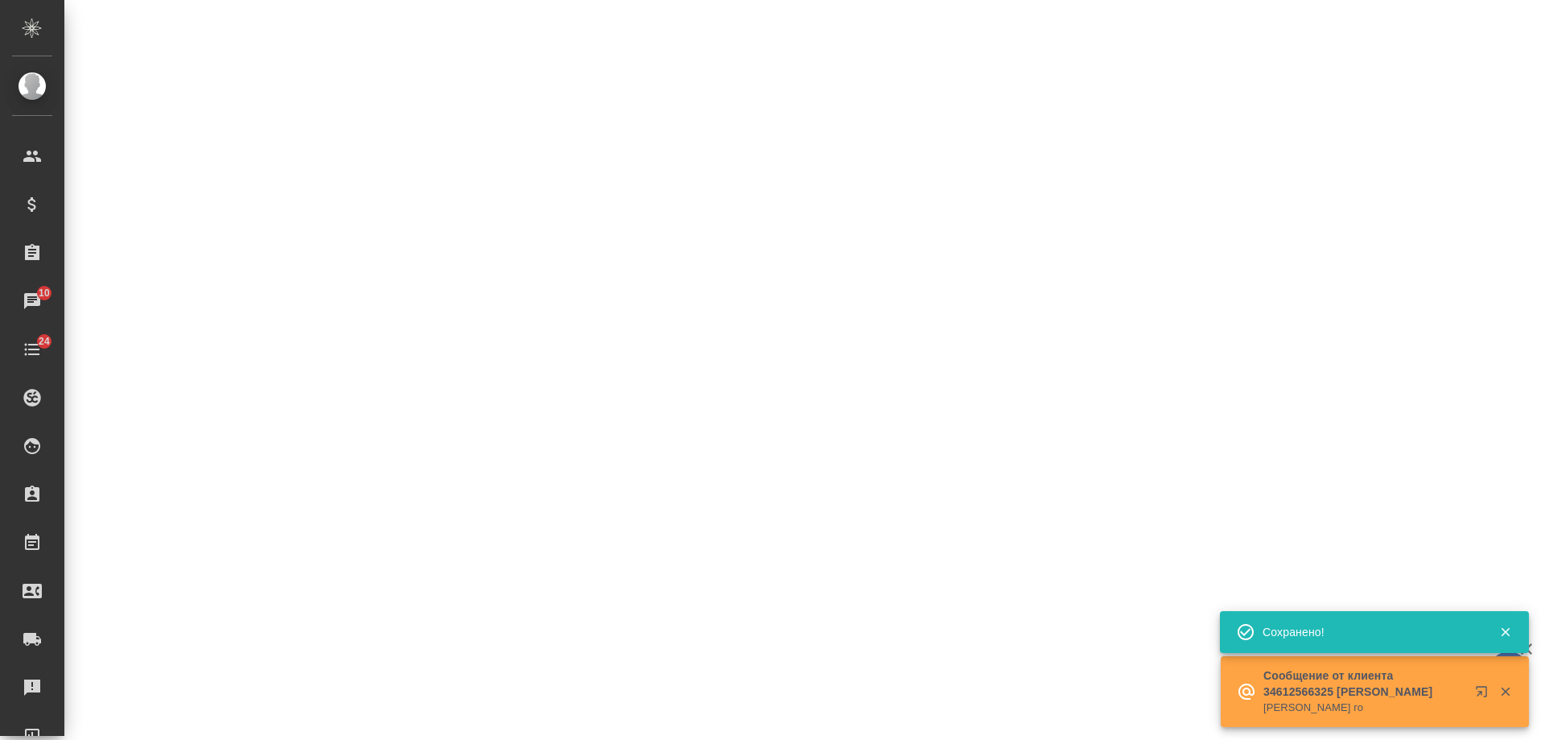
select select "RU"
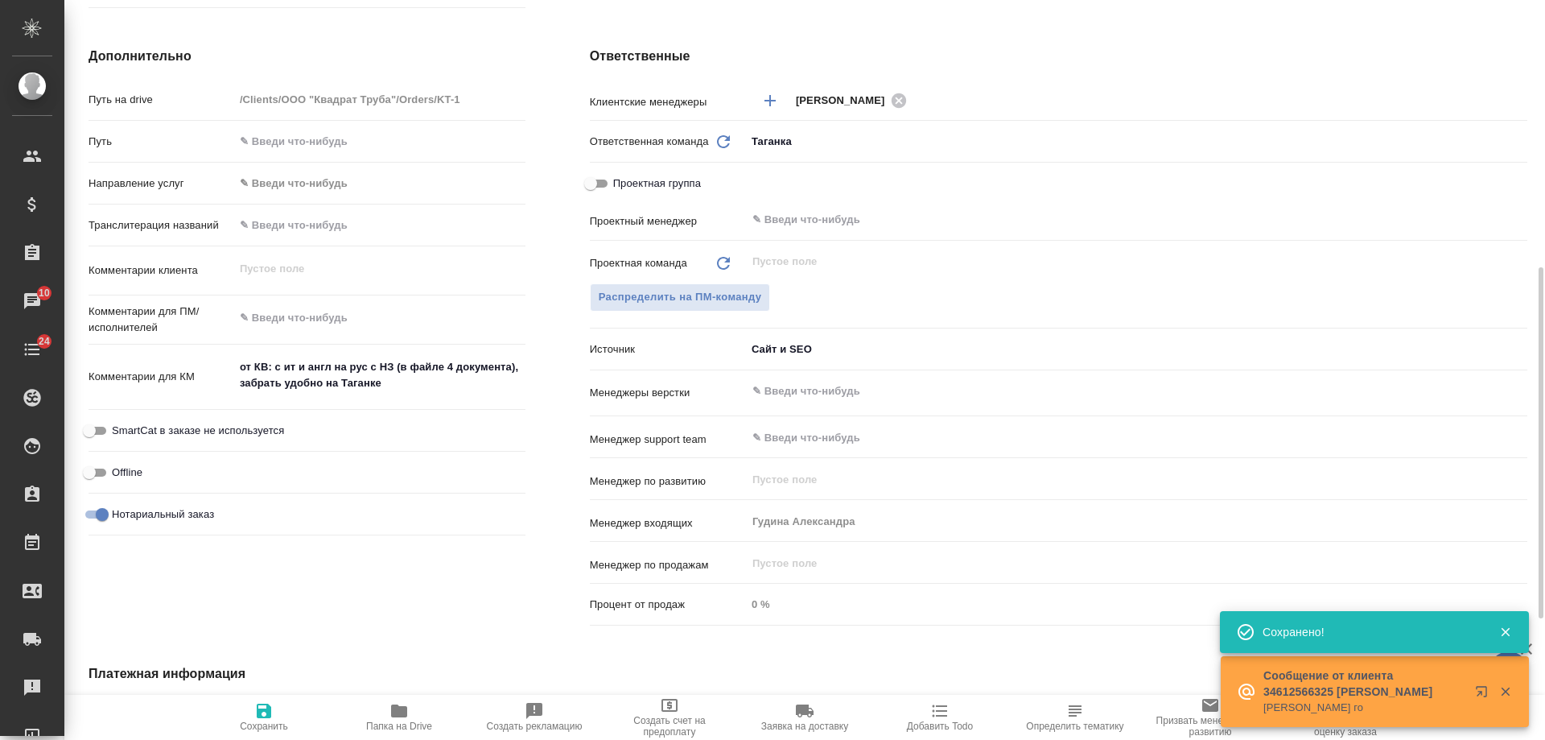
type textarea "x"
click at [940, 716] on icon "button" at bounding box center [940, 711] width 15 height 12
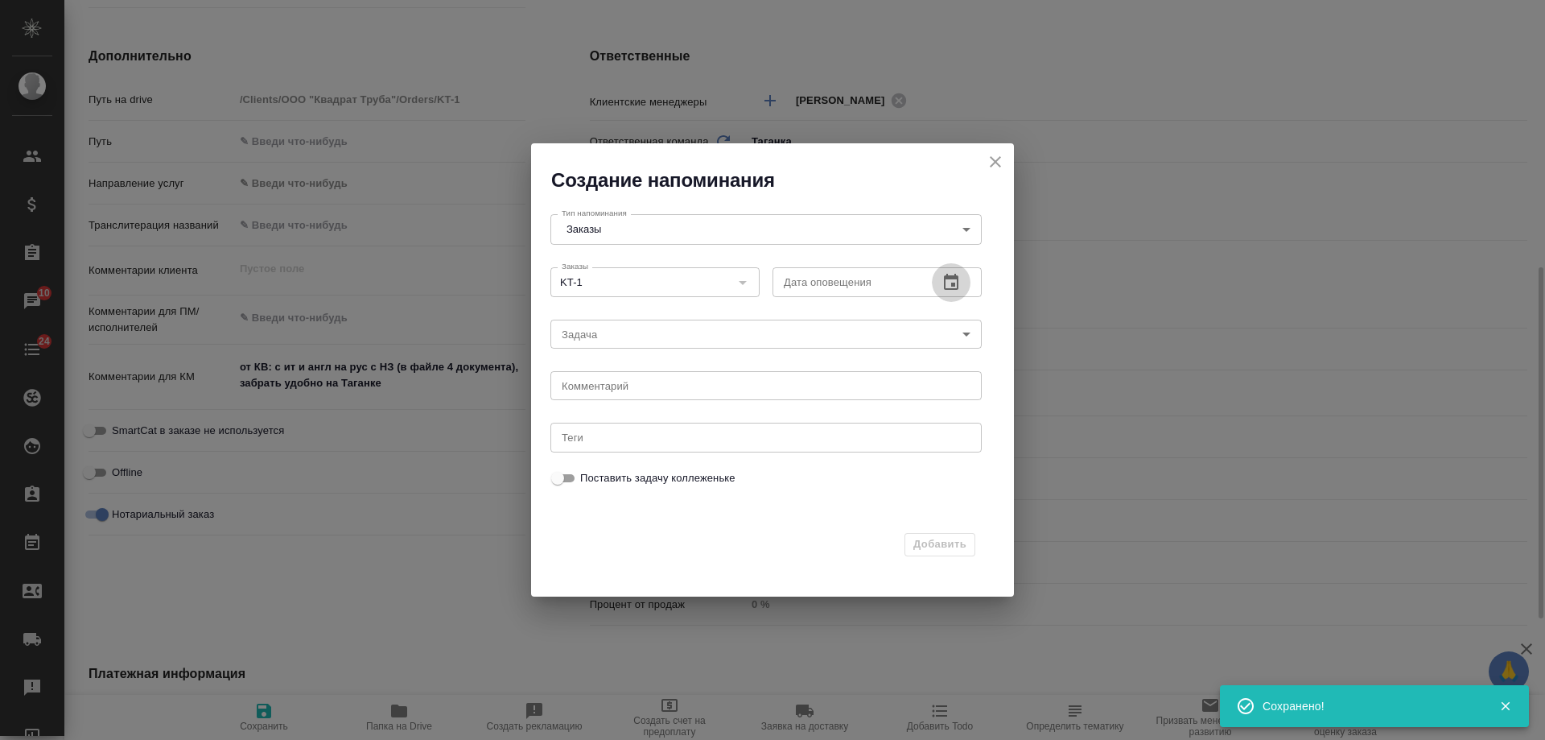
click at [955, 281] on icon "button" at bounding box center [951, 282] width 19 height 19
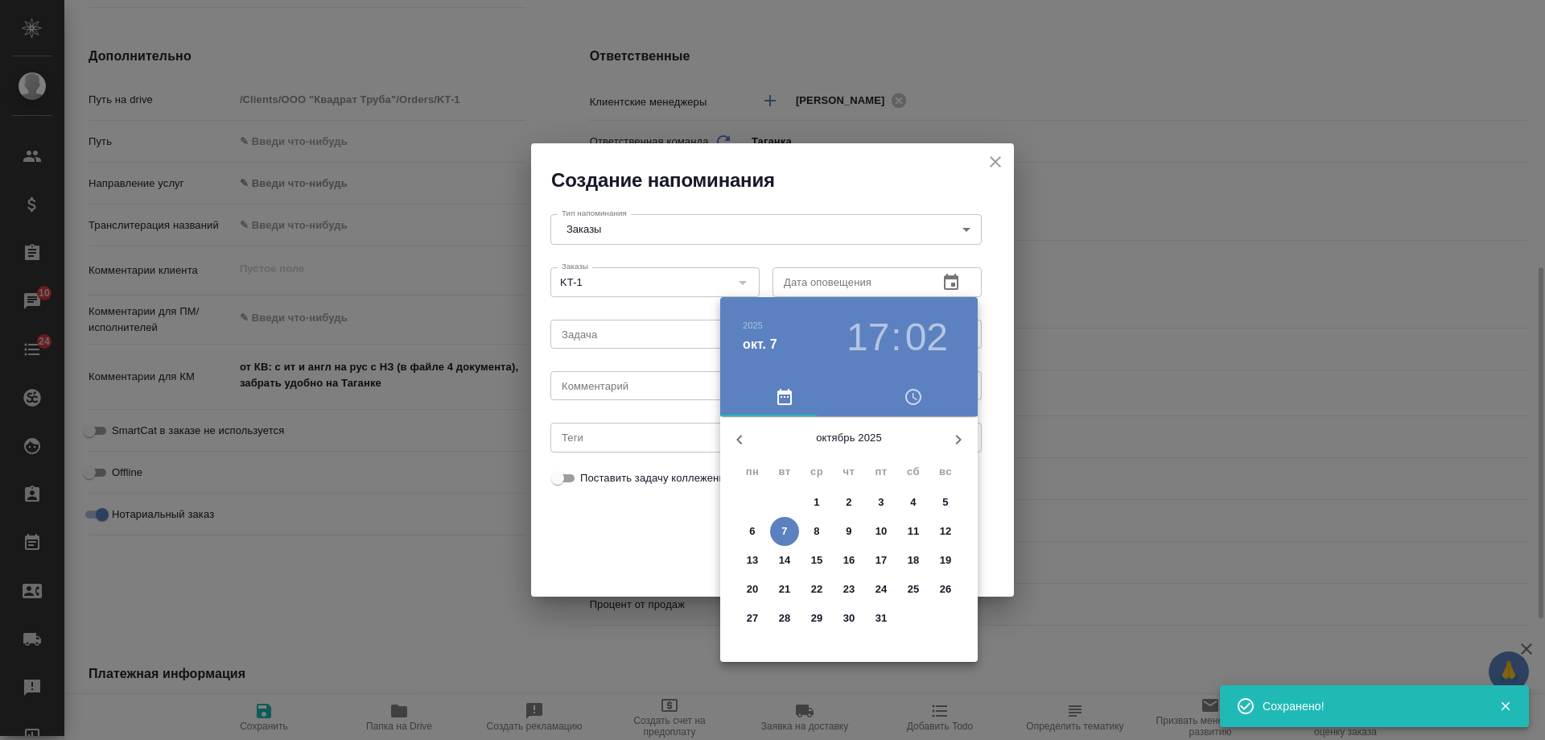
click at [823, 530] on span "8" at bounding box center [816, 531] width 29 height 16
type input "08.10.2025 17:02"
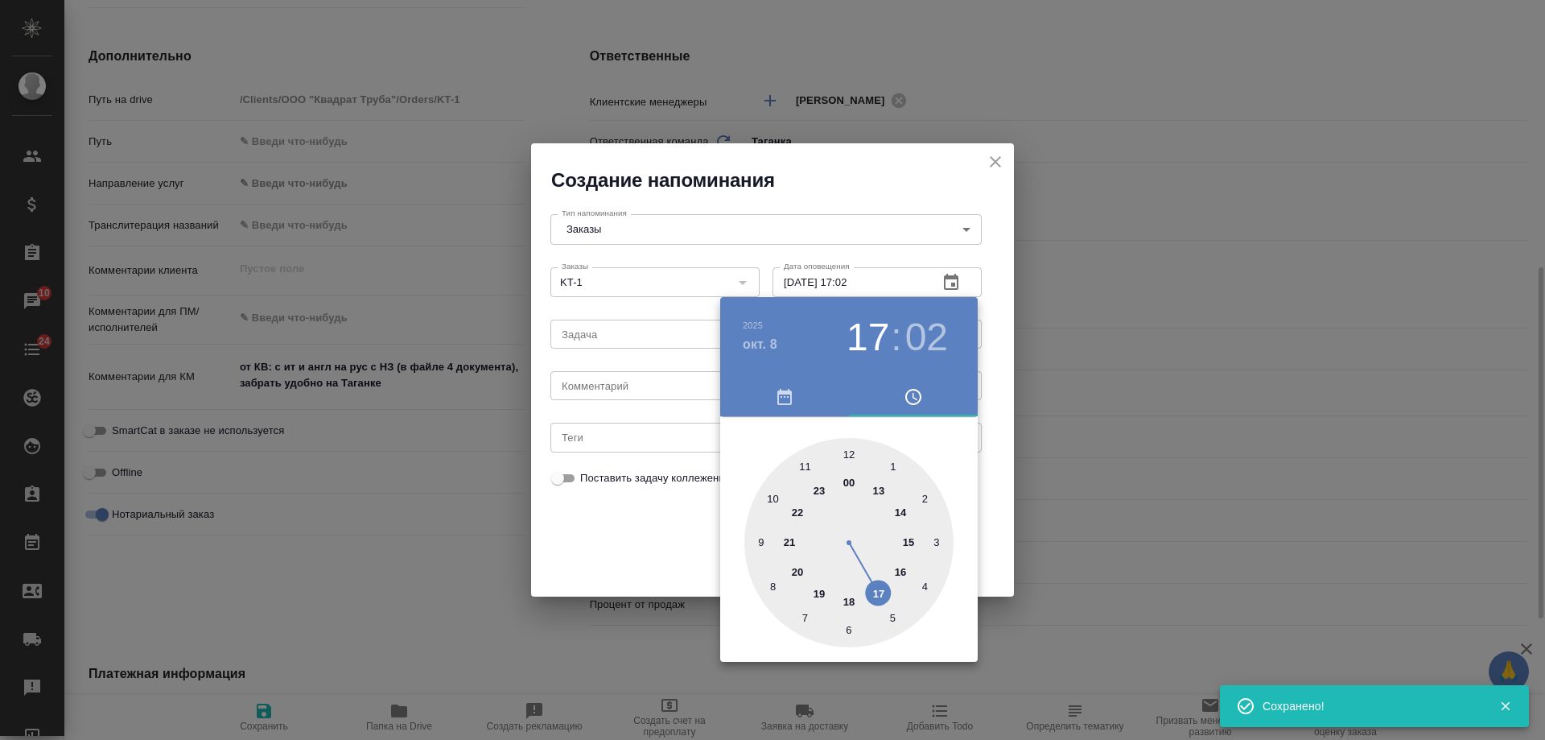
click at [621, 390] on div at bounding box center [772, 370] width 1545 height 740
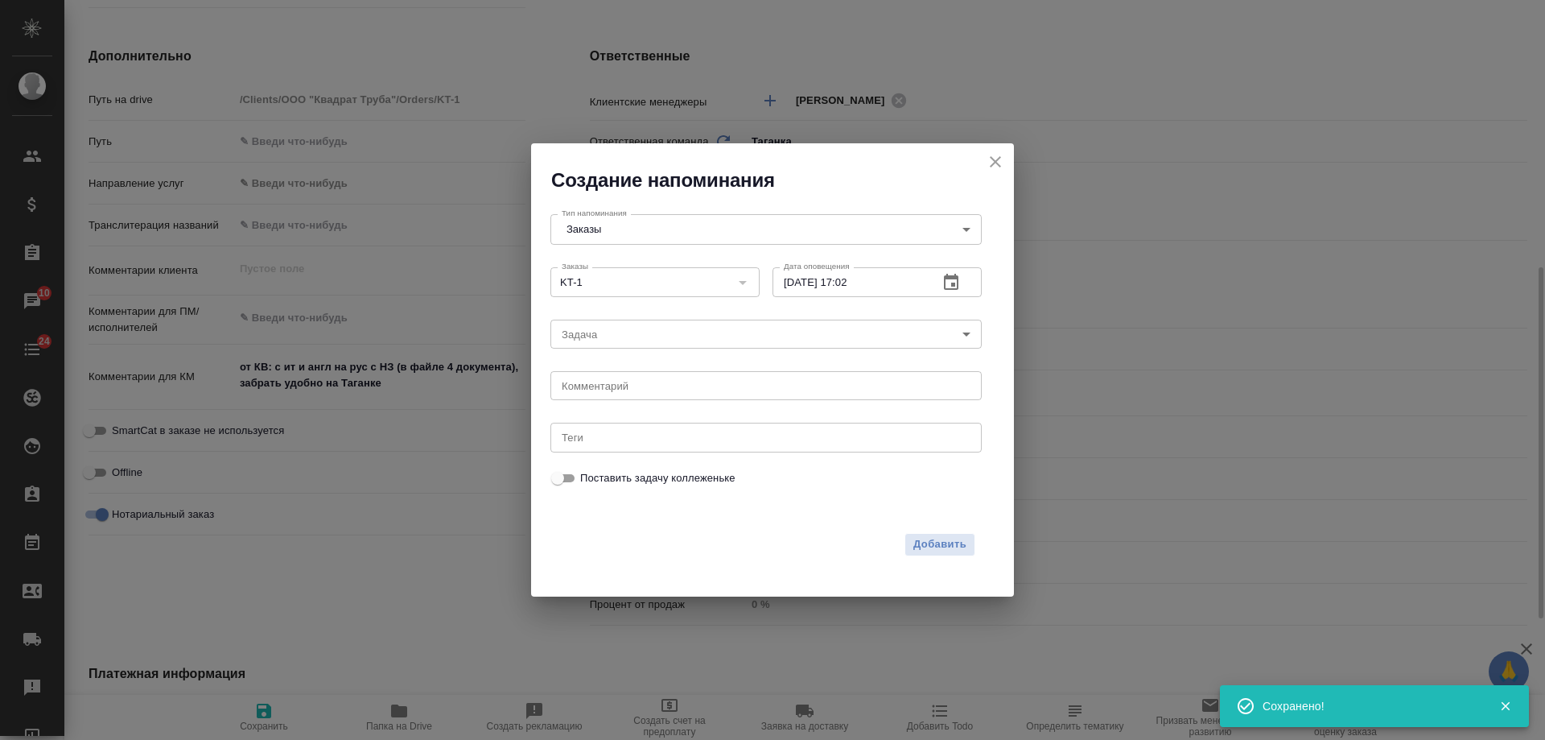
click at [621, 390] on div "2025 окт. 8 17 : 02 00 1 2 3 4 5 6 7 8 9 10 11 12 13 14 15 16 17 18 19 20 21 22…" at bounding box center [772, 370] width 1545 height 740
click at [618, 384] on textarea at bounding box center [766, 386] width 409 height 12
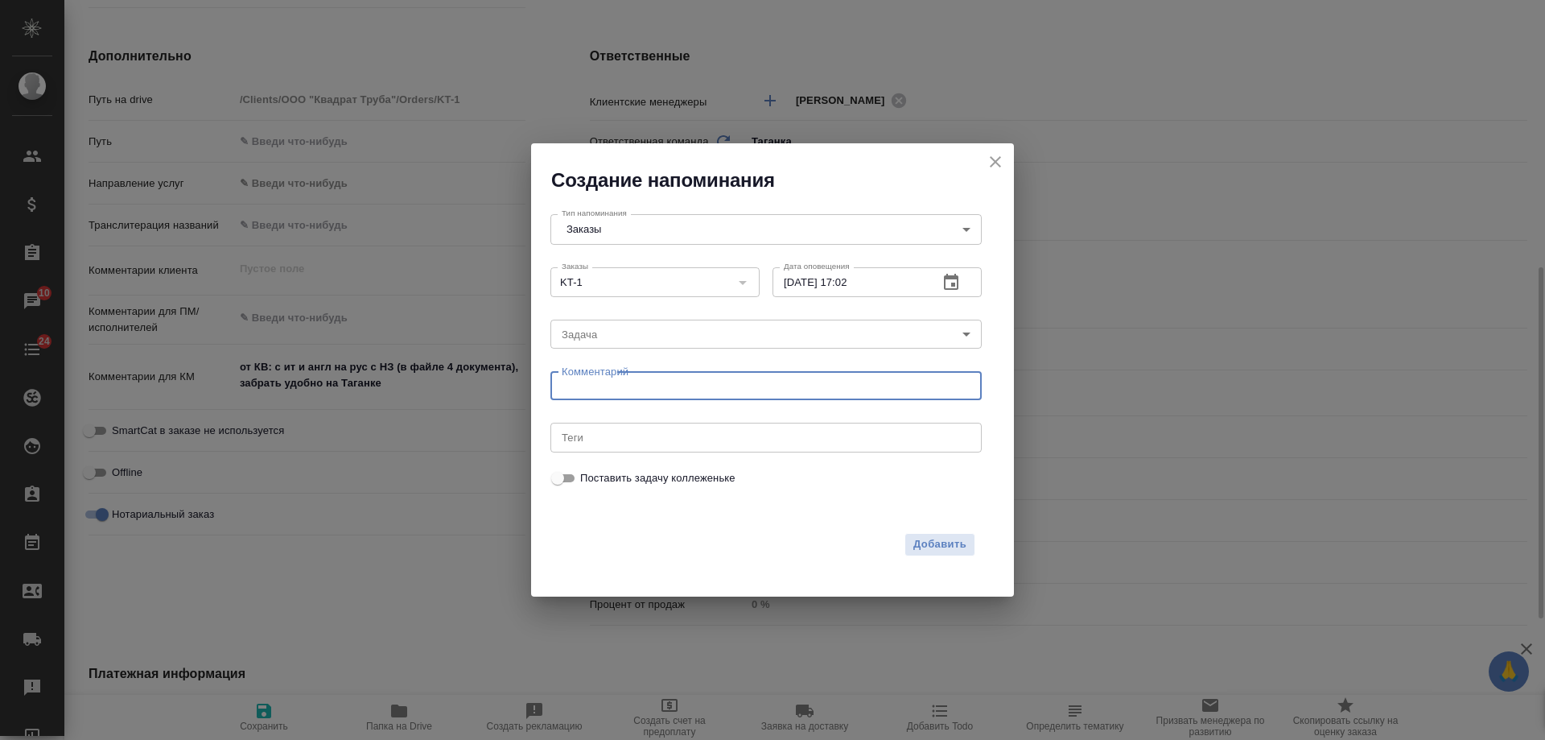
click at [620, 384] on textarea at bounding box center [766, 386] width 409 height 12
type textarea "инфа вотс"
click at [946, 539] on span "Добавить" at bounding box center [940, 544] width 53 height 19
type textarea "x"
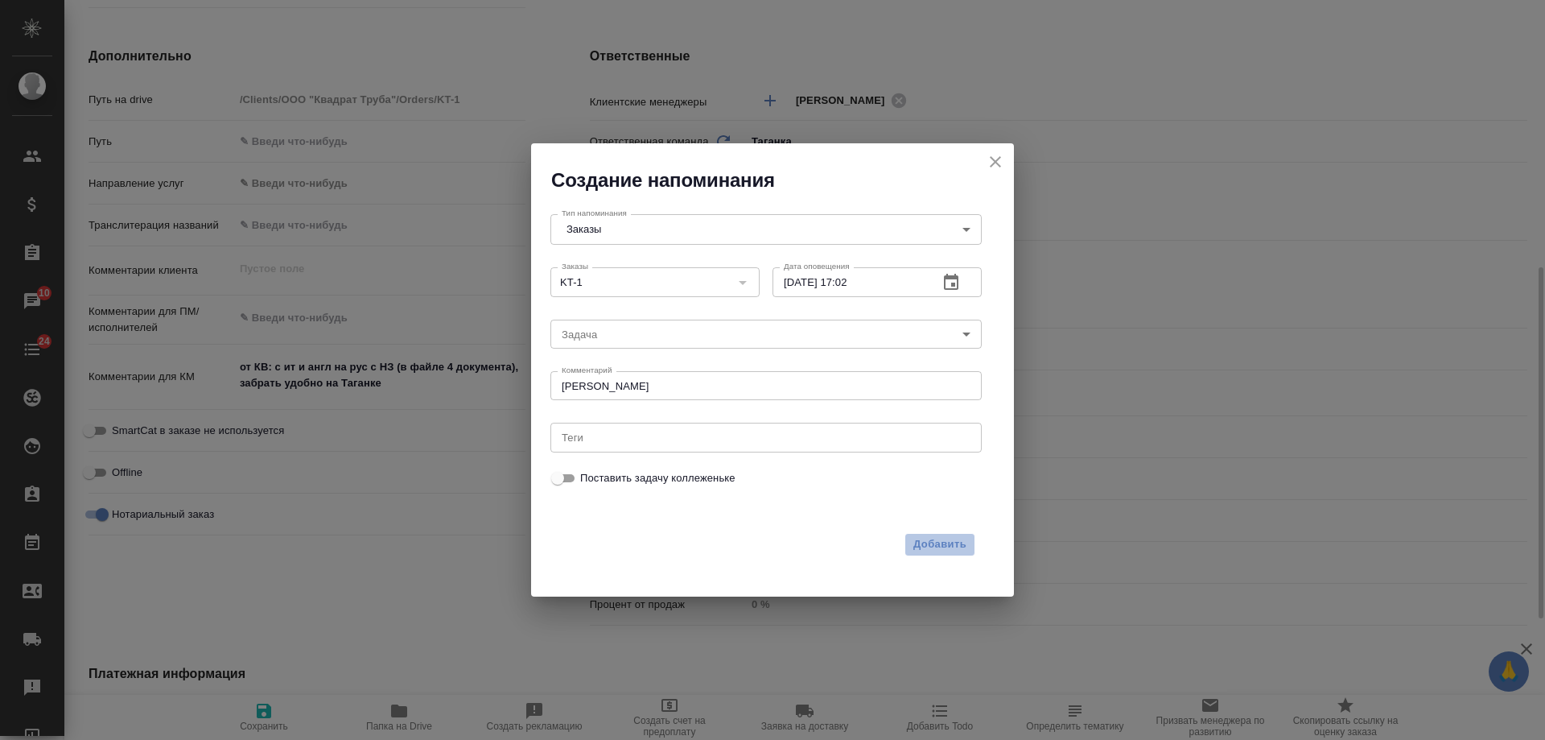
type textarea "x"
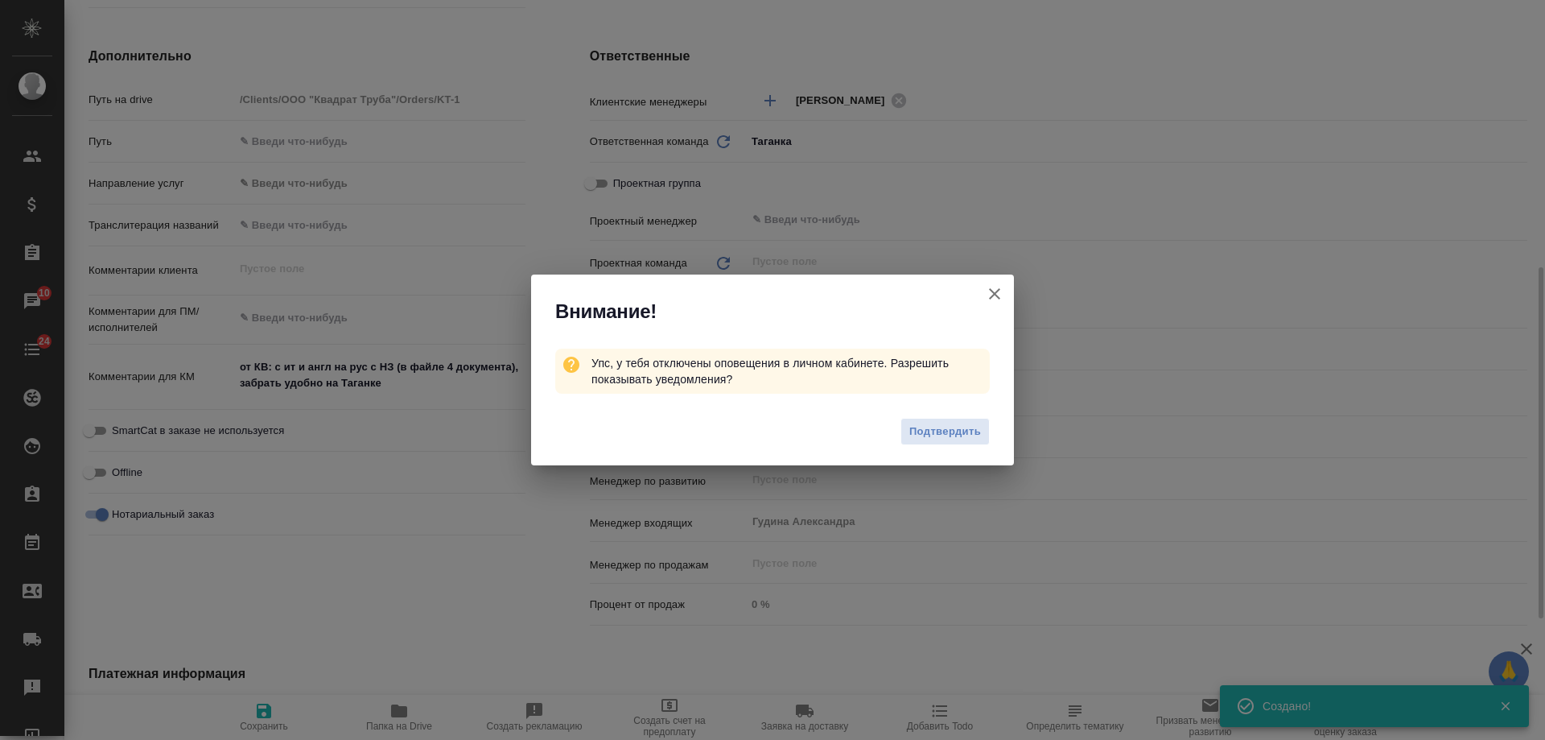
type textarea "x"
click at [996, 292] on icon "button" at bounding box center [994, 293] width 11 height 11
type textarea "x"
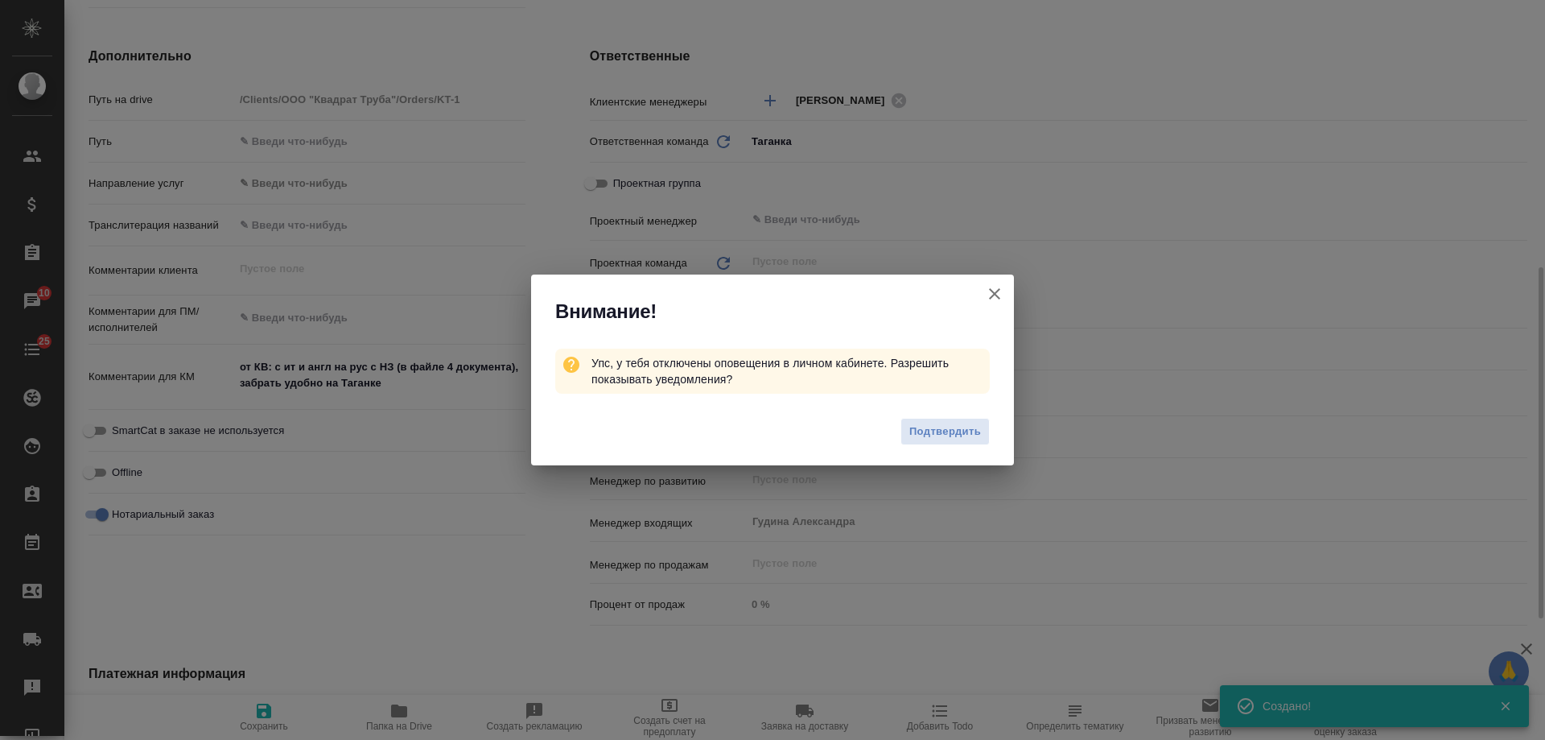
type textarea "x"
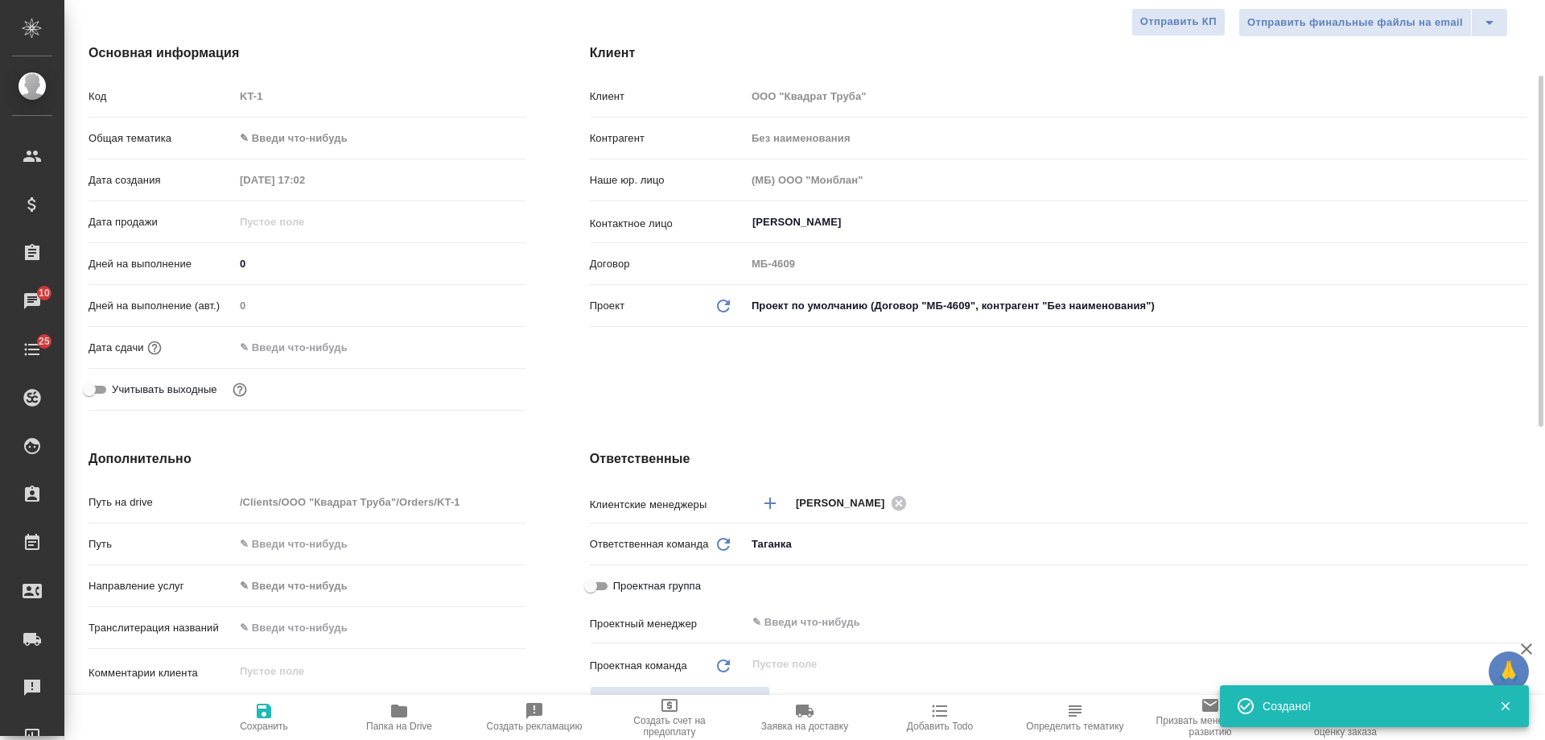
scroll to position [0, 0]
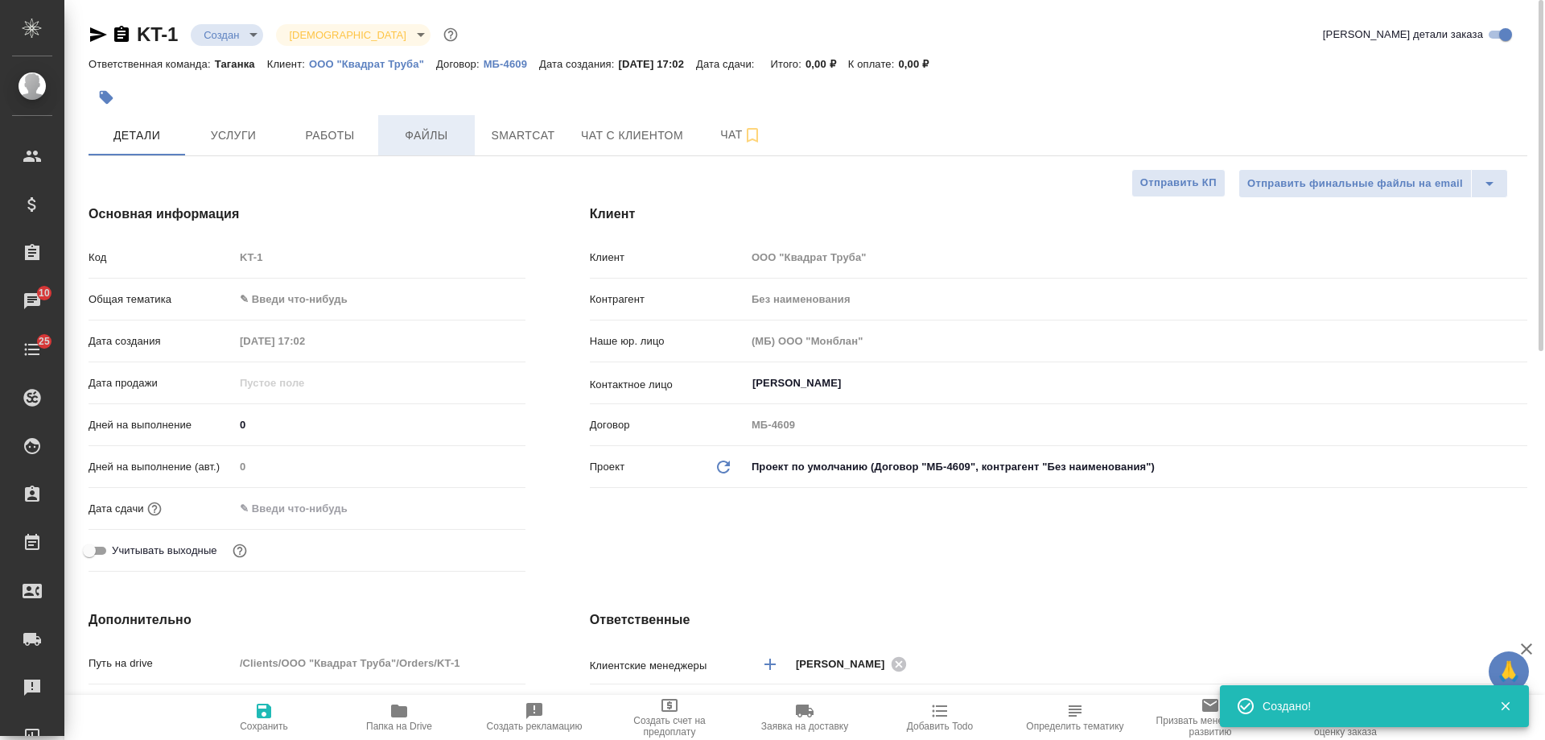
click at [425, 131] on span "Файлы" at bounding box center [426, 136] width 77 height 20
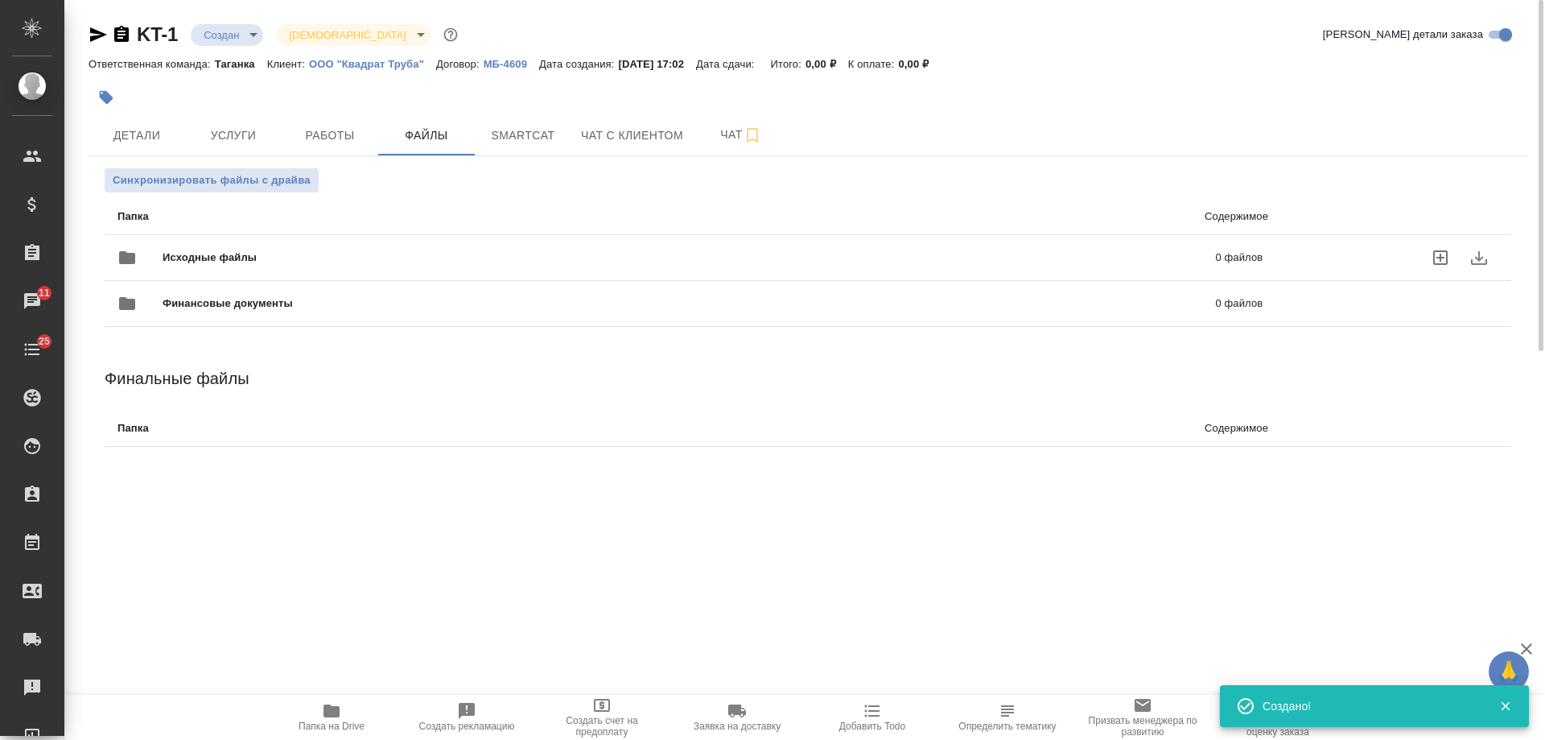
click at [443, 262] on span "Исходные файлы" at bounding box center [450, 258] width 574 height 16
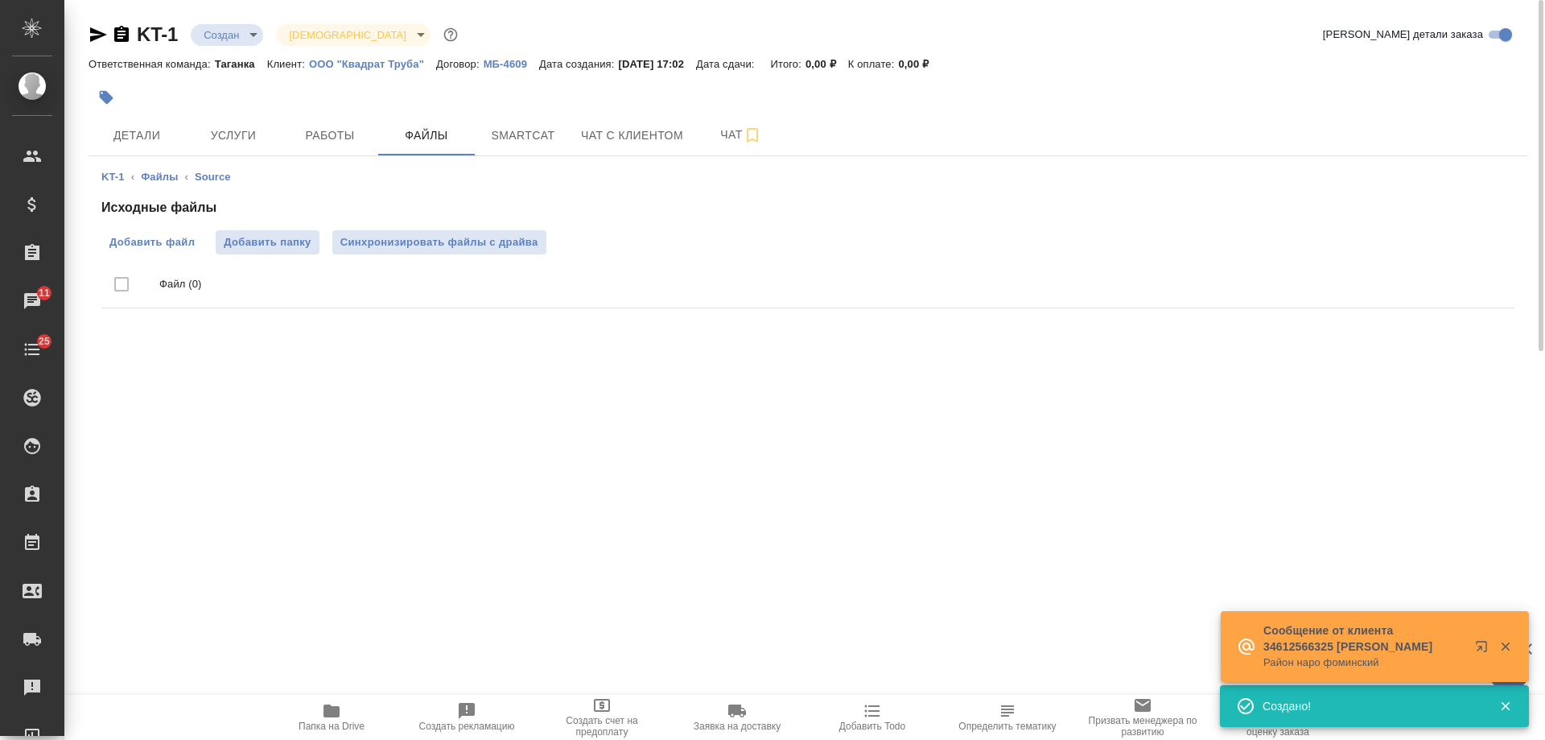
click at [113, 242] on span "Добавить файл" at bounding box center [151, 242] width 85 height 16
click at [0, 0] on input "Добавить файл" at bounding box center [0, 0] width 0 height 0
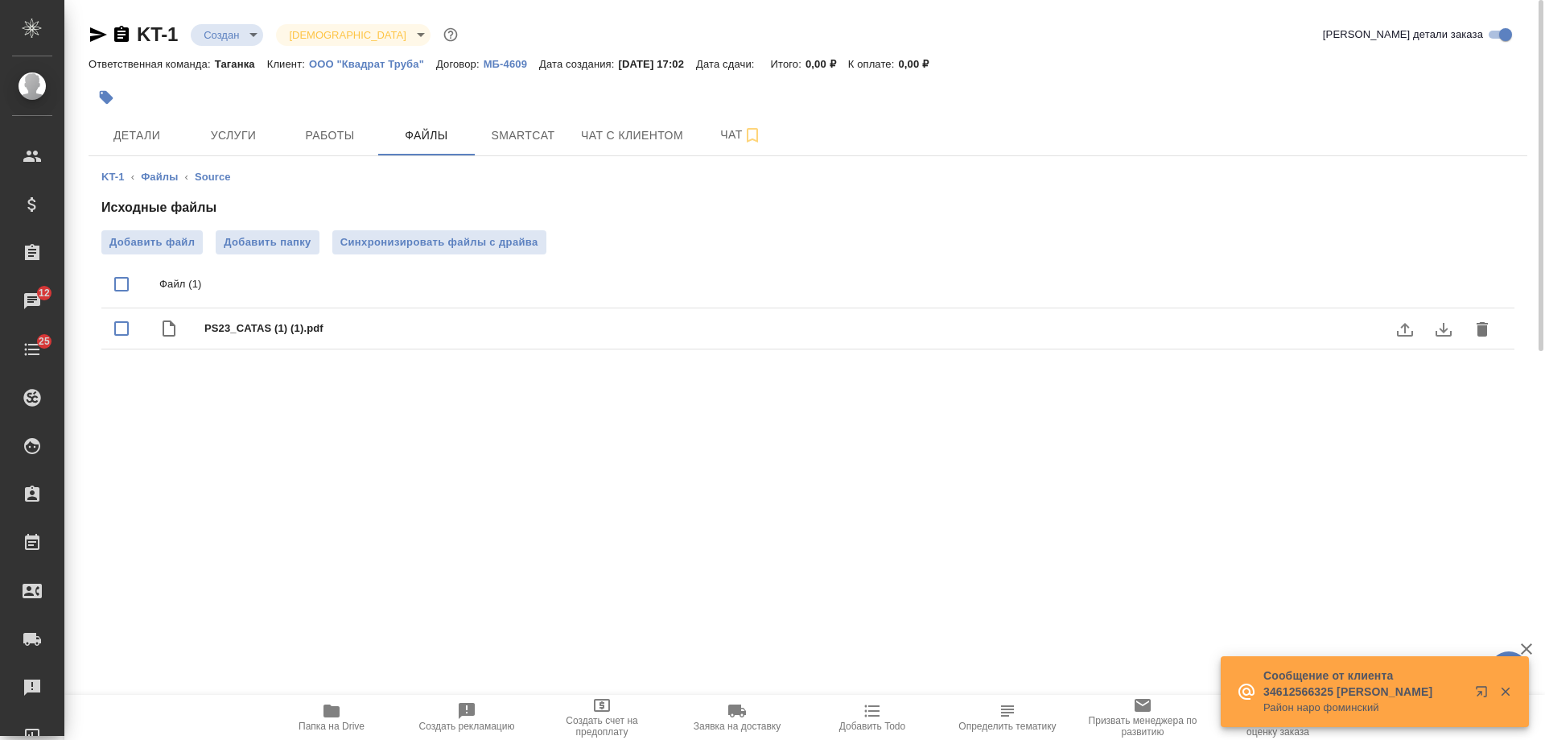
click at [103, 35] on icon "button" at bounding box center [98, 34] width 17 height 14
click at [124, 137] on span "Детали" at bounding box center [136, 136] width 77 height 20
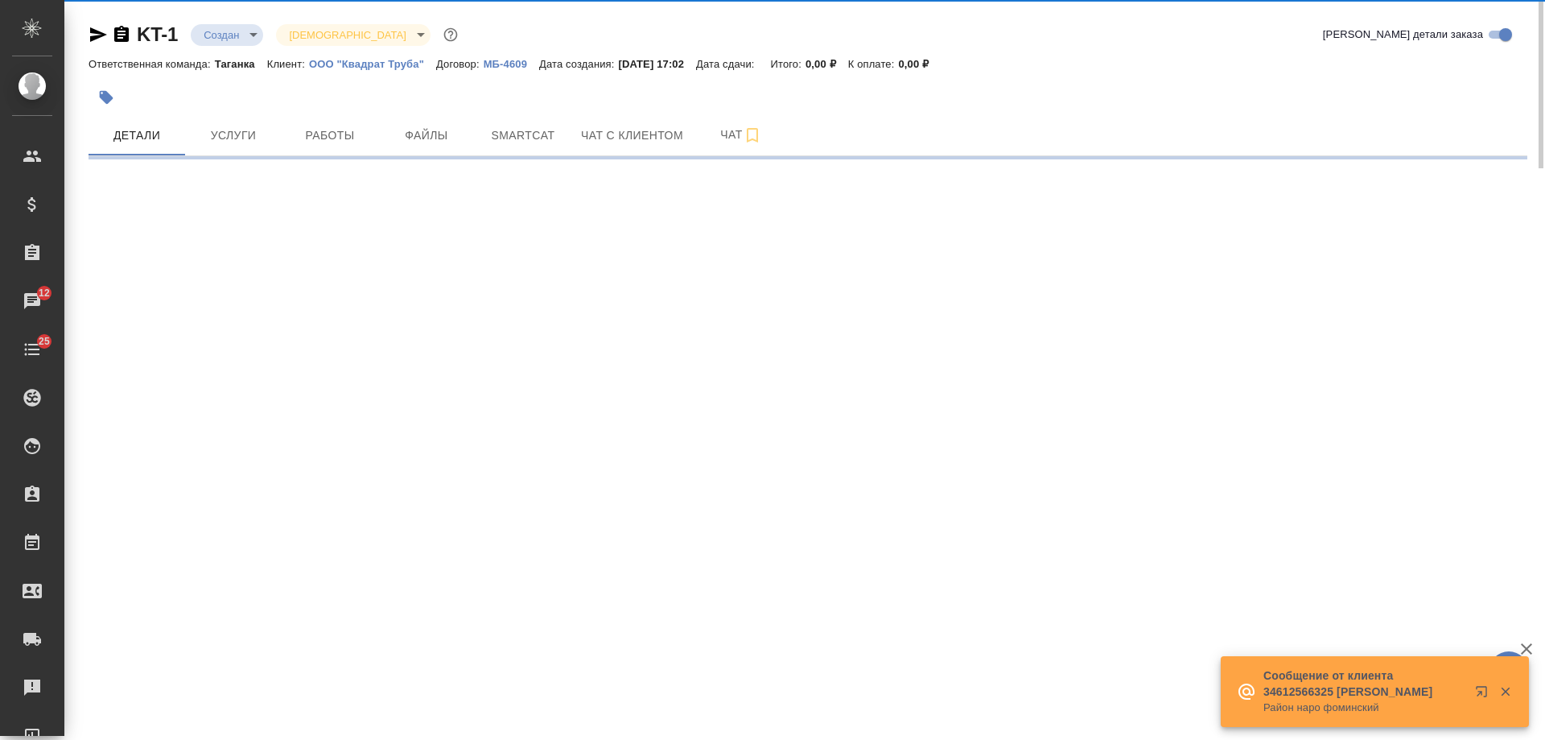
select select "RU"
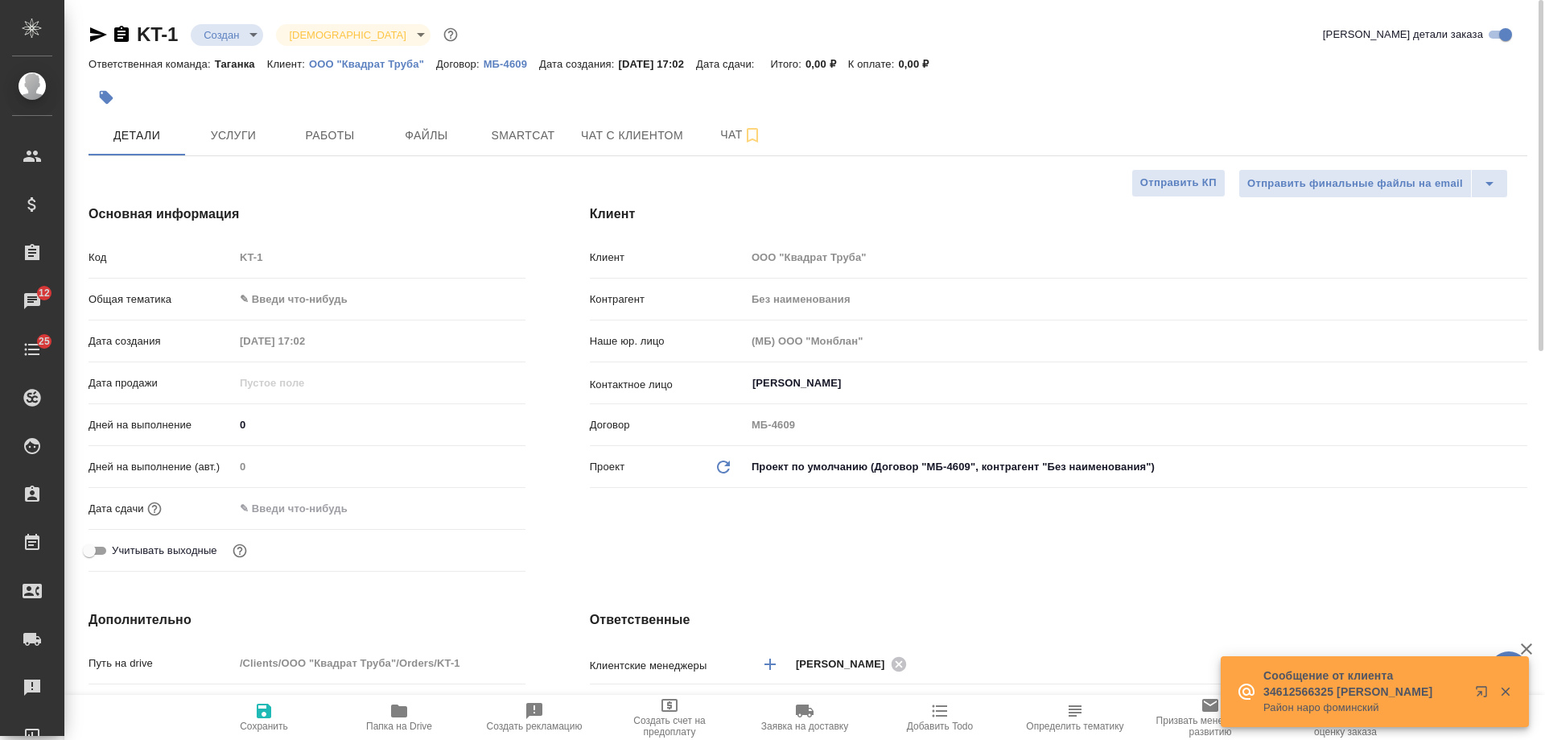
type textarea "x"
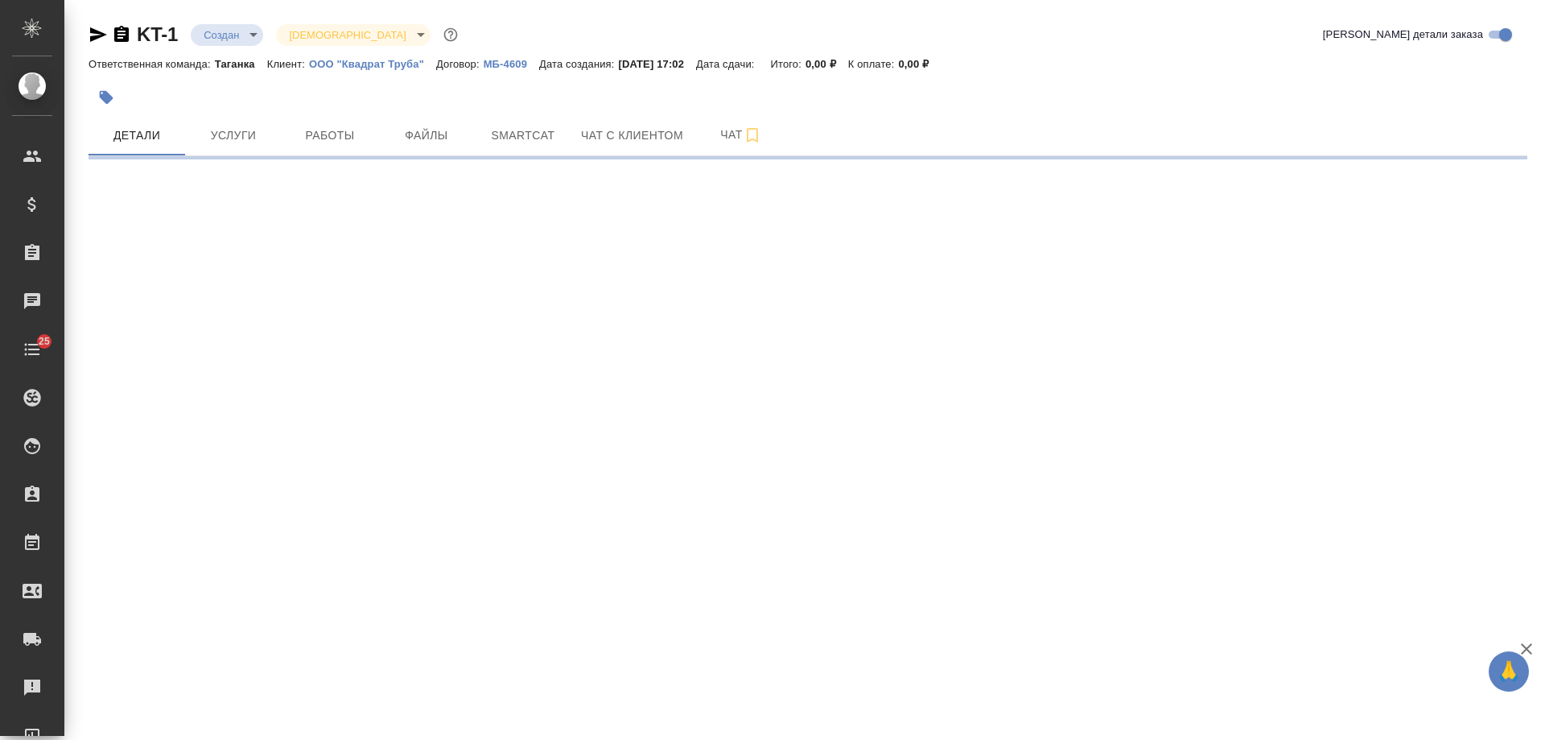
select select "RU"
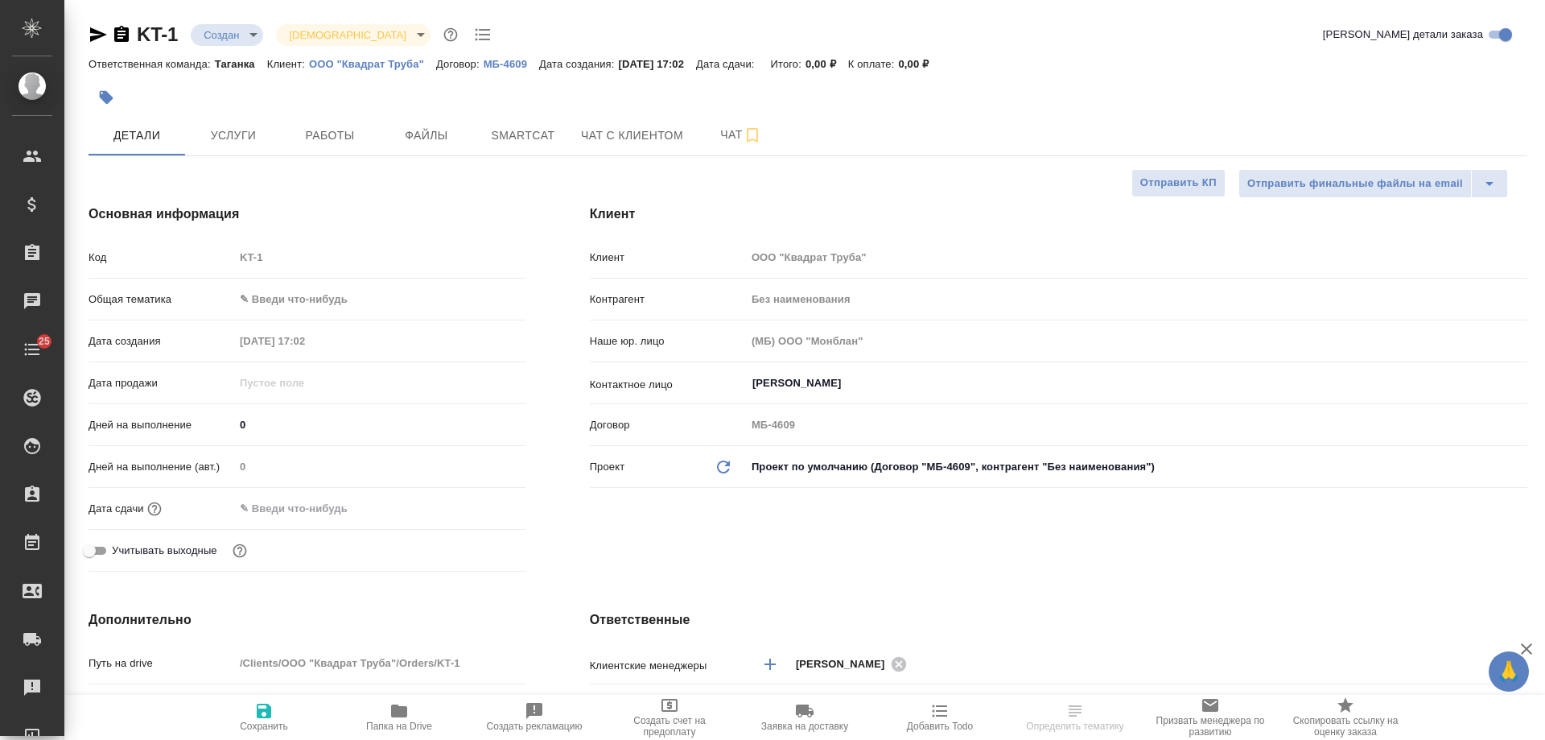
type textarea "x"
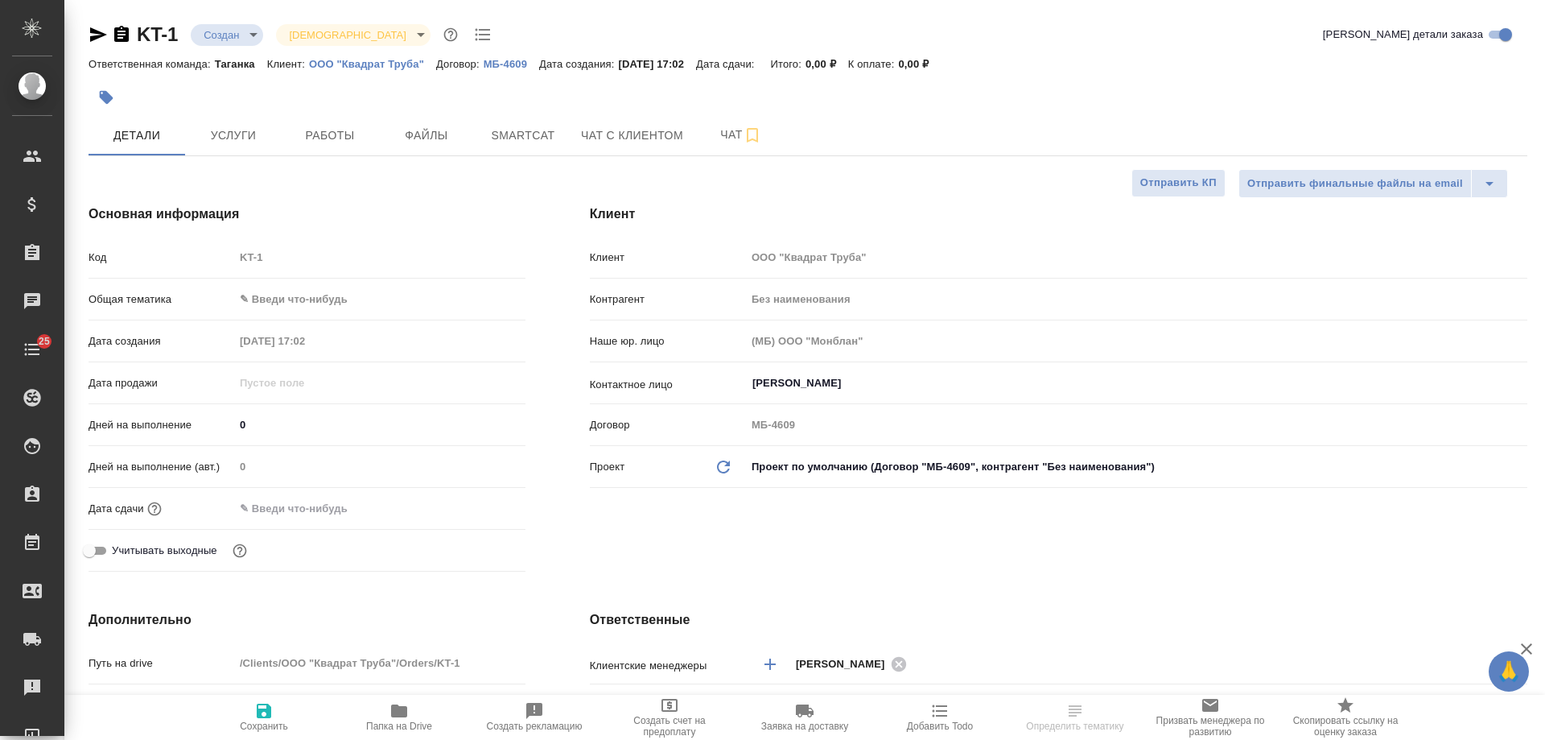
type textarea "x"
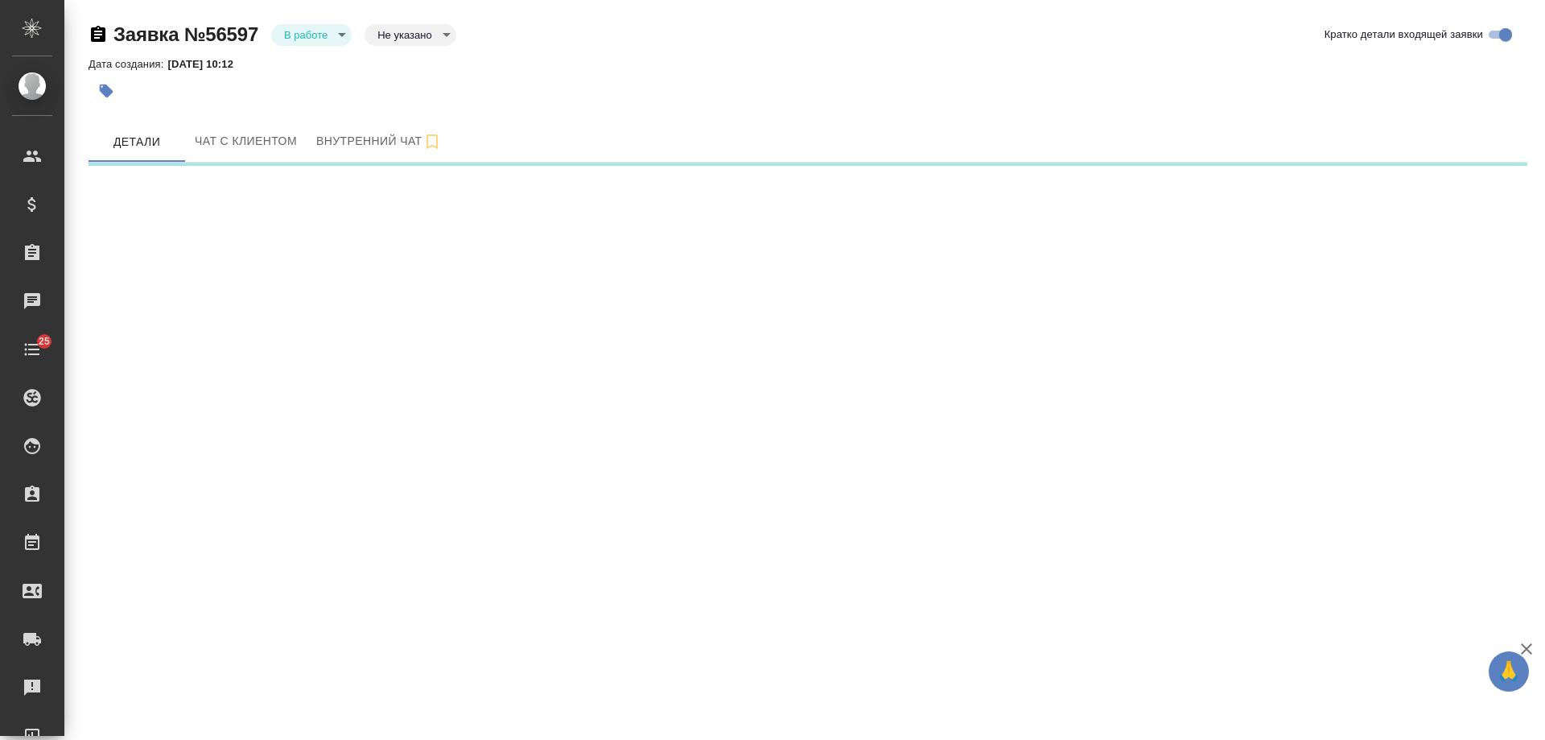
select select "RU"
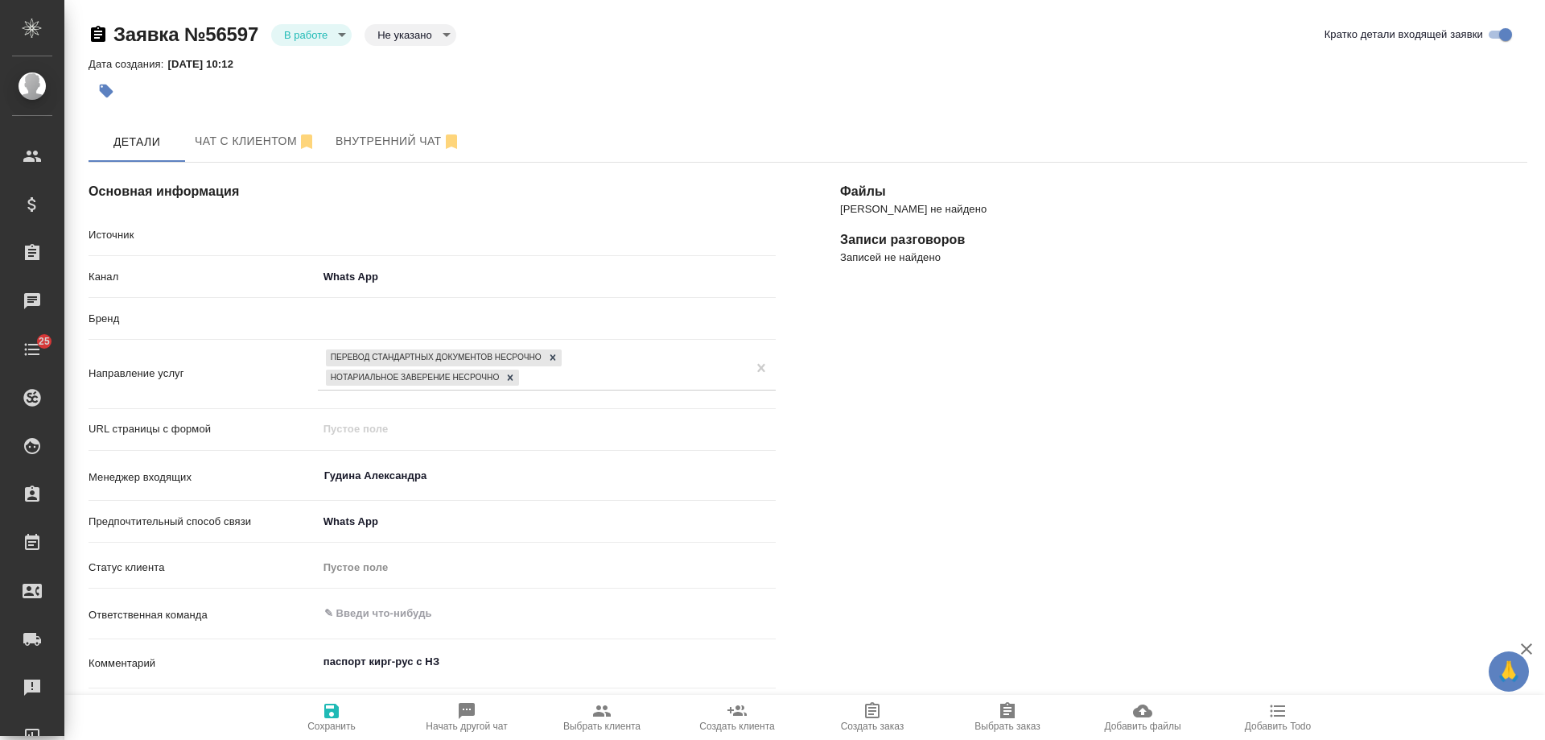
type textarea "x"
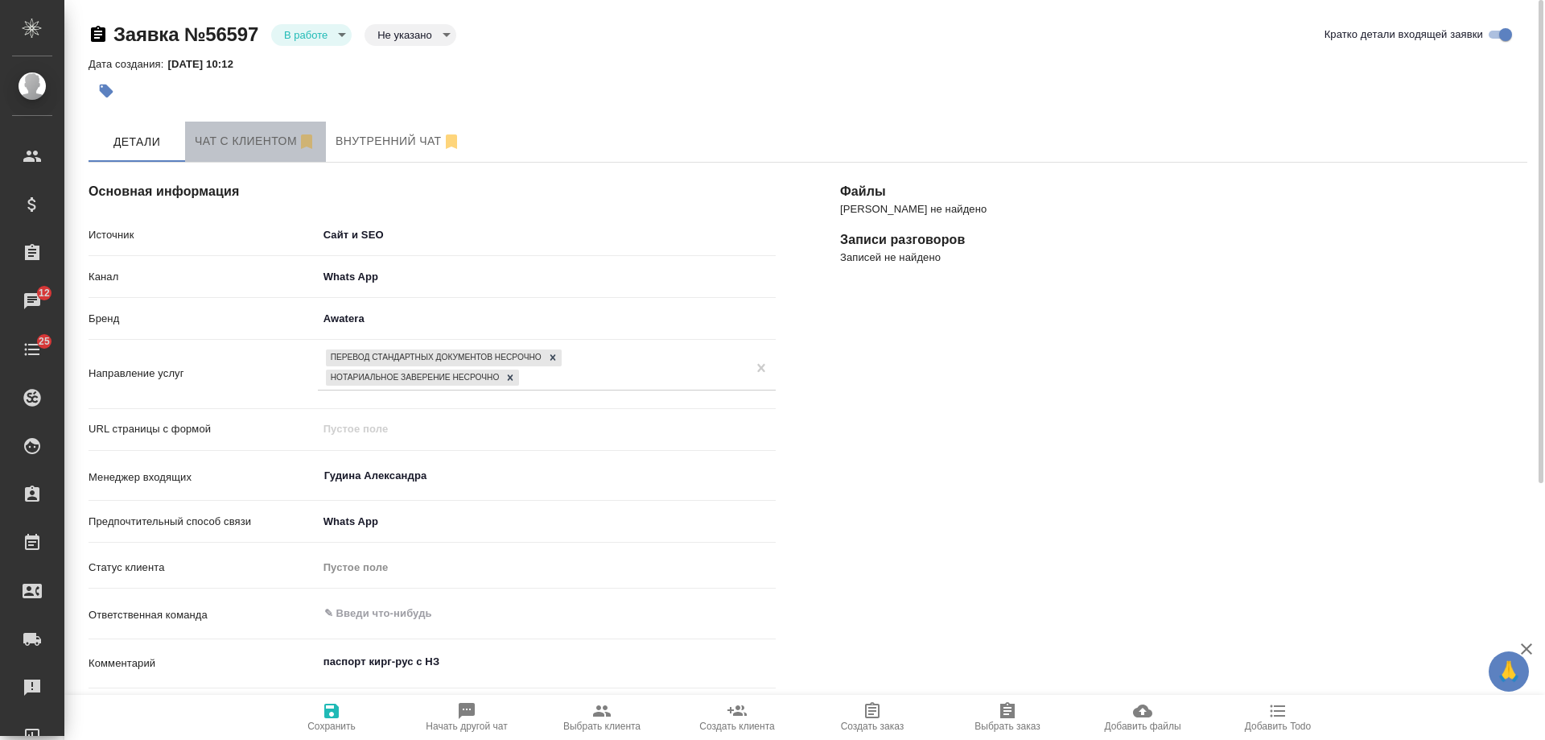
click at [229, 145] on span "Чат с клиентом" at bounding box center [256, 141] width 122 height 20
click at [328, 31] on body "🙏 .cls-1 fill:#fff; AWATERA Gudina Alexandra Клиенты Спецификации Заказы 12 Чат…" at bounding box center [772, 370] width 1545 height 740
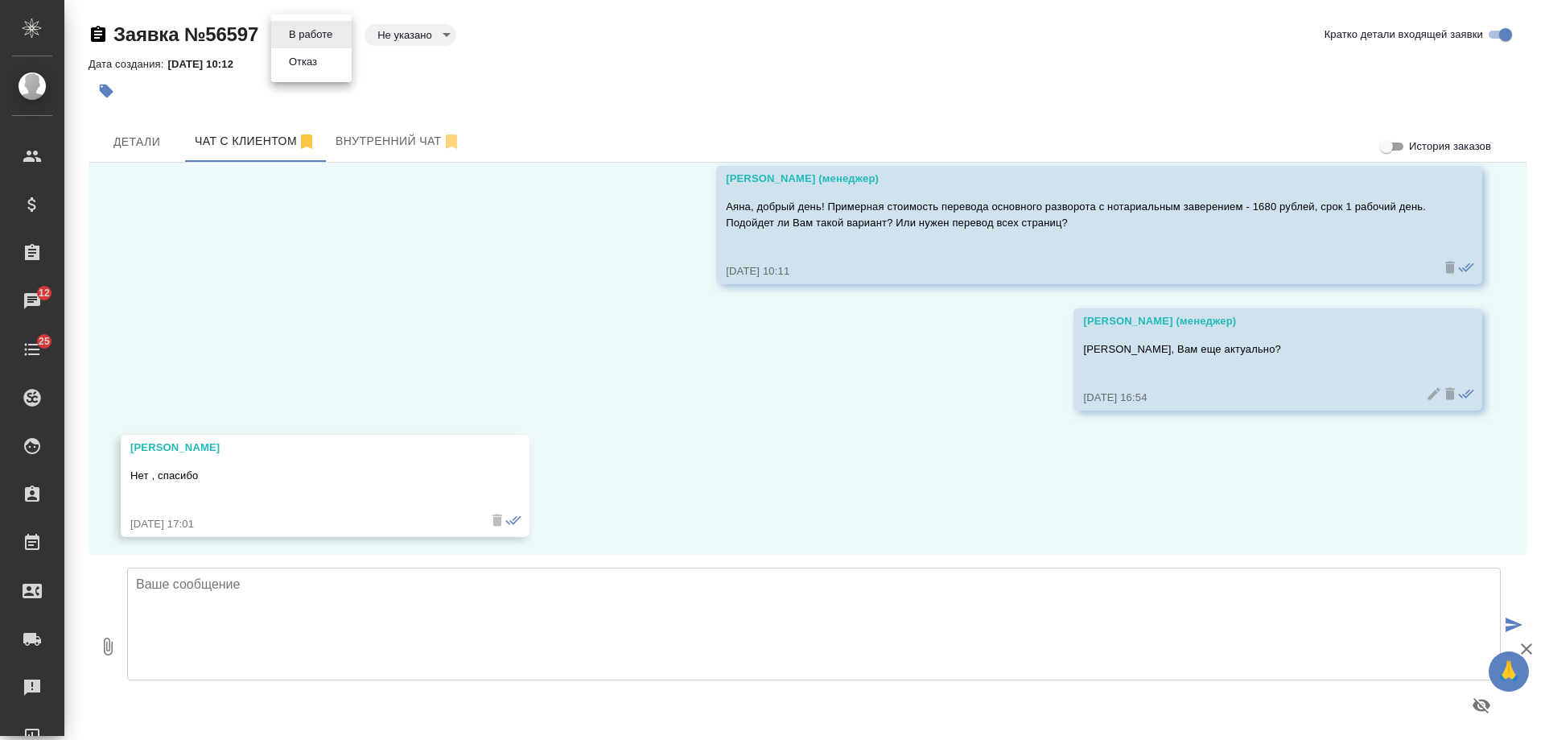
scroll to position [216, 0]
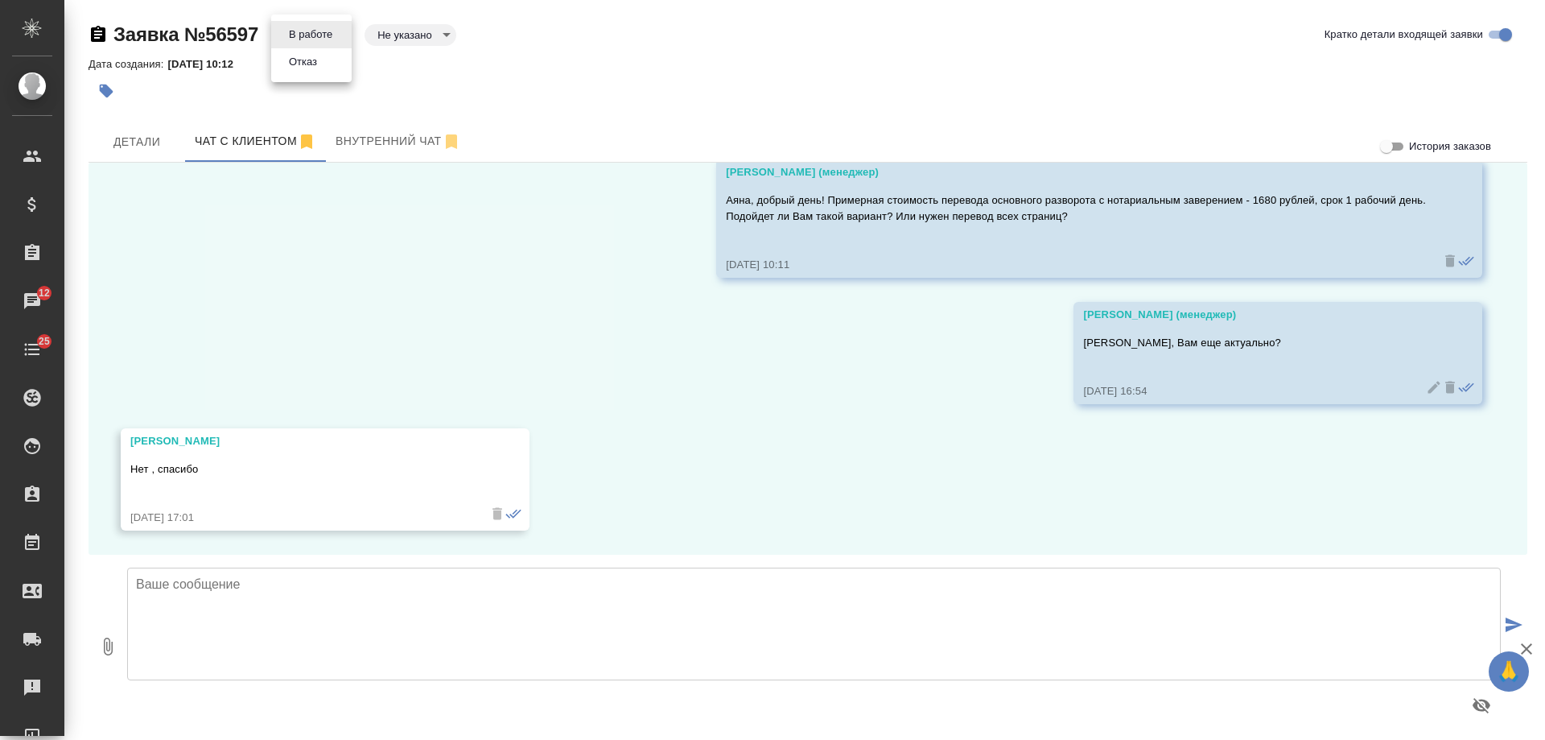
click at [316, 65] on button "Отказ" at bounding box center [303, 62] width 38 height 18
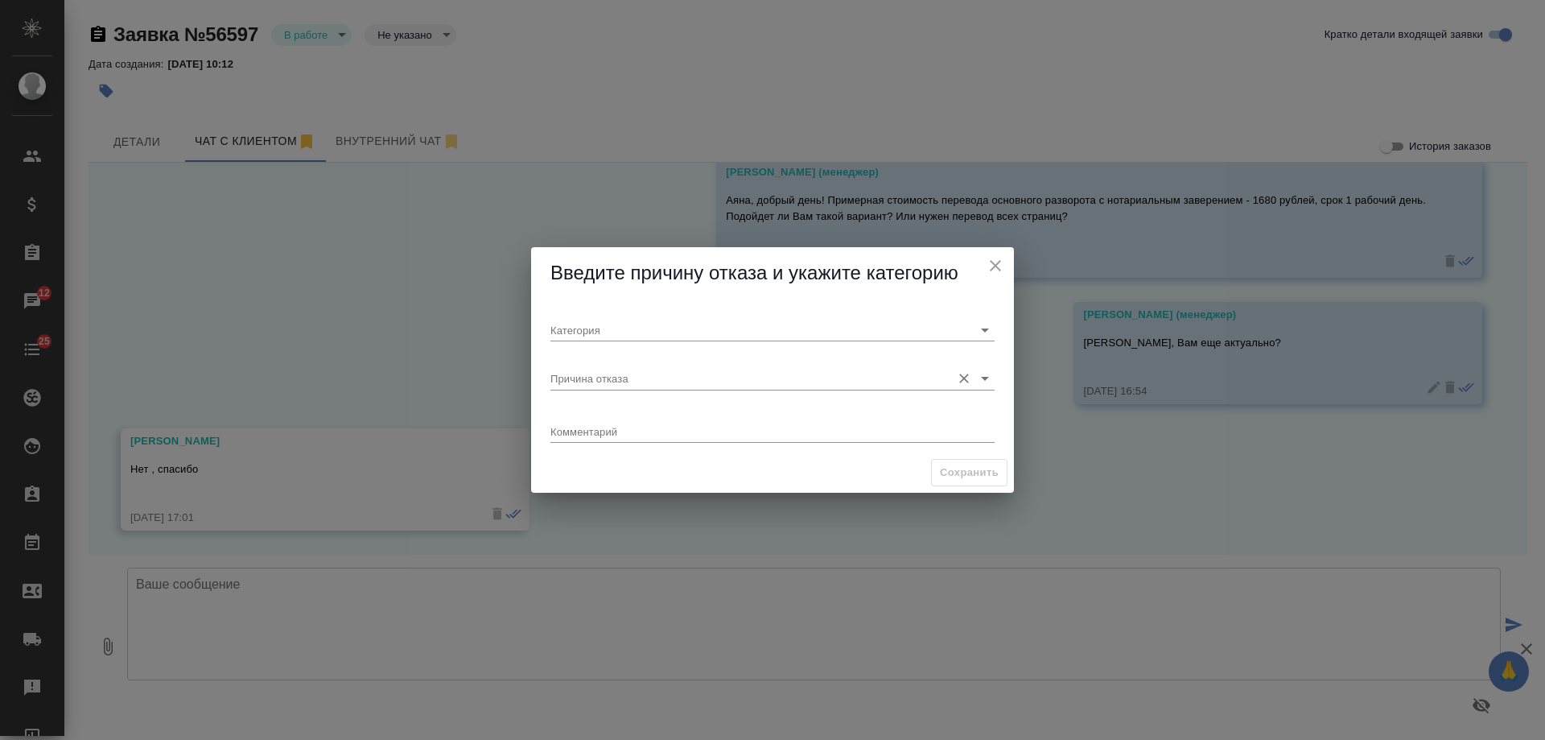
click at [658, 377] on input "Причина отказа" at bounding box center [747, 378] width 393 height 22
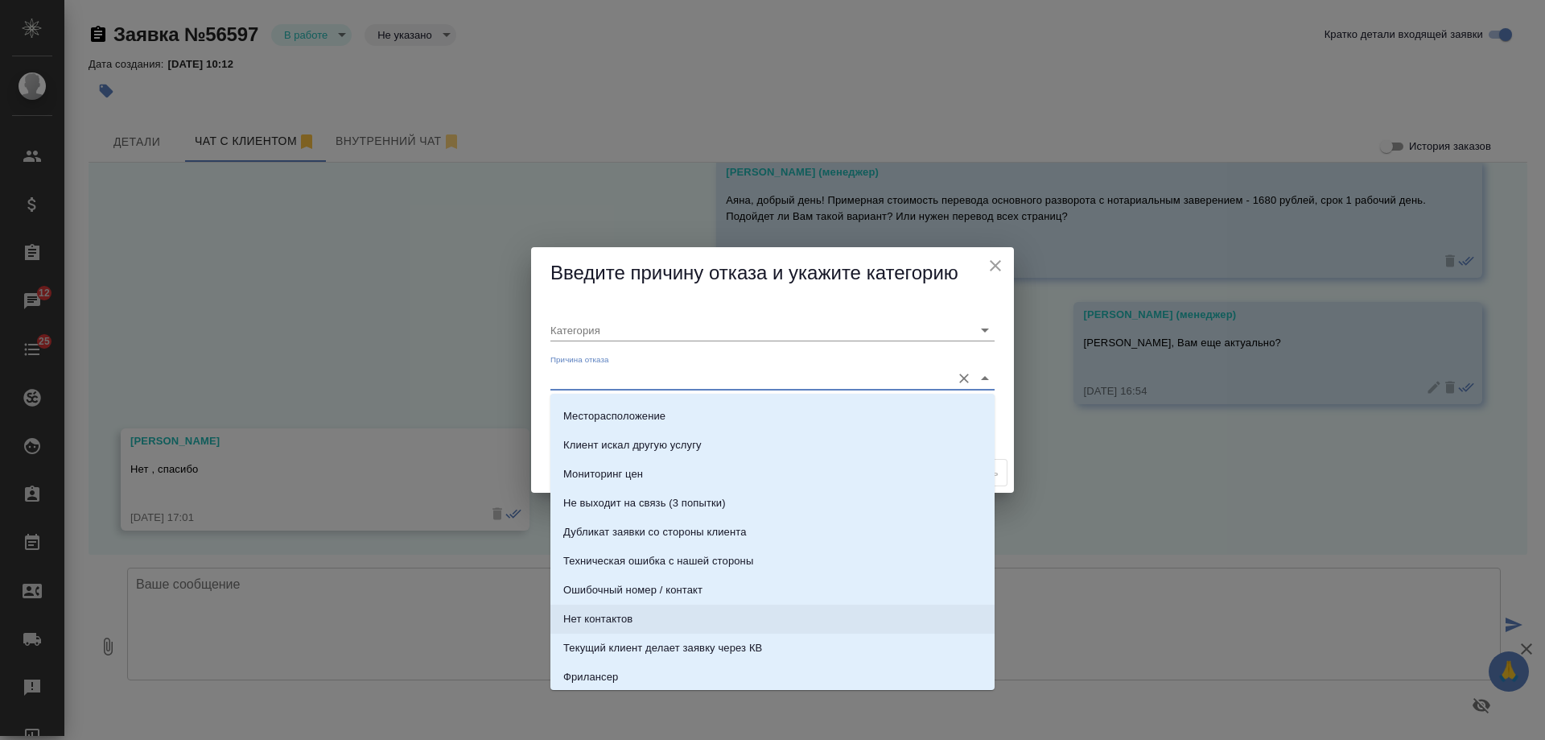
scroll to position [169, 0]
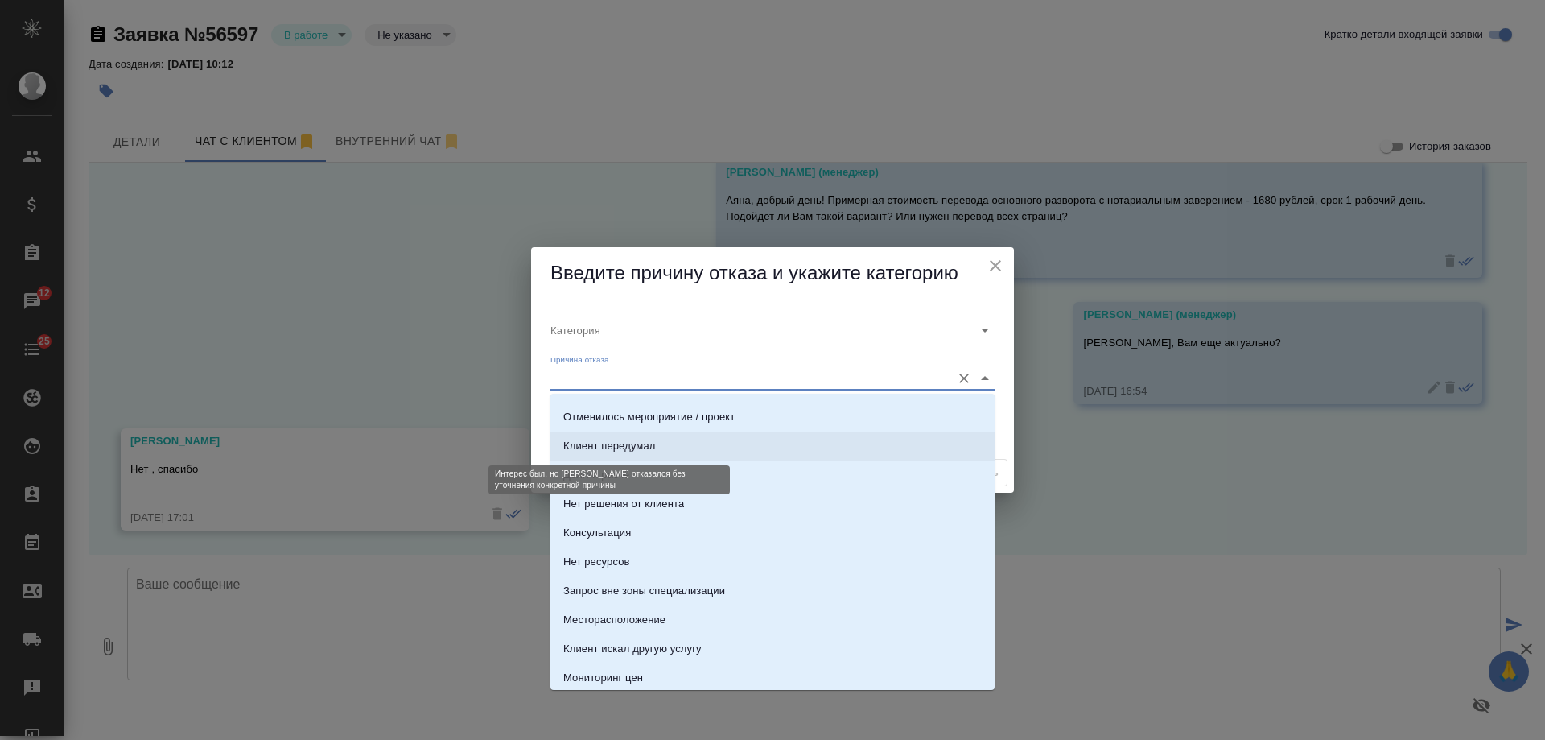
click at [654, 446] on div "Клиент передумал" at bounding box center [609, 446] width 92 height 16
type input "Целевая"
type input "Клиент передумал"
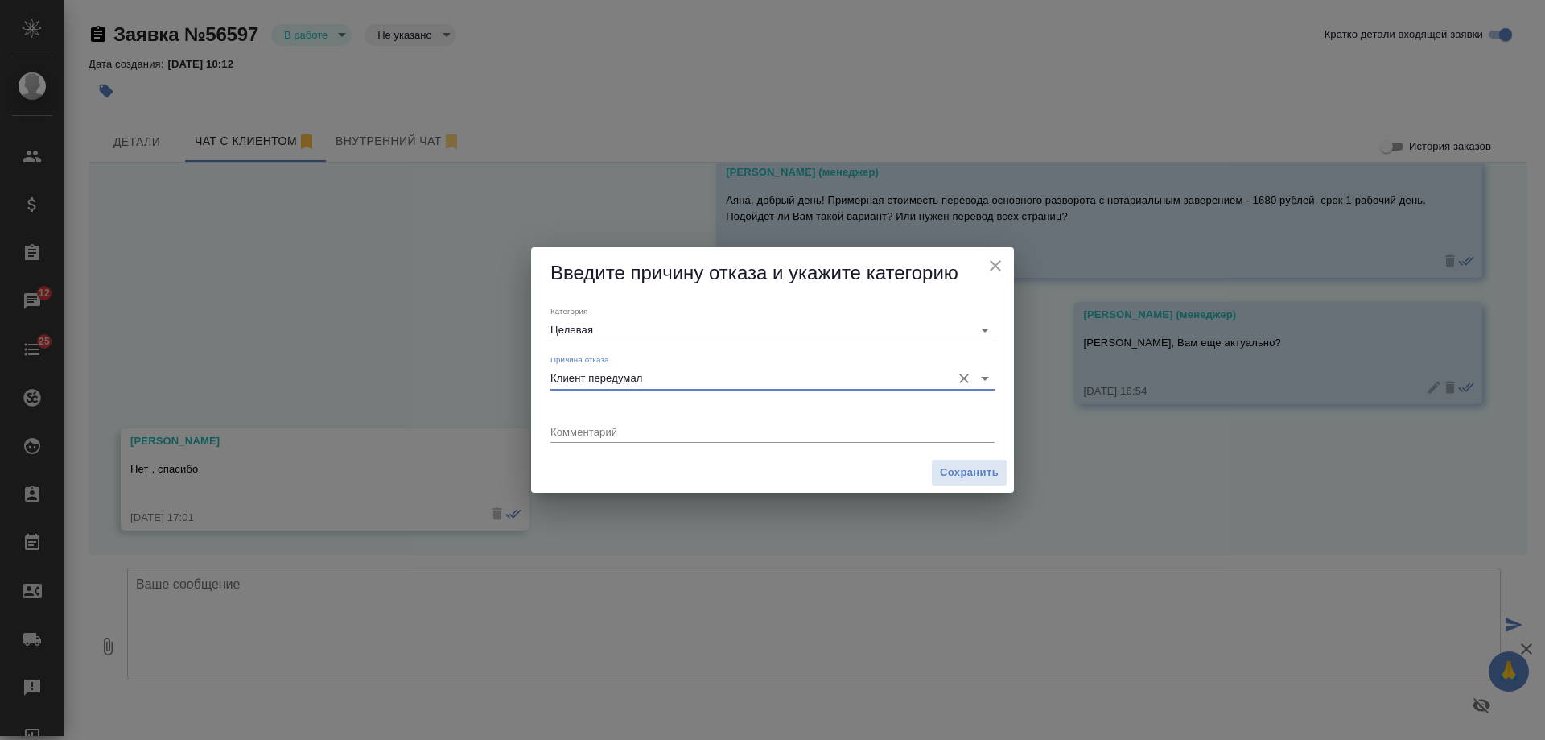
click at [992, 261] on icon "close" at bounding box center [995, 265] width 11 height 11
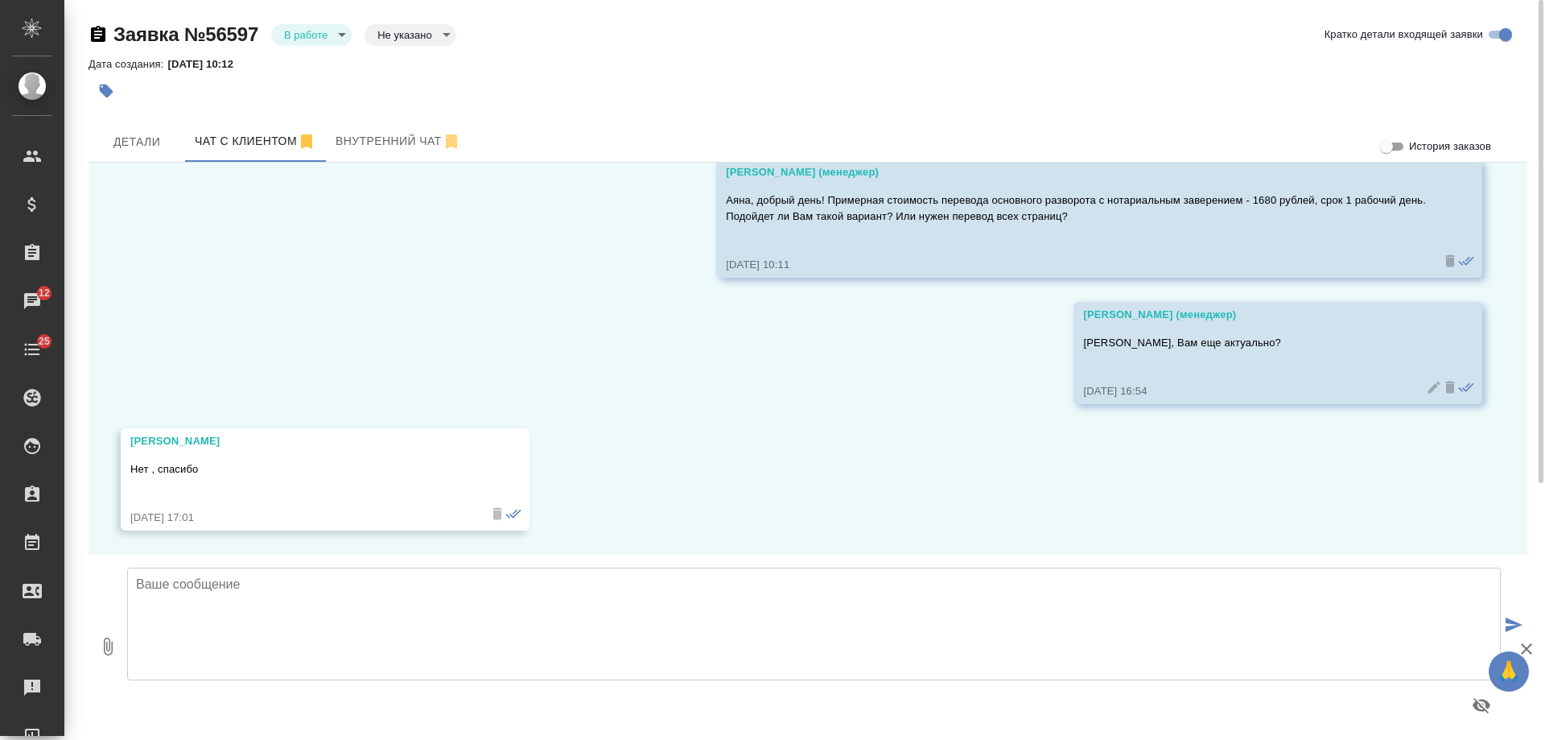
click at [394, 625] on textarea at bounding box center [814, 623] width 1374 height 113
click at [195, 584] on textarea "Уточните, что не подошло (стоимость / сроки / другая причина)?" at bounding box center [814, 623] width 1374 height 113
type textarea "Уточните, пожалуйста, что не подошло (стоимость / сроки / другая причина)?"
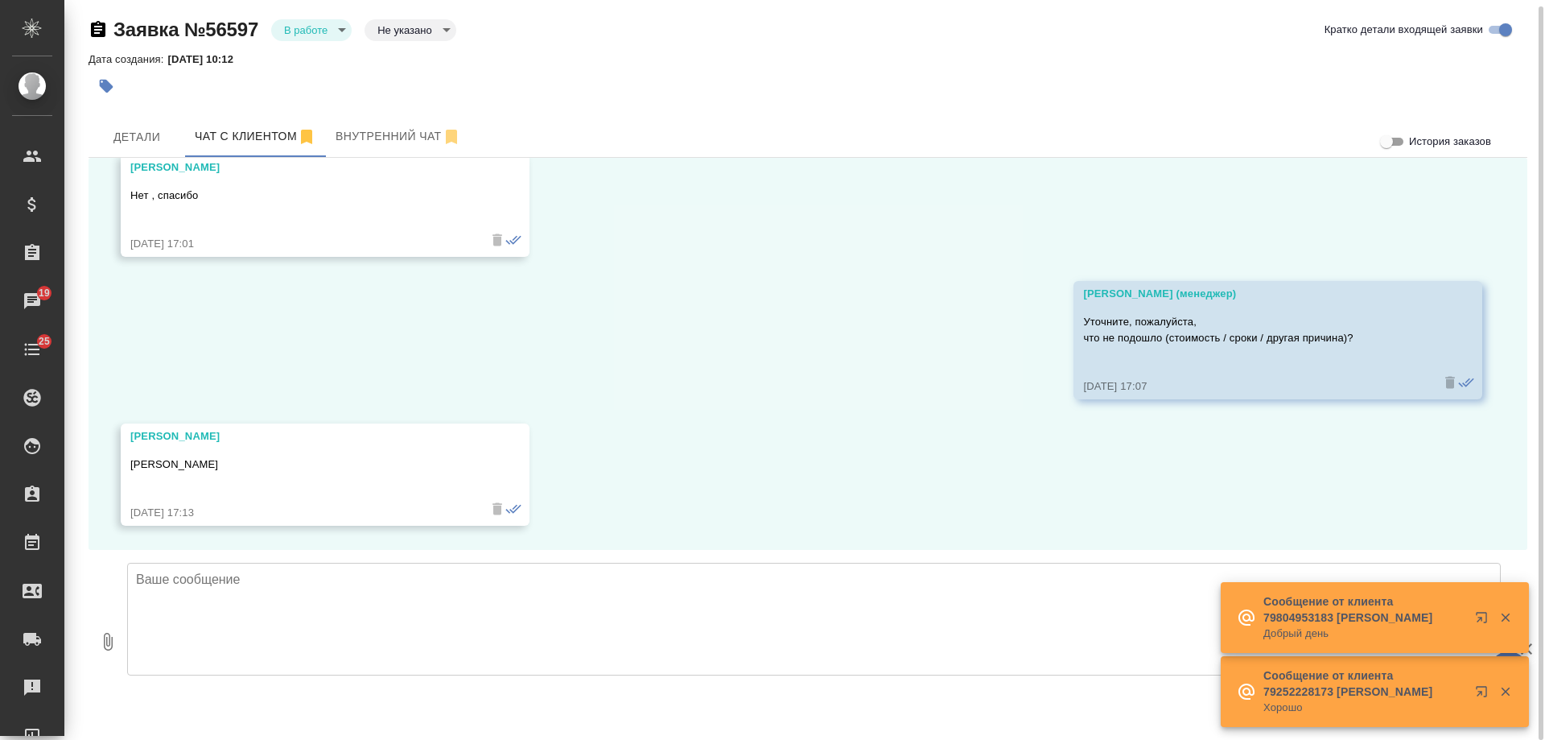
scroll to position [6, 0]
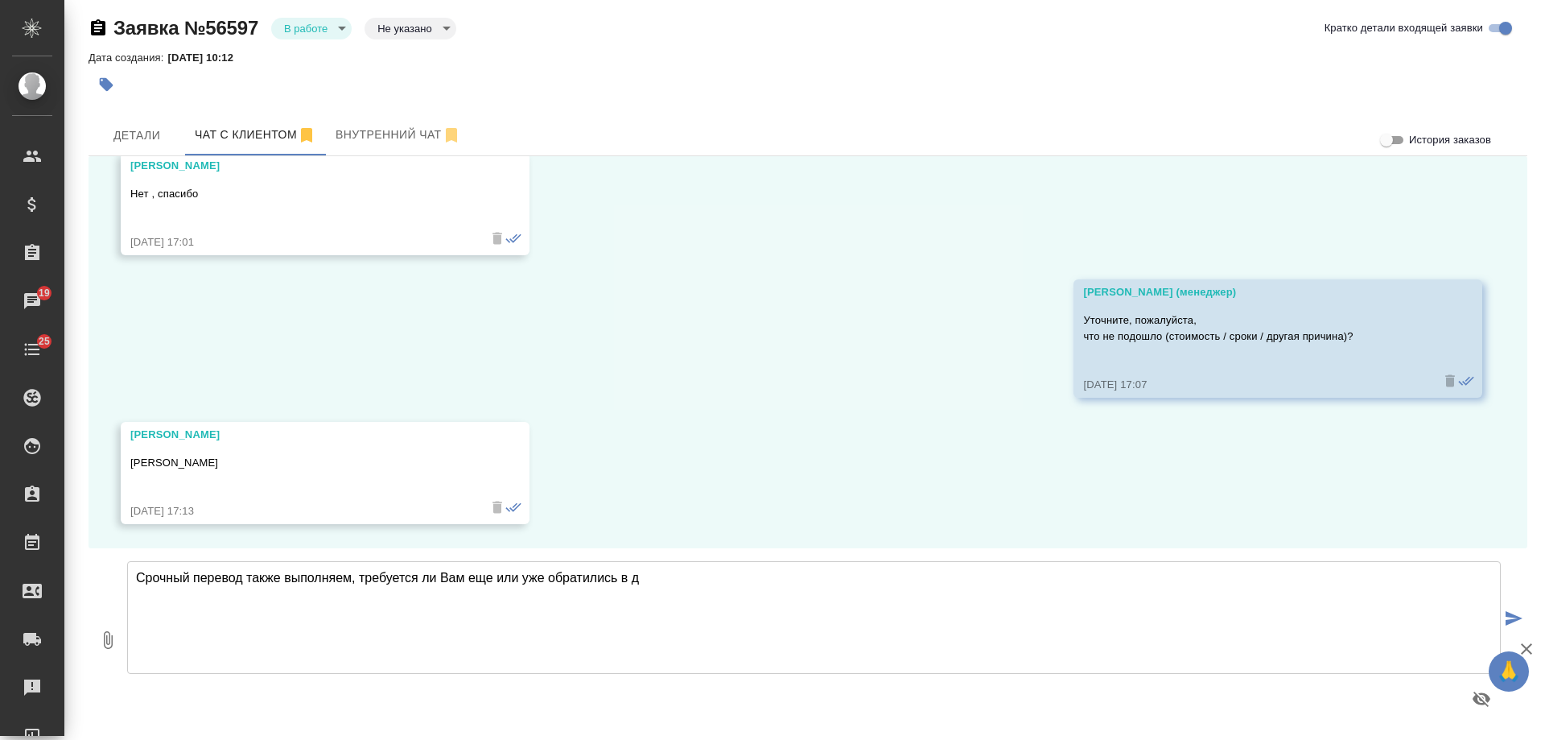
type textarea "Срочный перевод также выполняем, требуется ли Вам еще или уже обратились в др"
drag, startPoint x: 720, startPoint y: 580, endPoint x: 189, endPoint y: 542, distance: 532.6
click at [189, 542] on div "История заказов 07.10, вторник Aяна Исраилова Доброе утро ! Перевод загран пасп…" at bounding box center [808, 443] width 1439 height 575
drag, startPoint x: 584, startPoint y: 598, endPoint x: 699, endPoint y: 595, distance: 115.1
click at [585, 597] on textarea "Срочный перевод также выполняем, требуется ли Вам еще или уже обратились в др" at bounding box center [814, 617] width 1374 height 113
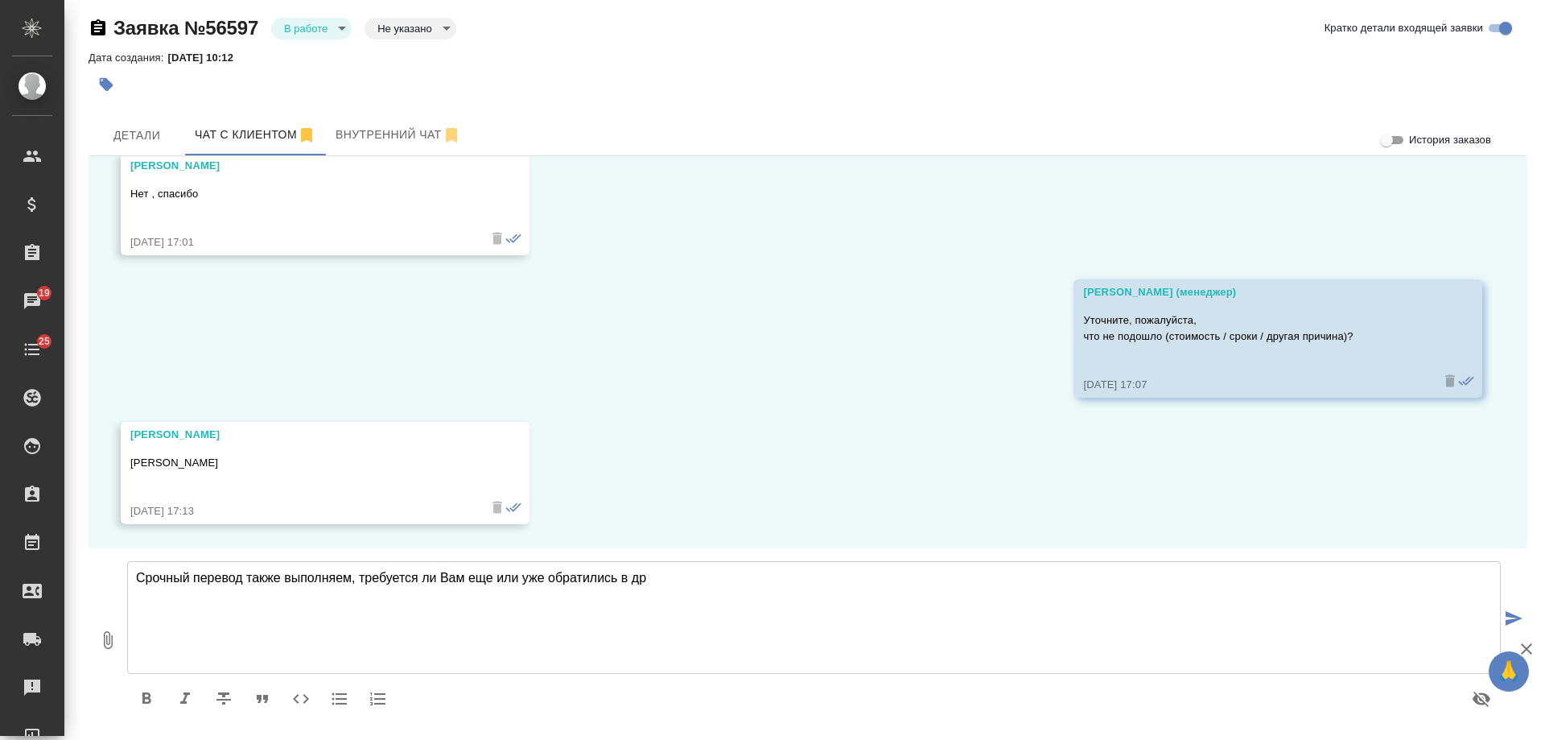
click at [701, 584] on textarea "Срочный перевод также выполняем, требуется ли Вам еще или уже обратились в др" at bounding box center [814, 617] width 1374 height 113
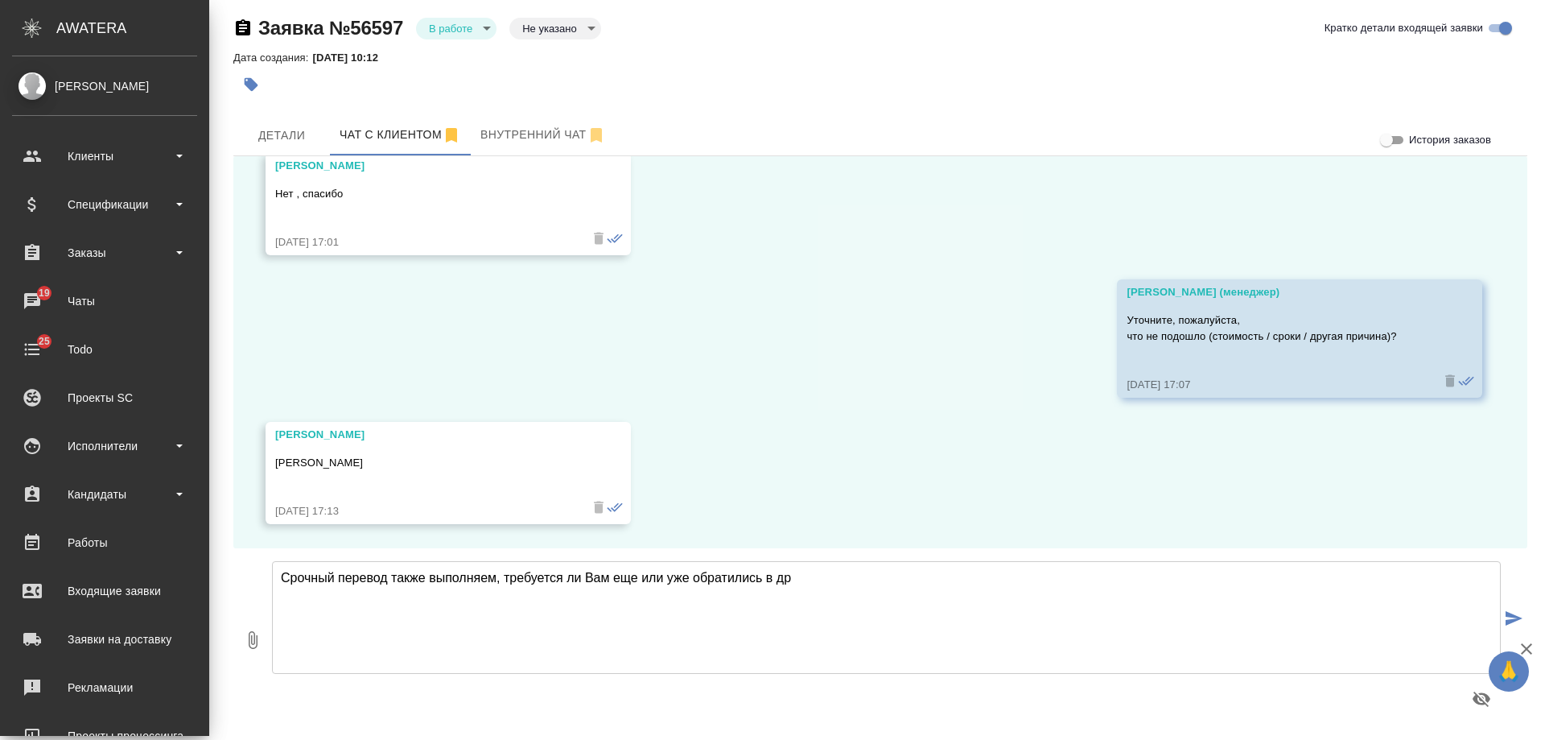
drag, startPoint x: 679, startPoint y: 585, endPoint x: 462, endPoint y: 500, distance: 232.7
click at [16, 546] on div ".cls-1 fill:#fff; AWATERA Gudina Alexandra Клиенты Спецификации Заказы 19 Чаты …" at bounding box center [772, 370] width 1545 height 740
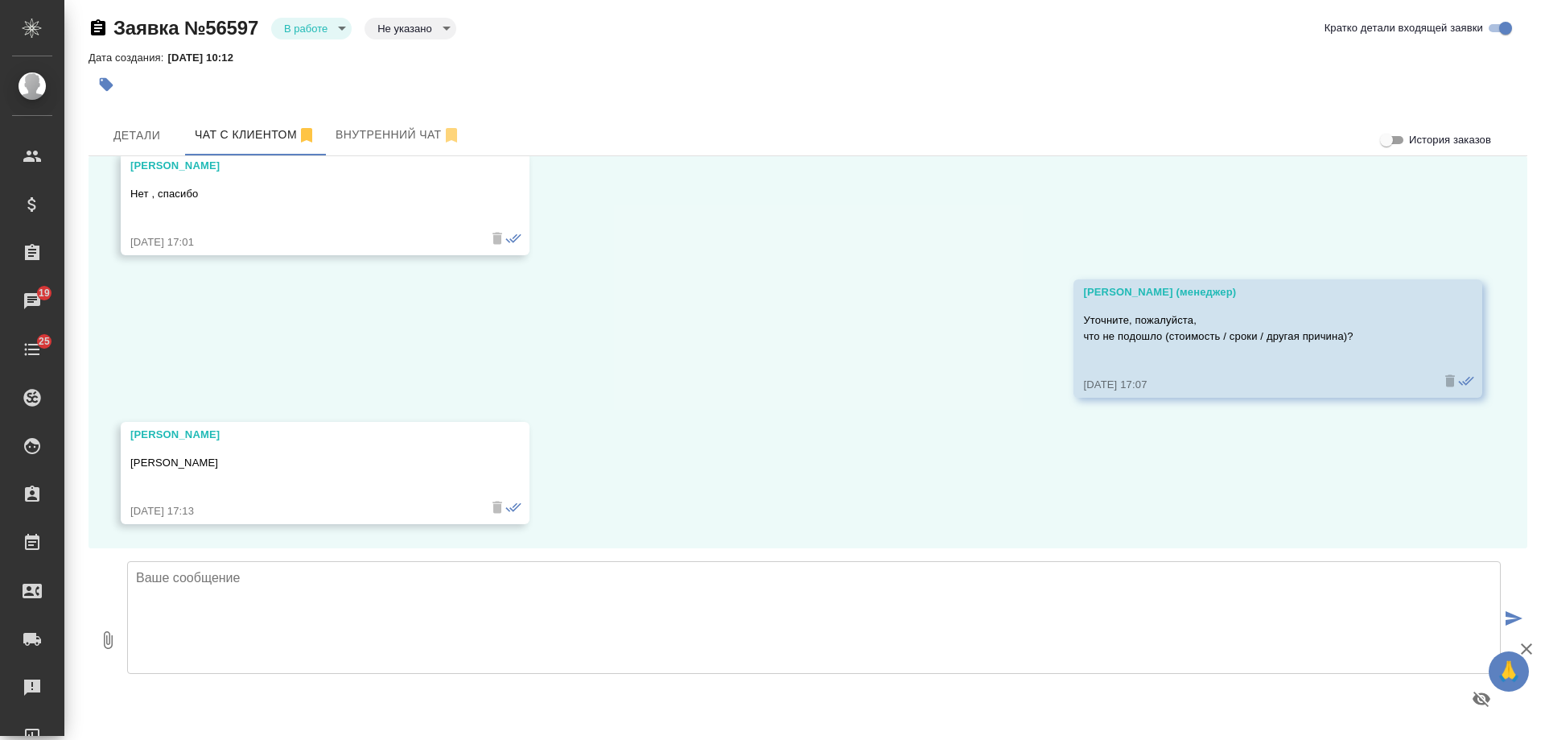
click at [677, 484] on div "07.10, вторник Aяна Исраилова Доброе утро ! Перевод загран паспорта Кыргызстана…" at bounding box center [808, 352] width 1439 height 392
click at [309, 23] on body "🙏 .cls-1 fill:#fff; AWATERA Gudina Alexandra Клиенты Спецификации Заказы 19 Чат…" at bounding box center [772, 370] width 1545 height 740
click at [689, 94] on div at bounding box center [772, 370] width 1545 height 740
click at [297, 597] on textarea at bounding box center [814, 617] width 1374 height 113
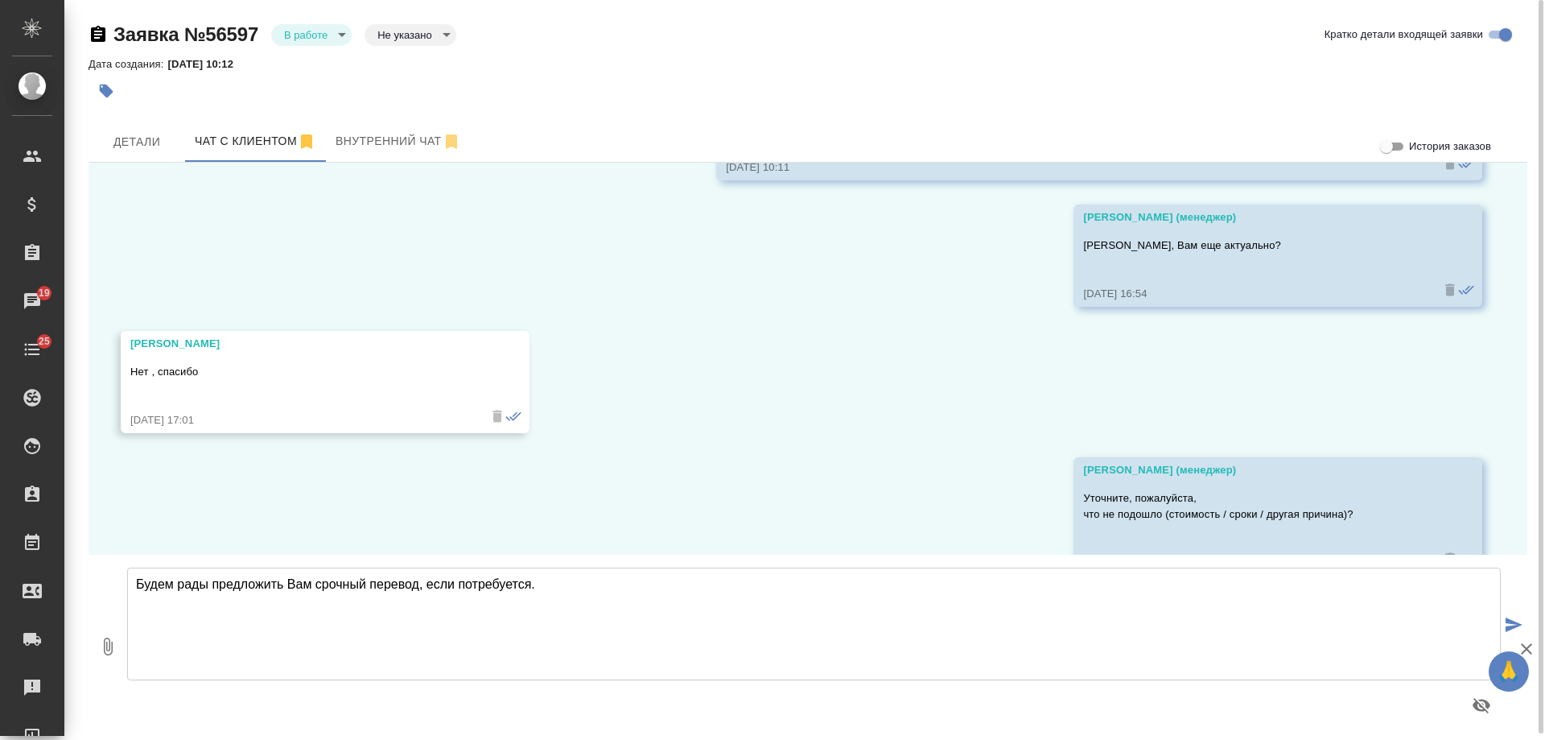
scroll to position [82, 0]
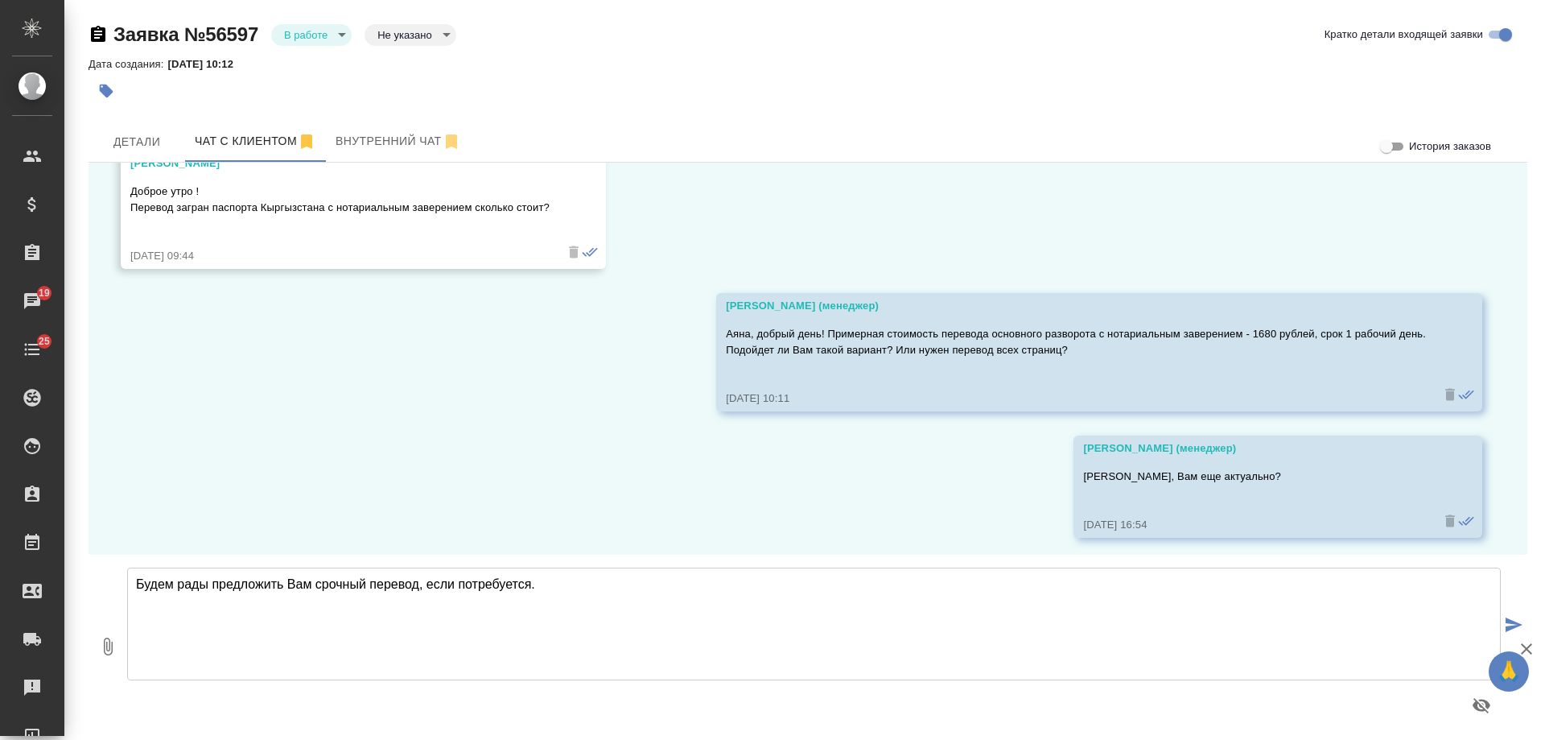
type textarea "Будем рады предложить Вам срочный перевод, если потребуется."
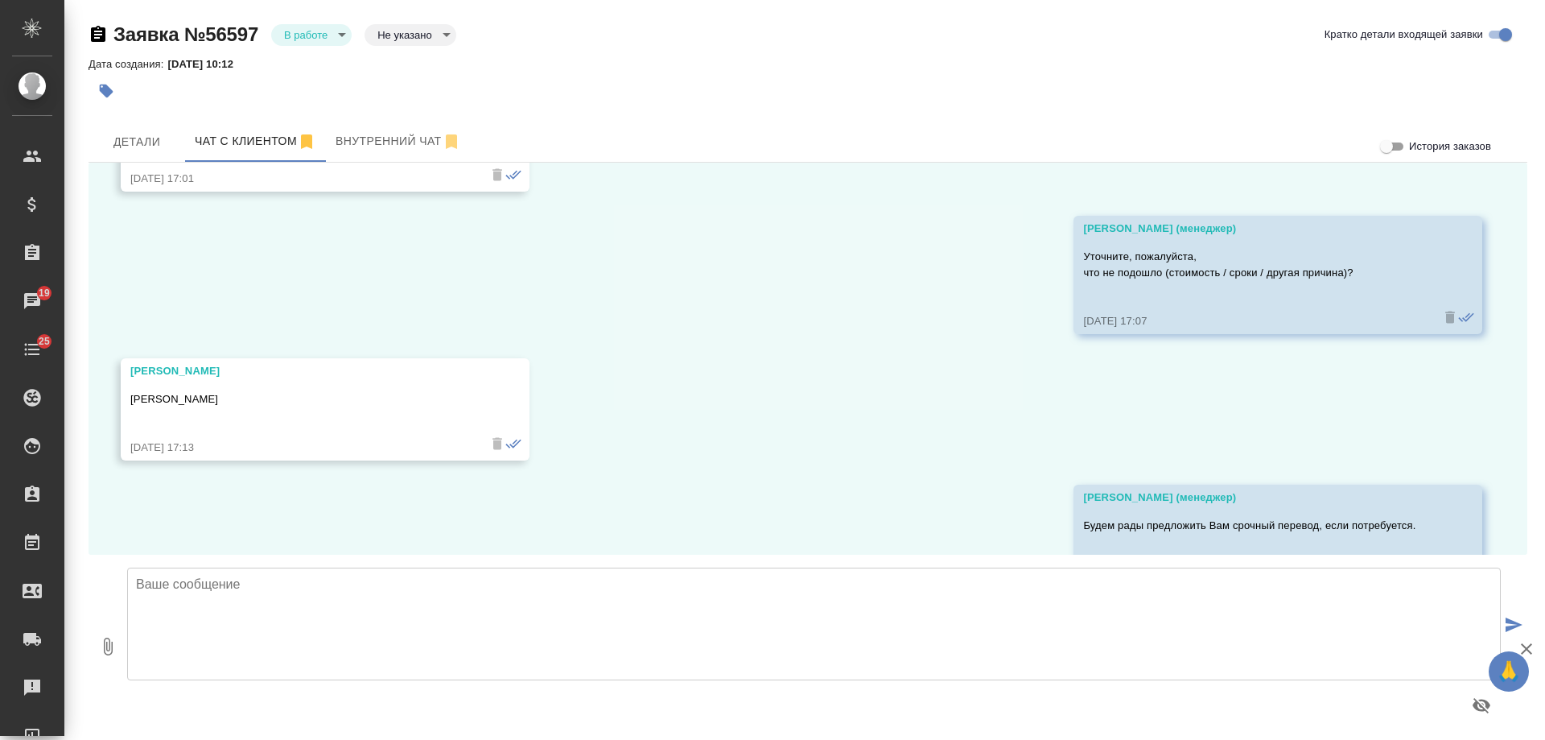
scroll to position [611, 0]
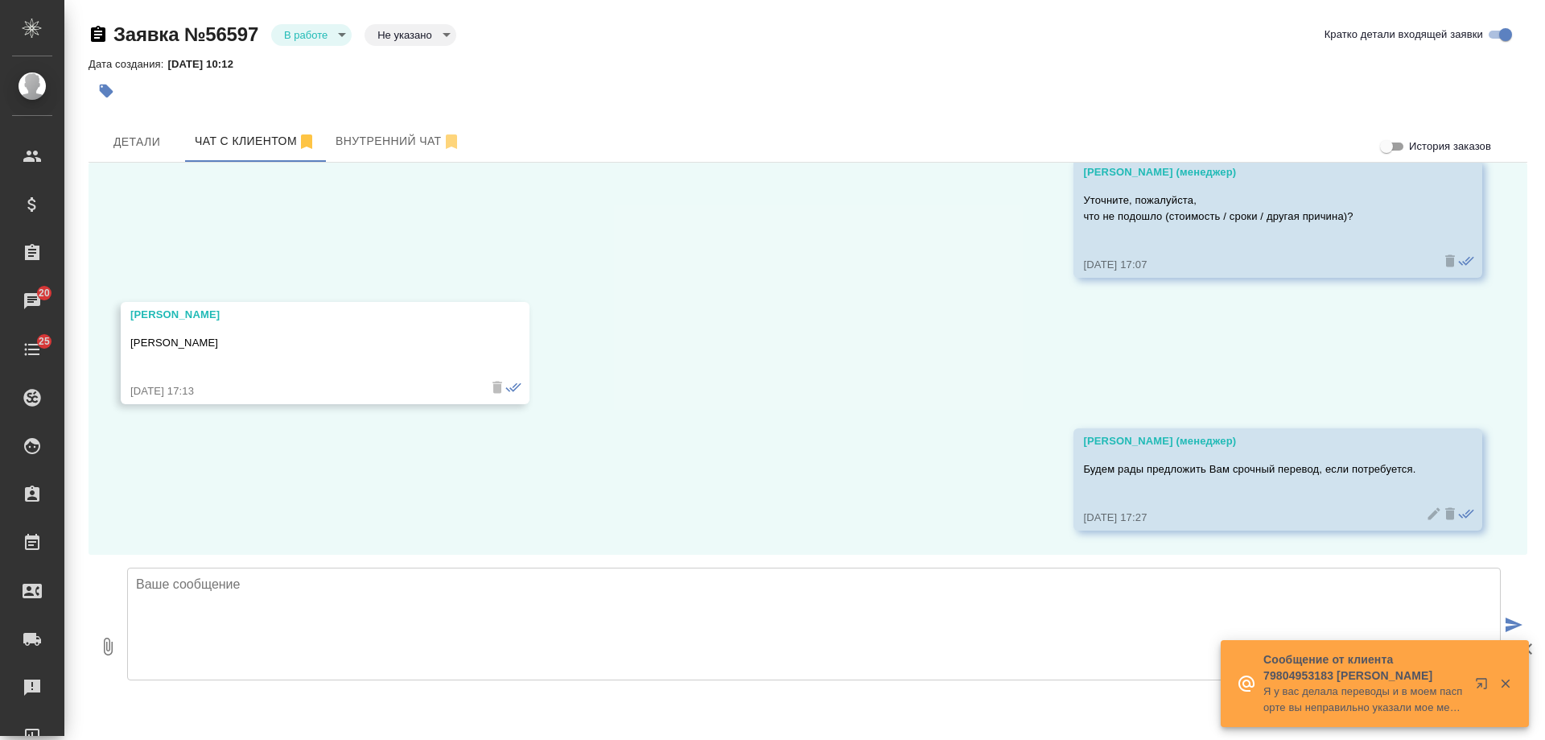
click at [308, 41] on body "🙏 .cls-1 fill:#fff; AWATERA Gudina Alexandra Клиенты Спецификации Заказы 20 Чат…" at bounding box center [772, 370] width 1545 height 740
click at [306, 64] on button "Отказ" at bounding box center [303, 62] width 38 height 18
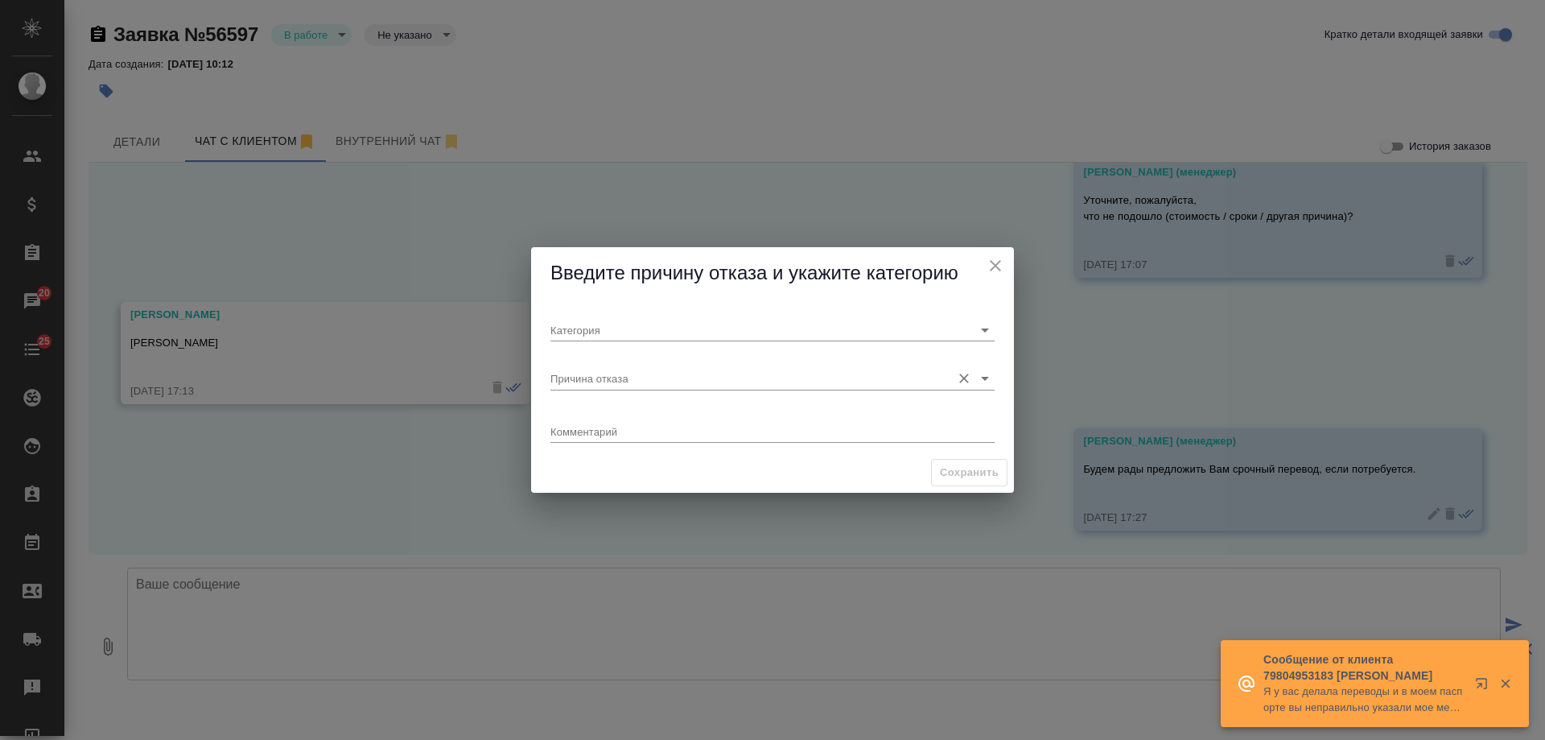
click at [602, 376] on input "Причина отказа" at bounding box center [747, 378] width 393 height 22
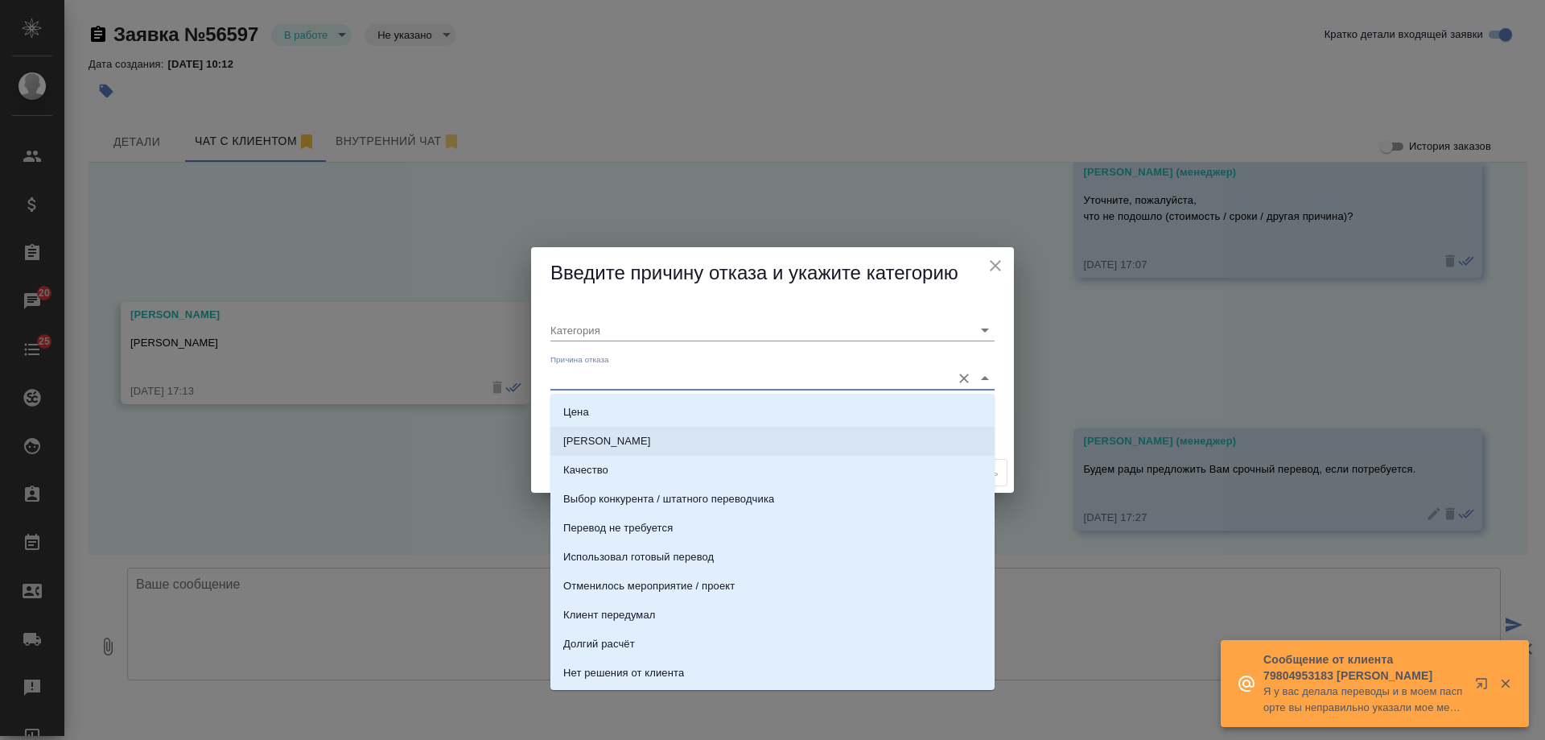
click at [603, 441] on li "[PERSON_NAME]" at bounding box center [773, 441] width 444 height 29
type input "Целевая"
type input "[PERSON_NAME]"
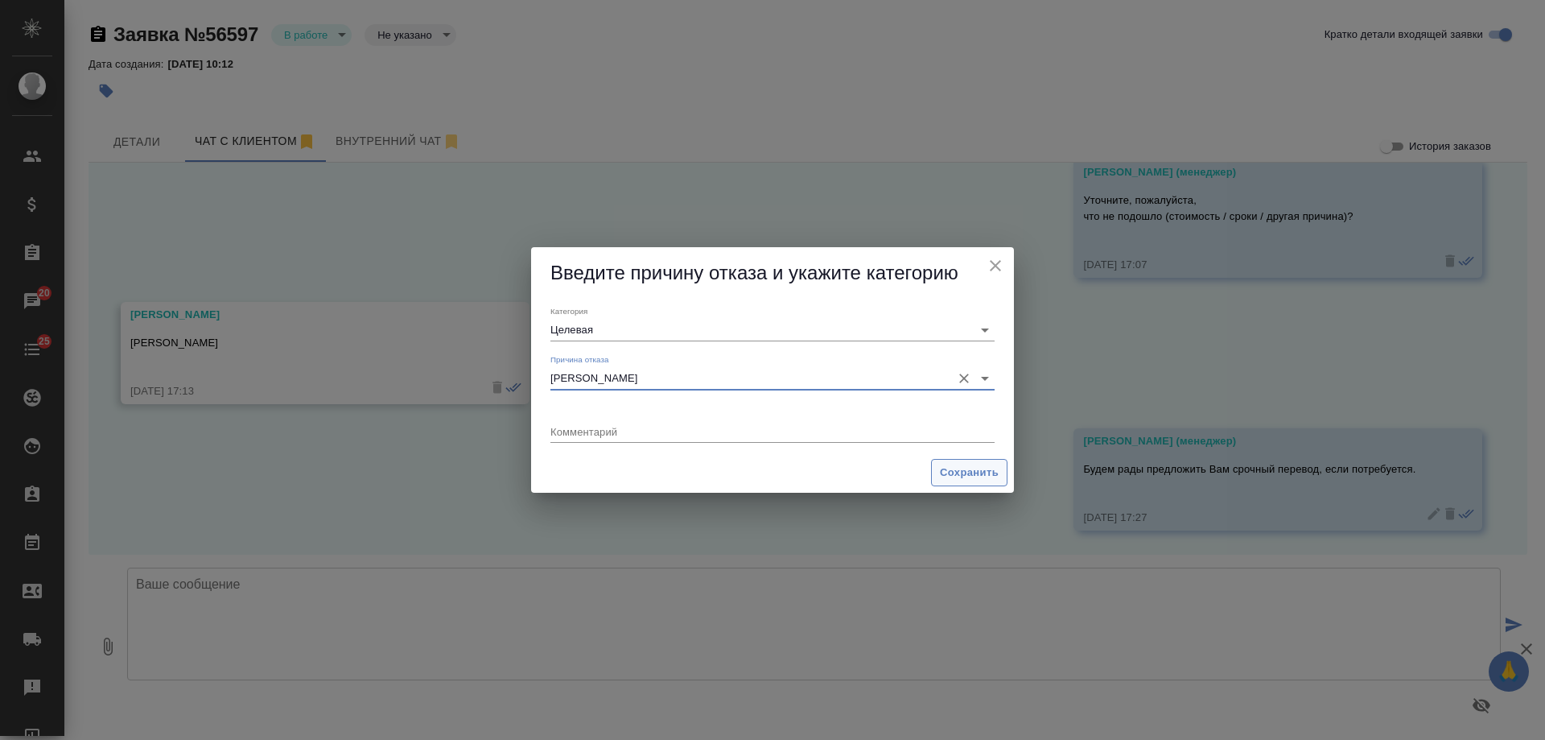
click at [958, 470] on span "Сохранить" at bounding box center [969, 473] width 59 height 19
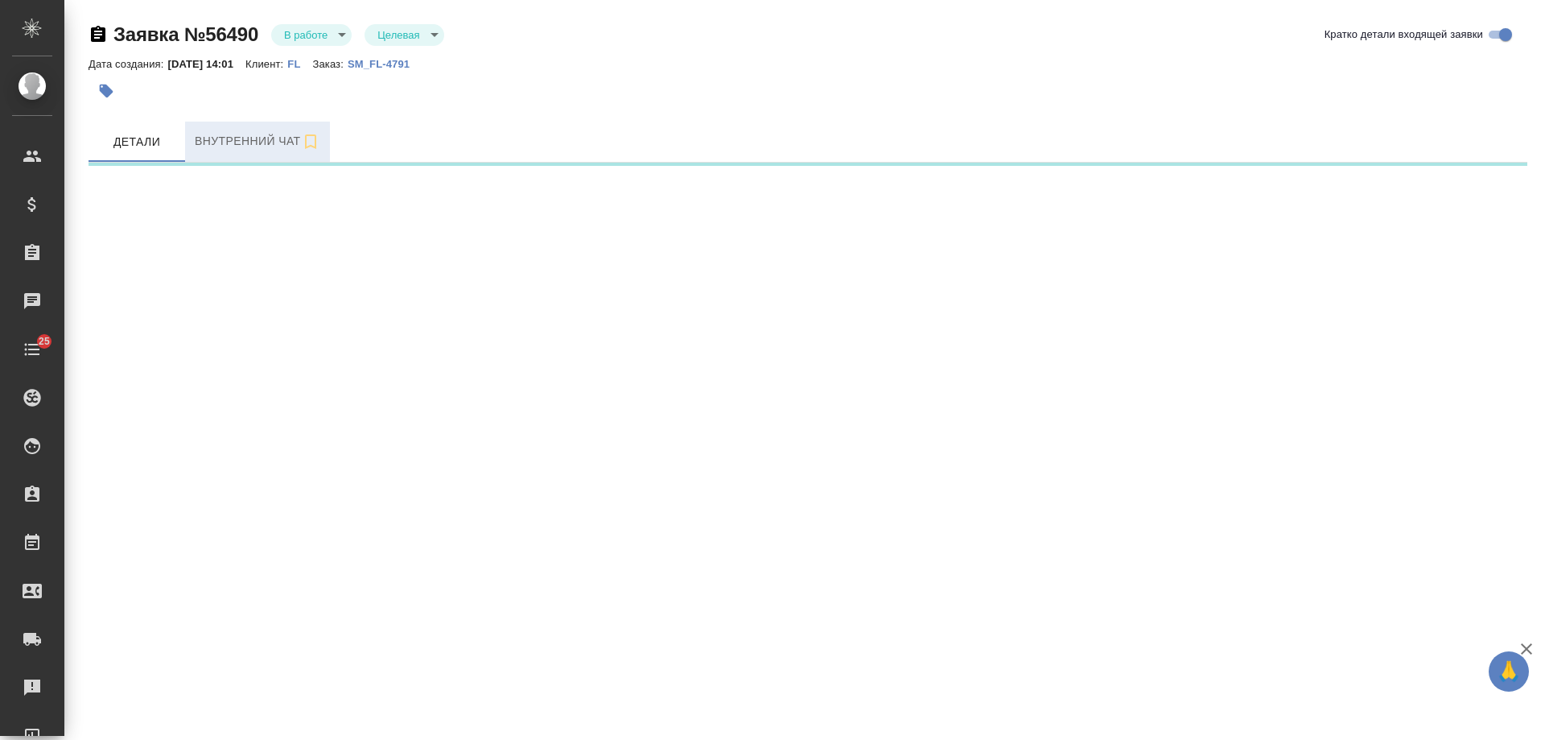
select select "RU"
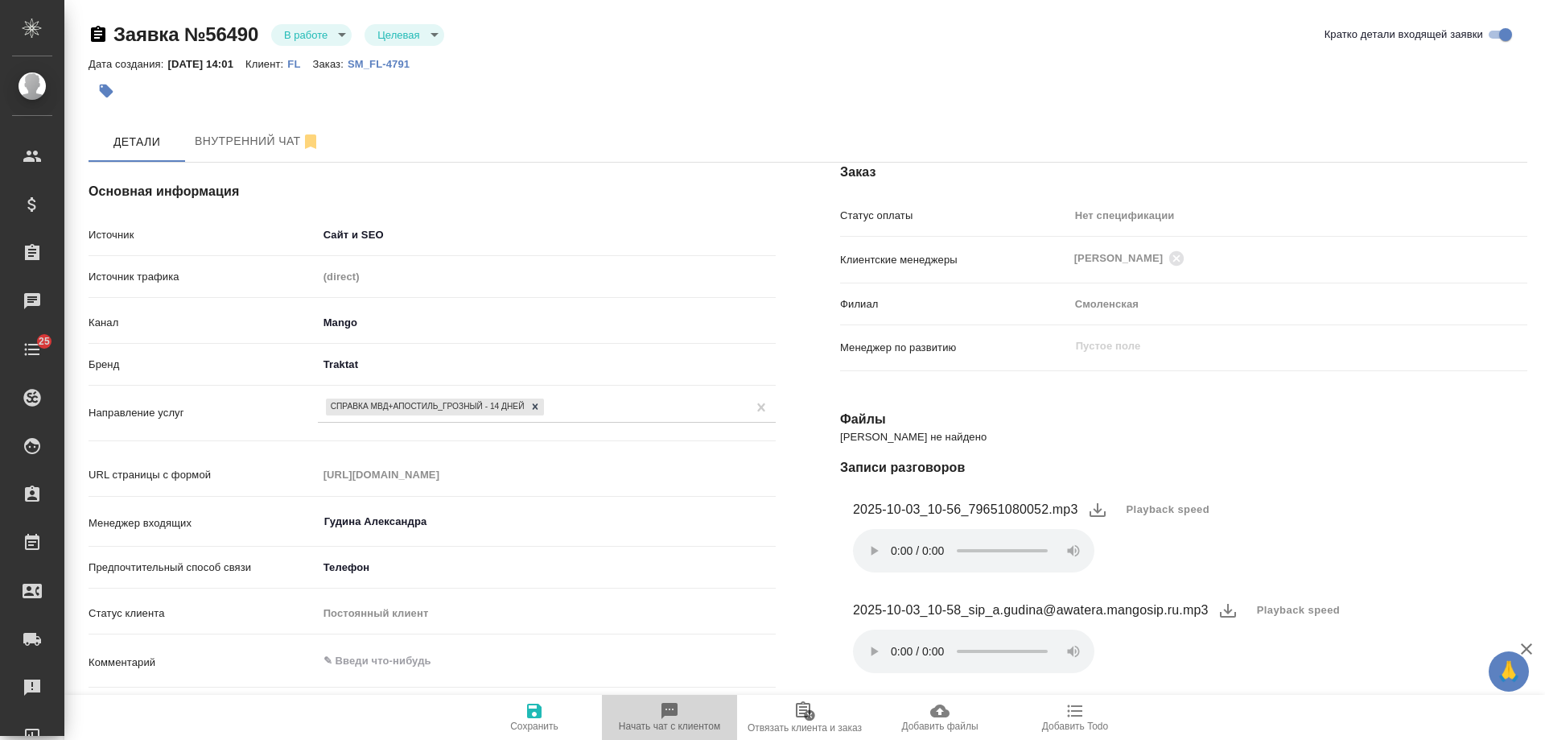
click at [685, 711] on span "Начать чат с клиентом" at bounding box center [670, 716] width 116 height 31
type textarea "x"
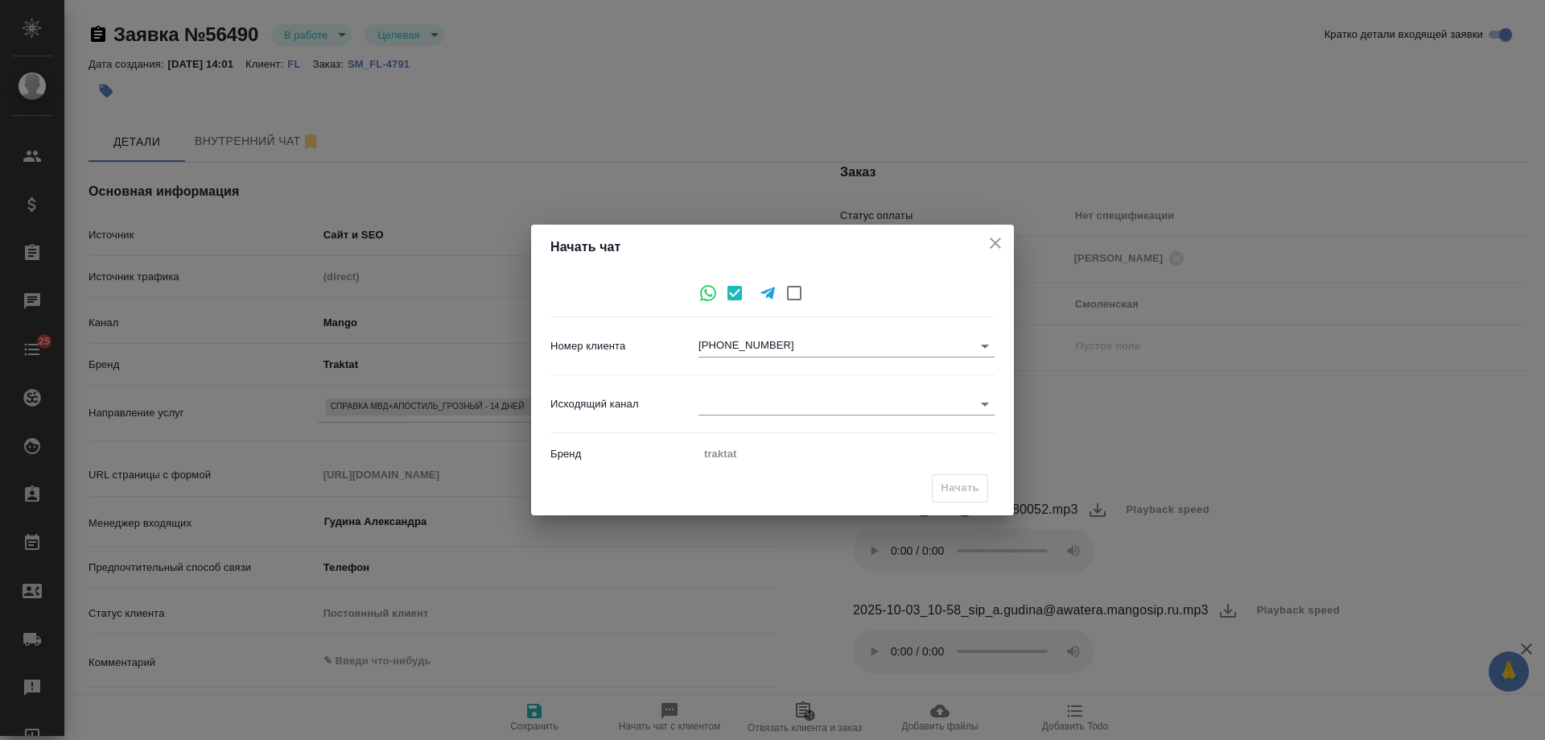
click at [740, 404] on body "🙏 .cls-1 fill:#fff; AWATERA [PERSON_NAME] Спецификации Заказы Чаты 25 Todo Прое…" at bounding box center [772, 370] width 1545 height 740
click at [740, 404] on li "Awatera" at bounding box center [847, 404] width 296 height 26
type input "2"
click at [954, 490] on span "Начать" at bounding box center [960, 488] width 39 height 19
type textarea "x"
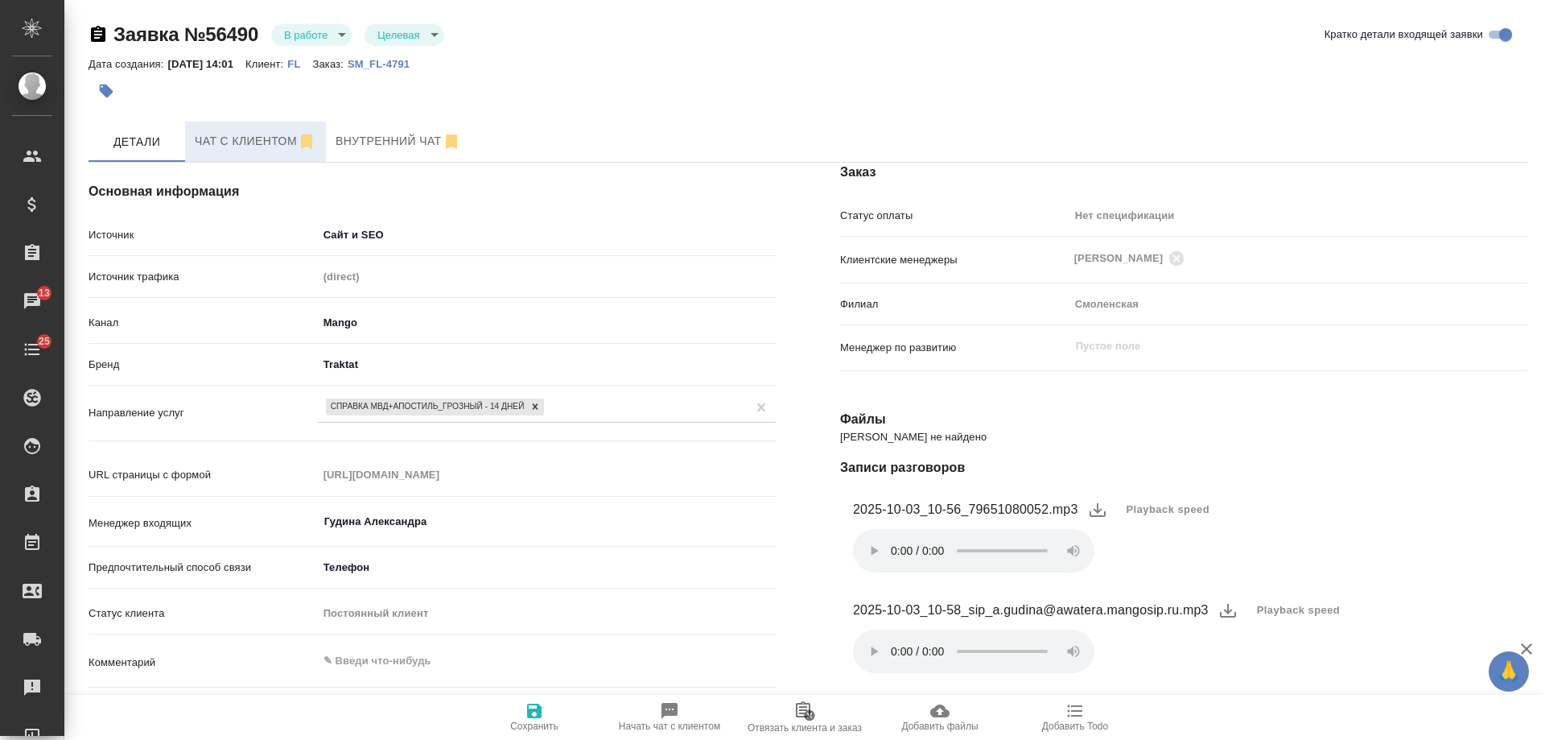
click at [243, 139] on span "Чат с клиентом" at bounding box center [256, 141] width 122 height 20
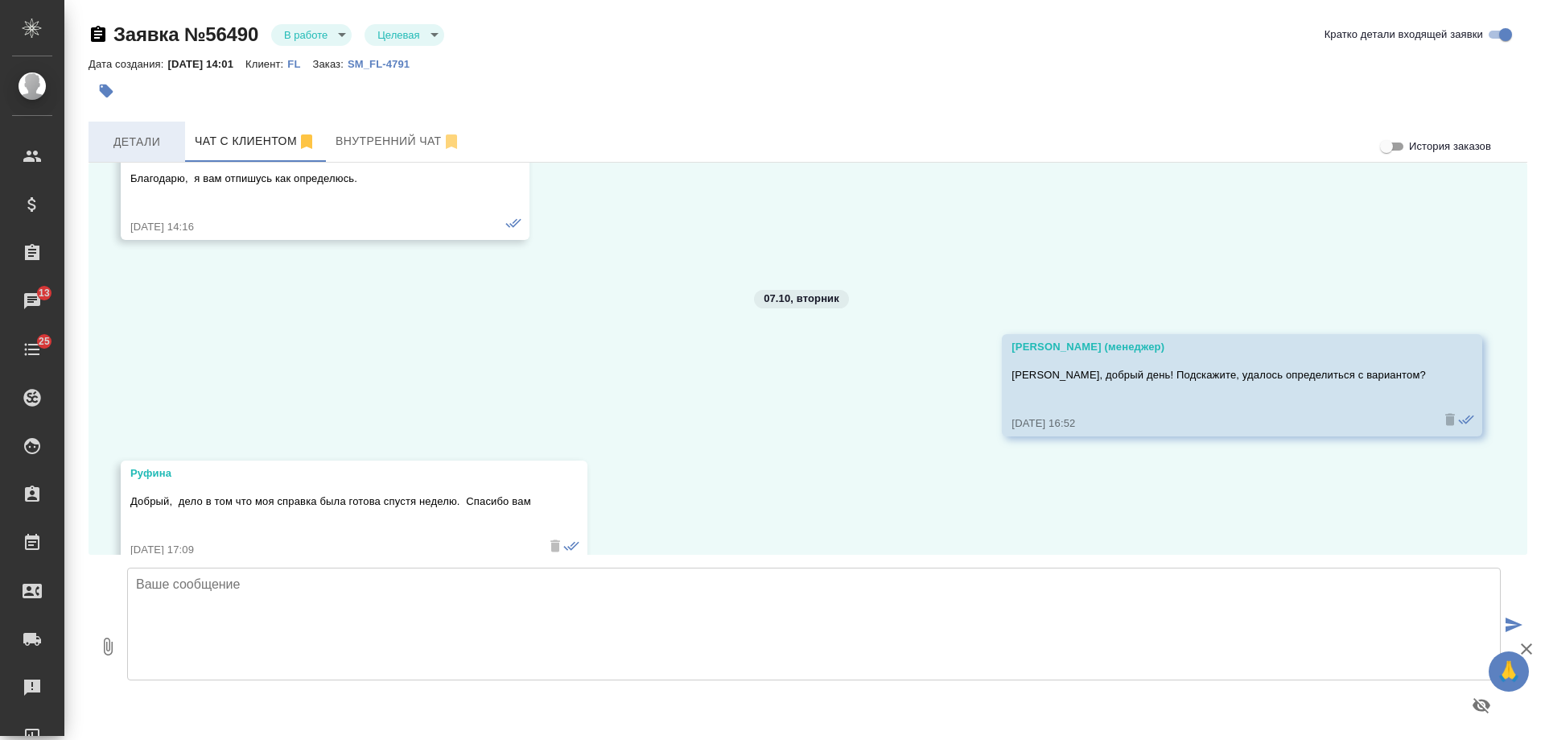
scroll to position [431, 0]
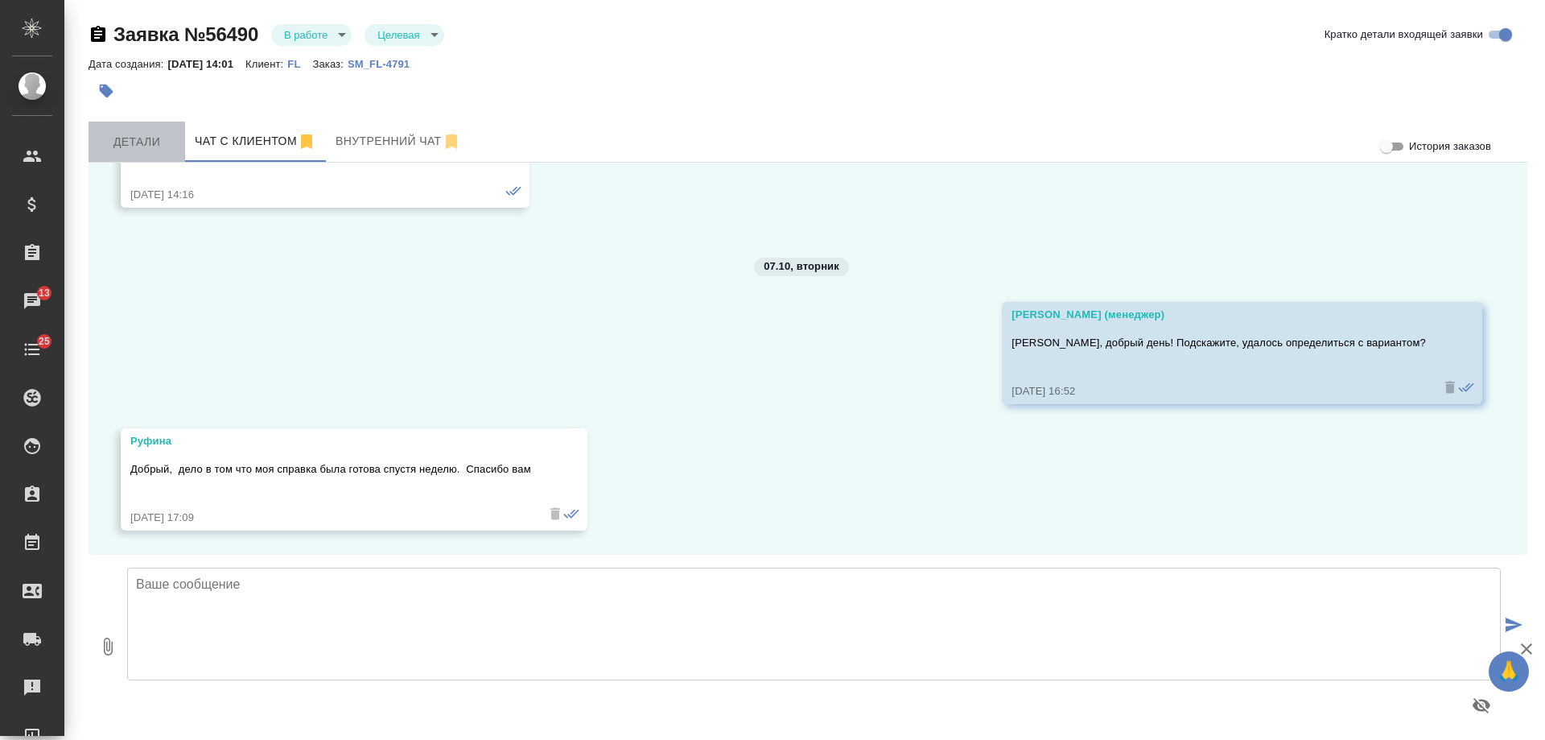
click at [157, 139] on span "Детали" at bounding box center [136, 142] width 77 height 20
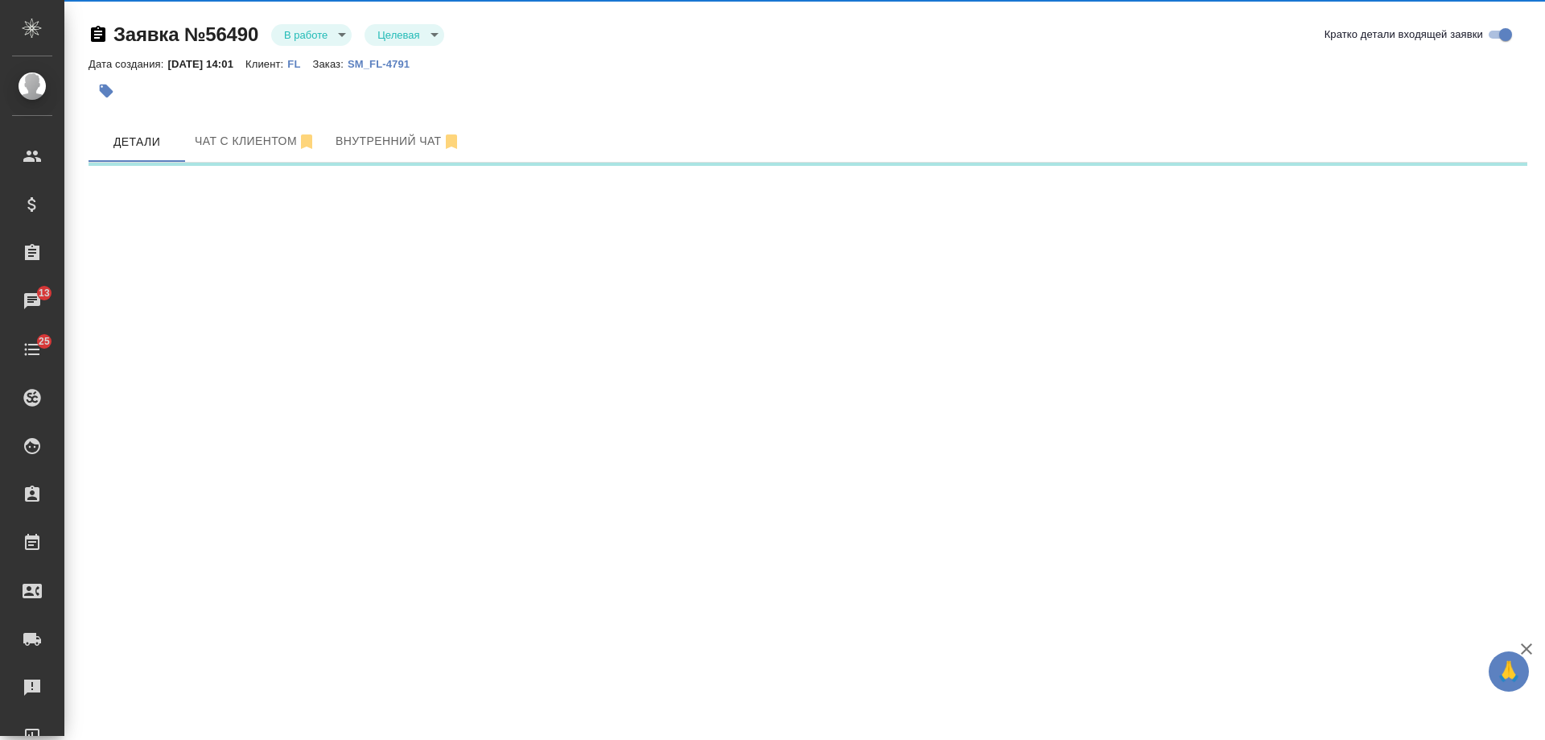
select select "RU"
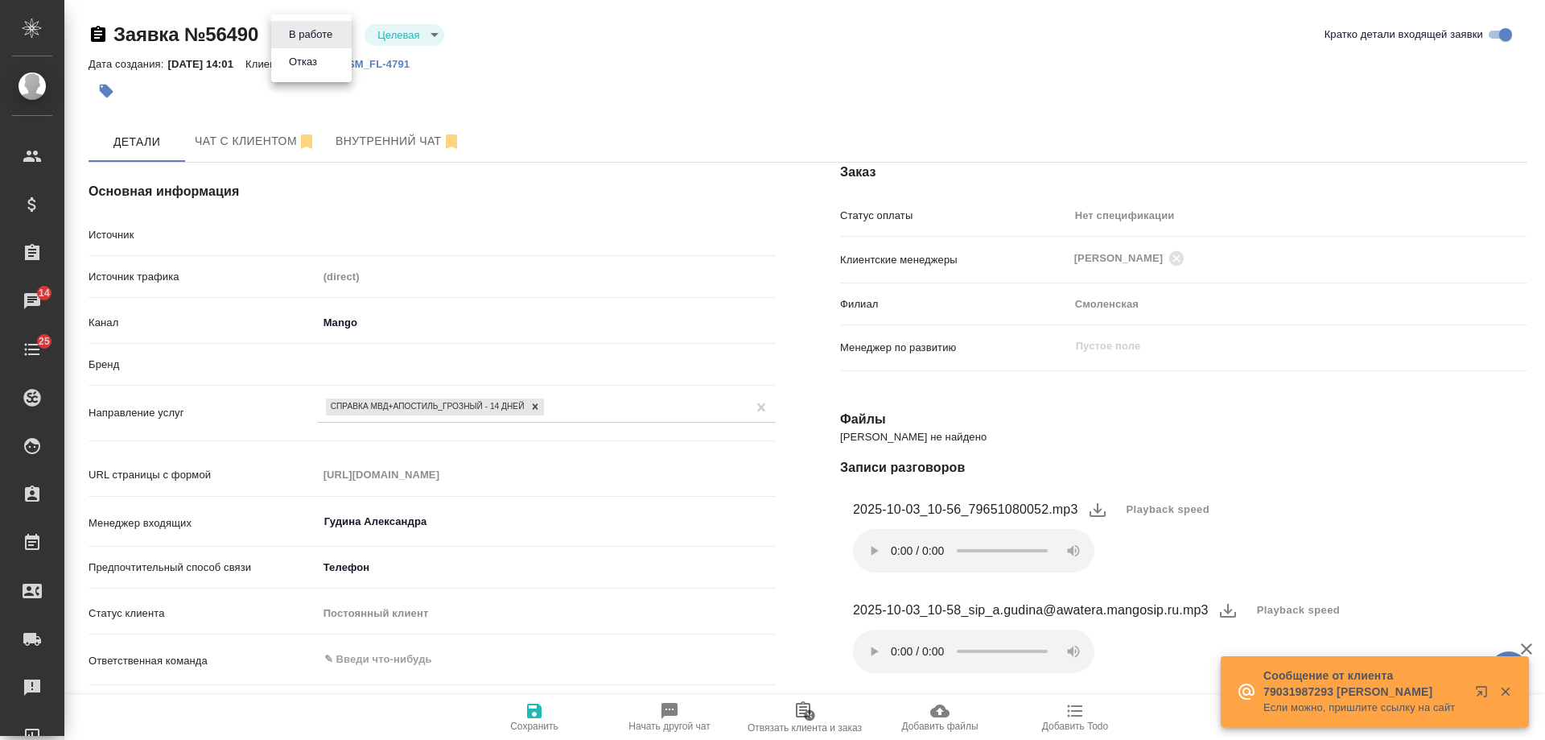
click at [332, 32] on body "🙏 .cls-1 fill:#fff; AWATERA [PERSON_NAME] Спецификации Заказы 14 Чаты 25 Todo П…" at bounding box center [772, 370] width 1545 height 740
type textarea "x"
click at [316, 72] on li "Отказ" at bounding box center [311, 61] width 80 height 27
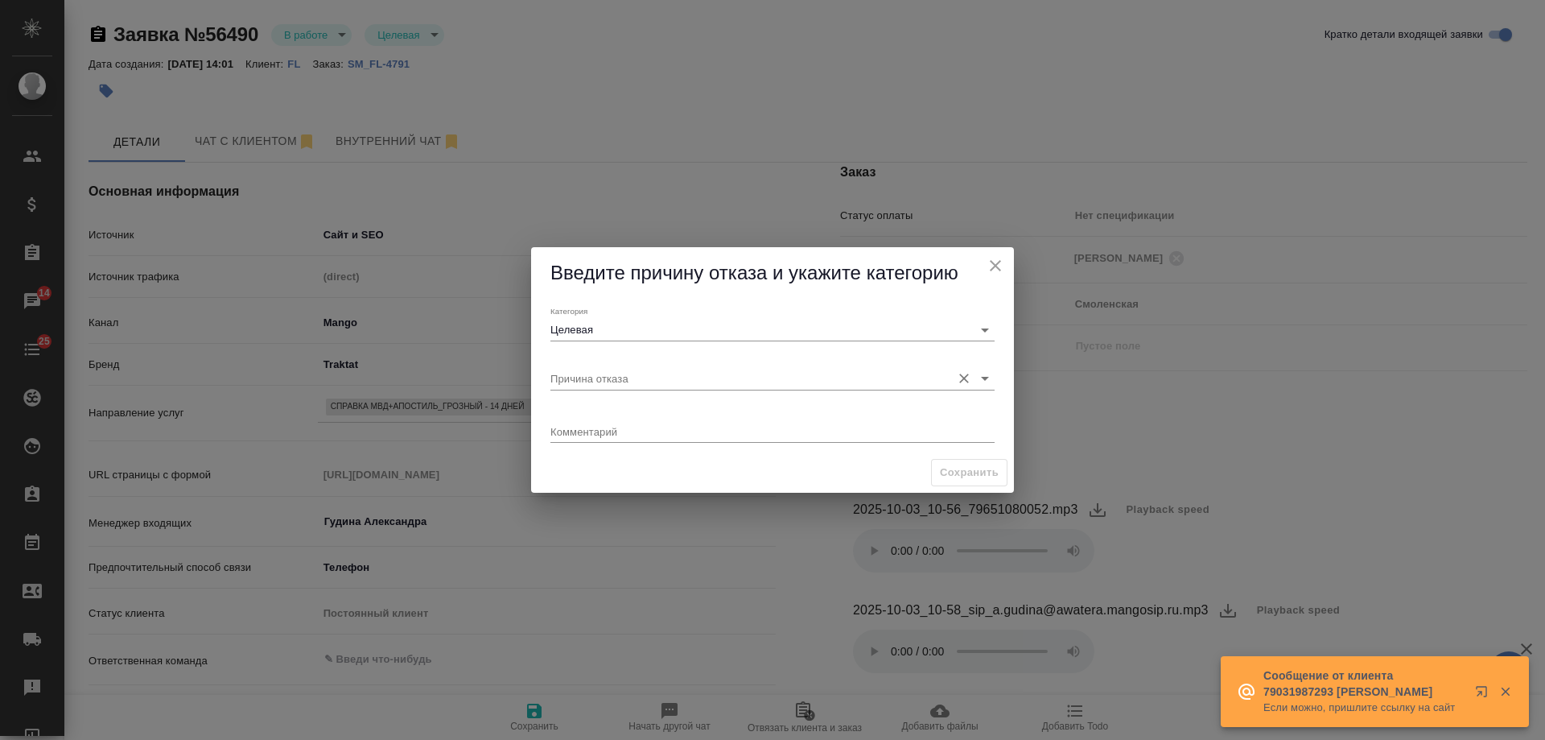
click at [635, 382] on input "Причина отказа" at bounding box center [747, 378] width 393 height 22
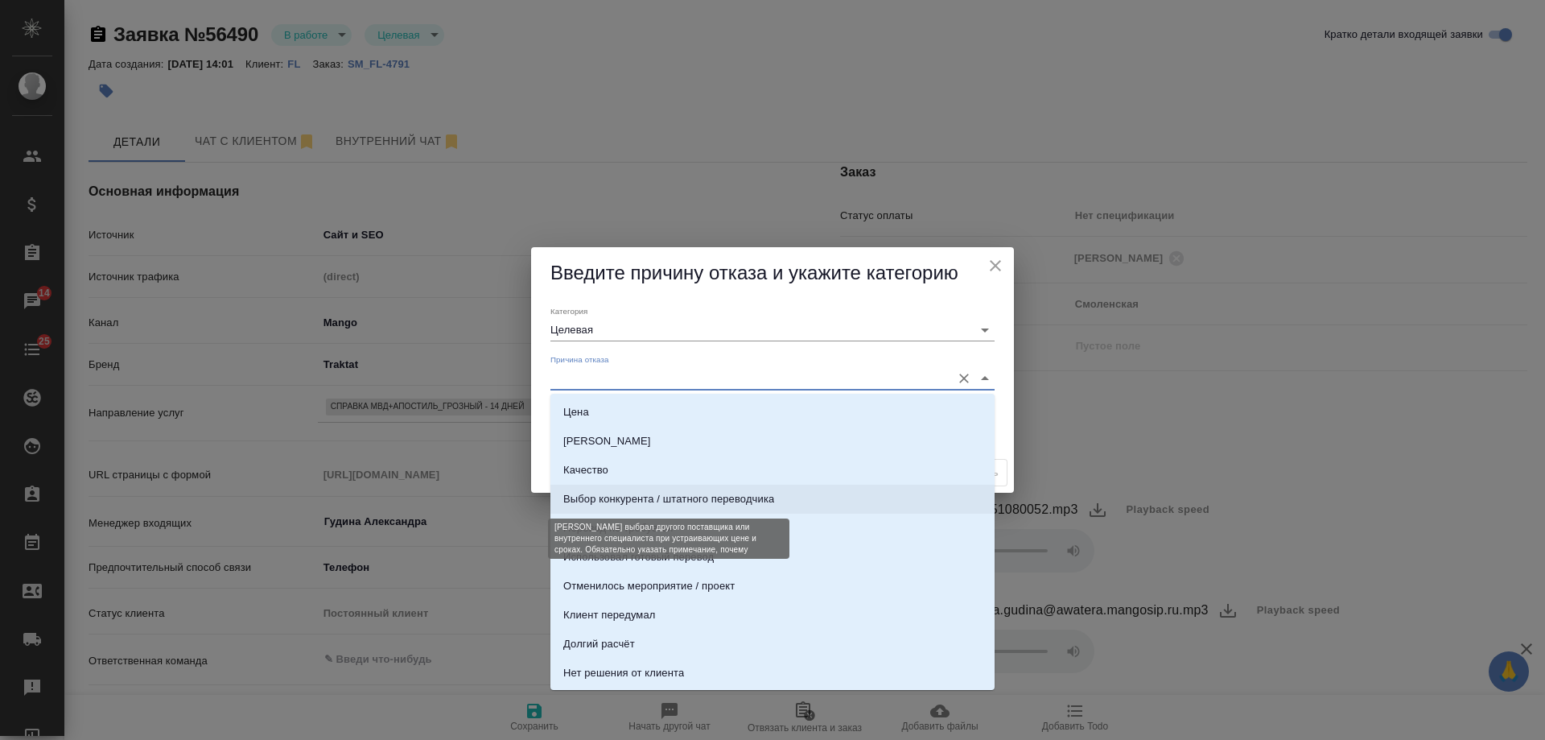
click at [731, 500] on div "Выбор конкурента / штатного переводчика" at bounding box center [668, 499] width 211 height 16
type input "Выбор конкурента / штатного переводчика"
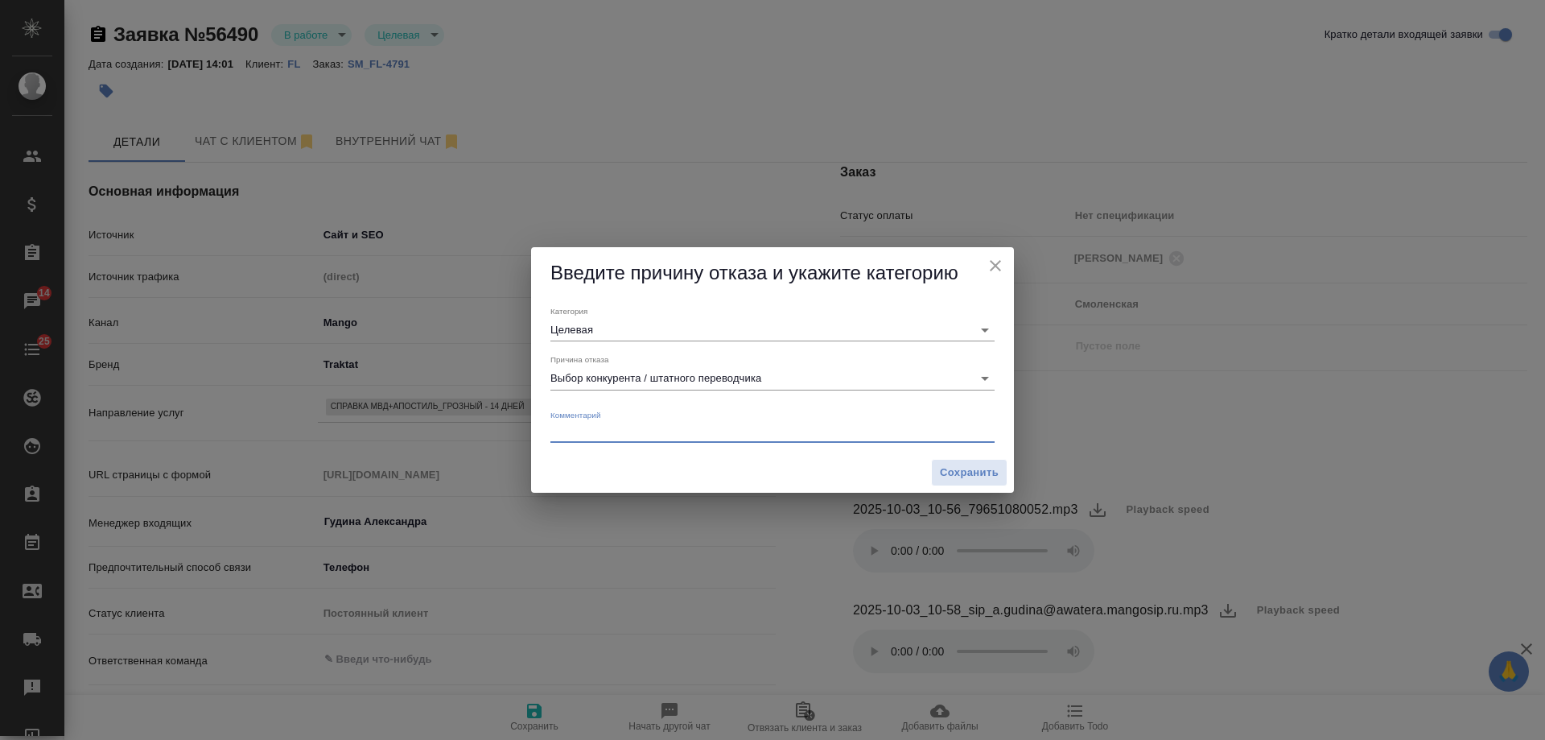
click at [623, 435] on textarea at bounding box center [773, 431] width 444 height 12
type textarea "x"
paste textarea "дело в том что моя справка была готова спустя неделю"
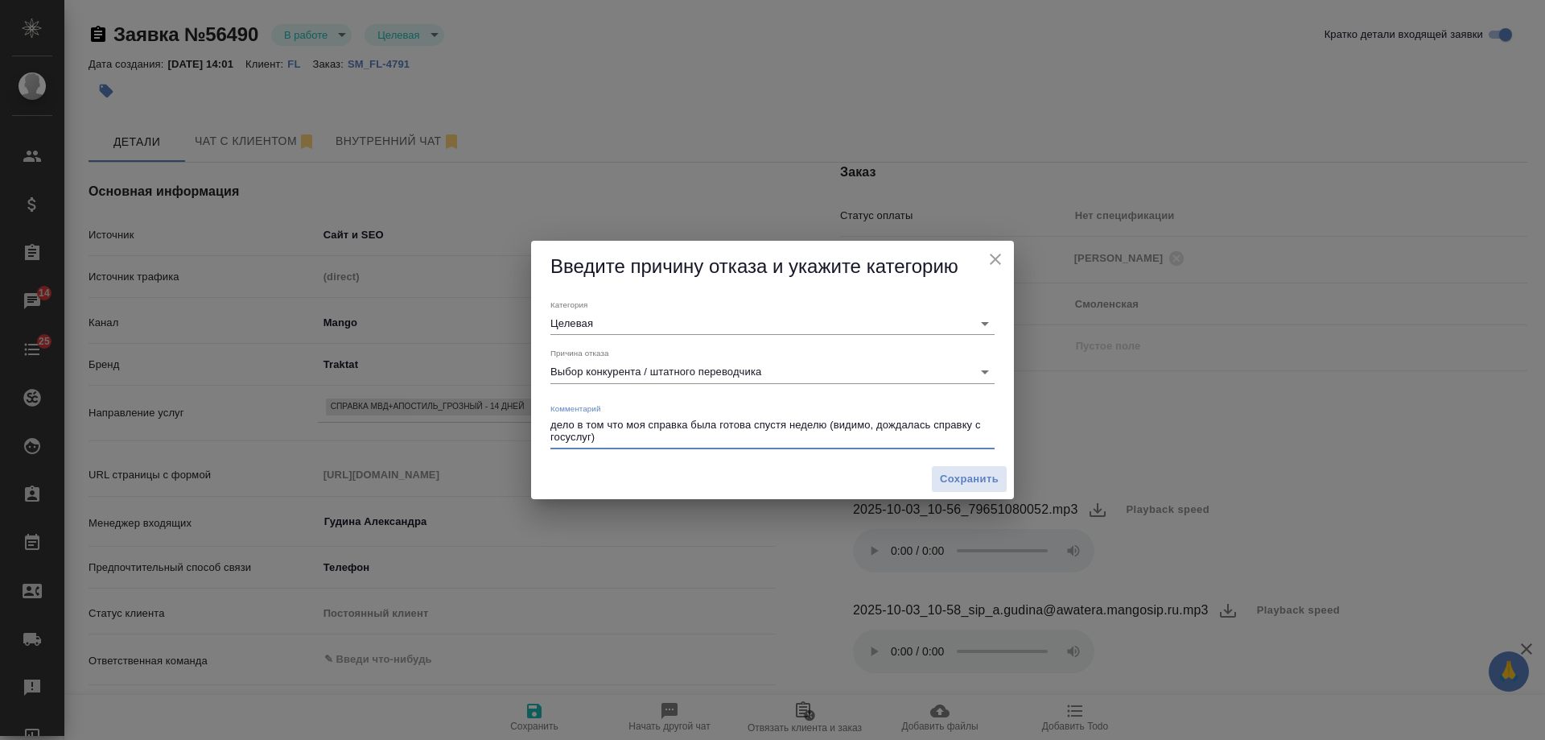
click at [549, 424] on div "Комментарий дело в том что моя справка была готова спустя неделю (видимо, дожда…" at bounding box center [772, 424] width 457 height 68
click at [552, 428] on textarea "дело в том что моя справка была готова спустя неделю (видимо, дождалась справку…" at bounding box center [773, 431] width 444 height 25
click at [832, 425] on textarea ""дело в том что моя справка была готова спустя неделю (видимо, дождалась справк…" at bounding box center [773, 431] width 444 height 25
type textarea ""дело в том что моя справка была готова спустя неделю" (видимо, дождалась справ…"
click at [959, 484] on span "Сохранить" at bounding box center [969, 479] width 59 height 19
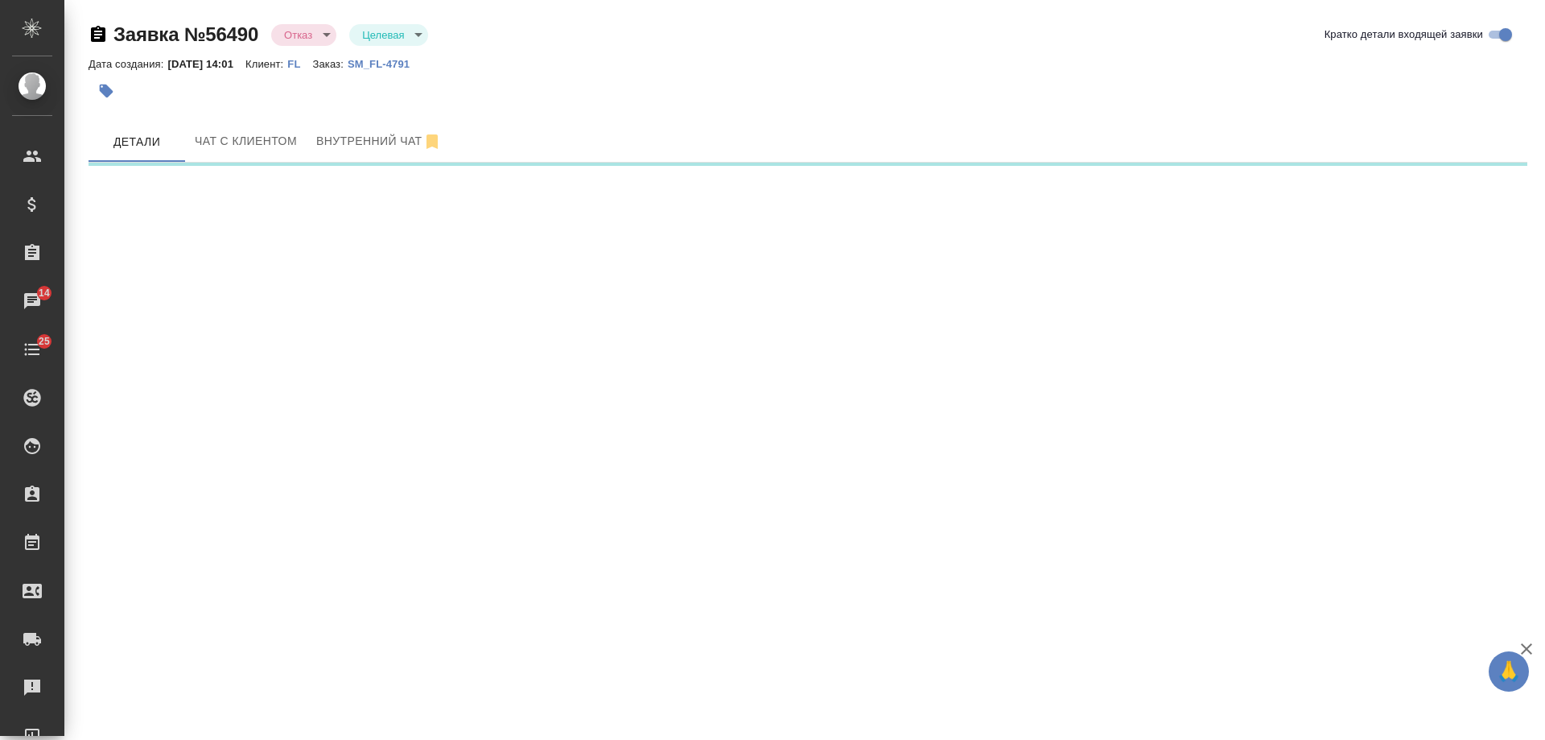
select select "RU"
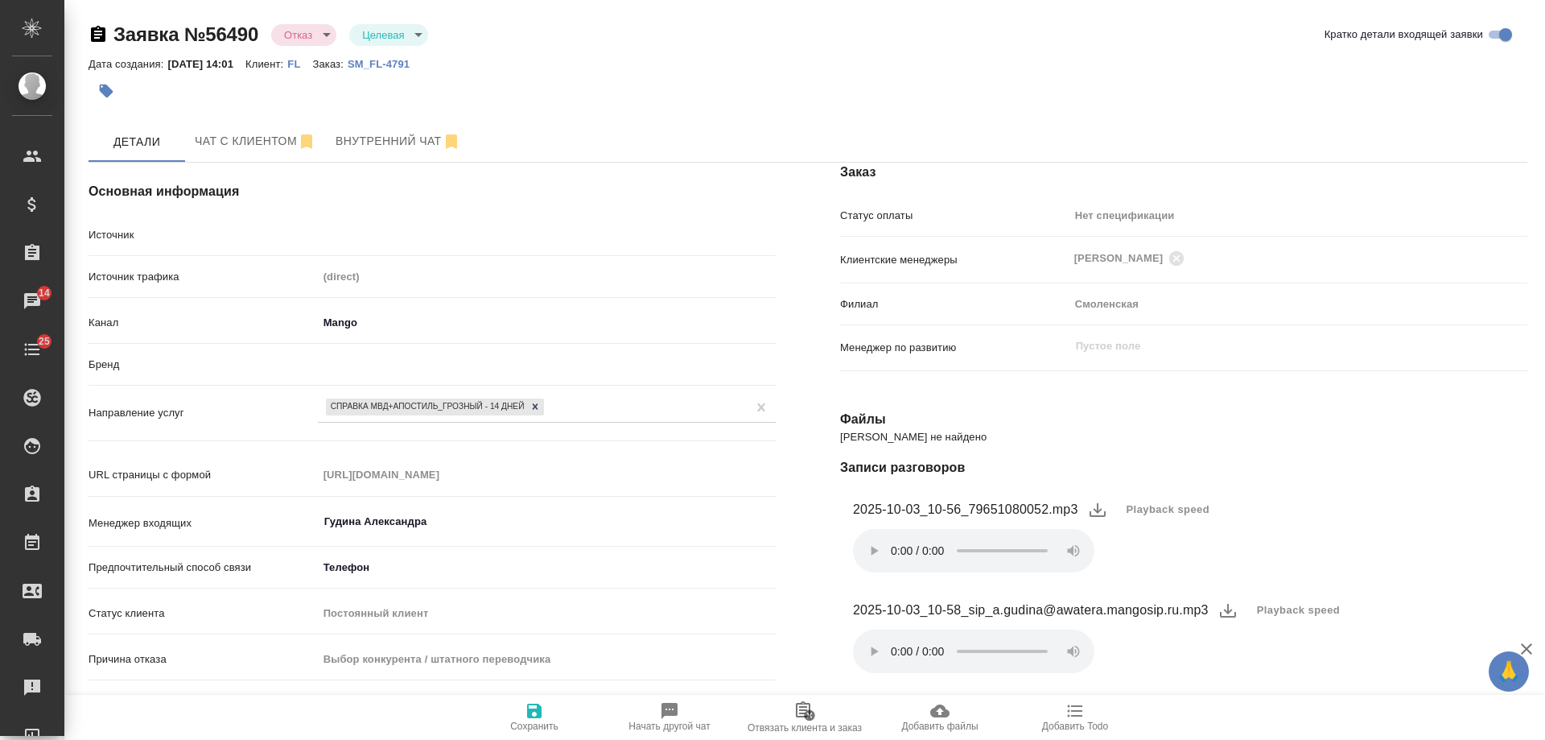
type textarea "x"
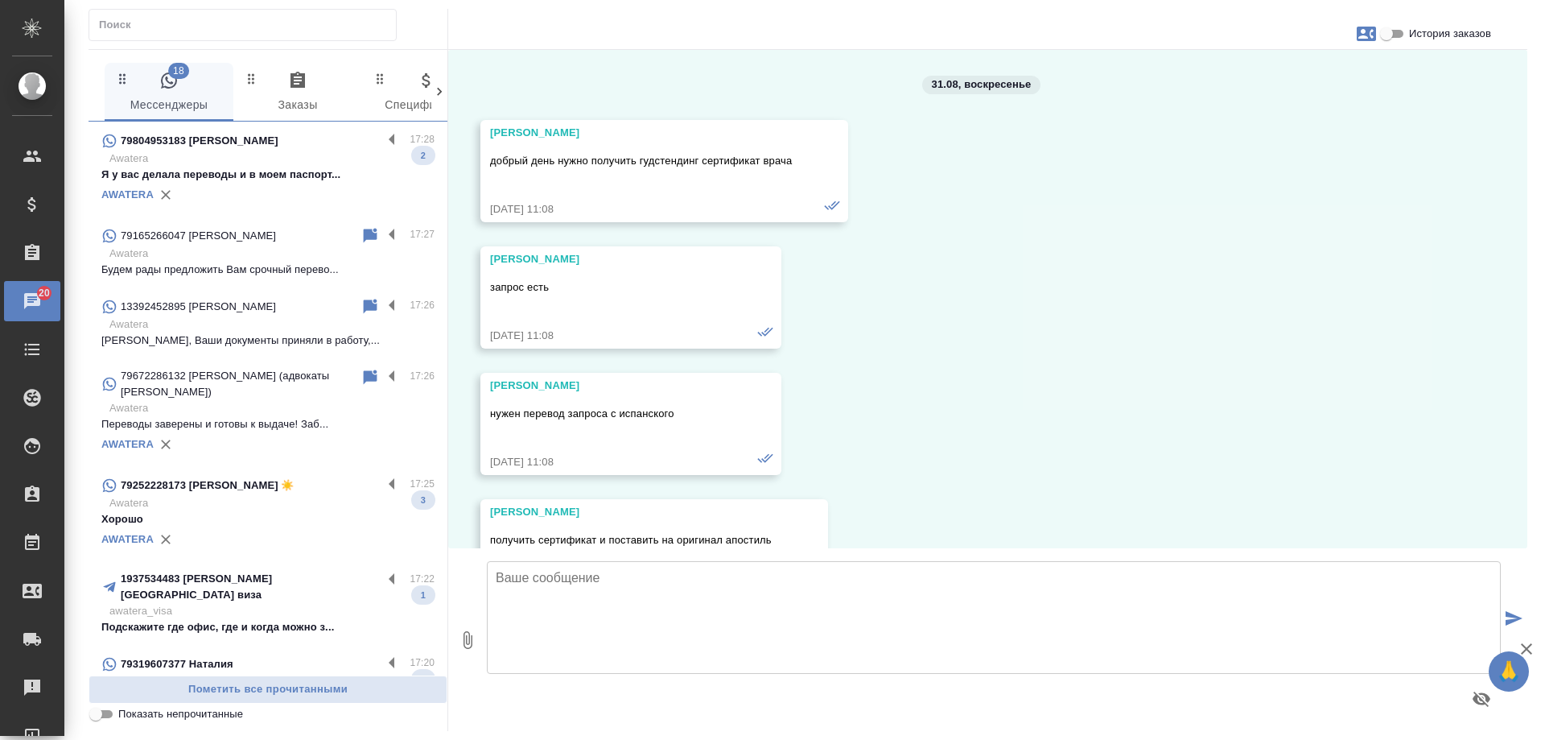
scroll to position [21753, 0]
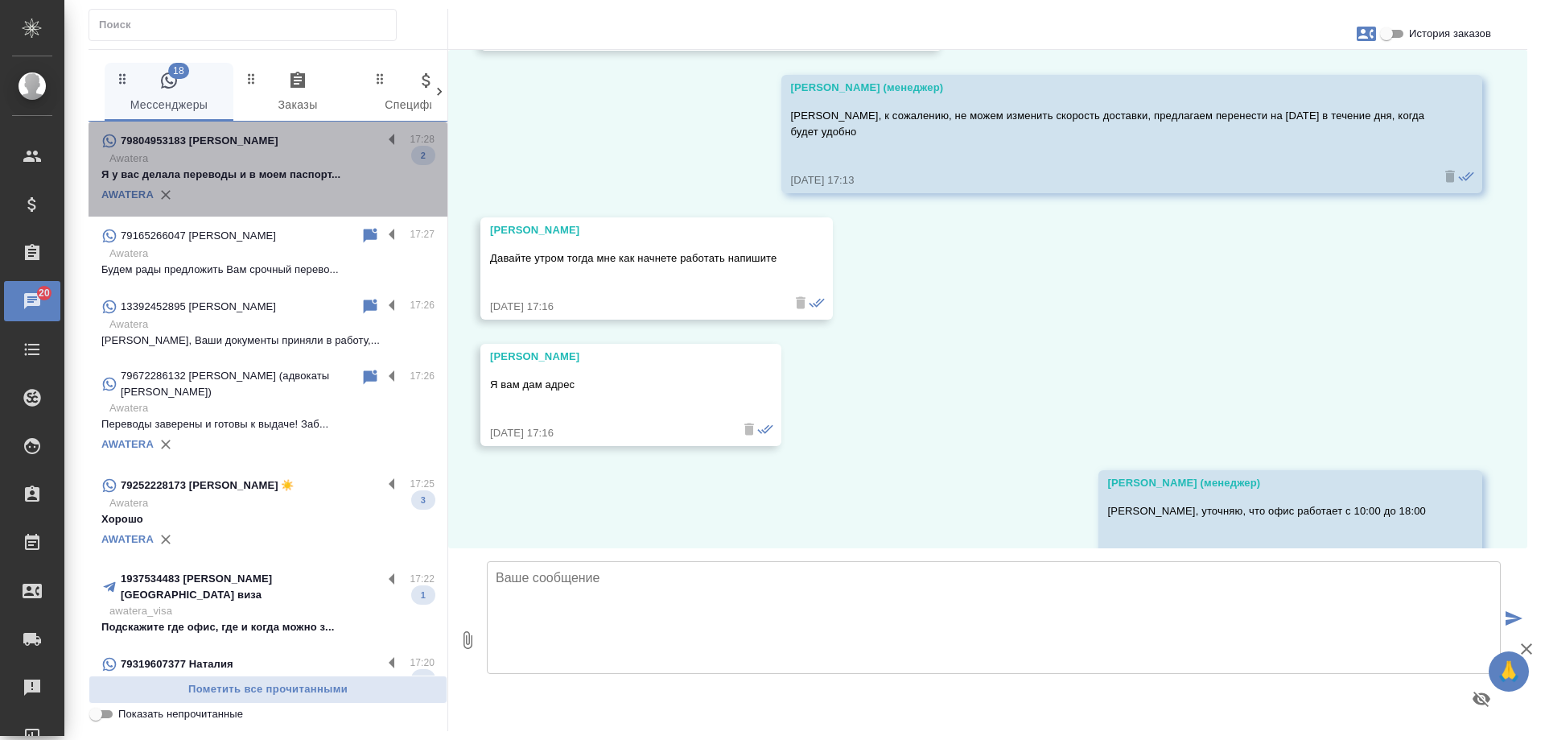
click at [276, 155] on p "Awatera" at bounding box center [271, 159] width 325 height 16
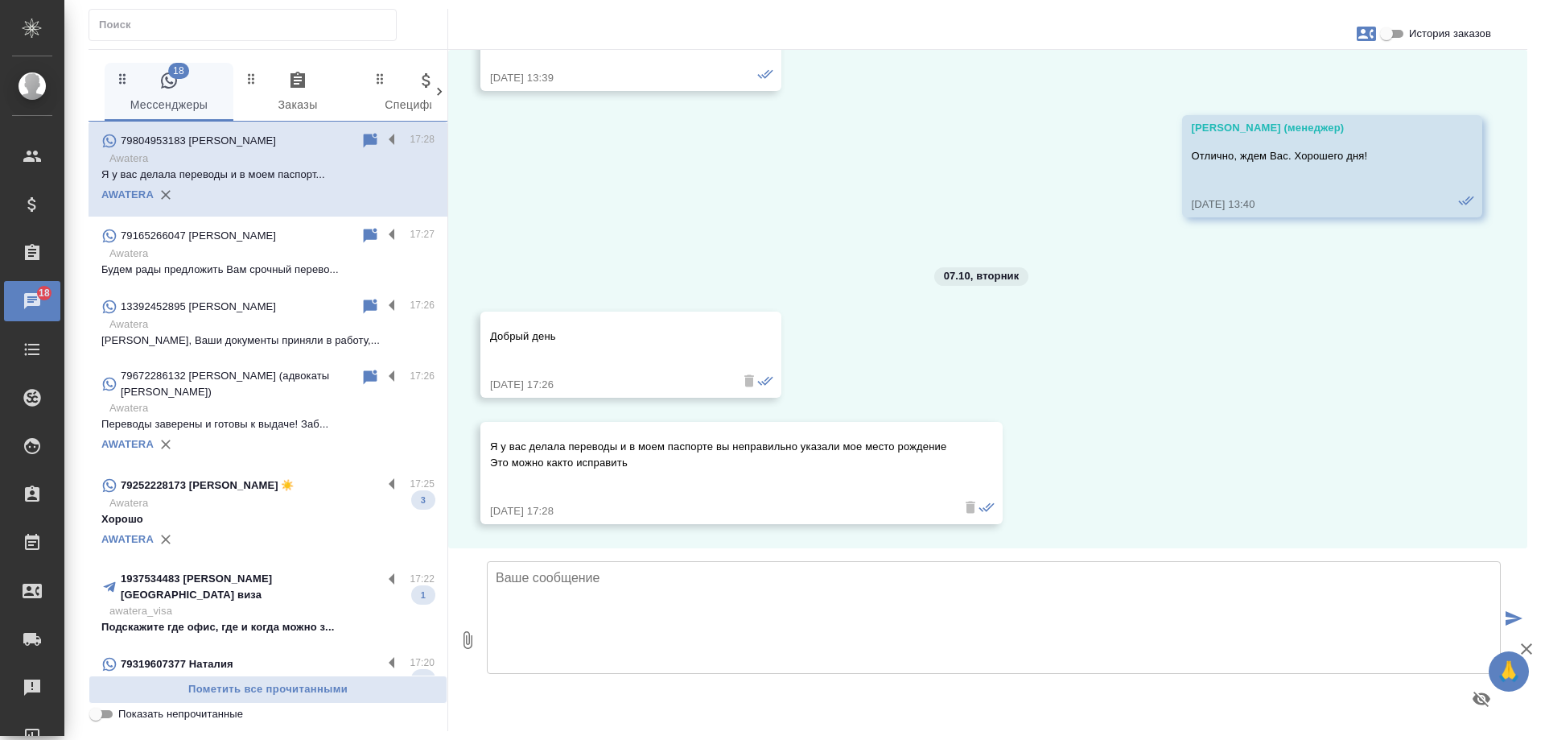
scroll to position [8352, 0]
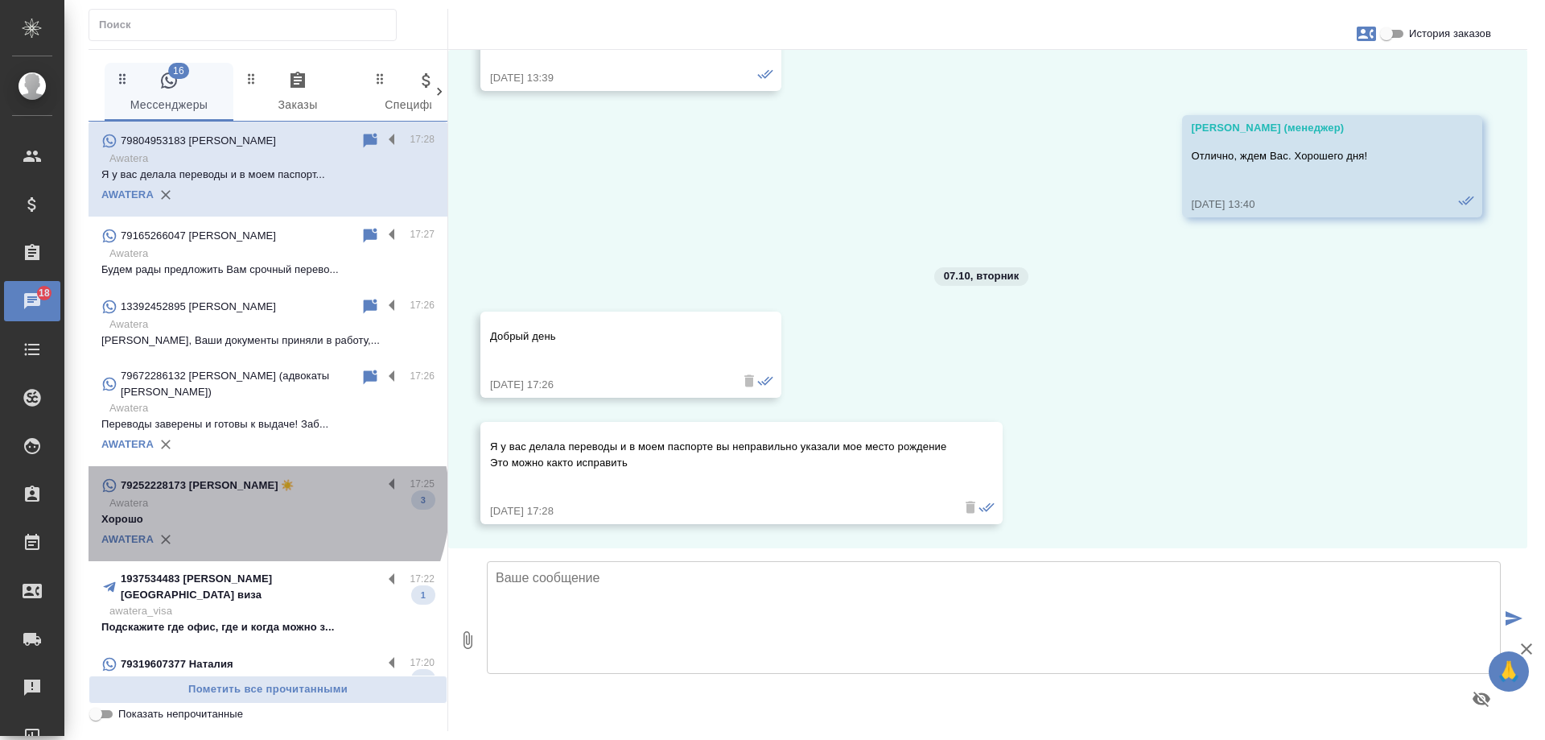
click at [264, 495] on p "Awatera" at bounding box center [271, 503] width 325 height 16
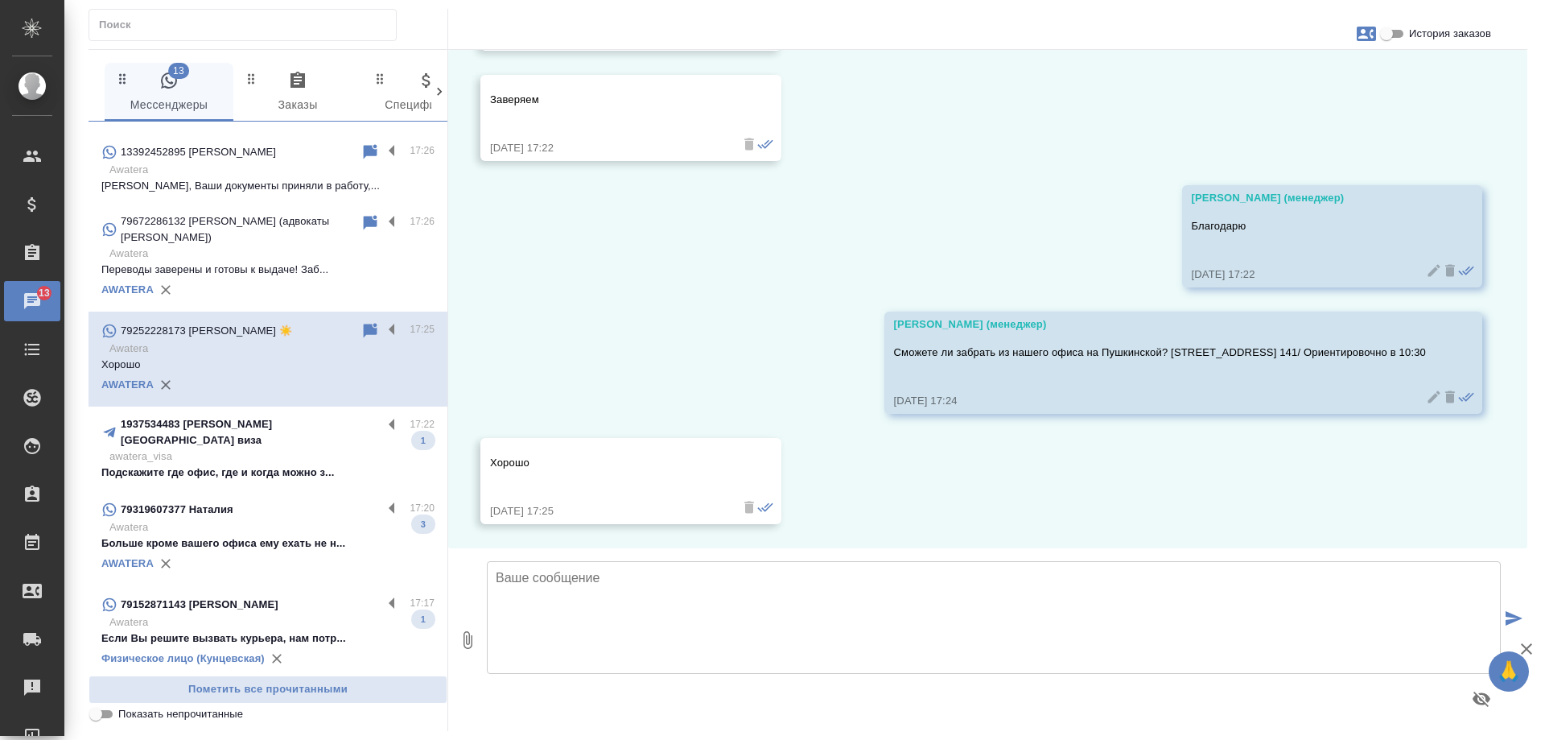
scroll to position [161, 0]
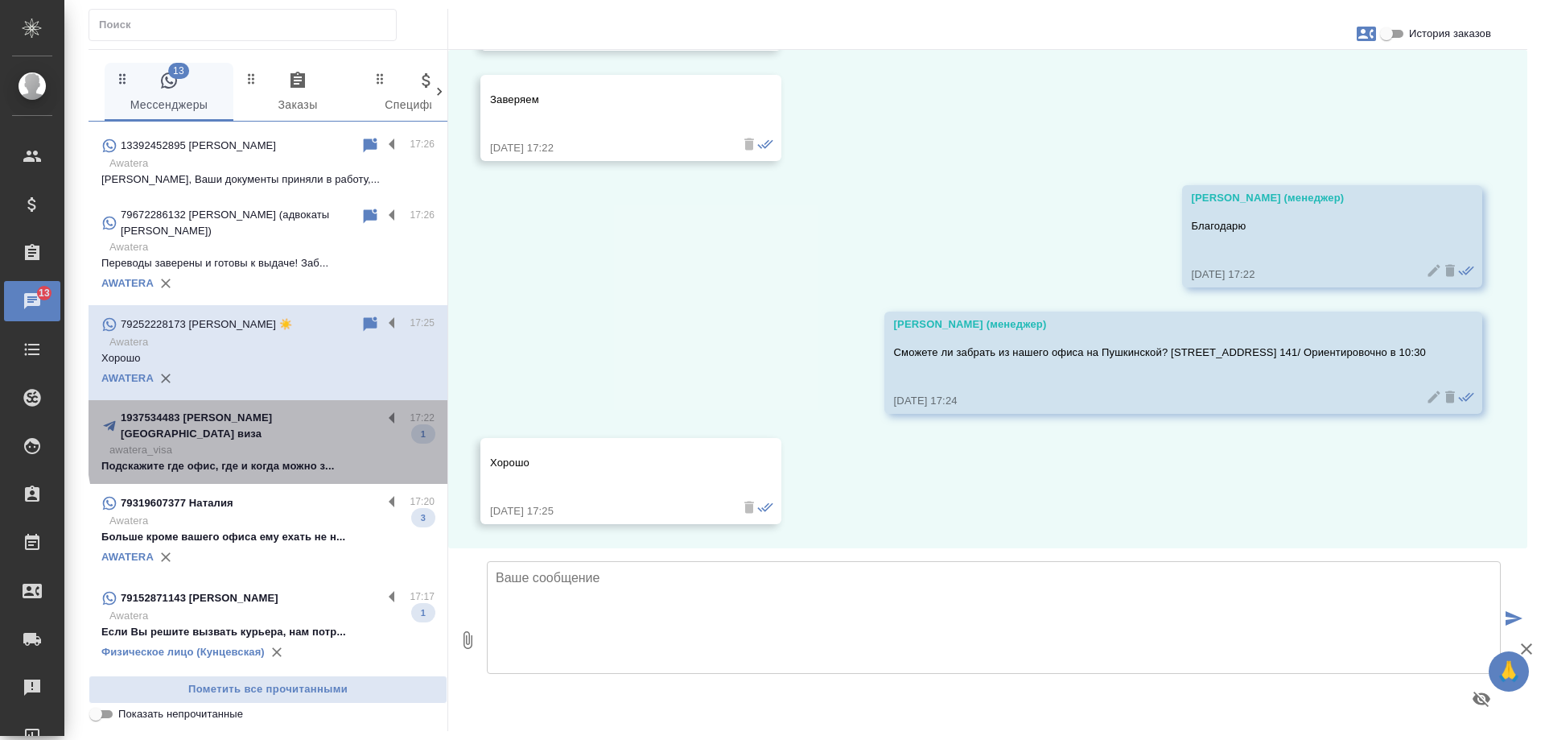
click at [336, 442] on p "awatera_visa" at bounding box center [271, 450] width 325 height 16
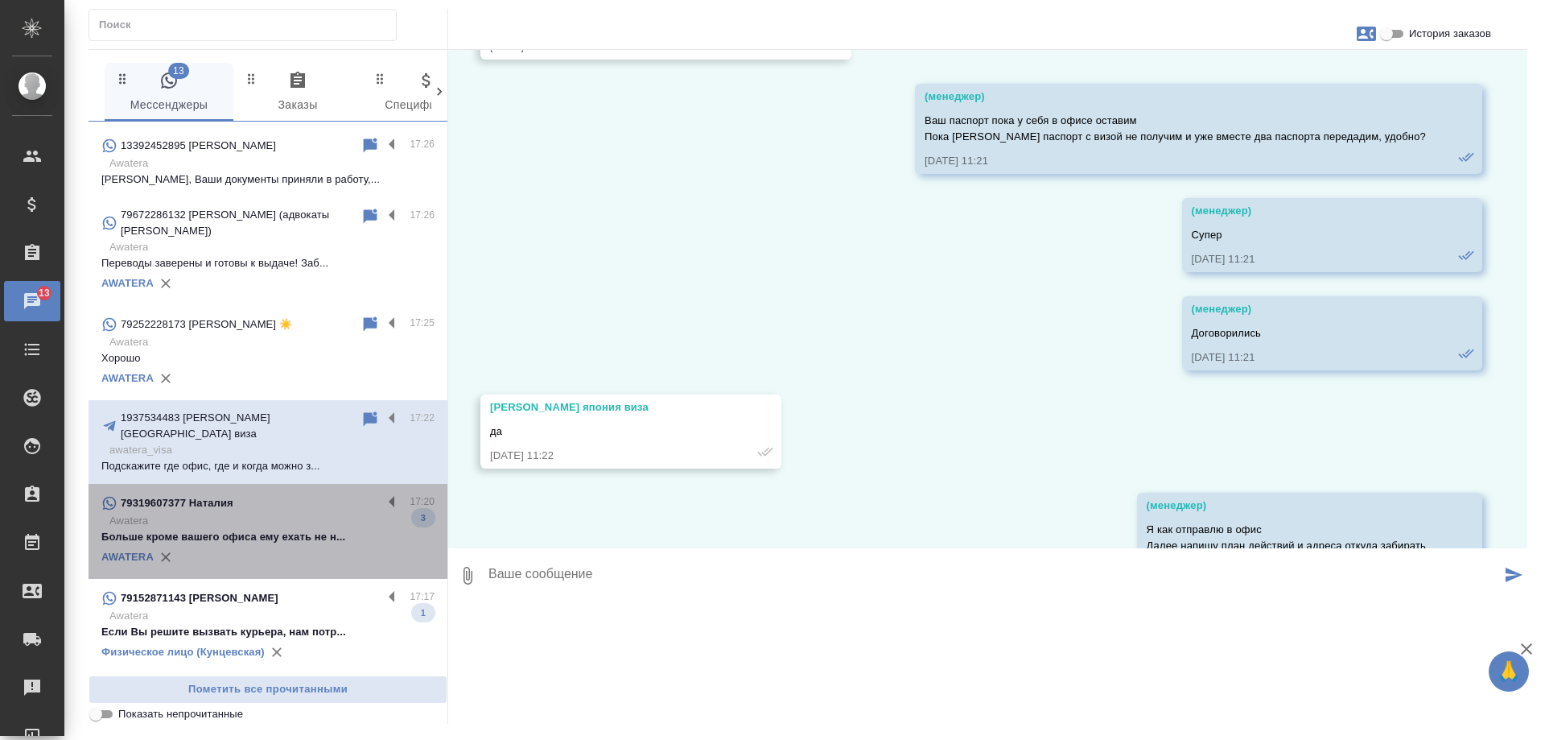
click at [330, 545] on div "AWATERA" at bounding box center [267, 557] width 333 height 24
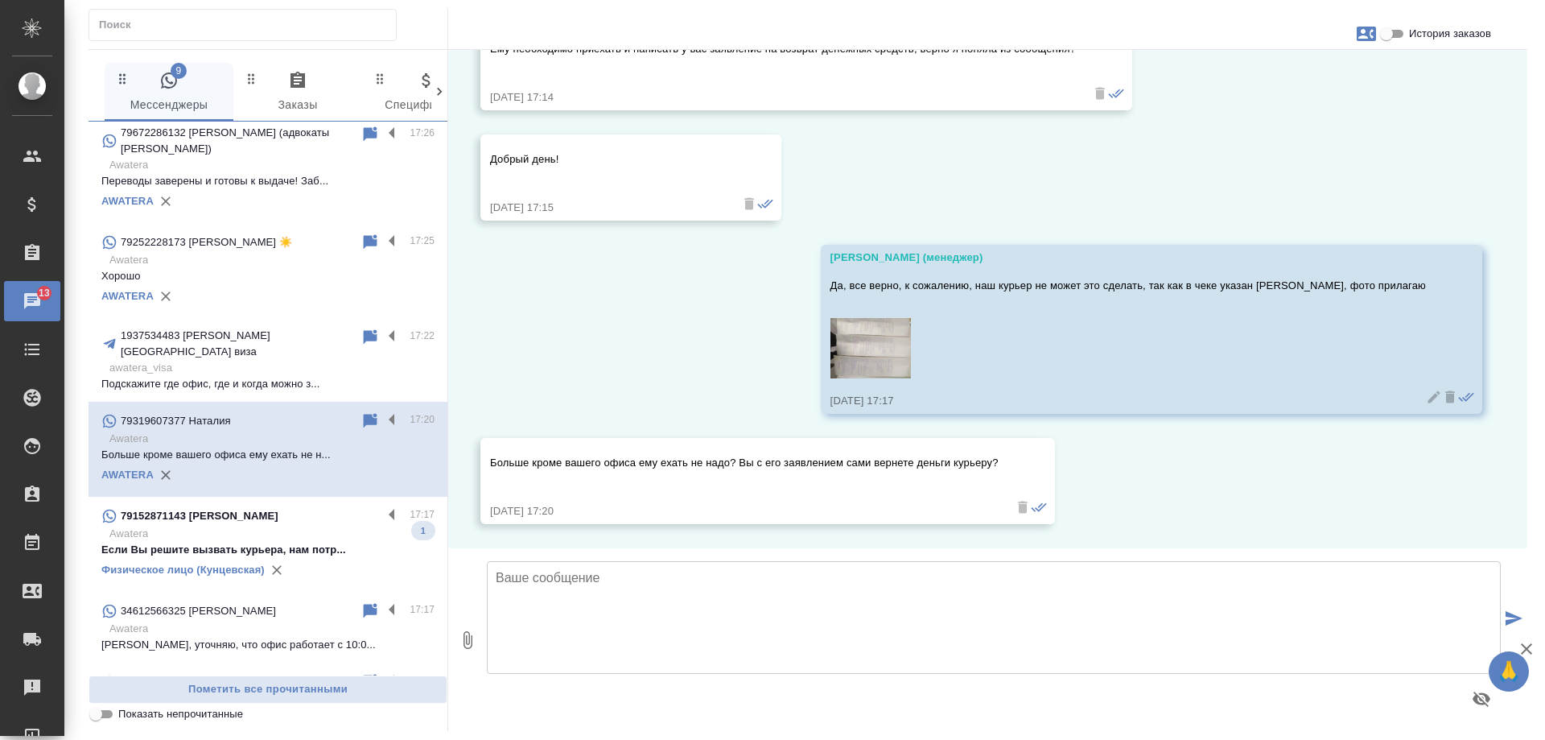
scroll to position [322, 0]
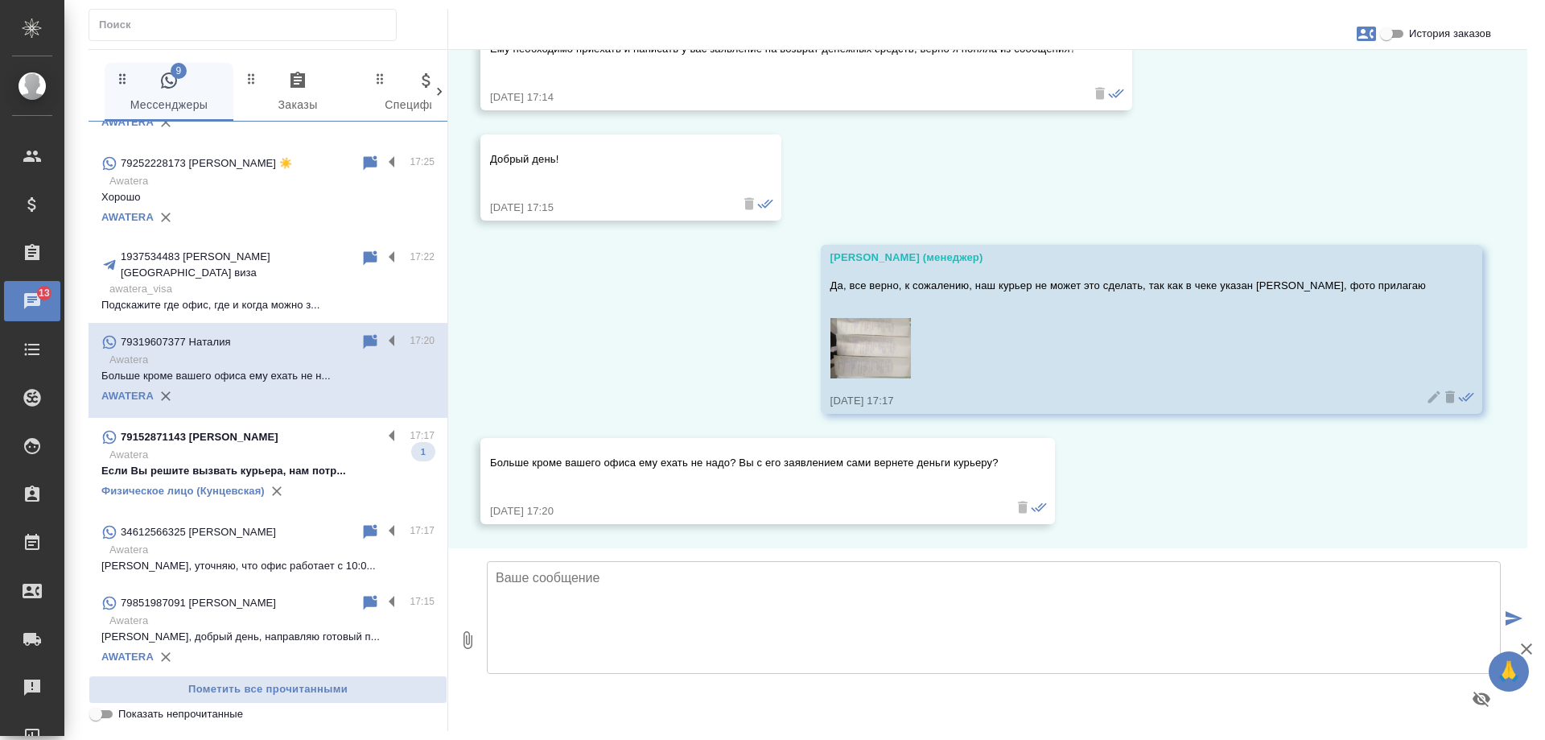
click at [332, 447] on p "Awatera" at bounding box center [271, 455] width 325 height 16
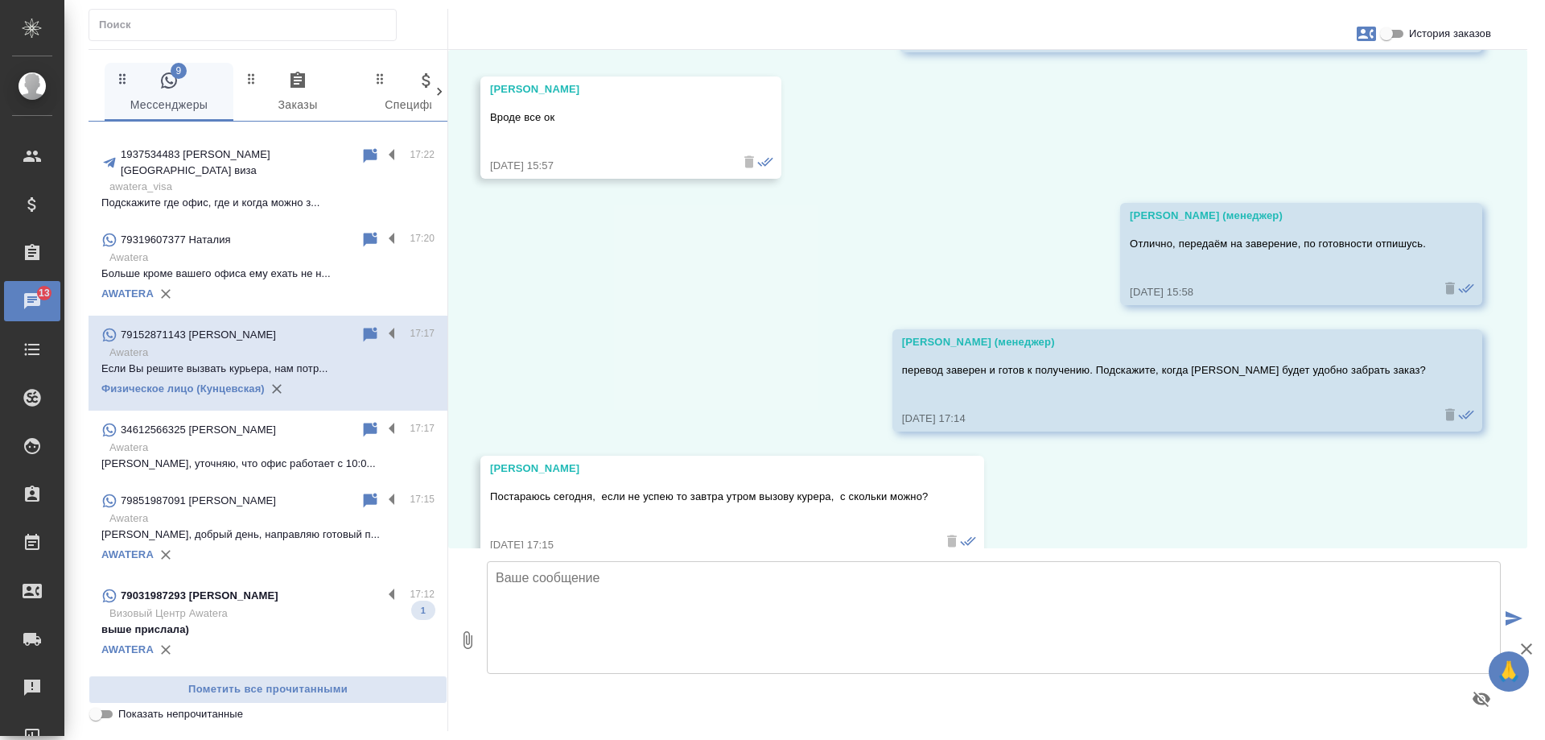
scroll to position [563, 0]
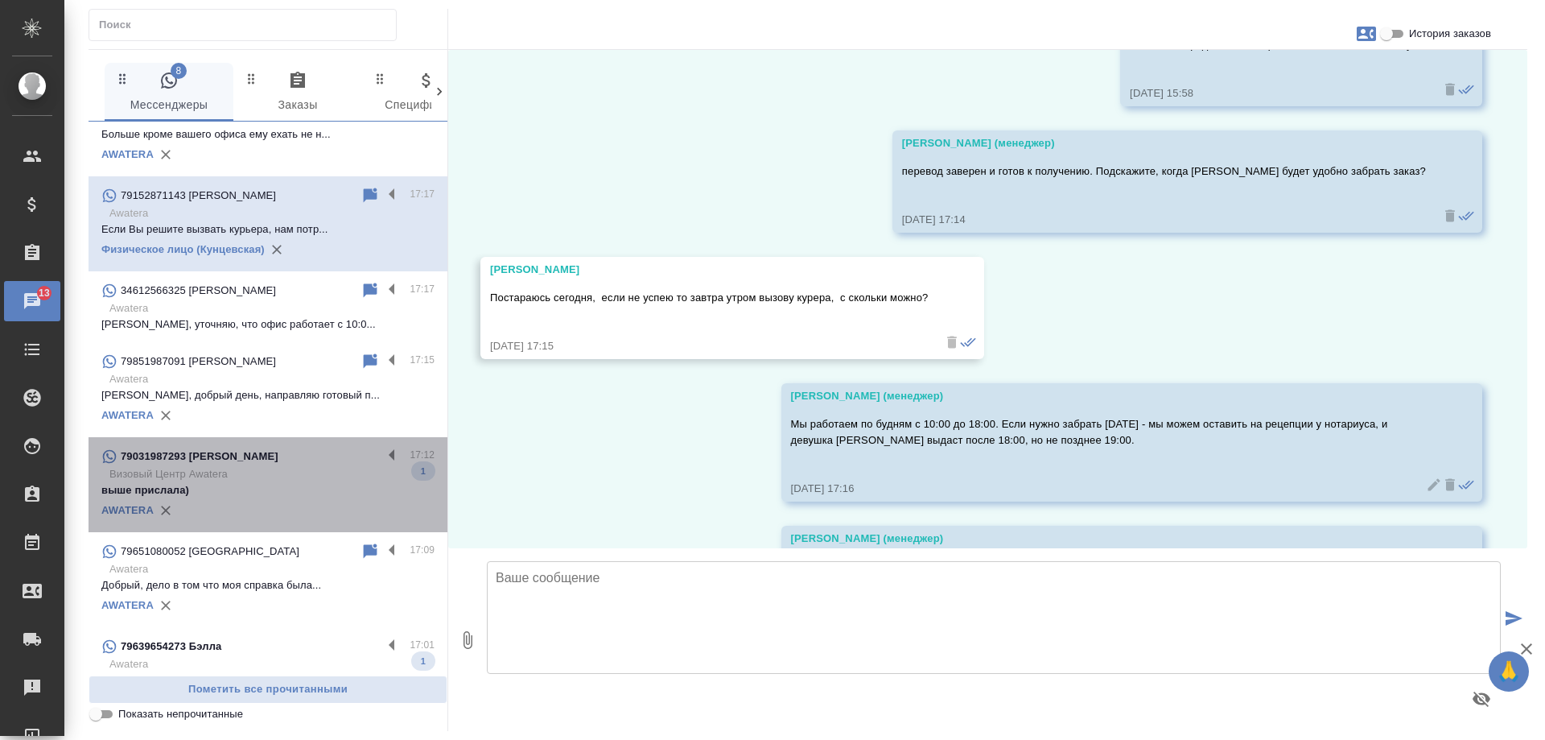
click at [284, 498] on div "AWATERA" at bounding box center [267, 510] width 333 height 24
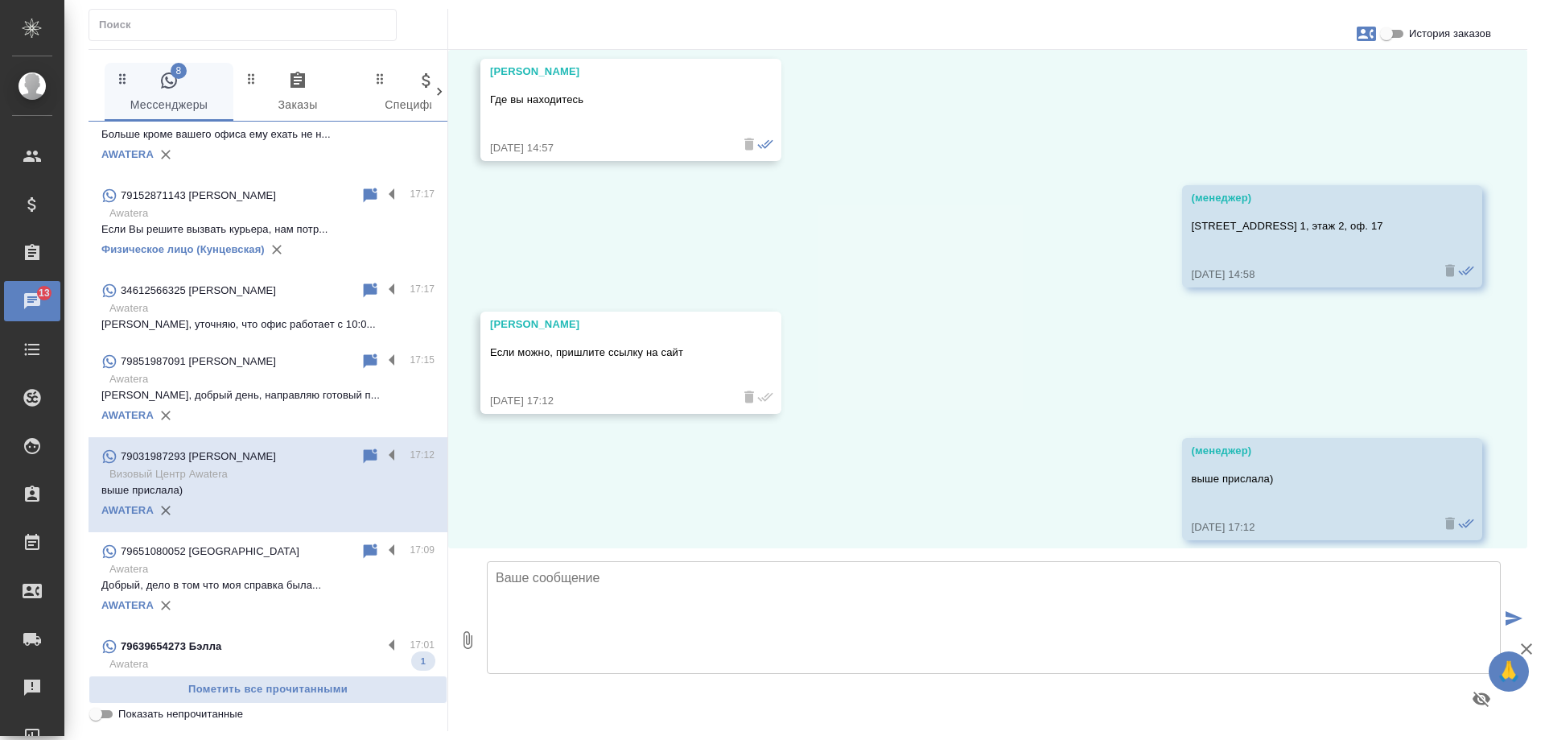
click at [282, 656] on p "Awatera" at bounding box center [271, 664] width 325 height 16
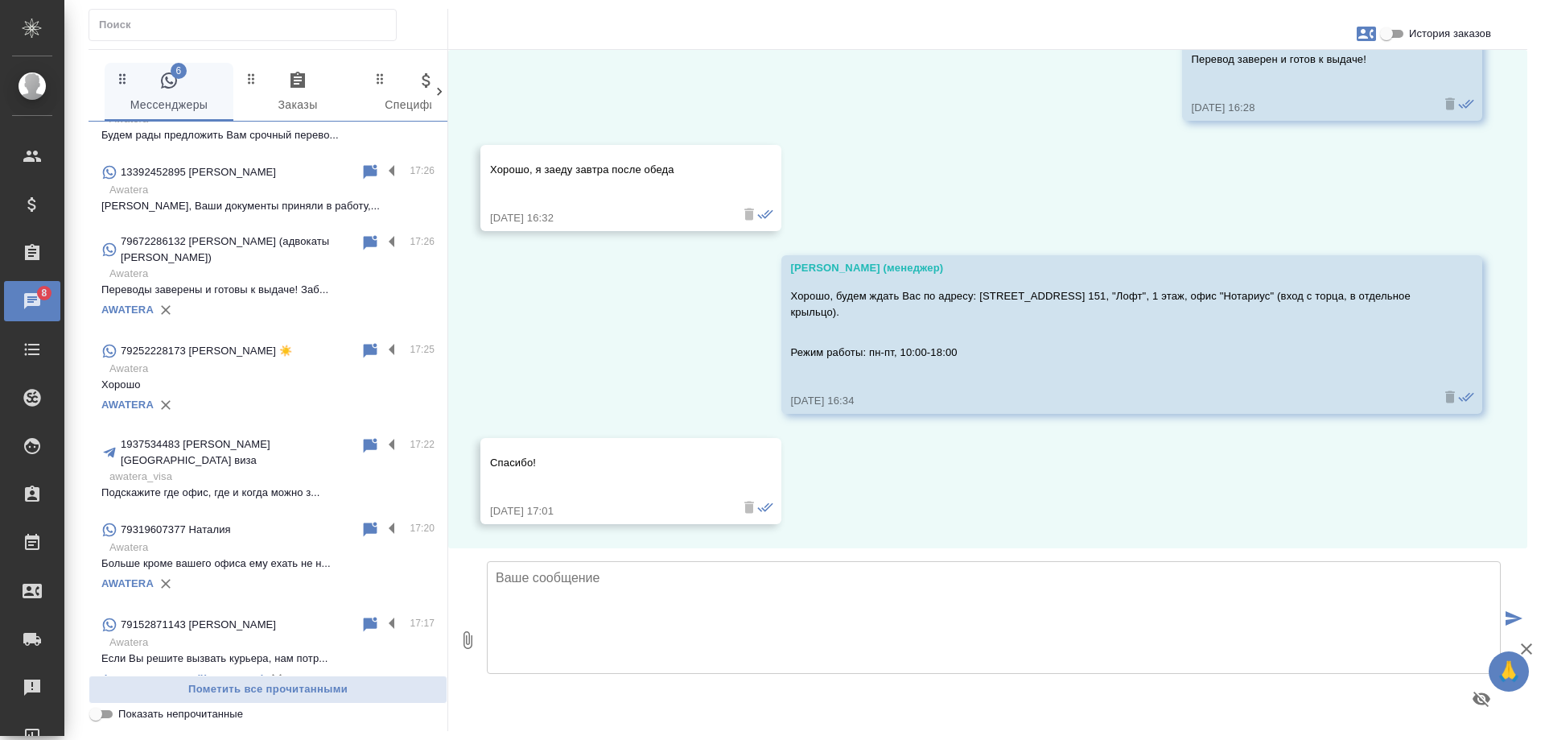
scroll to position [0, 0]
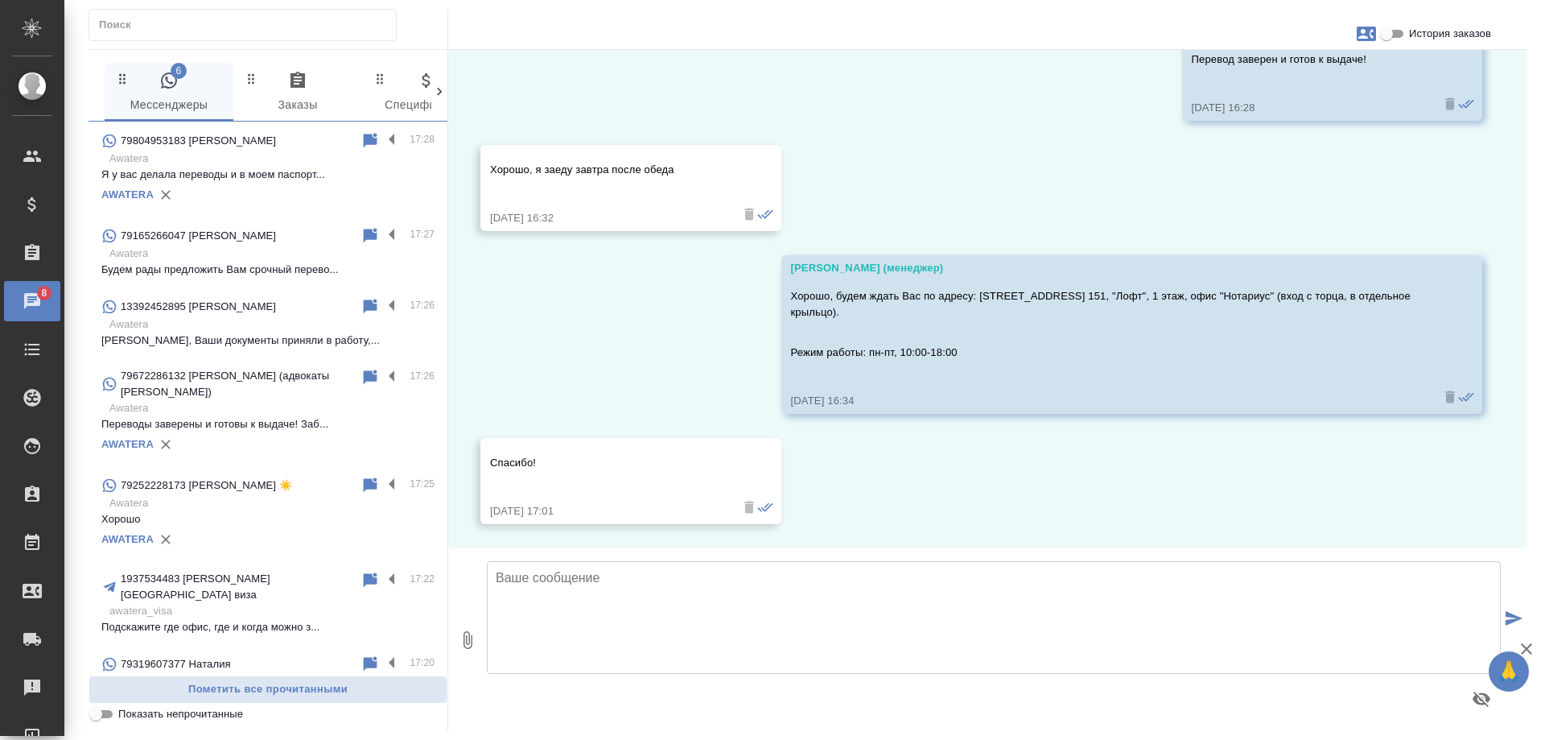
click at [130, 714] on span "Показать непрочитанные" at bounding box center [180, 714] width 125 height 16
click at [125, 714] on input "Показать непрочитанные" at bounding box center [96, 713] width 58 height 19
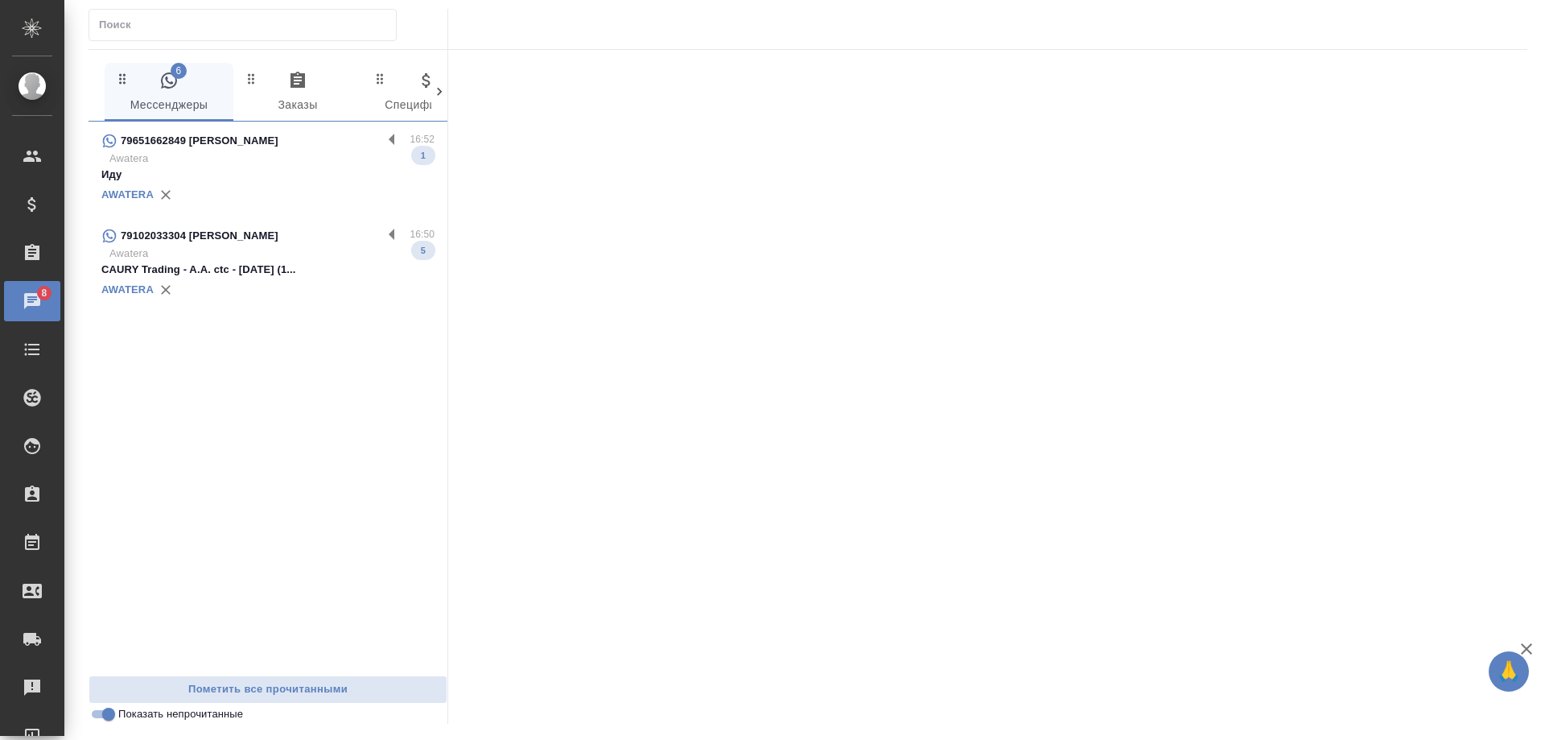
click at [334, 159] on p "Awatera" at bounding box center [271, 159] width 325 height 16
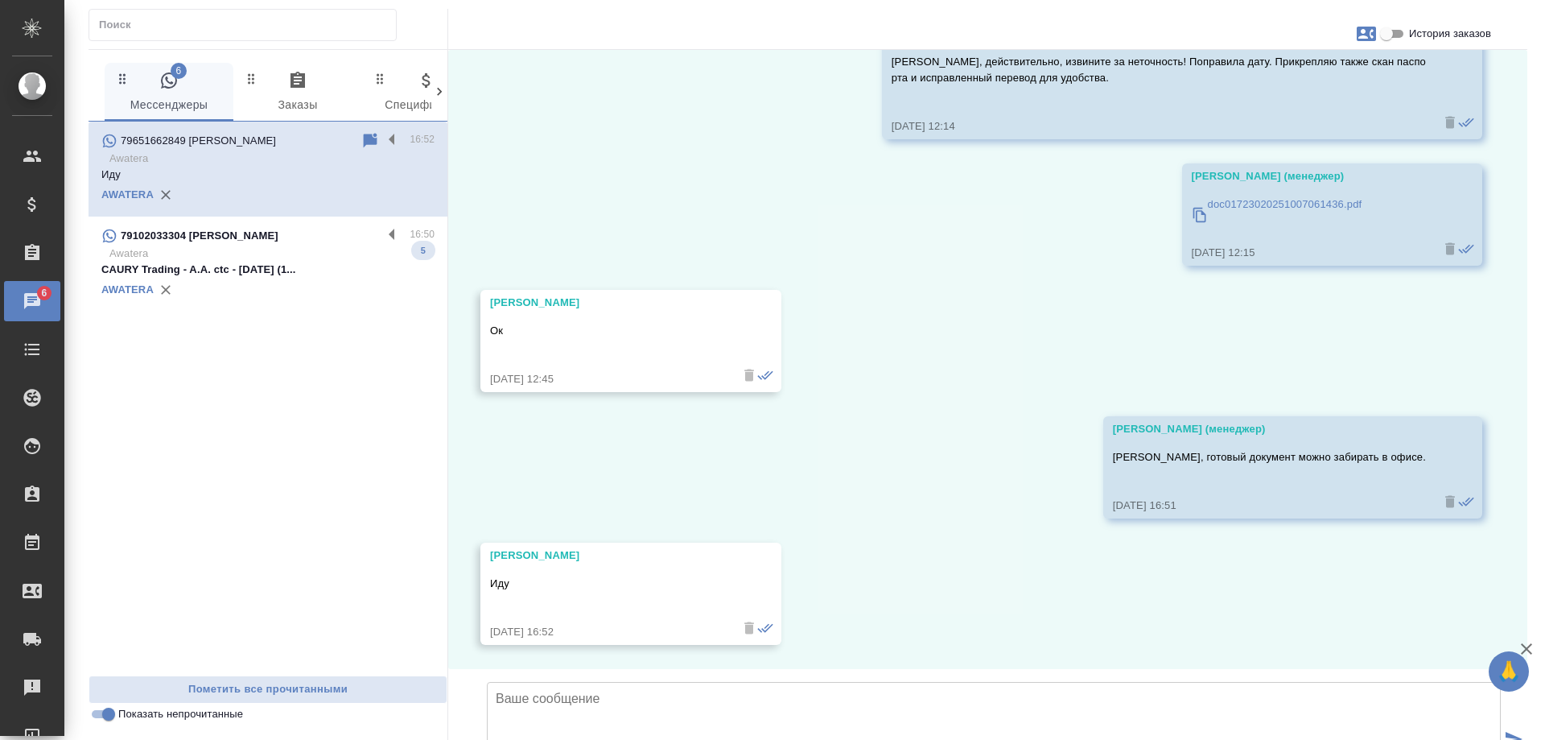
click at [341, 274] on p "CAURY Trading - A.A. ctc - 2025.08.22 (1..." at bounding box center [267, 270] width 333 height 16
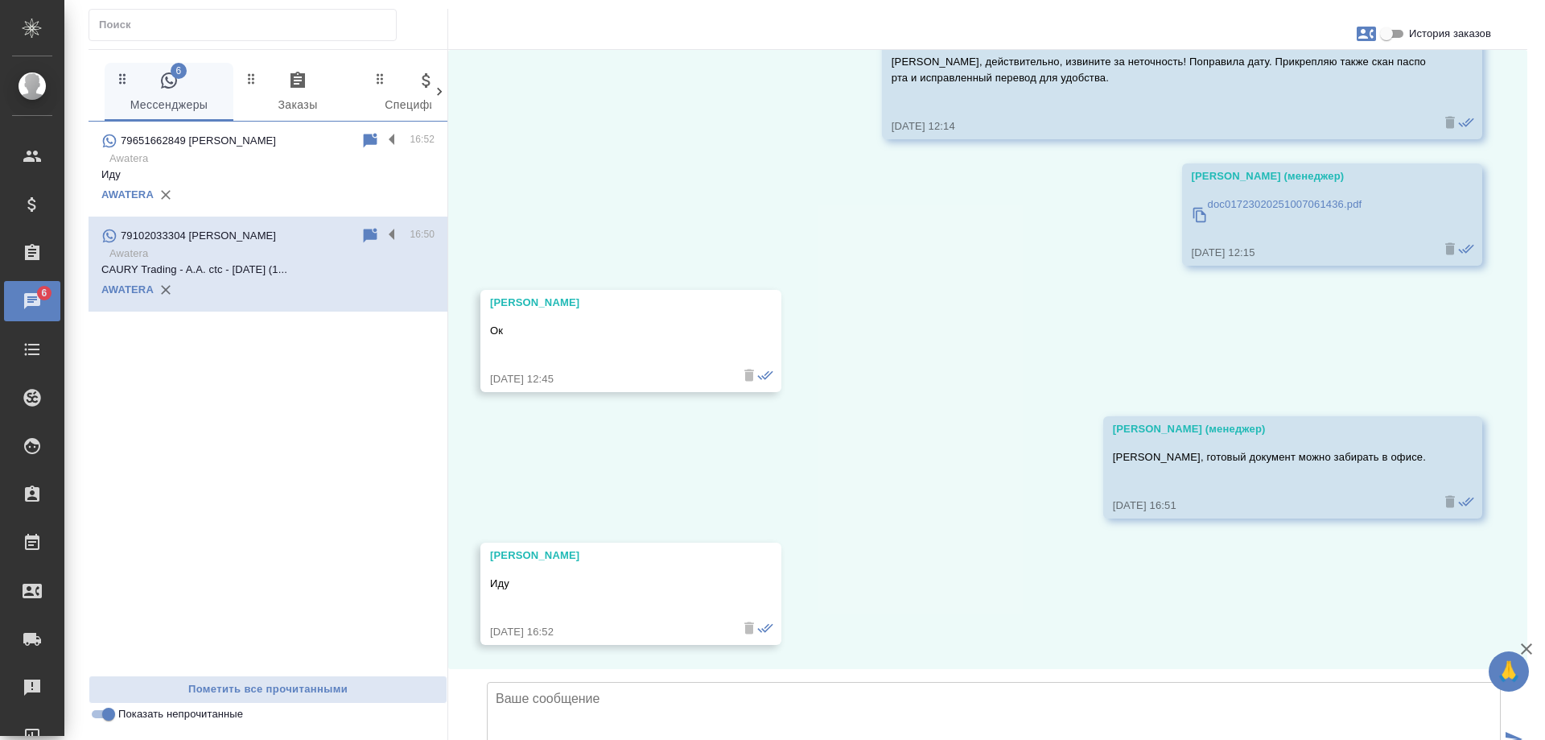
scroll to position [489, 0]
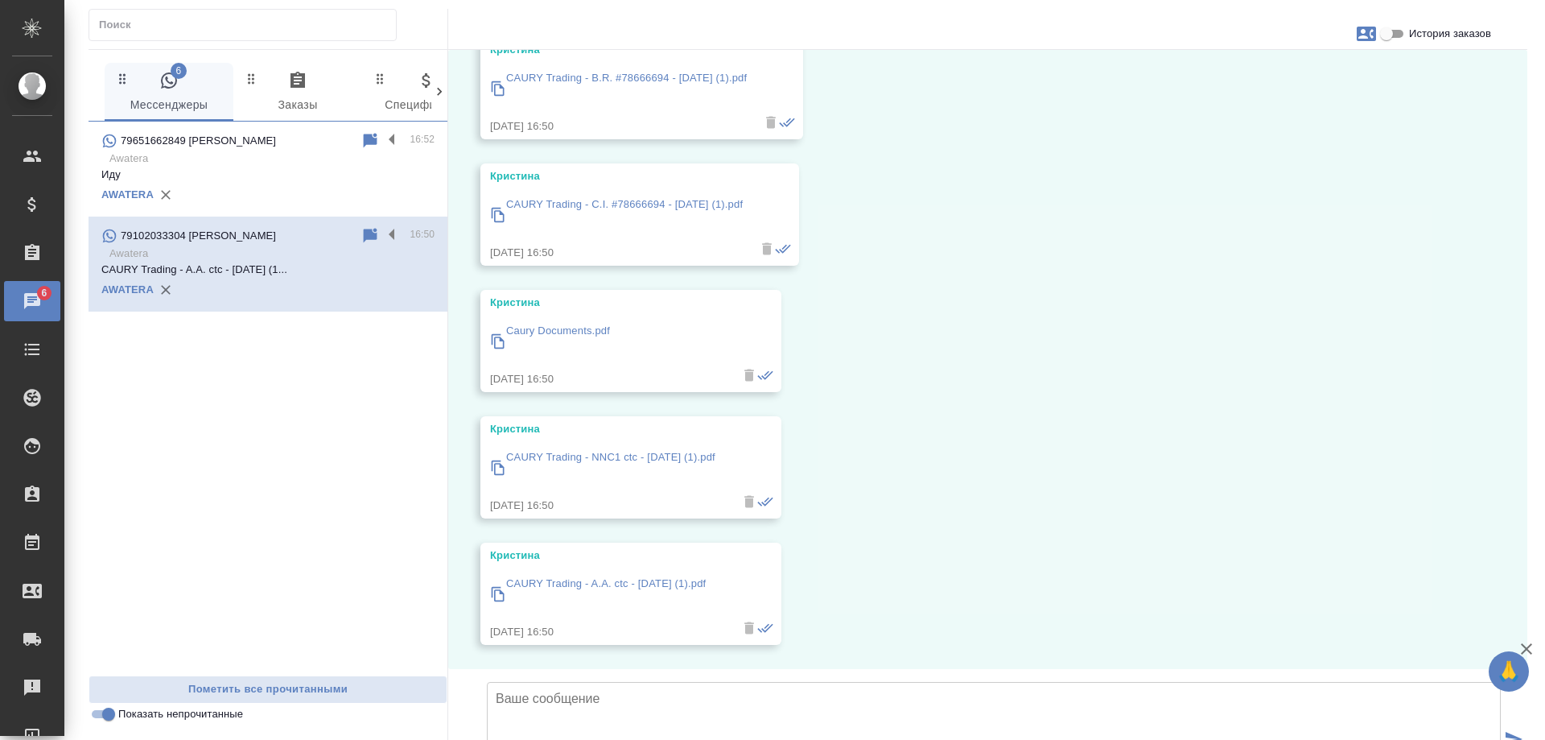
click at [105, 712] on input "Показать непрочитанные" at bounding box center [109, 713] width 58 height 19
checkbox input "false"
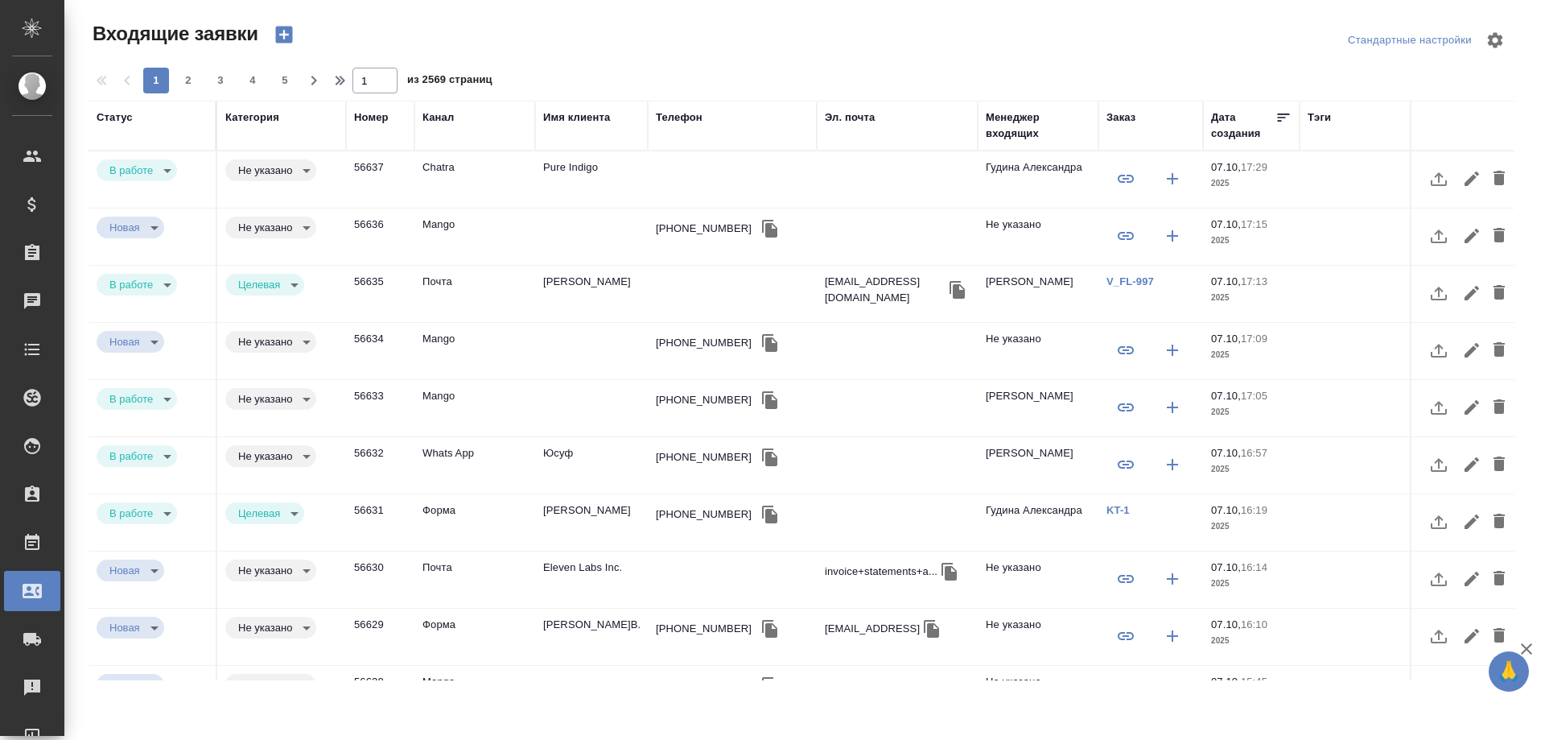
select select "RU"
click at [679, 120] on div "Телефон" at bounding box center [679, 117] width 47 height 16
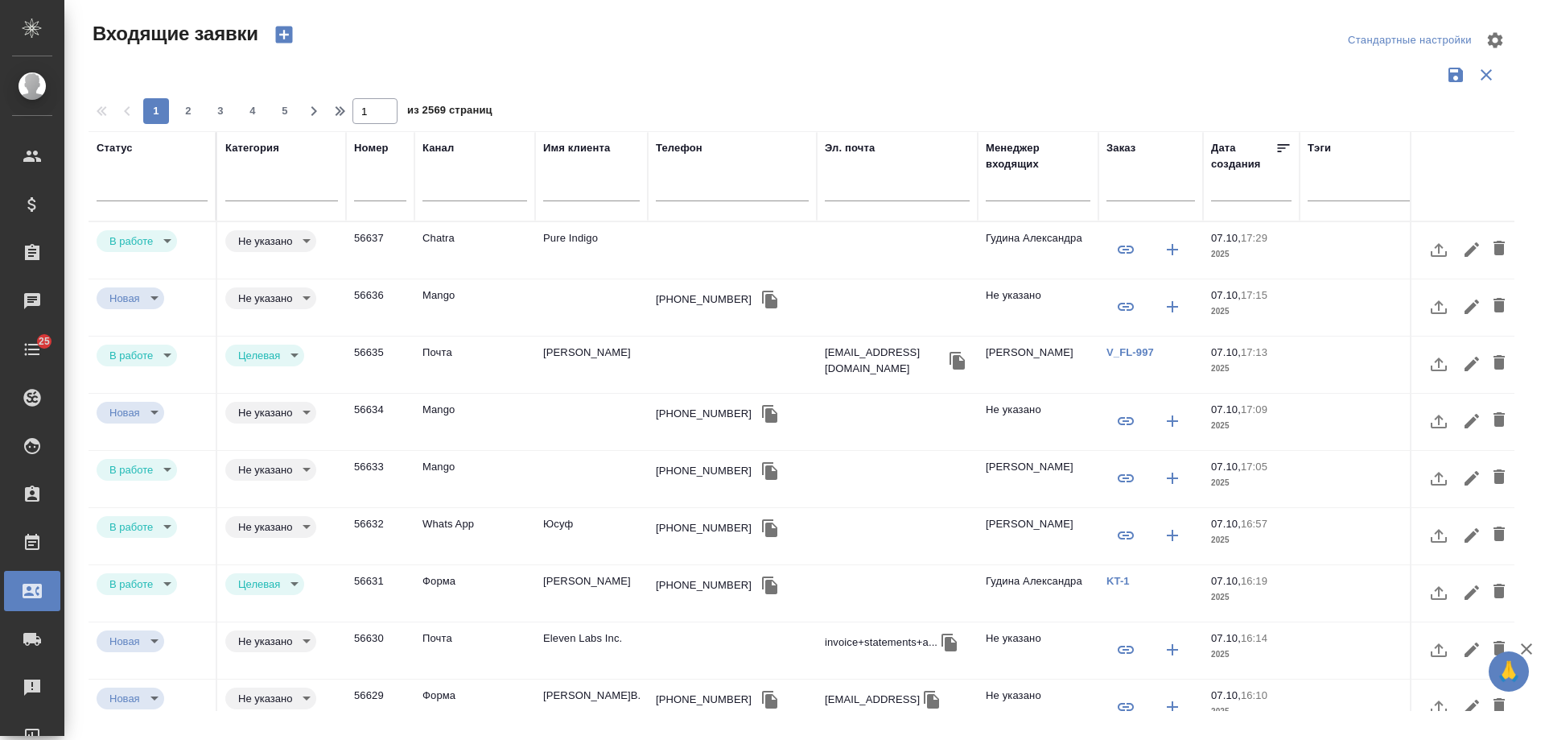
click at [706, 188] on input "text" at bounding box center [732, 190] width 153 height 20
paste input "79857735488"
type input "79857735488"
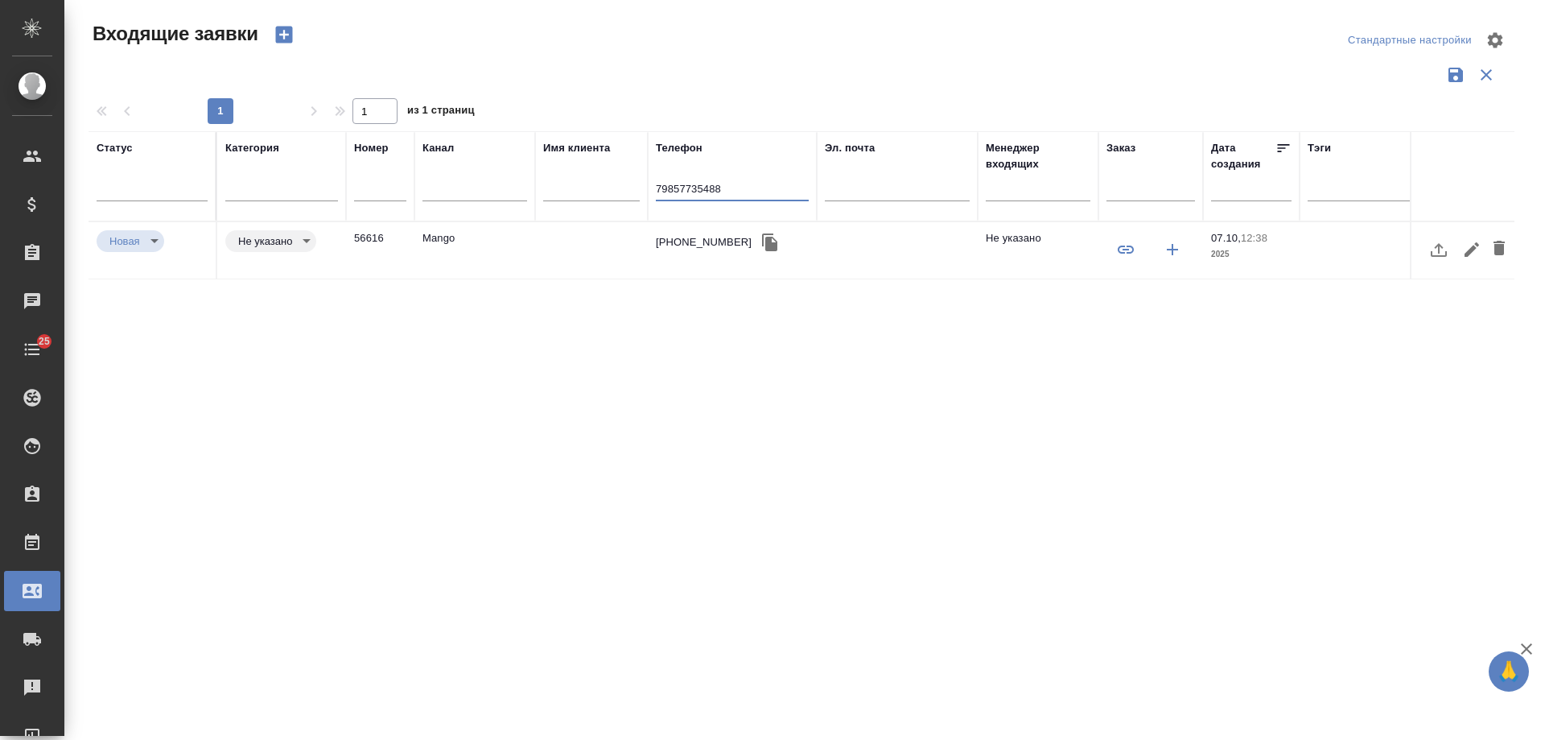
drag, startPoint x: 749, startPoint y: 185, endPoint x: 386, endPoint y: 180, distance: 363.0
click at [386, 180] on tr "Статус Категория Номер Канал Имя клиента Телефон 79857735488 Эл. почта Менеджер…" at bounding box center [1024, 176] width 1871 height 90
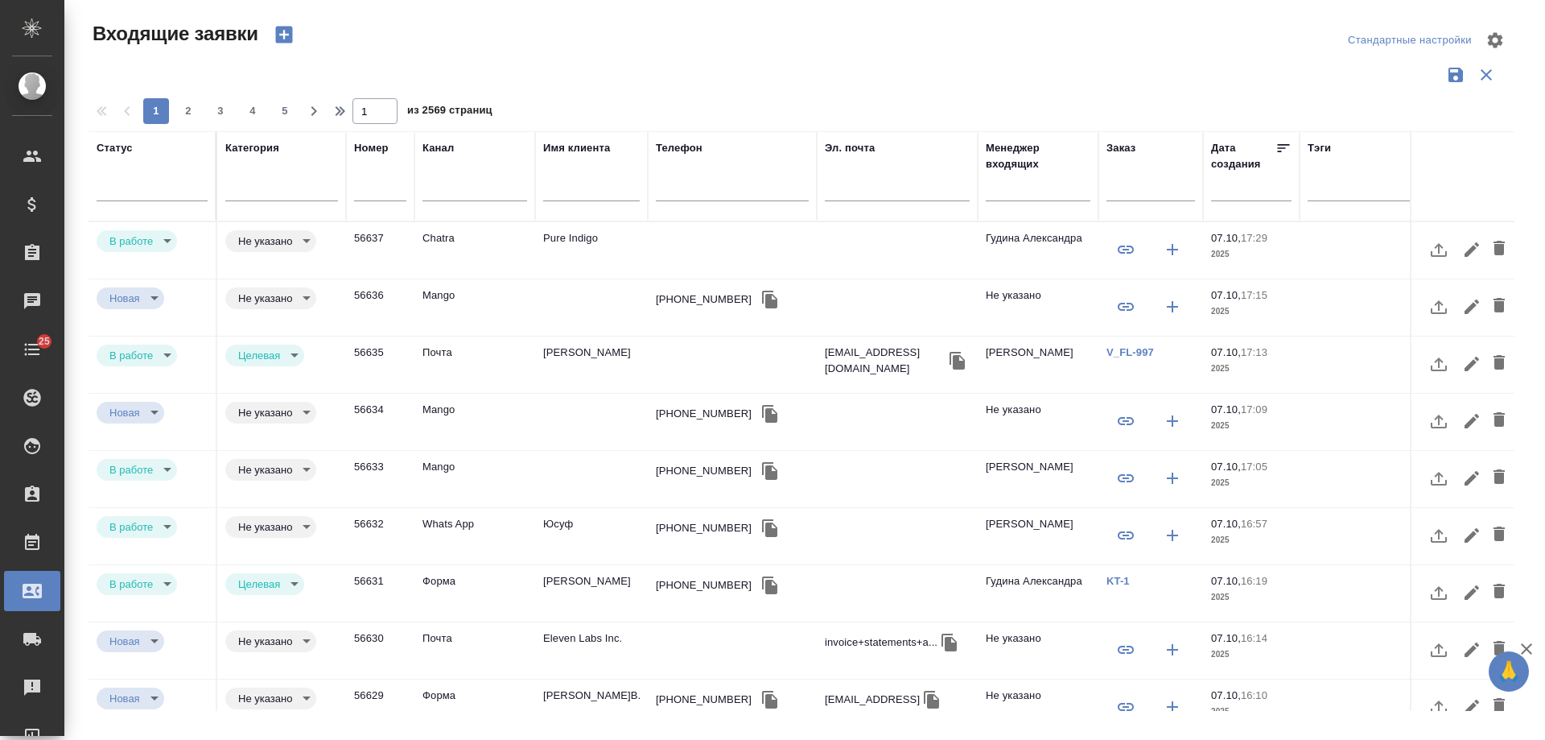
click at [579, 245] on td "Pure Indigo" at bounding box center [591, 250] width 113 height 56
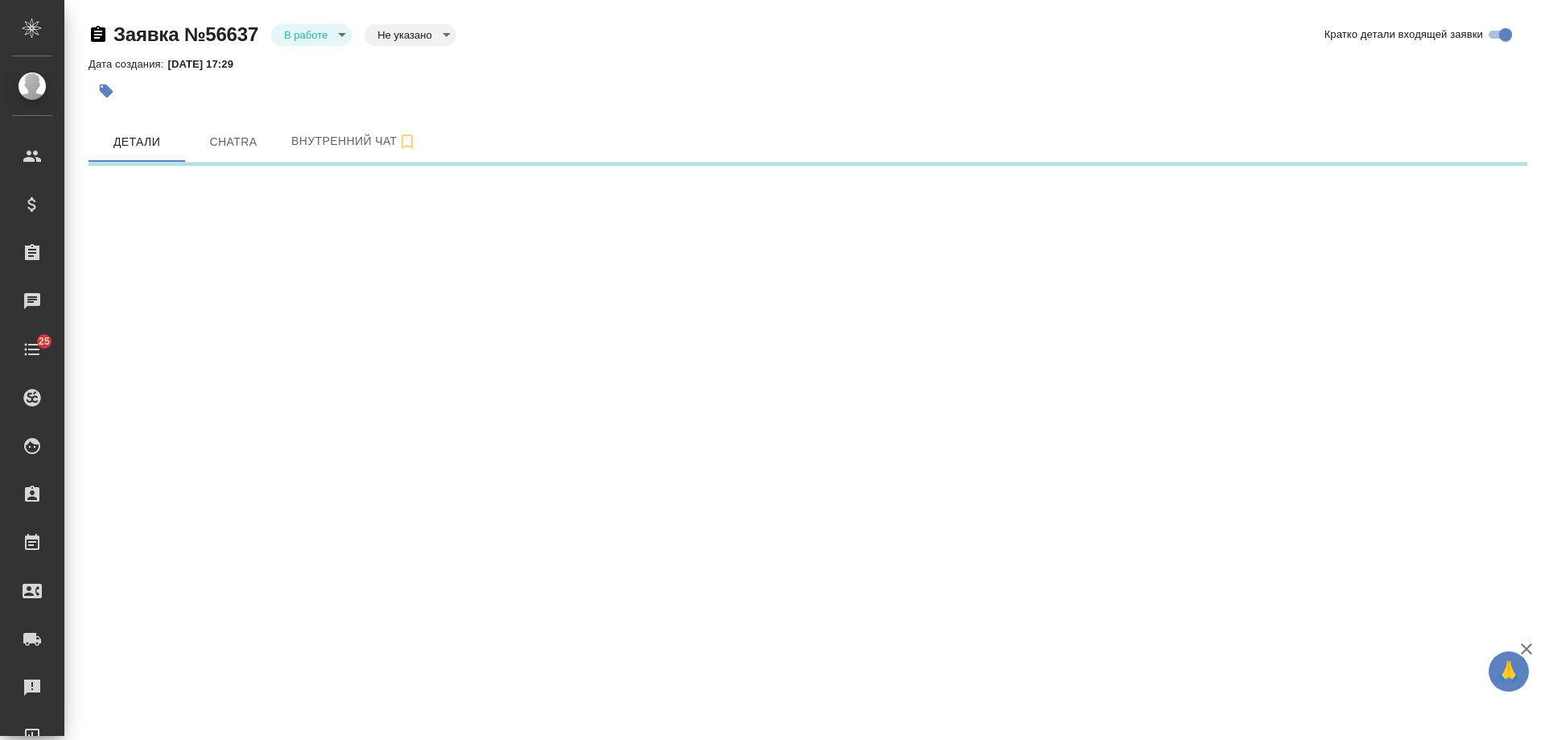
select select "RU"
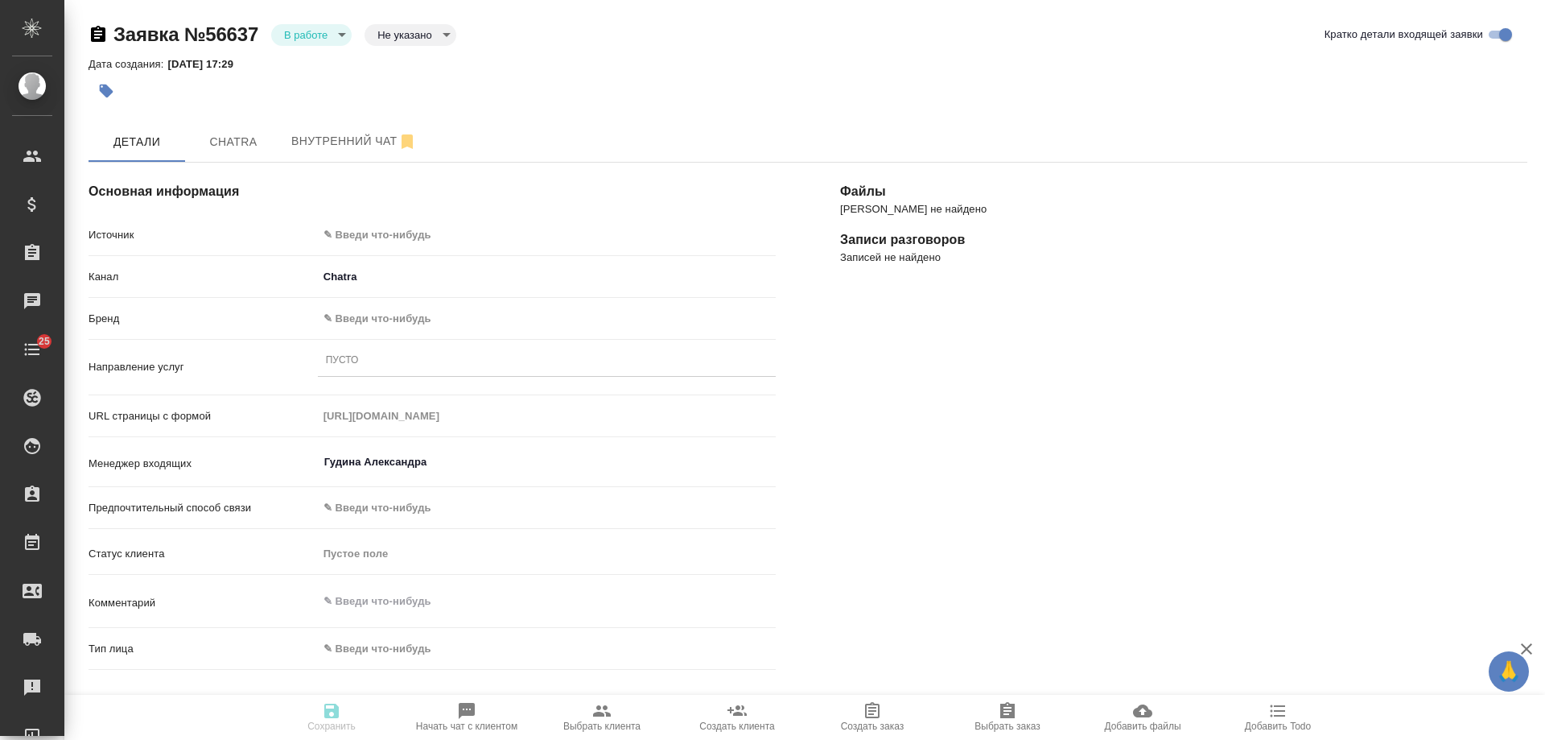
type textarea "x"
click at [351, 227] on body "🙏 .cls-1 fill:#fff; AWATERA [PERSON_NAME] Спецификации Заказы 0 Чаты 25 Todo Пр…" at bounding box center [772, 370] width 1545 height 740
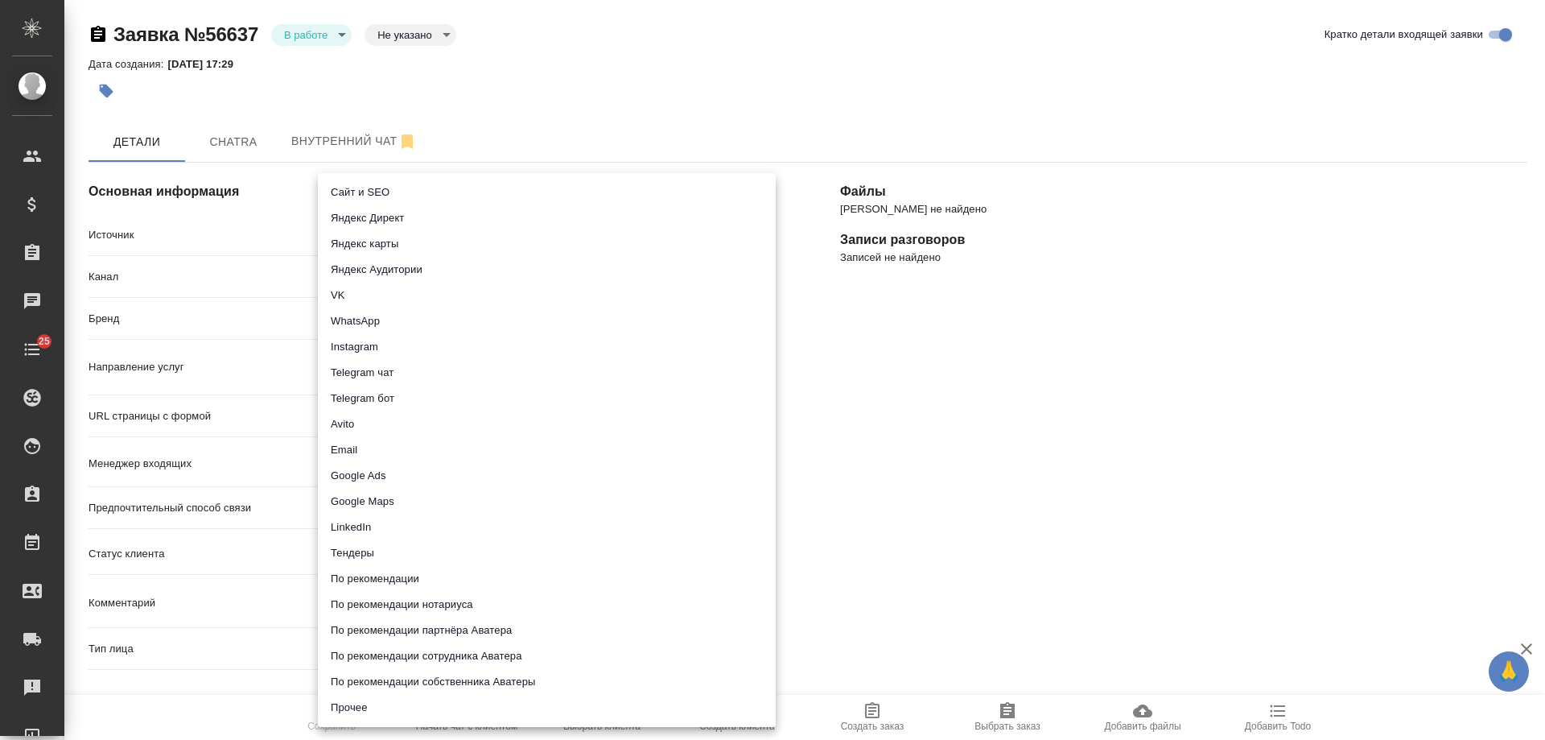
click at [370, 191] on li "Сайт и SEO" at bounding box center [547, 192] width 458 height 26
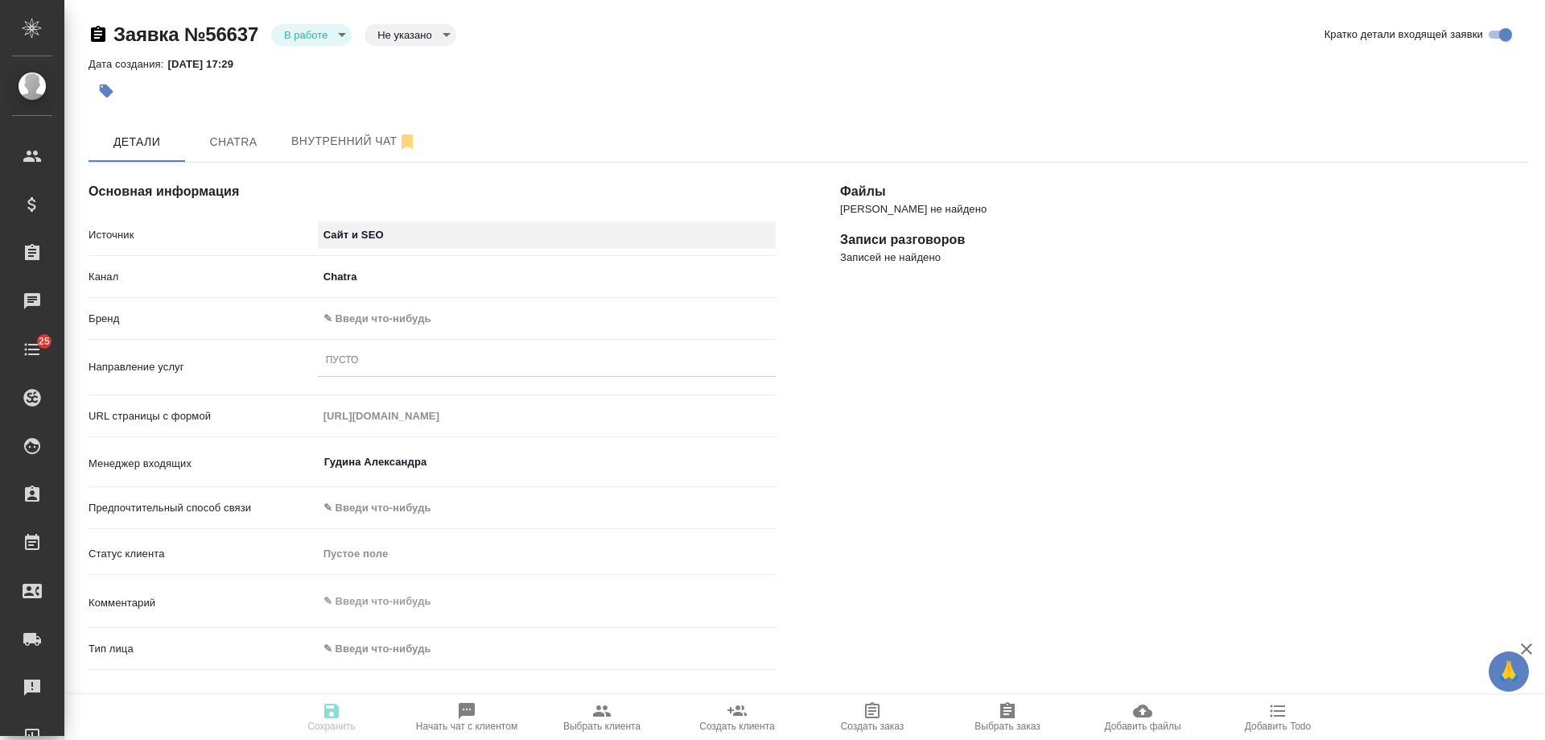
type input "seo"
type textarea "x"
click at [370, 320] on body "🙏 .cls-1 fill:#fff; AWATERA [PERSON_NAME] Спецификации Заказы 0 Чаты 25 Todo Пр…" at bounding box center [772, 370] width 1545 height 740
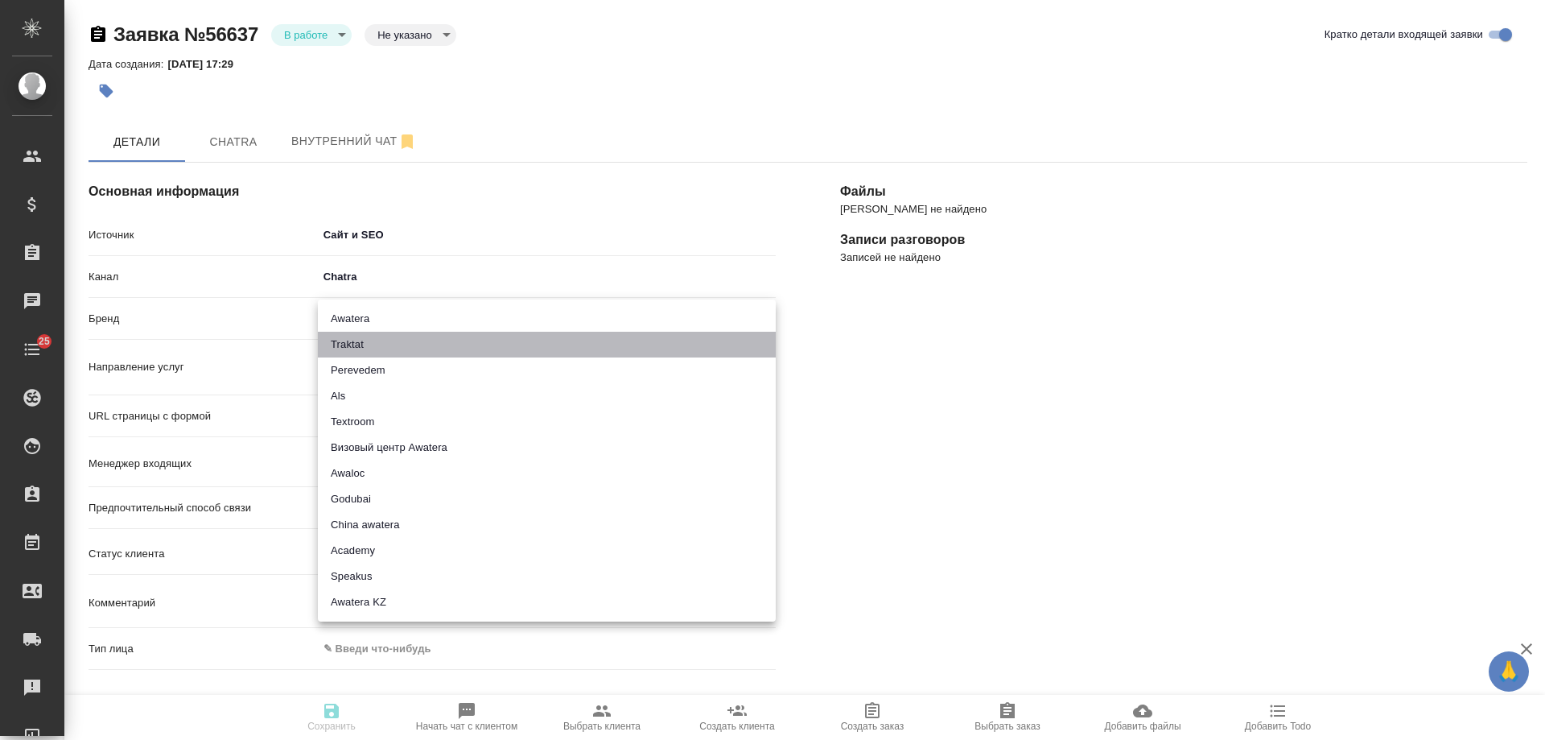
click at [367, 340] on li "Traktat" at bounding box center [547, 345] width 458 height 26
type input "traktat"
type textarea "x"
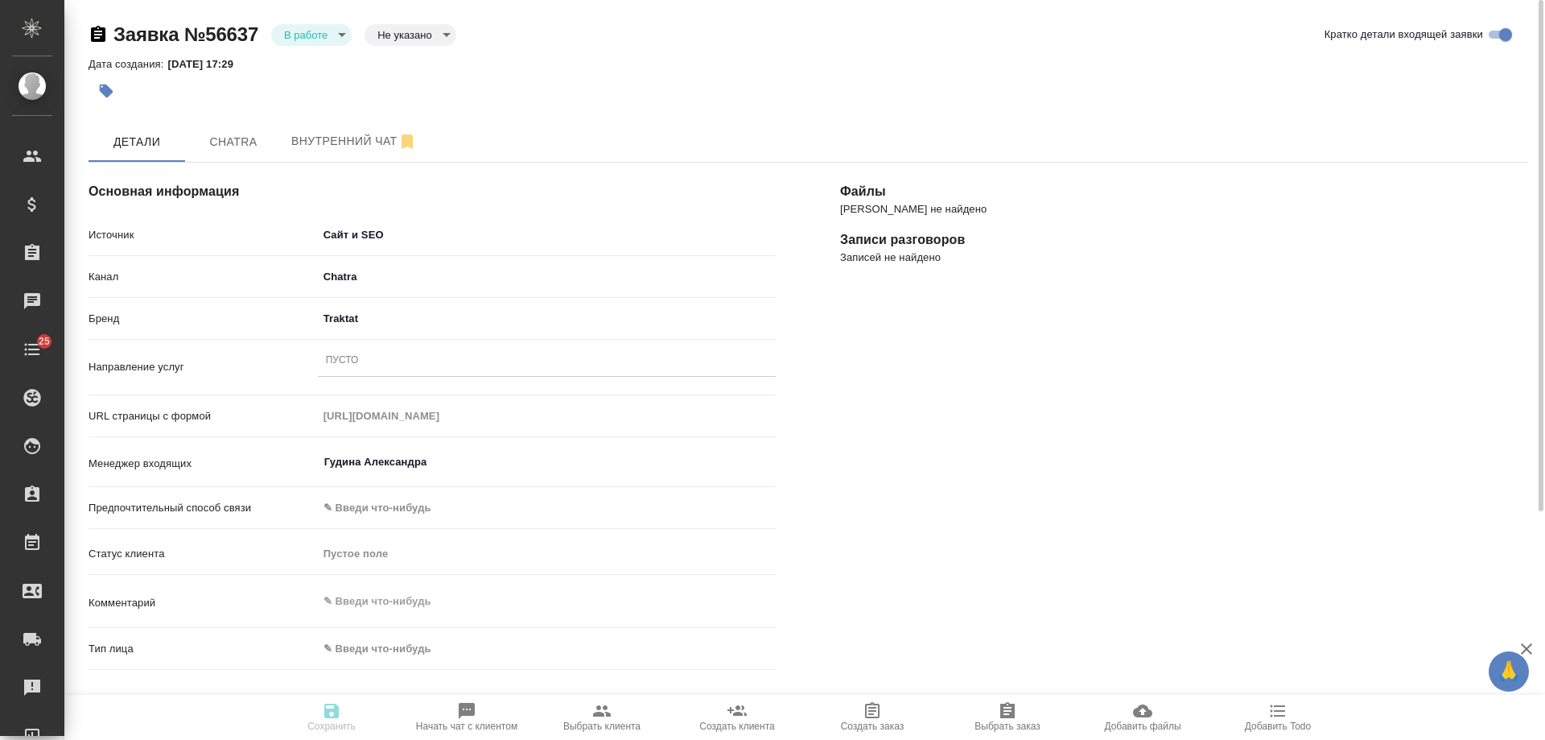
click at [360, 362] on div "Пусто" at bounding box center [547, 360] width 458 height 23
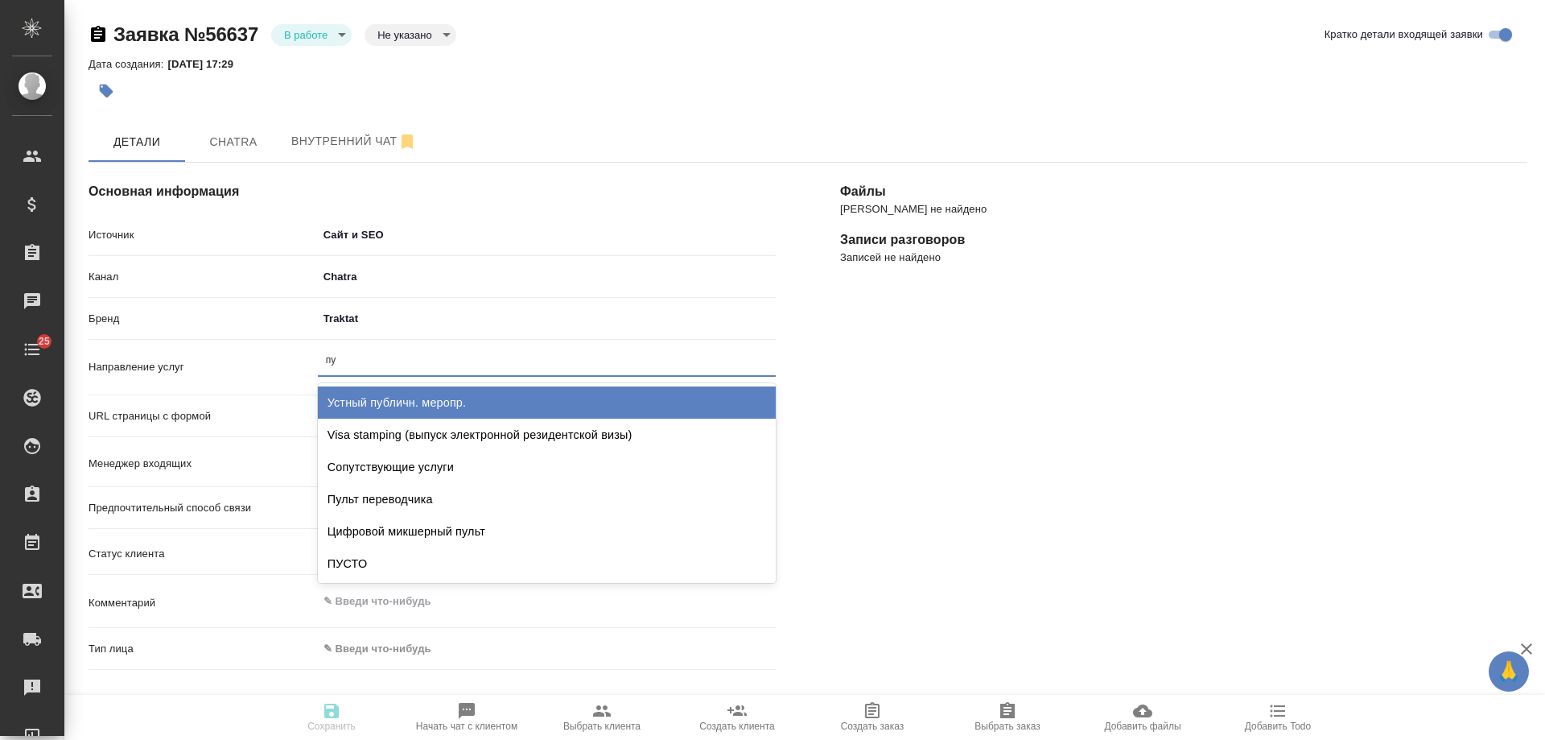
type input "пус"
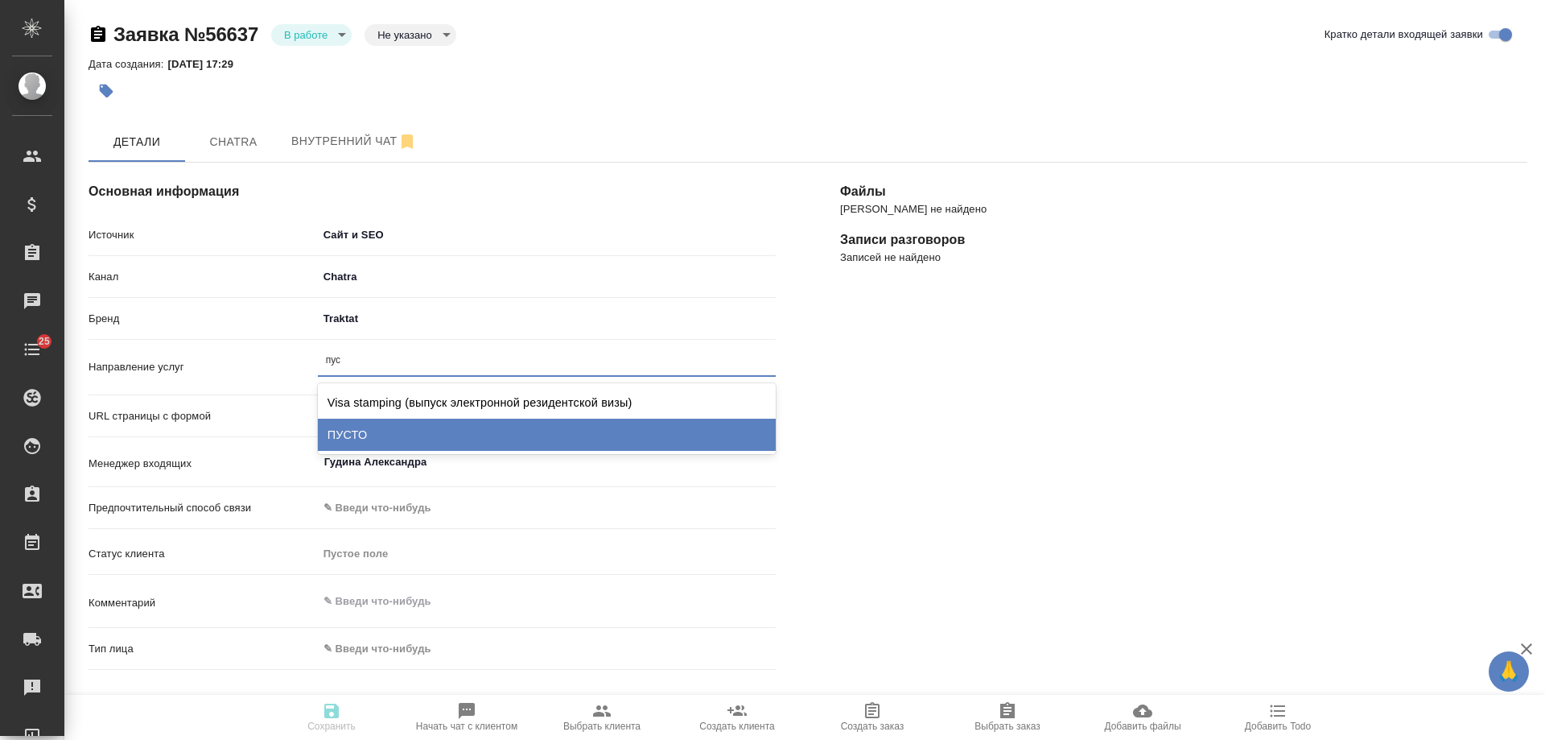
click at [380, 435] on div "ПУСТО" at bounding box center [547, 435] width 458 height 32
type textarea "x"
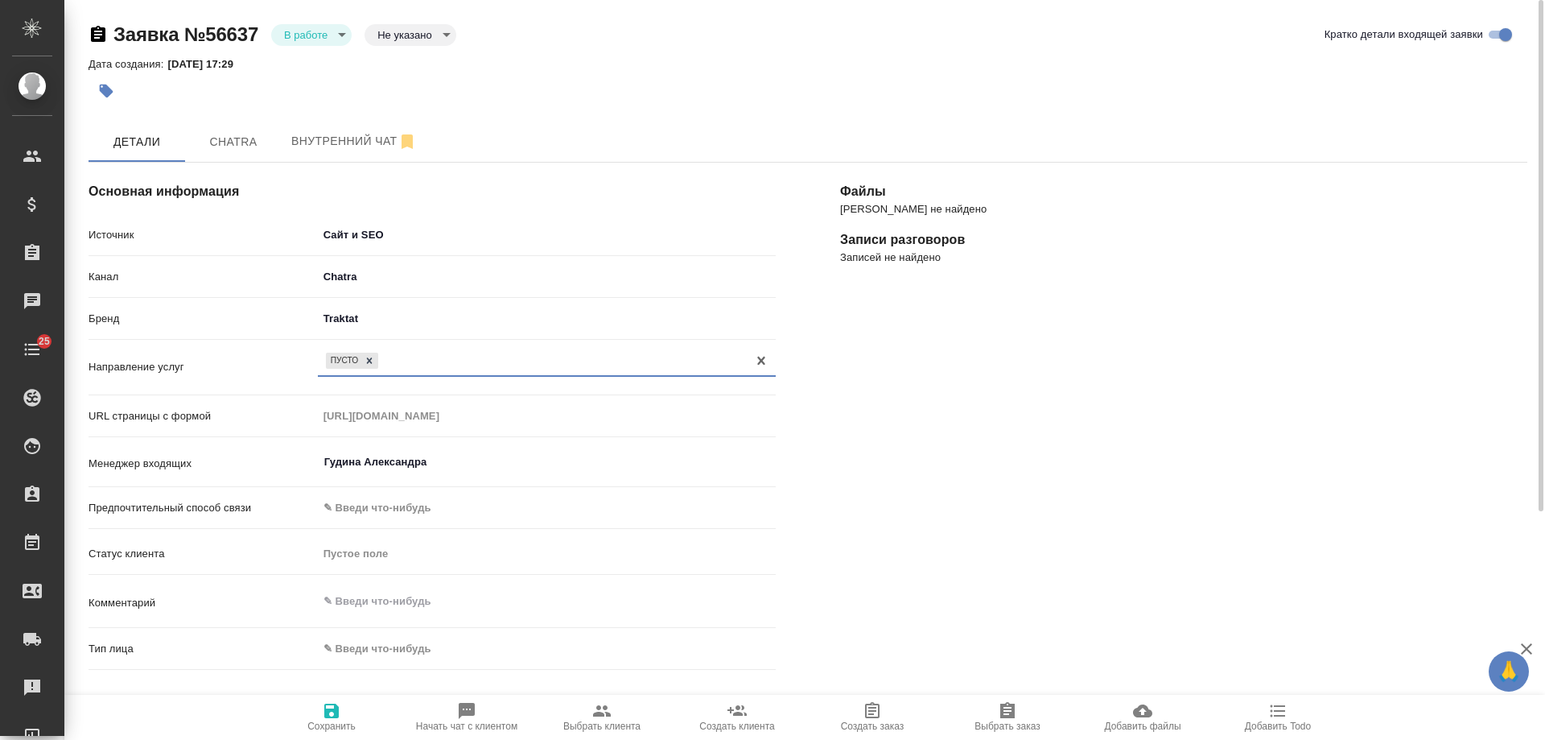
click at [373, 307] on body "🙏 .cls-1 fill:#fff; AWATERA [PERSON_NAME] Спецификации Заказы 0 Чаты 25 Todo Пр…" at bounding box center [772, 370] width 1545 height 740
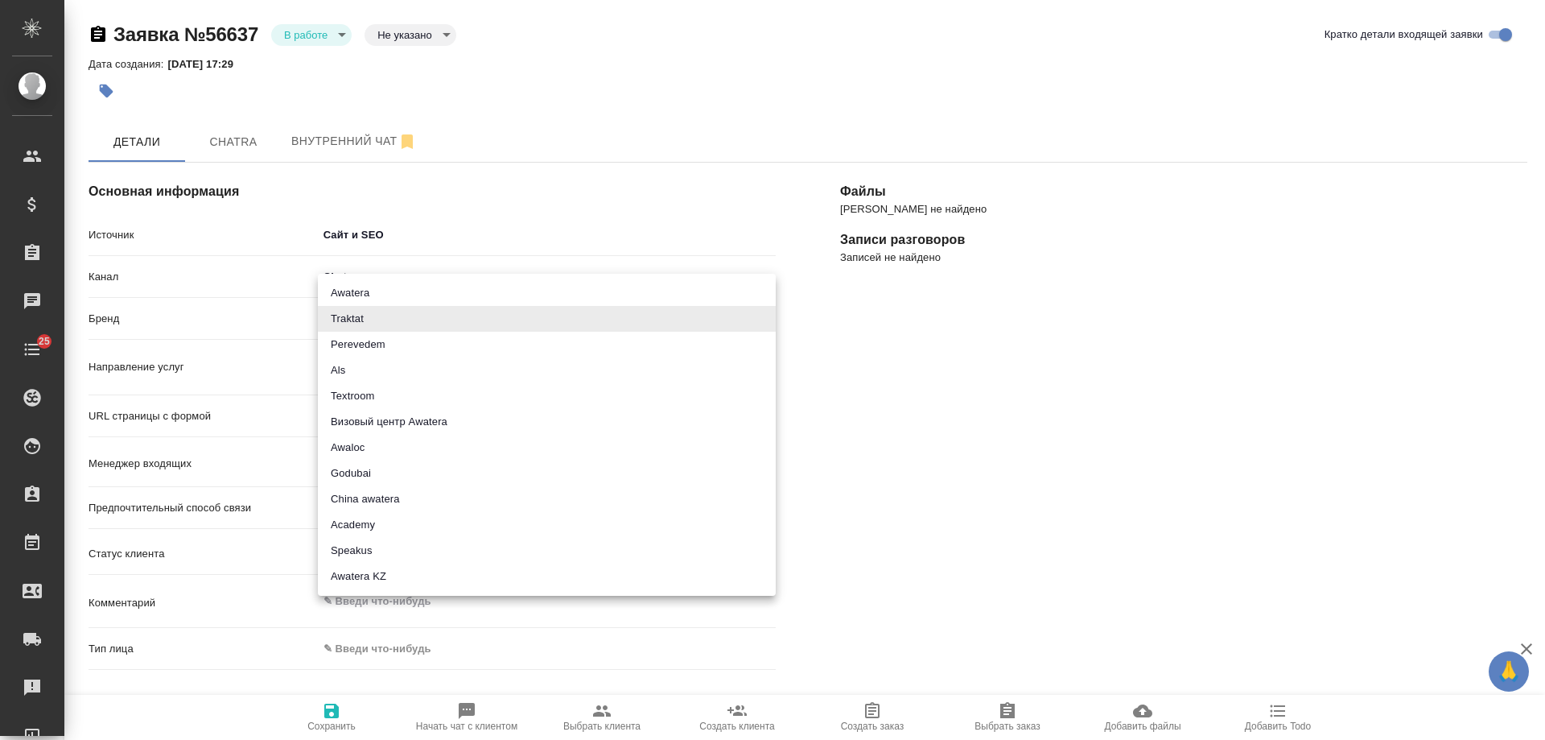
click at [373, 288] on li "Awatera" at bounding box center [547, 293] width 458 height 26
type input "awatera"
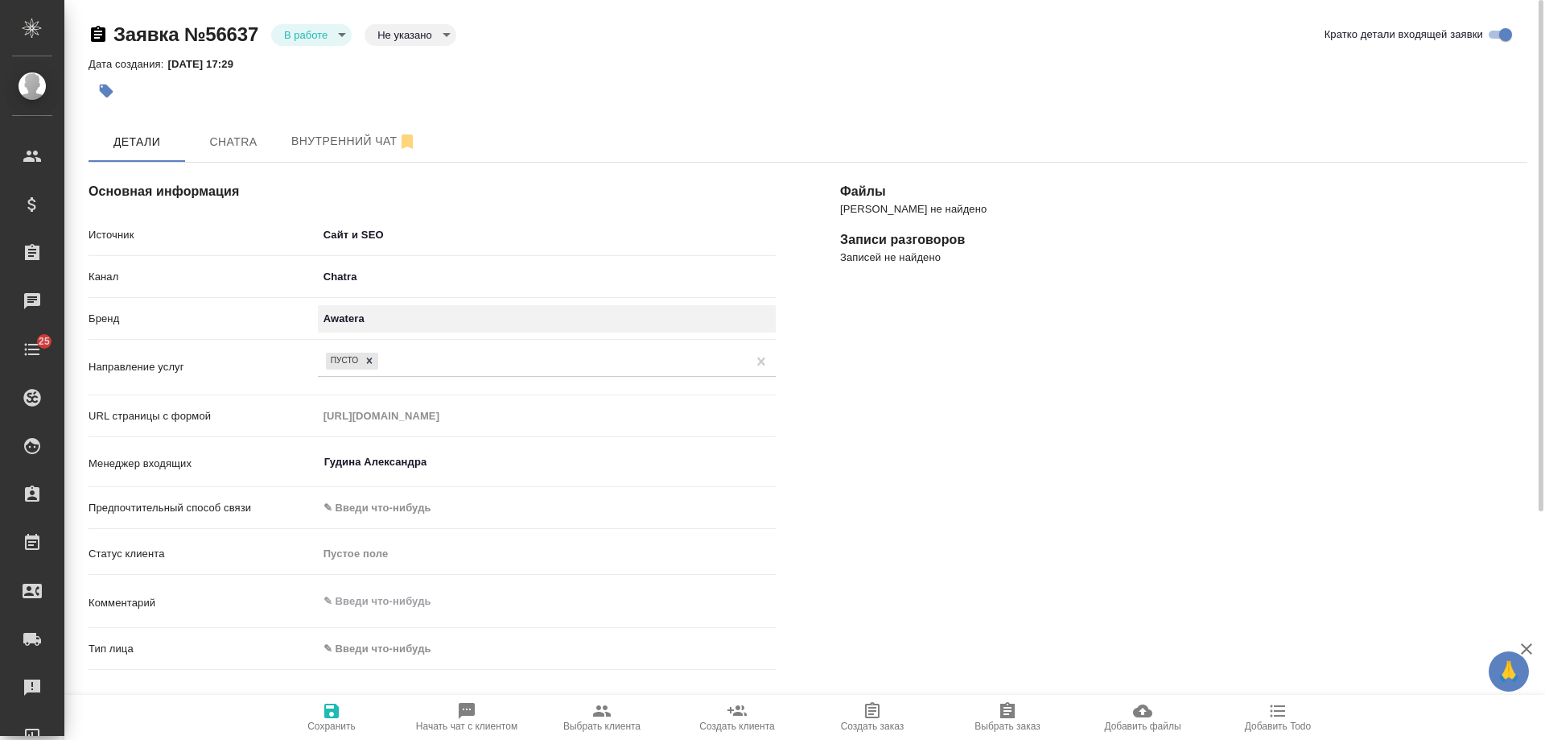
scroll to position [161, 0]
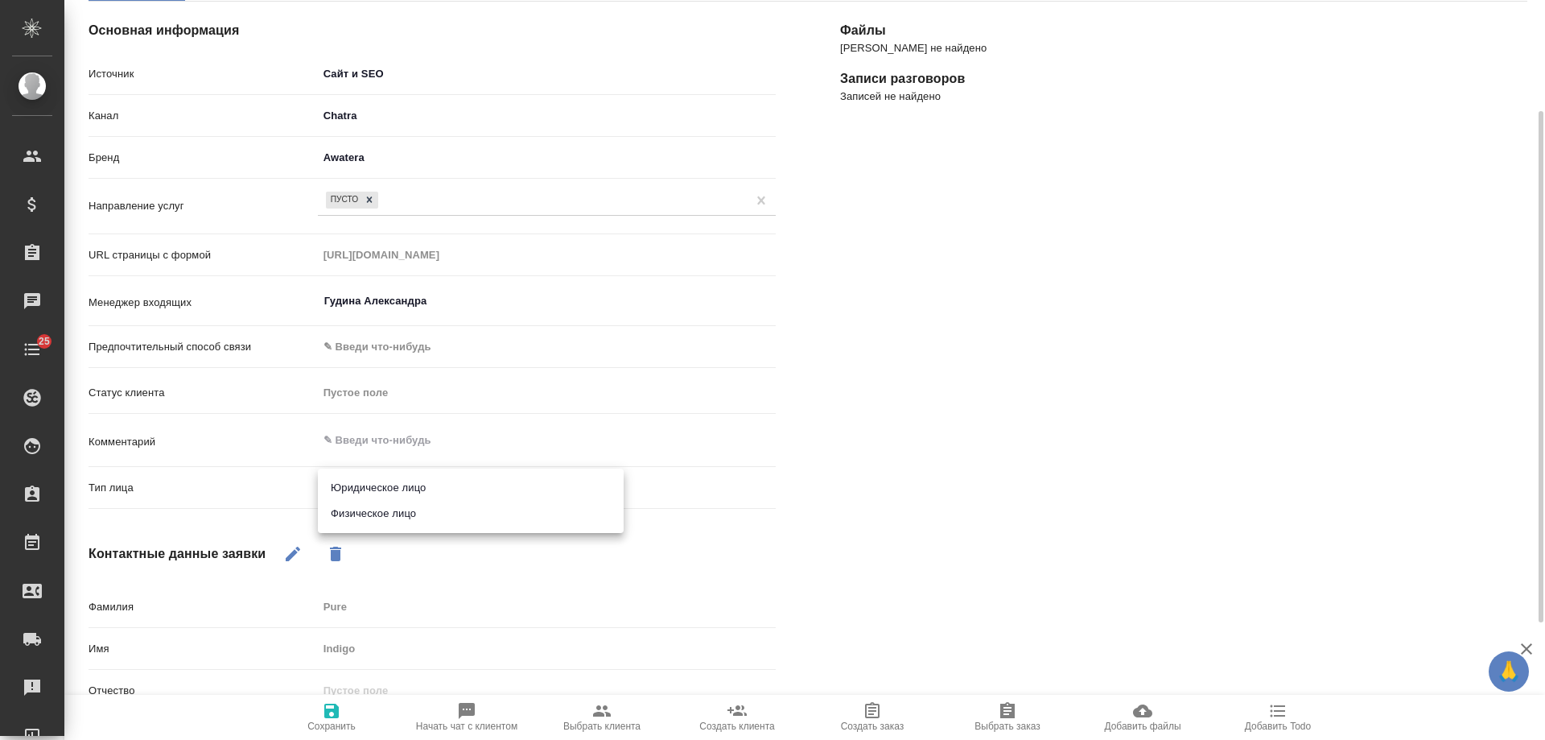
click at [361, 485] on body "🙏 .cls-1 fill:#fff; AWATERA Gudina Alexandra Клиенты Спецификации Заказы 0 Чаты…" at bounding box center [772, 370] width 1545 height 740
click at [358, 510] on li "Физическое лицо" at bounding box center [471, 514] width 306 height 26
type textarea "x"
type input "private"
click at [323, 711] on icon "button" at bounding box center [331, 710] width 19 height 19
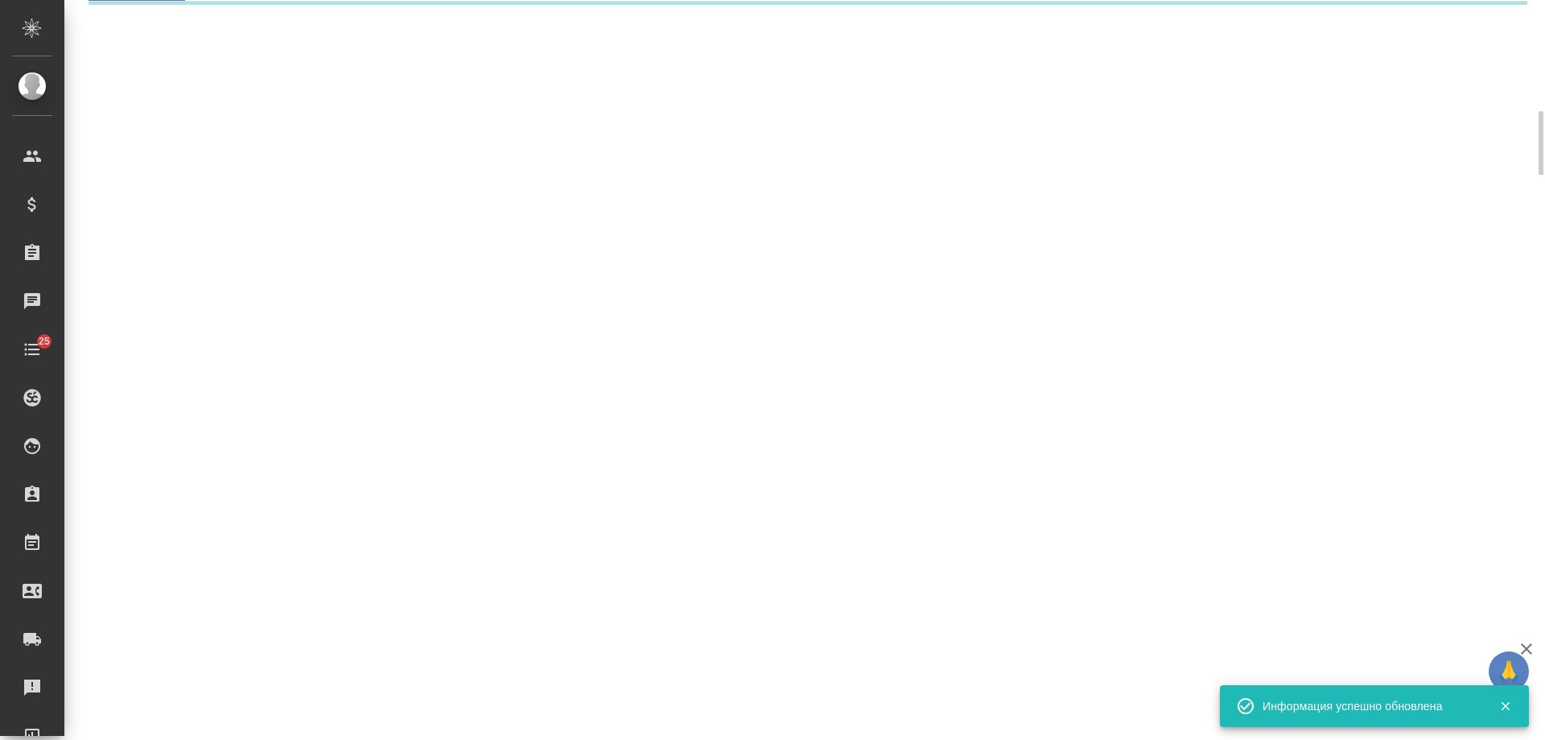
select select "RU"
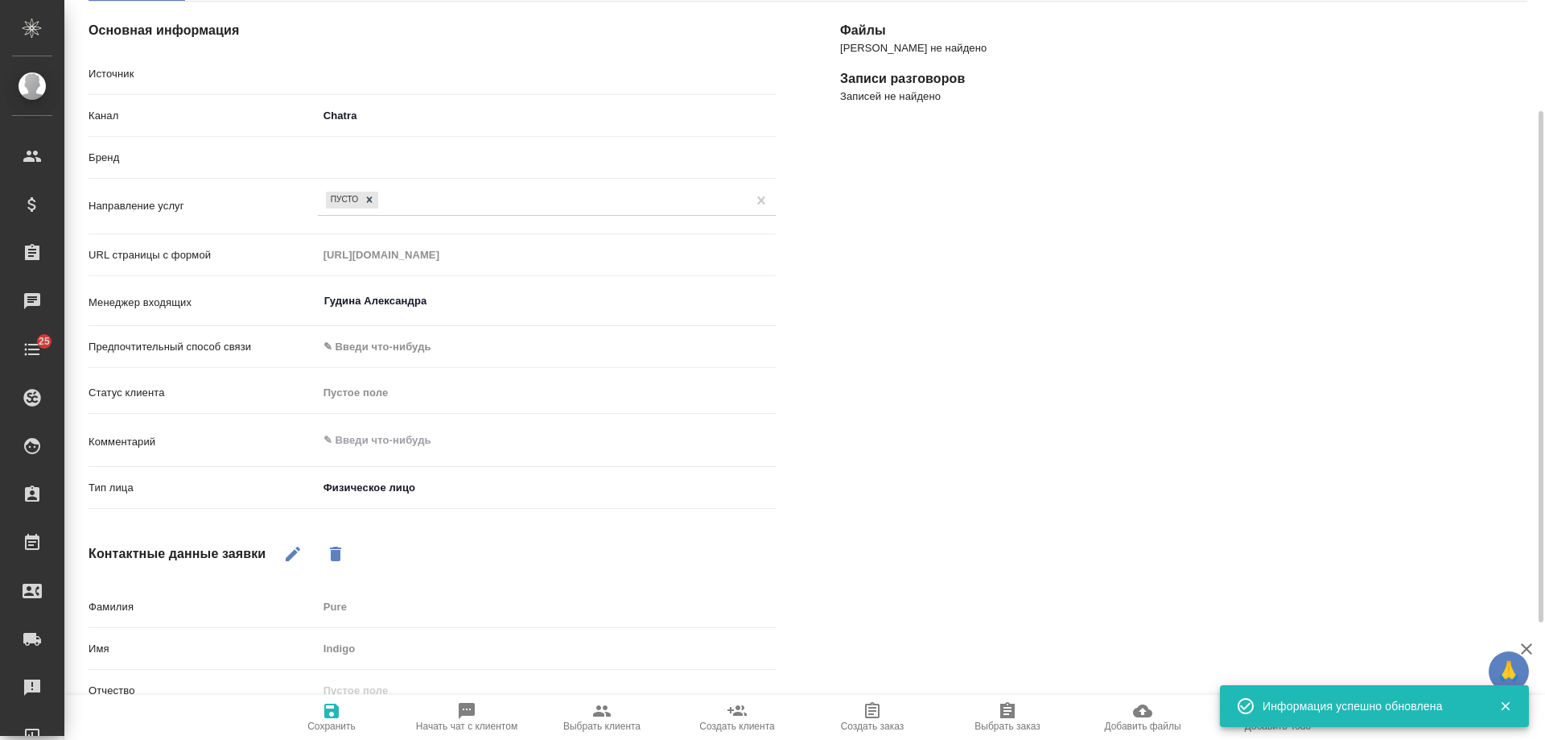
type textarea "x"
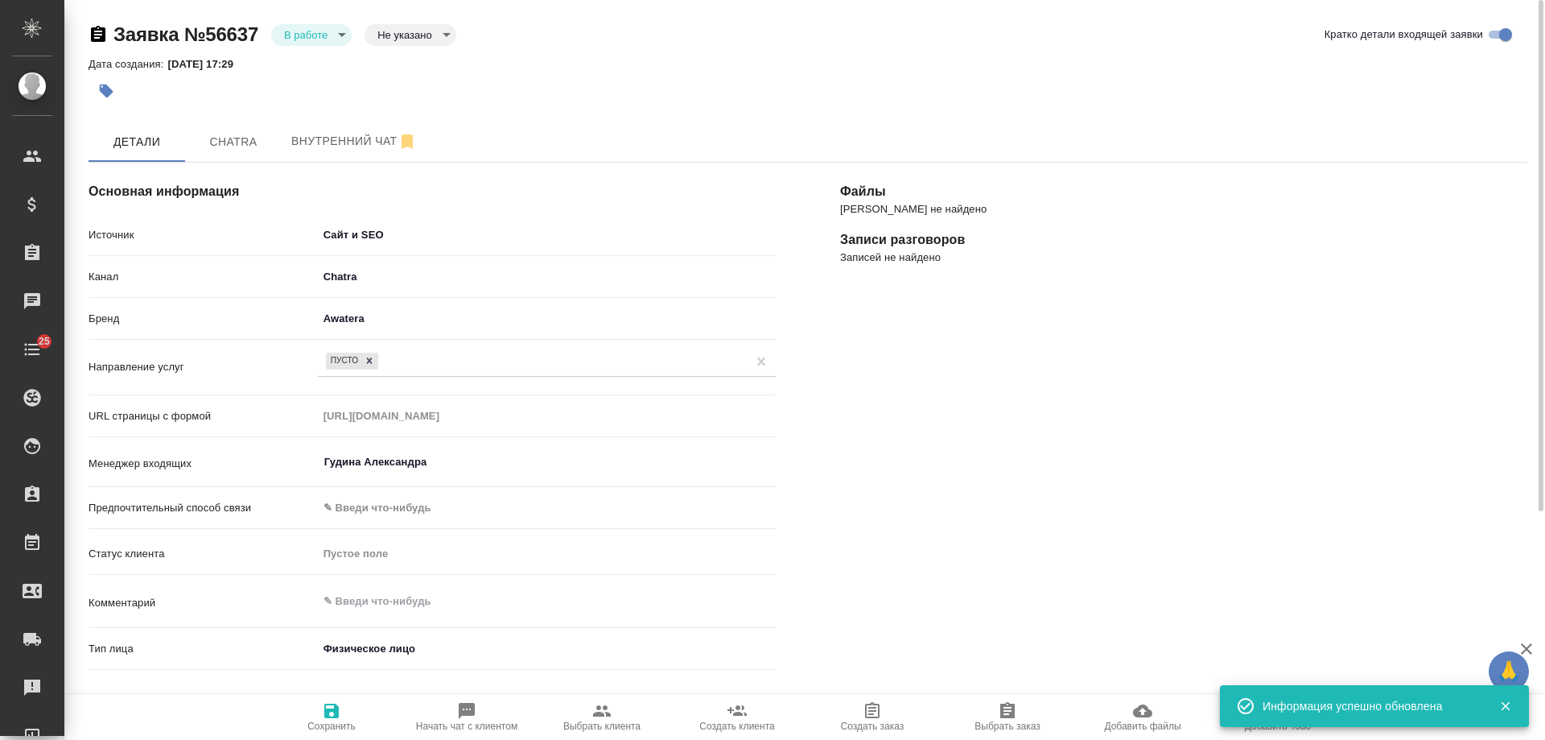
click at [305, 19] on div "Заявка №56637 В работе inProcess Не указано notSelected Кратко детали входящей …" at bounding box center [808, 523] width 1457 height 1046
click at [305, 42] on body "🙏 .cls-1 fill:#fff; AWATERA Gudina Alexandra Клиенты Спецификации Заказы 0 Чаты…" at bounding box center [772, 370] width 1545 height 740
click at [307, 61] on button "Отказ" at bounding box center [303, 62] width 38 height 18
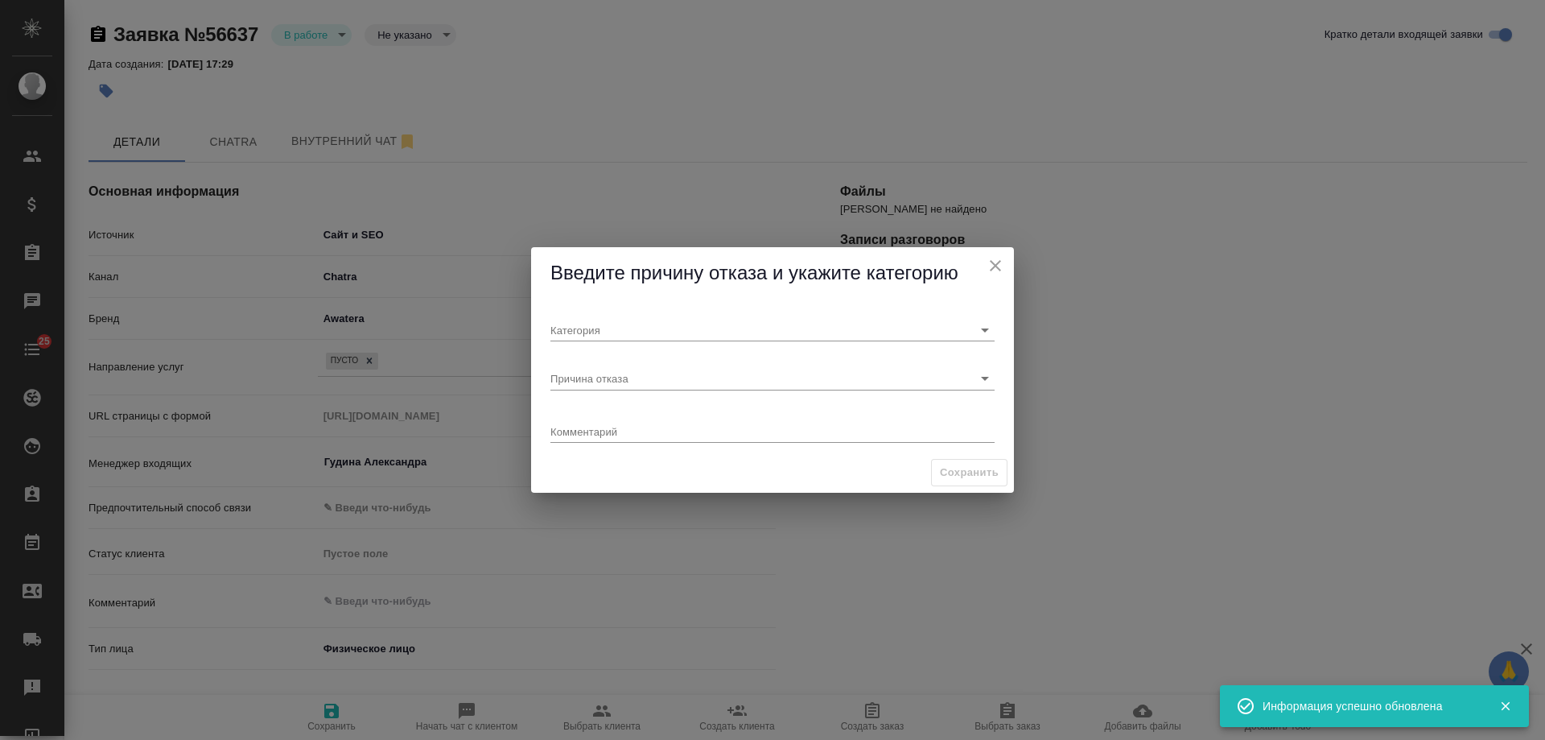
click at [597, 393] on div "Причина отказа" at bounding box center [772, 372] width 457 height 48
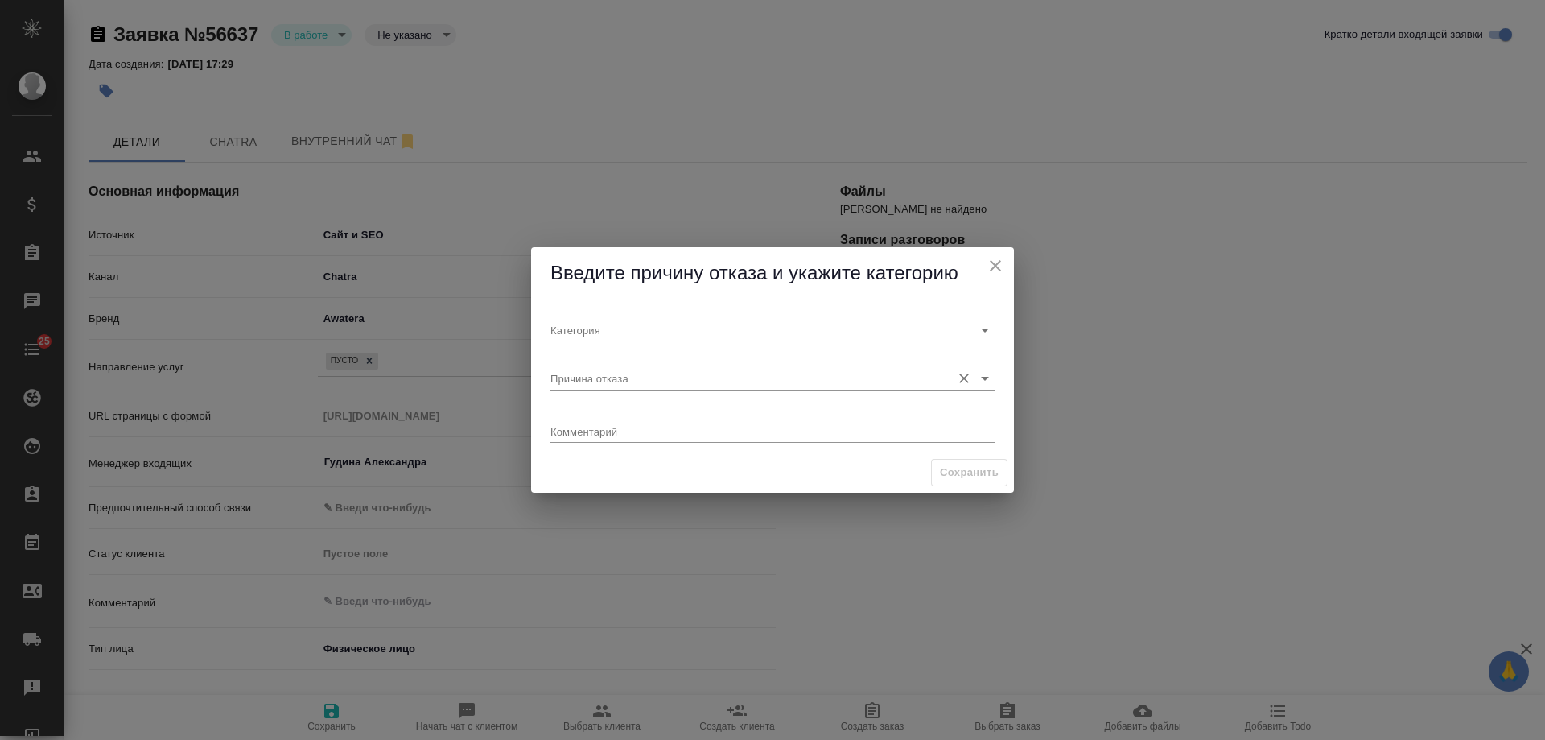
click at [595, 384] on input "Причина отказа" at bounding box center [747, 378] width 393 height 22
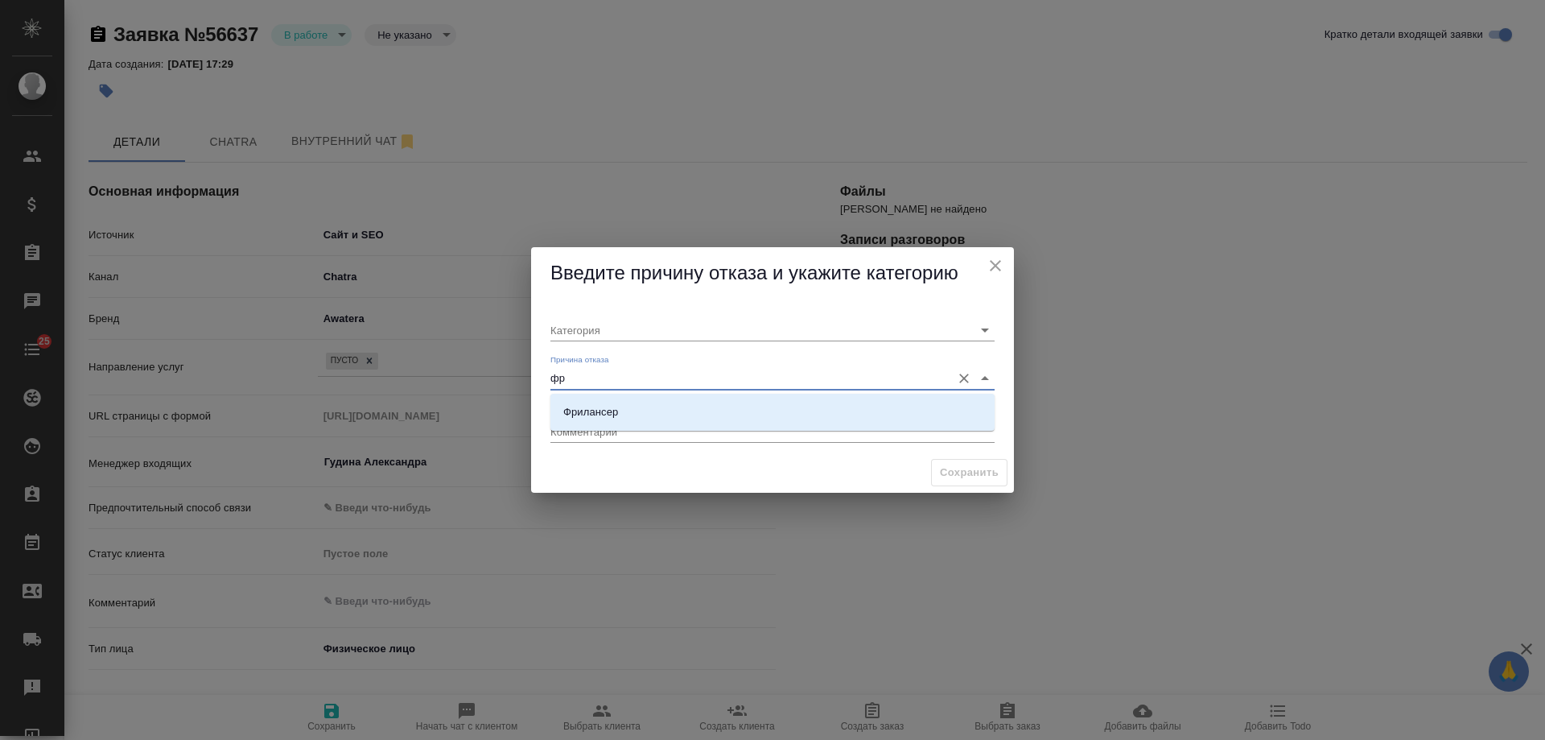
type input "фри"
click at [595, 414] on div "Фрилансер" at bounding box center [590, 412] width 55 height 16
type input "Не лиды"
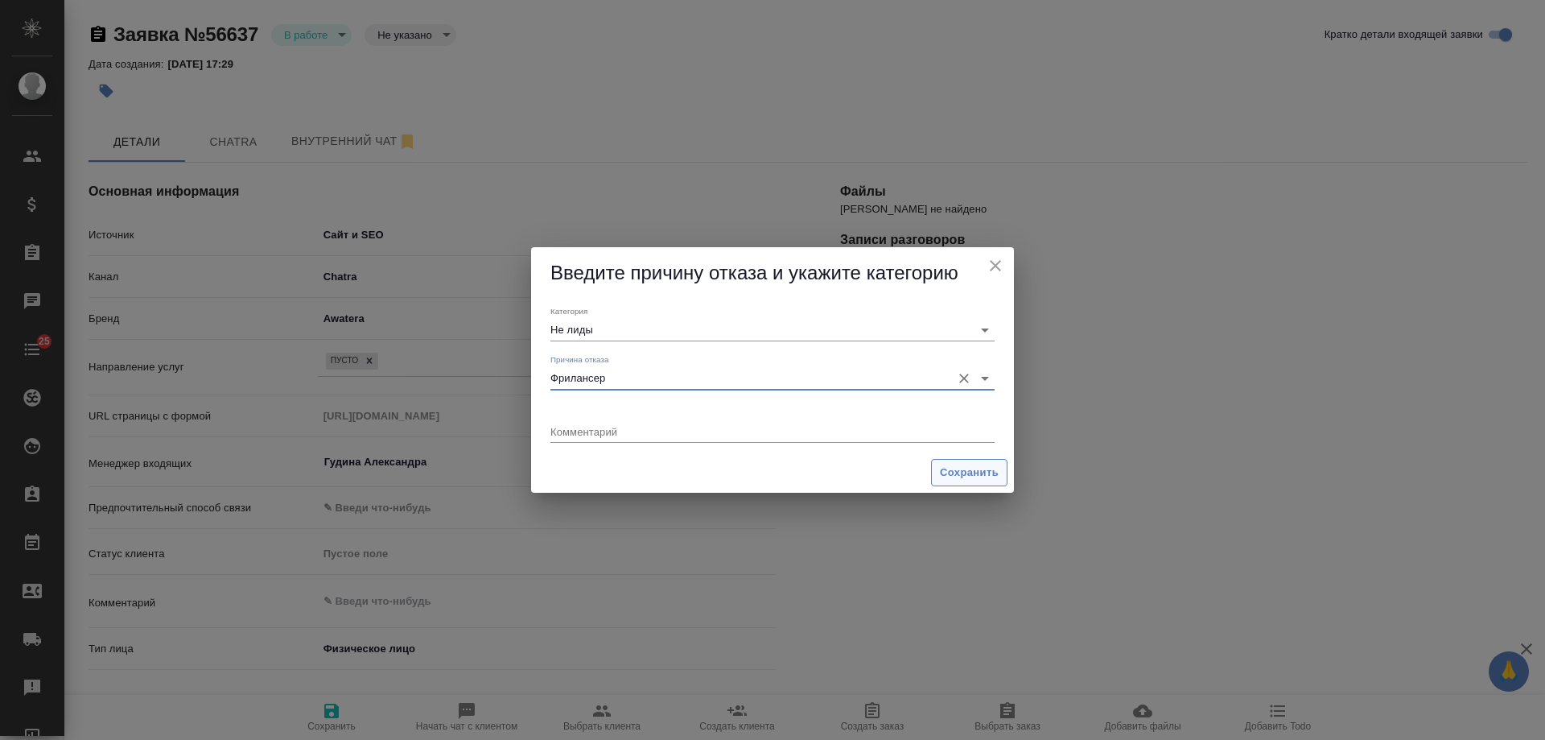
type input "Фрилансер"
click at [958, 468] on span "Сохранить" at bounding box center [969, 473] width 59 height 19
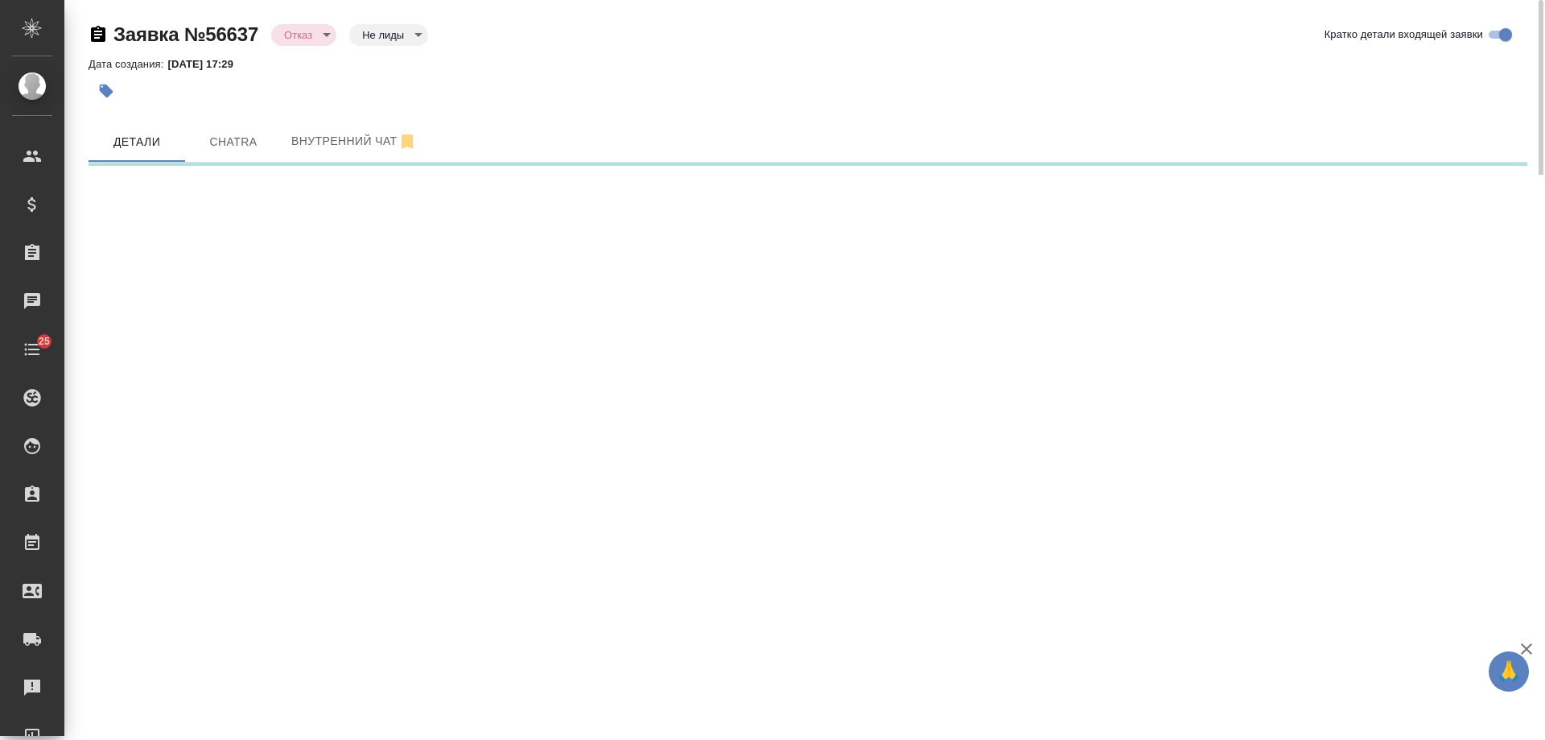
select select "RU"
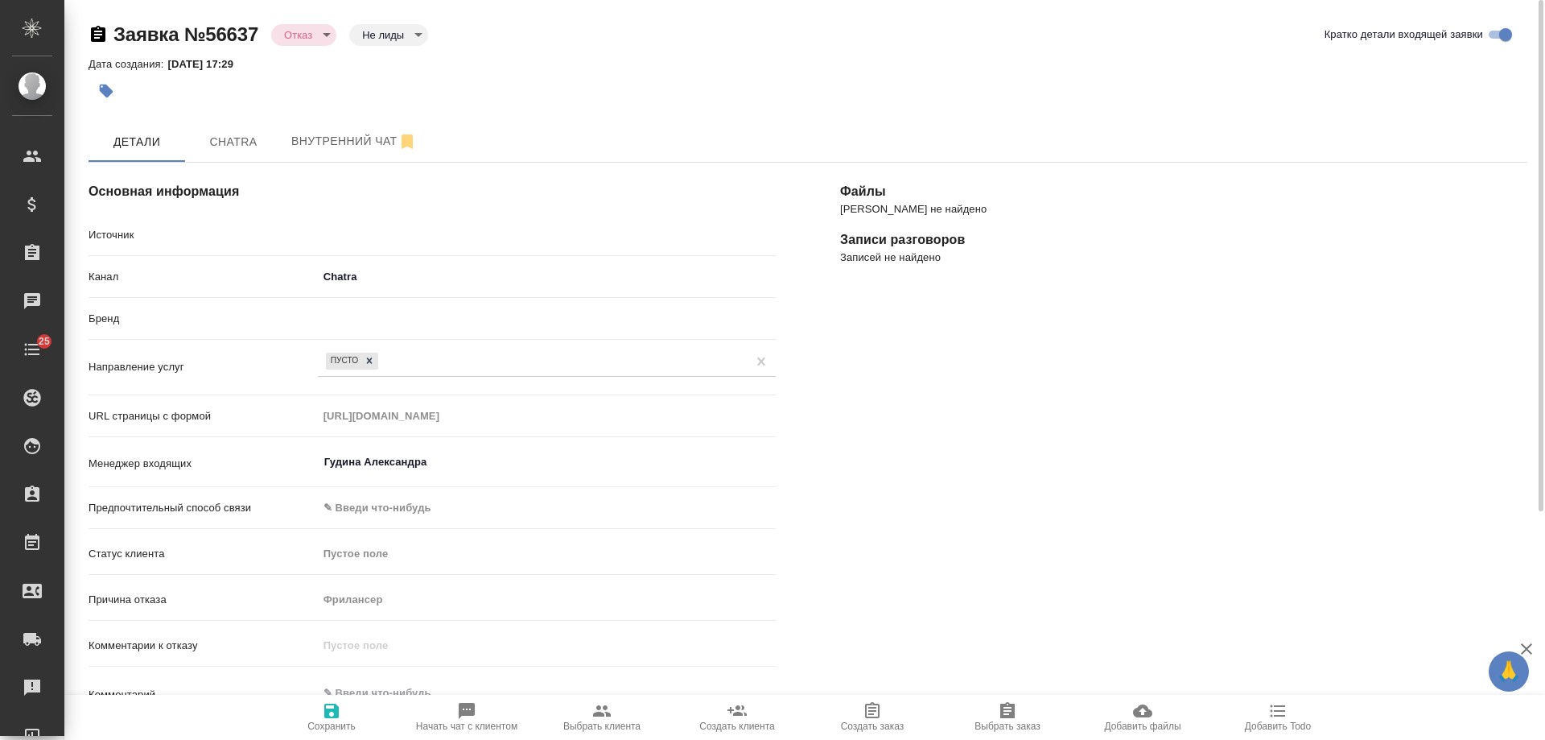
type textarea "x"
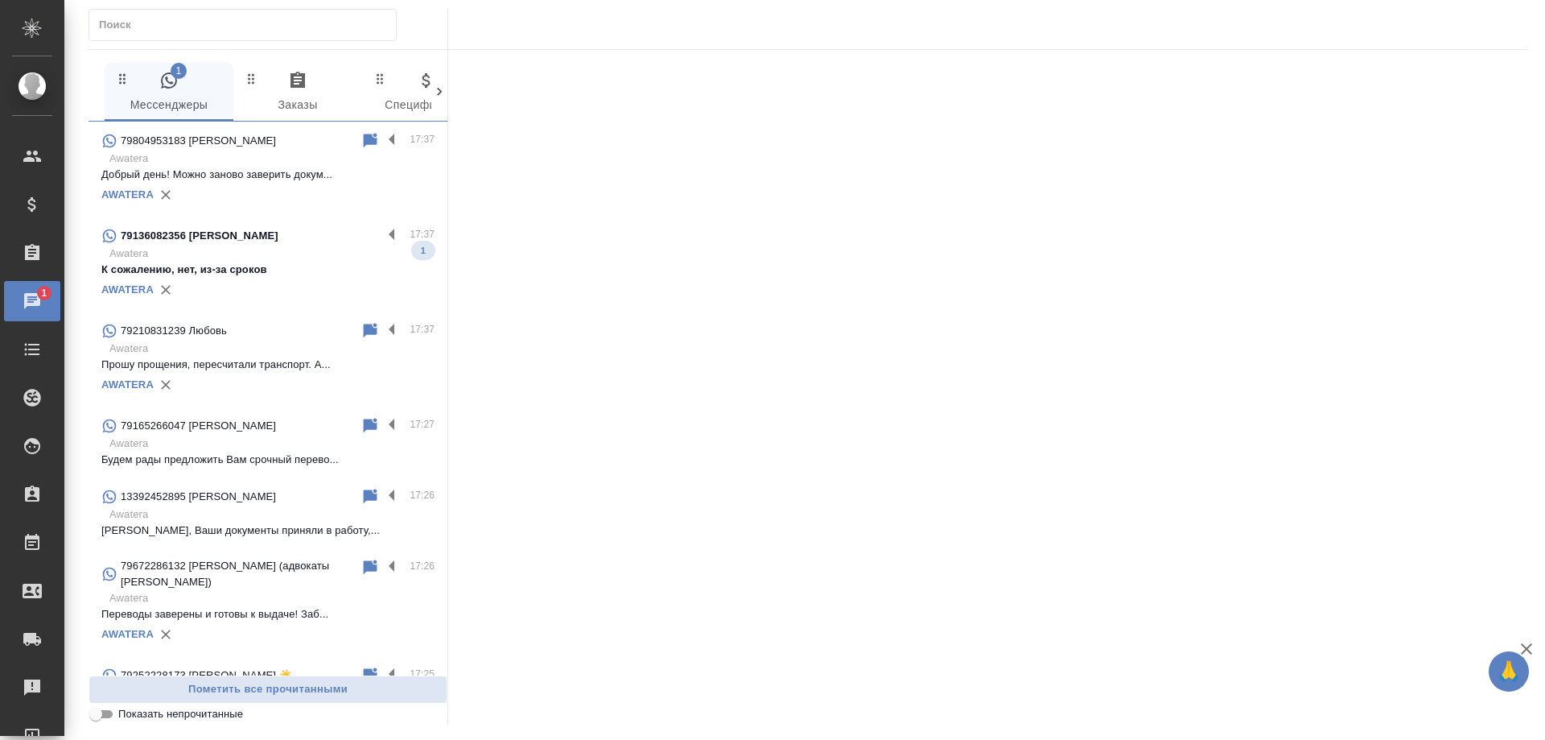
click at [276, 244] on p "79136082356 [PERSON_NAME]" at bounding box center [200, 236] width 158 height 16
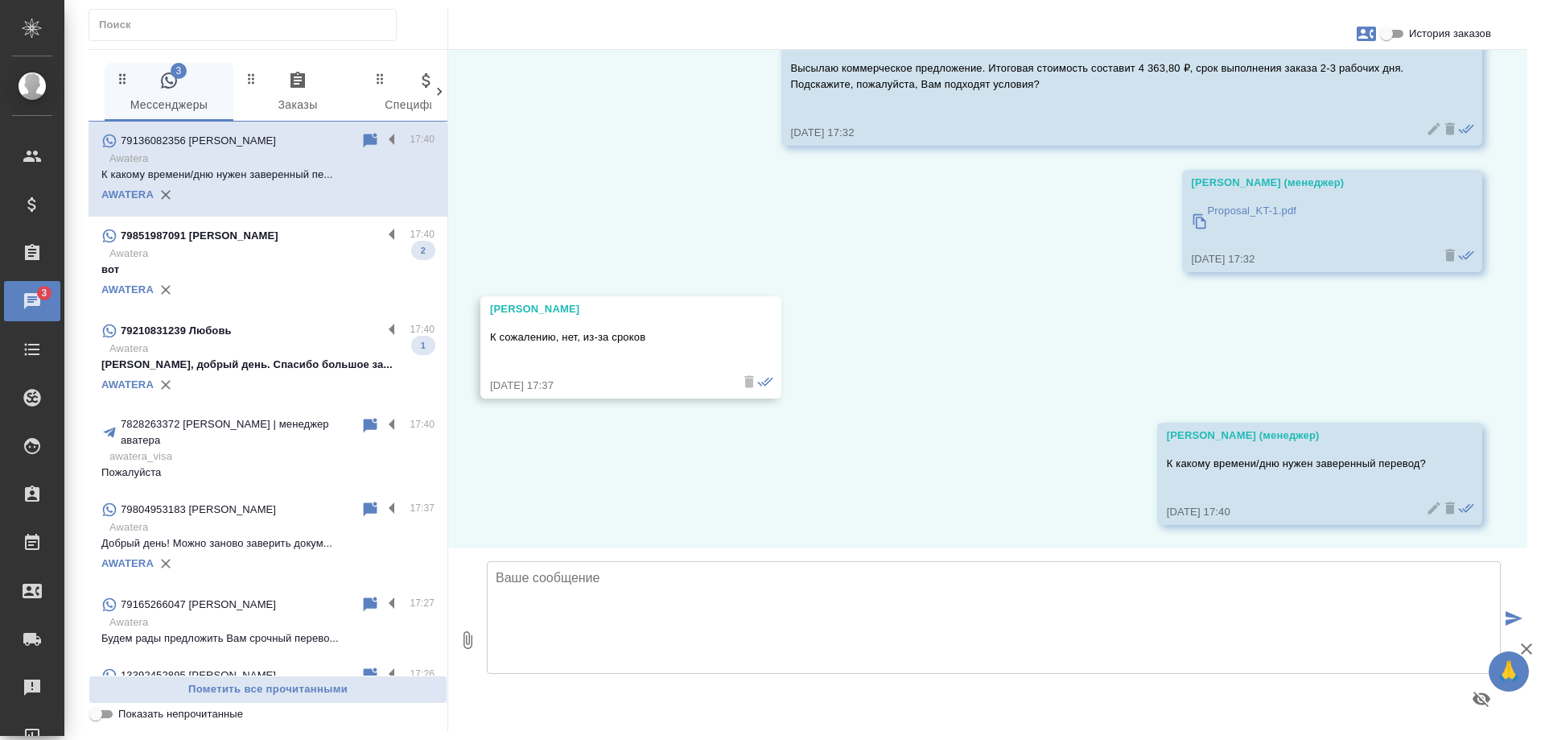
scroll to position [1405, 0]
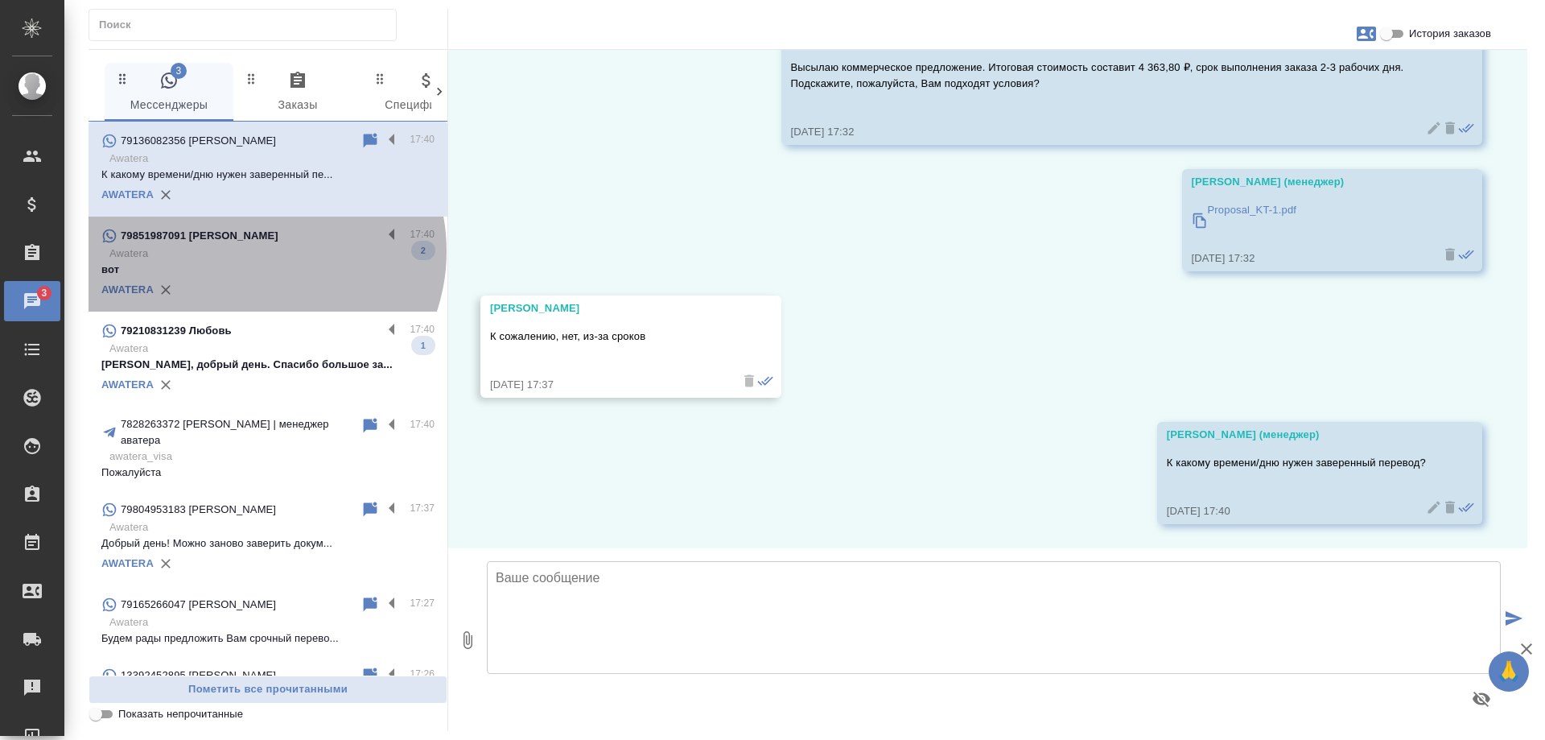
click at [257, 262] on p "Awatera" at bounding box center [271, 253] width 325 height 16
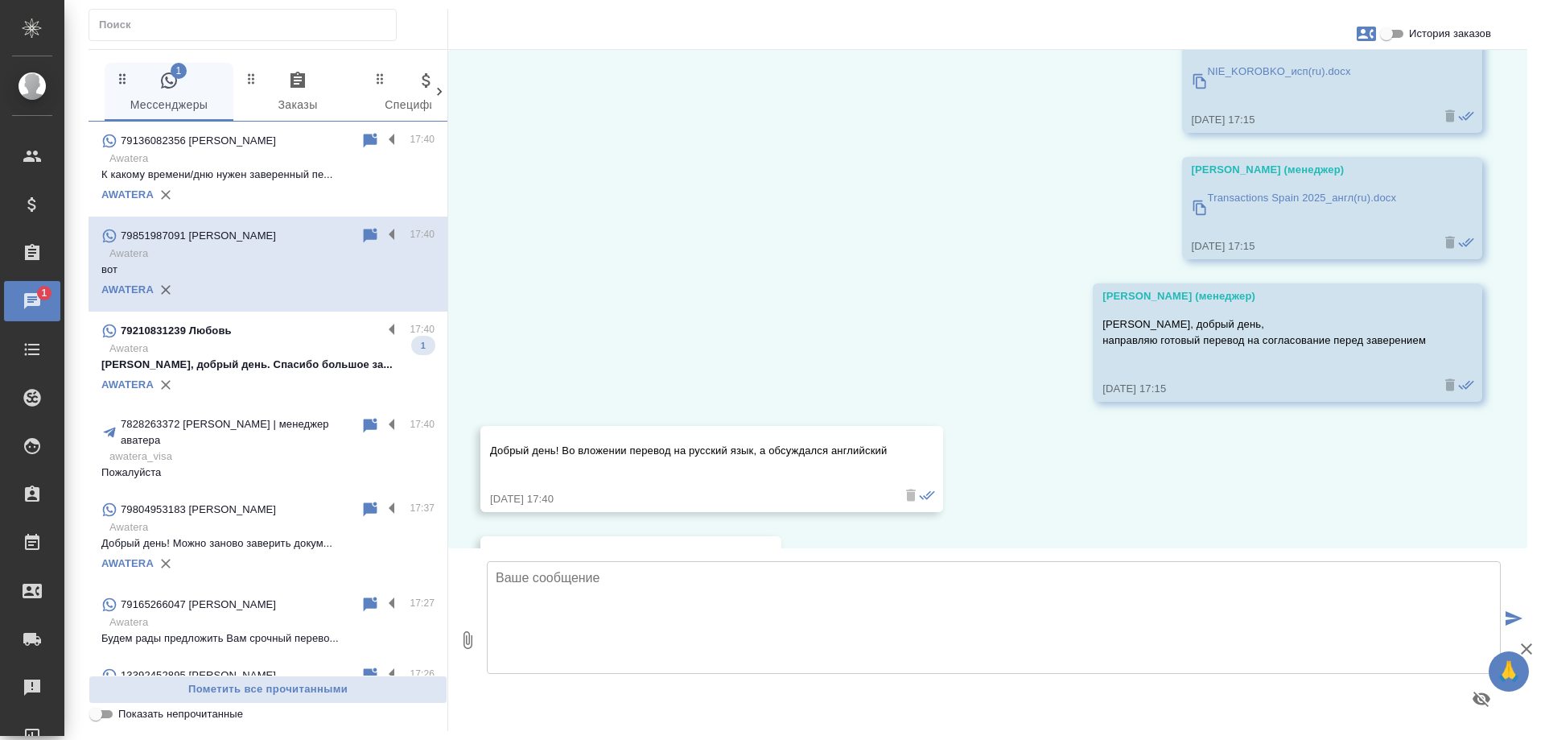
scroll to position [11059, 0]
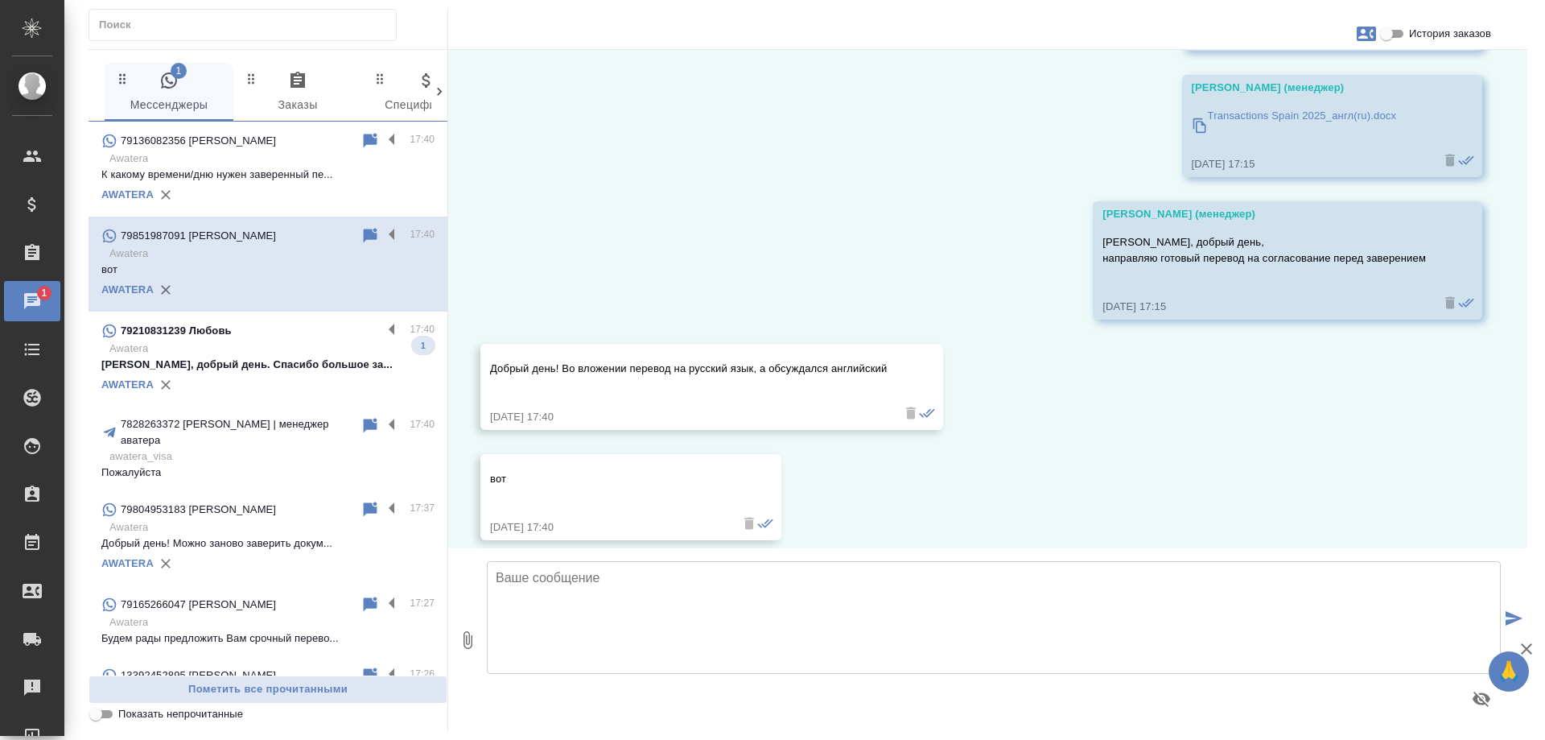
click at [323, 373] on p "[PERSON_NAME], добрый день. Спасибо большое за..." at bounding box center [267, 365] width 333 height 16
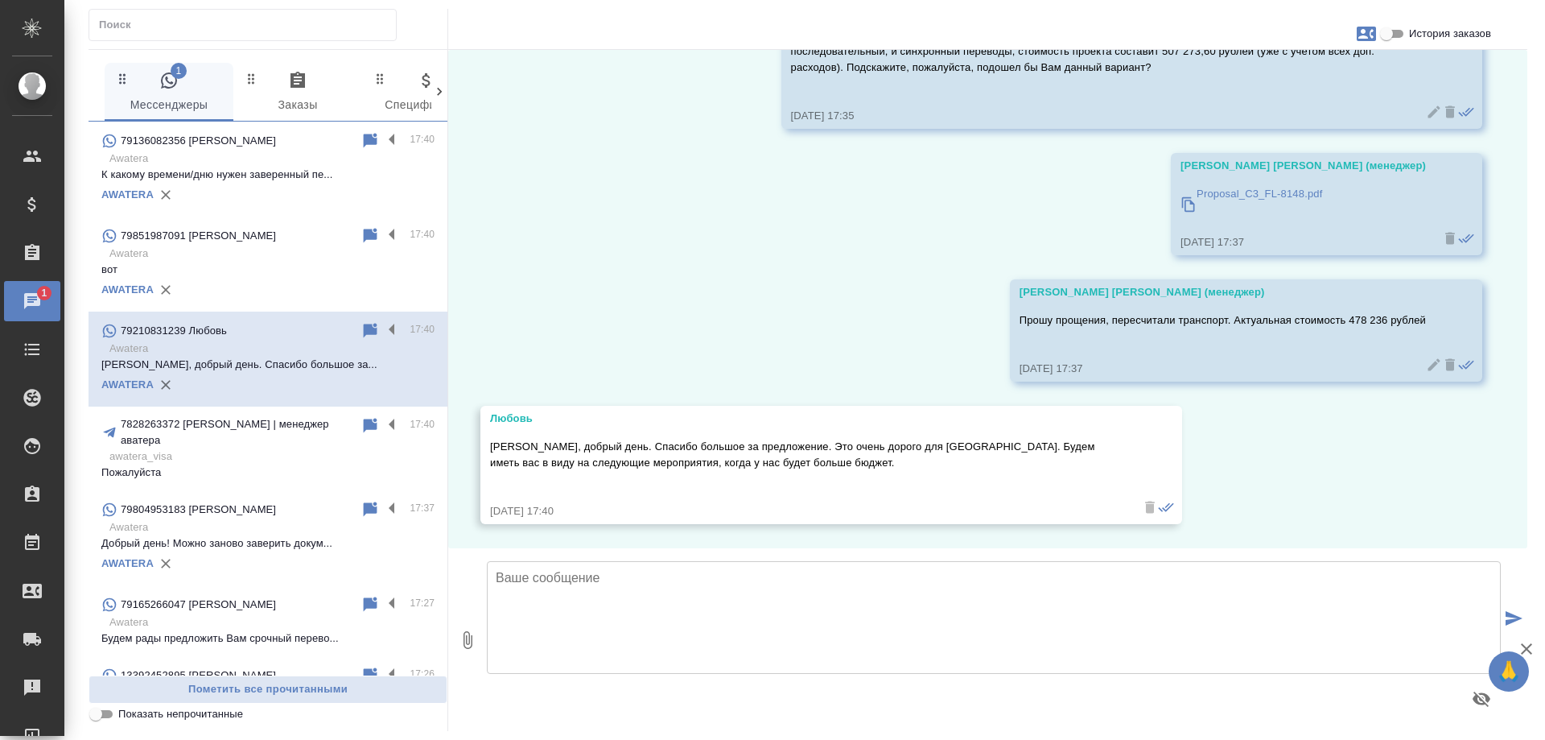
scroll to position [284, 0]
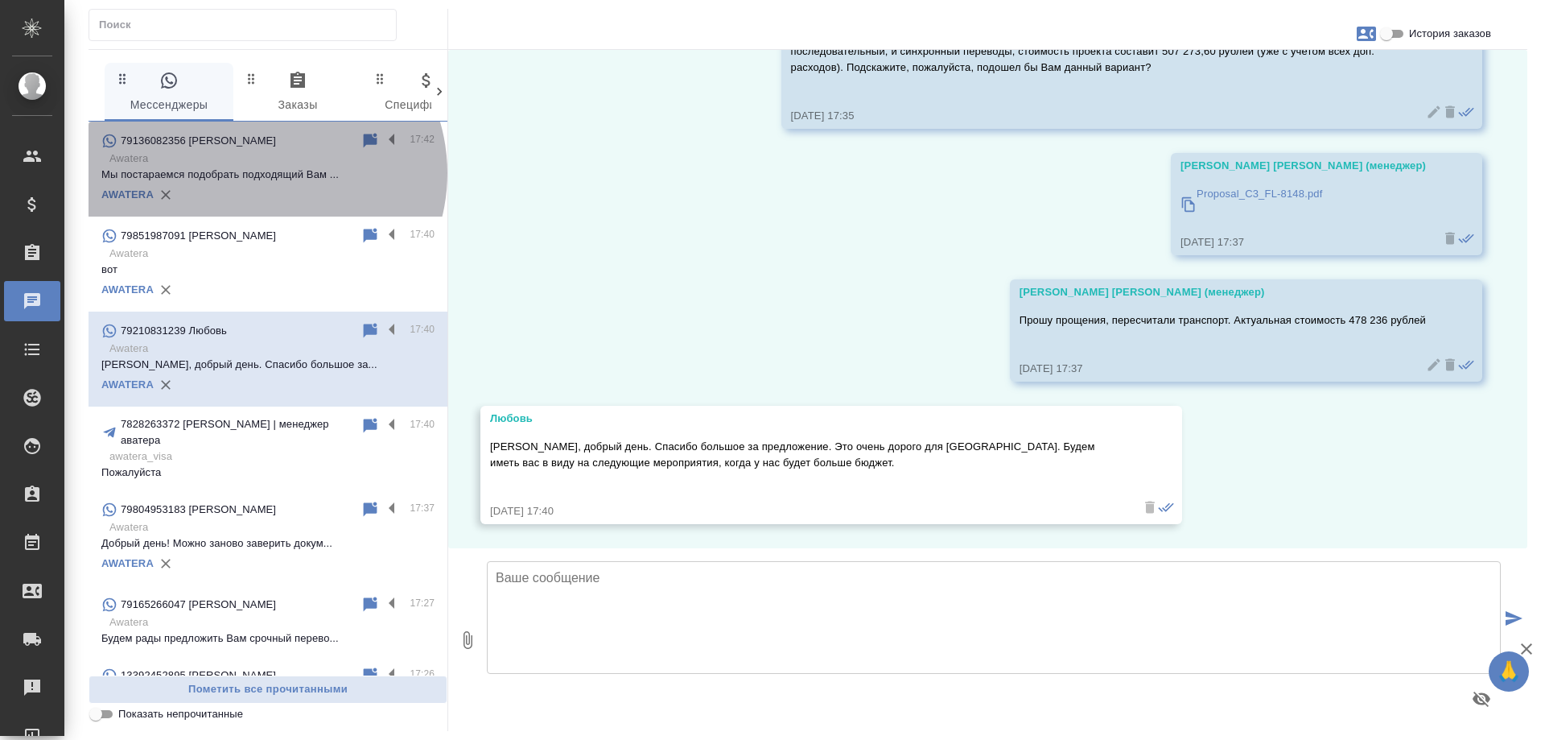
click at [263, 167] on p "Awatera" at bounding box center [271, 159] width 325 height 16
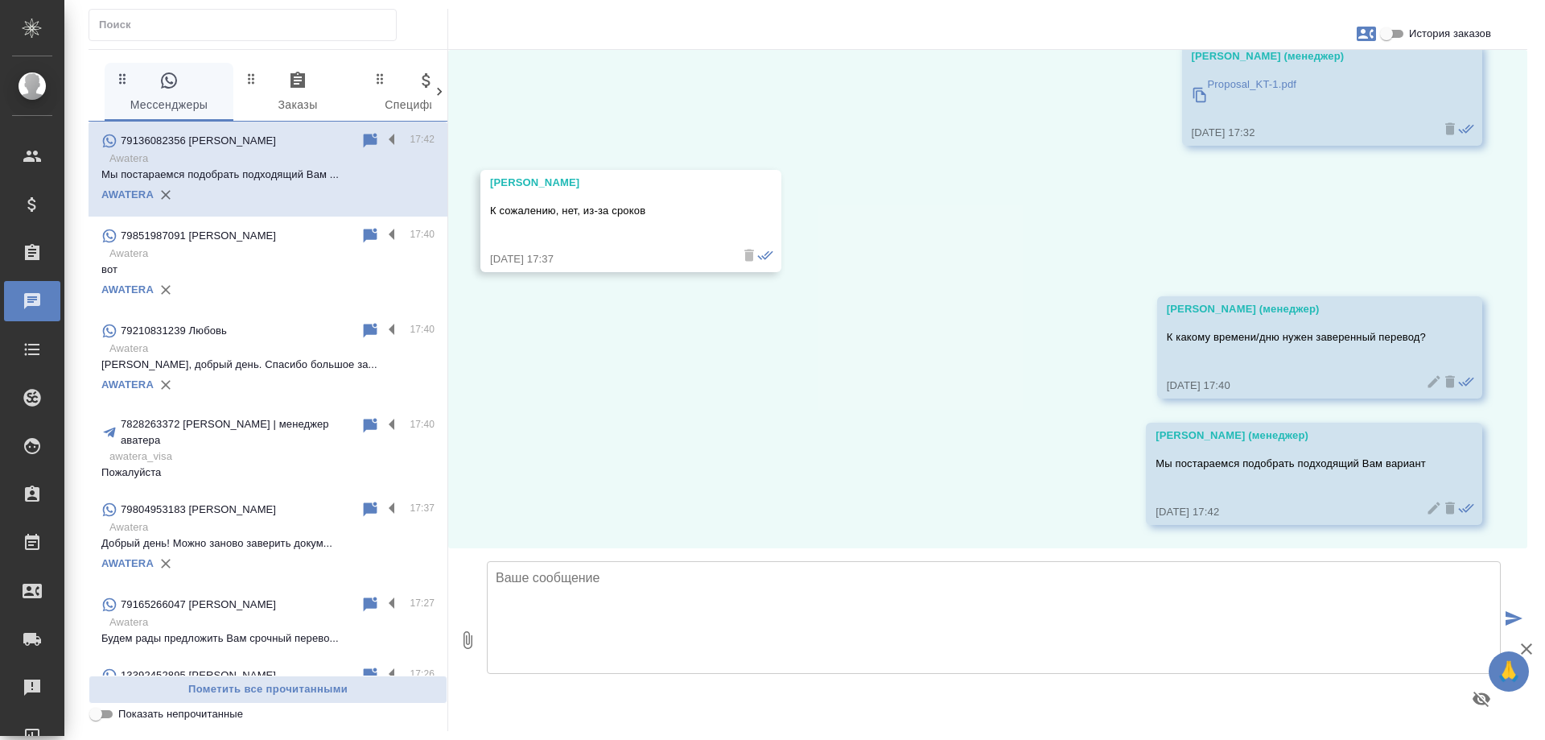
scroll to position [1532, 0]
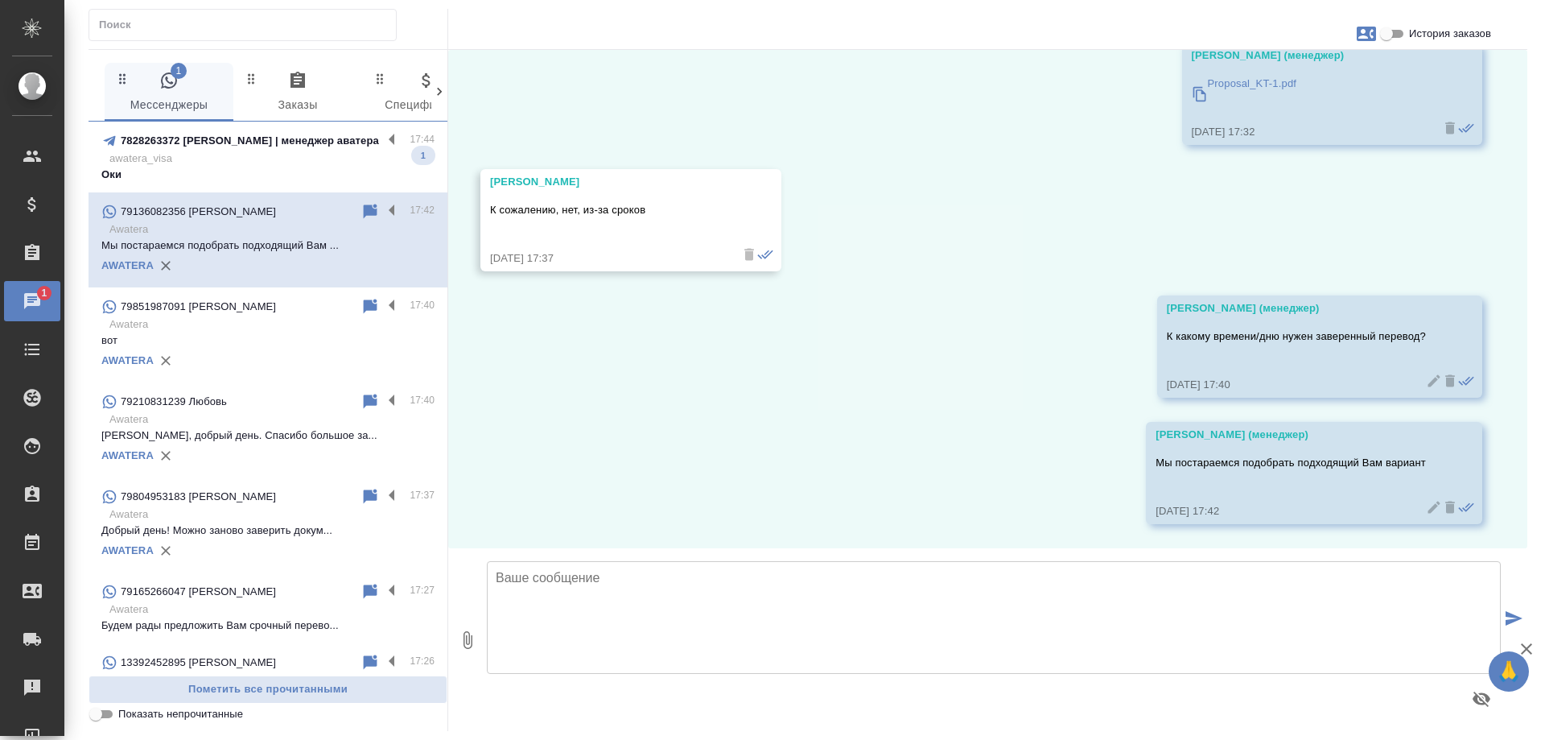
click at [260, 152] on p "awatera_visa" at bounding box center [271, 159] width 325 height 16
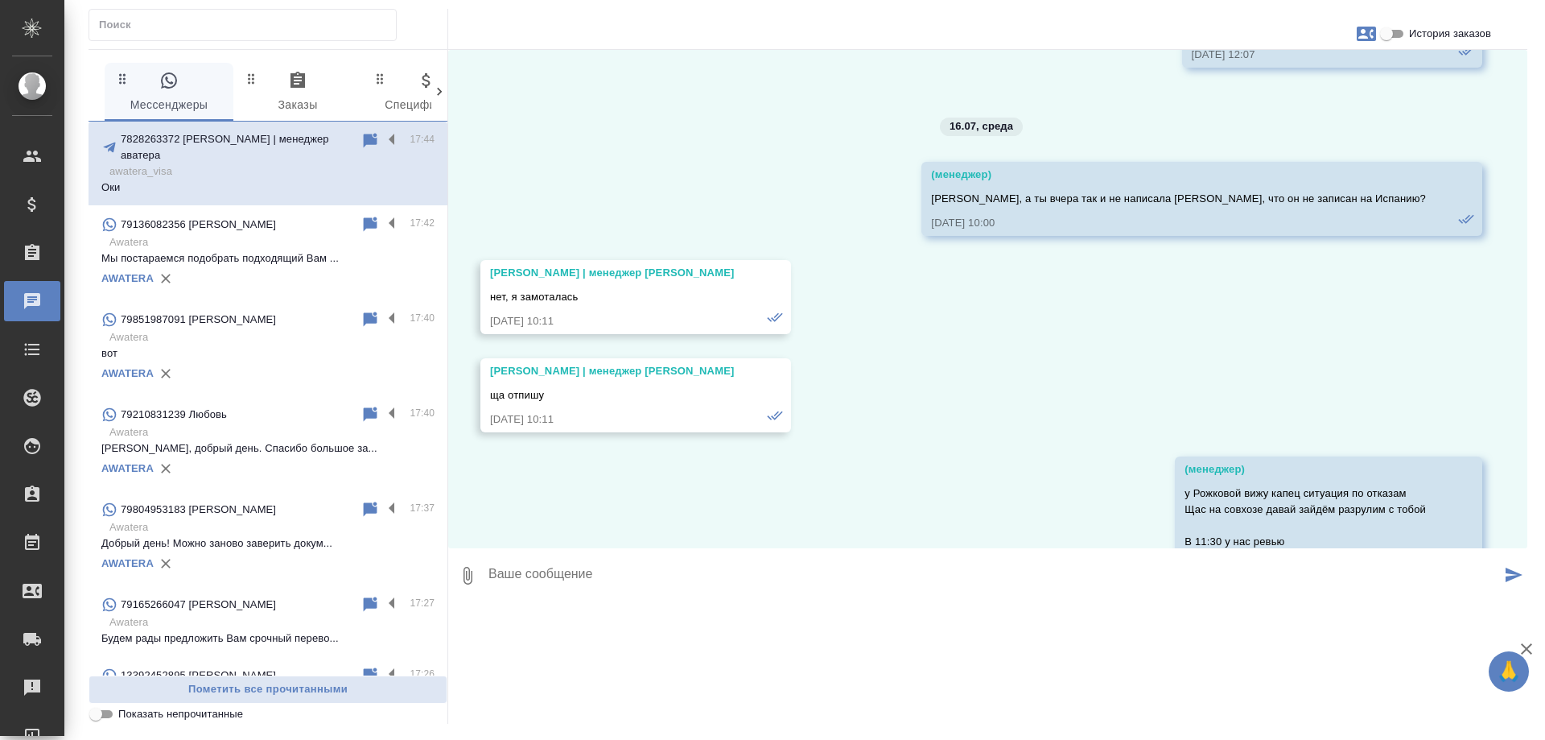
scroll to position [129100, 0]
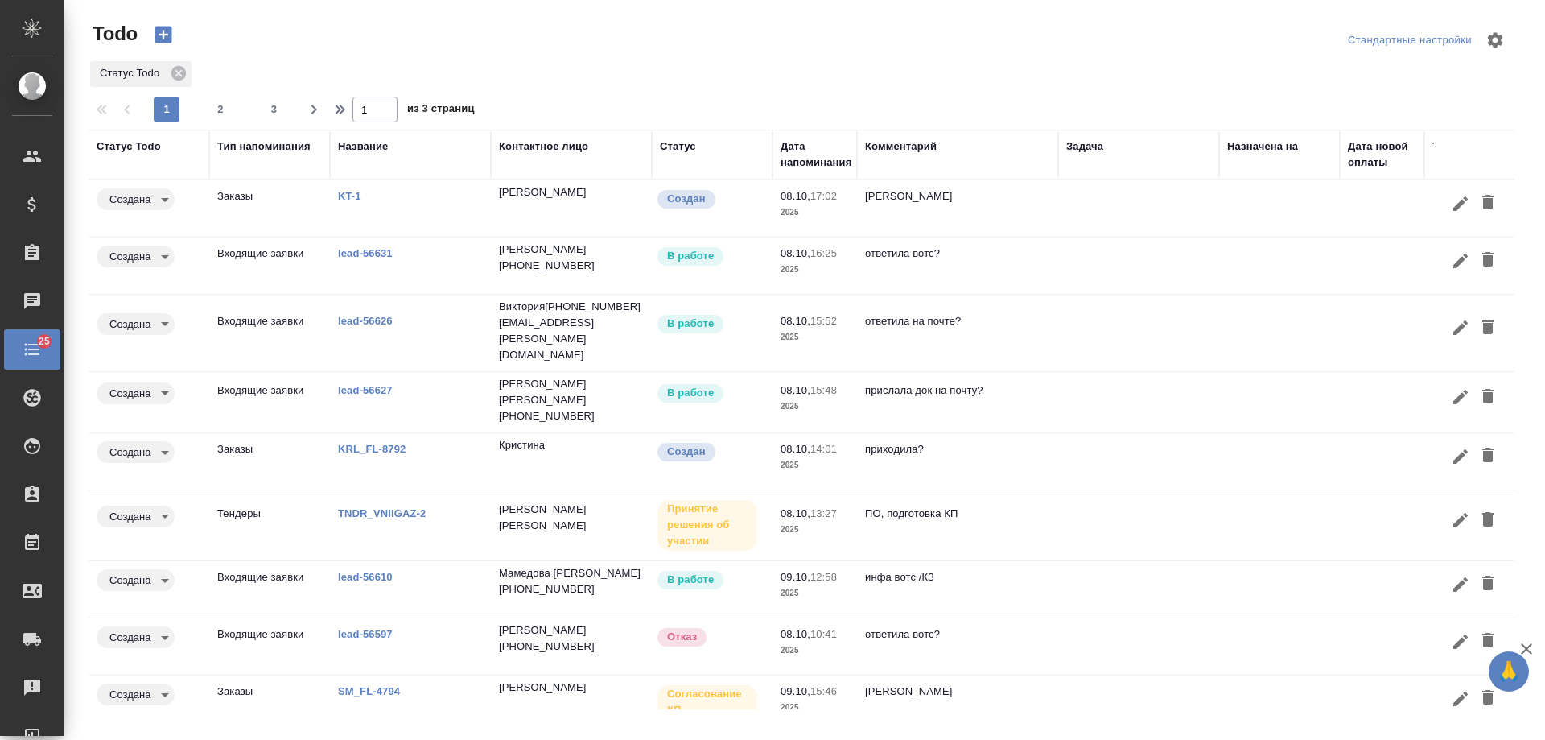
click at [1044, 623] on td "ответила вотс?" at bounding box center [957, 646] width 201 height 56
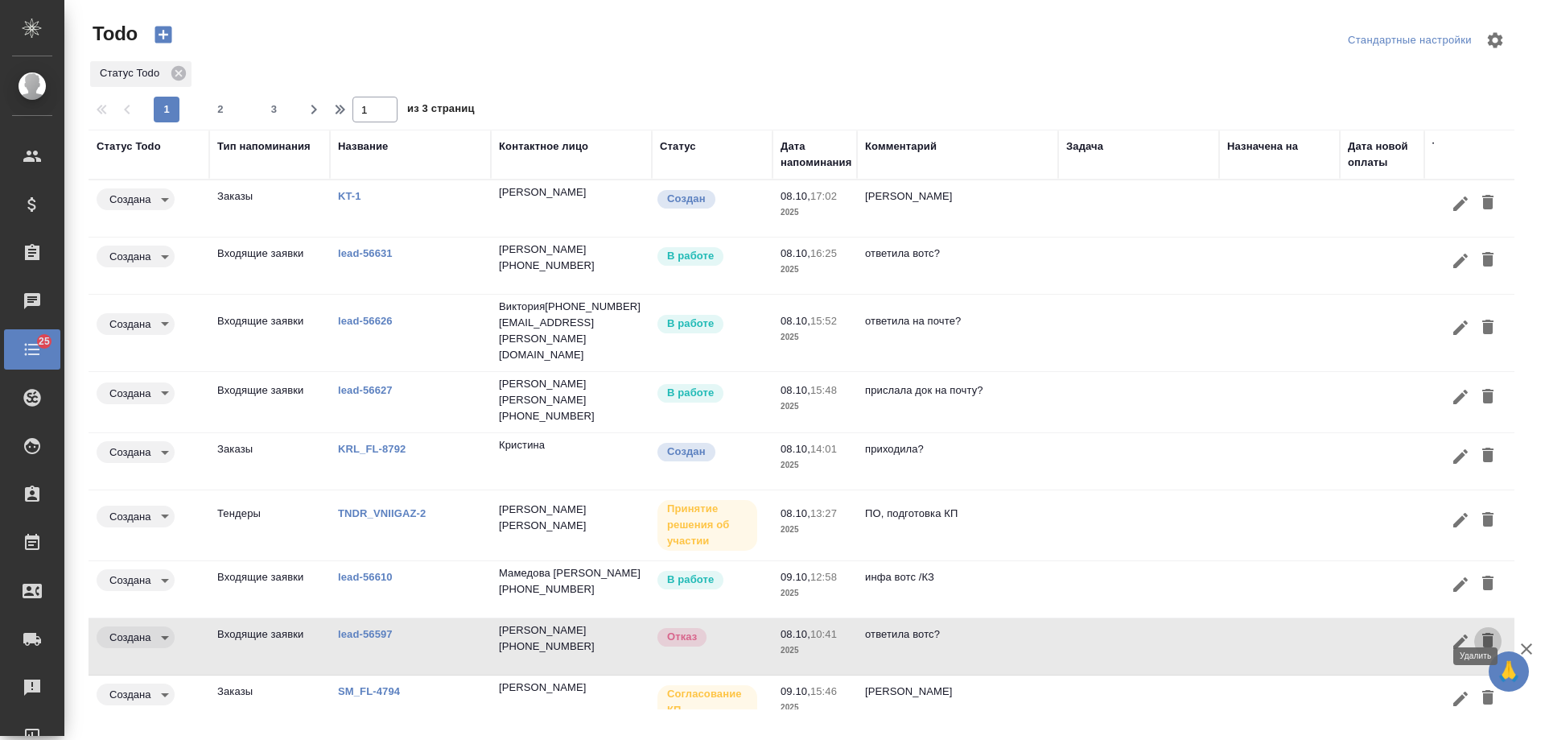
click at [1483, 633] on icon "button" at bounding box center [1488, 640] width 11 height 14
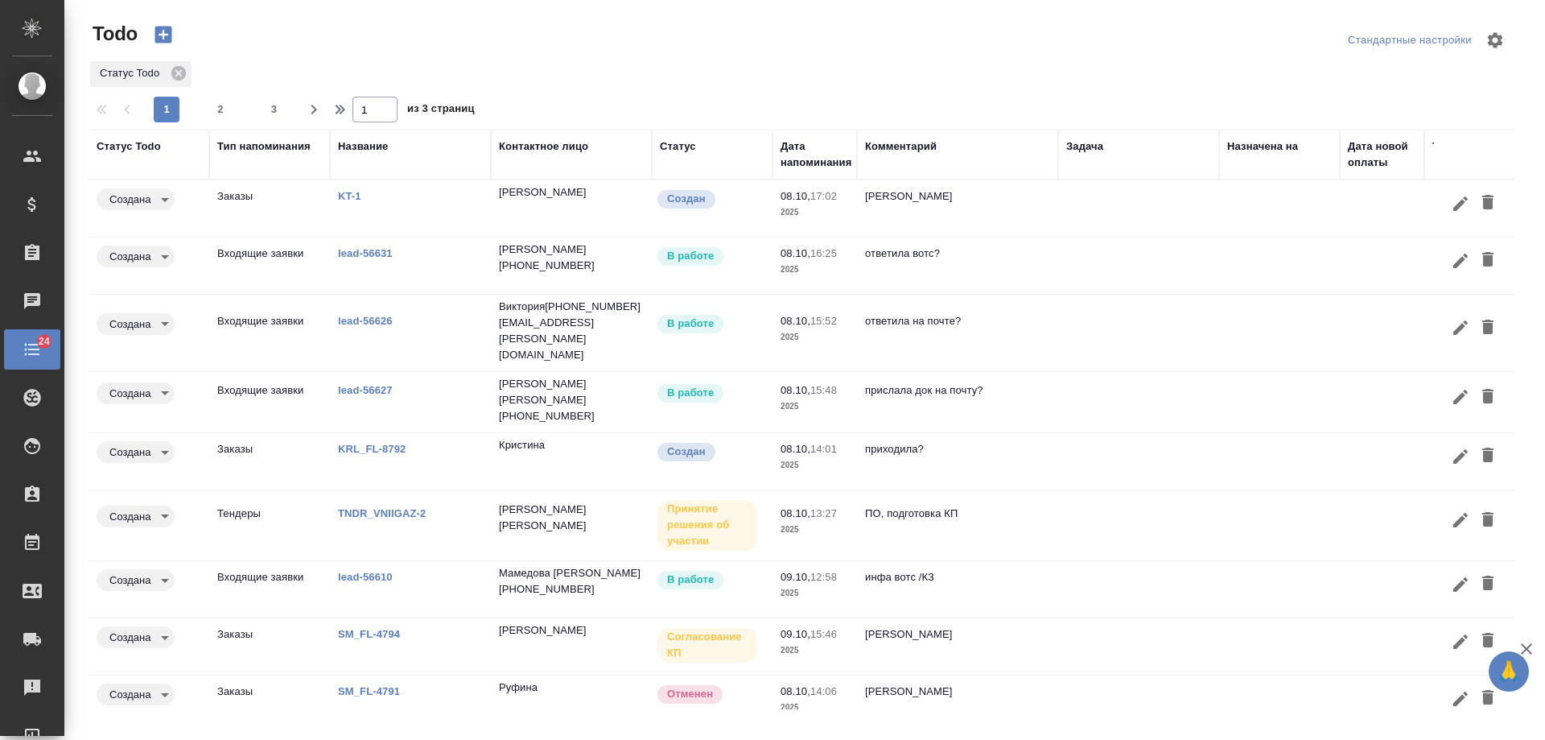
click at [1041, 266] on td "ответила вотс?" at bounding box center [957, 265] width 201 height 56
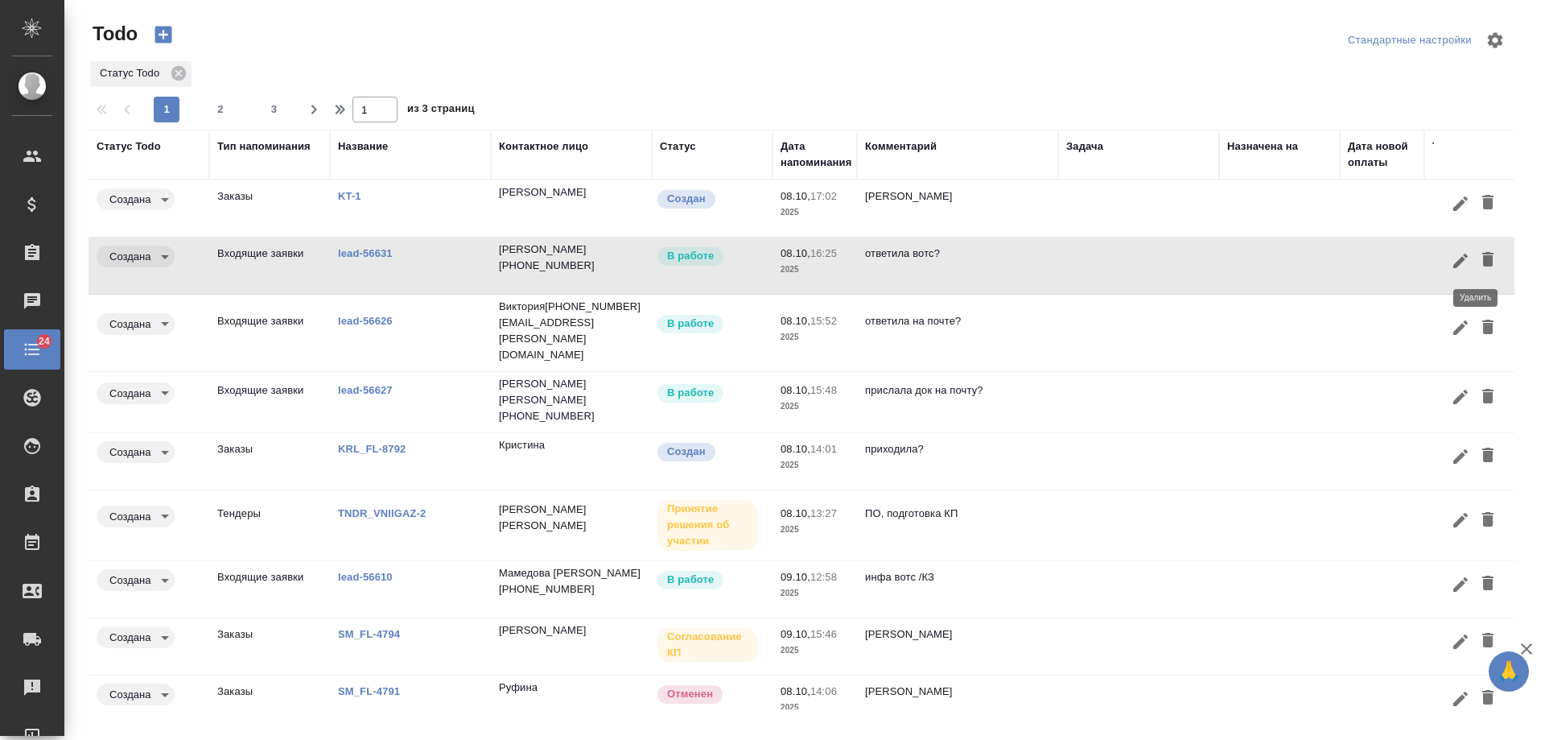
click at [1483, 261] on icon "button" at bounding box center [1488, 259] width 11 height 14
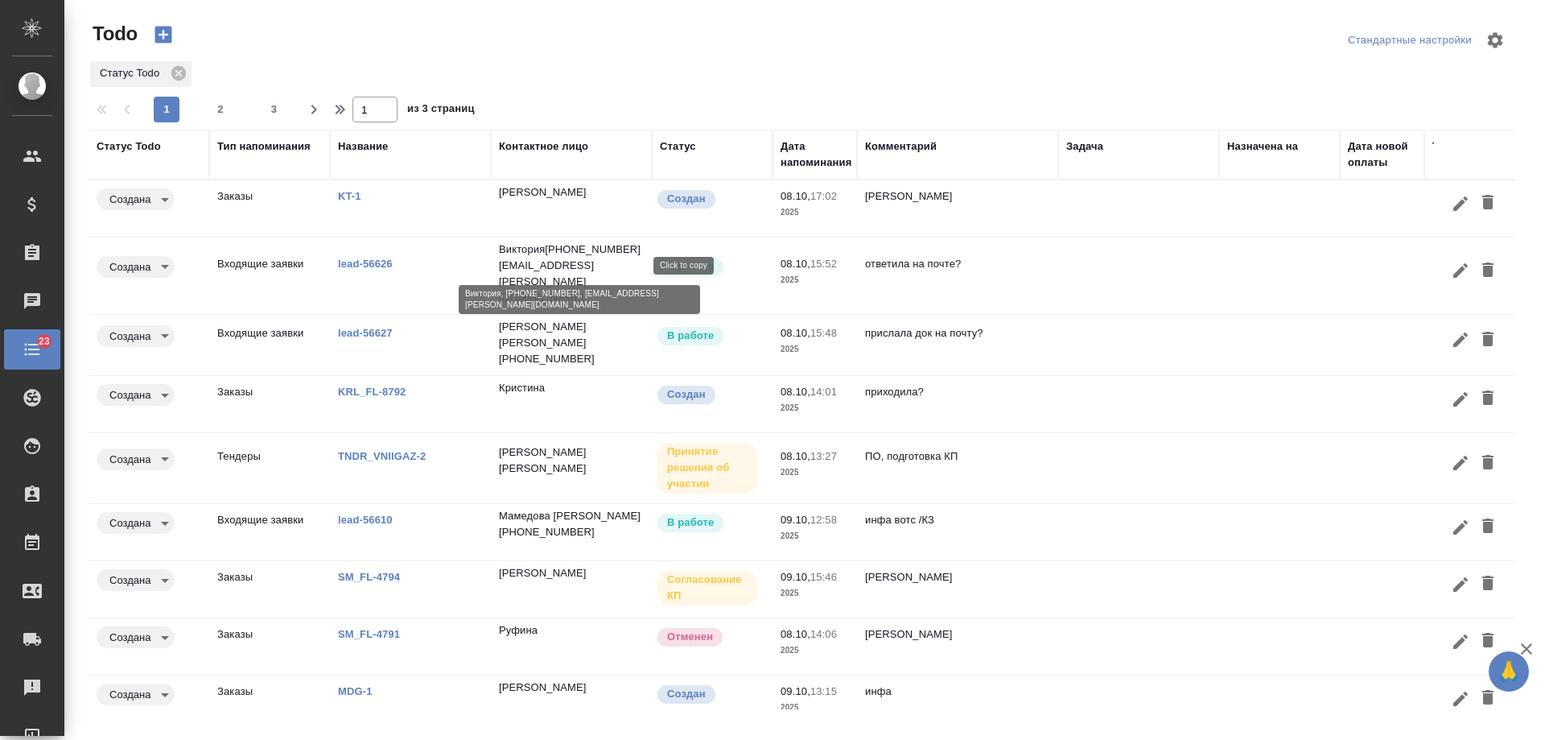
click at [609, 270] on p "[EMAIL_ADDRESS][PERSON_NAME][DOMAIN_NAME]" at bounding box center [571, 282] width 145 height 48
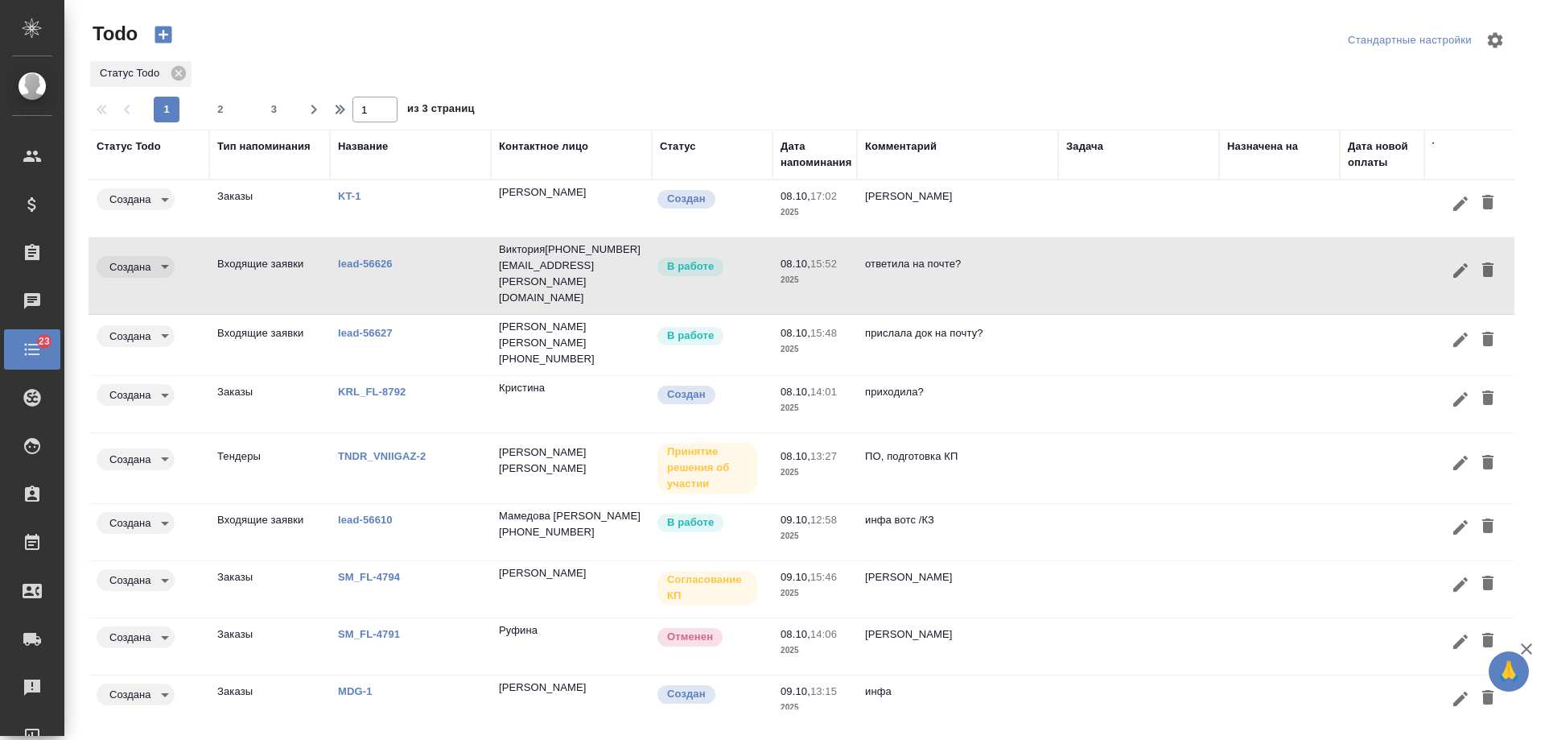
click at [1027, 622] on td "[PERSON_NAME]" at bounding box center [957, 646] width 201 height 56
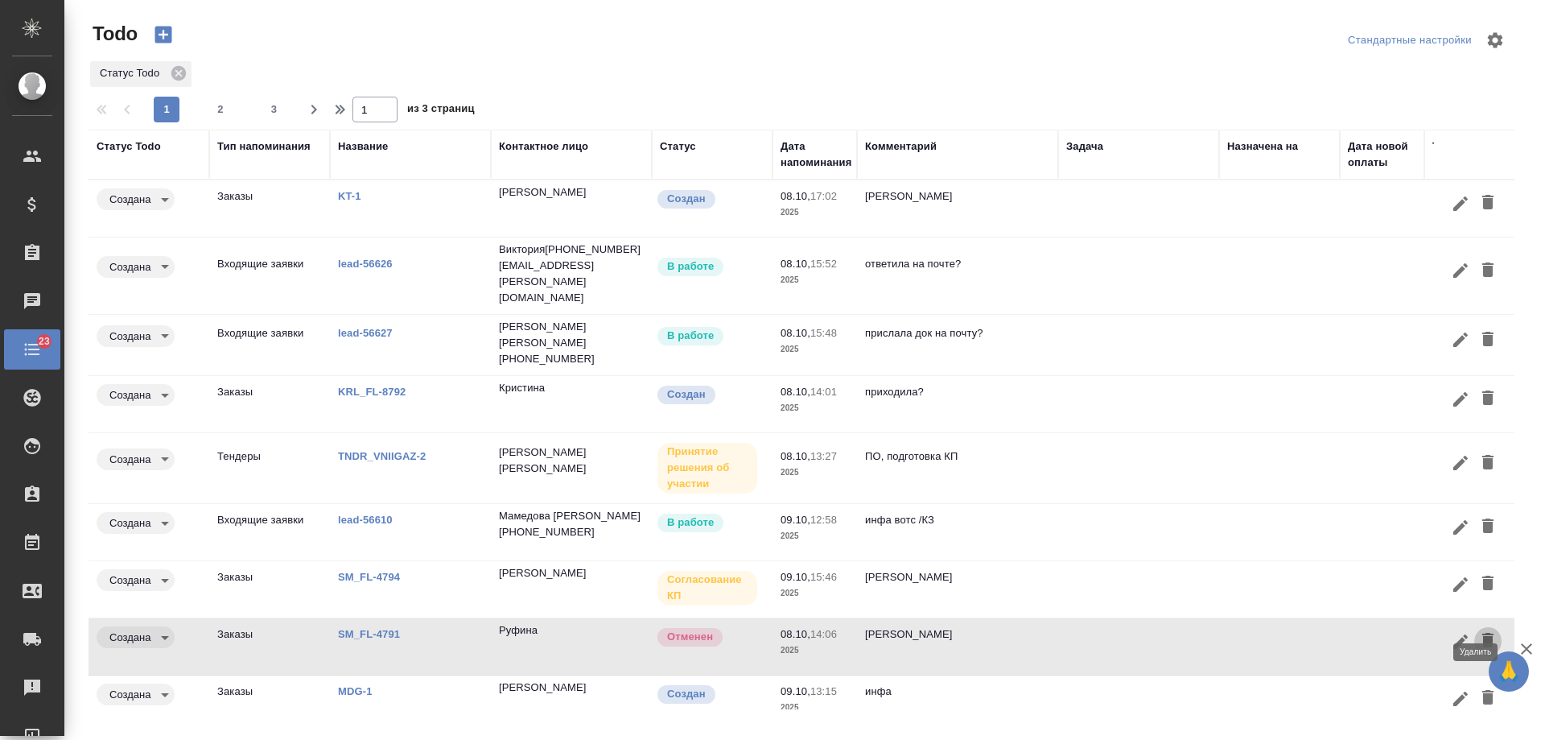
click at [1483, 633] on icon "button" at bounding box center [1488, 640] width 11 height 14
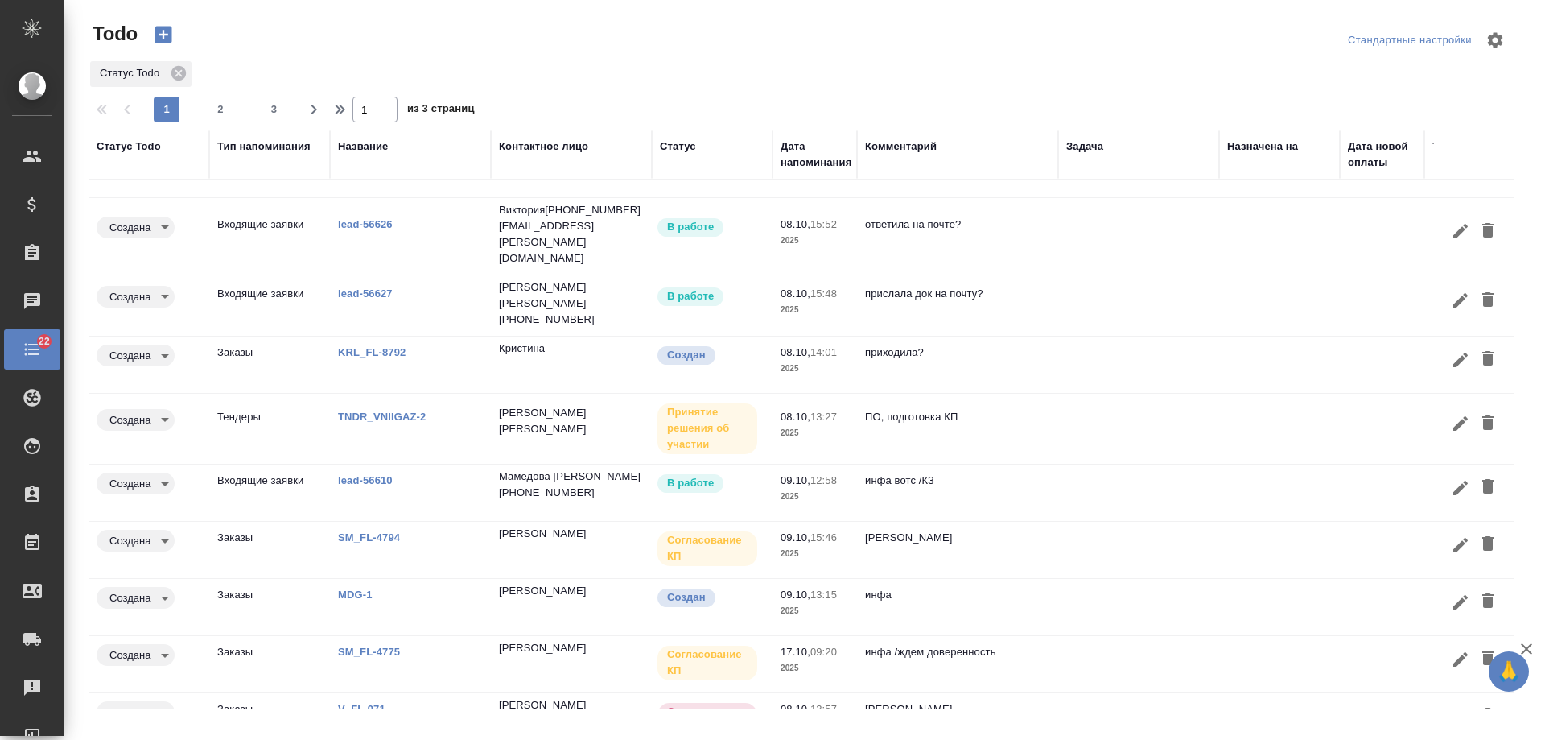
scroll to position [68, 0]
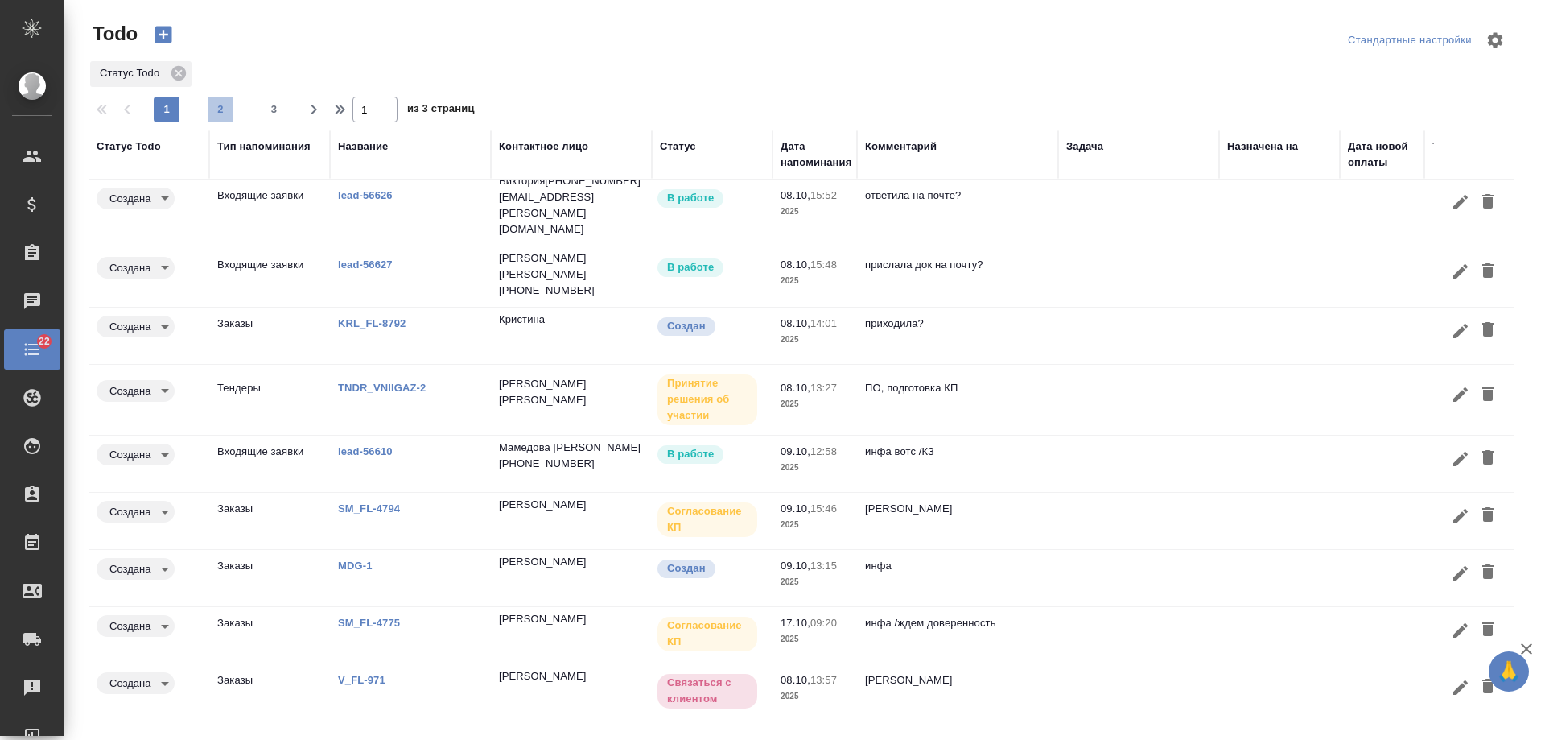
click at [216, 109] on span "2" at bounding box center [221, 109] width 26 height 16
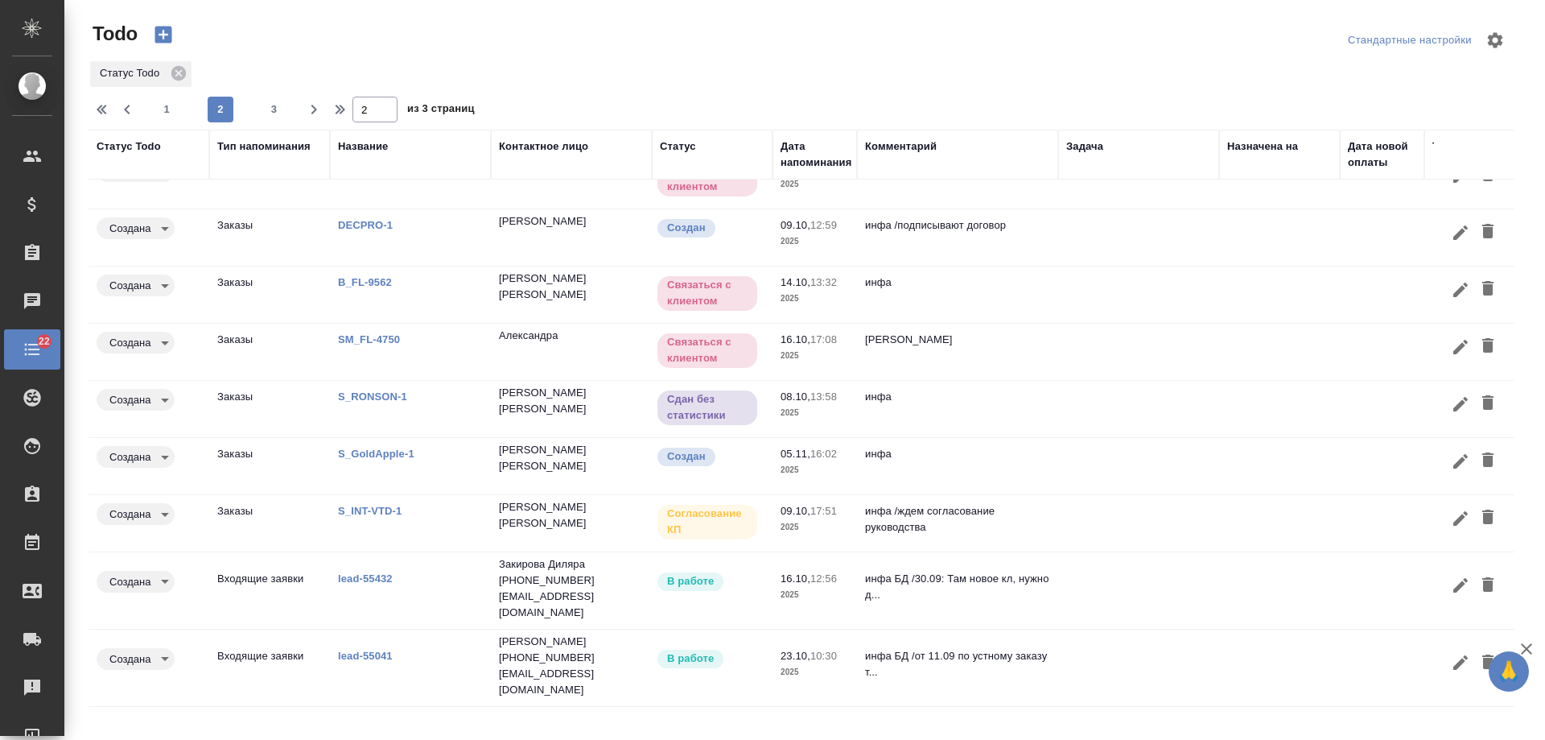
scroll to position [0, 0]
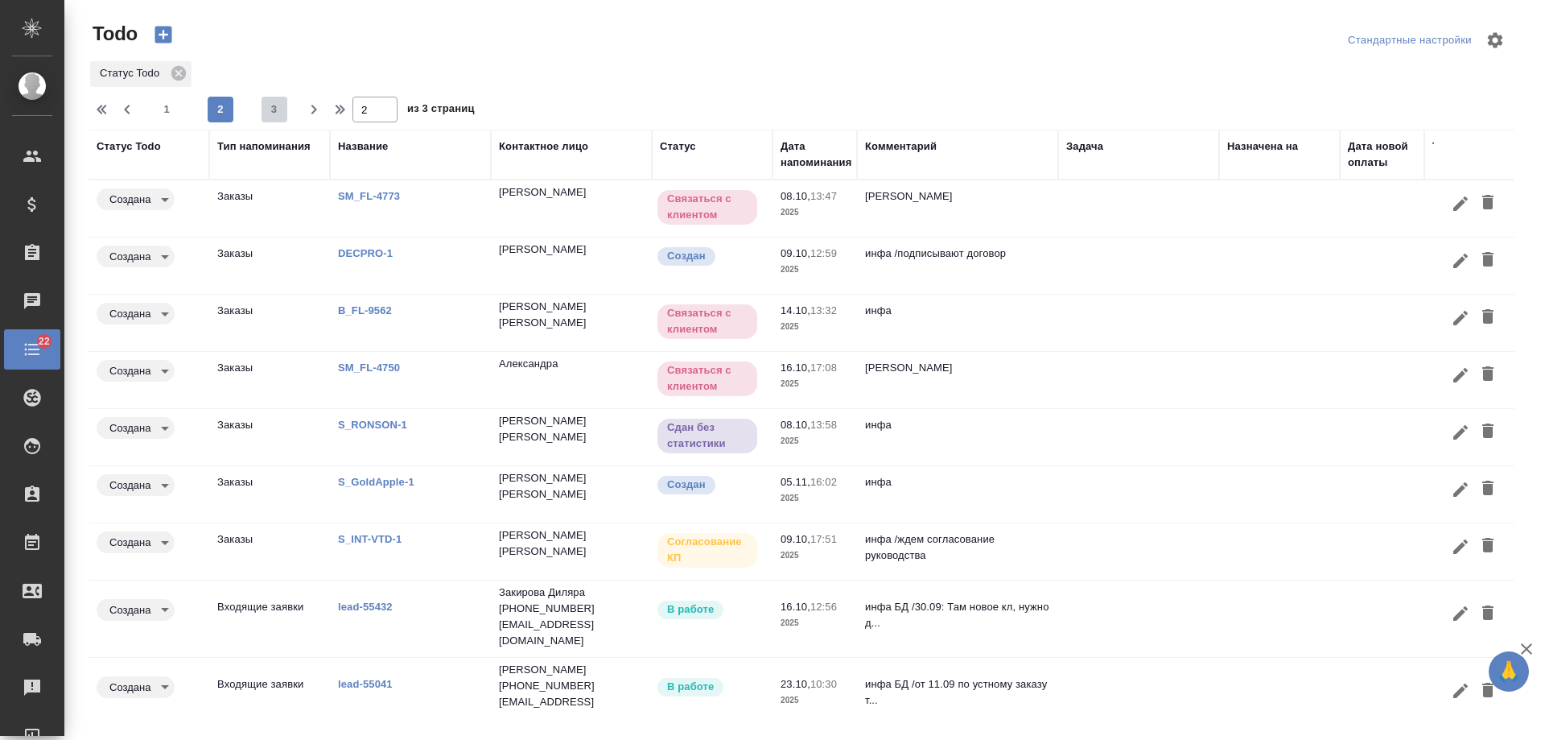
click at [281, 101] on span "3" at bounding box center [275, 109] width 26 height 16
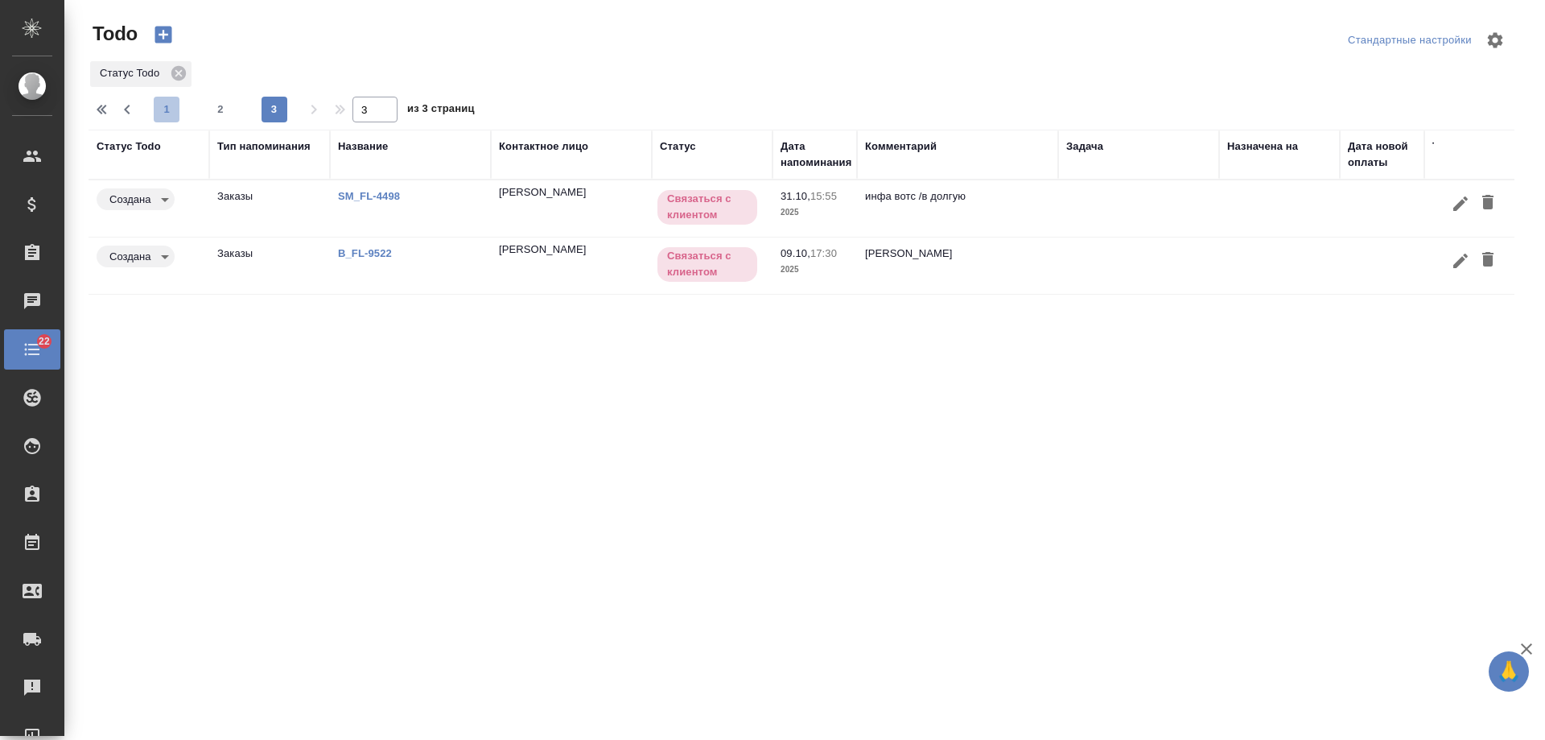
click at [167, 118] on button "1" at bounding box center [167, 110] width 26 height 26
type input "1"
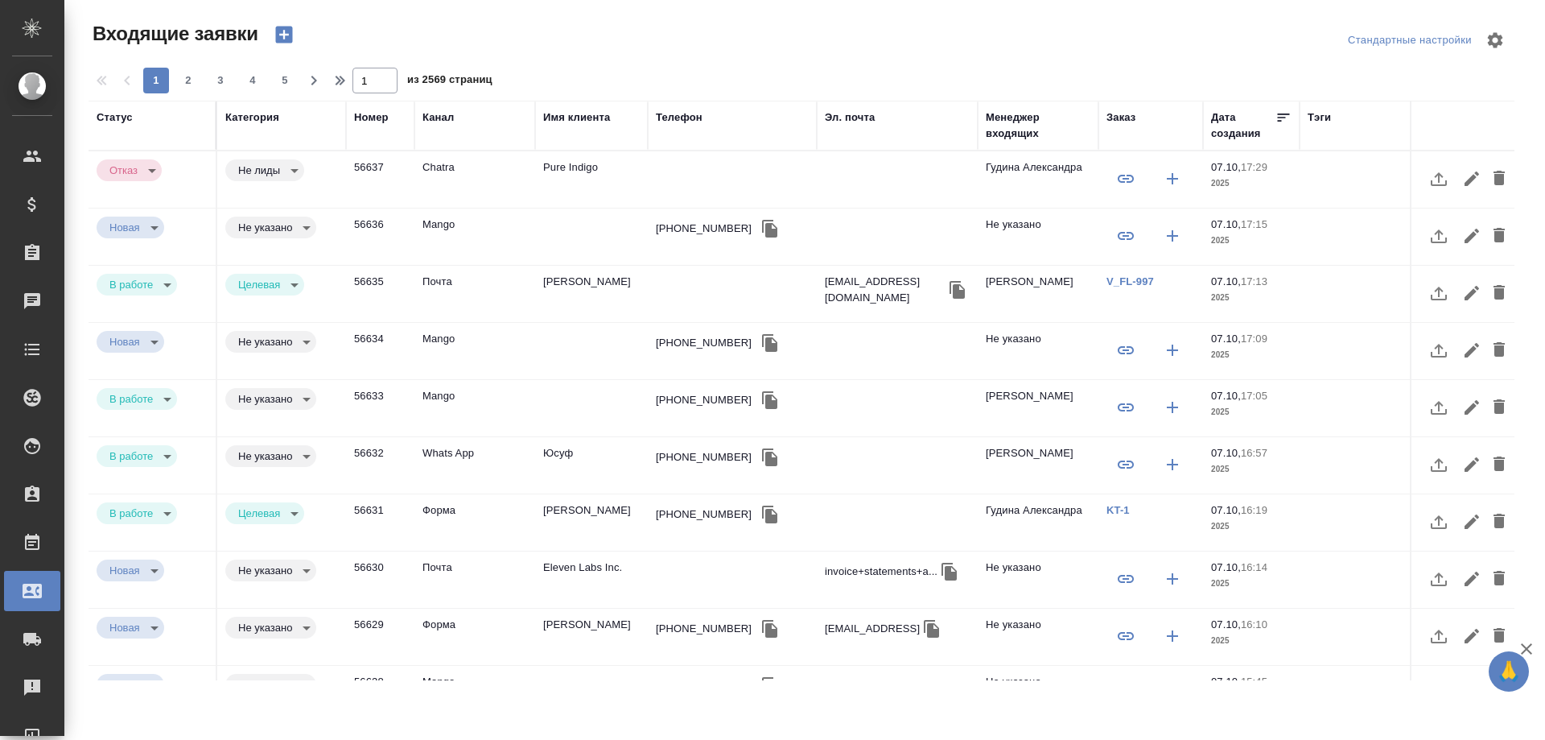
select select "RU"
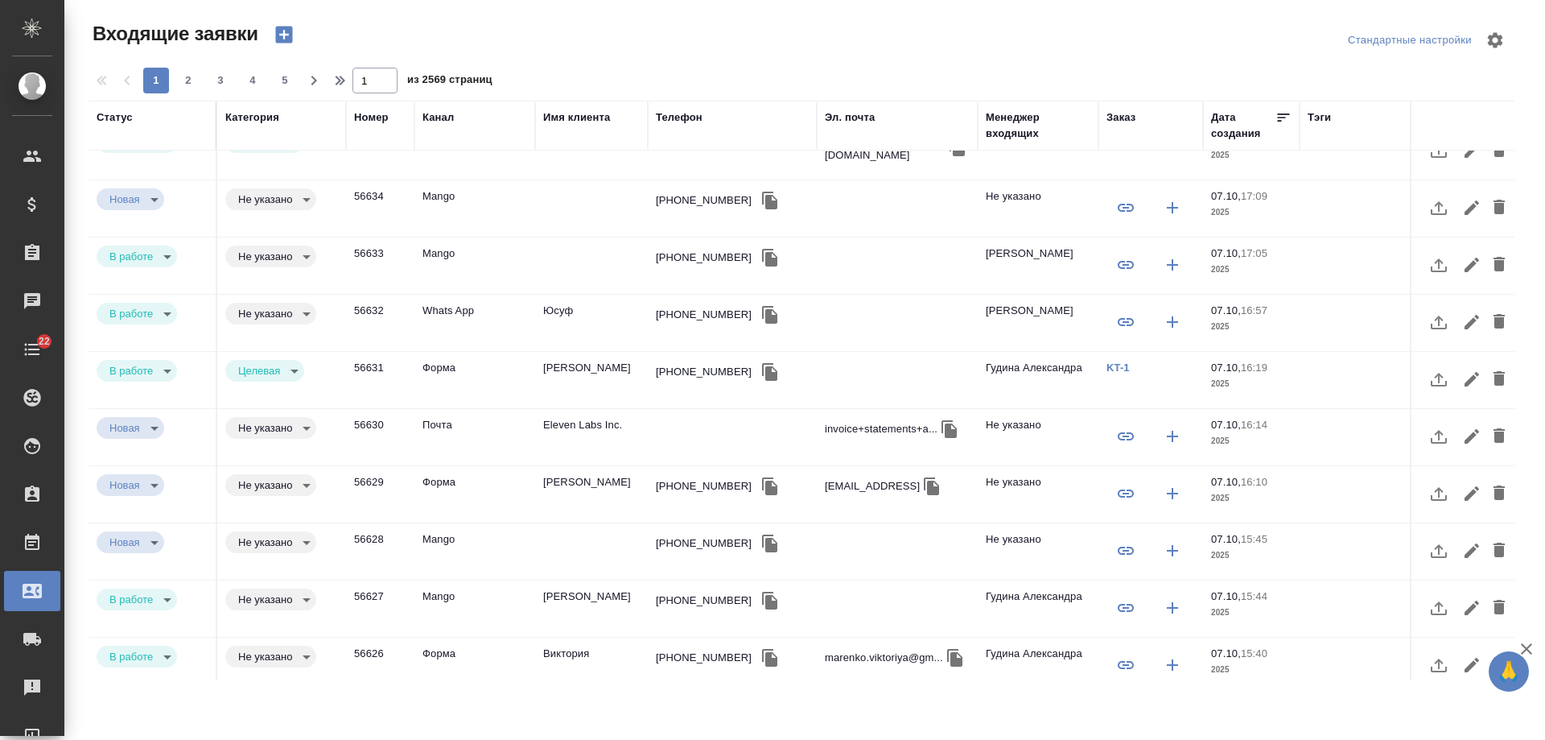
scroll to position [161, 0]
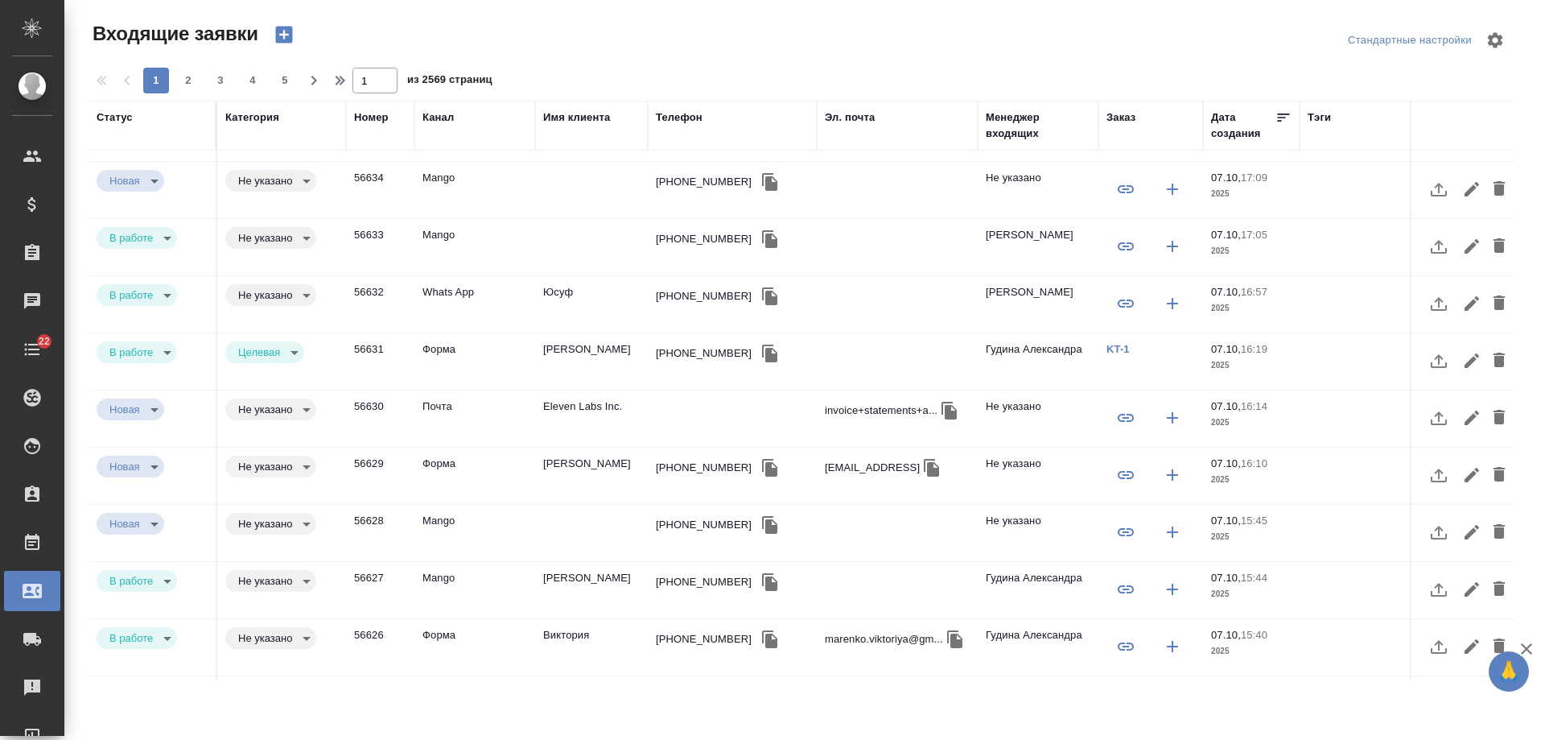
click at [596, 474] on td "[PERSON_NAME]В." at bounding box center [591, 476] width 113 height 56
click at [596, 474] on td "Райндл М.В." at bounding box center [591, 476] width 113 height 56
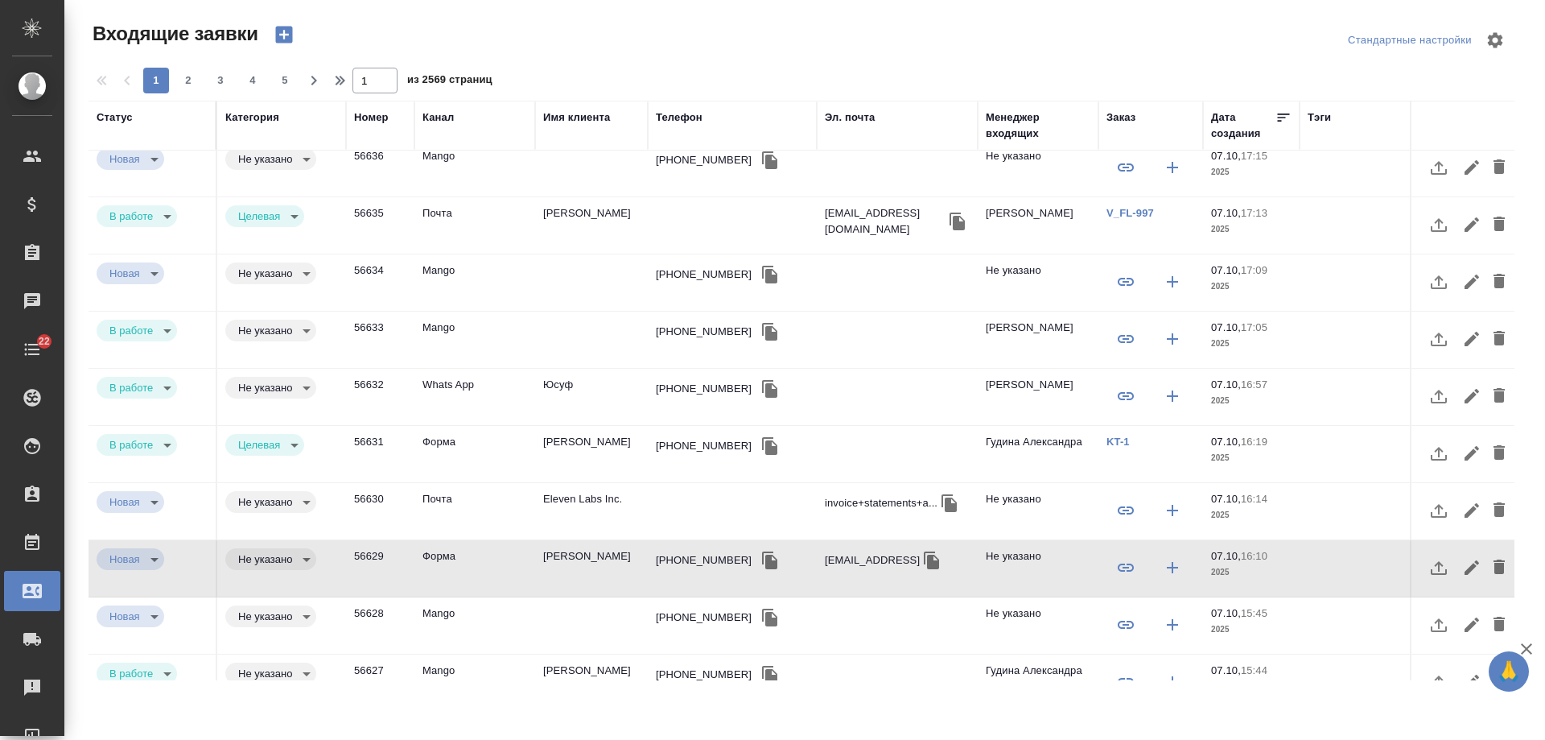
scroll to position [0, 0]
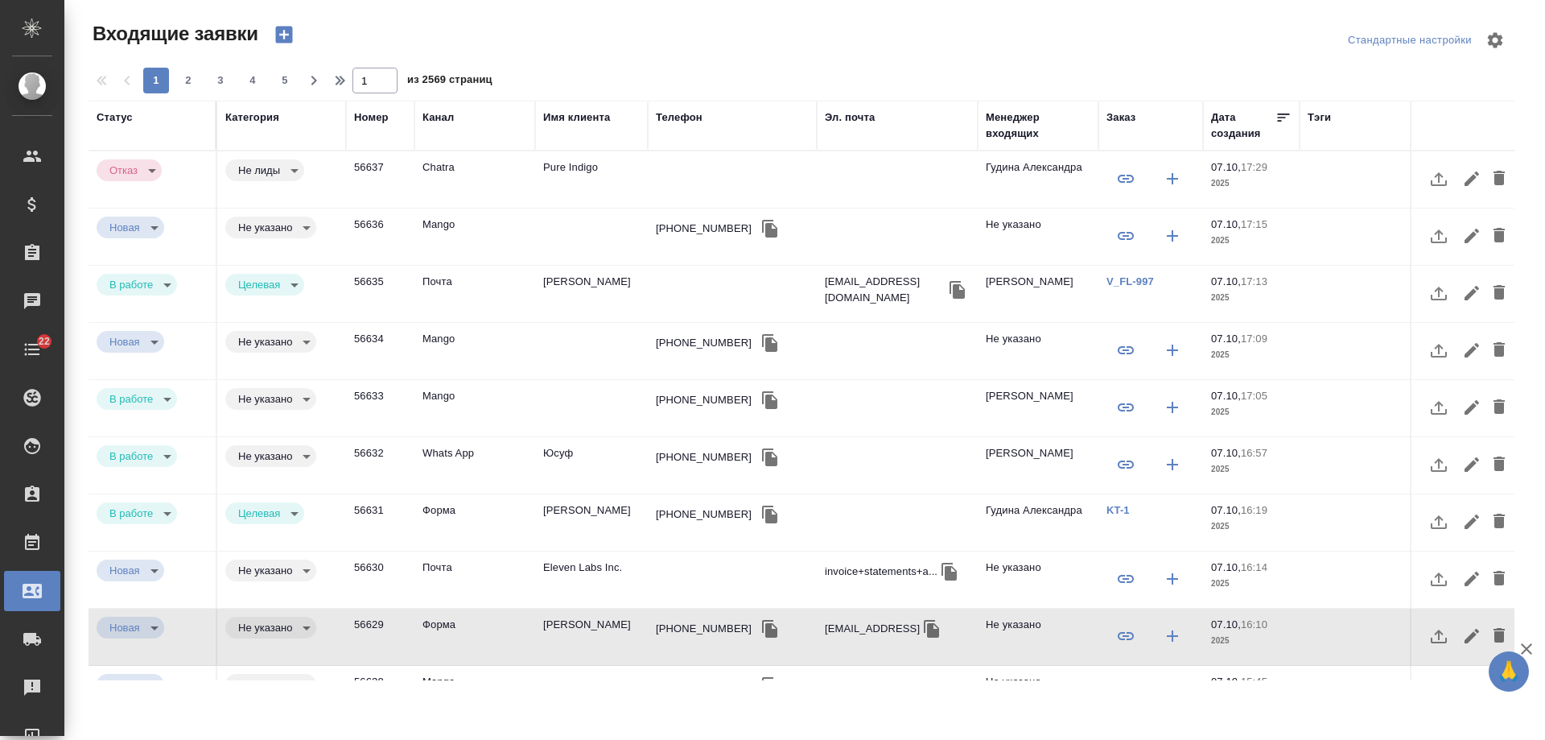
click at [581, 633] on td "Райндл М.В." at bounding box center [591, 637] width 113 height 56
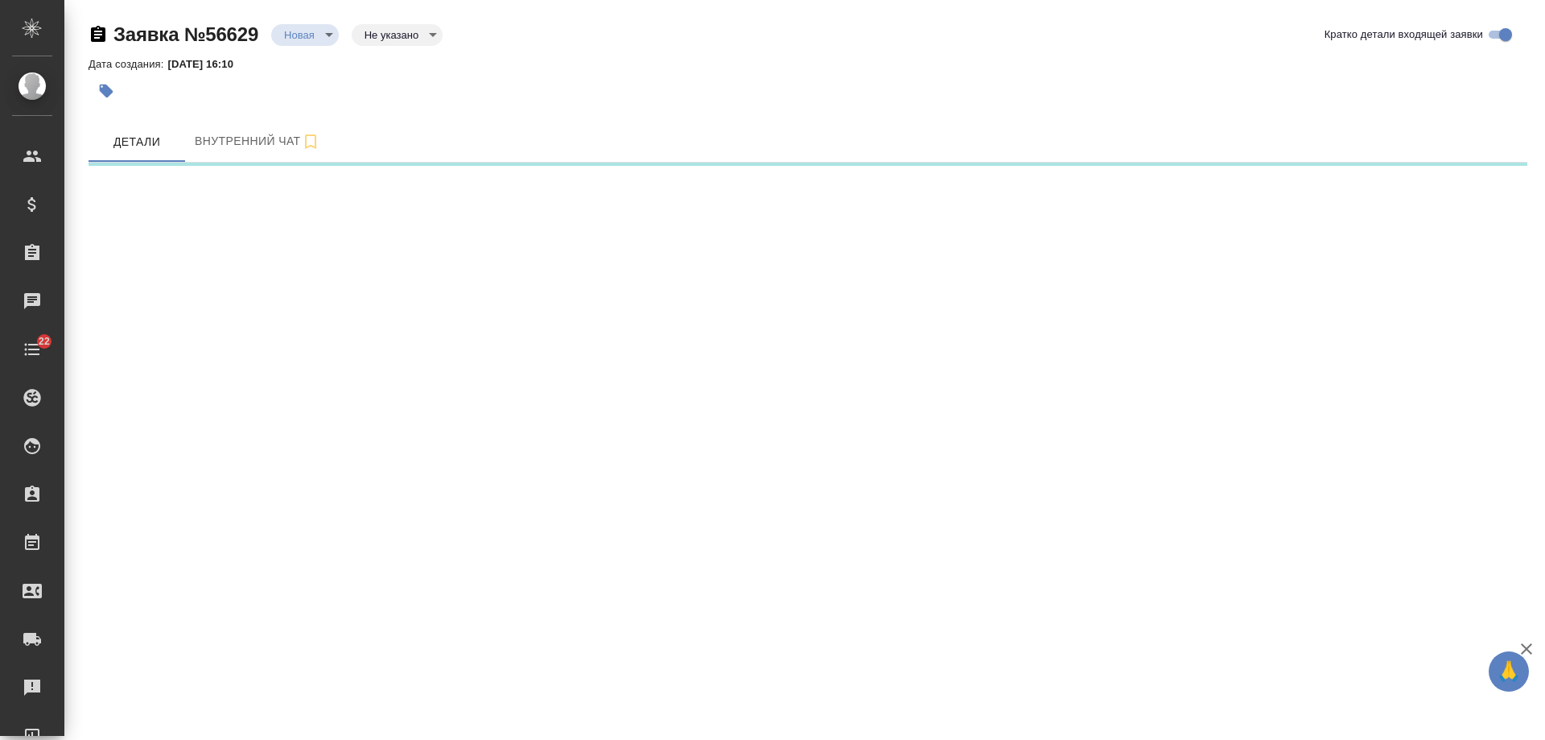
select select "RU"
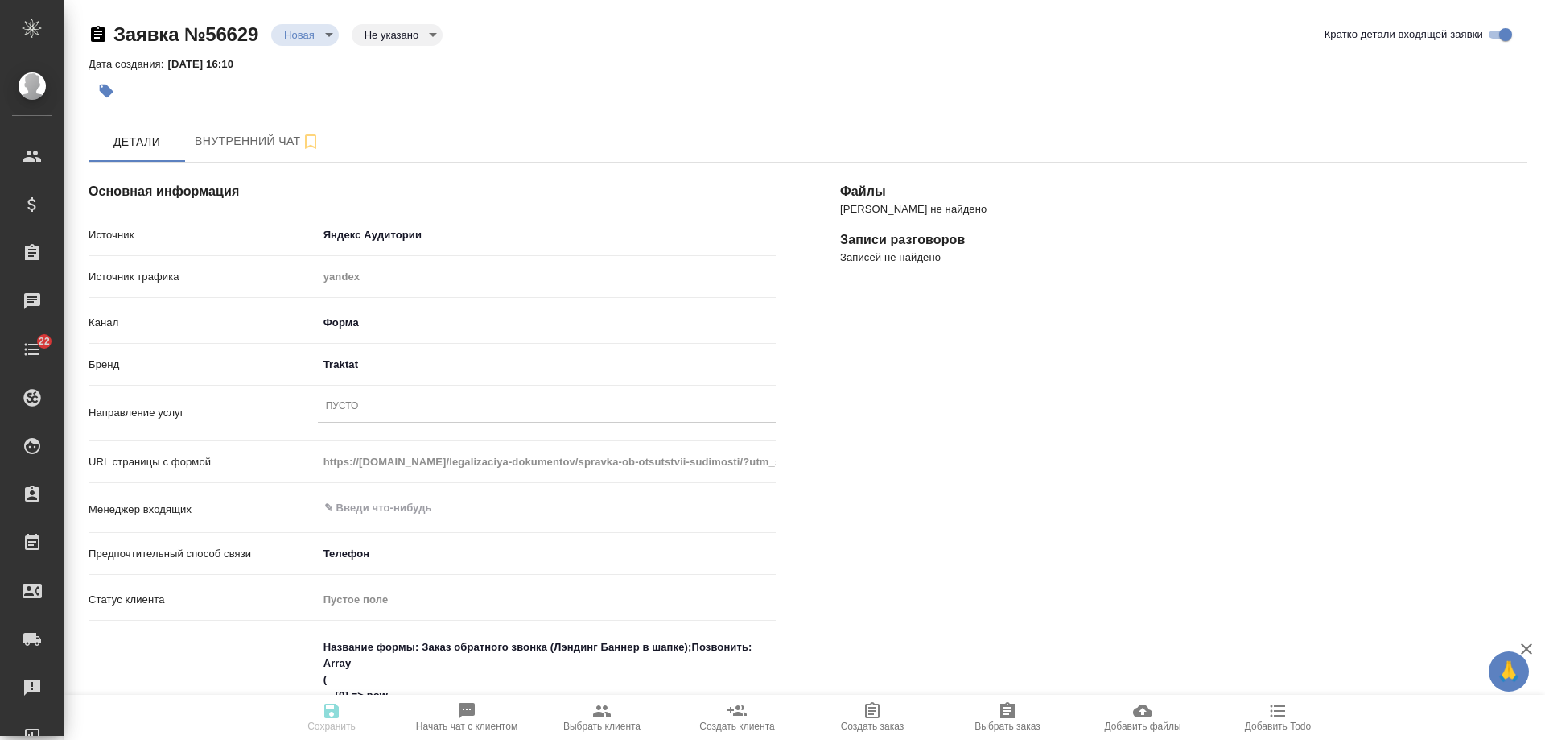
select select "RU"
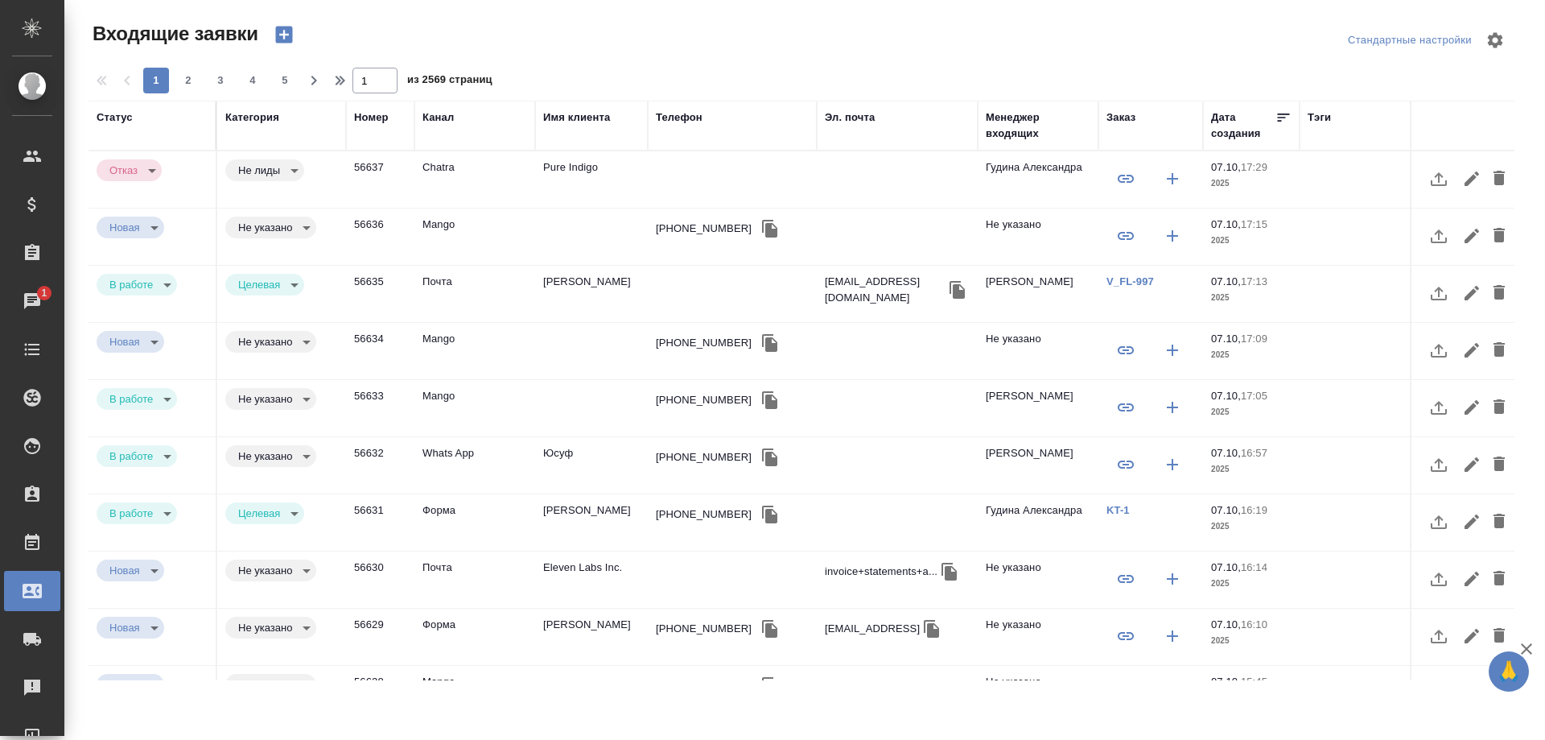
select select "RU"
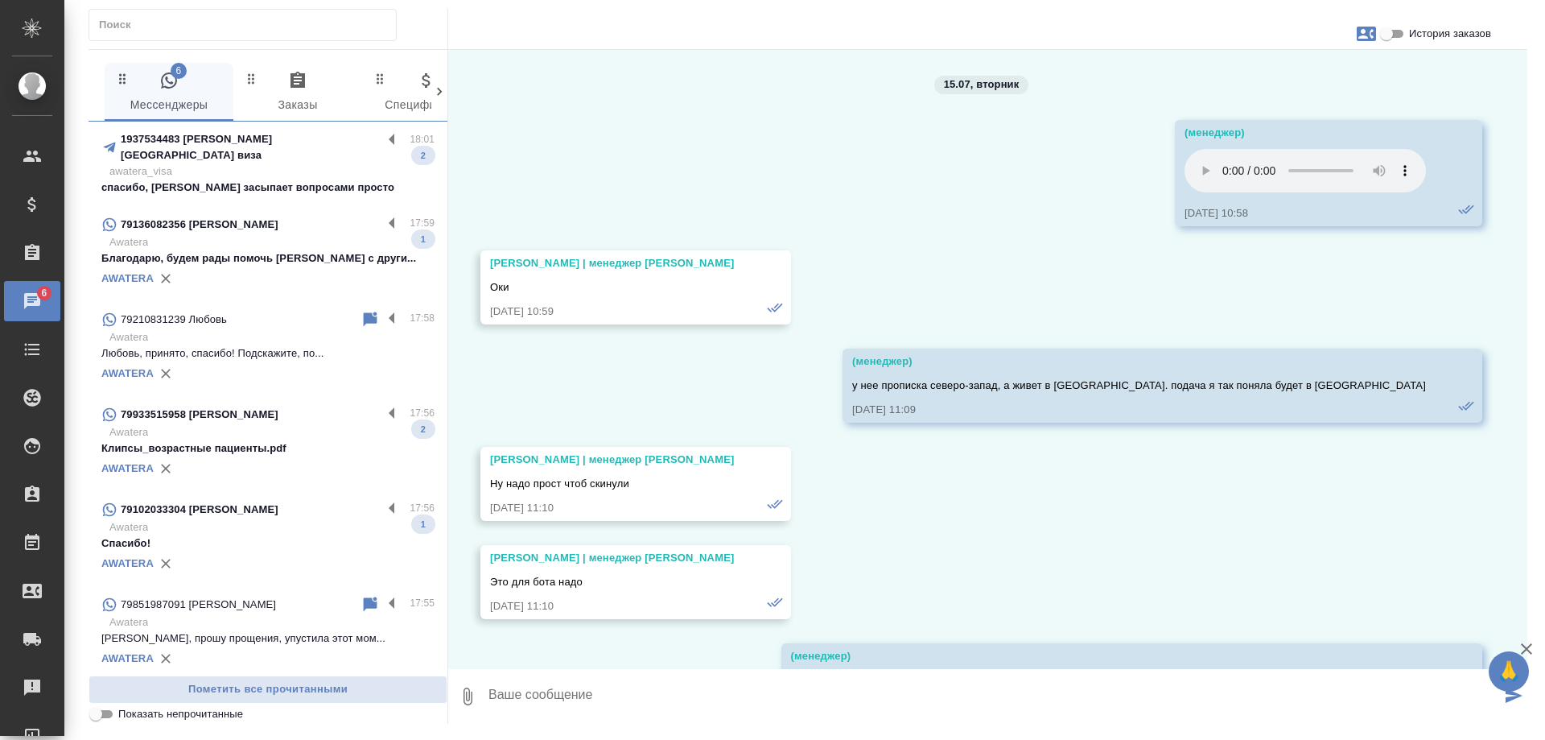
click at [667, 452] on div "15.07, вторник (менеджер) Ваш браузер не поддерживает аудио-тег. 15.07.25, 10:5…" at bounding box center [987, 359] width 1079 height 619
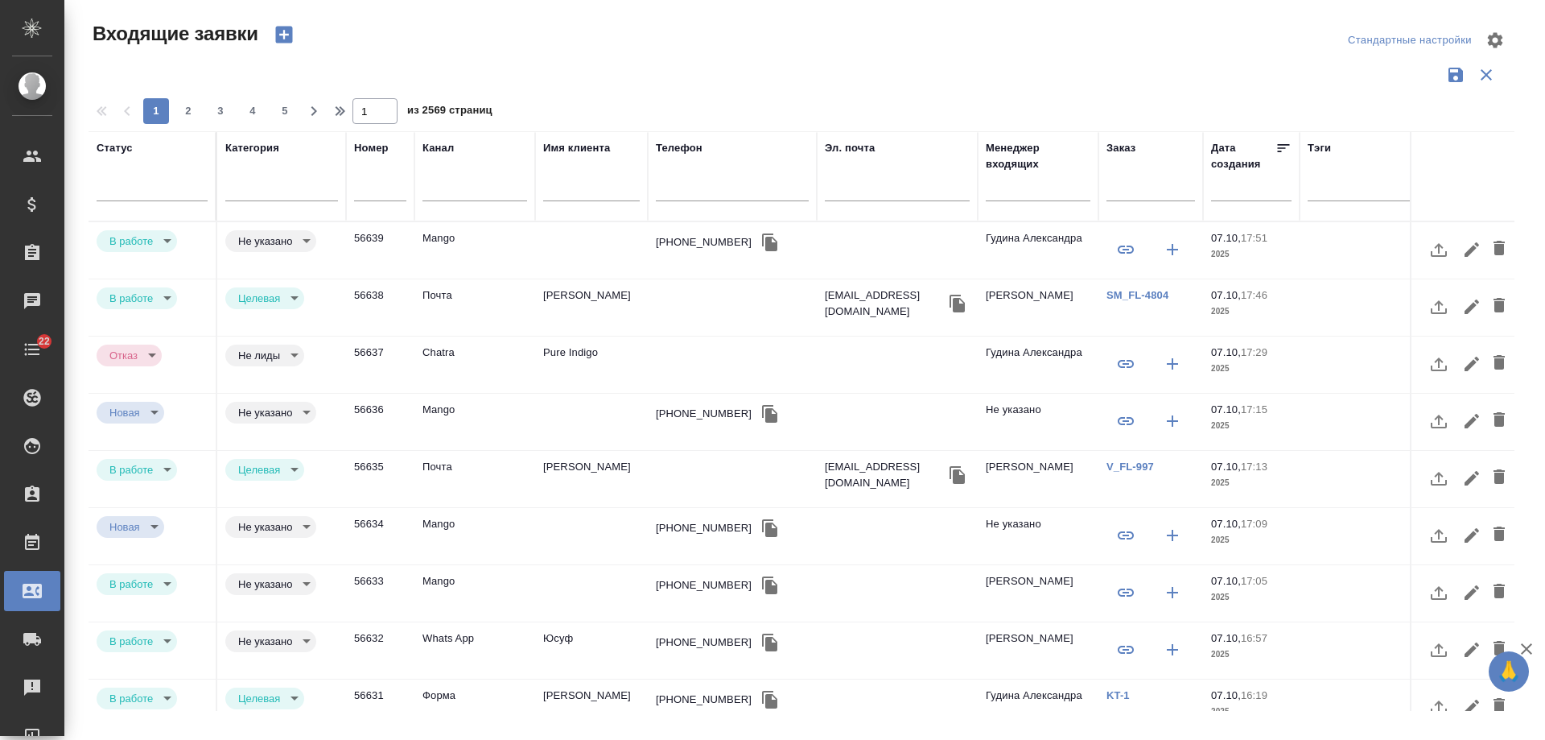
select select "RU"
click at [693, 190] on input "text" at bounding box center [732, 190] width 153 height 20
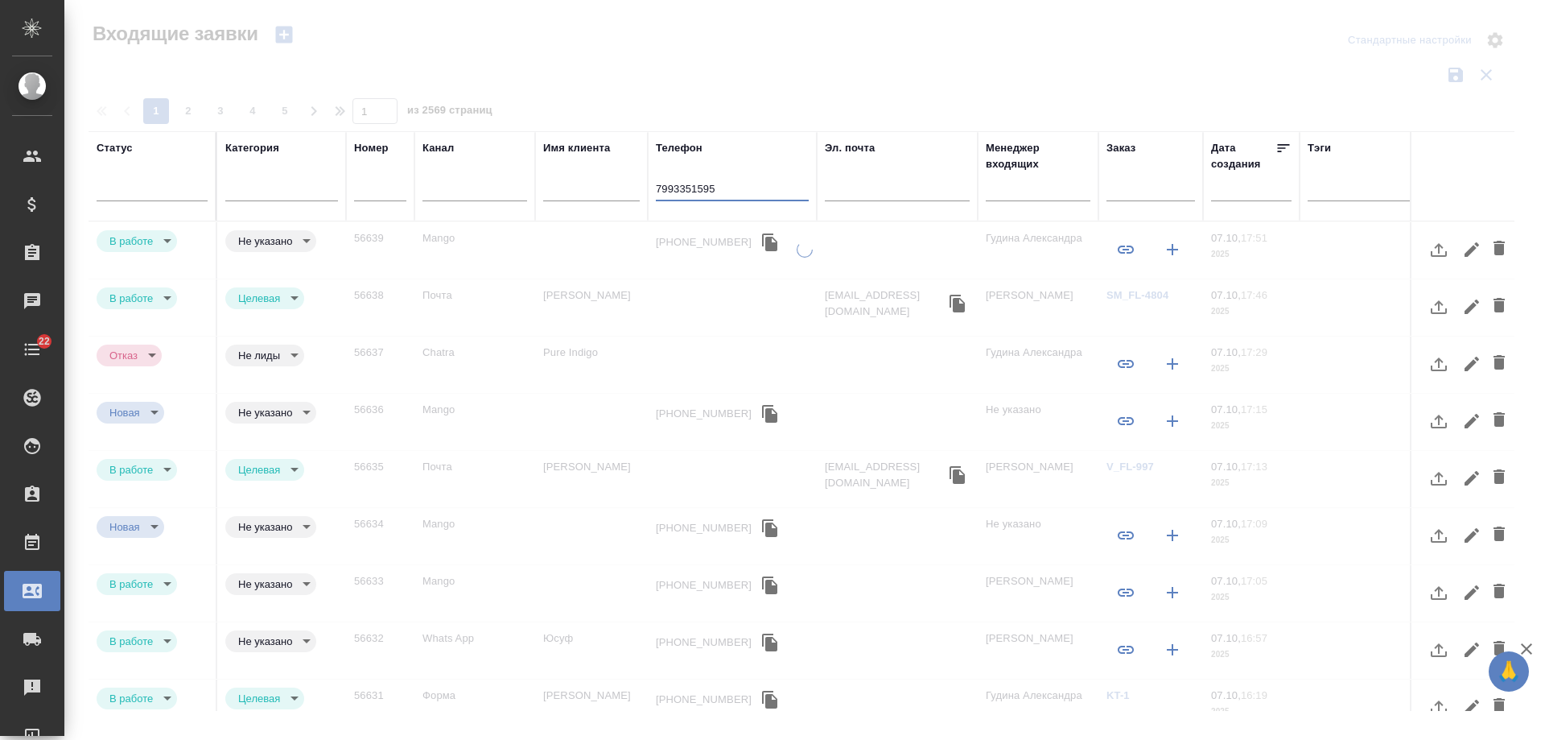
type input "79933515958"
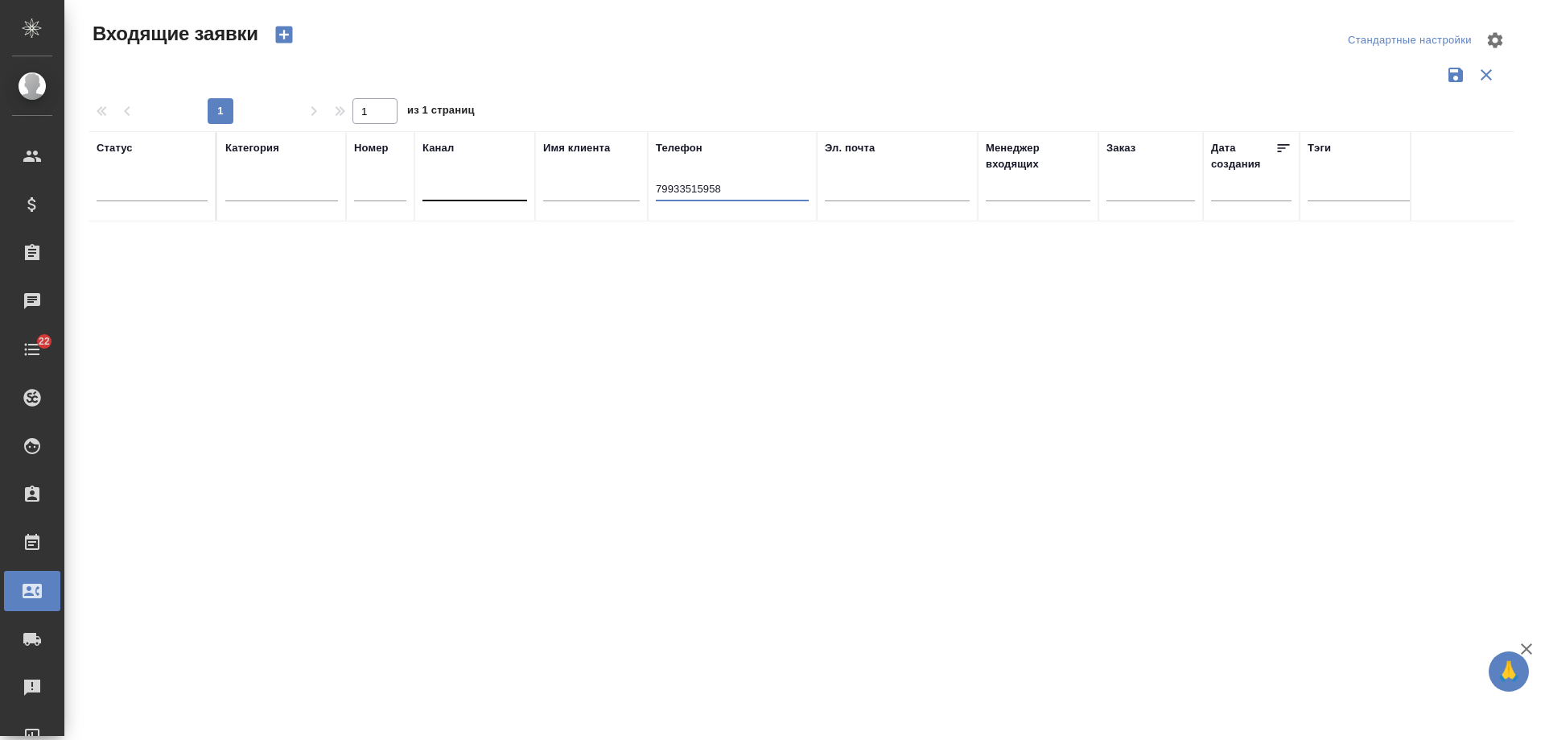
drag, startPoint x: 752, startPoint y: 188, endPoint x: 472, endPoint y: 199, distance: 280.3
click at [472, 199] on tr "Статус Категория Номер Канал Имя клиента Телефон 79933515958 Эл. почта Менеджер…" at bounding box center [1024, 176] width 1871 height 90
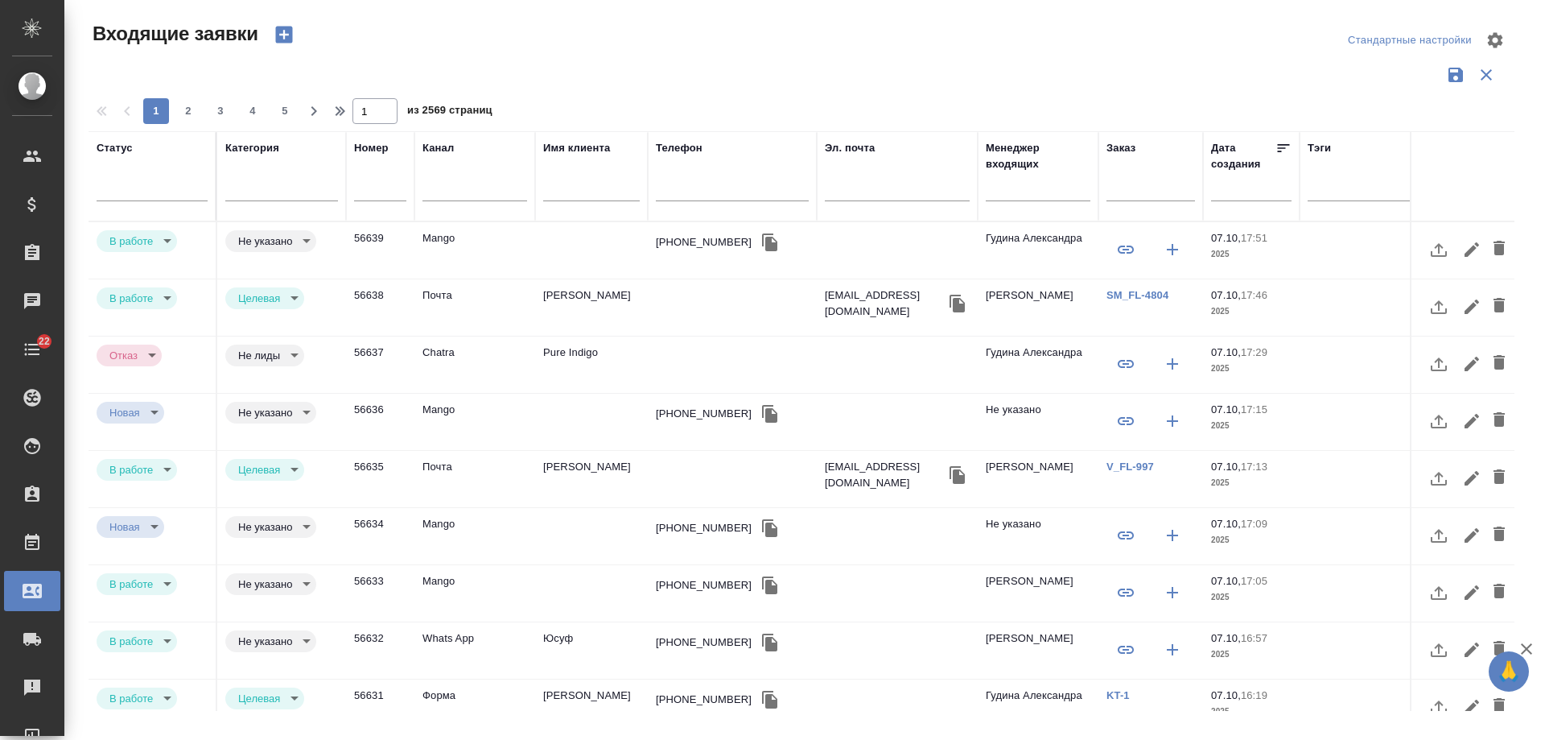
click at [478, 242] on td "Mango" at bounding box center [475, 250] width 121 height 56
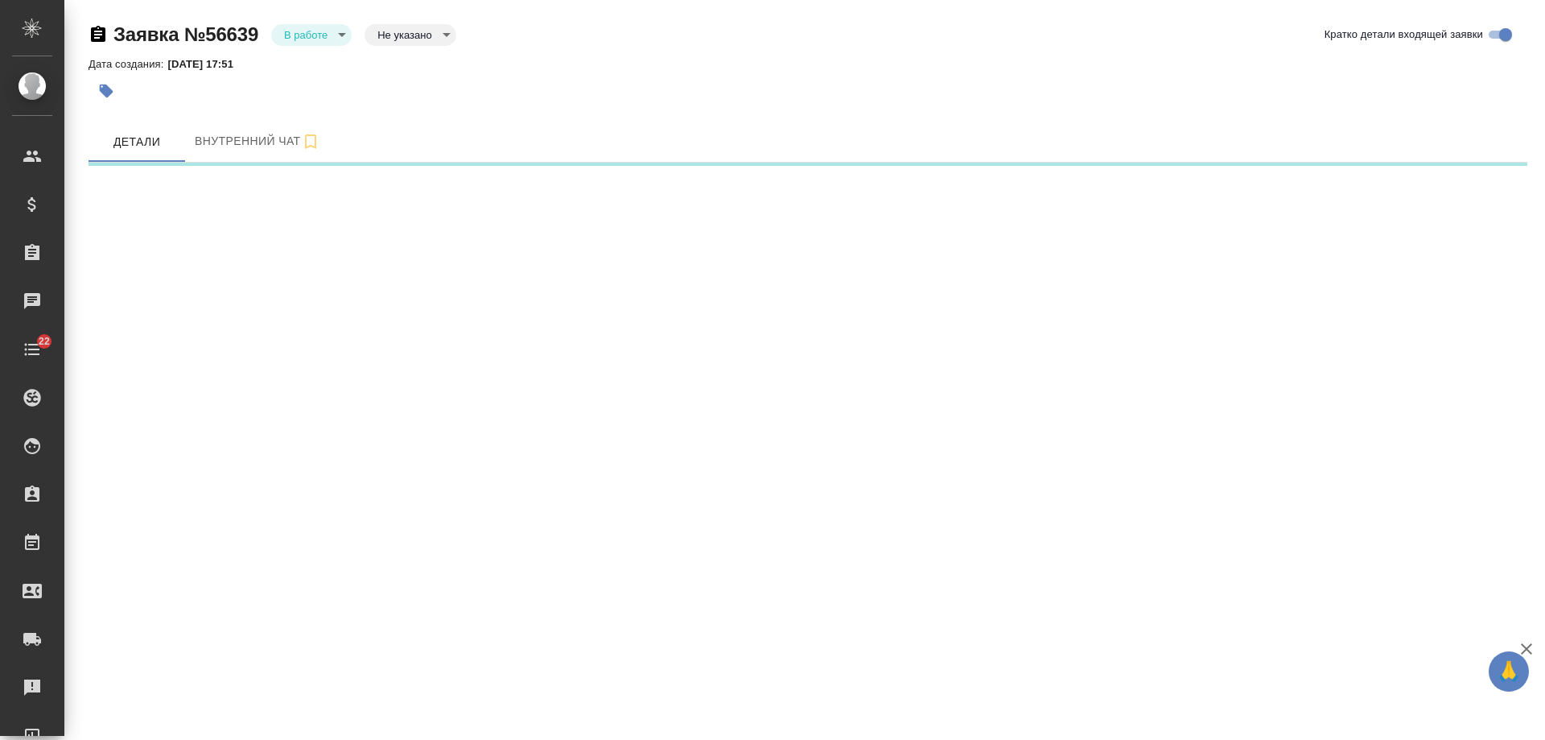
click at [380, 227] on body "🙏 .cls-1 fill:#fff; AWATERA [PERSON_NAME] Спецификации Заказы Чаты 22 Todo Прое…" at bounding box center [772, 370] width 1545 height 740
select select "RU"
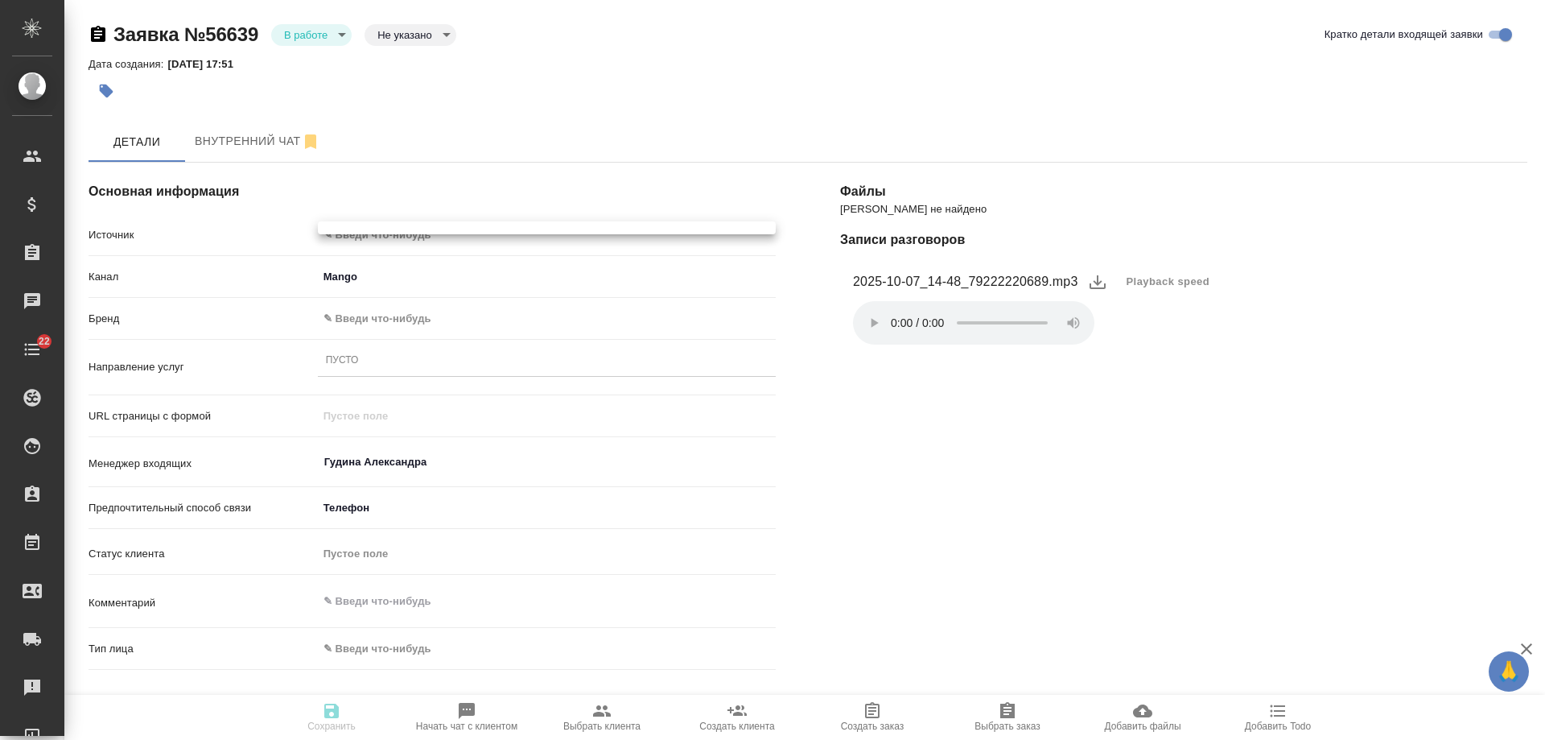
type textarea "x"
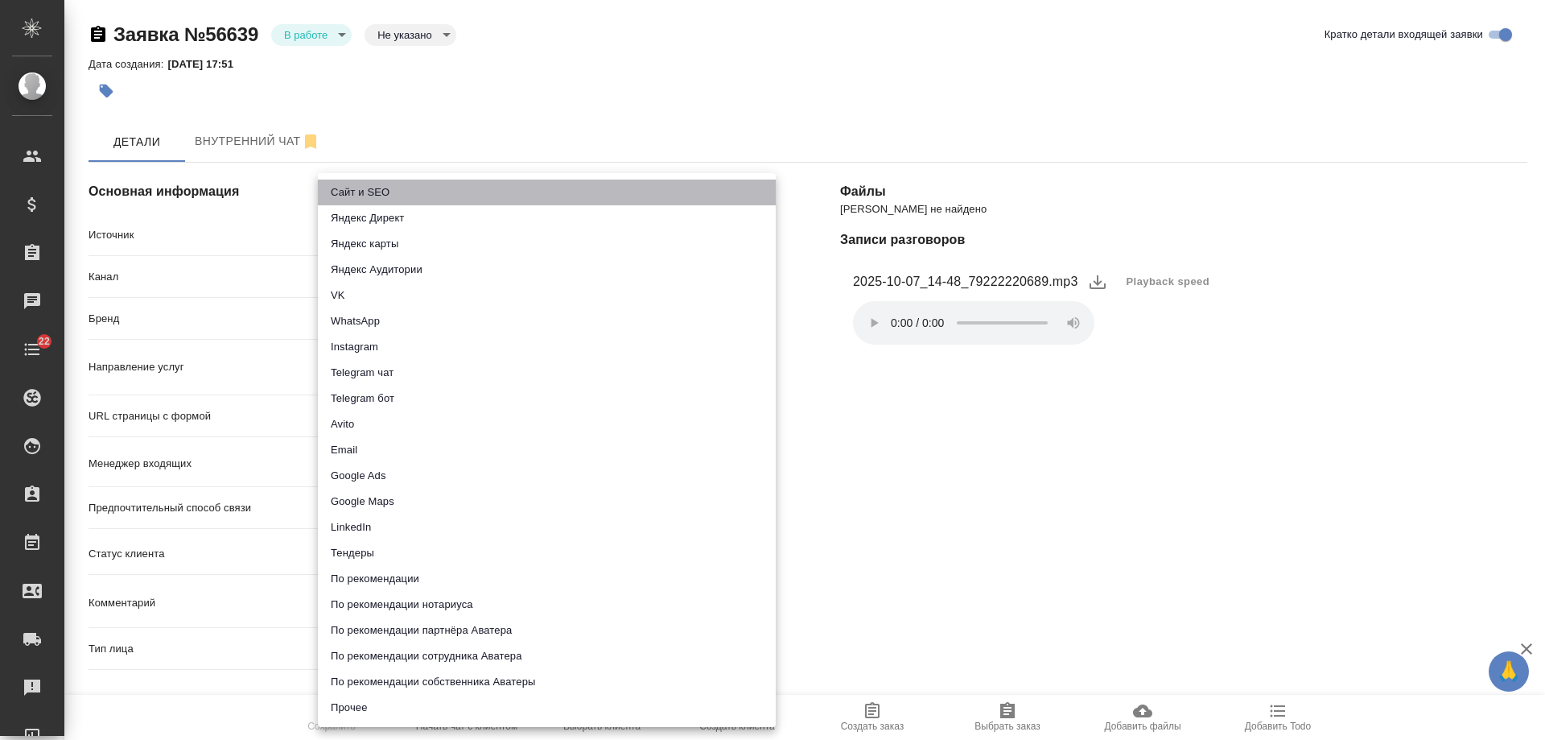
click at [380, 188] on li "Сайт и SEO" at bounding box center [547, 192] width 458 height 26
type input "seo"
type textarea "x"
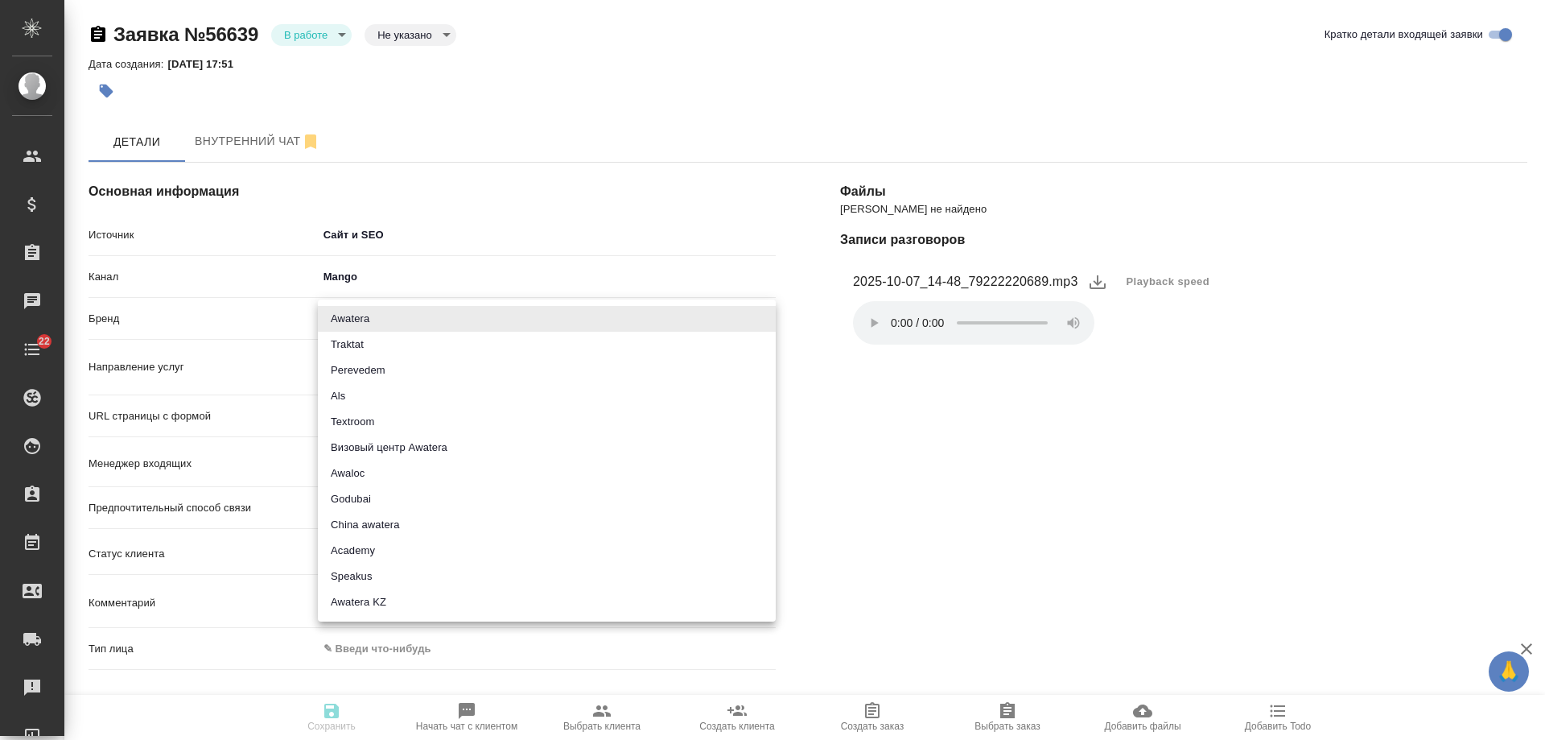
click at [366, 311] on body "🙏 .cls-1 fill:#fff; AWATERA [PERSON_NAME] Спецификации Заказы 0 Чаты 22 Todo Пр…" at bounding box center [772, 370] width 1545 height 740
click at [375, 341] on li "Traktat" at bounding box center [547, 345] width 458 height 26
type input "traktat"
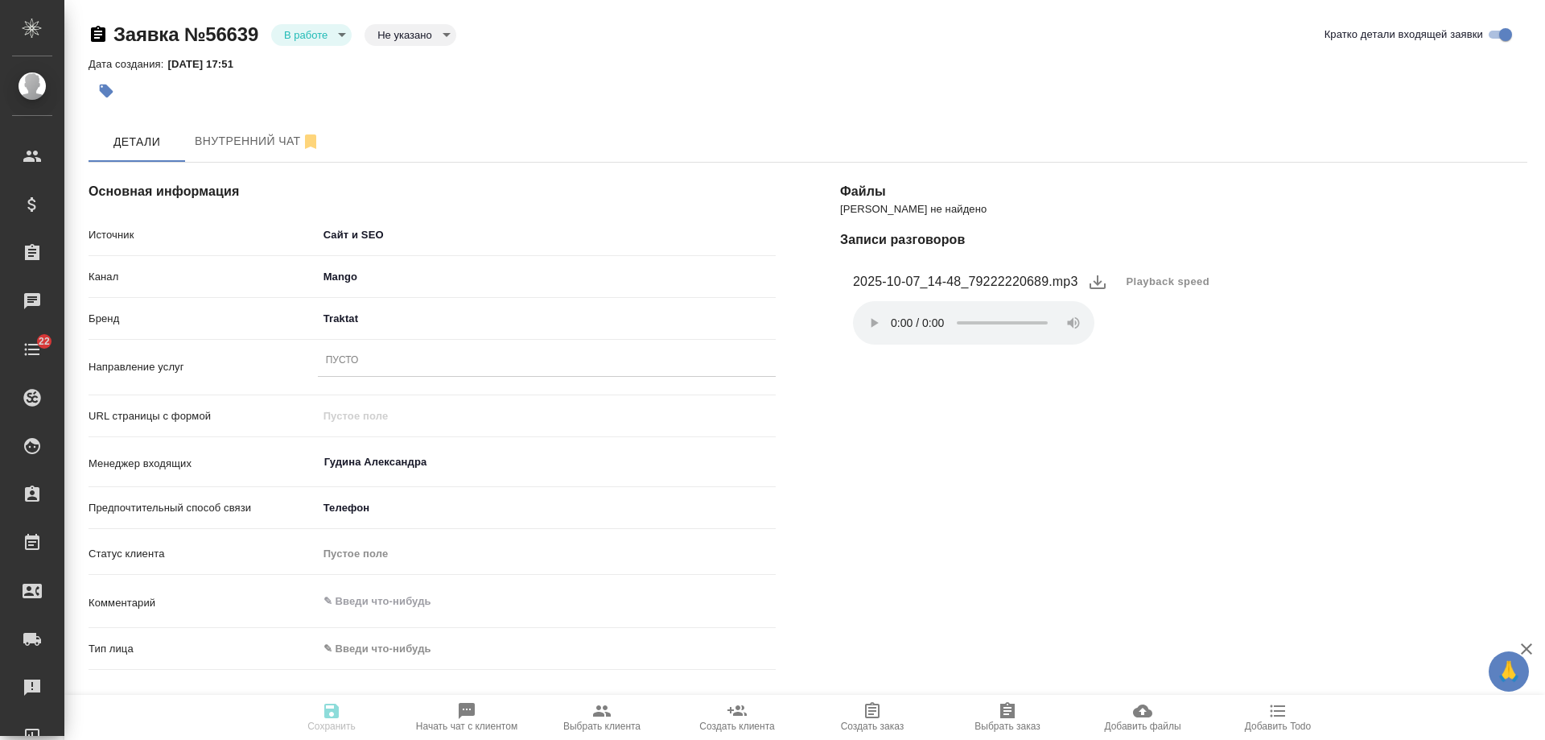
click at [379, 363] on div "Пусто" at bounding box center [547, 360] width 458 height 23
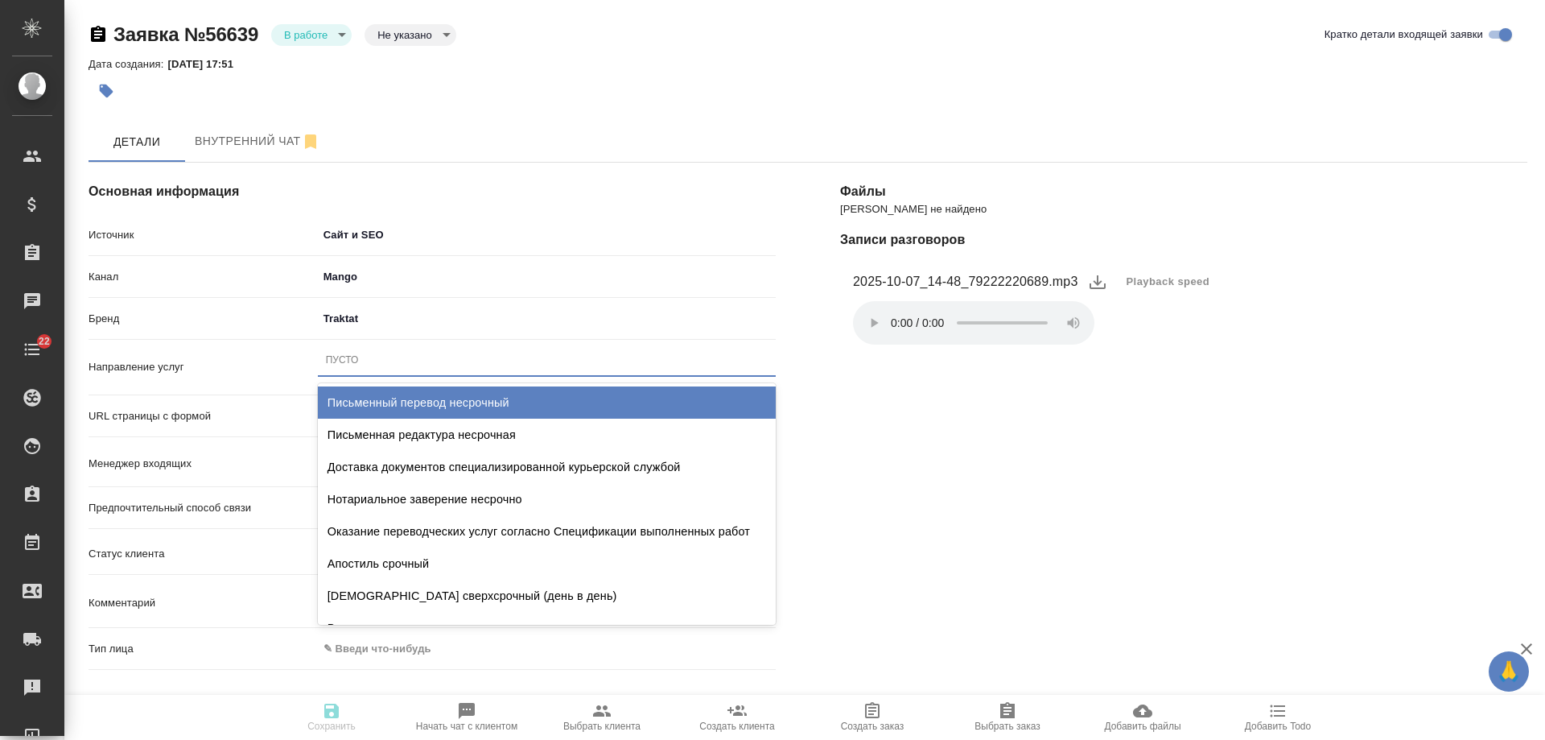
click at [391, 397] on div "Письменный перевод несрочный" at bounding box center [547, 402] width 458 height 32
type textarea "x"
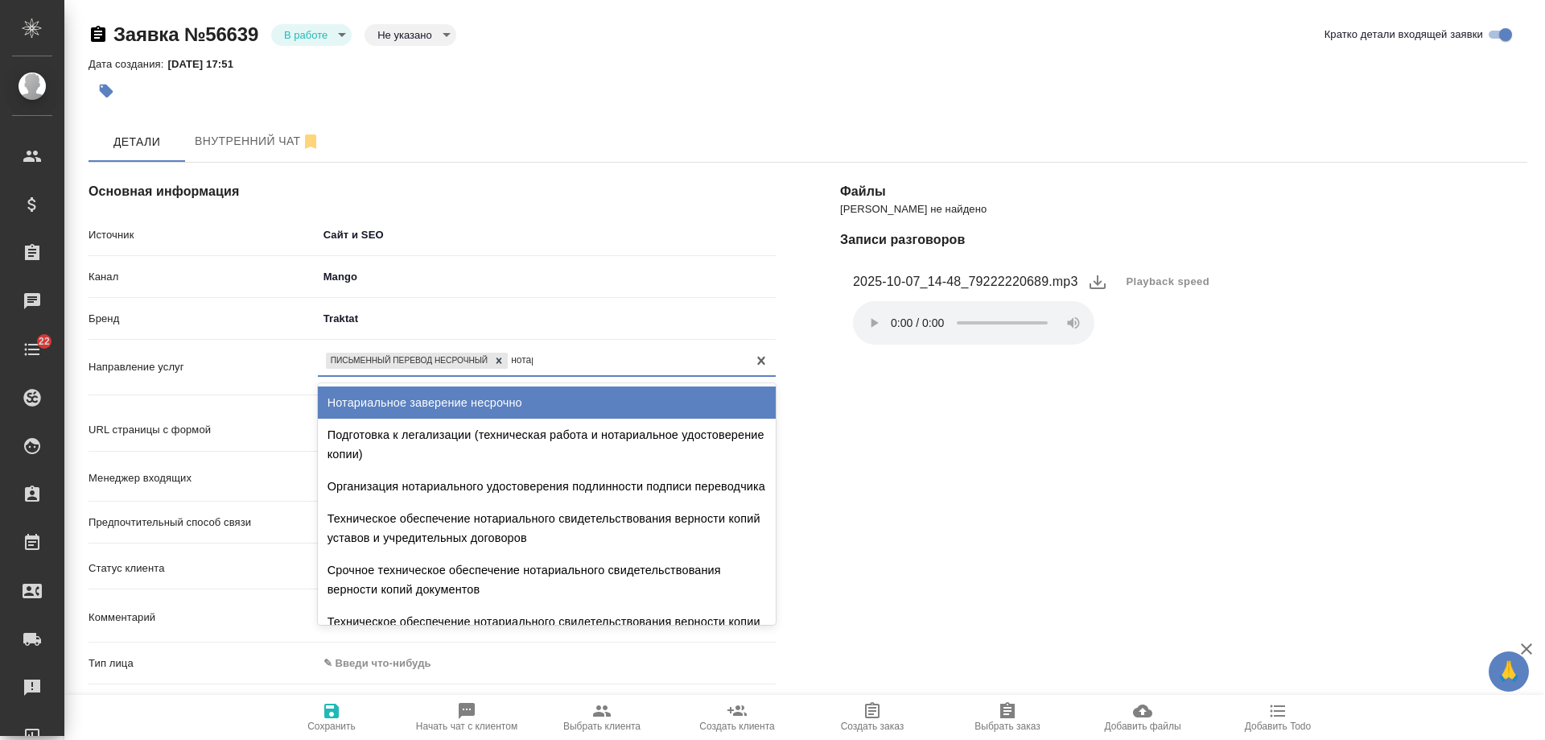
type input "нотари"
click at [411, 394] on div "Нотариальное заверение несрочно" at bounding box center [547, 402] width 458 height 32
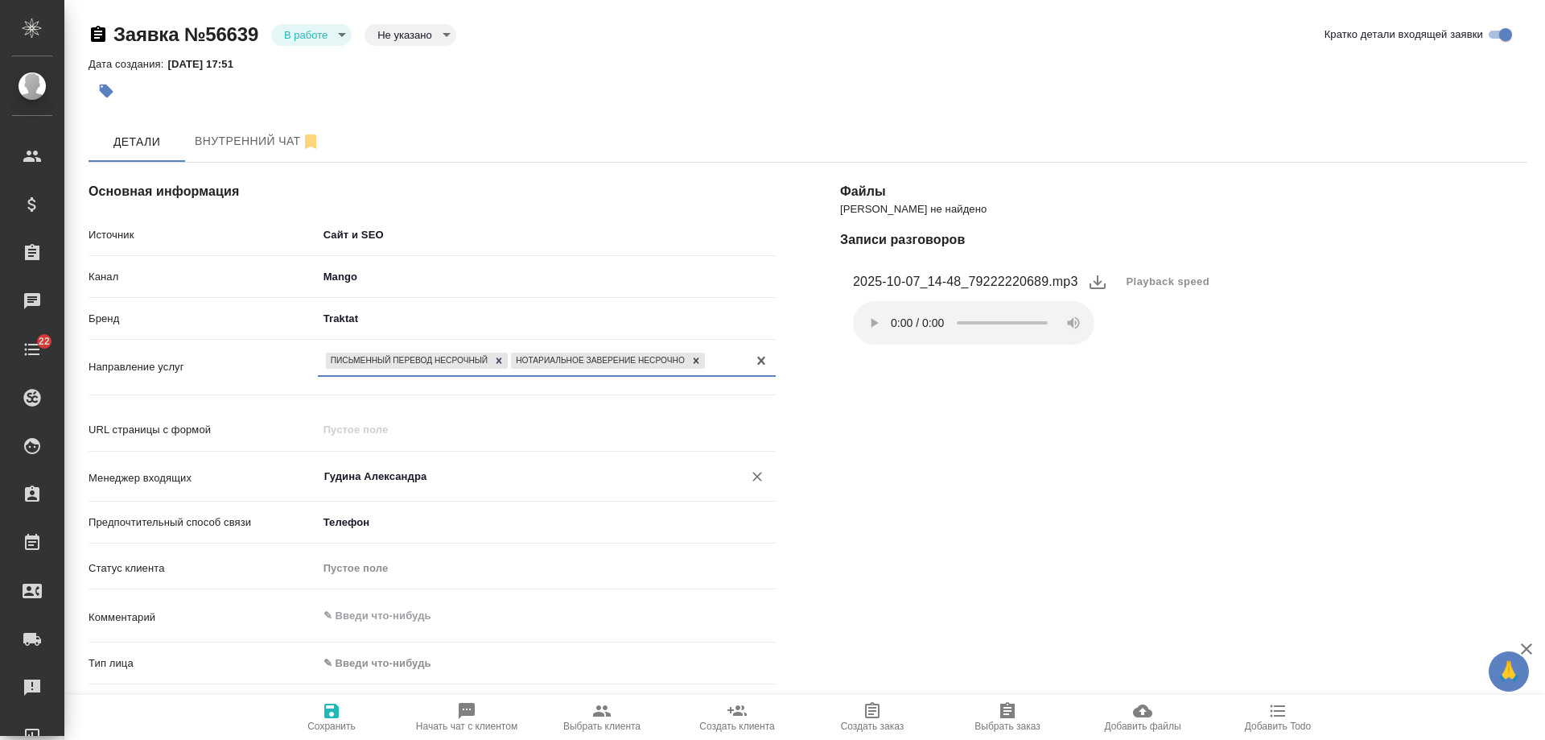
scroll to position [161, 0]
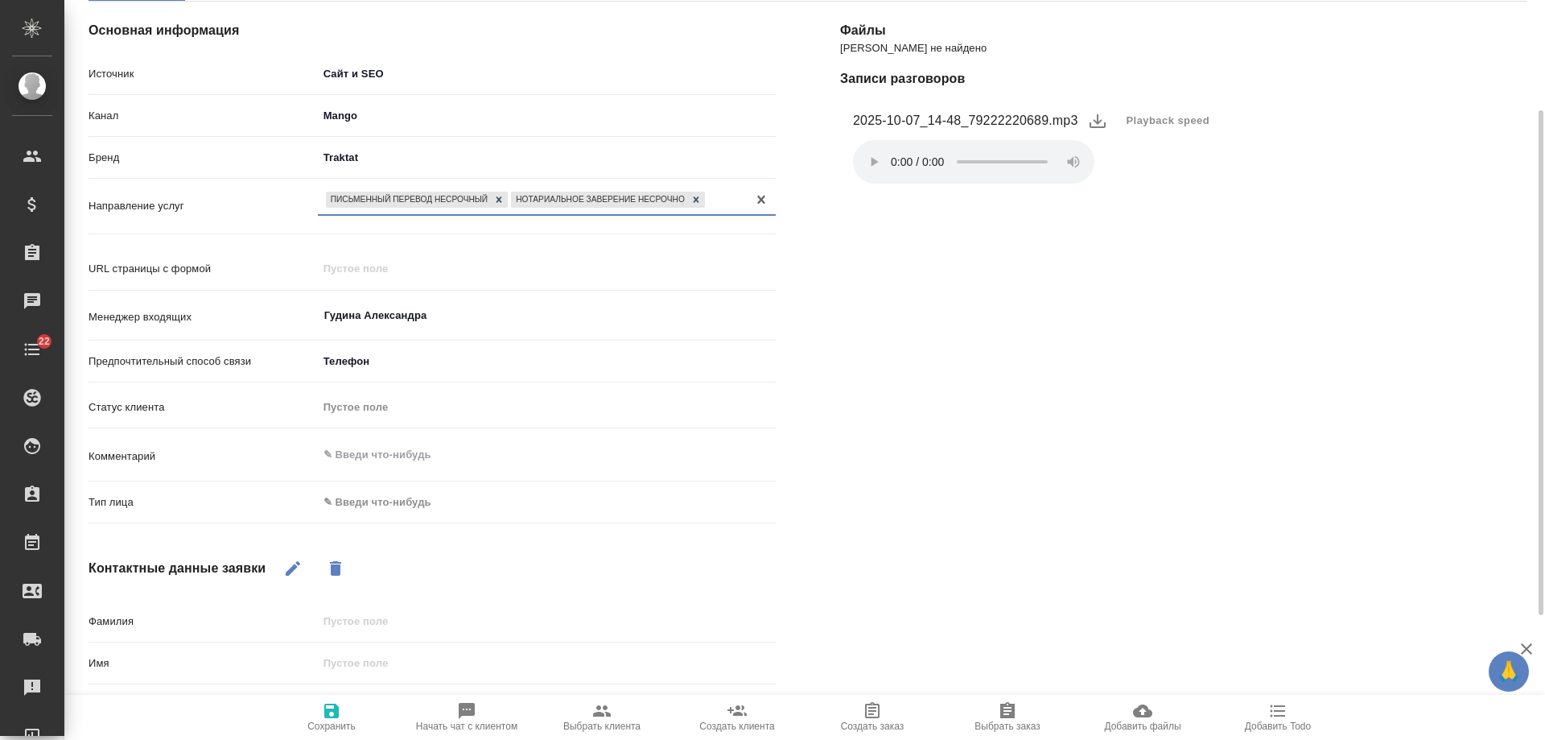
click at [378, 509] on body "🙏 .cls-1 fill:#fff; AWATERA [PERSON_NAME] Спецификации Заказы 0 Чаты 22 Todo Пр…" at bounding box center [772, 370] width 1545 height 740
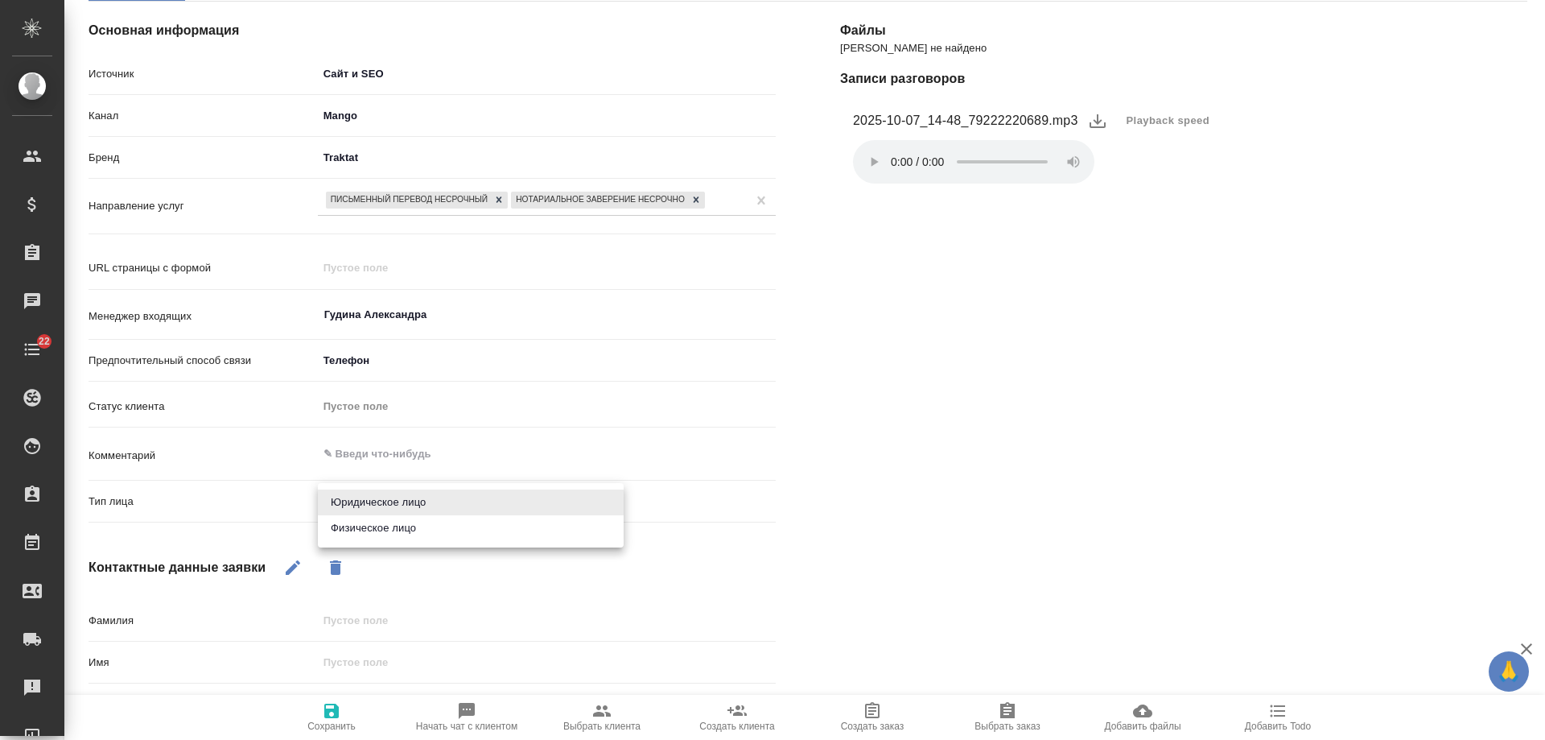
click at [377, 534] on li "Физическое лицо" at bounding box center [471, 528] width 306 height 26
type textarea "x"
type input "private"
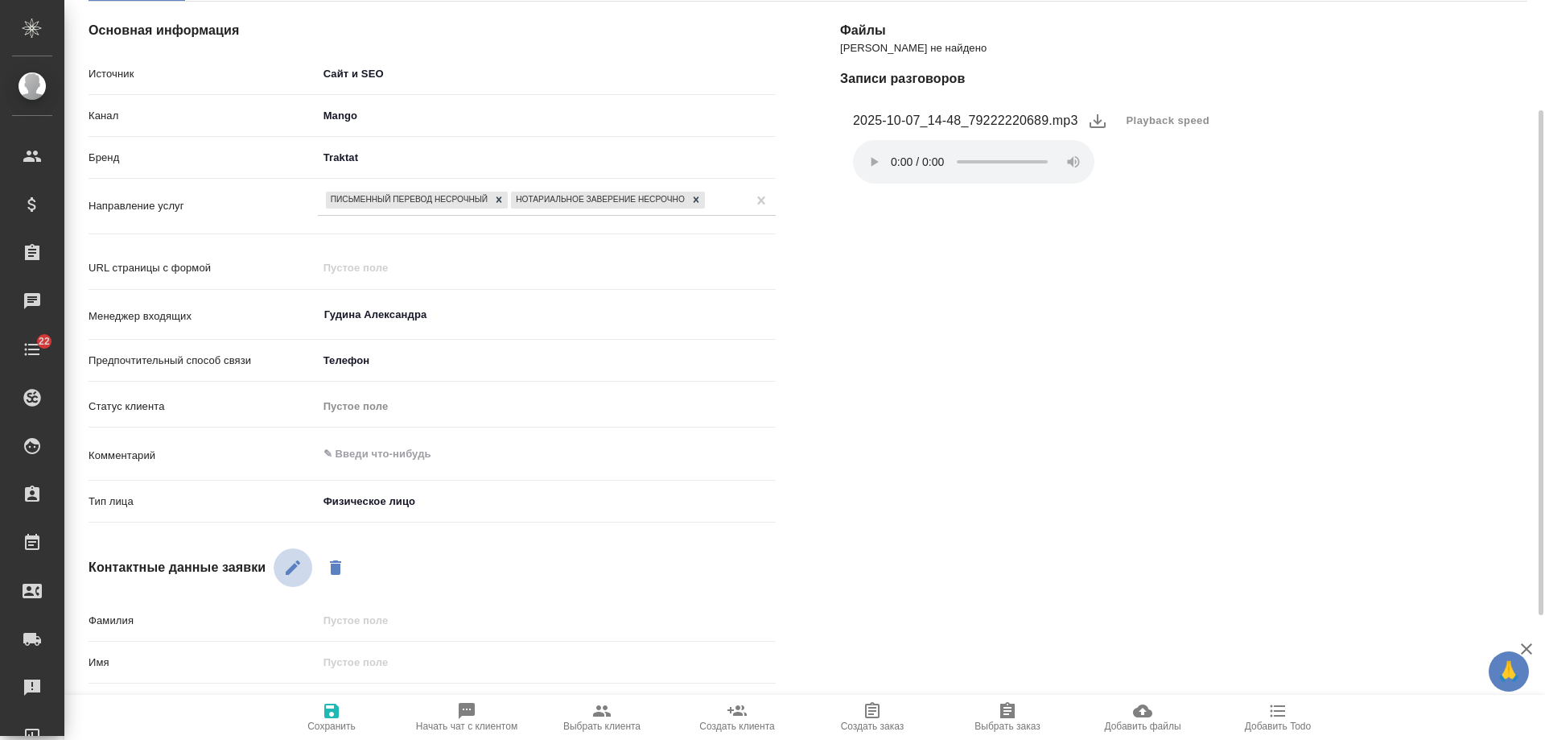
drag, startPoint x: 293, startPoint y: 569, endPoint x: 429, endPoint y: 716, distance: 200.5
click at [297, 577] on icon "button" at bounding box center [292, 567] width 19 height 19
click at [369, 658] on input "text" at bounding box center [547, 661] width 458 height 23
type input "Т"
type textarea "x"
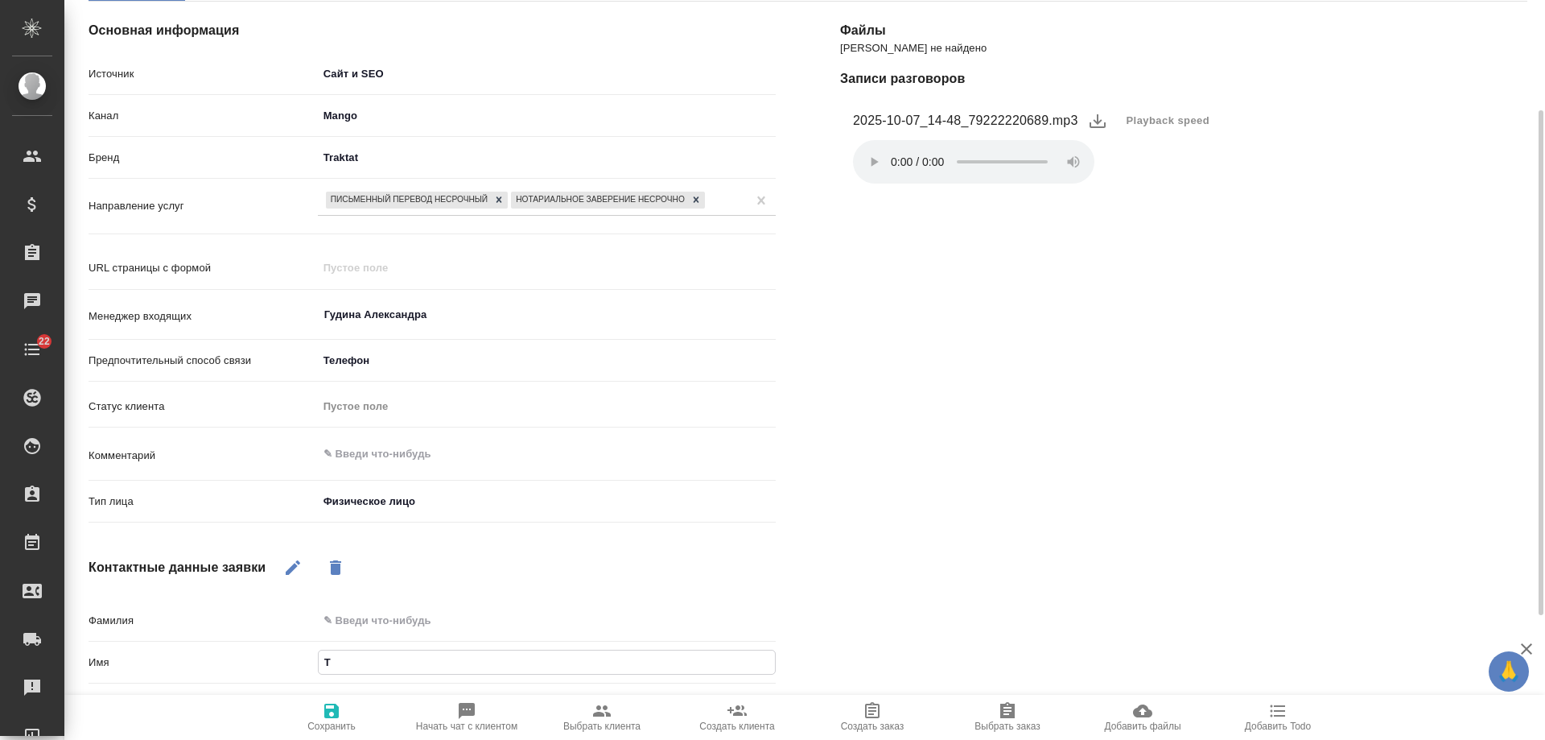
type input "[PERSON_NAME]"
type textarea "x"
type input "[PERSON_NAME]"
type textarea "x"
click at [325, 715] on icon "button" at bounding box center [331, 710] width 14 height 14
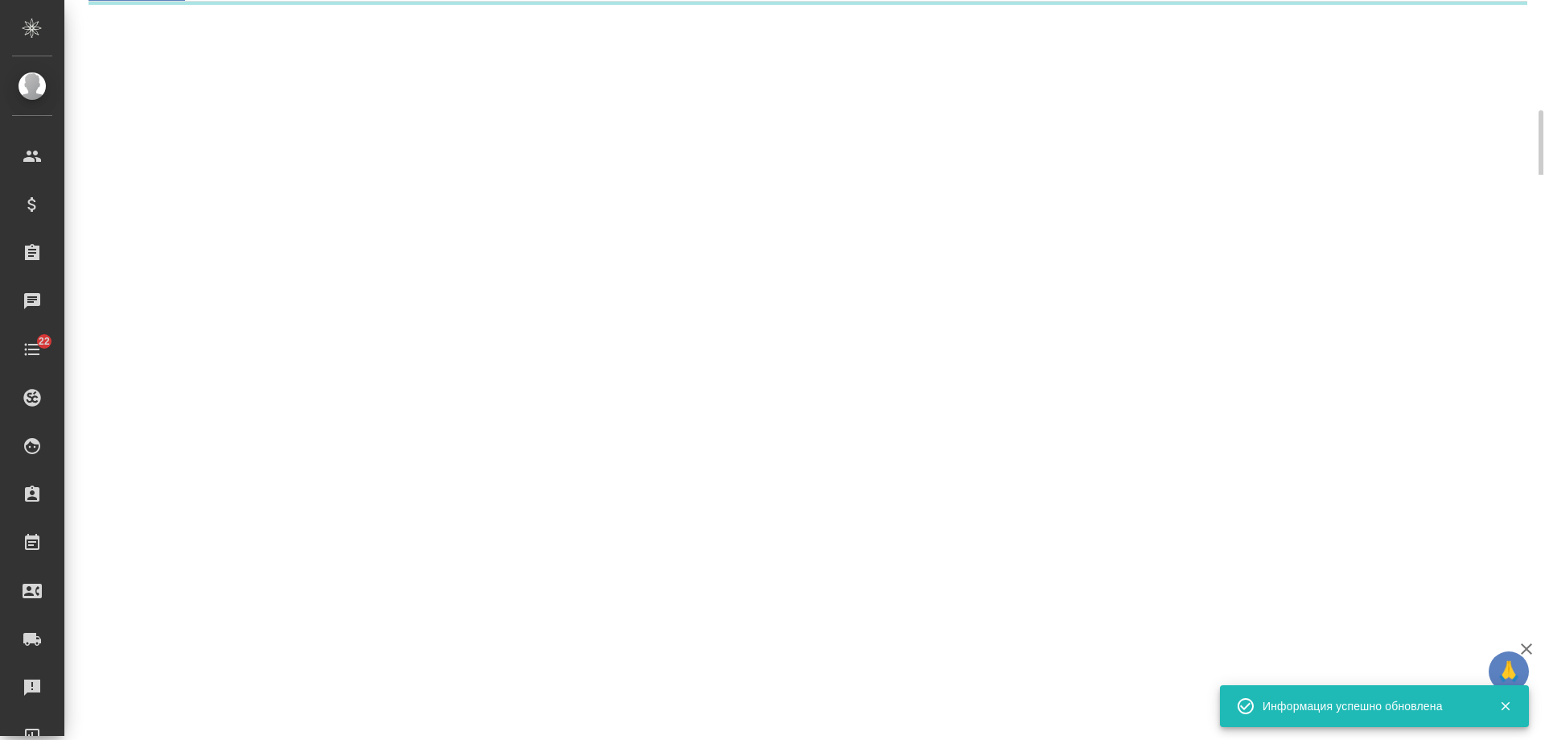
select select "RU"
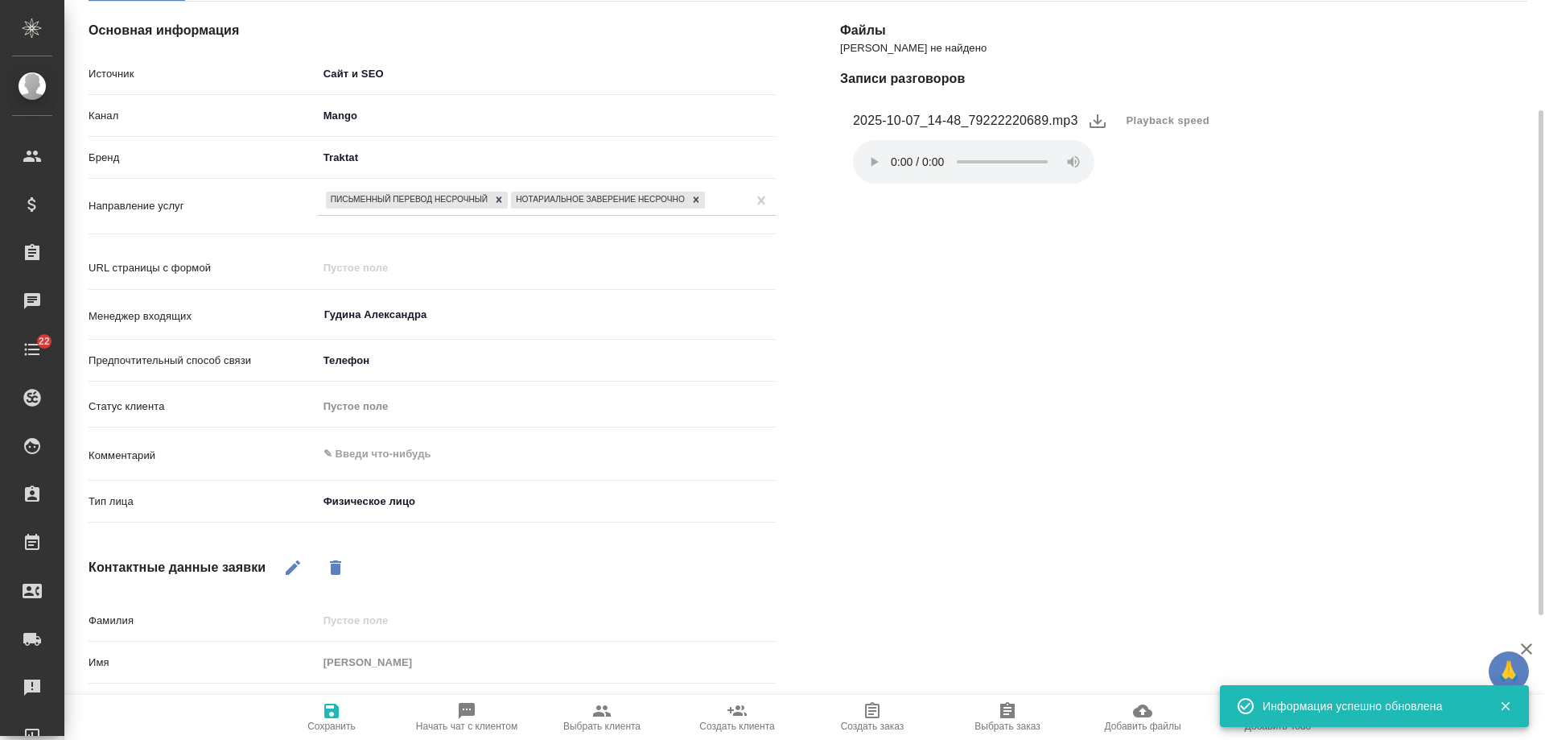
scroll to position [342, 0]
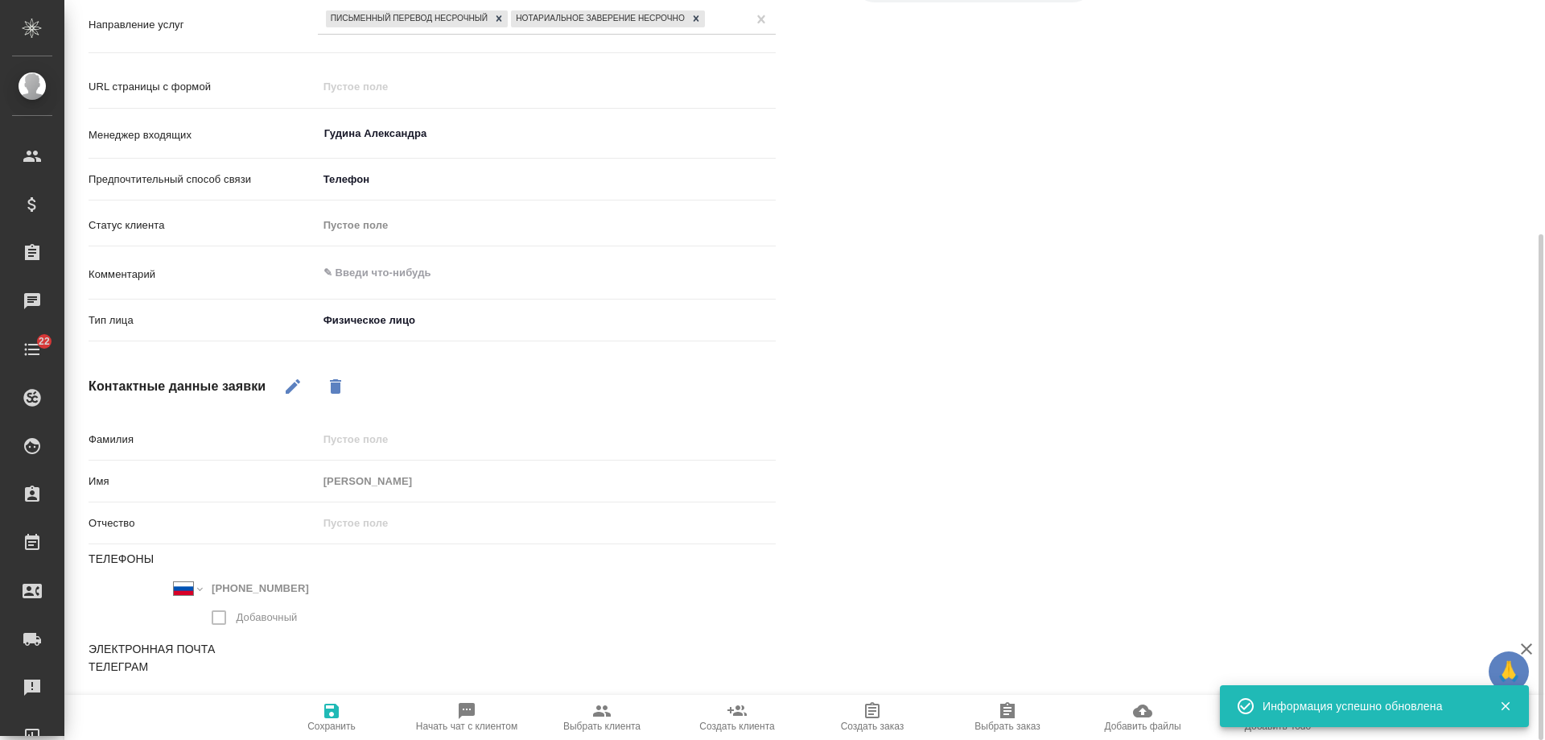
drag, startPoint x: 289, startPoint y: 380, endPoint x: 302, endPoint y: 426, distance: 47.7
click at [290, 382] on icon "button" at bounding box center [292, 386] width 19 height 19
click at [449, 592] on icon "button" at bounding box center [451, 595] width 19 height 19
type textarea "x"
select select "RU"
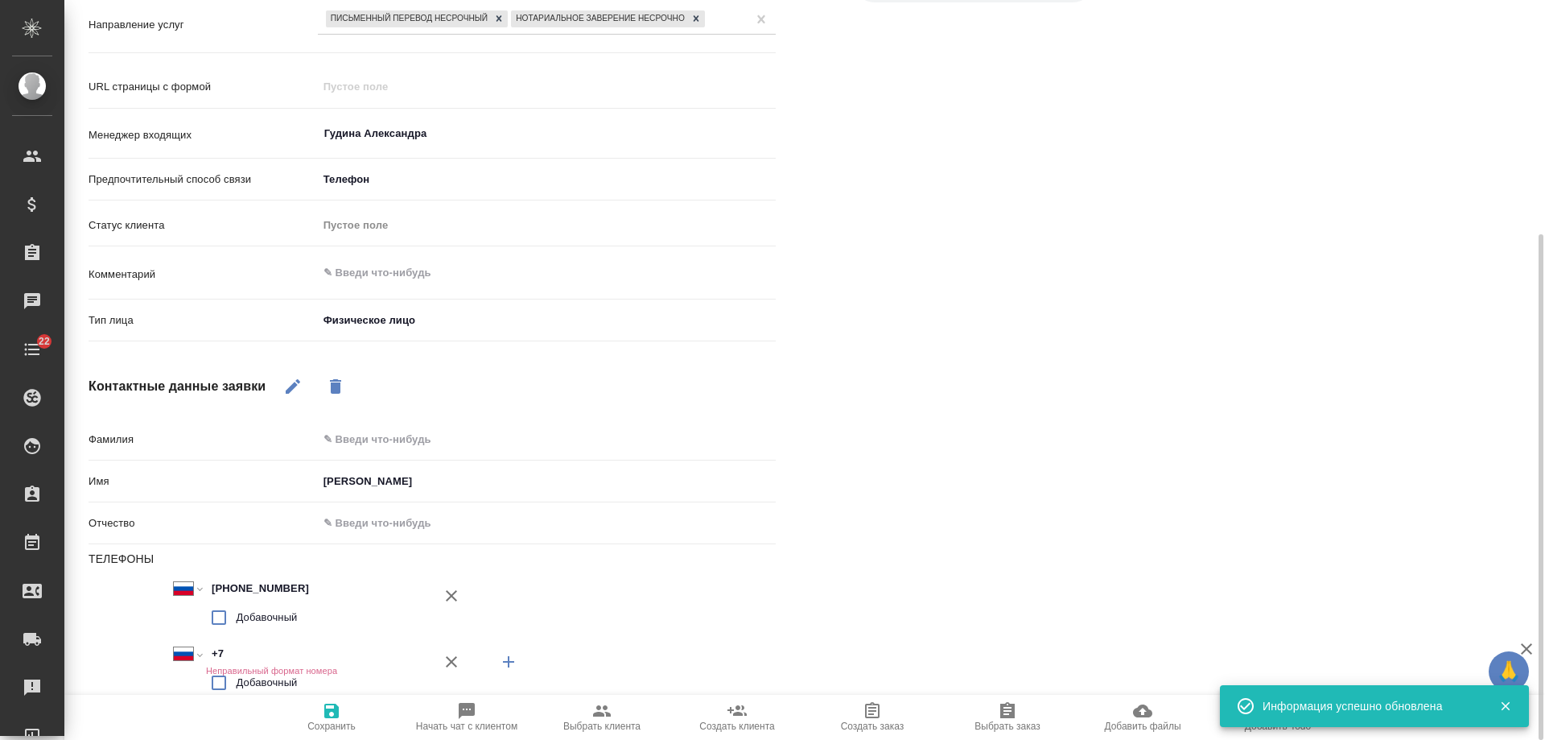
click at [370, 647] on div "Международный [GEOGRAPHIC_DATA] [GEOGRAPHIC_DATA] [GEOGRAPHIC_DATA] [GEOGRAPHIC…" at bounding box center [261, 670] width 344 height 57
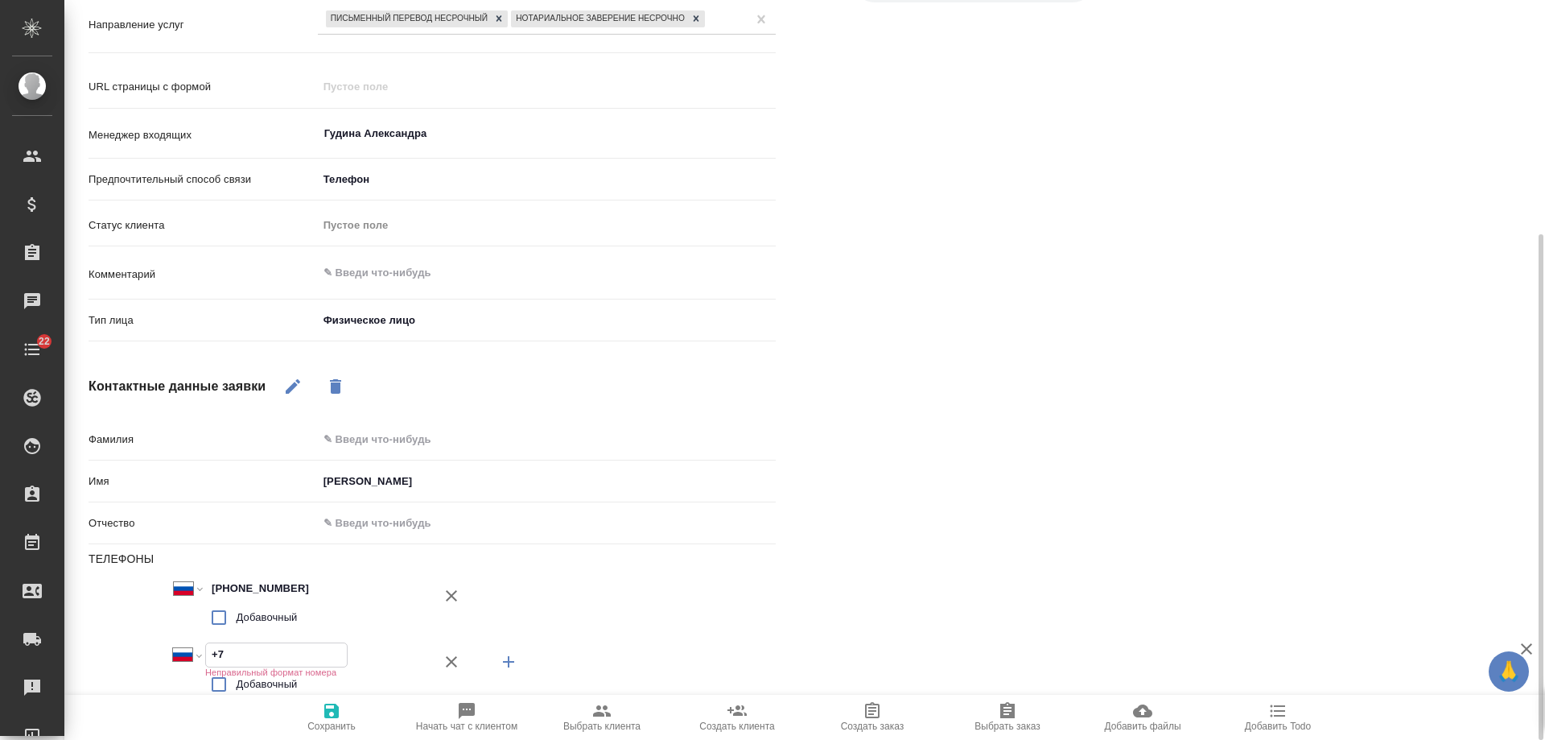
click at [243, 651] on input "+7" at bounding box center [276, 654] width 141 height 23
type textarea "x"
type input "+7 9"
type textarea "x"
type input "+7 99"
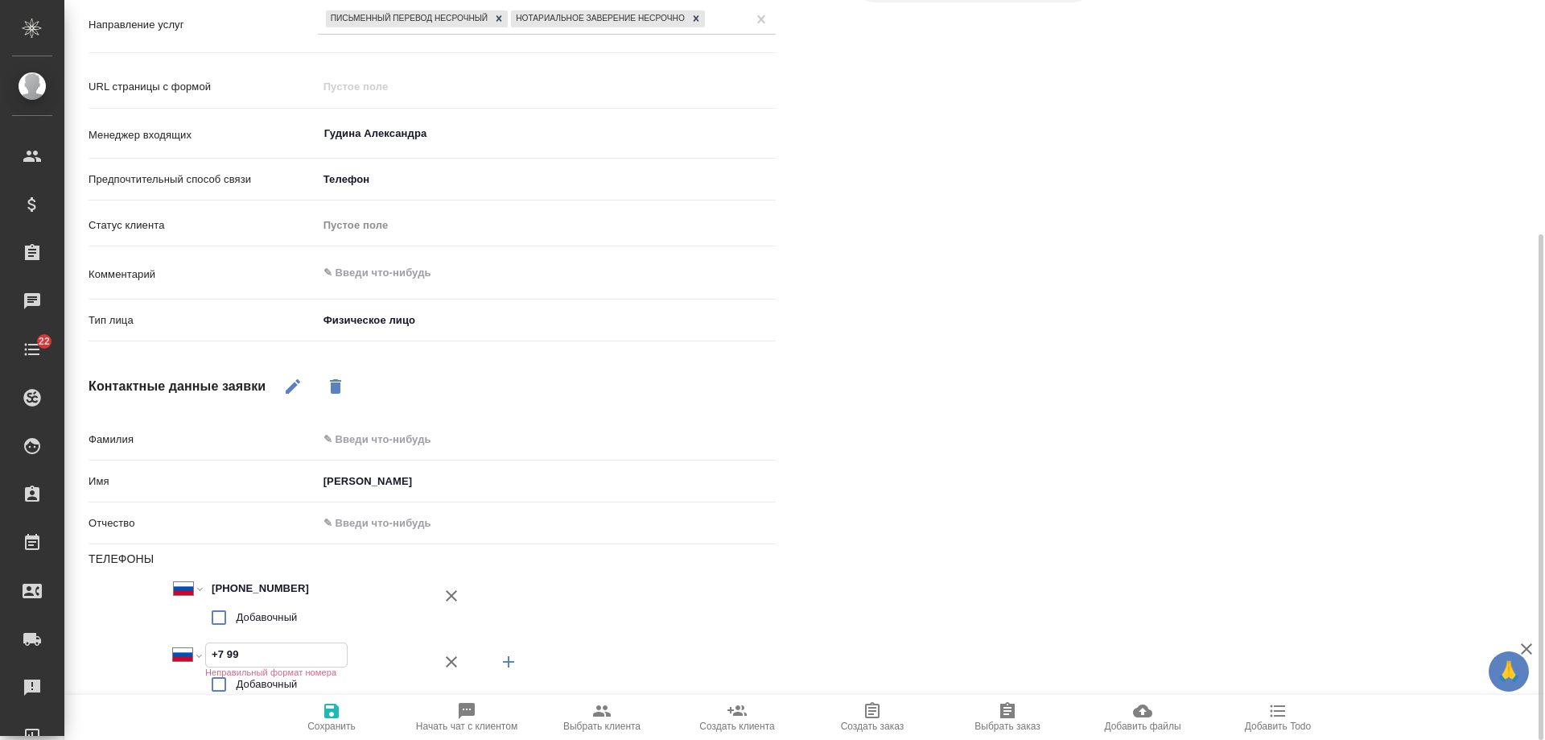
type textarea "x"
type input "+7 993 3"
type textarea "x"
type input "+7 993 35"
type textarea "x"
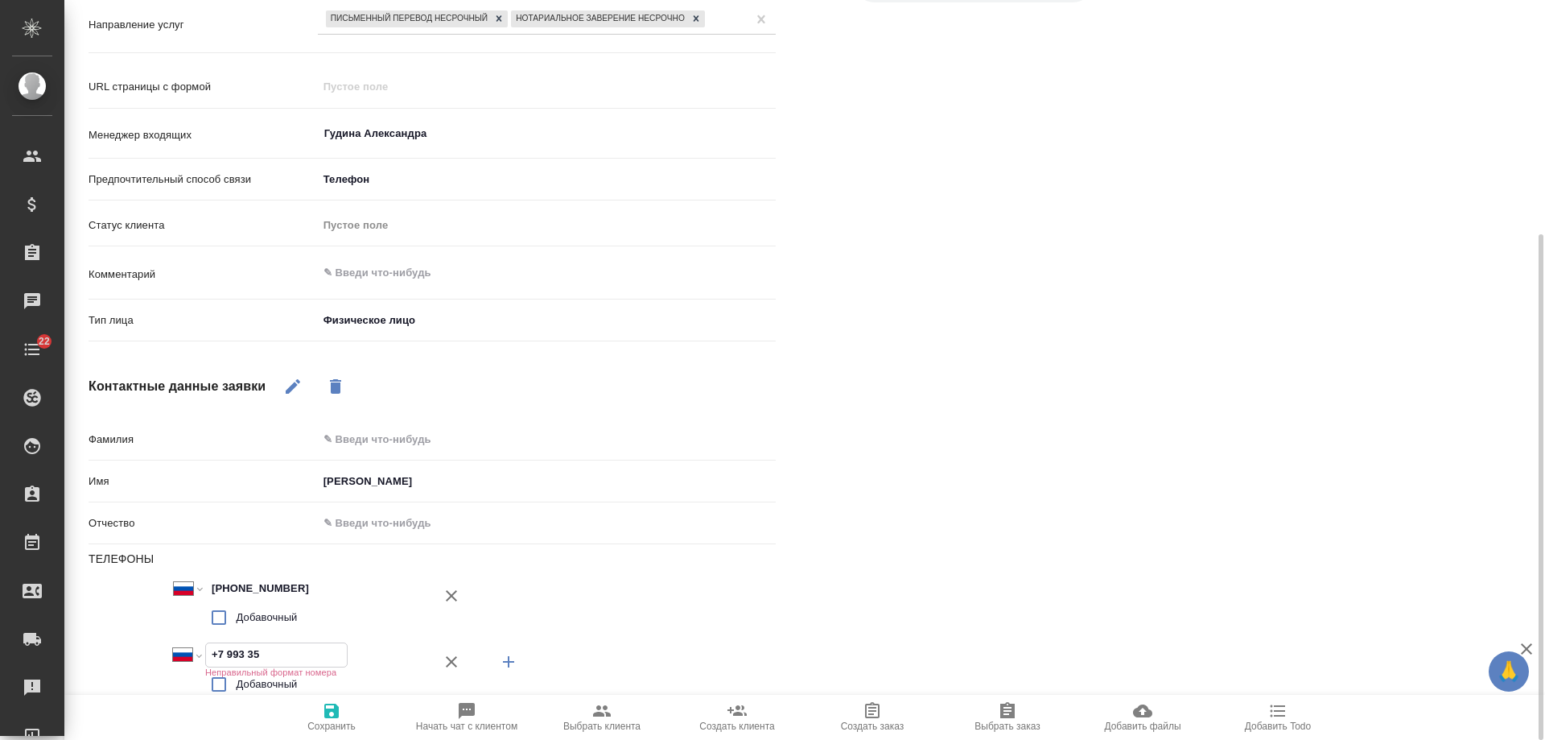
type input "+7 993 351"
type textarea "x"
type input "+7 993 351 5"
type textarea "x"
type input "+7 993 351 59 5"
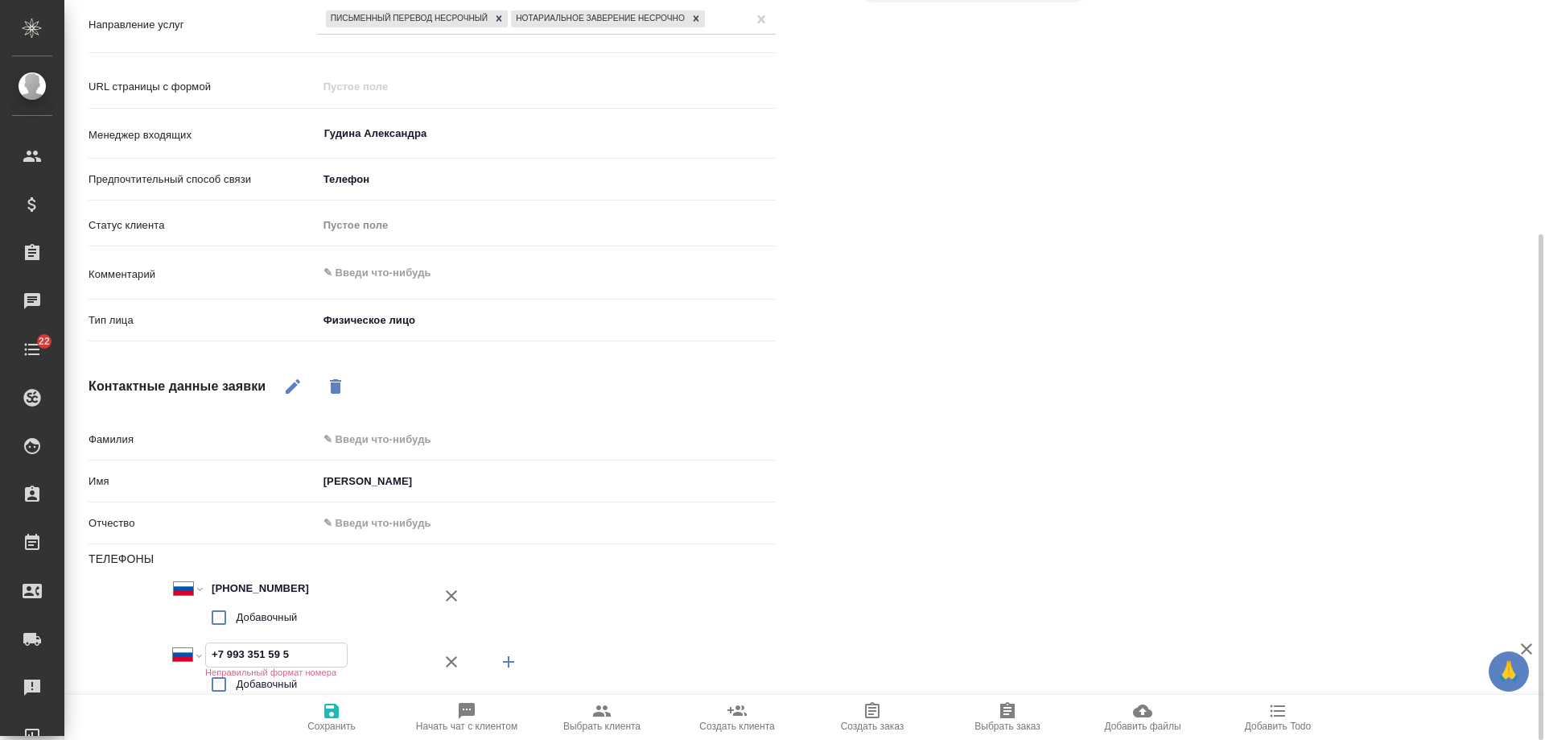
type textarea "x"
type input "+7 993 351 59 58"
click at [315, 703] on span "Сохранить" at bounding box center [332, 716] width 116 height 31
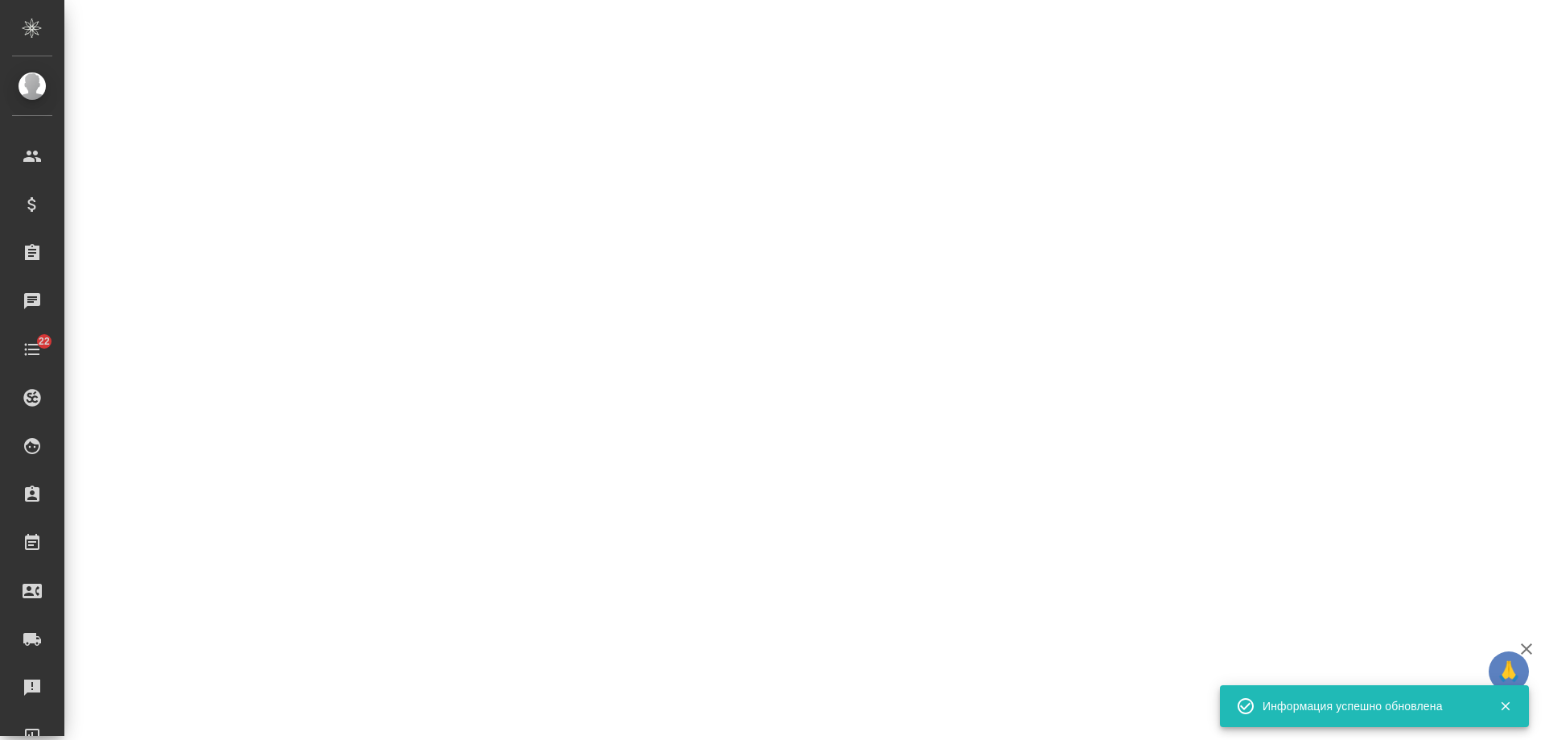
select select "RU"
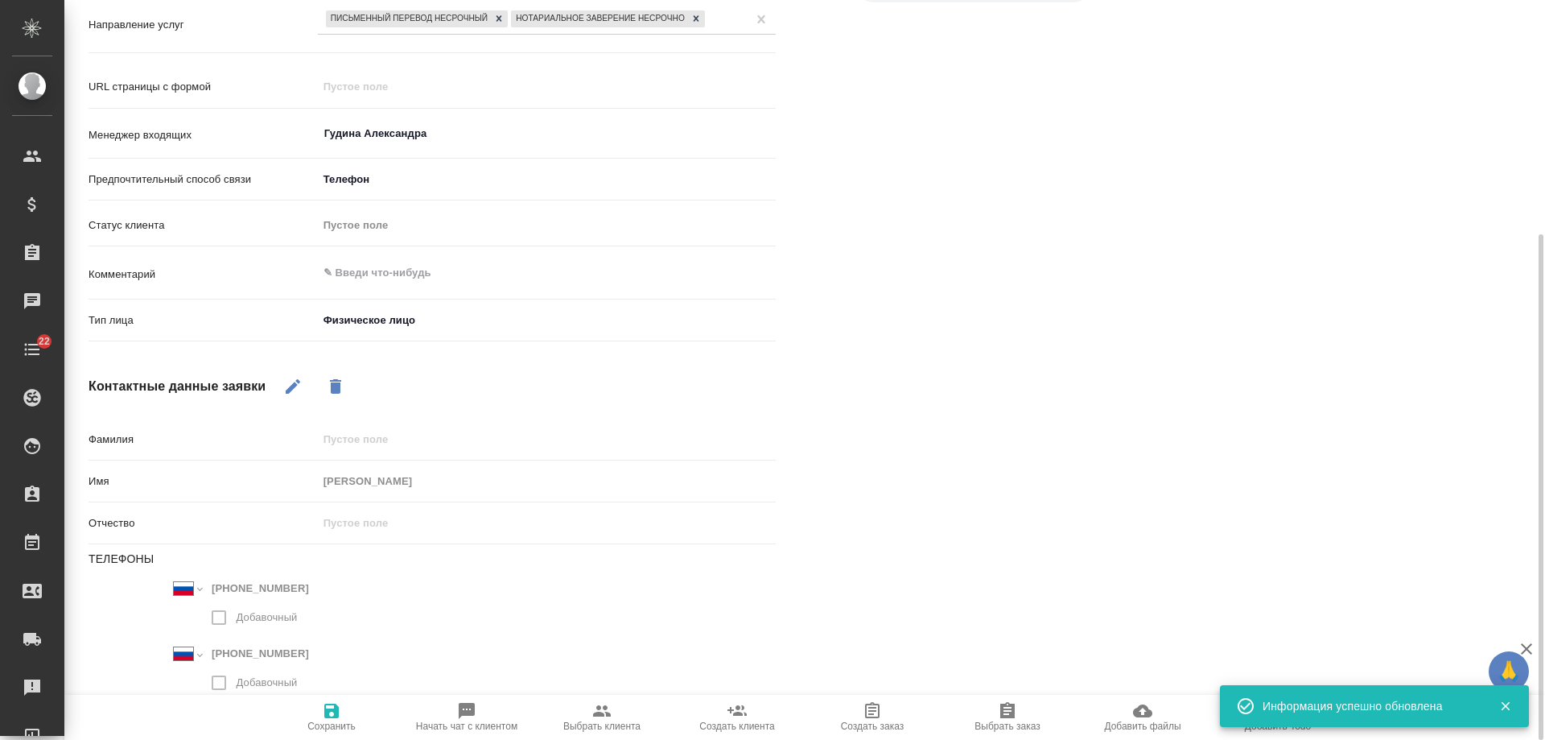
click at [487, 720] on span "Начать чат с клиентом" at bounding box center [466, 725] width 101 height 11
type textarea "x"
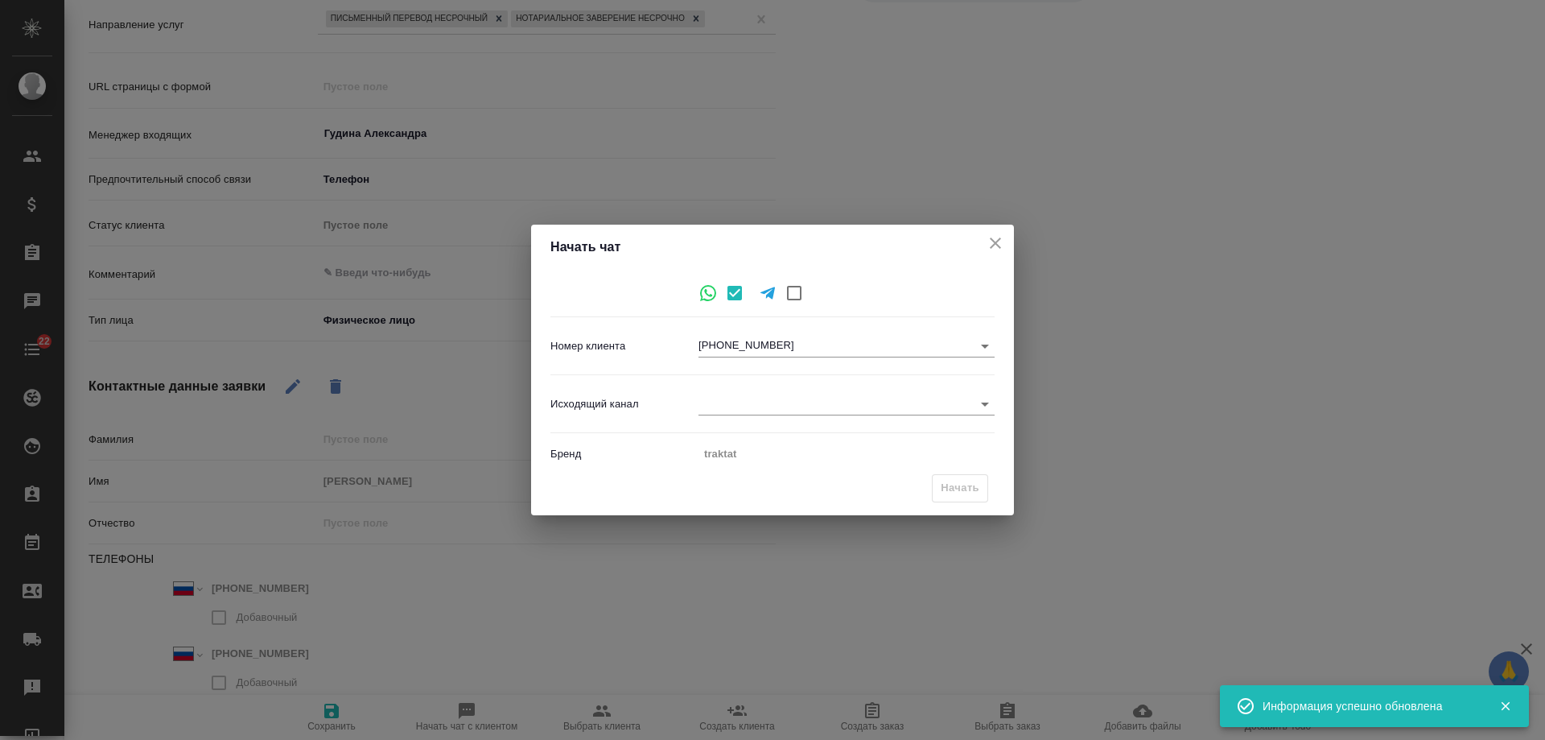
click at [782, 340] on body "🙏 .cls-1 fill:#fff; AWATERA Gudina Alexandra Клиенты Спецификации Заказы 0 Чаты…" at bounding box center [772, 370] width 1545 height 740
click at [804, 373] on li "[PHONE_NUMBER]" at bounding box center [847, 372] width 296 height 26
type input "[PHONE_NUMBER]"
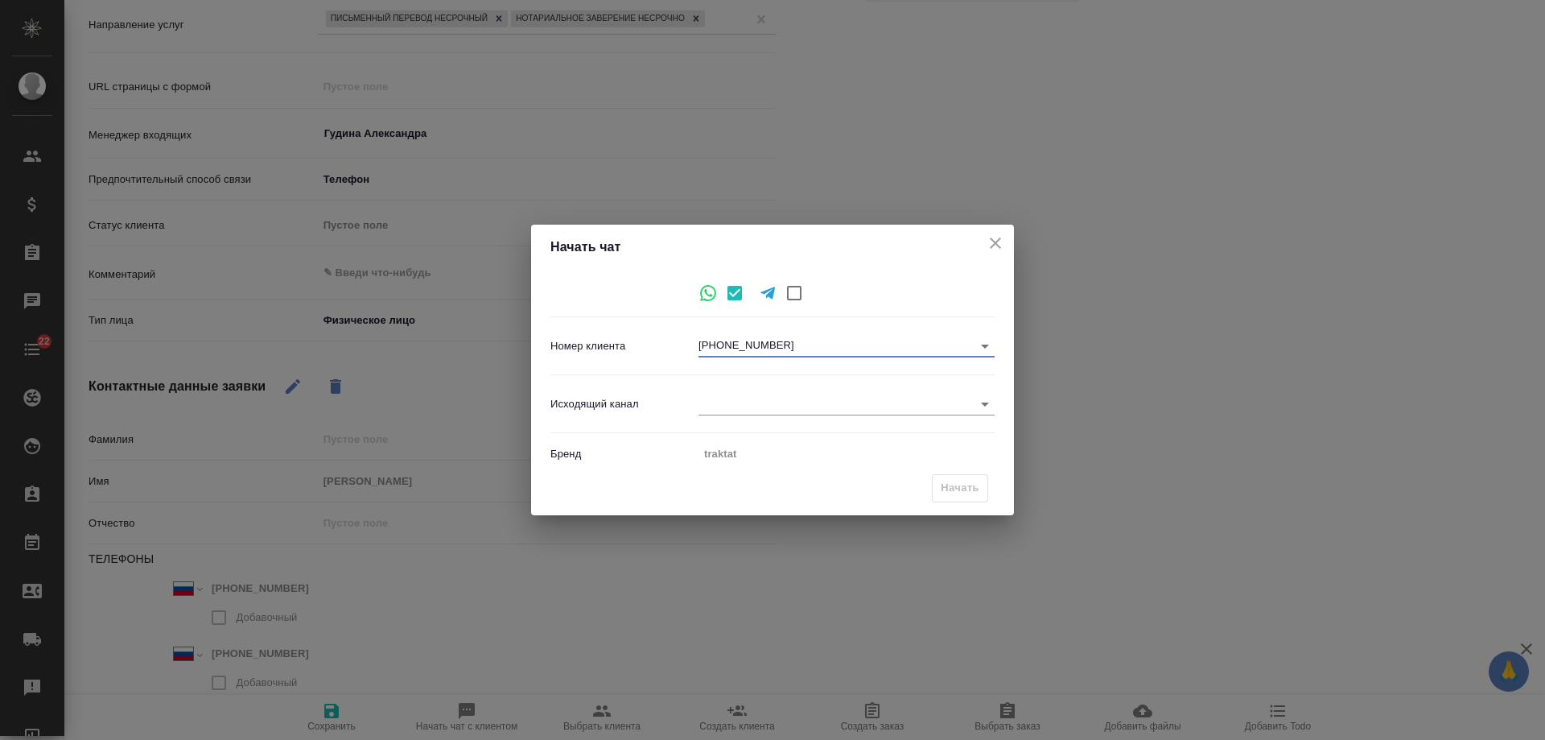
click at [773, 403] on body "🙏 .cls-1 fill:#fff; AWATERA Gudina Alexandra Клиенты Спецификации Заказы 0 Чаты…" at bounding box center [772, 370] width 1545 height 740
click at [772, 403] on li "Awatera" at bounding box center [847, 404] width 296 height 26
type input "2"
drag, startPoint x: 973, startPoint y: 489, endPoint x: 1312, endPoint y: 463, distance: 339.8
click at [975, 489] on span "Начать" at bounding box center [960, 488] width 39 height 19
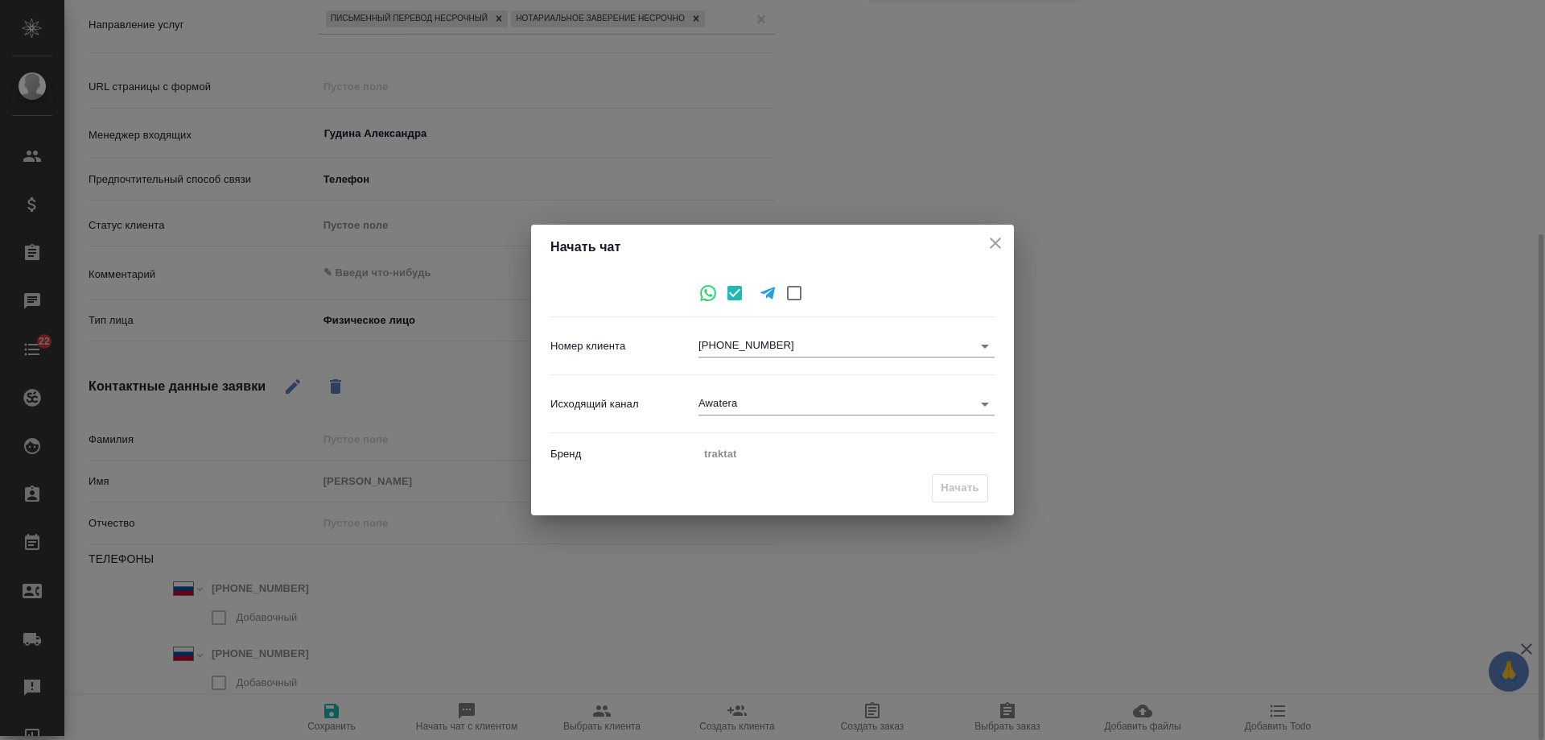
type textarea "x"
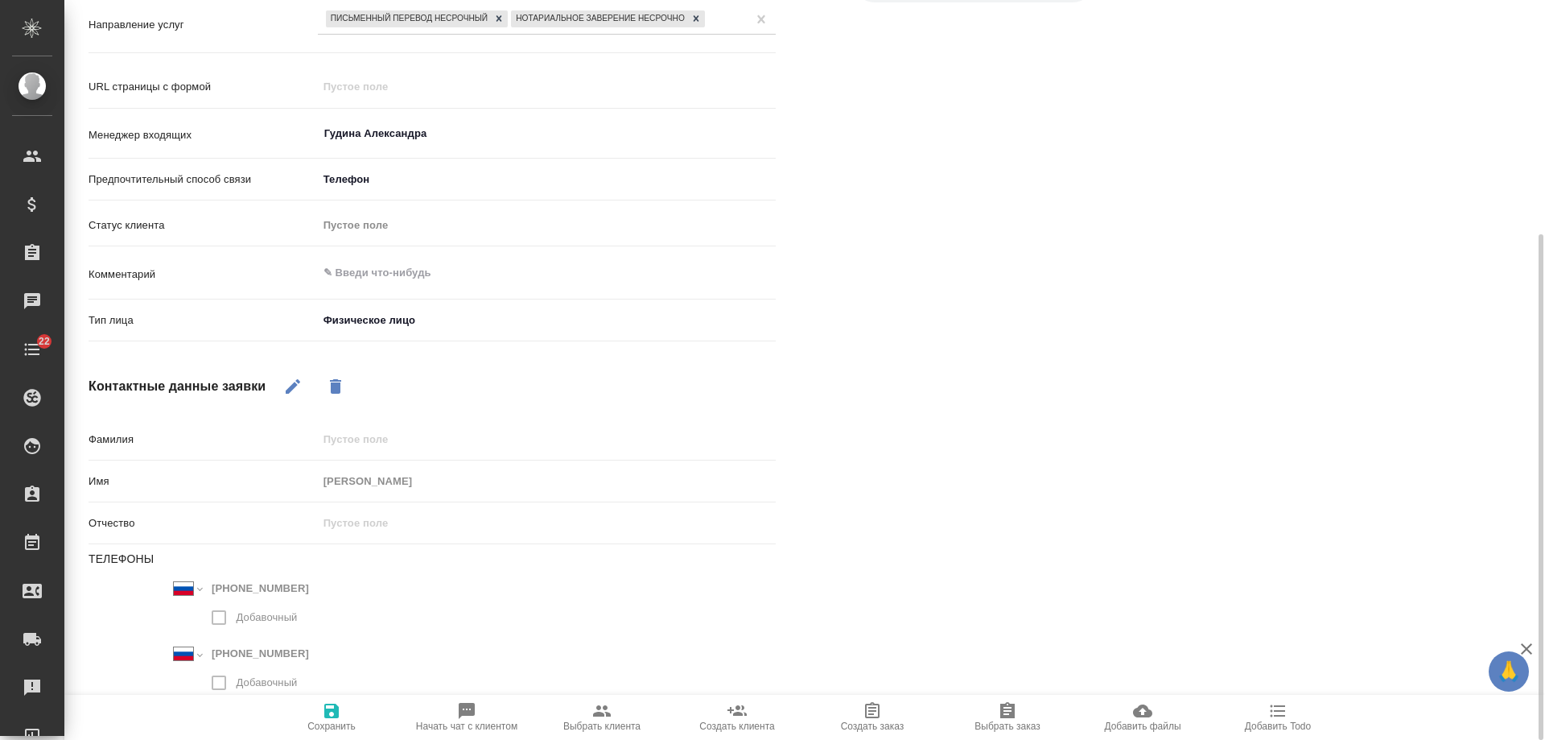
scroll to position [0, 0]
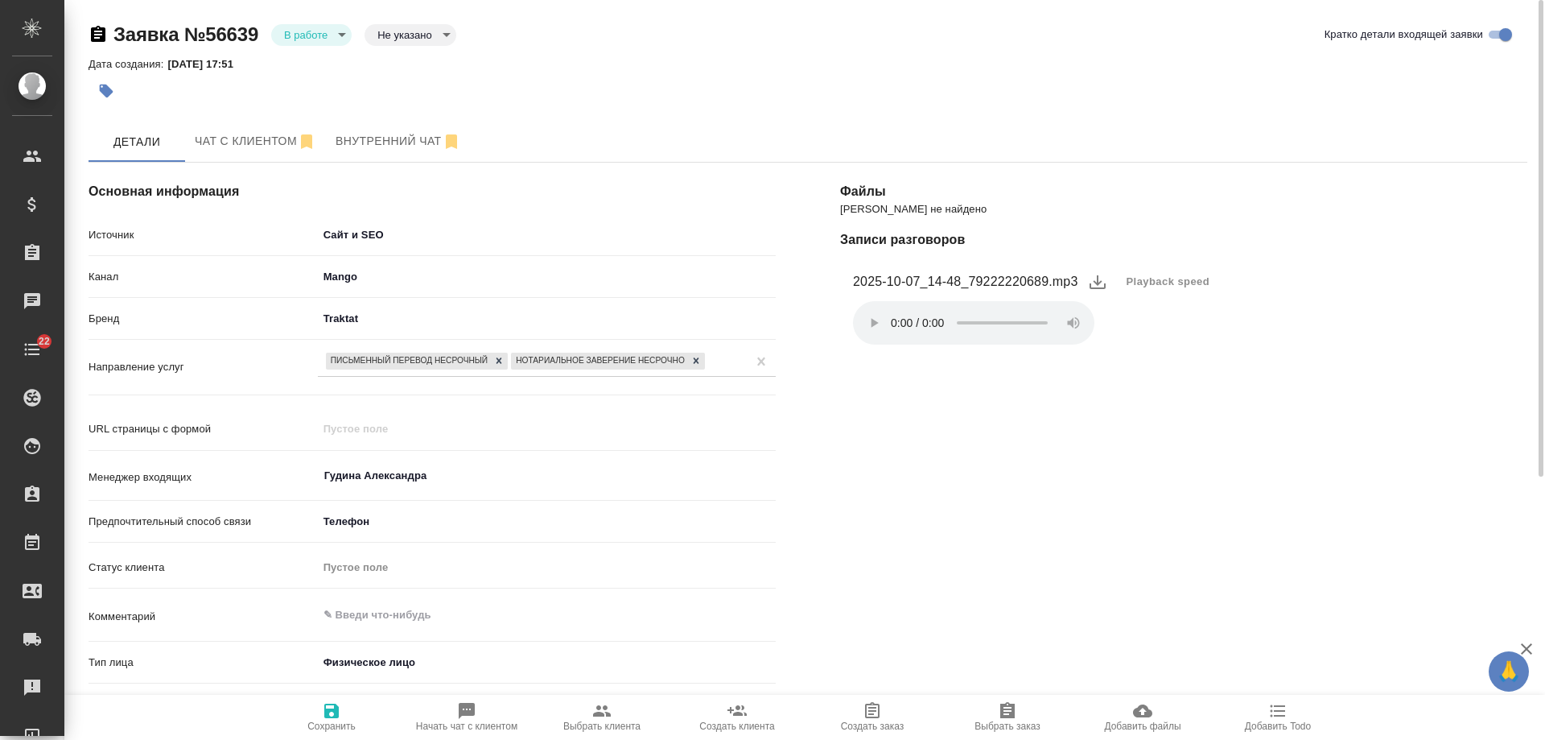
drag, startPoint x: 250, startPoint y: 147, endPoint x: 330, endPoint y: 205, distance: 98.5
click at [251, 148] on span "Чат с клиентом" at bounding box center [256, 141] width 122 height 20
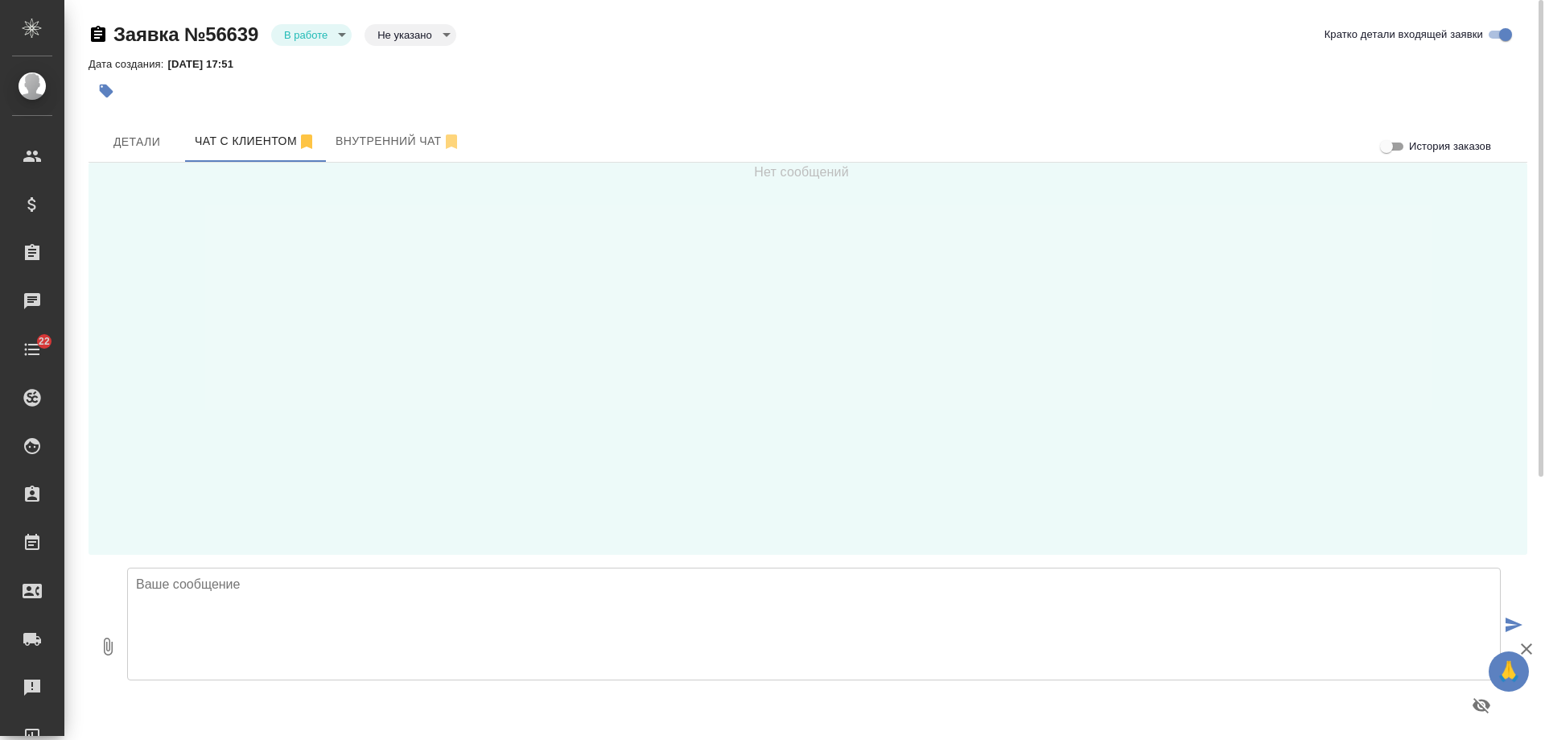
click at [403, 617] on textarea at bounding box center [814, 623] width 1374 height 113
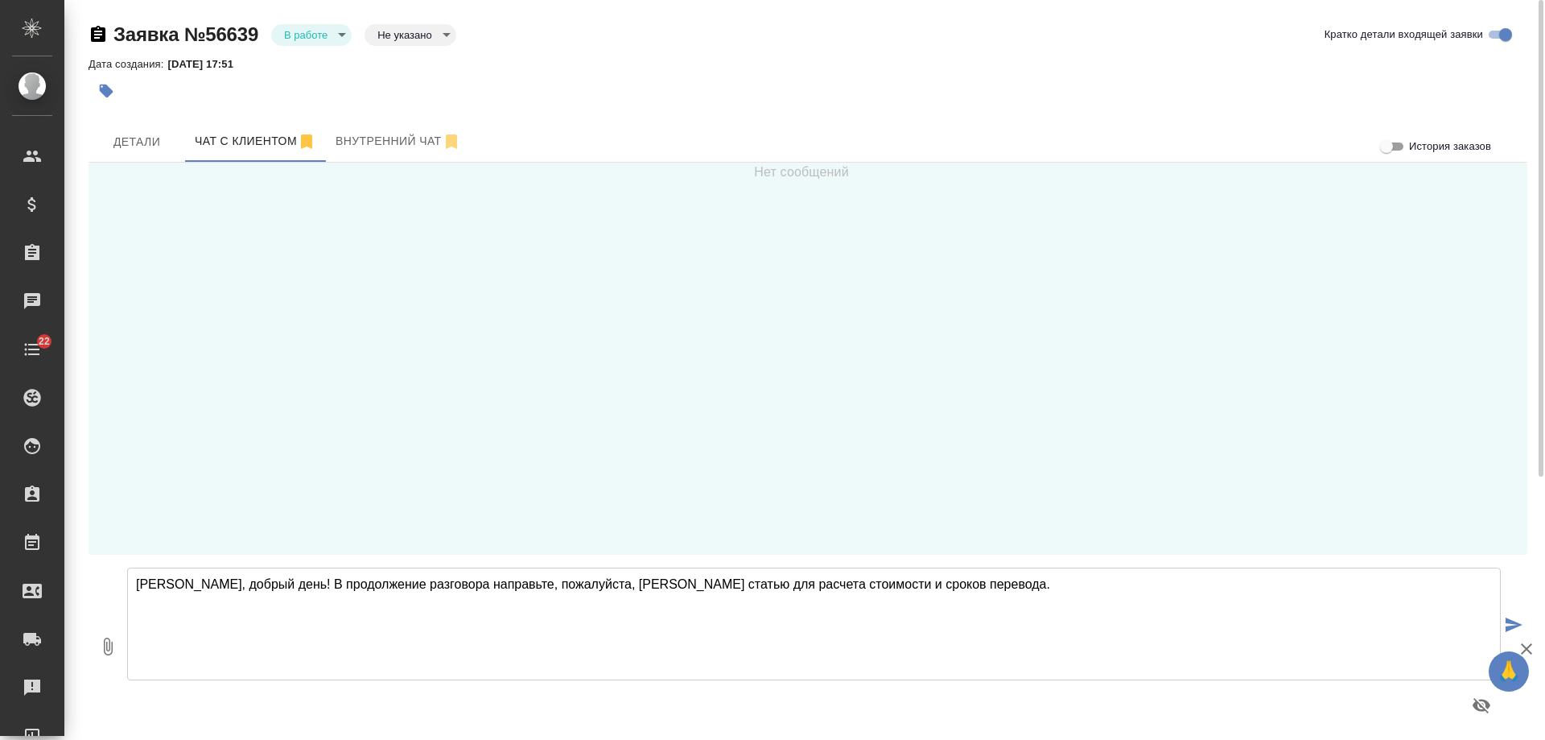
type textarea "Татьяна, добрый день! В продолжение разговора направьте, пожалуйста, Вашу стать…"
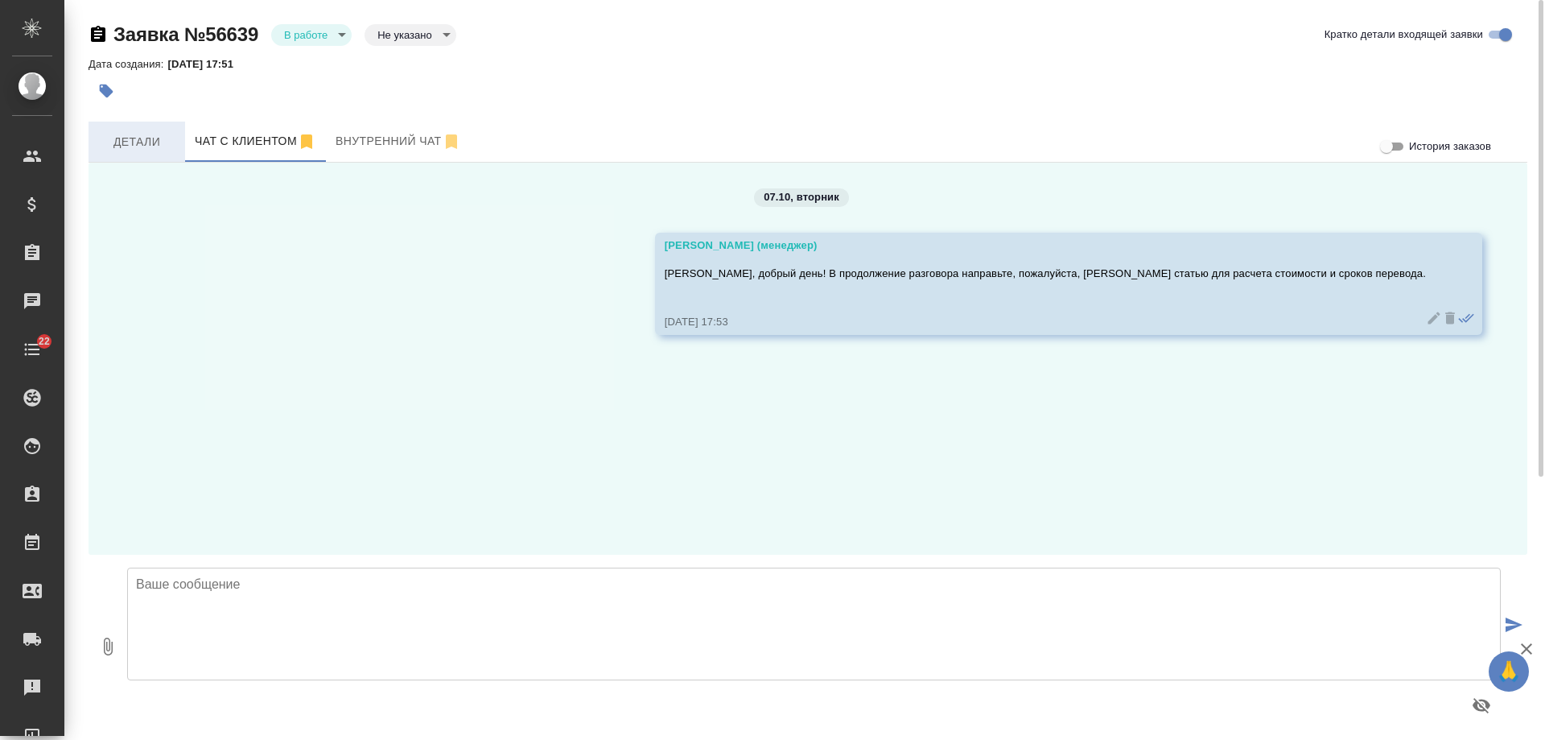
click at [126, 134] on span "Детали" at bounding box center [136, 142] width 77 height 20
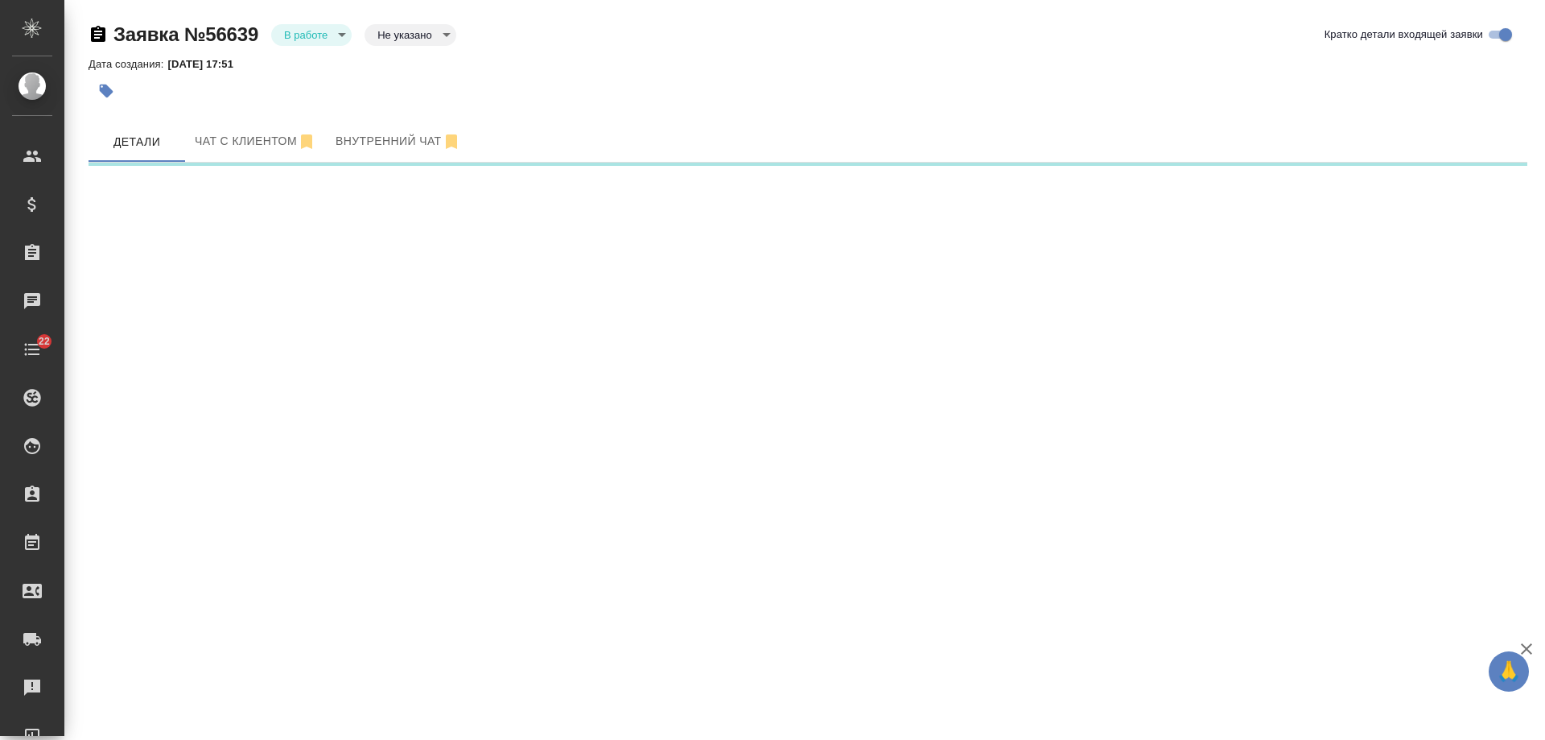
select select "RU"
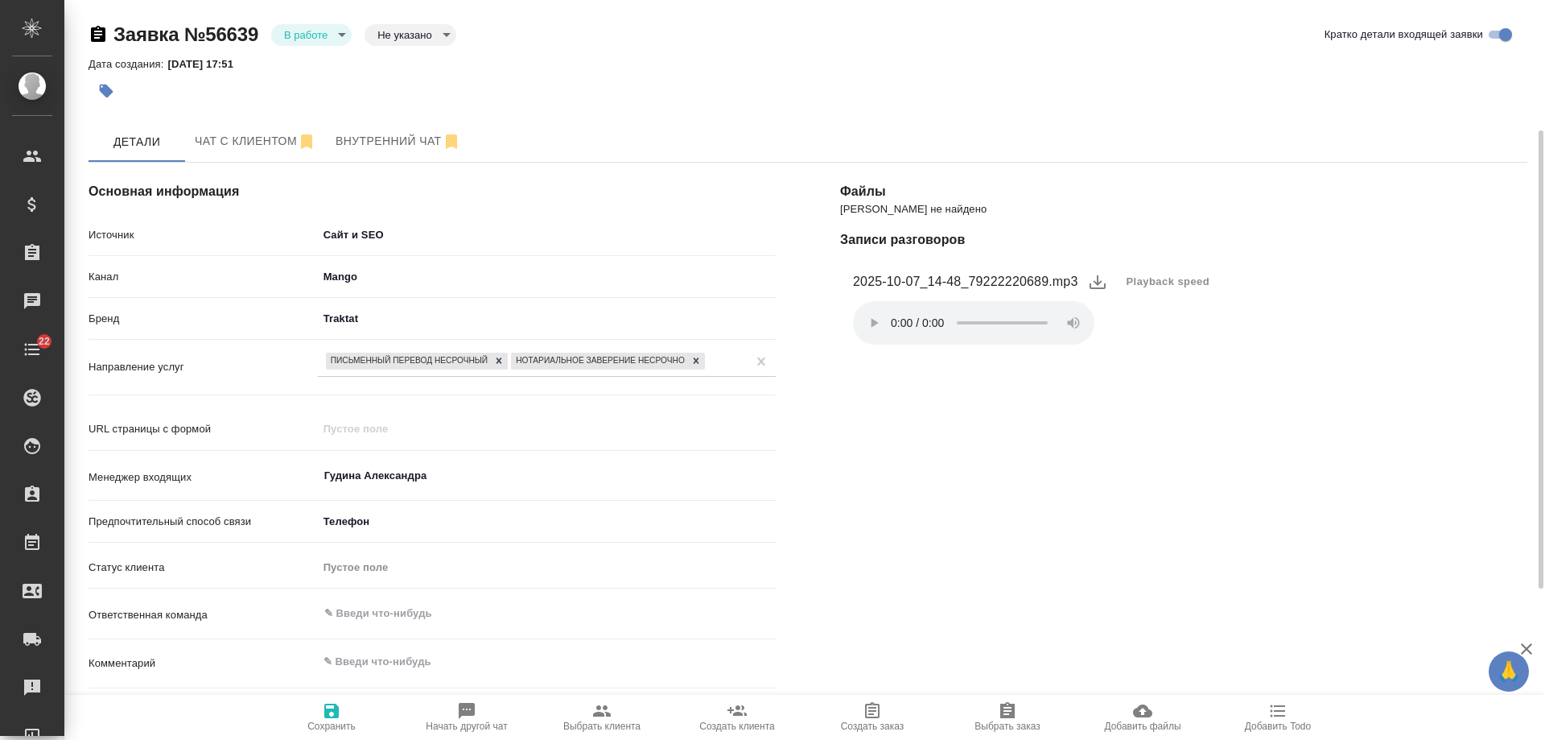
scroll to position [161, 0]
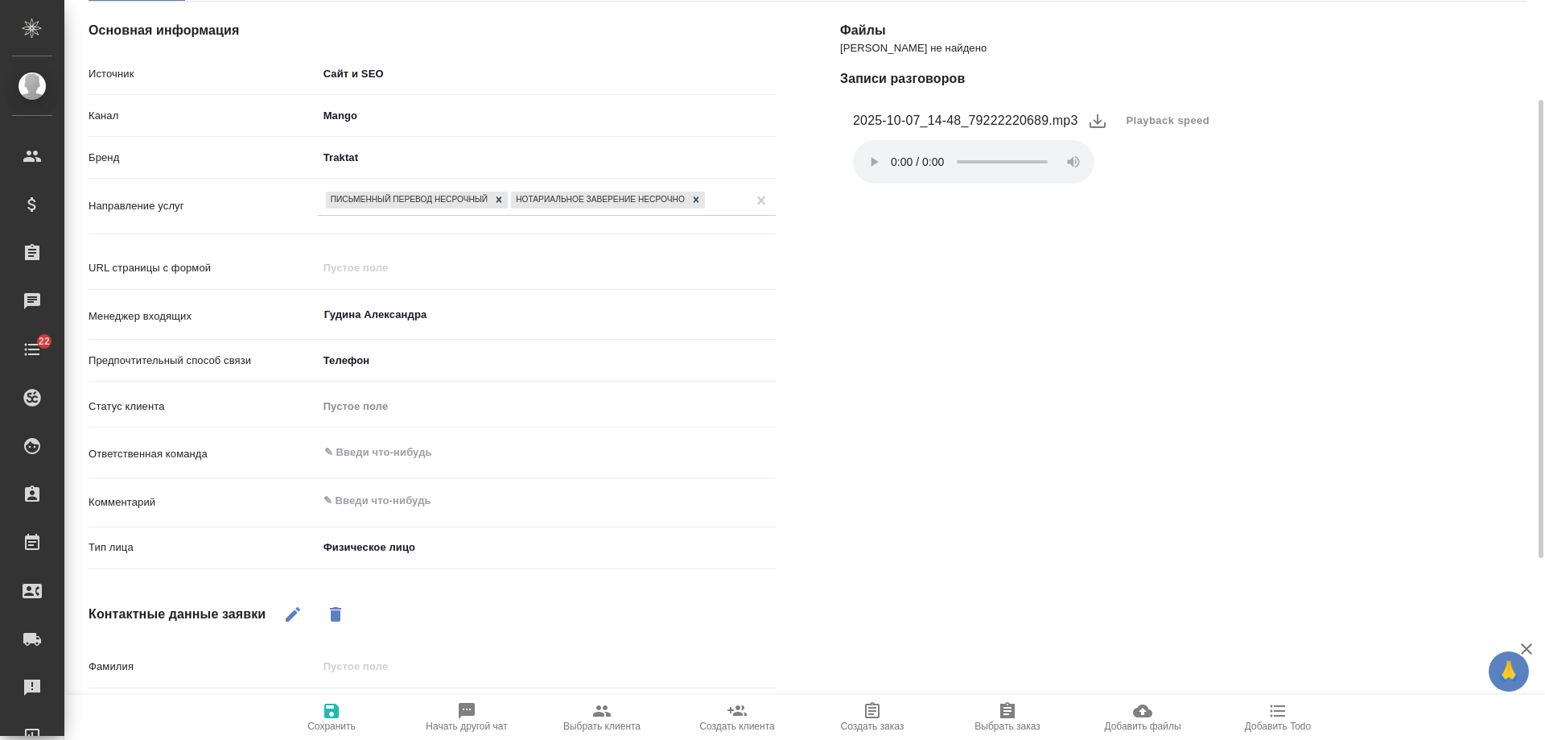
type textarea "x"
click at [376, 506] on textarea at bounding box center [547, 500] width 458 height 27
type textarea "К"
type textarea "x"
type textarea "Кры"
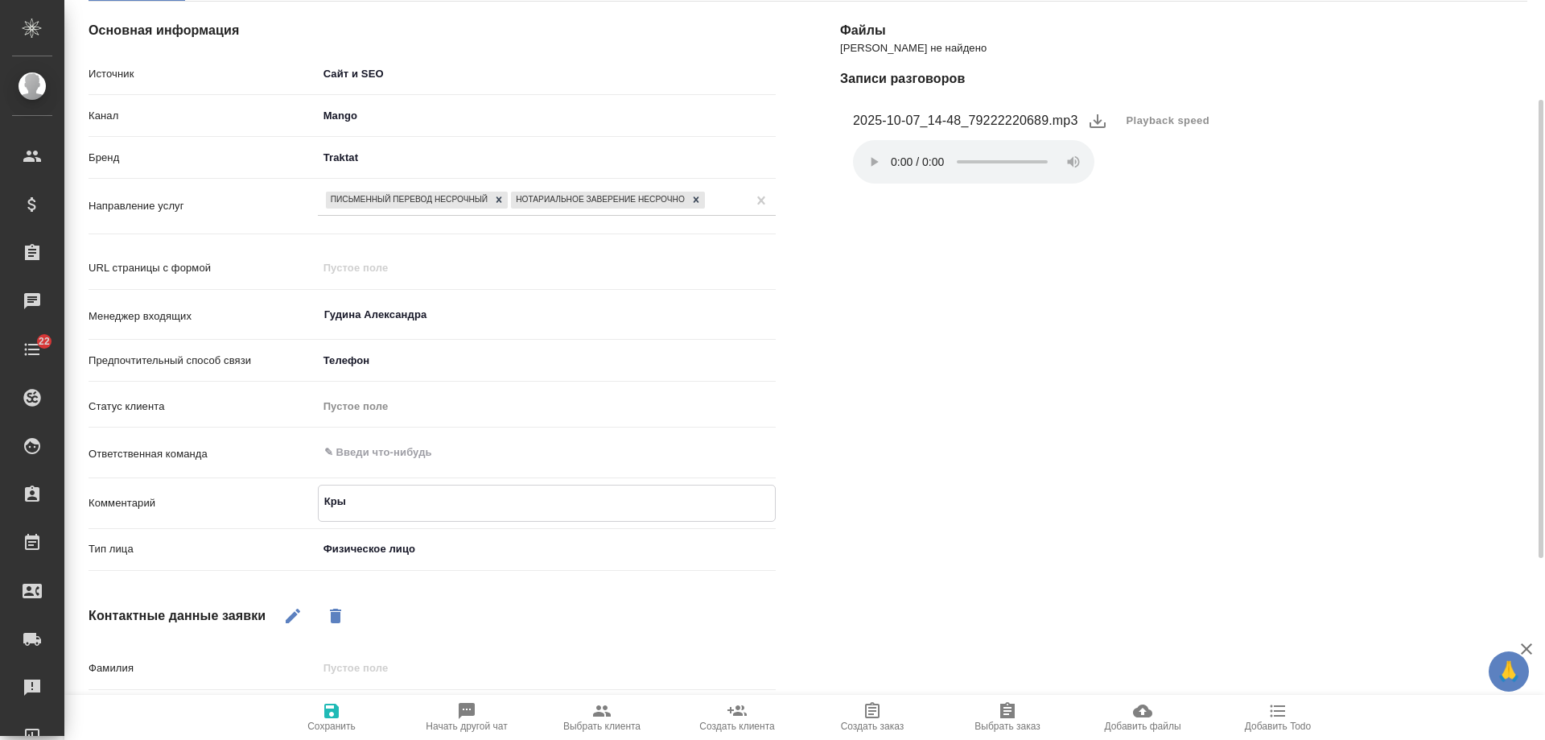
type textarea "x"
type textarea "Крыл"
type textarea "x"
type textarea "Крыло"
type textarea "x"
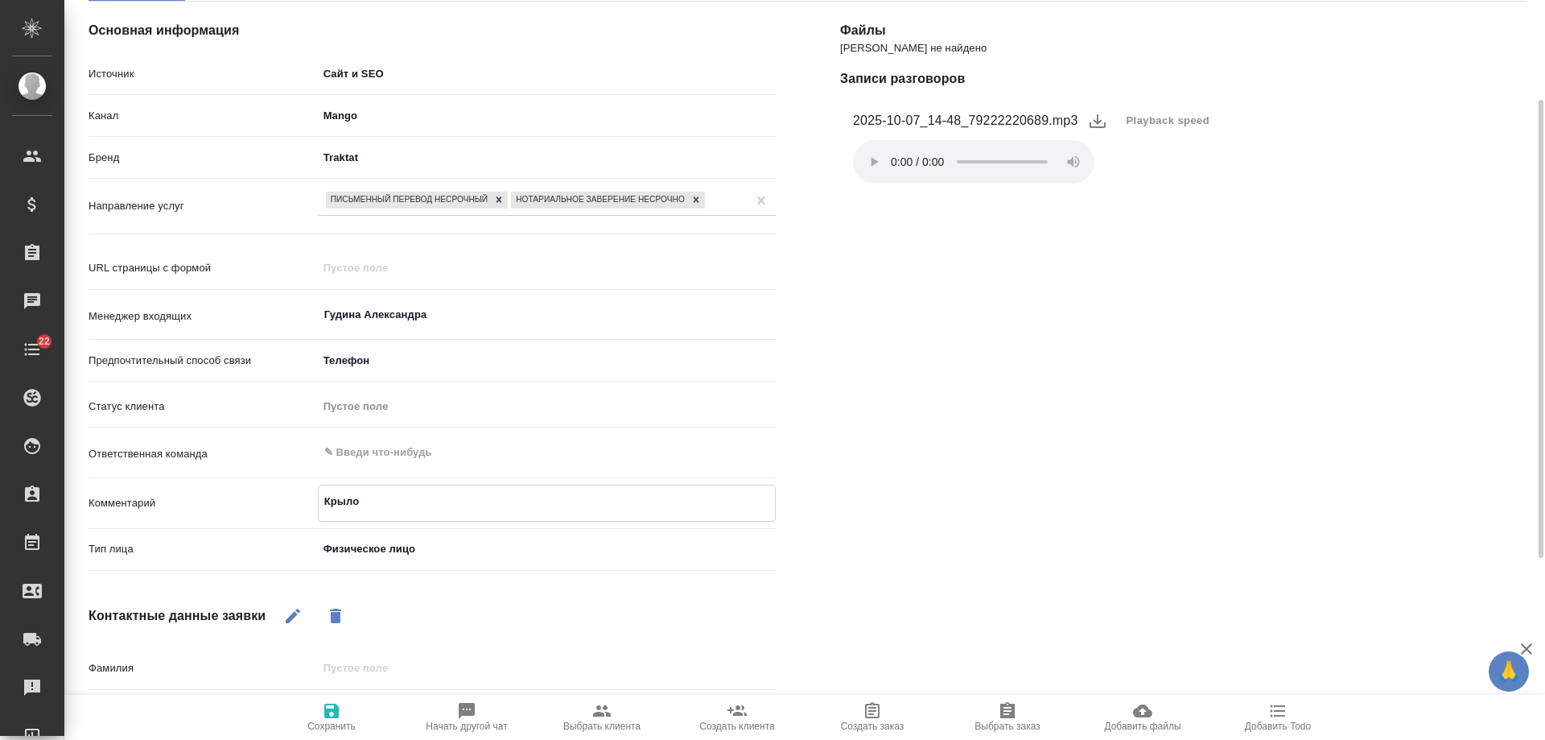
type textarea "Крыло,"
type textarea "x"
type textarea "Крыло,"
type textarea "x"
type textarea "Крыло, жд"
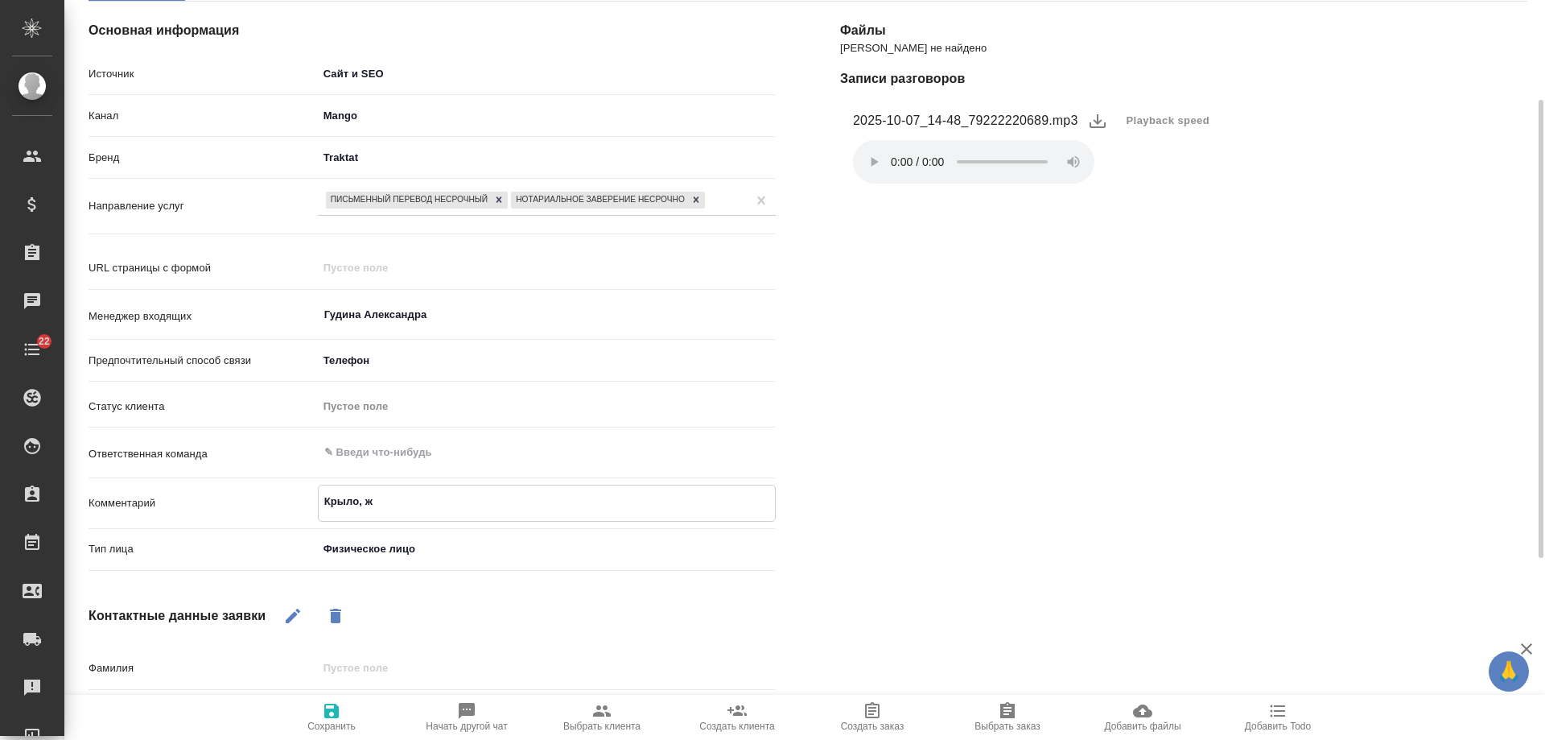
type textarea "x"
type textarea "Крыло, жде"
type textarea "x"
type textarea "Крыло, ждем"
type textarea "x"
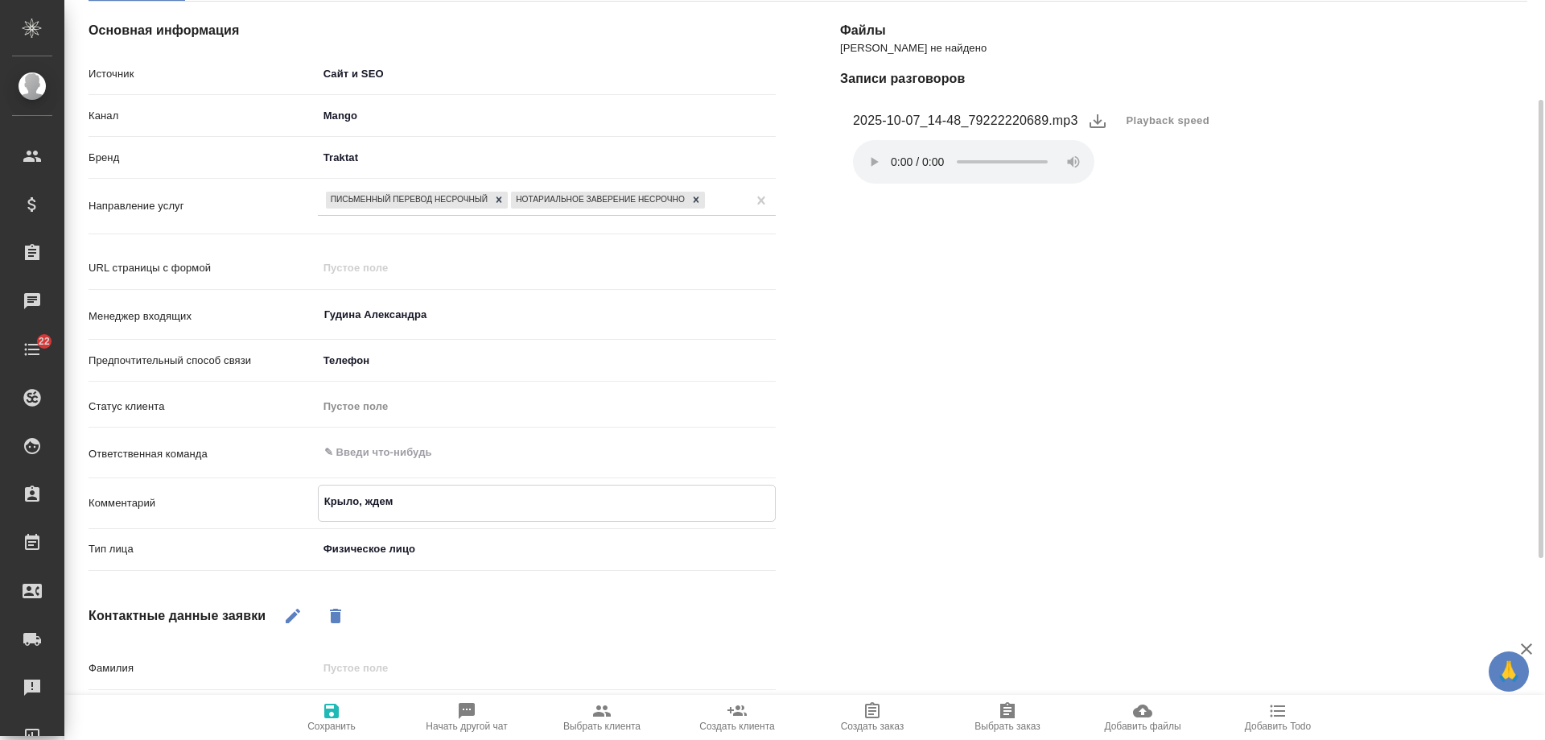
type textarea "Крыло, ждем"
type textarea "x"
type textarea "Крыло, ждем в"
type textarea "x"
type textarea "Крыло, ждем в"
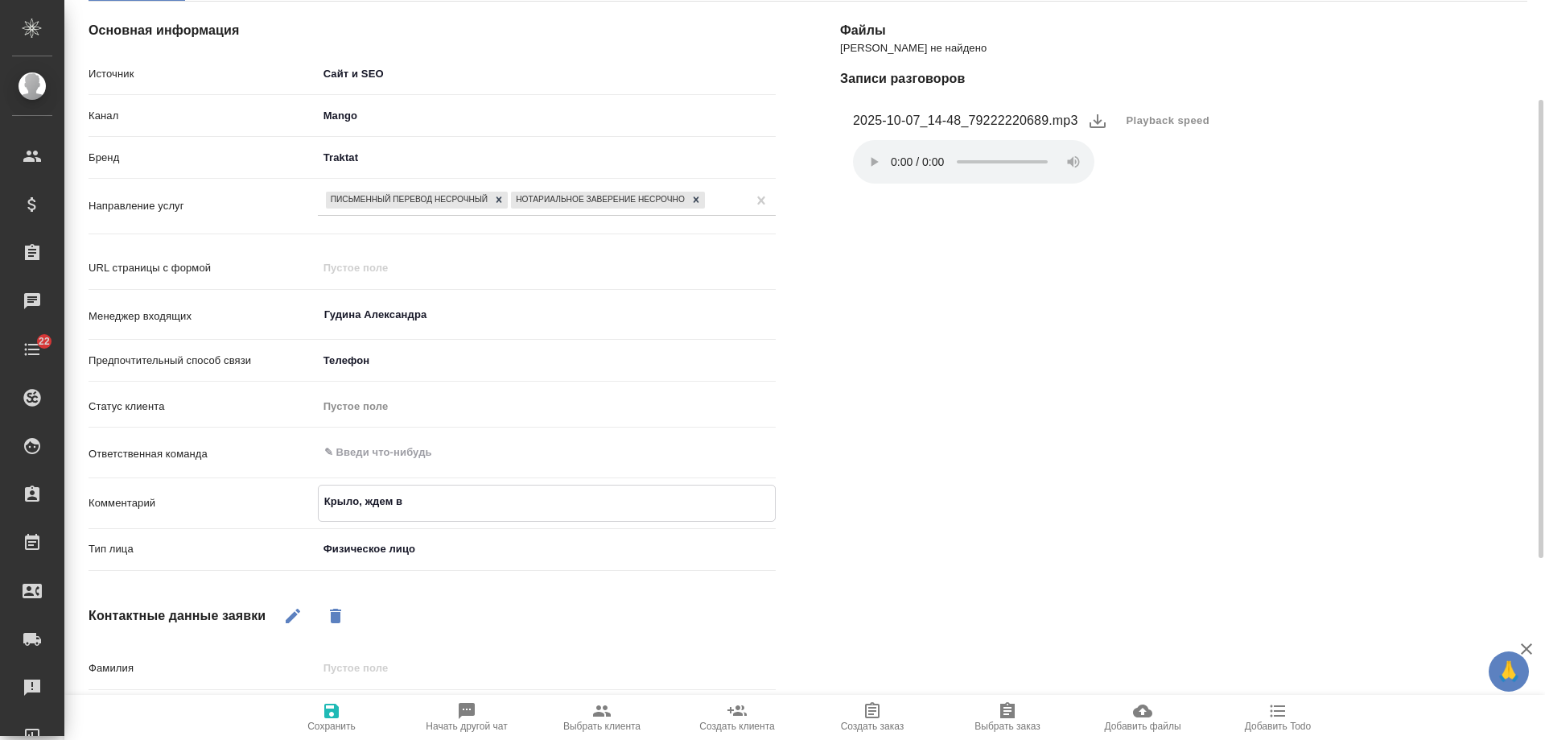
type textarea "x"
type textarea "Крыло, ждем в в"
type textarea "x"
type textarea "Крыло, ждем в во"
type textarea "x"
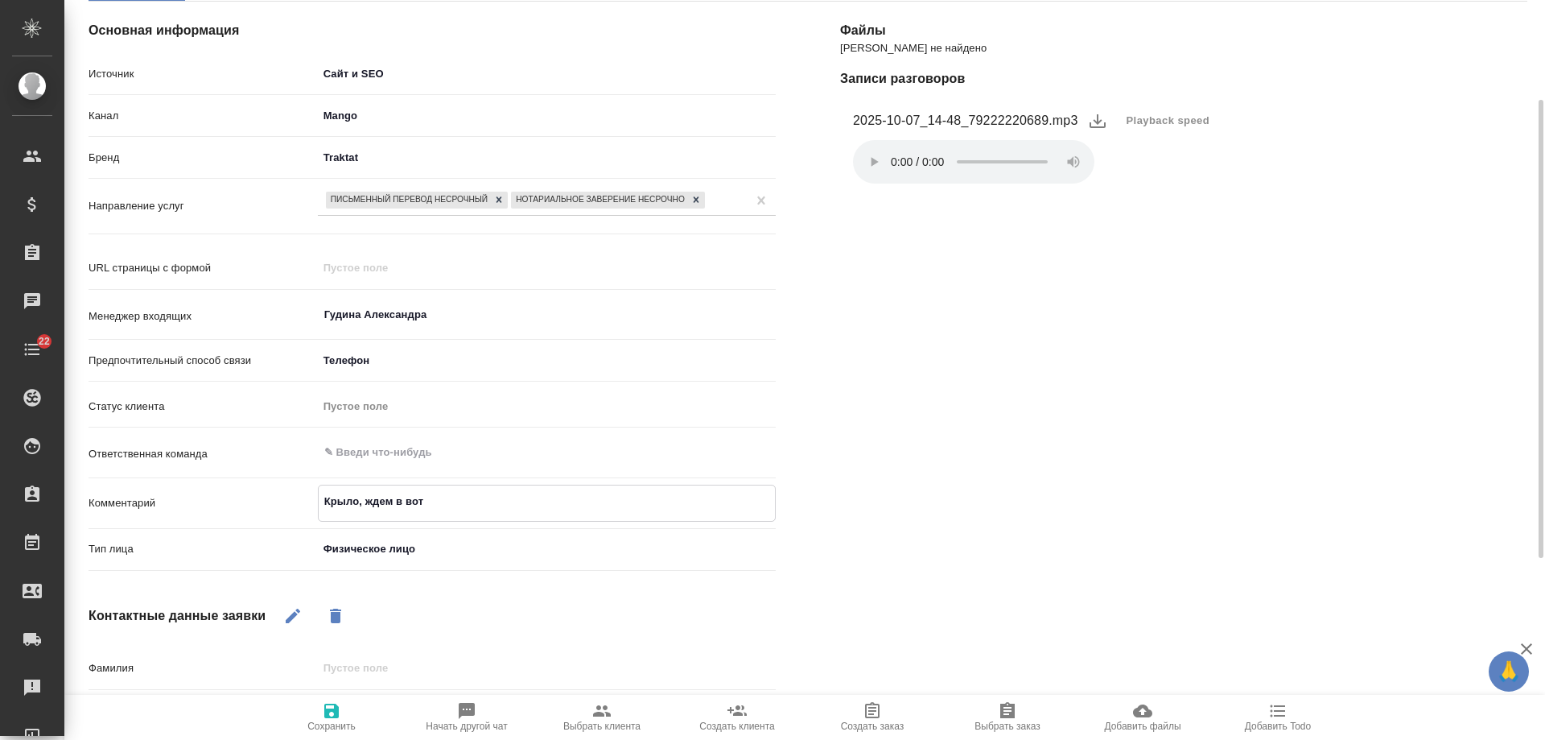
type textarea "Крыло, ждем в вотс"
type textarea "x"
type textarea "Крыло, ждем в вотсе"
type textarea "x"
type textarea "Крыло, ждем в вотсе"
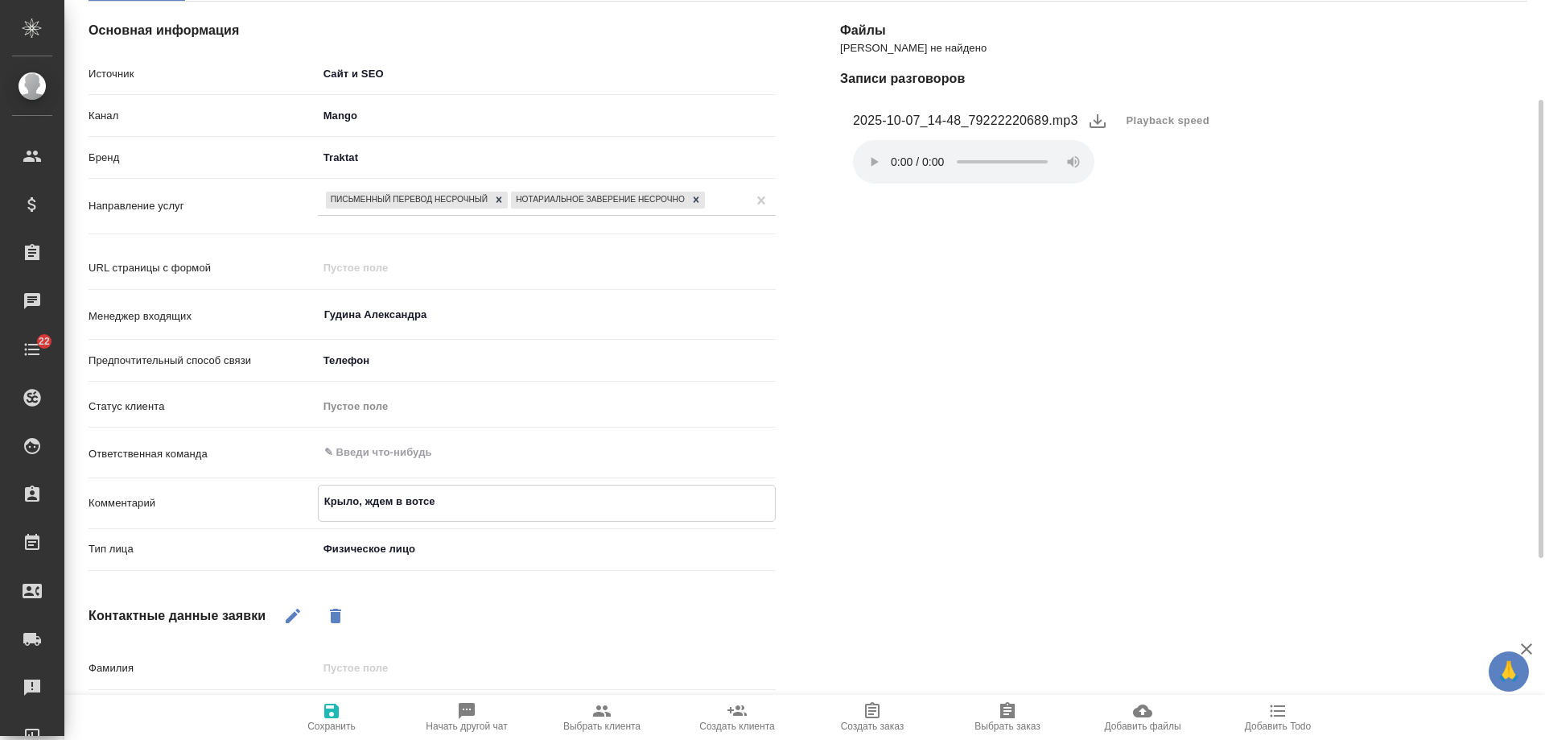
type textarea "x"
type textarea "Крыло, ждем в вотсе д"
type textarea "x"
type textarea "Крыло, ждем в вотсе до"
type textarea "x"
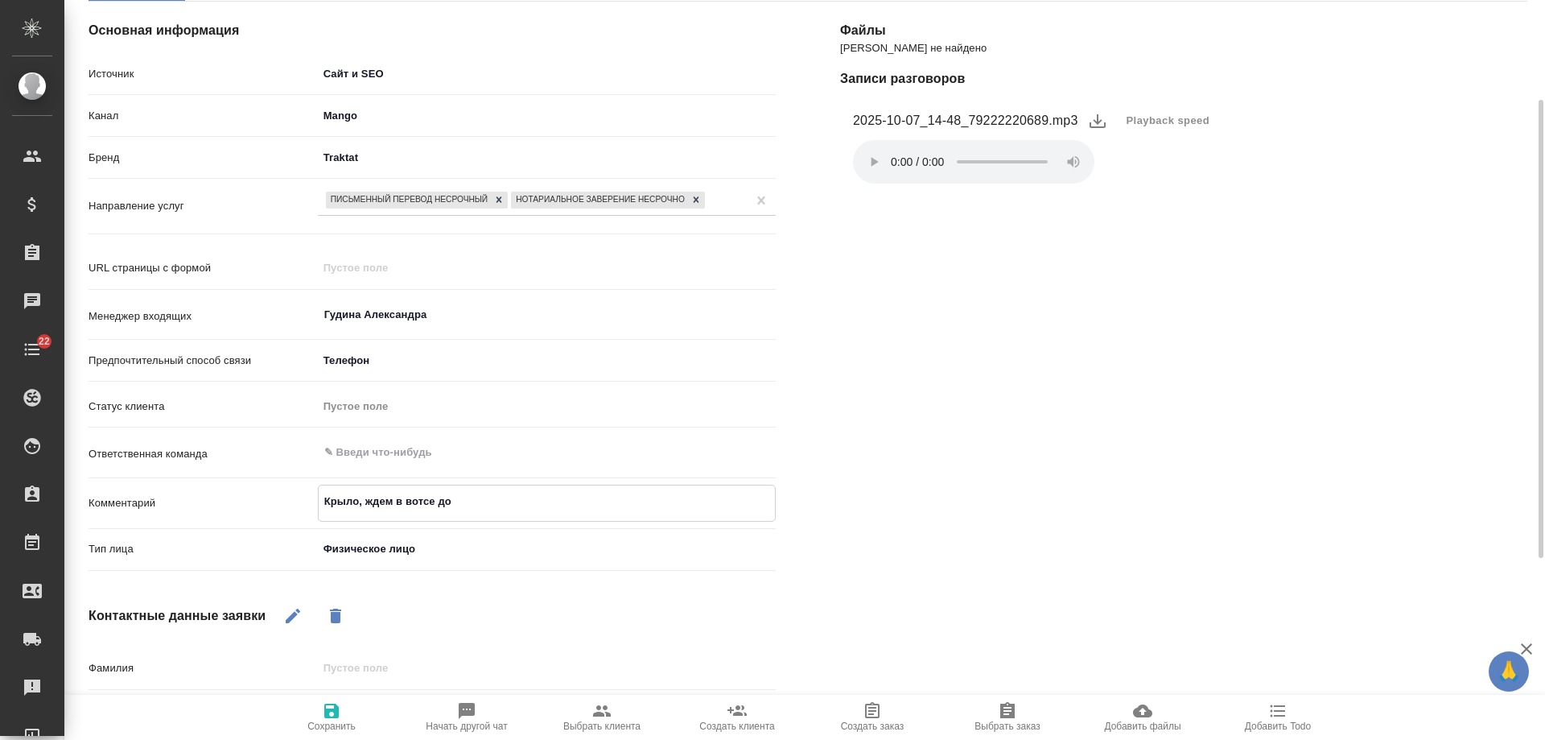
type textarea "Крыло, ждем в вотсе док"
type textarea "x"
type textarea "Крыло, ждем в вотсе док"
type textarea "x"
type textarea "Крыло, ждем в вотсе док"
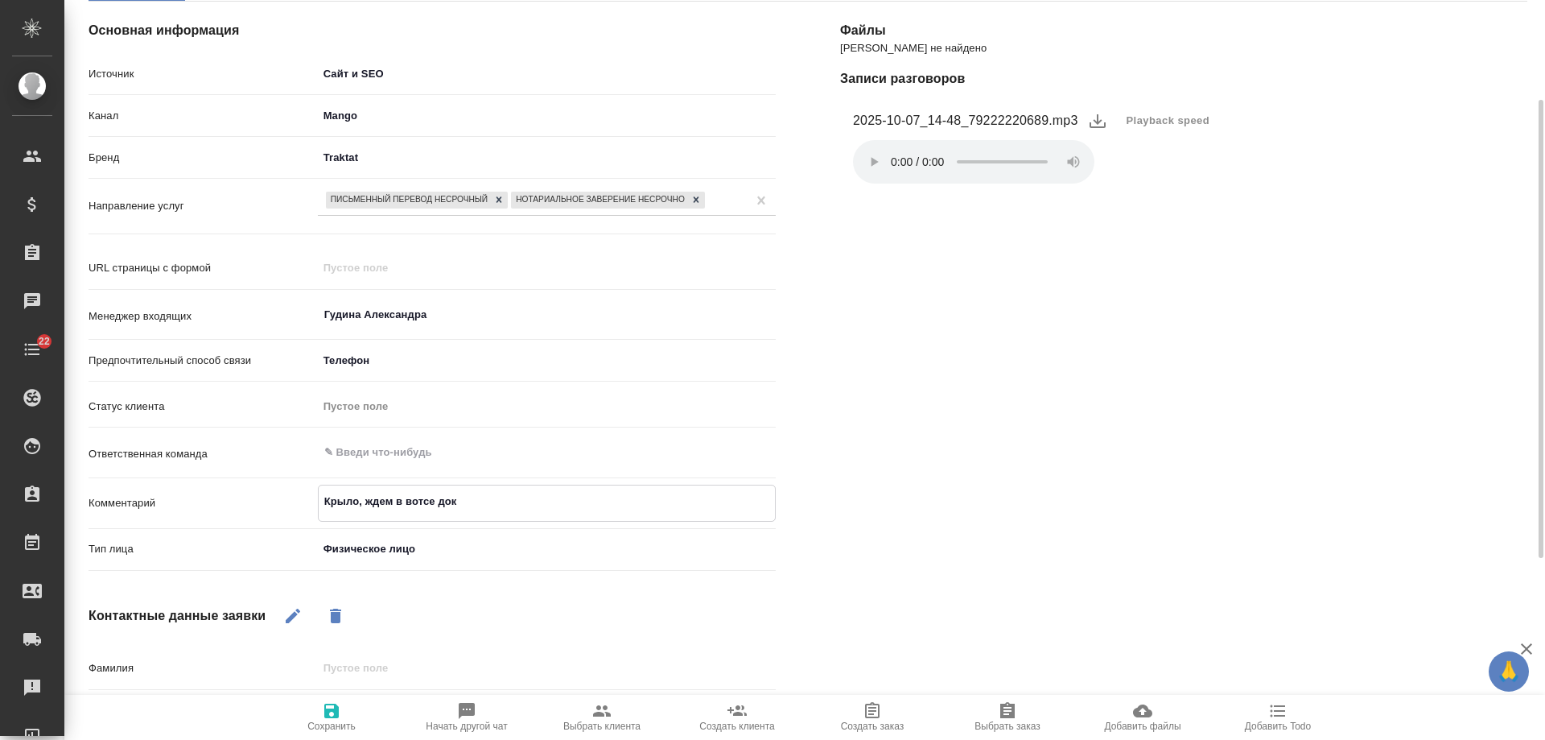
type textarea "x"
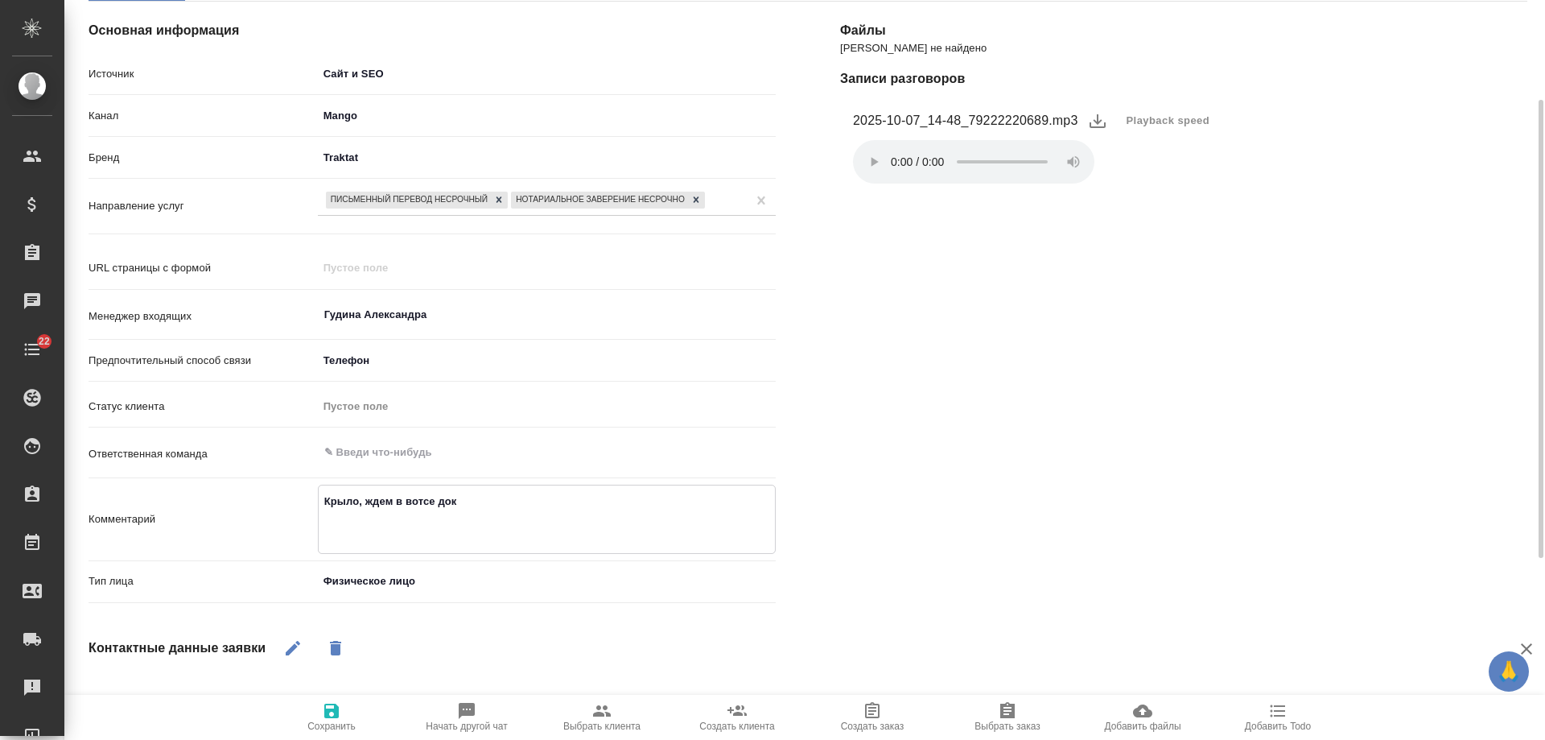
type textarea "Крыло, ждем в вотсе док с"
type textarea "x"
type textarea "Крыло, ждем в вотсе док ст"
type textarea "x"
type textarea "Крыло, ждем в вотсе док ста"
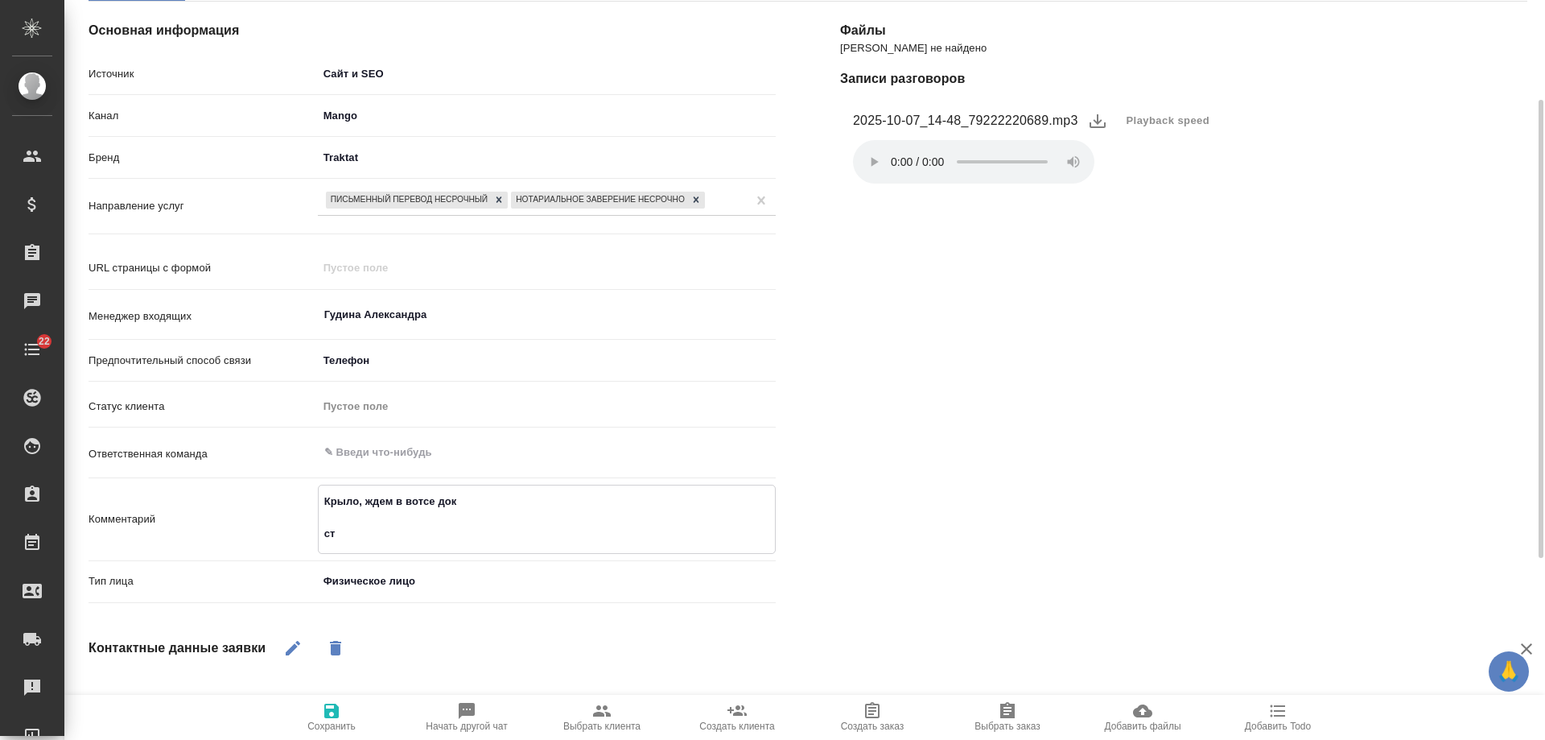
type textarea "x"
type textarea "Крыло, ждем в вотсе док стат"
type textarea "x"
type textarea "Крыло, ждем в вотсе док стать"
type textarea "x"
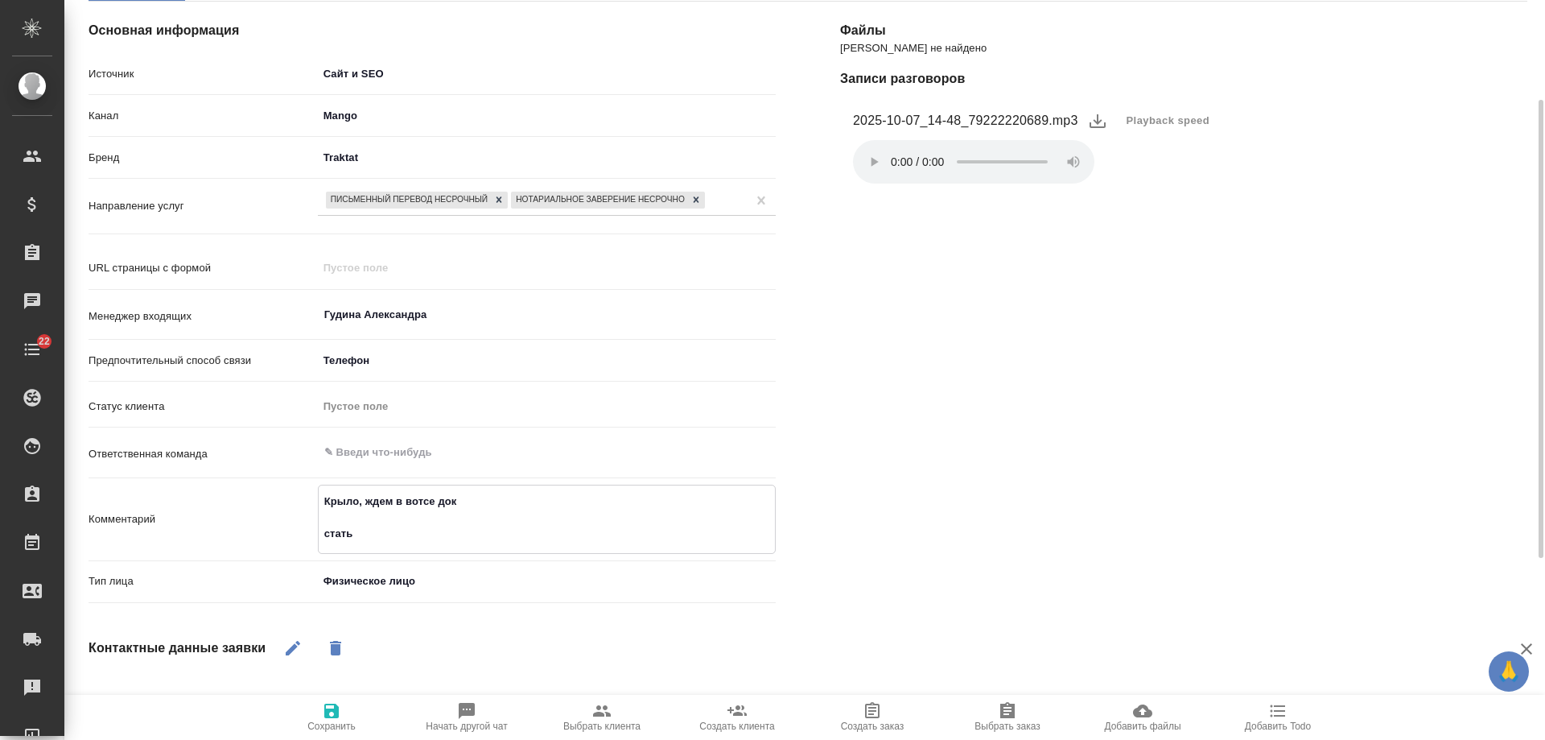
type textarea "Крыло, ждем в вотсе док статья"
type textarea "x"
type textarea "Крыло, ждем в вотсе док статья"
type textarea "x"
type textarea "Крыло, ждем в вотсе док статья м"
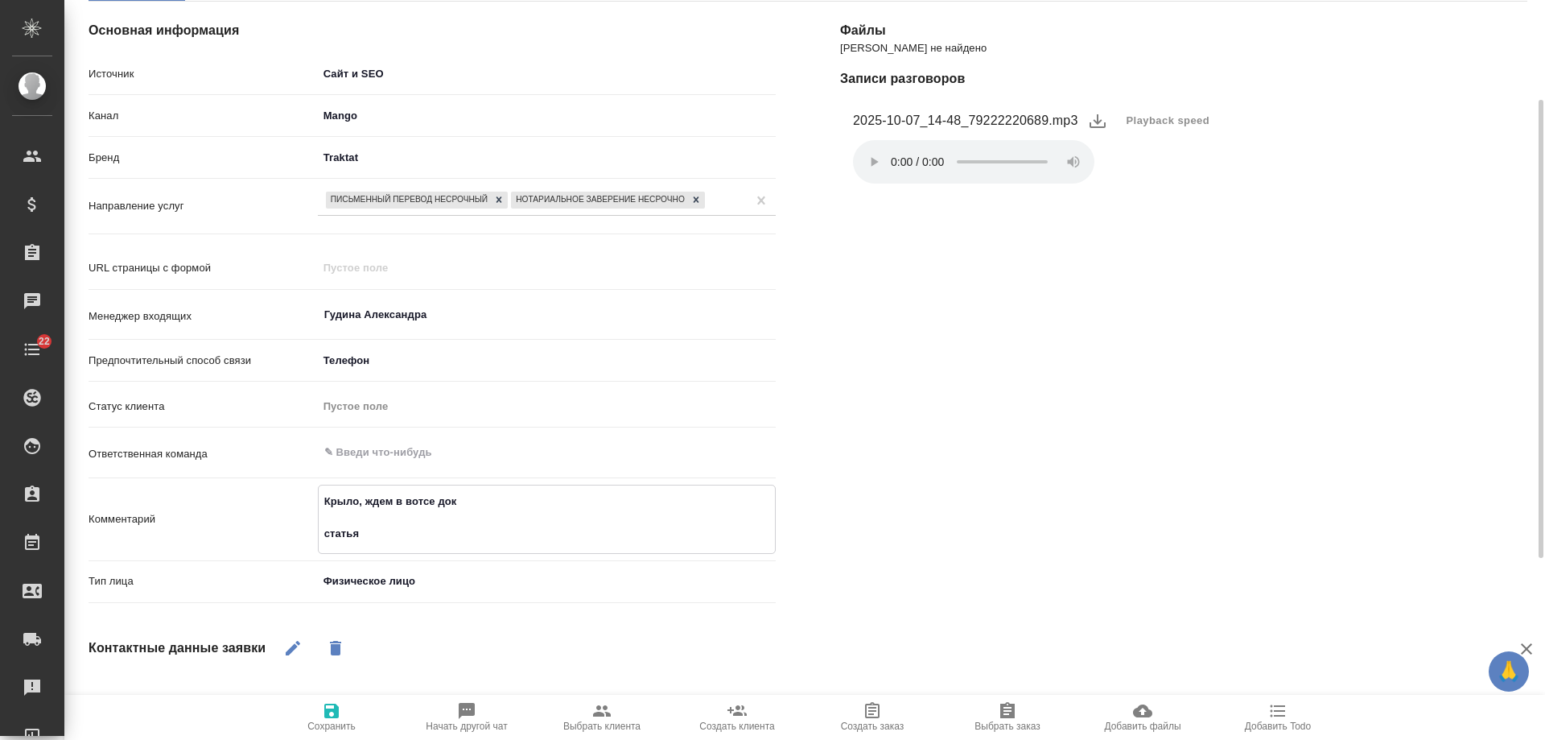
type textarea "x"
type textarea "Крыло, ждем в вотсе док статья ме"
type textarea "x"
type textarea "Крыло, ждем в вотсе док статья мед"
type textarea "x"
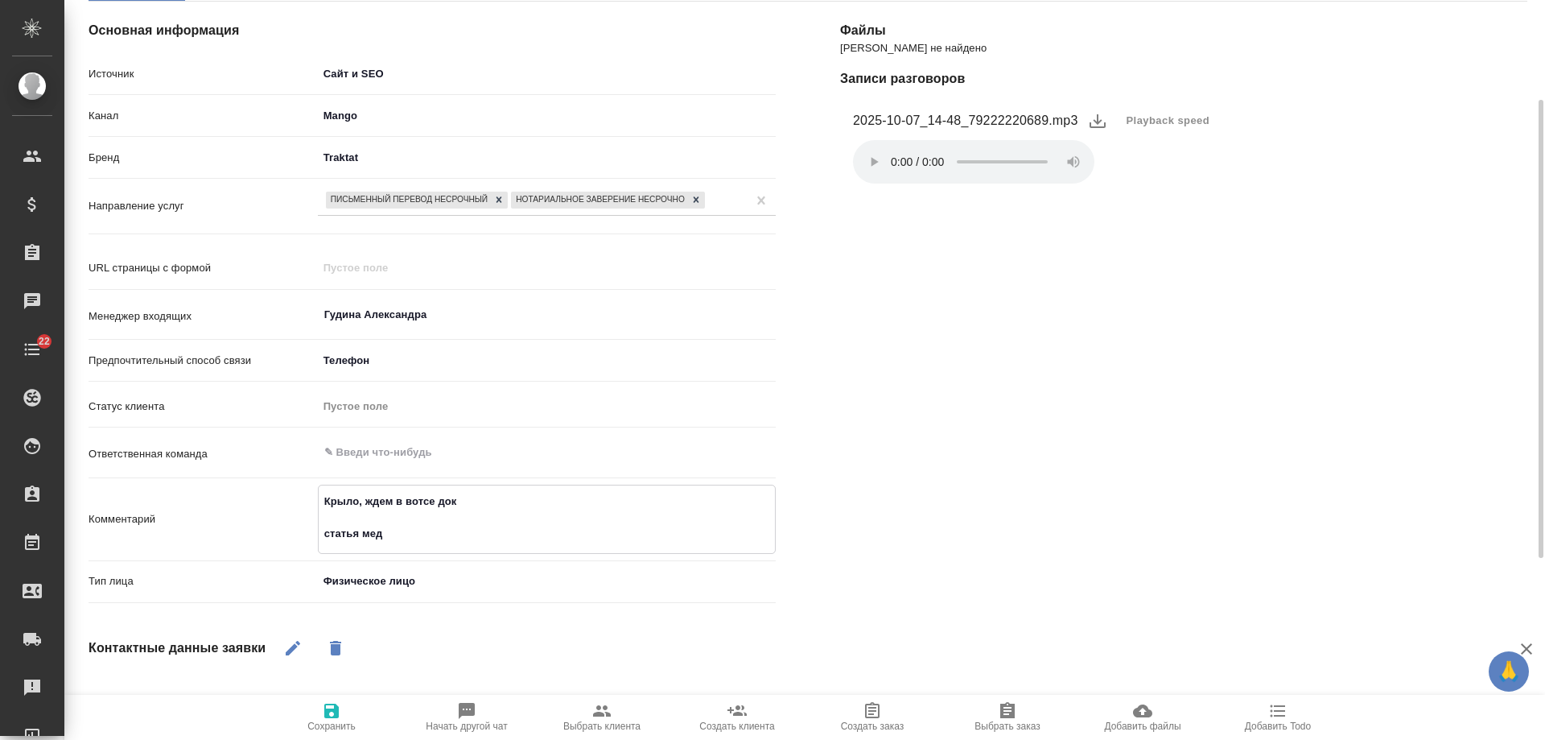
type textarea "Крыло, ждем в вотсе док статья мед"
type textarea "x"
type textarea "Крыло, ждем в вотсе док статья мед а"
type textarea "x"
type textarea "Крыло, ждем в вотсе док статья мед ан"
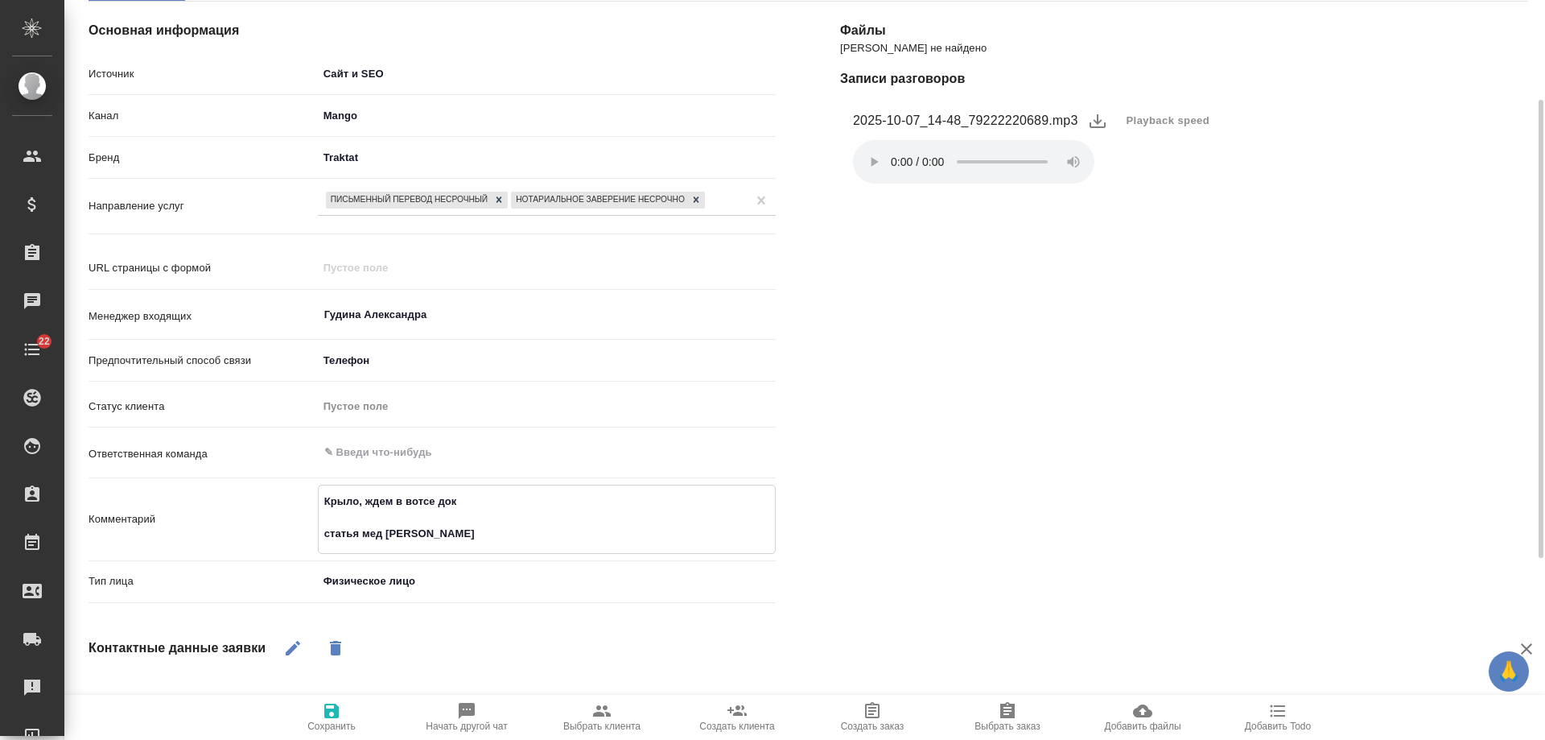
type textarea "x"
type textarea "Крыло, ждем в вотсе док статья мед анг"
type textarea "x"
type textarea "Крыло, ждем в вотсе док статья мед англ"
type textarea "x"
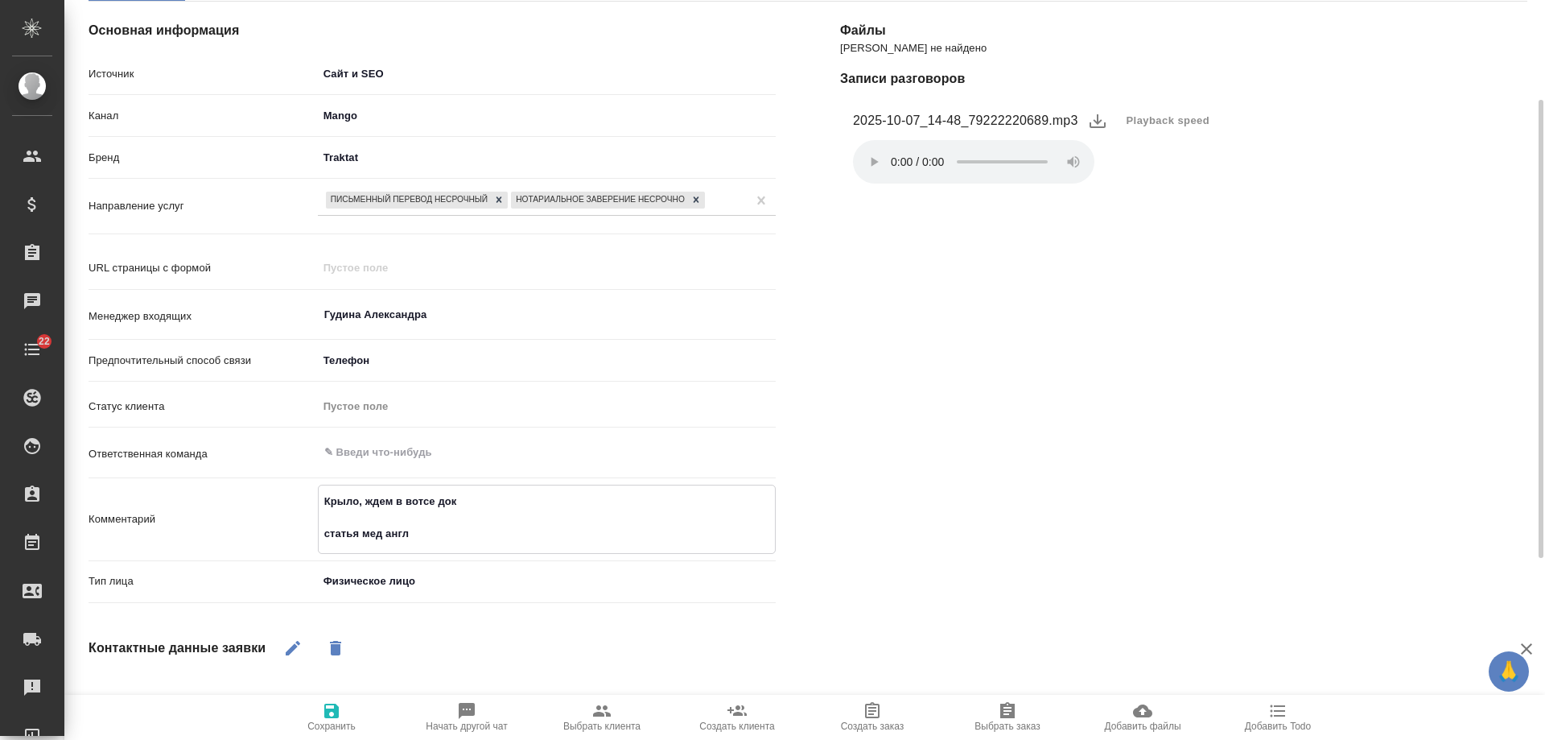
type textarea "Крыло, ждем в вотсе док статья мед англ-"
type textarea "x"
type textarea "Крыло, ждем в вотсе док статья мед англ-ру"
type textarea "x"
type textarea "Крыло, ждем в вотсе док статья мед англ-рус"
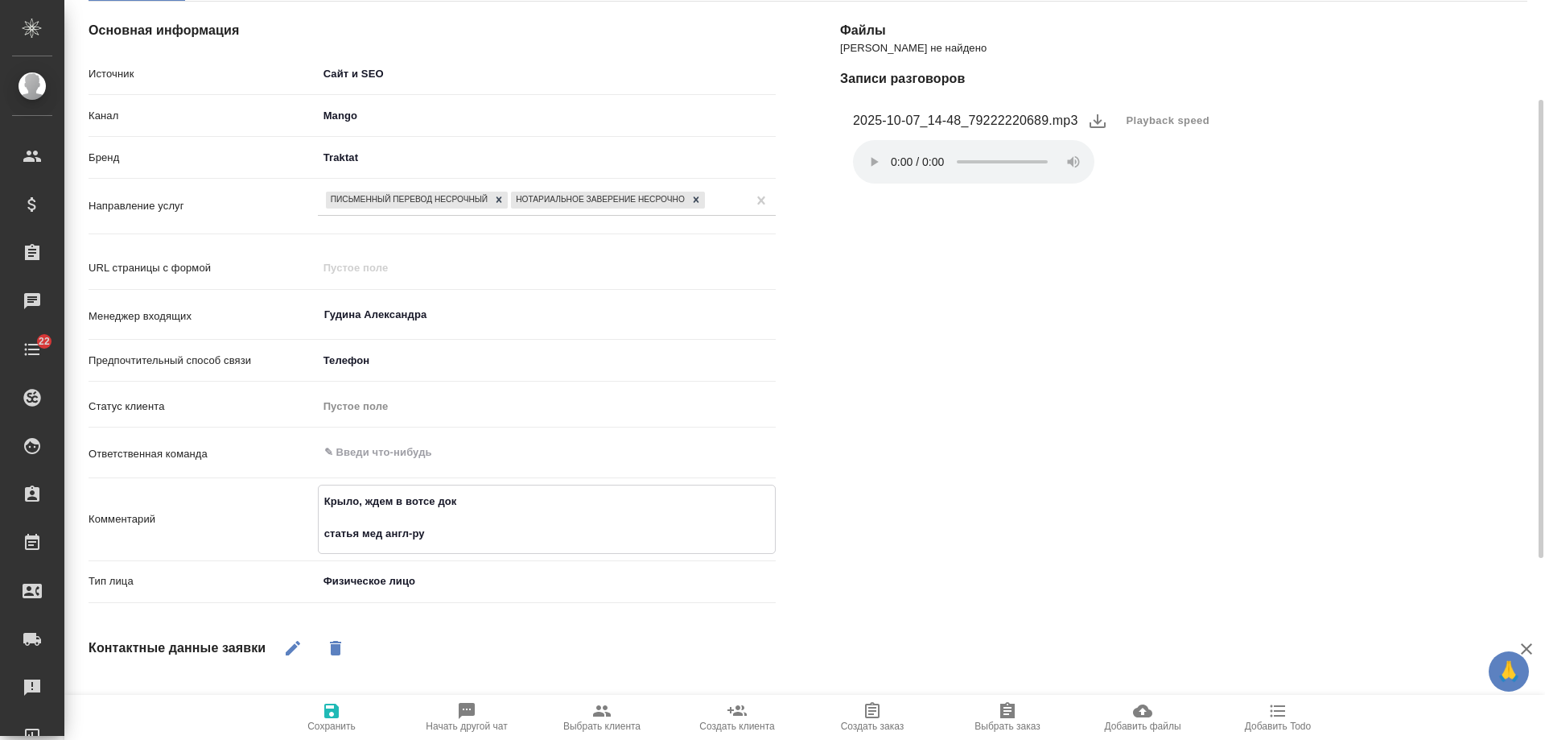
type textarea "x"
type textarea "Крыло, ждем в вотсе док статья мед англ-рус"
type textarea "x"
type textarea "Крыло, ждем в вотсе док статья мед англ-рус с"
type textarea "x"
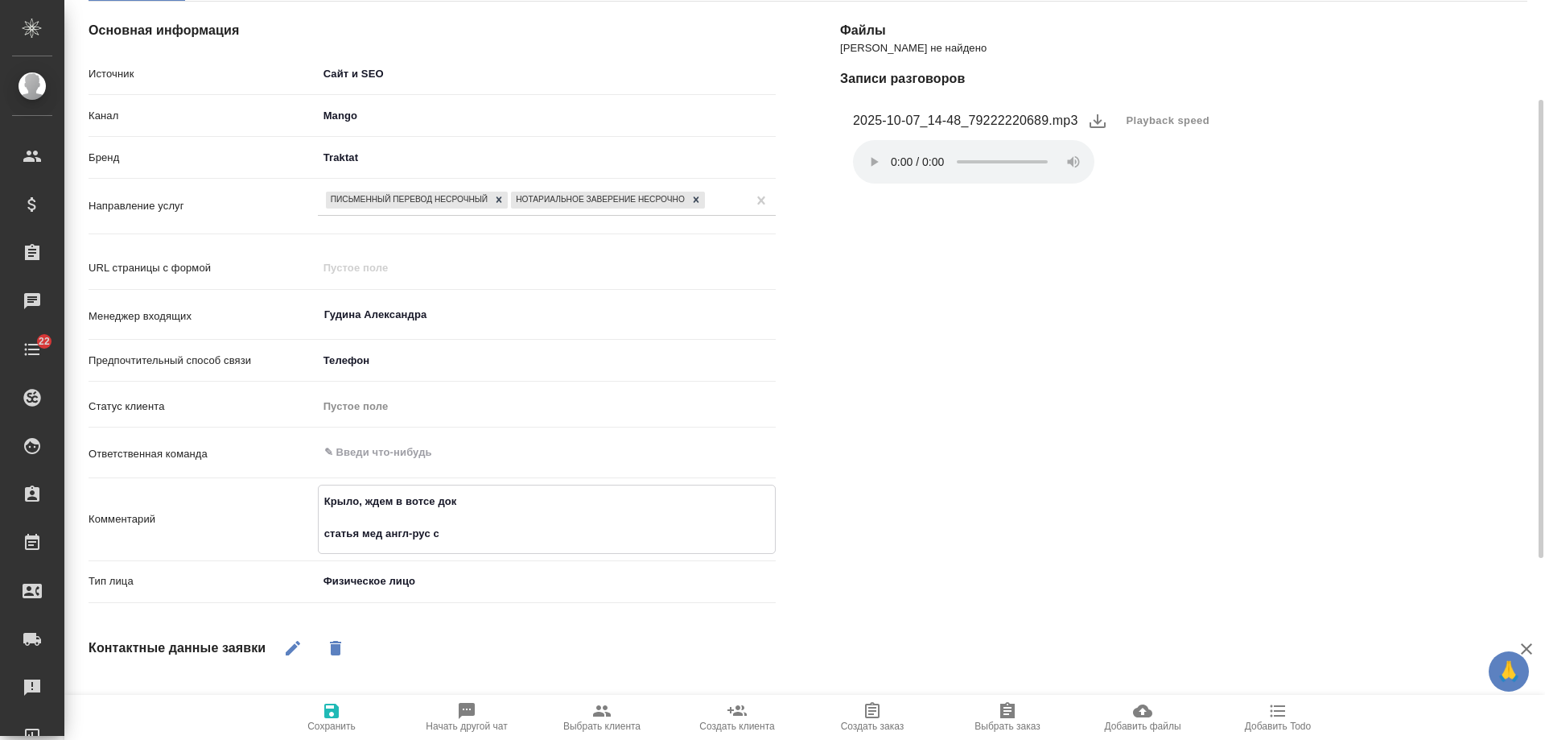
type textarea "Крыло, ждем в вотсе док статья мед англ-рус с"
type textarea "x"
type textarea "Крыло, ждем в вотсе док статья мед англ-рус с Н"
type textarea "x"
type textarea "Крыло, ждем в вотсе док статья мед англ-рус с НЗ"
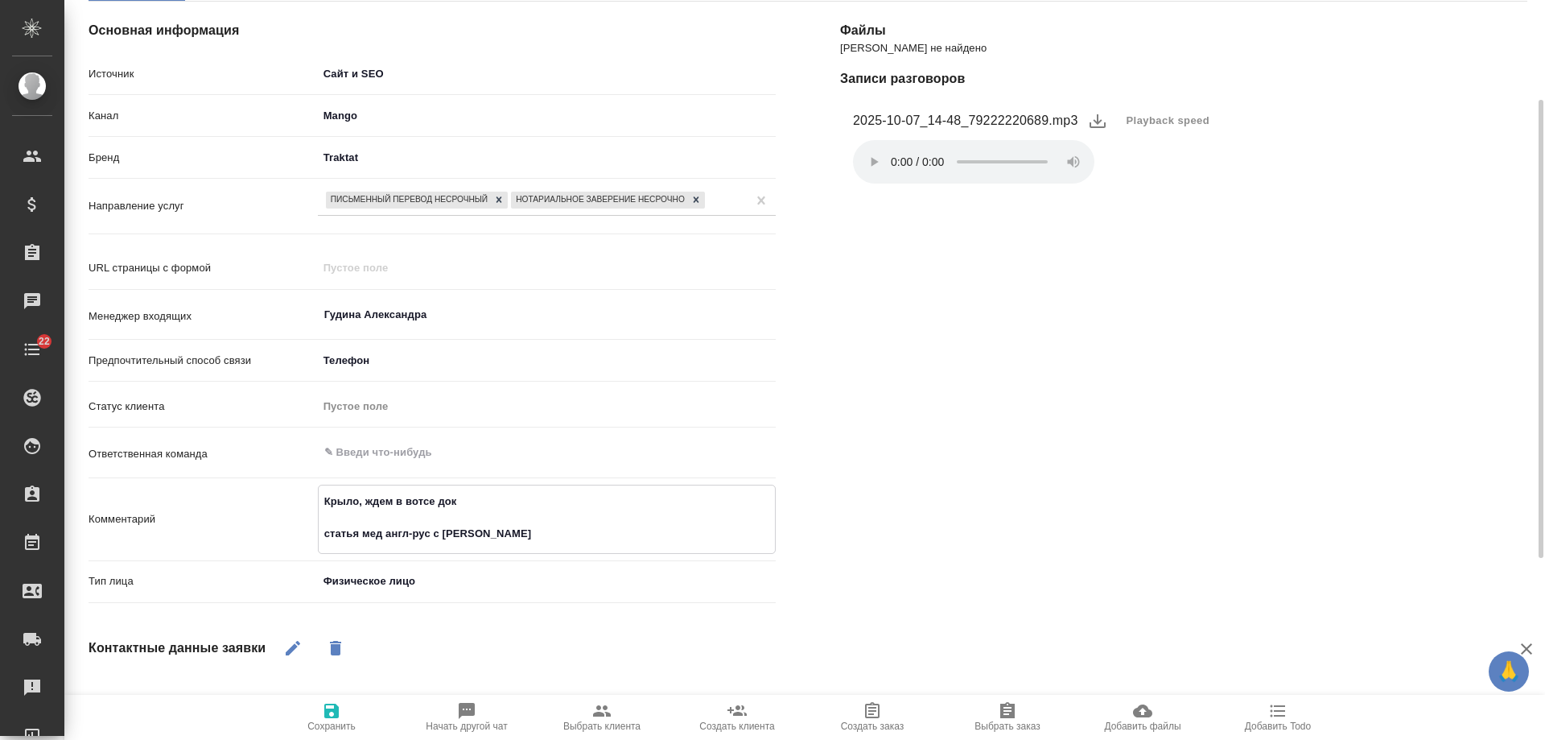
type textarea "x"
type textarea "Крыло, ждем в вотсе док статья мед англ-рус с НЗ,"
type textarea "x"
type textarea "Крыло, ждем в вотсе док статья мед англ-рус с НЗ,"
type textarea "x"
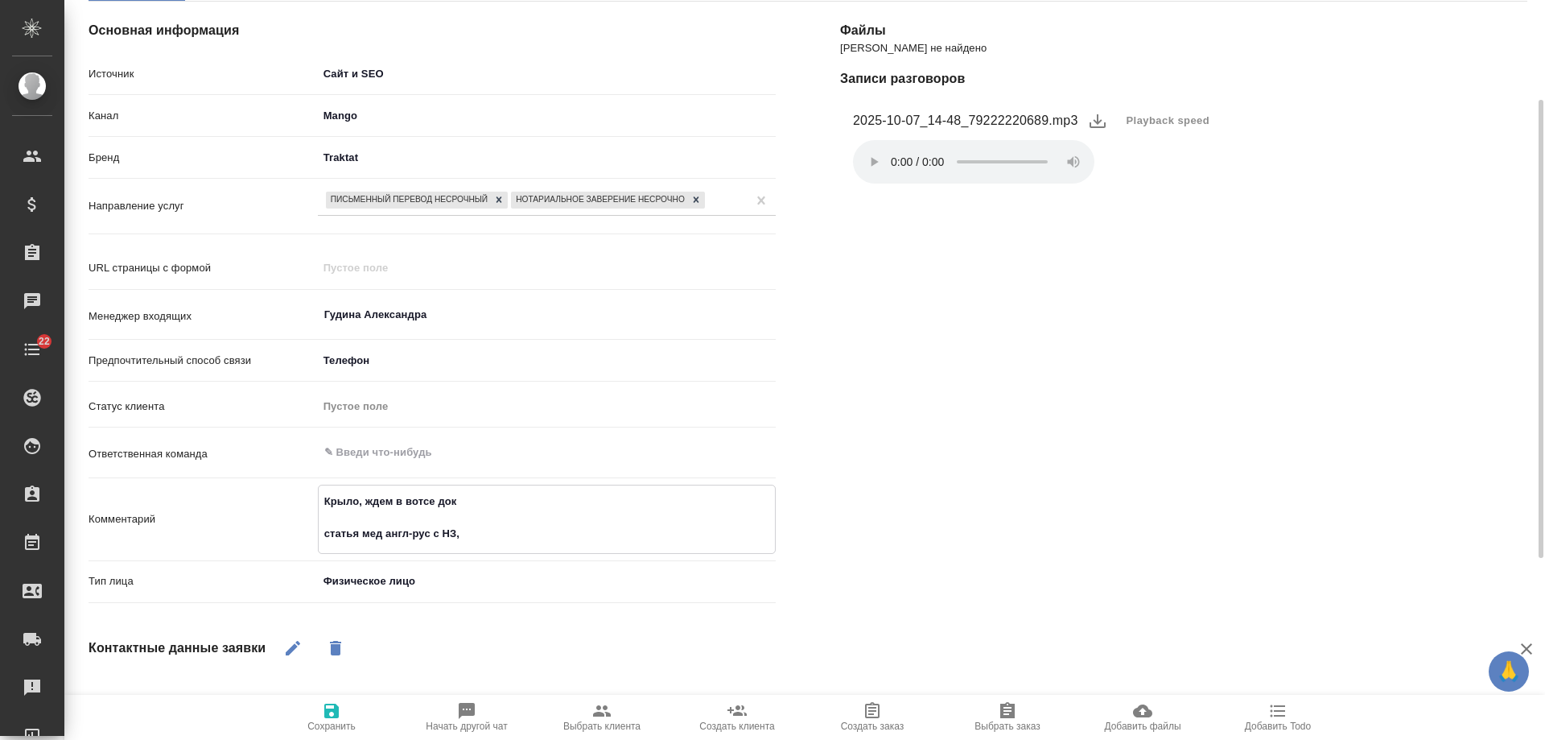
type textarea "Крыло, ждем в вотсе док статья мед англ-рус с НЗ, т"
type textarea "x"
type textarea "Крыло, ждем в вотсе док статья мед англ-рус с НЗ, та"
type textarea "x"
type textarea "Крыло, ждем в вотсе док статья мед англ-рус с НЗ, так"
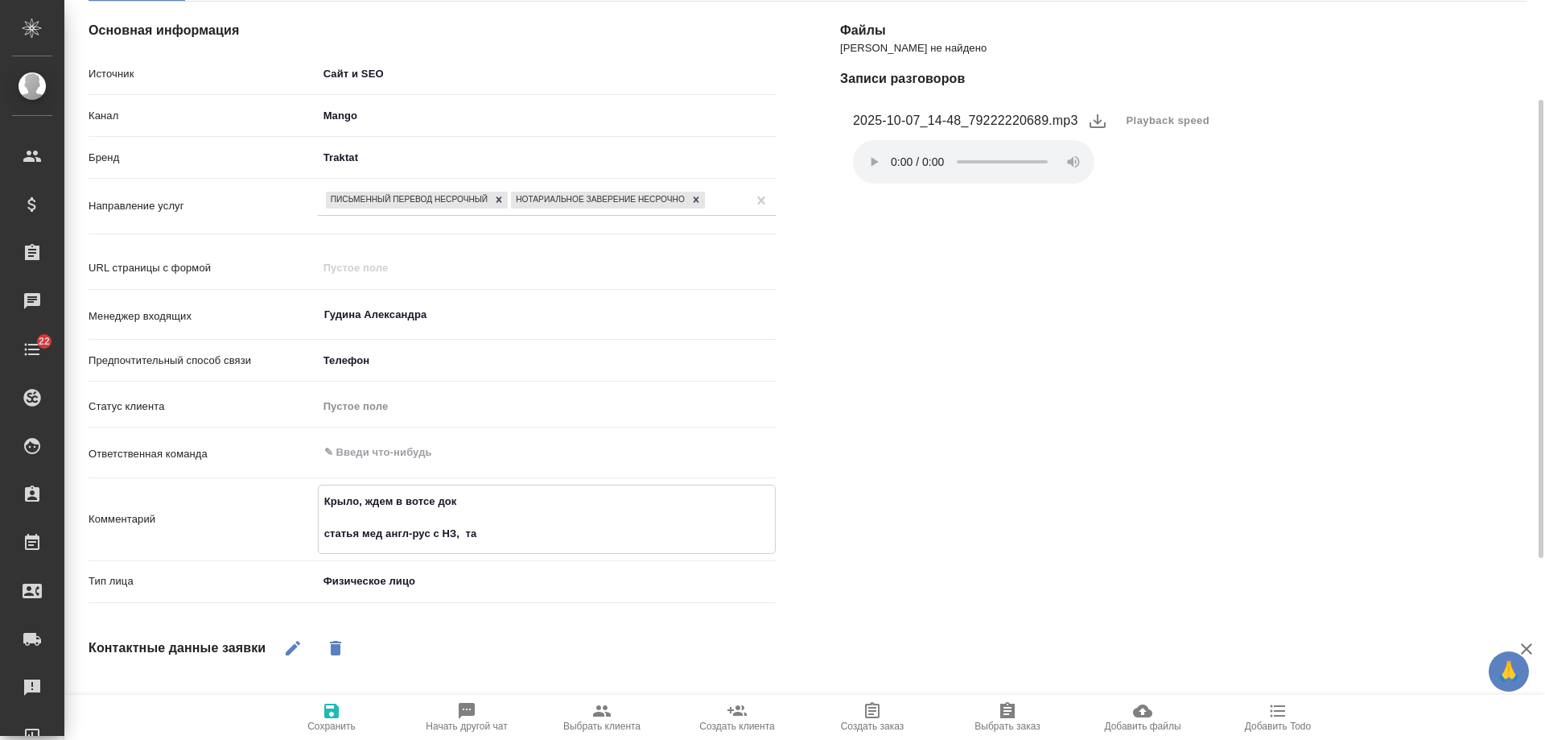
type textarea "x"
type textarea "Крыло, ждем в вотсе док статья мед англ-рус с НЗ, такж"
type textarea "x"
type textarea "Крыло, ждем в вотсе док статья мед англ-рус с НЗ, также"
type textarea "x"
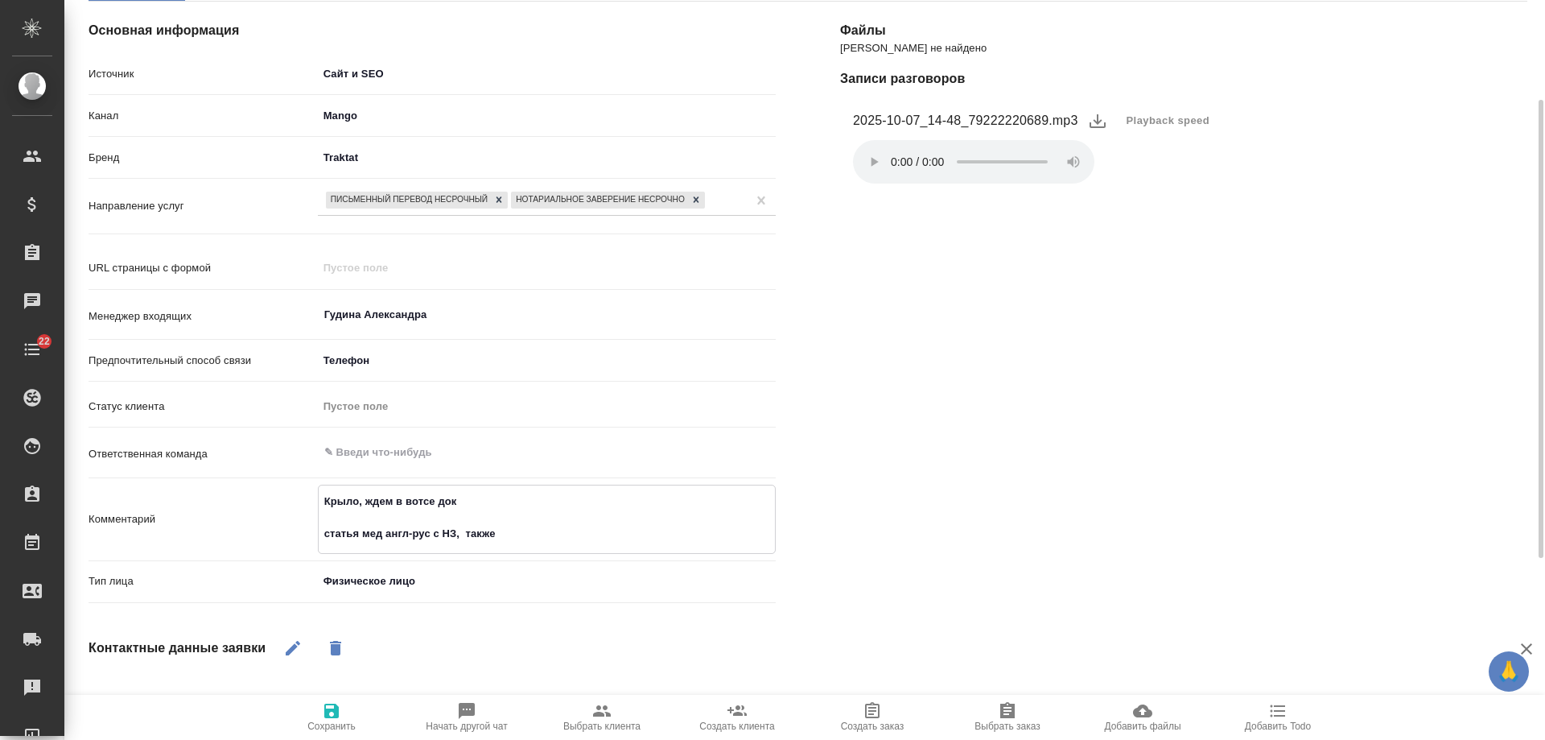
type textarea "Крыло, ждем в вотсе док статья мед англ-рус с НЗ, также"
type textarea "x"
type textarea "Крыло, ждем в вотсе док статья мед англ-рус с НЗ, также с"
type textarea "x"
type textarea "Крыло, ждем в вотсе док статья мед англ-рус с НЗ, также спр"
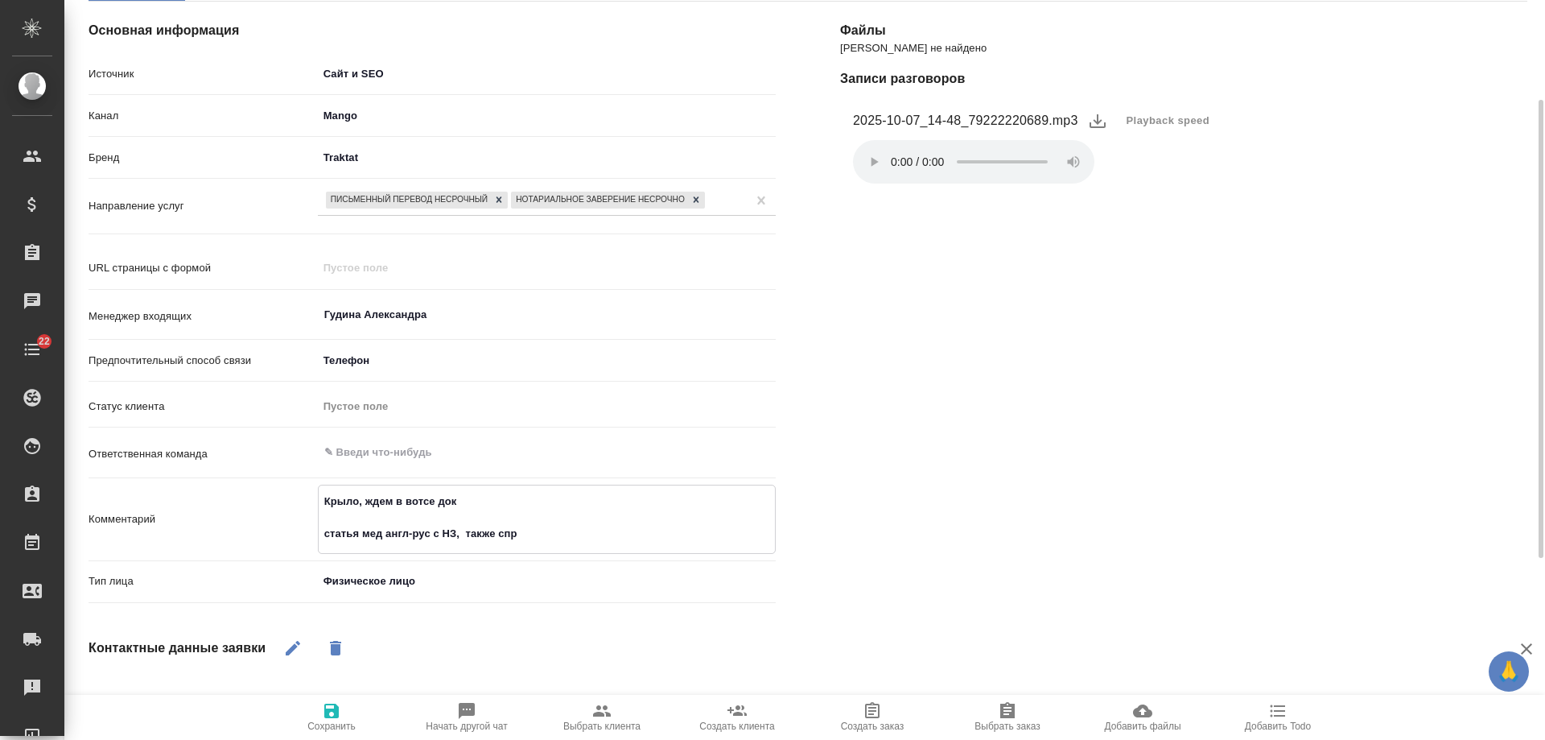
type textarea "x"
type textarea "Крыло, ждем в вотсе док статья мед англ-рус с НЗ, также спра"
type textarea "x"
type textarea "Крыло, ждем в вотсе док статья мед англ-рус с НЗ, также спраш"
type textarea "x"
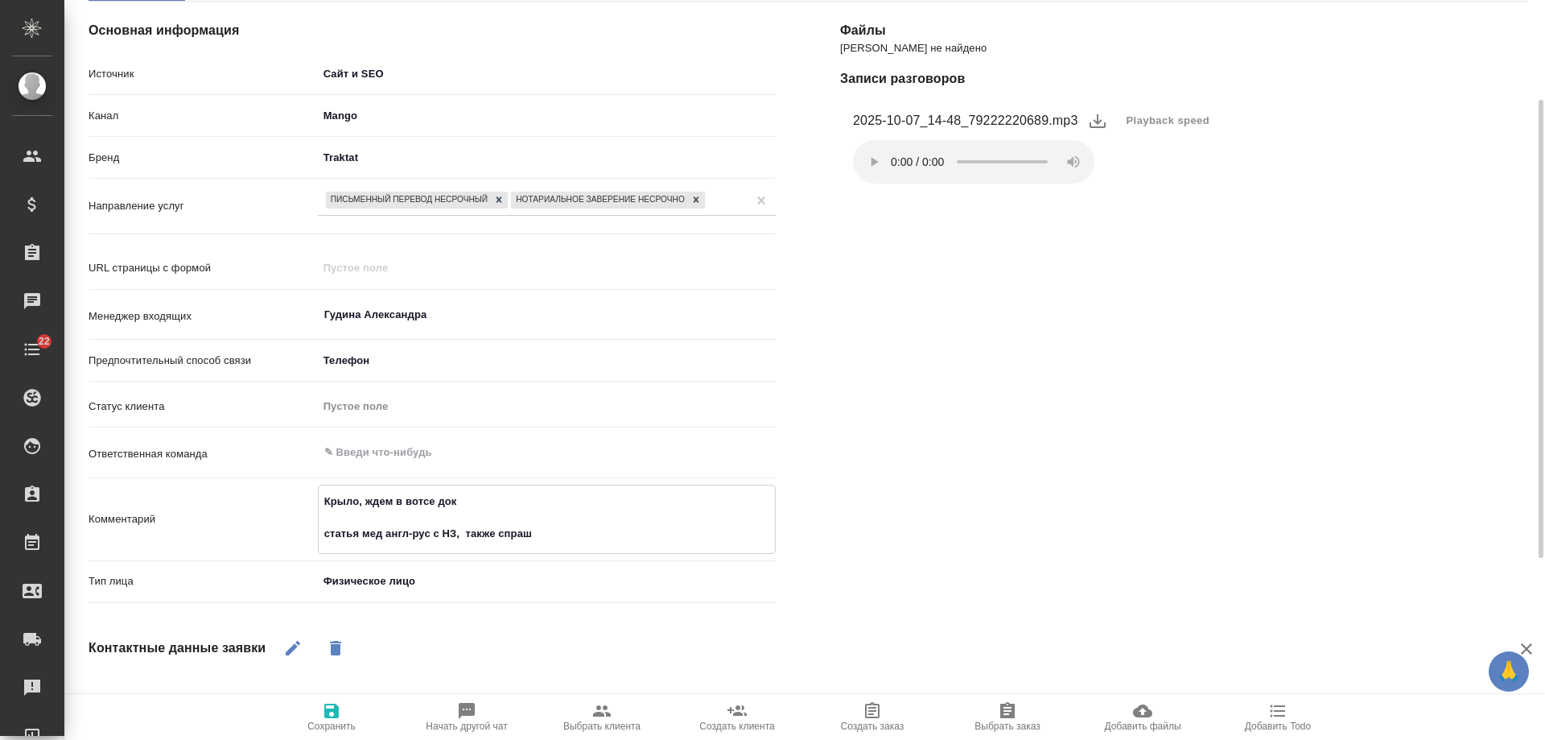
type textarea "Крыло, ждем в вотсе док статья мед англ-рус с НЗ, также спраши"
type textarea "x"
type textarea "Крыло, ждем в вотсе док статья мед англ-рус с НЗ, также спрашив"
type textarea "x"
type textarea "Крыло, ждем в вотсе док статья мед англ-рус с НЗ, также спрашива"
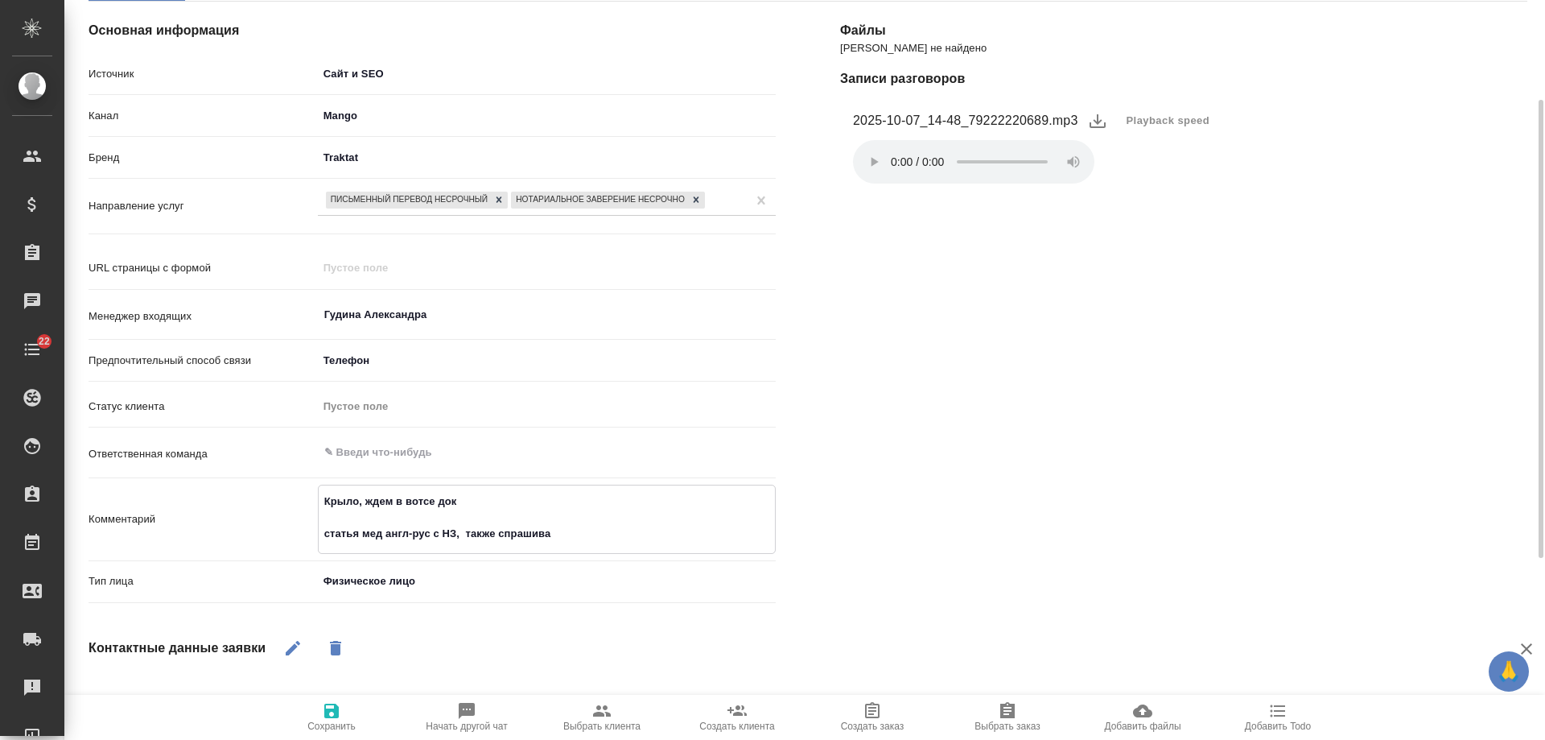
type textarea "x"
type textarea "Крыло, ждем в вотсе док статья мед англ-рус с НЗ, также спрашивал"
type textarea "x"
type textarea "Крыло, ждем в вотсе док статья мед англ-рус с НЗ, также спрашивала"
type textarea "x"
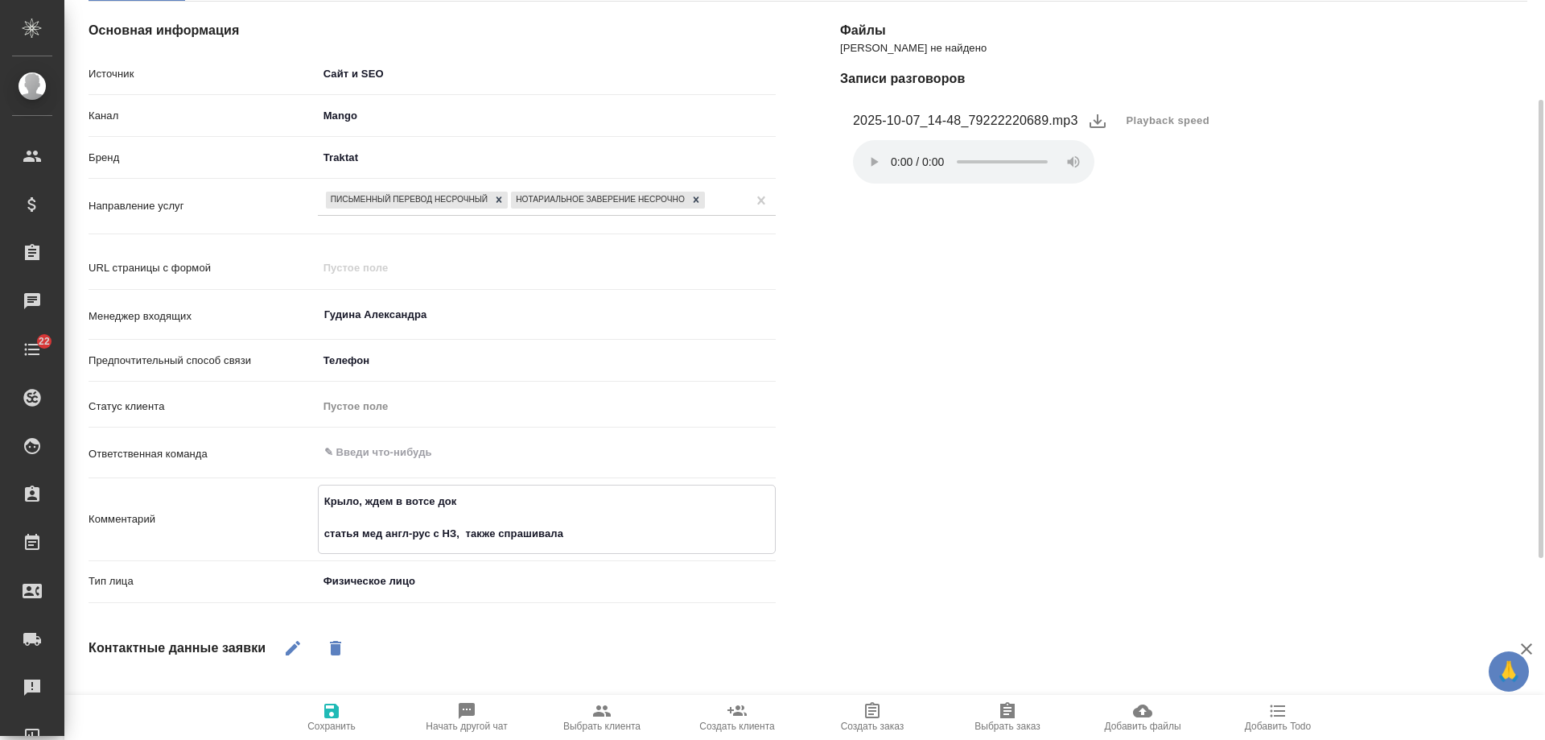
type textarea "Крыло, ждем в вотсе док статья мед англ-рус с НЗ, также спрашивала,"
type textarea "x"
type textarea "Крыло, ждем в вотсе док статья мед англ-рус с НЗ, также спрашивала,"
type textarea "x"
type textarea "Крыло, ждем в вотсе док статья мед англ-рус с НЗ, также спрашивала, н"
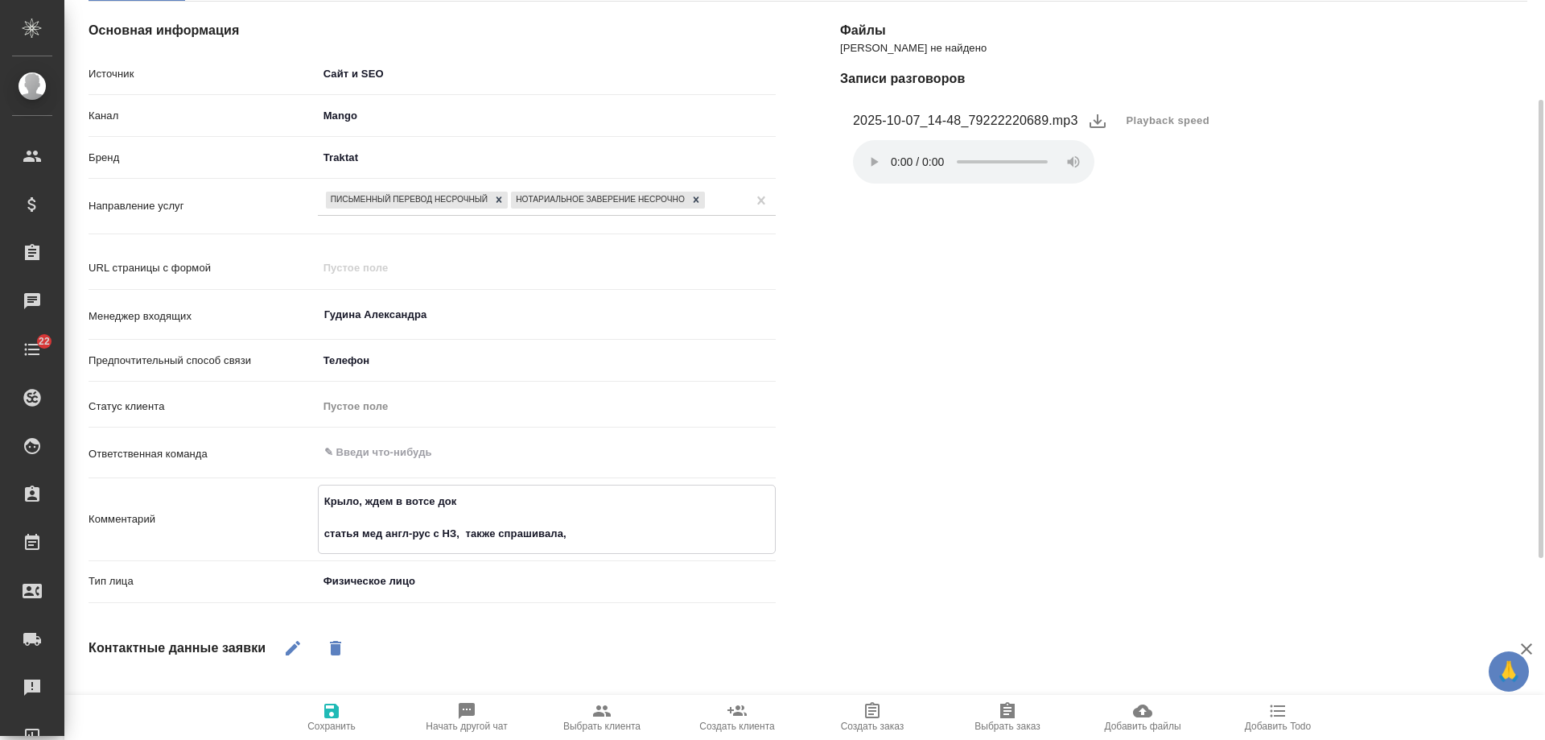
type textarea "x"
type textarea "Крыло, ждем в вотсе док статья мед англ-рус с НЗ, также спрашивала, не"
type textarea "x"
type textarea "Крыло, ждем в вотсе док статья мед англ-рус с НЗ, также спрашивала, нел"
type textarea "x"
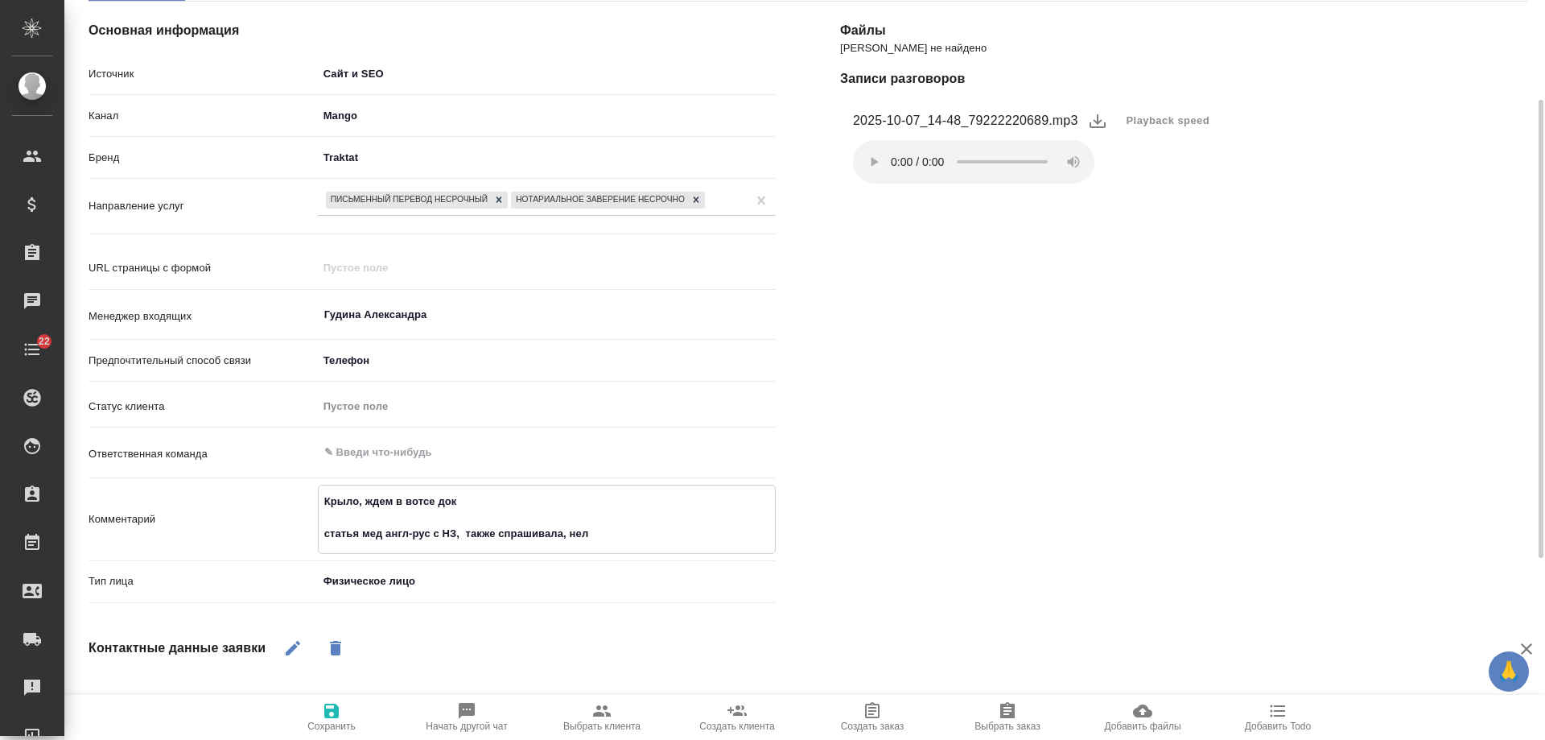
type textarea "Крыло, ждем в вотсе док статья мед англ-рус с НЗ, также спрашивала, нель"
type textarea "x"
type textarea "Крыло, ждем в вотсе док статья мед англ-рус с НЗ, также спрашивала, нельз"
type textarea "x"
type textarea "Крыло, ждем в вотсе док статья мед англ-рус с НЗ, также спрашивала, нельзя"
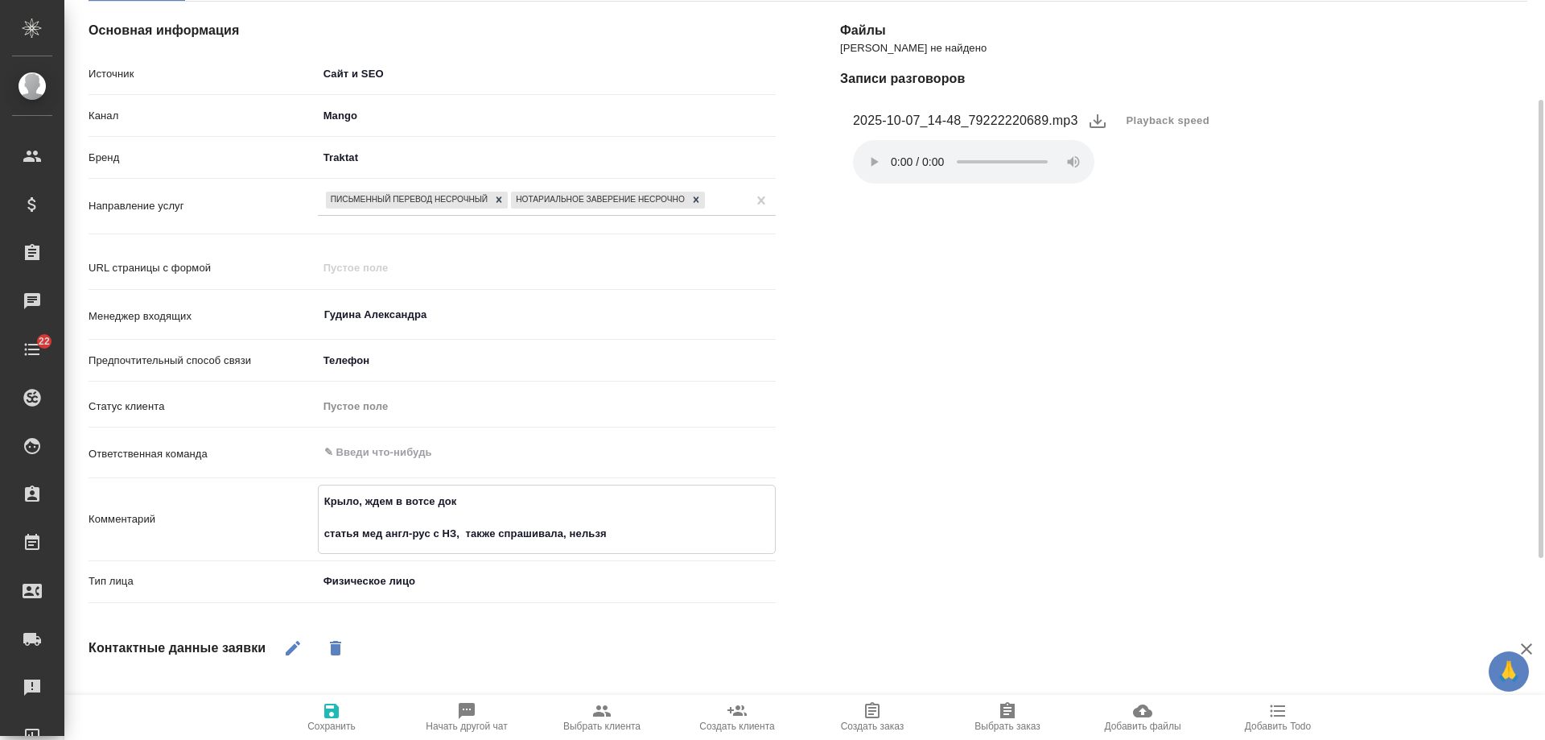
type textarea "x"
type textarea "Крыло, ждем в вотсе док статья мед англ-рус с НЗ, также спрашивала, нельзя"
type textarea "x"
type textarea "Крыло, ждем в вотсе док статья мед англ-рус с НЗ, также спрашивала, нельзя л"
type textarea "x"
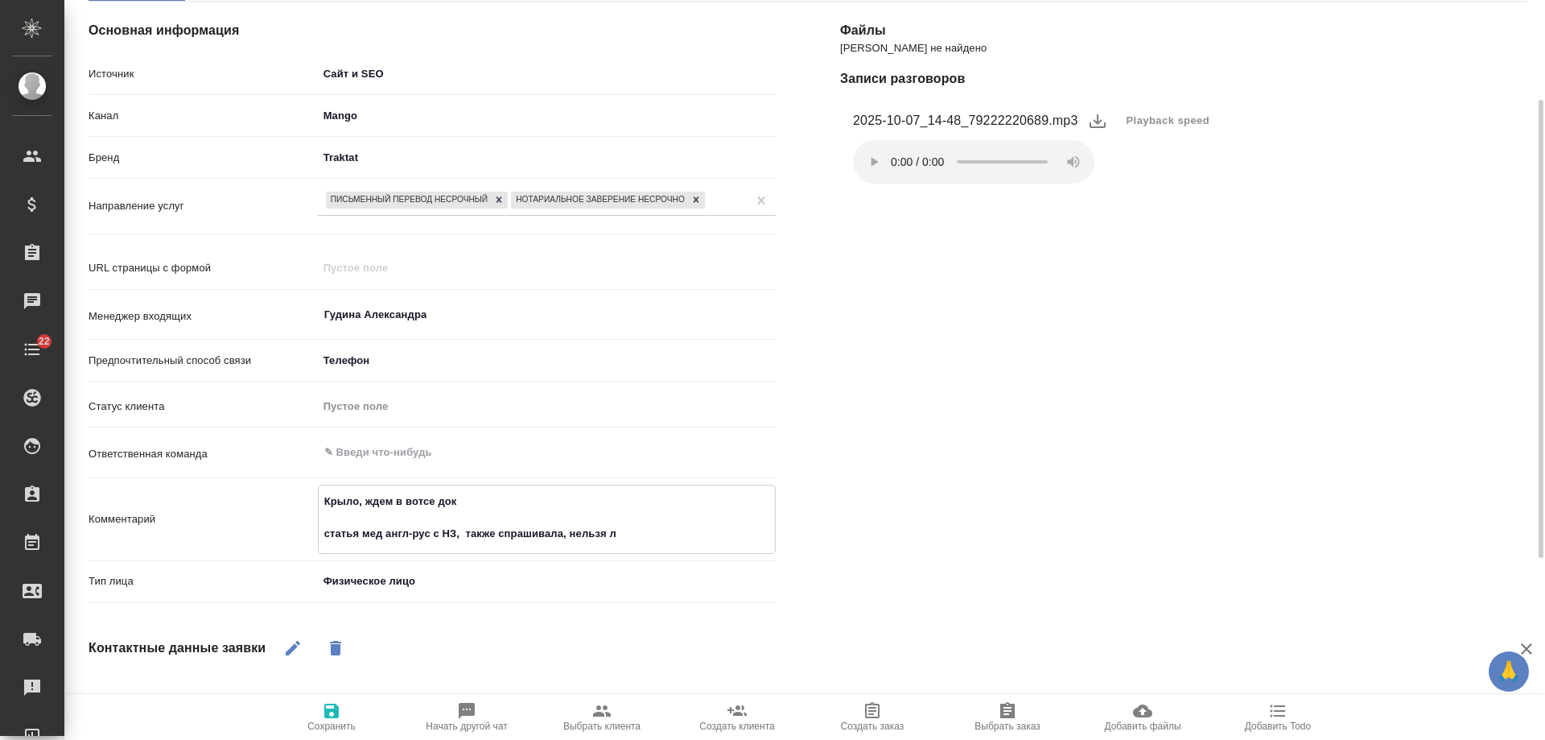
type textarea "Крыло, ждем в вотсе док статья мед англ-рус с НЗ, также спрашивала, нельзя ли"
type textarea "x"
type textarea "Крыло, ждем в вотсе док статья мед англ-рус с НЗ, также спрашивала, нельзя ли"
type textarea "x"
type textarea "Крыло, ждем в вотсе док статья мед англ-рус с НЗ, также спрашивала, нельзя ли ма"
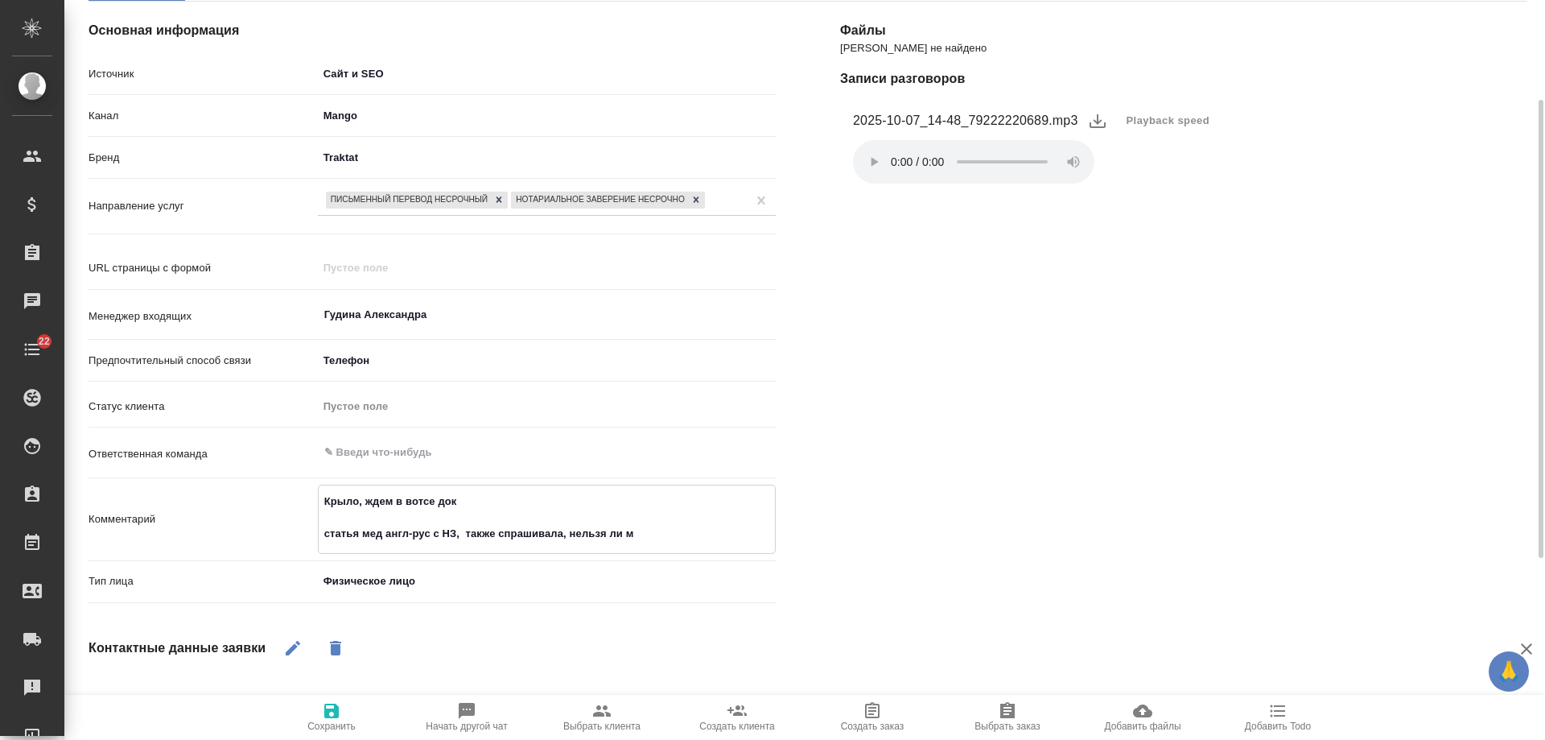
type textarea "x"
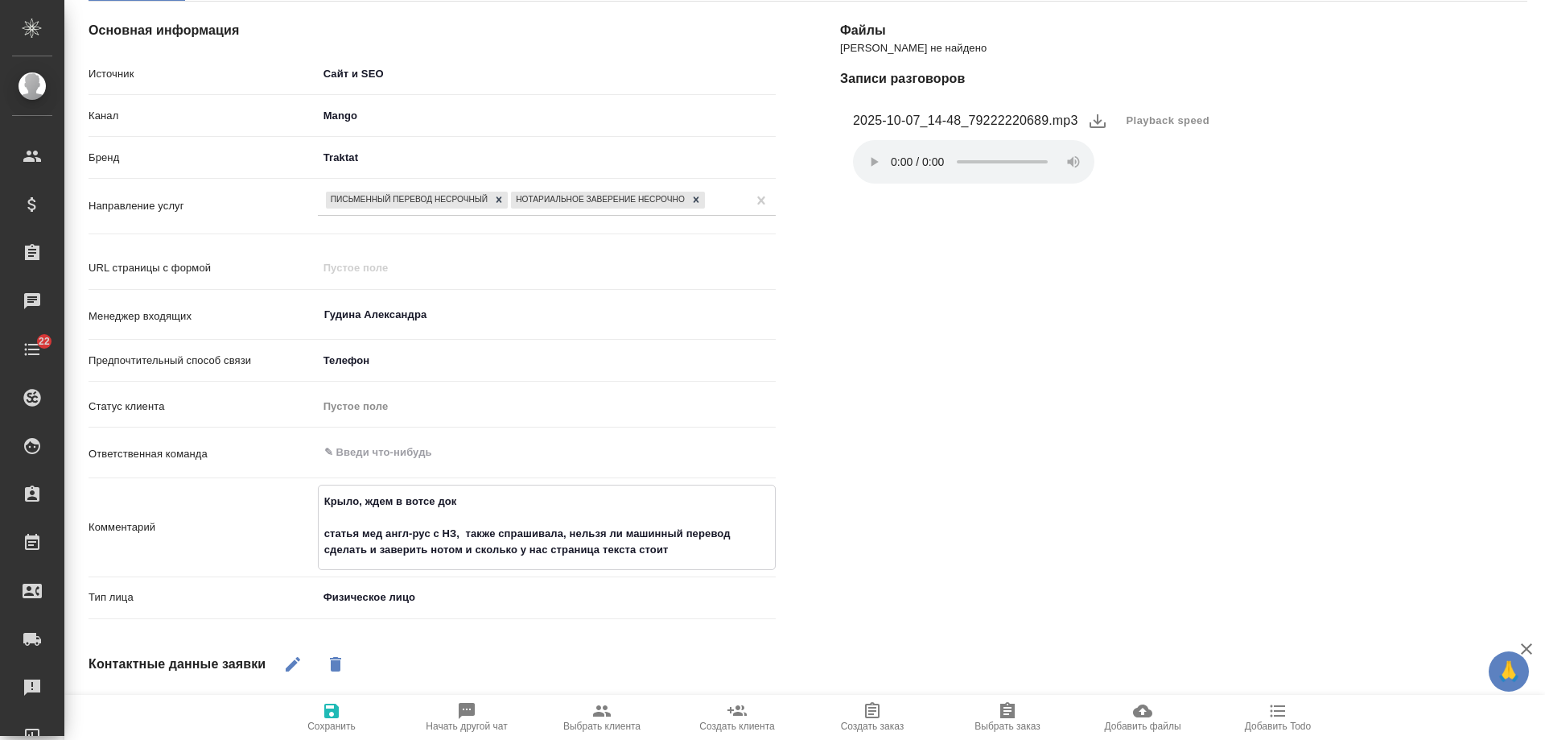
click at [349, 714] on span "Сохранить" at bounding box center [332, 716] width 116 height 31
click at [1279, 725] on span "Добавить Todo" at bounding box center [1278, 725] width 66 height 11
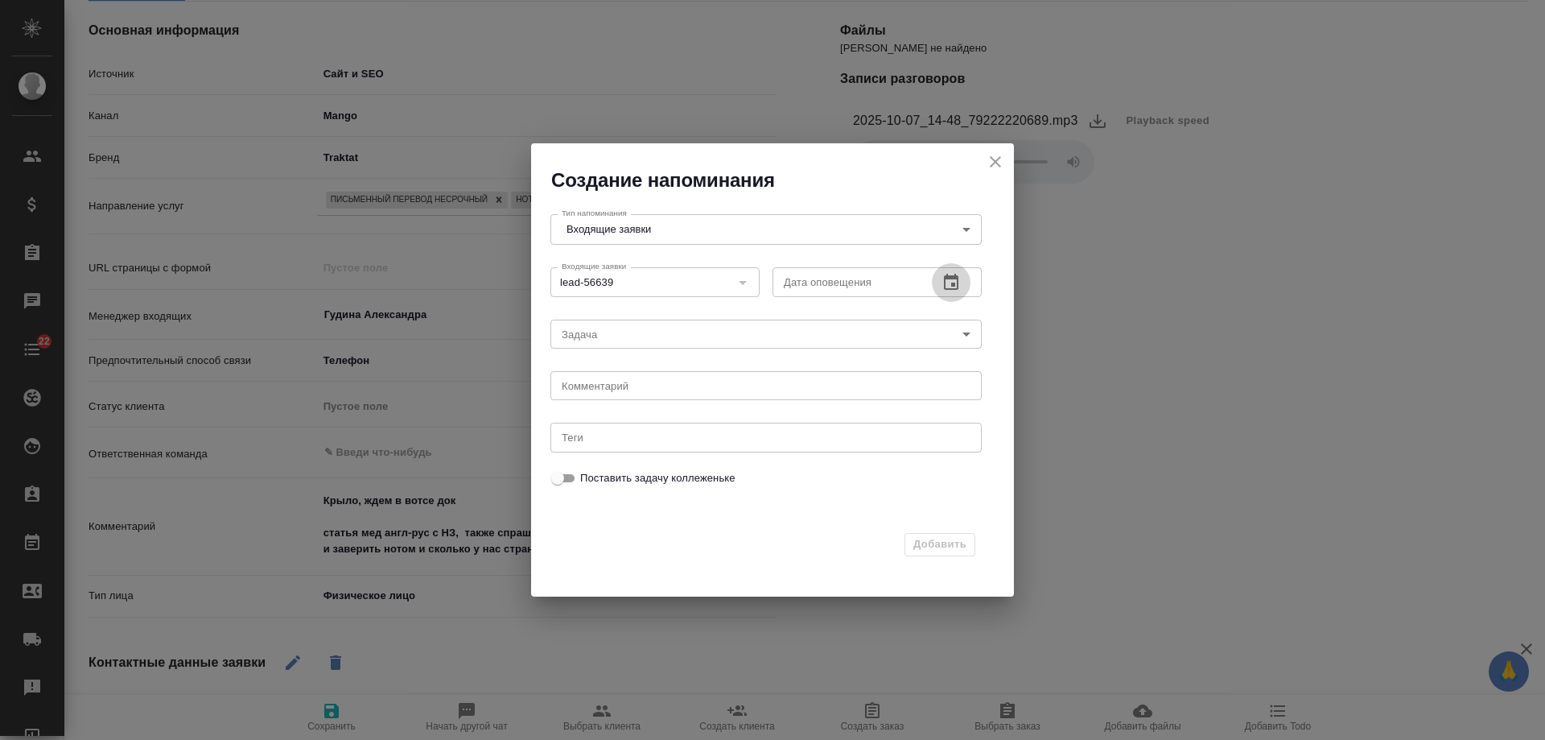
click at [955, 278] on icon "button" at bounding box center [951, 282] width 14 height 16
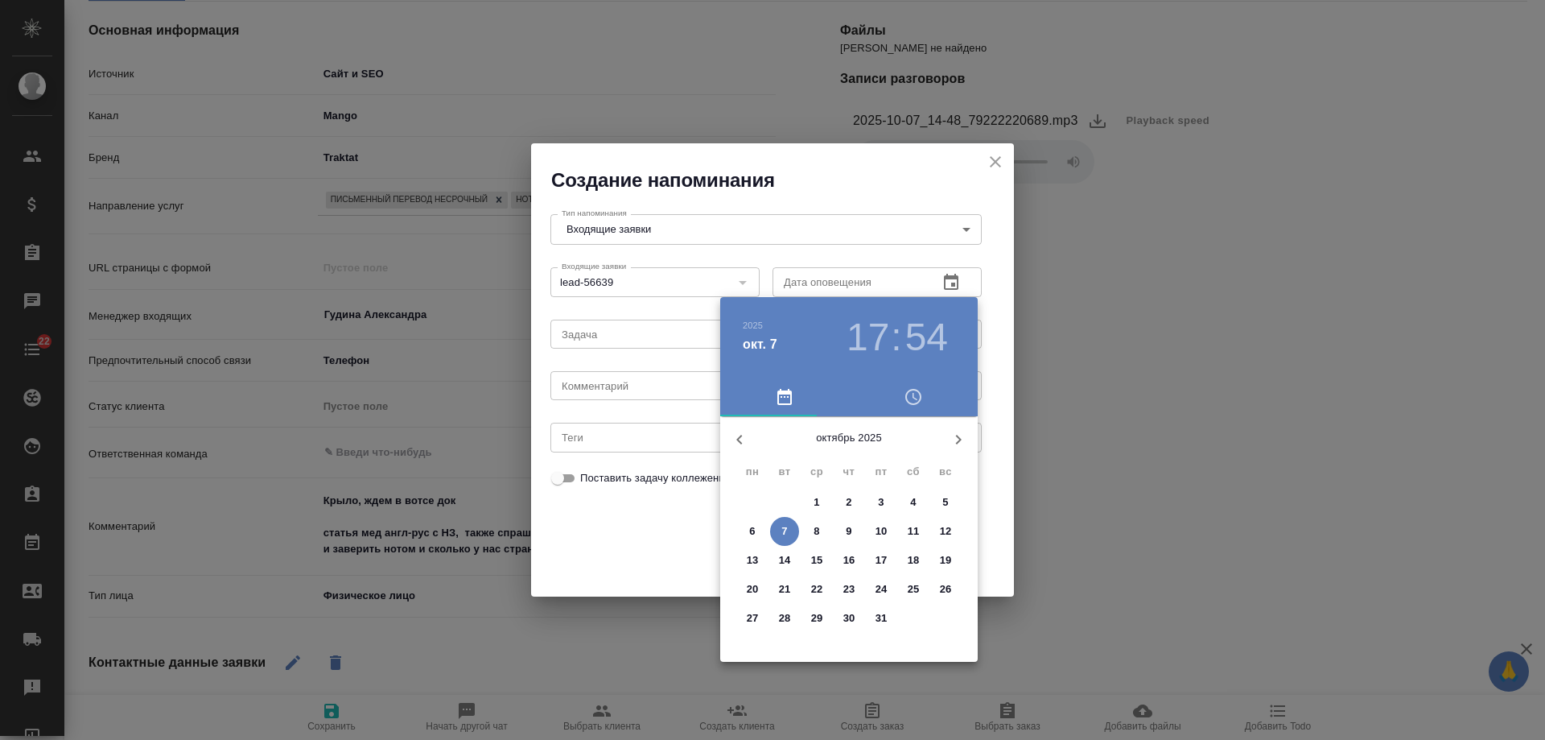
click at [817, 534] on p "8" at bounding box center [817, 531] width 6 height 16
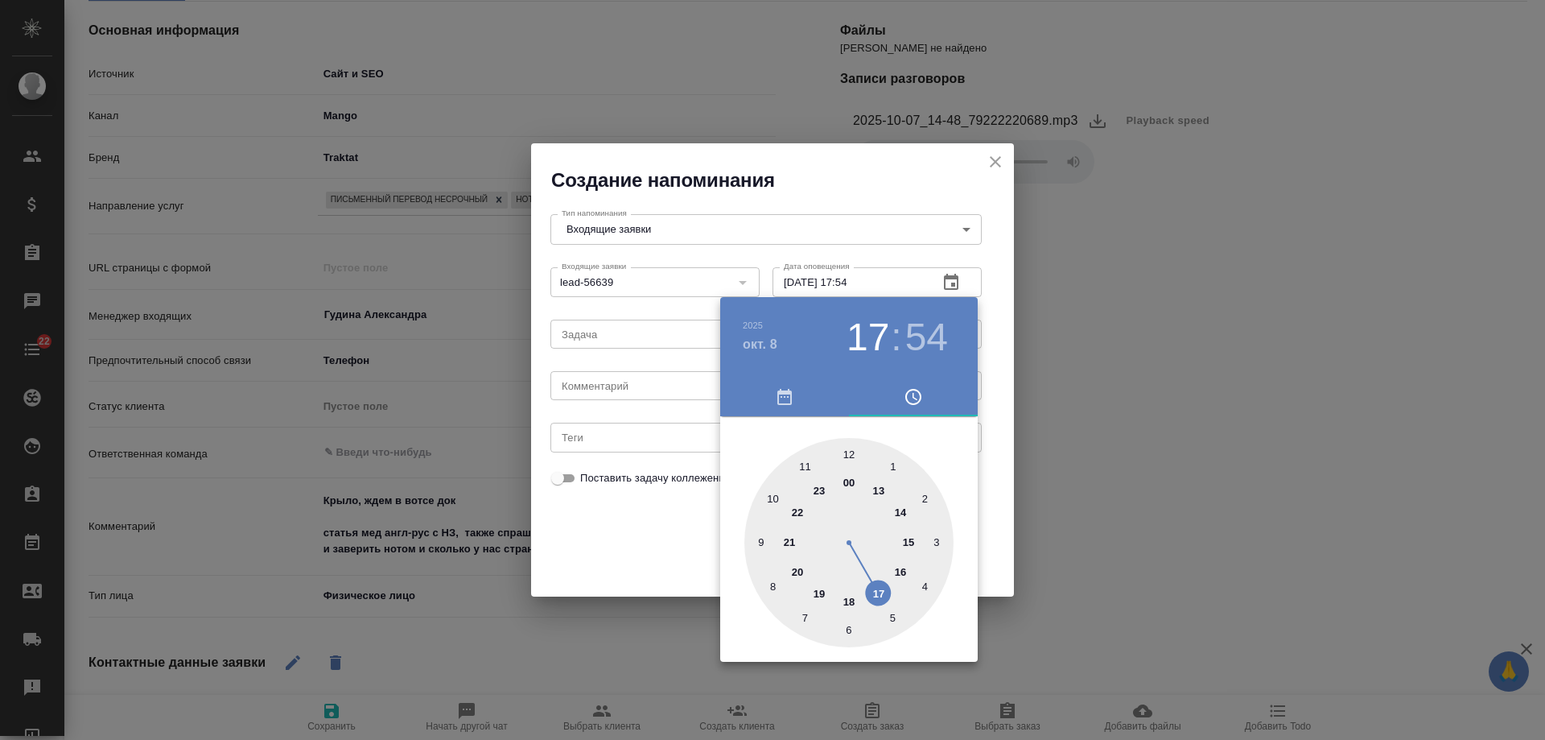
click at [590, 382] on div at bounding box center [772, 370] width 1545 height 740
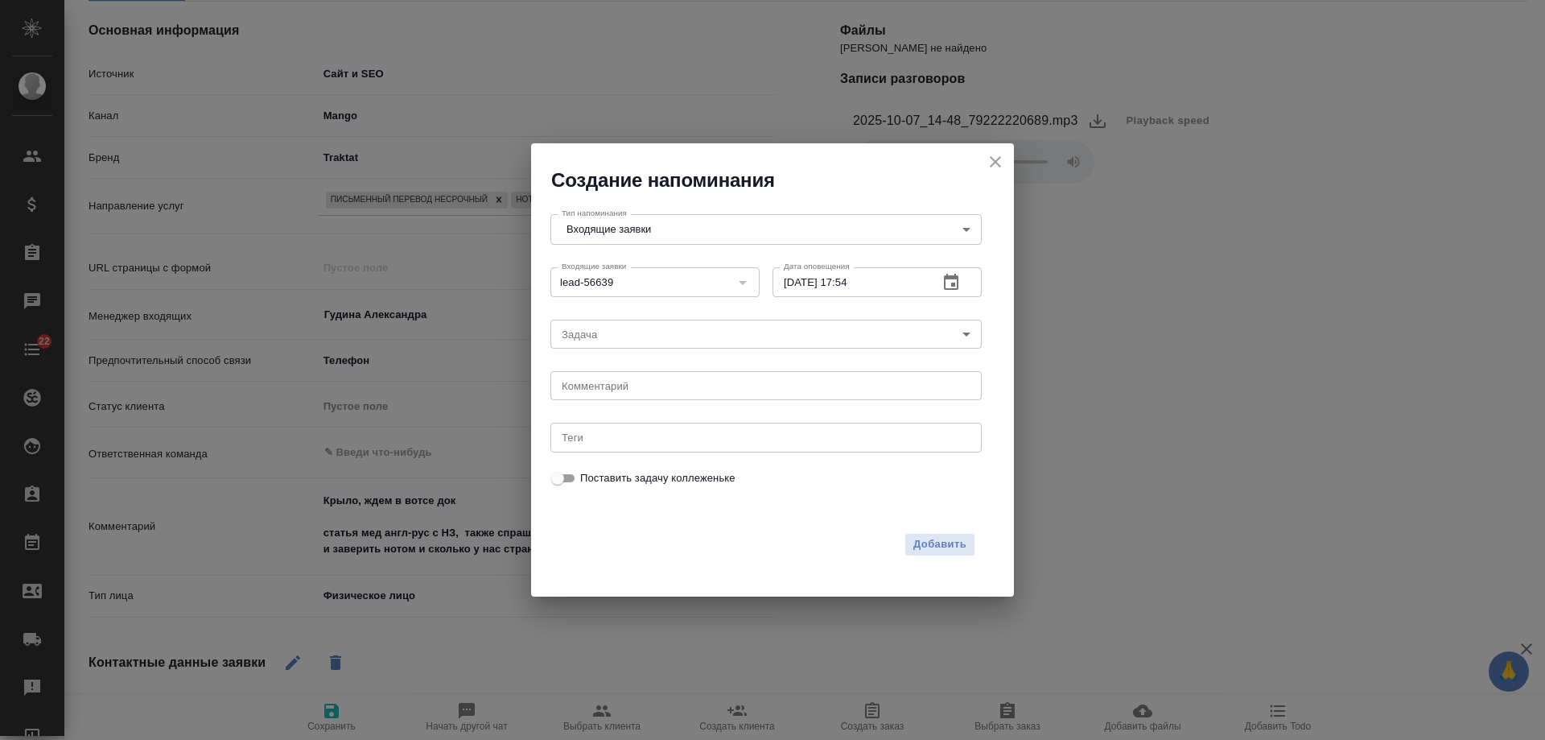
drag, startPoint x: 593, startPoint y: 386, endPoint x: 607, endPoint y: 390, distance: 14.3
click at [596, 389] on div "2025 окт. 8 17 : 54 00 1 2 3 4 5 6 7 8 9 10 11 12 13 14 15 16 17 18 19 20 21 22…" at bounding box center [772, 370] width 1545 height 740
click at [632, 387] on textarea at bounding box center [766, 386] width 409 height 12
click at [930, 546] on span "Добавить" at bounding box center [940, 544] width 53 height 19
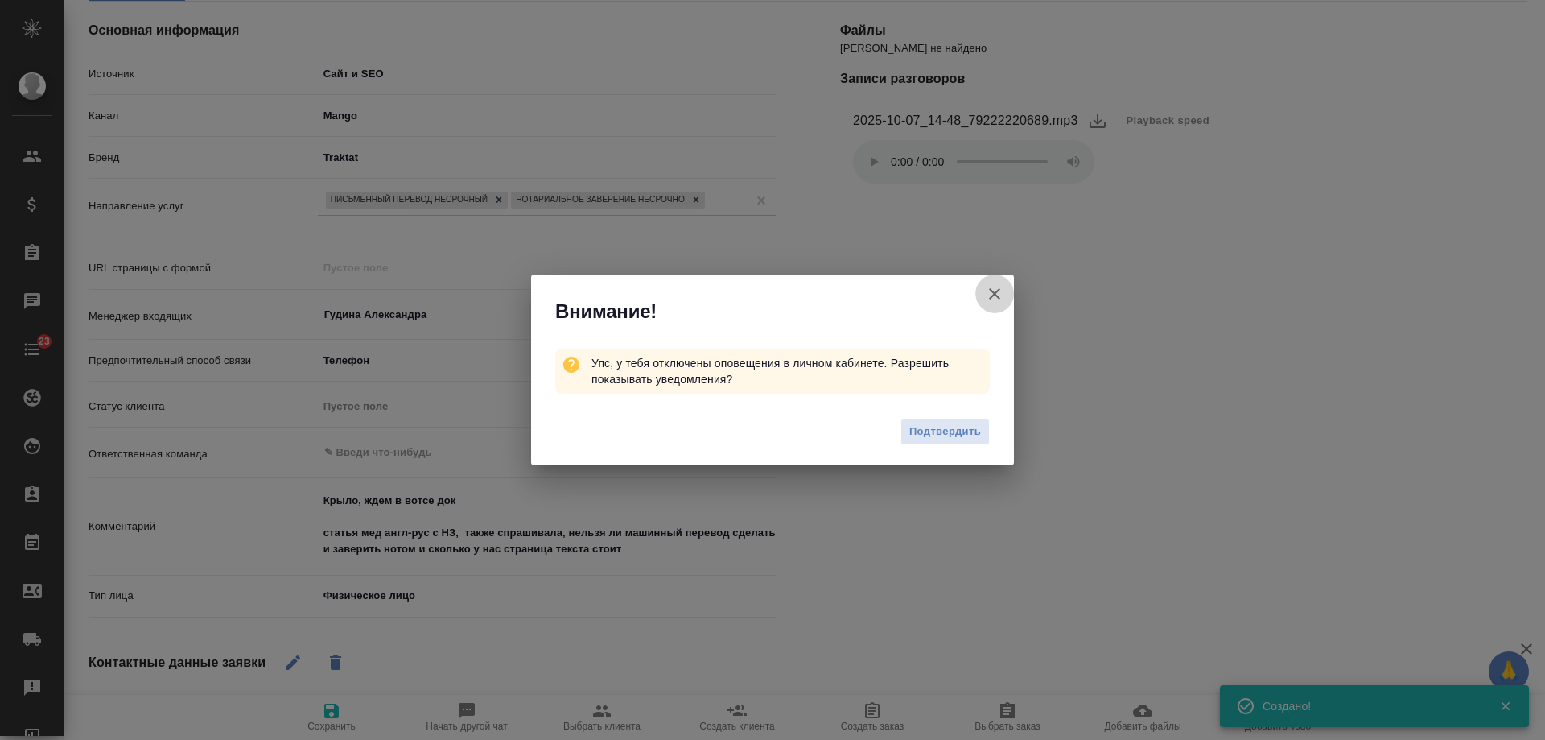
click at [996, 293] on icon "button" at bounding box center [994, 293] width 11 height 11
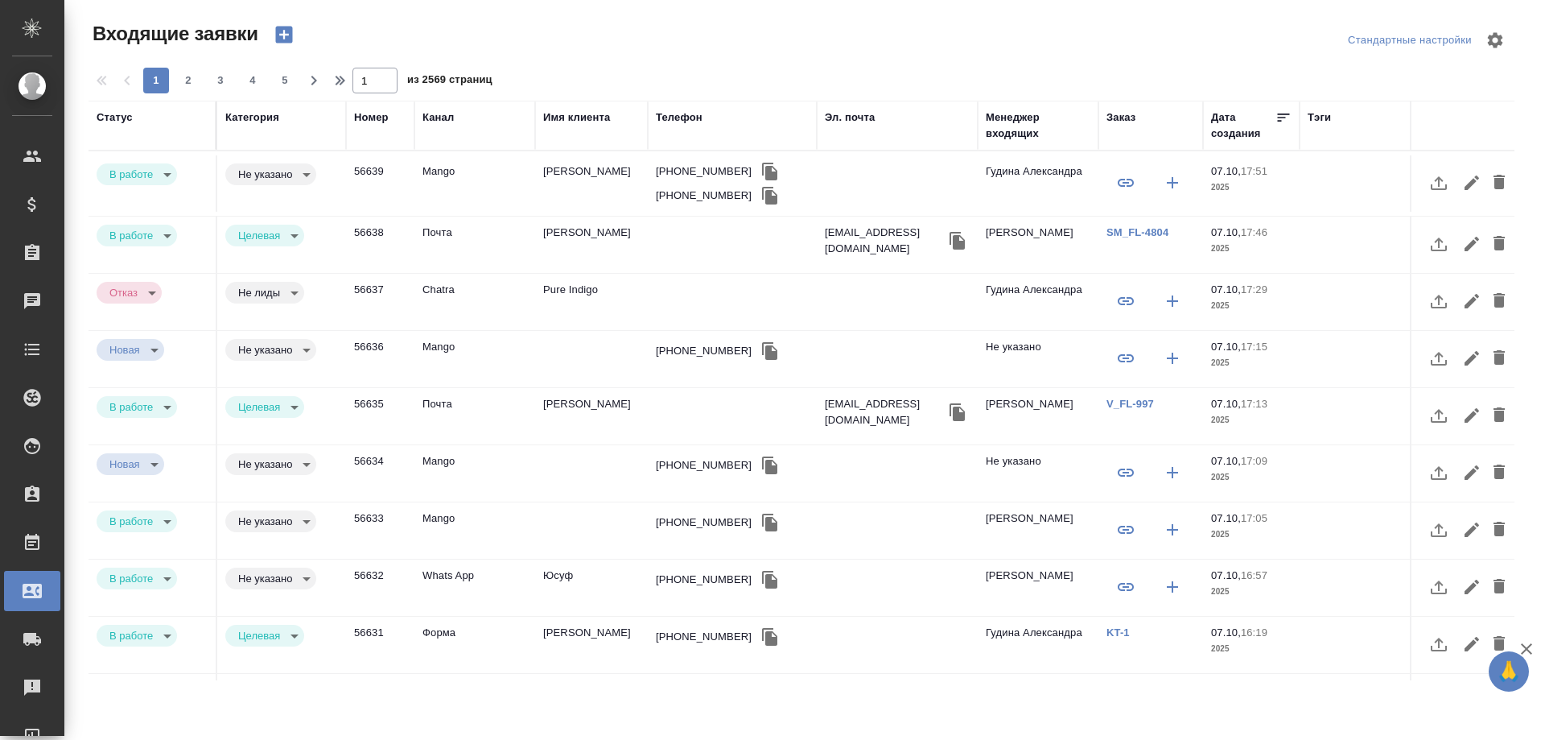
select select "RU"
click at [682, 118] on div "Телефон" at bounding box center [679, 117] width 47 height 16
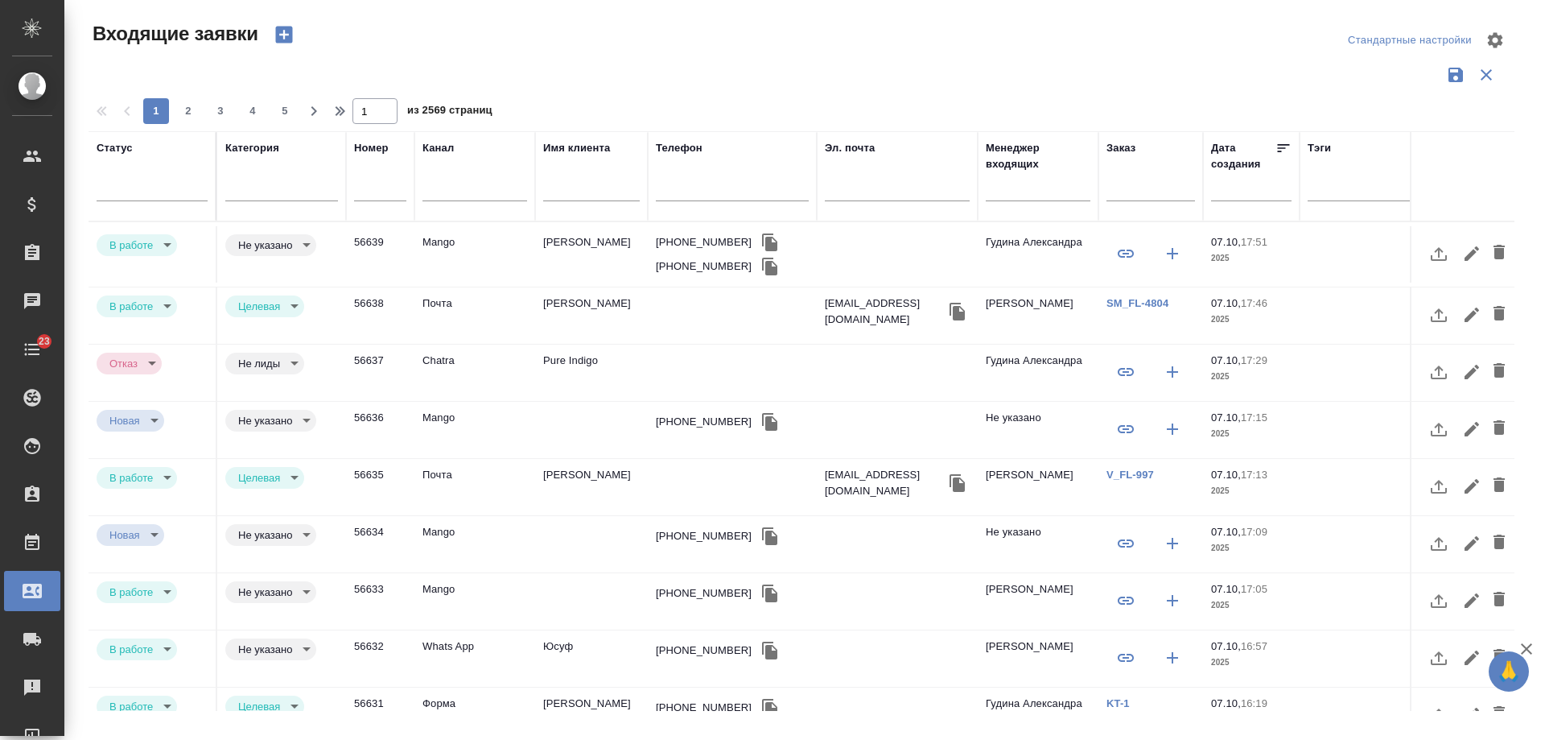
click at [736, 193] on input "text" at bounding box center [732, 190] width 153 height 20
paste input "[PHONE_NUMBER]"
click at [679, 184] on input "[PHONE_NUMBER]" at bounding box center [732, 190] width 153 height 20
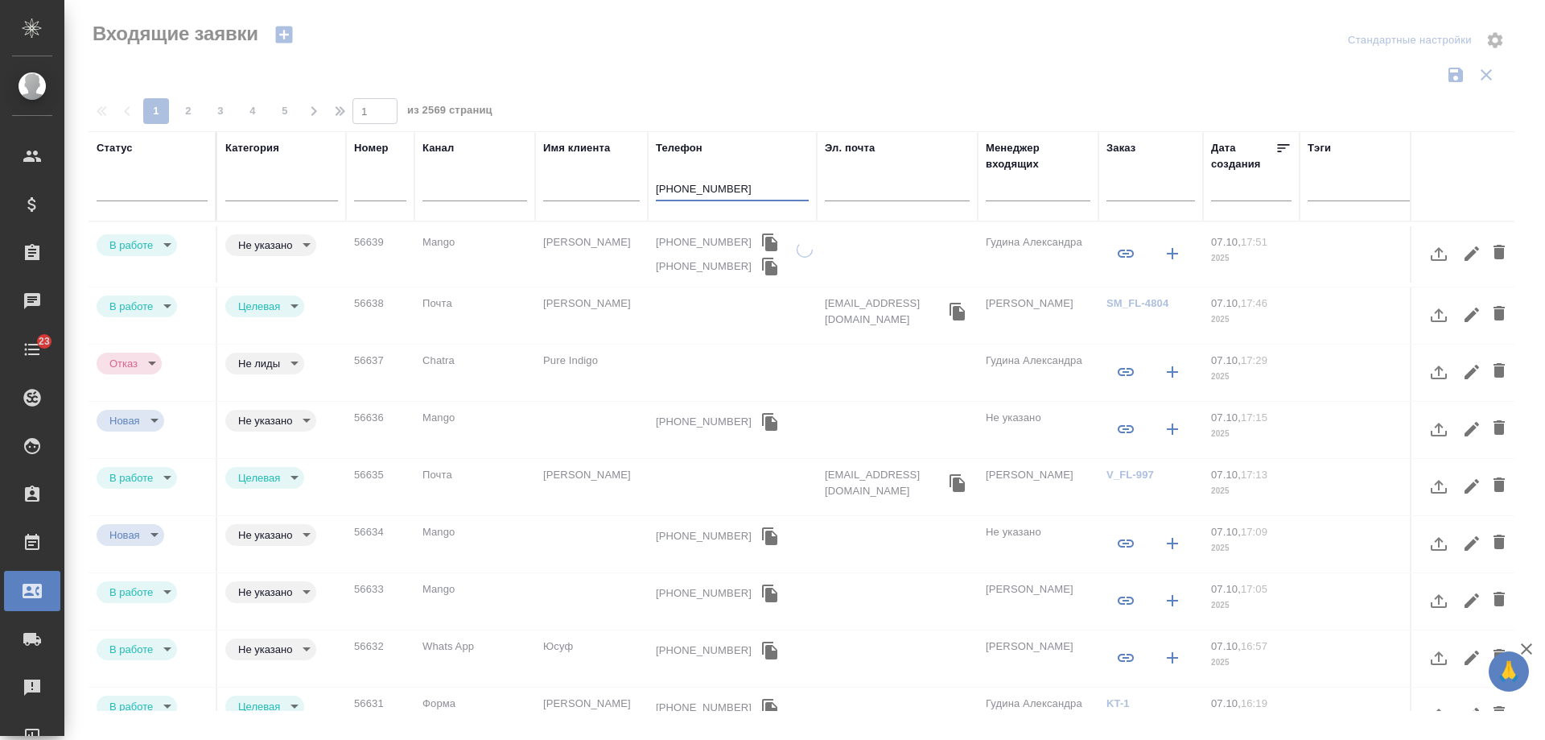
type input "[PHONE_NUMBER]"
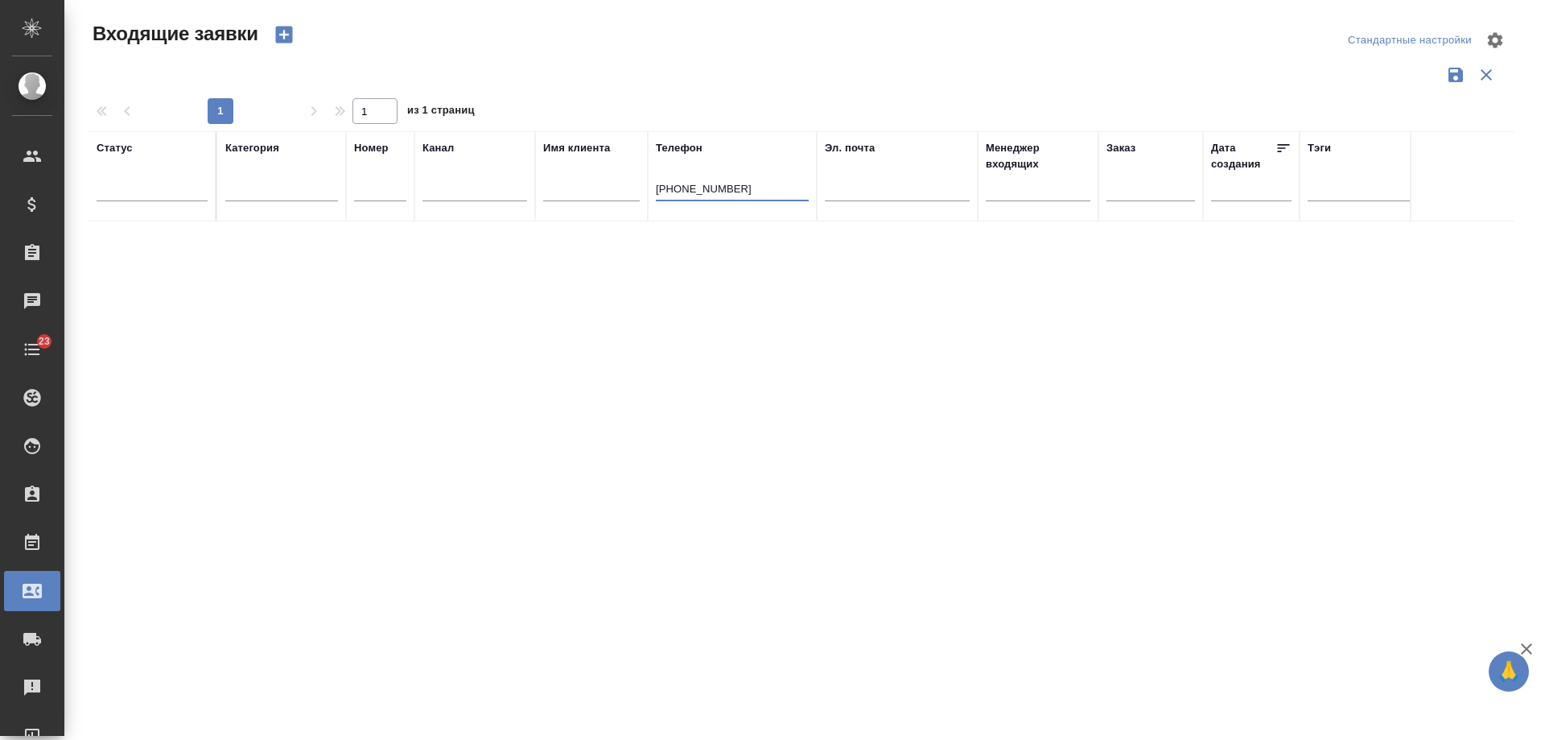
drag, startPoint x: 761, startPoint y: 190, endPoint x: 417, endPoint y: 201, distance: 344.7
click at [417, 201] on tr "Статус [PERSON_NAME] Имя клиента Телефон [PHONE_NUMBER] Эл. почта Менеджер вход…" at bounding box center [1024, 176] width 1871 height 90
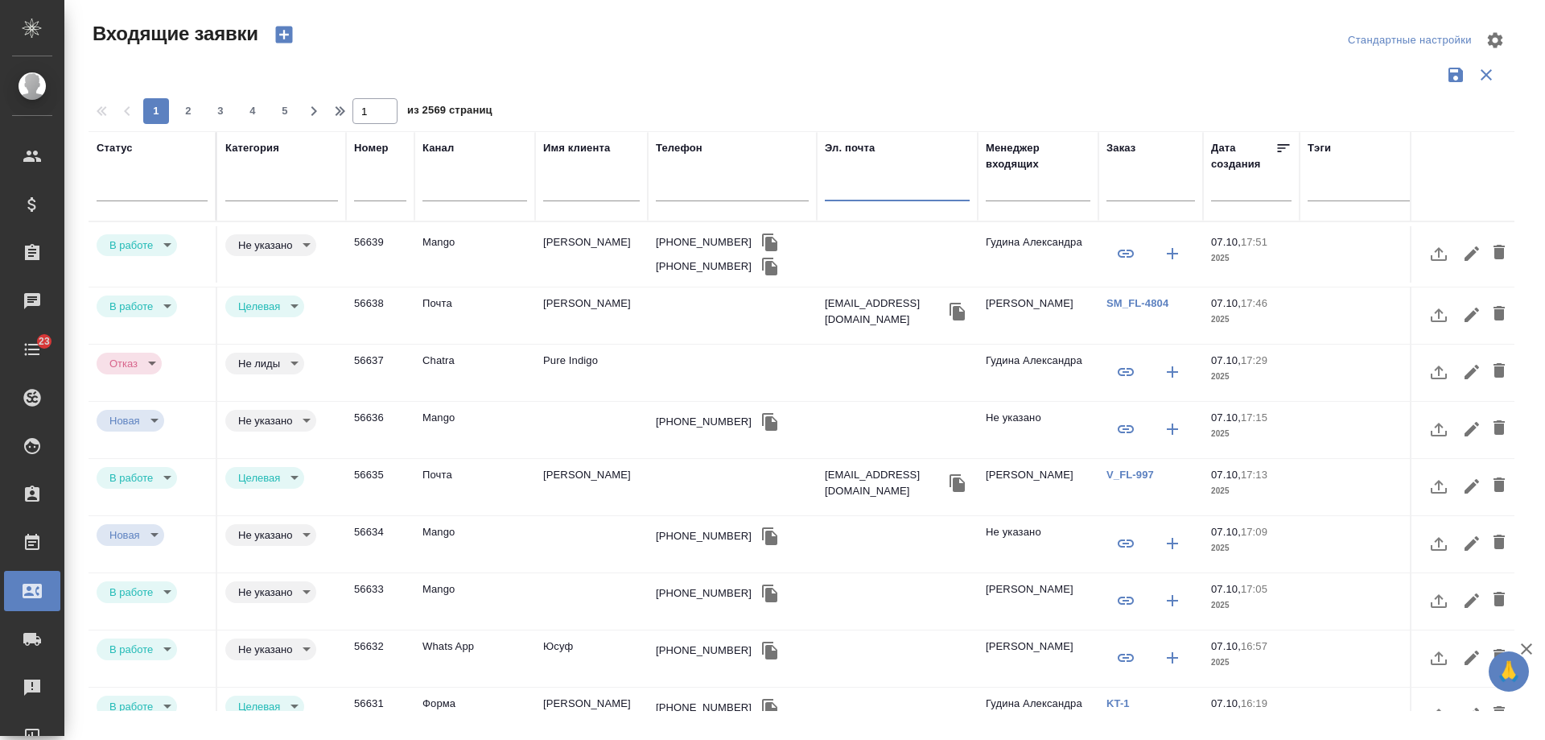
click at [875, 192] on input "text" at bounding box center [897, 190] width 145 height 20
paste input "[PERSON_NAME][EMAIL_ADDRESS][DOMAIN_NAME]"
type input "[PERSON_NAME][EMAIL_ADDRESS][DOMAIN_NAME]"
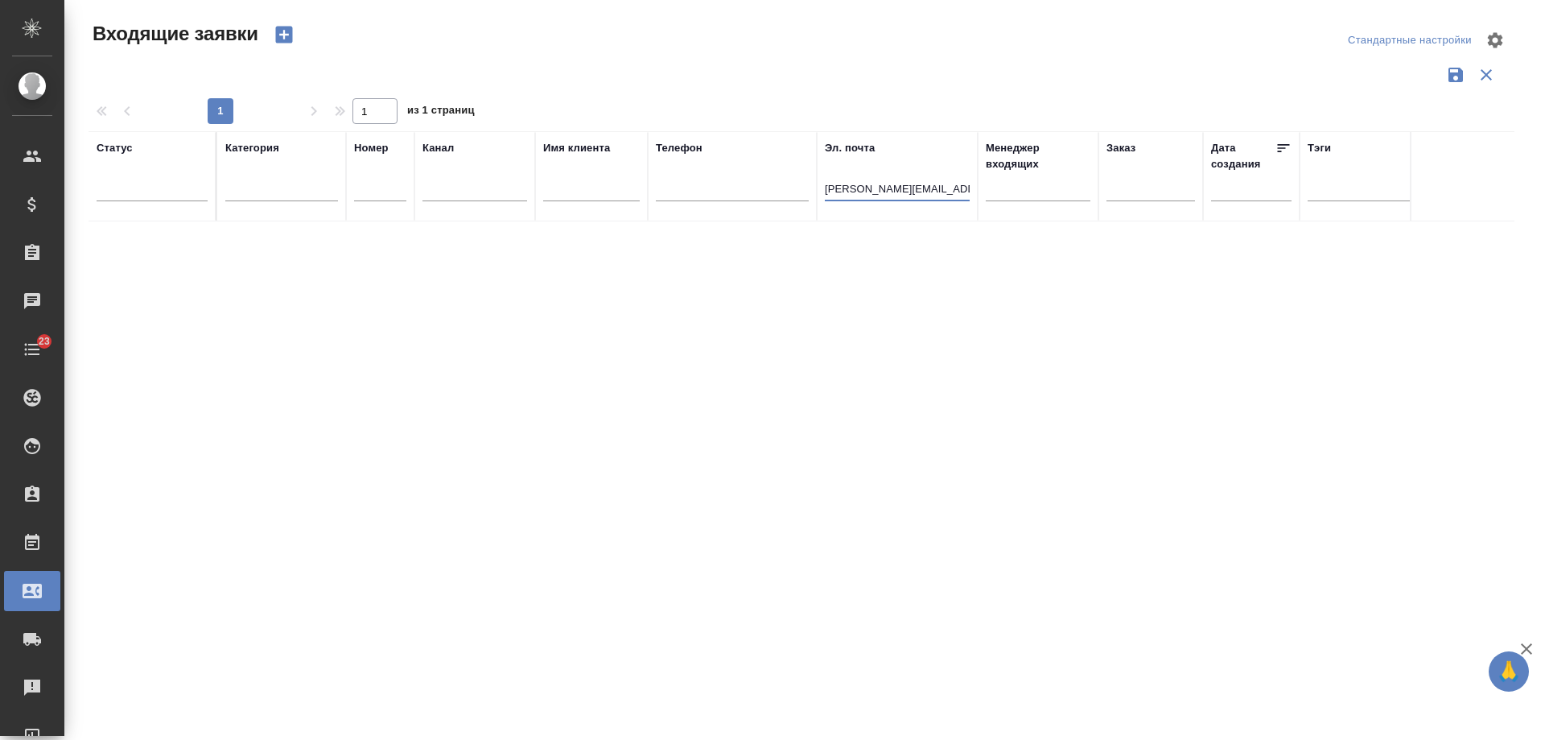
drag, startPoint x: 969, startPoint y: 188, endPoint x: 605, endPoint y: 188, distance: 363.8
click at [605, 188] on tr "Статус [PERSON_NAME] Имя клиента Телефон Эл. почта [PERSON_NAME][EMAIL_ADDRESS]…" at bounding box center [1024, 176] width 1871 height 90
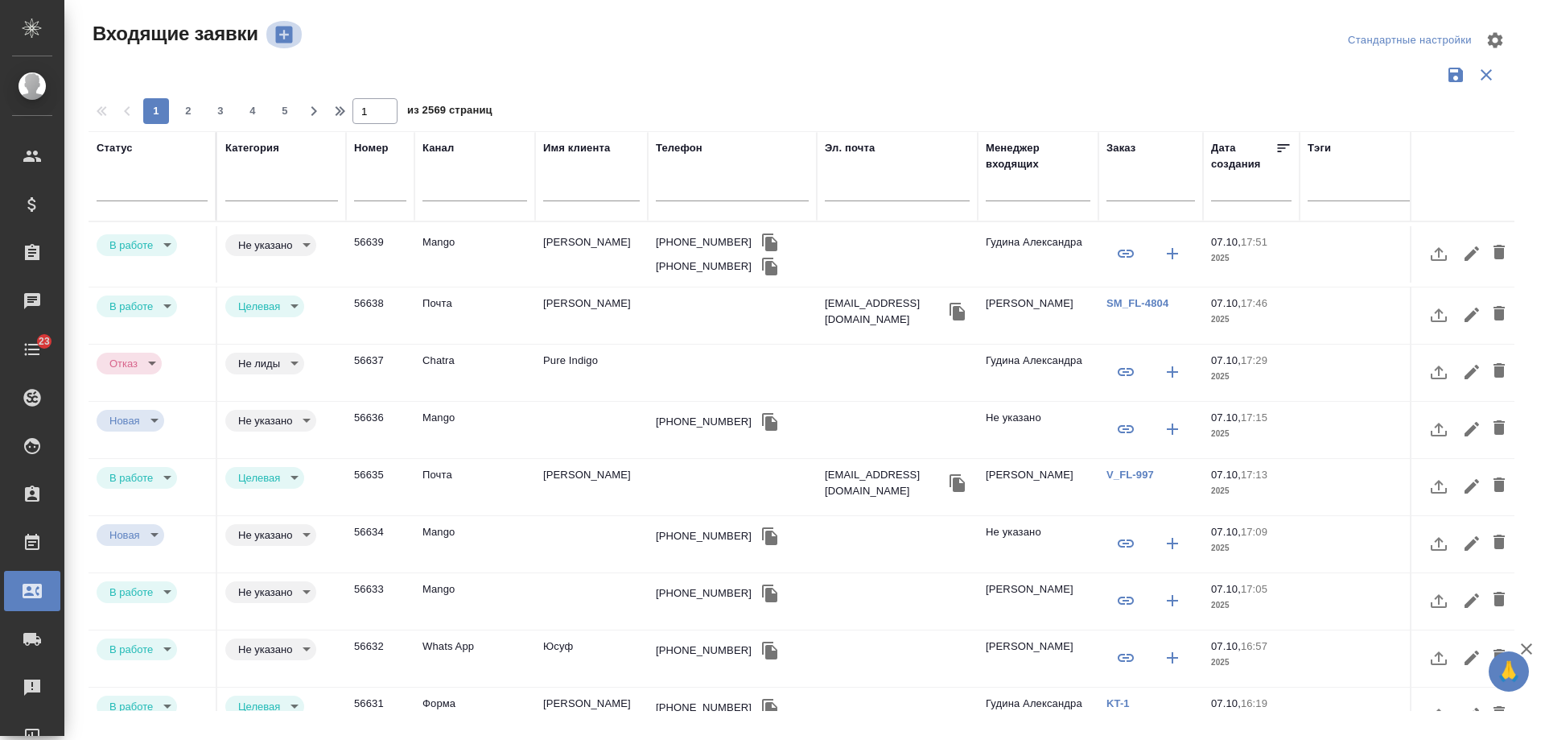
click at [287, 35] on icon "button" at bounding box center [284, 34] width 23 height 23
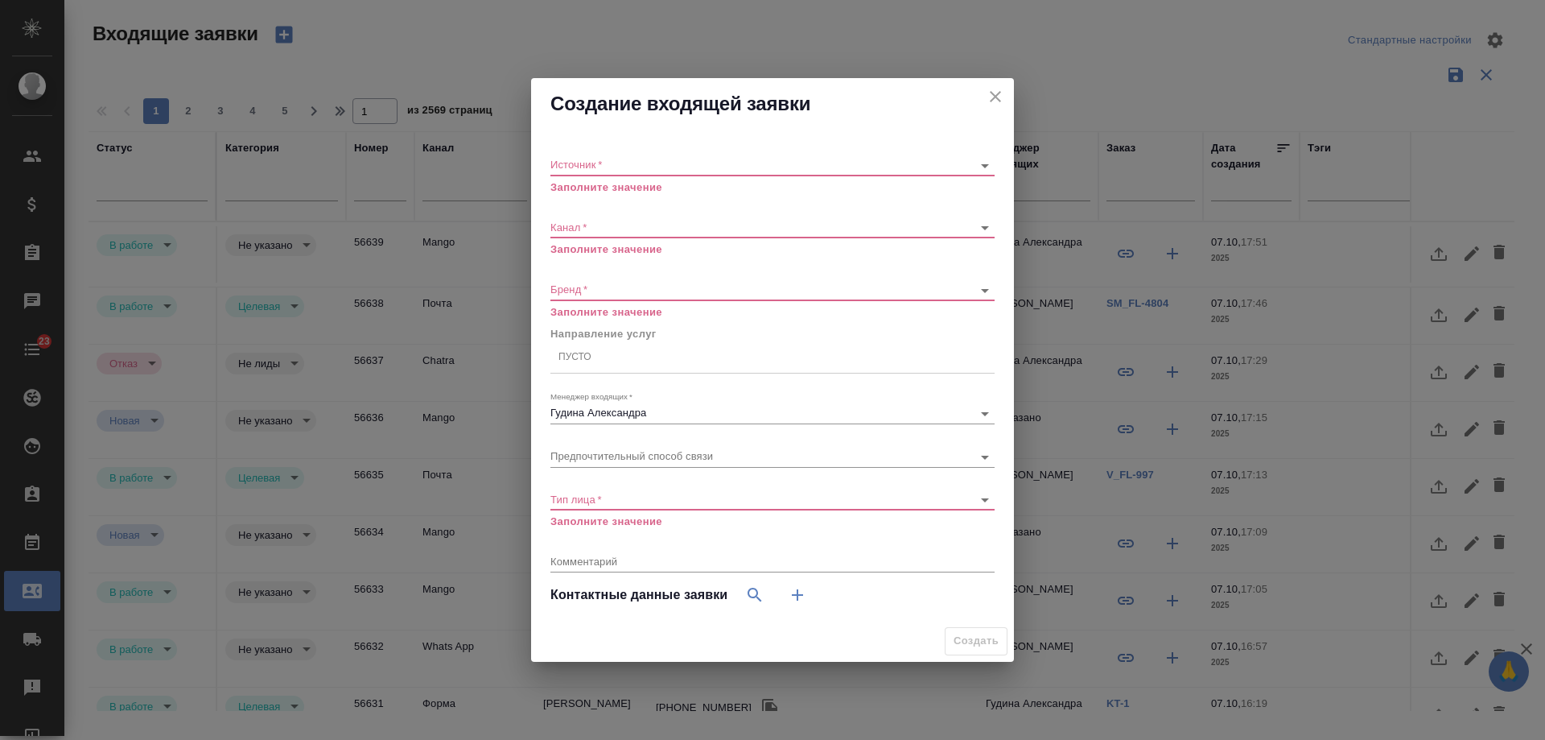
click at [620, 171] on div "​" at bounding box center [773, 165] width 444 height 20
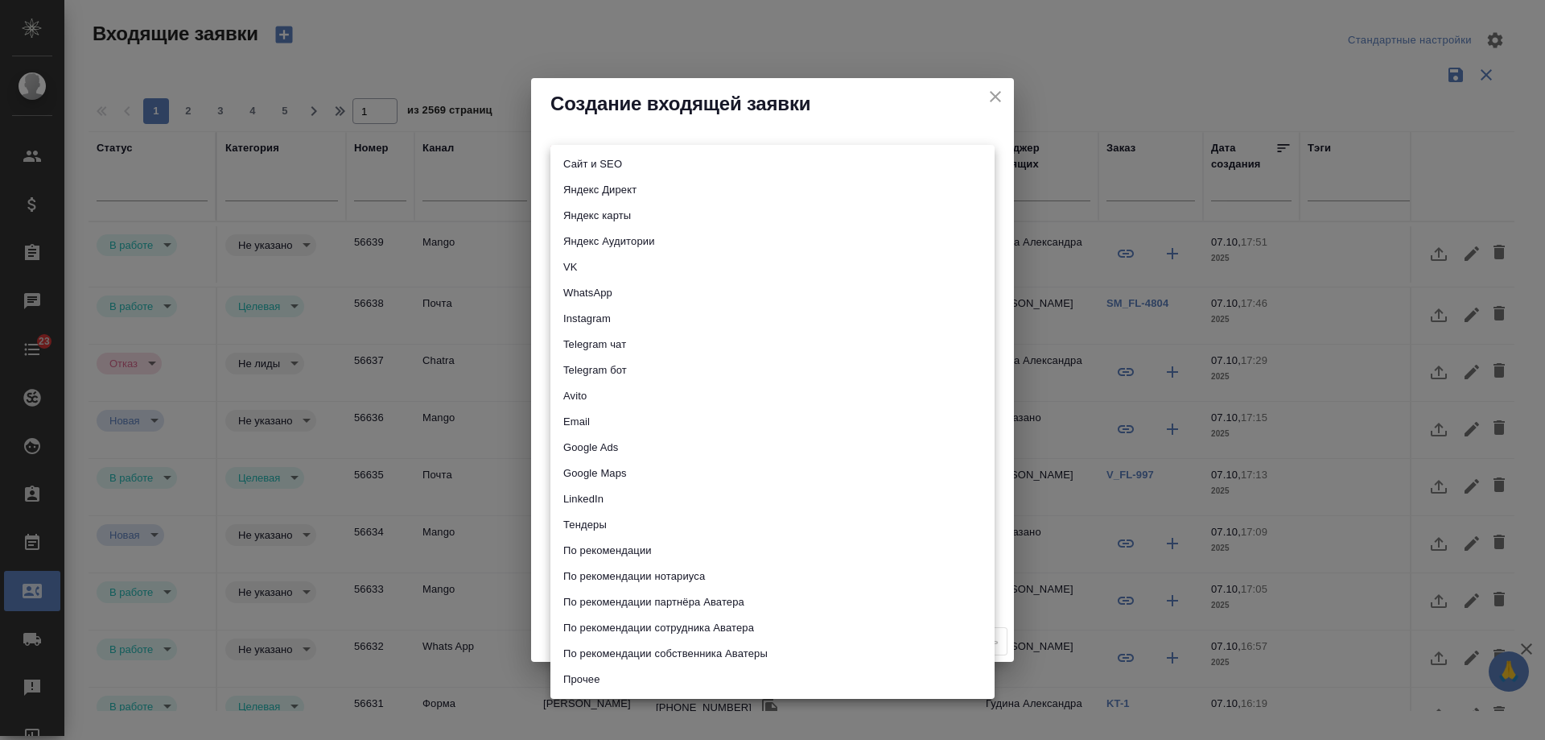
click at [621, 165] on body "🙏 .cls-1 fill:#fff; AWATERA [PERSON_NAME] Спецификации Заказы 0 Чаты 23 Todo Пр…" at bounding box center [772, 370] width 1545 height 740
click at [621, 165] on li "Сайт и SEO" at bounding box center [773, 164] width 444 height 26
type input "seo"
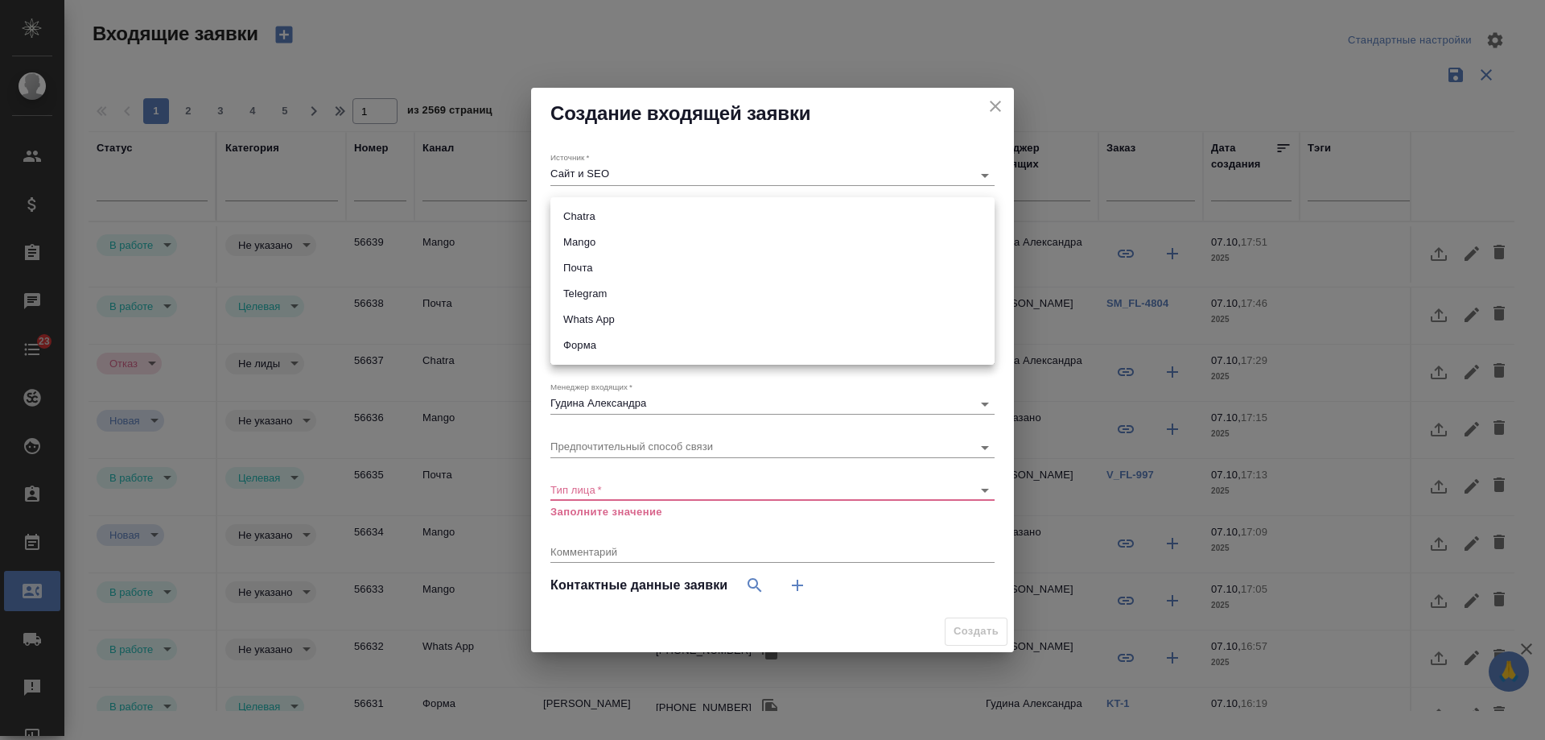
click at [629, 216] on body "🙏 .cls-1 fill:#fff; AWATERA [PERSON_NAME] Спецификации Заказы 0 Чаты 23 Todo Пр…" at bounding box center [772, 370] width 1545 height 740
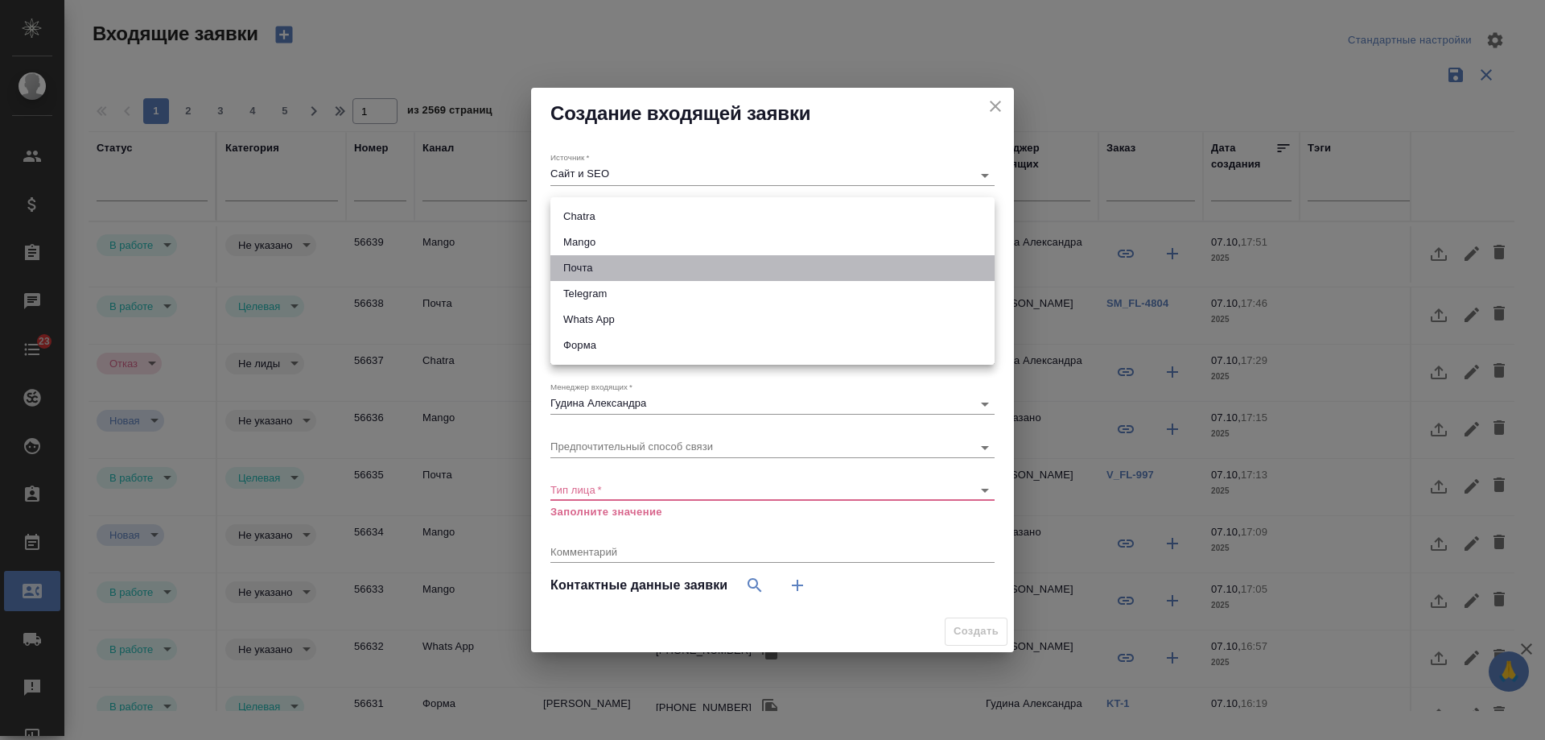
click at [600, 262] on li "Почта" at bounding box center [773, 268] width 444 height 26
type input "640a088c6aae0874b0a8d791"
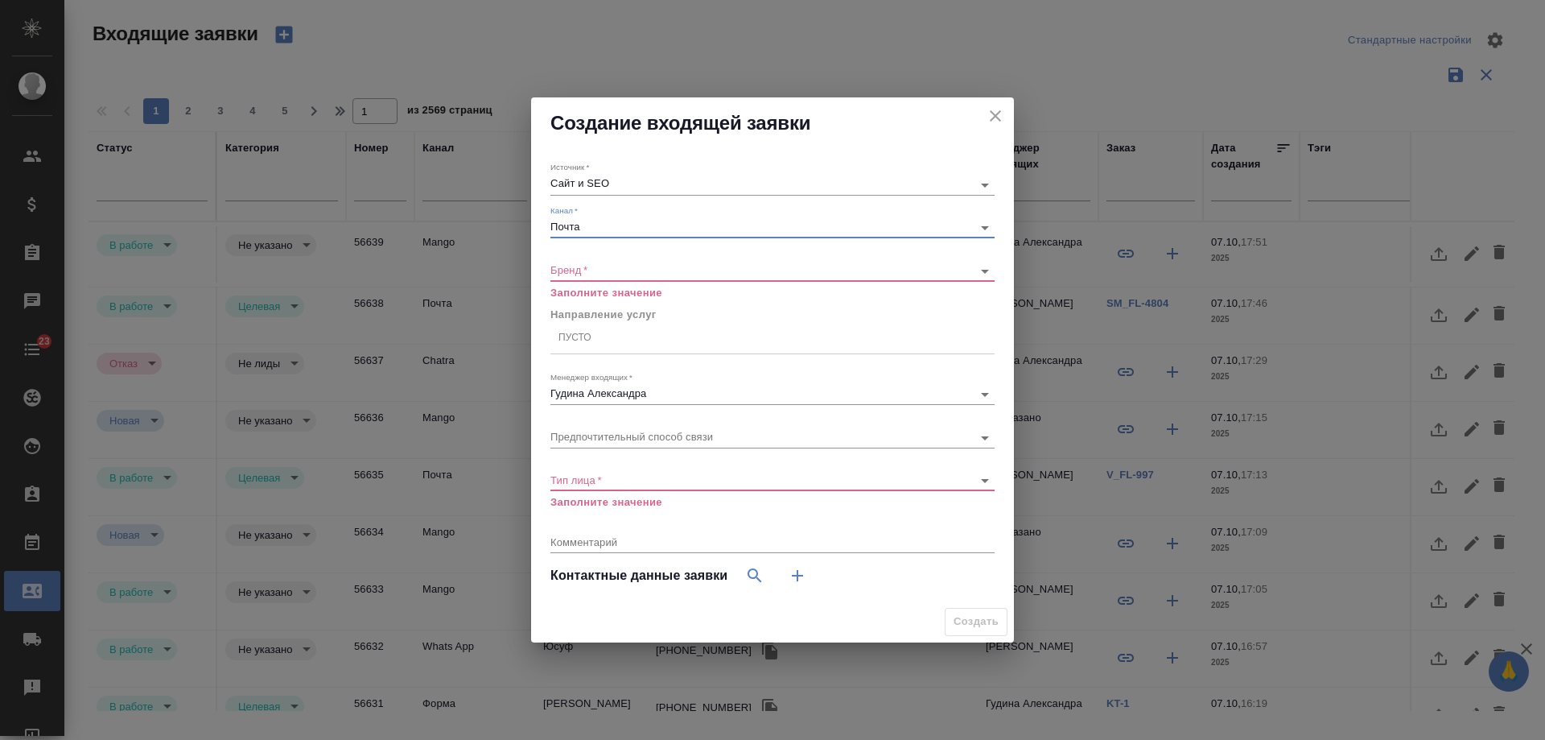
click at [598, 270] on body "🙏 .cls-1 fill:#fff; AWATERA [PERSON_NAME] Спецификации Заказы 0 Чаты 23 Todo Пр…" at bounding box center [772, 370] width 1545 height 740
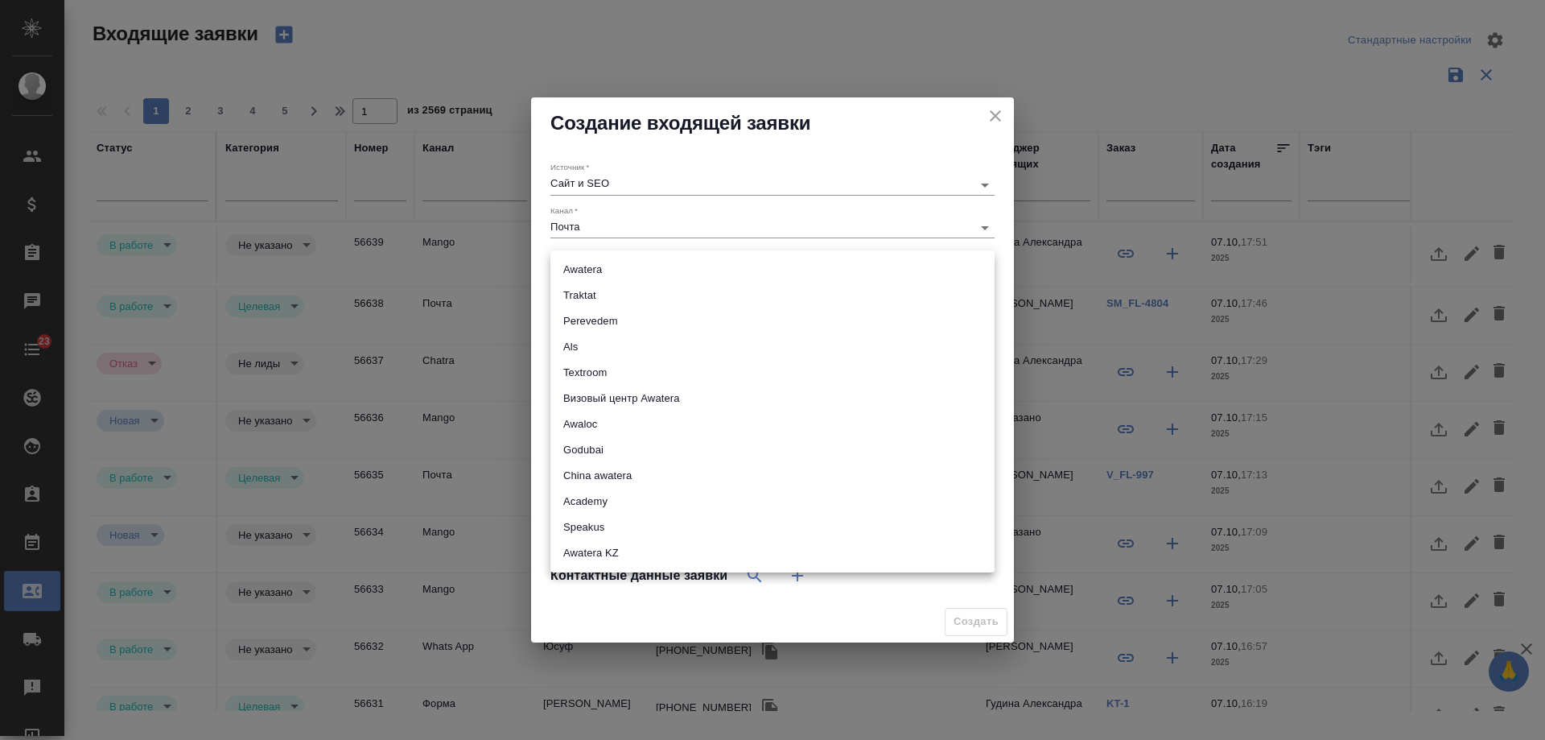
click at [600, 291] on li "Traktat" at bounding box center [773, 296] width 444 height 26
type input "traktat"
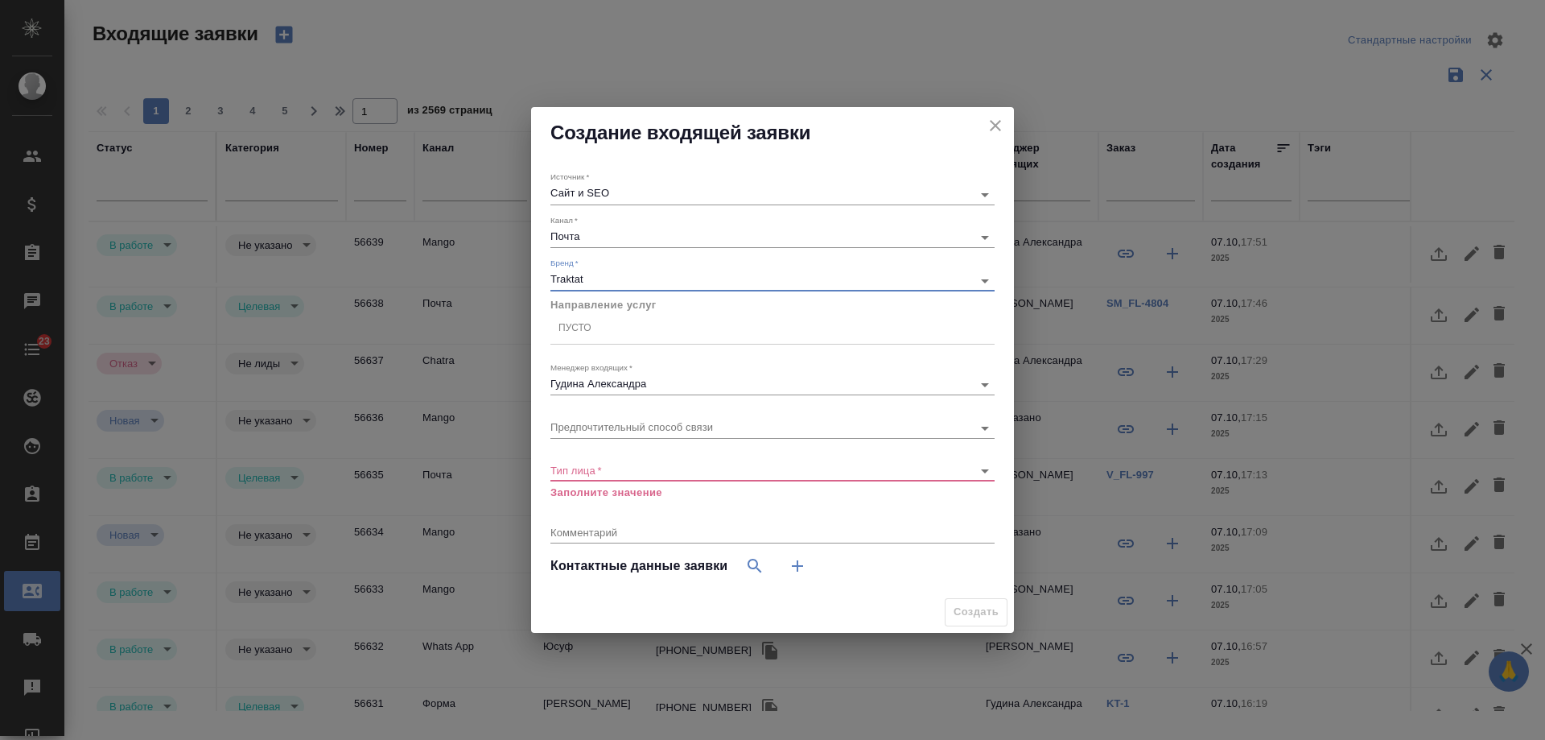
click at [580, 331] on div "Пусто" at bounding box center [575, 329] width 33 height 14
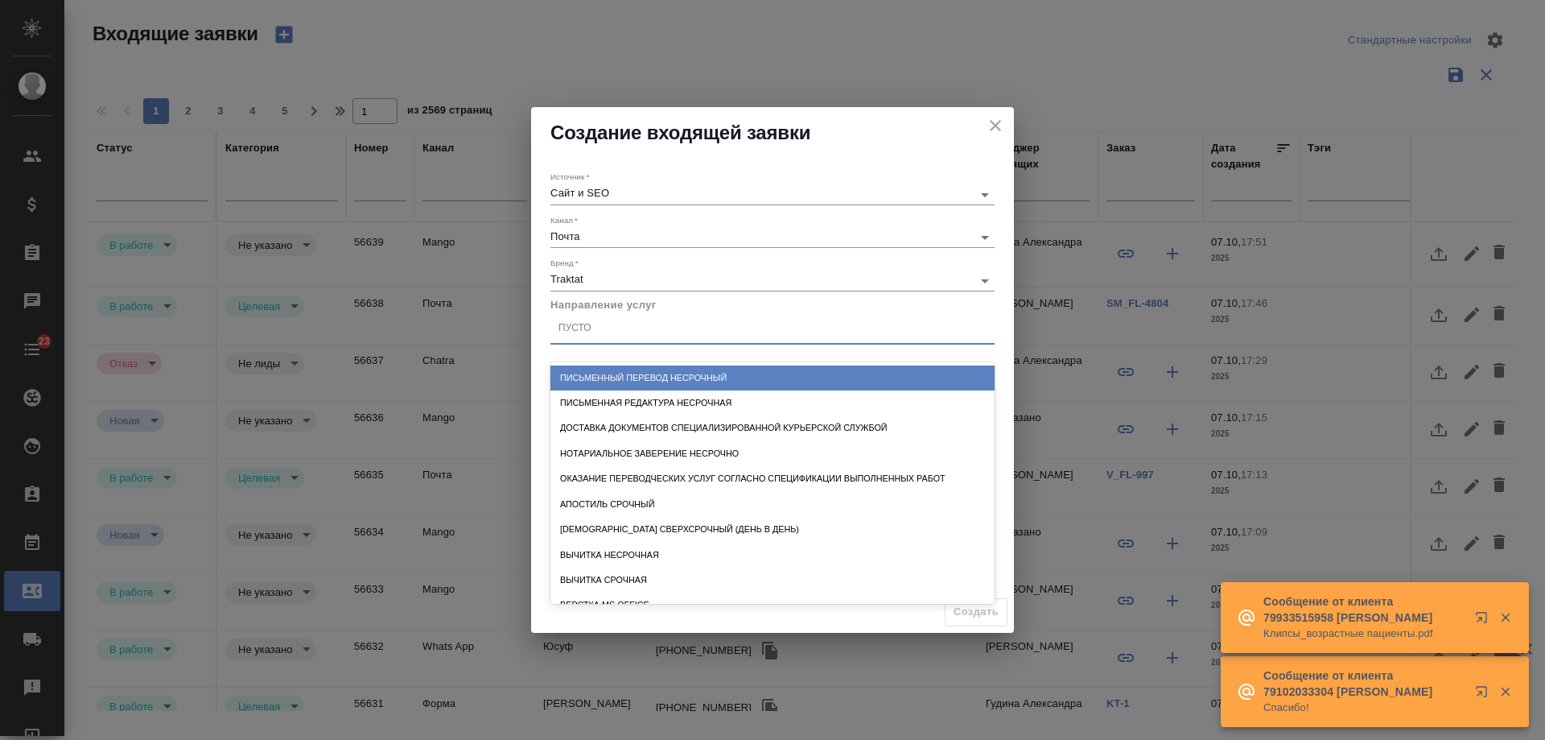
click at [539, 359] on div "Источник   * Сайт и SEO seo Канал   * Почта 640a088c6aae0874b0a8d791 Бренд   * …" at bounding box center [772, 375] width 483 height 433
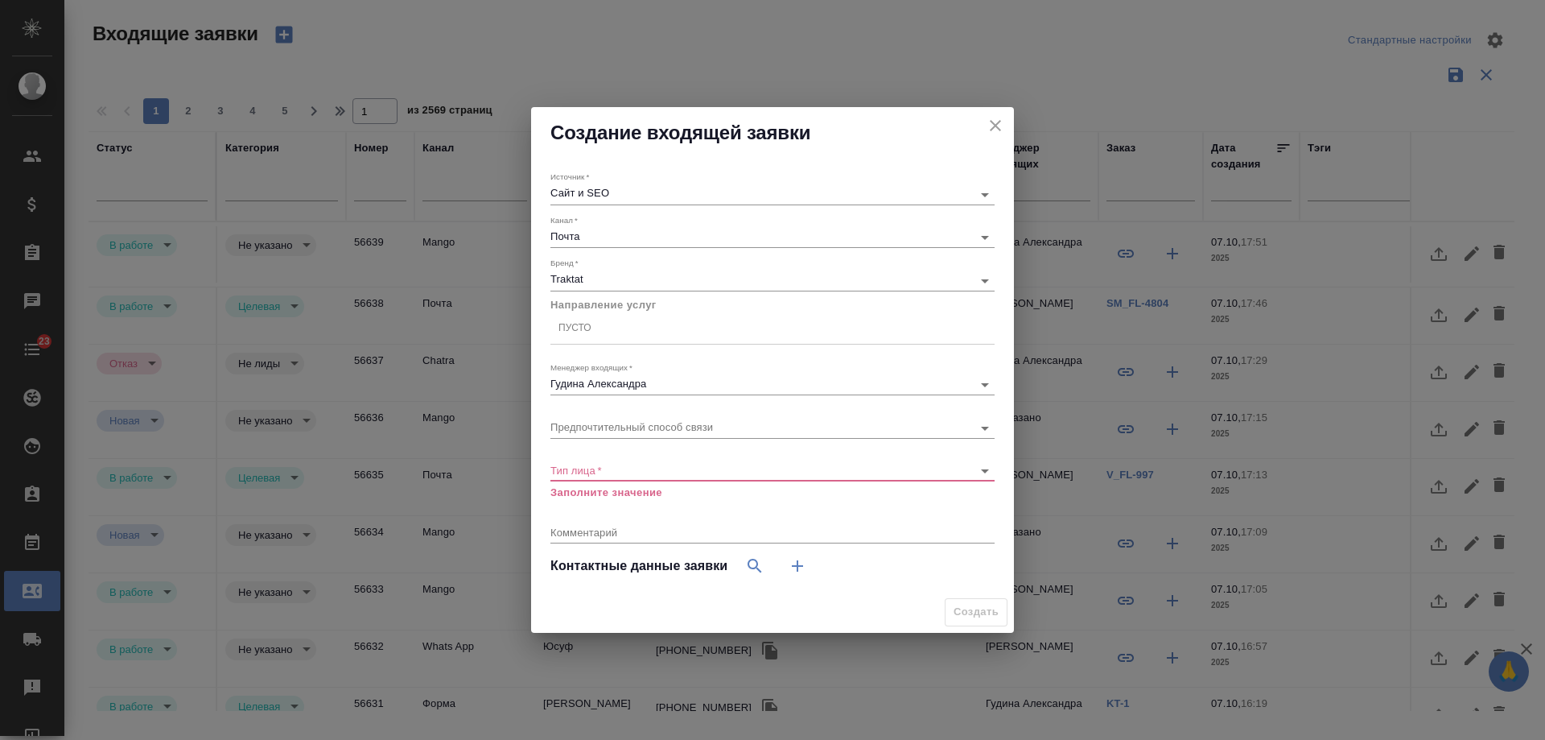
click at [620, 331] on div "Пусто" at bounding box center [773, 328] width 444 height 23
click at [609, 323] on div "Пусто" at bounding box center [773, 327] width 444 height 23
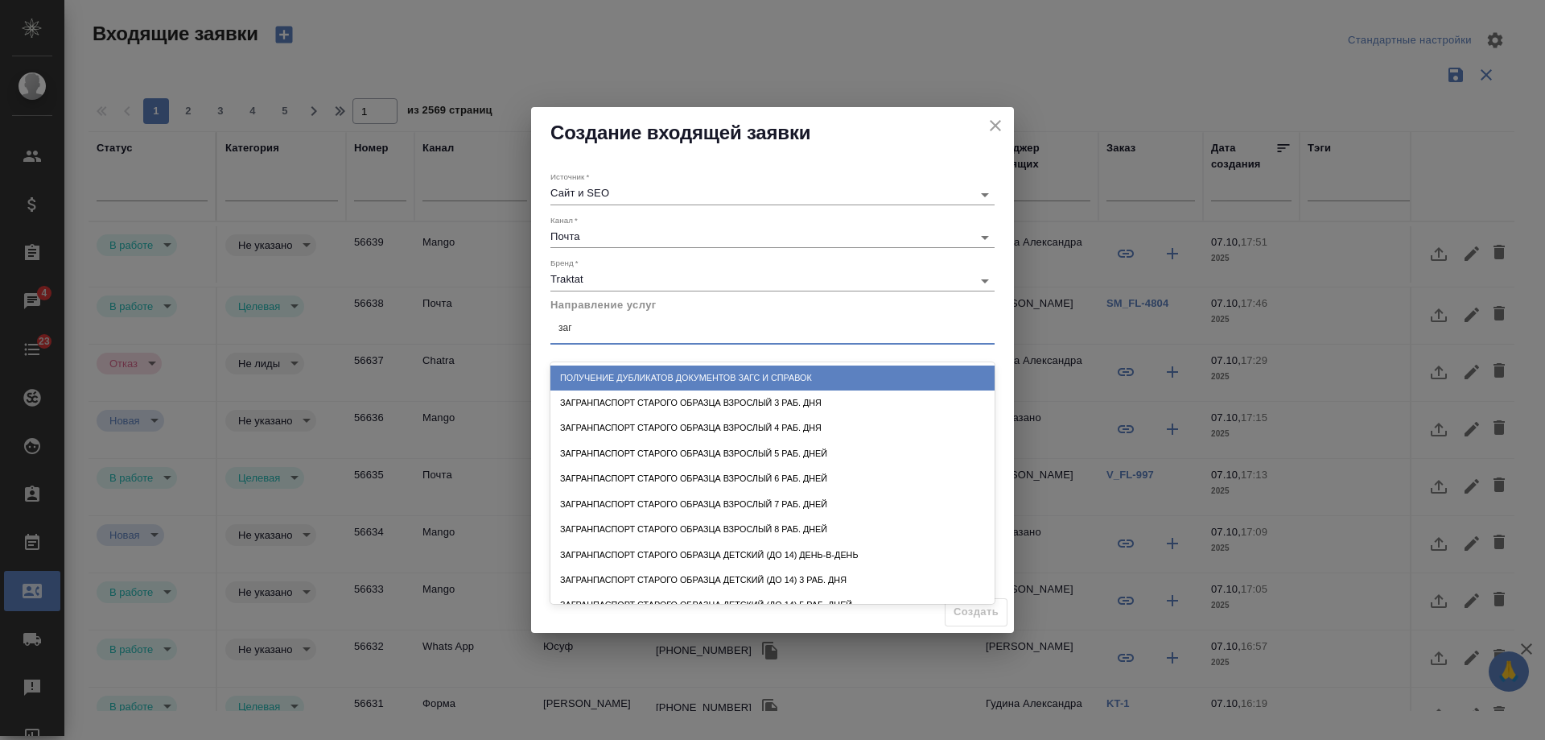
type input "загс"
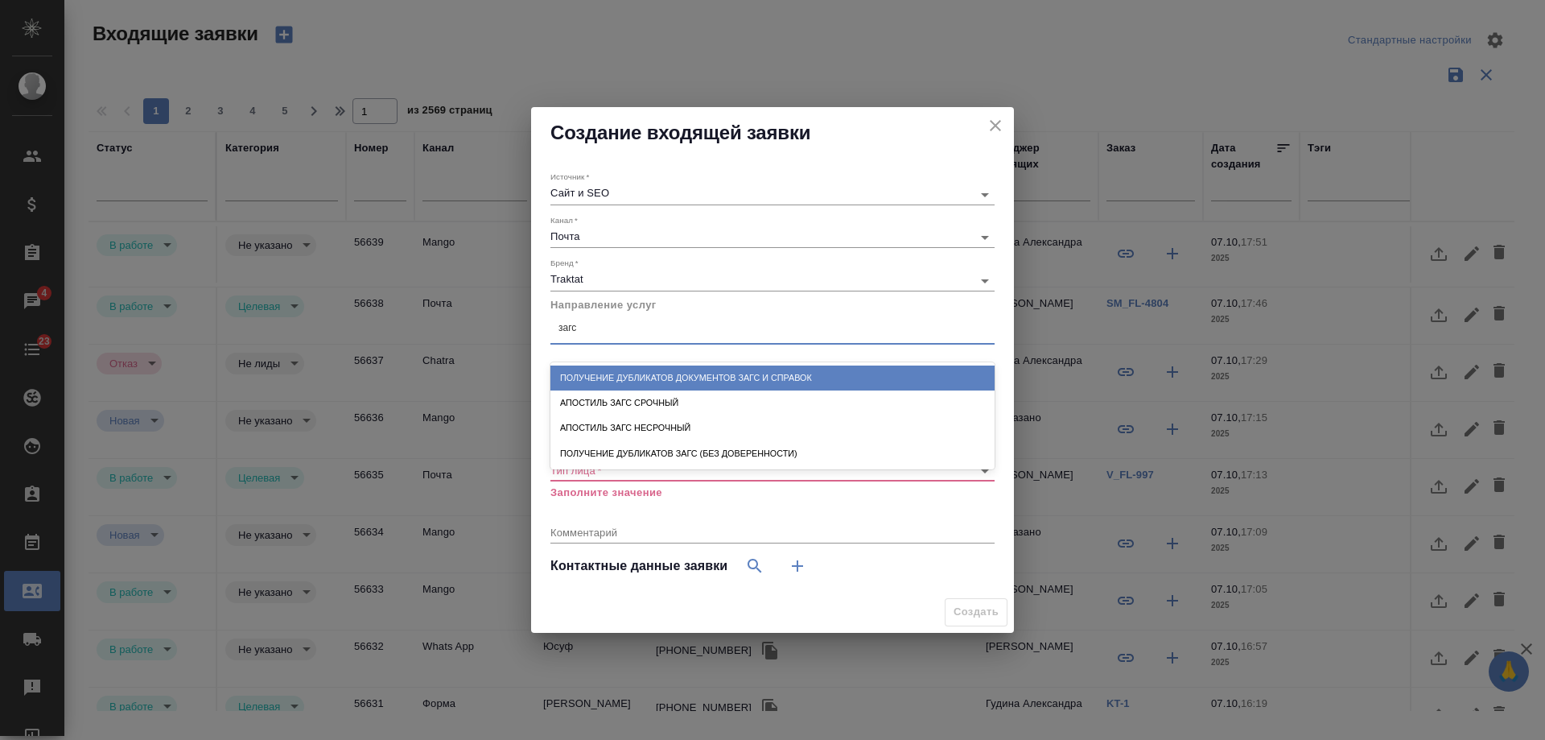
click at [707, 378] on div "Получение дубликатов документов ЗАГС и справок" at bounding box center [773, 377] width 444 height 25
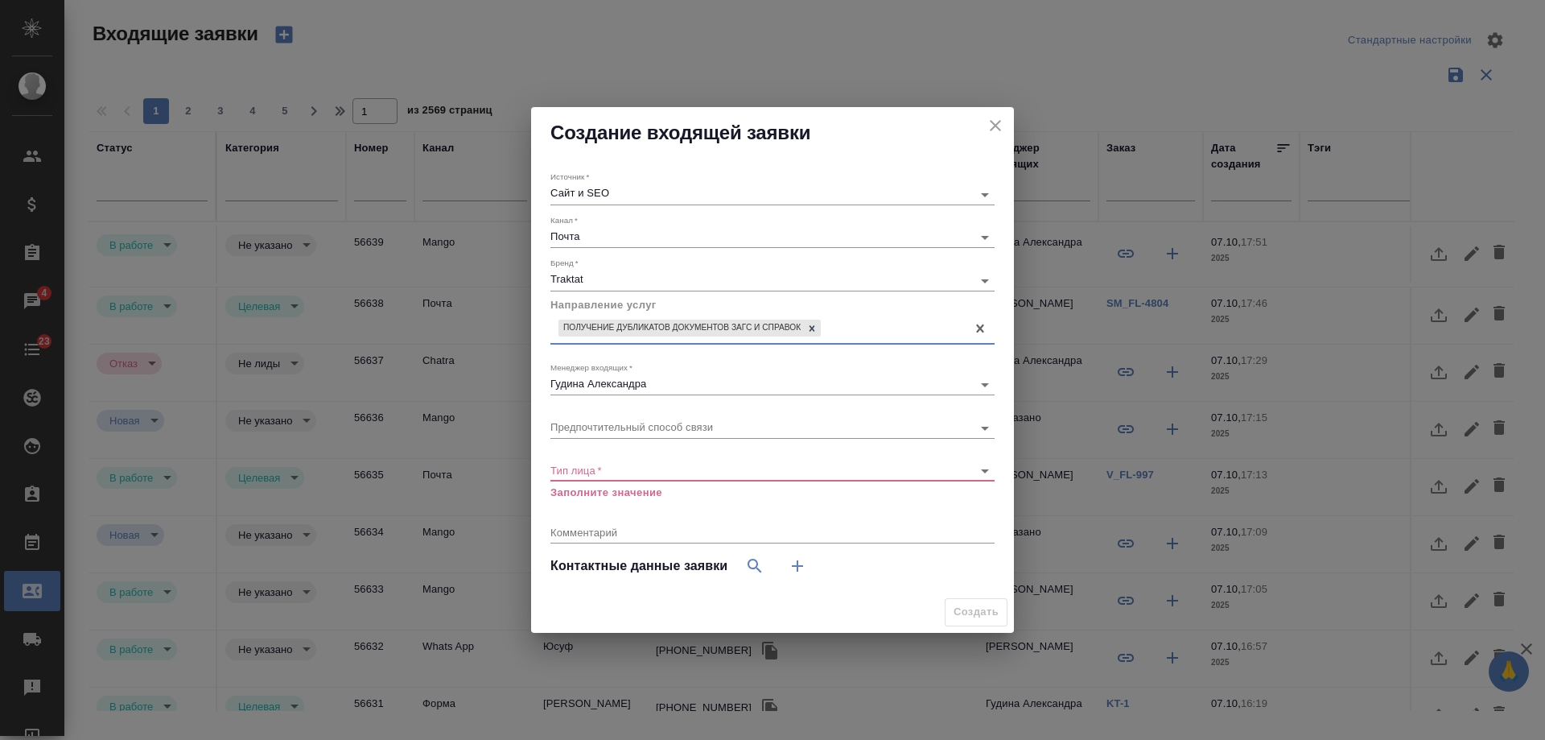
click at [632, 474] on body "🙏 .cls-1 fill:#fff; AWATERA [PERSON_NAME] Спецификации Заказы 4 Чаты 23 Todo Пр…" at bounding box center [772, 370] width 1545 height 740
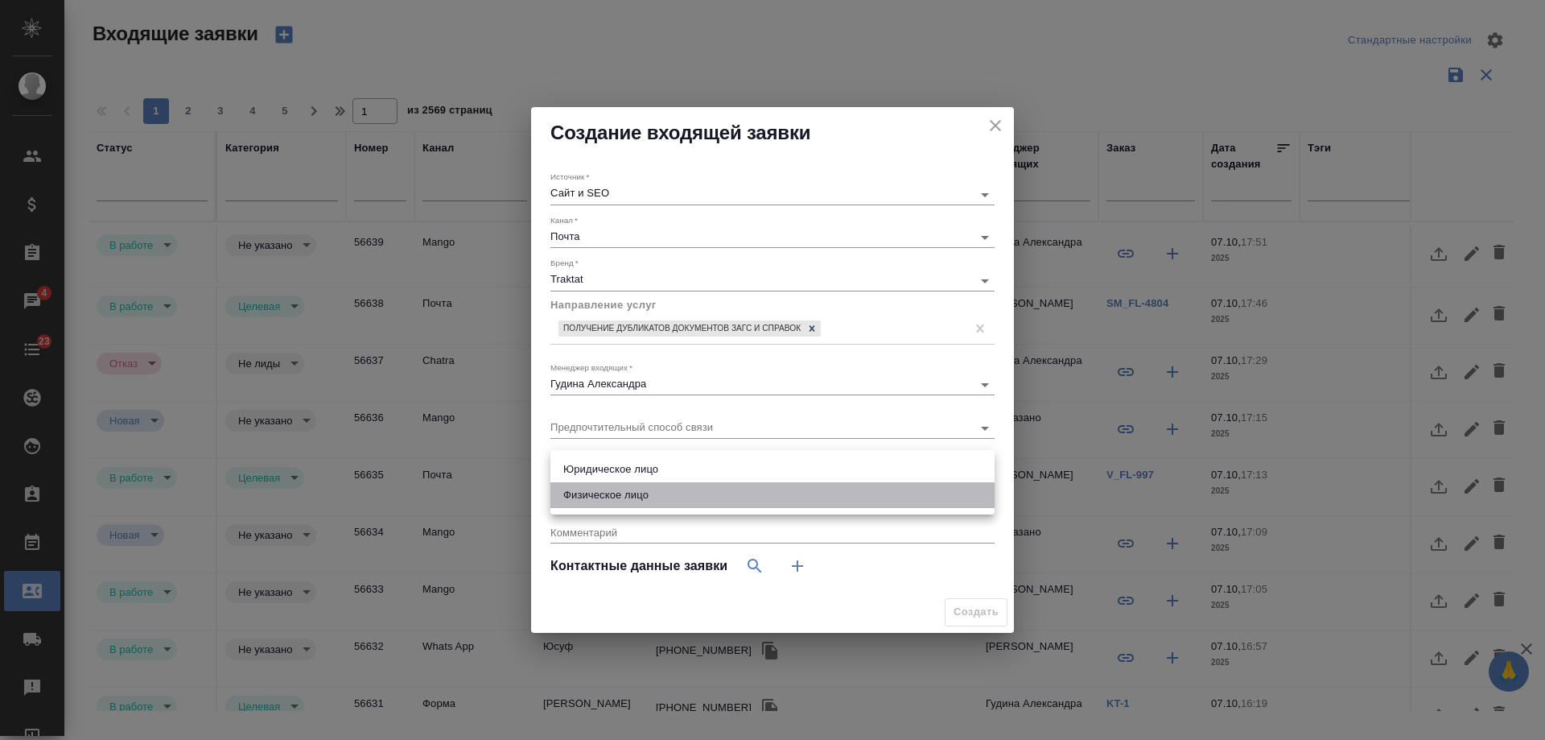
click at [621, 500] on li "Физическое лицо" at bounding box center [773, 495] width 444 height 26
type input "private"
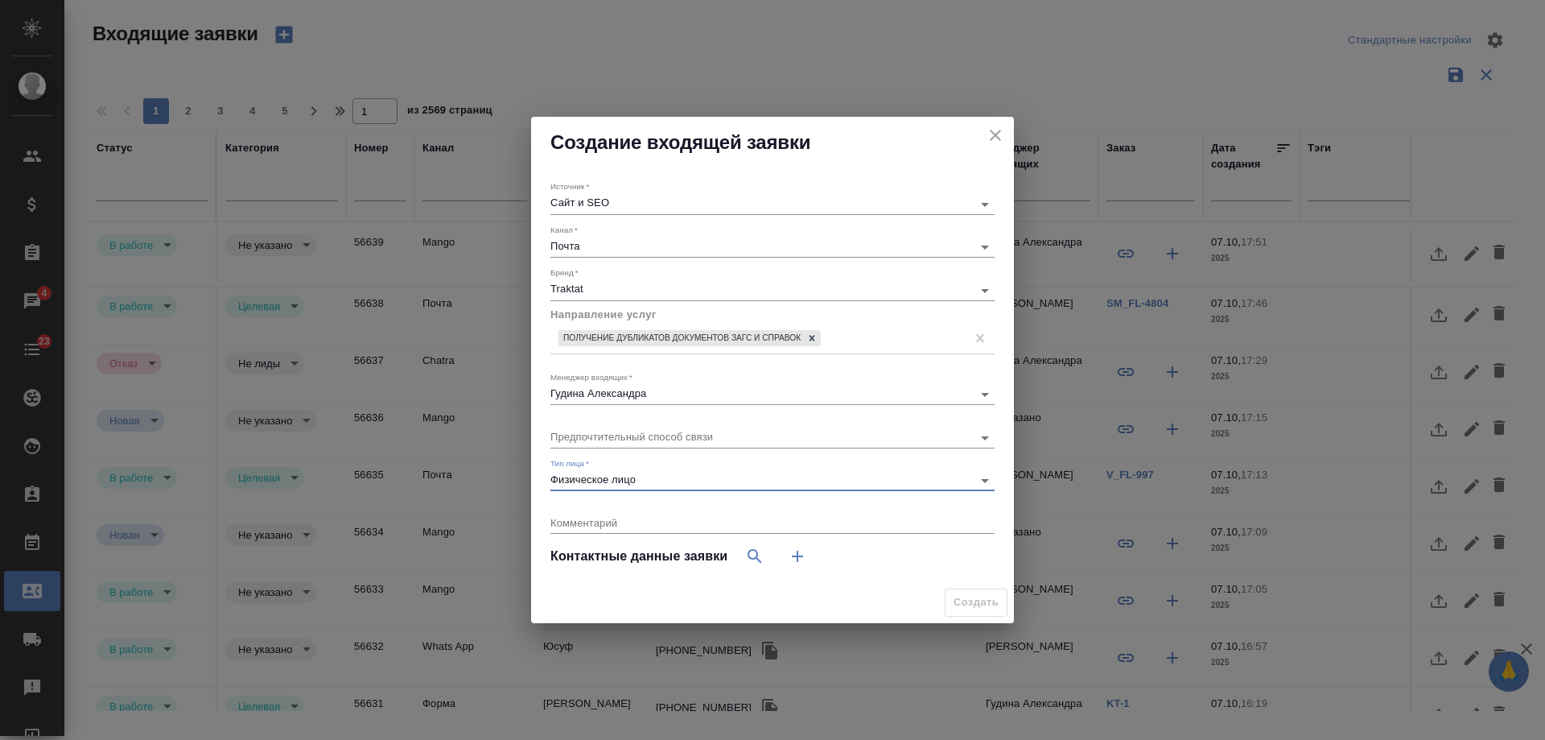
click at [798, 558] on icon "button" at bounding box center [797, 556] width 11 height 11
select select "RU"
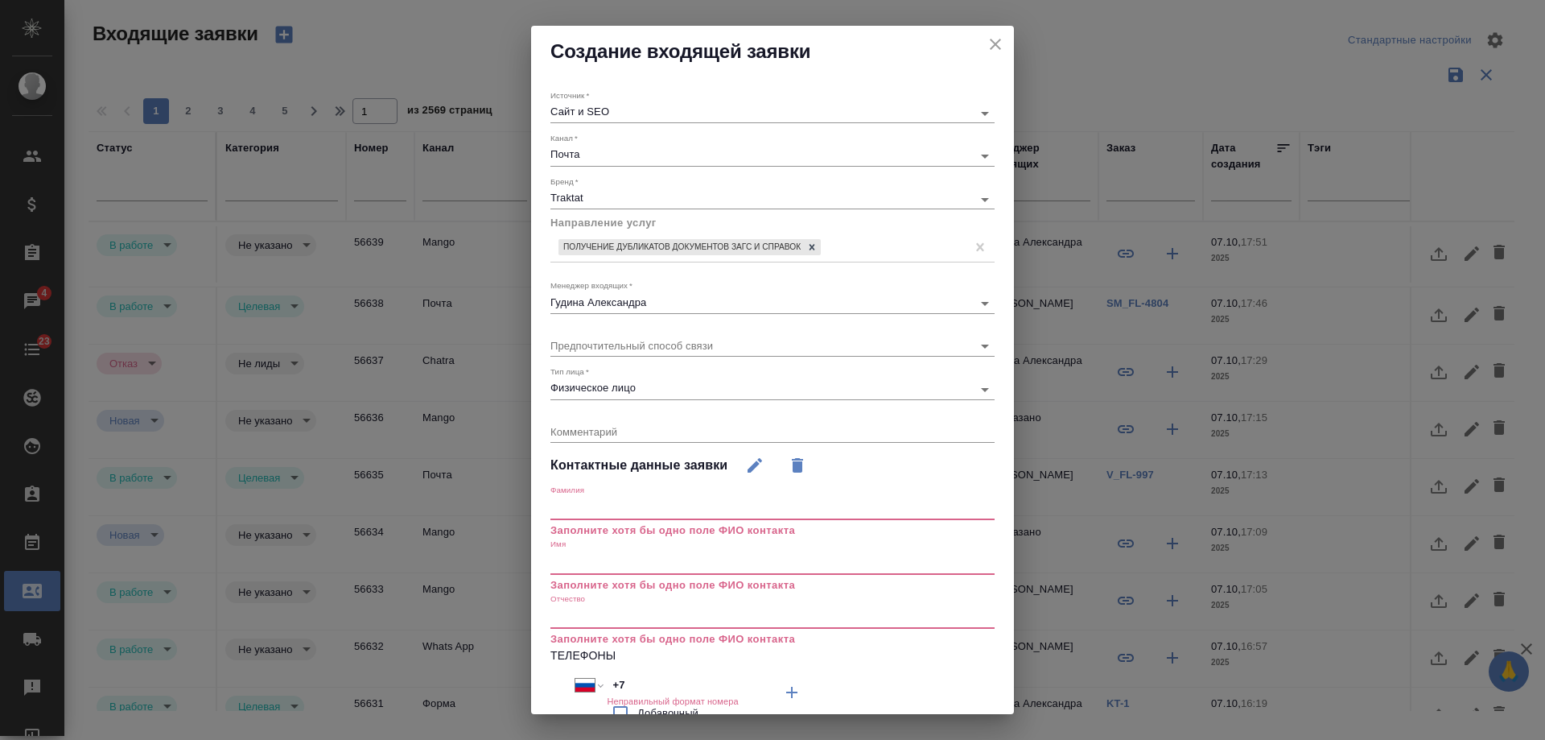
click at [596, 513] on input "text" at bounding box center [773, 508] width 444 height 23
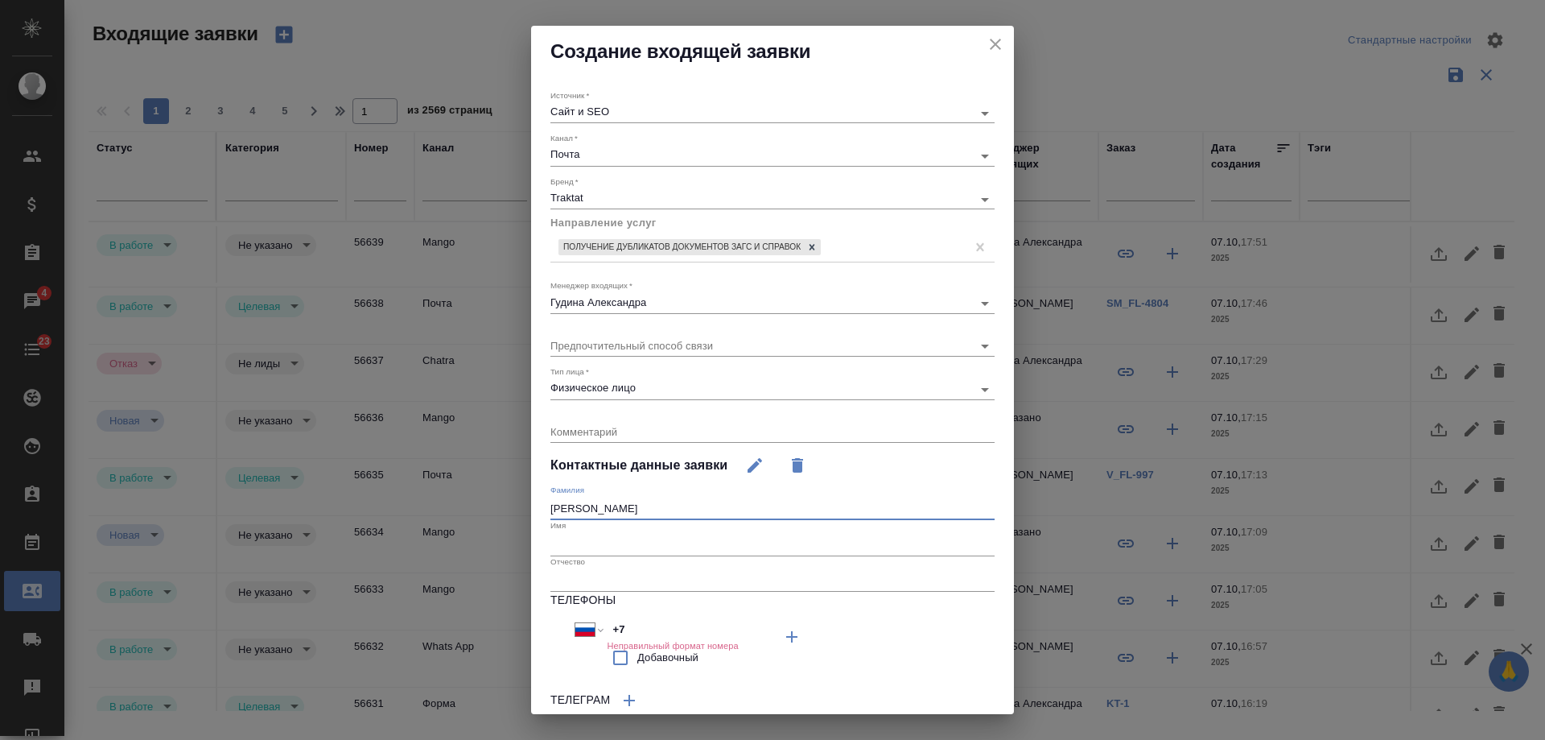
type input "[PERSON_NAME]"
click at [604, 552] on input "text" at bounding box center [773, 544] width 444 height 23
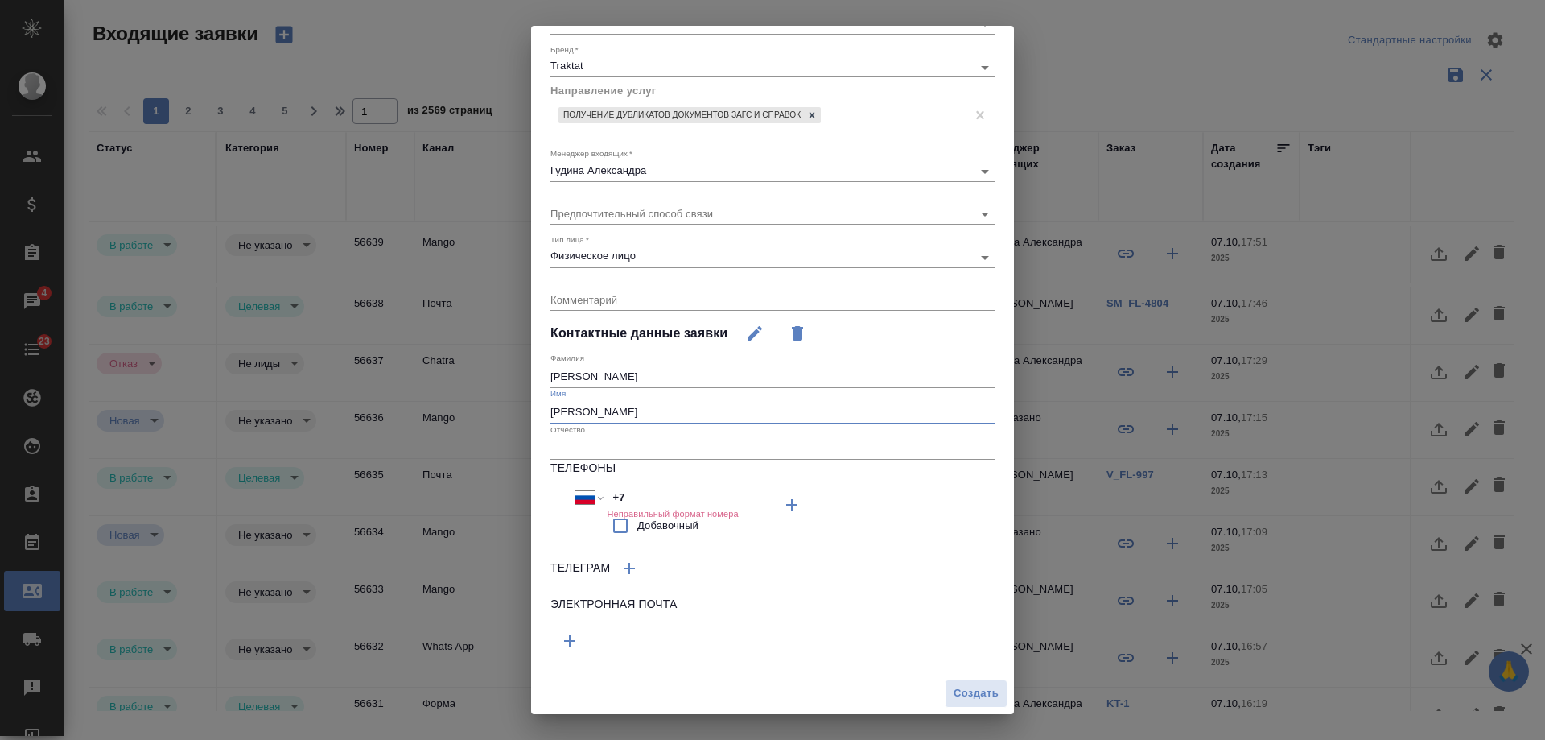
type input "[PERSON_NAME]"
click at [575, 637] on icon "button" at bounding box center [569, 640] width 19 height 19
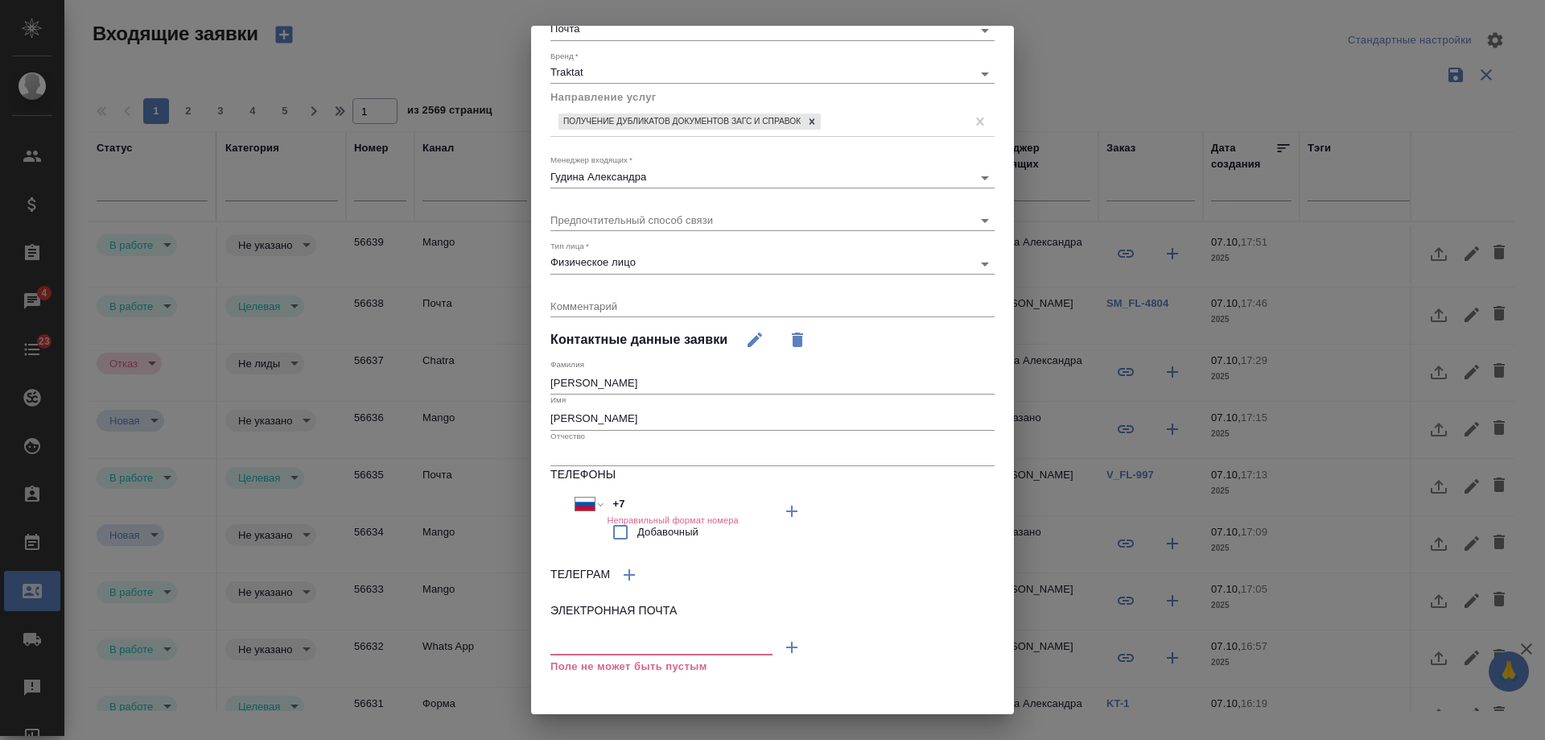
click at [628, 643] on input "text" at bounding box center [662, 644] width 222 height 20
paste input "[PERSON_NAME][EMAIL_ADDRESS][DOMAIN_NAME]"
type input "[PERSON_NAME][EMAIL_ADDRESS][DOMAIN_NAME]"
click at [562, 496] on div "Международный [GEOGRAPHIC_DATA] [GEOGRAPHIC_DATA] [GEOGRAPHIC_DATA] [GEOGRAPHIC…" at bounding box center [662, 520] width 222 height 57
paste input "48 793 367 371"
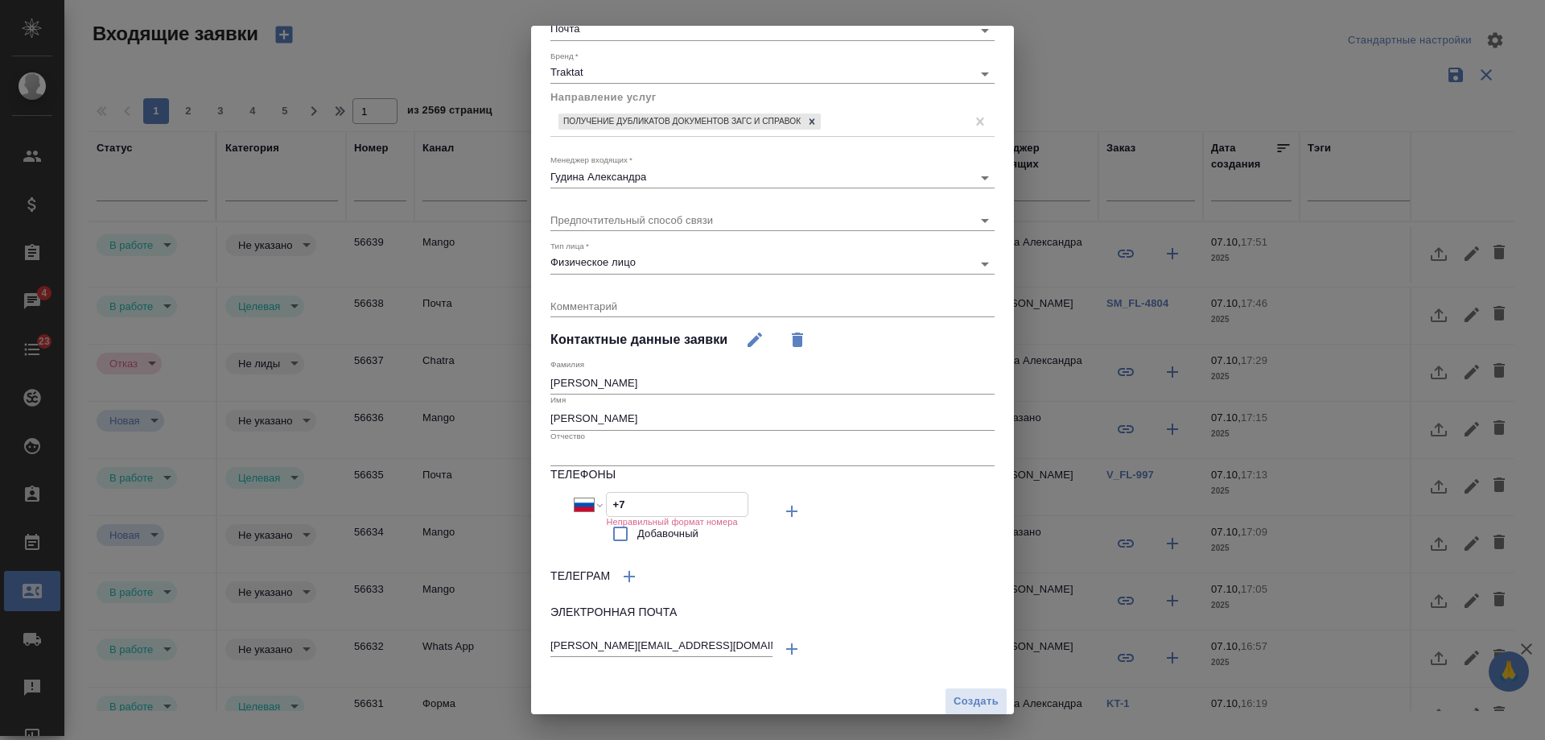
select select "PL"
type input "[PHONE_NUMBER]"
drag, startPoint x: 641, startPoint y: 299, endPoint x: 642, endPoint y: 311, distance: 12.2
click at [641, 305] on textarea at bounding box center [773, 305] width 444 height 12
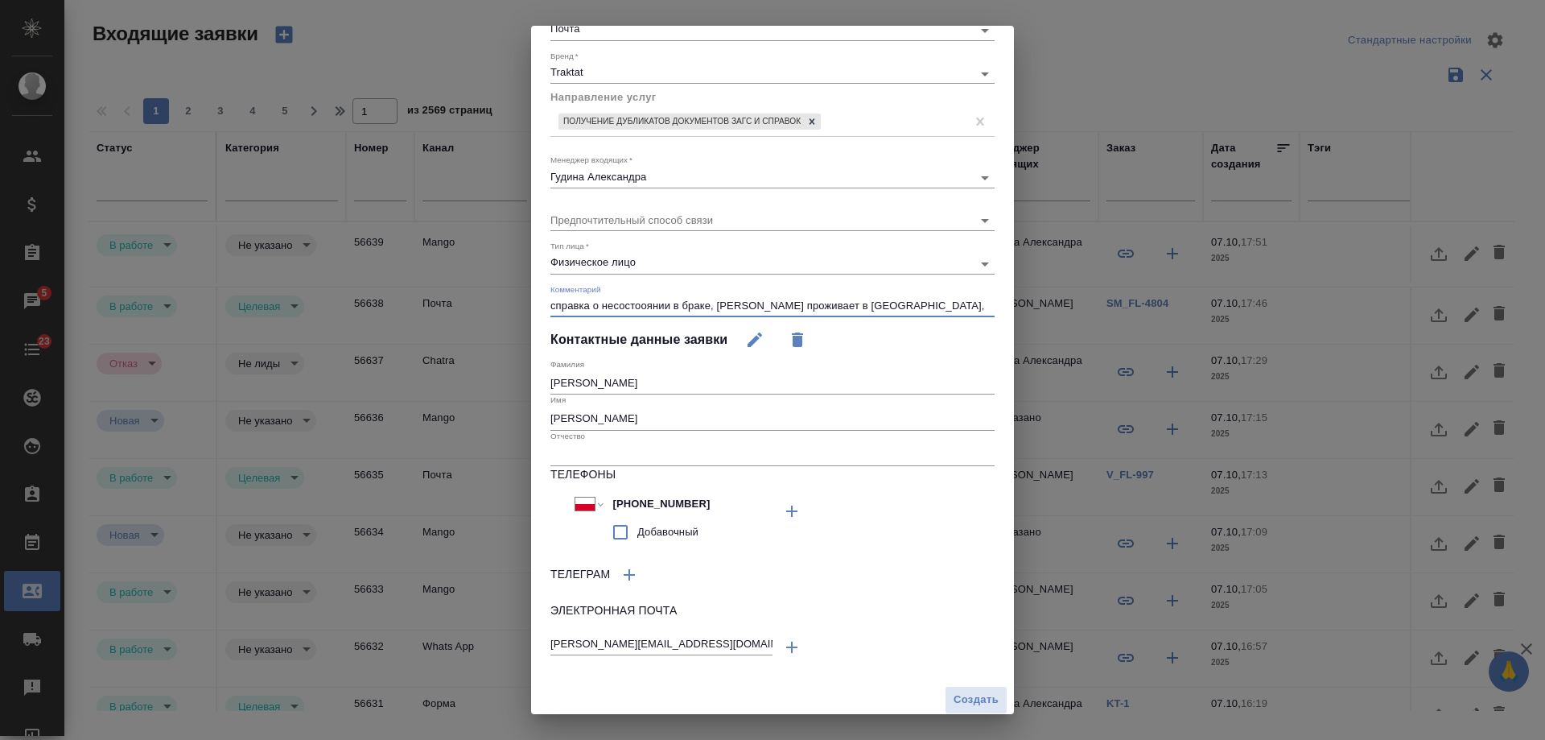
click at [642, 307] on textarea "справка о несостооянии в браке, клиент проживает в Польше, гражданство РФ" at bounding box center [773, 305] width 444 height 12
click at [952, 308] on textarea "справка о несостоянии в браке, [PERSON_NAME] проживает в [GEOGRAPHIC_DATA], гра…" at bounding box center [773, 305] width 444 height 12
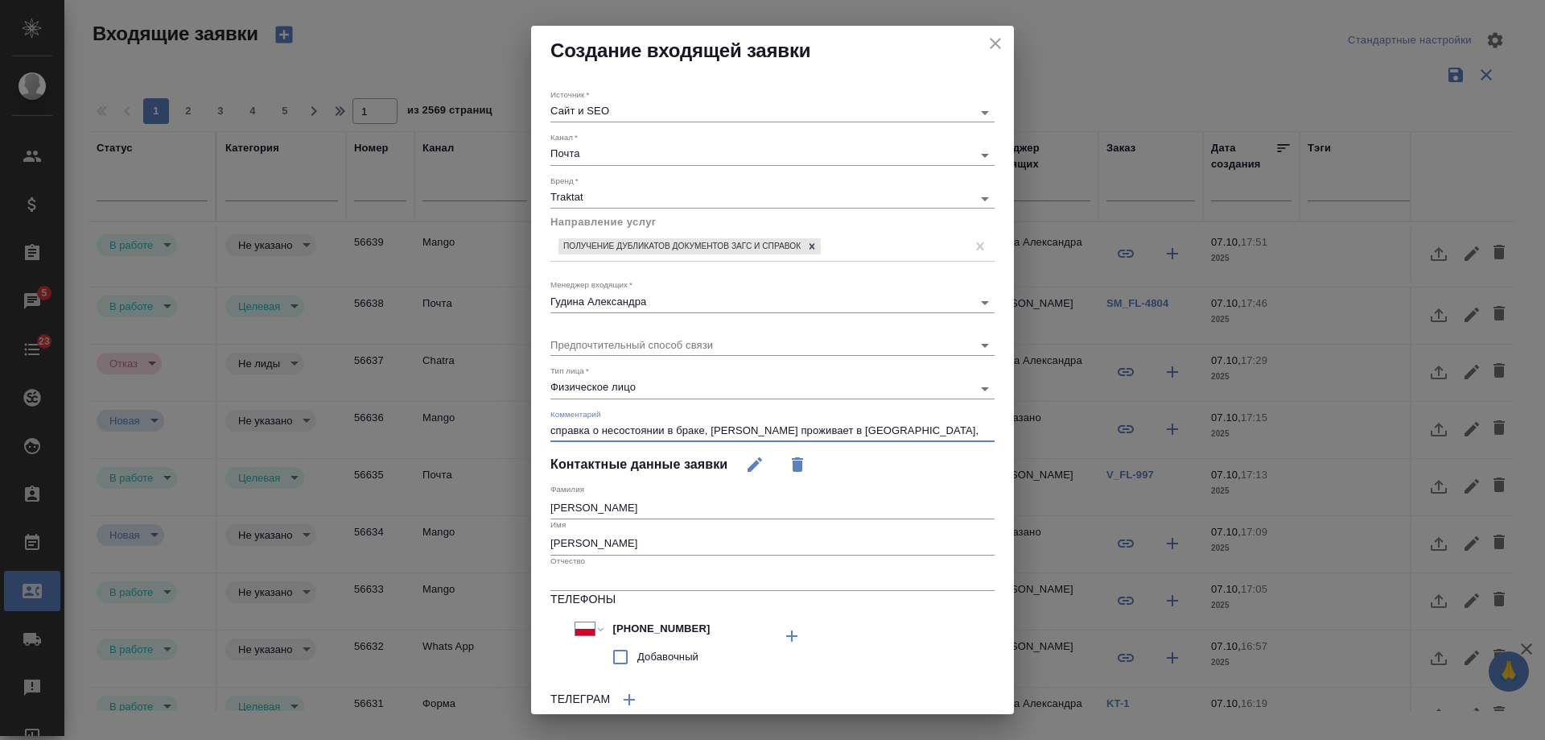
scroll to position [0, 0]
type textarea "справка о несостоянии в браке, [PERSON_NAME] проживает в [GEOGRAPHIC_DATA], гра…"
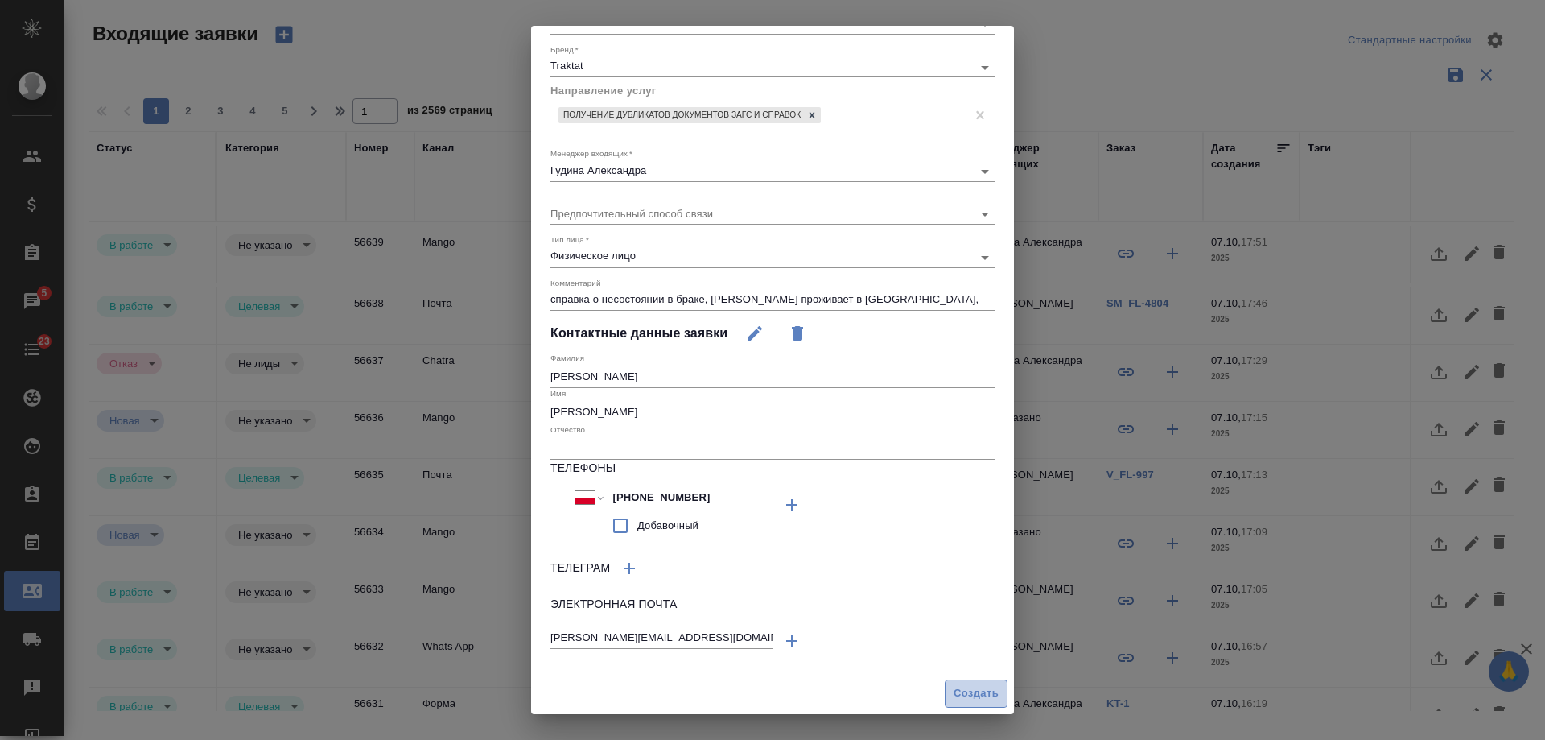
click at [954, 696] on span "Создать" at bounding box center [976, 693] width 45 height 19
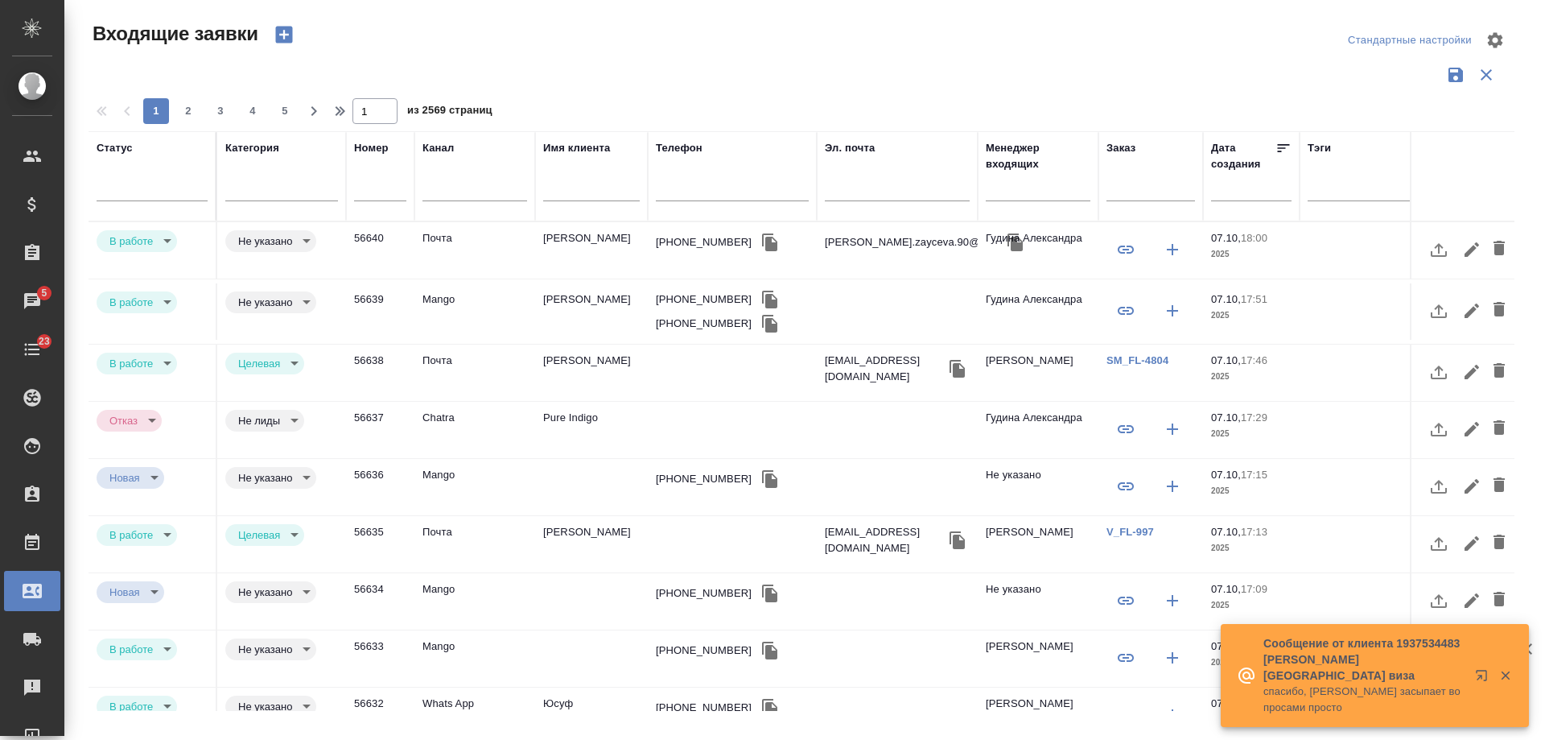
click at [586, 244] on td "Зайцева Елена" at bounding box center [591, 250] width 113 height 56
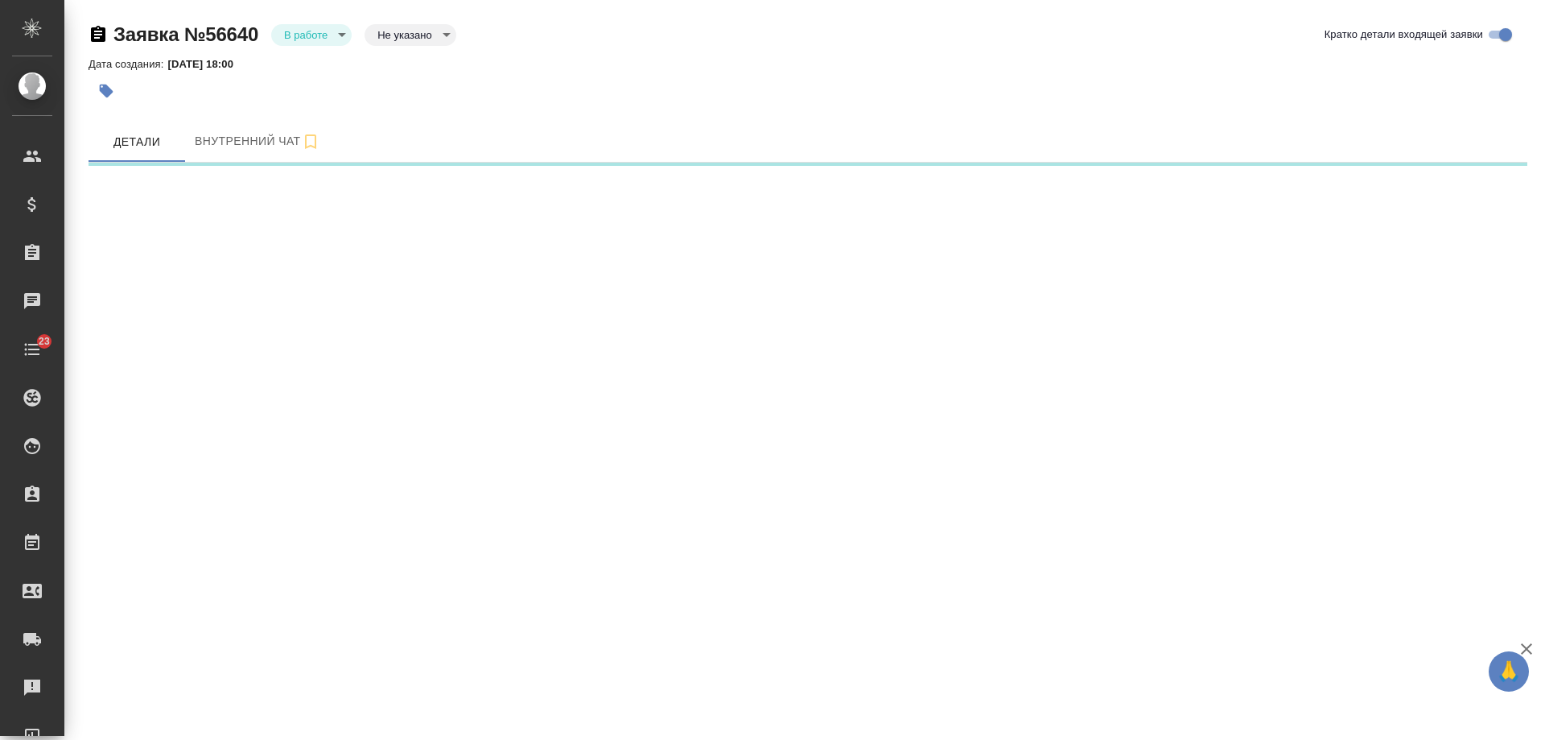
select select "RU"
select select "PL"
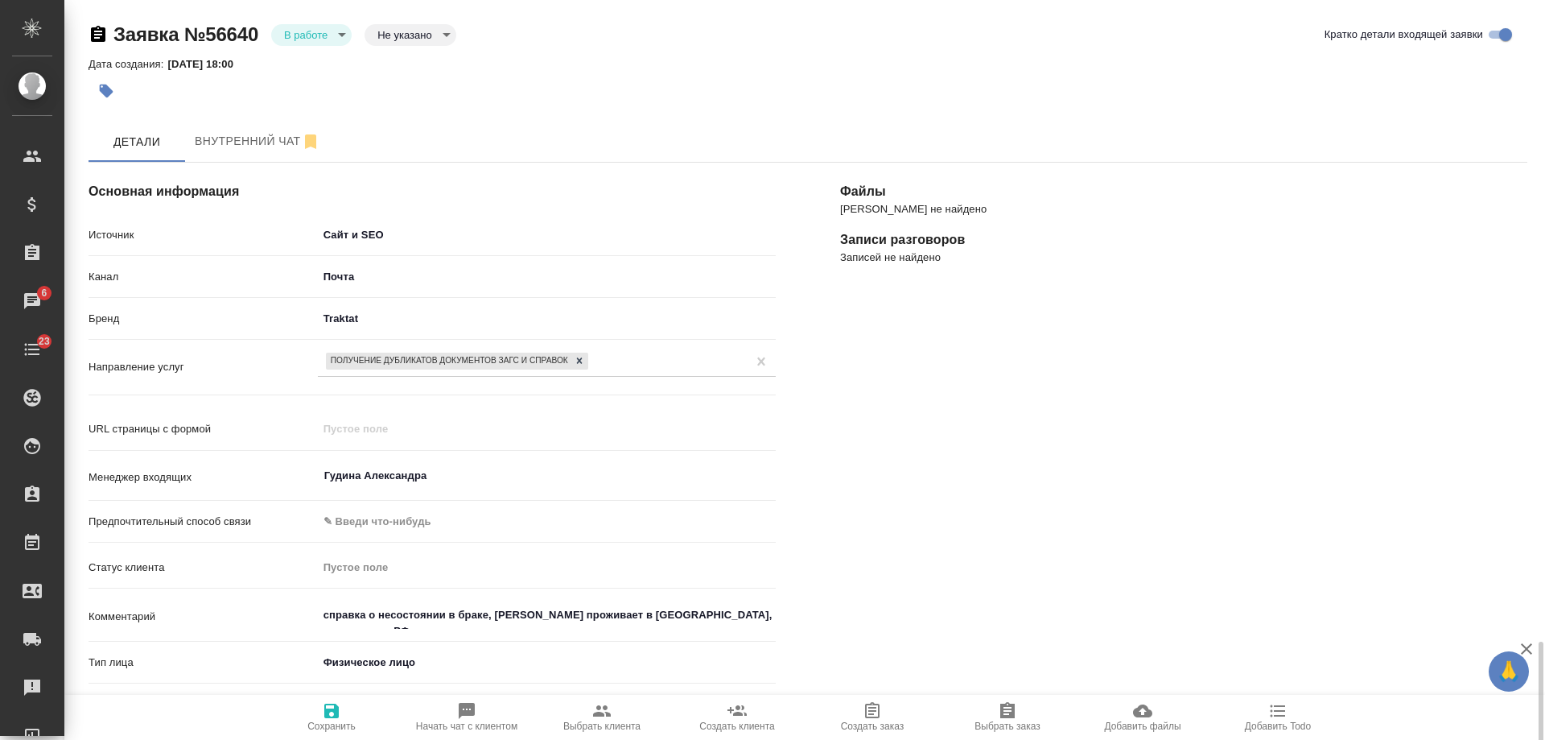
scroll to position [387, 0]
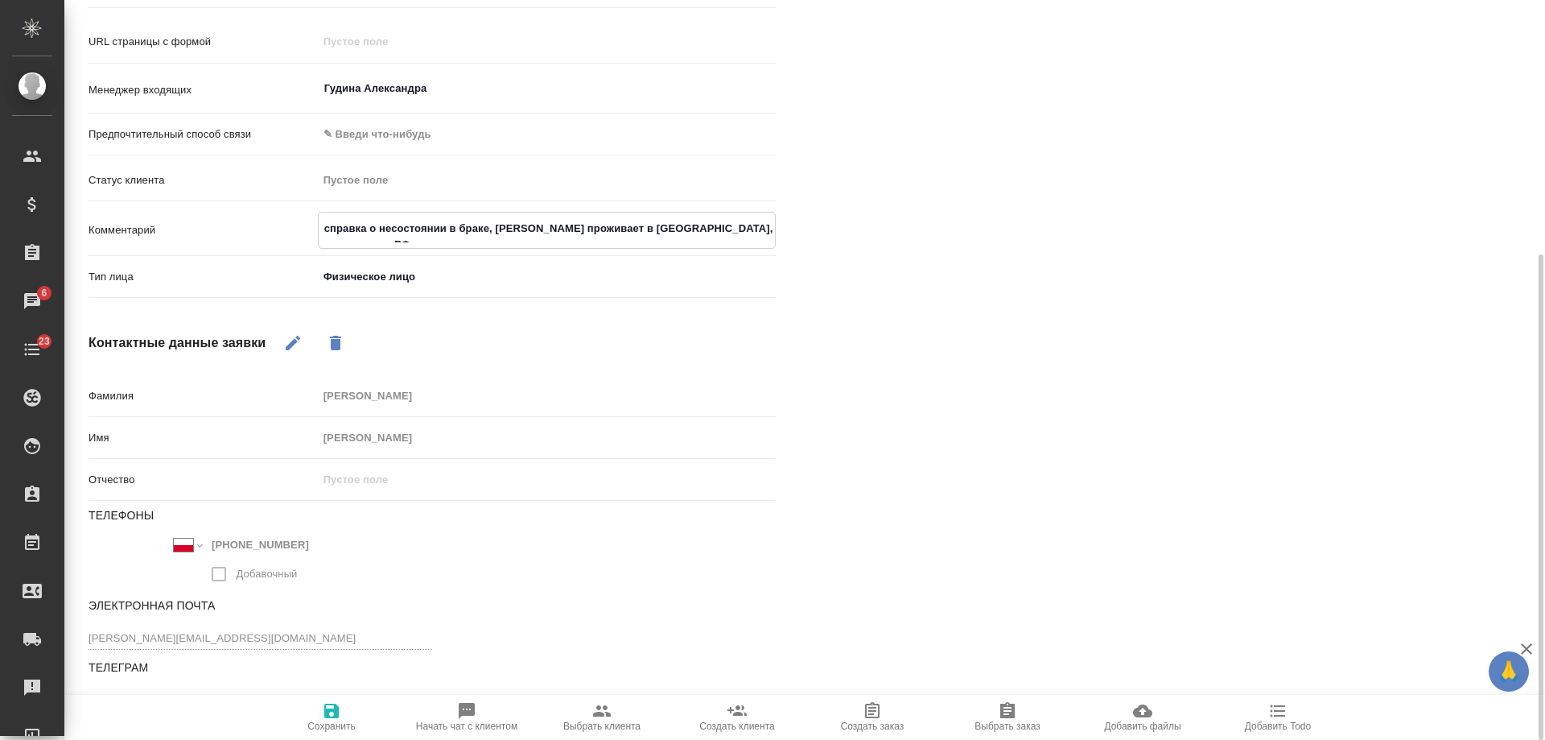
drag, startPoint x: 497, startPoint y: 208, endPoint x: 97, endPoint y: 200, distance: 400.1
click at [97, 200] on div "Источник Сайт и SEO seo Канал Почта 640a088c6aae0874b0a8d791 Бренд Traktat trak…" at bounding box center [432, 68] width 687 height 471
click at [600, 713] on icon "button" at bounding box center [602, 710] width 18 height 11
type textarea "x"
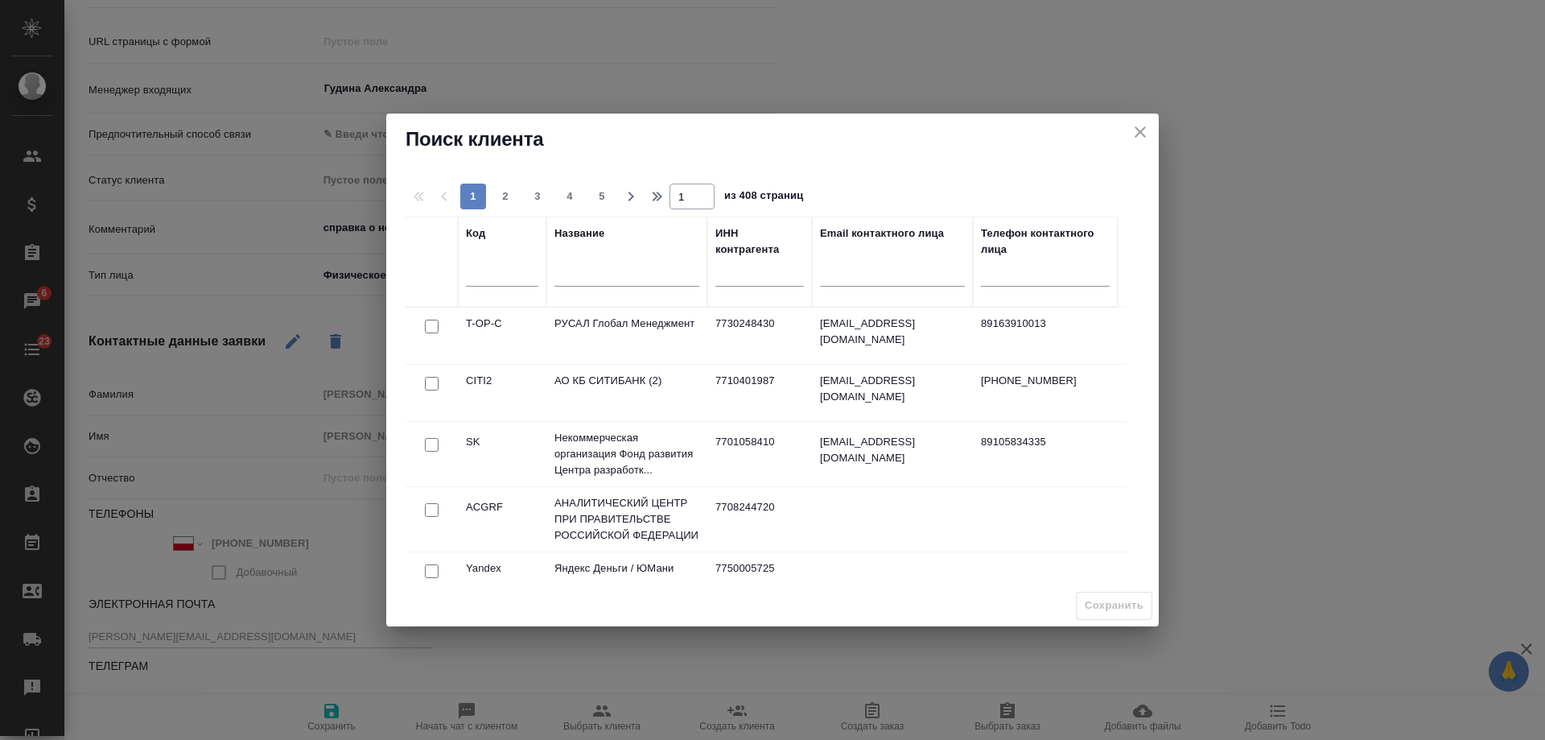
click at [595, 274] on input "text" at bounding box center [627, 276] width 145 height 20
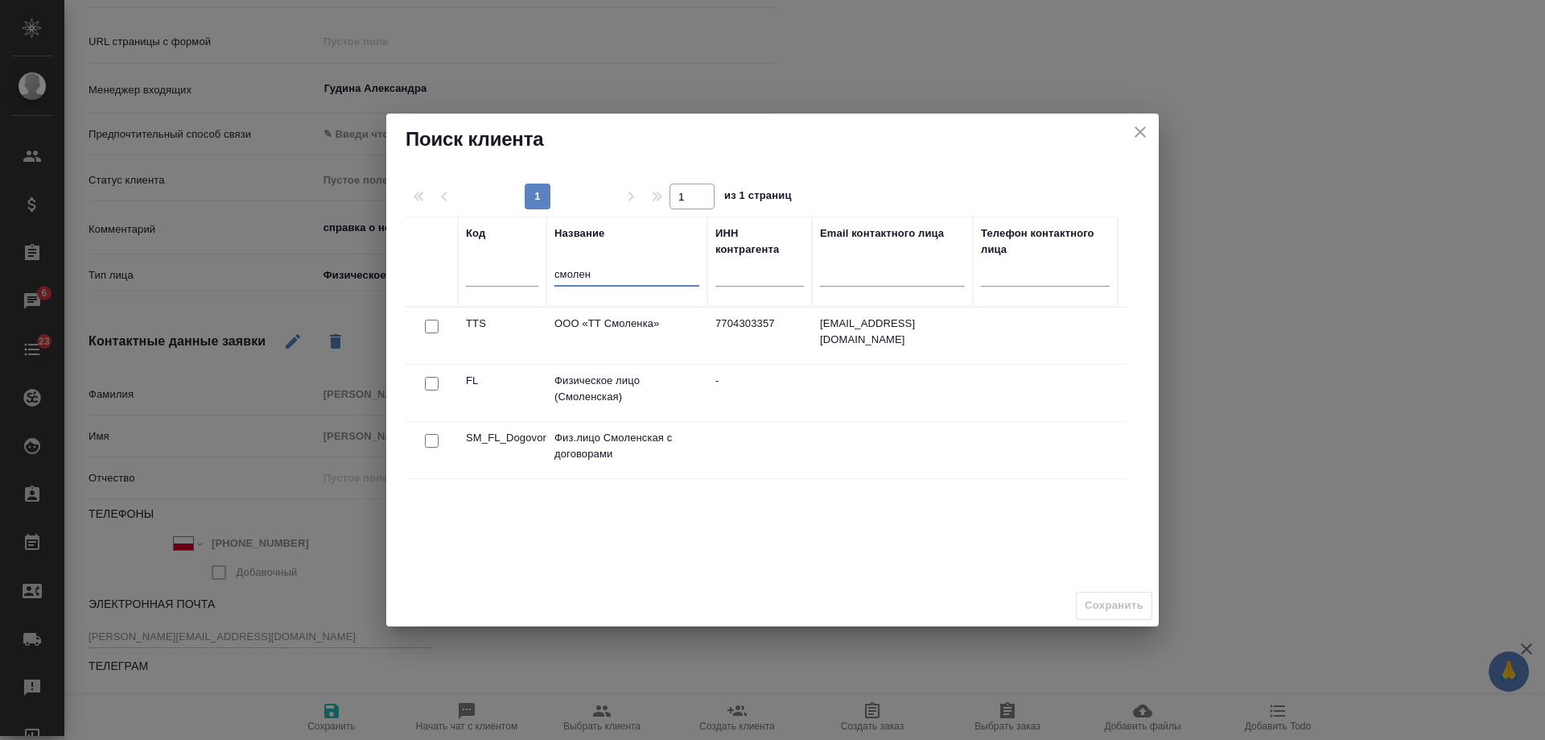
type input "смолен"
click at [427, 384] on input "checkbox" at bounding box center [432, 384] width 14 height 14
checkbox input "true"
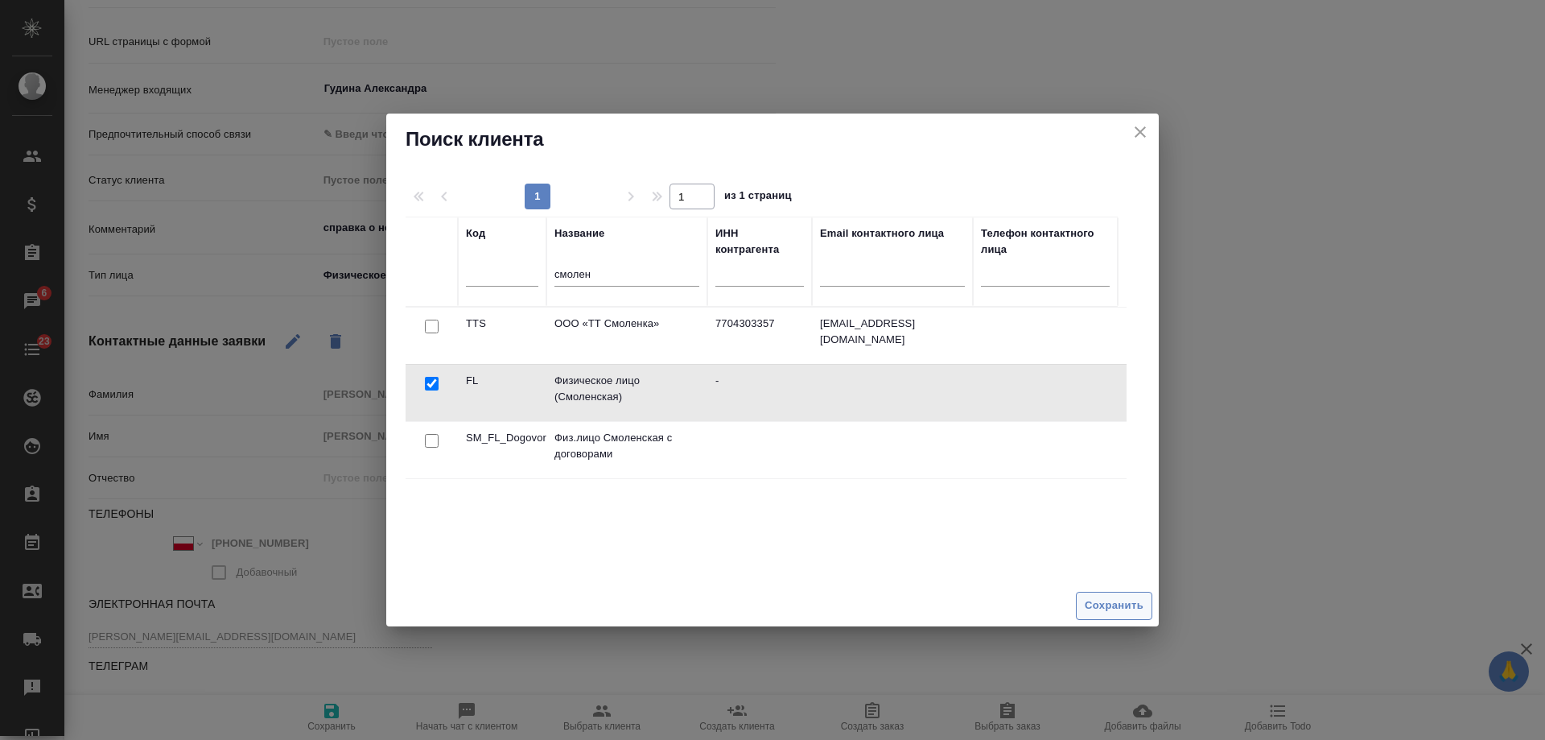
click at [1116, 596] on span "Сохранить" at bounding box center [1114, 605] width 59 height 19
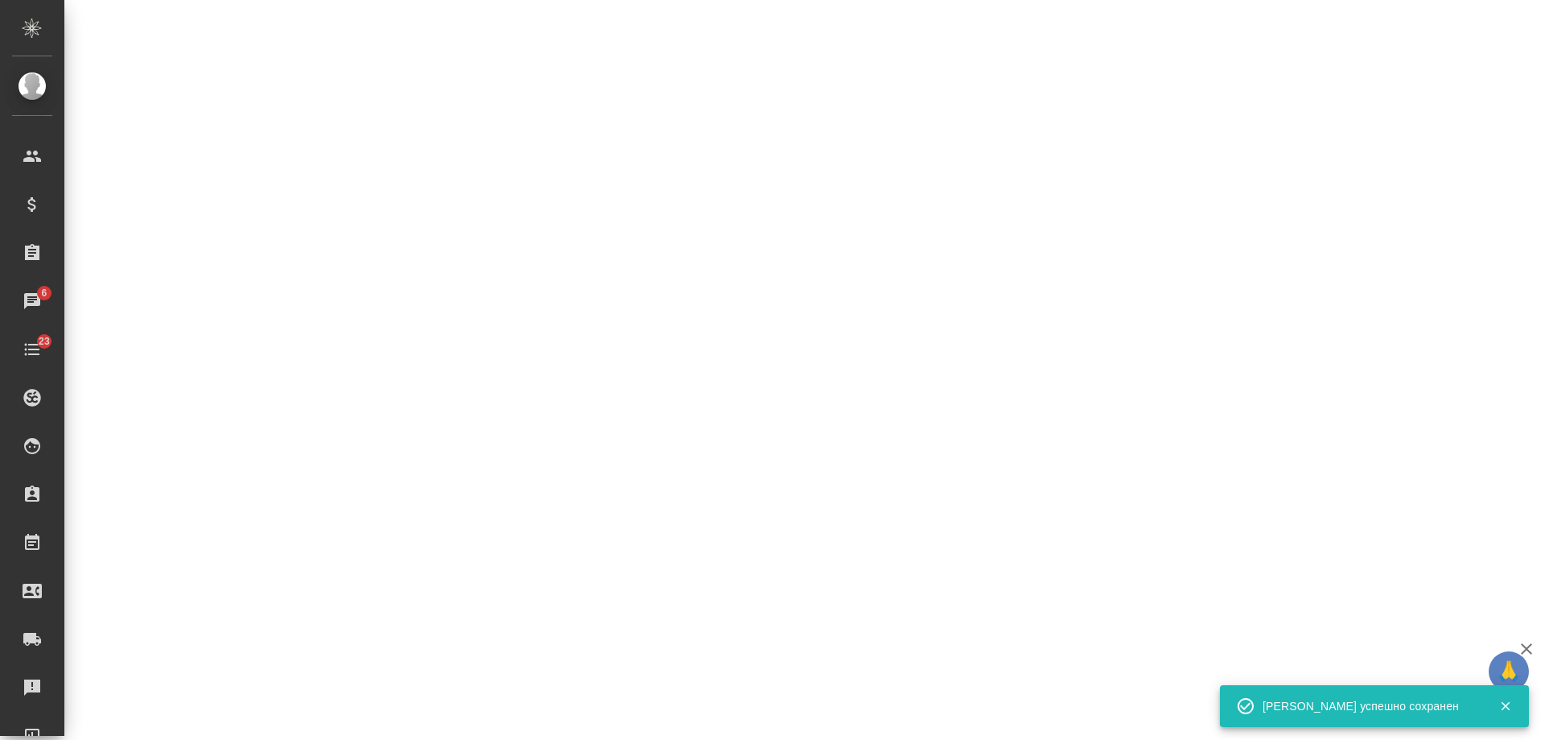
select select "RU"
select select "PL"
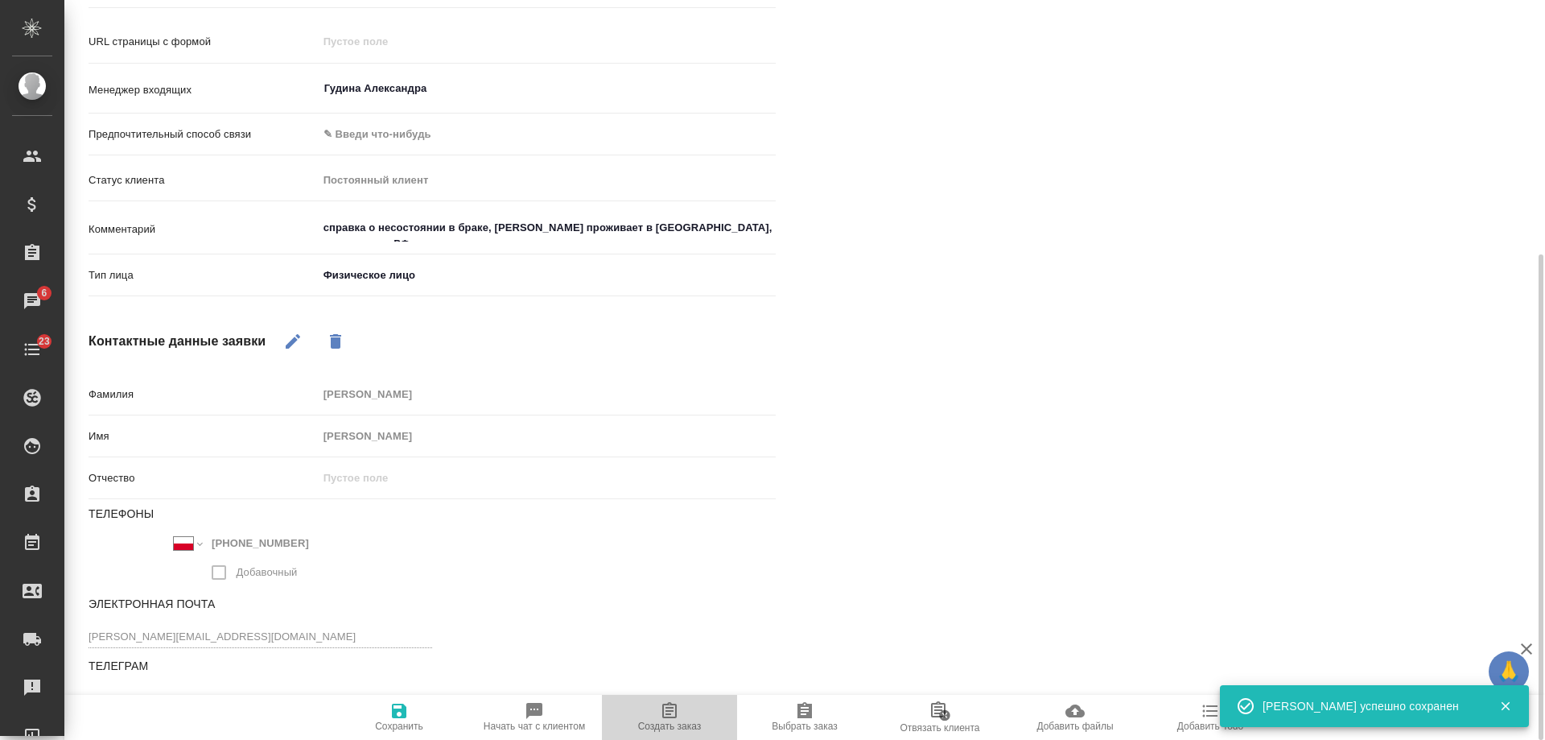
click at [662, 706] on icon "button" at bounding box center [669, 710] width 14 height 16
type textarea "x"
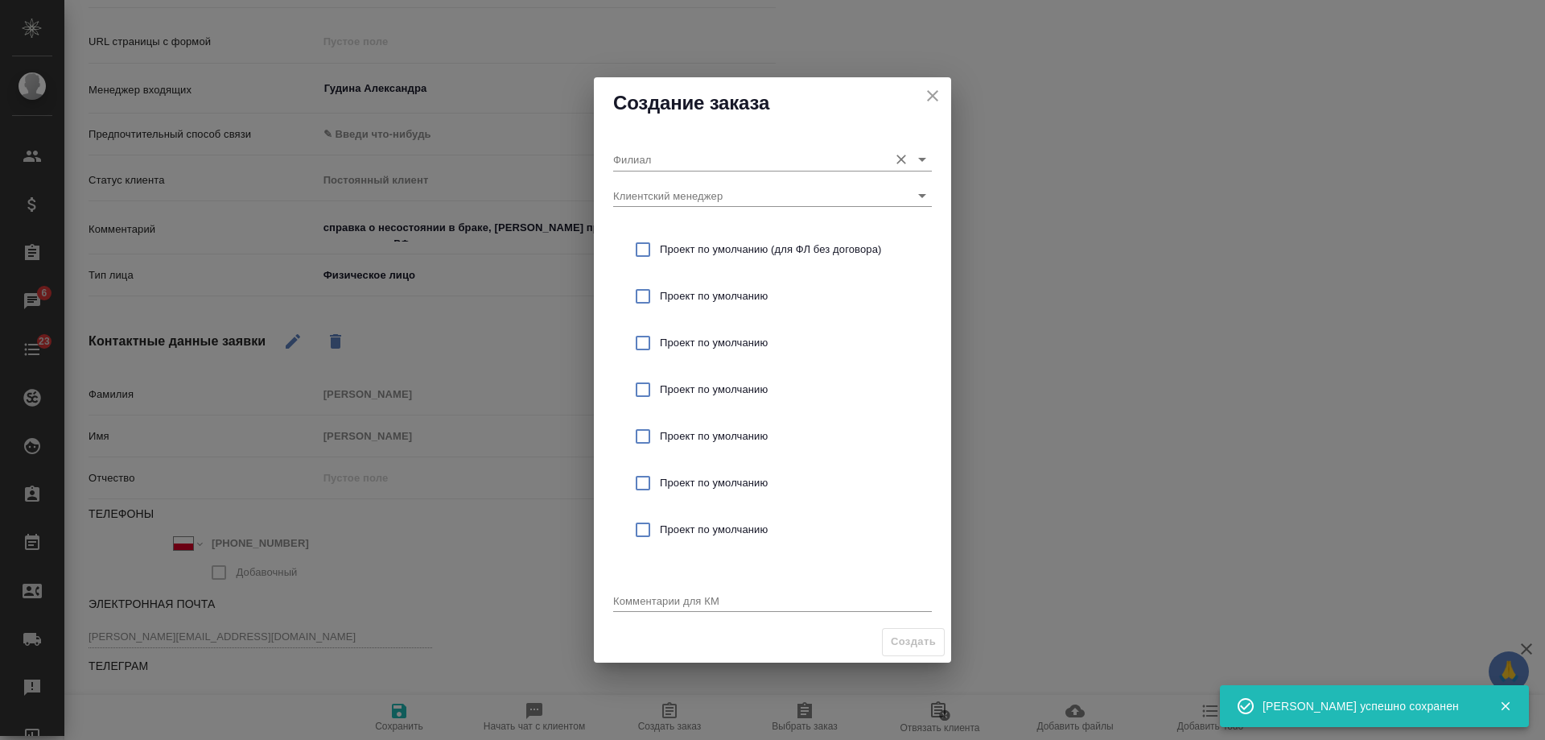
click at [673, 160] on input "Филиал" at bounding box center [746, 159] width 267 height 22
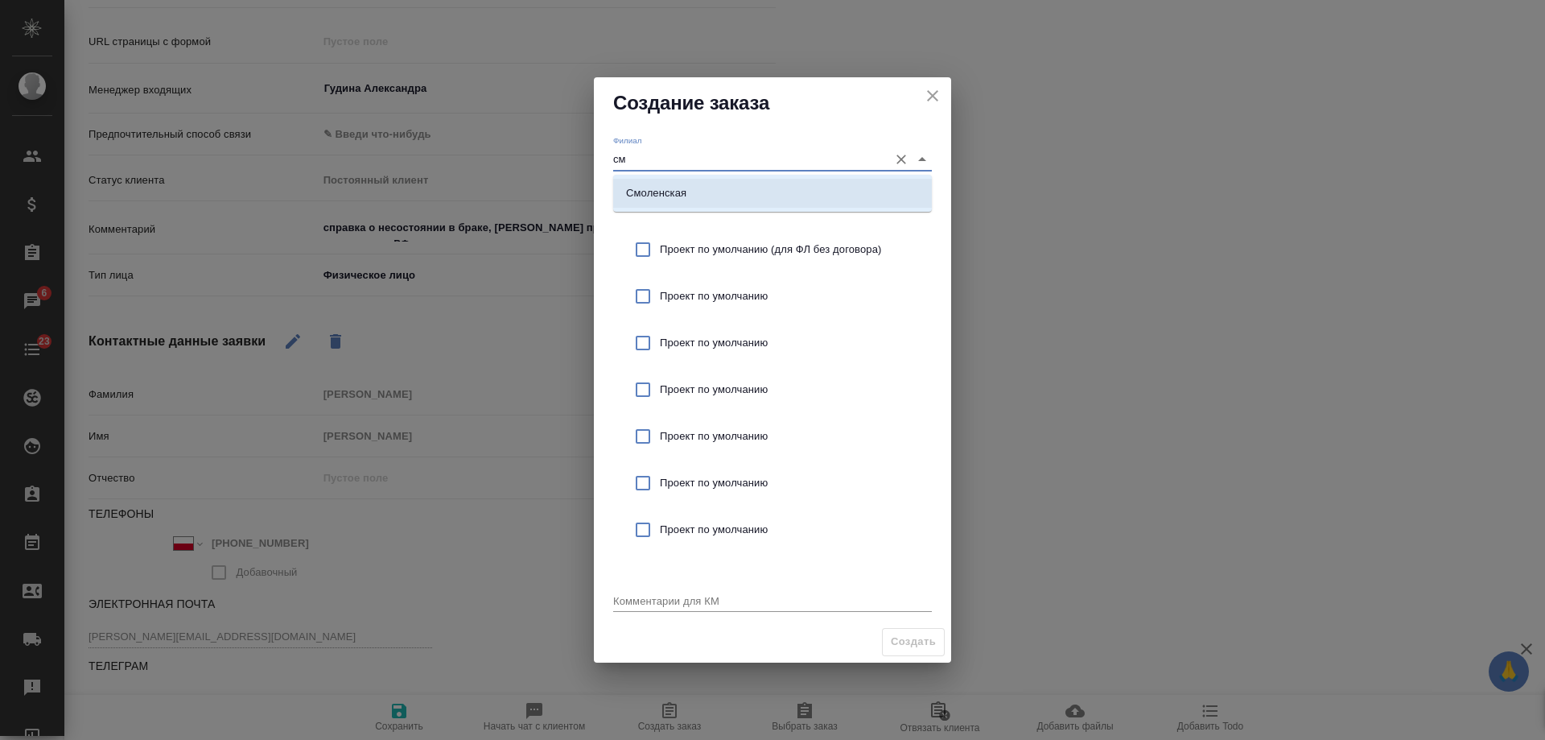
drag, startPoint x: 695, startPoint y: 184, endPoint x: 739, endPoint y: 241, distance: 72.9
click at [695, 185] on li "Смоленская" at bounding box center [772, 193] width 319 height 29
type input "Смоленская"
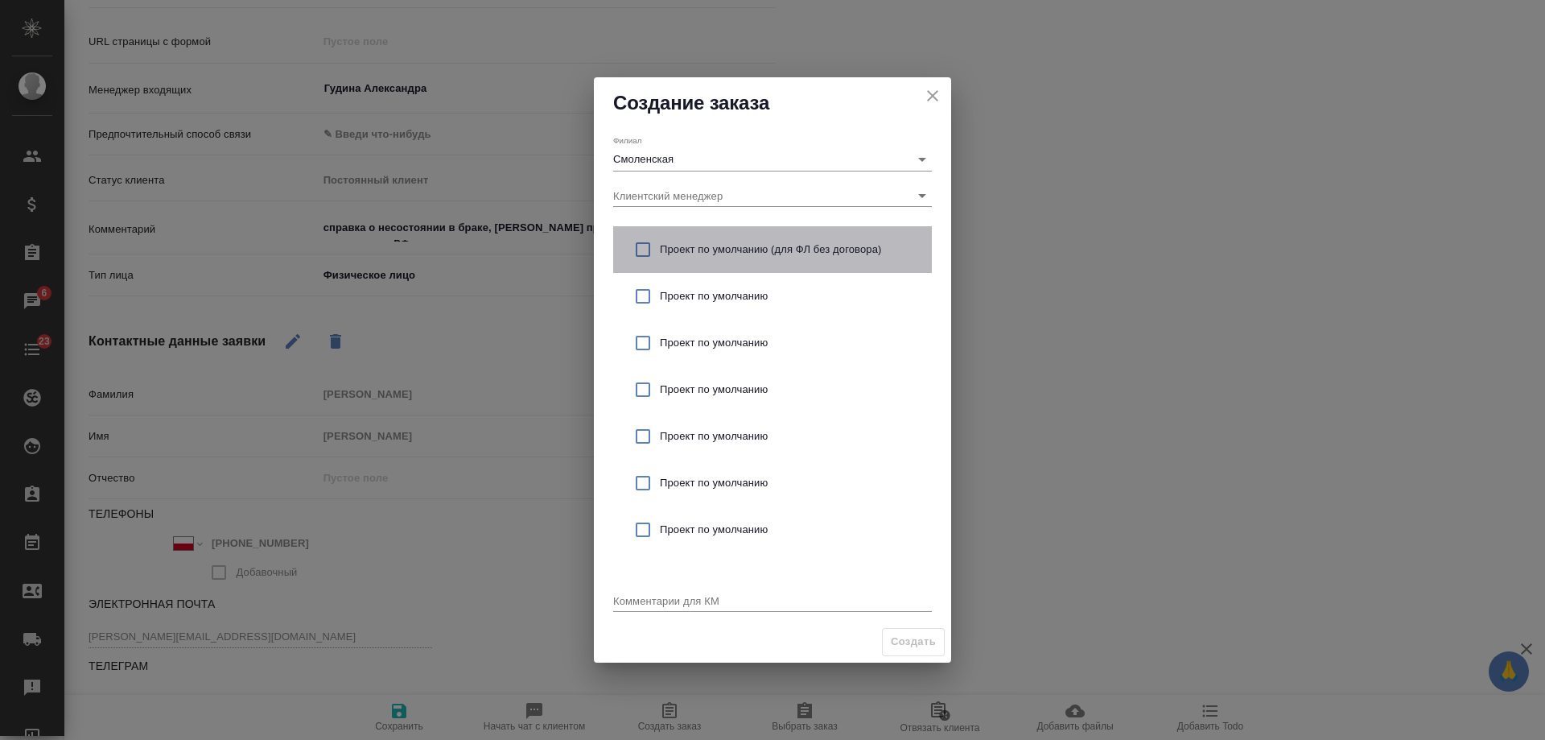
click at [754, 250] on span "Проект по умолчанию (для ФЛ без договора)" at bounding box center [789, 249] width 259 height 16
checkbox input "true"
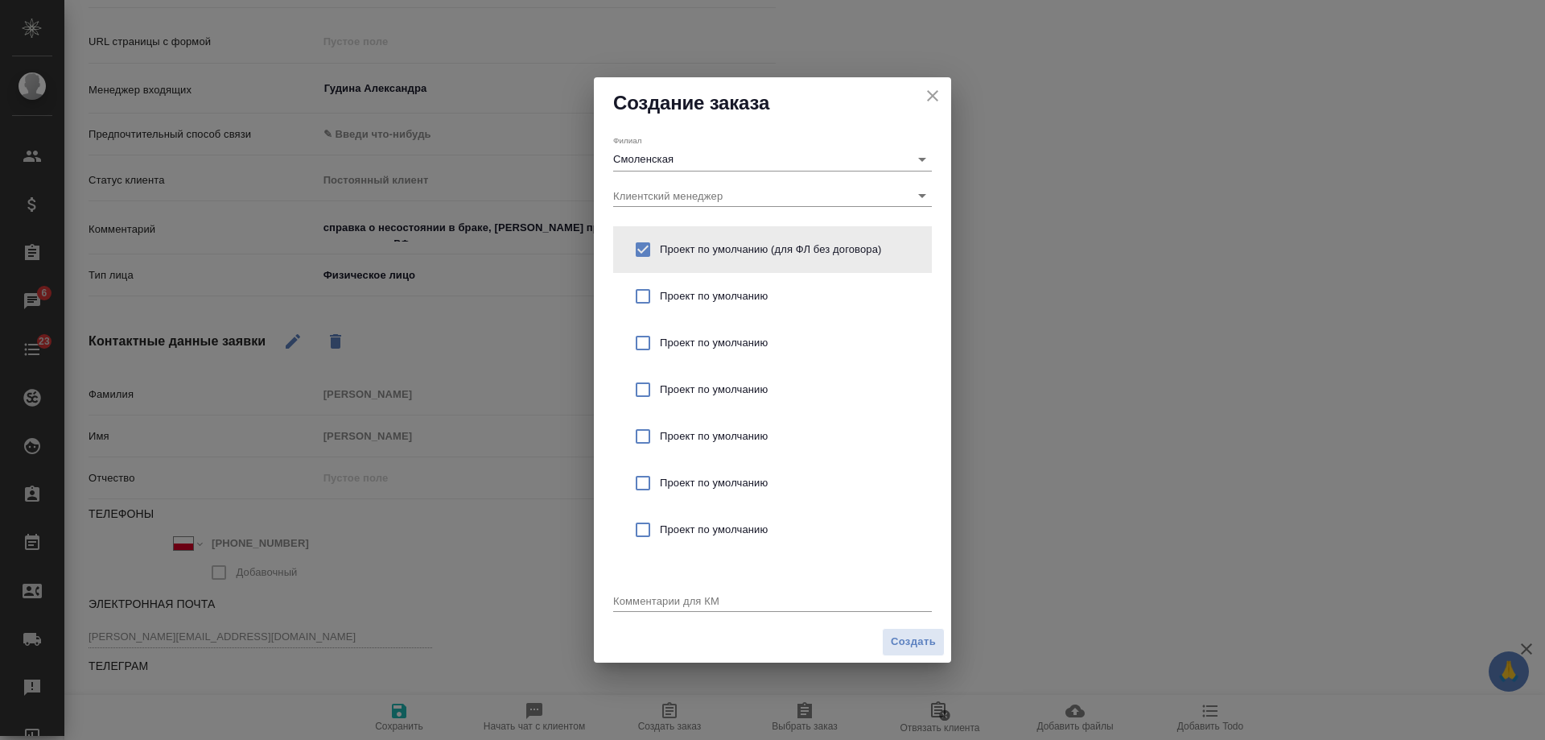
click at [696, 599] on textarea at bounding box center [772, 600] width 319 height 12
paste textarea "справка о несостоянии в браке, клиент проживает в Польше, гражданство РФ"
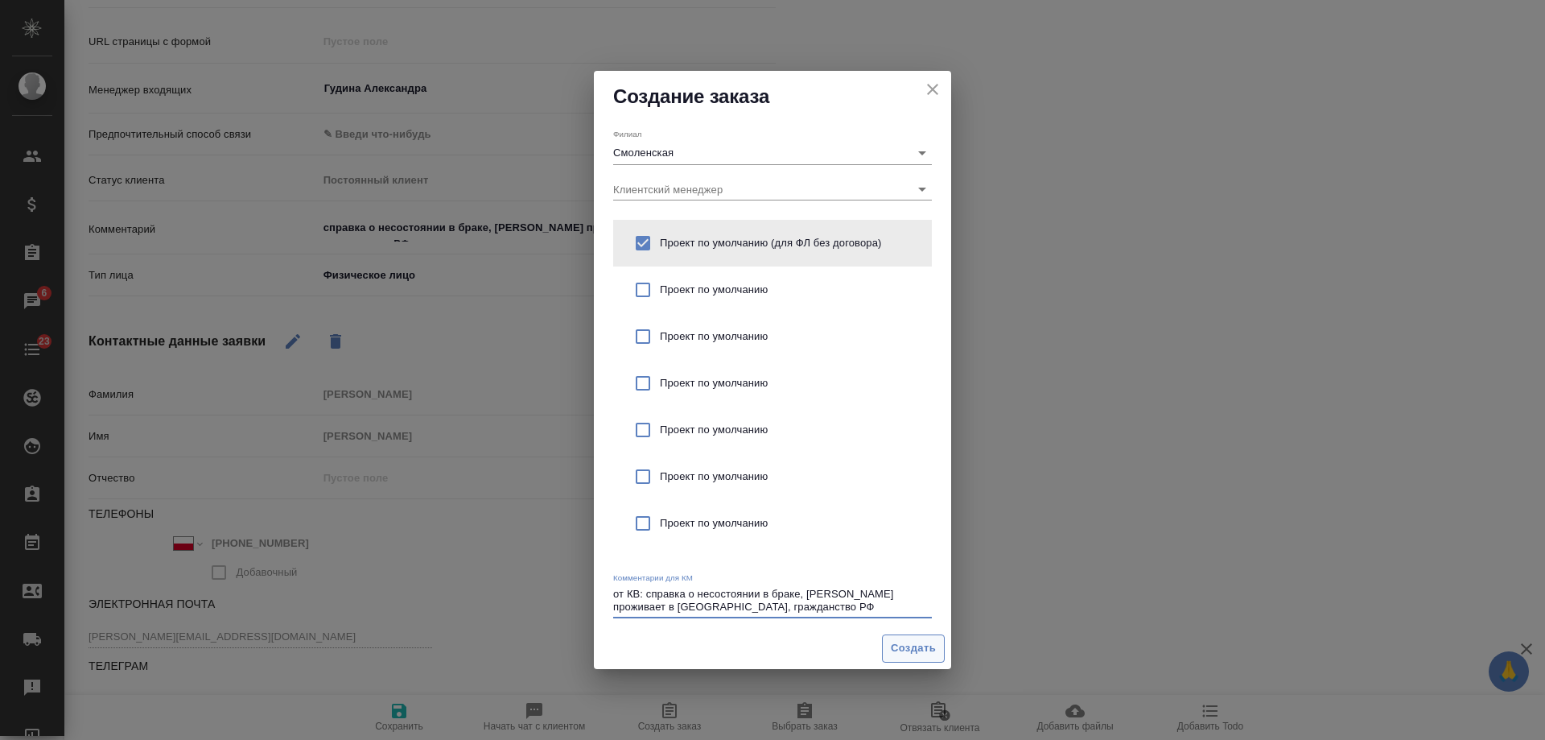
type textarea "от КВ: справка о несостоянии в браке, [PERSON_NAME] проживает в [GEOGRAPHIC_DAT…"
click at [916, 648] on span "Создать" at bounding box center [913, 648] width 45 height 19
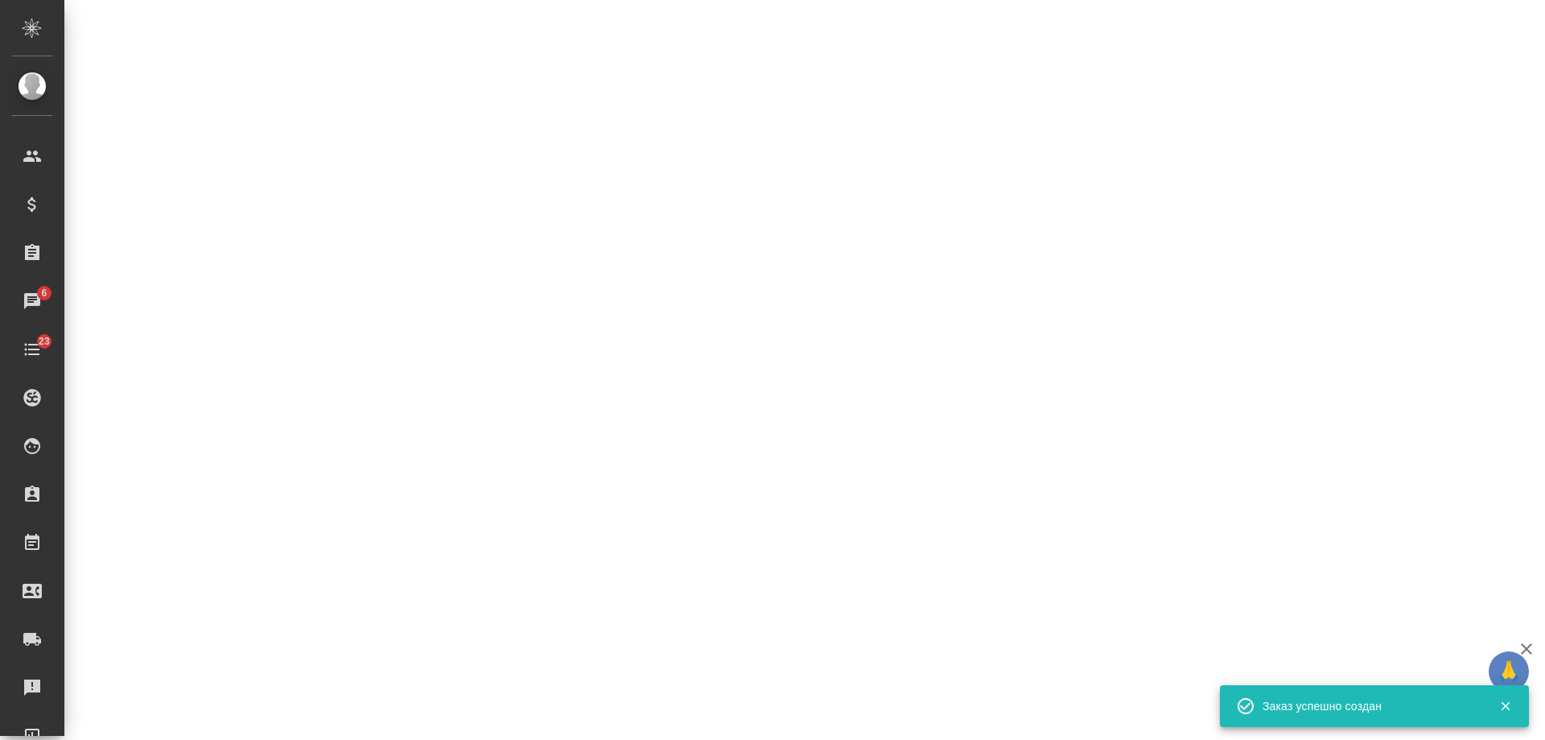
select select "RU"
select select "PL"
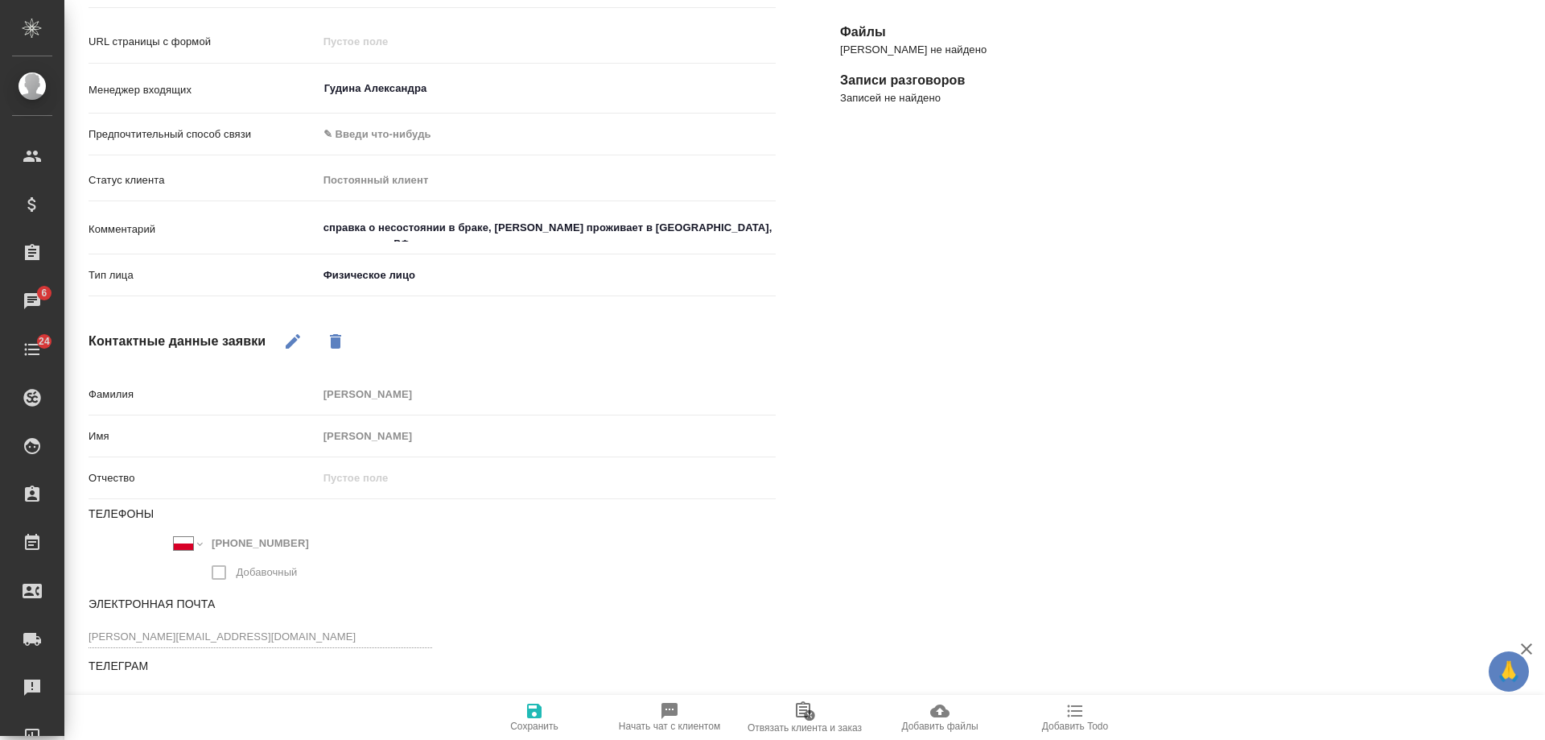
type textarea "x"
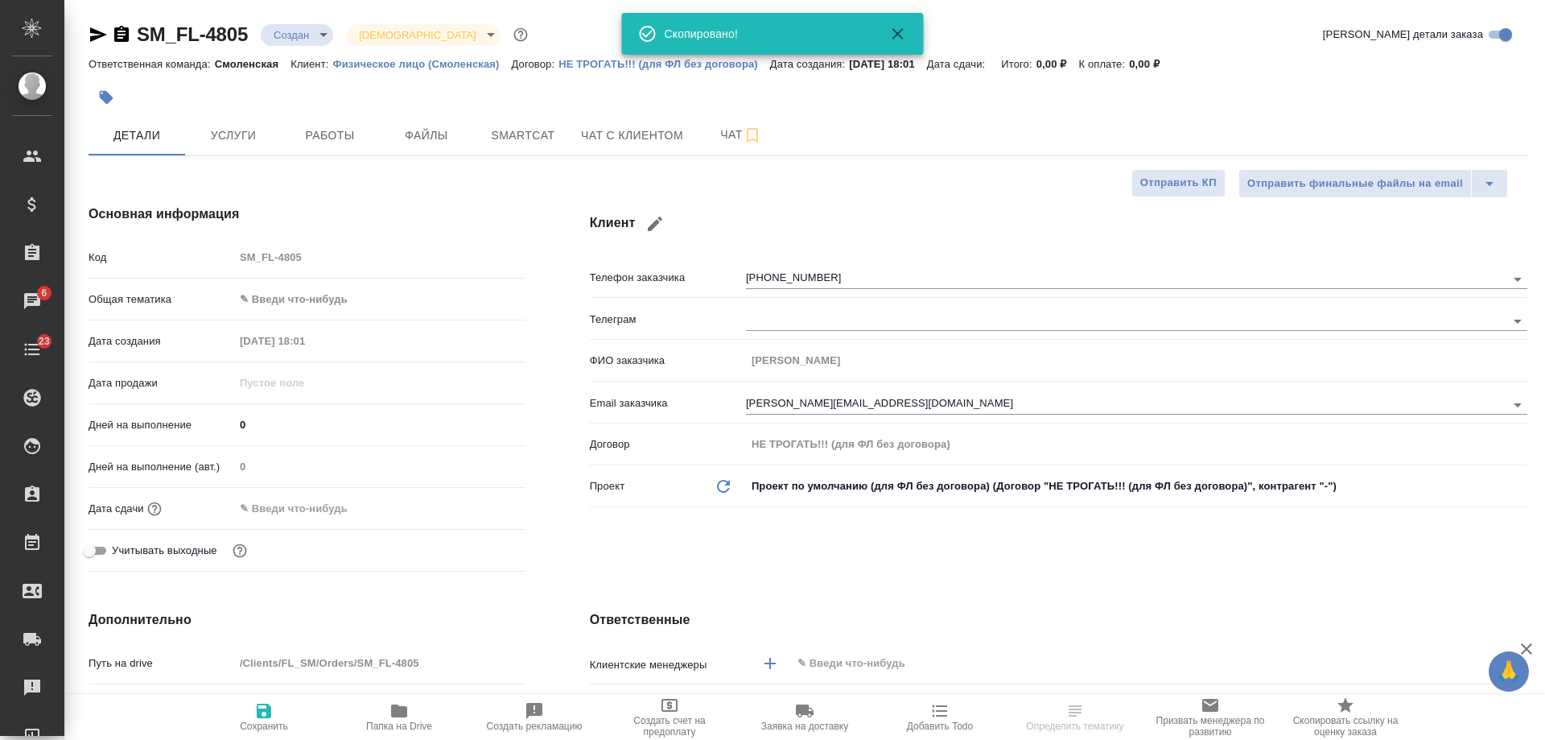
select select "RU"
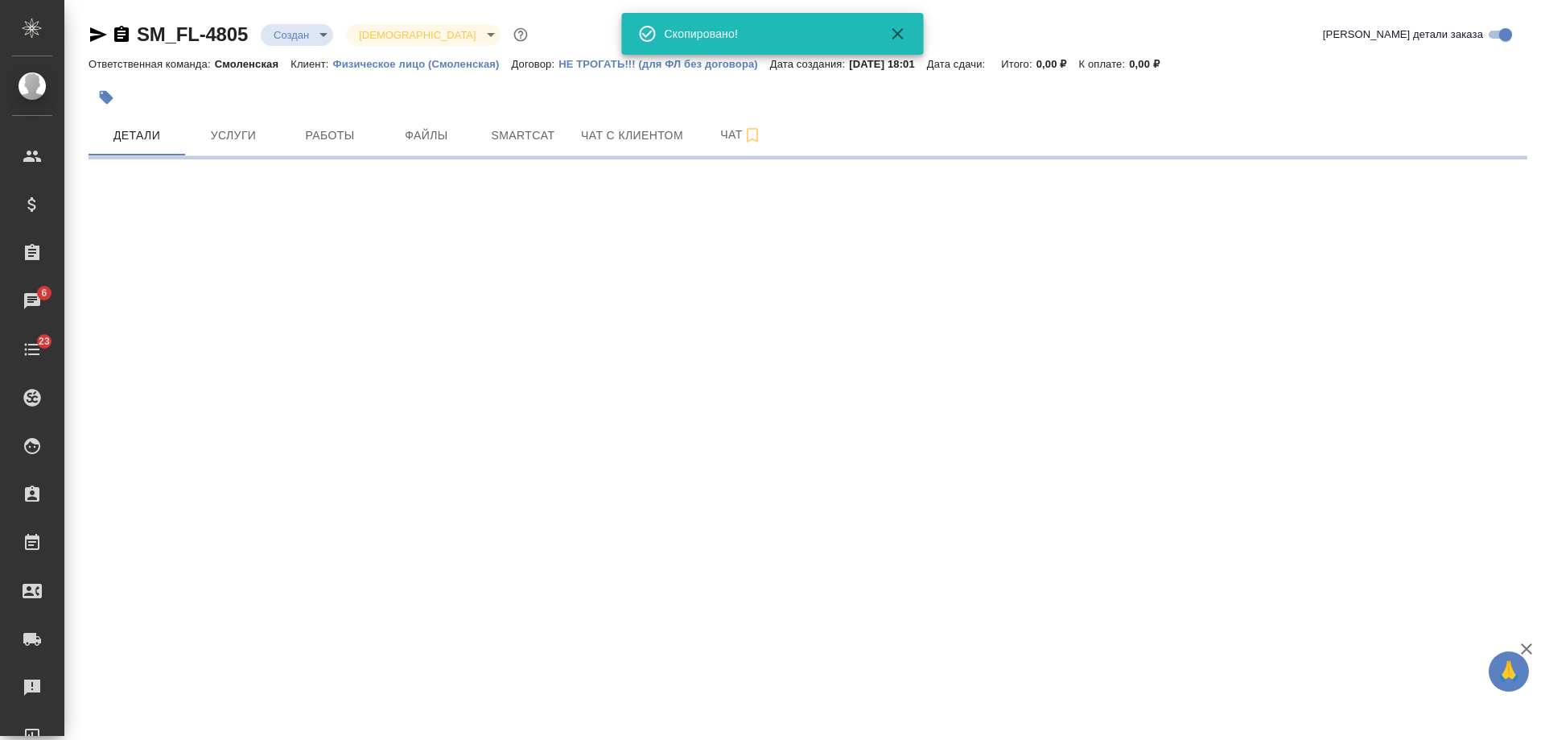
select select "RU"
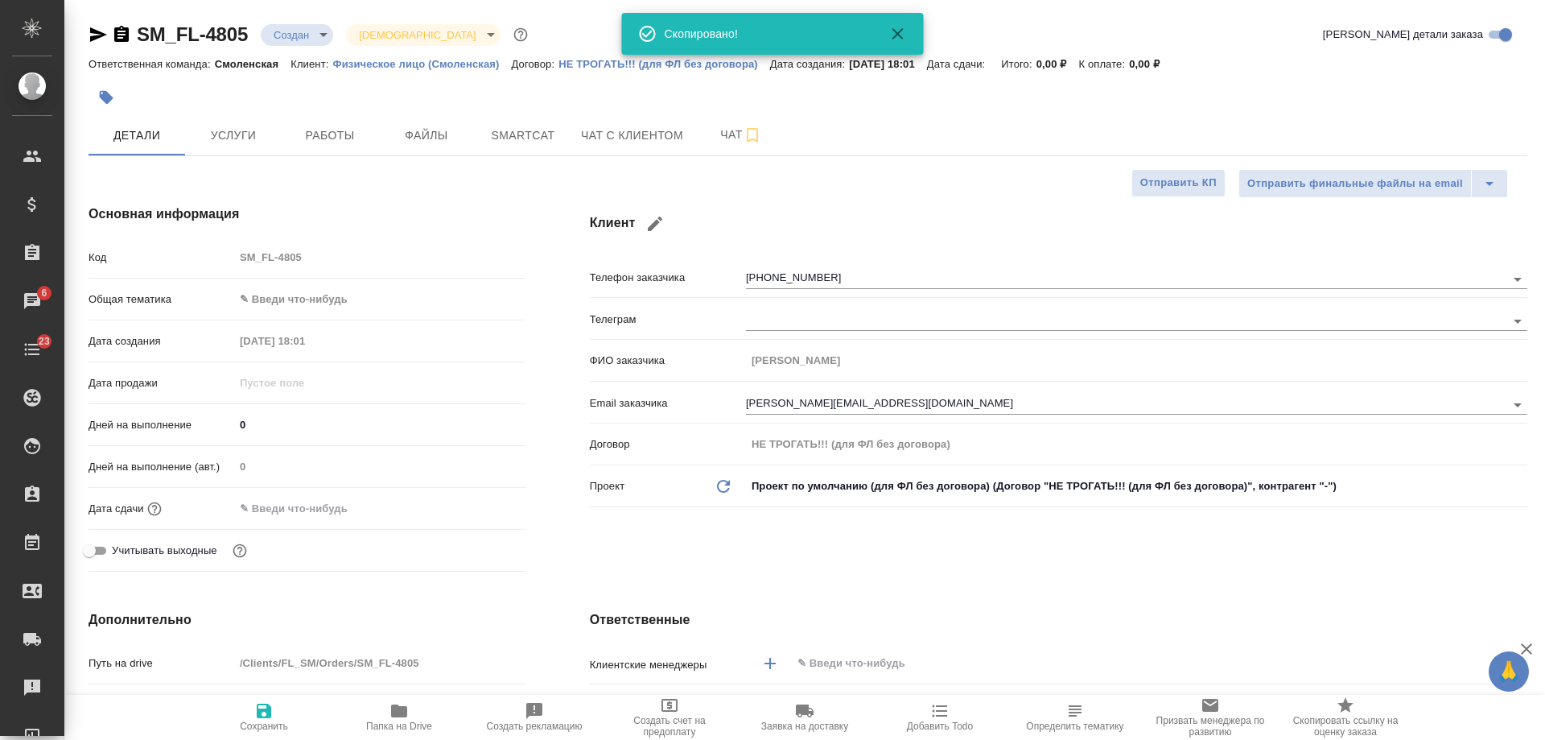
type textarea "x"
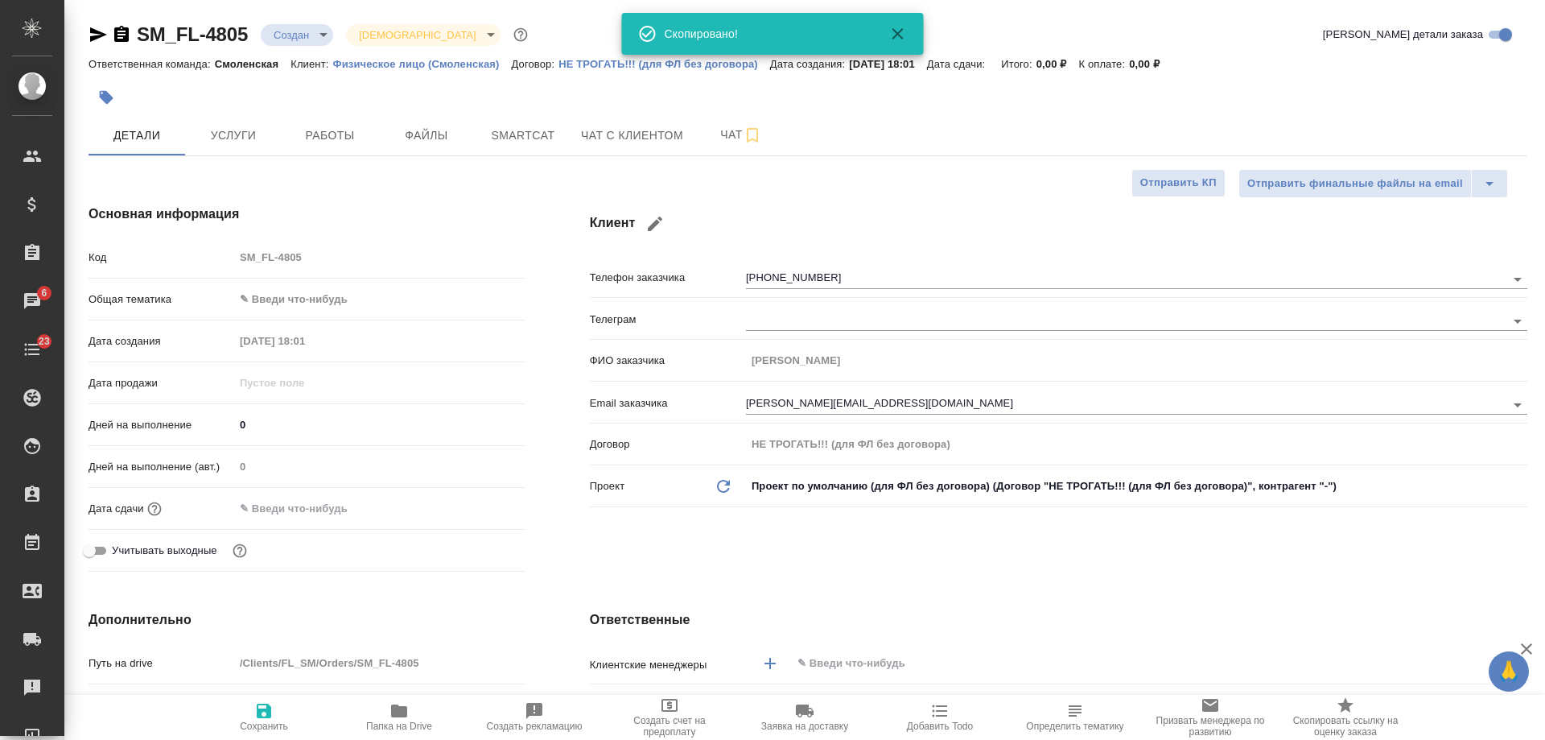
type textarea "x"
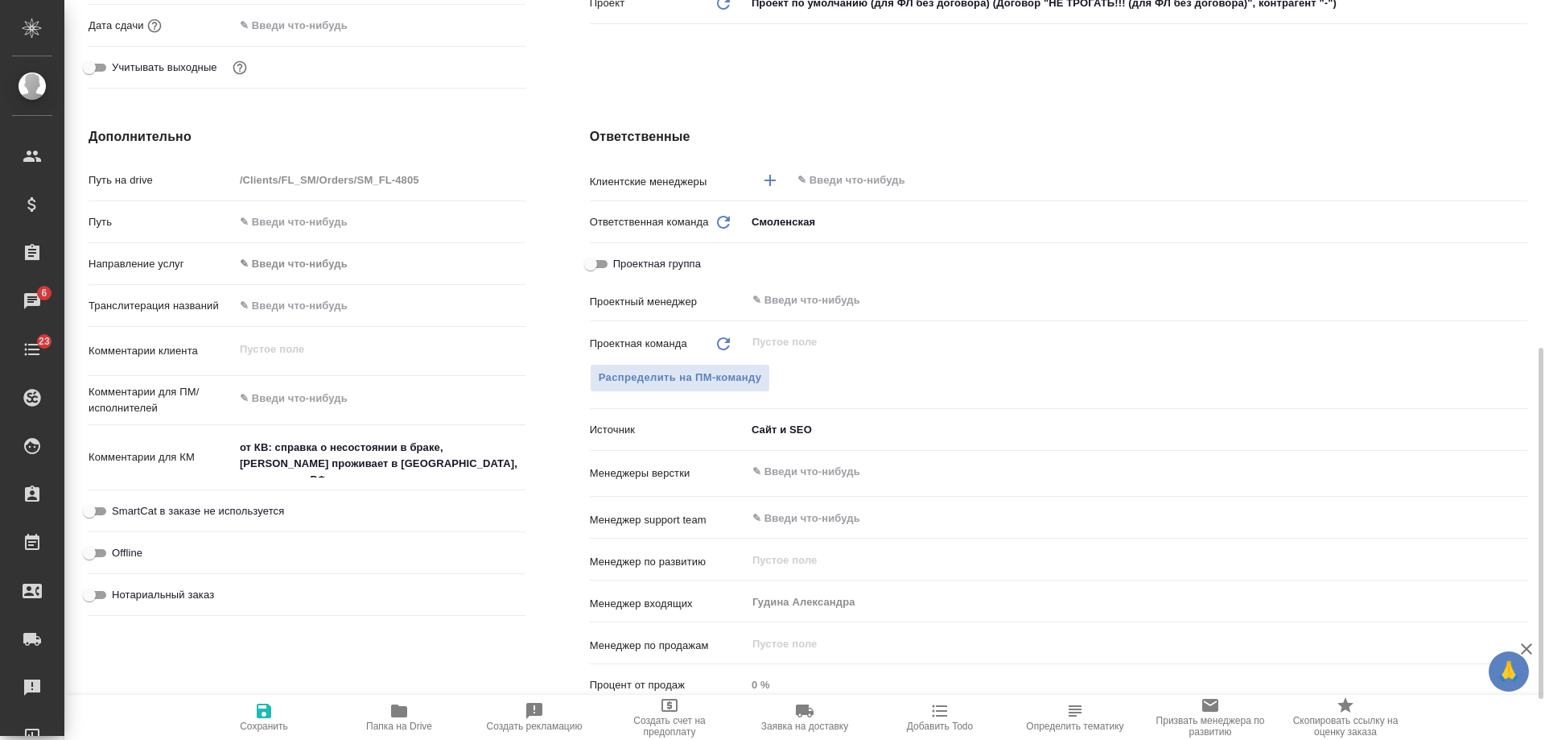
scroll to position [563, 0]
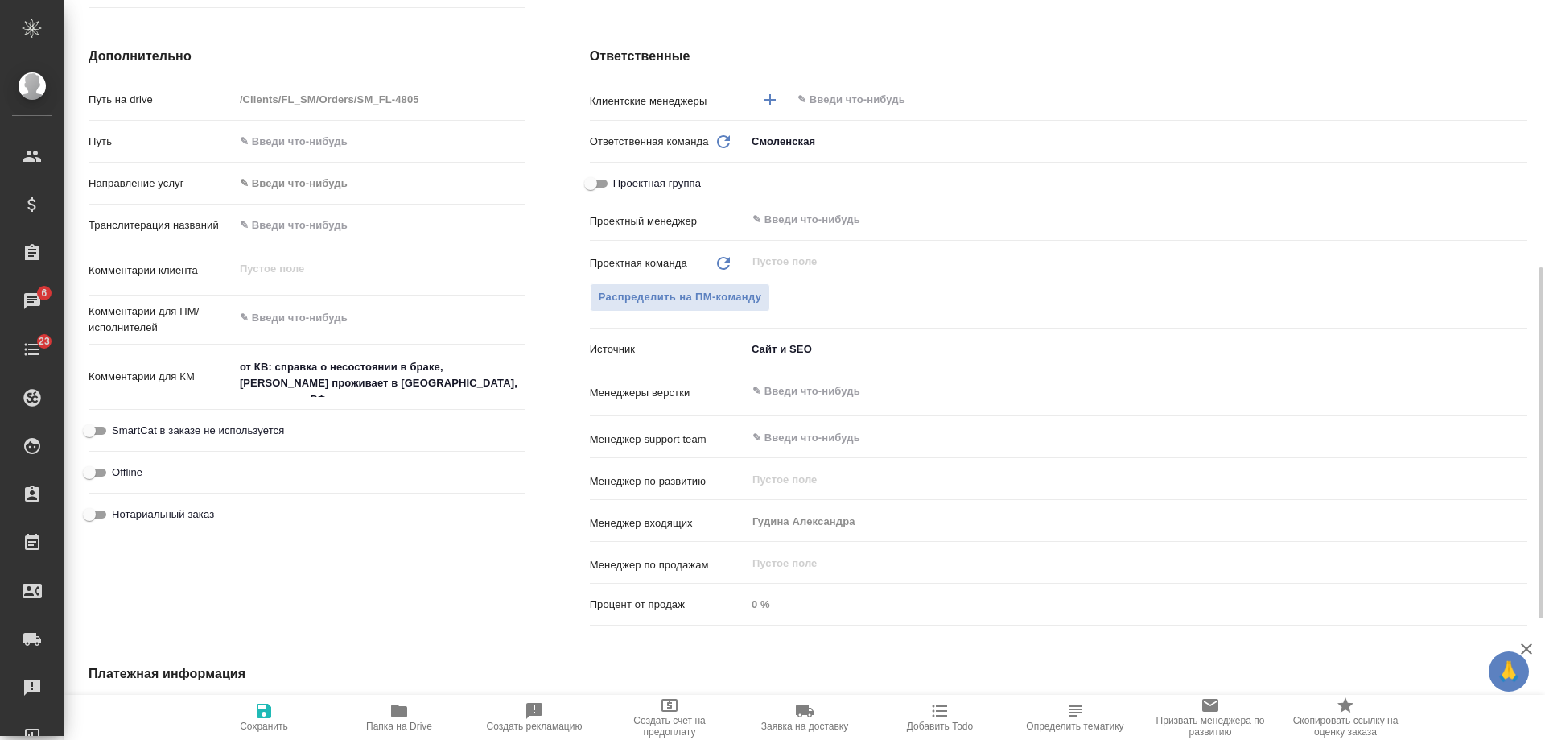
click at [936, 716] on icon "button" at bounding box center [940, 711] width 15 height 12
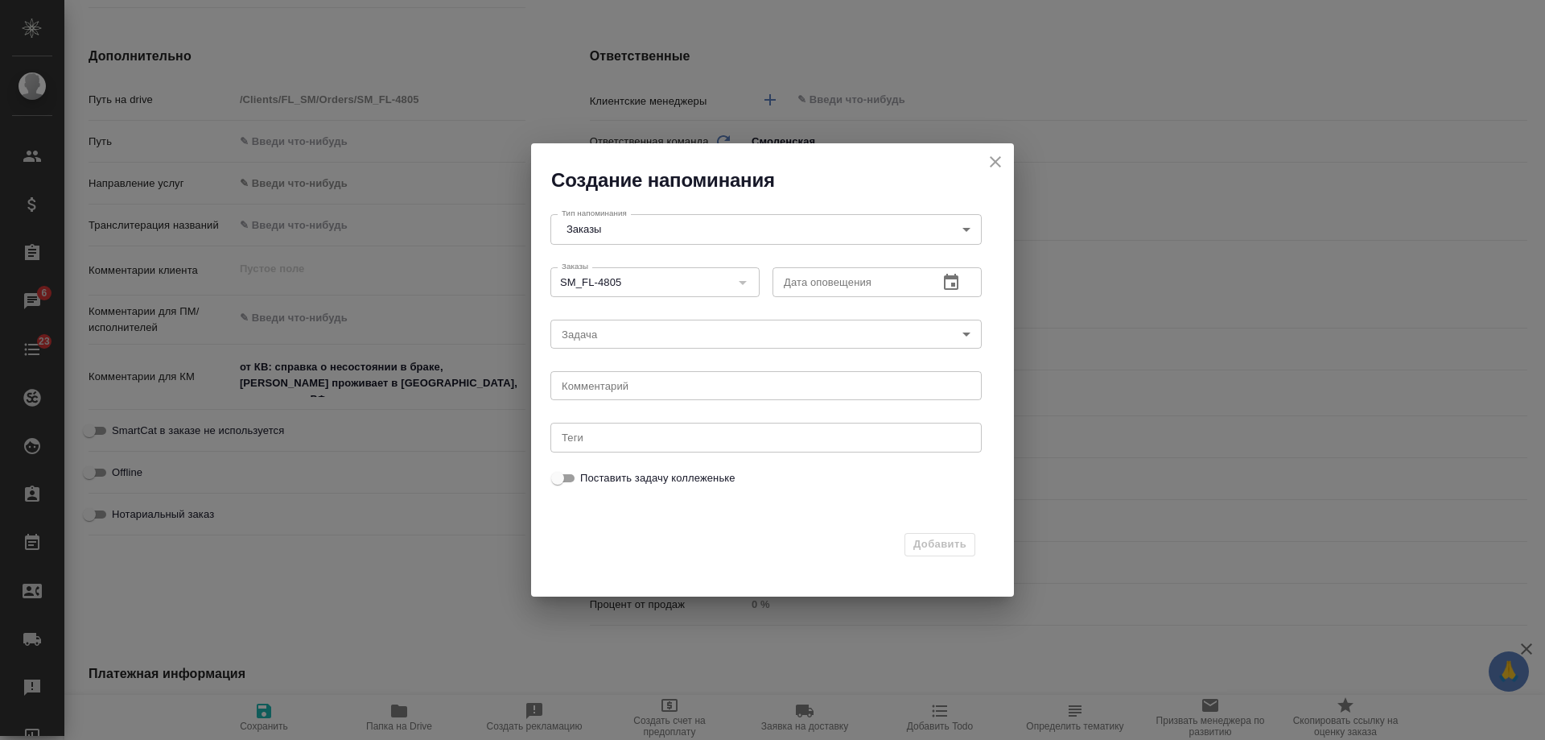
click at [957, 284] on icon "button" at bounding box center [951, 282] width 14 height 16
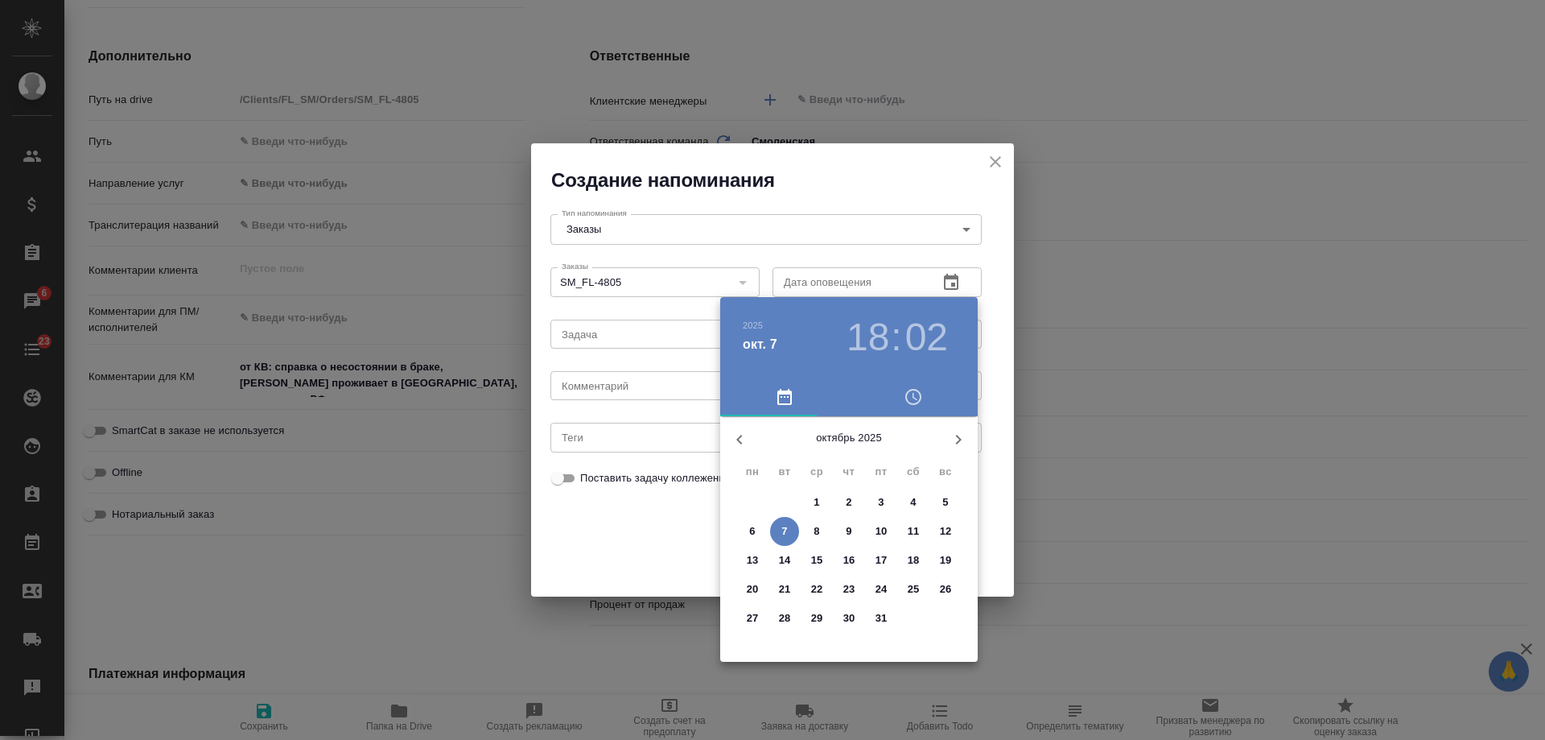
click at [814, 530] on p "8" at bounding box center [817, 531] width 6 height 16
type input "[DATE] 18:02"
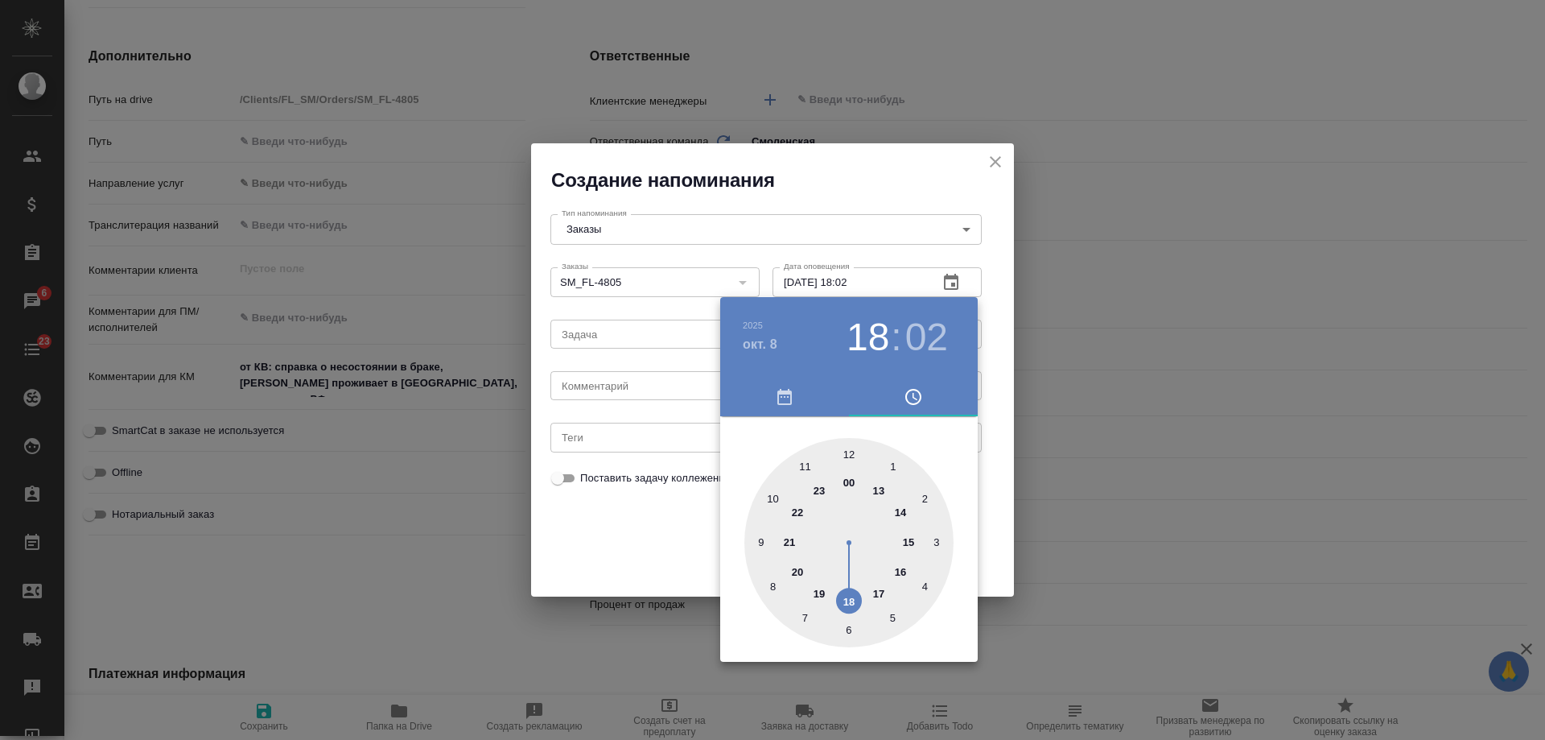
drag, startPoint x: 641, startPoint y: 369, endPoint x: 636, endPoint y: 385, distance: 16.0
click at [637, 379] on div at bounding box center [772, 370] width 1545 height 740
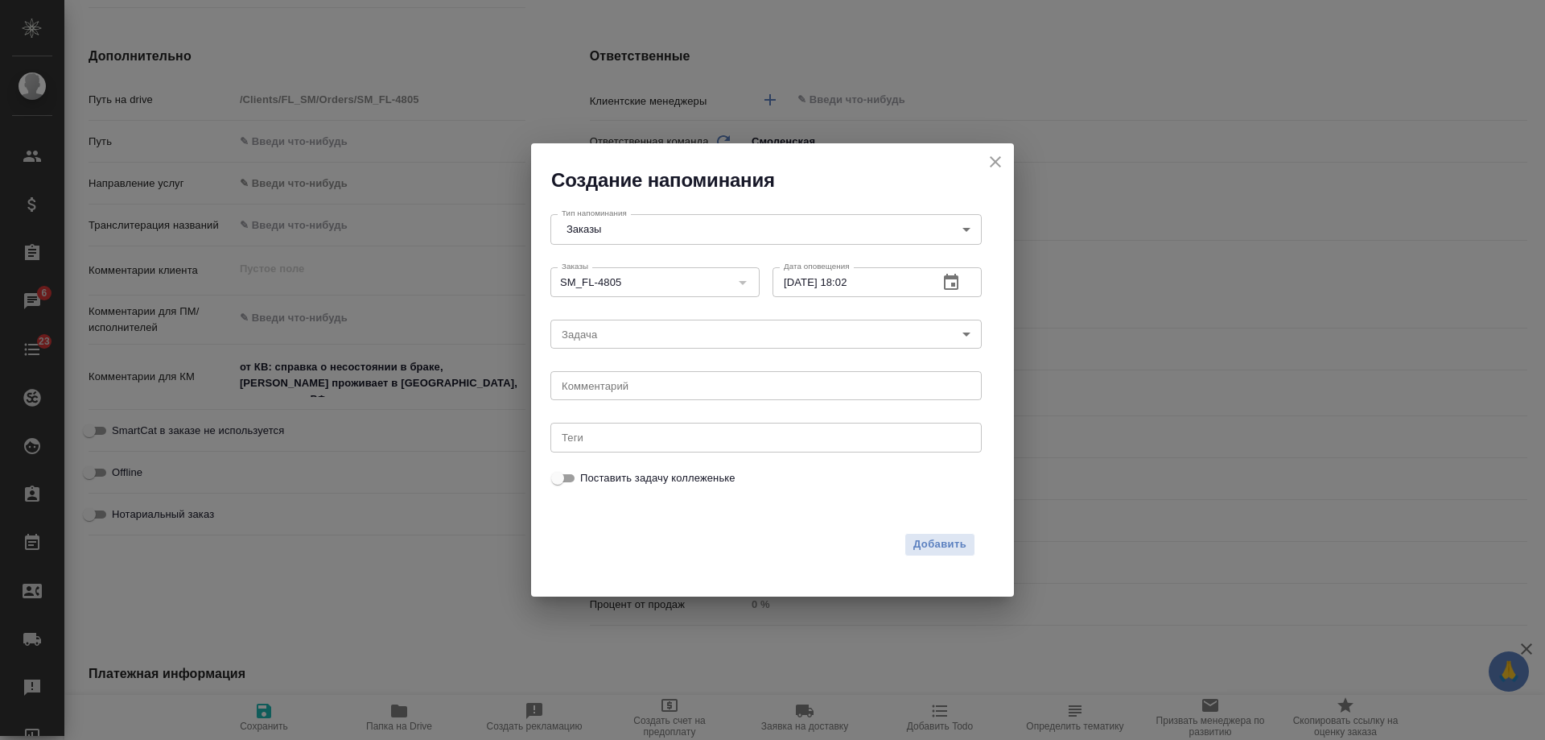
click at [636, 388] on div "2025 окт. 8 18 : 02 00 1 2 3 4 5 6 7 8 9 10 11 12 13 14 15 16 17 18 19 20 21 22…" at bounding box center [772, 370] width 1545 height 740
drag, startPoint x: 633, startPoint y: 390, endPoint x: 625, endPoint y: 391, distance: 8.1
click at [629, 391] on div "2025 окт. 8 18 : 02 00 1 2 3 4 5 6 7 8 9 10 11 12 13 14 15 16 17 18 19 20 21 22…" at bounding box center [772, 370] width 1545 height 740
click at [623, 390] on textarea at bounding box center [766, 386] width 409 height 12
click at [621, 387] on textarea at bounding box center [766, 386] width 409 height 12
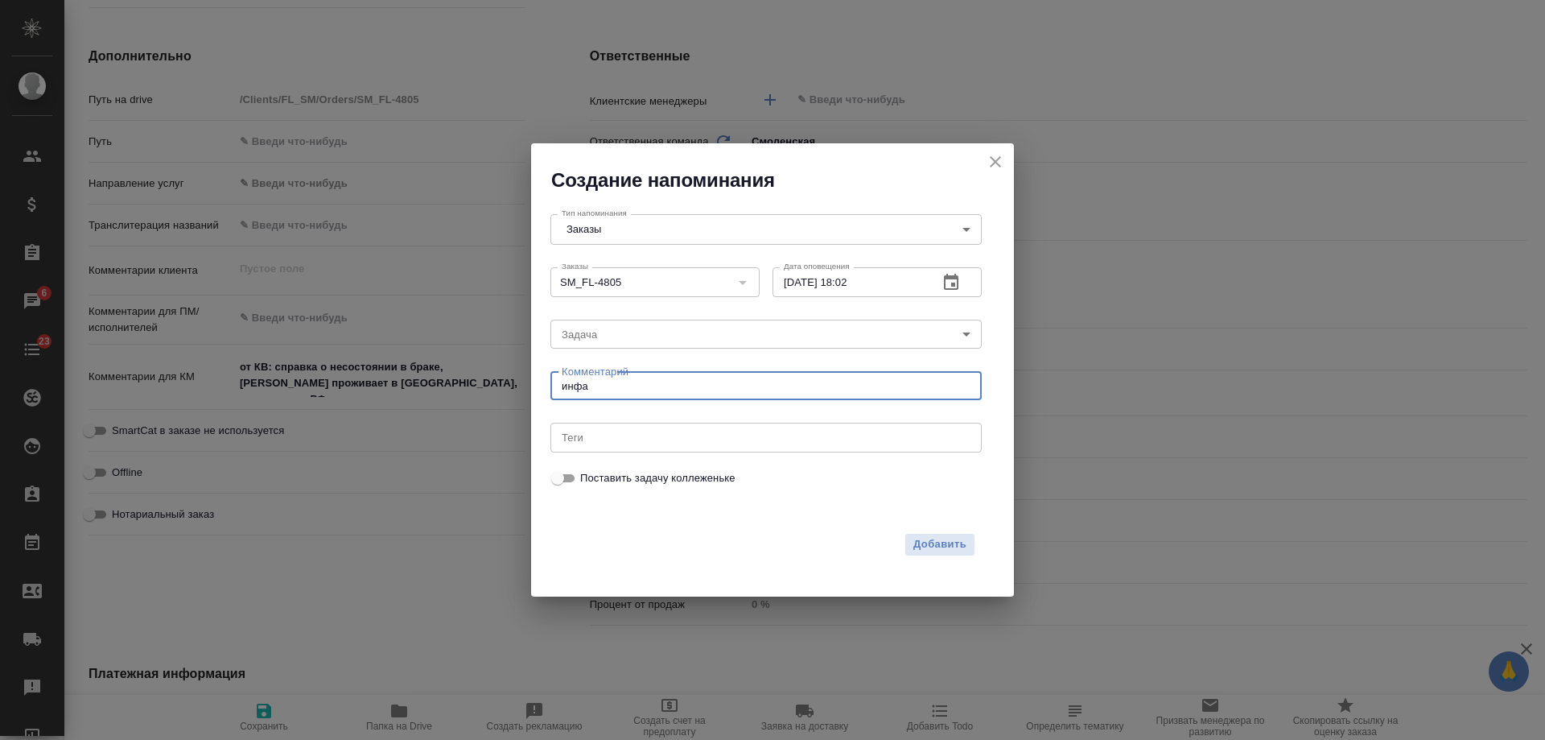
type textarea "инфа"
click at [933, 529] on div "Добавить" at bounding box center [763, 541] width 444 height 49
click at [937, 544] on span "Добавить" at bounding box center [940, 544] width 53 height 19
type textarea "x"
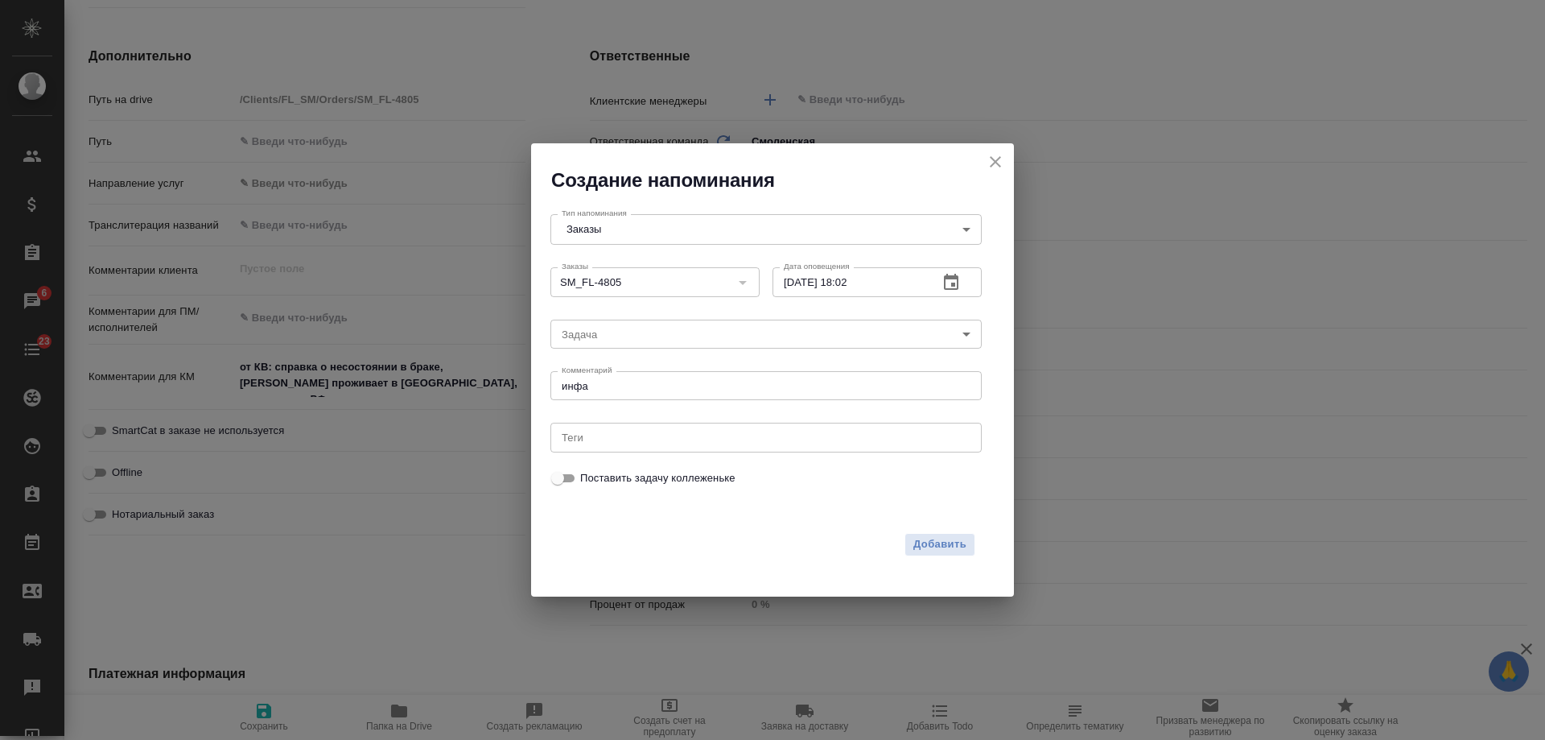
type textarea "x"
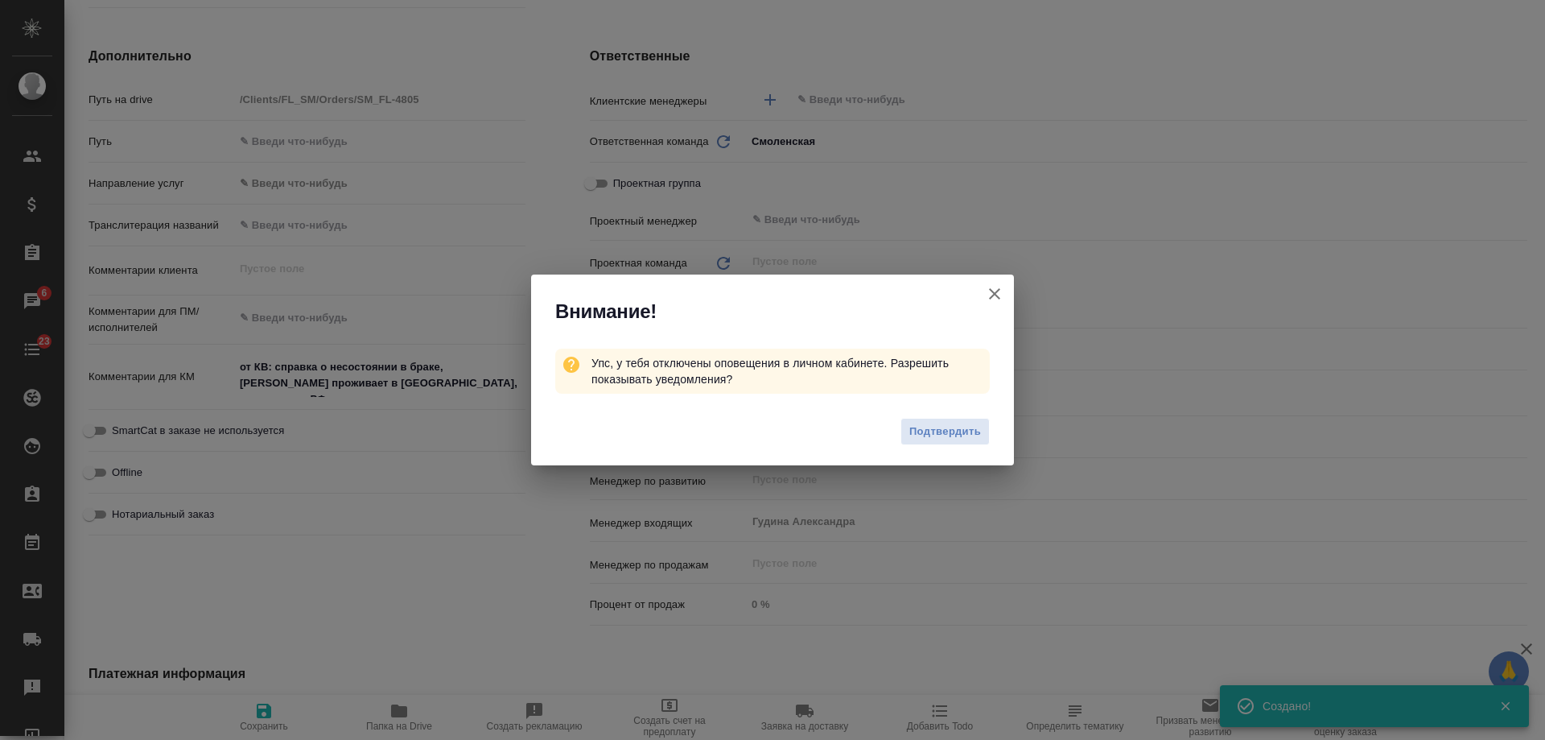
type textarea "x"
click at [1000, 294] on icon "button" at bounding box center [994, 293] width 19 height 19
type textarea "x"
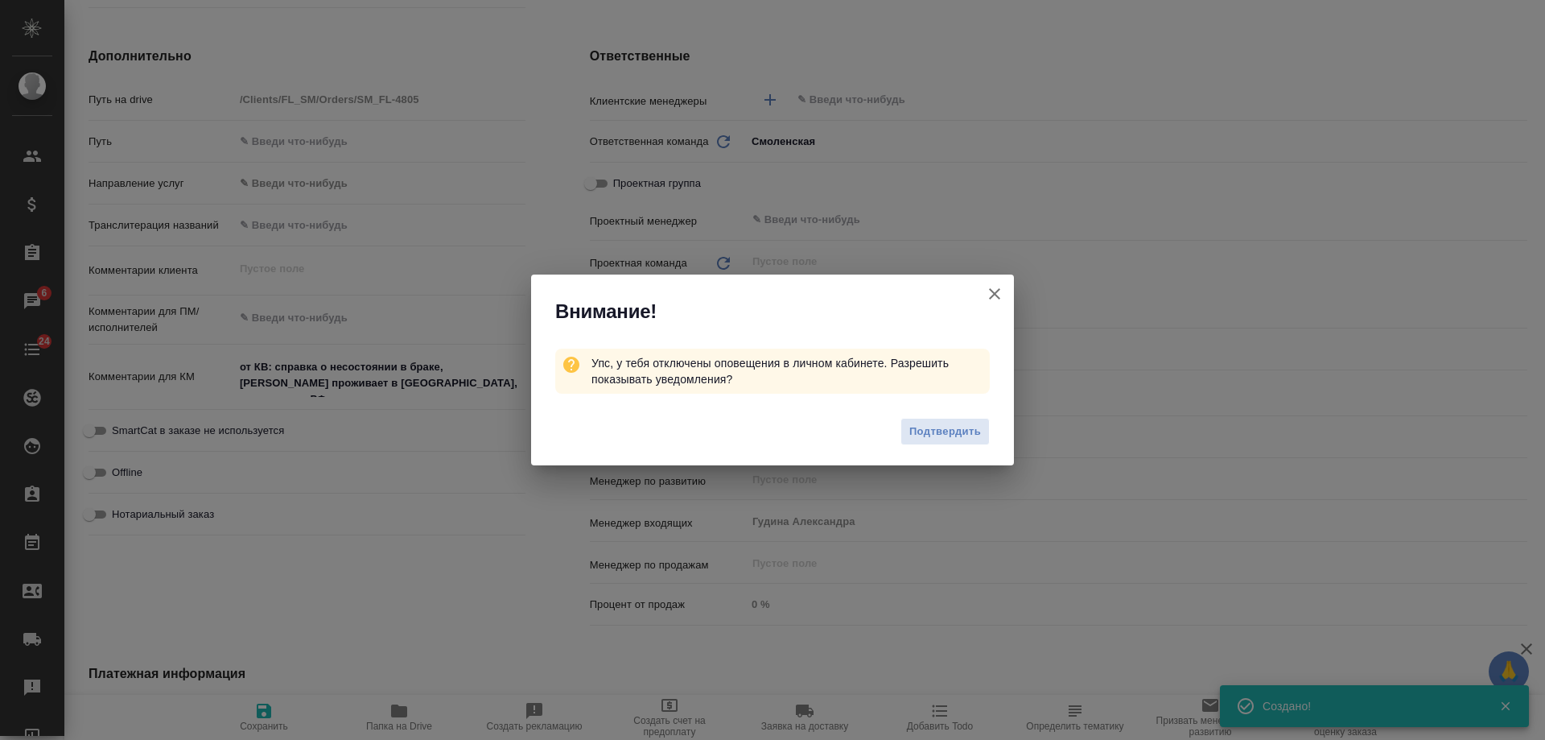
type textarea "x"
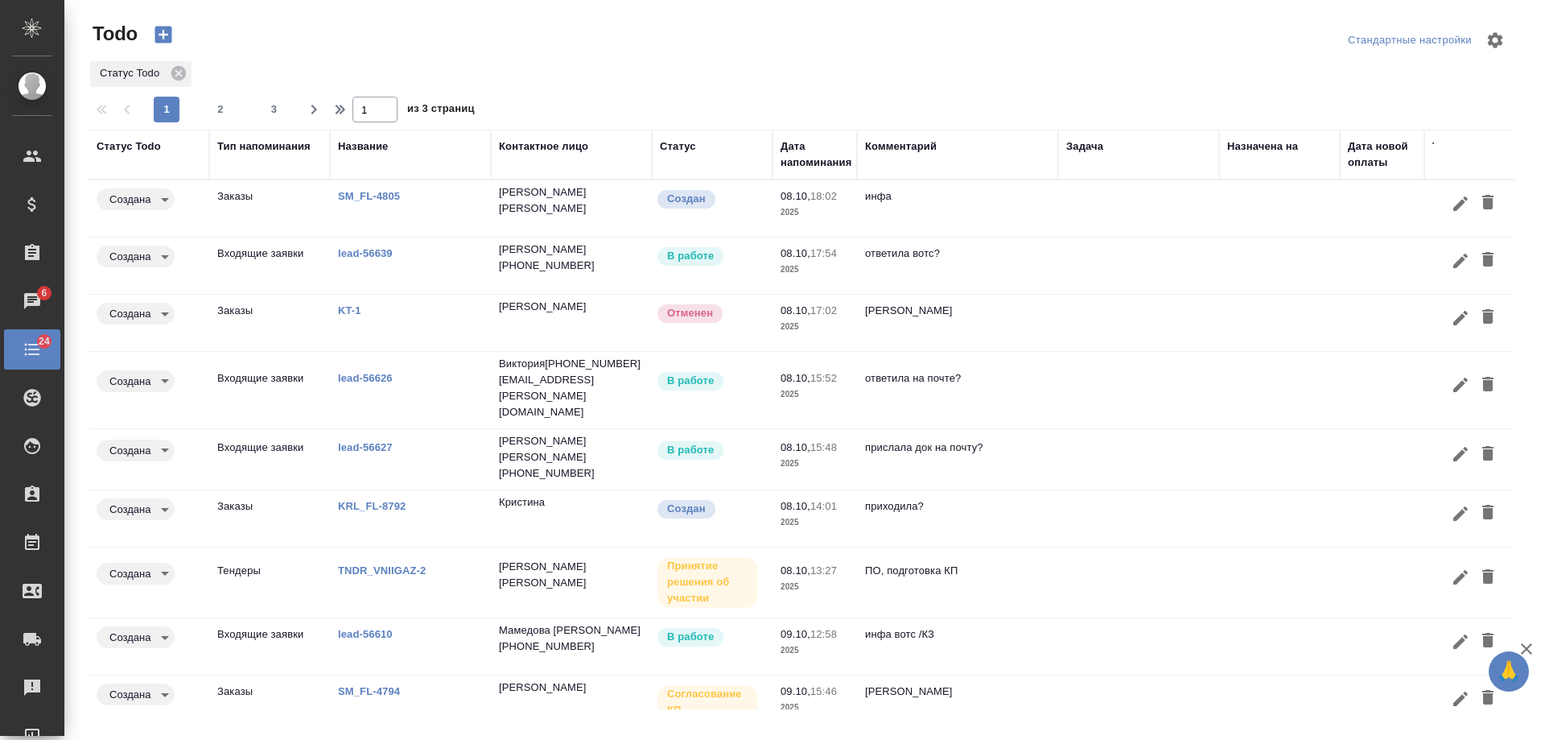
click at [1023, 323] on td "[PERSON_NAME]" at bounding box center [957, 323] width 201 height 56
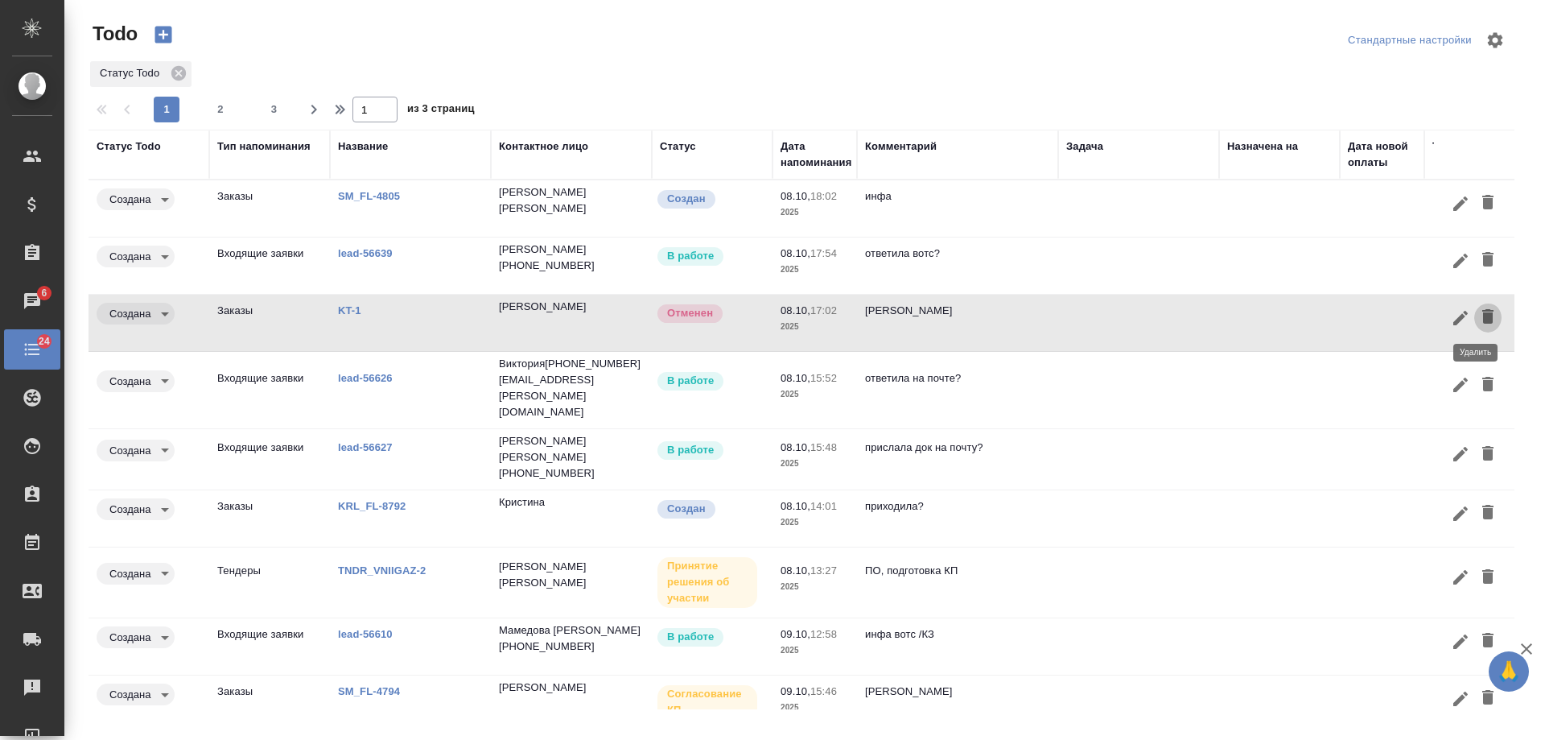
click at [1483, 311] on icon "button" at bounding box center [1488, 316] width 11 height 14
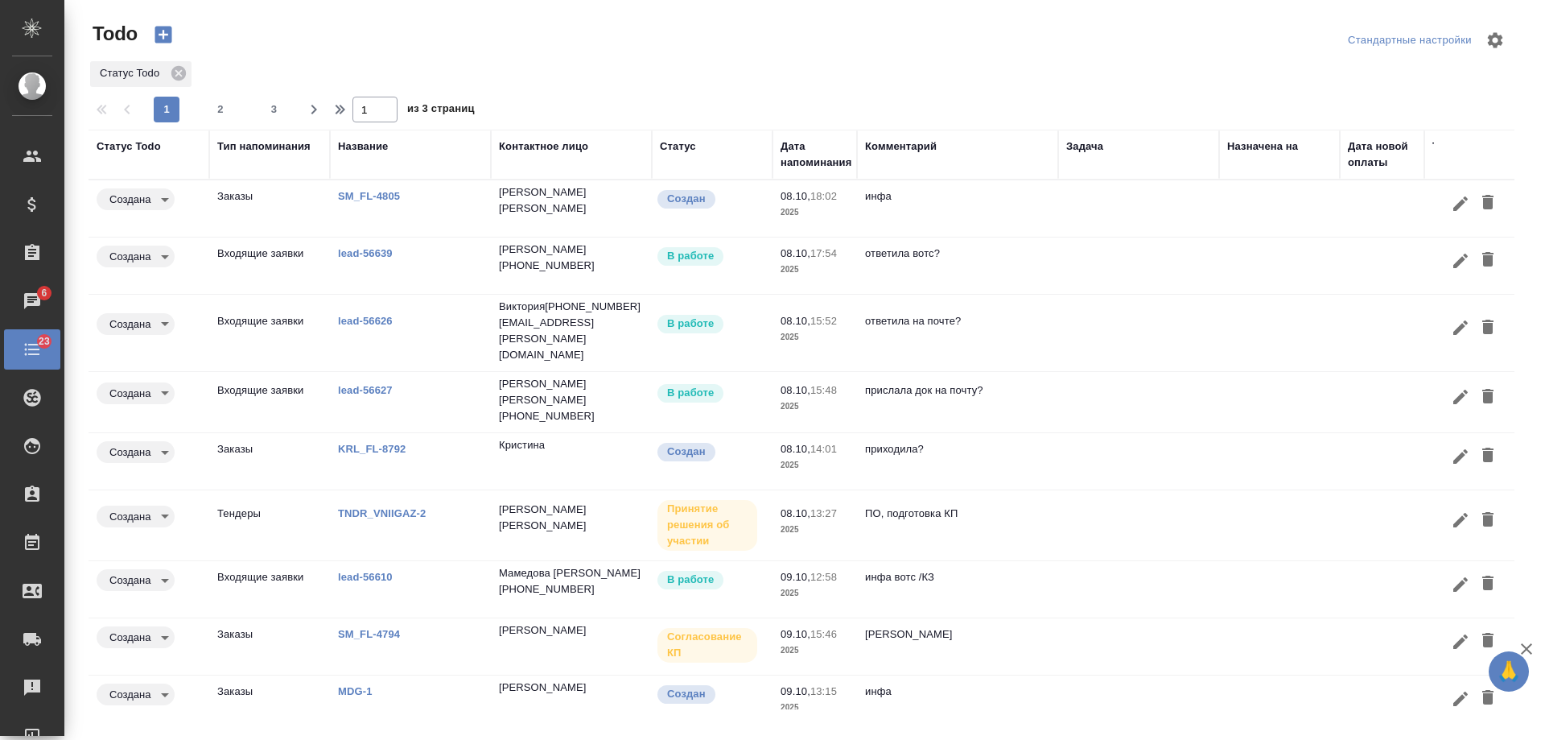
click at [365, 315] on link "lead-56626" at bounding box center [365, 321] width 55 height 12
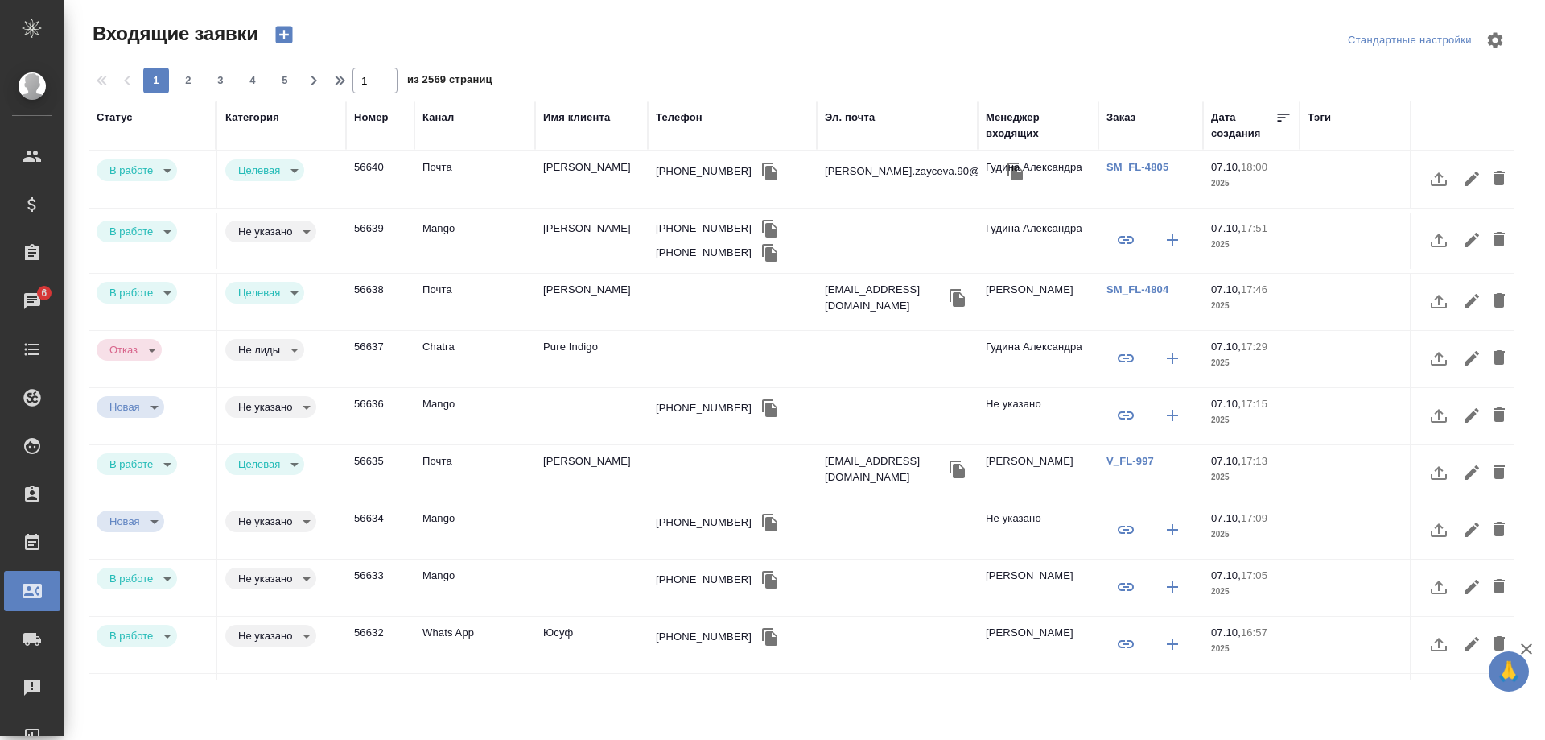
select select "RU"
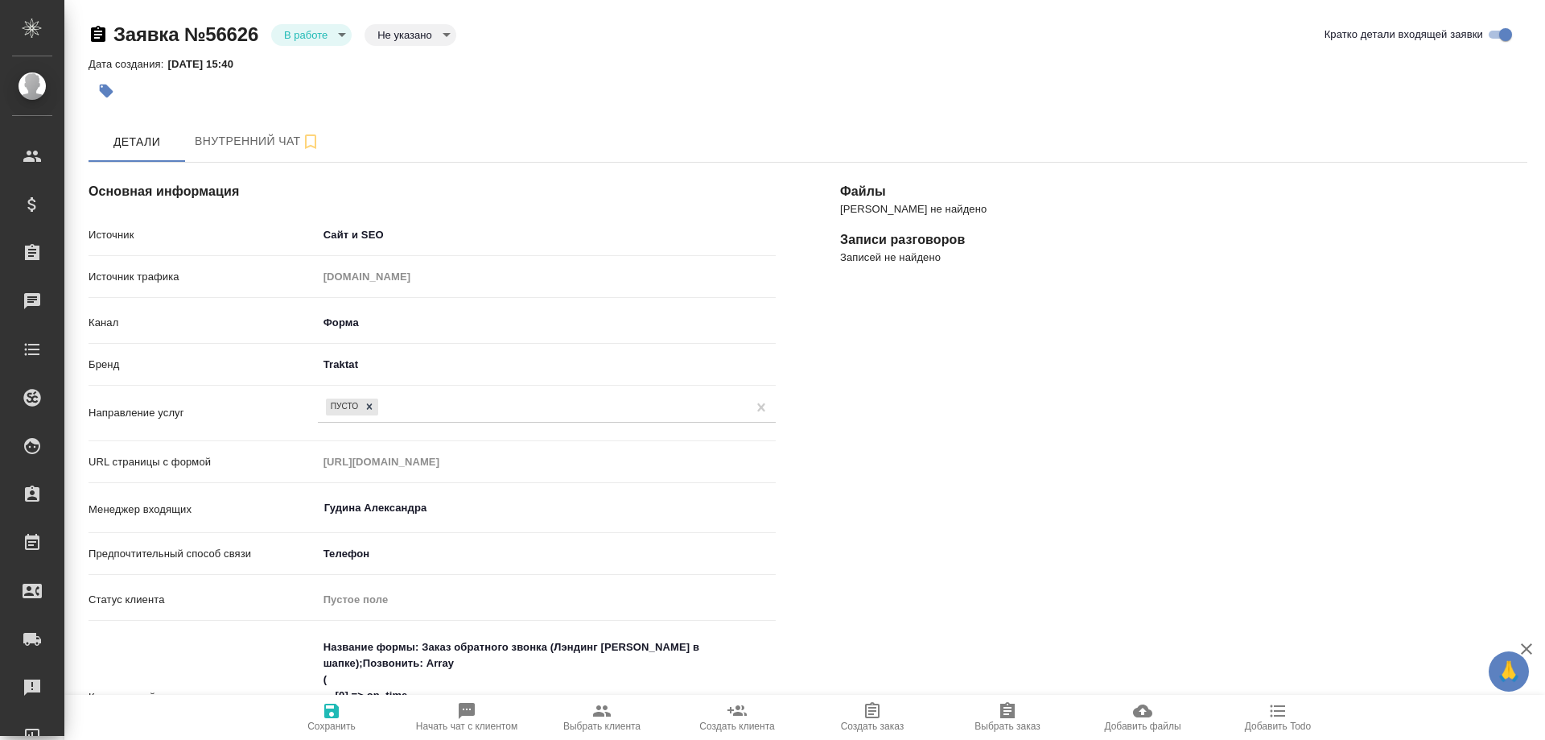
select select "RU"
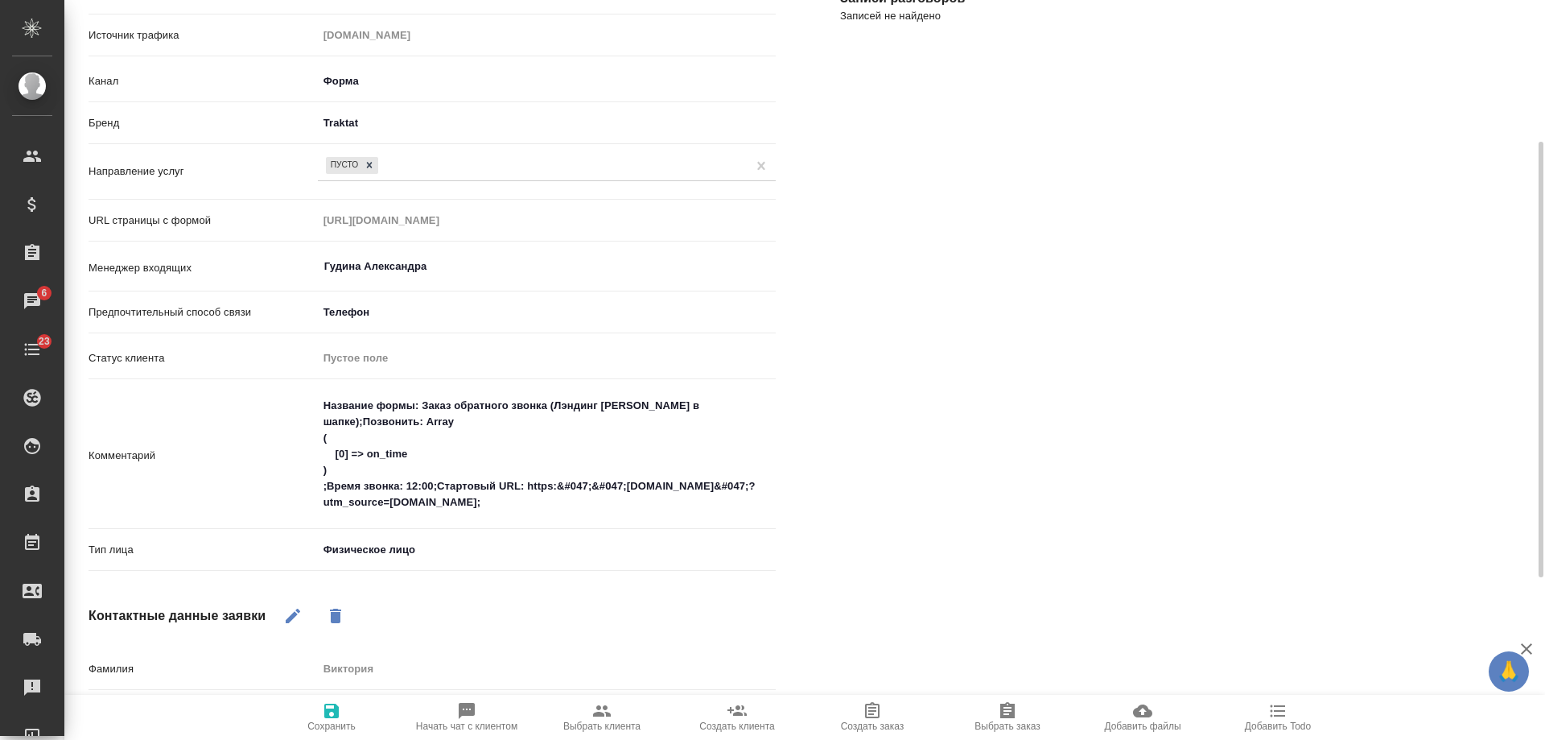
click at [419, 549] on body "🙏 .cls-1 fill:#fff; AWATERA Gudina Alexandra Клиенты Спецификации Заказы 6 Чаты…" at bounding box center [772, 370] width 1545 height 740
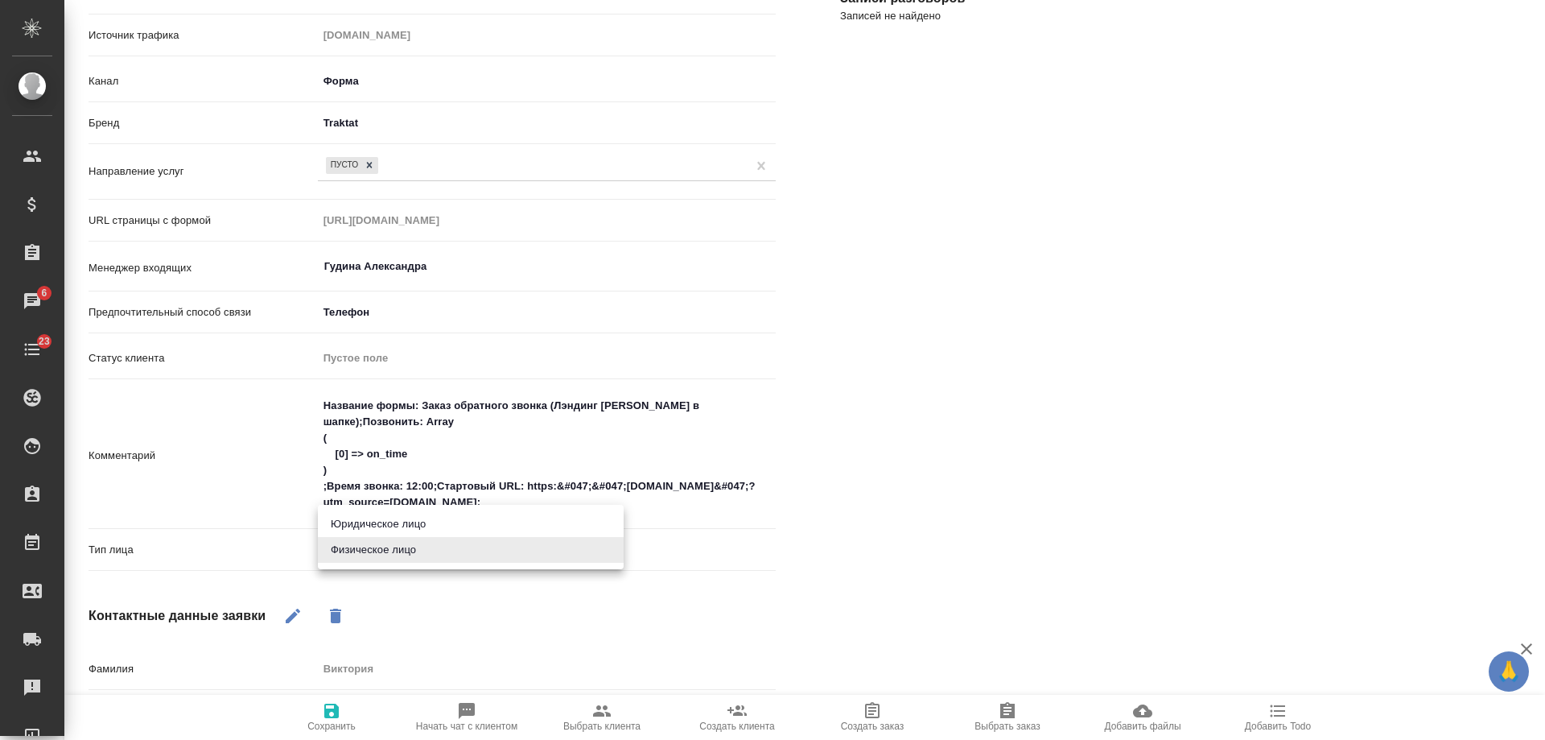
click at [426, 522] on li "Юридическое лицо" at bounding box center [471, 524] width 306 height 26
type input "company"
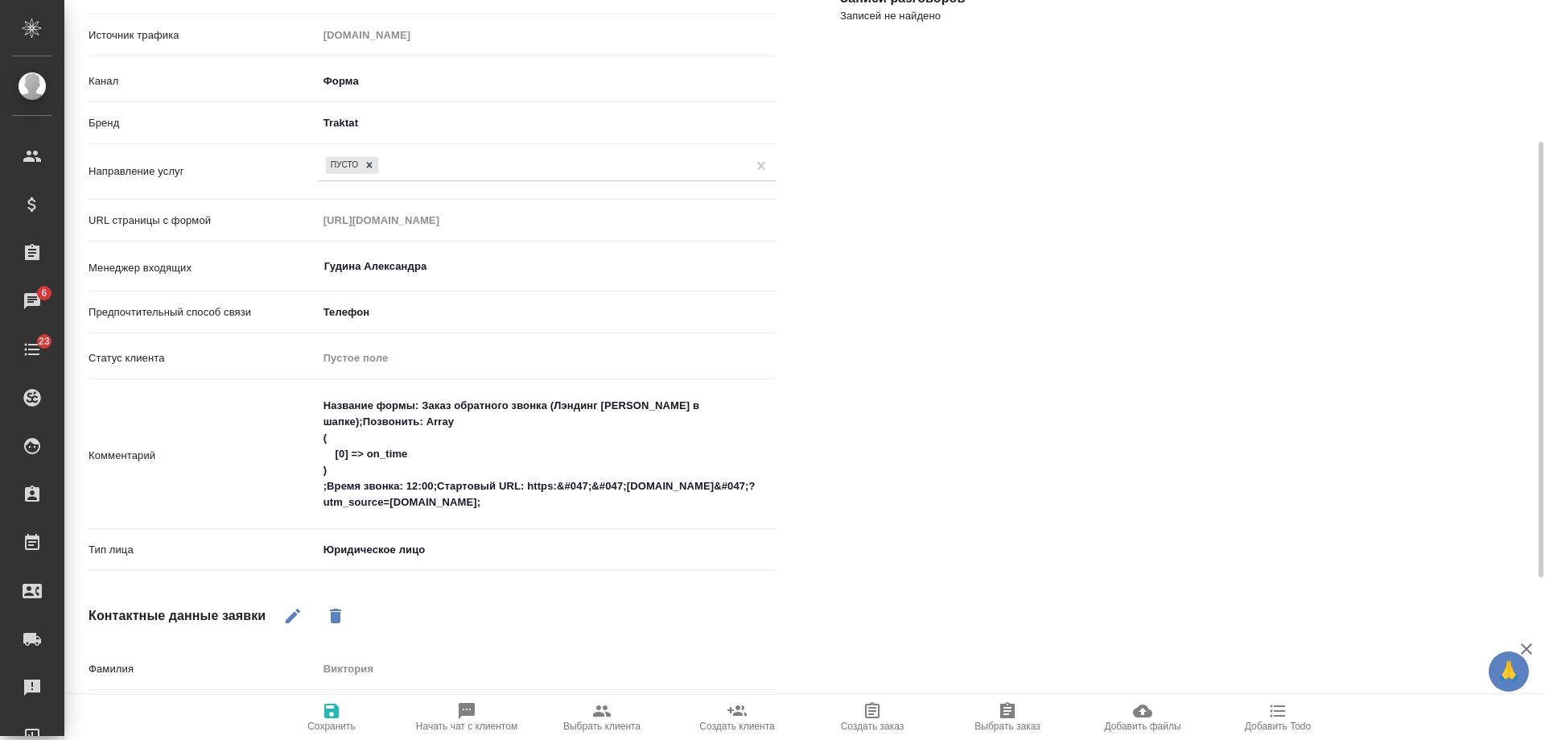
click at [324, 709] on icon "button" at bounding box center [331, 710] width 14 height 14
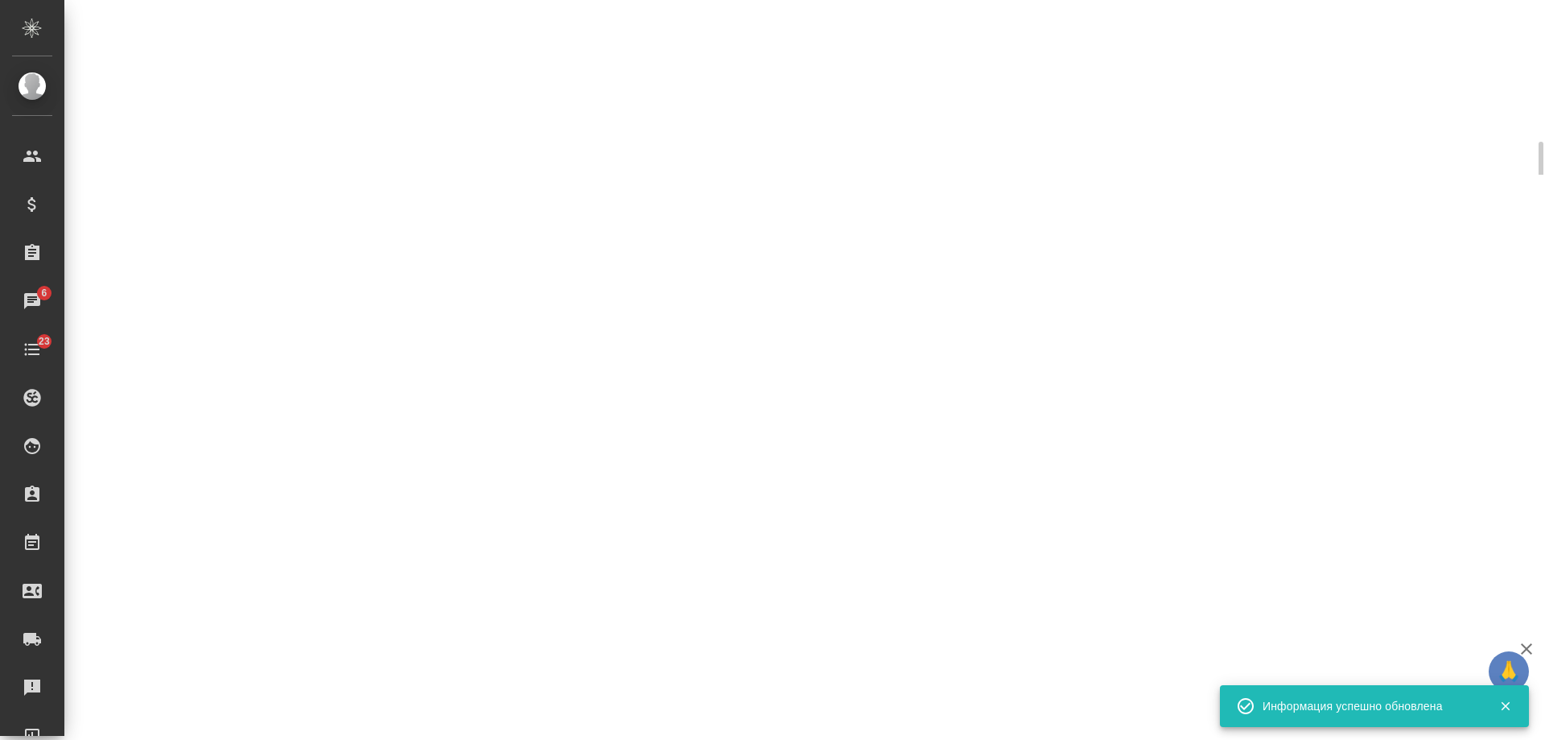
select select "RU"
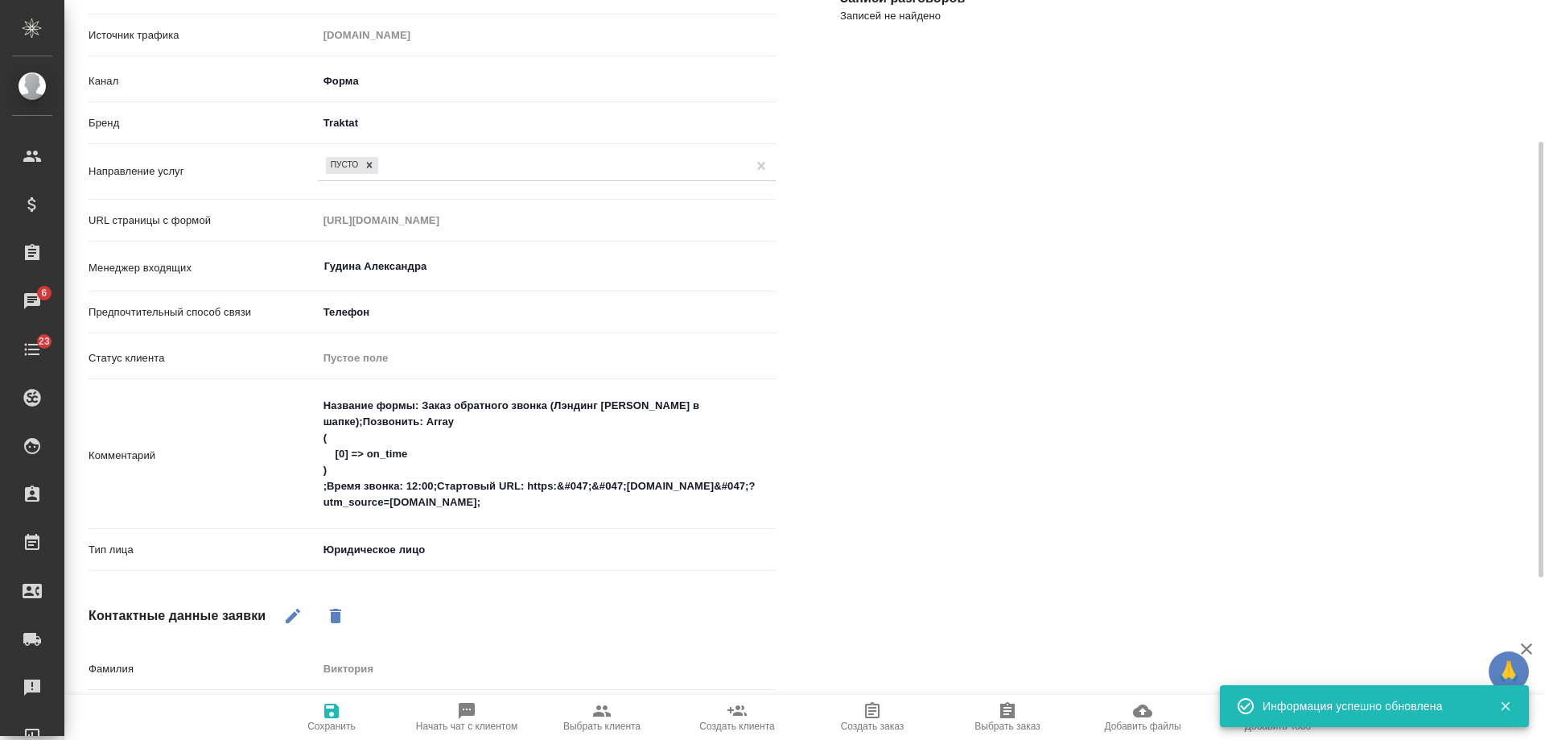
scroll to position [516, 0]
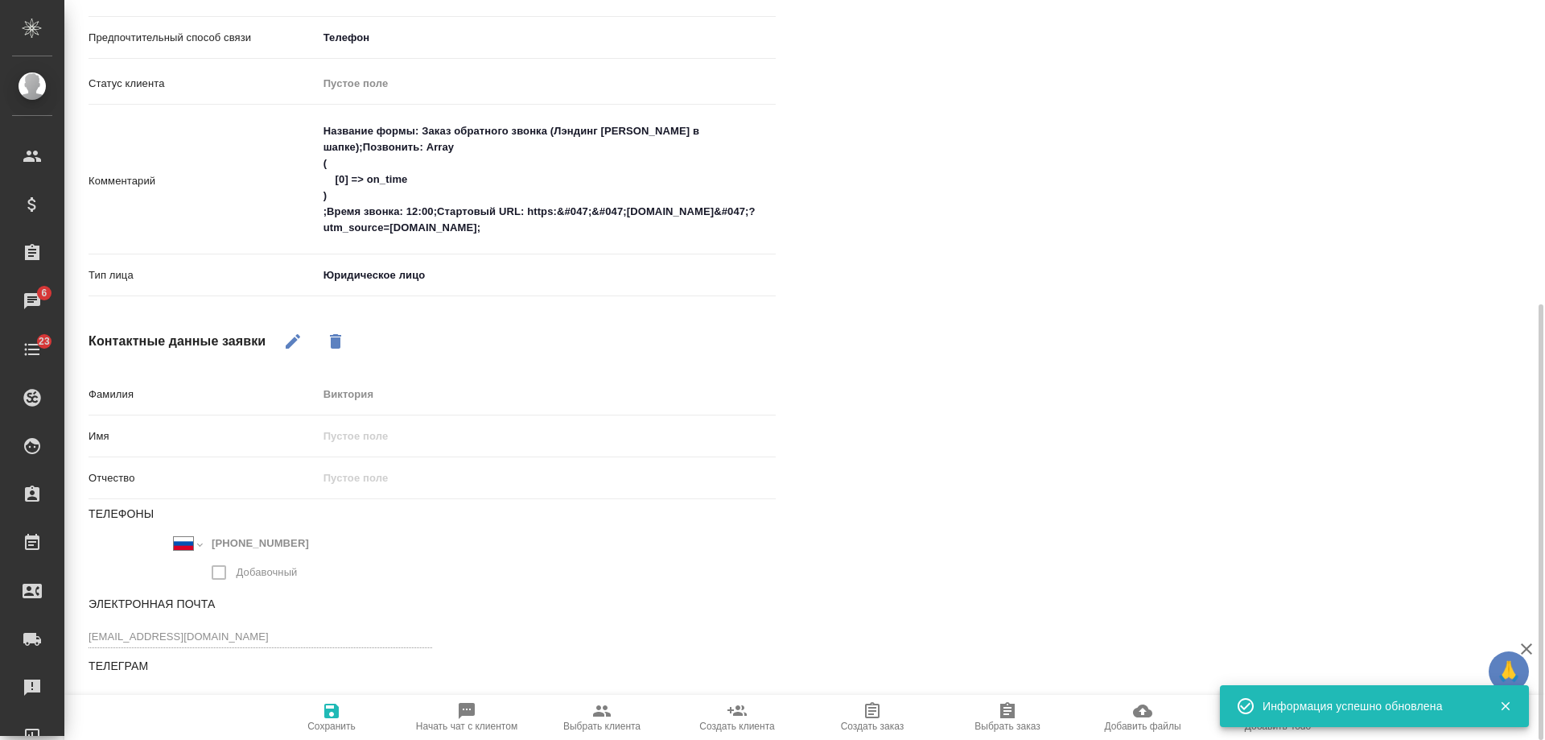
click at [599, 709] on icon "button" at bounding box center [602, 710] width 18 height 11
type textarea "x"
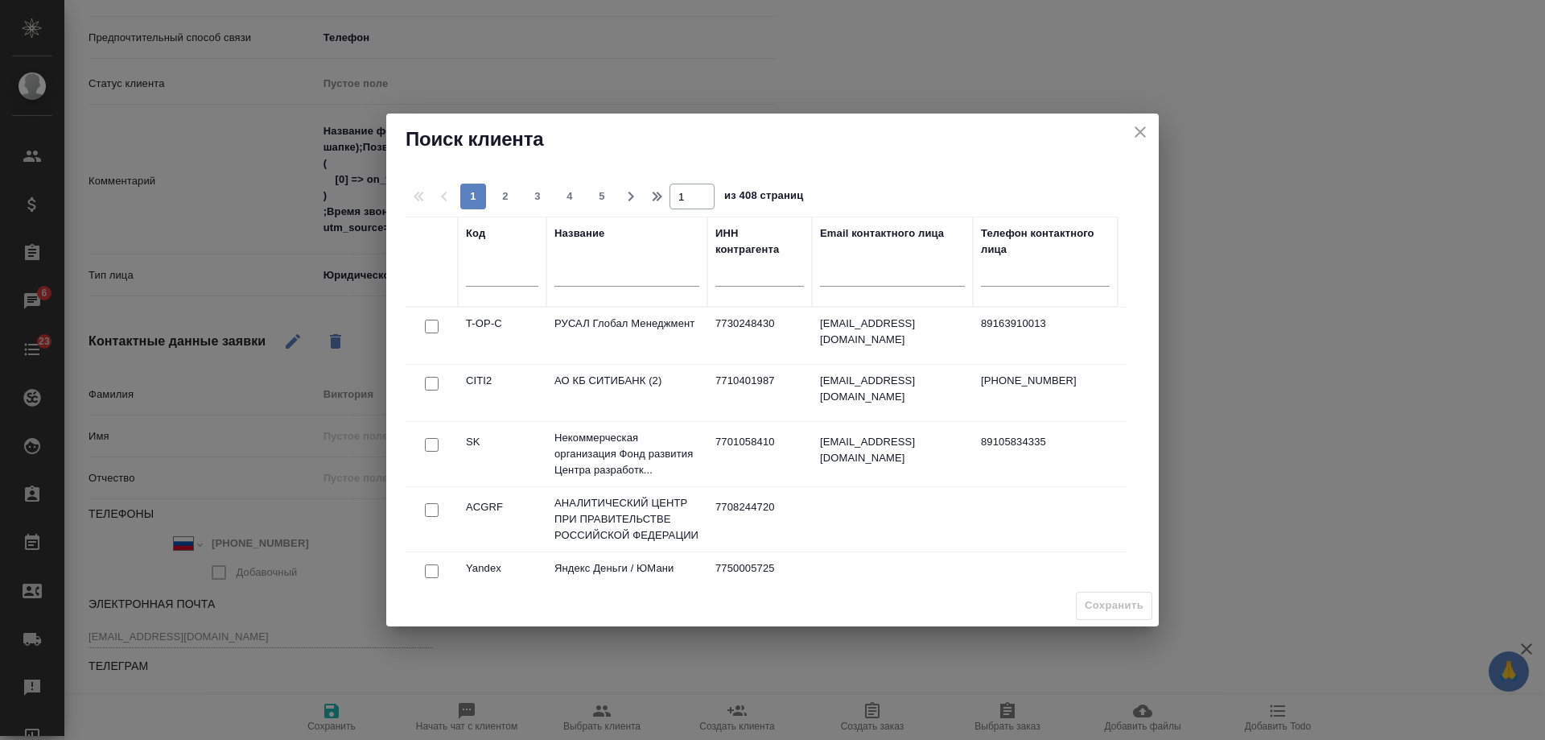
click at [599, 270] on input "text" at bounding box center [627, 276] width 145 height 20
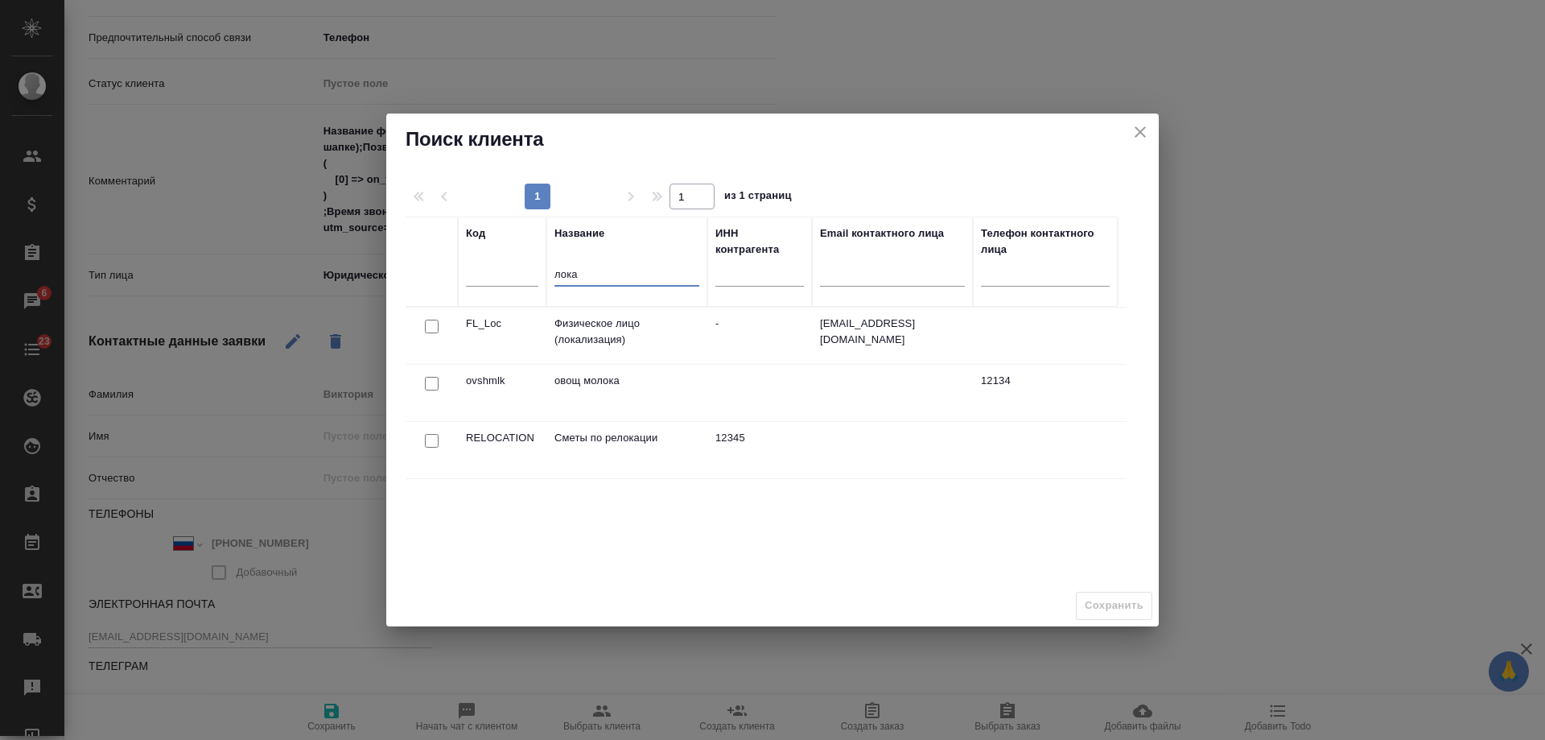
type input "лока"
type textarea "x"
click at [423, 324] on div at bounding box center [432, 327] width 36 height 23
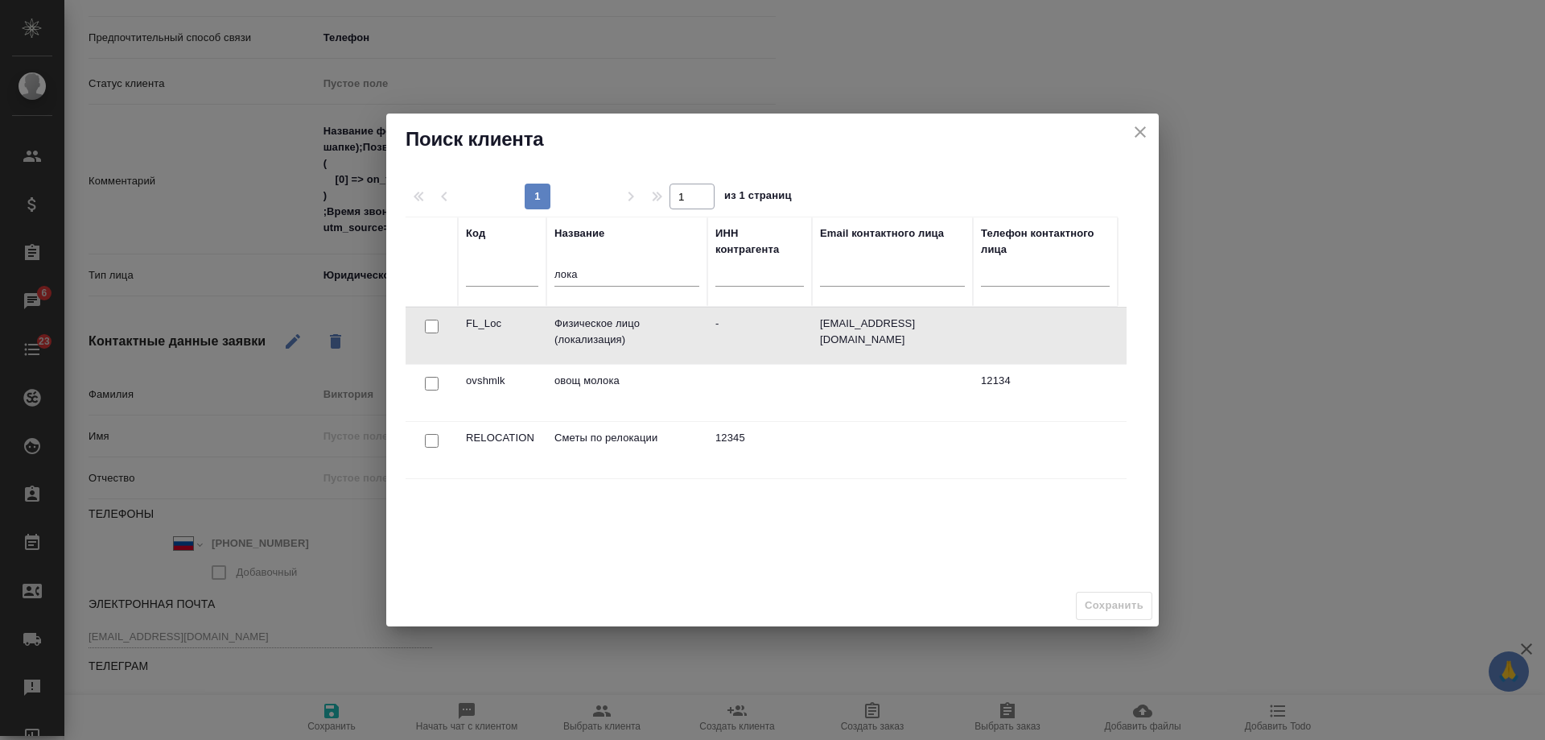
click at [431, 328] on input "checkbox" at bounding box center [432, 327] width 14 height 14
checkbox input "true"
click at [1120, 612] on span "Сохранить" at bounding box center [1114, 605] width 59 height 19
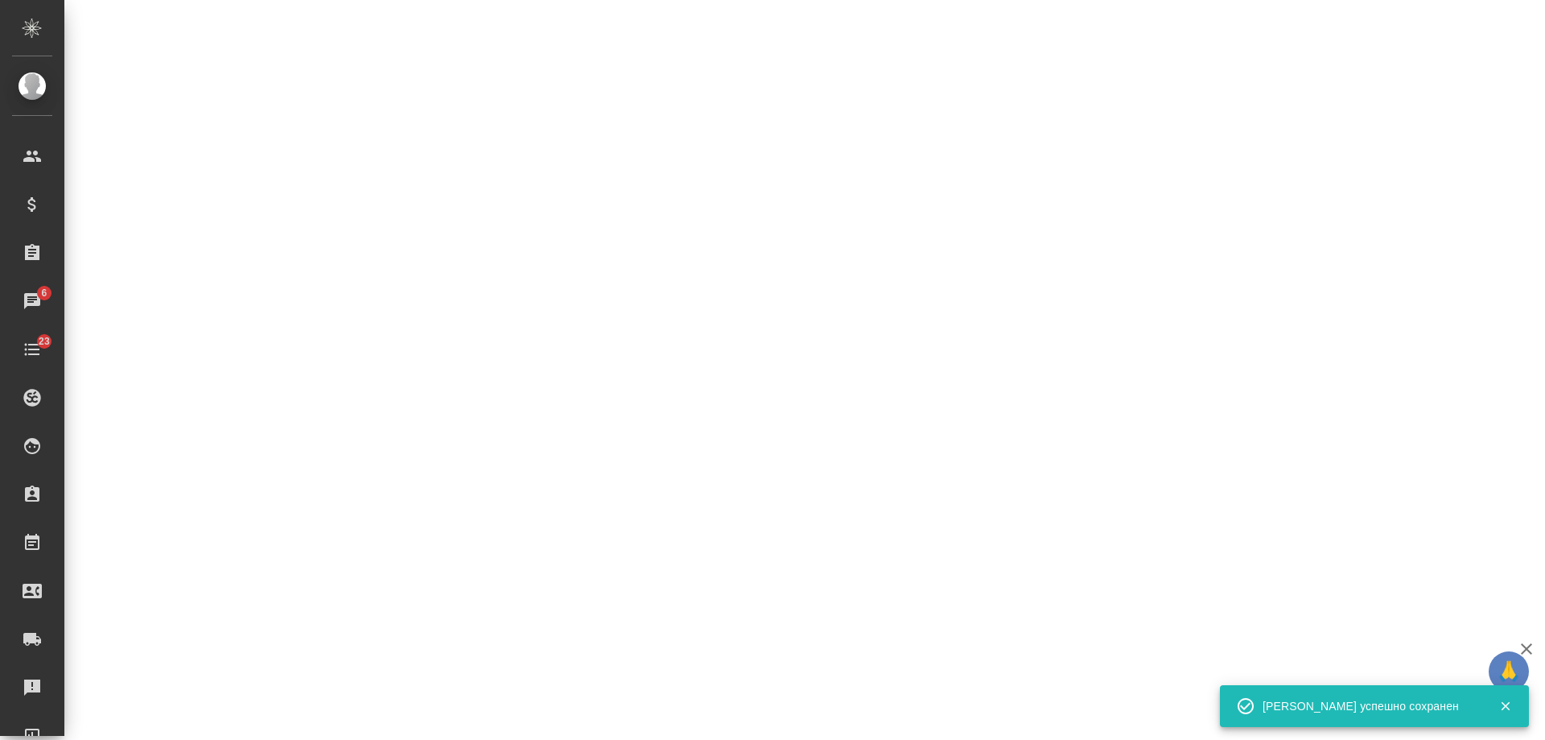
select select "RU"
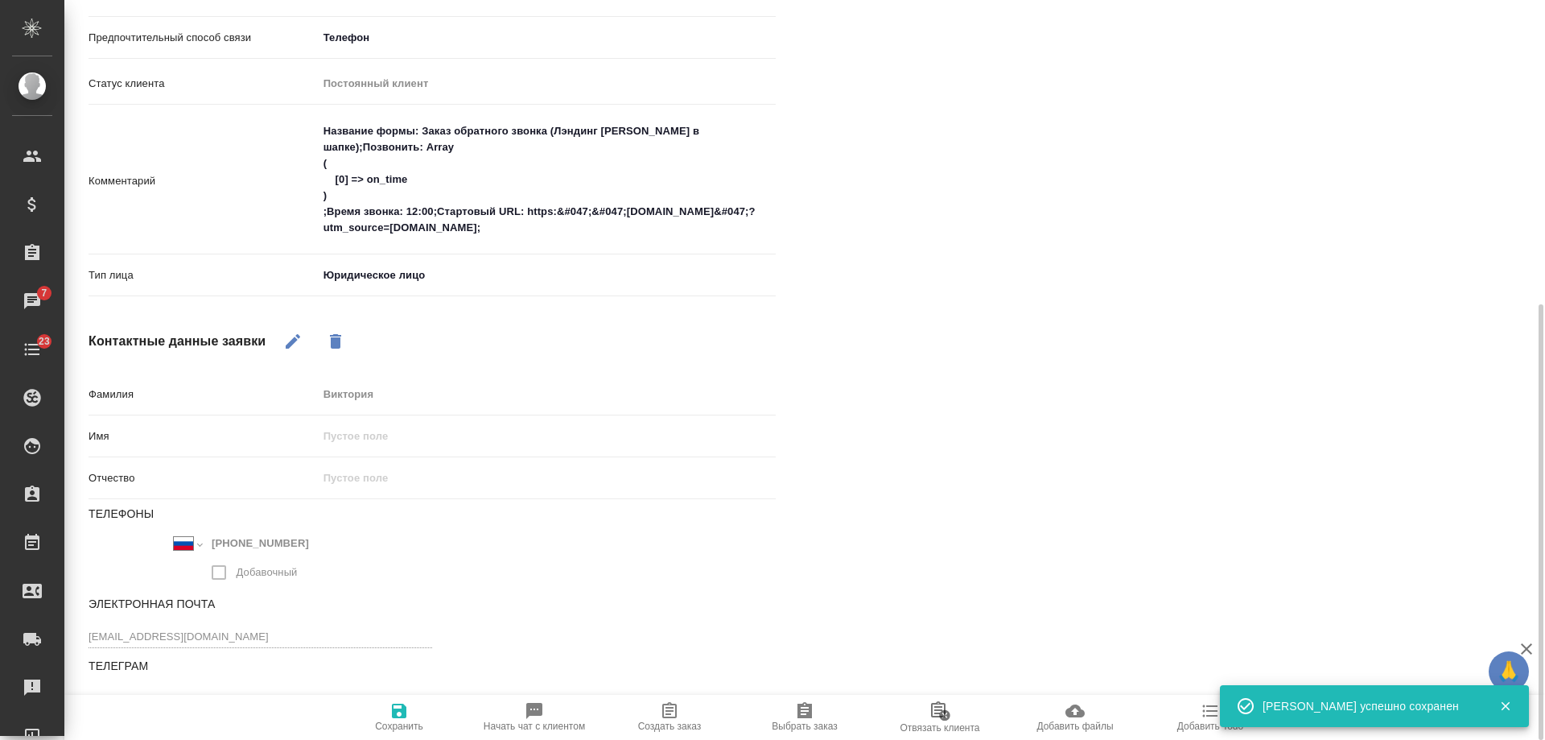
click at [677, 712] on icon "button" at bounding box center [669, 710] width 14 height 16
type textarea "x"
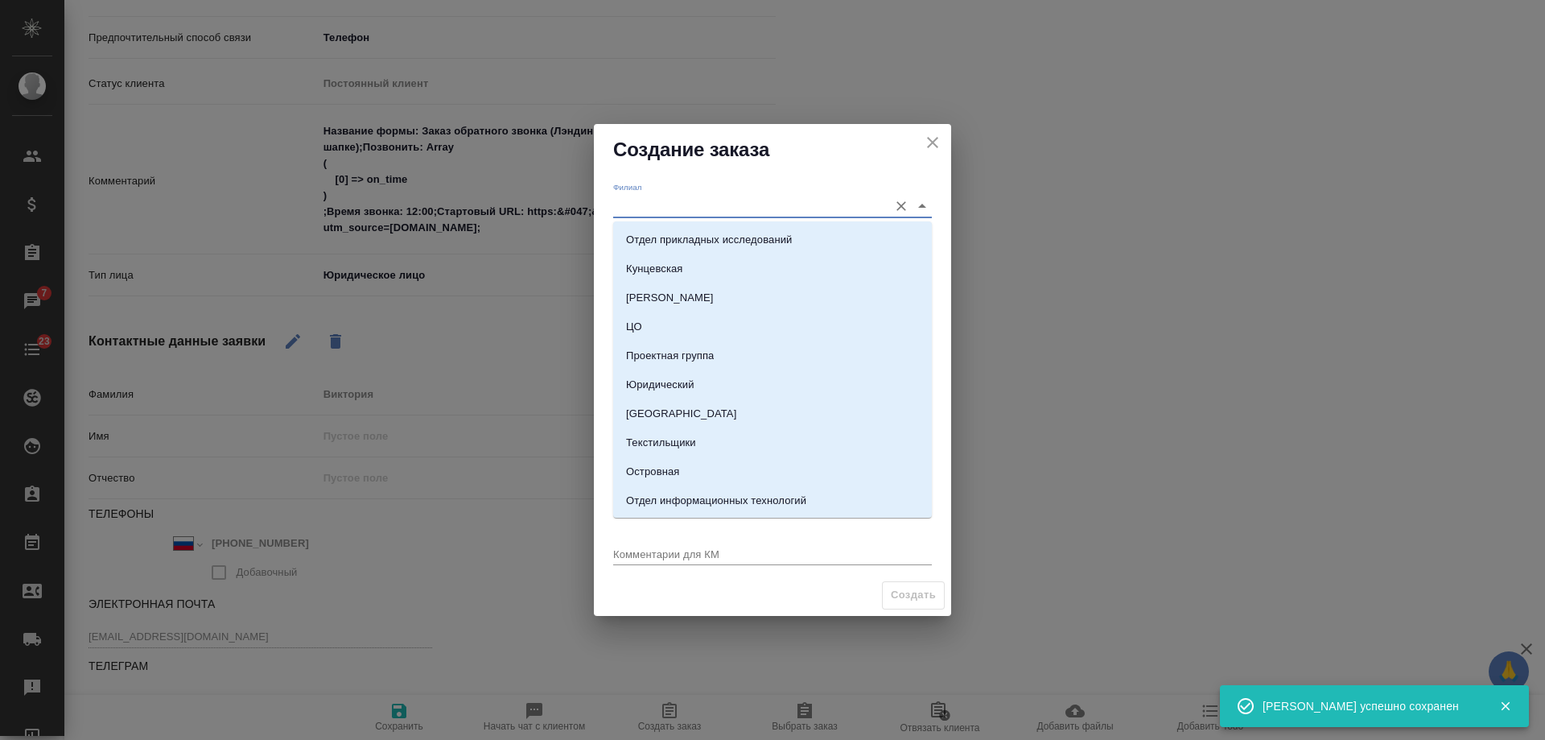
click at [697, 200] on input "Филиал" at bounding box center [746, 206] width 267 height 22
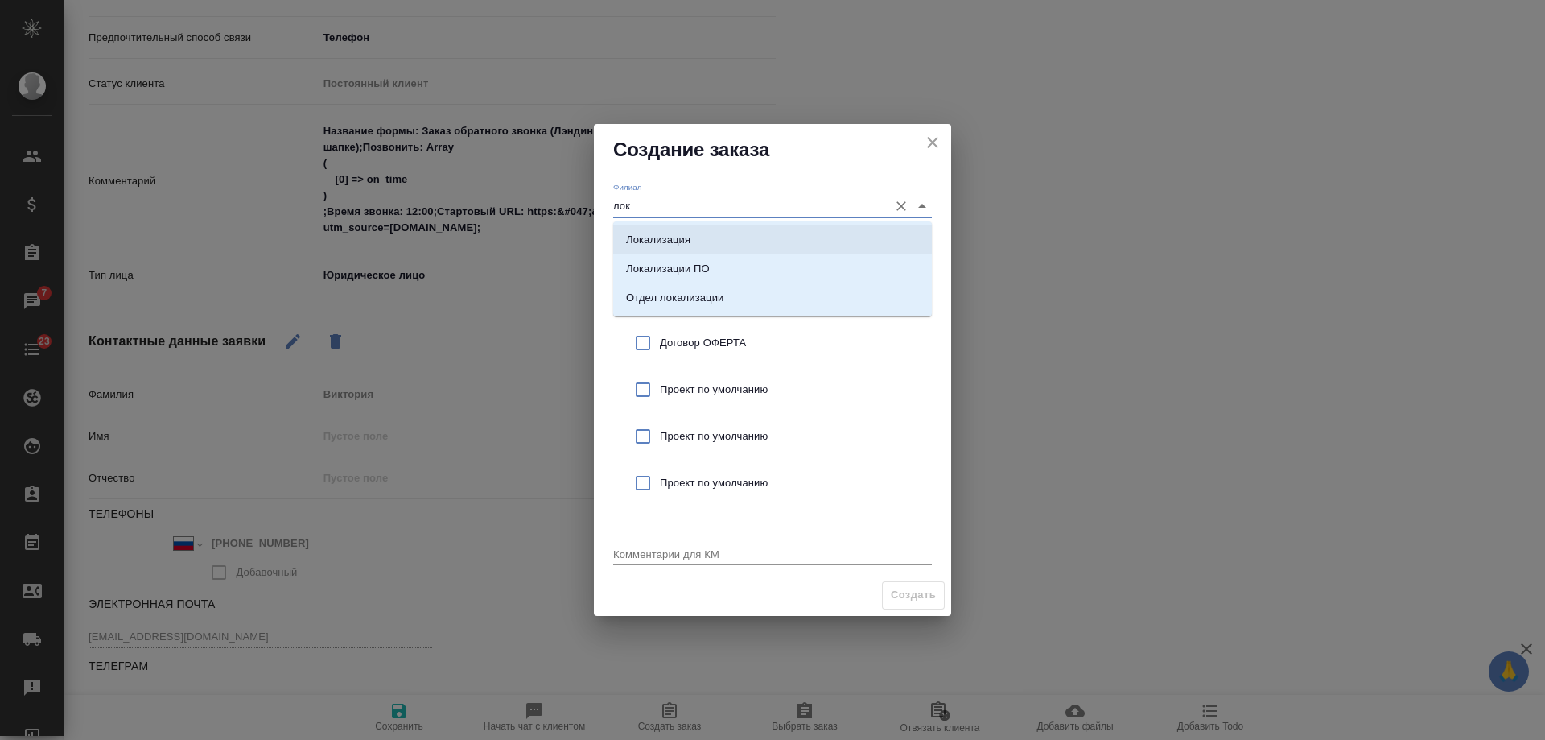
click at [693, 241] on li "Локализация" at bounding box center [772, 239] width 319 height 29
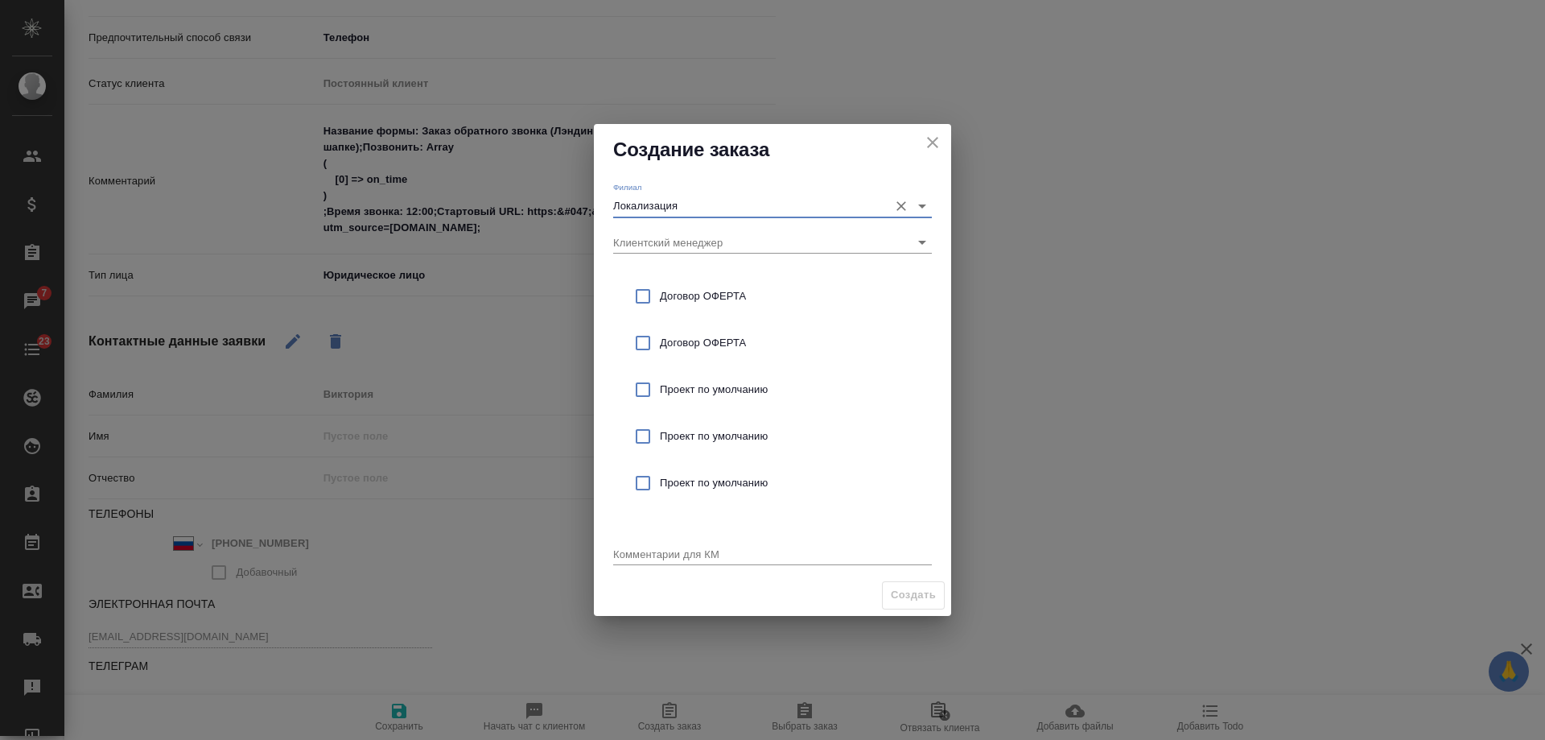
type input "Локализация"
click at [714, 288] on span "Договор ОФЕРТА" at bounding box center [789, 296] width 259 height 16
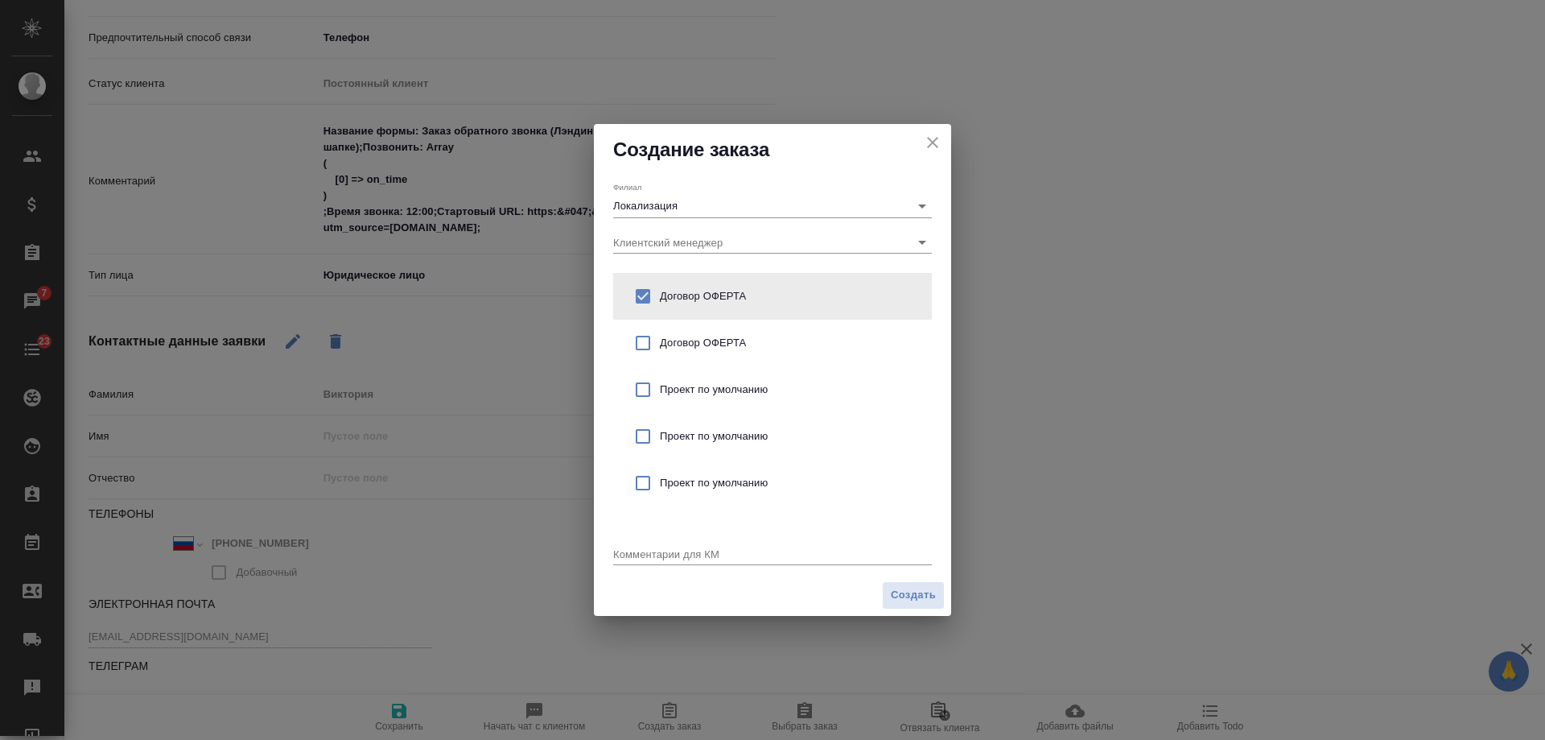
click at [670, 395] on span "Проект по умолчанию" at bounding box center [789, 390] width 259 height 16
checkbox input "false"
checkbox input "true"
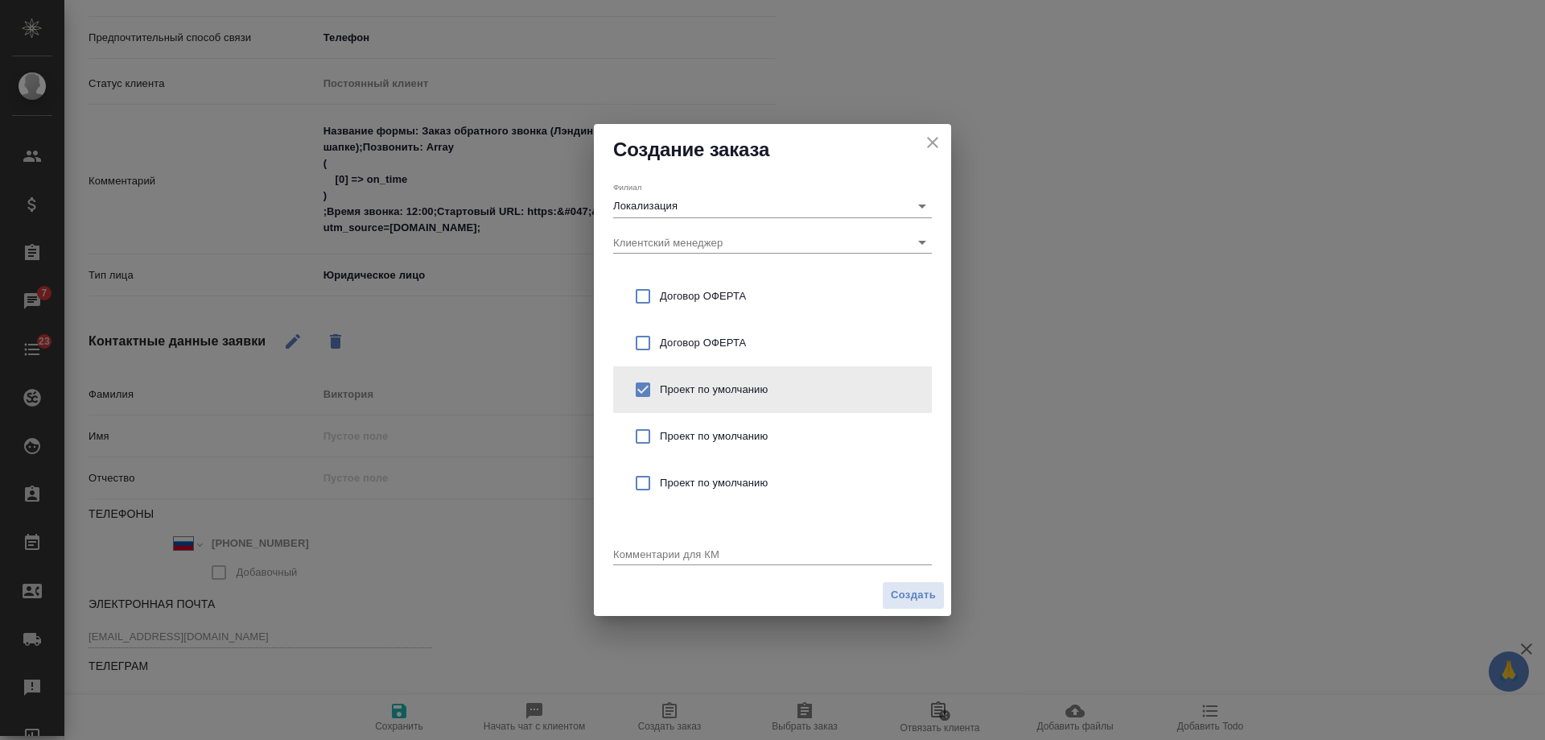
click at [653, 292] on input "checkbox" at bounding box center [643, 296] width 34 height 34
checkbox input "true"
checkbox input "false"
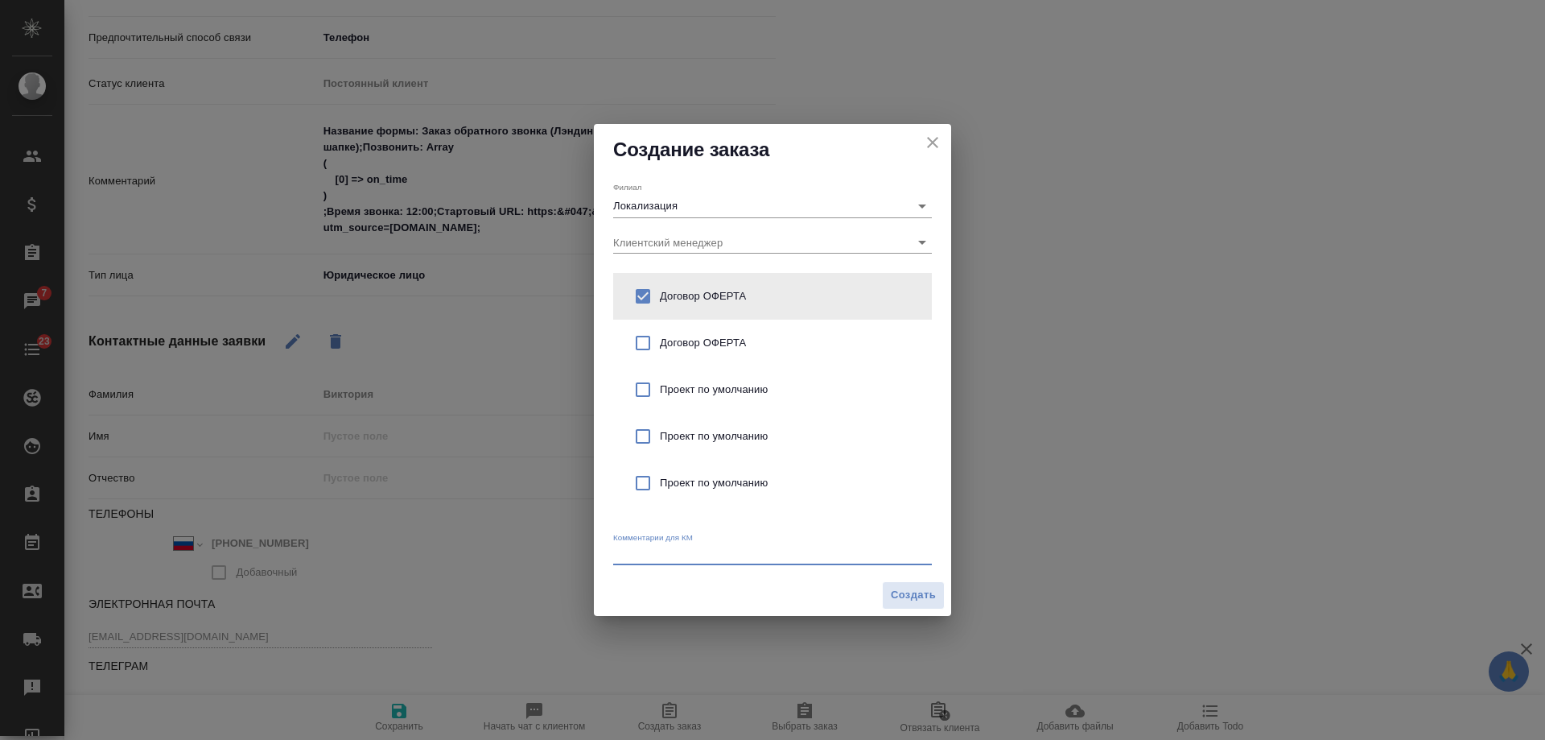
click at [669, 552] on textarea at bounding box center [772, 553] width 319 height 12
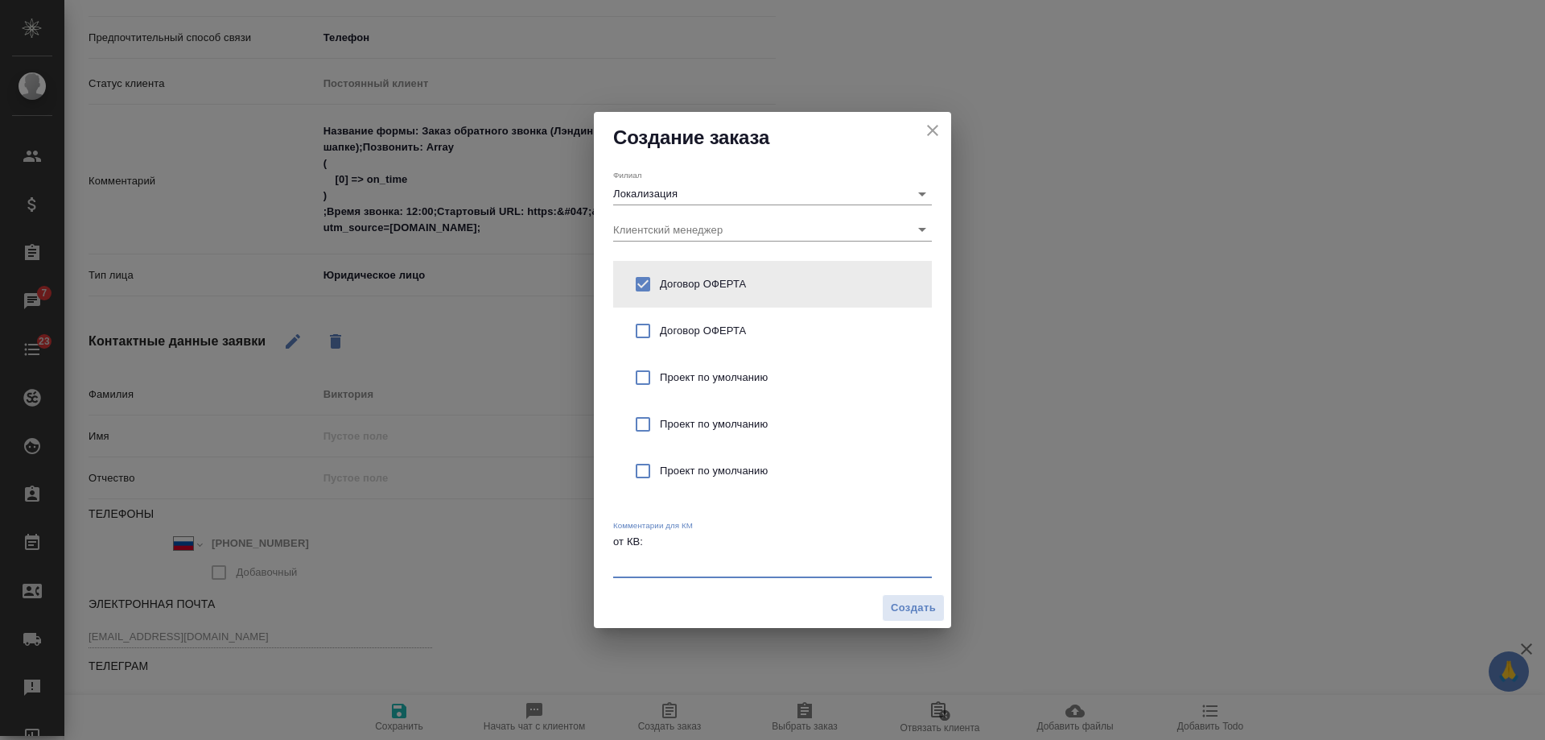
type textarea "от КВ:"
type textarea "x"
paste textarea "Мы разрабатываем мобильное приложение в сфере нумерологии и планируем перевести…"
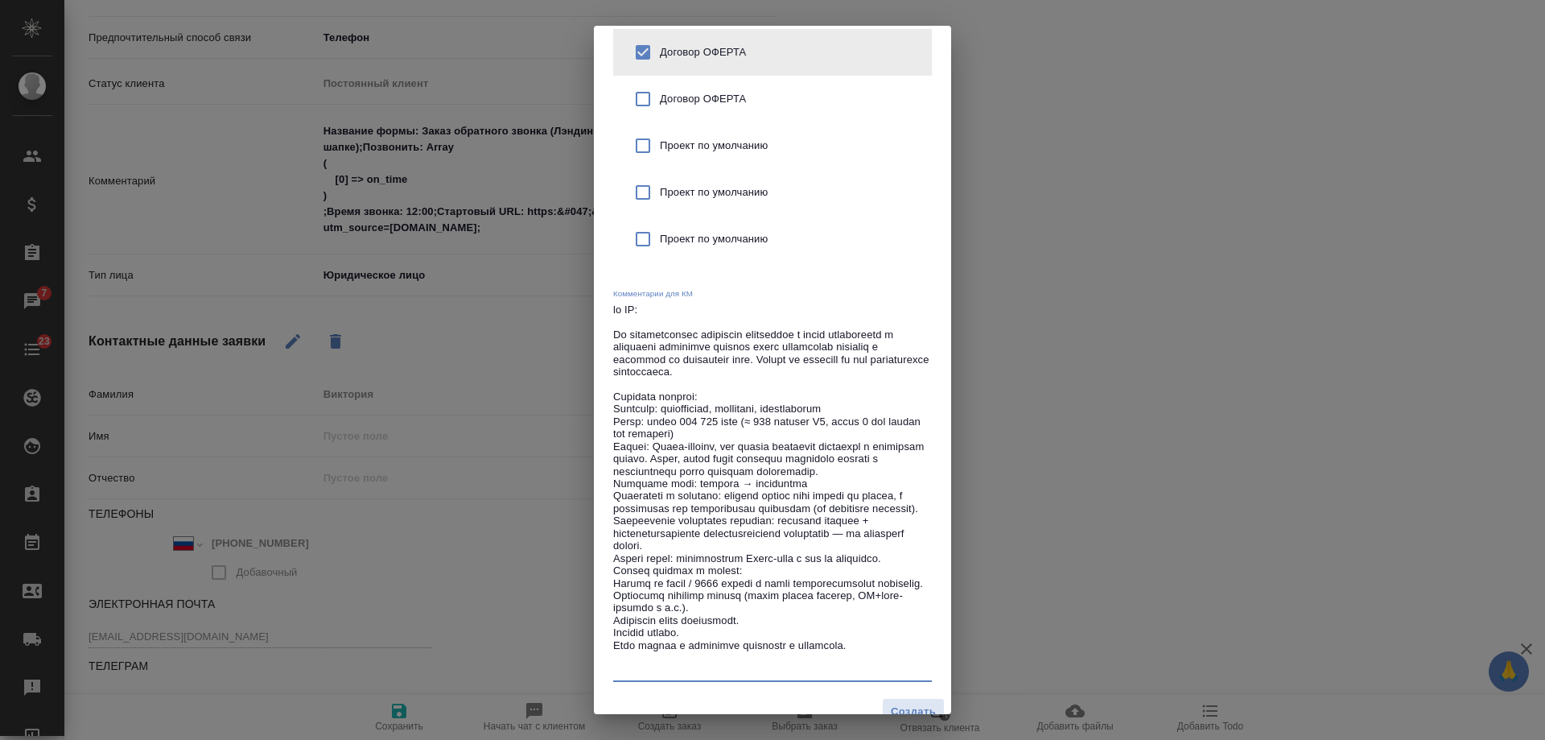
scroll to position [164, 0]
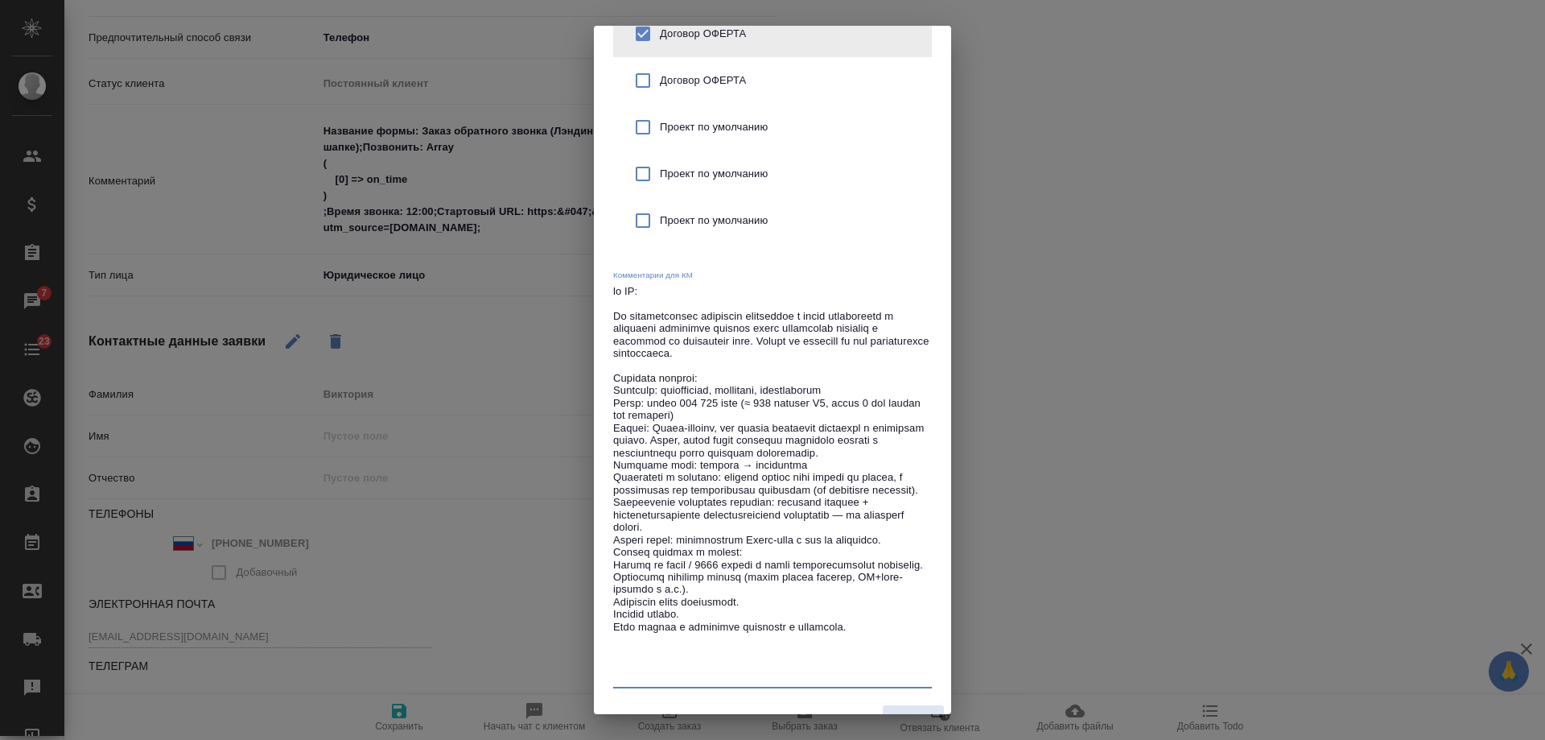
type textarea "от КВ: Мы разрабатываем мобильное приложение в сфере нумерологии и планируем пе…"
type textarea "x"
paste textarea "У нас юридическое лицо зарегистрировано в другой стране, поэтому перевод будем …"
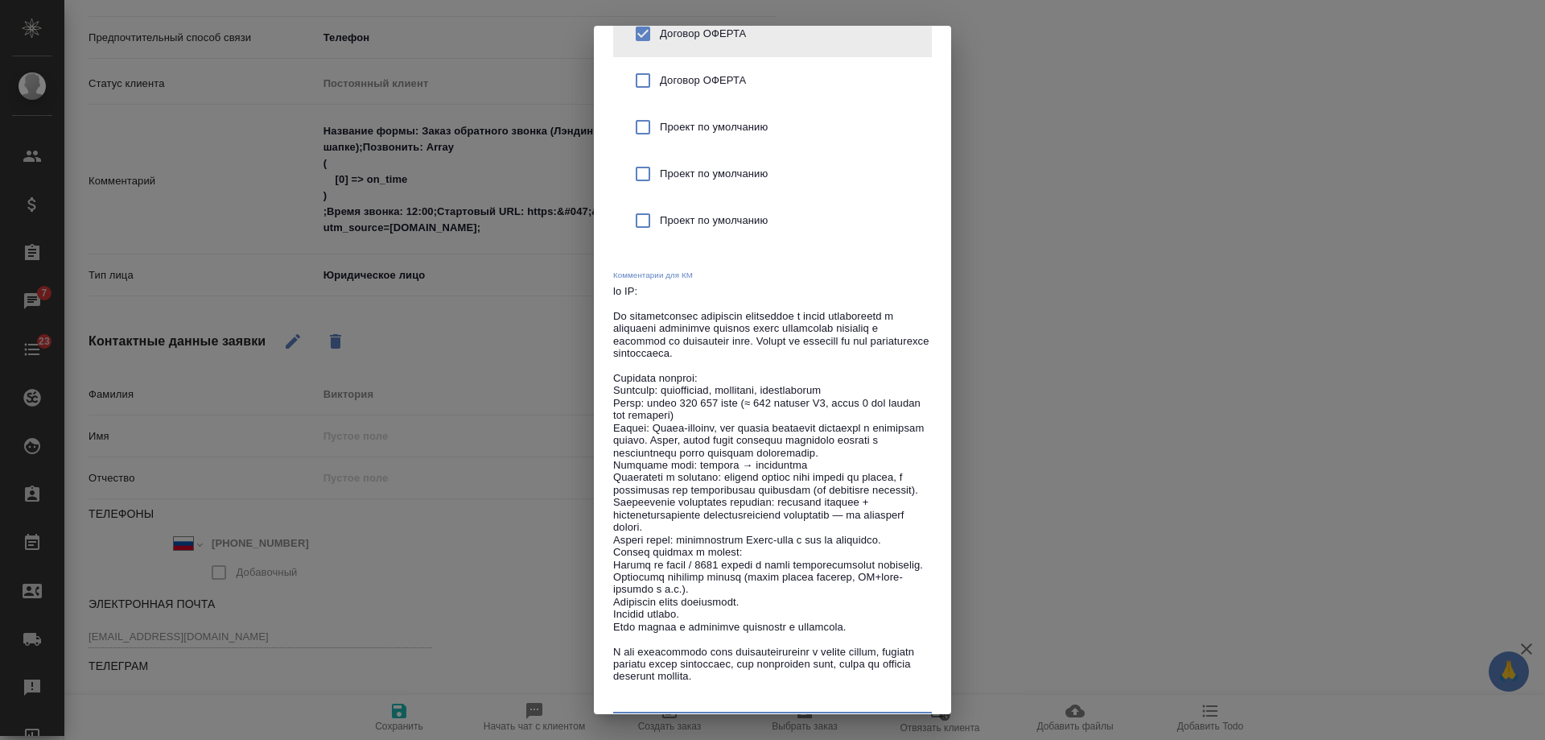
click at [779, 659] on textarea at bounding box center [772, 496] width 319 height 423
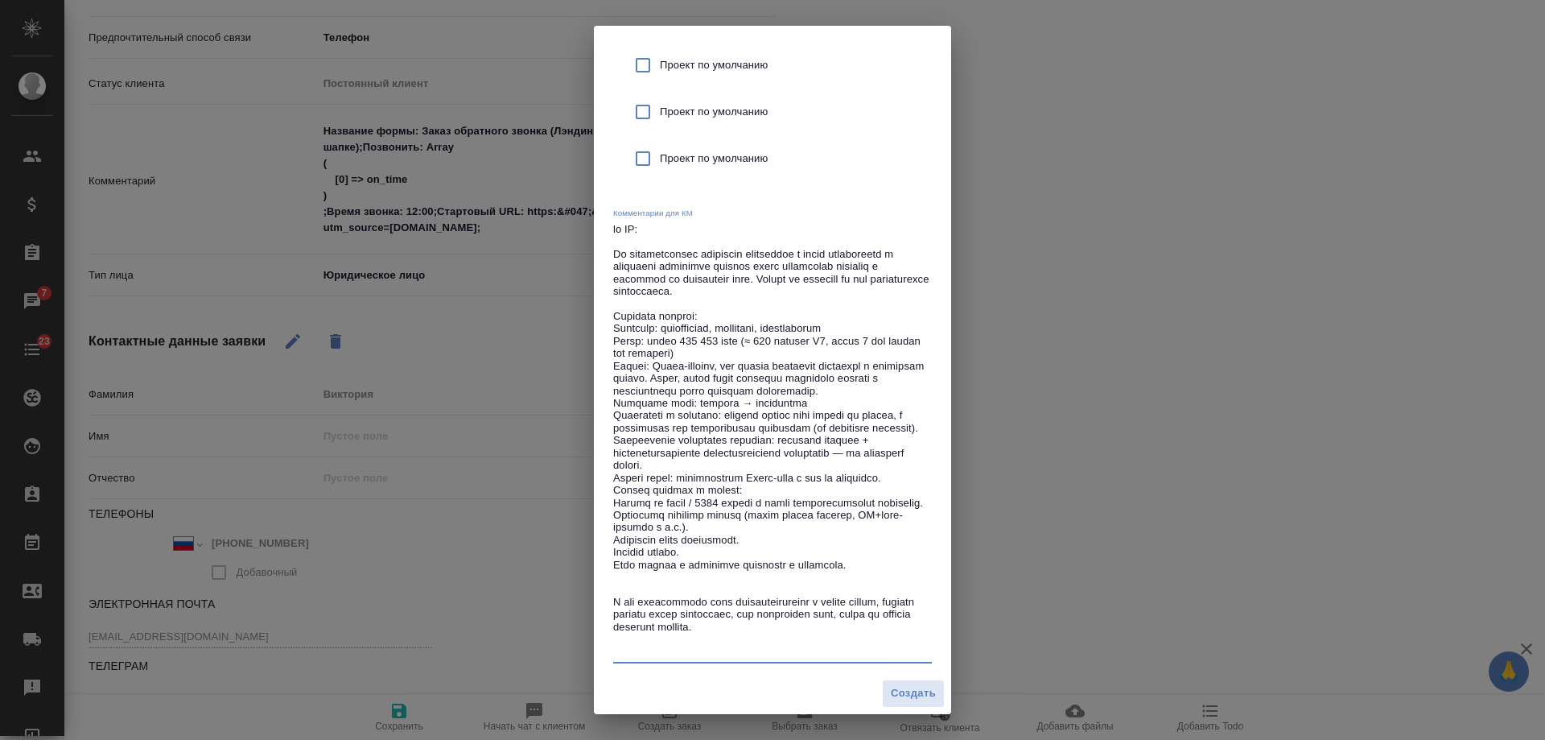
type textarea "от КВ: Мы разрабатываем мобильное приложение в сфере нумерологии и планируем пе…"
click at [823, 658] on div "x" at bounding box center [772, 442] width 319 height 443
click at [914, 695] on span "Создать" at bounding box center [913, 693] width 45 height 19
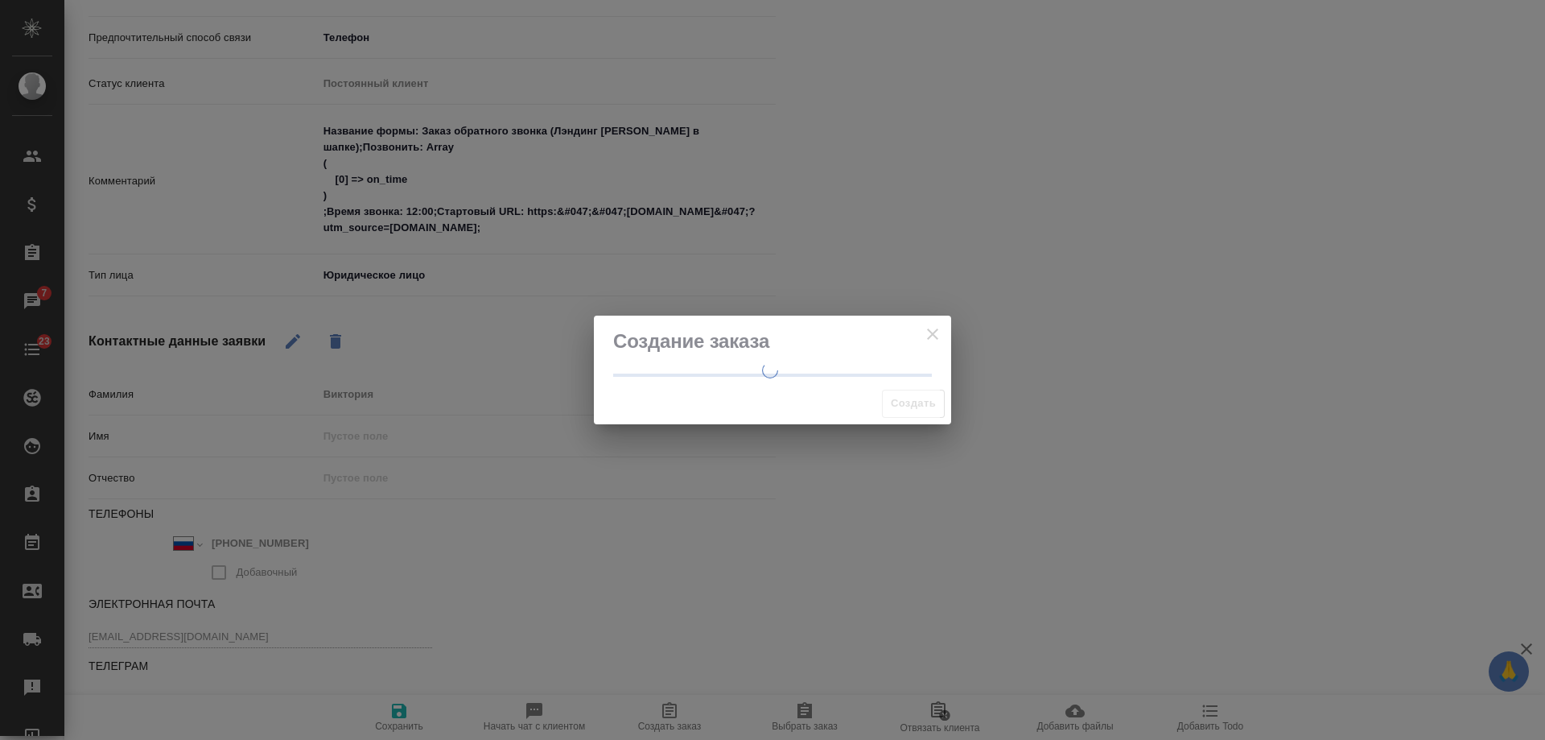
scroll to position [0, 0]
type textarea "x"
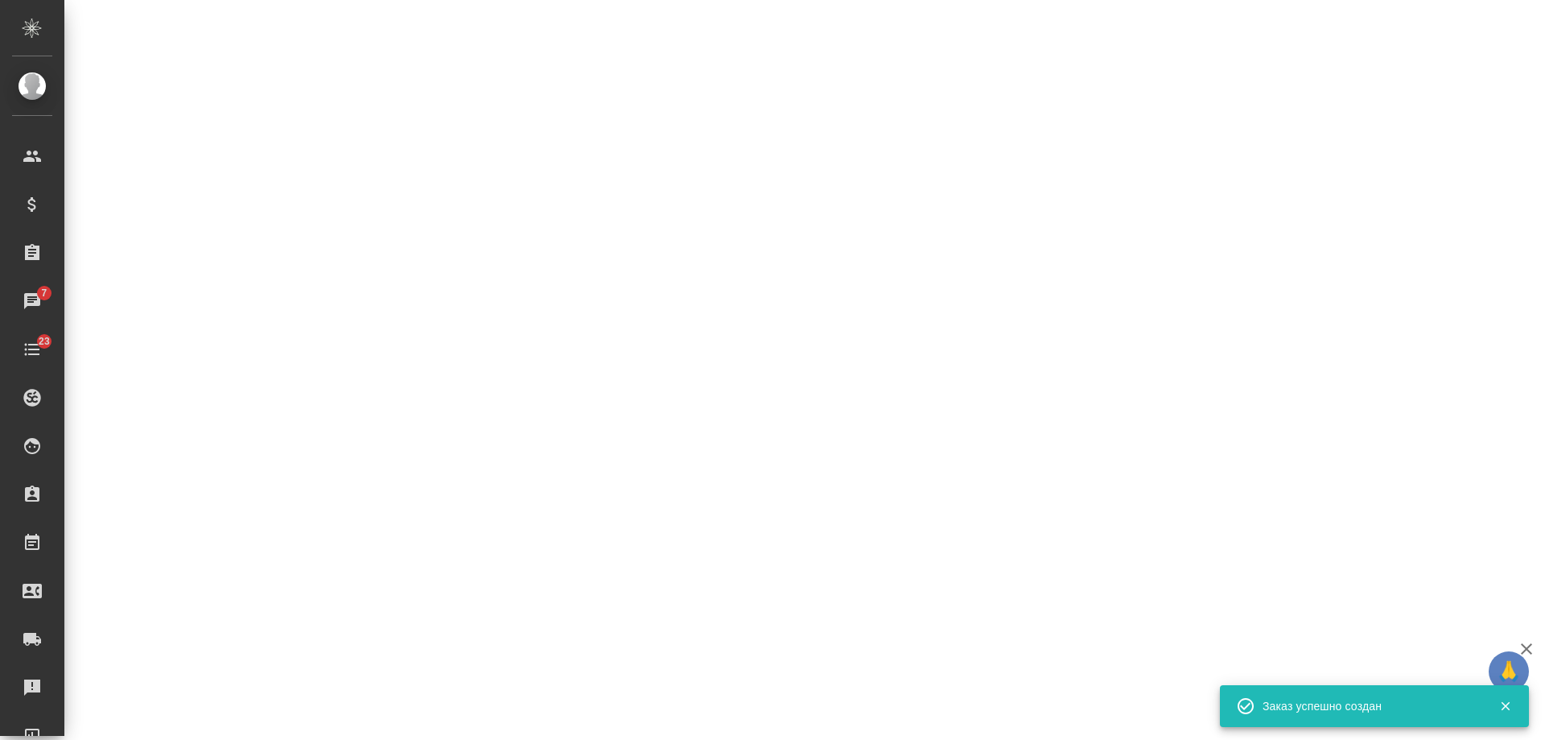
select select "RU"
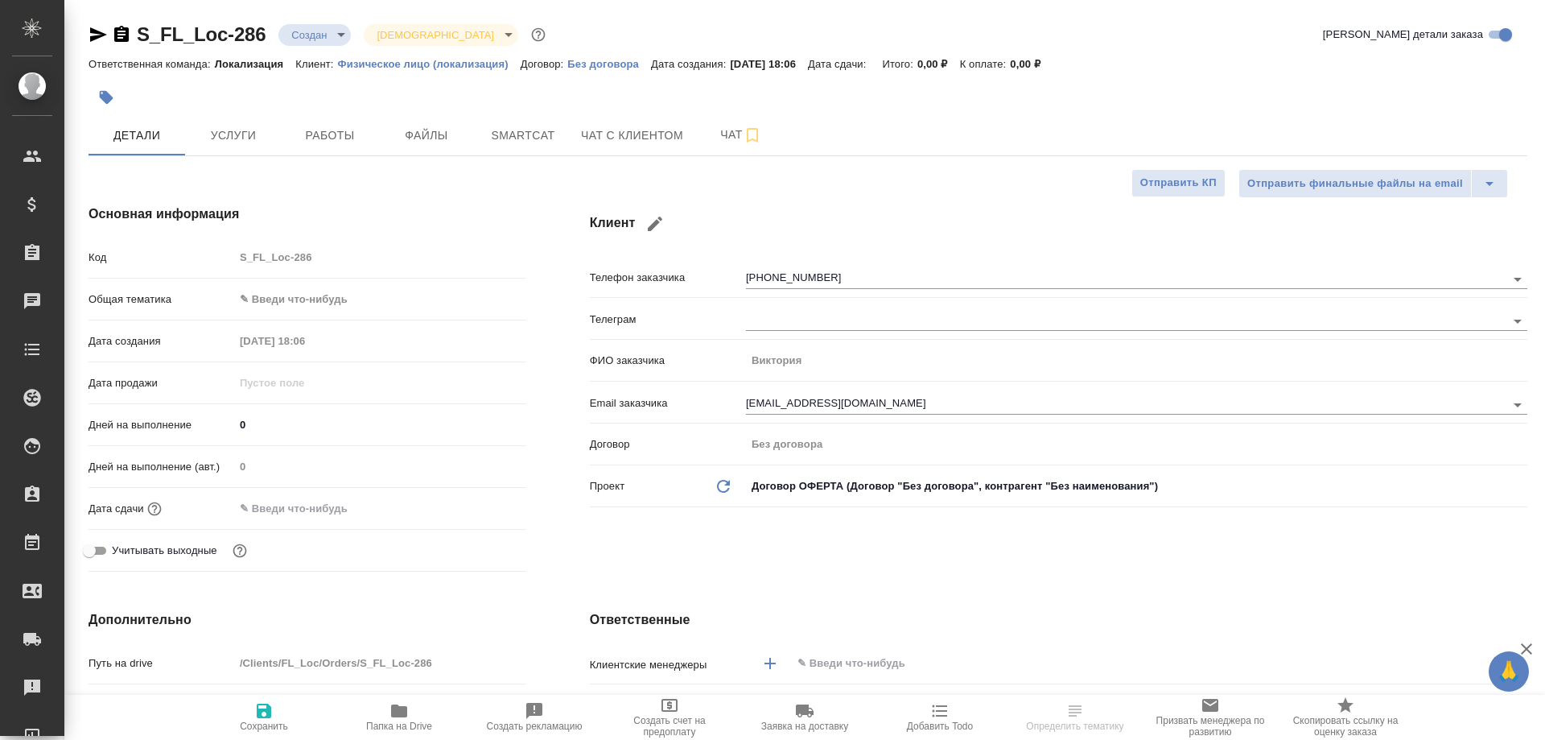
select select "RU"
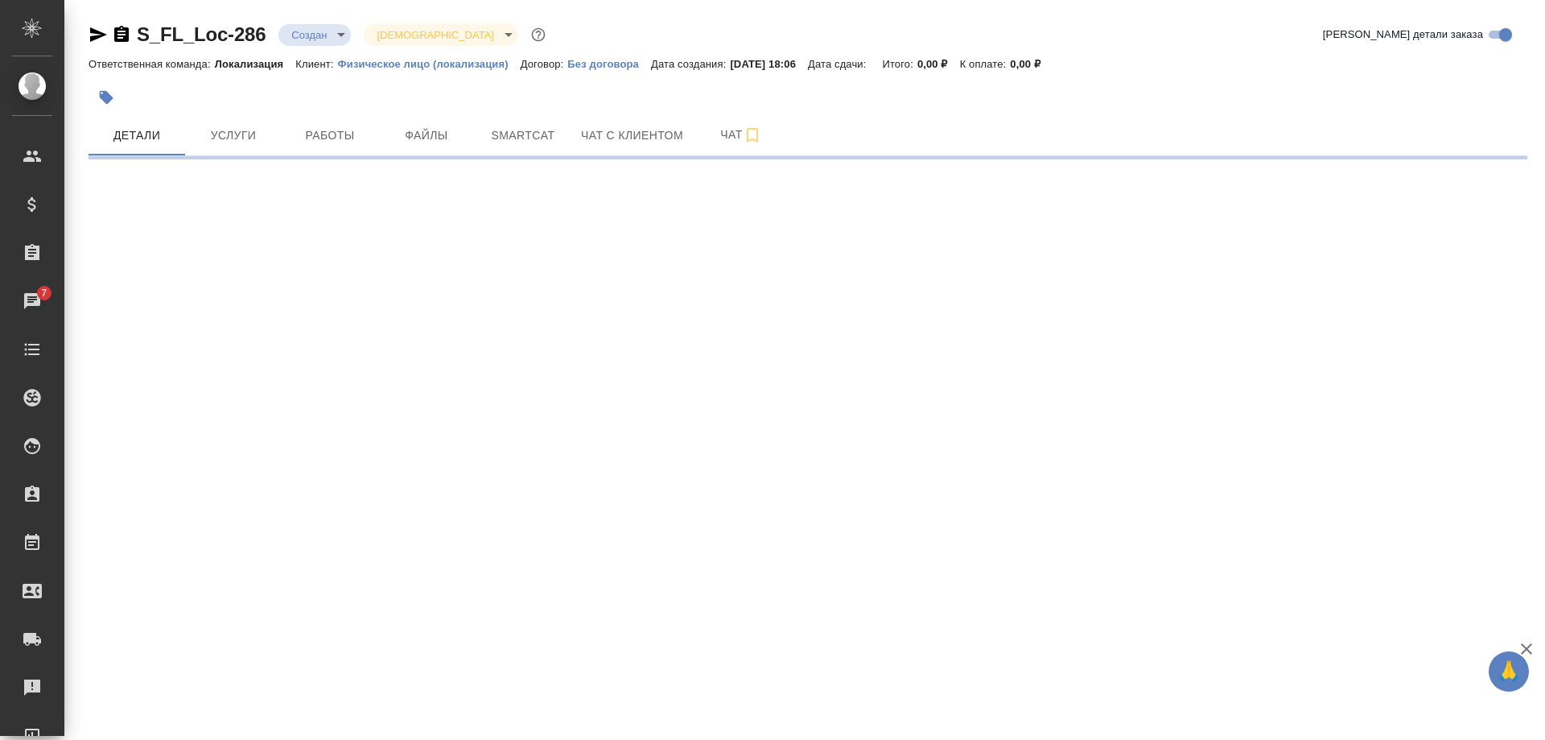
select select "RU"
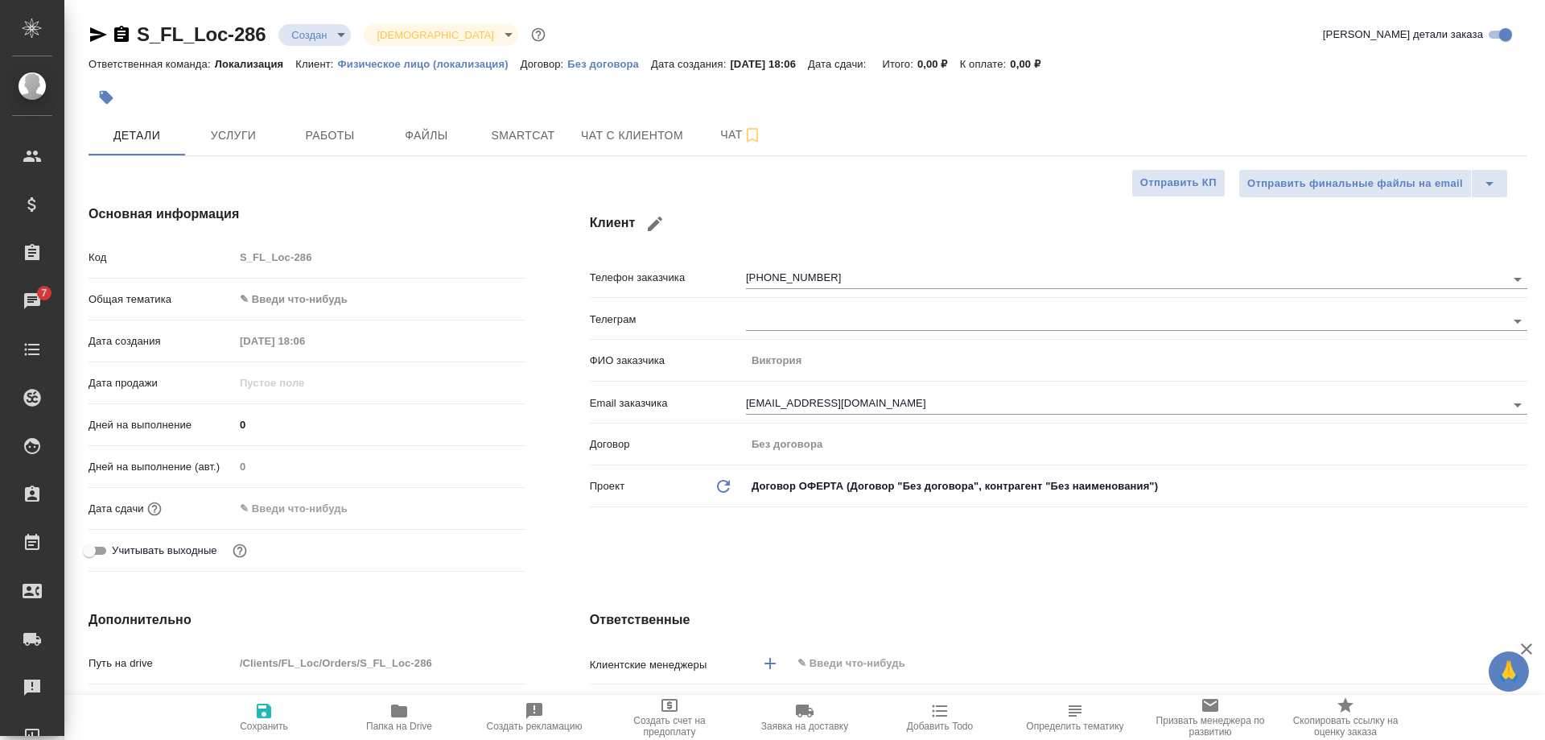
type textarea "x"
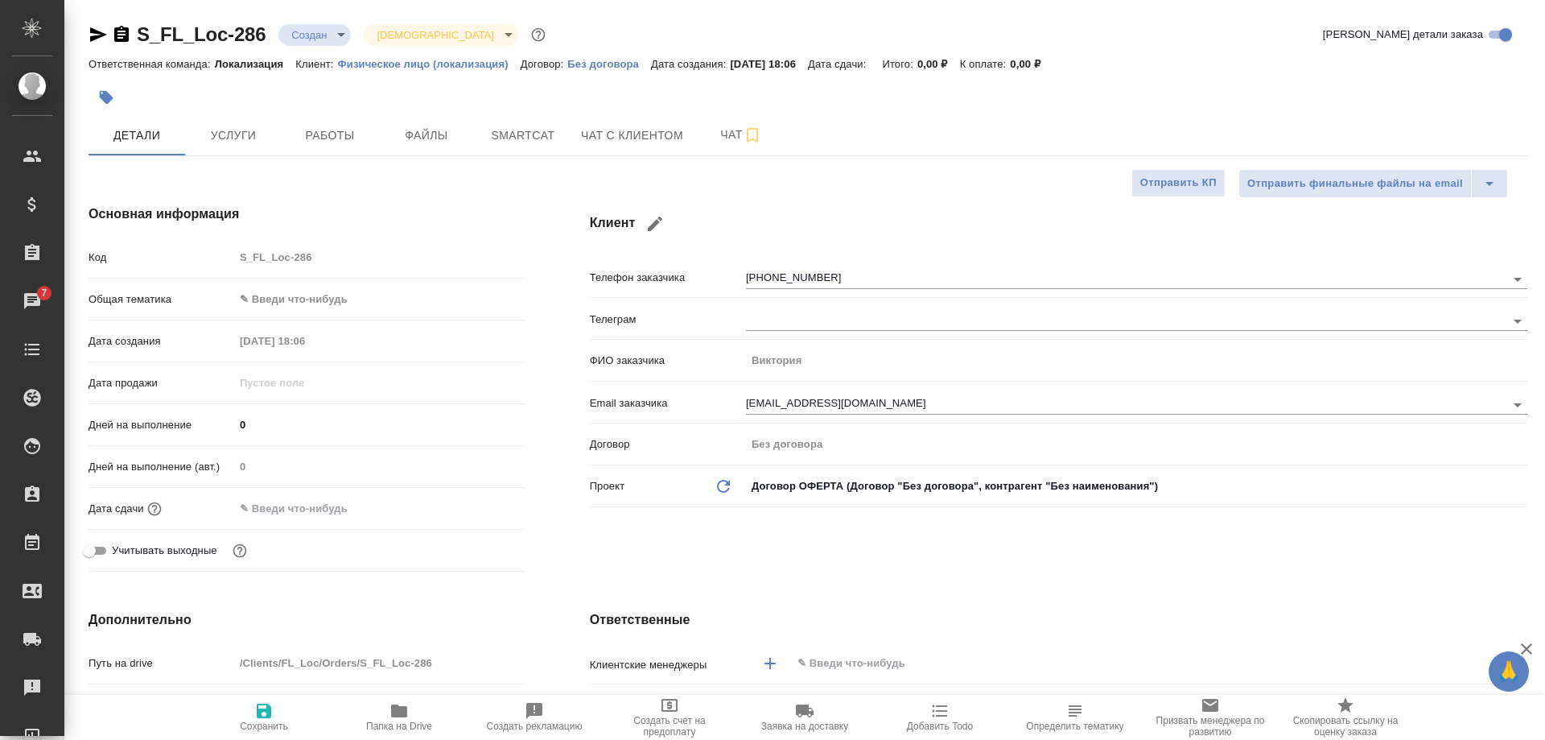
type textarea "x"
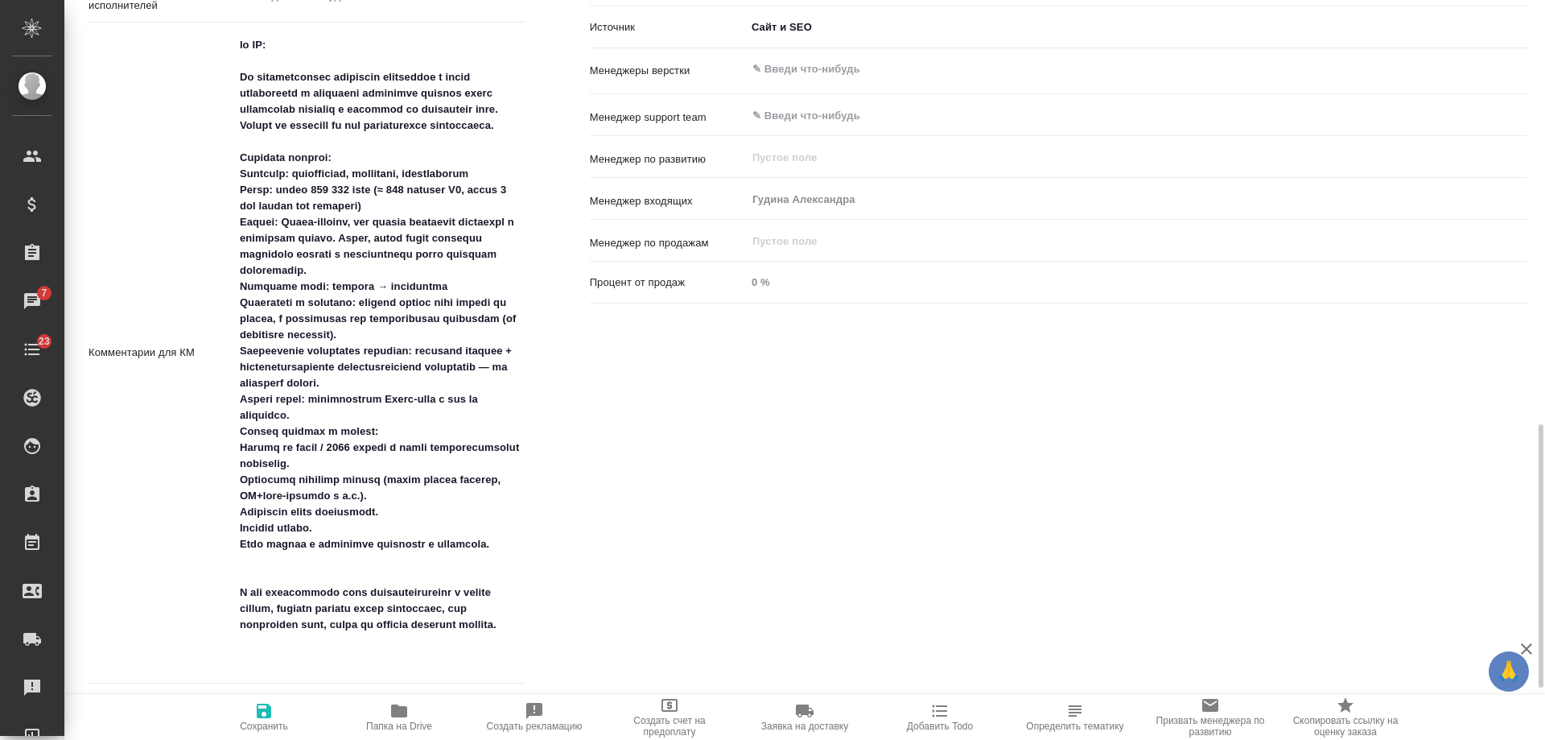
scroll to position [966, 0]
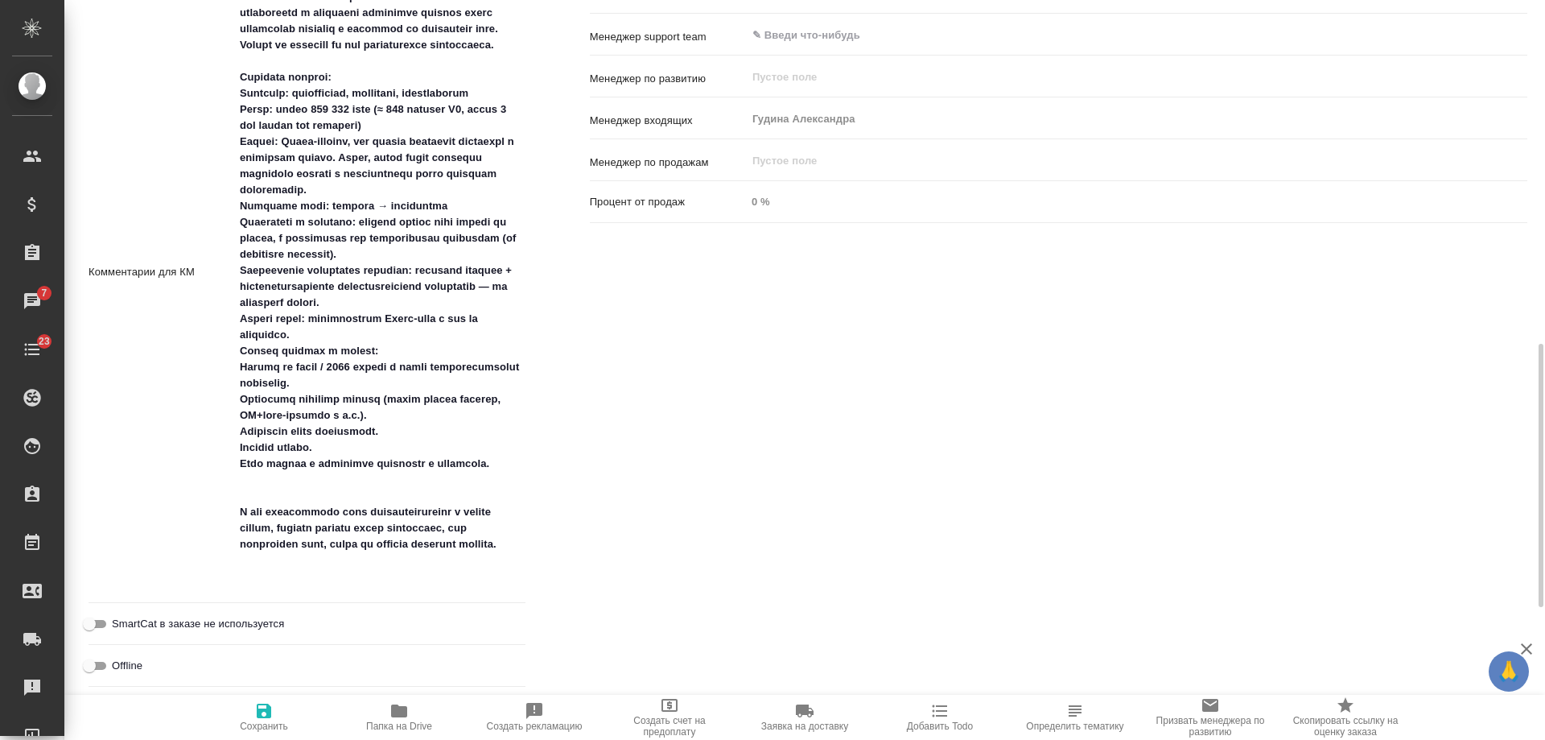
click at [931, 709] on icon "button" at bounding box center [939, 710] width 19 height 19
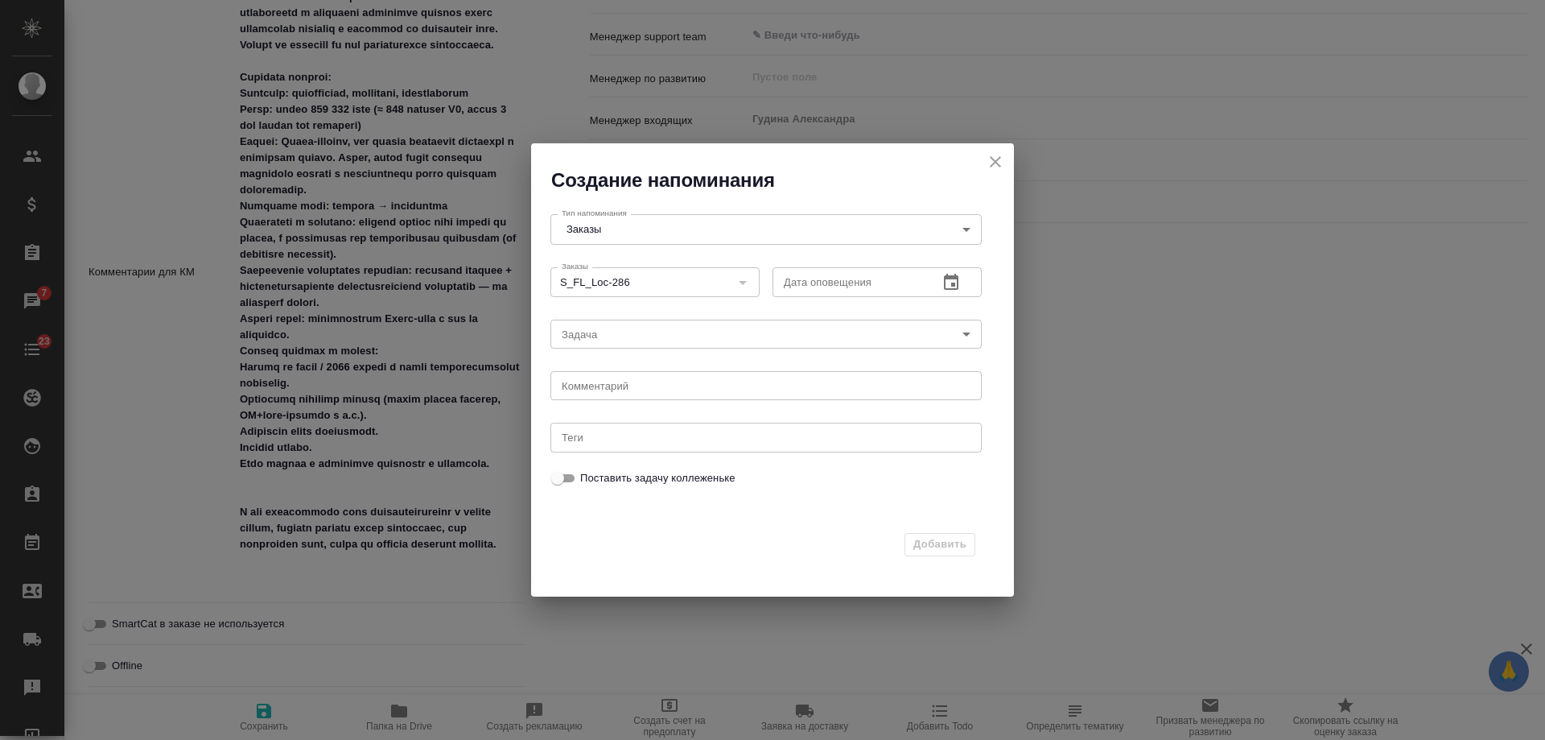
click at [959, 278] on icon "button" at bounding box center [951, 282] width 14 height 16
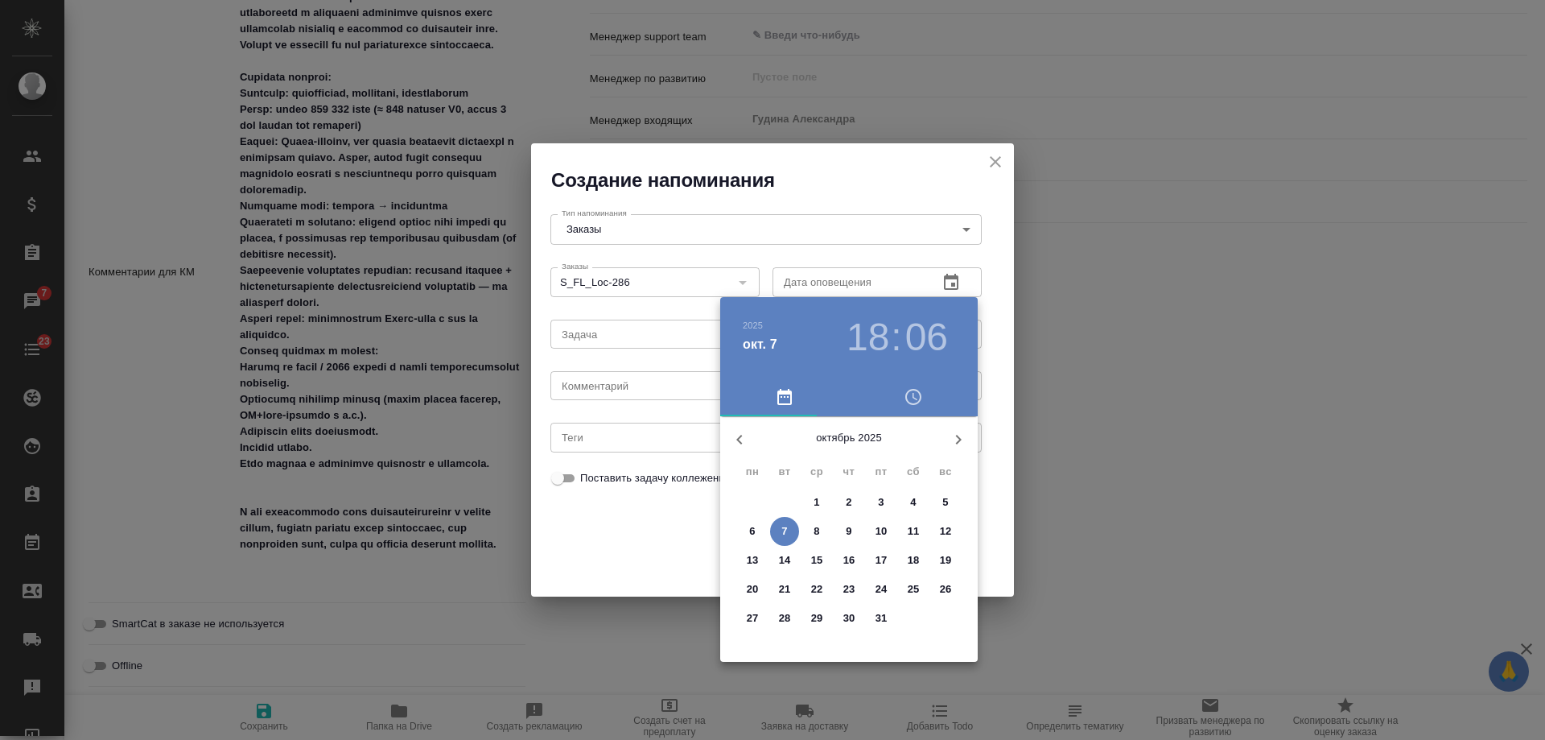
click at [854, 530] on span "9" at bounding box center [849, 531] width 29 height 16
type input "09.10.2025 18:06"
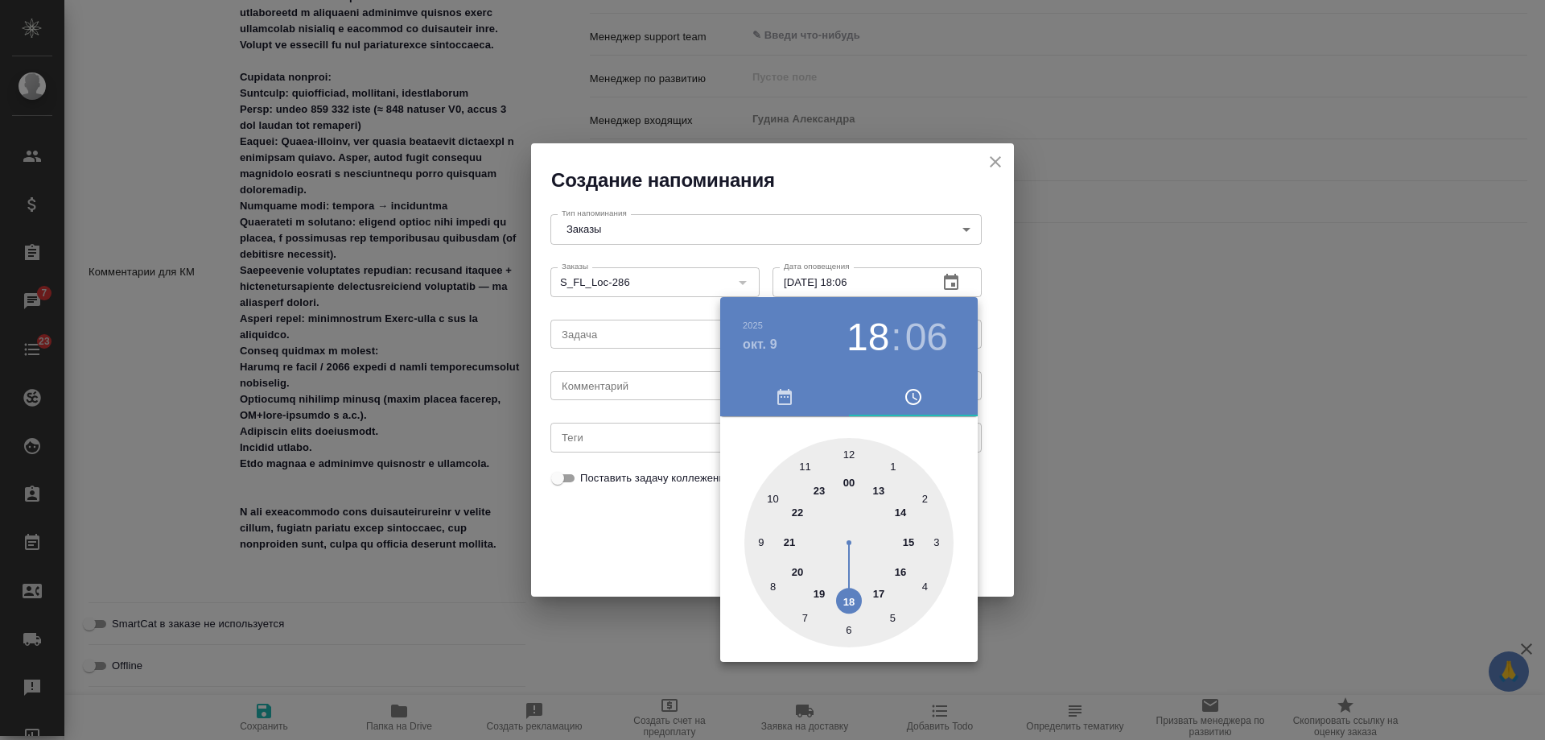
click at [630, 385] on div at bounding box center [772, 370] width 1545 height 740
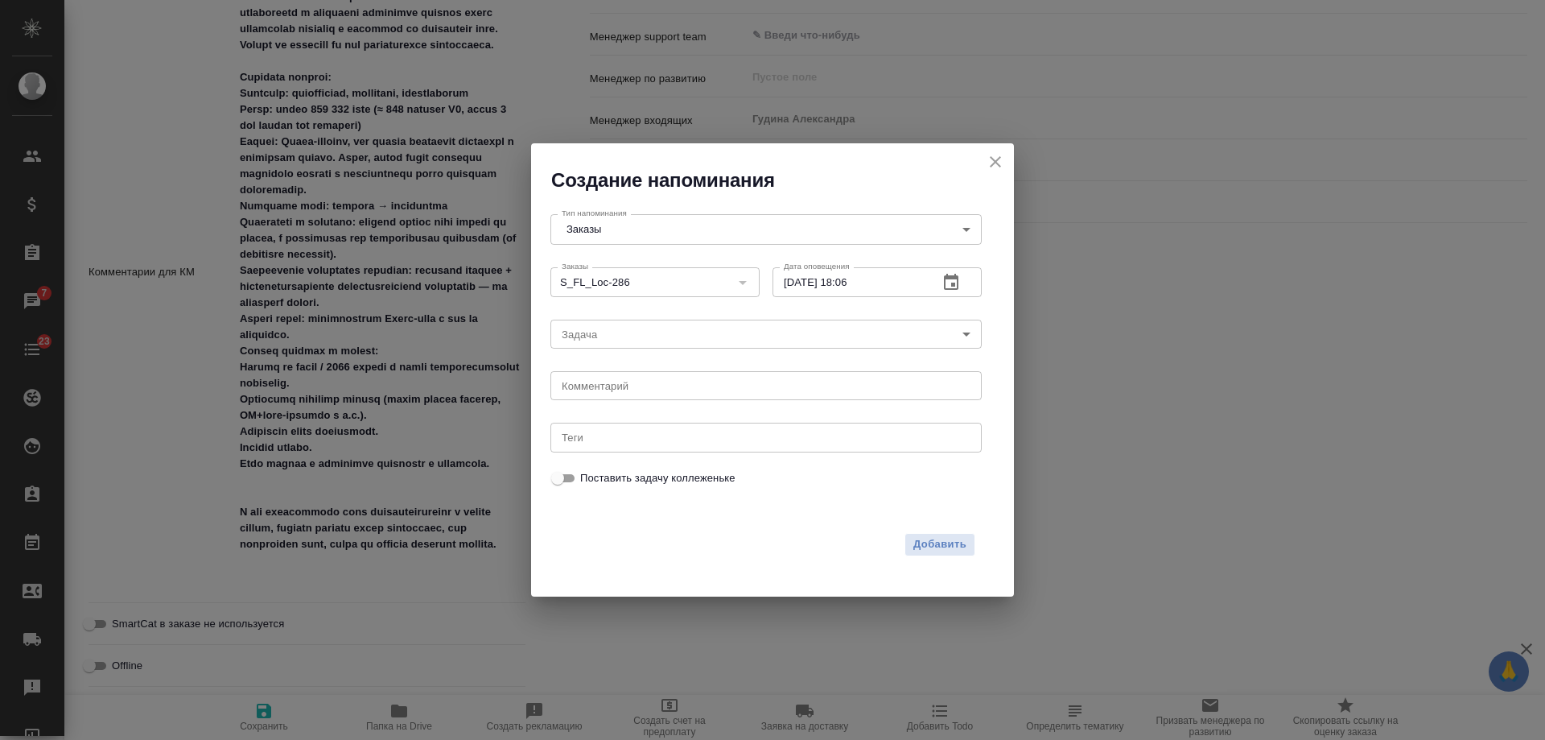
click at [624, 386] on div "2025 окт. 9 18 : 06 00 1 2 3 4 5 6 7 8 9 10 11 12 13 14 15 16 17 18 19 20 21 22…" at bounding box center [772, 370] width 1545 height 740
click at [624, 387] on textarea at bounding box center [766, 386] width 409 height 12
type textarea "инфа"
click at [944, 539] on span "Добавить" at bounding box center [940, 544] width 53 height 19
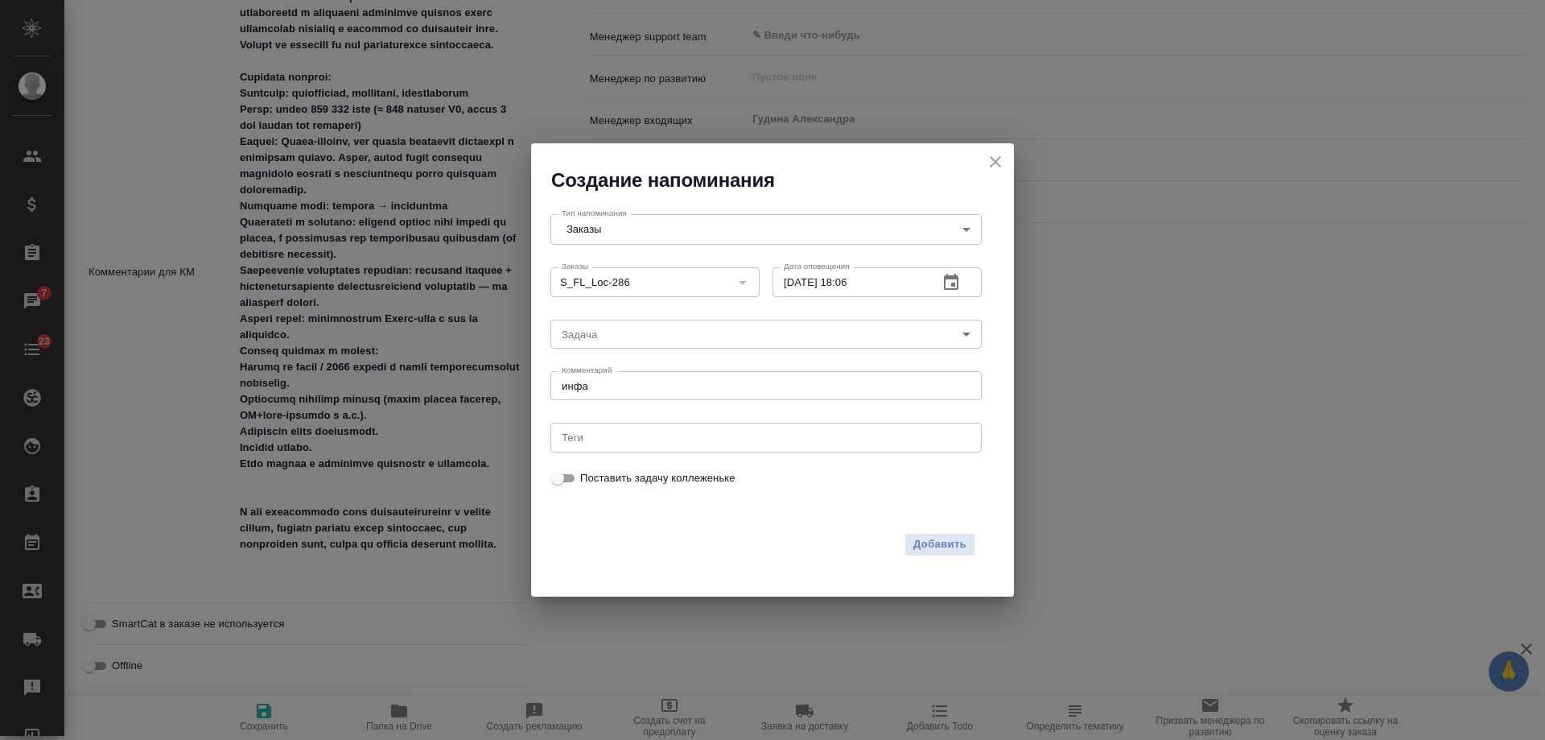
type textarea "x"
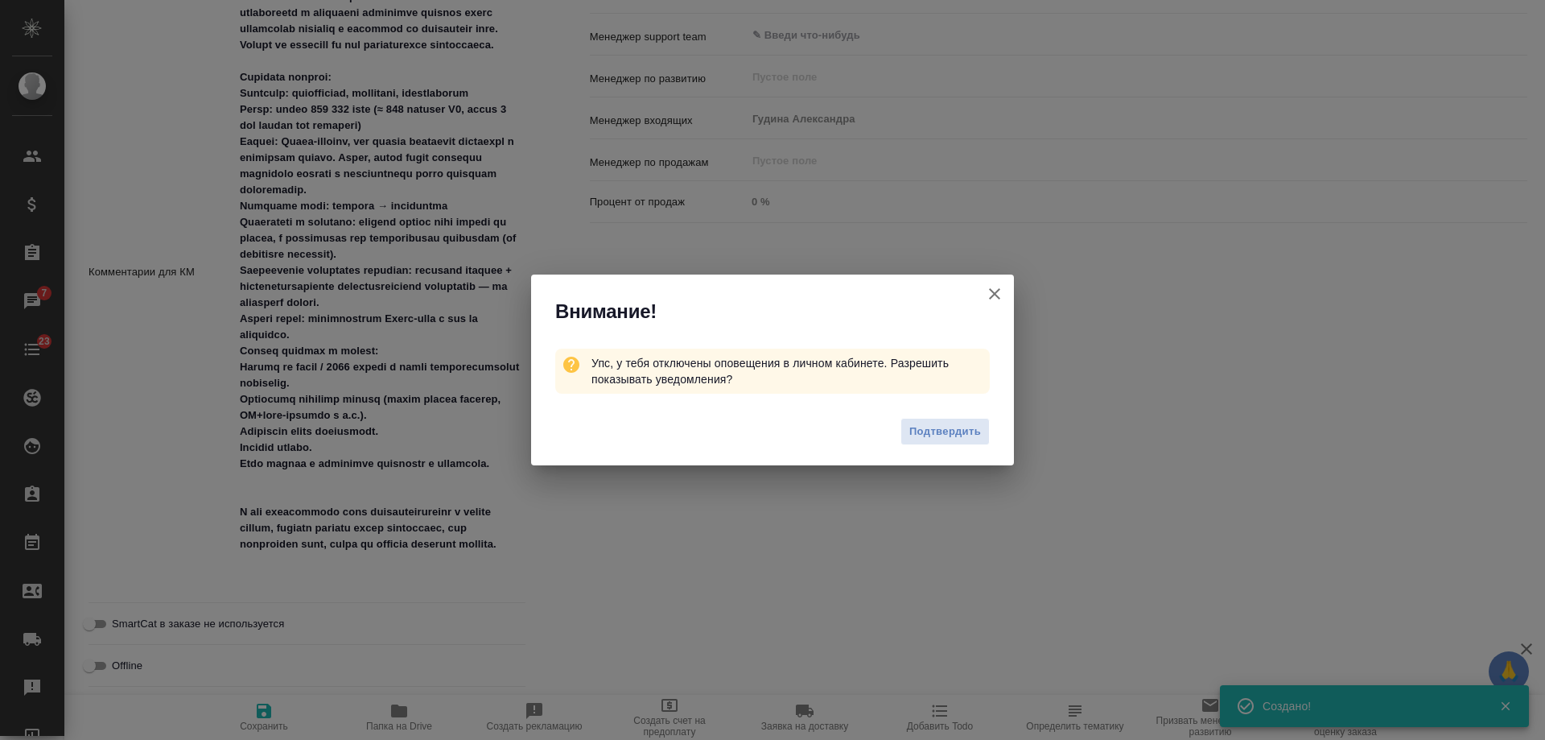
type textarea "x"
click at [996, 293] on icon "button" at bounding box center [994, 293] width 11 height 11
type textarea "x"
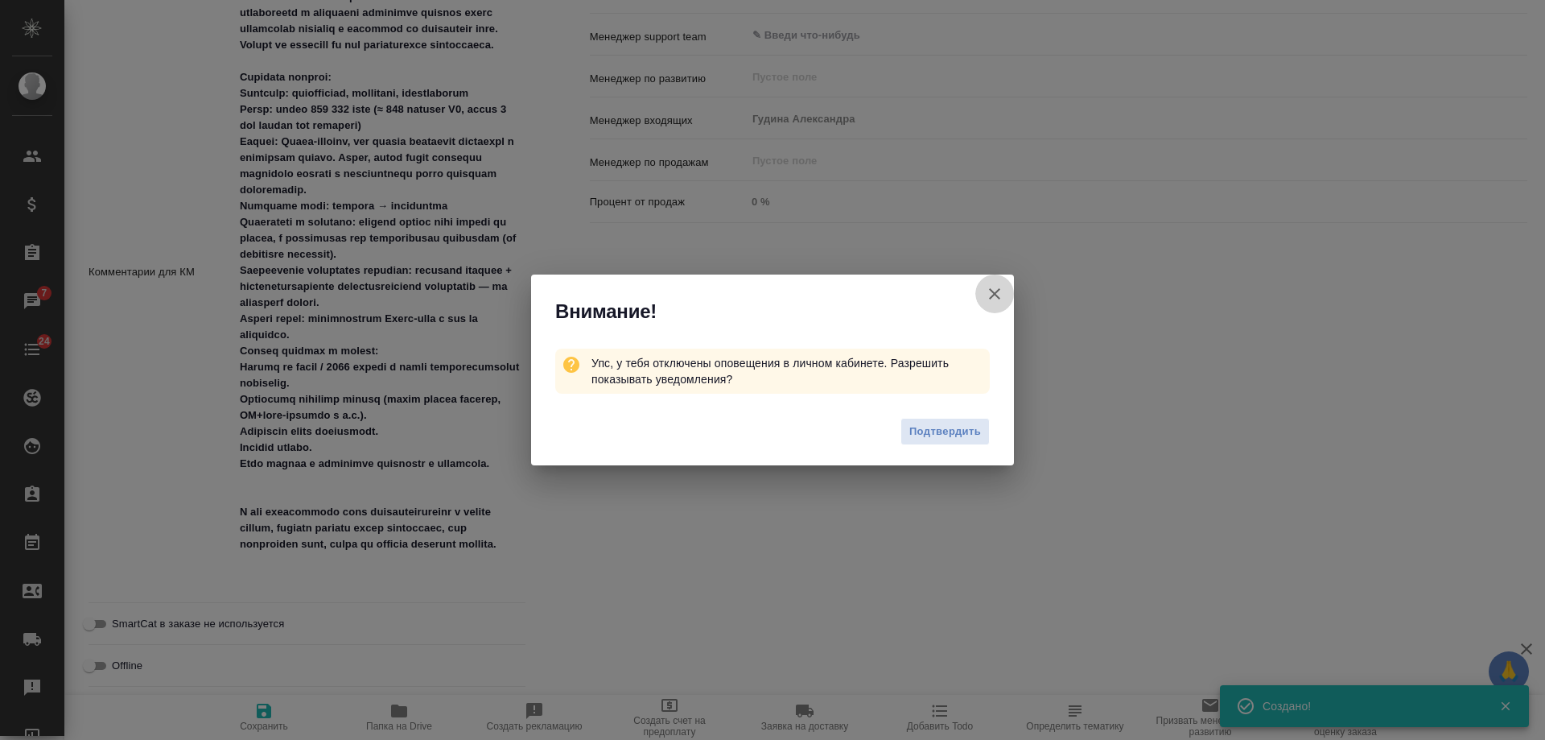
type textarea "x"
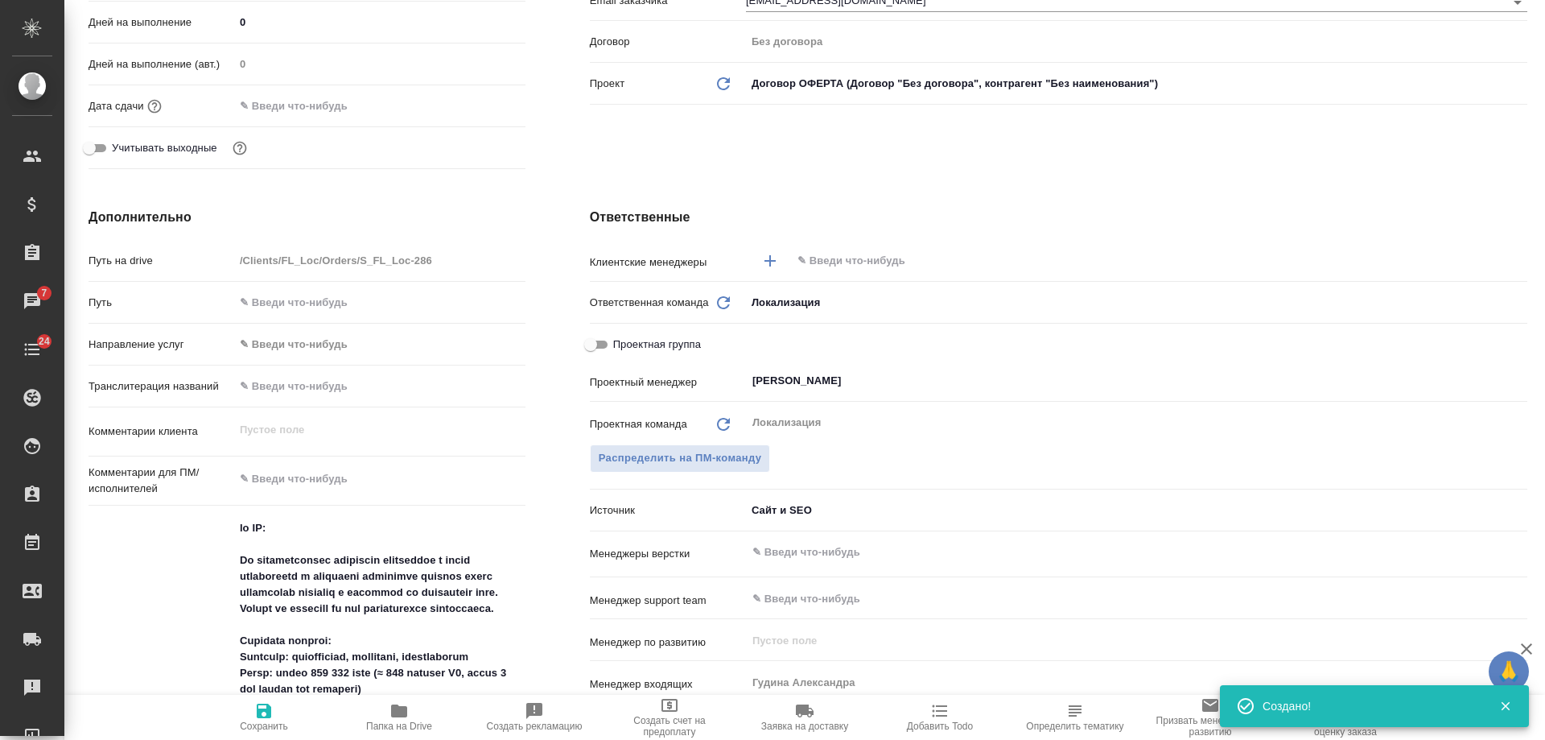
scroll to position [0, 0]
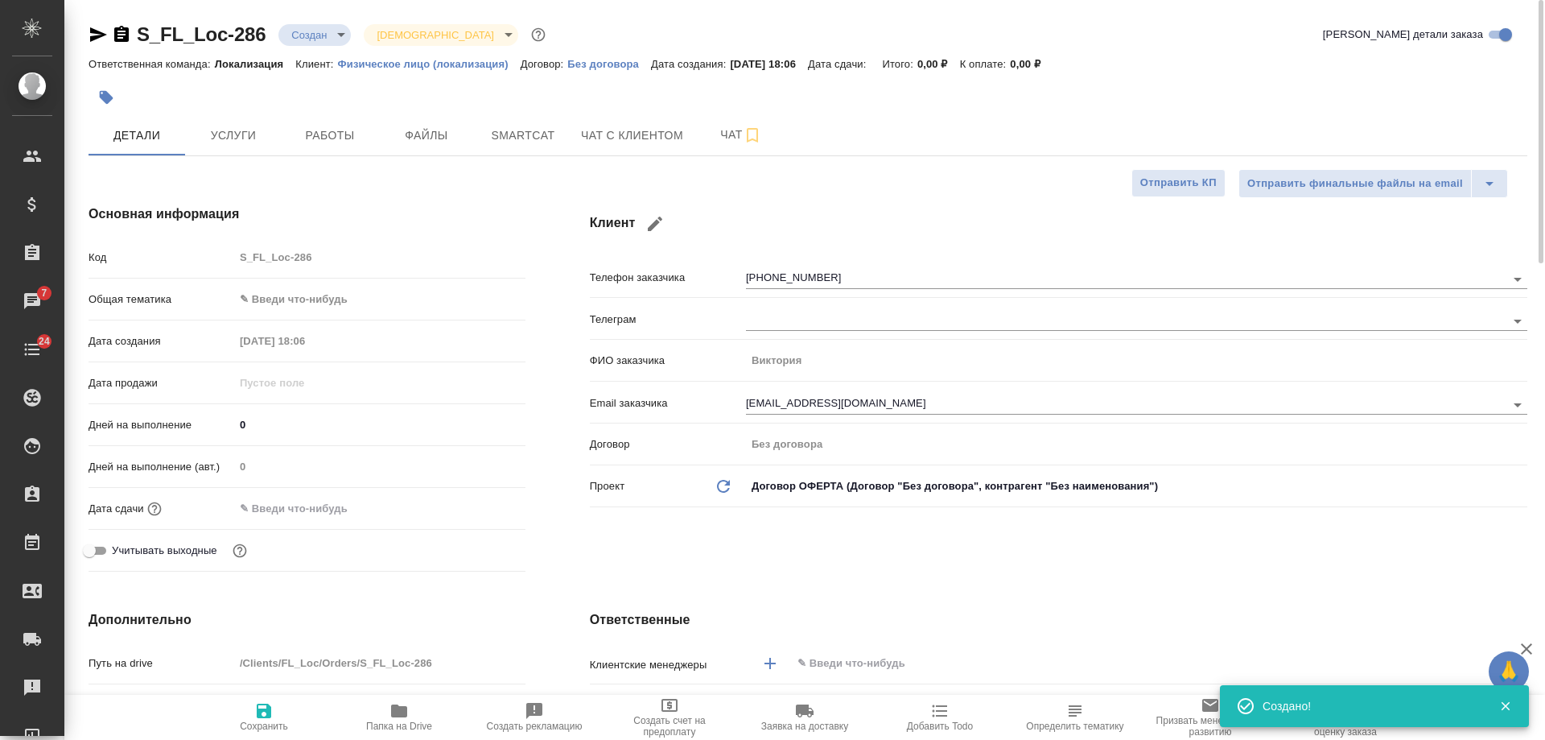
click at [130, 39] on icon "button" at bounding box center [121, 34] width 19 height 19
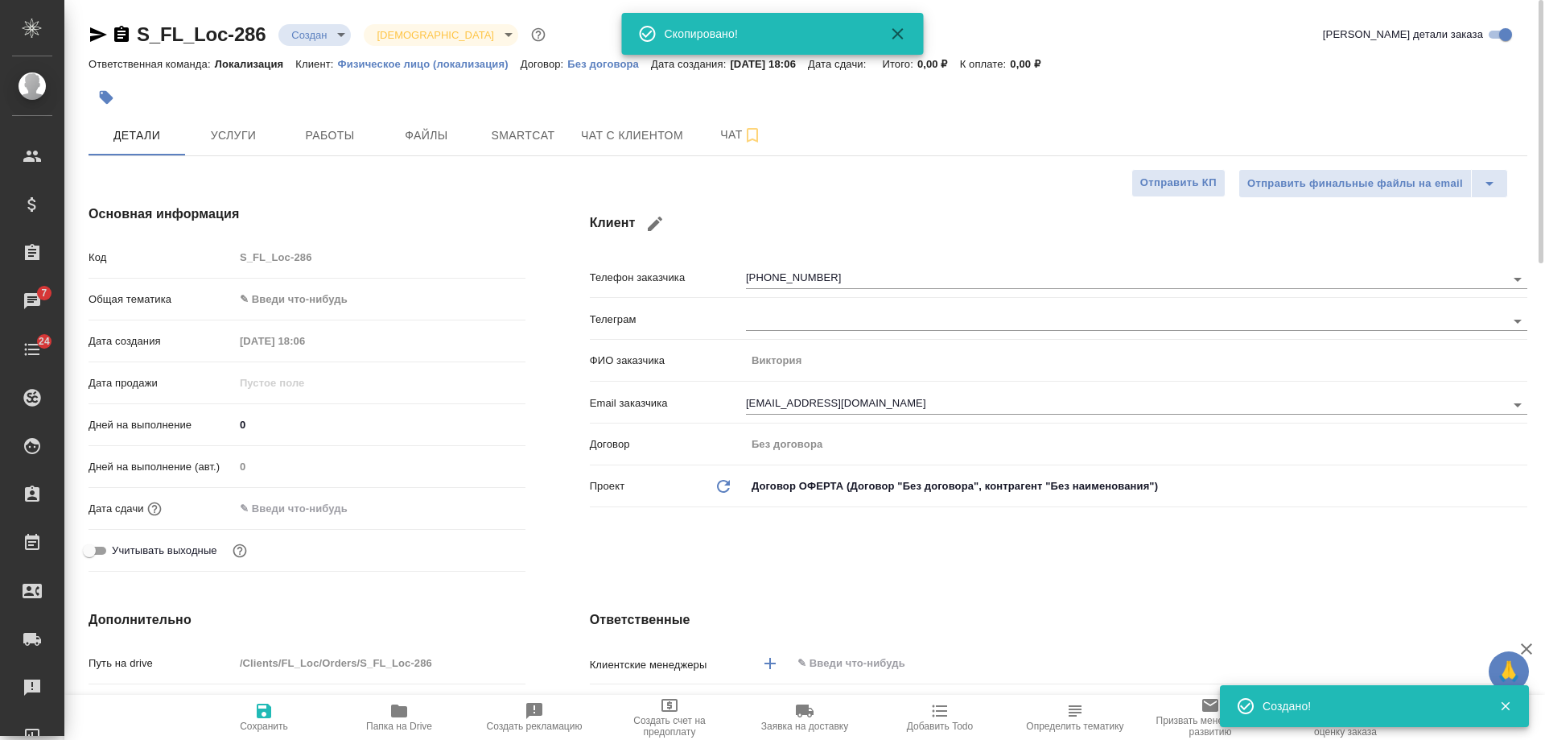
type textarea "x"
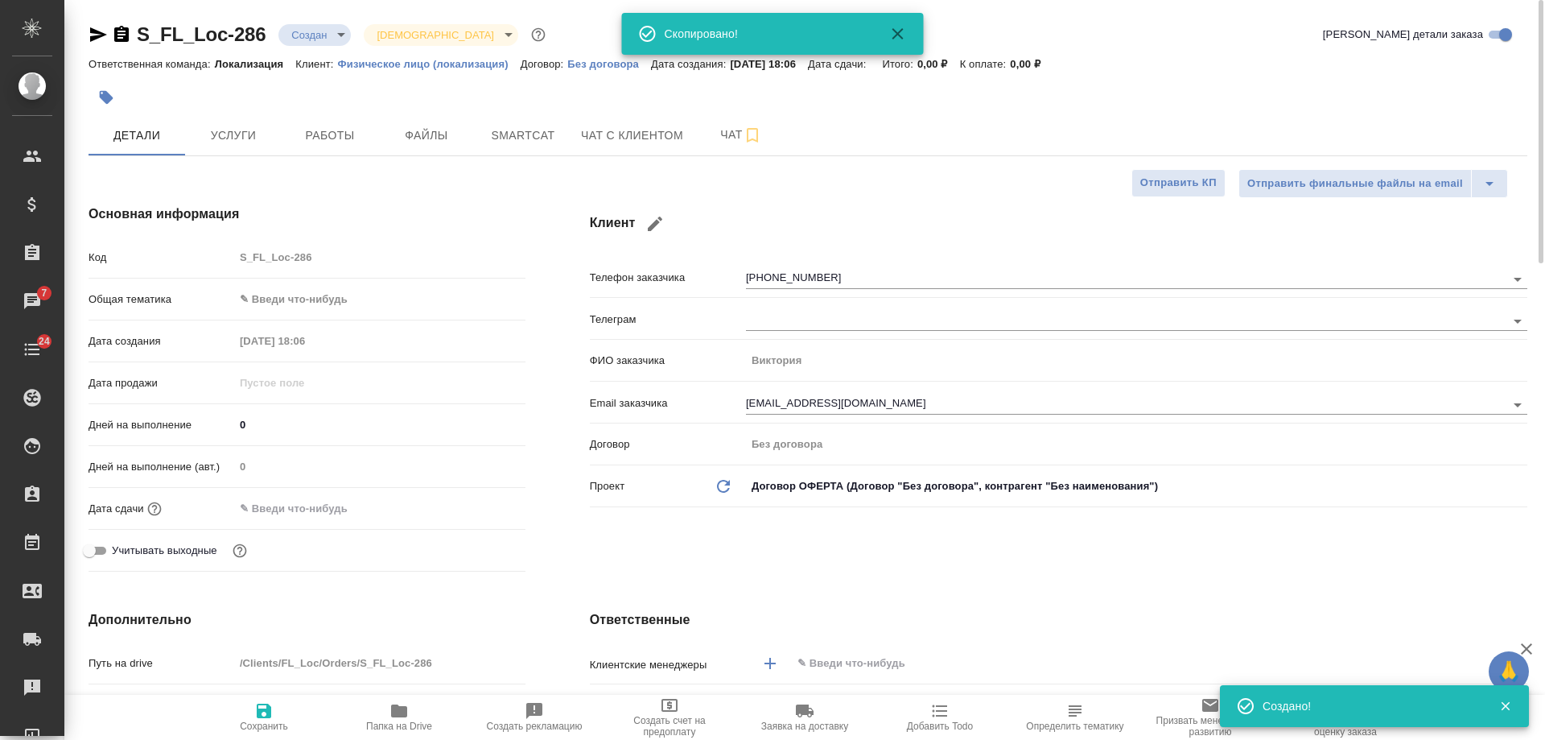
type textarea "x"
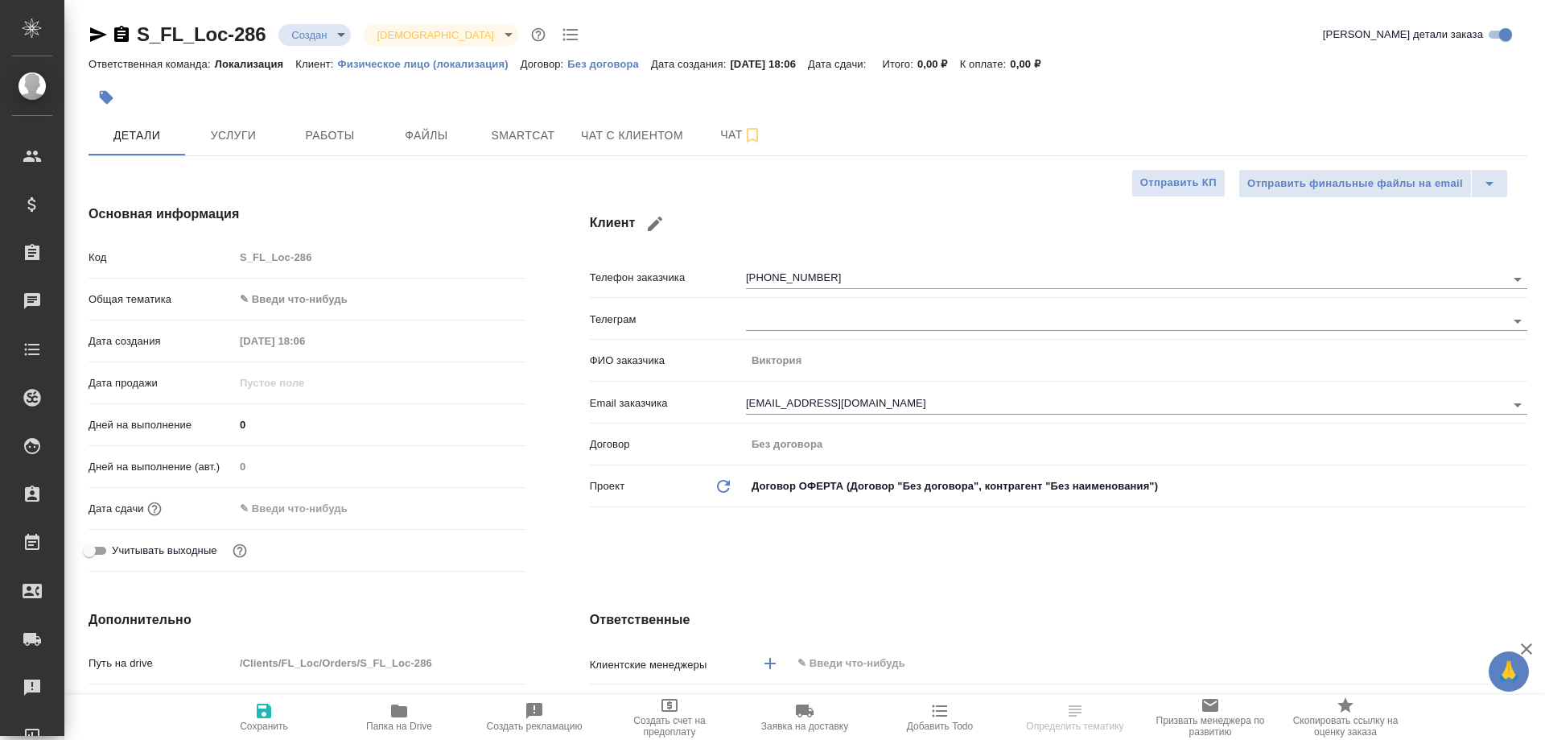
select select "RU"
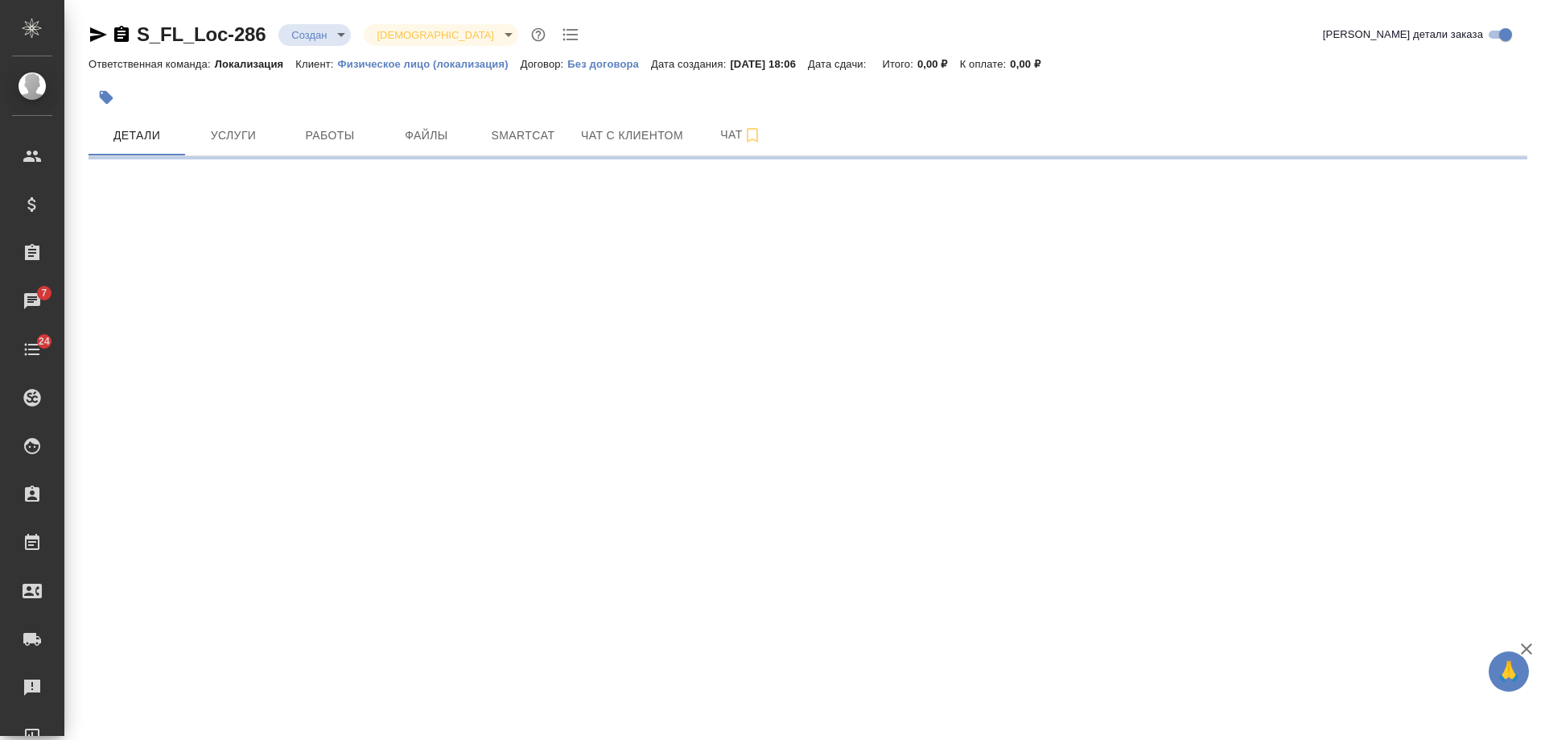
select select "RU"
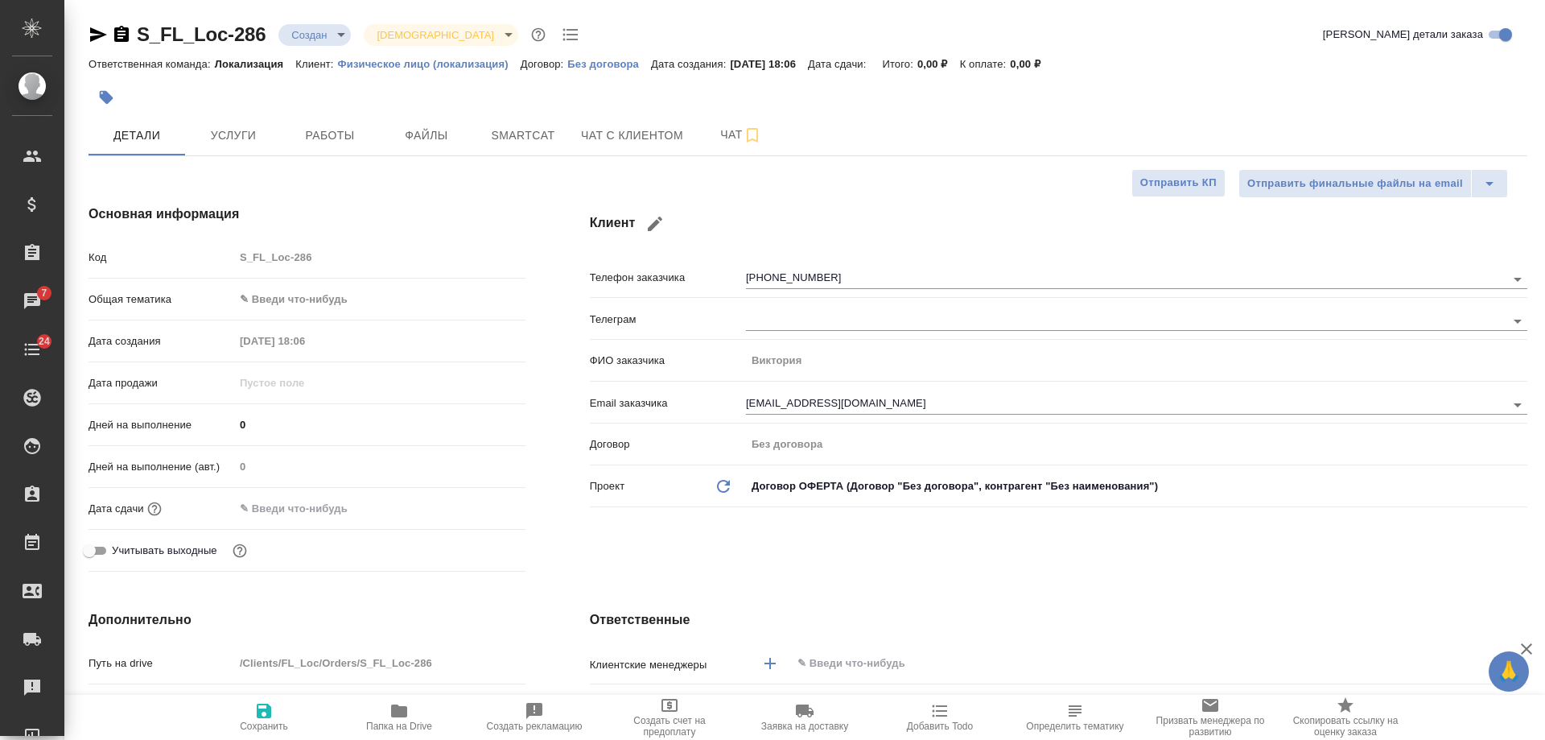
type textarea "x"
